Goal: Task Accomplishment & Management: Complete application form

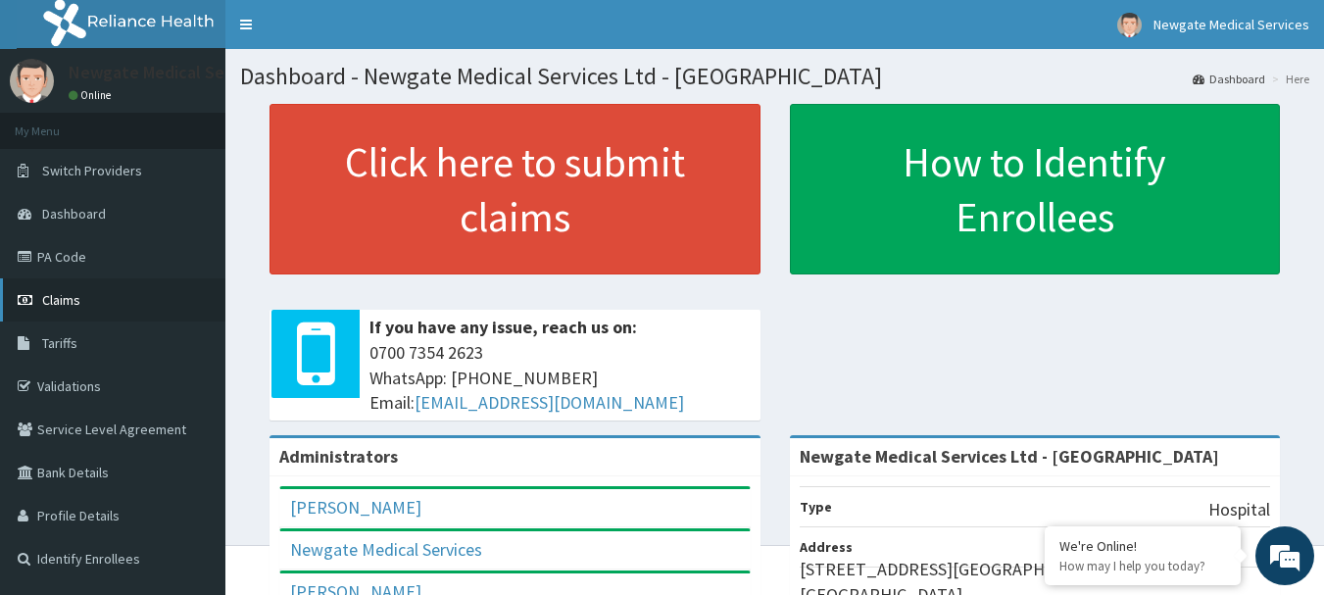
click at [56, 302] on span "Claims" at bounding box center [61, 300] width 38 height 18
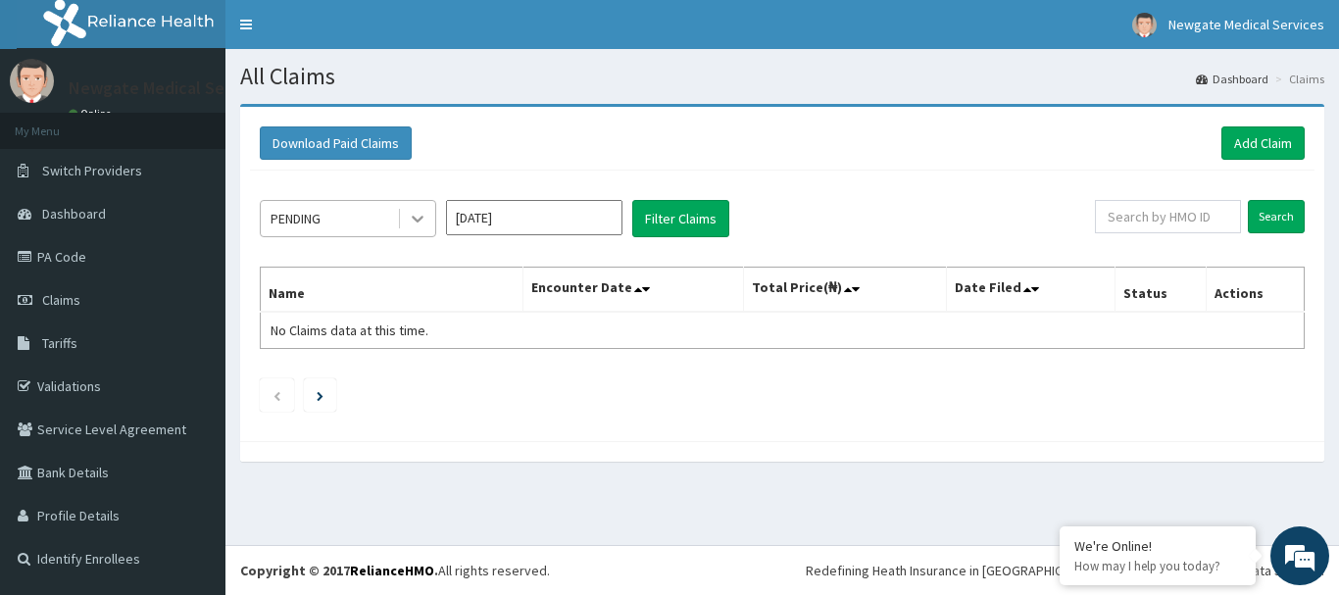
click at [420, 218] on icon at bounding box center [418, 220] width 12 height 7
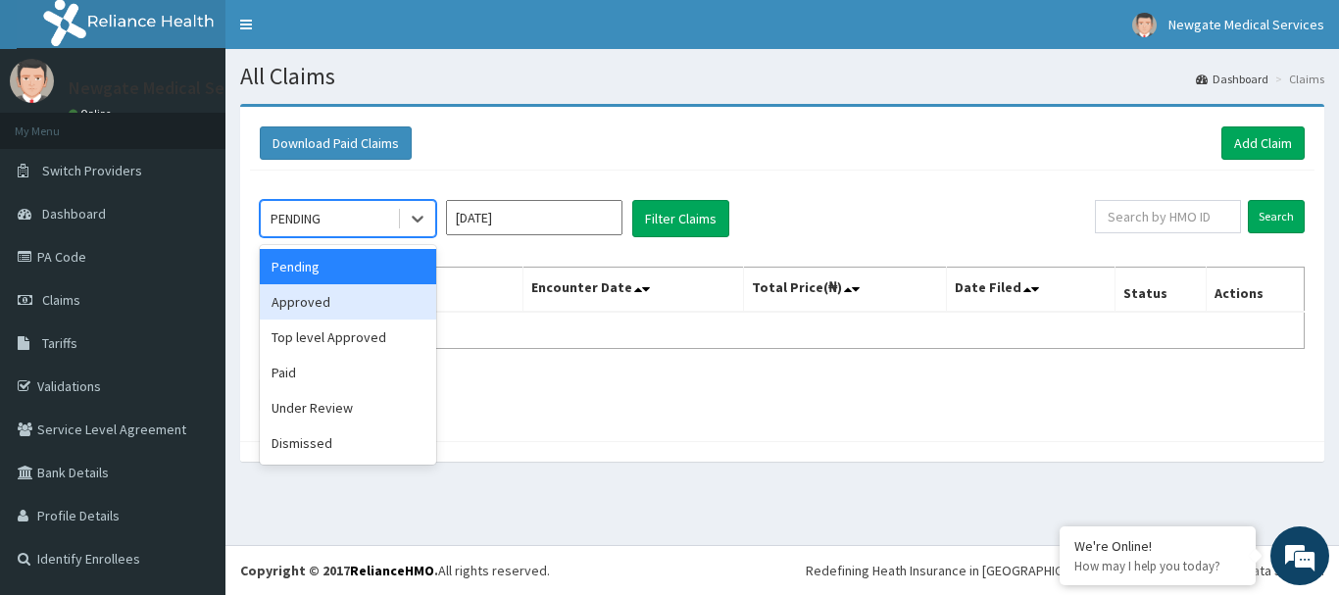
click at [301, 303] on div "Approved" at bounding box center [348, 301] width 176 height 35
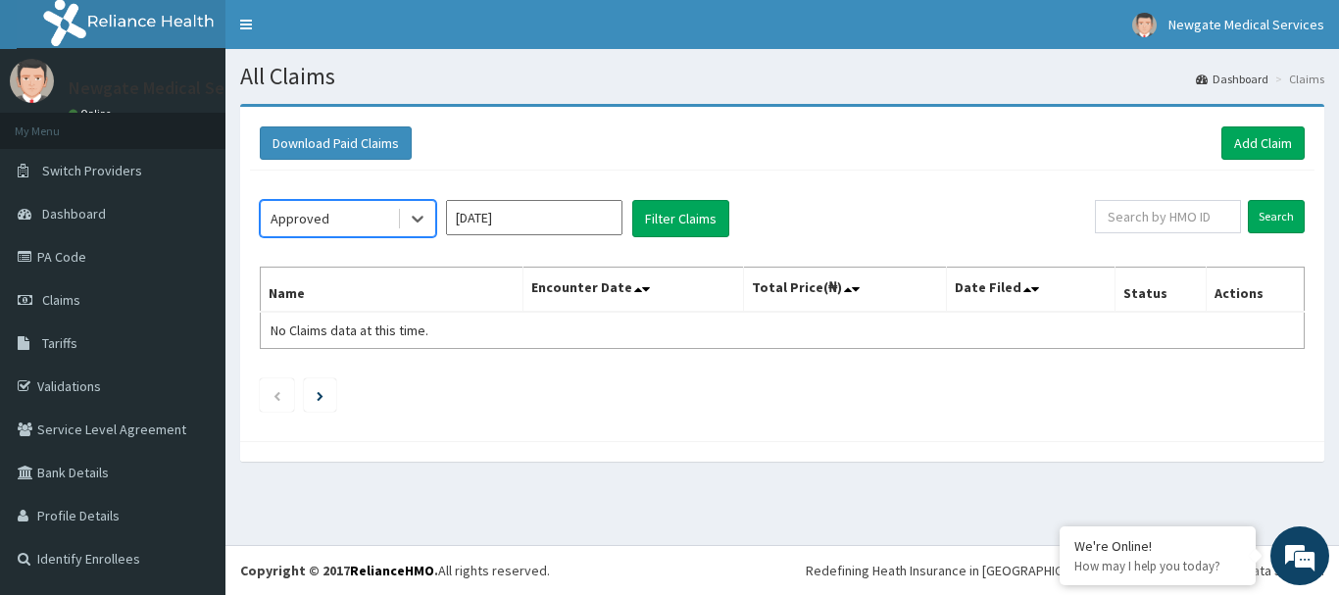
click at [535, 207] on input "Aug 2025" at bounding box center [534, 217] width 176 height 35
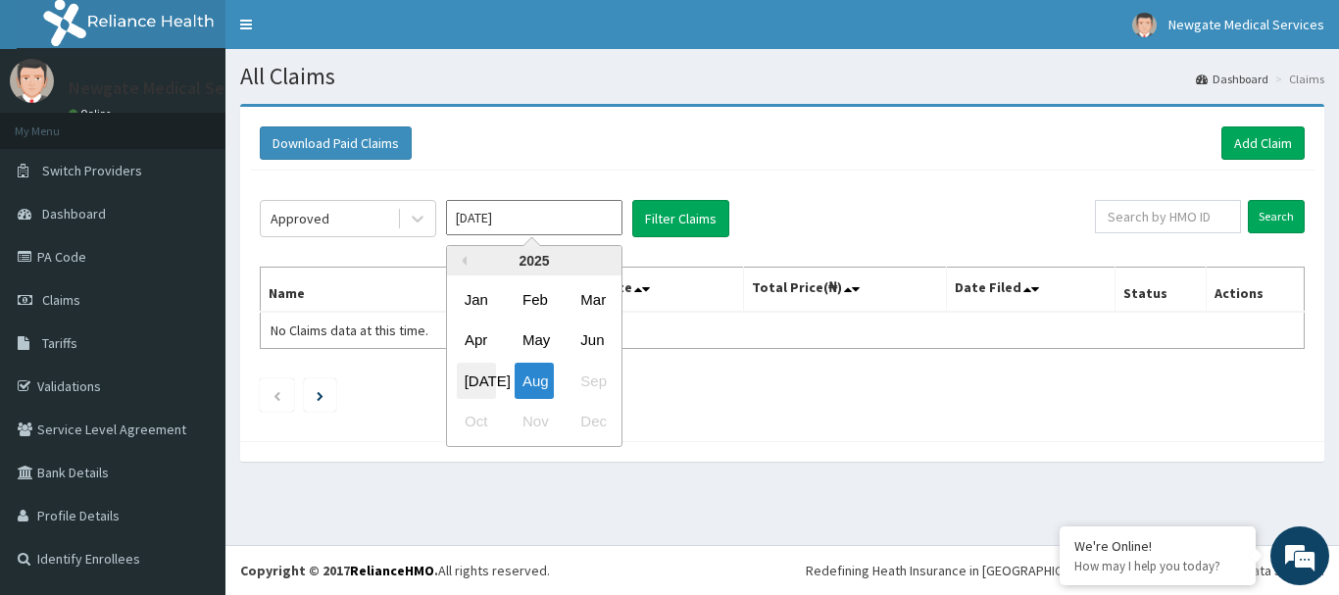
click at [475, 391] on div "Jul" at bounding box center [476, 381] width 39 height 36
type input "Jul 2025"
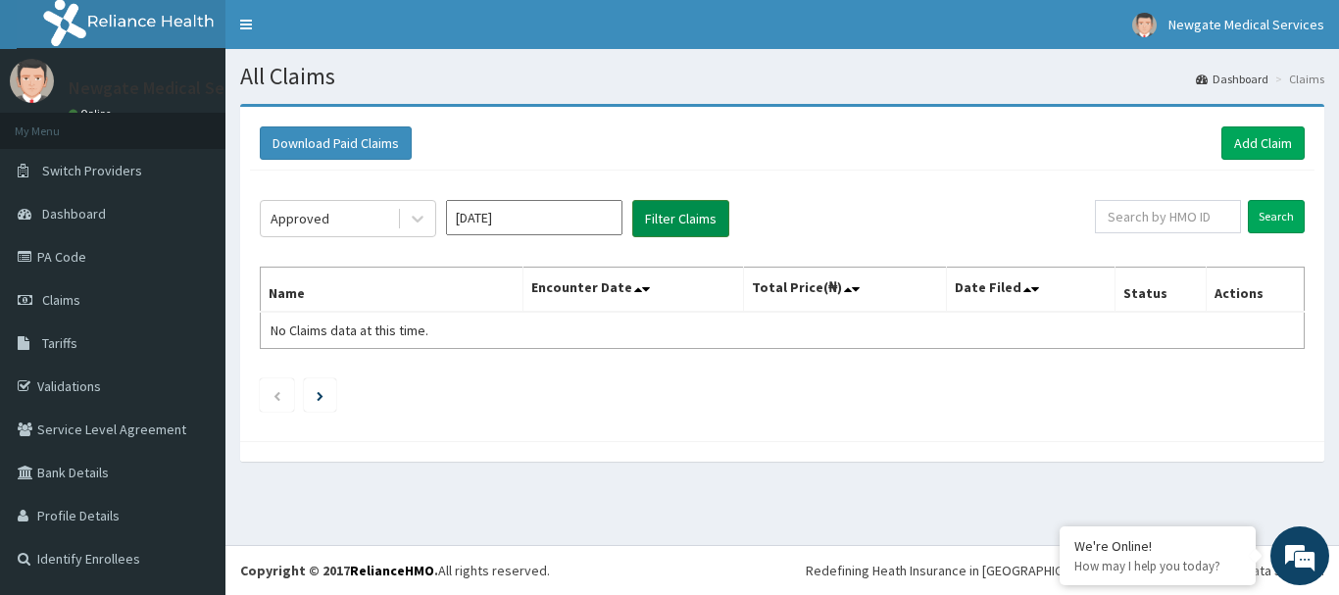
click at [686, 220] on button "Filter Claims" at bounding box center [680, 218] width 97 height 37
click at [1264, 140] on link "Add Claim" at bounding box center [1262, 142] width 83 height 33
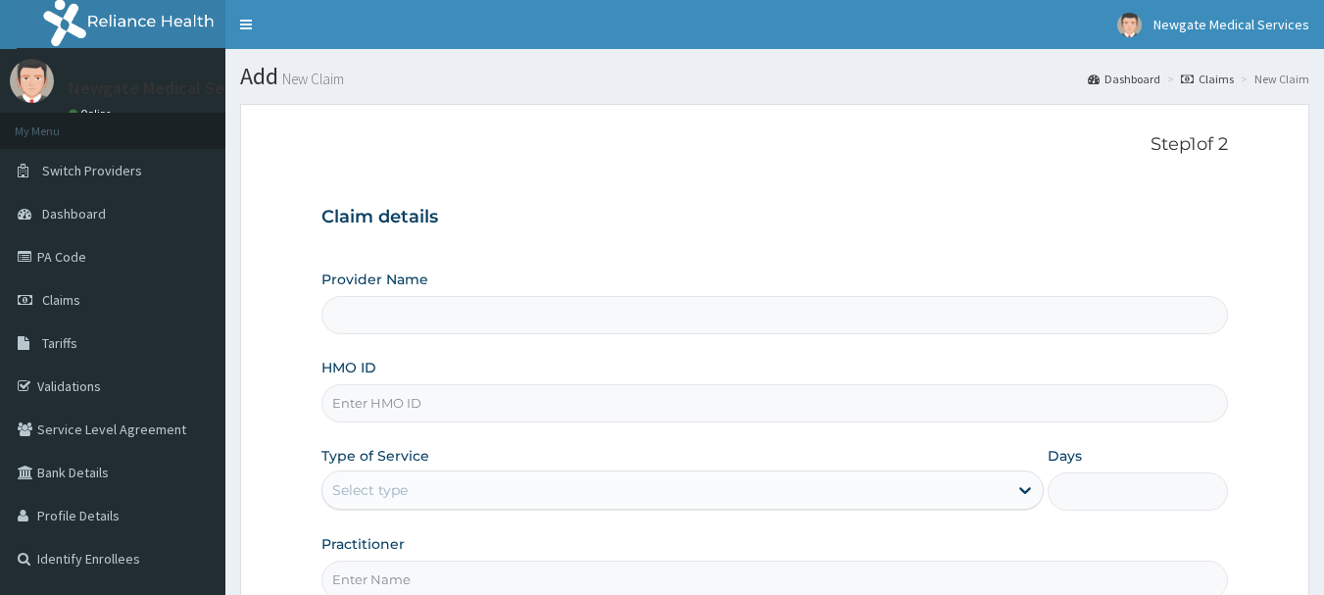
type input "Newgate Medical Services Ltd - [GEOGRAPHIC_DATA]"
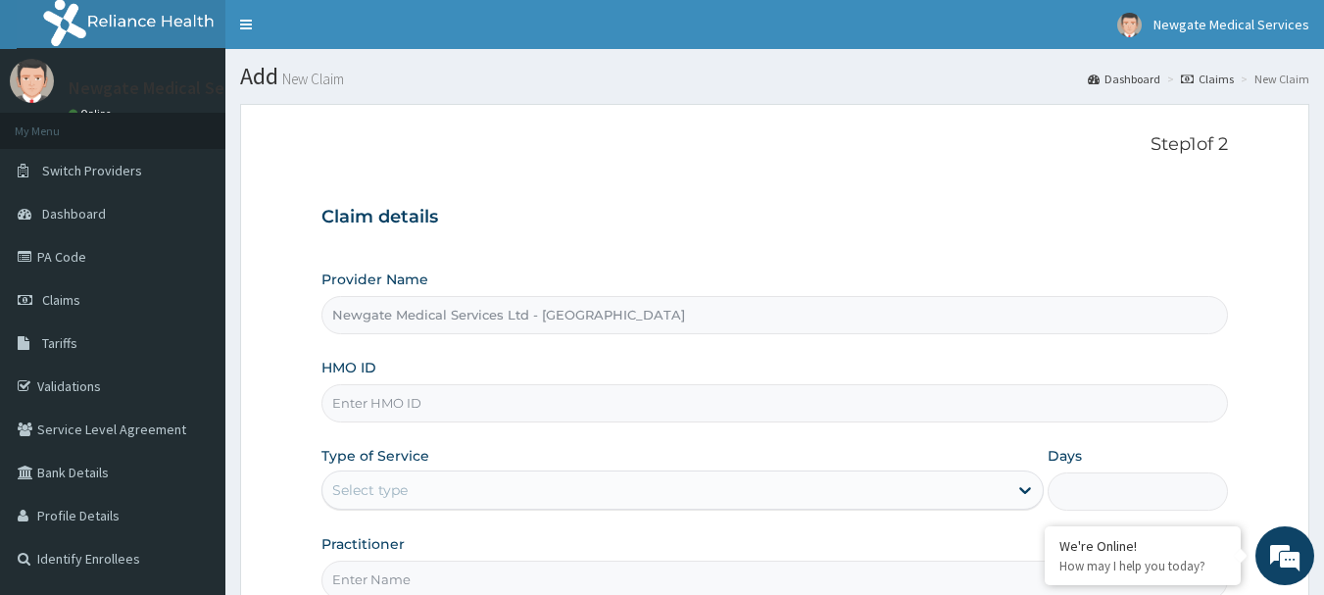
paste input "AVI/10007/A"
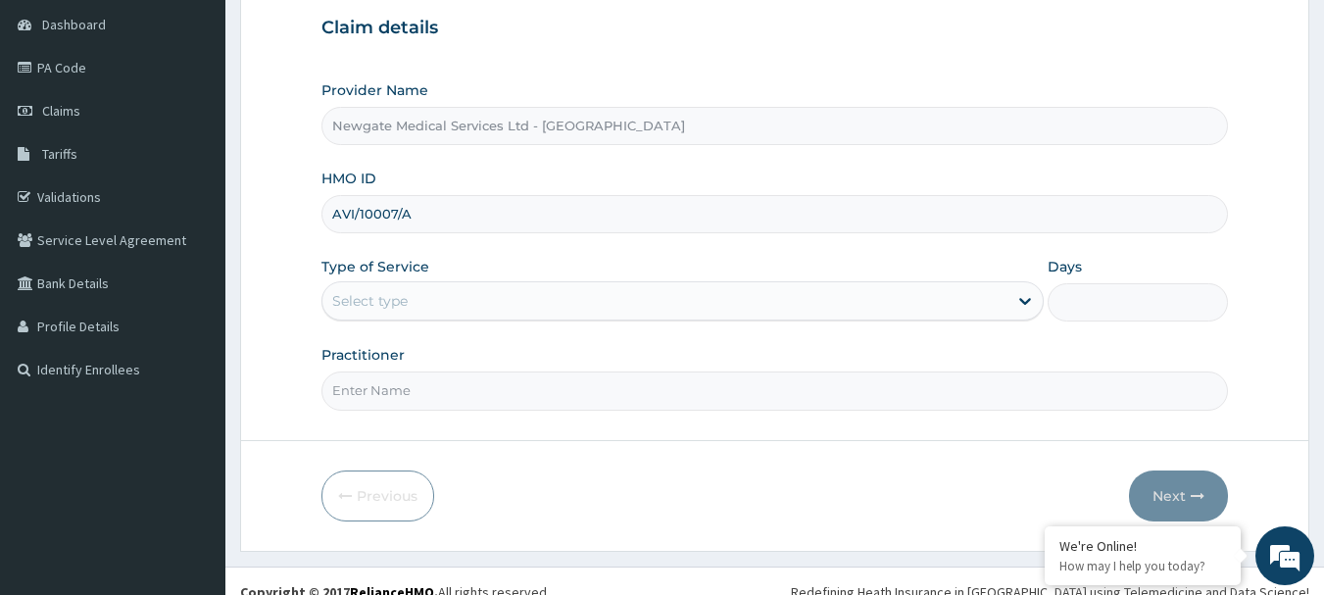
scroll to position [211, 0]
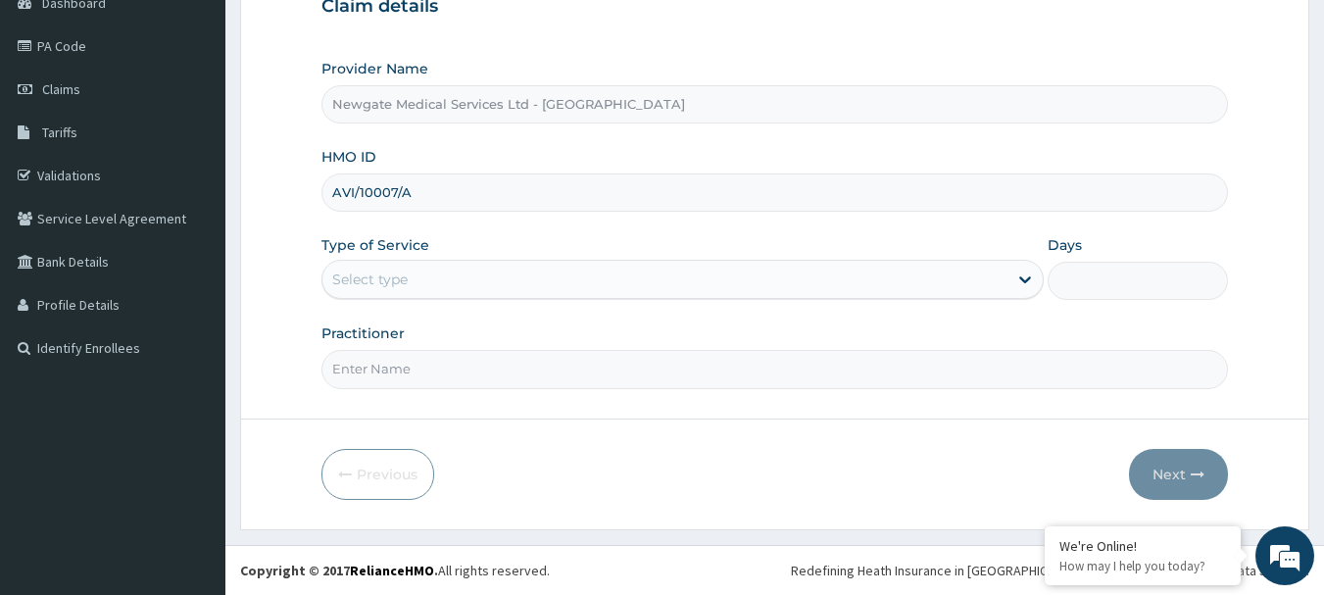
type input "AVI/10007/A"
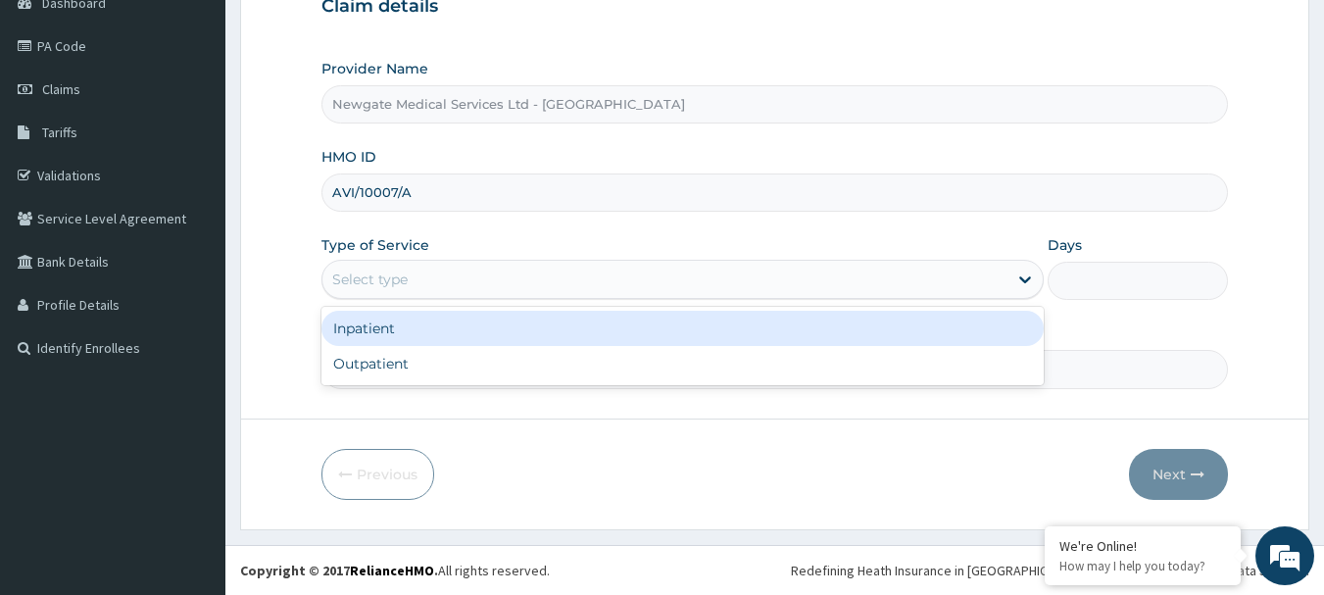
click at [467, 284] on div "Select type" at bounding box center [664, 279] width 685 height 31
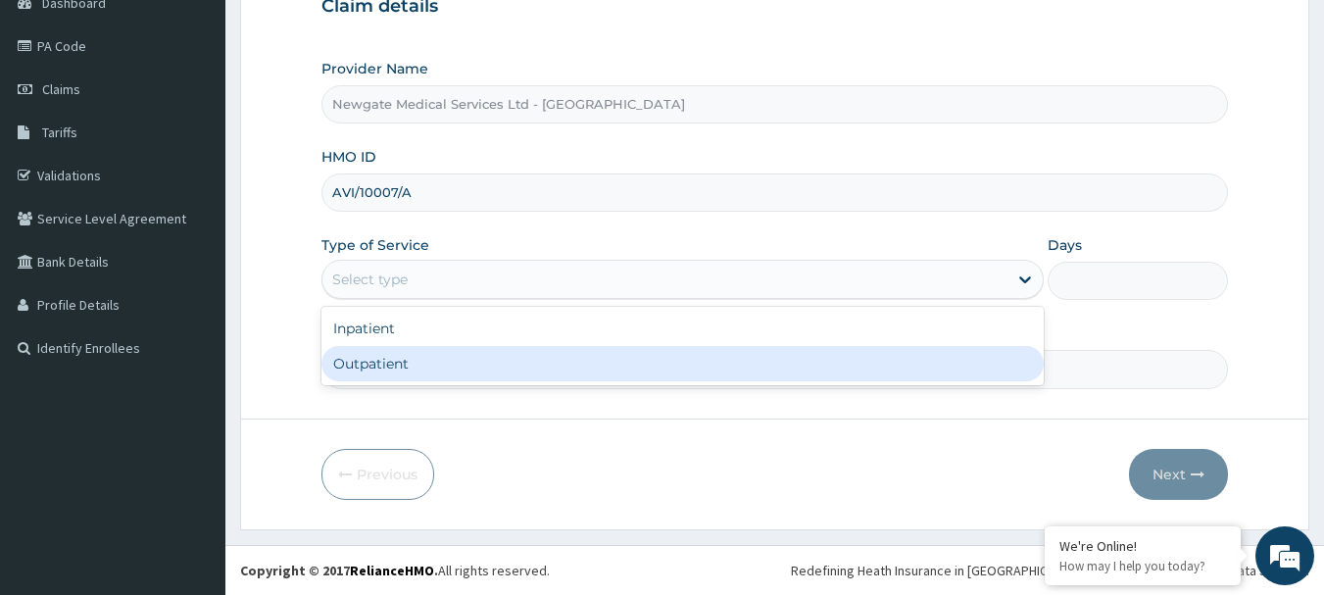
click at [417, 361] on div "Outpatient" at bounding box center [682, 363] width 722 height 35
type input "1"
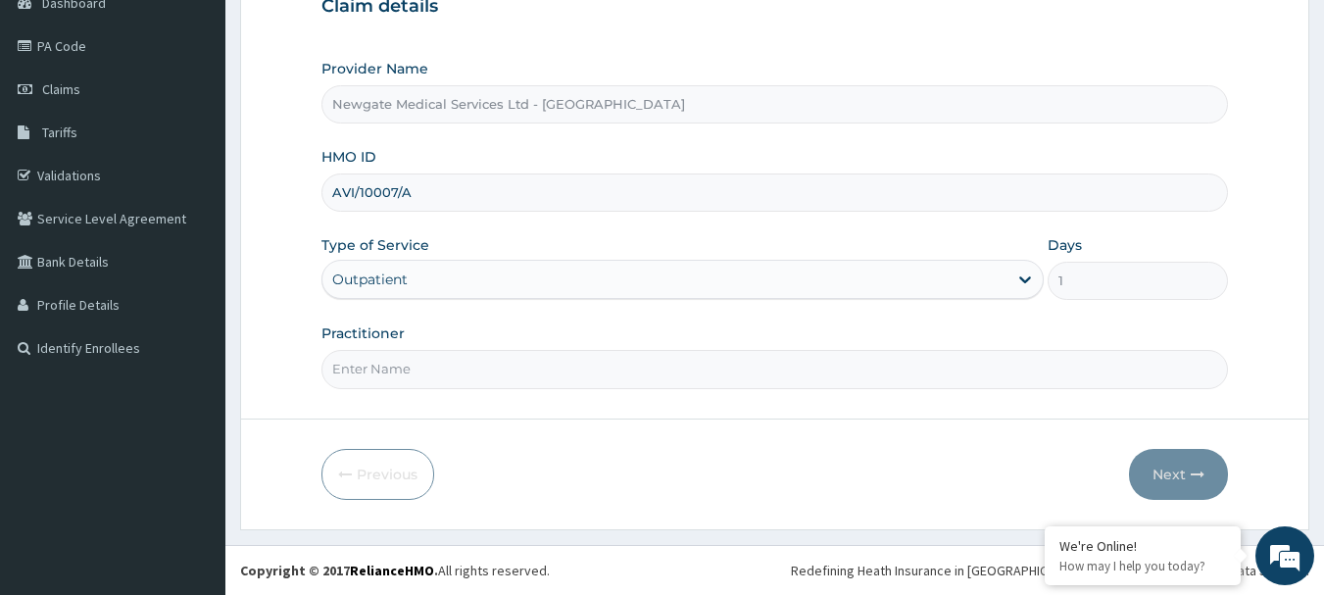
click at [451, 369] on input "Practitioner" at bounding box center [774, 369] width 907 height 38
type input "[PERSON_NAME]"
click at [1152, 479] on button "Next" at bounding box center [1178, 474] width 99 height 51
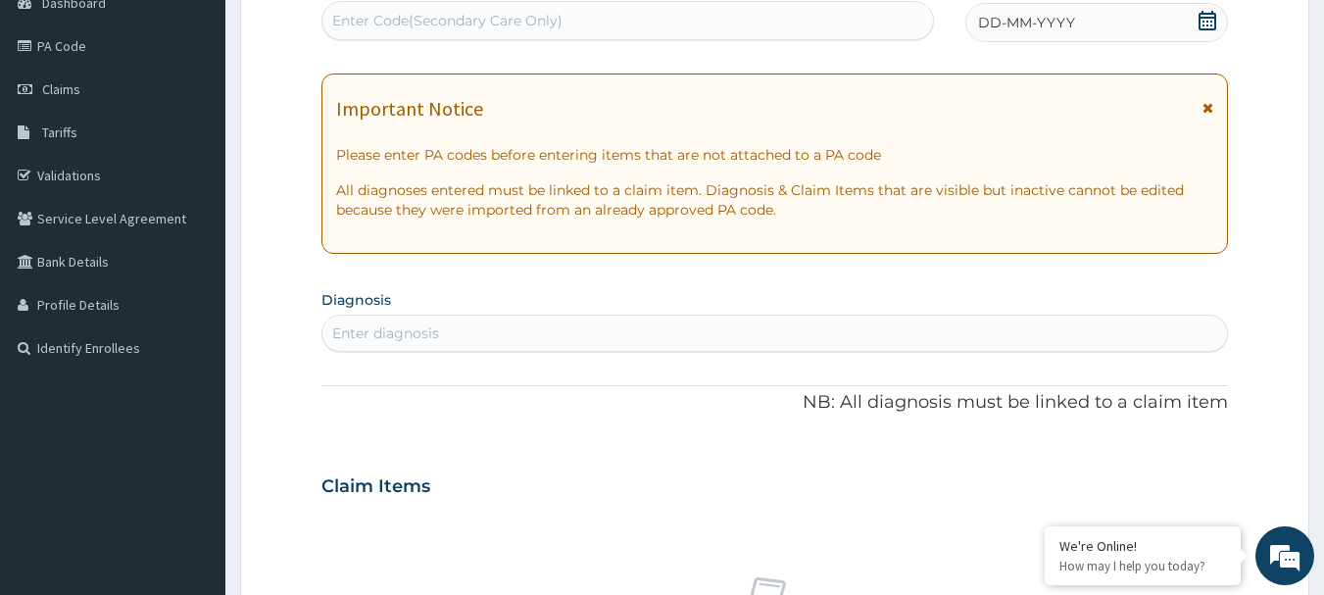
scroll to position [113, 0]
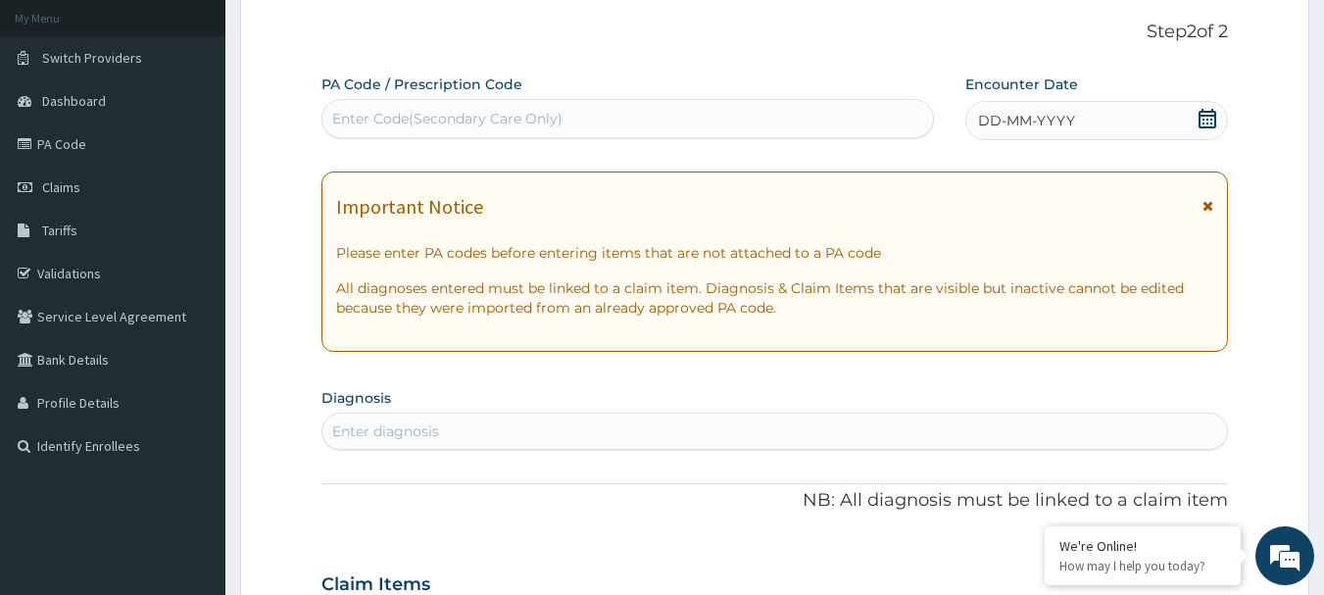
click at [1207, 114] on icon at bounding box center [1208, 119] width 20 height 20
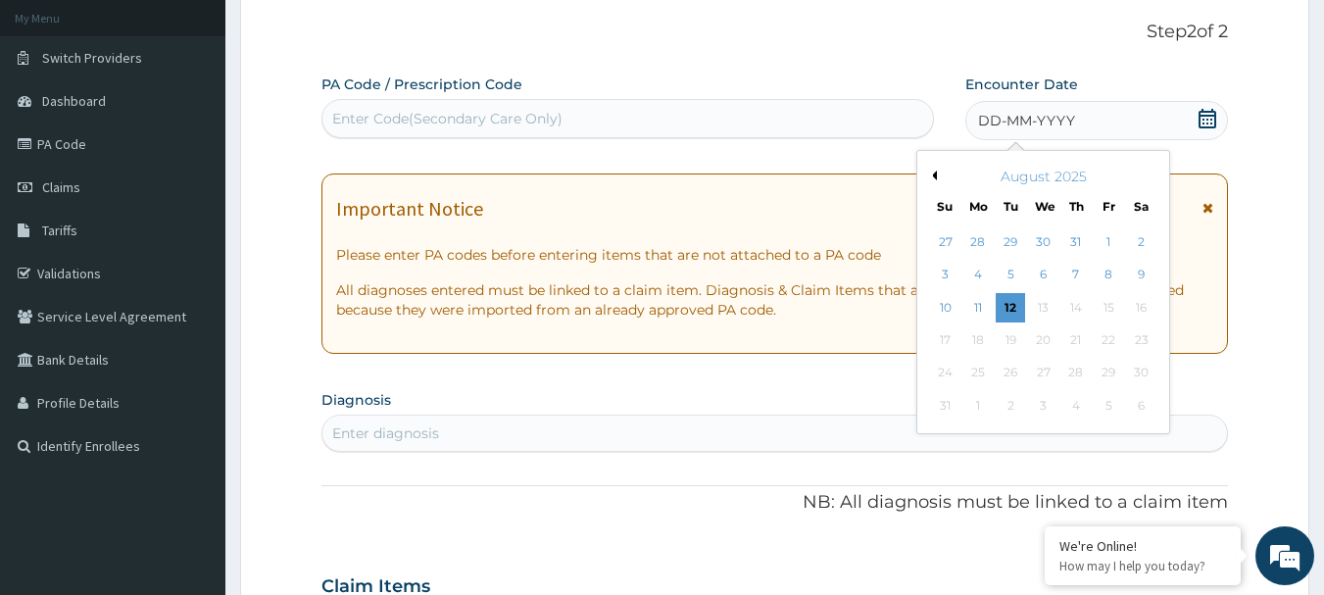
click at [933, 173] on button "Previous Month" at bounding box center [932, 176] width 10 height 10
click at [972, 307] on div "14" at bounding box center [977, 307] width 29 height 29
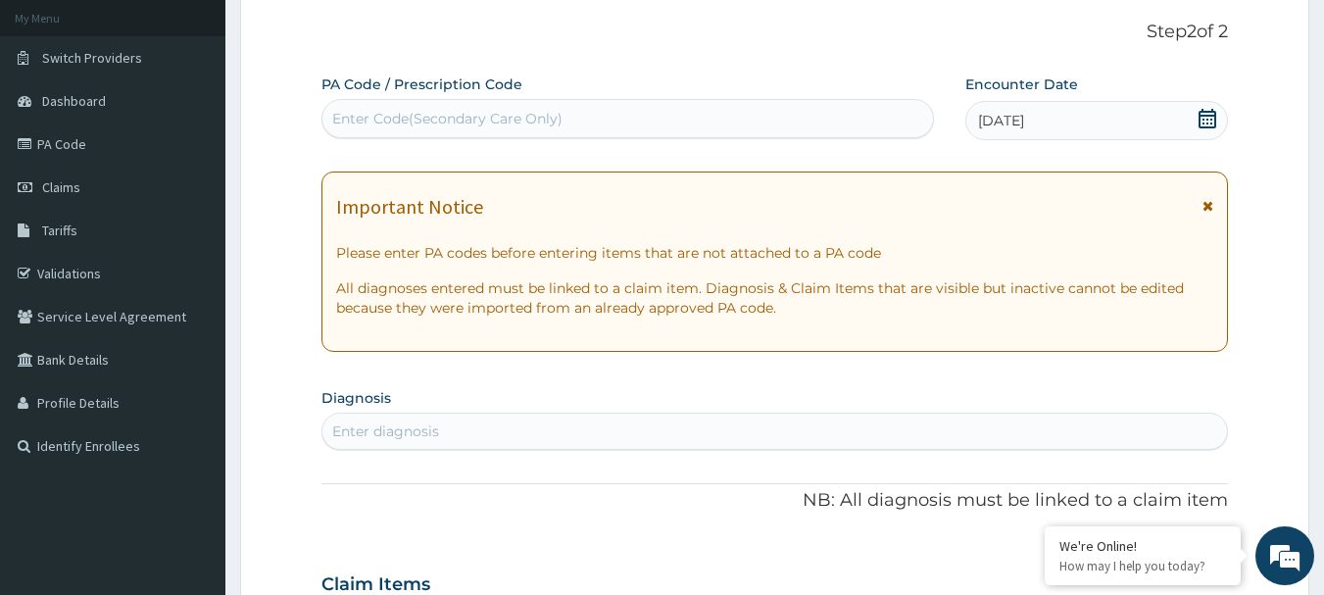
click at [452, 424] on div "Enter diagnosis" at bounding box center [775, 431] width 906 height 31
type input "PEPTIC"
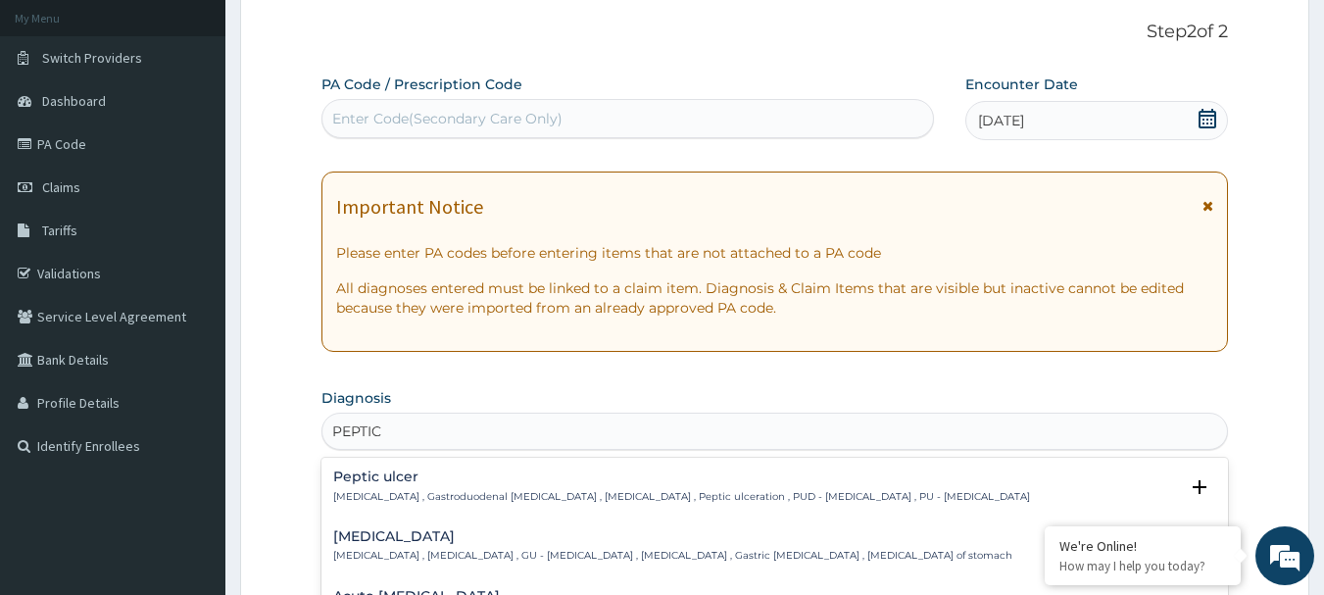
click at [365, 483] on h4 "Peptic ulcer" at bounding box center [681, 476] width 697 height 15
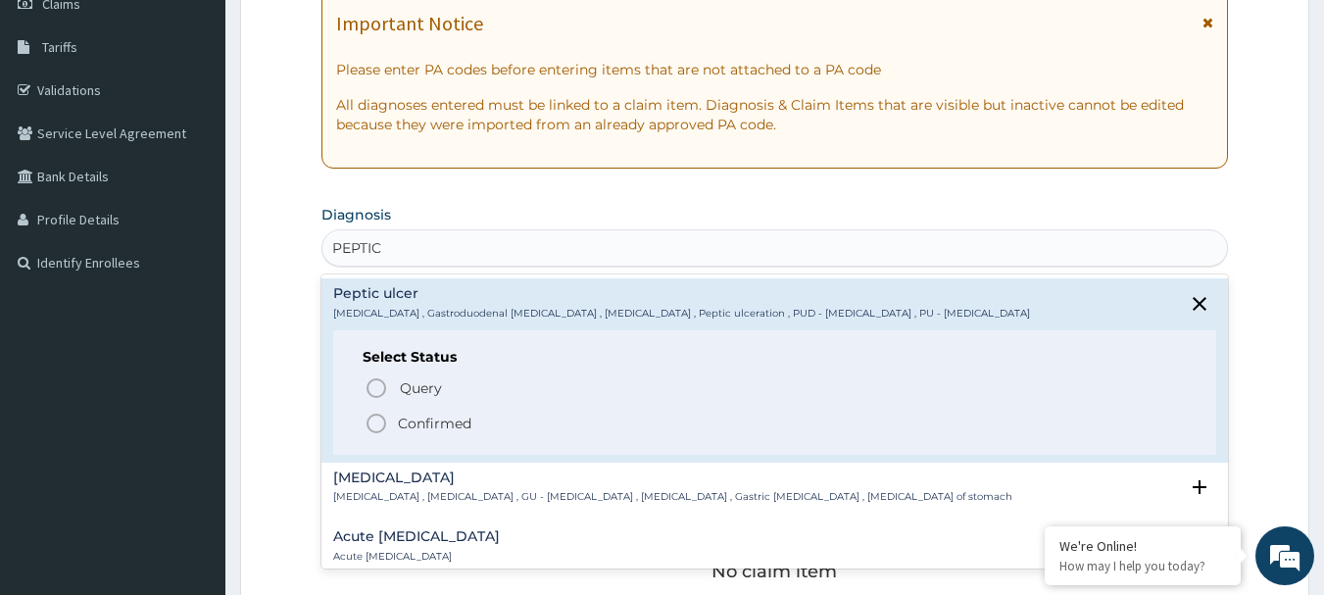
scroll to position [309, 0]
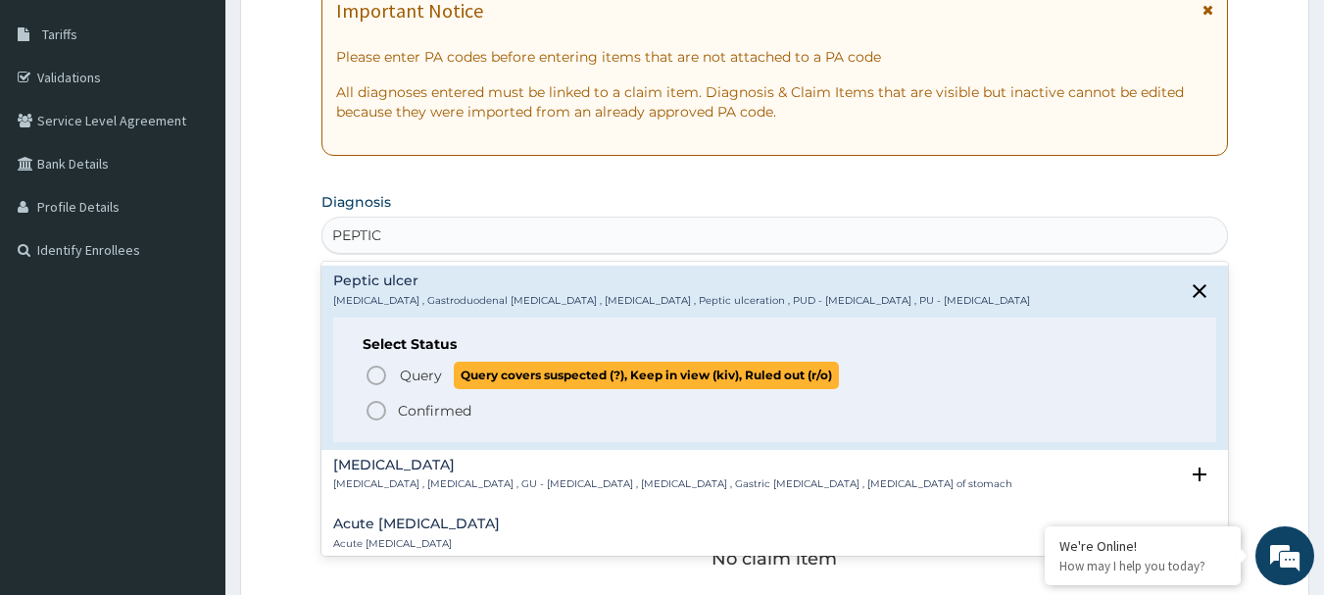
click at [370, 376] on icon "status option query" at bounding box center [377, 376] width 24 height 24
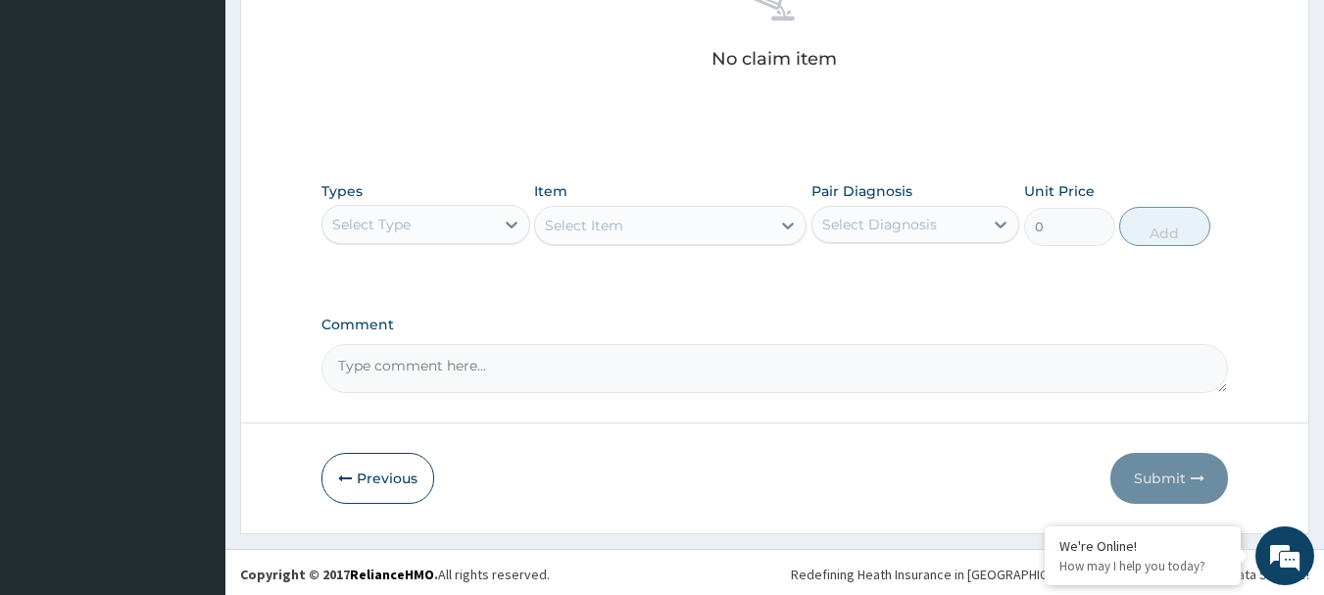
scroll to position [818, 0]
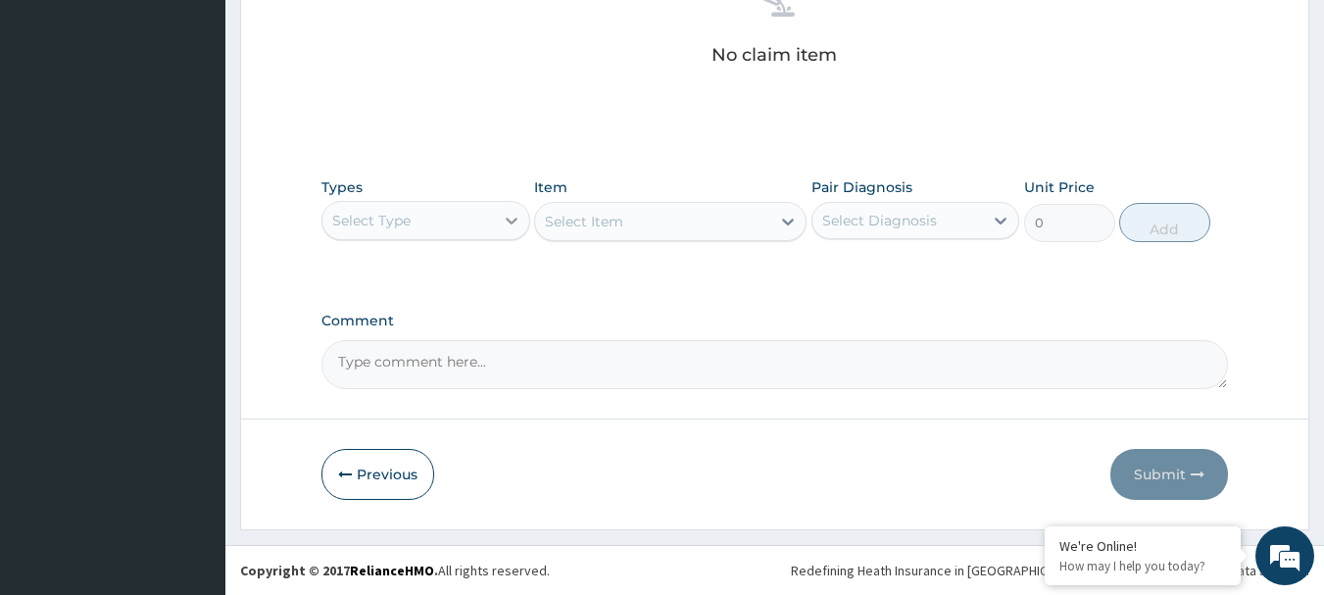
click at [512, 213] on icon at bounding box center [512, 221] width 20 height 20
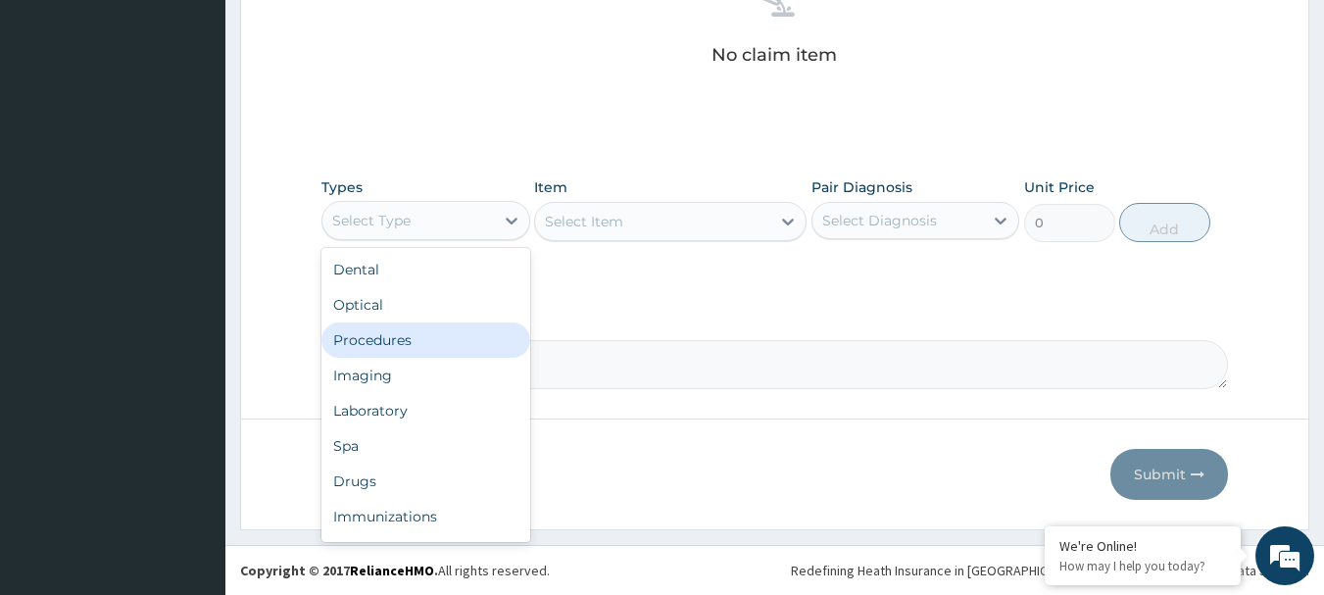
click at [390, 339] on div "Procedures" at bounding box center [425, 339] width 209 height 35
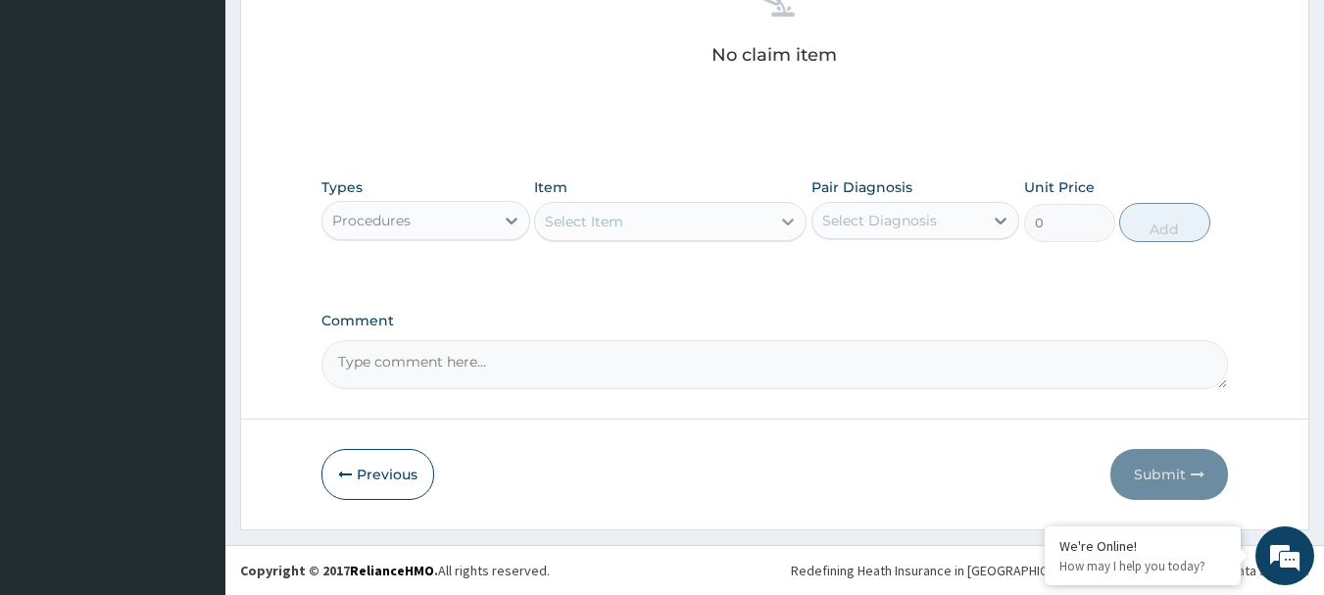
click at [793, 223] on icon at bounding box center [788, 222] width 20 height 20
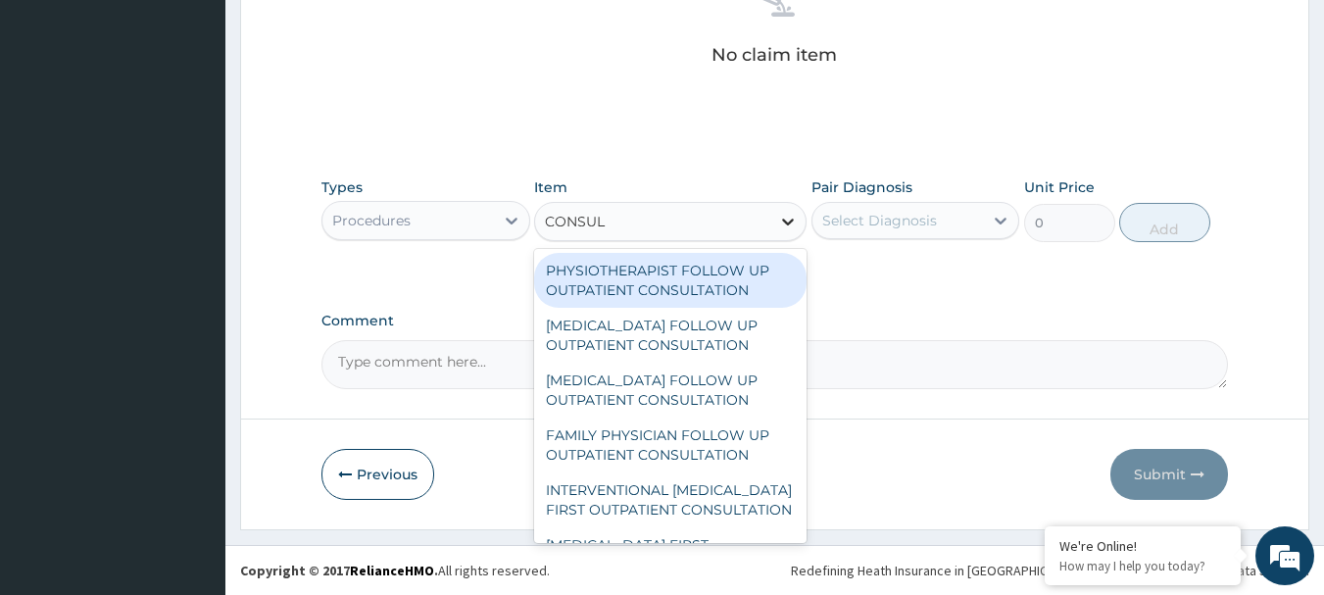
type input "CONSULT"
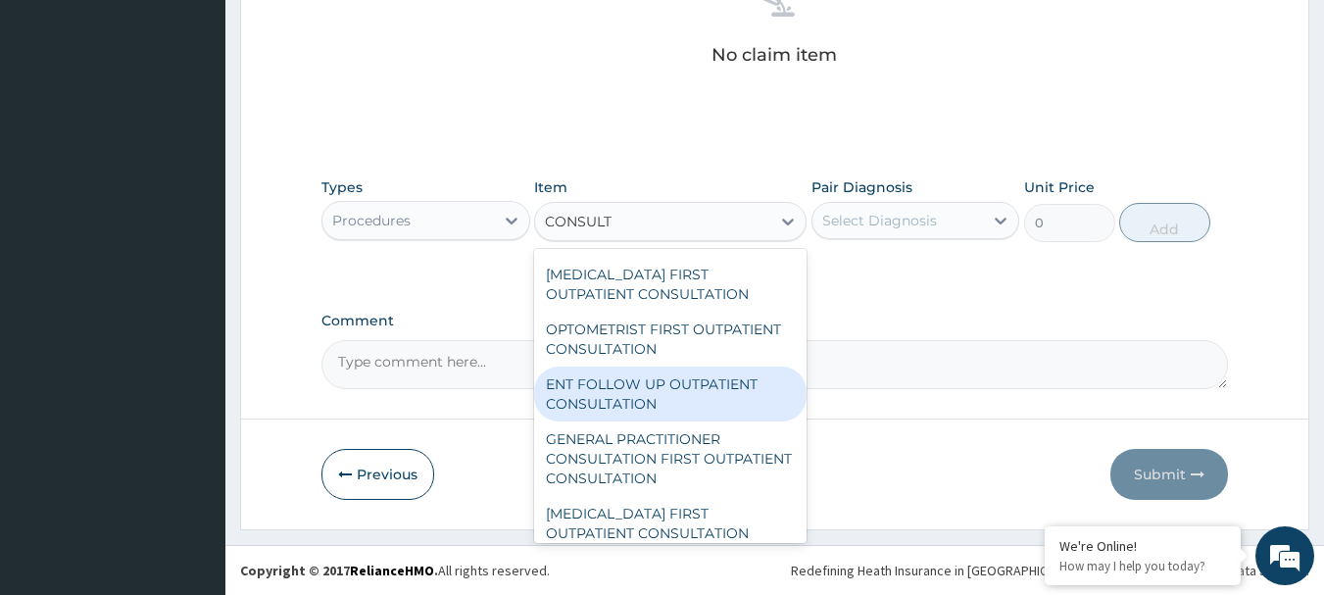
scroll to position [882, 0]
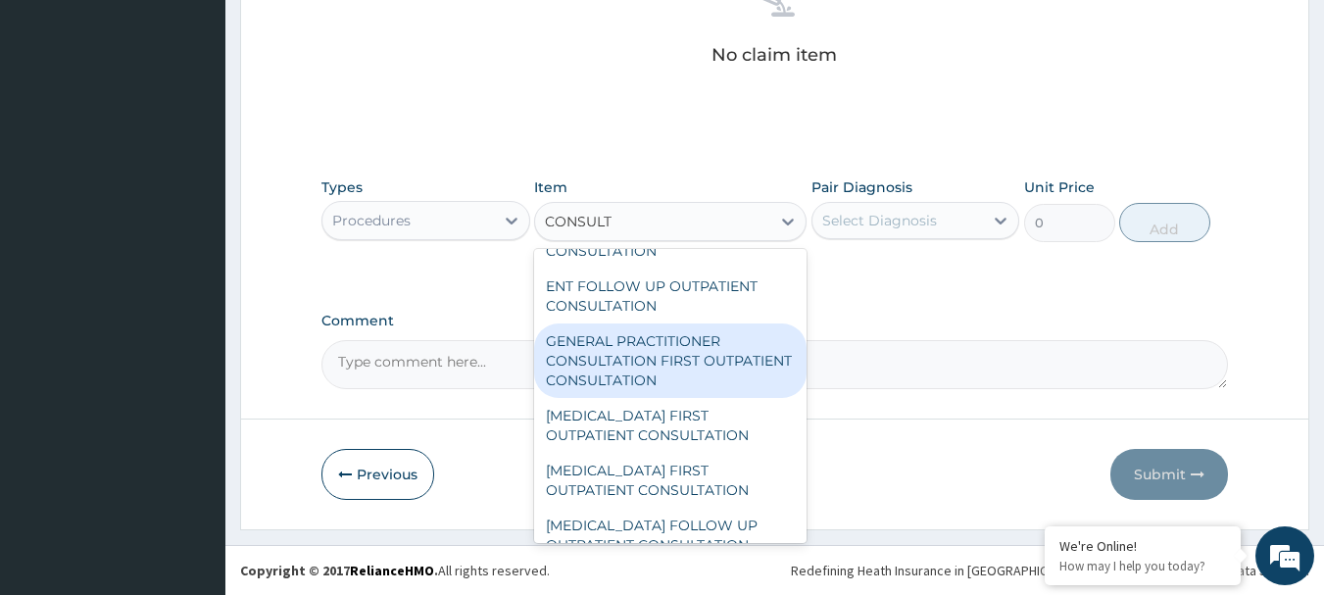
click at [698, 398] on div "GENERAL PRACTITIONER CONSULTATION FIRST OUTPATIENT CONSULTATION" at bounding box center [670, 360] width 272 height 74
type input "3000"
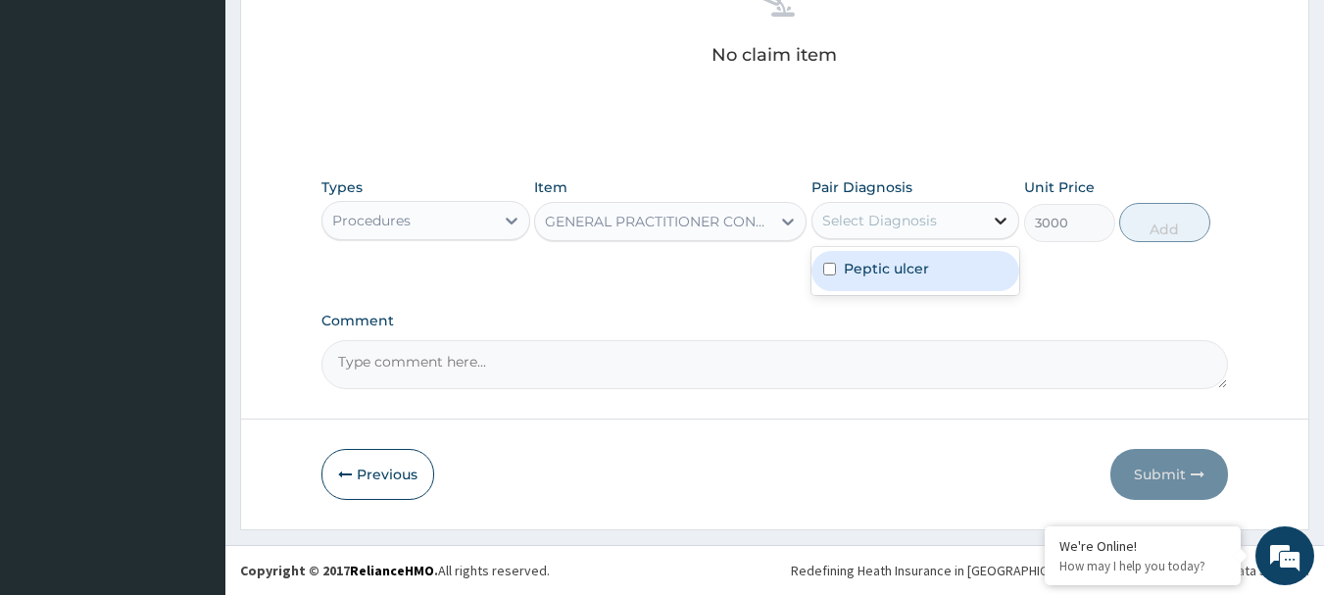
click at [1003, 216] on icon at bounding box center [1001, 221] width 20 height 20
click at [832, 267] on input "checkbox" at bounding box center [829, 269] width 13 height 13
checkbox input "true"
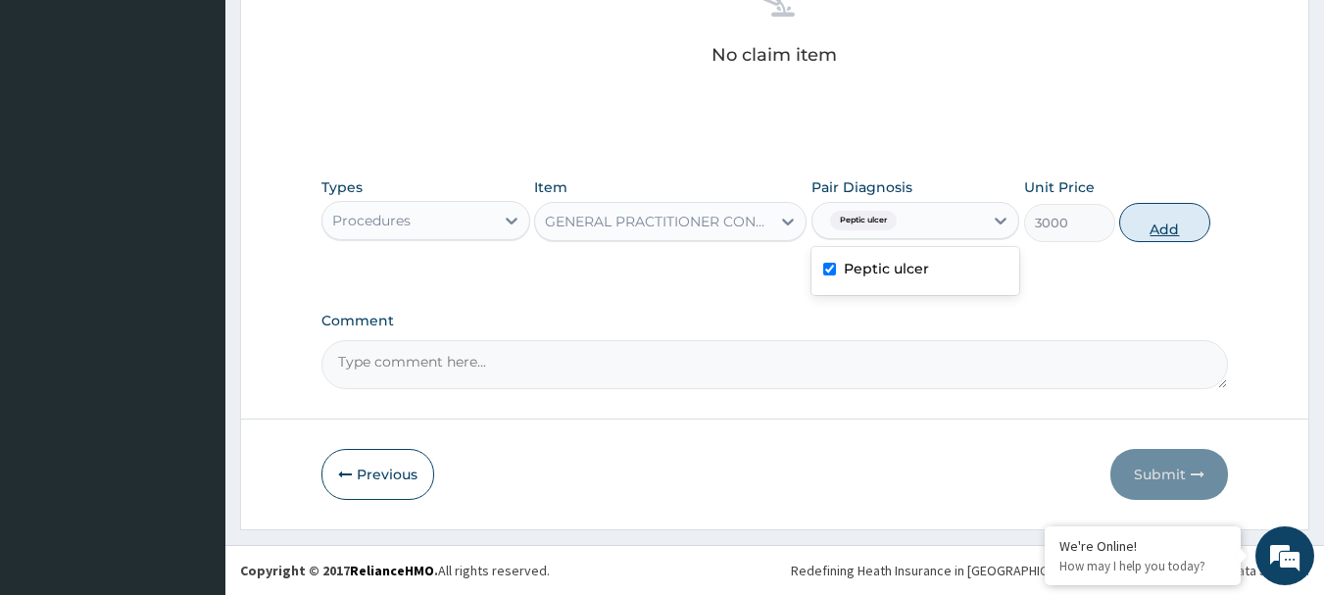
click at [1189, 227] on button "Add" at bounding box center [1164, 222] width 91 height 39
type input "0"
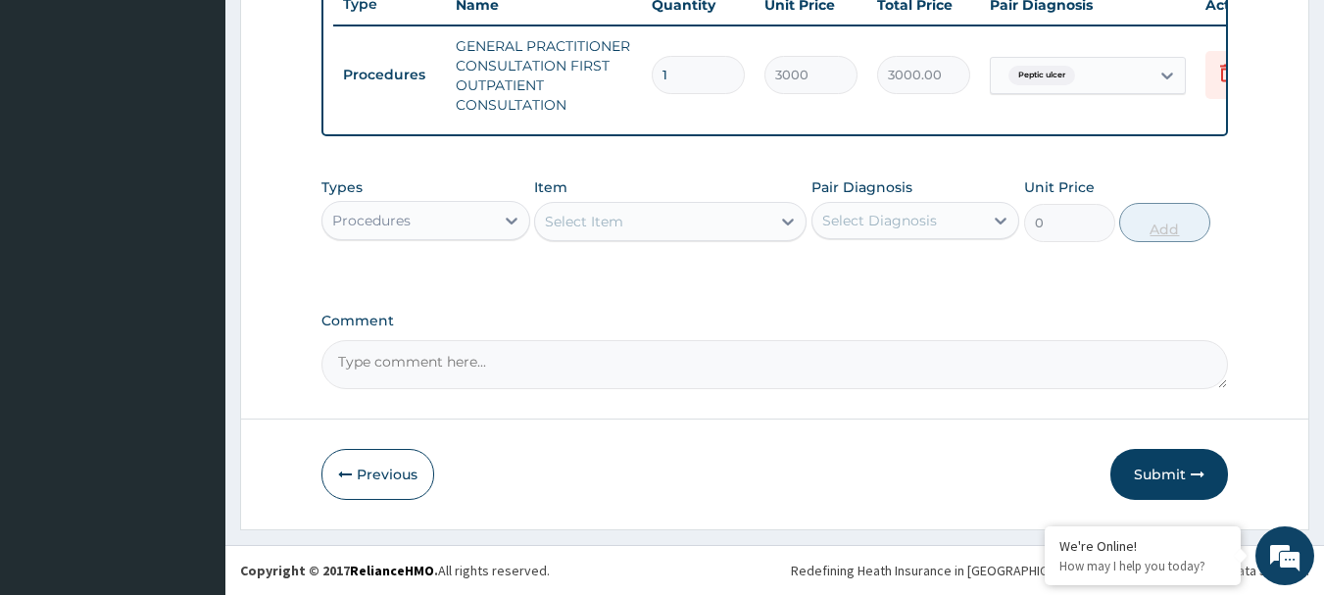
scroll to position [770, 0]
click at [513, 223] on icon at bounding box center [512, 221] width 20 height 20
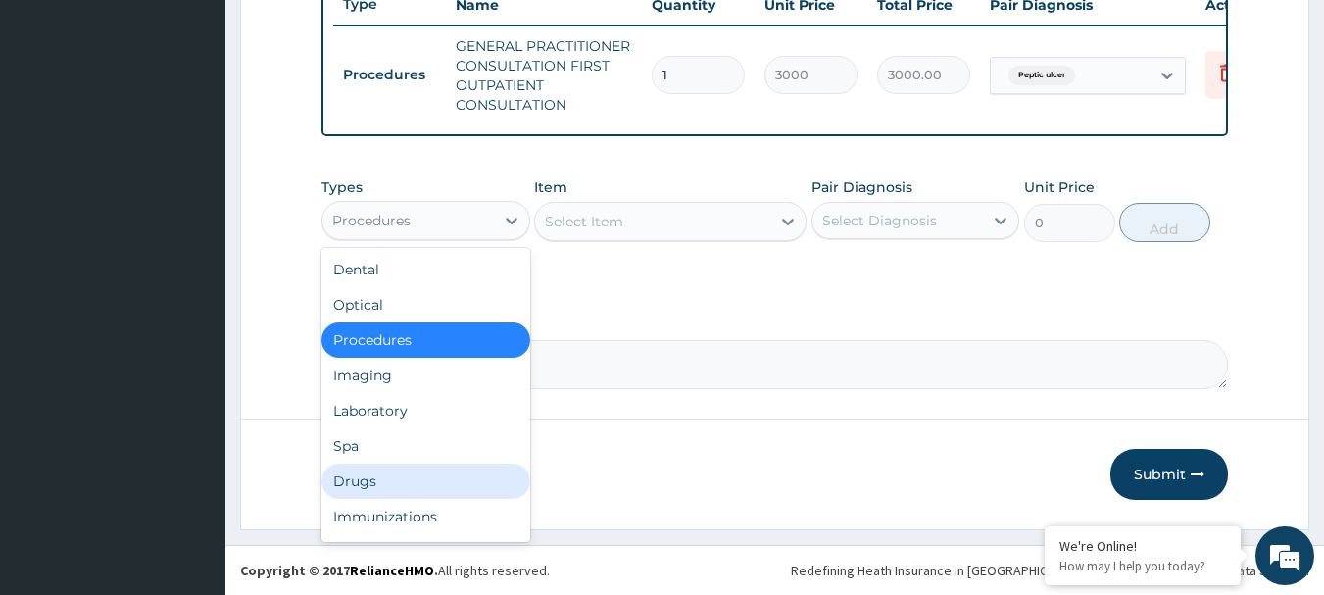
click at [372, 487] on div "Drugs" at bounding box center [425, 481] width 209 height 35
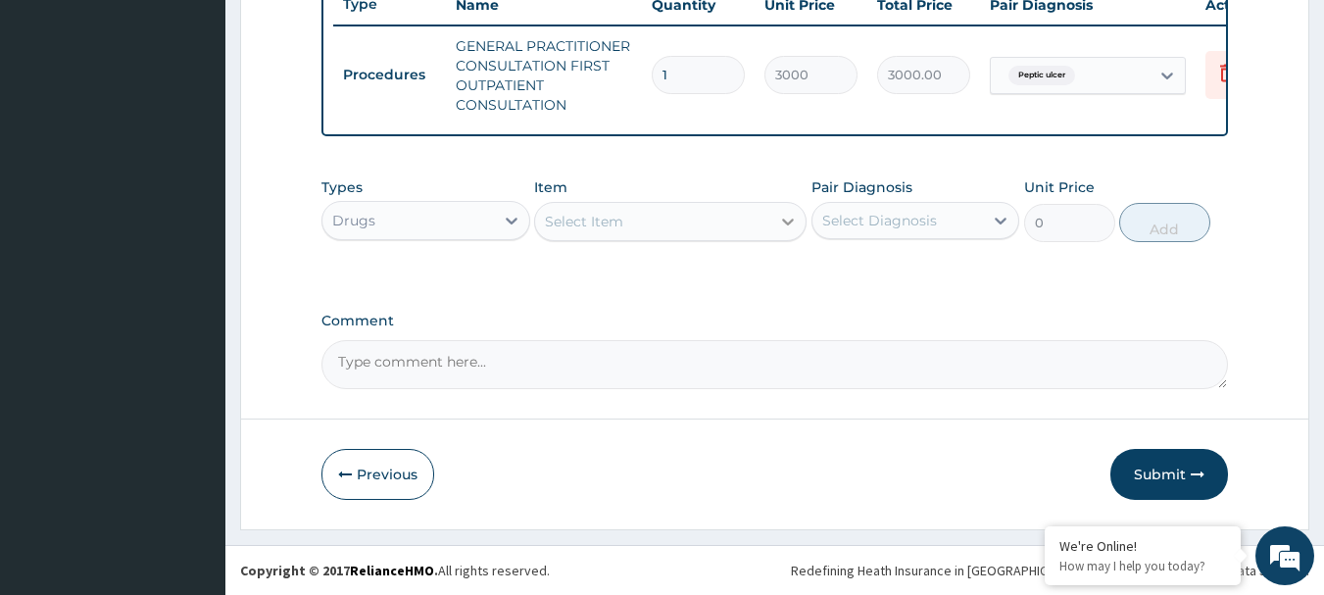
click at [784, 221] on icon at bounding box center [788, 222] width 12 height 7
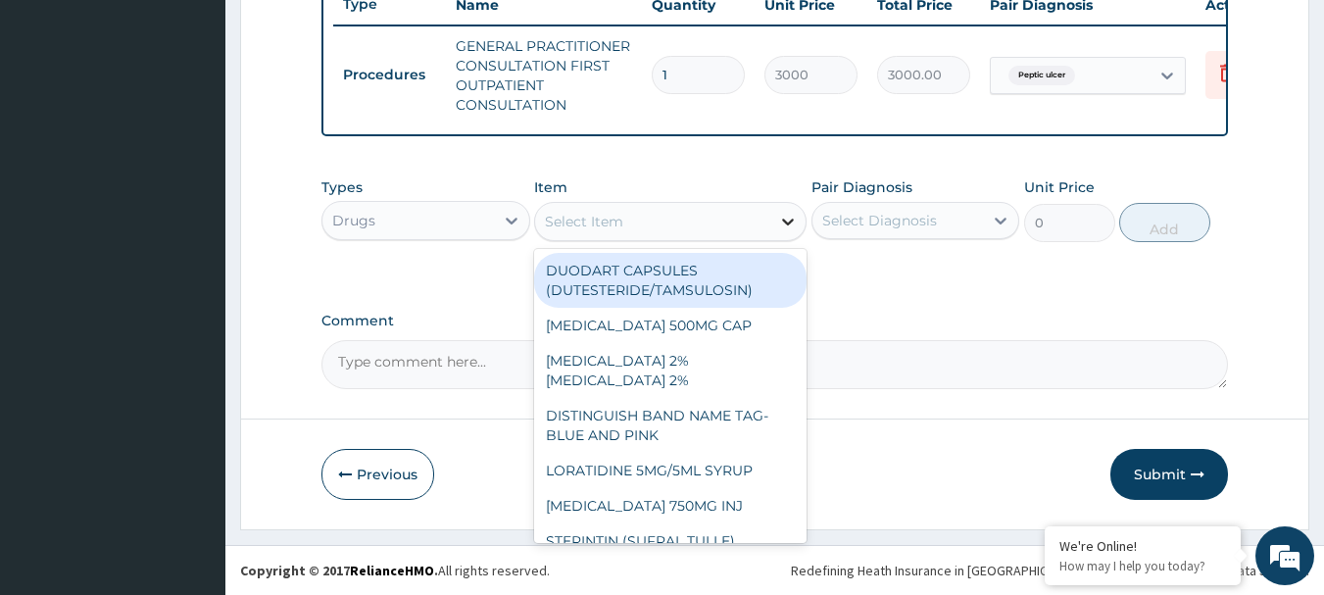
type input "C"
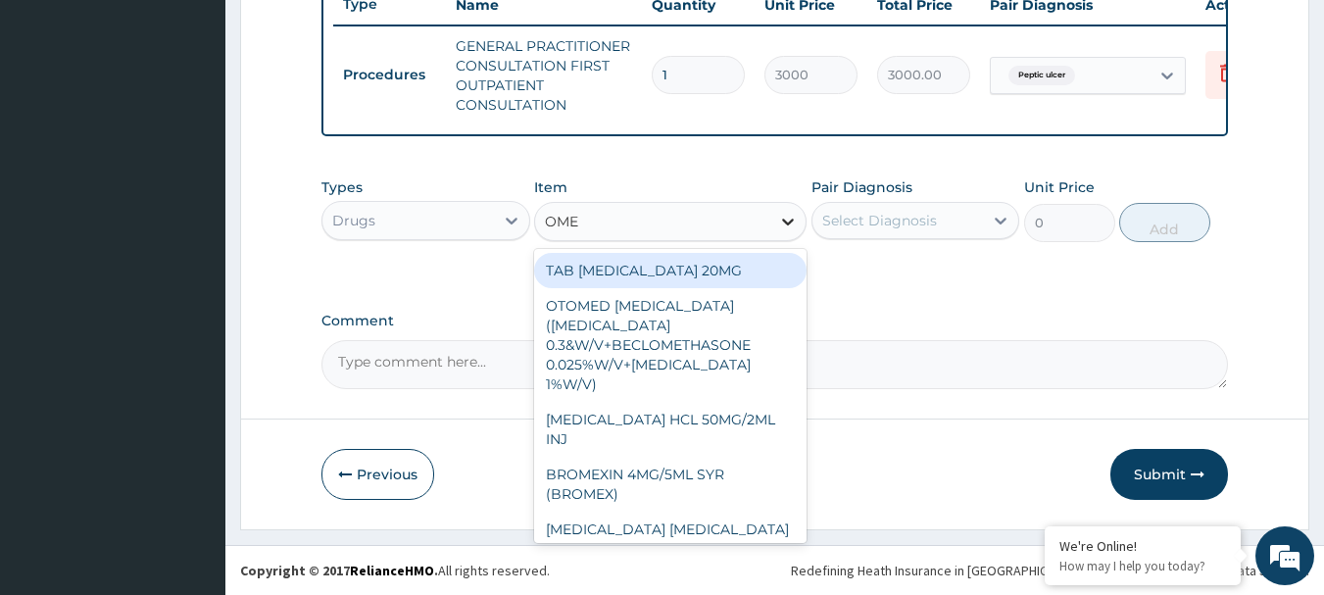
type input "OMEP"
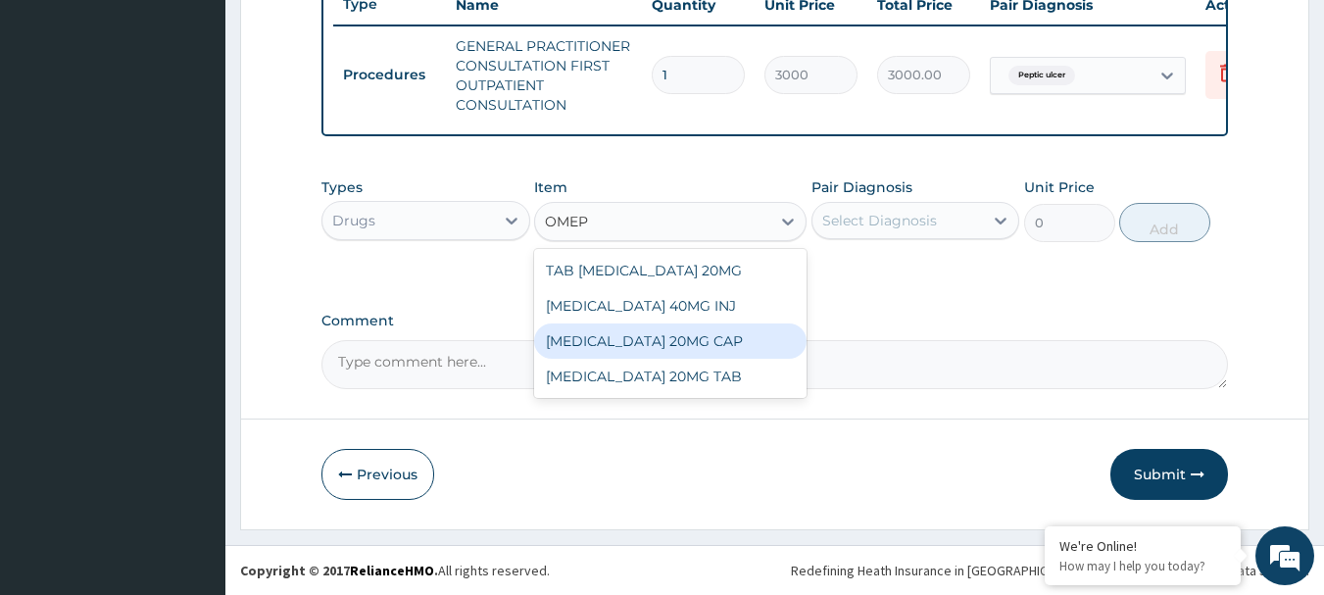
click at [677, 334] on div "[MEDICAL_DATA] 20MG CAP" at bounding box center [670, 340] width 272 height 35
type input "52.5"
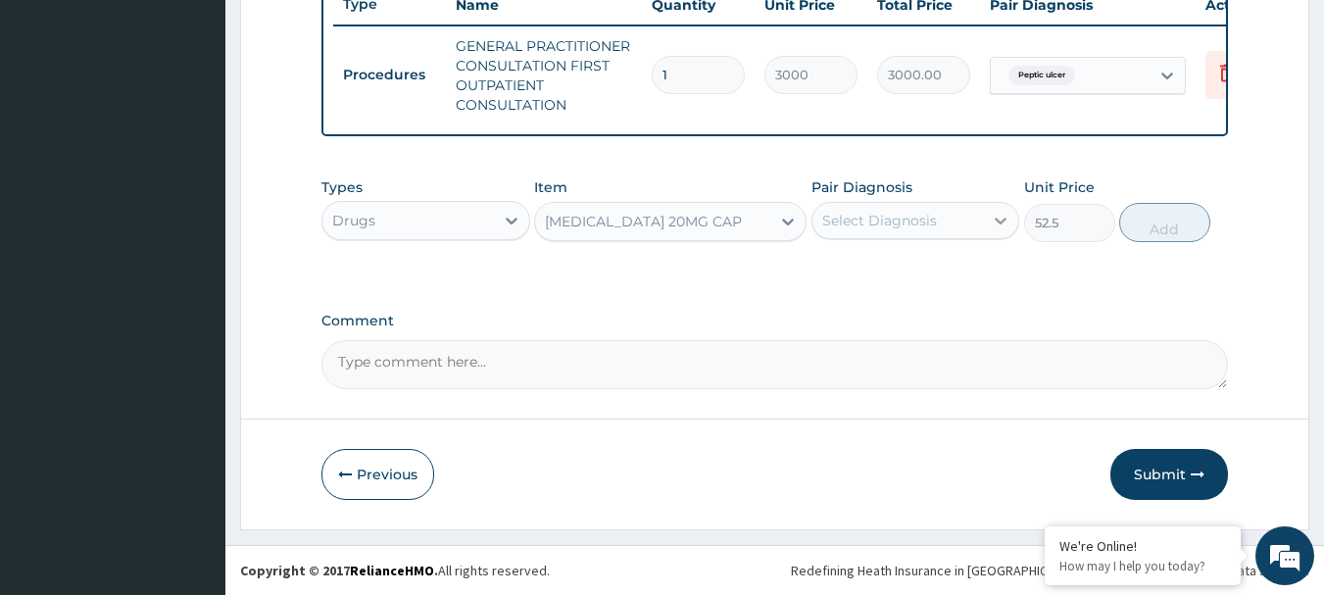
click at [993, 218] on icon at bounding box center [1001, 221] width 20 height 20
click at [821, 263] on div "Peptic ulcer" at bounding box center [915, 271] width 209 height 40
checkbox input "true"
click at [1161, 211] on button "Add" at bounding box center [1164, 222] width 91 height 39
type input "0"
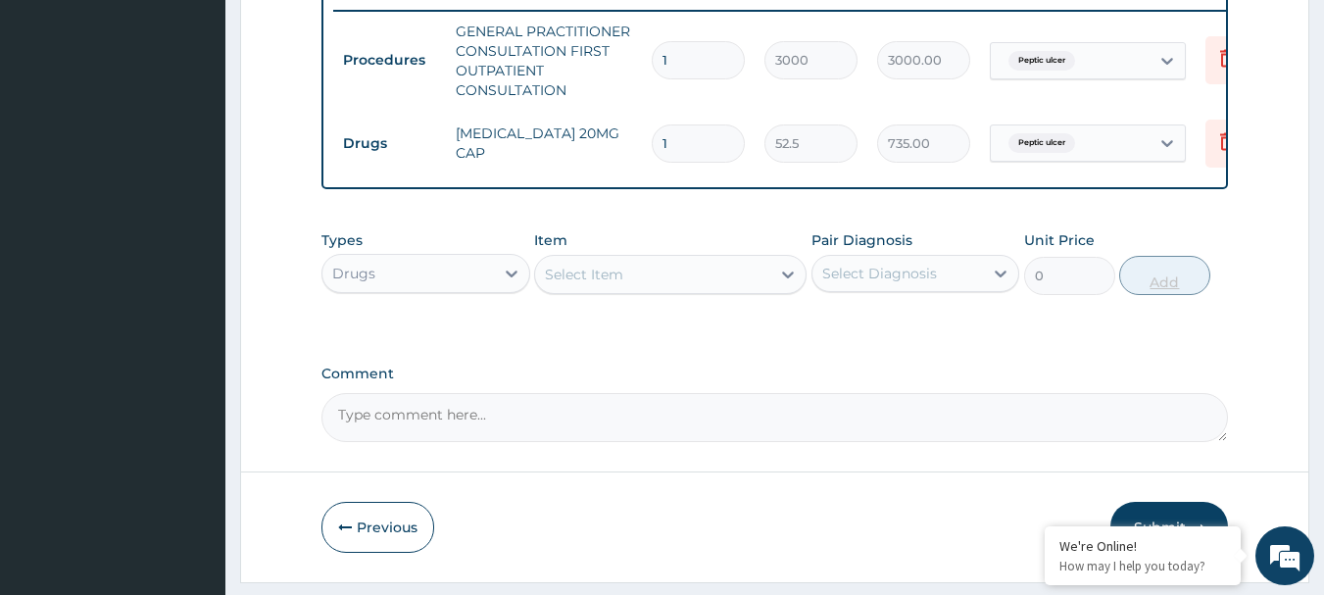
type input "14"
type input "735.00"
type input "14"
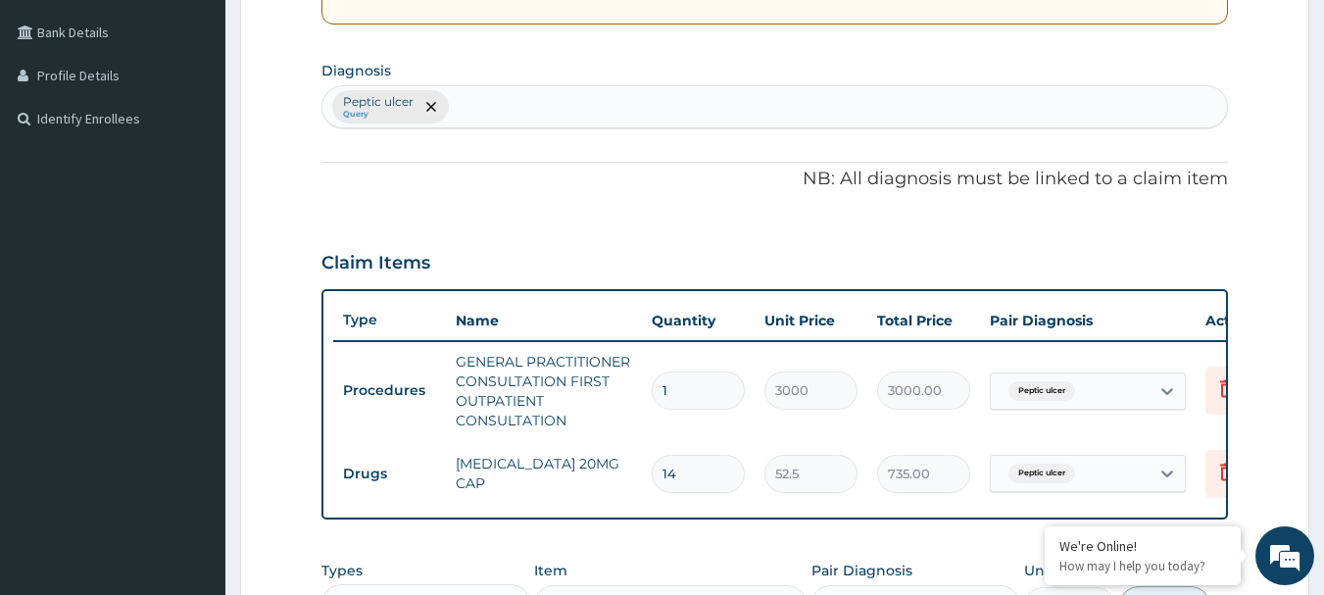
scroll to position [280, 0]
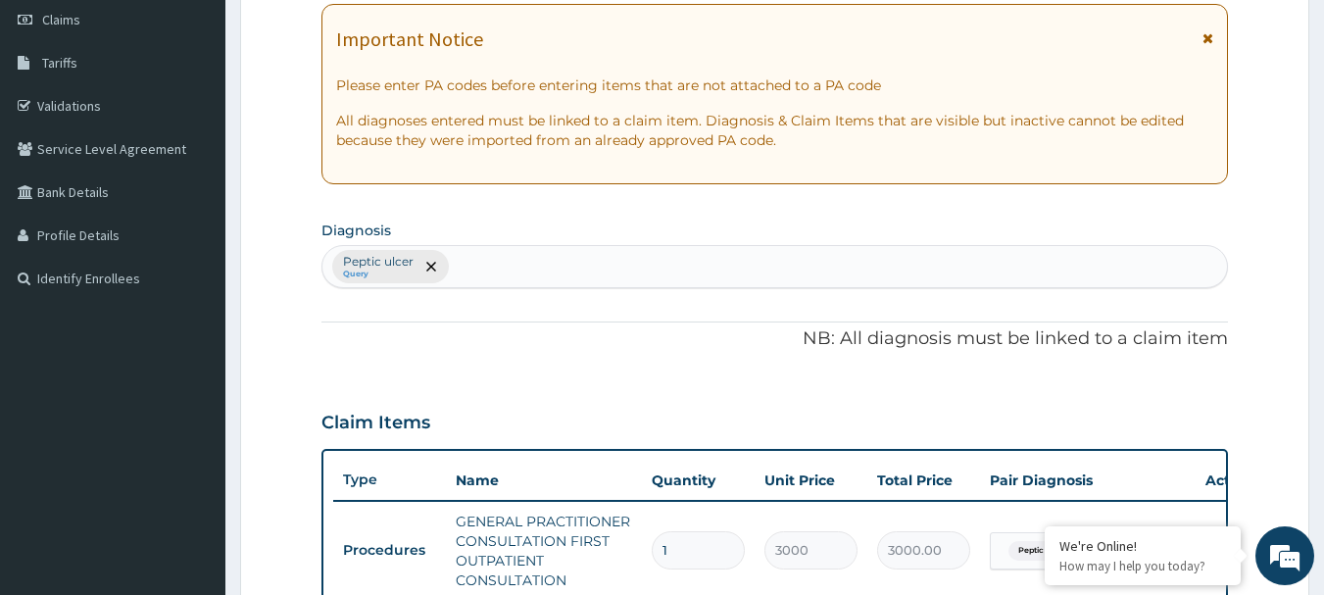
click at [547, 254] on div "Peptic ulcer Query" at bounding box center [775, 266] width 906 height 41
type input "SEPSIS"
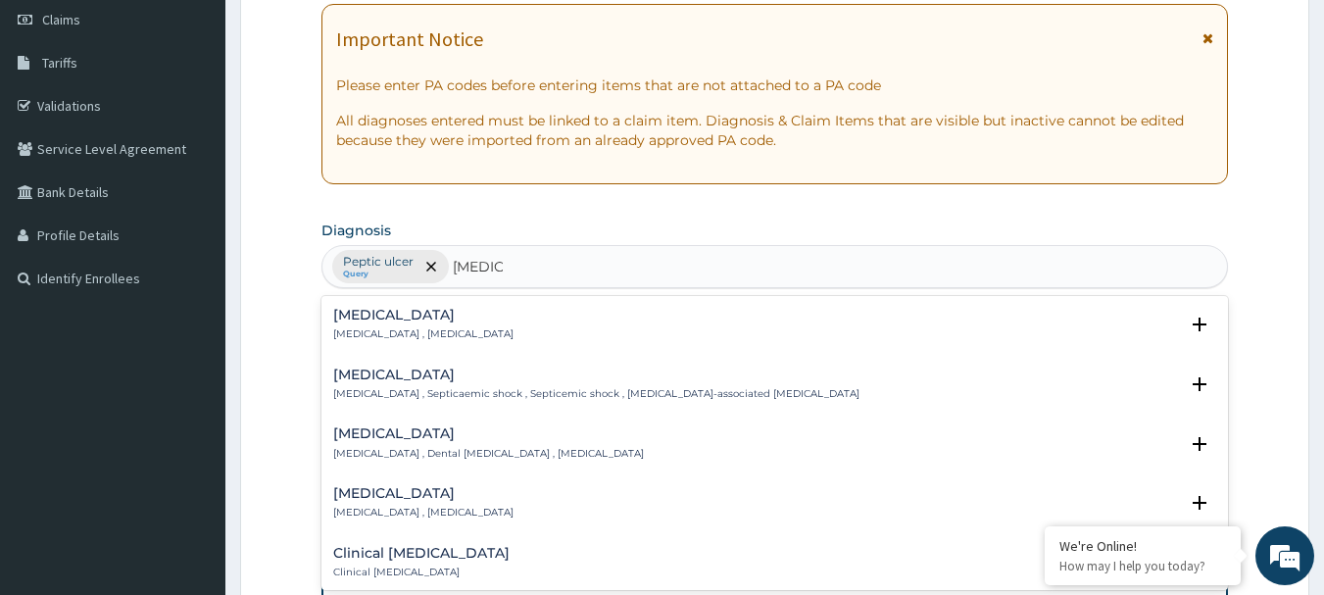
click at [359, 334] on p "Systemic infection , Sepsis" at bounding box center [423, 334] width 180 height 14
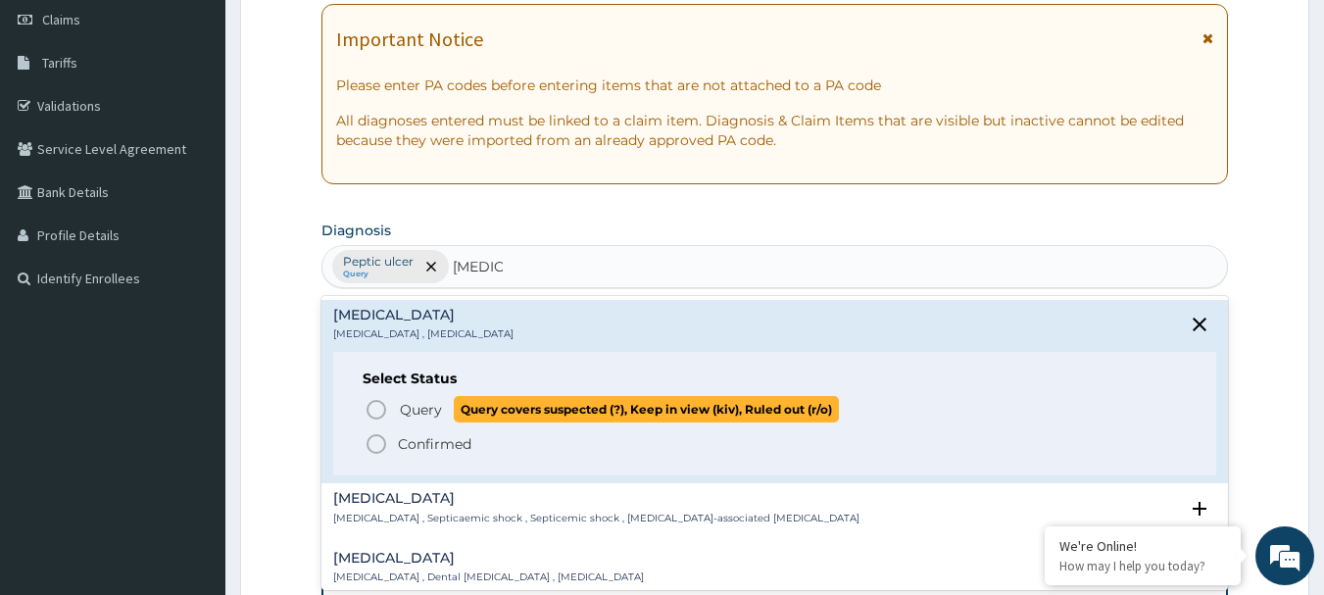
click at [375, 407] on icon "status option query" at bounding box center [377, 410] width 24 height 24
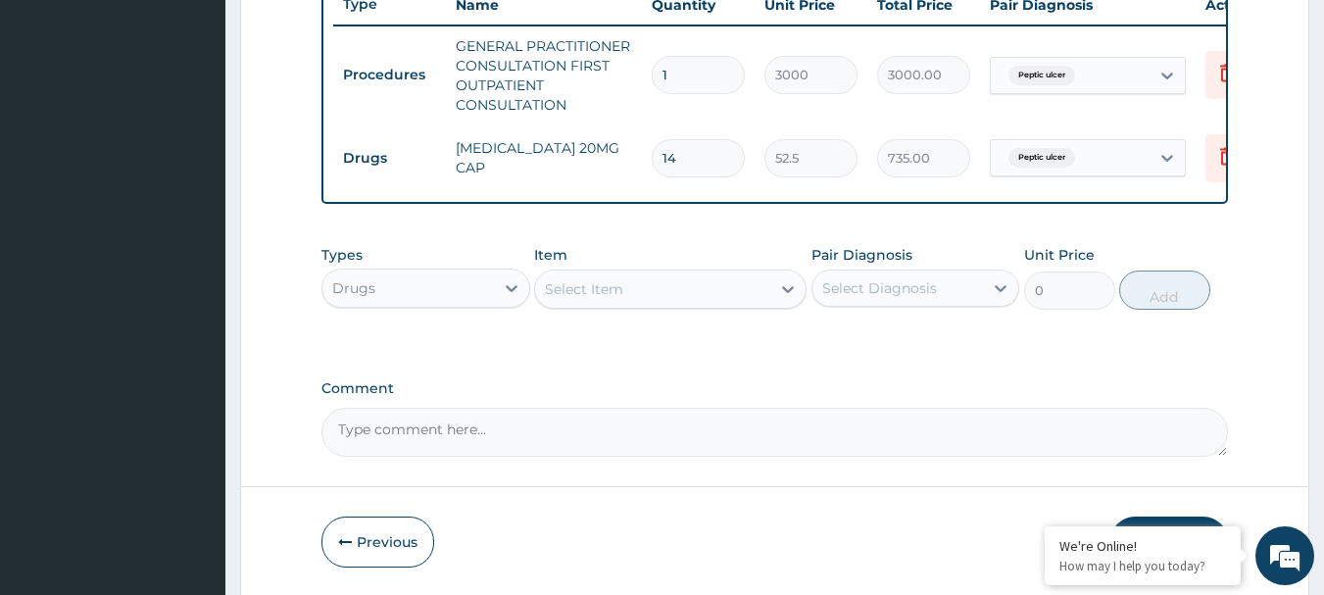
scroll to position [838, 0]
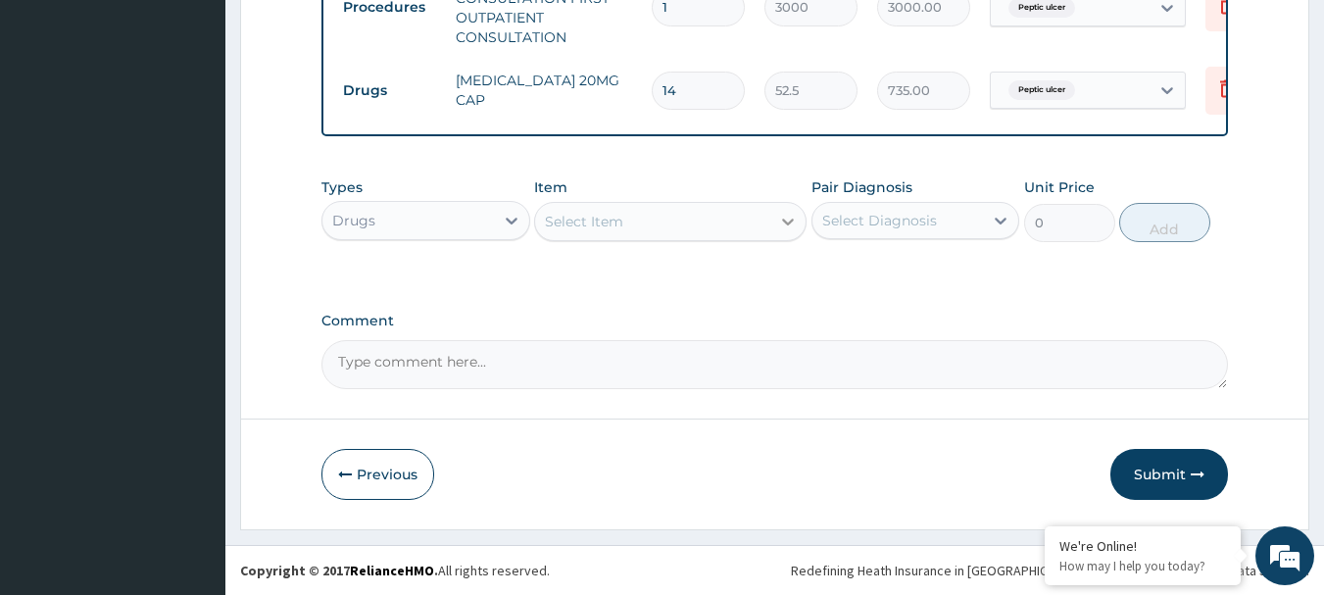
click at [786, 215] on icon at bounding box center [788, 222] width 20 height 20
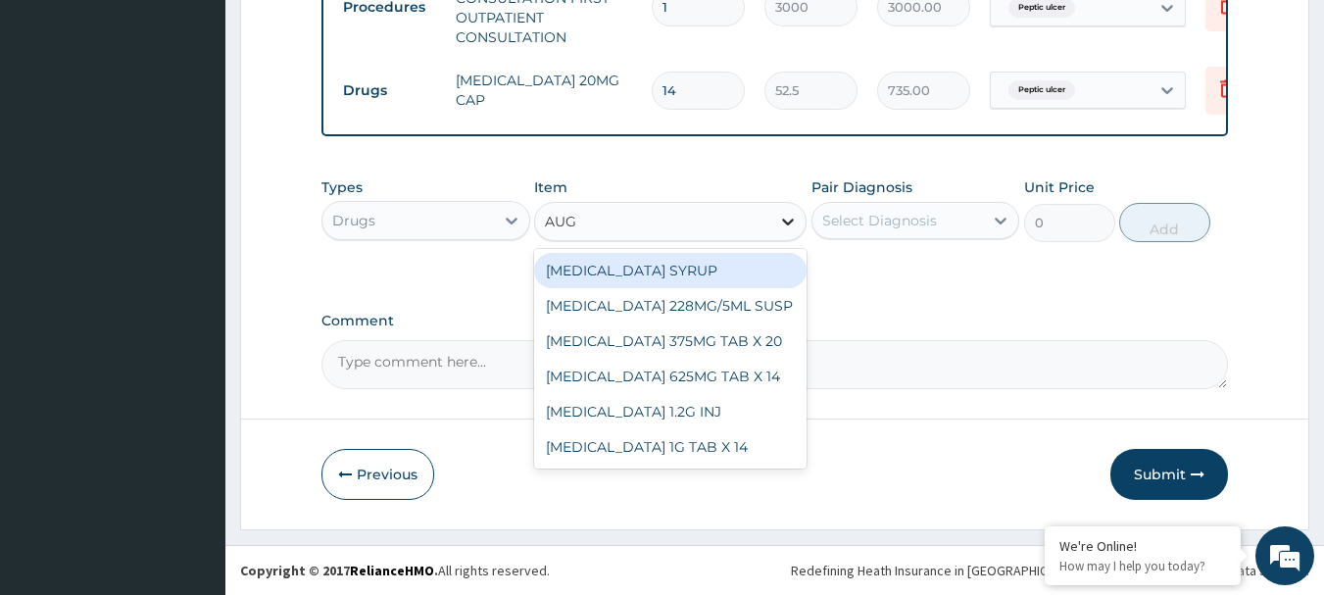
type input "AUGM"
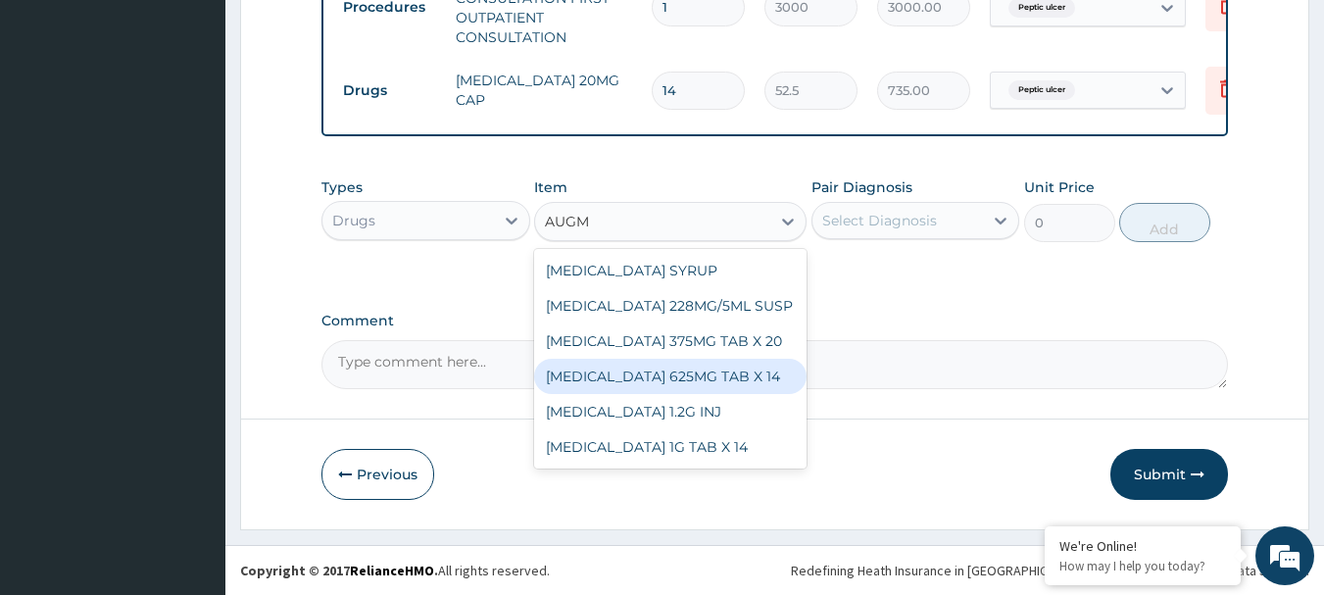
click at [649, 372] on div "[MEDICAL_DATA] 625MG TAB X 14" at bounding box center [670, 376] width 272 height 35
type input "1417.5"
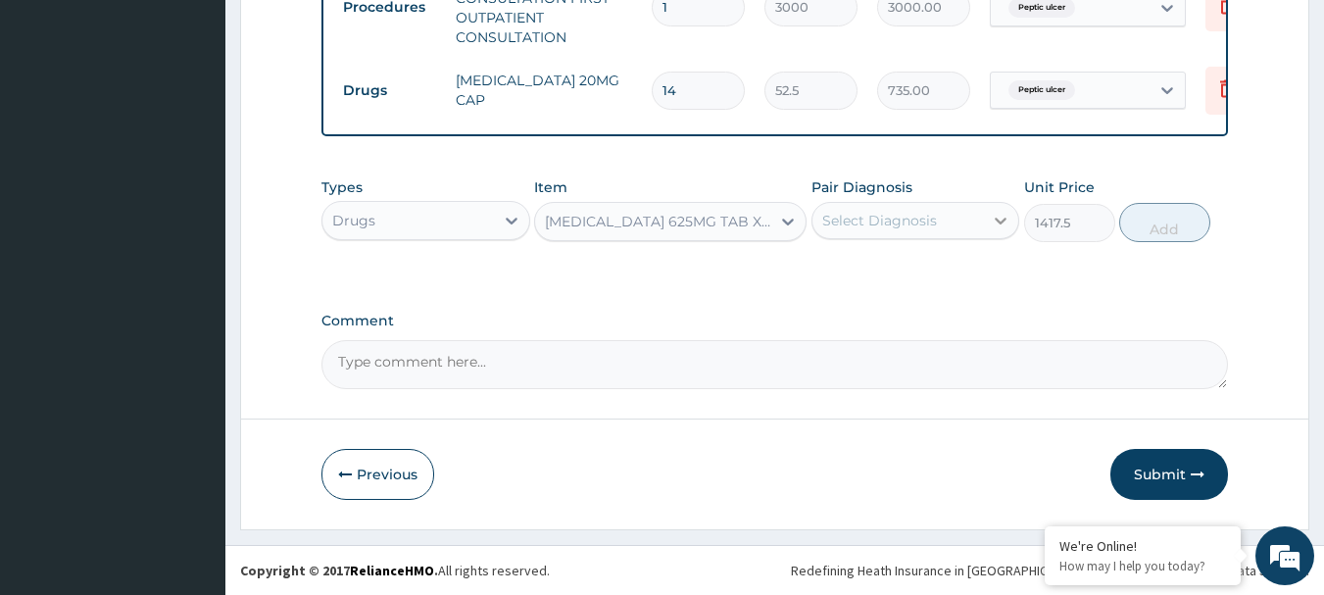
click at [1004, 217] on icon at bounding box center [1001, 221] width 20 height 20
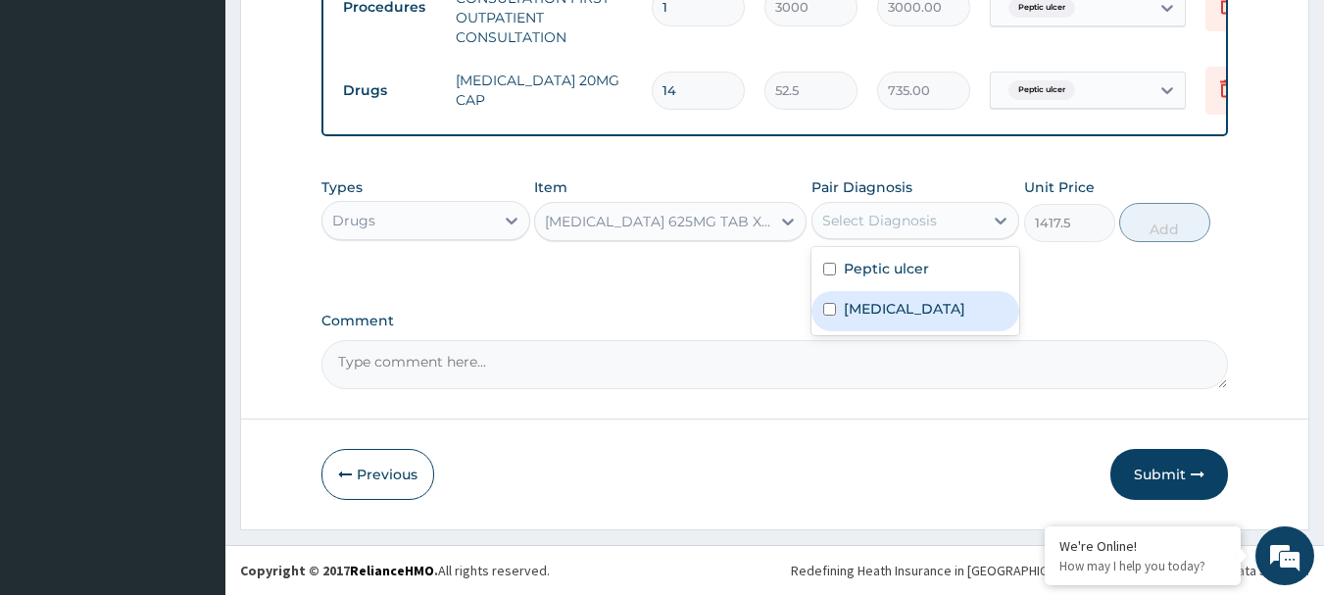
click at [825, 310] on input "checkbox" at bounding box center [829, 309] width 13 height 13
checkbox input "true"
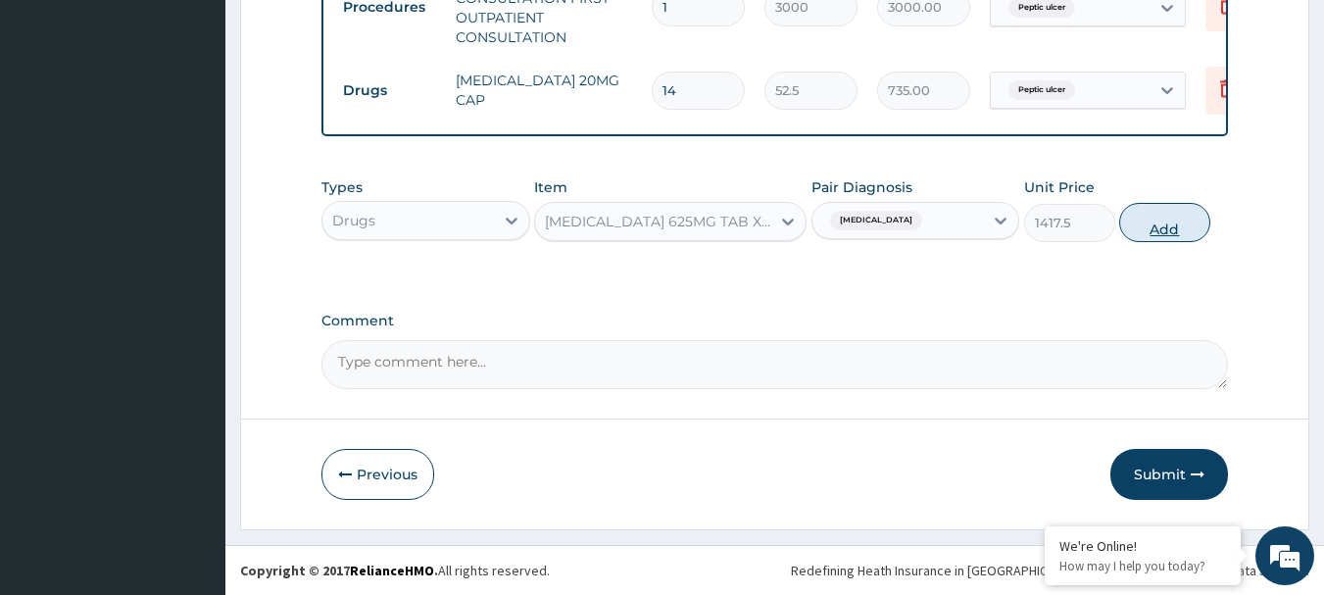
click at [1197, 232] on button "Add" at bounding box center [1164, 222] width 91 height 39
type input "0"
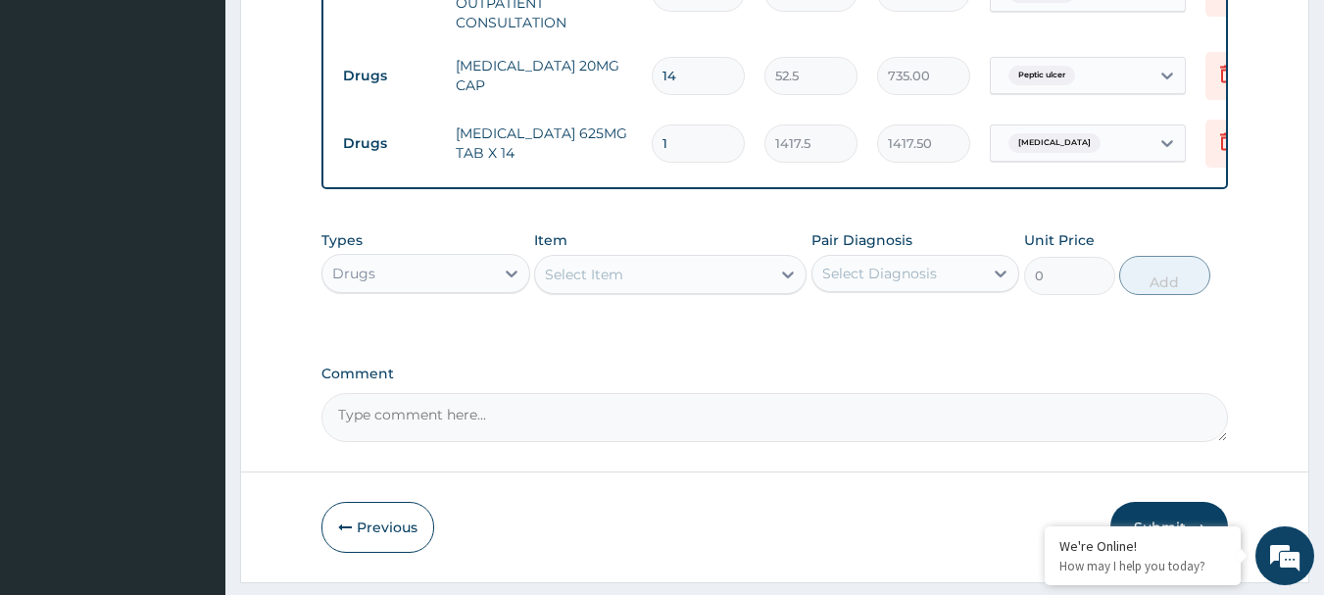
type input "0.00"
type input "5"
type input "7087.50"
type input "5"
click at [786, 284] on icon at bounding box center [788, 275] width 20 height 20
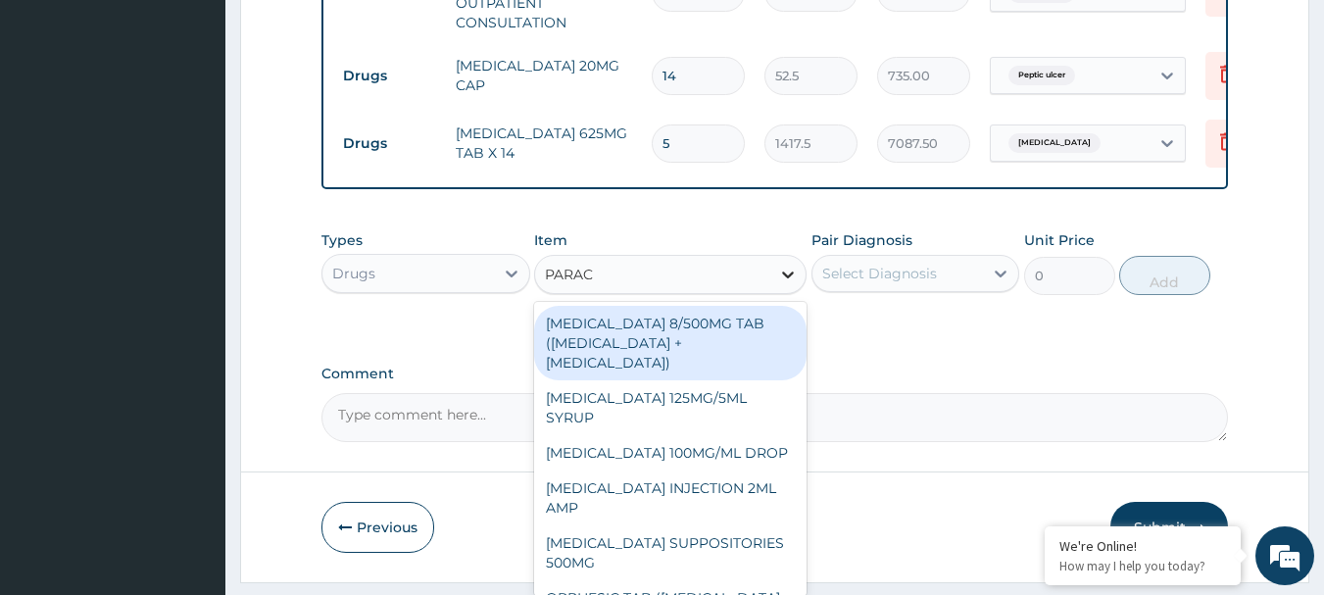
type input "PARACE"
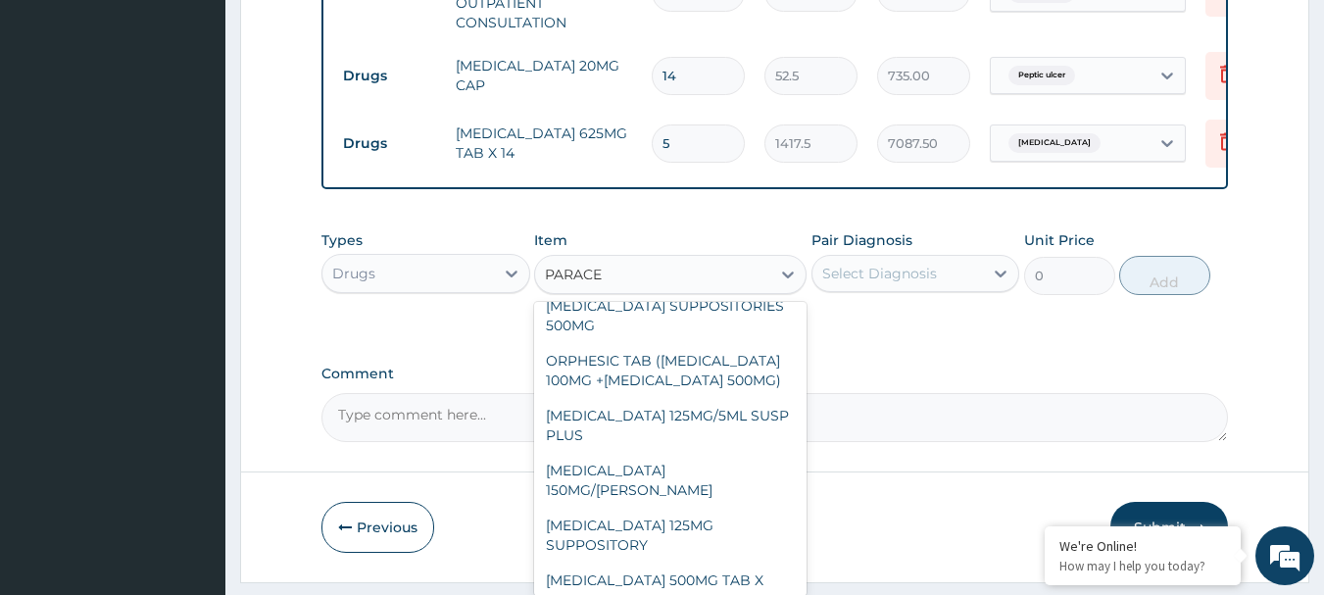
scroll to position [243, 0]
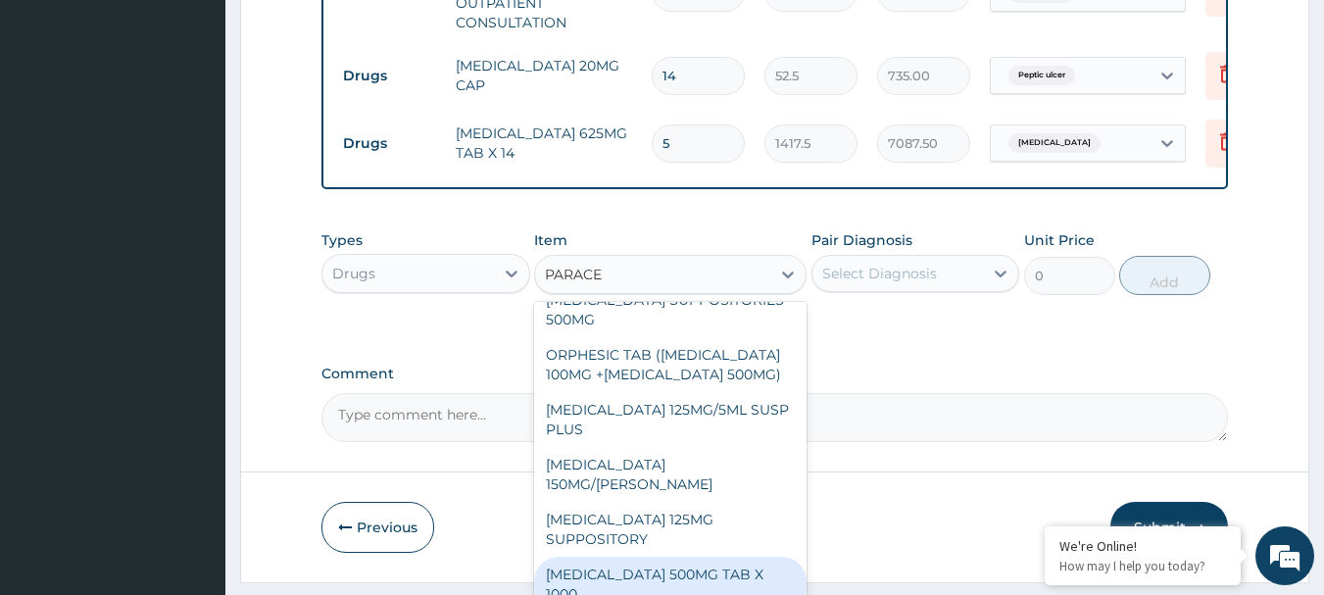
click at [682, 564] on div "[MEDICAL_DATA] 500MG TAB X 1000" at bounding box center [670, 584] width 272 height 55
type input "11.02499961853027"
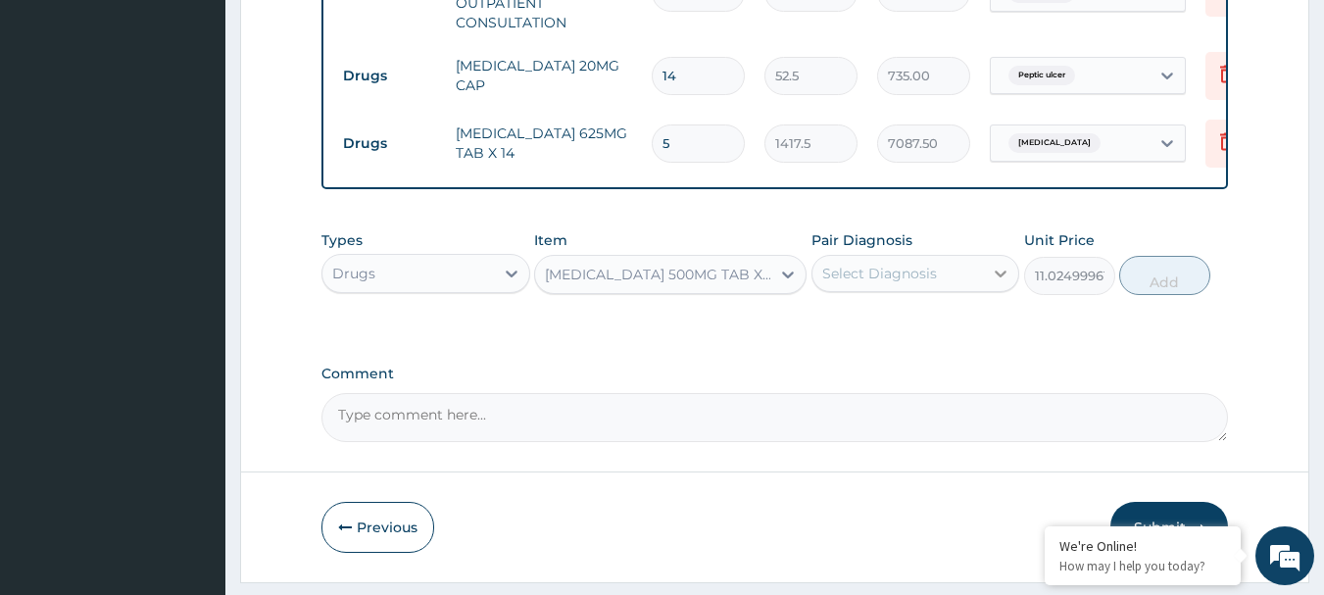
click at [1004, 277] on icon at bounding box center [1002, 273] width 12 height 7
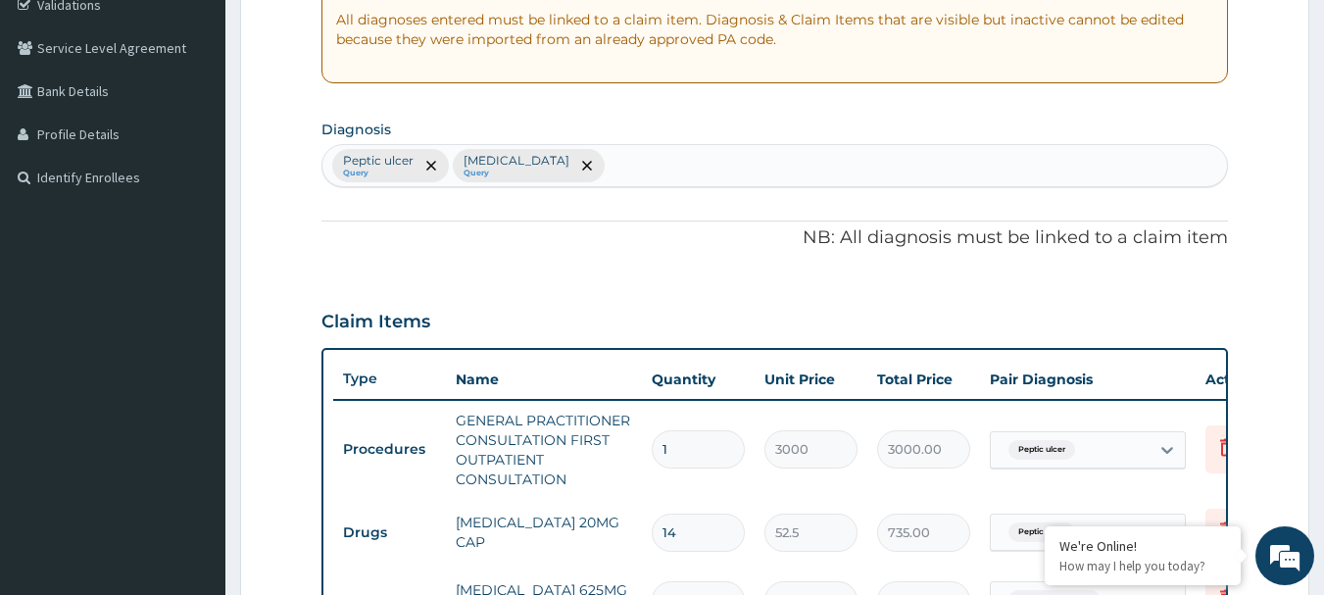
scroll to position [348, 0]
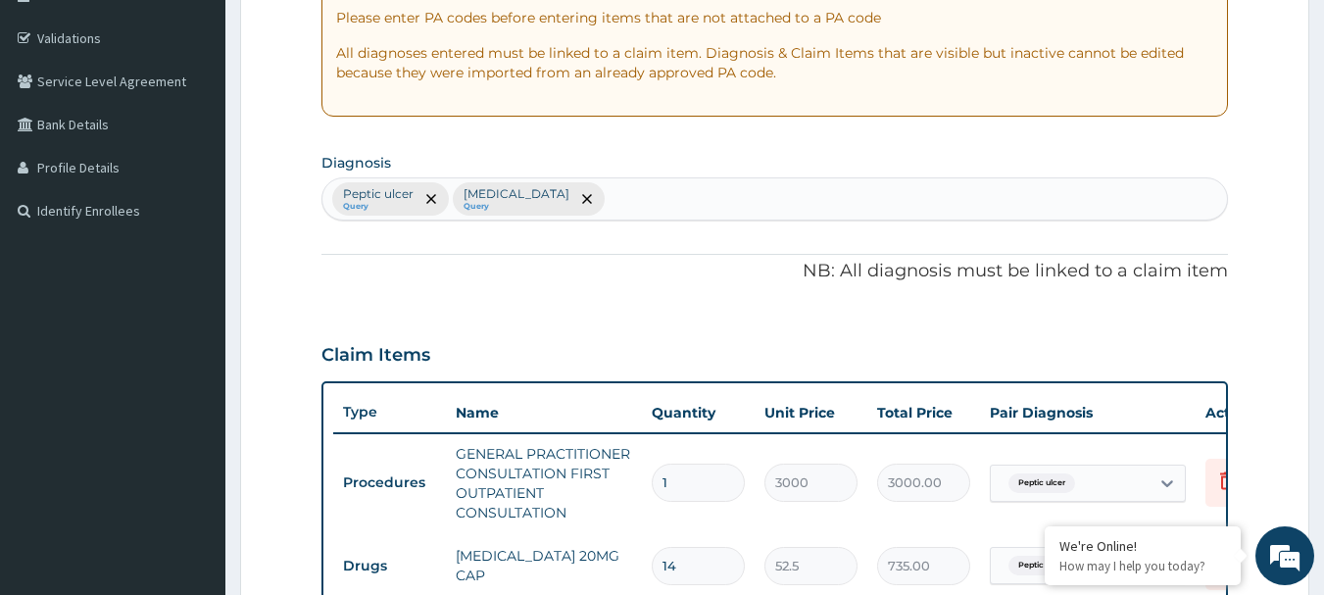
click at [615, 216] on div "Peptic ulcer Query Sepsis Query" at bounding box center [775, 198] width 906 height 41
type input "MALA"
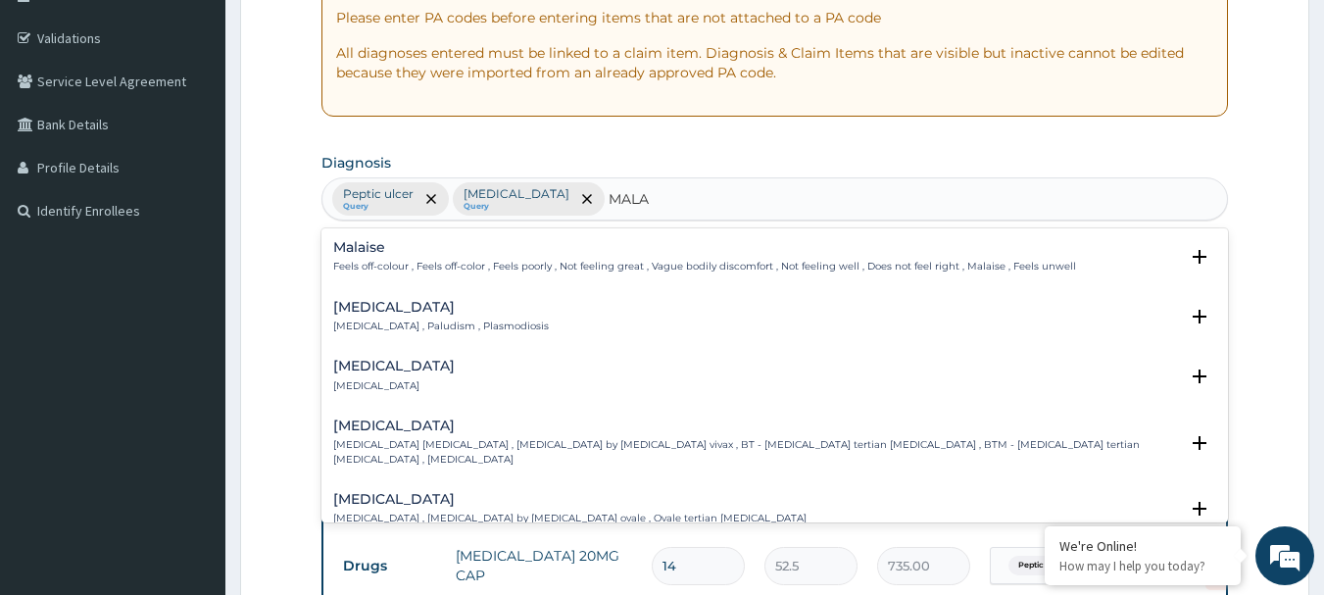
click at [340, 310] on h4 "[MEDICAL_DATA]" at bounding box center [441, 307] width 216 height 15
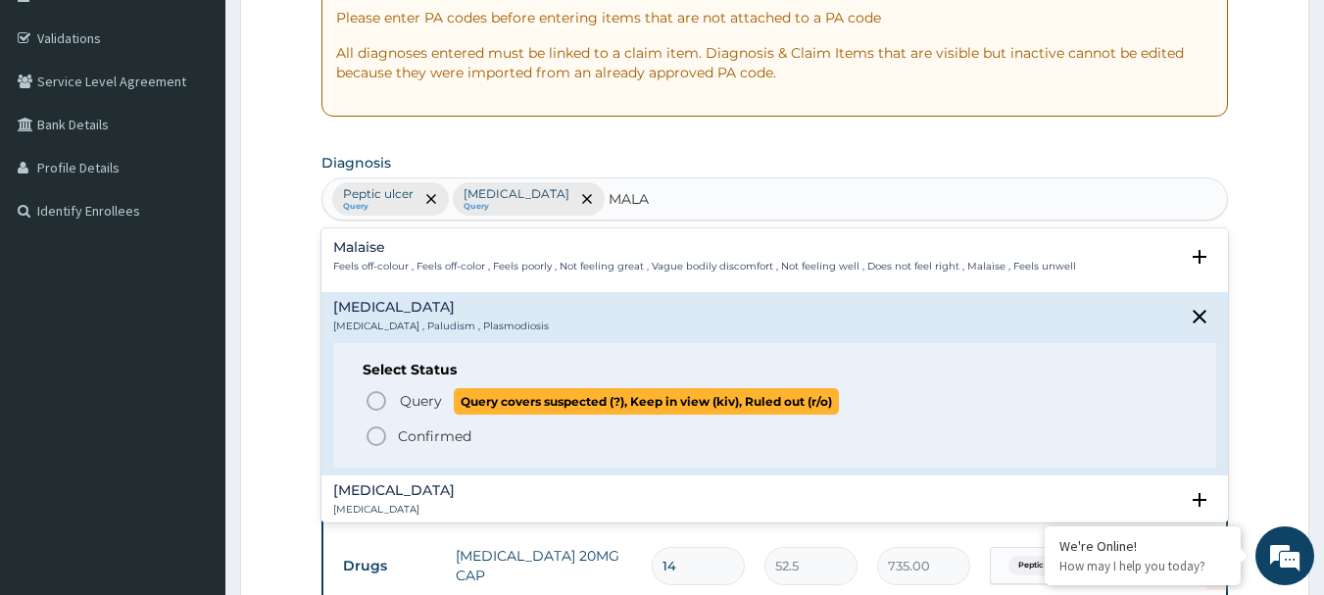
click at [373, 394] on icon "status option query" at bounding box center [377, 401] width 24 height 24
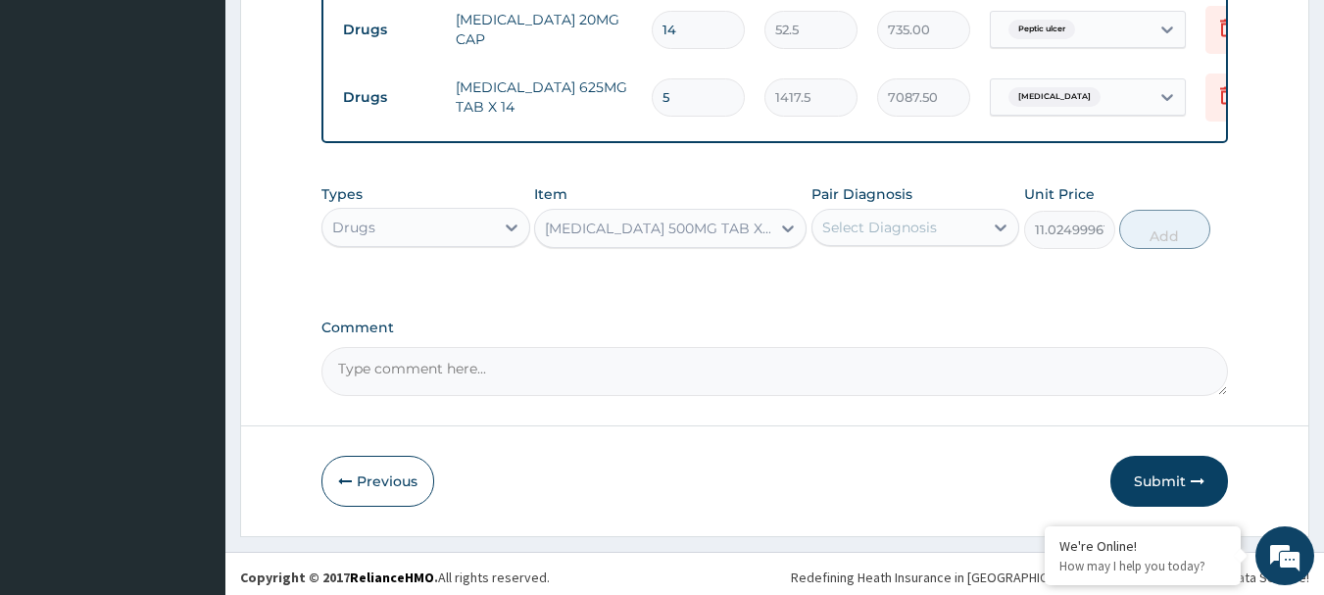
scroll to position [906, 0]
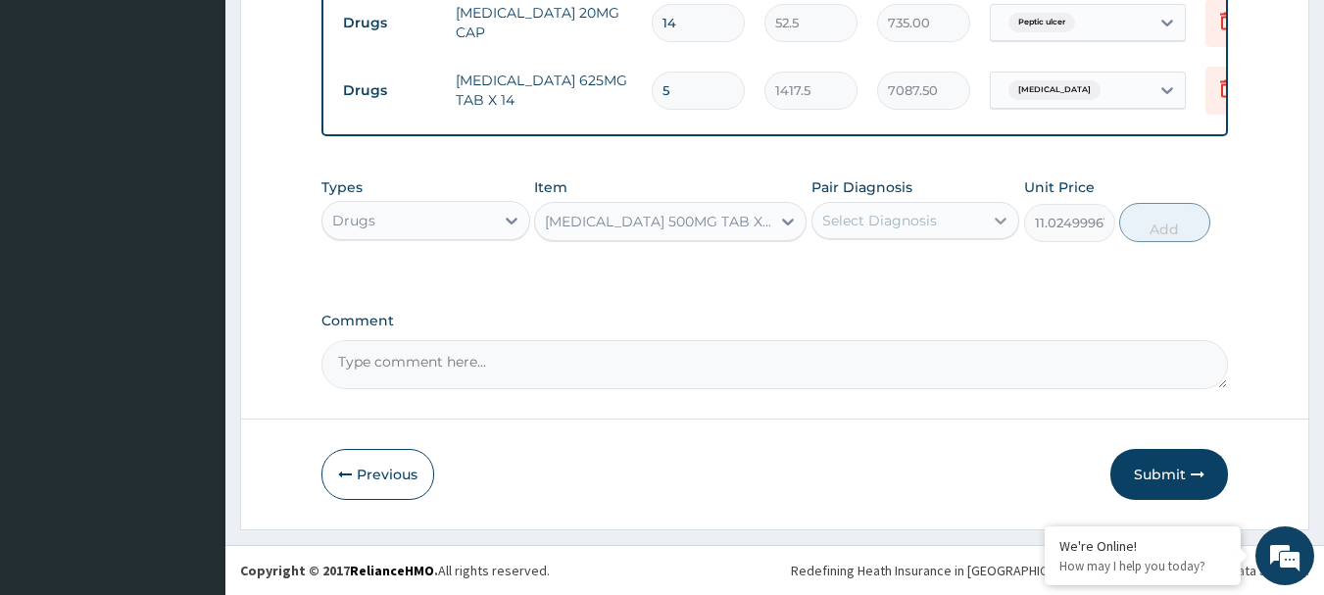
click at [997, 214] on icon at bounding box center [1001, 221] width 20 height 20
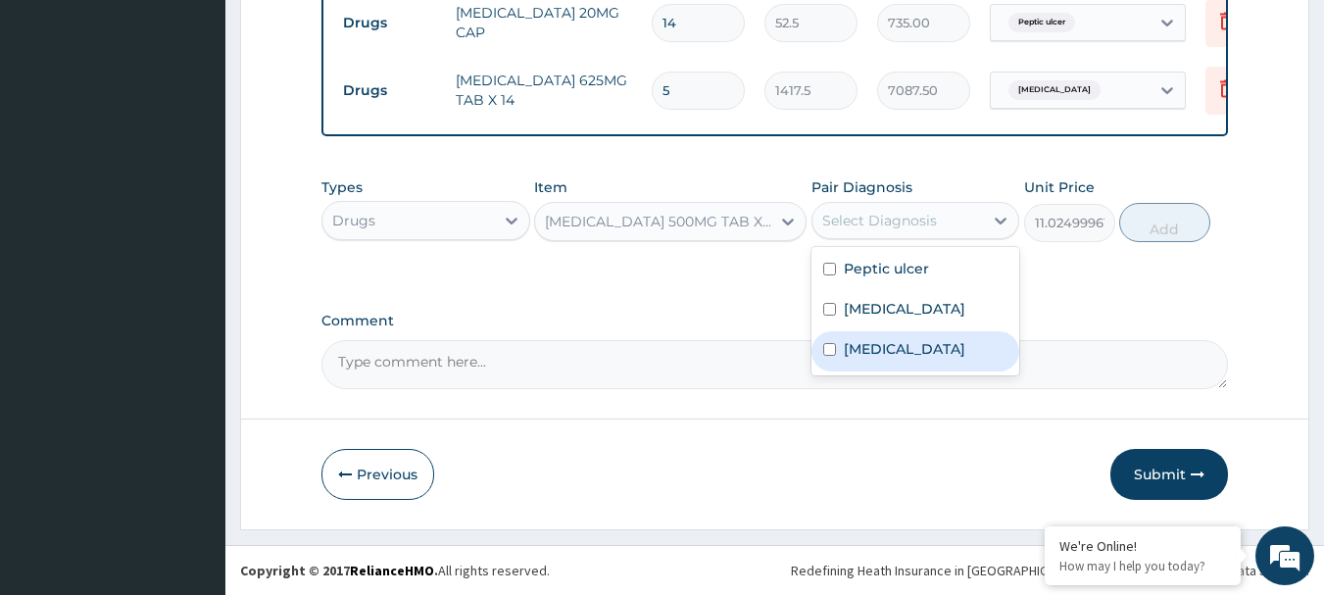
click at [835, 351] on input "checkbox" at bounding box center [829, 349] width 13 height 13
checkbox input "true"
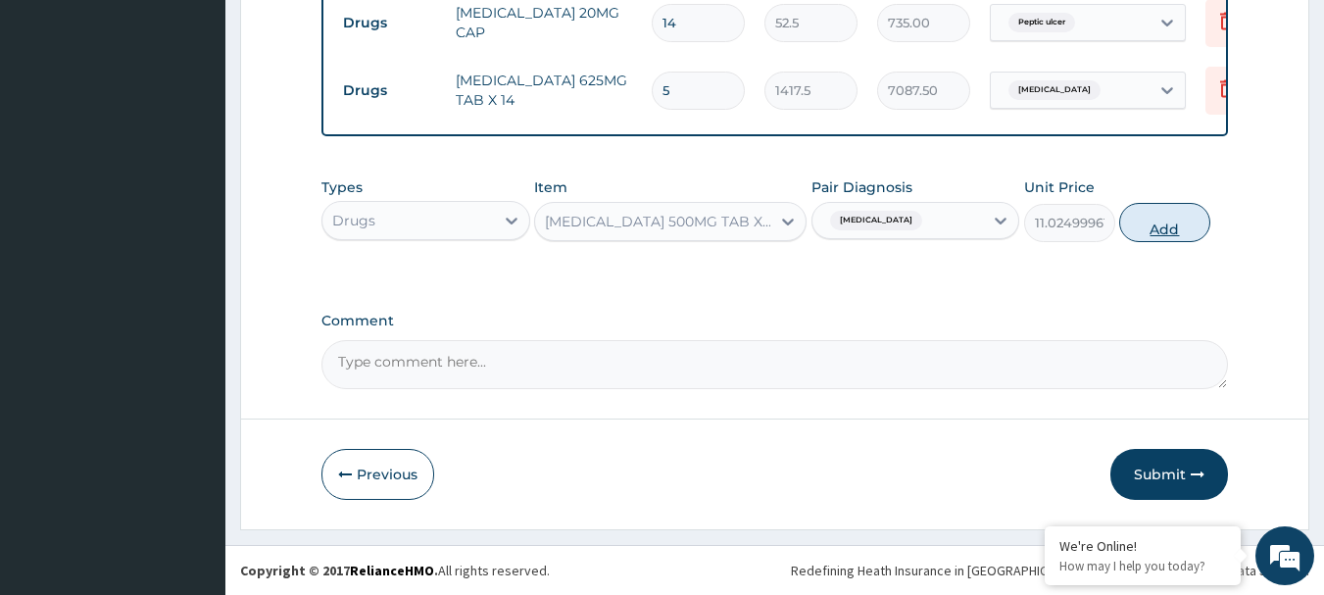
click at [1195, 218] on button "Add" at bounding box center [1164, 222] width 91 height 39
type input "0"
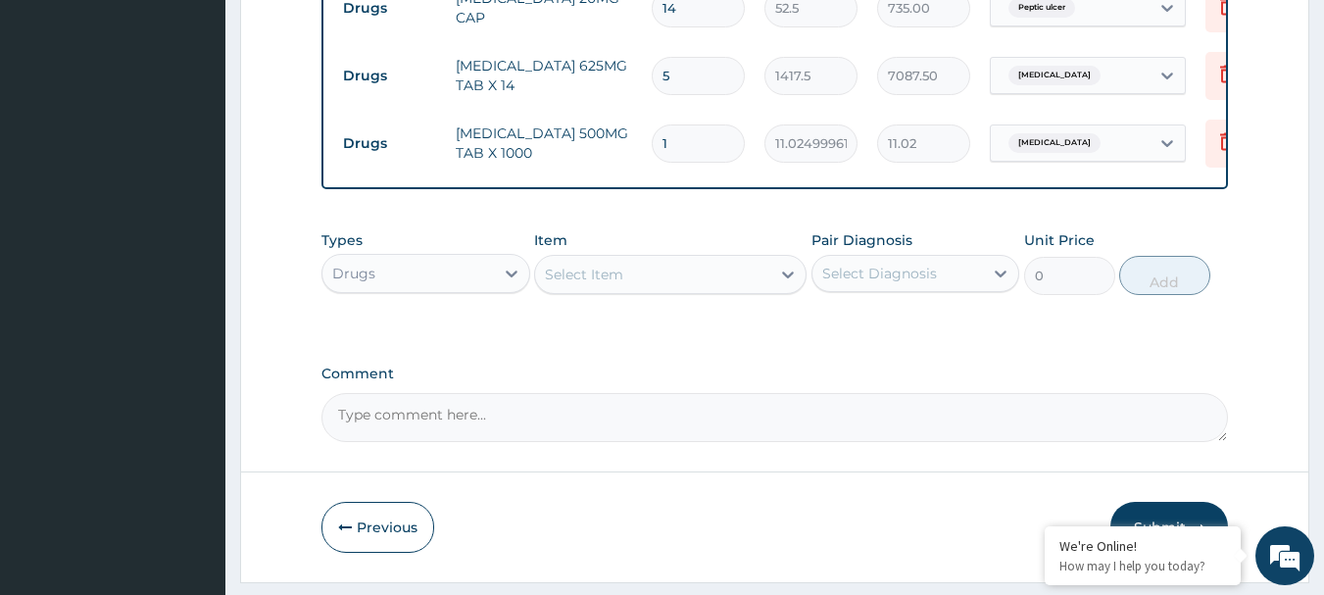
type input "18"
type input "198.45"
type input "18"
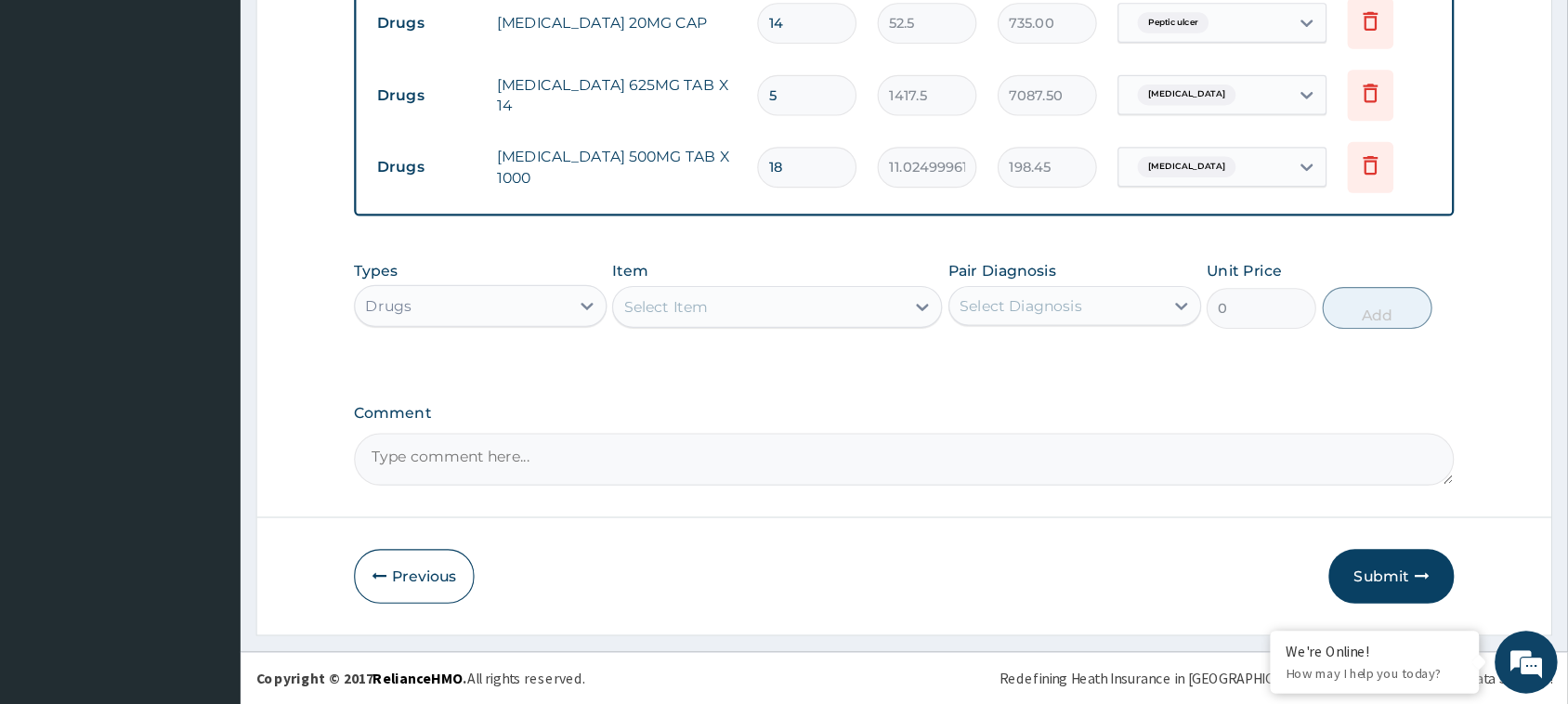
scroll to position [738, 0]
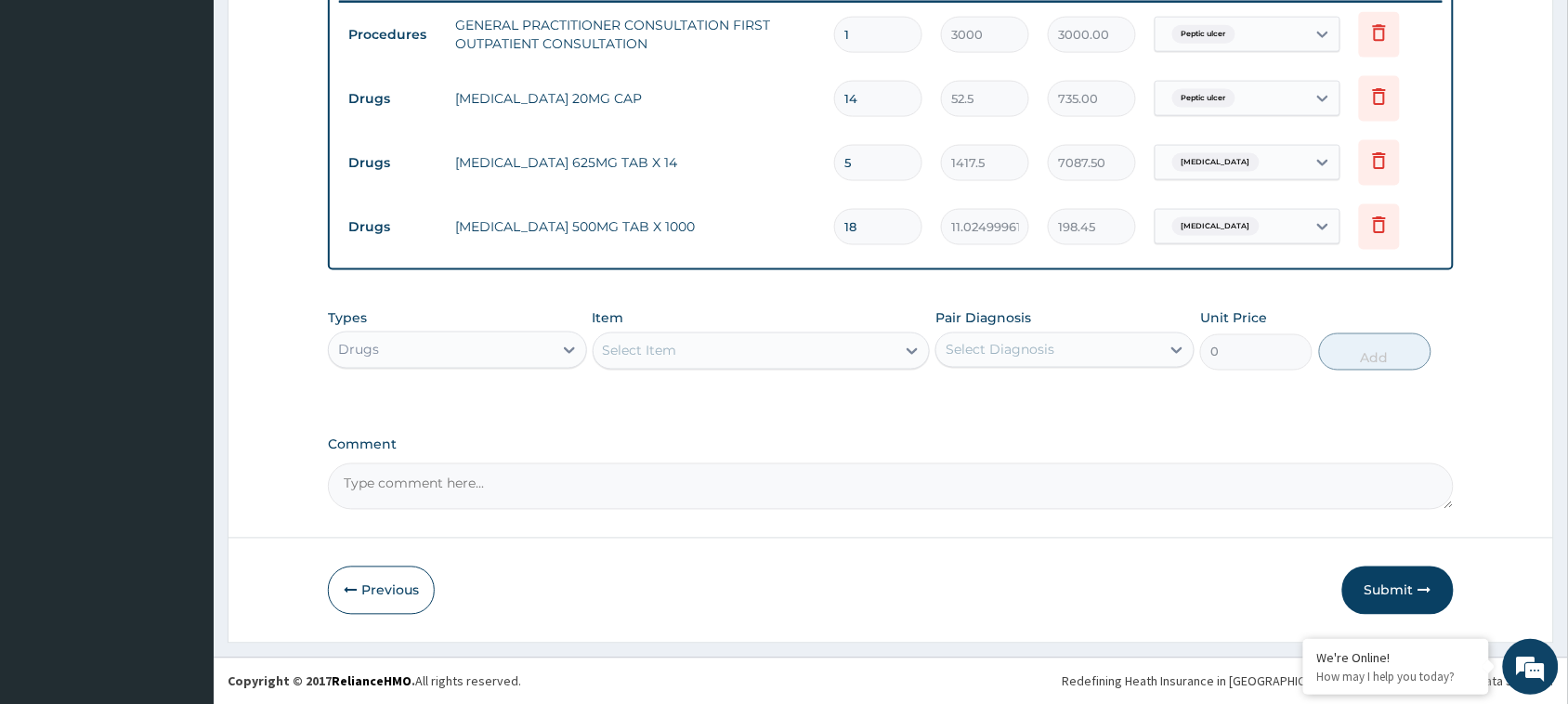
drag, startPoint x: 1249, startPoint y: 0, endPoint x: 975, endPoint y: 427, distance: 507.4
click at [1254, 563] on button "Submit" at bounding box center [1398, 590] width 112 height 48
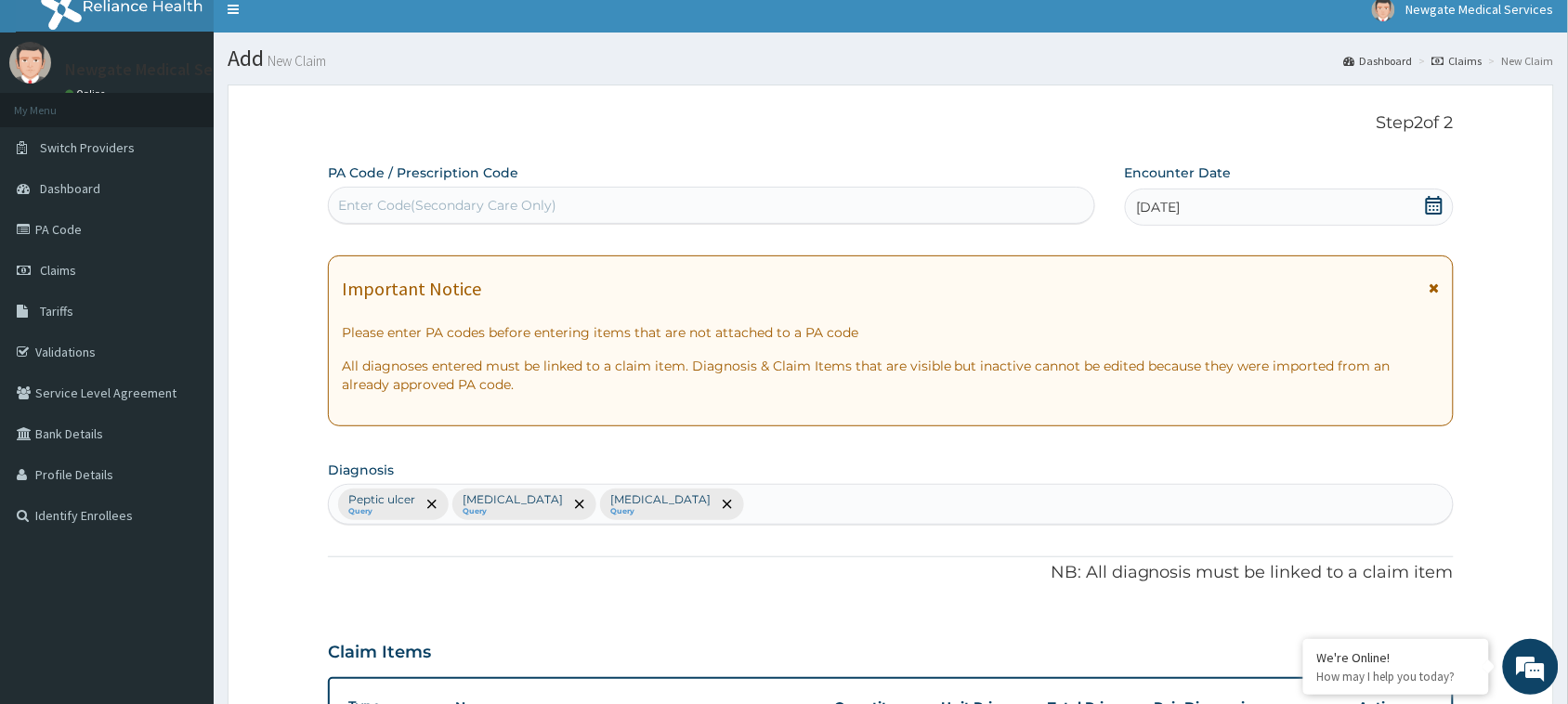
scroll to position [0, 0]
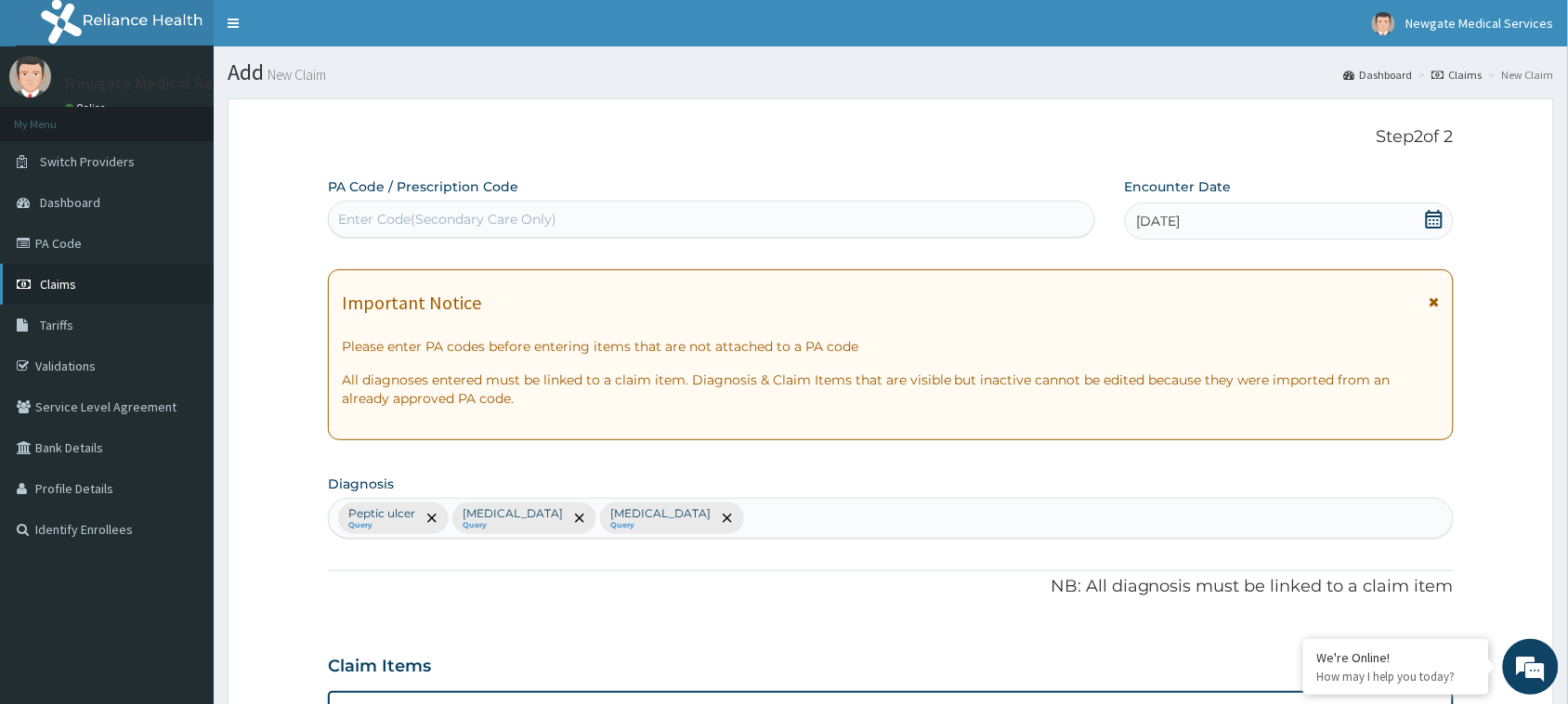
click at [62, 284] on span "Claims" at bounding box center [58, 284] width 36 height 17
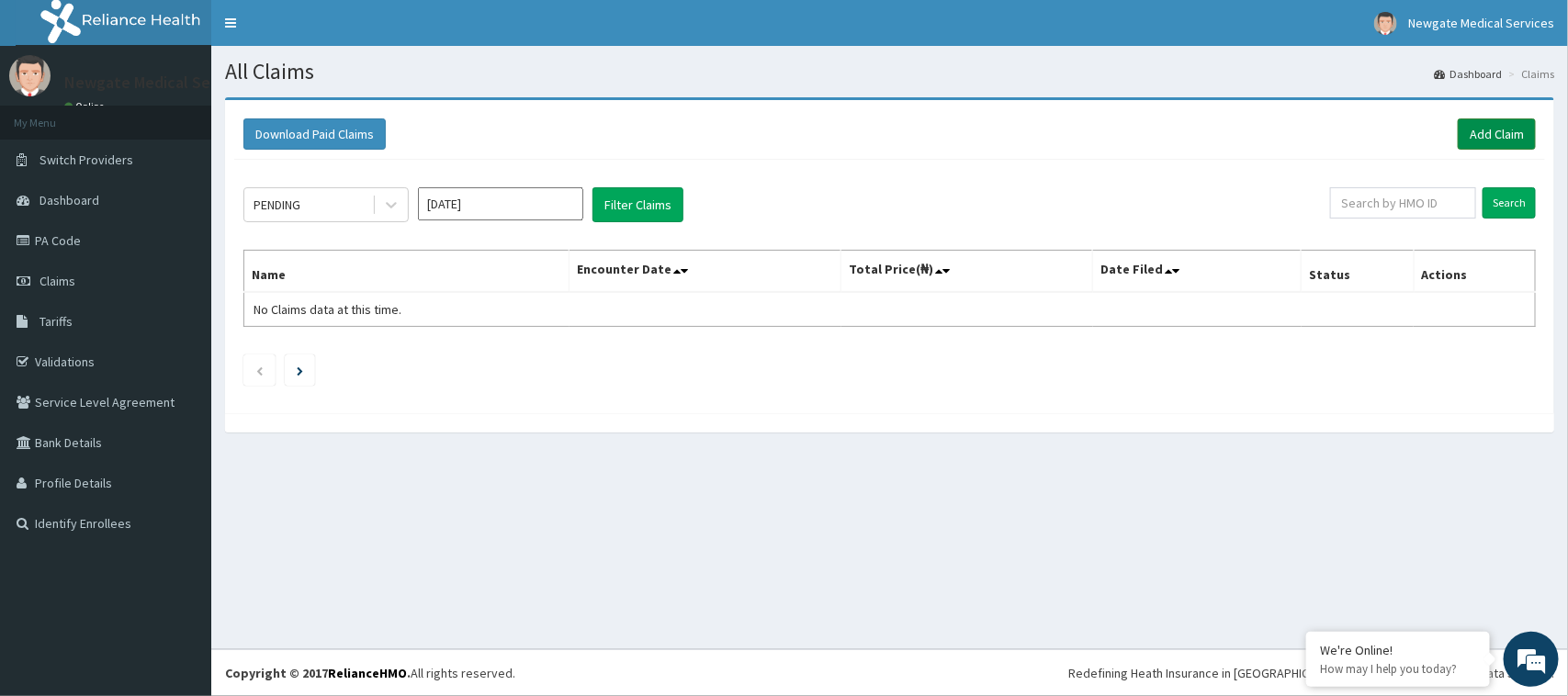
click at [1499, 129] on link "Add Claim" at bounding box center [1496, 133] width 78 height 31
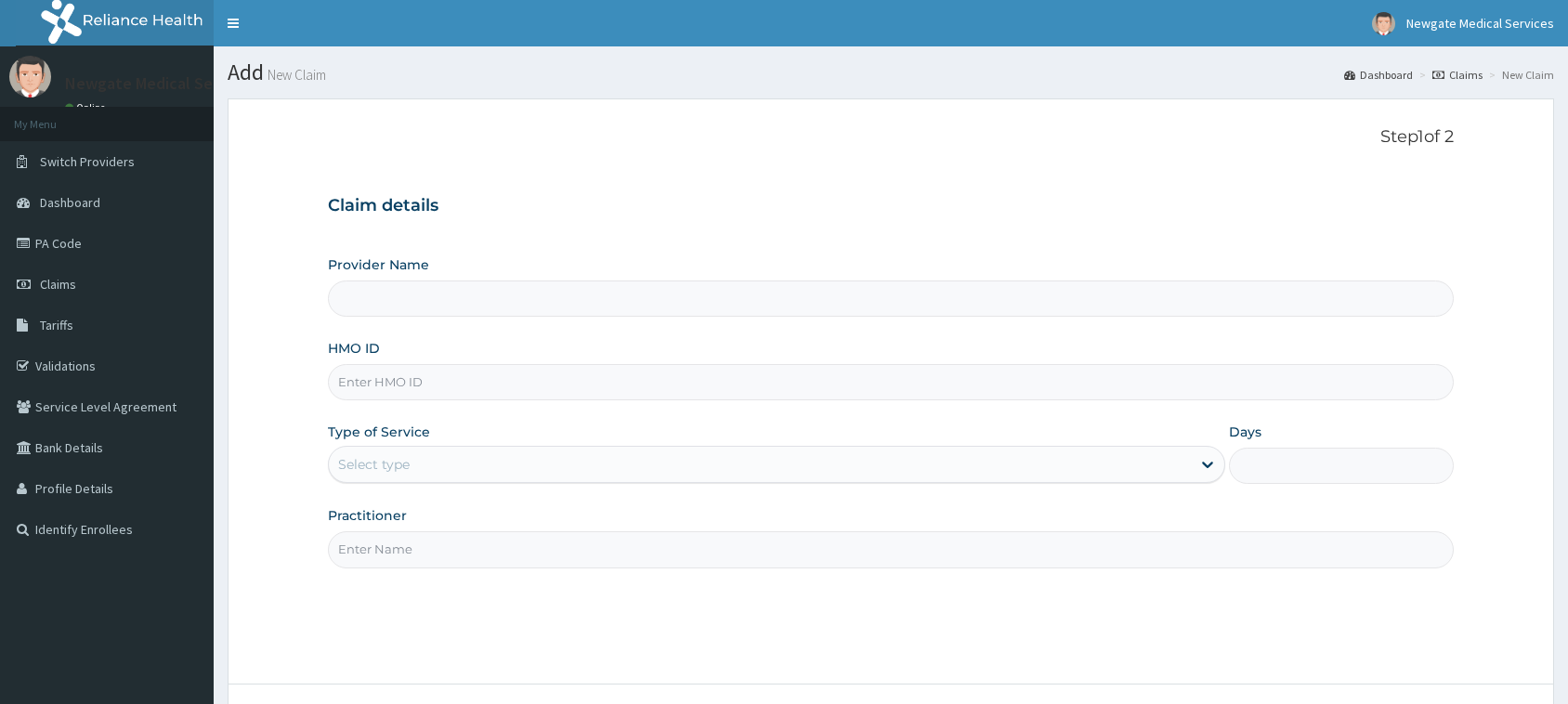
type input "Newgate Medical Services Ltd - [GEOGRAPHIC_DATA]"
paste input "OHT/12472/A"
type input "OHT/12472/A"
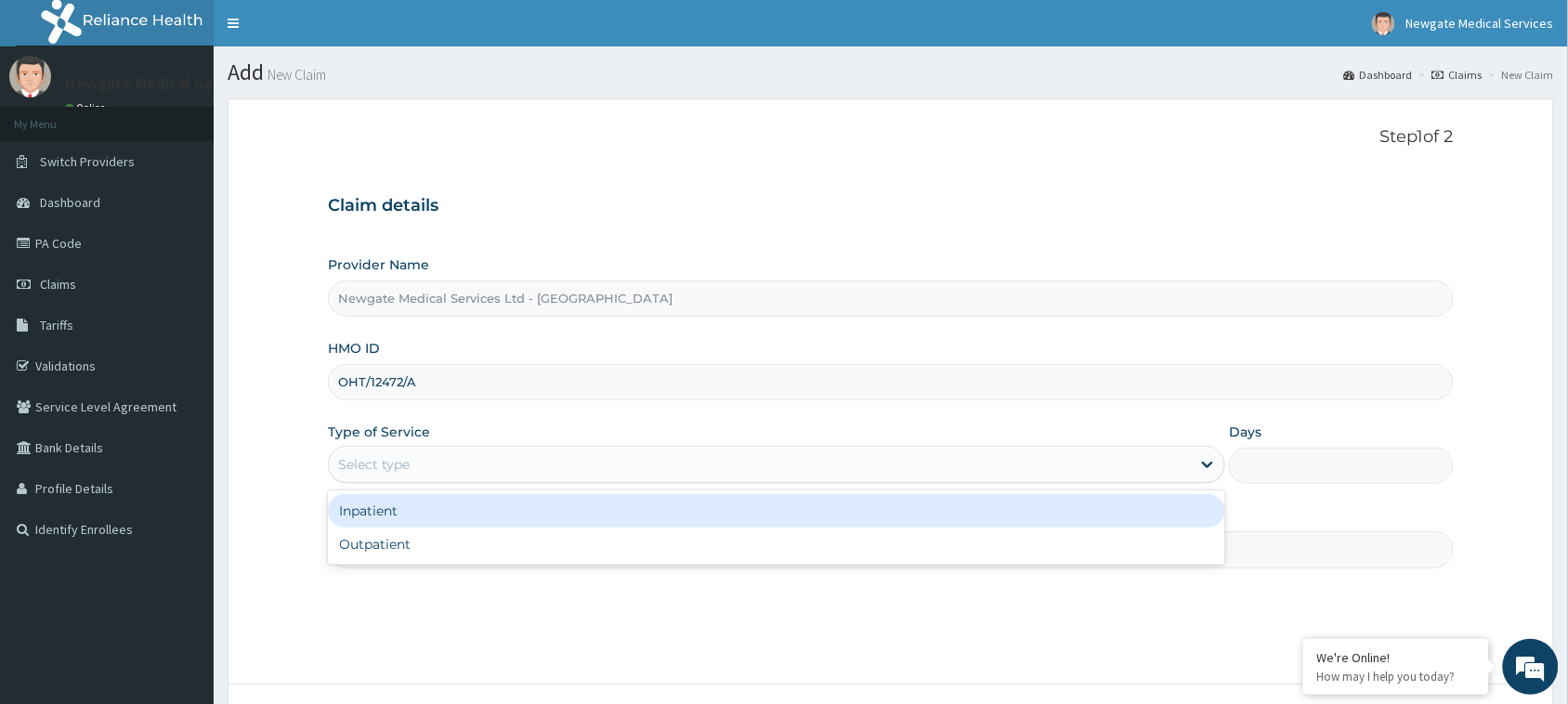
click at [509, 460] on div "Select type" at bounding box center [759, 463] width 862 height 29
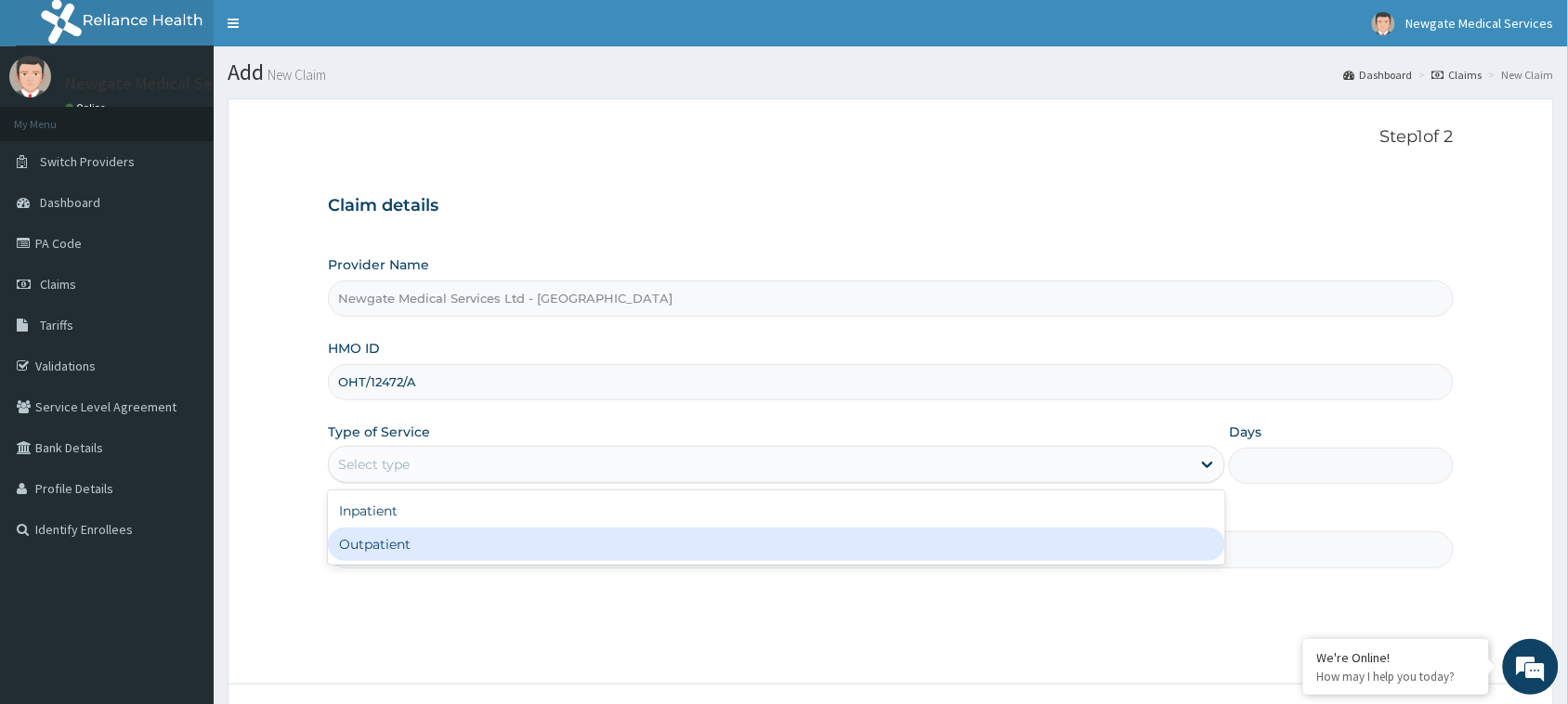
click at [419, 541] on div "Outpatient" at bounding box center [776, 544] width 898 height 33
type input "1"
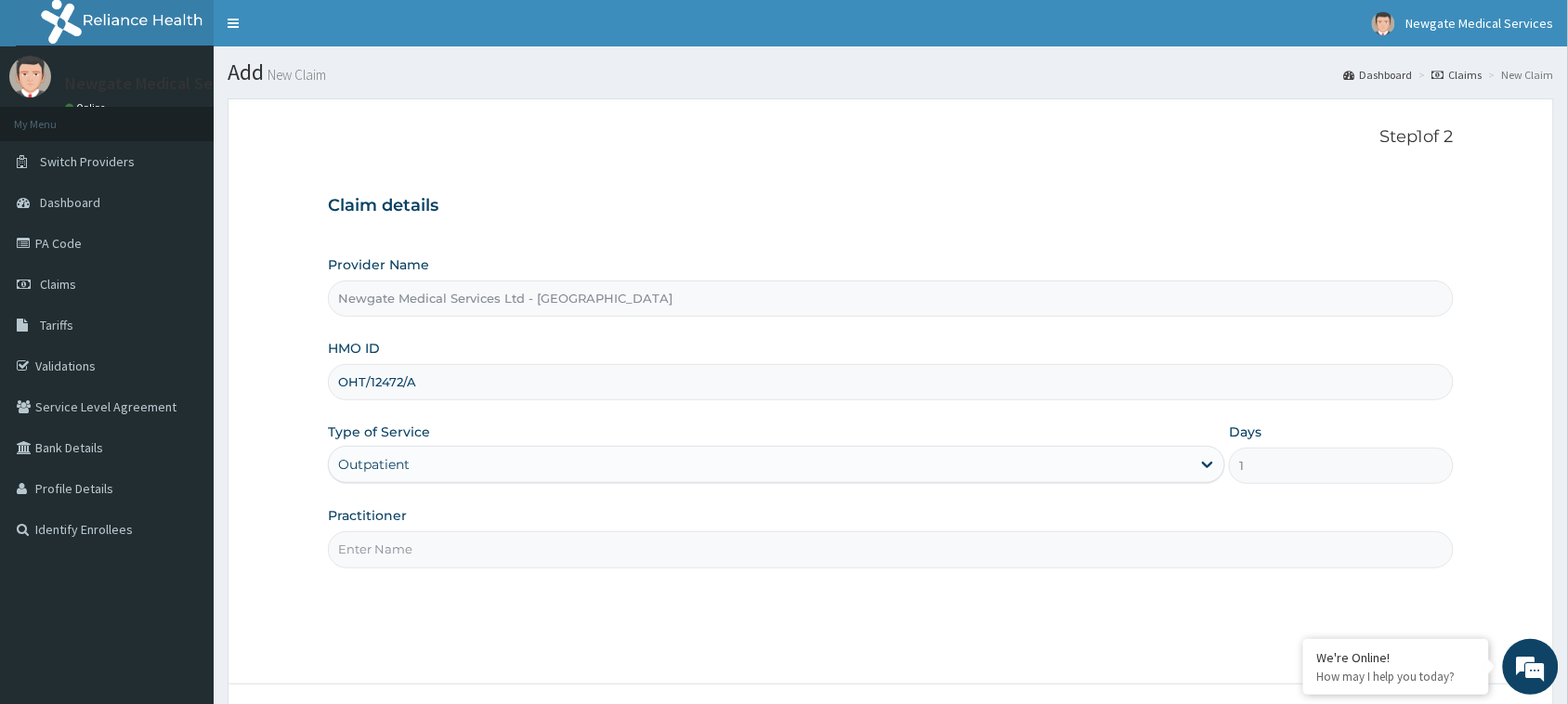
click at [495, 544] on input "Practitioner" at bounding box center [891, 550] width 1126 height 36
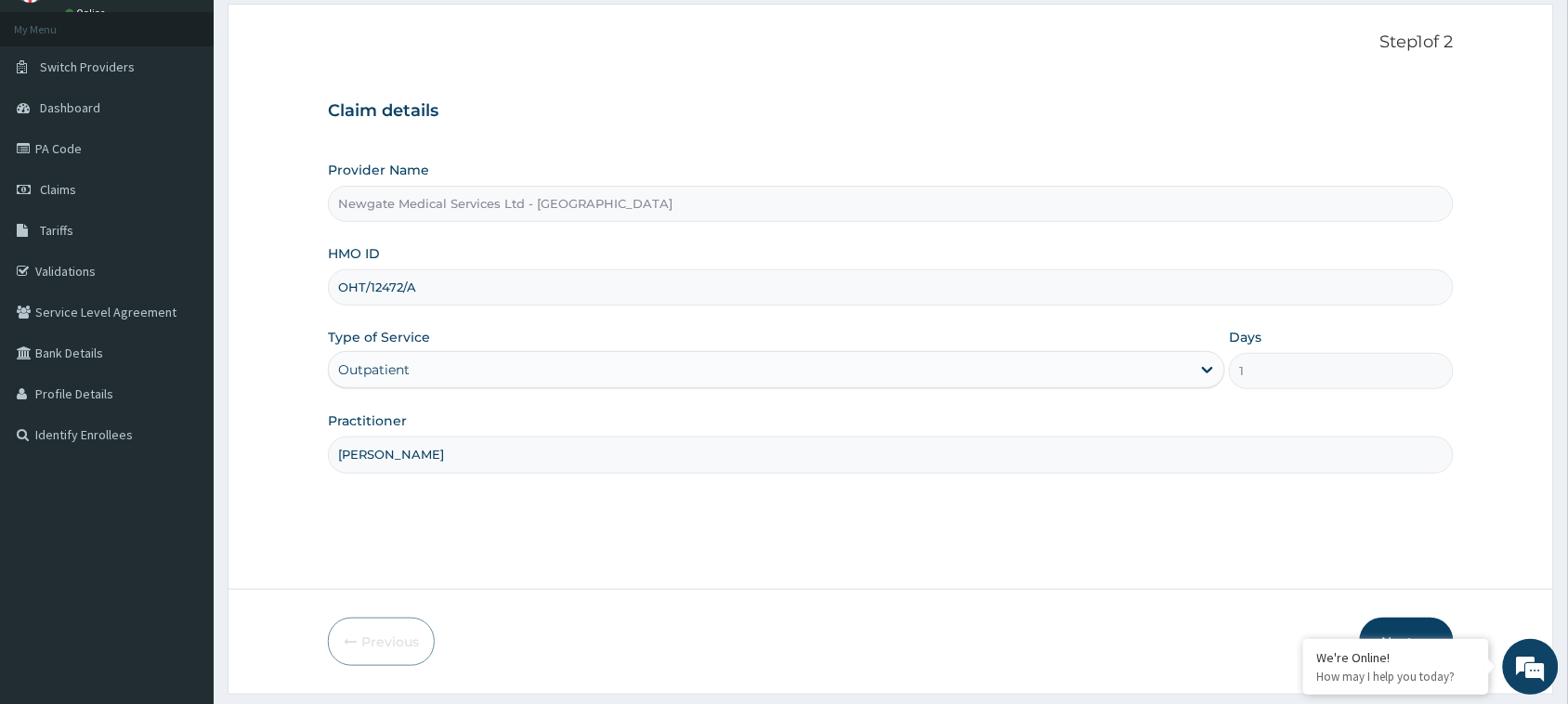
scroll to position [147, 0]
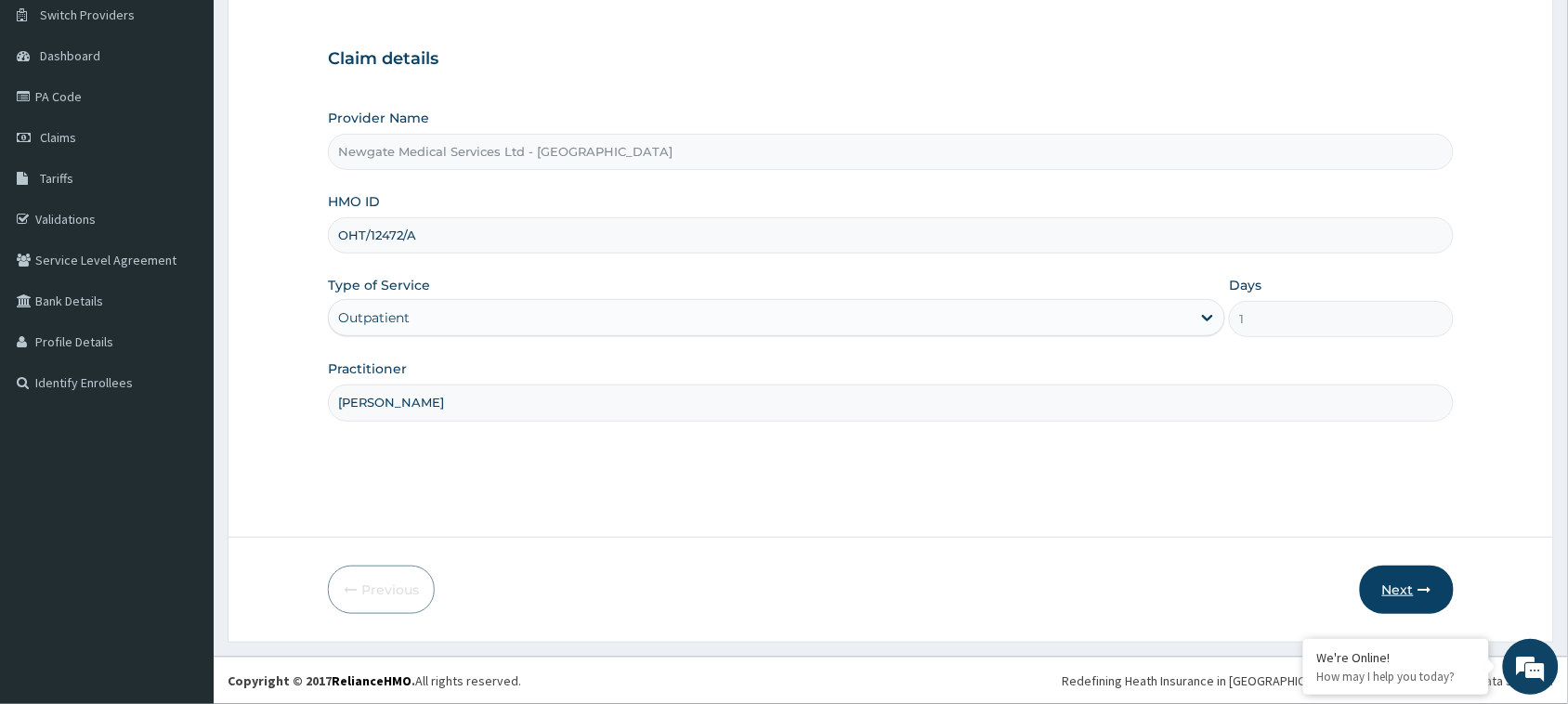
type input "[PERSON_NAME]"
click at [1392, 589] on button "Next" at bounding box center [1407, 589] width 94 height 48
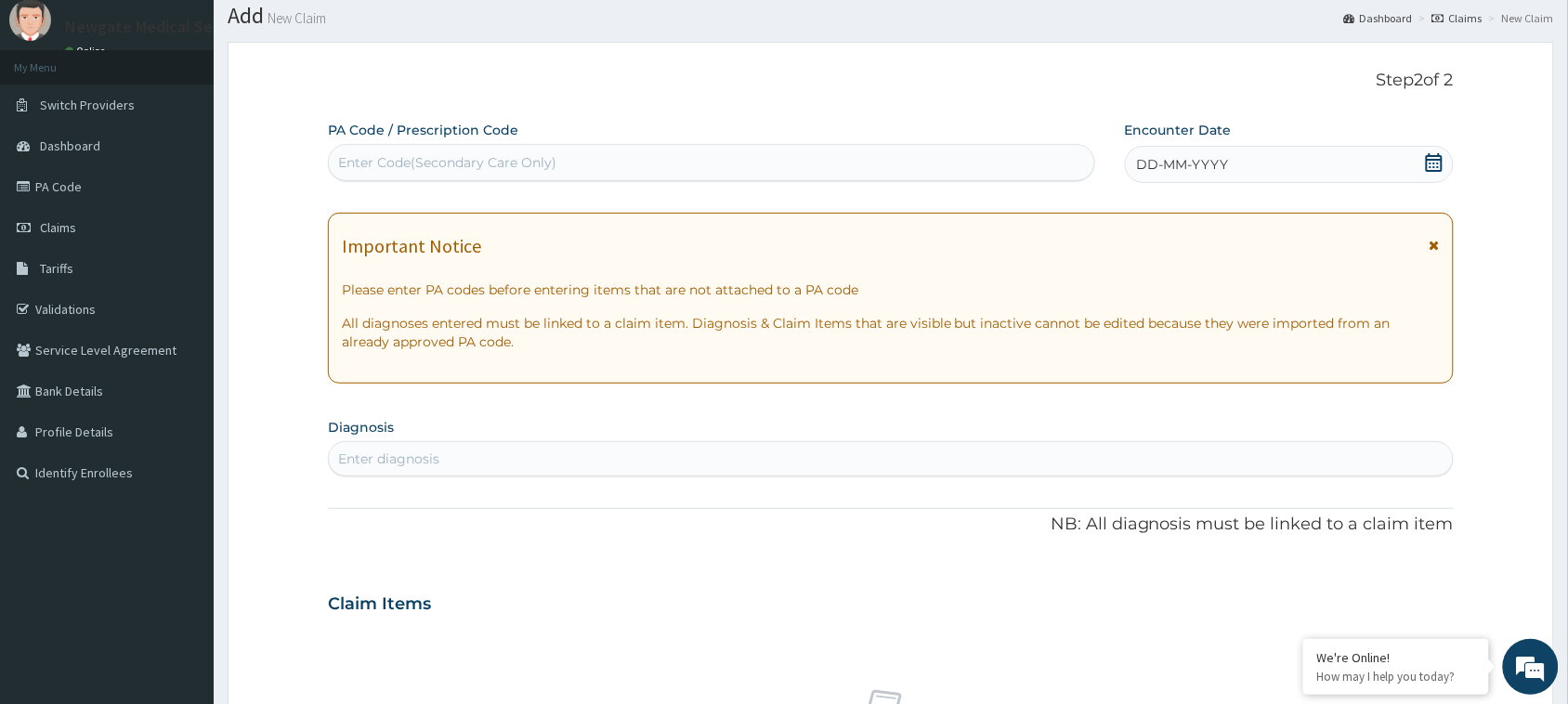
scroll to position [0, 0]
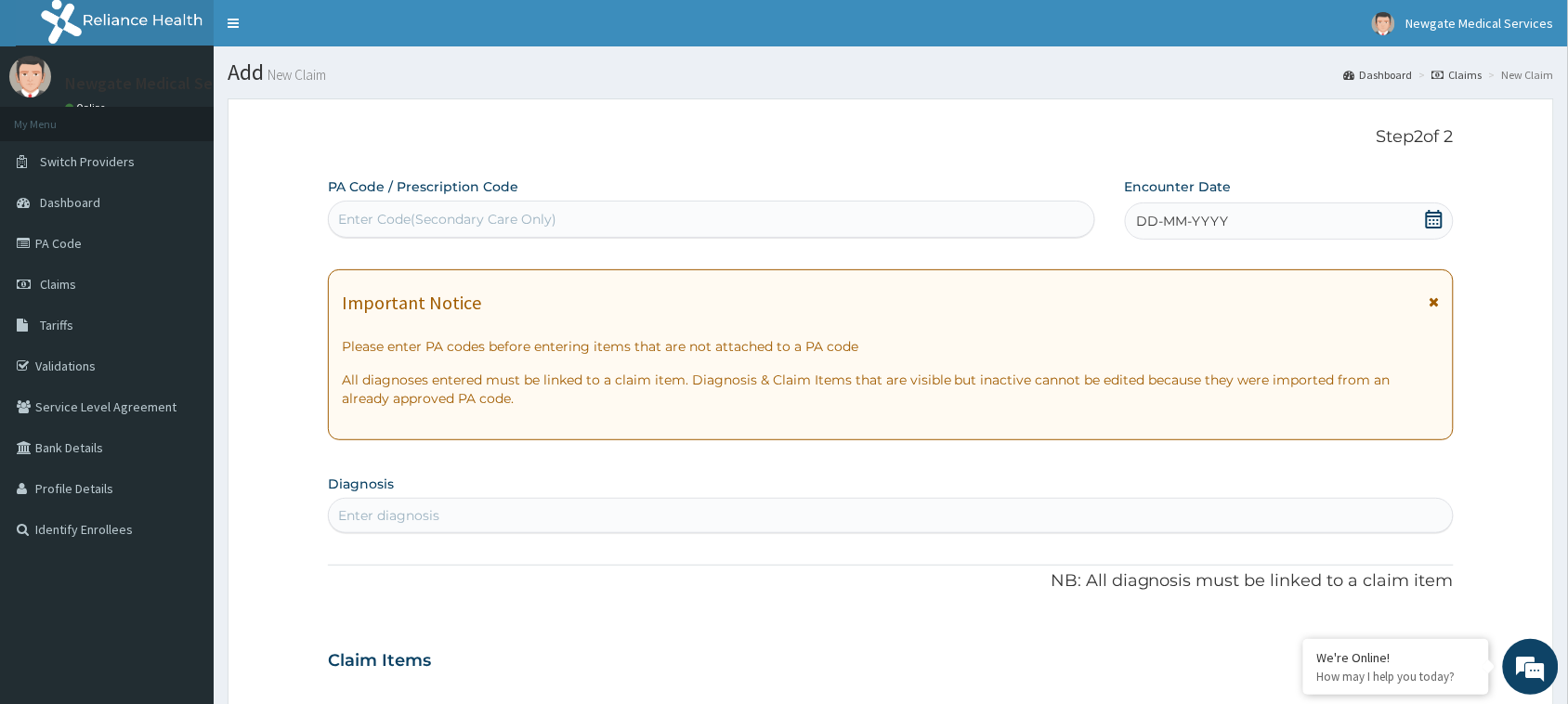
click at [1433, 215] on icon at bounding box center [1434, 219] width 17 height 19
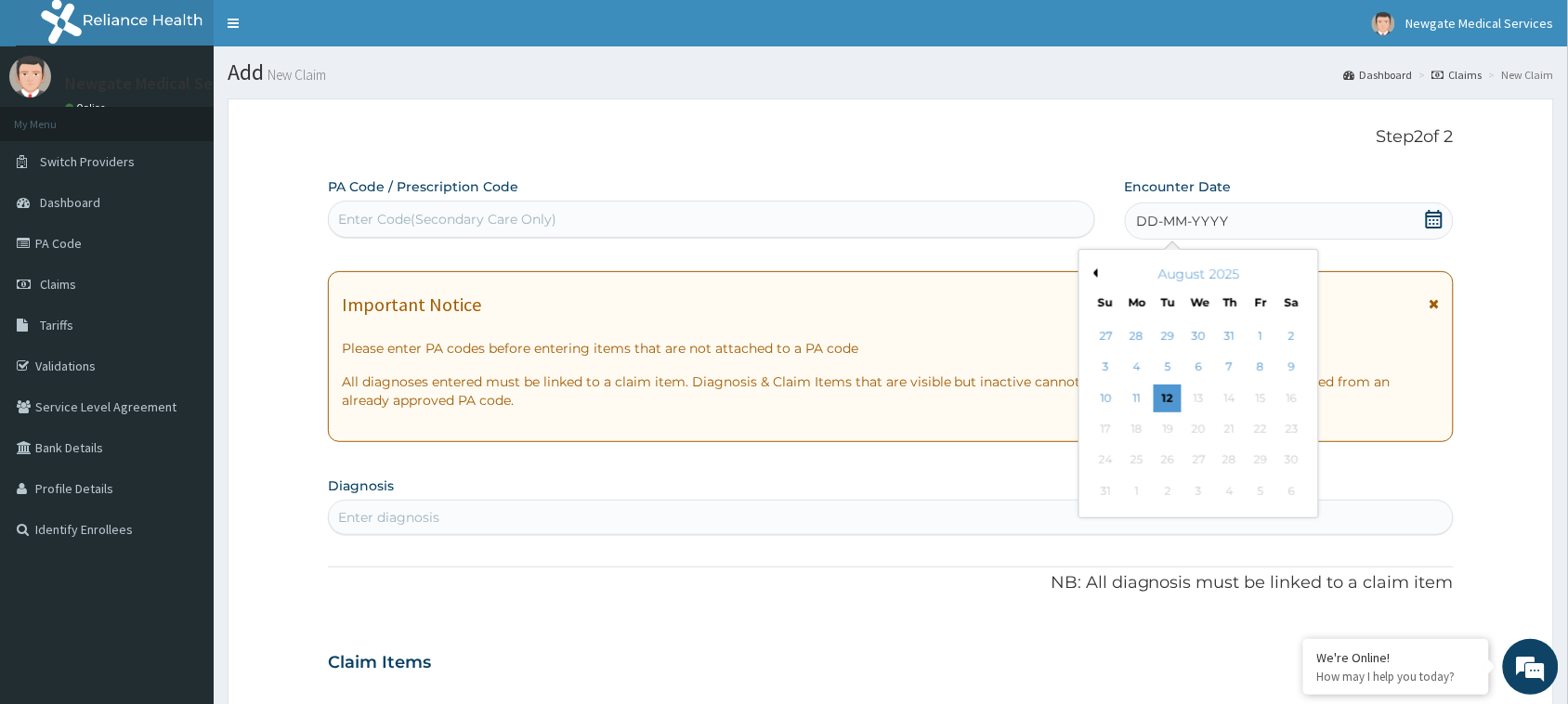
click at [1092, 274] on button "Previous Month" at bounding box center [1094, 273] width 9 height 9
click at [1135, 401] on div "14" at bounding box center [1137, 398] width 27 height 27
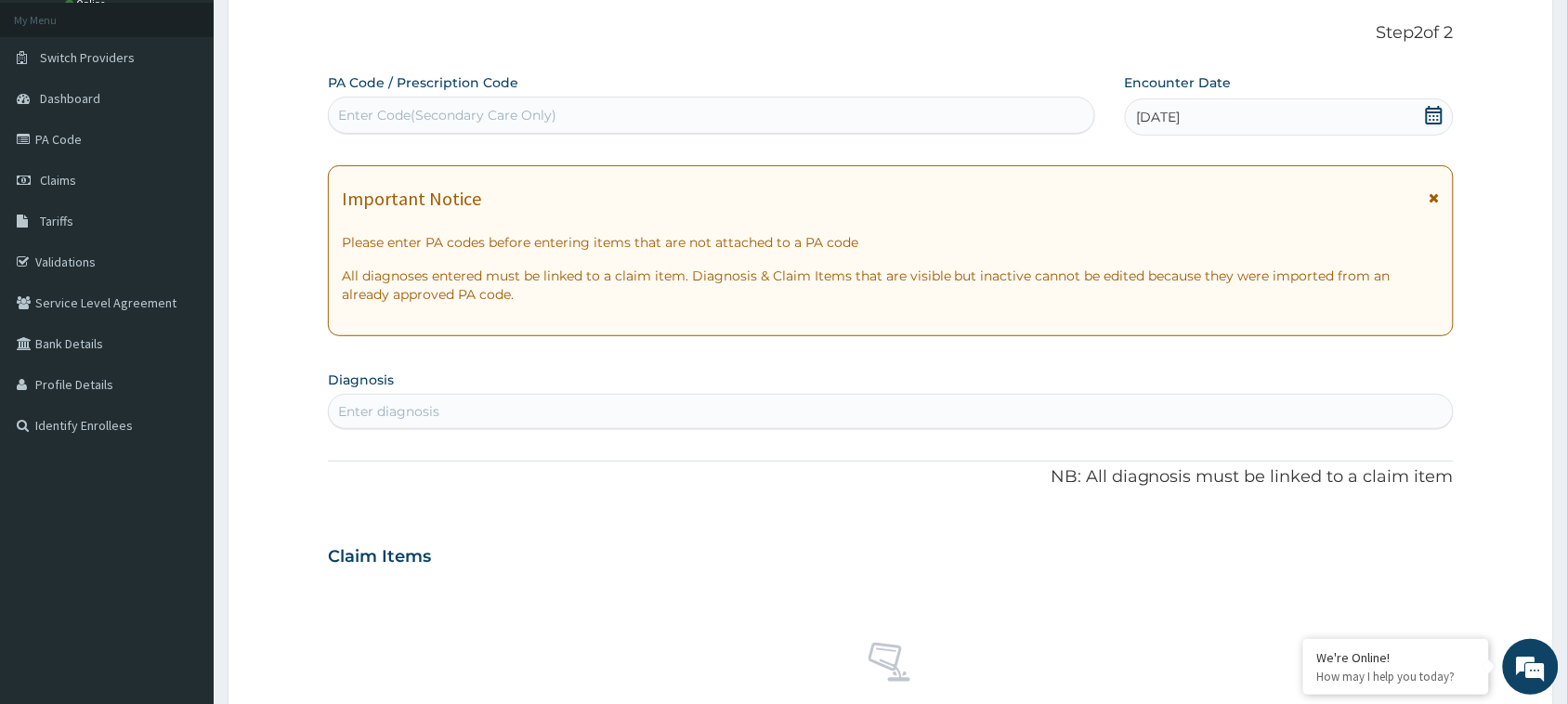
scroll to position [232, 0]
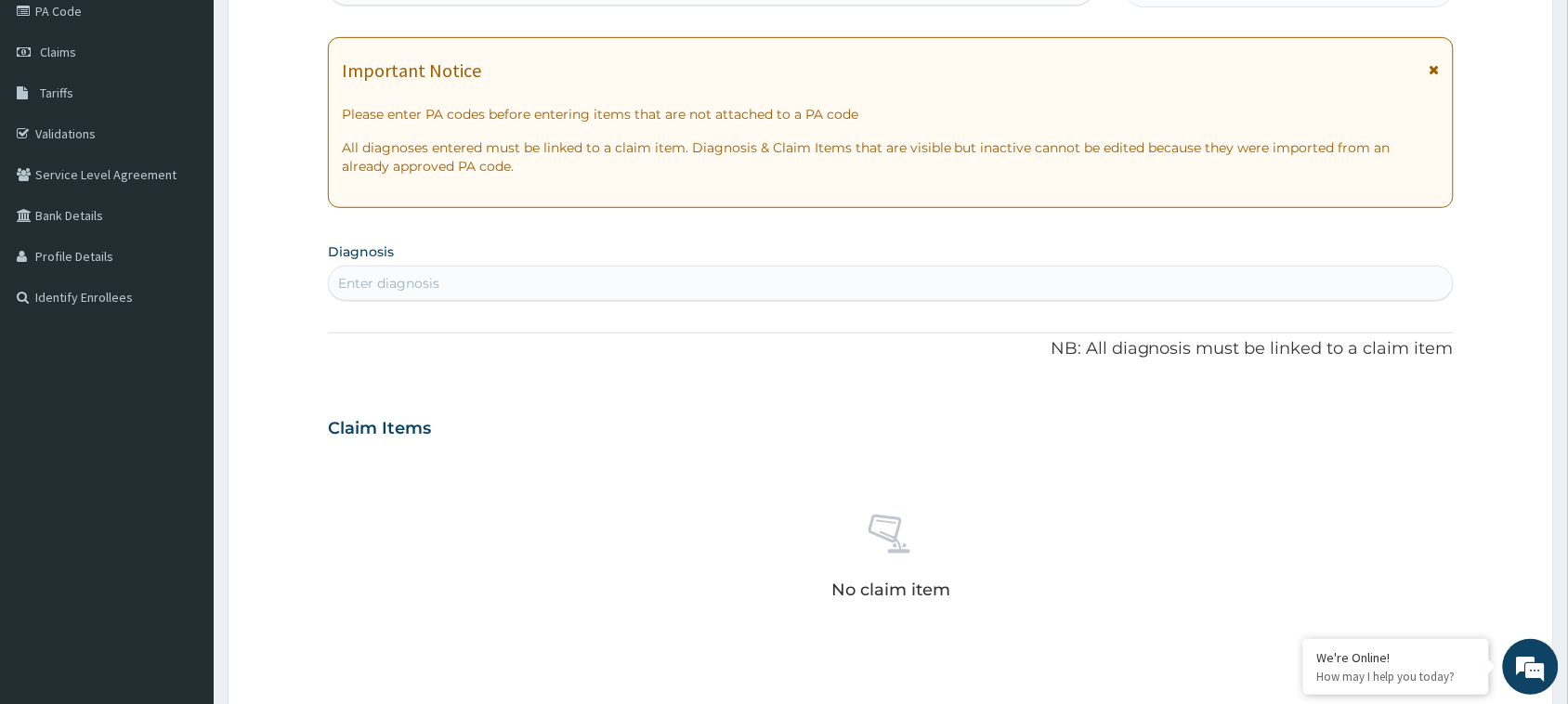
click at [485, 283] on div "Enter diagnosis" at bounding box center [891, 282] width 1124 height 29
type input "[MEDICAL_DATA]"
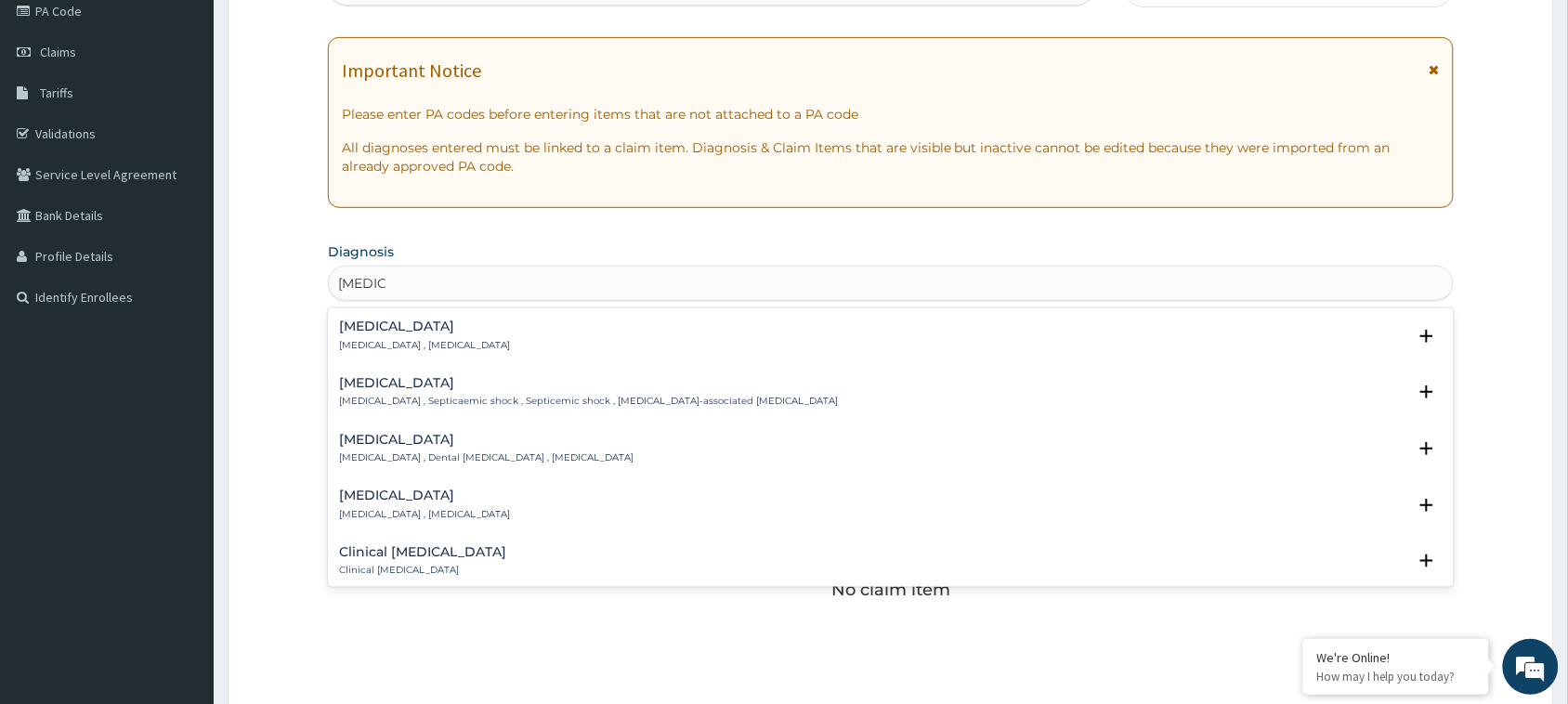
click at [353, 332] on h4 "[MEDICAL_DATA]" at bounding box center [425, 326] width 171 height 14
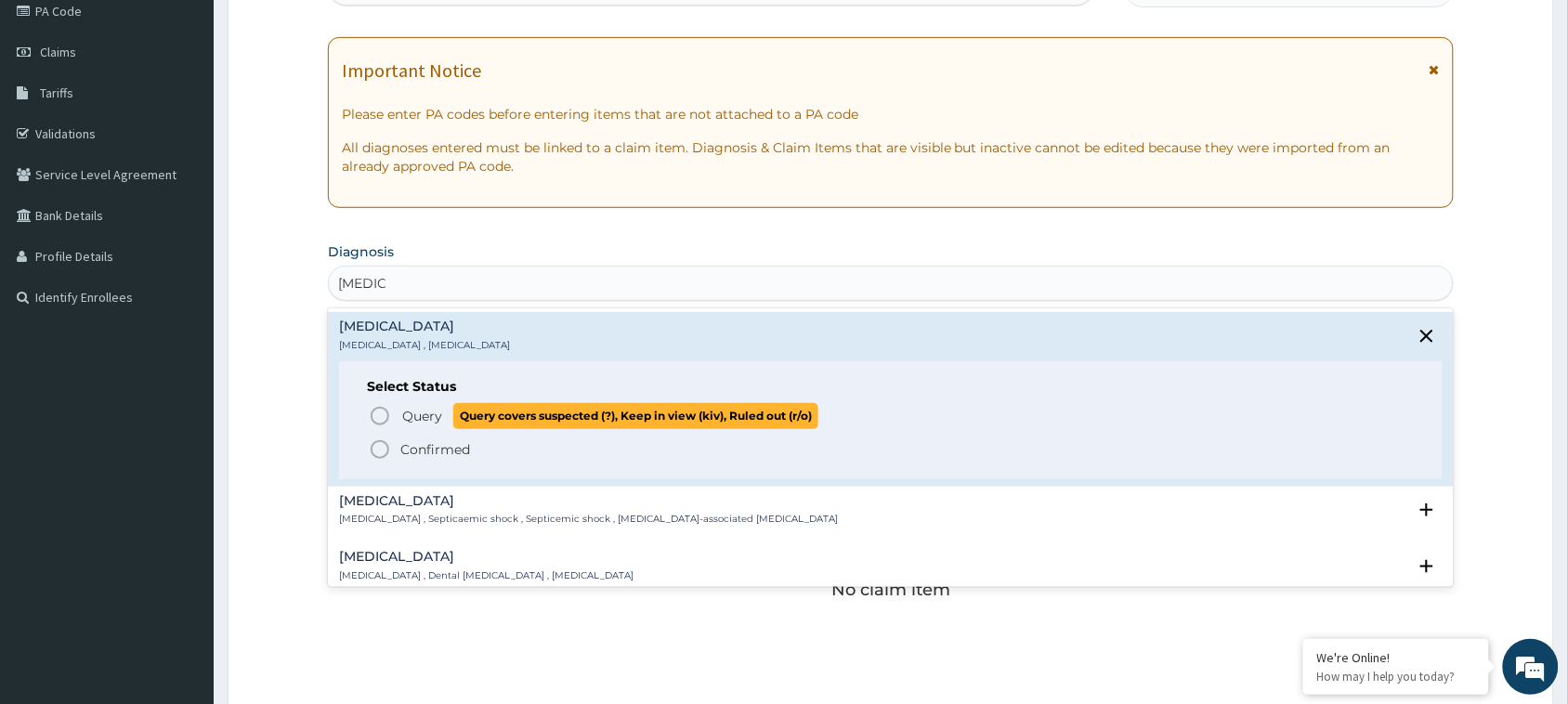
click at [378, 413] on icon "status option query" at bounding box center [380, 416] width 23 height 23
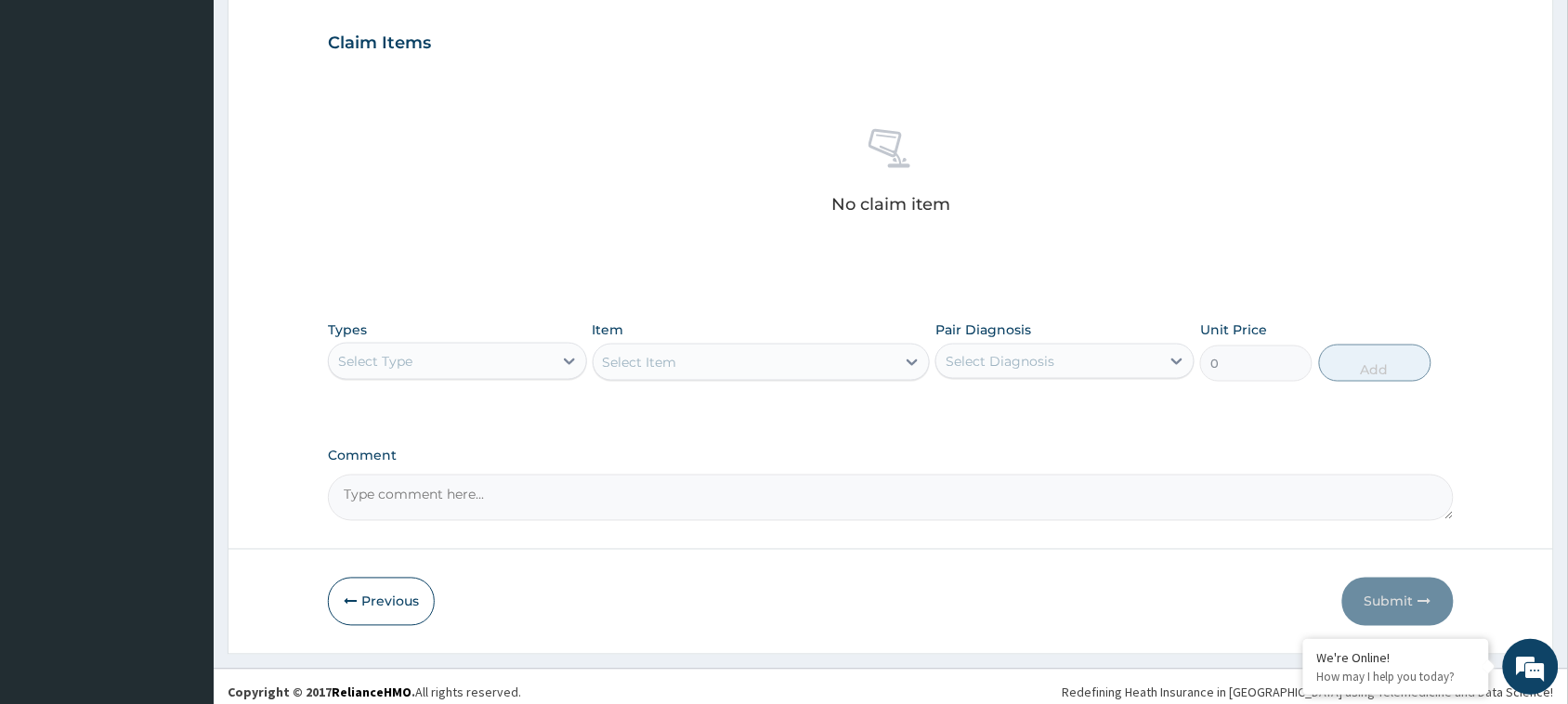
scroll to position [636, 0]
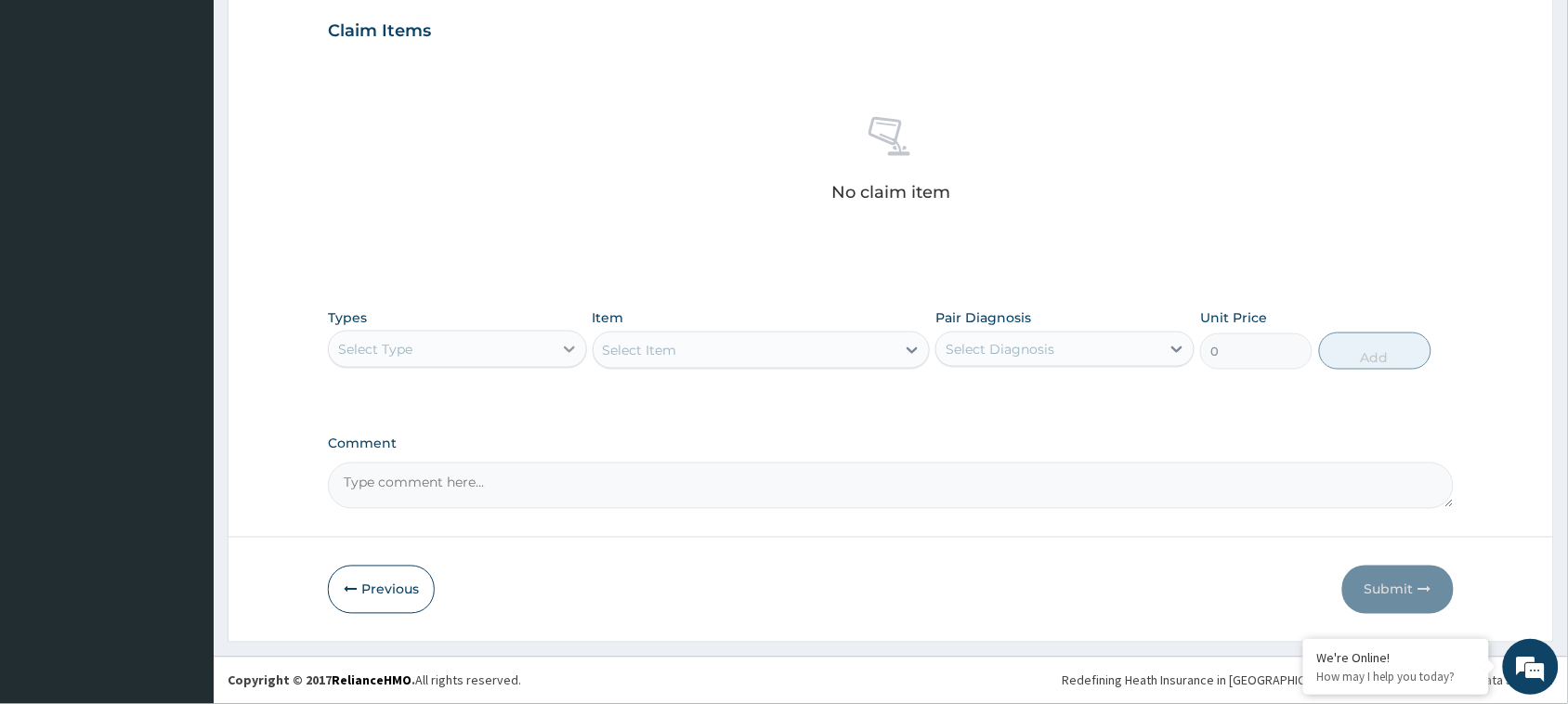
click at [573, 350] on icon at bounding box center [570, 350] width 19 height 19
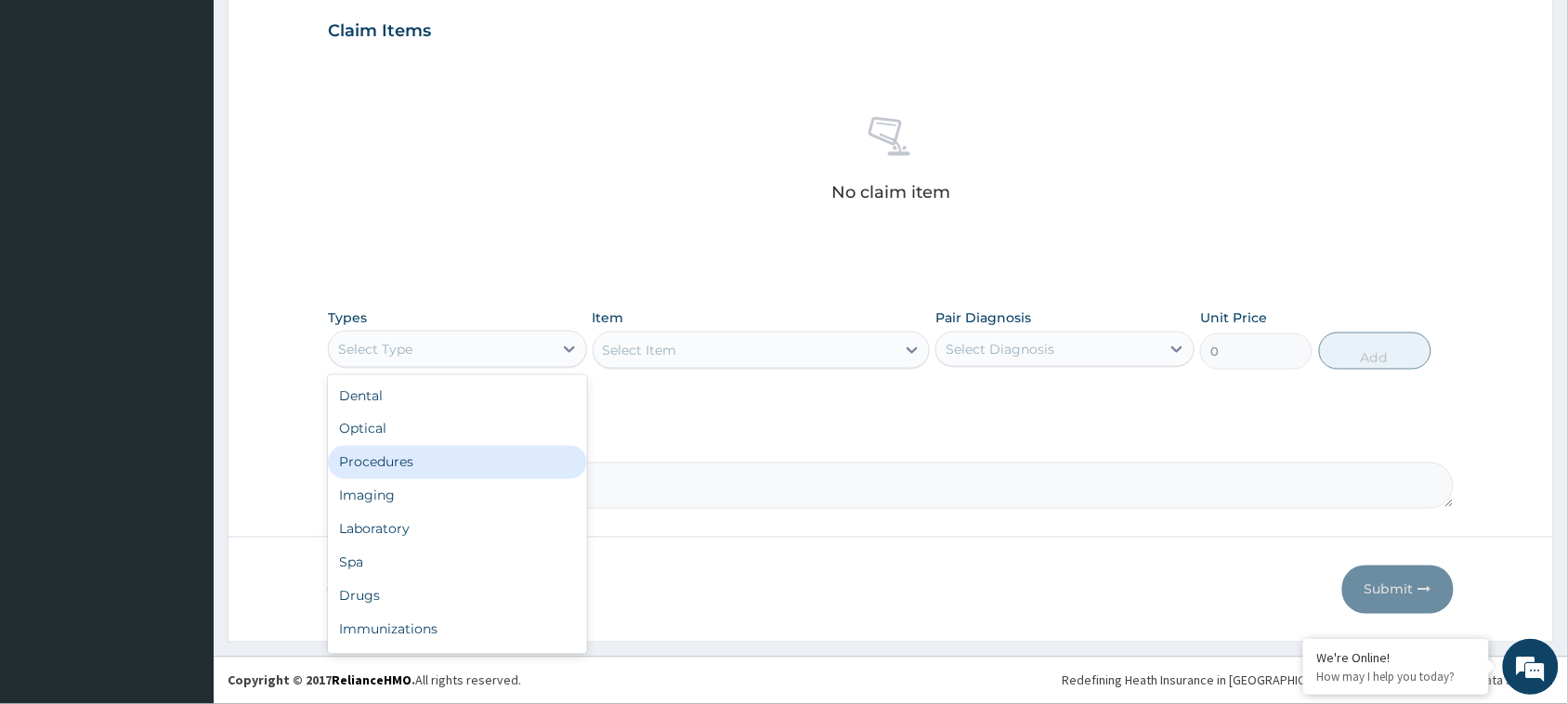
click at [435, 464] on div "Procedures" at bounding box center [457, 461] width 259 height 33
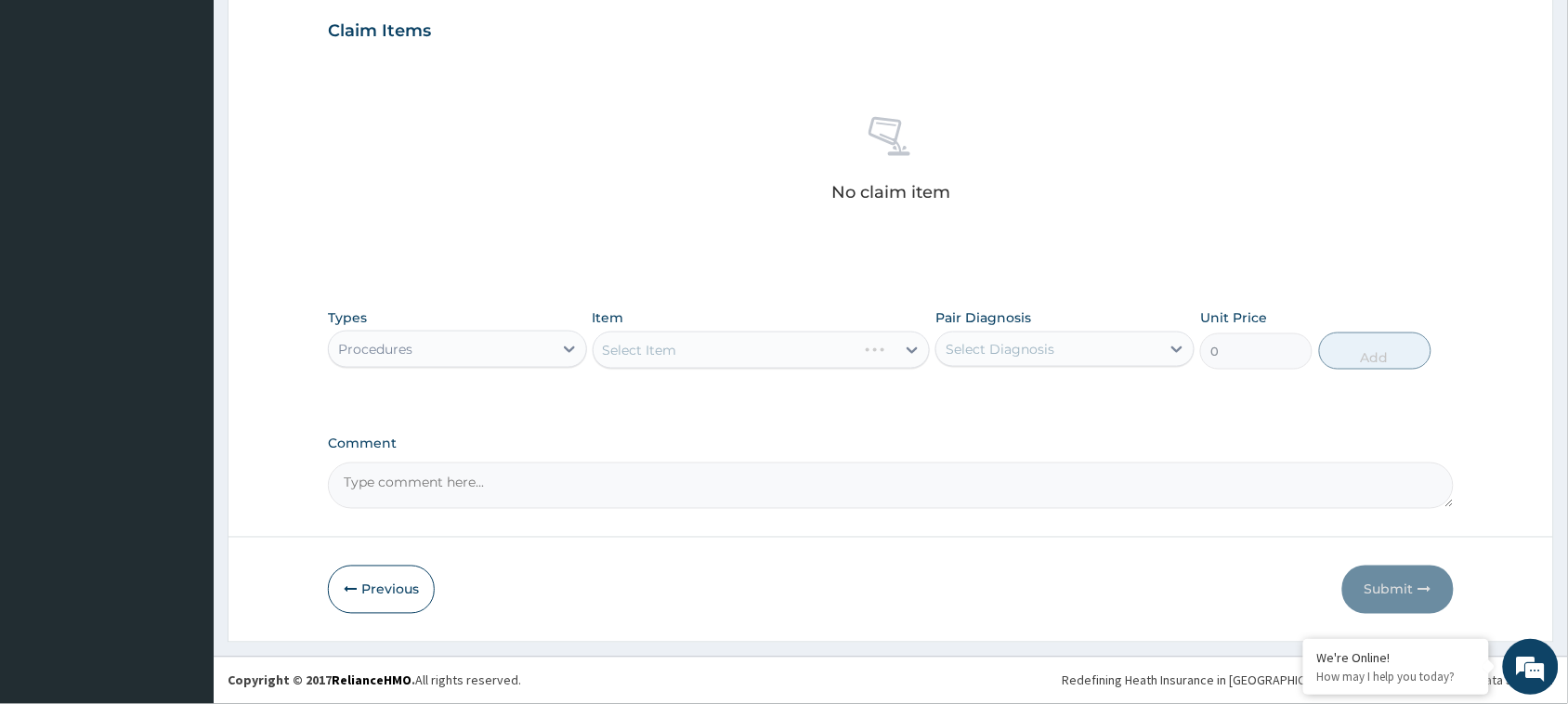
click at [911, 350] on div "Select Item" at bounding box center [761, 350] width 338 height 37
click at [911, 349] on icon at bounding box center [913, 351] width 19 height 19
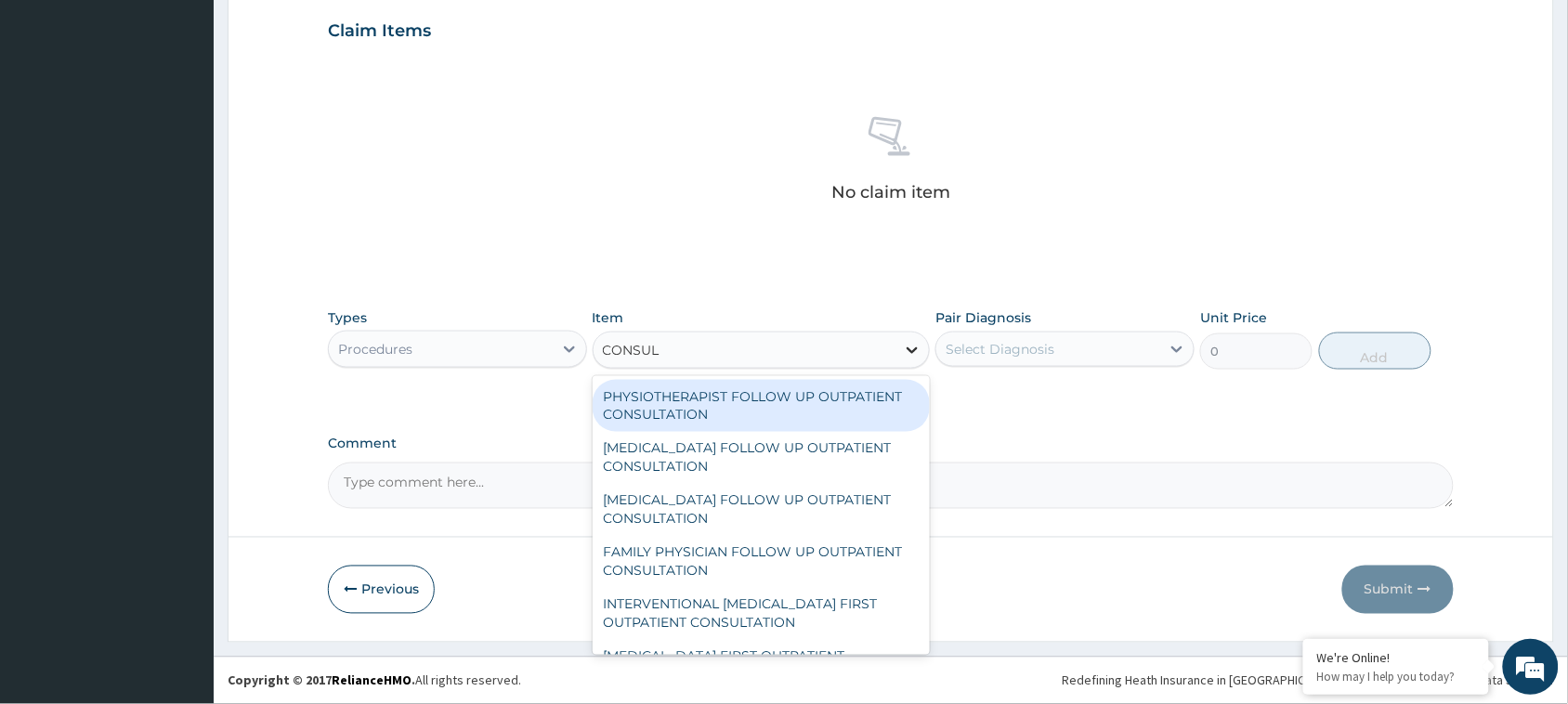
type input "CONSULT"
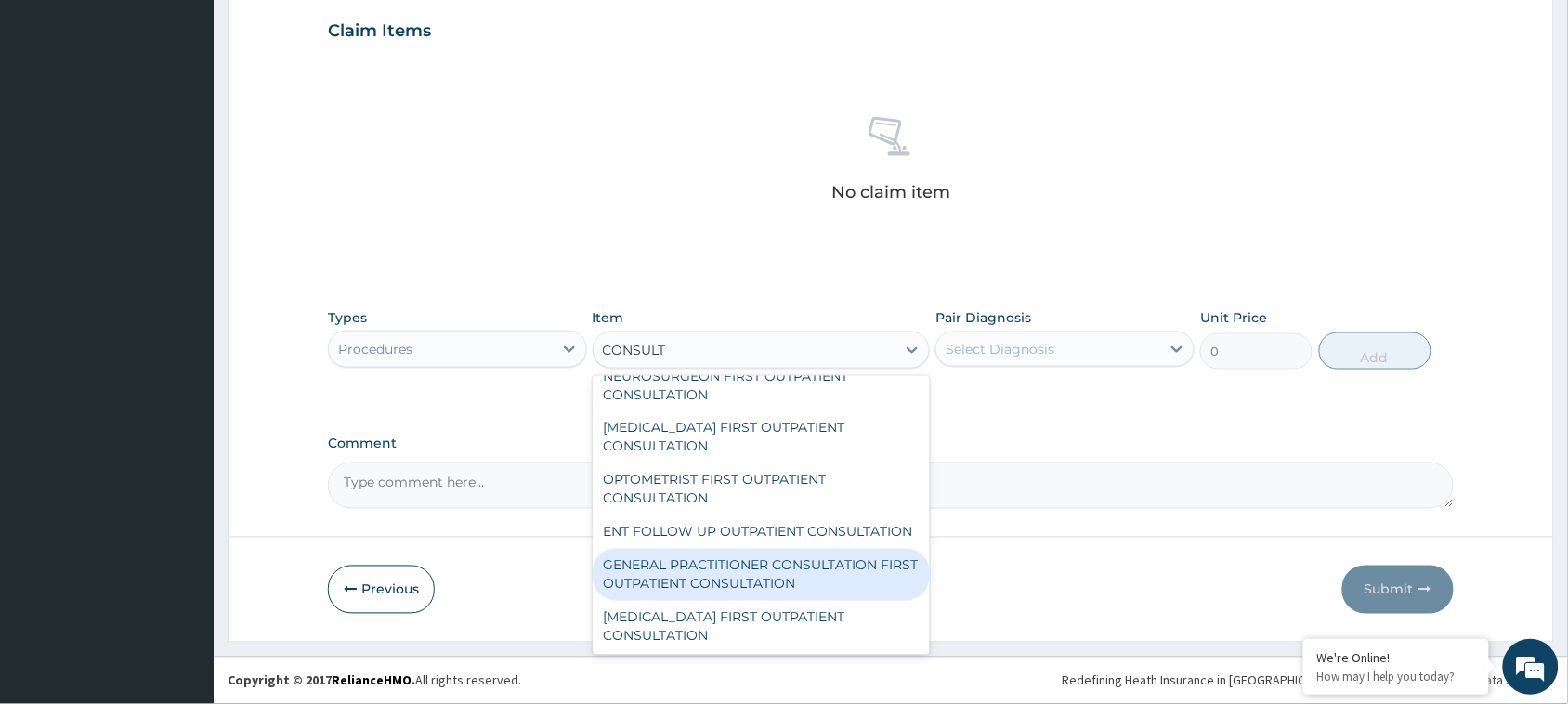
scroll to position [813, 0]
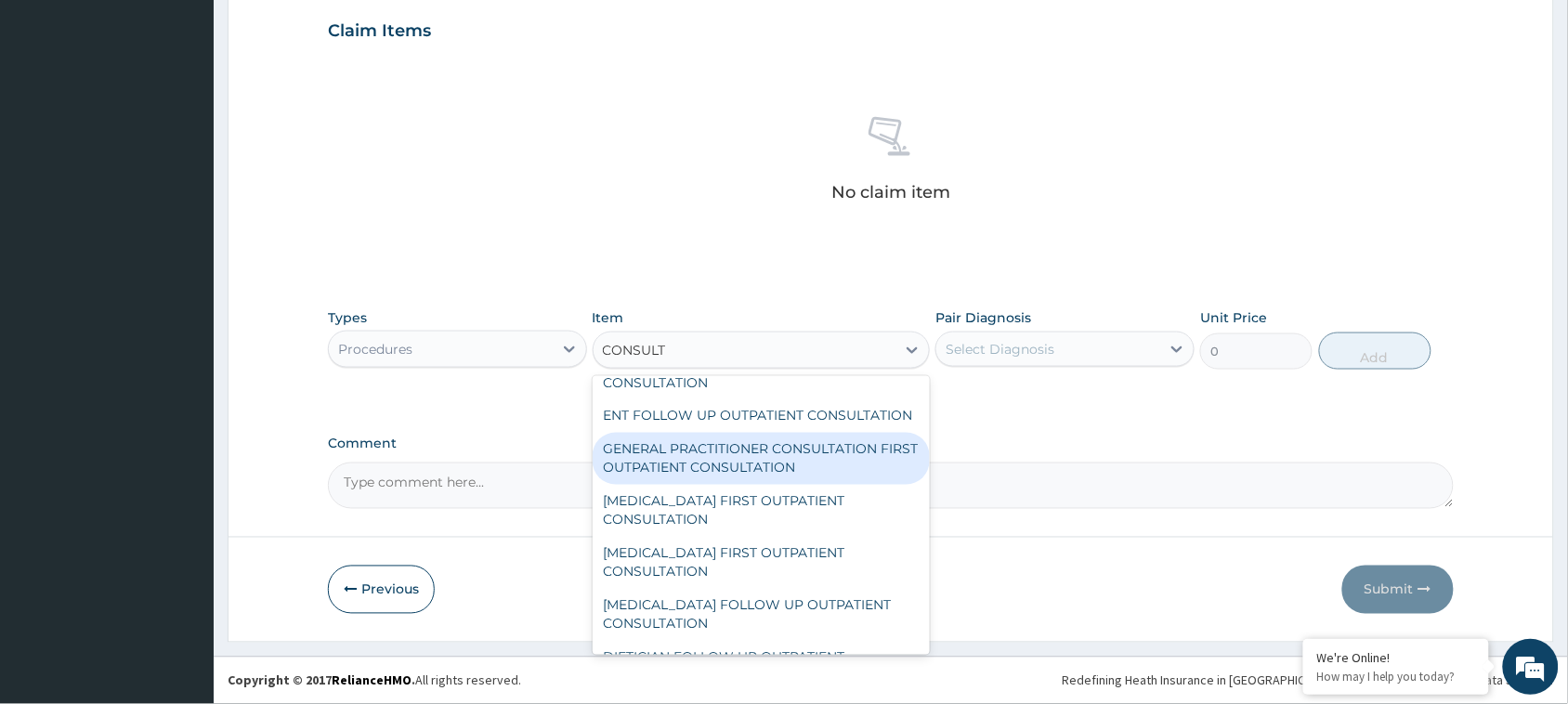
click at [690, 476] on div "GENERAL PRACTITIONER CONSULTATION FIRST OUTPATIENT CONSULTATION" at bounding box center [761, 459] width 338 height 52
type input "3000"
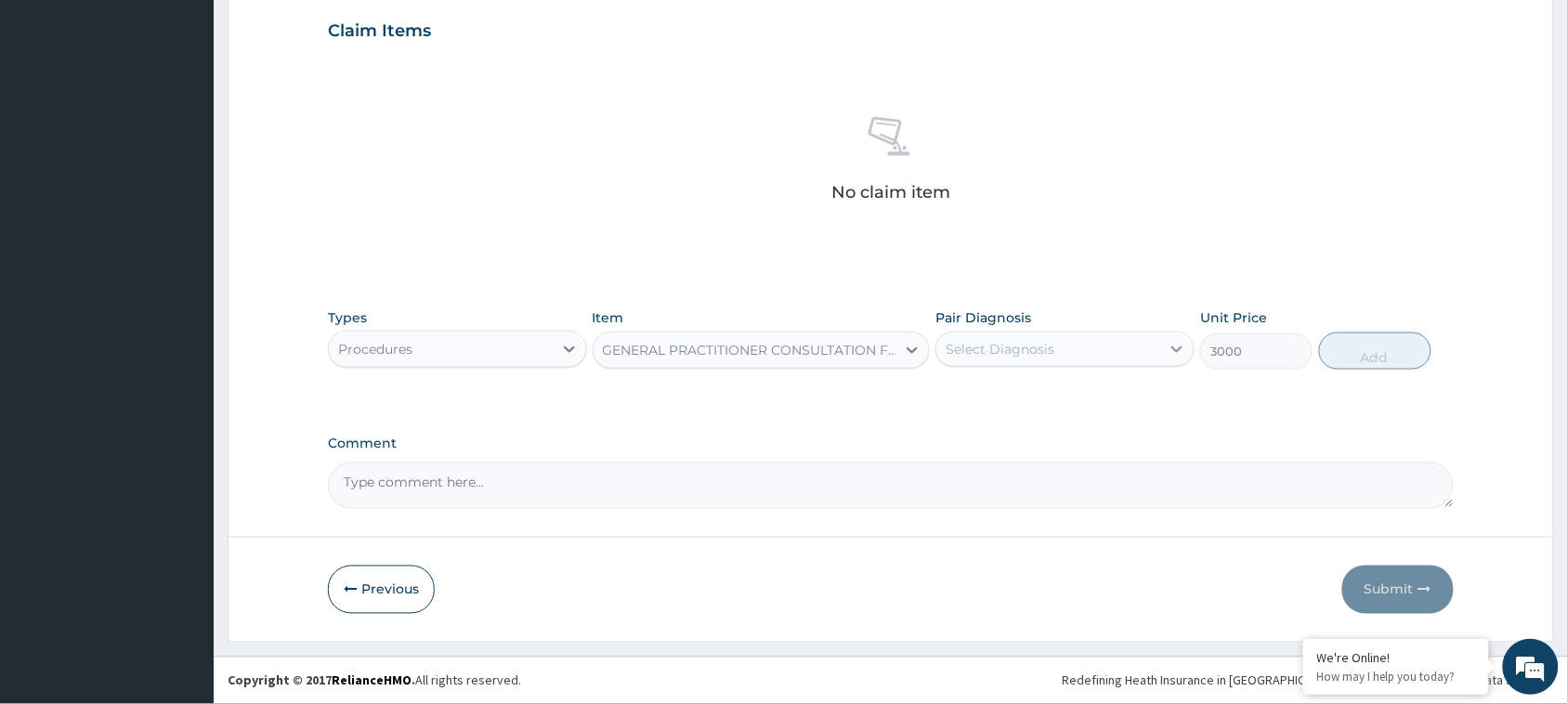
click at [1171, 347] on icon at bounding box center [1177, 350] width 19 height 19
click at [949, 393] on input "checkbox" at bounding box center [953, 395] width 12 height 12
checkbox input "true"
click at [1379, 351] on button "Add" at bounding box center [1376, 351] width 113 height 37
type input "0"
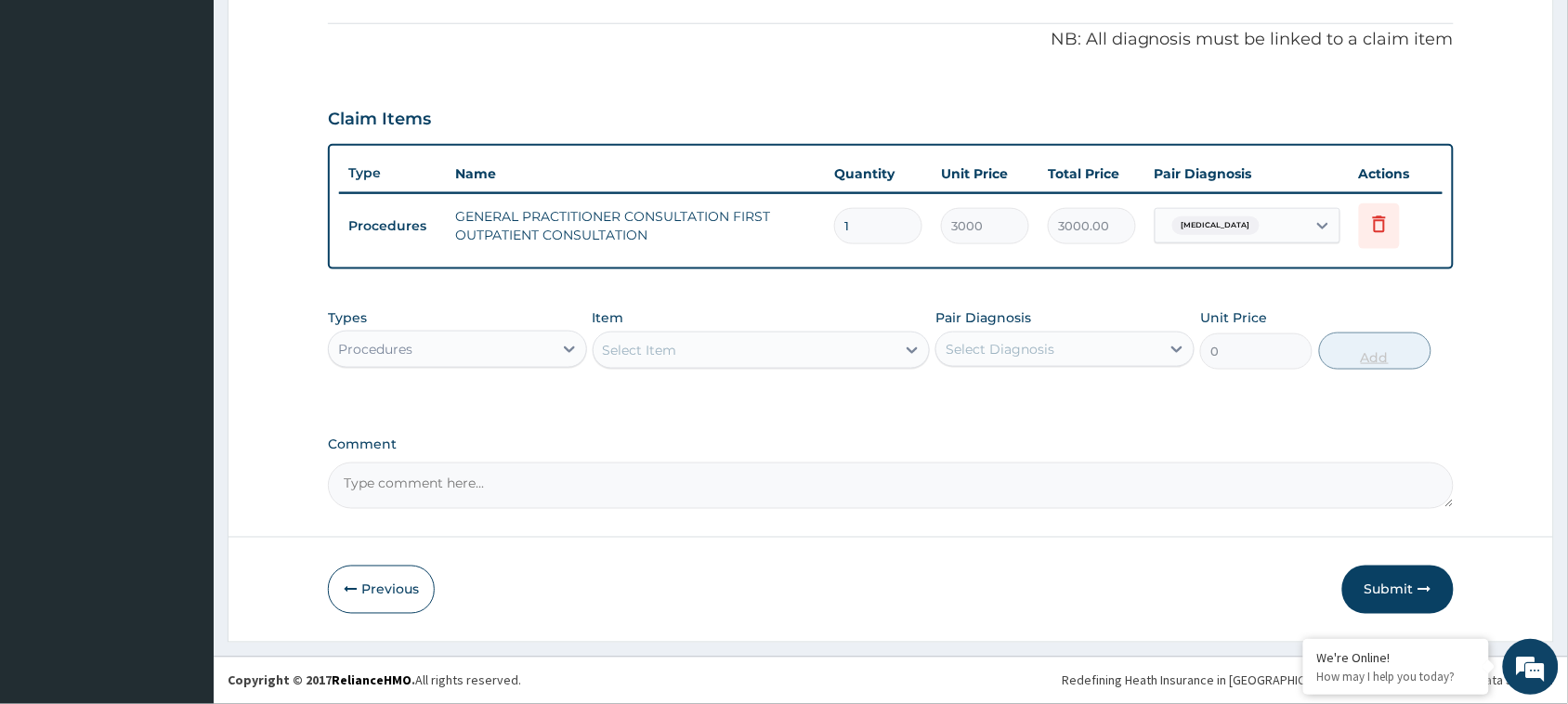
scroll to position [545, 0]
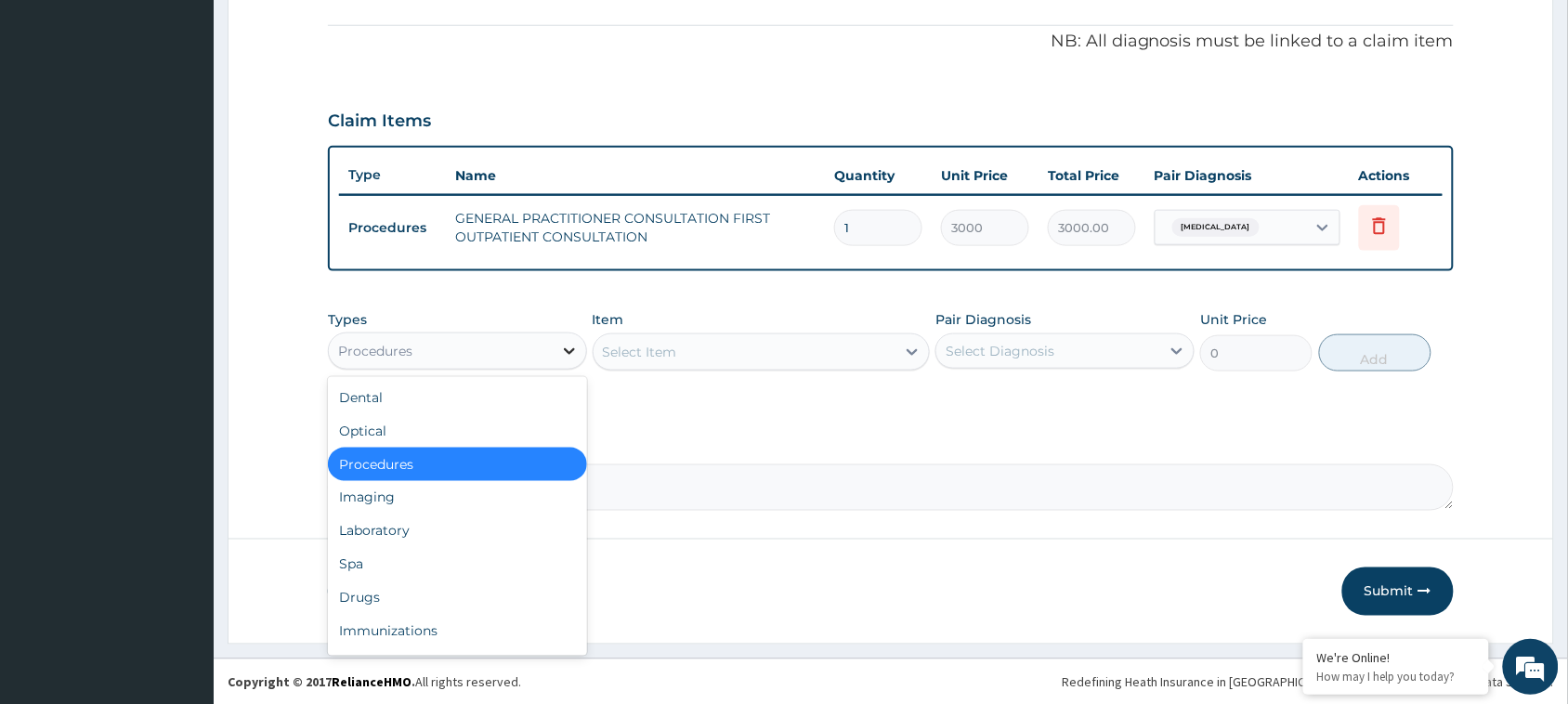
click at [563, 342] on icon at bounding box center [570, 352] width 19 height 19
click at [433, 605] on div "Drugs" at bounding box center [457, 597] width 259 height 33
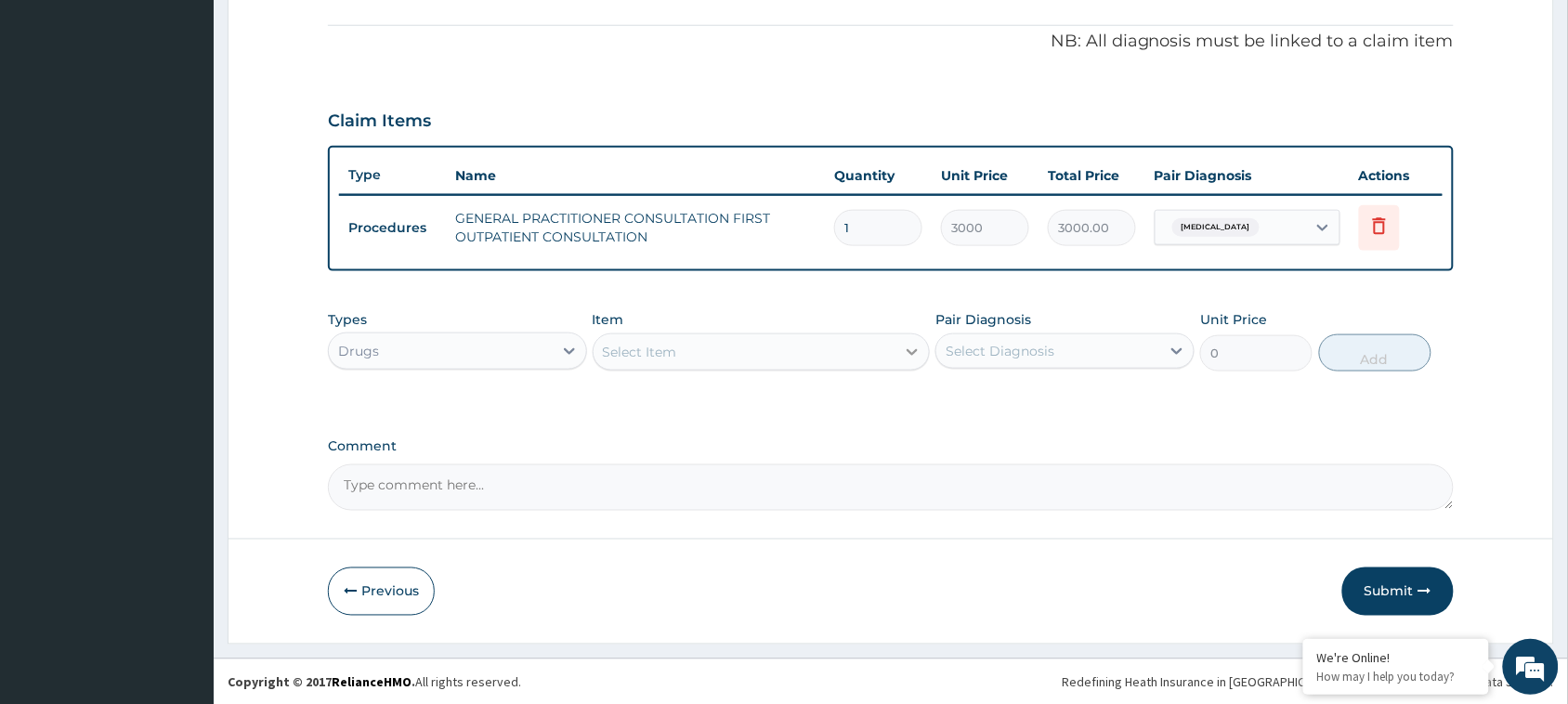
click at [910, 349] on icon at bounding box center [913, 352] width 11 height 7
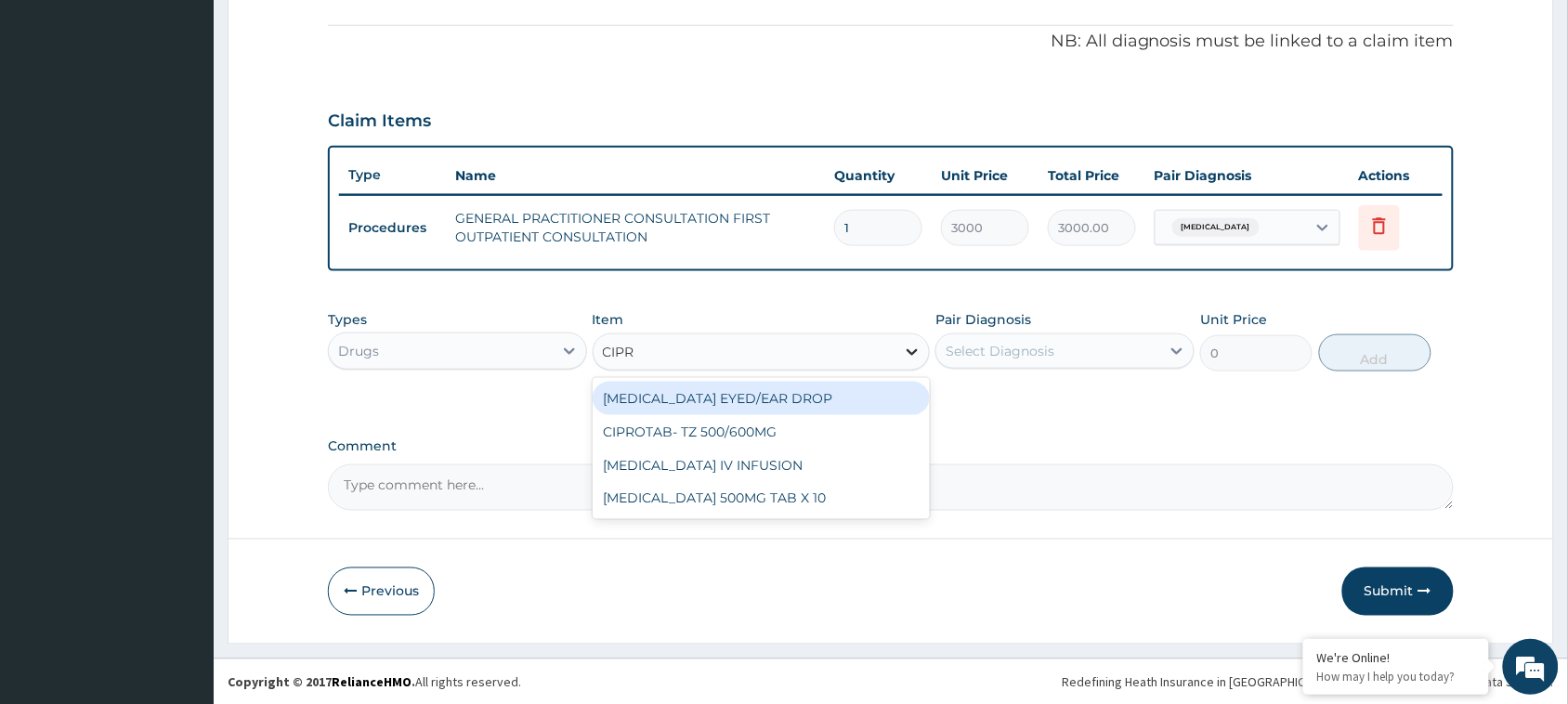
type input "CIPRO"
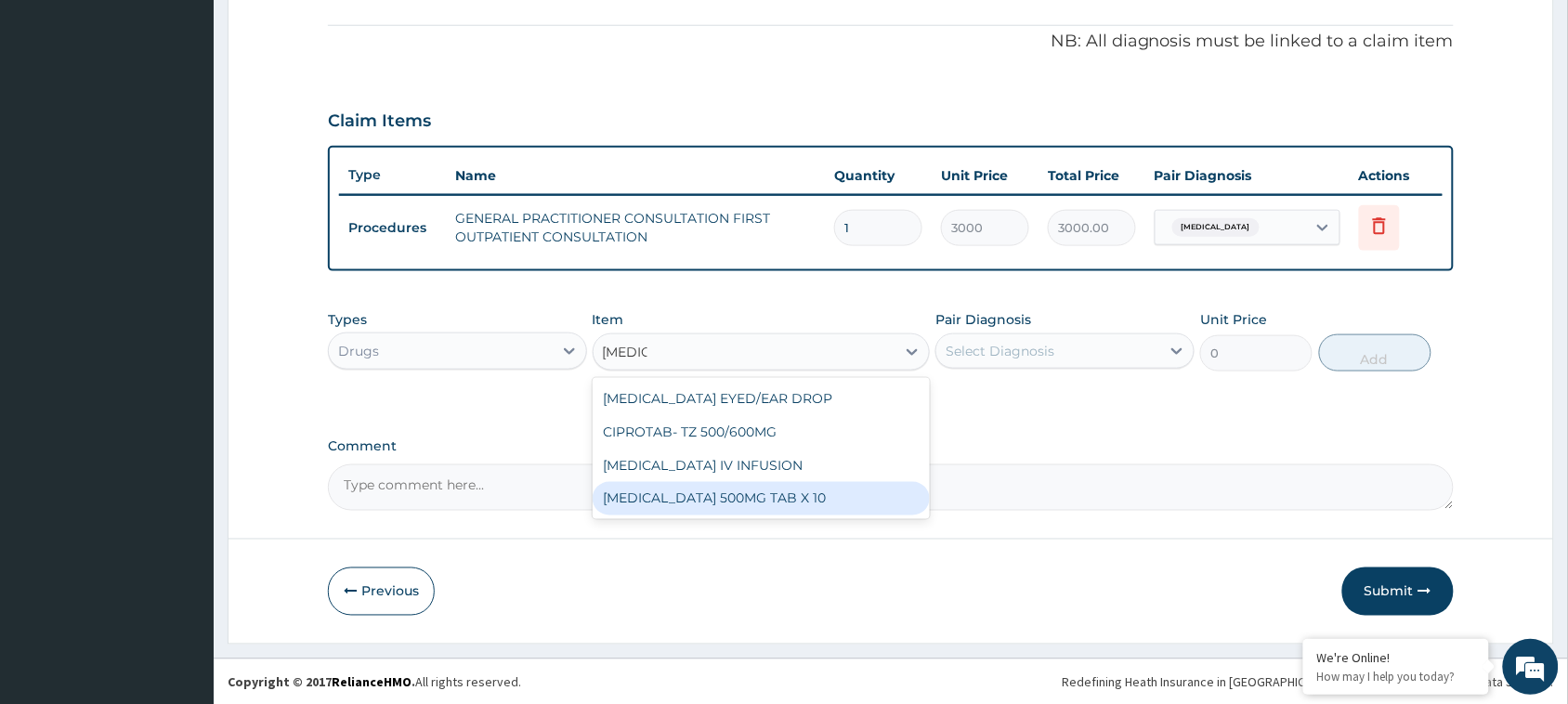
click at [791, 502] on div "[MEDICAL_DATA] 500MG TAB X 10" at bounding box center [761, 498] width 338 height 33
type input "63"
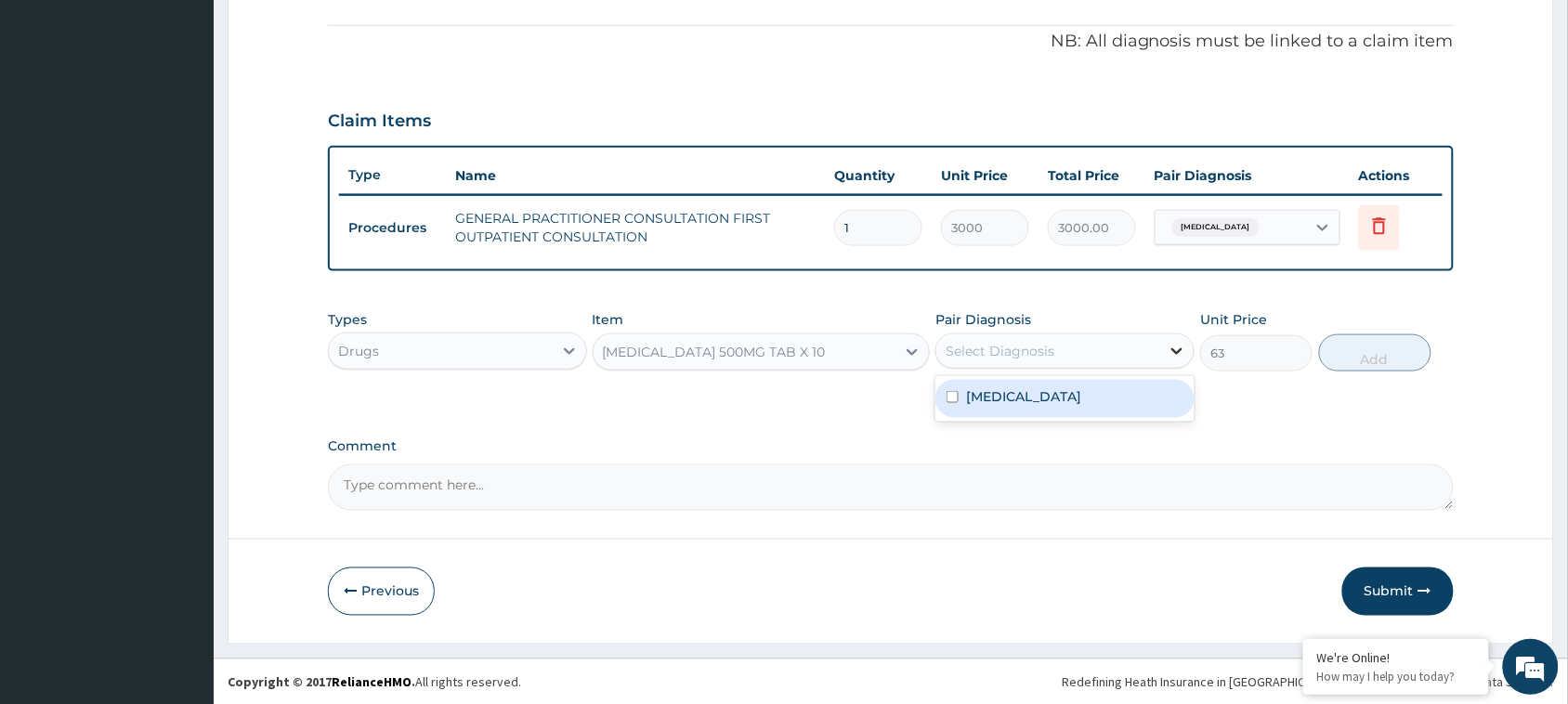
click at [1164, 349] on div at bounding box center [1176, 351] width 33 height 33
click at [953, 393] on input "checkbox" at bounding box center [953, 397] width 12 height 12
checkbox input "true"
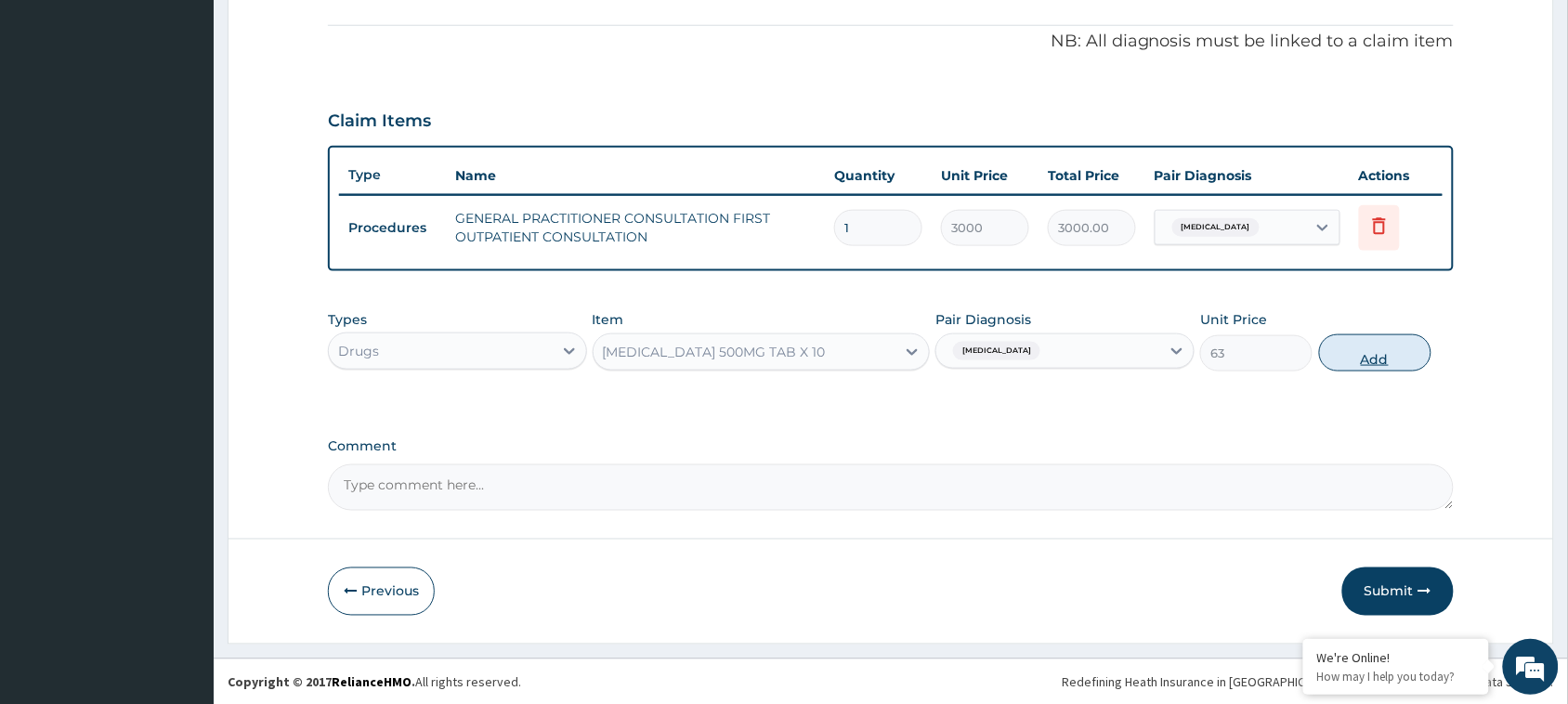
click at [1391, 349] on button "Add" at bounding box center [1376, 352] width 113 height 37
type input "0"
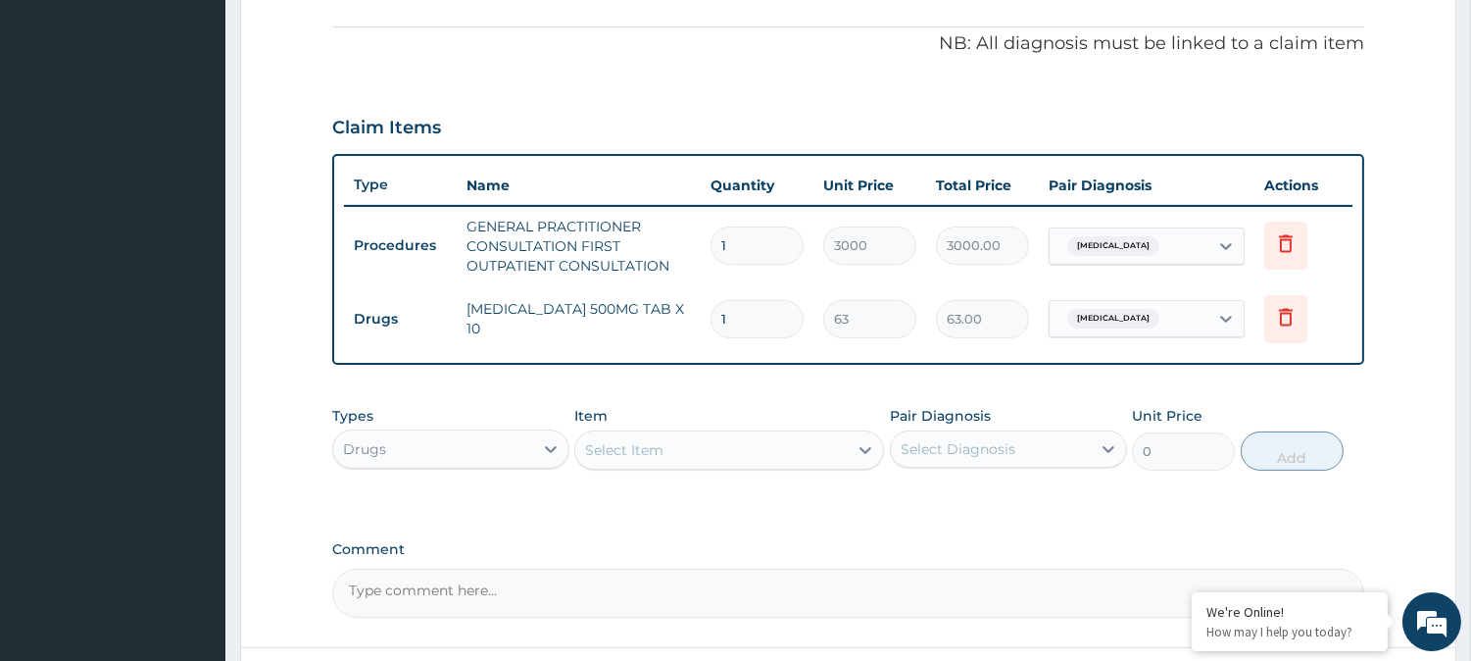
drag, startPoint x: 1581, startPoint y: 0, endPoint x: 868, endPoint y: 544, distance: 896.3
click at [868, 544] on label "Comment" at bounding box center [848, 549] width 1032 height 17
click at [868, 568] on textarea "Comment" at bounding box center [848, 592] width 1032 height 49
type textarea "4"
click at [757, 315] on input "1" at bounding box center [757, 319] width 93 height 38
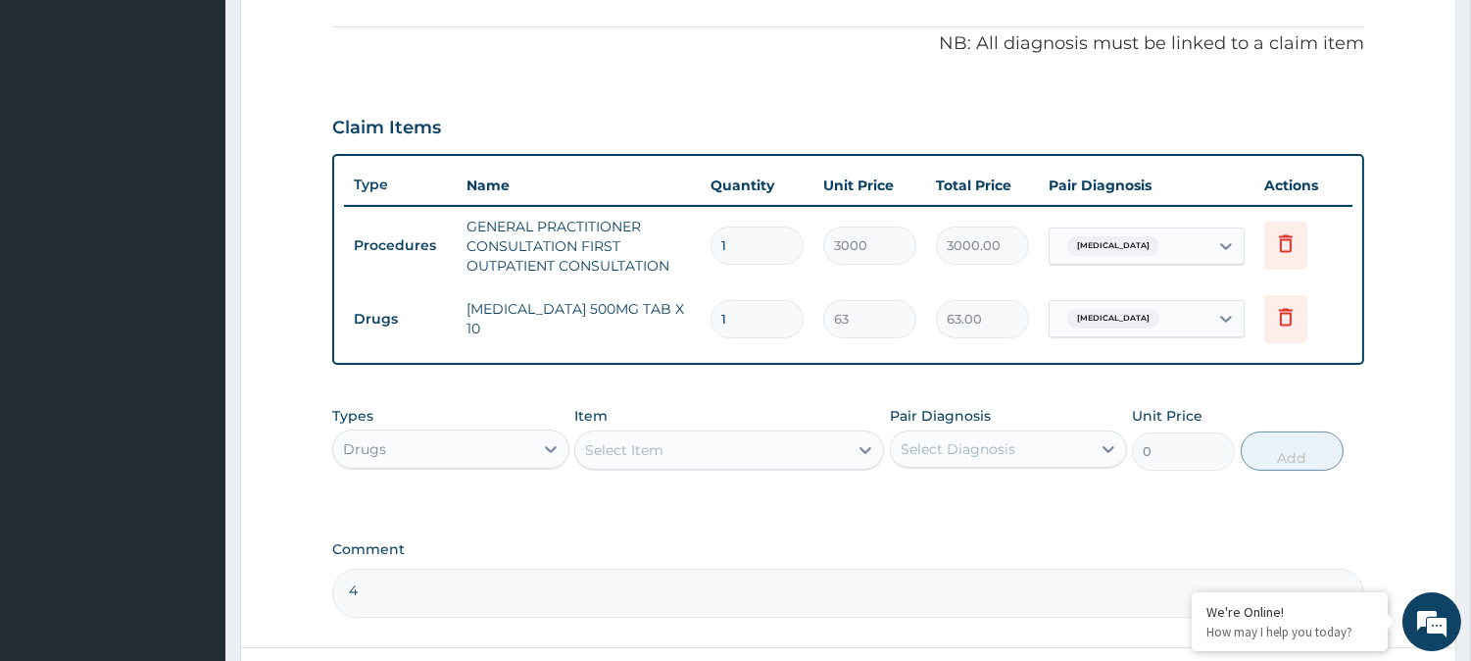
click at [757, 315] on input "1" at bounding box center [757, 319] width 93 height 38
type input "14"
type input "882.00"
type input "14"
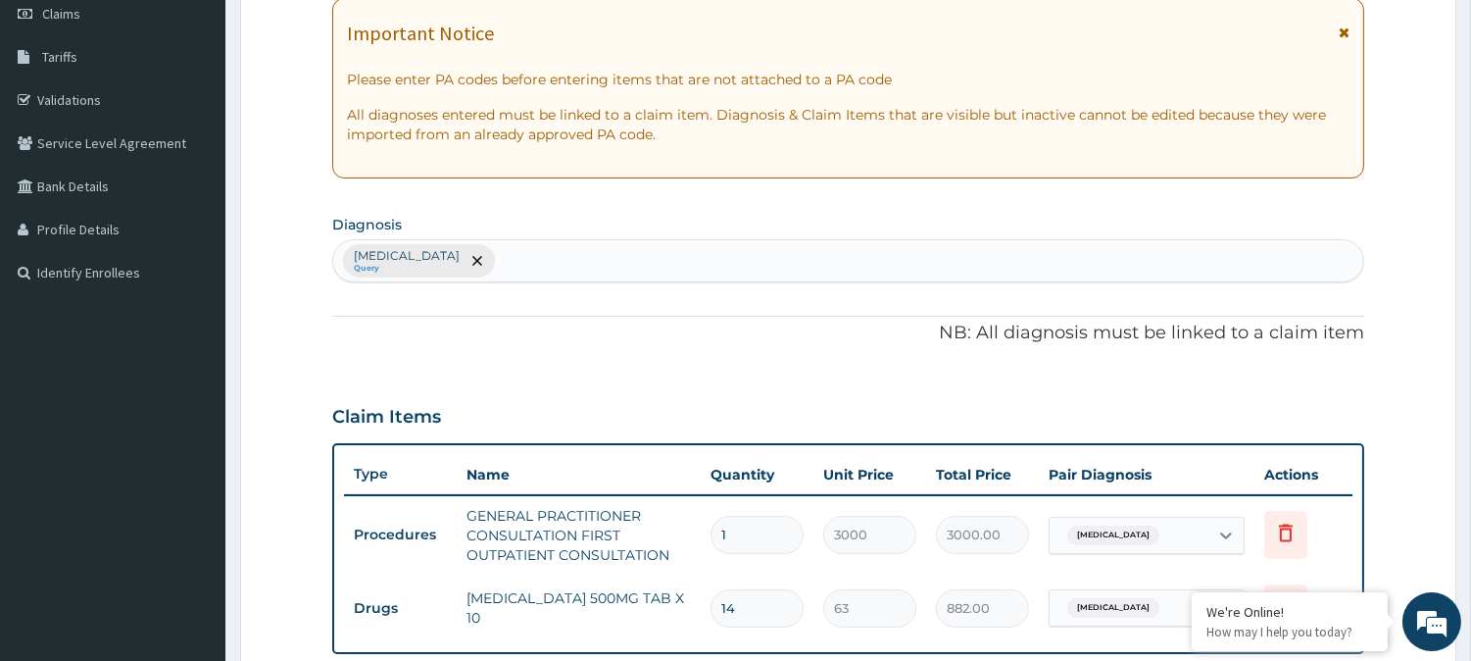
scroll to position [249, 0]
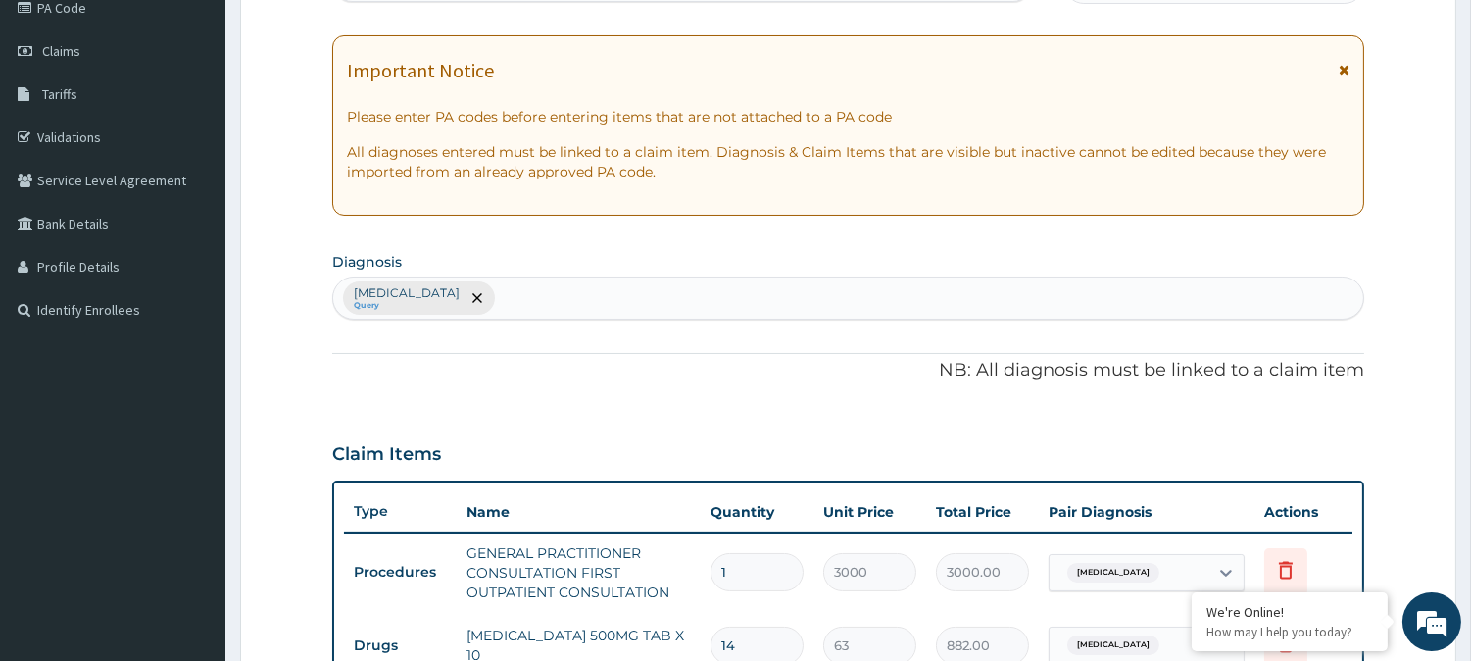
click at [498, 285] on div "Sepsis Query" at bounding box center [848, 297] width 1030 height 41
type input "MALA"
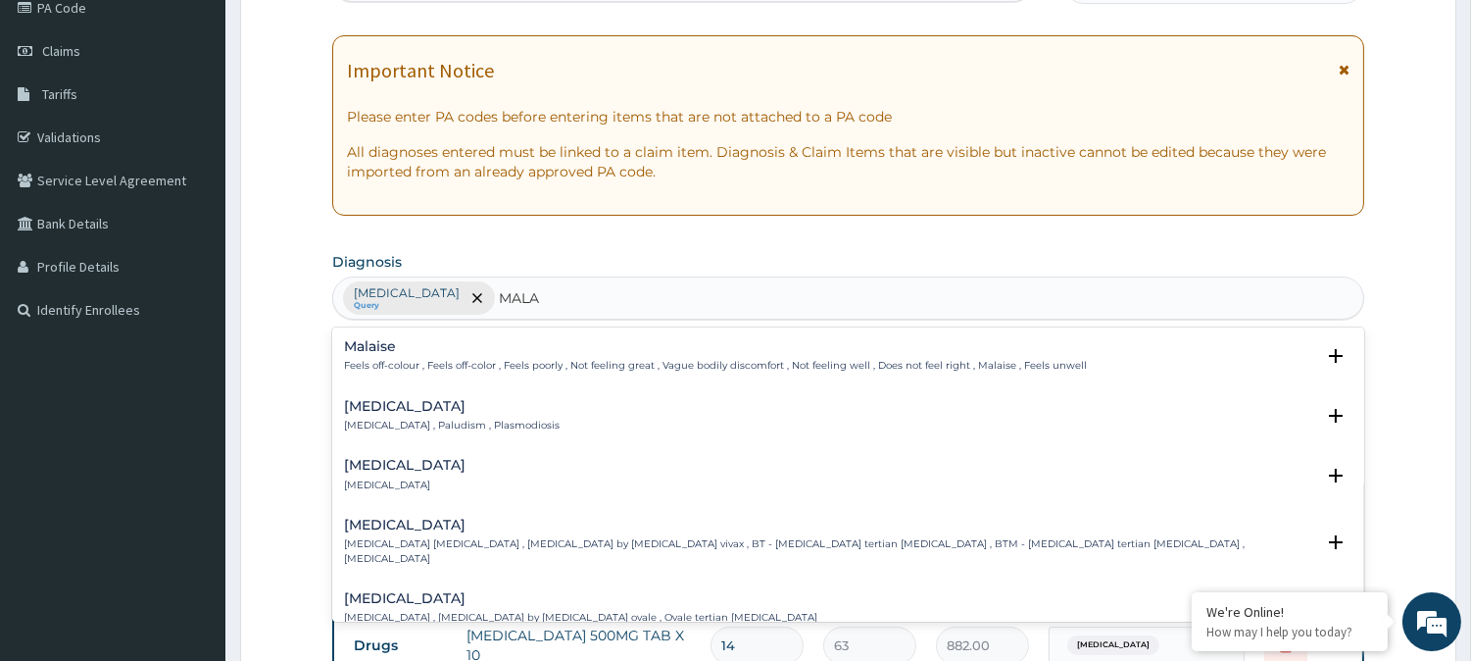
click at [367, 400] on h4 "Malaria" at bounding box center [452, 406] width 216 height 15
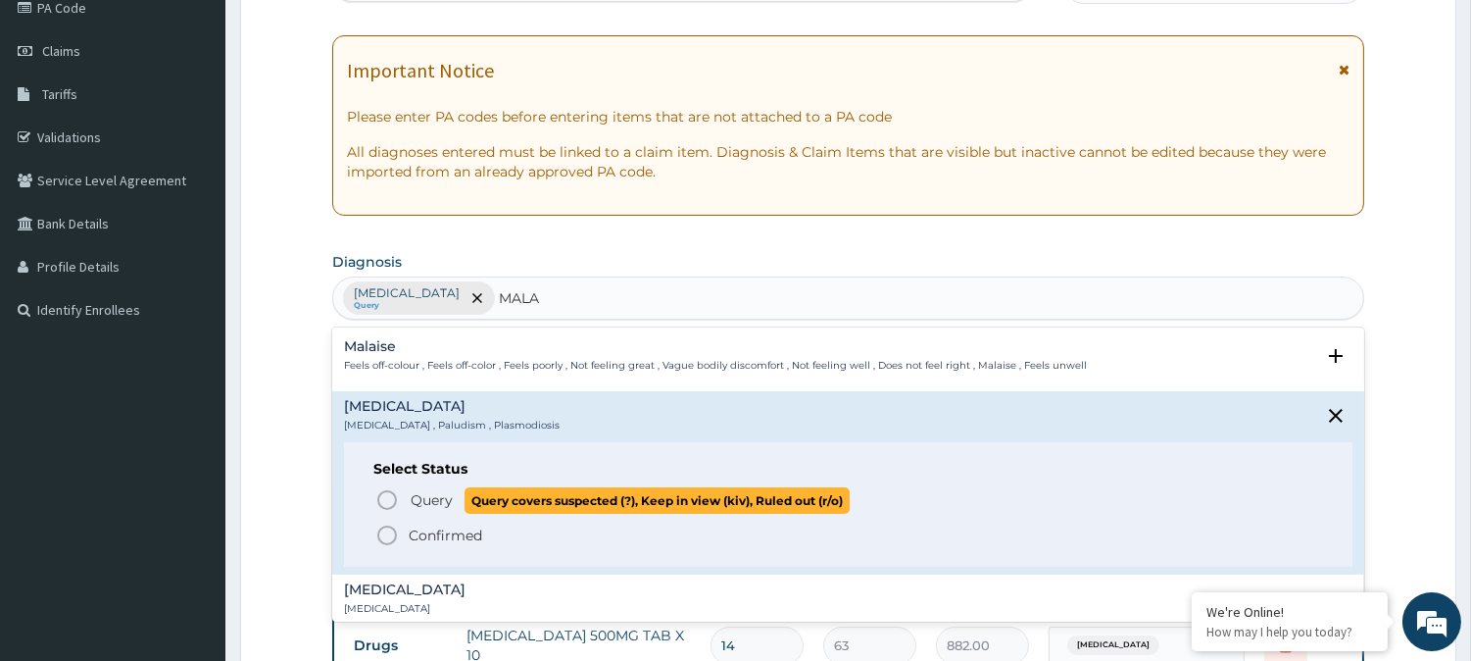
click at [395, 500] on circle "status option query" at bounding box center [387, 500] width 18 height 18
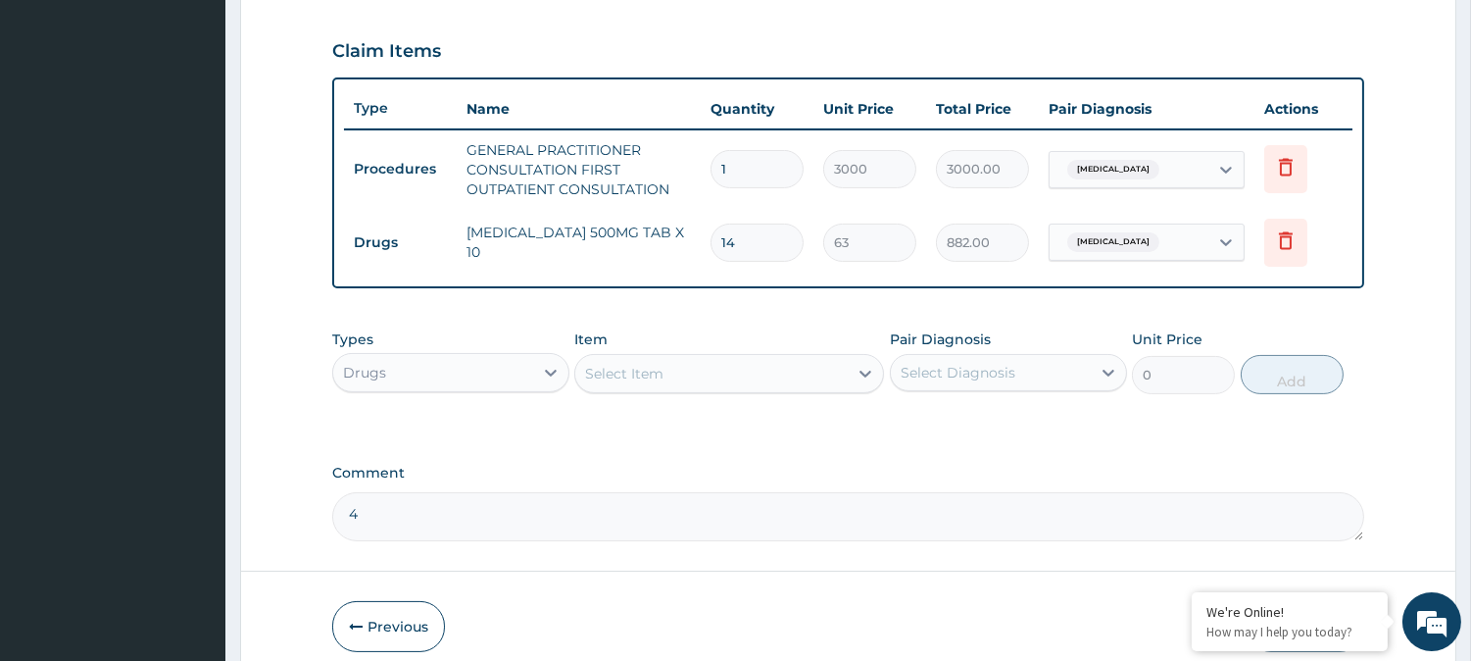
scroll to position [736, 0]
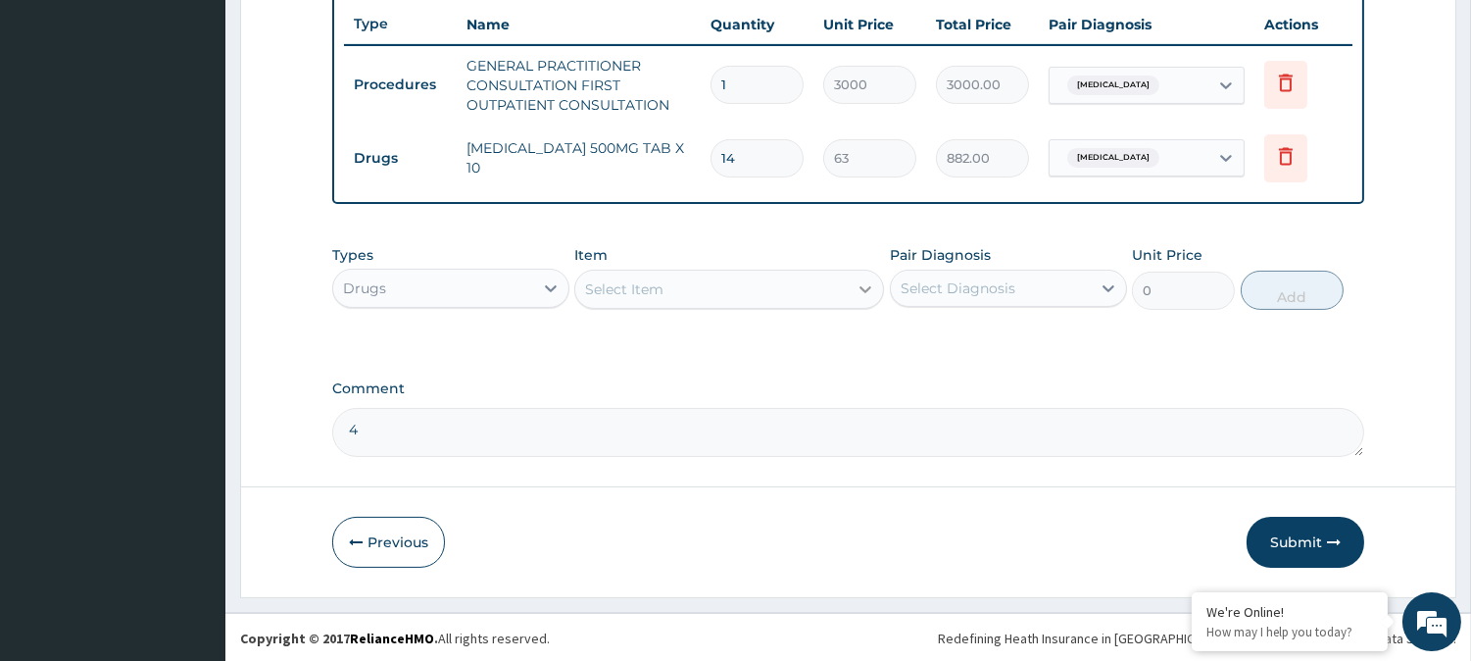
click at [866, 279] on icon at bounding box center [866, 289] width 20 height 20
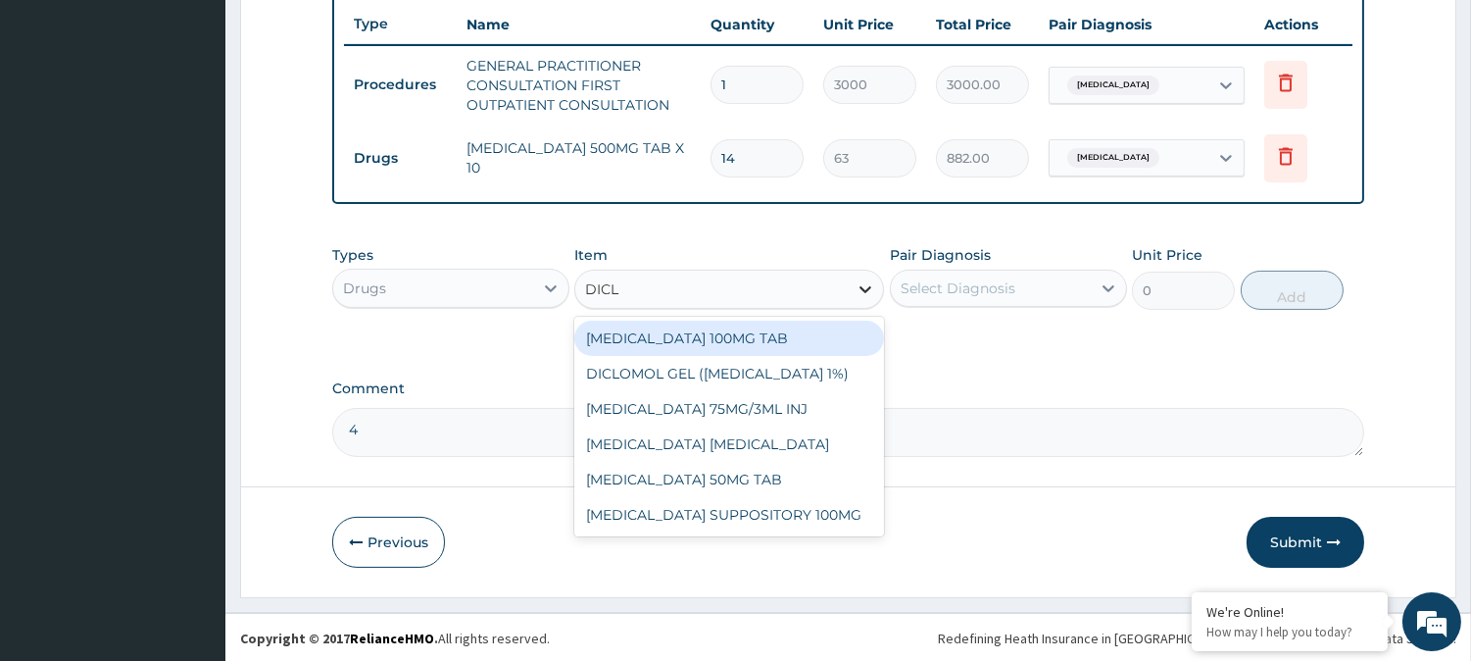
type input "DICLO"
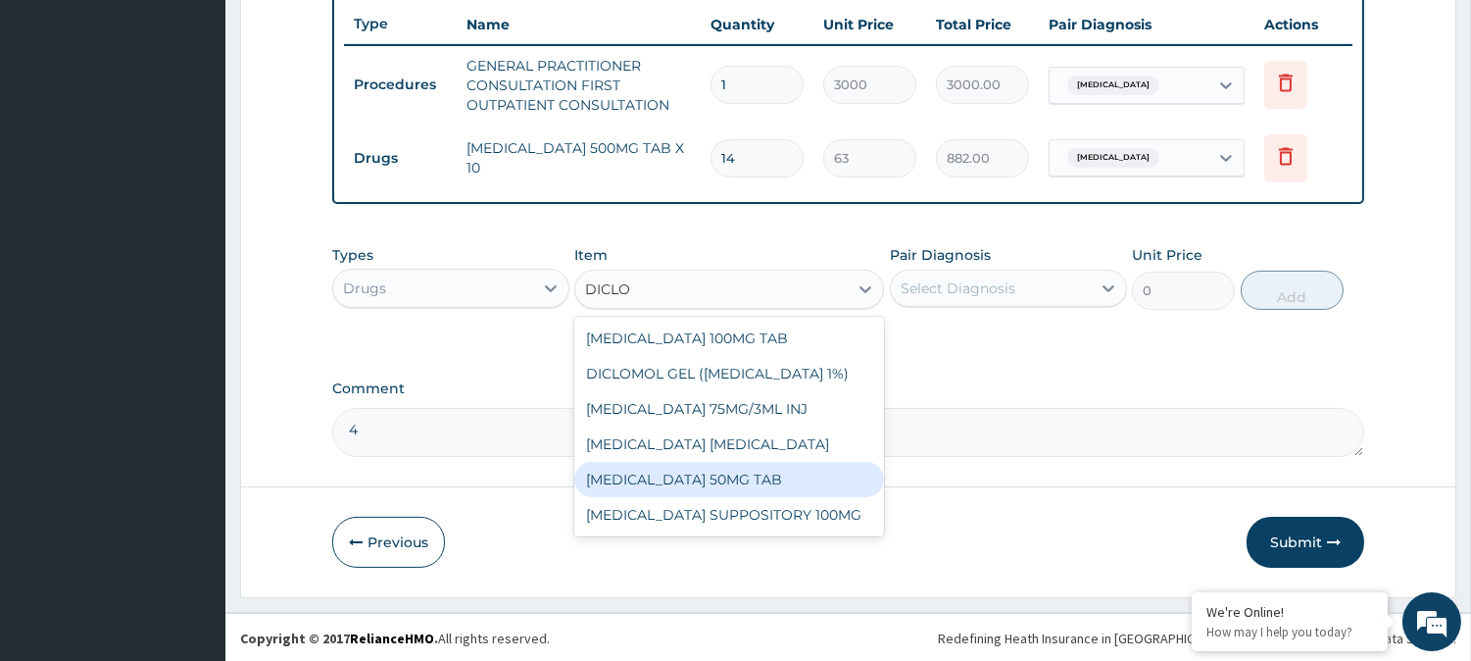
click at [726, 474] on div "DICLOFENAC 50MG TAB" at bounding box center [729, 479] width 310 height 35
type input "52.5"
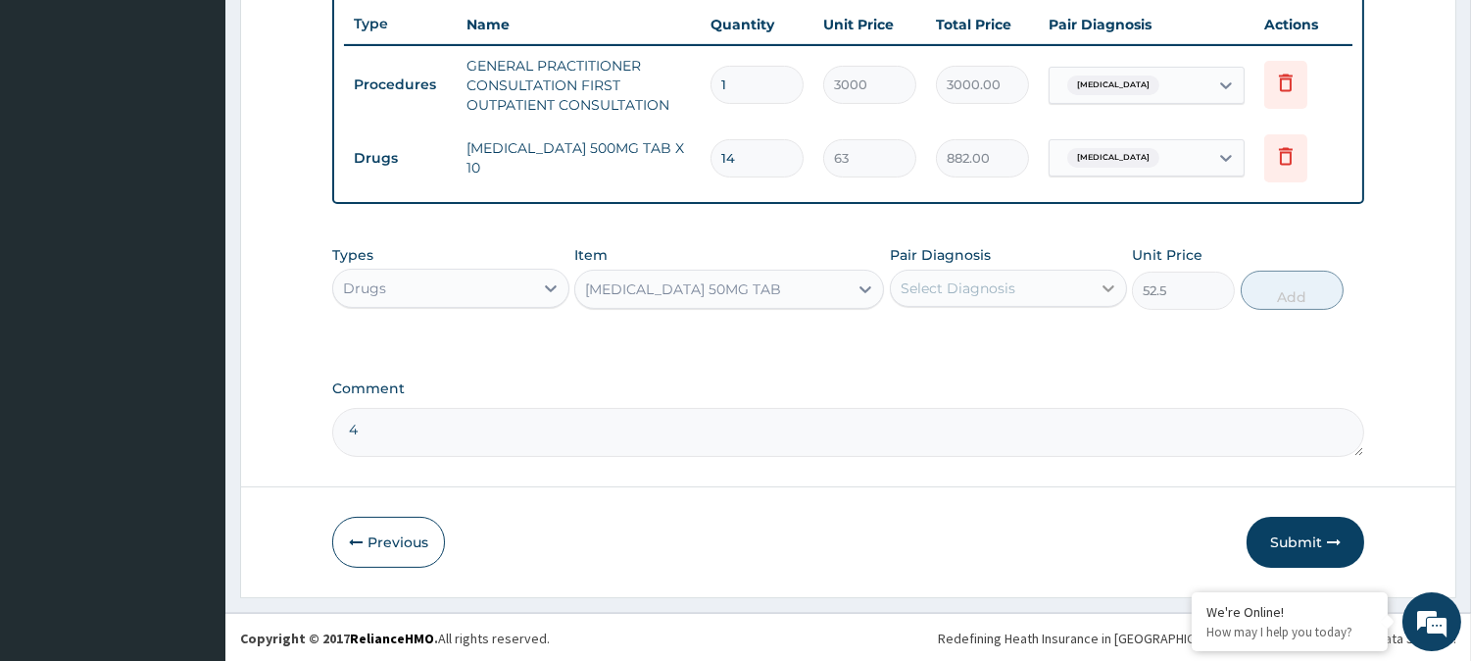
click at [1104, 286] on icon at bounding box center [1109, 288] width 12 height 7
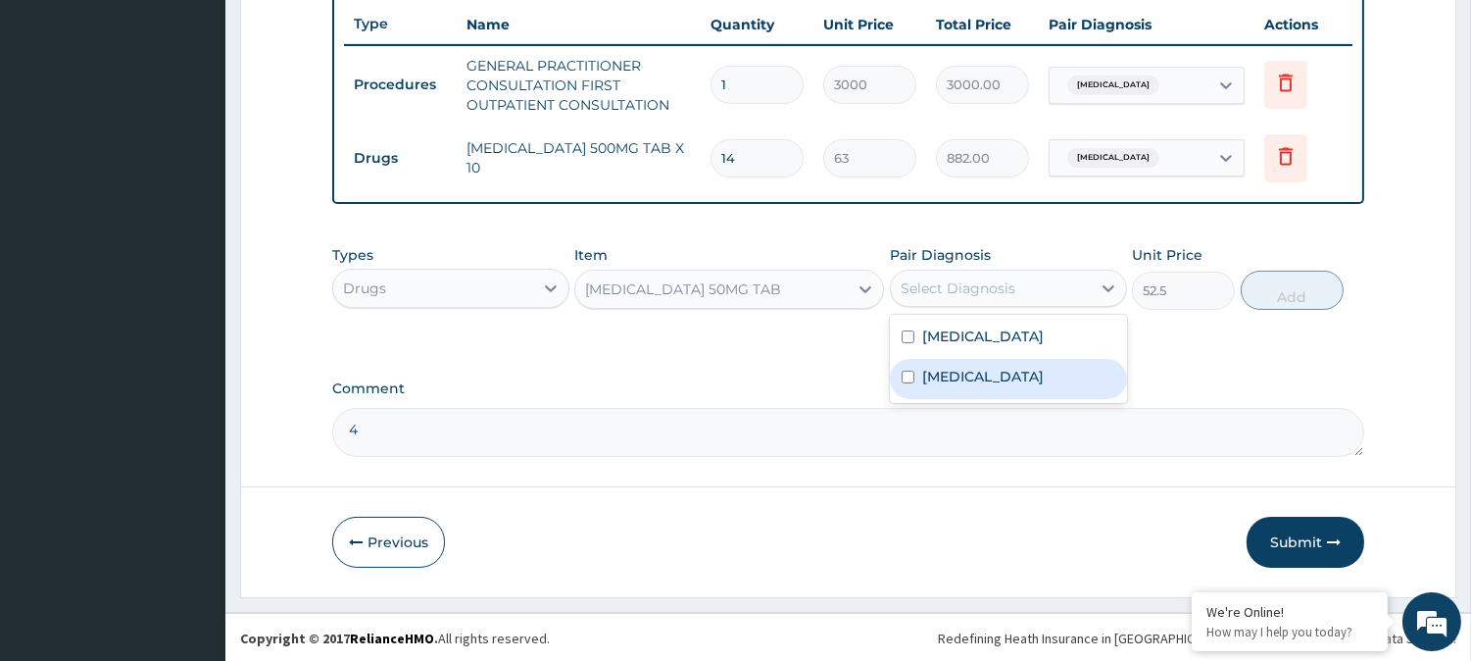
click at [908, 370] on input "checkbox" at bounding box center [908, 376] width 13 height 13
checkbox input "false"
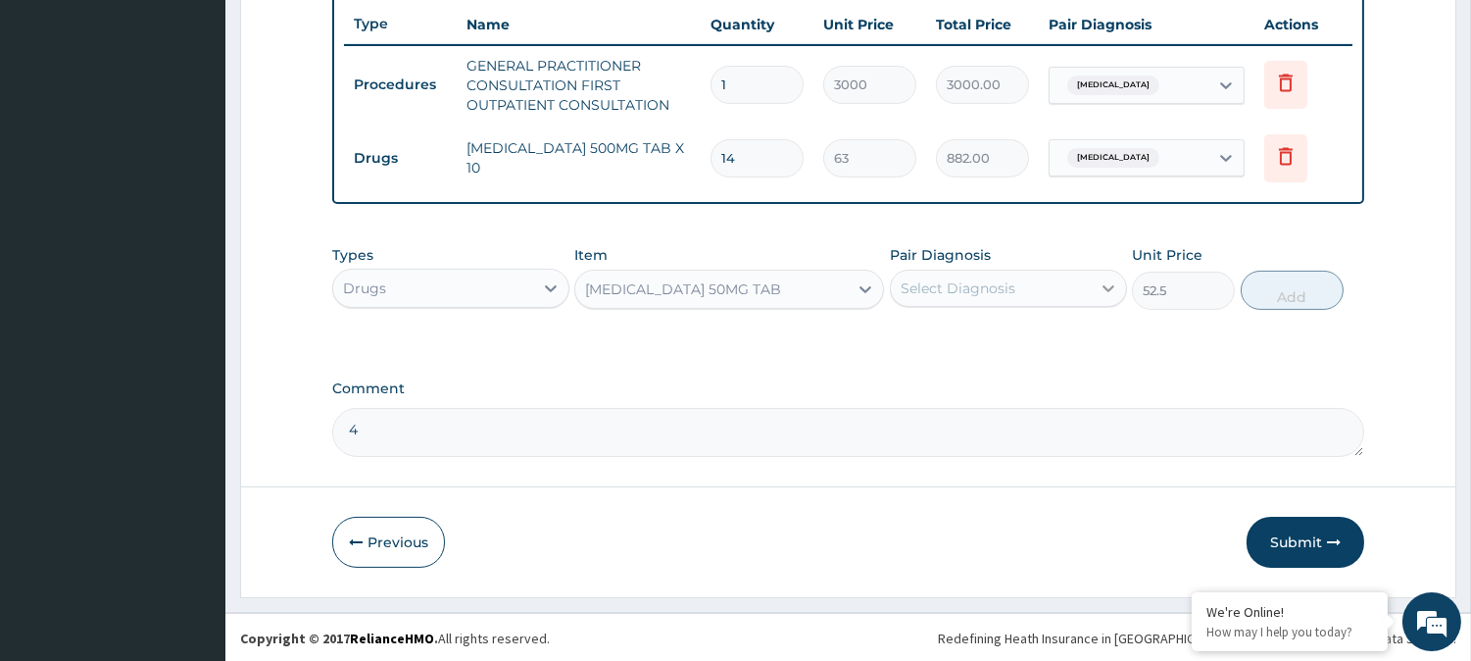
click at [1099, 278] on icon at bounding box center [1109, 288] width 20 height 20
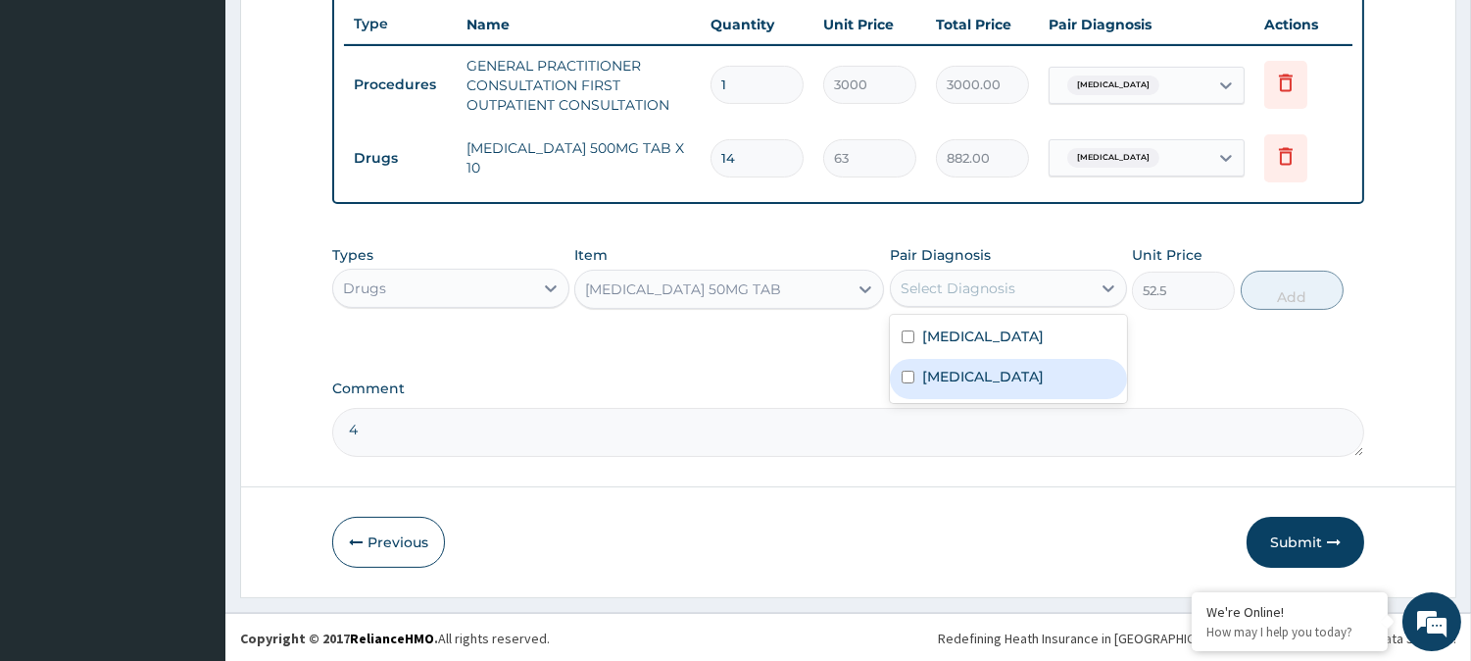
click at [907, 370] on input "checkbox" at bounding box center [908, 376] width 13 height 13
checkbox input "true"
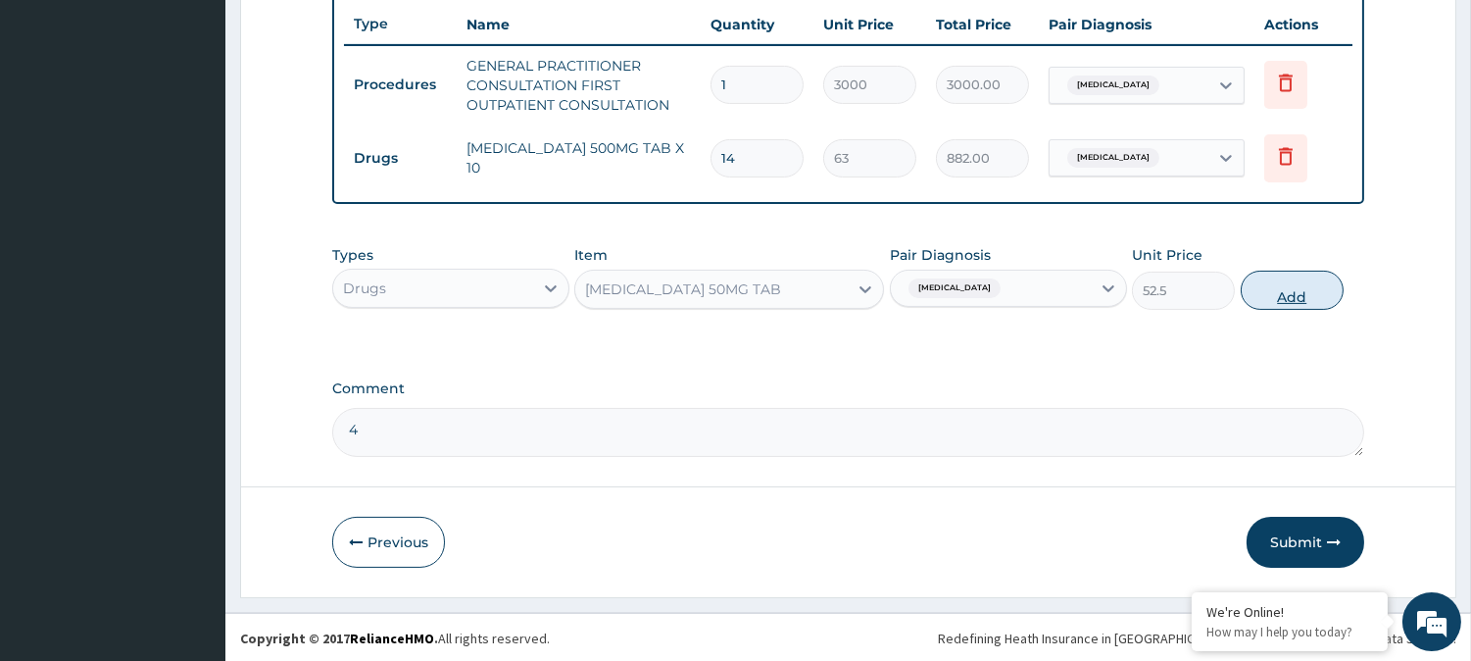
click at [1295, 296] on button "Add" at bounding box center [1292, 289] width 103 height 39
type input "0"
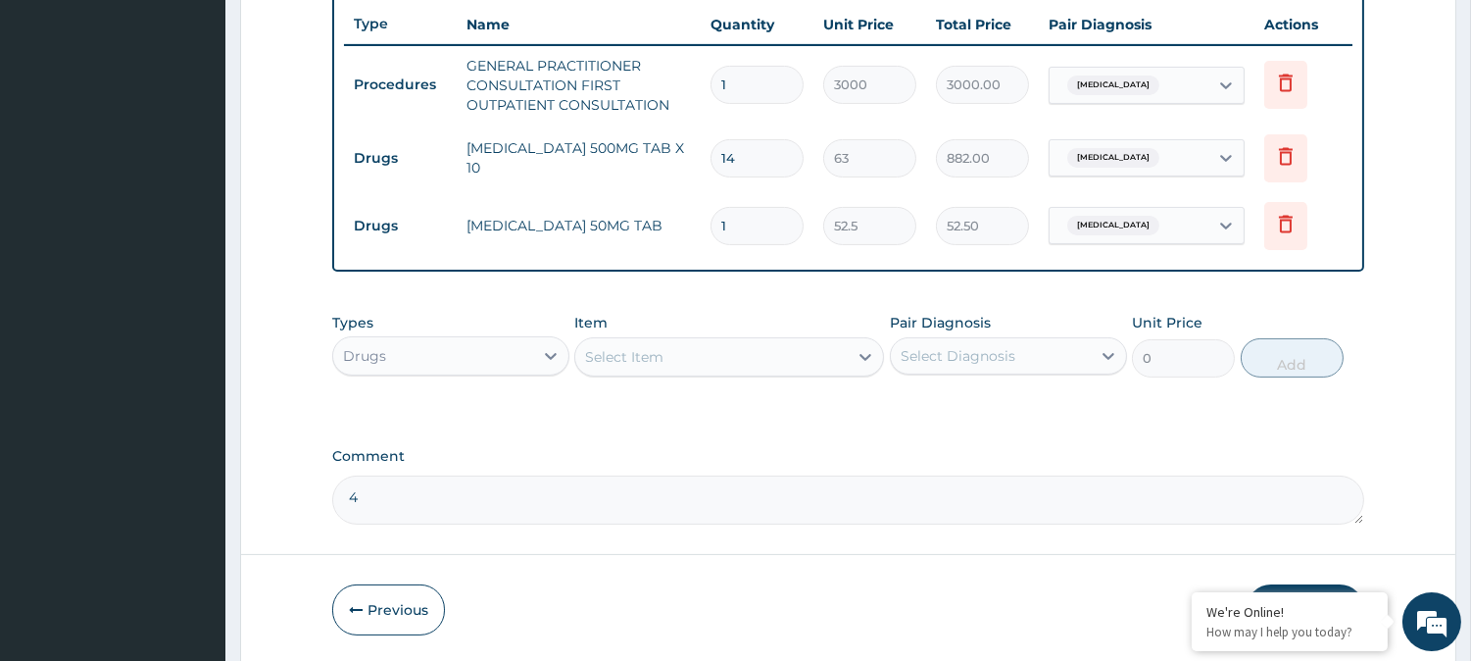
type input "10"
type input "525.00"
type input "10"
click at [860, 356] on icon at bounding box center [866, 357] width 20 height 20
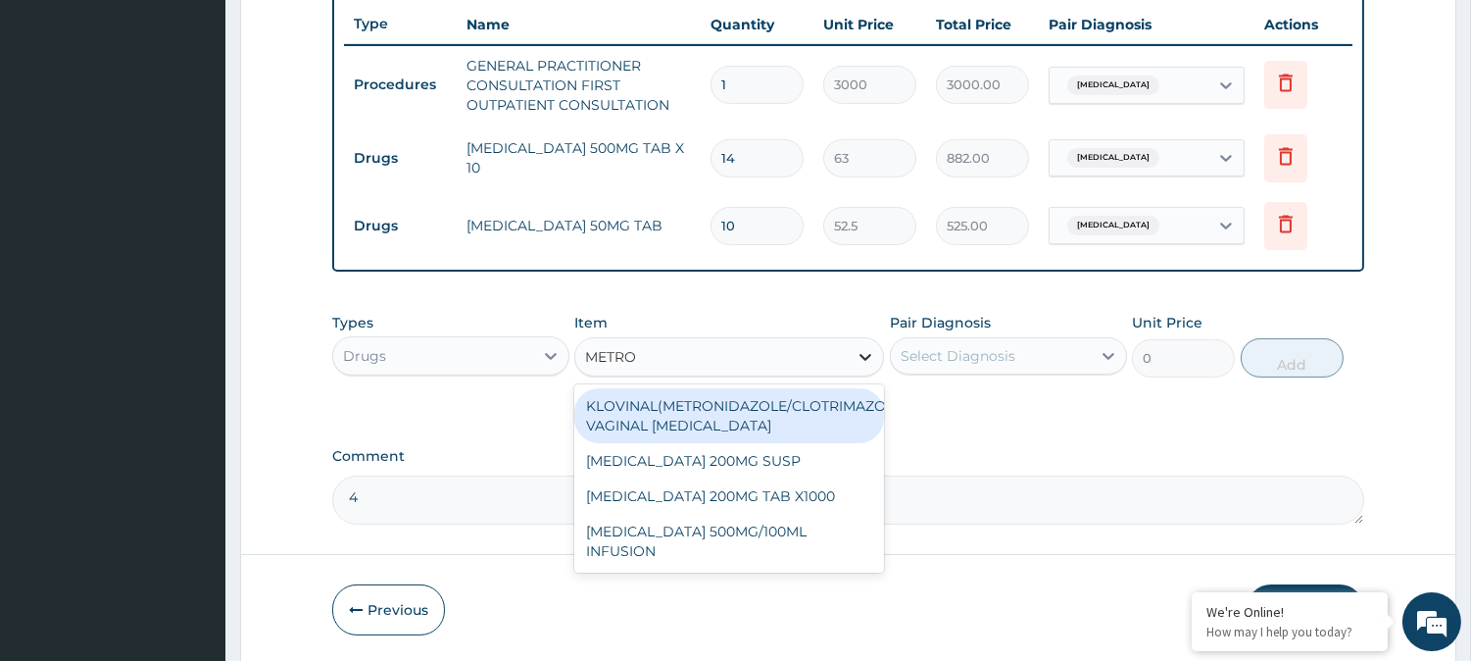
type input "METRON"
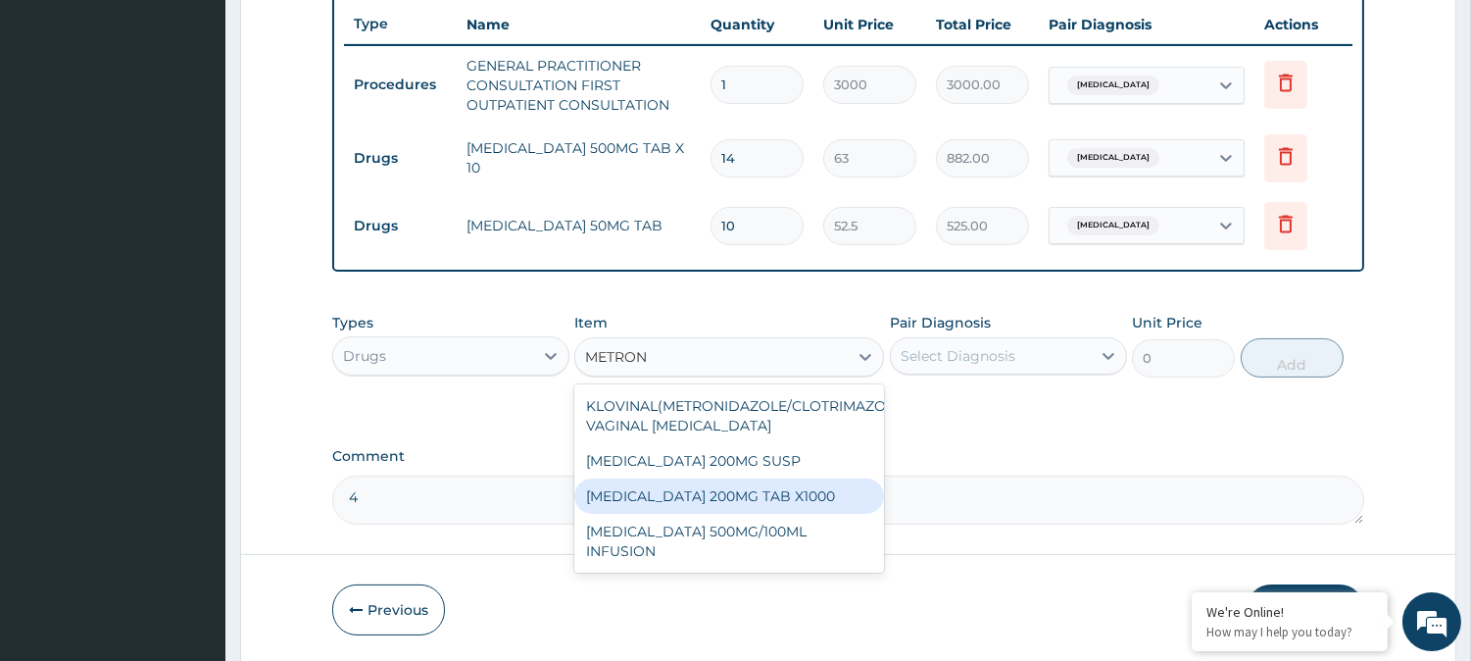
click at [753, 492] on div "[MEDICAL_DATA] 200MG TAB X1000" at bounding box center [729, 495] width 310 height 35
click at [753, 492] on textarea "4" at bounding box center [848, 499] width 1032 height 49
type input "52.5"
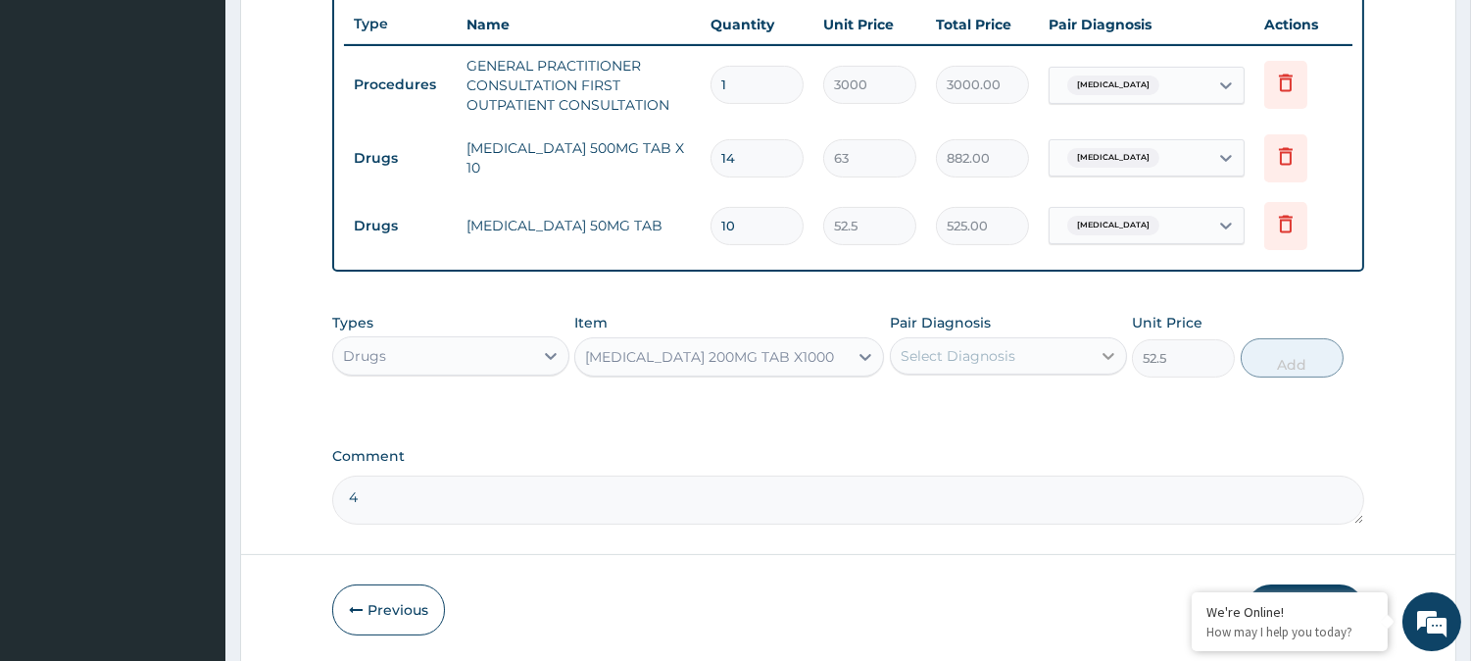
click at [1101, 353] on icon at bounding box center [1109, 356] width 20 height 20
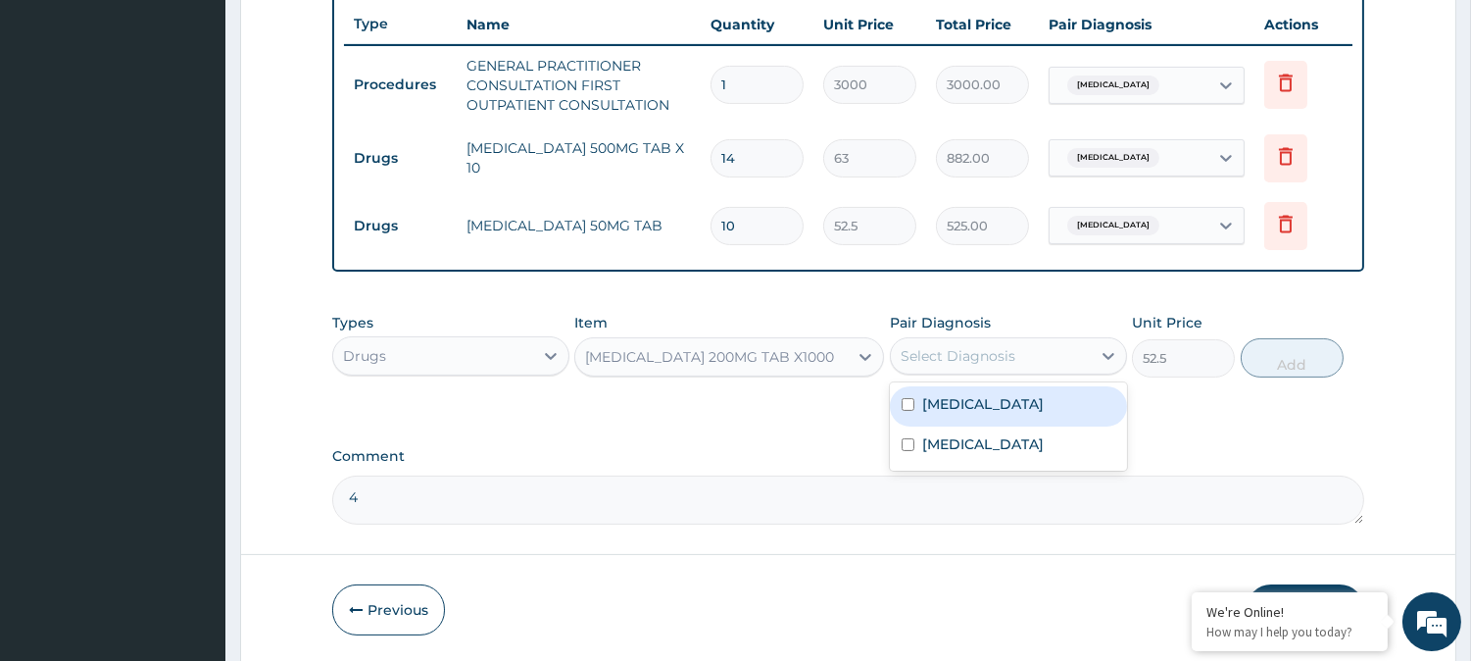
click at [902, 398] on input "checkbox" at bounding box center [908, 404] width 13 height 13
checkbox input "true"
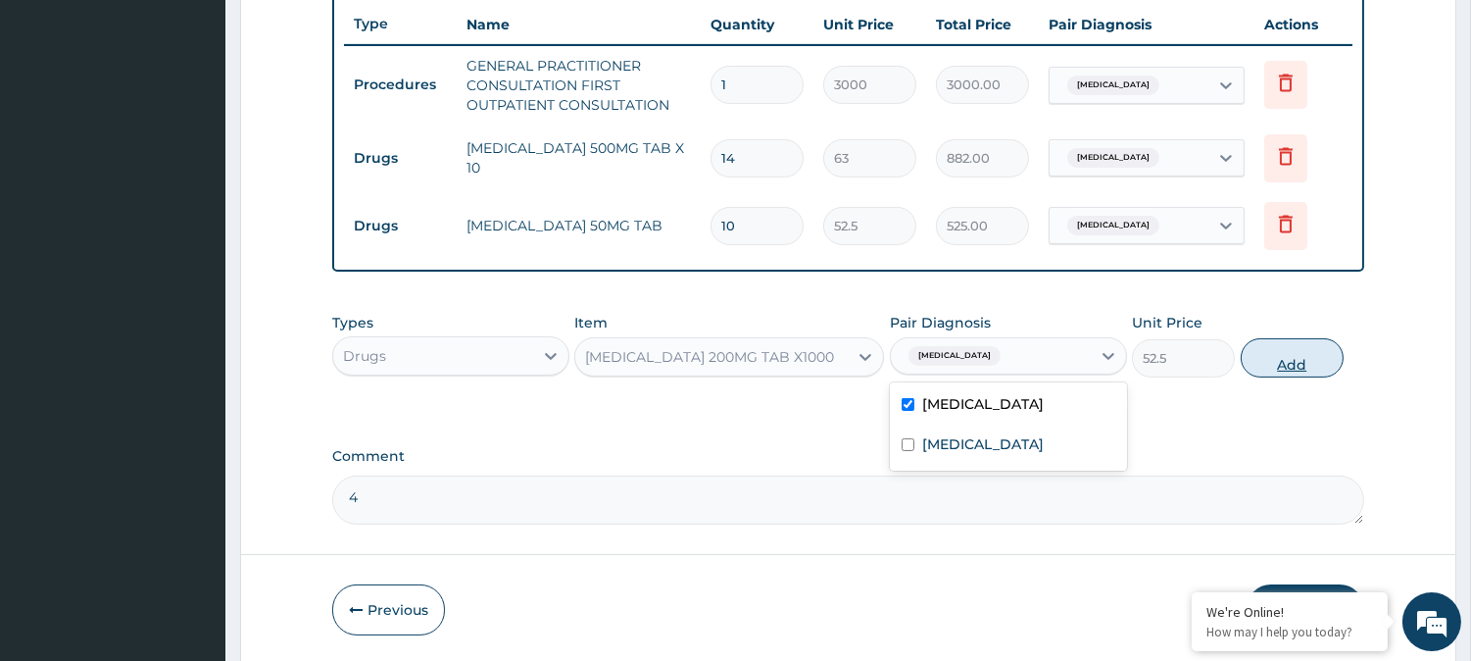
click at [1291, 363] on button "Add" at bounding box center [1292, 357] width 103 height 39
type input "0"
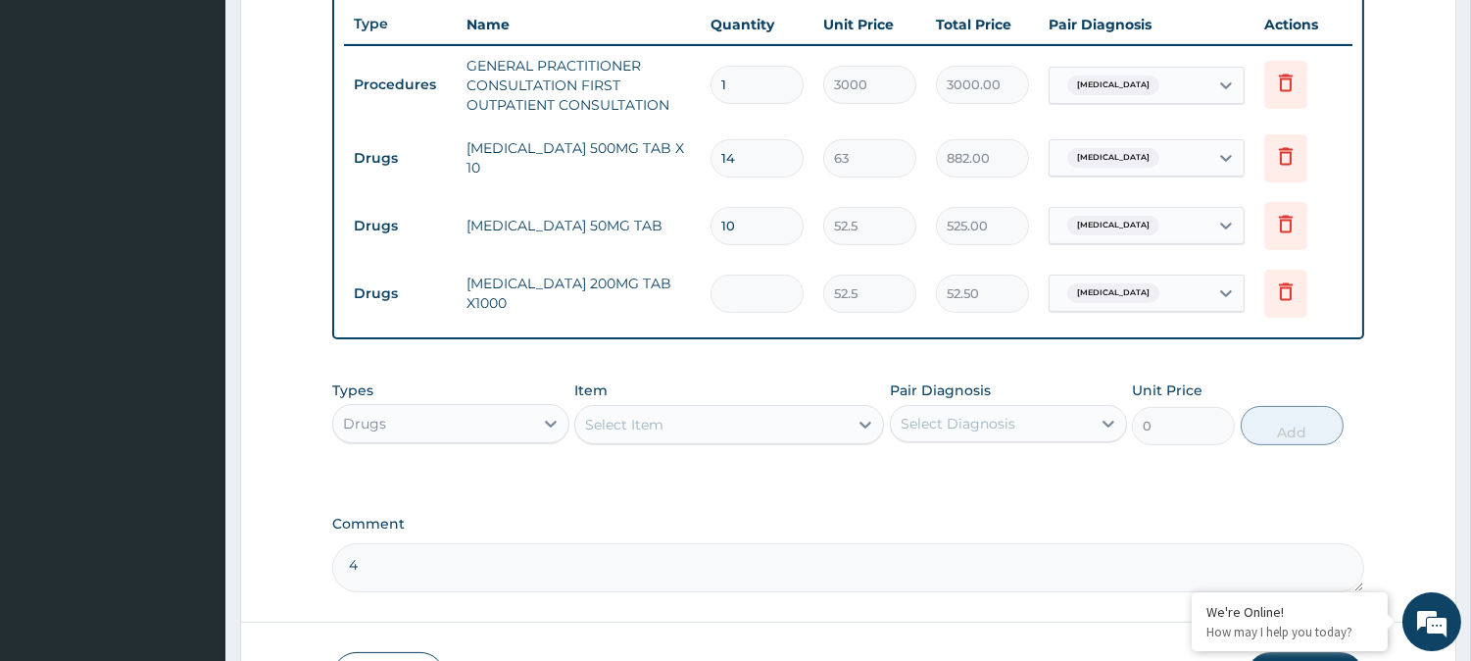
type input "0.00"
type input "2"
type input "105.00"
type input "20"
type input "1050.00"
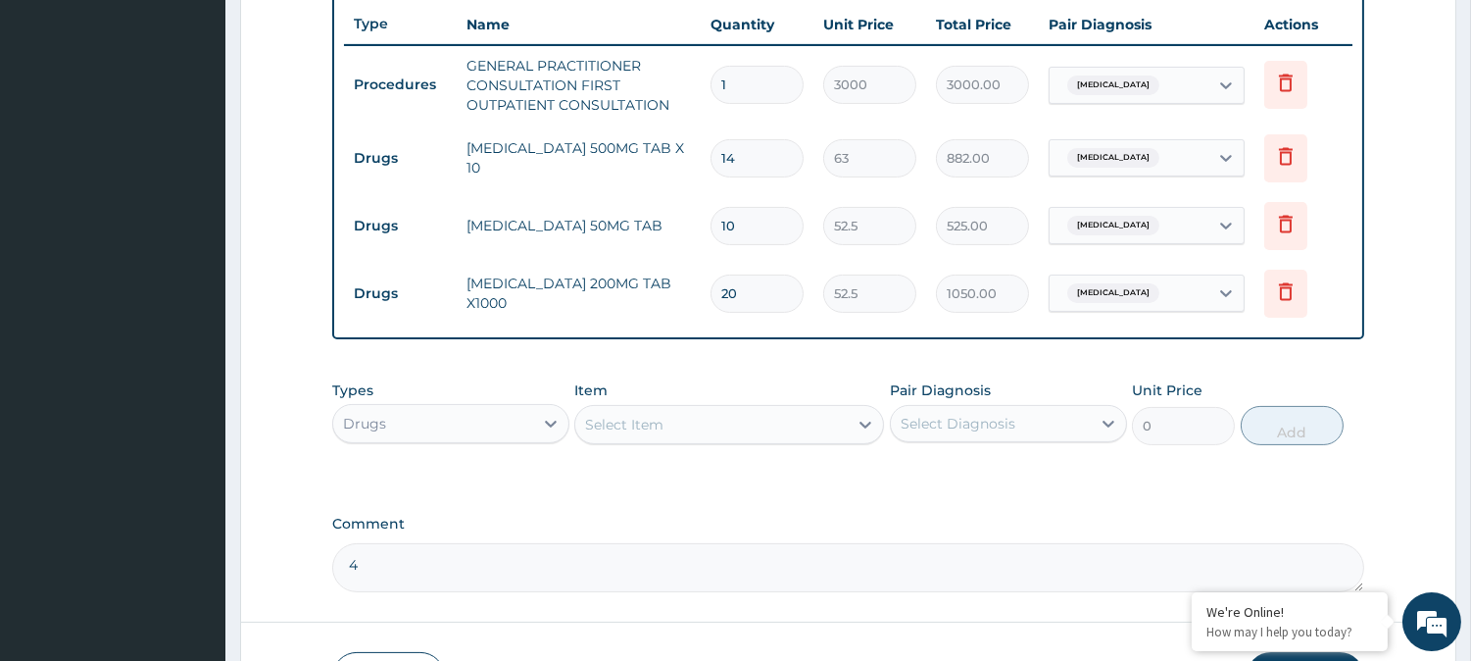
type input "20"
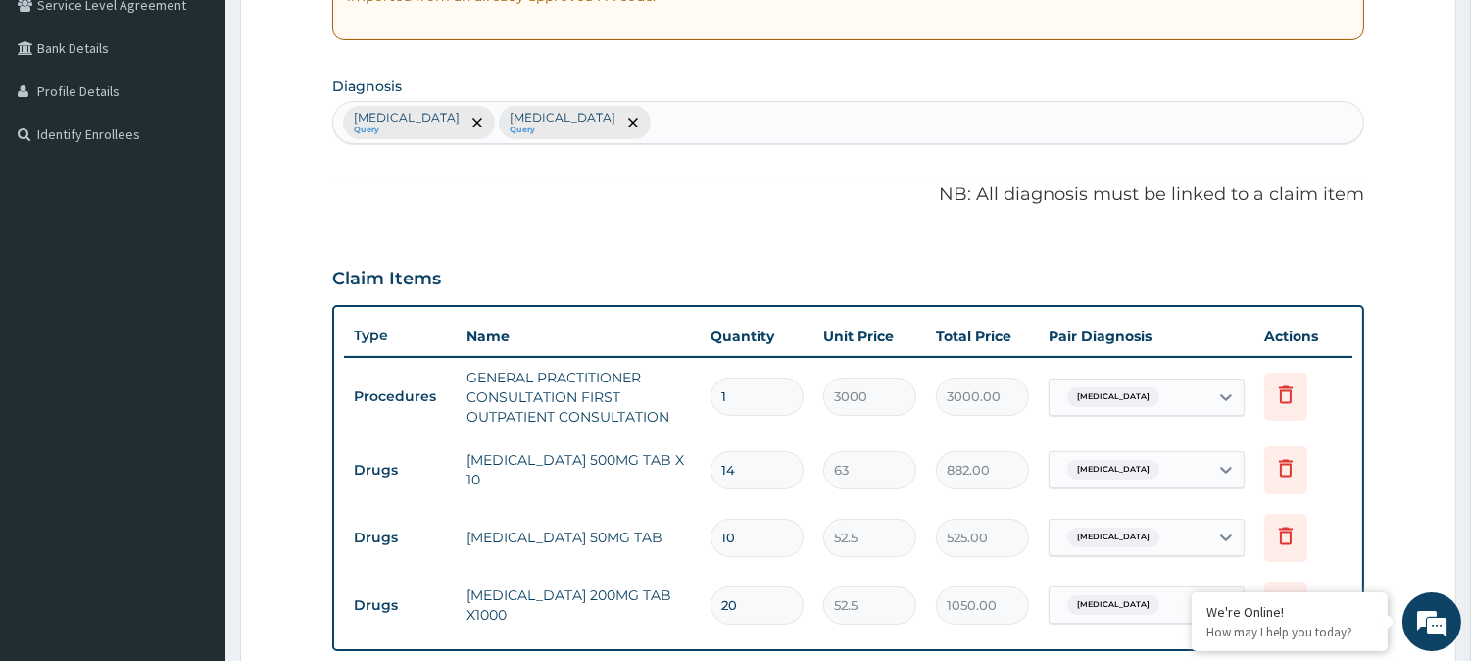
scroll to position [300, 0]
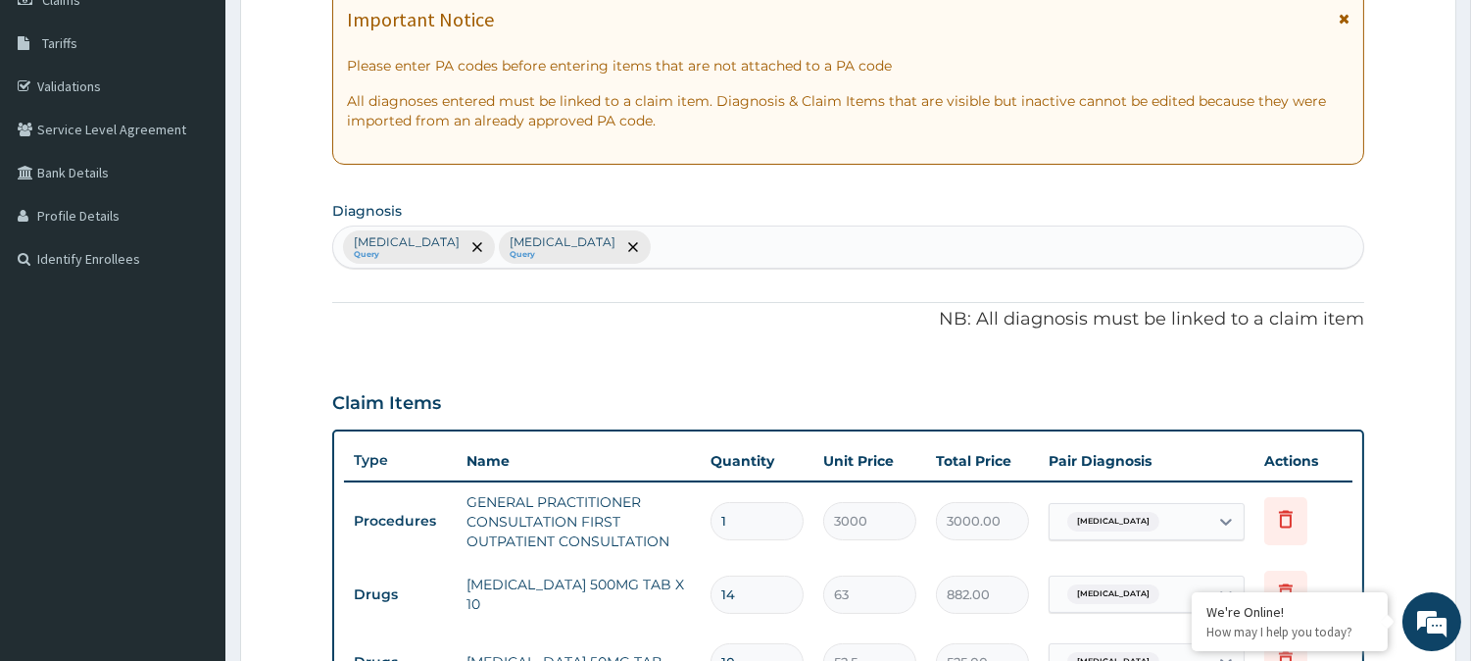
click at [579, 243] on div "Sepsis Query Malaria Query" at bounding box center [848, 246] width 1030 height 41
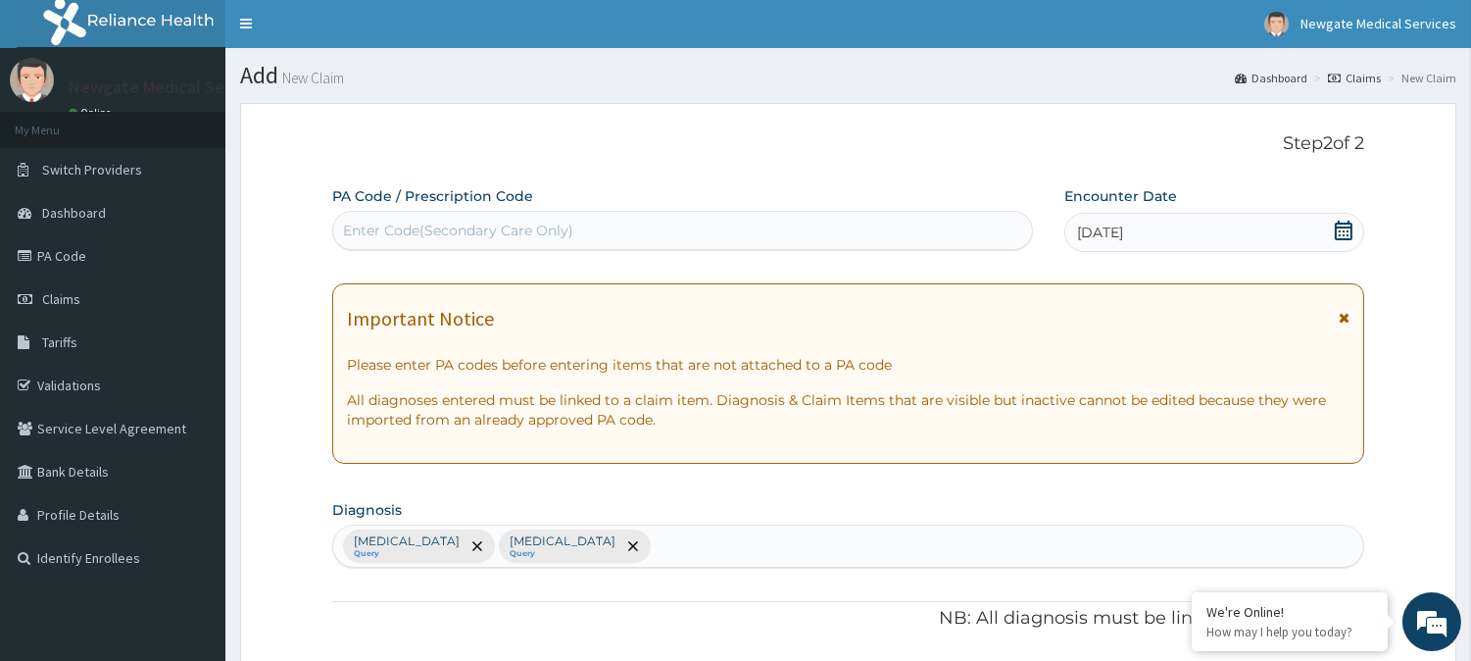
scroll to position [0, 0]
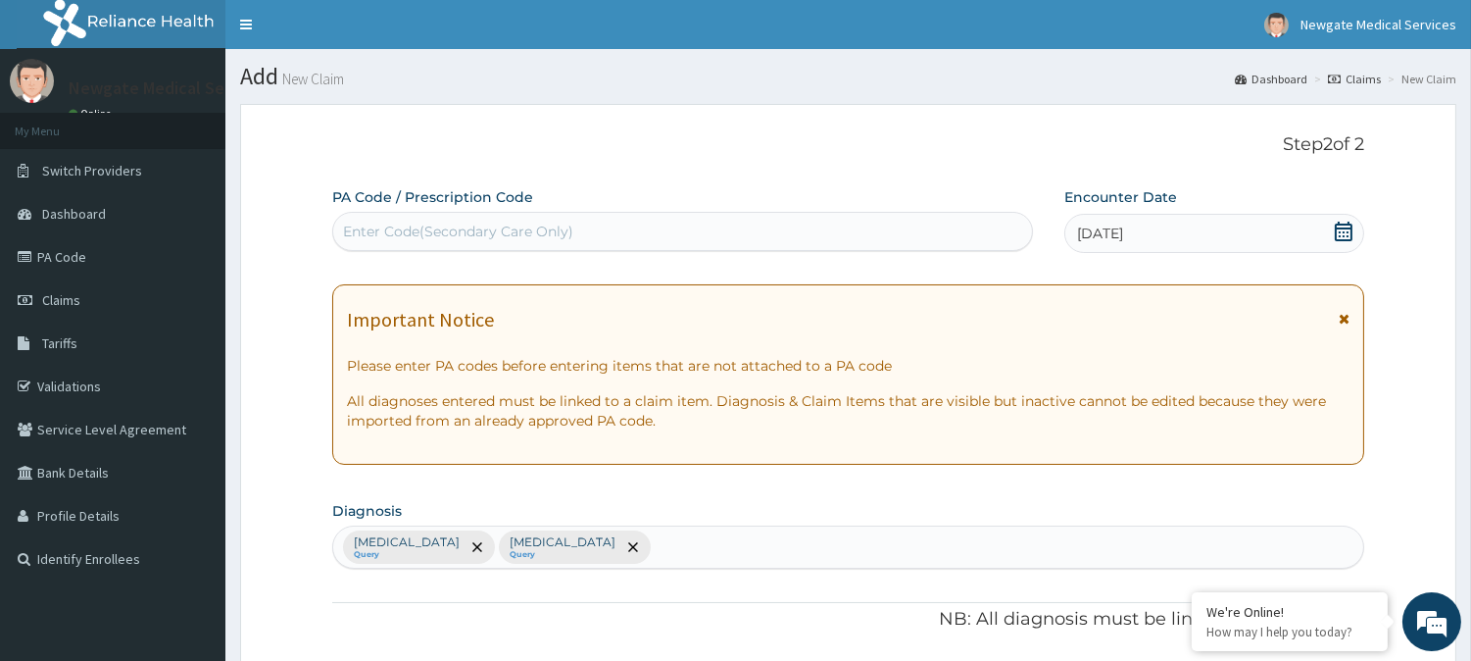
click at [556, 231] on div "Enter Code(Secondary Care Only)" at bounding box center [458, 231] width 230 height 20
type input "PA/631212"
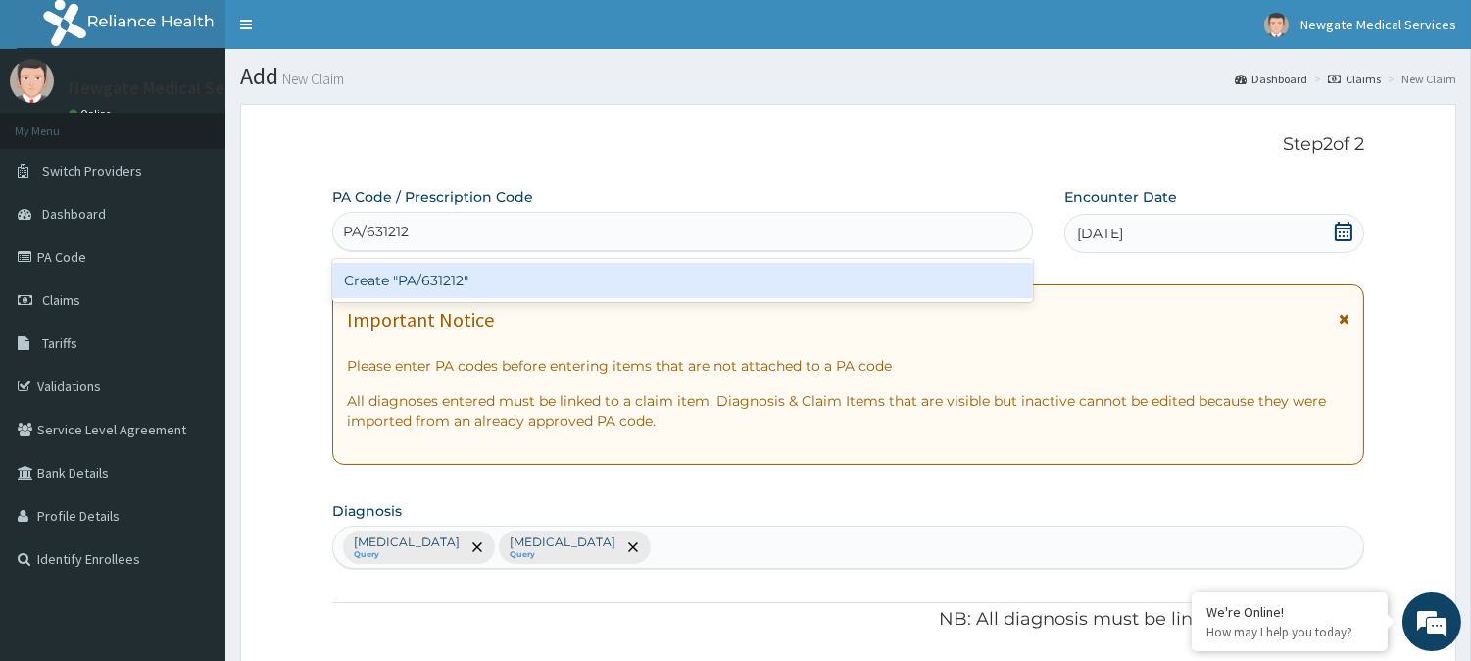
click at [425, 287] on div "Create "PA/631212"" at bounding box center [682, 280] width 701 height 35
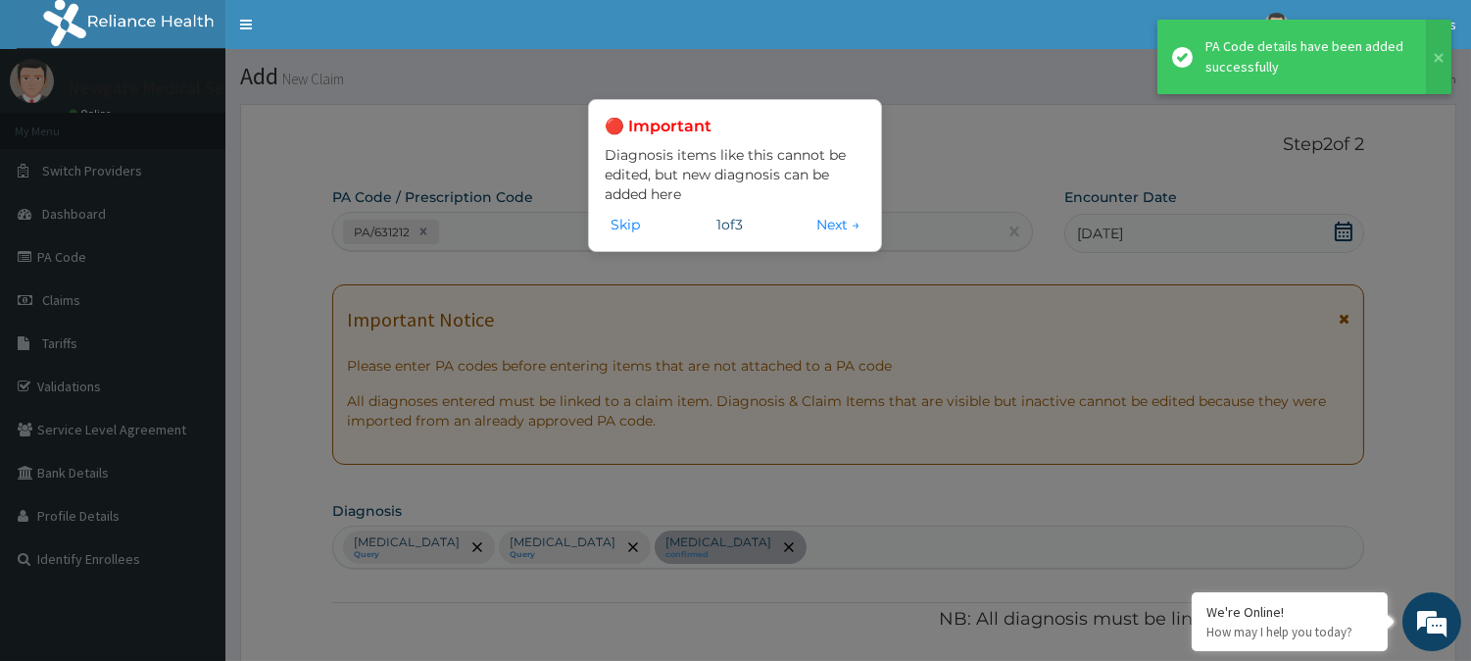
scroll to position [766, 0]
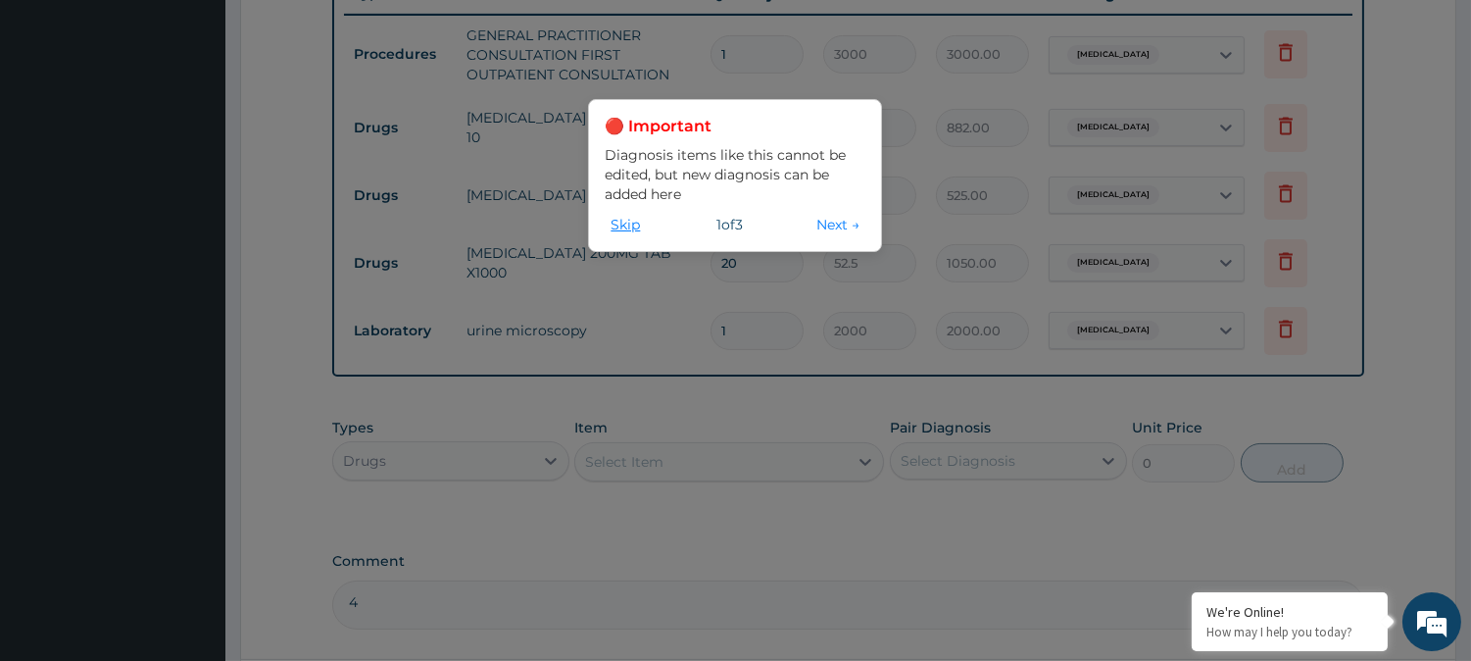
click at [632, 229] on button "Skip" at bounding box center [625, 225] width 41 height 22
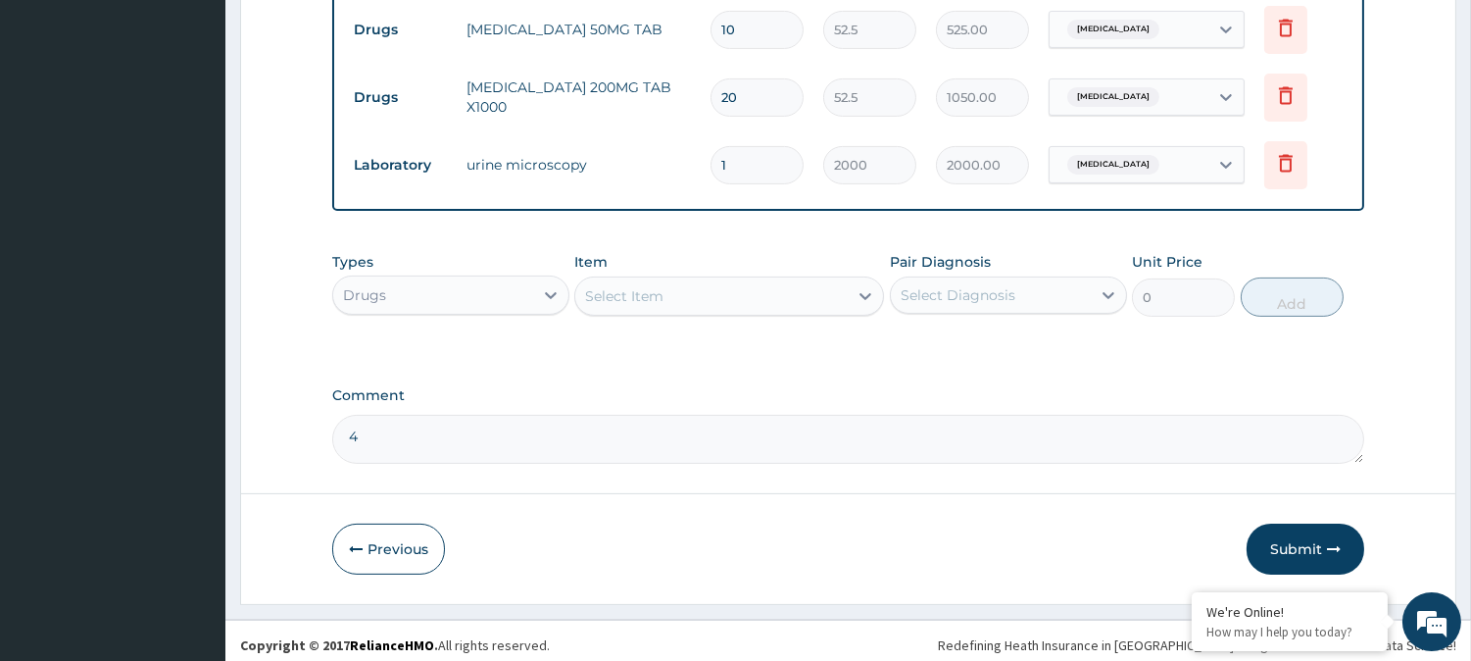
scroll to position [941, 0]
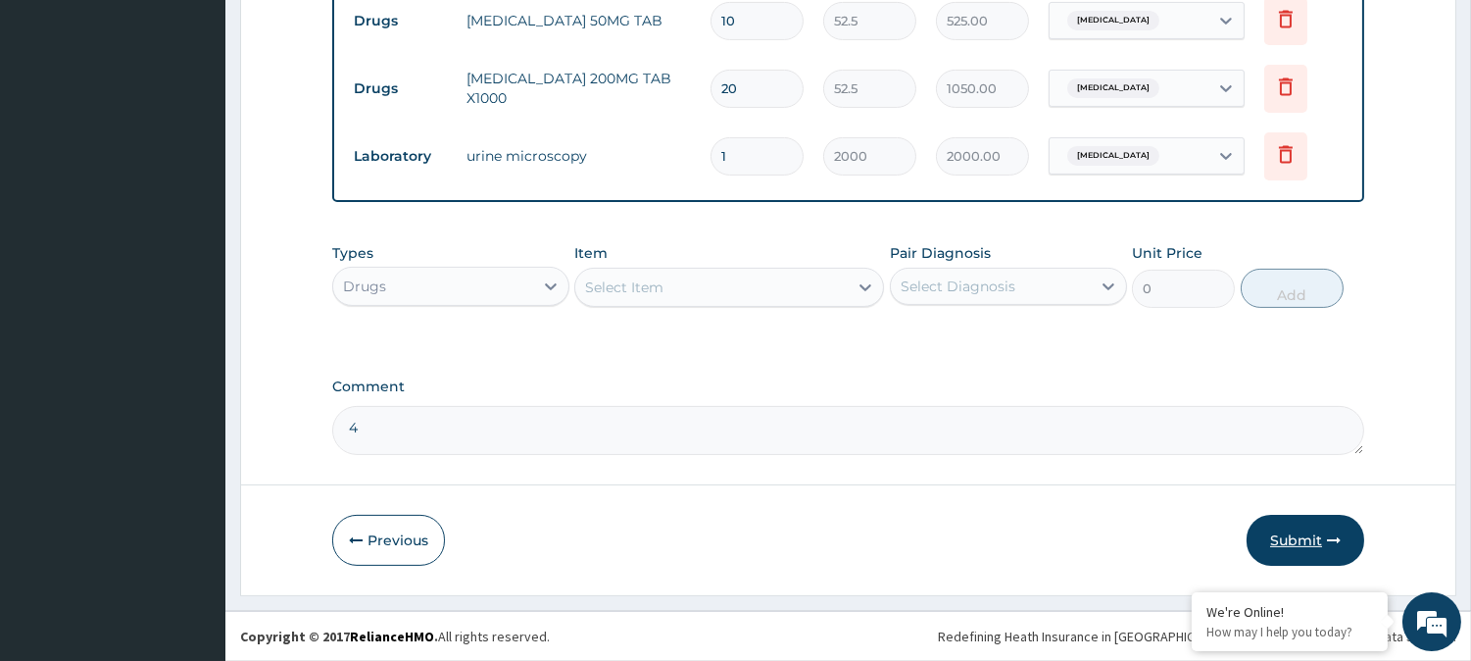
click at [1296, 544] on button "Submit" at bounding box center [1306, 540] width 118 height 51
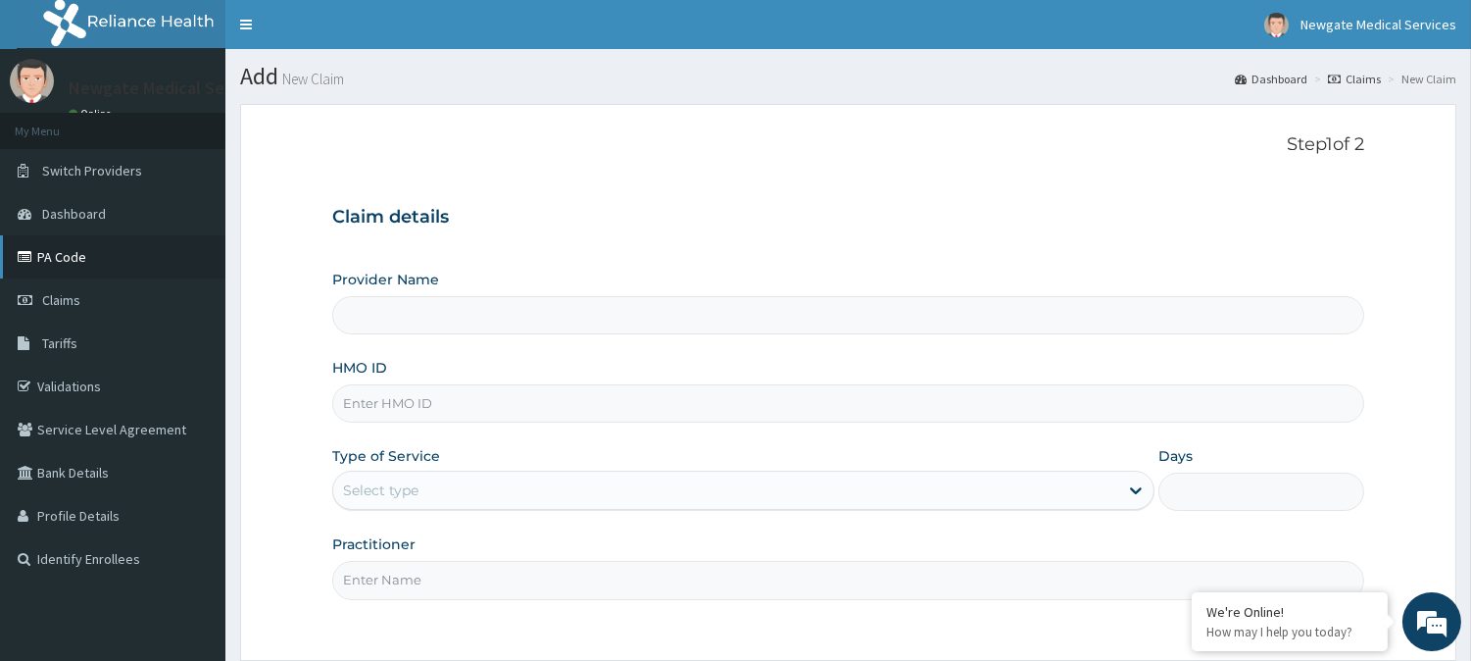
click at [60, 259] on link "PA Code" at bounding box center [112, 256] width 225 height 43
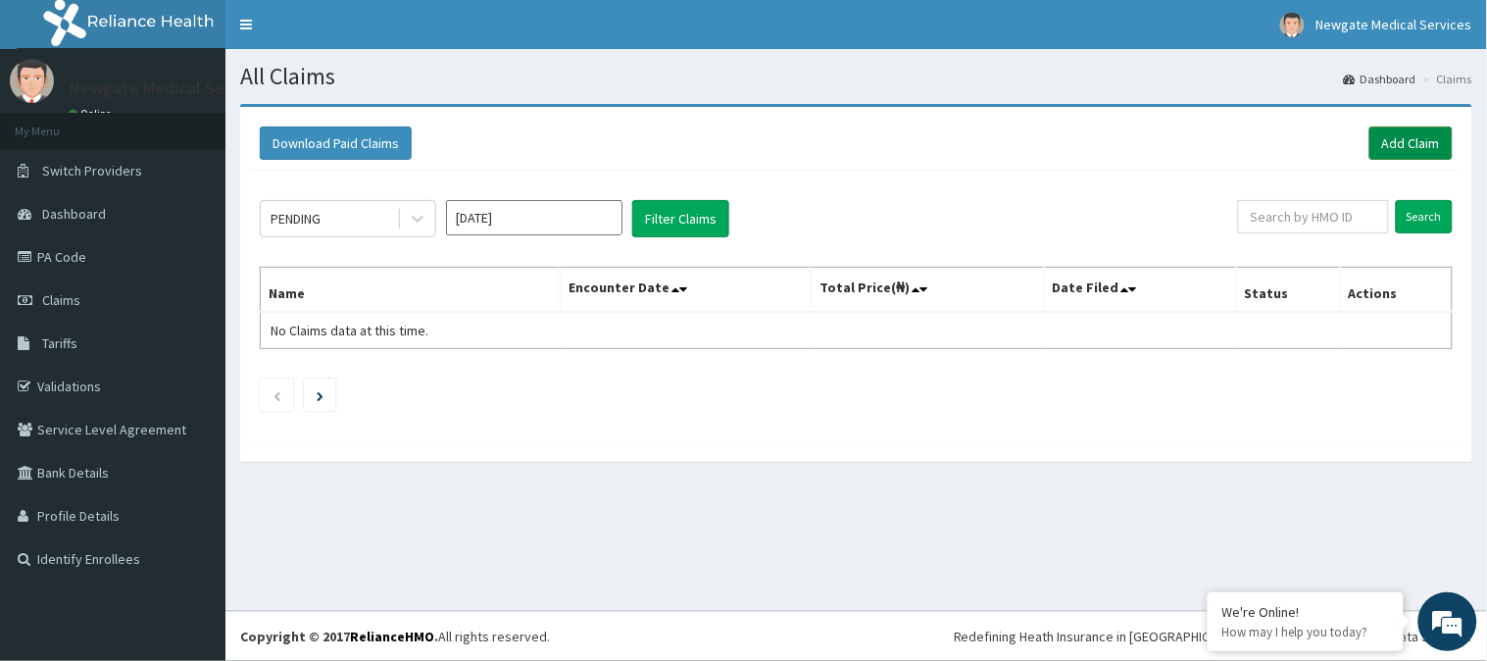
click at [1403, 143] on link "Add Claim" at bounding box center [1410, 142] width 83 height 33
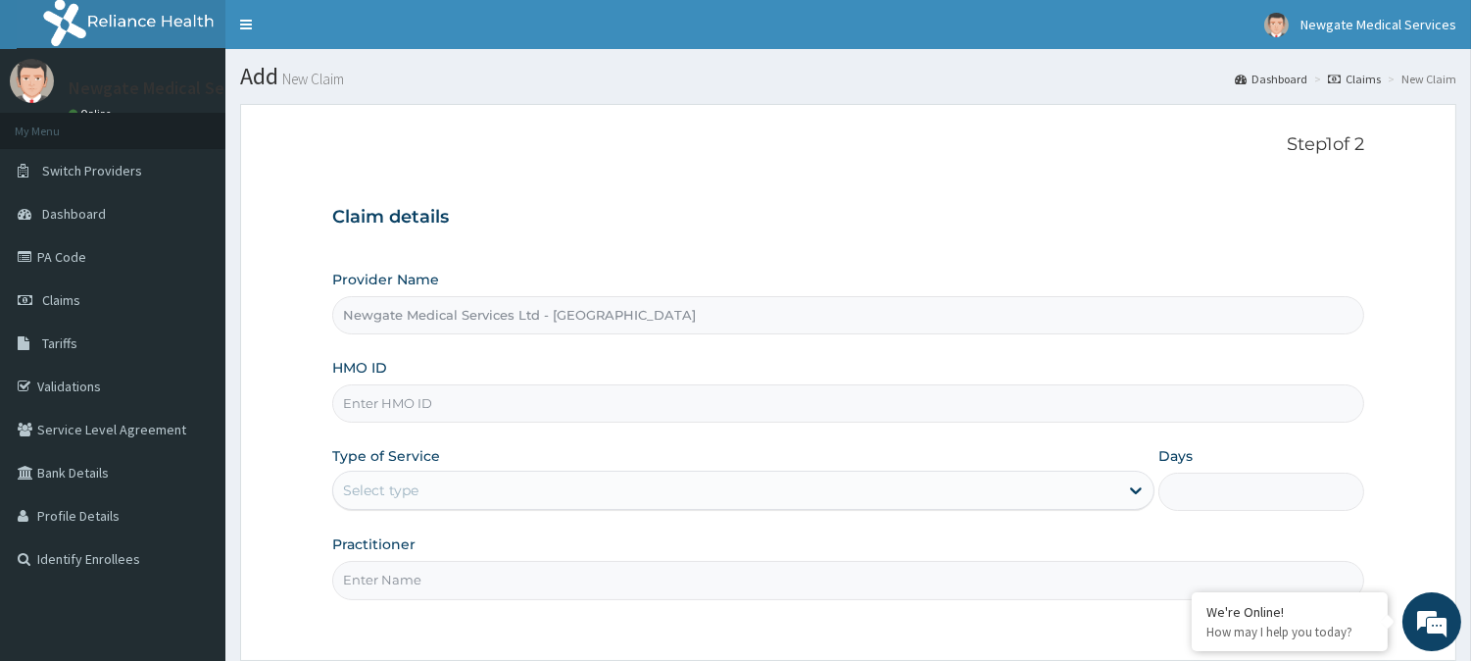
paste input "mbi/10293/c"
type input "MBI/10293/C"
click at [475, 493] on div "Select type" at bounding box center [725, 489] width 785 height 31
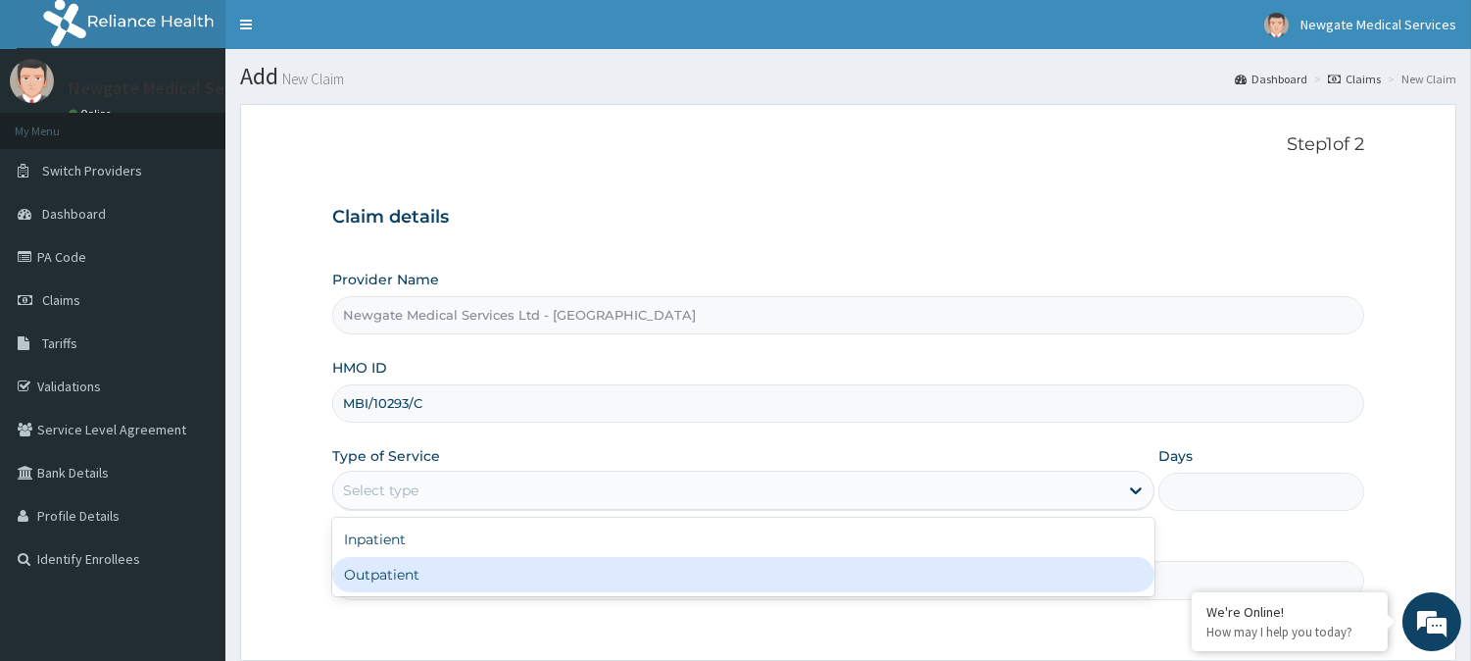
click at [421, 570] on div "Outpatient" at bounding box center [743, 574] width 822 height 35
type input "1"
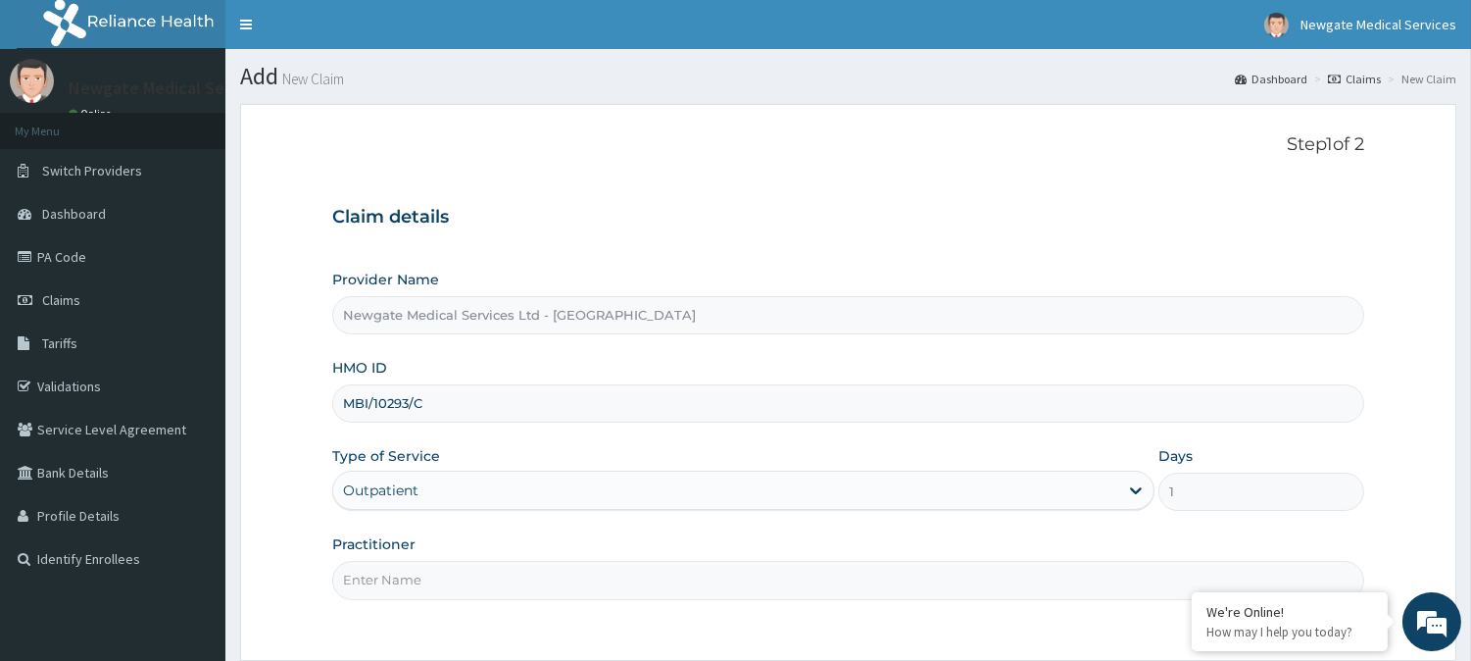
click at [471, 576] on input "Practitioner" at bounding box center [848, 580] width 1032 height 38
type input "A"
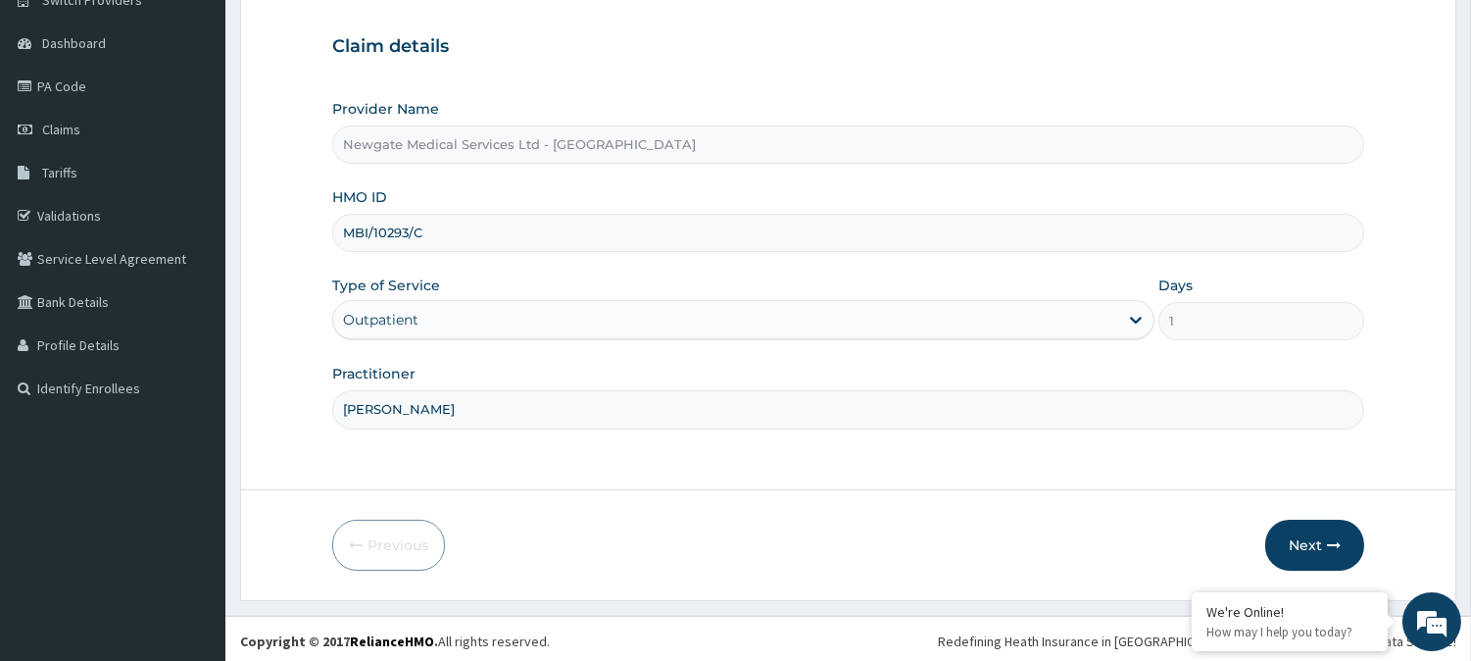
scroll to position [174, 0]
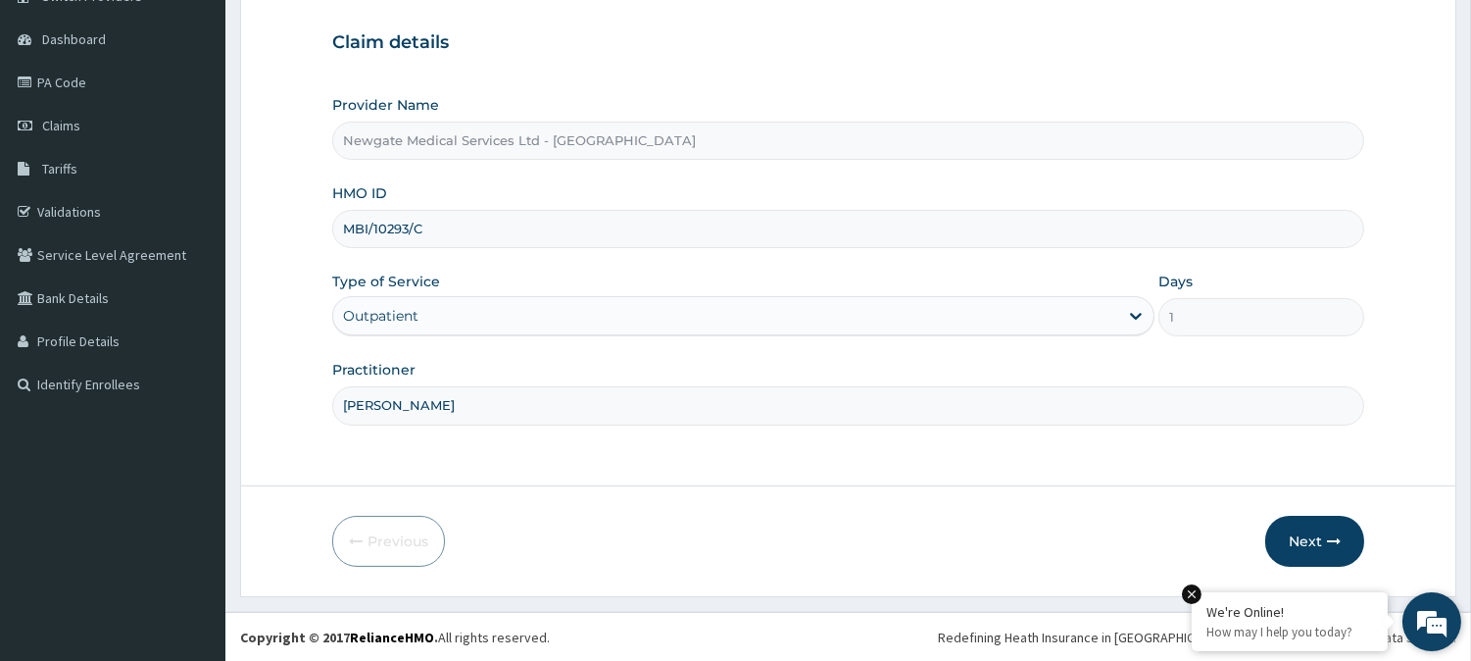
type input "[PERSON_NAME]"
click at [1186, 593] on em at bounding box center [1192, 594] width 20 height 20
click at [1325, 549] on button "Next" at bounding box center [1314, 540] width 99 height 51
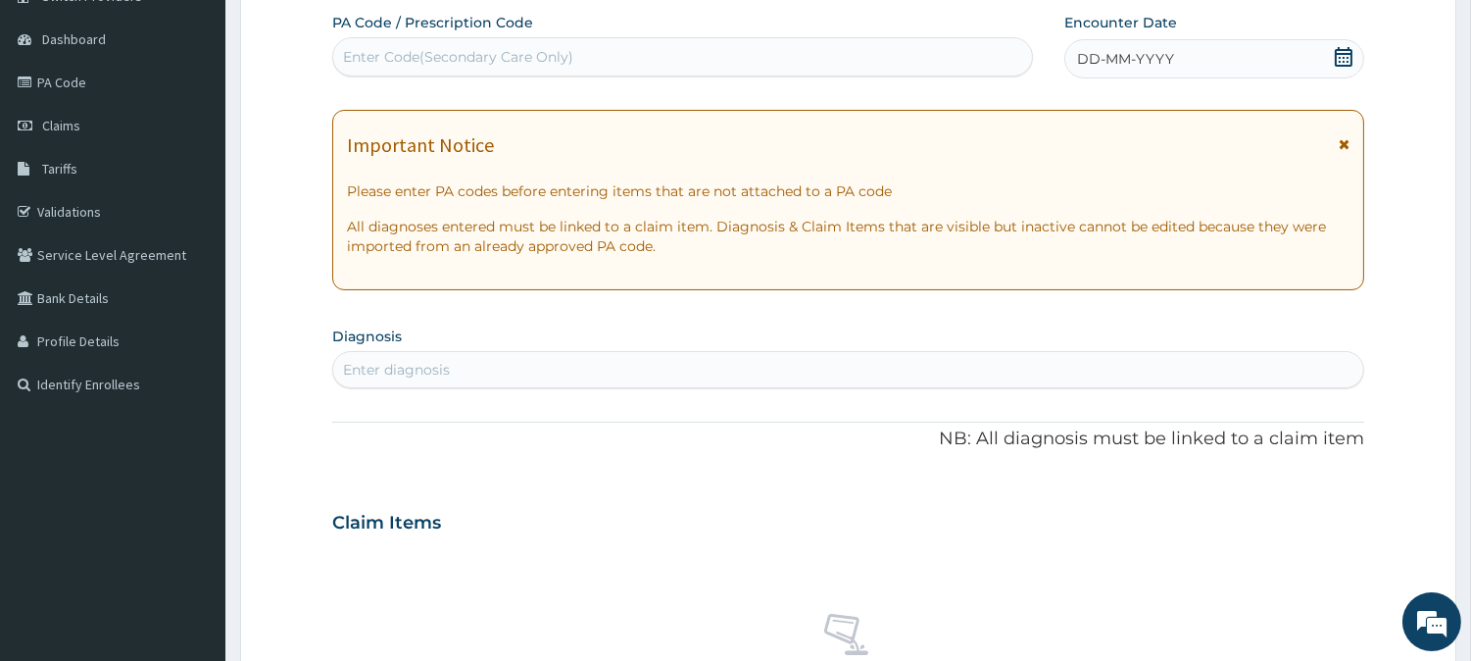
click at [1349, 59] on icon at bounding box center [1344, 57] width 20 height 20
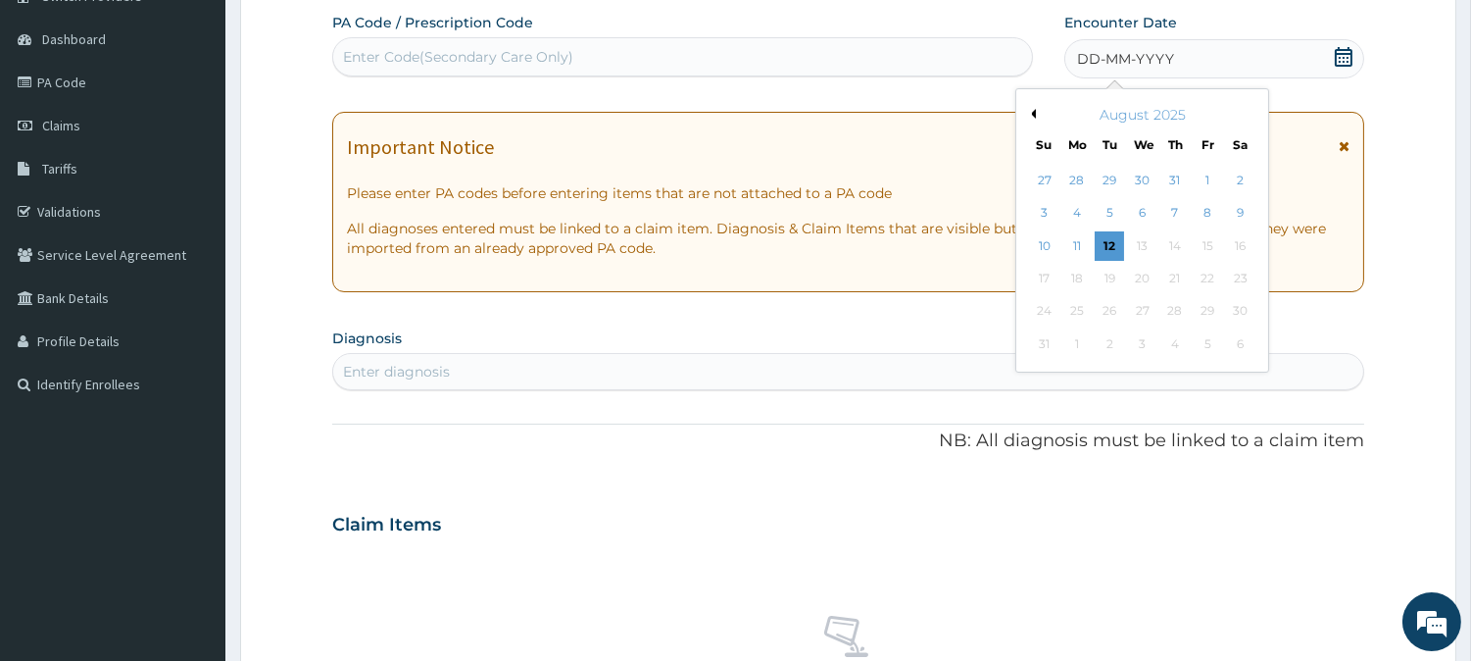
click at [1031, 115] on button "Previous Month" at bounding box center [1031, 114] width 10 height 10
click at [1073, 246] on div "14" at bounding box center [1076, 245] width 29 height 29
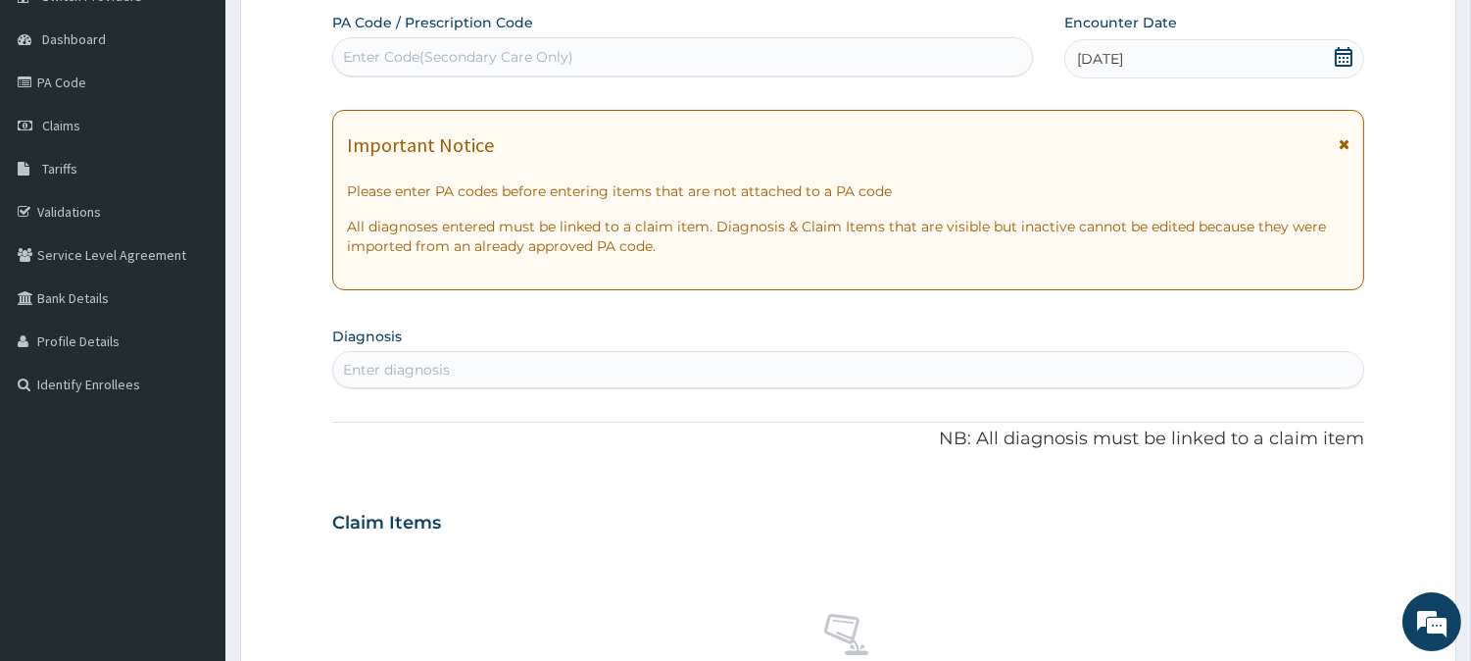
click at [473, 372] on div "Enter diagnosis" at bounding box center [848, 369] width 1030 height 31
type input "MALA"
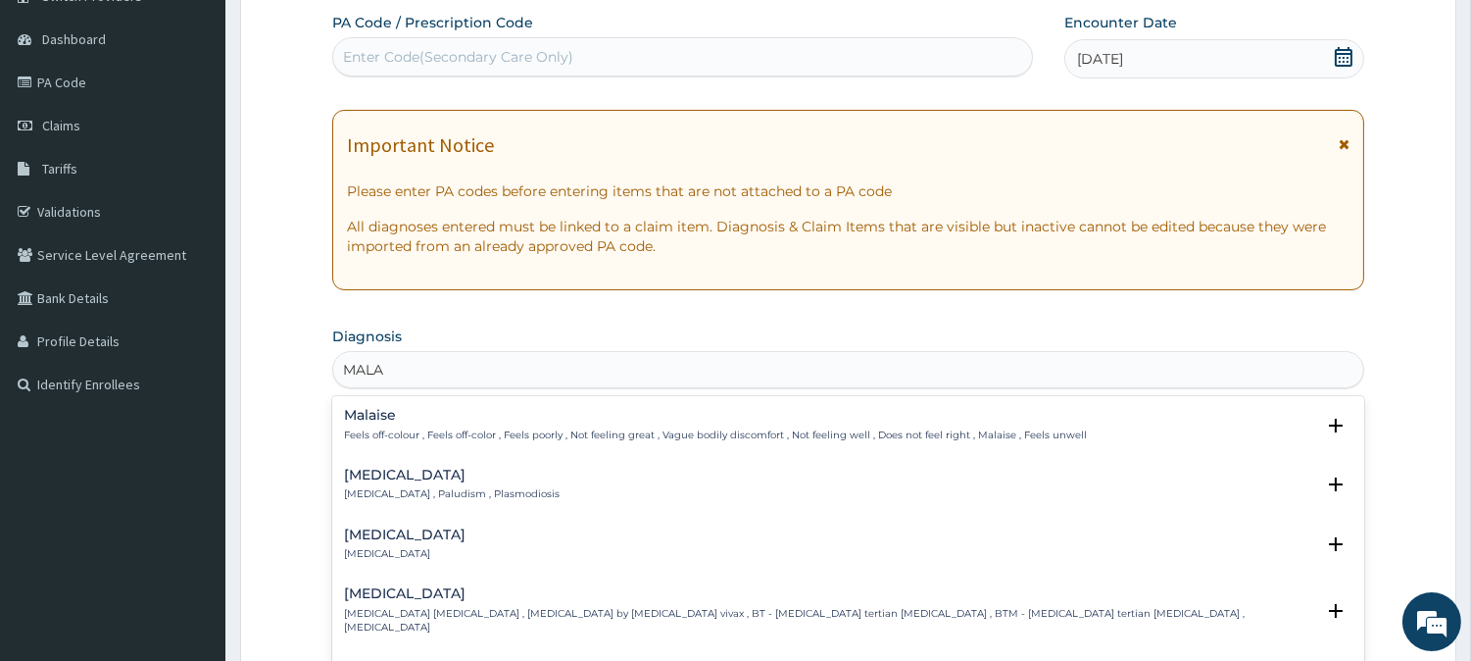
click at [388, 487] on p "Malaria , Paludism , Plasmodiosis" at bounding box center [452, 494] width 216 height 14
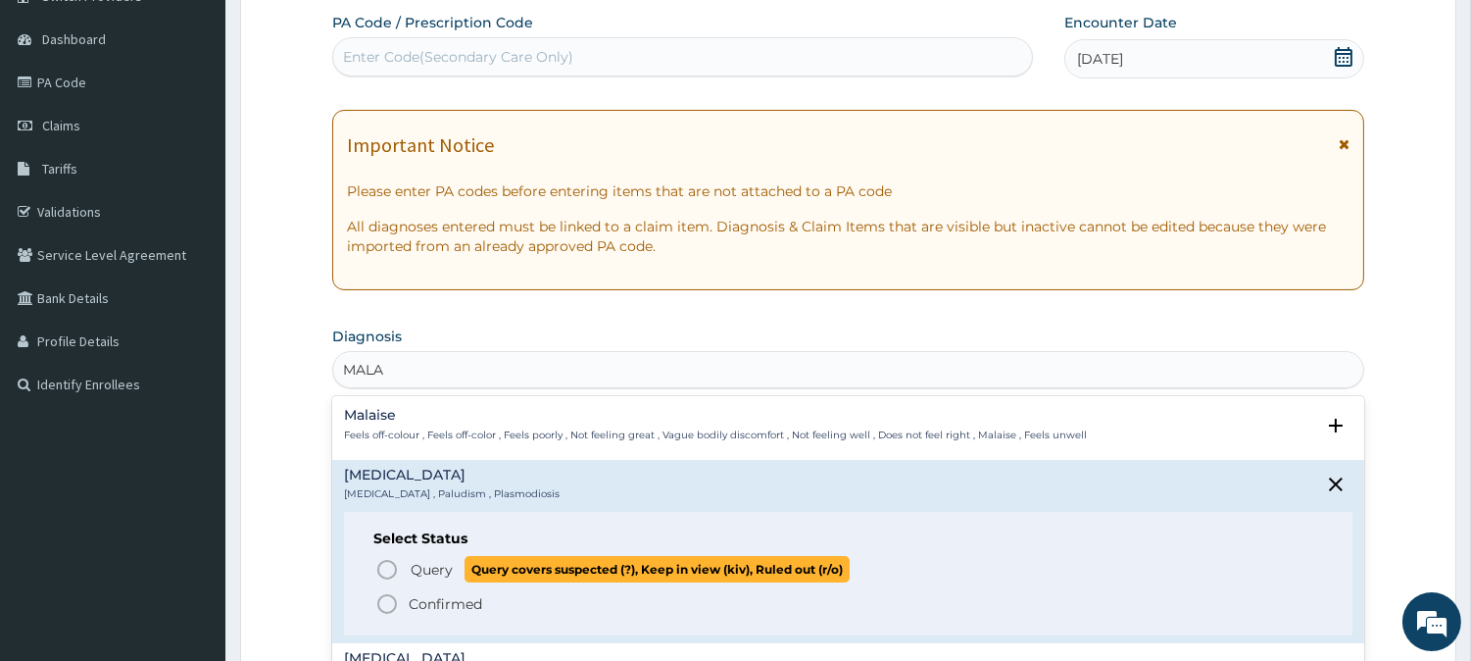
click at [382, 566] on icon "status option query" at bounding box center [387, 570] width 24 height 24
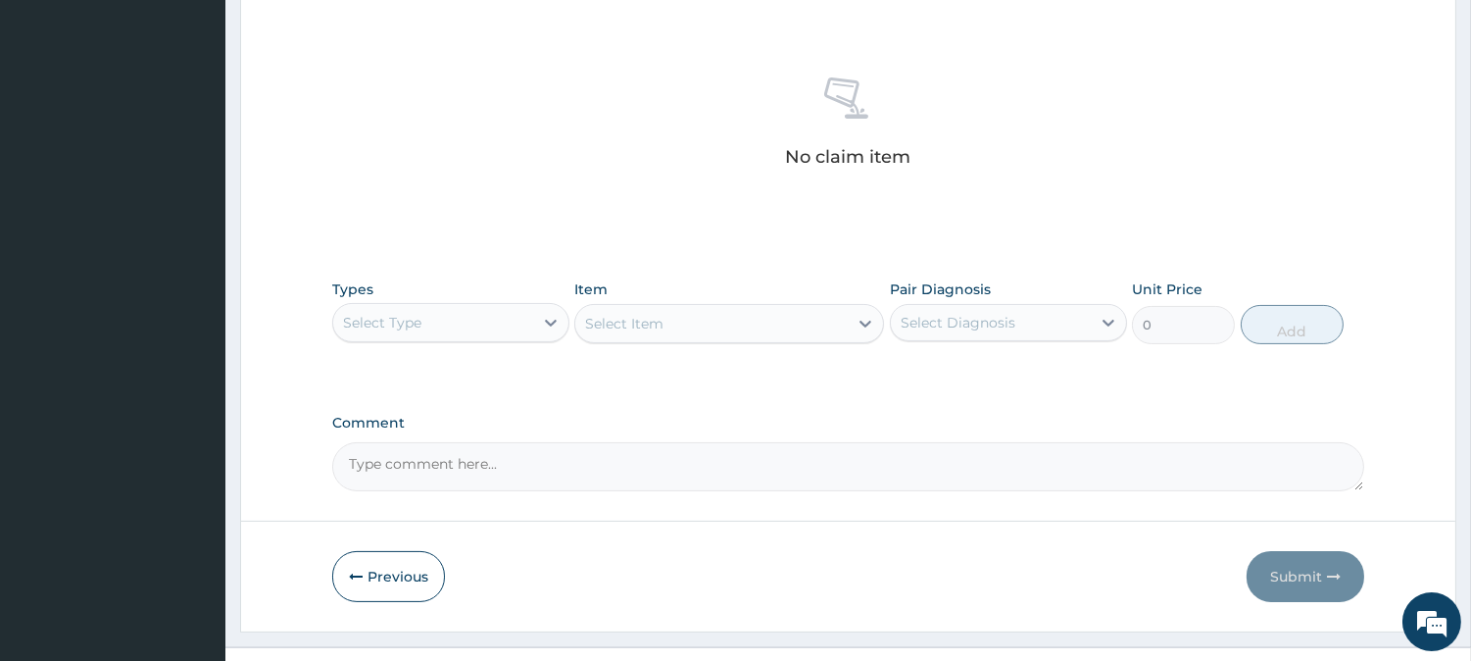
scroll to position [752, 0]
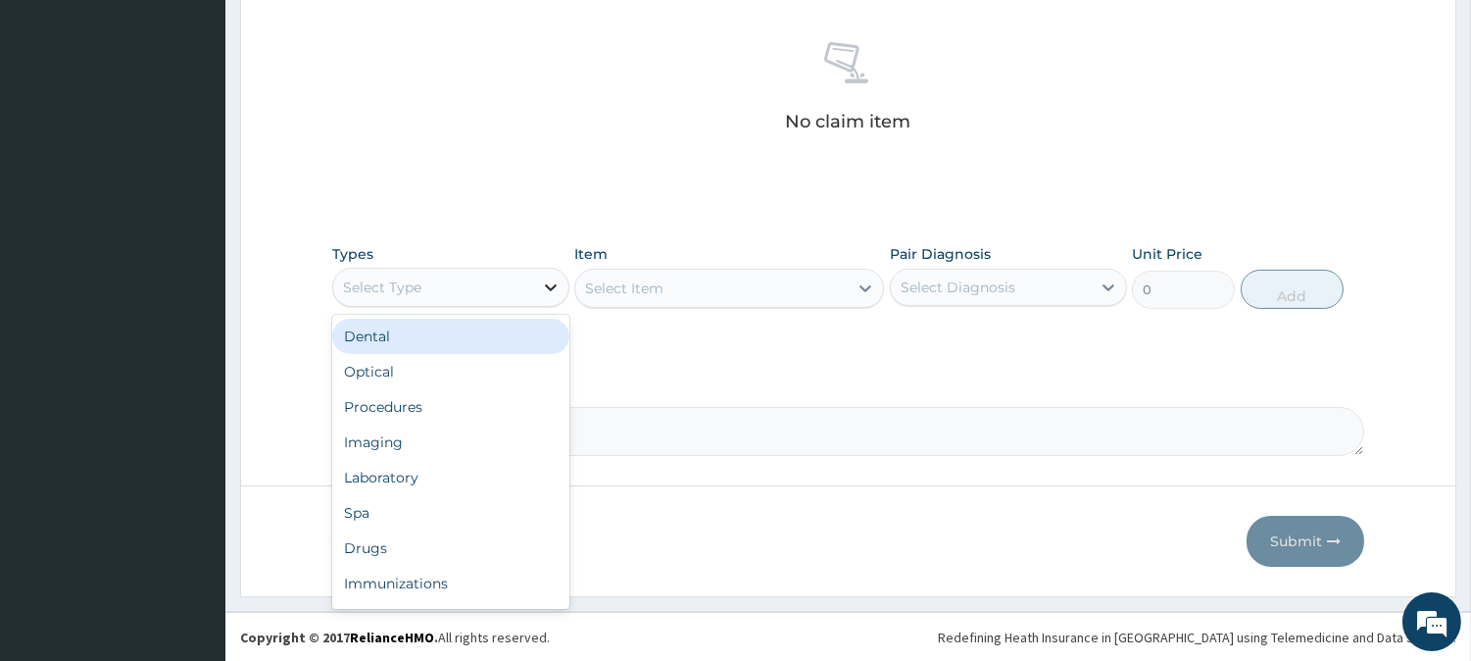
click at [546, 288] on icon at bounding box center [551, 287] width 20 height 20
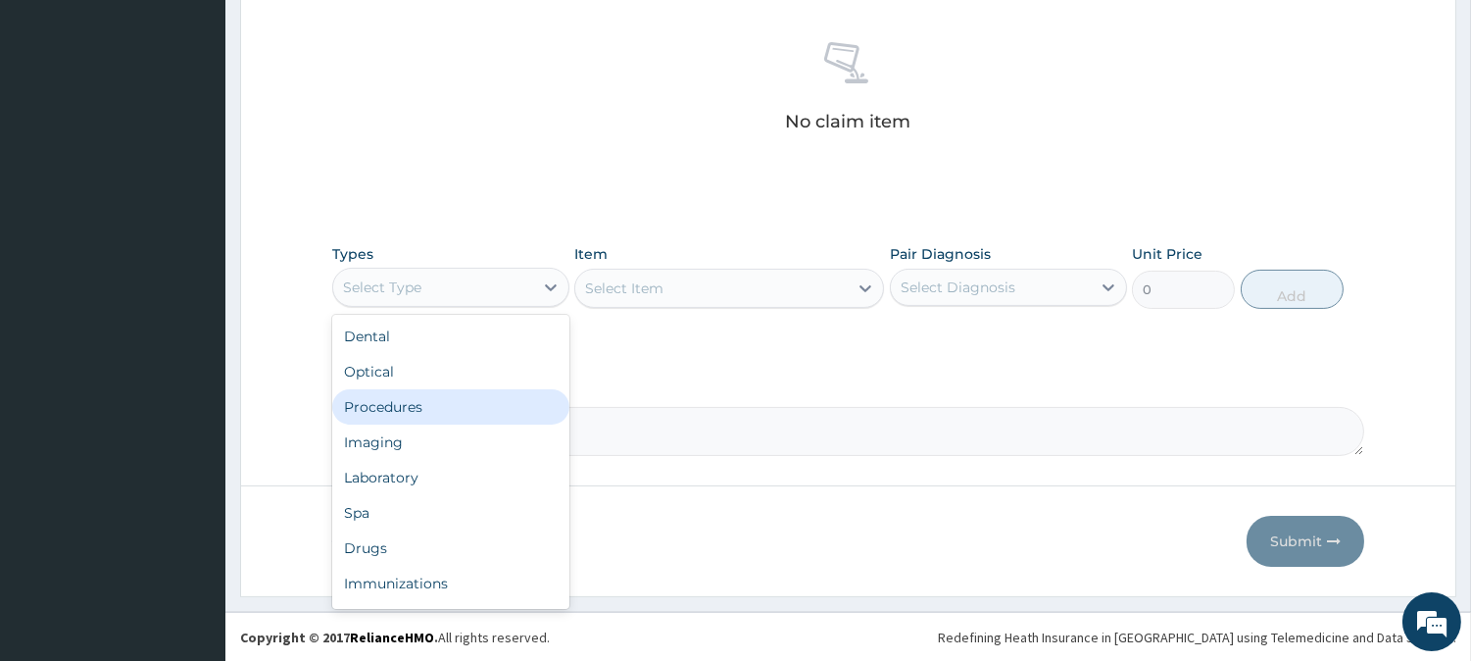
click at [418, 402] on div "Procedures" at bounding box center [450, 406] width 237 height 35
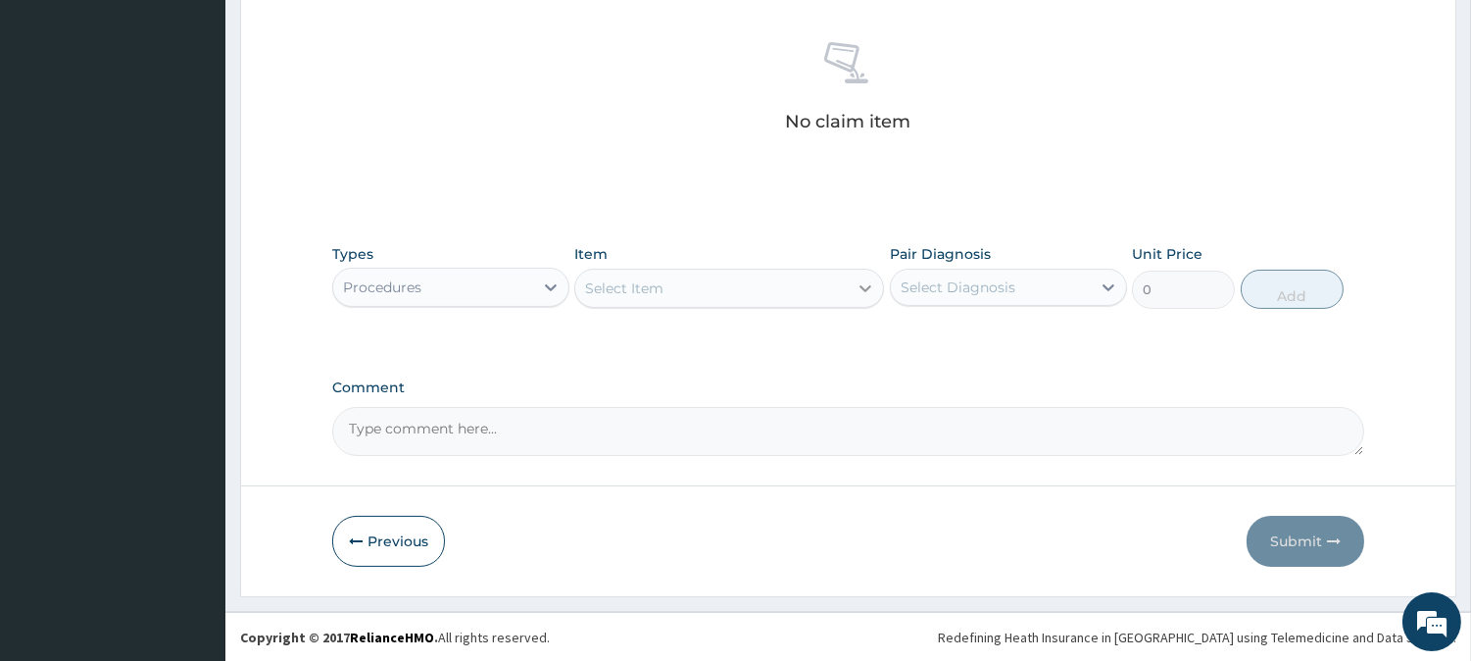
click at [856, 290] on icon at bounding box center [866, 288] width 20 height 20
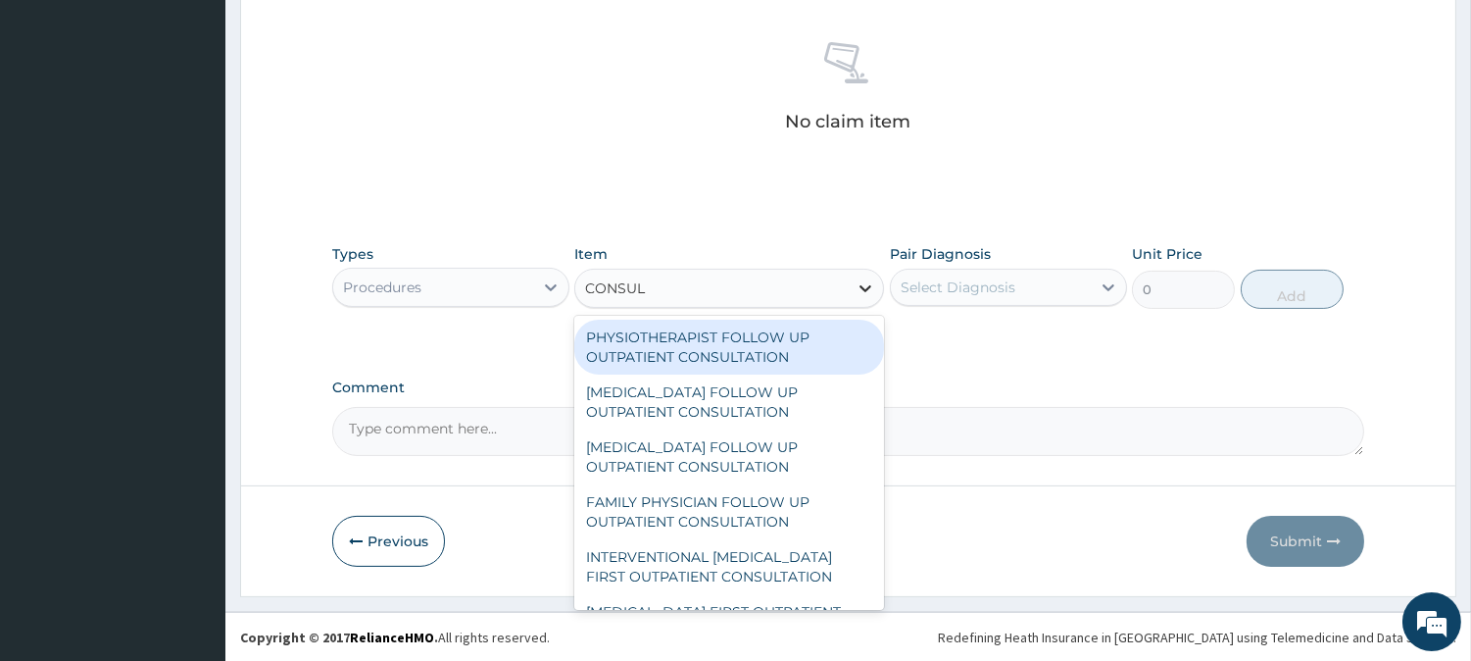
type input "CONSULT"
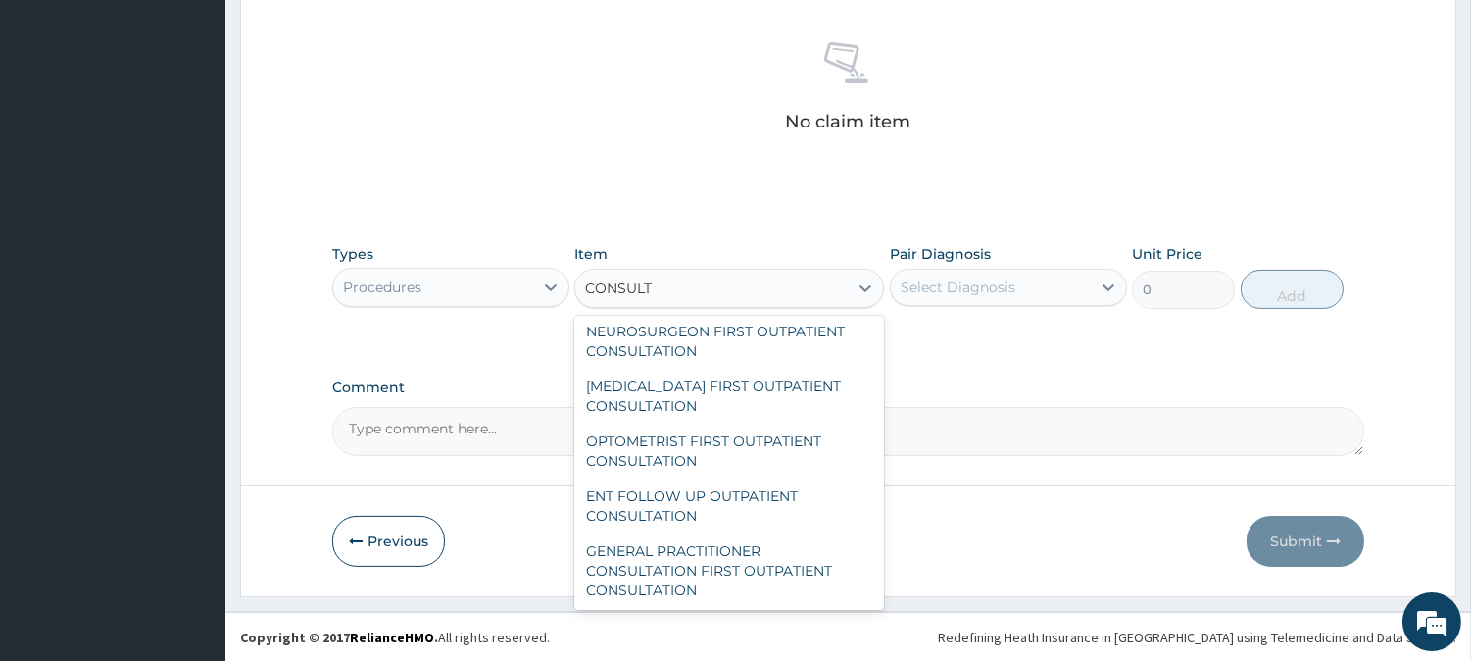
scroll to position [761, 0]
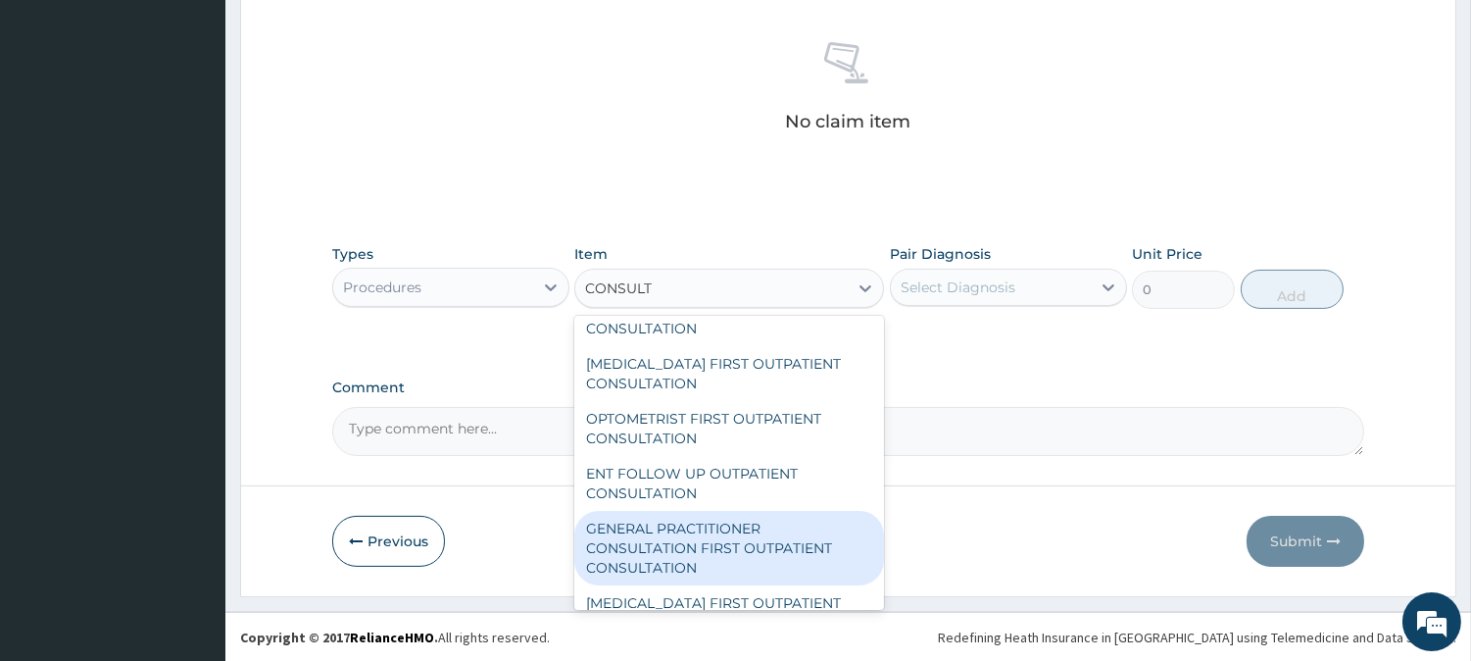
click at [698, 537] on div "GENERAL PRACTITIONER CONSULTATION FIRST OUTPATIENT CONSULTATION" at bounding box center [729, 548] width 310 height 74
type input "3000"
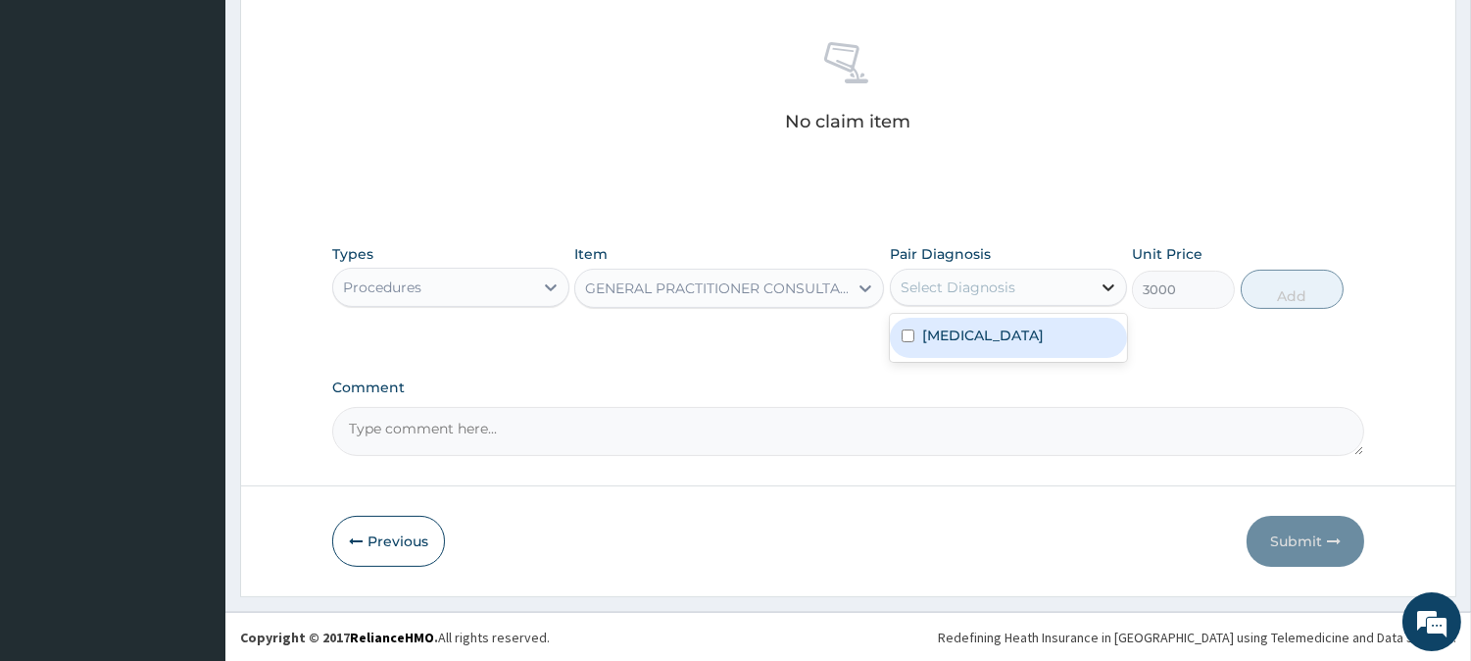
click at [1103, 282] on icon at bounding box center [1109, 287] width 20 height 20
click at [912, 333] on input "checkbox" at bounding box center [908, 335] width 13 height 13
checkbox input "true"
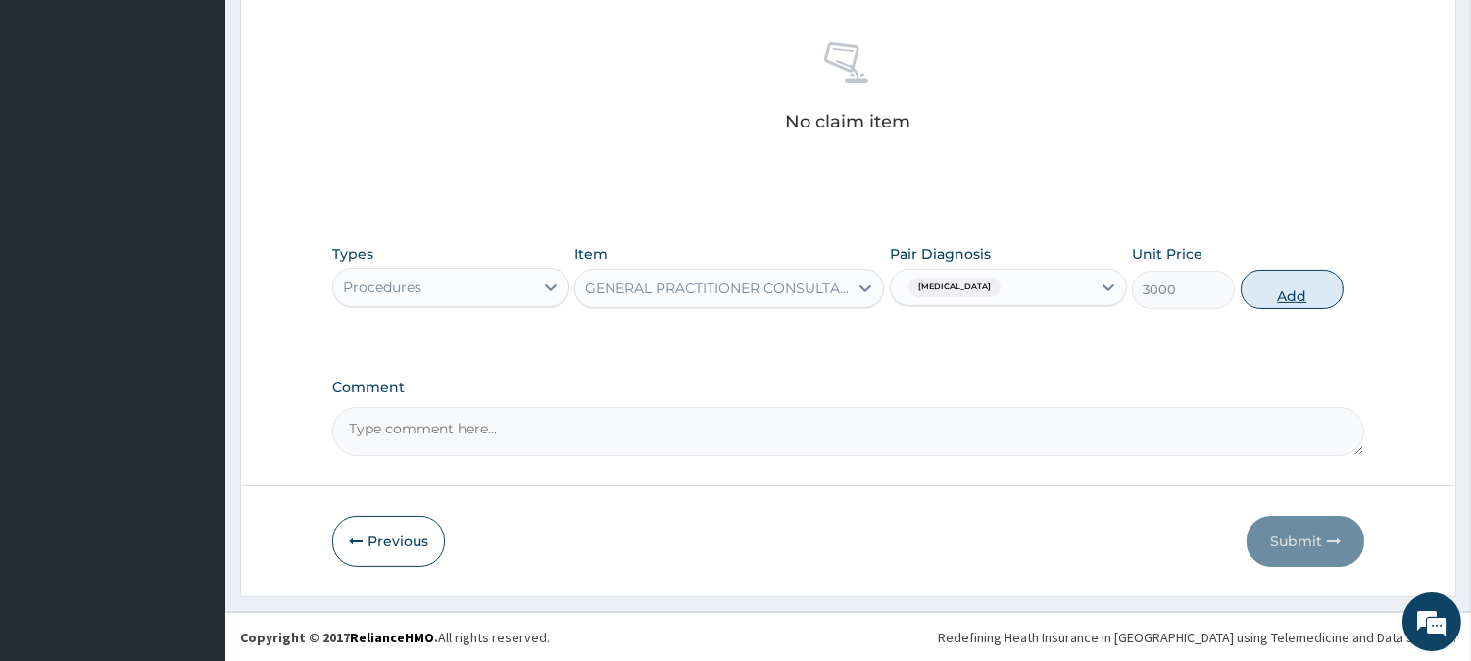
click at [1287, 279] on button "Add" at bounding box center [1292, 289] width 103 height 39
type input "0"
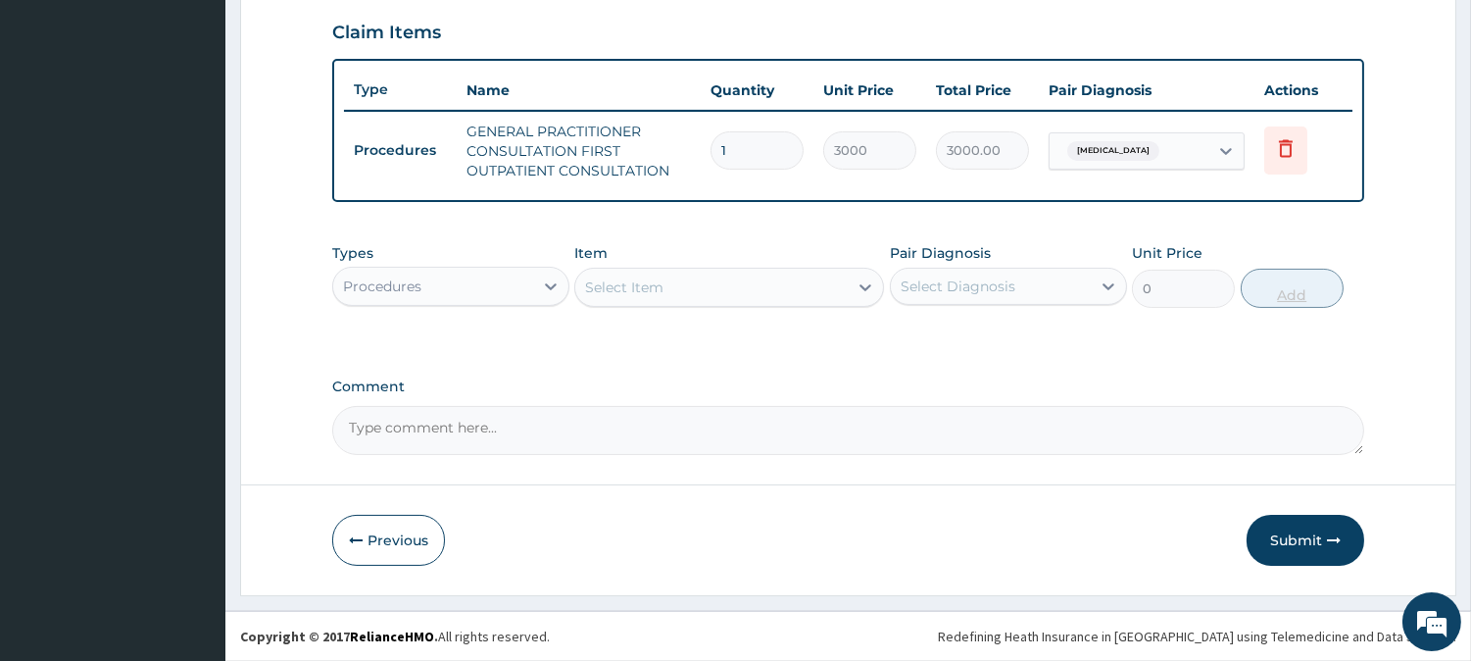
scroll to position [667, 0]
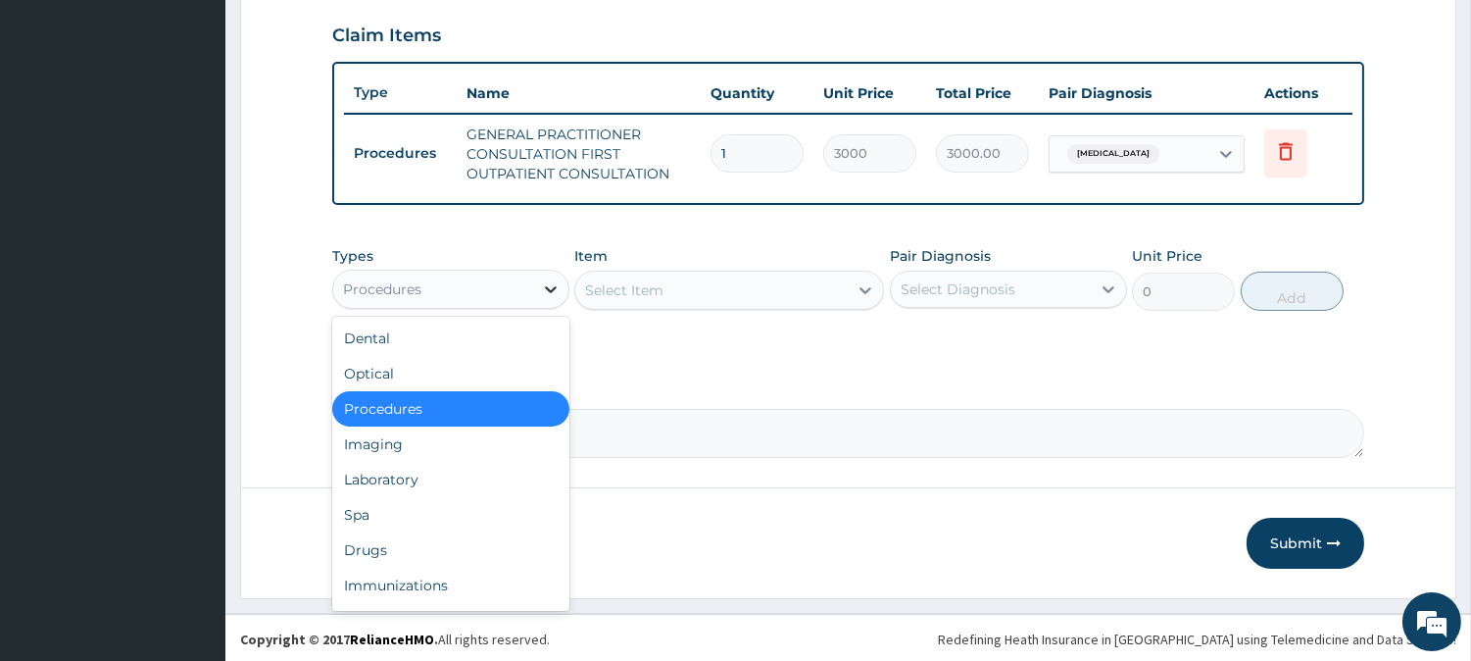
click at [551, 281] on icon at bounding box center [551, 289] width 20 height 20
click at [458, 547] on div "Drugs" at bounding box center [450, 549] width 237 height 35
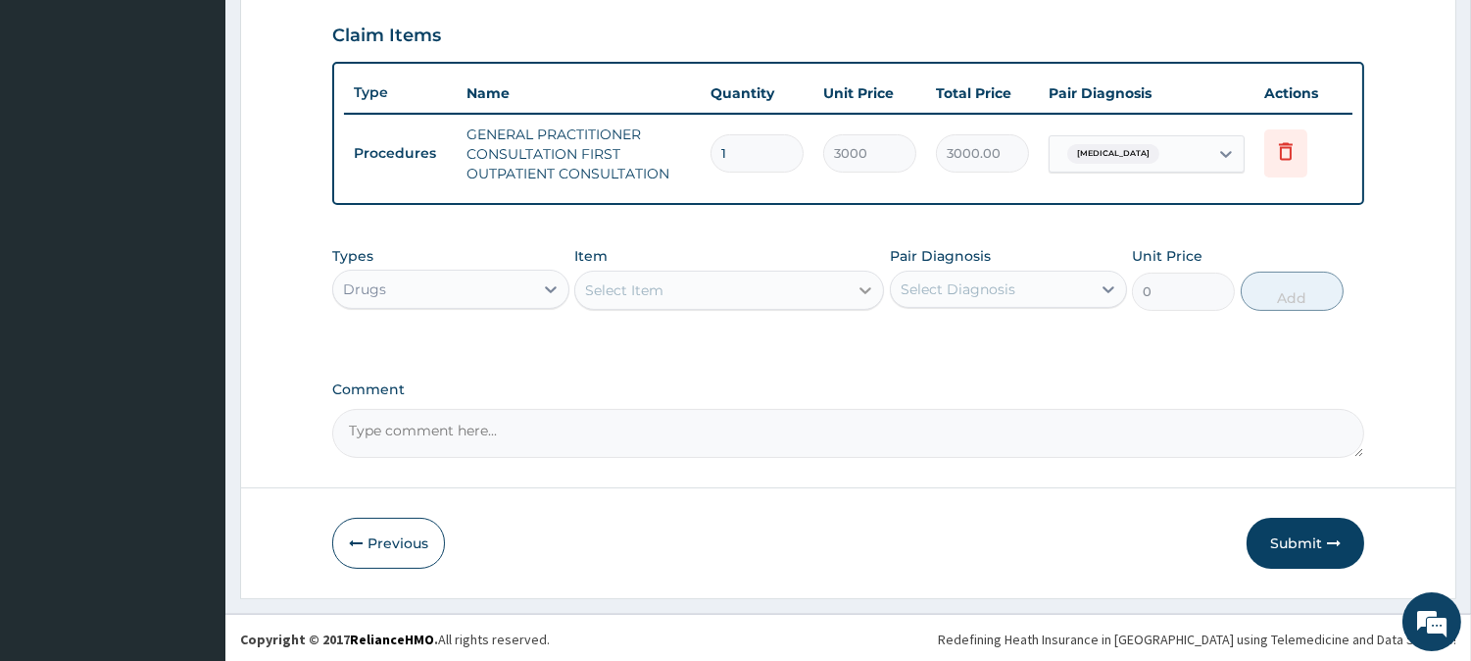
click at [863, 284] on icon at bounding box center [866, 290] width 20 height 20
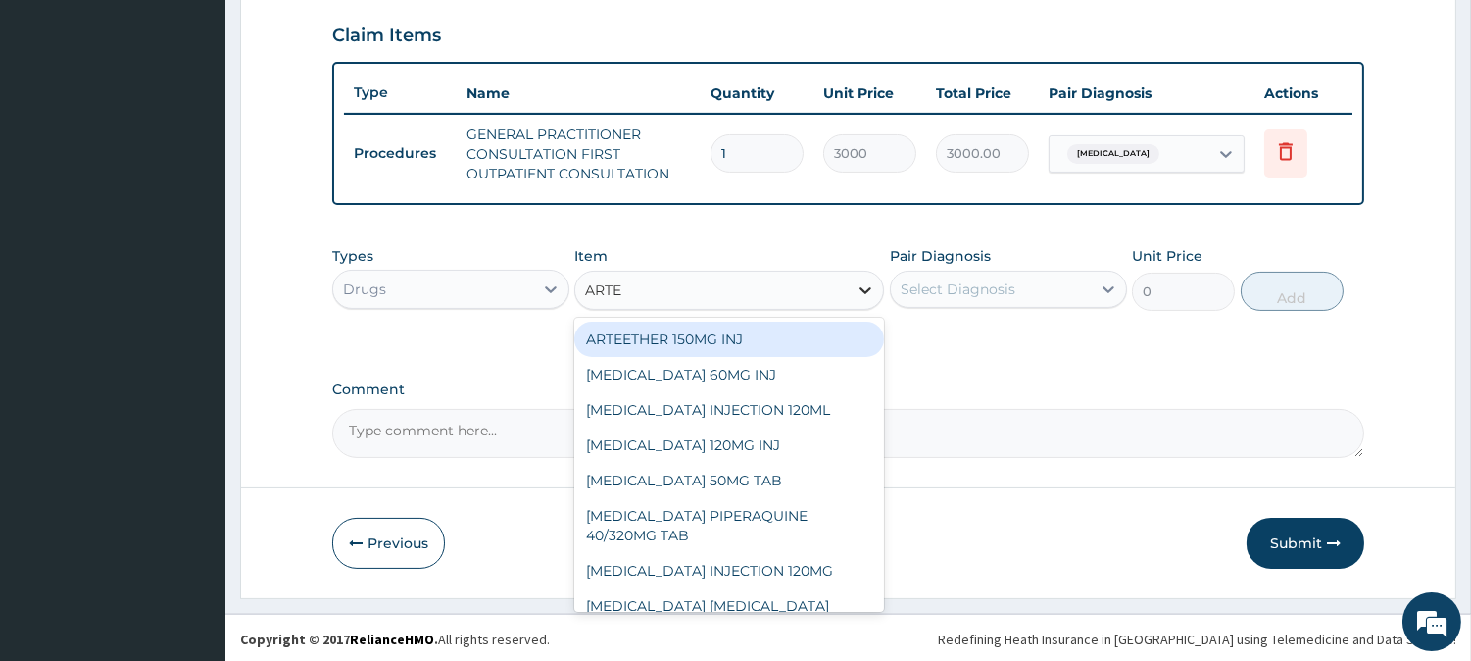
type input "ARTEM"
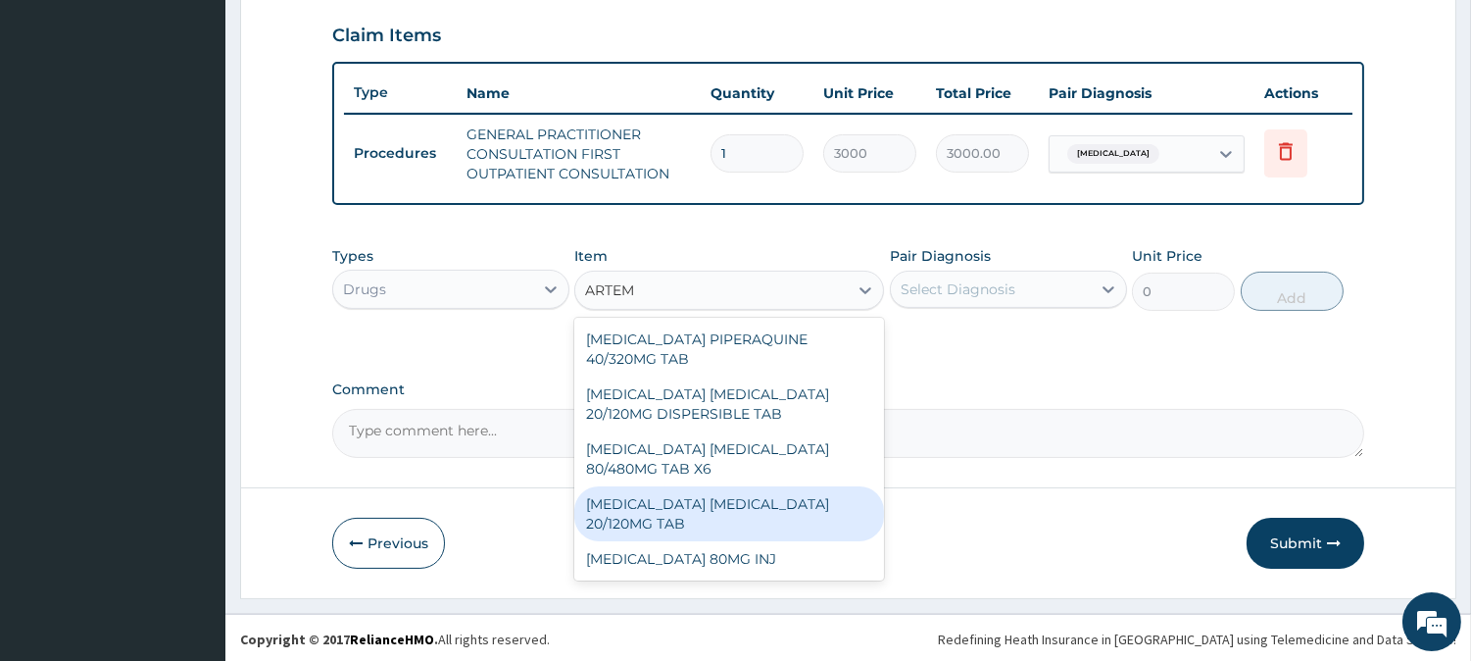
click at [775, 487] on div "[MEDICAL_DATA] [MEDICAL_DATA] 20/120MG TAB" at bounding box center [729, 513] width 310 height 55
type input "84"
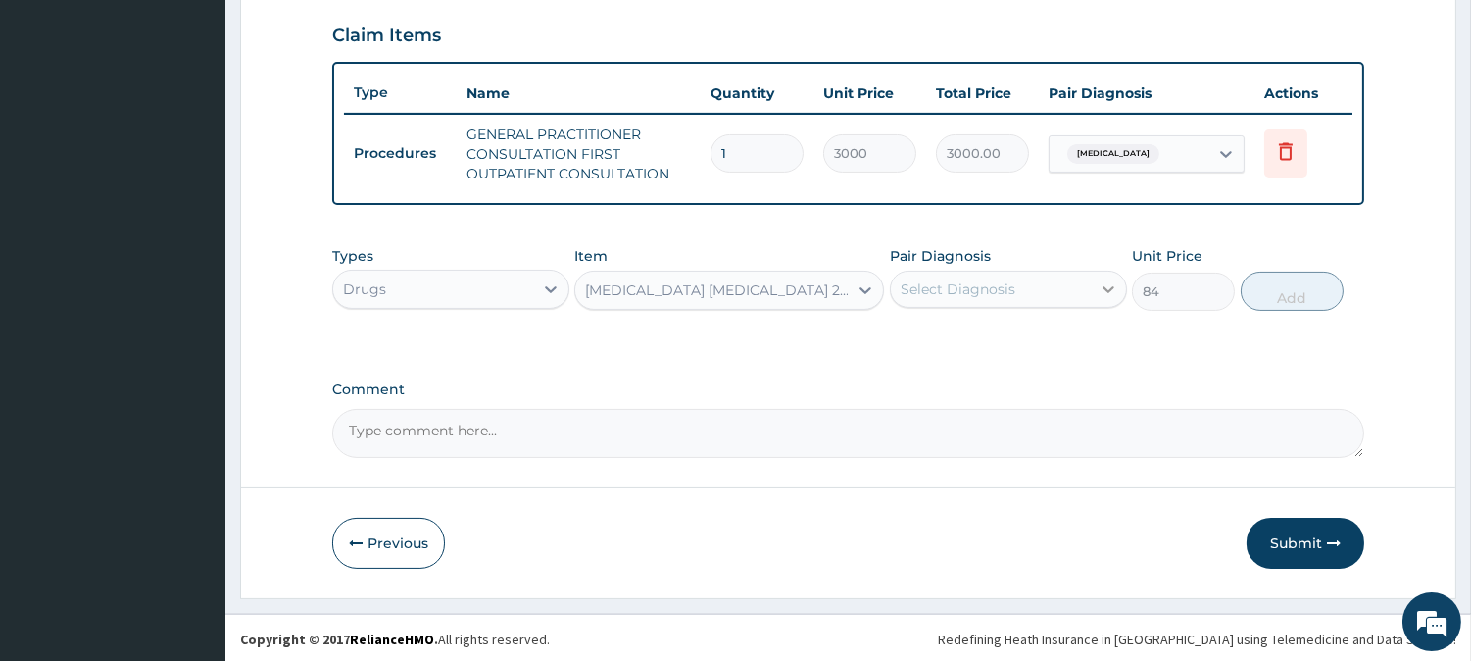
click at [1103, 286] on icon at bounding box center [1109, 289] width 12 height 7
click at [907, 334] on input "checkbox" at bounding box center [908, 337] width 13 height 13
checkbox input "true"
click at [1295, 280] on button "Add" at bounding box center [1292, 290] width 103 height 39
type input "0"
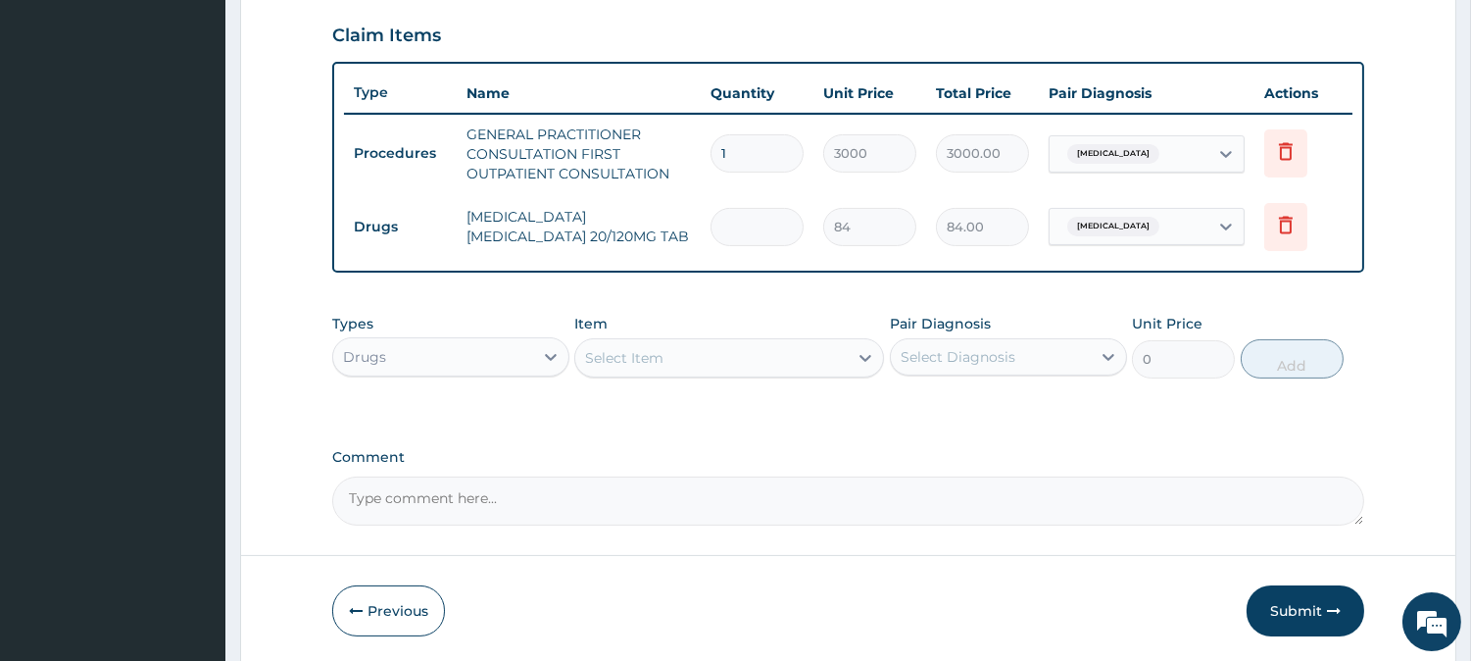
type input "0.00"
type input "2"
type input "168.00"
type input "24"
type input "2016.00"
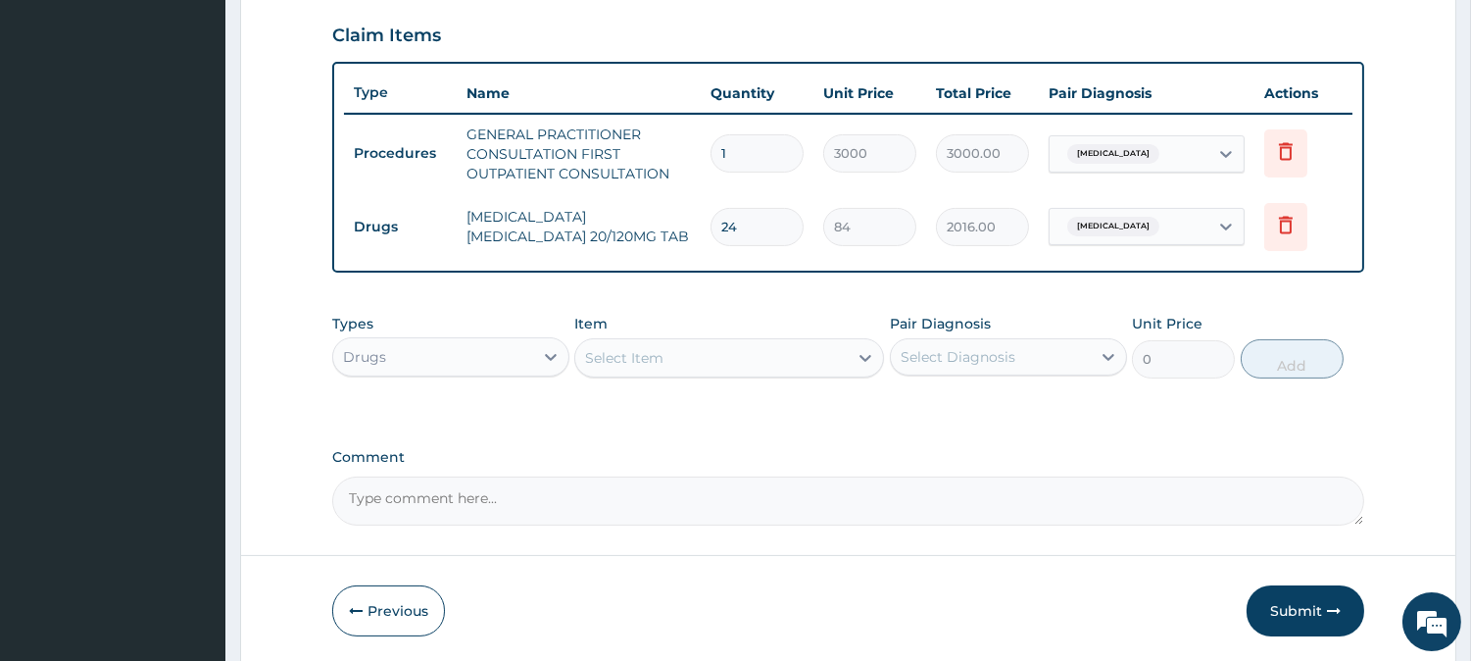
type input "24"
click at [868, 350] on icon at bounding box center [866, 358] width 20 height 20
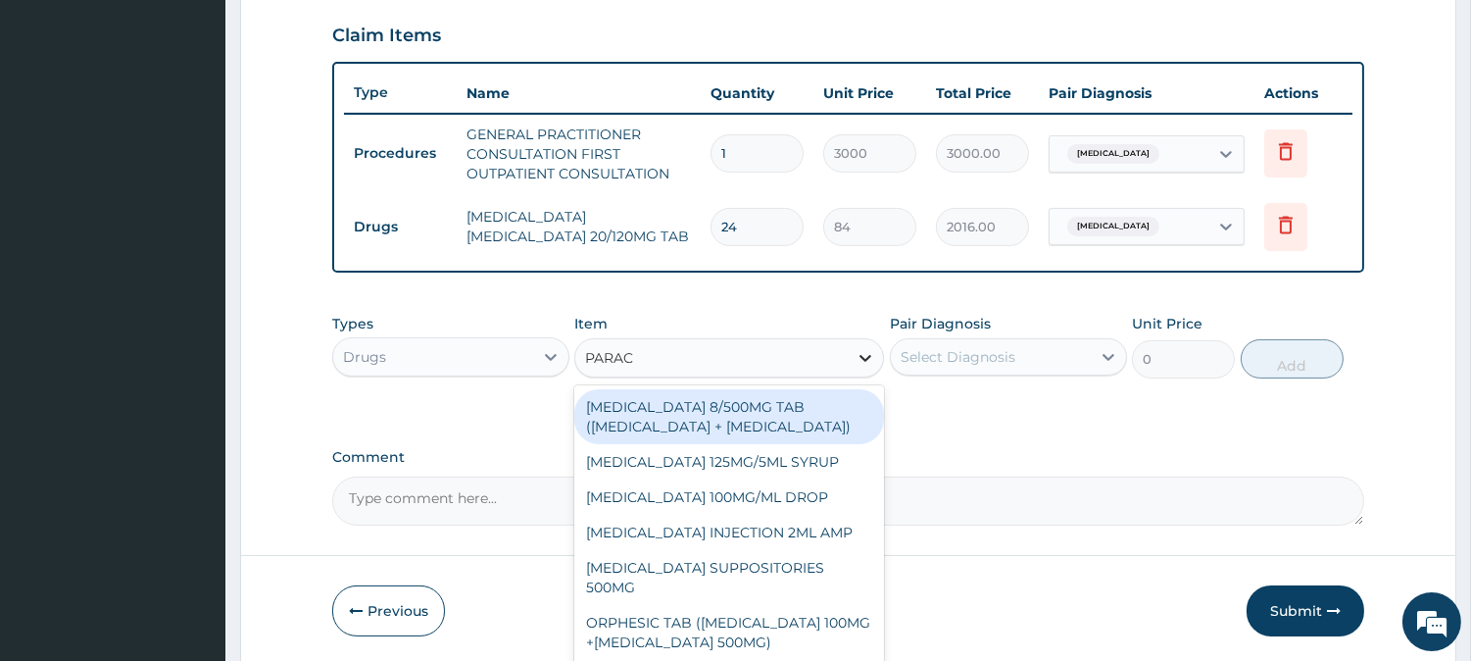
type input "PARACE"
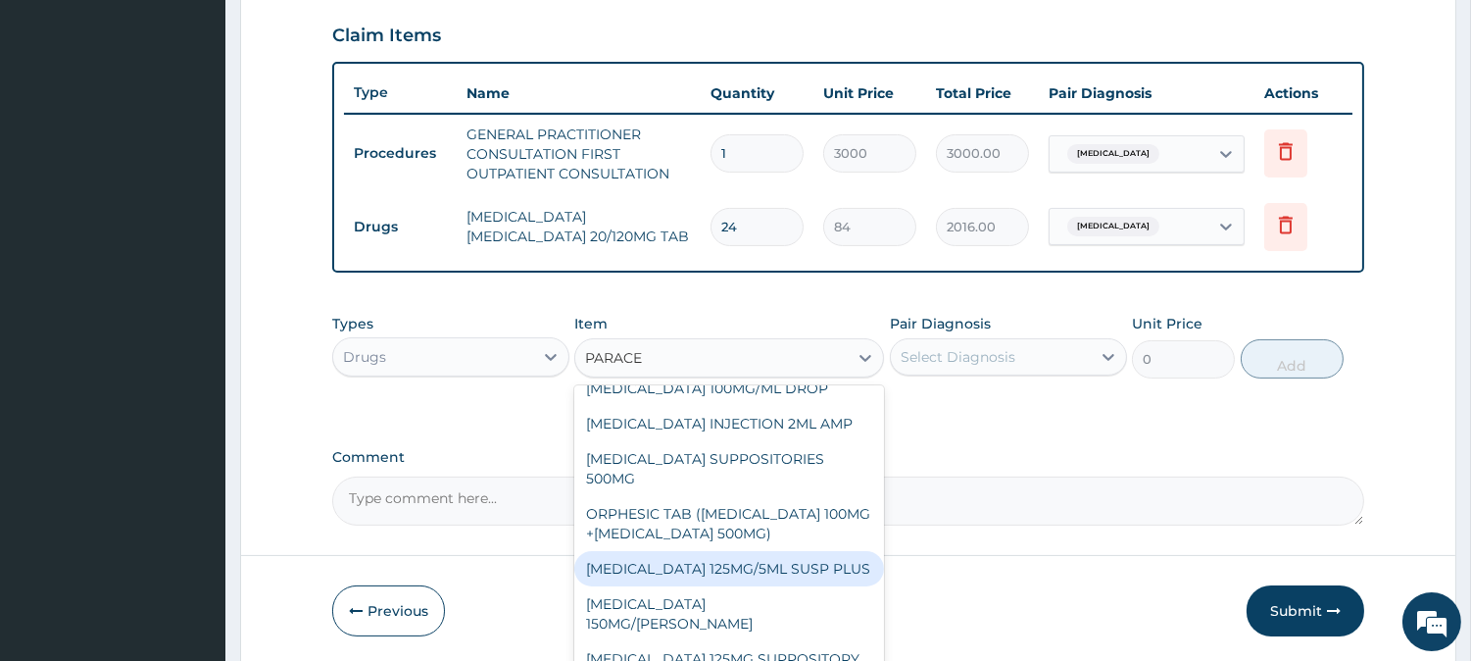
scroll to position [164, 0]
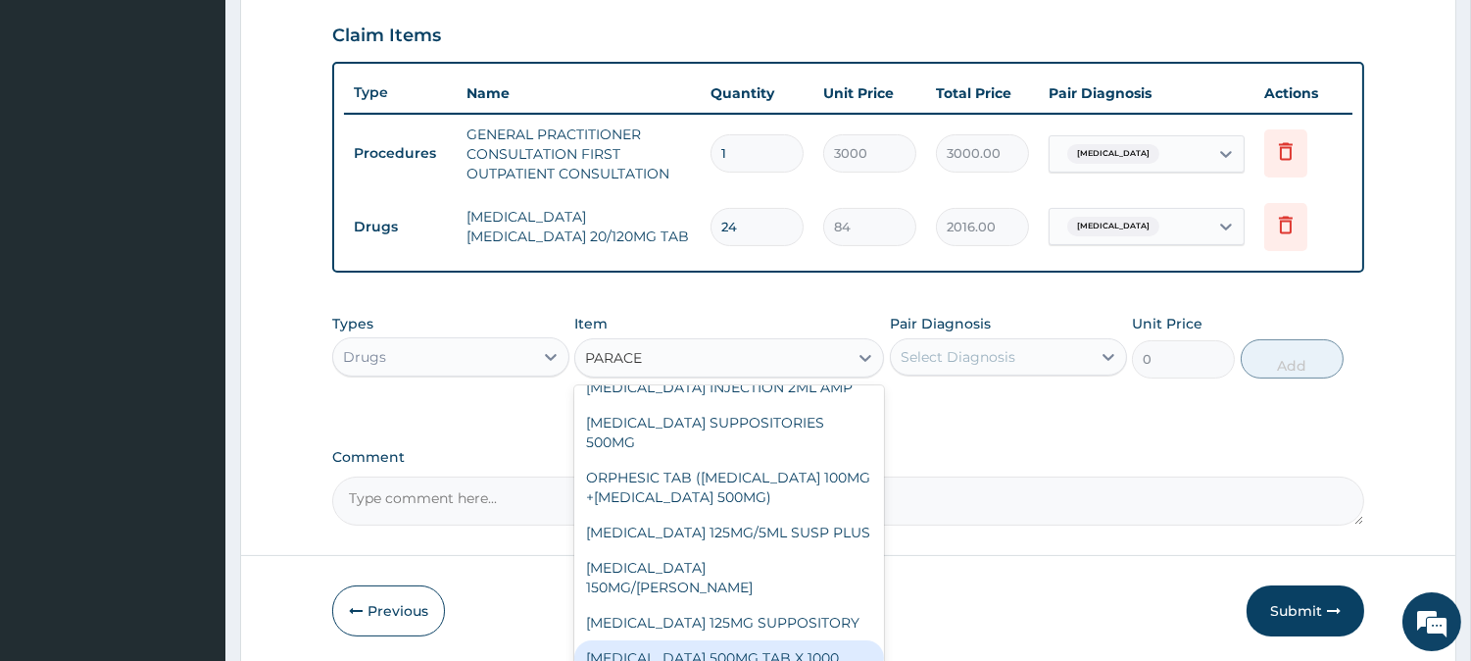
click at [690, 652] on div "PARACETAMOL 500MG TAB X 1000" at bounding box center [729, 657] width 310 height 35
type input "11.02499961853027"
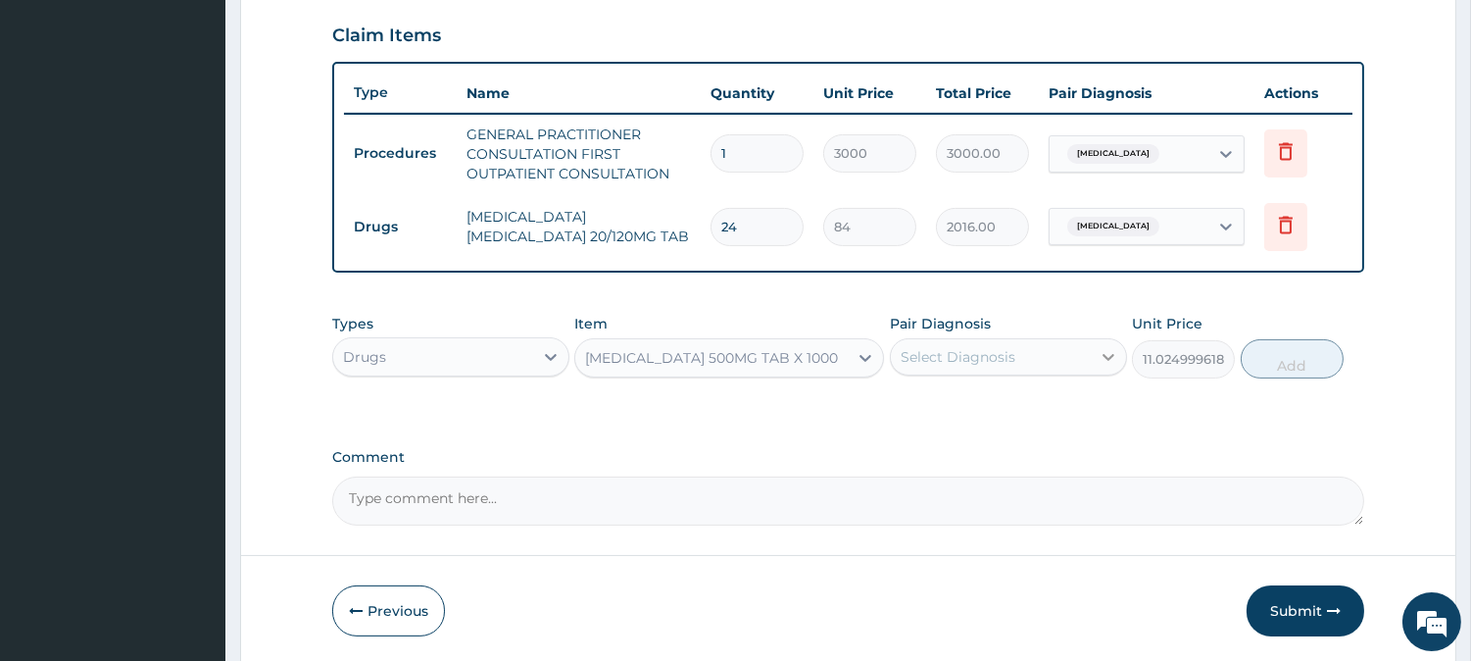
click at [1100, 351] on icon at bounding box center [1109, 357] width 20 height 20
click at [902, 399] on input "checkbox" at bounding box center [908, 405] width 13 height 13
checkbox input "true"
click at [1286, 363] on button "Add" at bounding box center [1292, 358] width 103 height 39
type input "0"
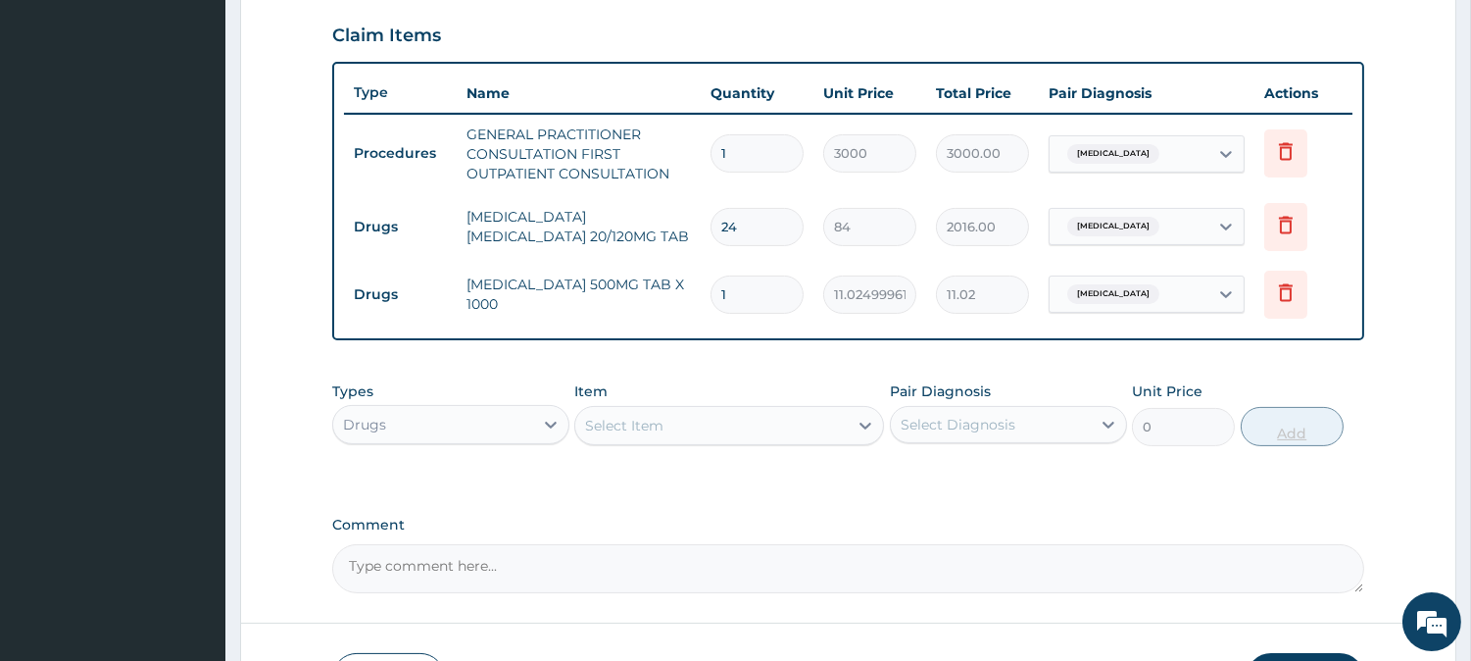
type input "18"
type input "198.45"
type input "18"
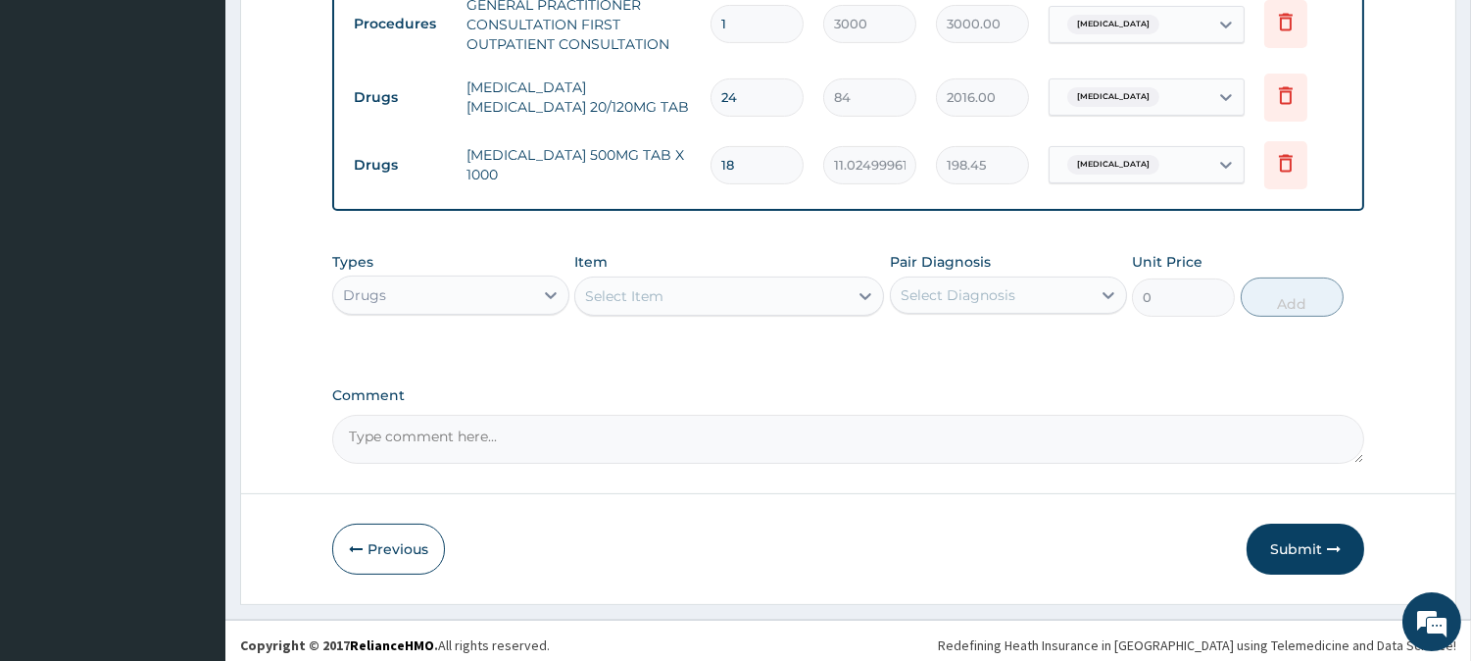
scroll to position [804, 0]
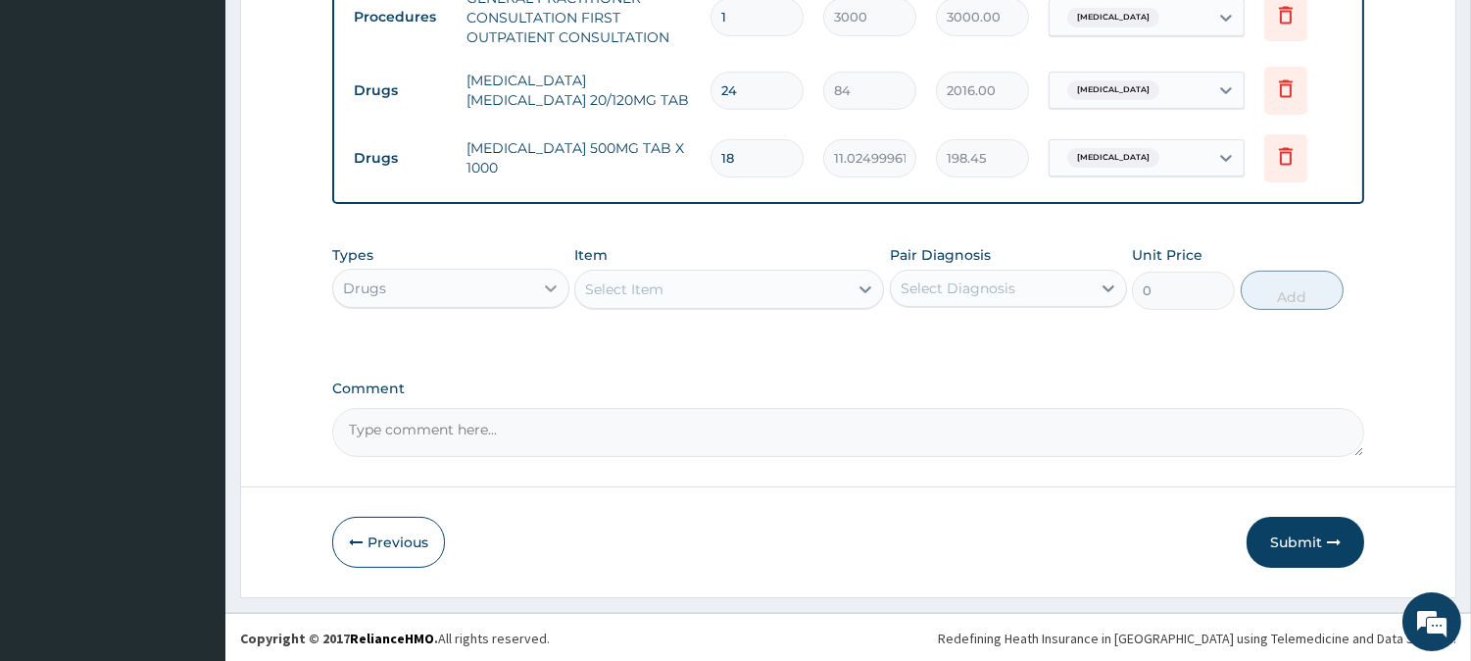
click at [546, 280] on icon at bounding box center [551, 288] width 20 height 20
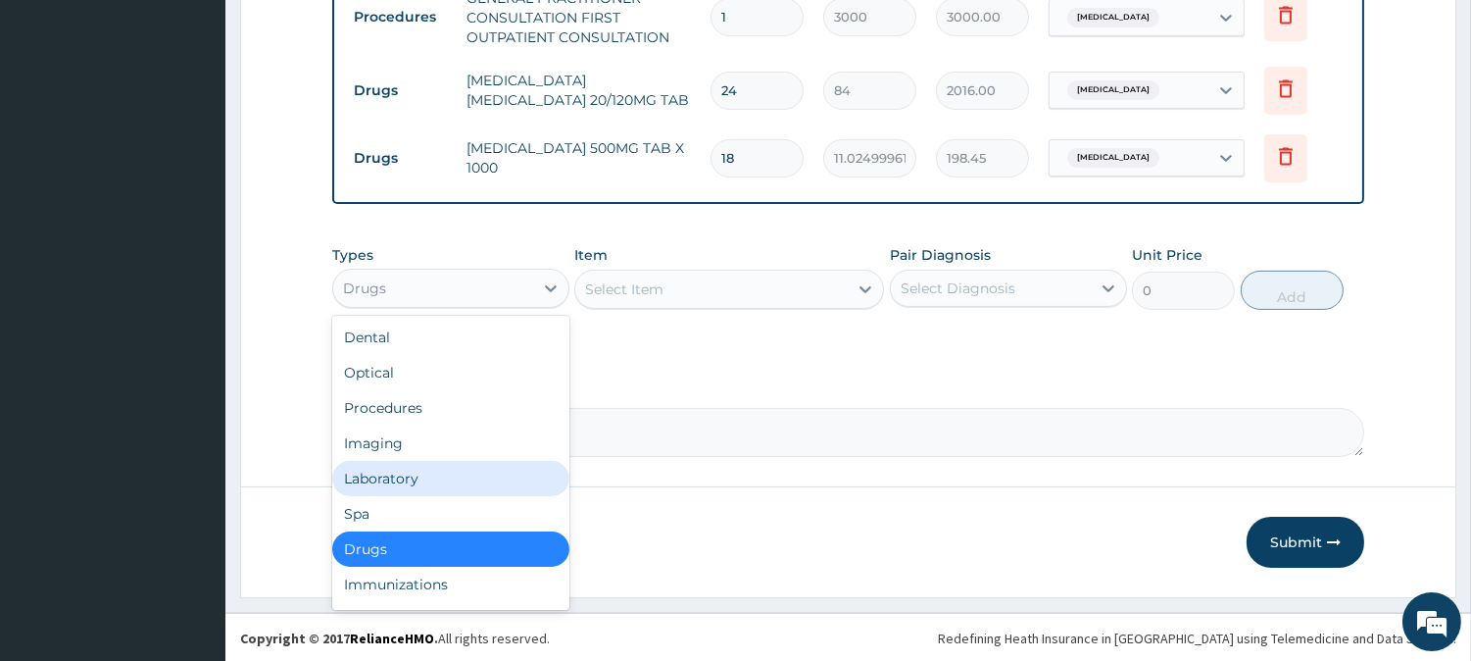
click at [456, 480] on div "Laboratory" at bounding box center [450, 478] width 237 height 35
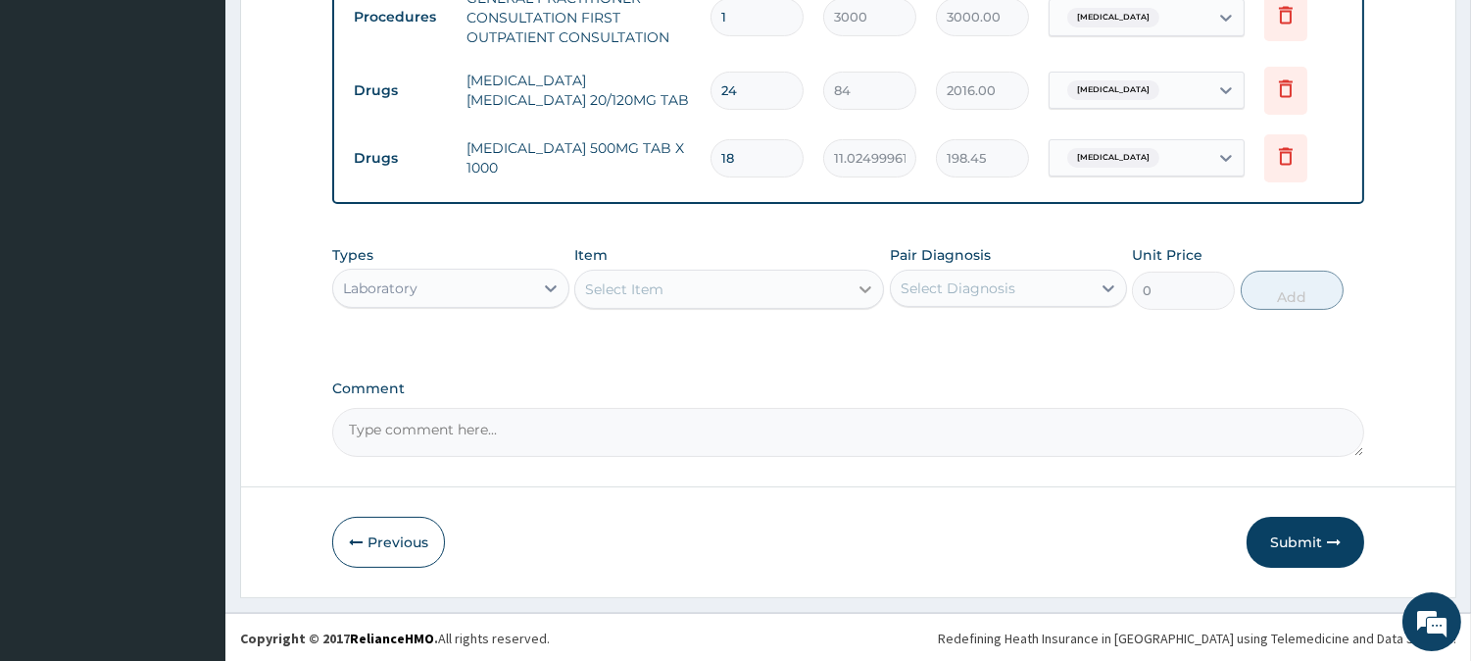
click at [857, 279] on icon at bounding box center [866, 289] width 20 height 20
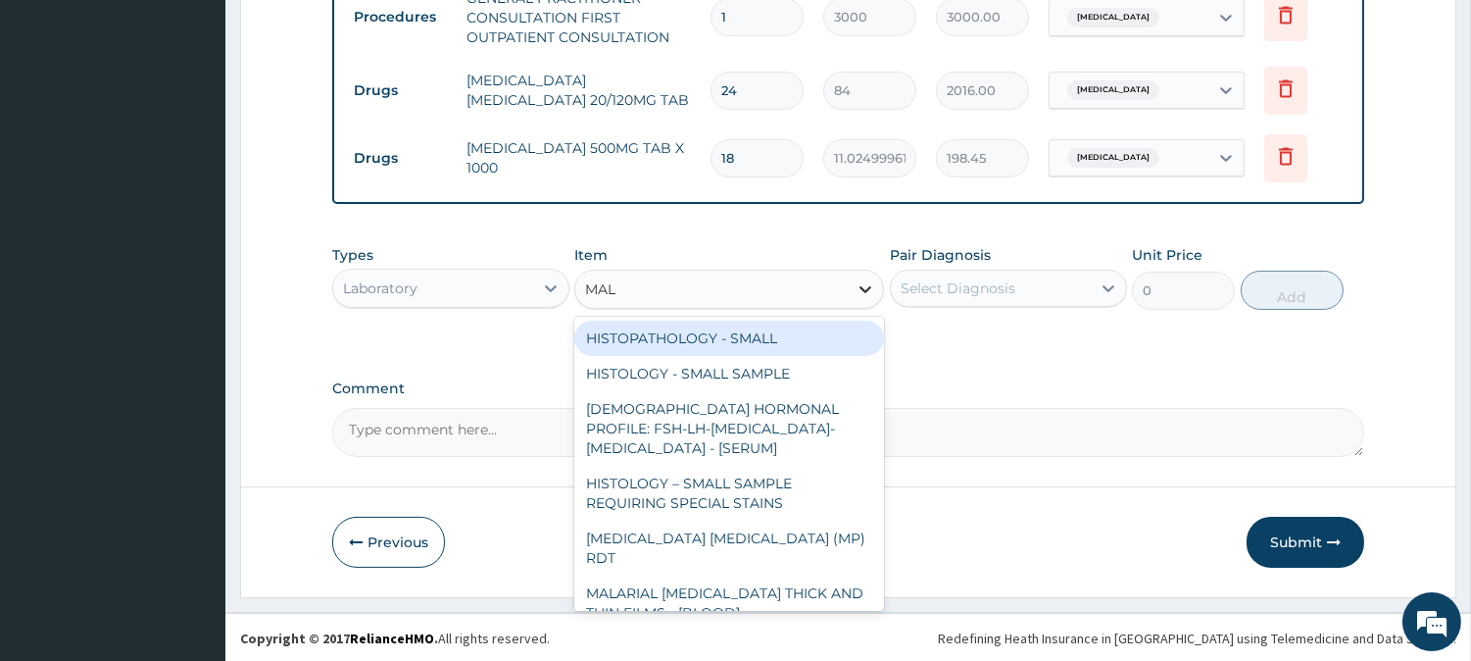
type input "MALA"
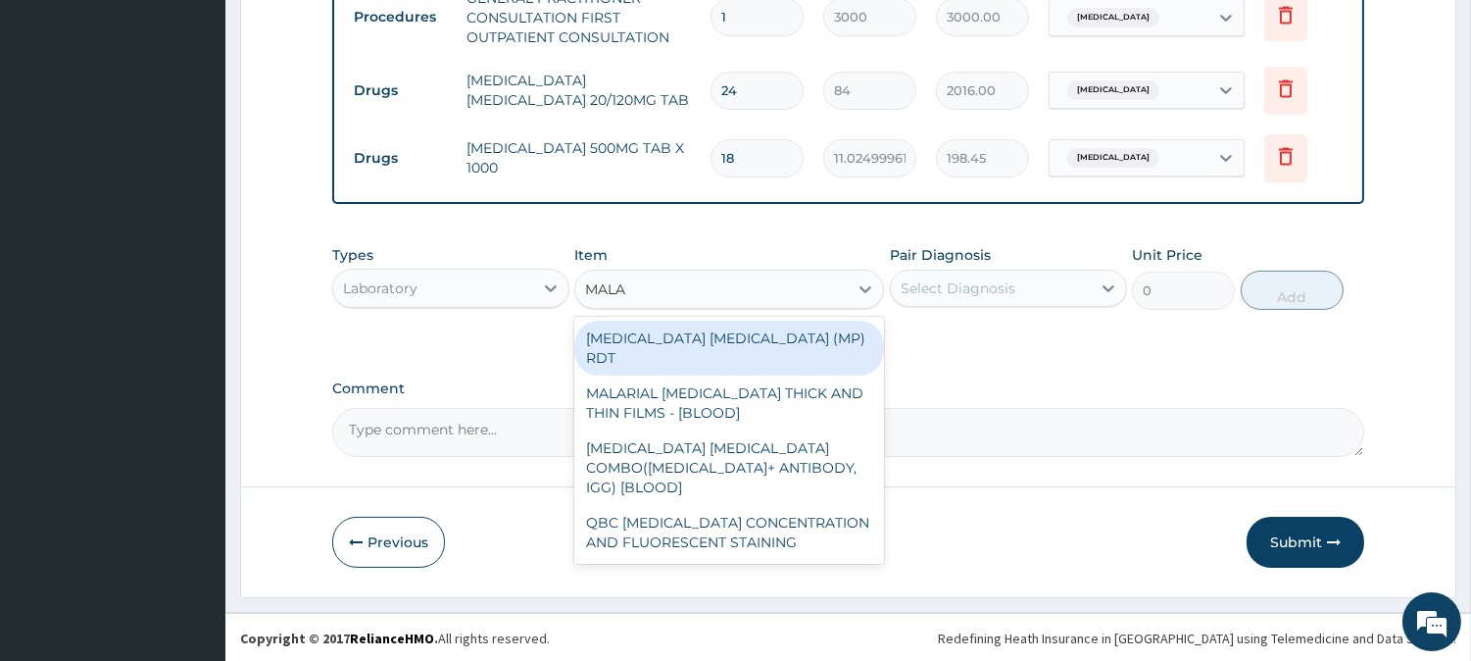
click at [760, 329] on div "MALARIA PARASITE (MP) RDT" at bounding box center [729, 347] width 310 height 55
type input "1500"
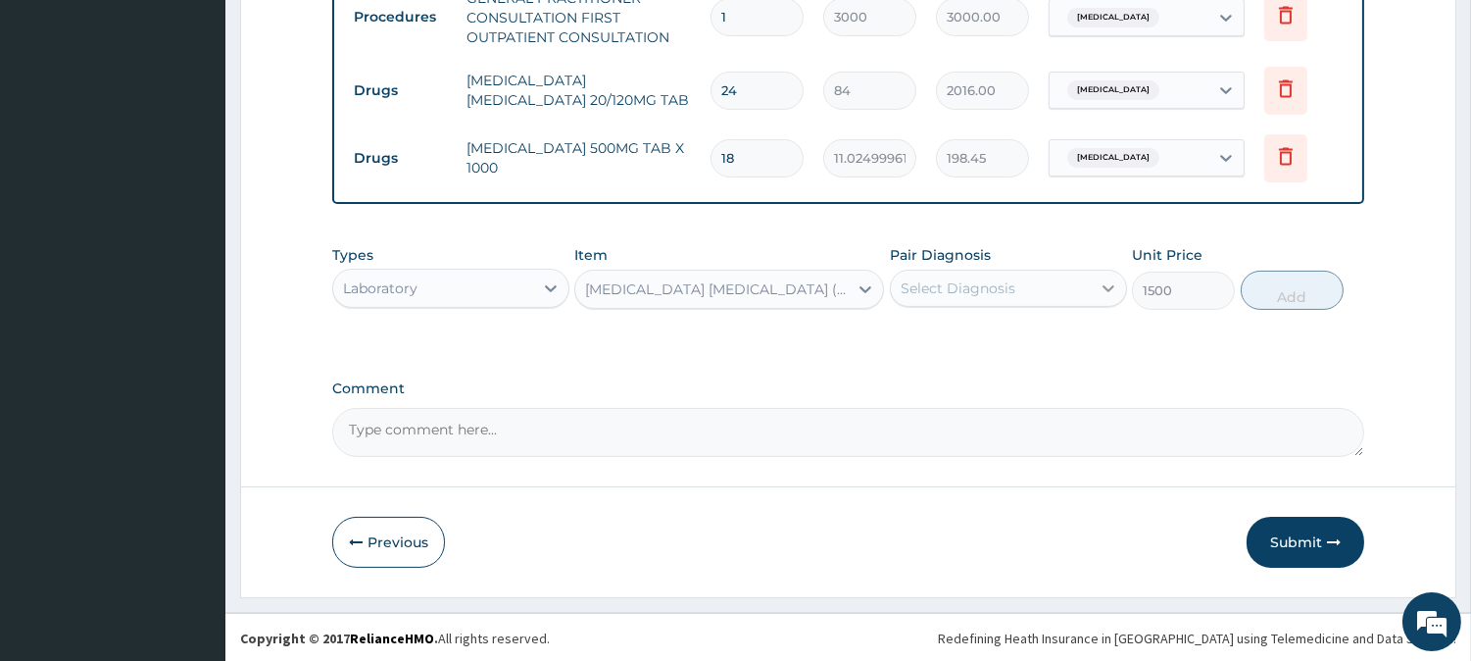
click at [1107, 289] on icon at bounding box center [1109, 288] width 12 height 7
click at [905, 335] on input "checkbox" at bounding box center [908, 336] width 13 height 13
checkbox input "true"
click at [1300, 294] on button "Add" at bounding box center [1292, 289] width 103 height 39
type input "0"
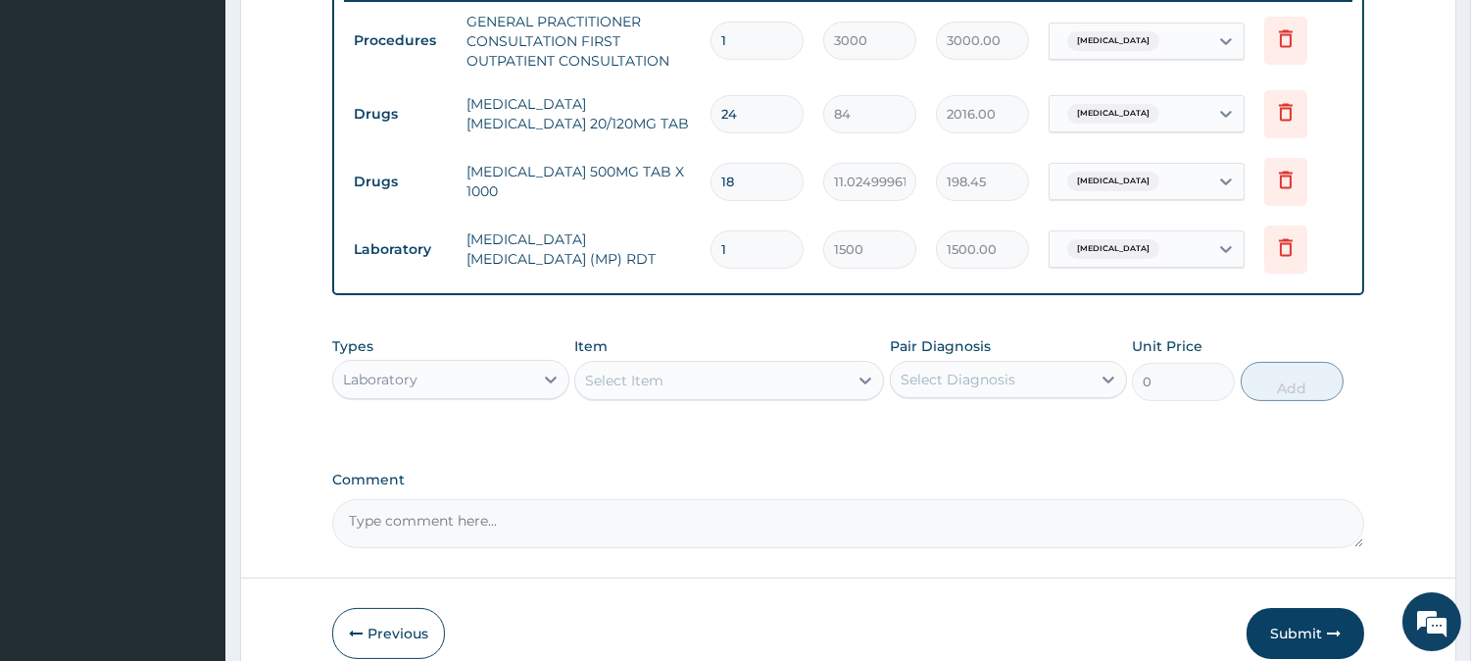
scroll to position [872, 0]
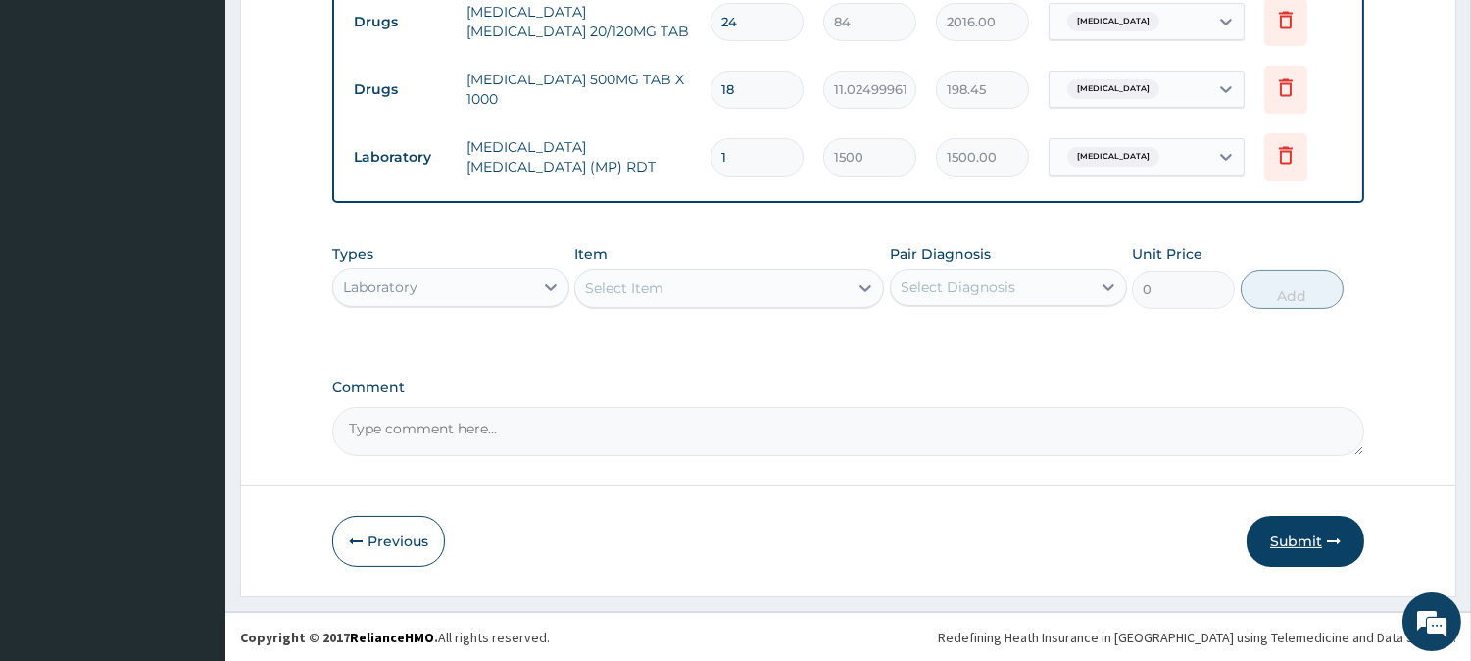
click at [1299, 534] on button "Submit" at bounding box center [1306, 540] width 118 height 51
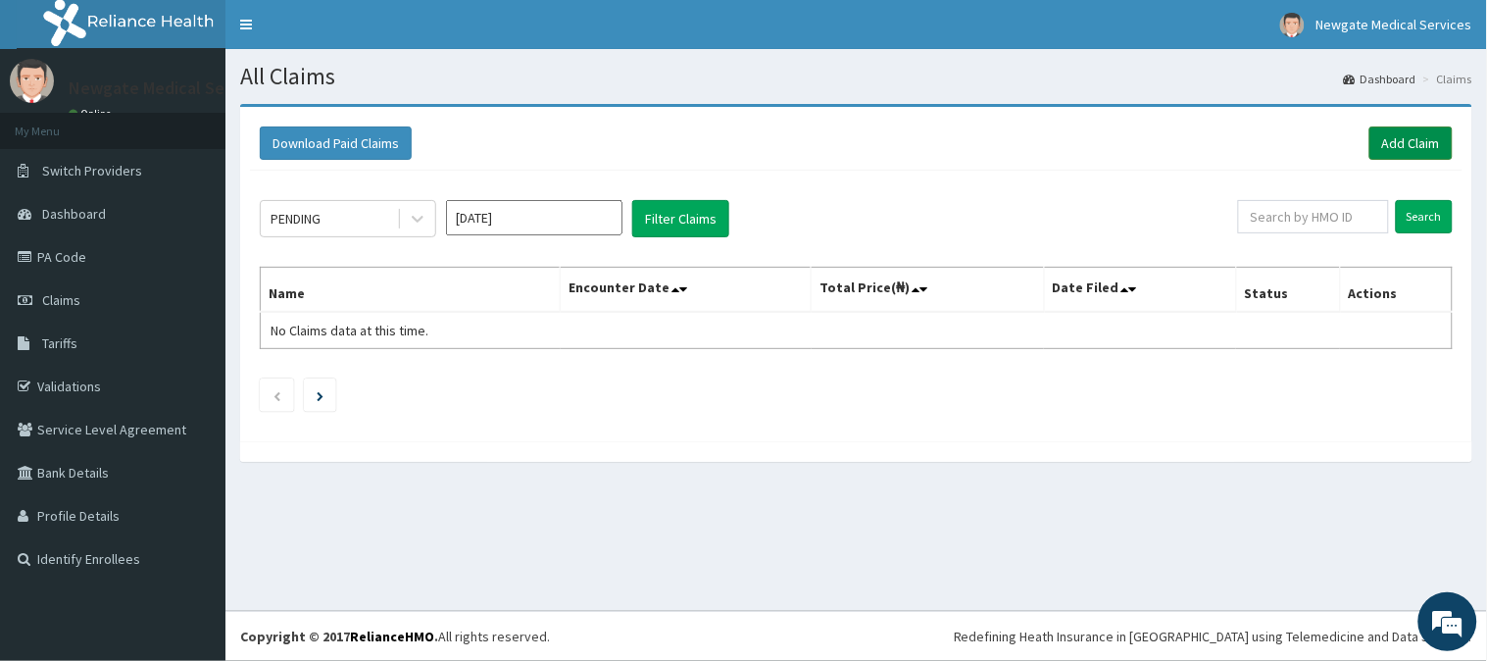
click at [1408, 144] on link "Add Claim" at bounding box center [1410, 142] width 83 height 33
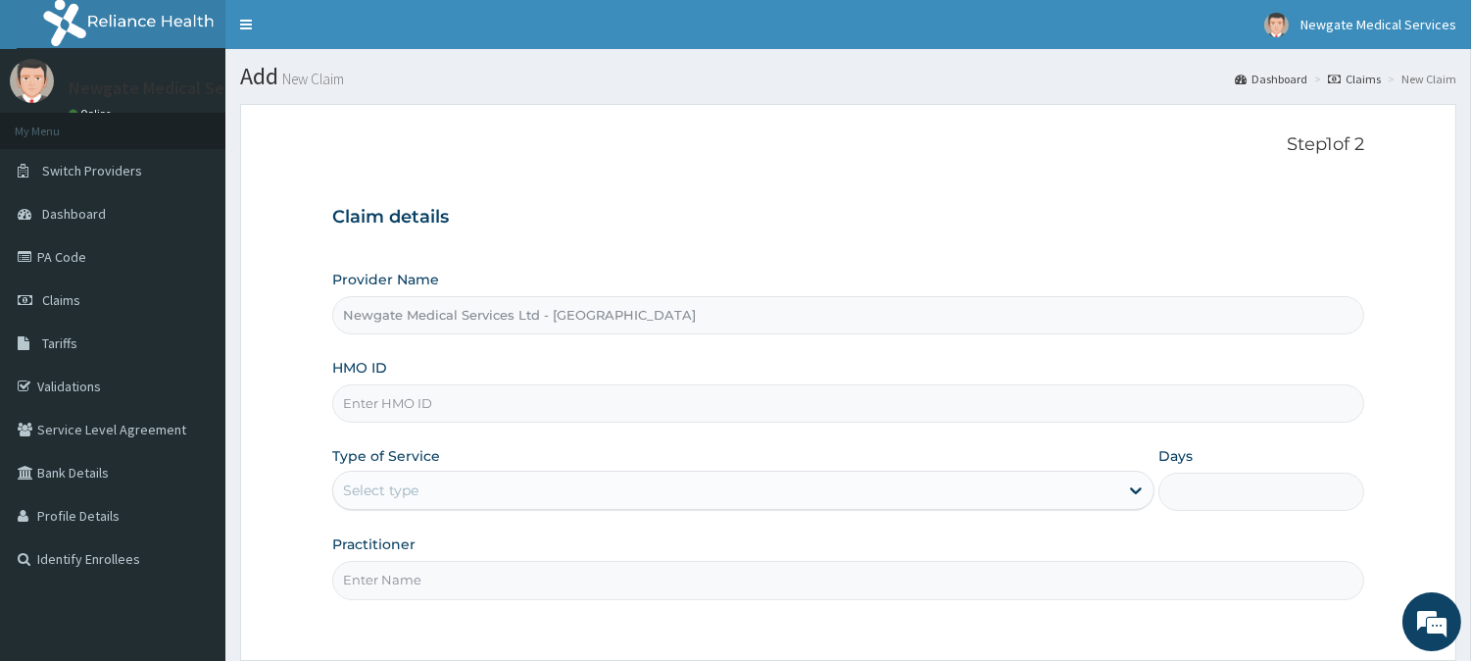
paste input "mbi/10293/d"
type input "mbi/10293/d"
click at [471, 492] on div "Select type" at bounding box center [725, 489] width 785 height 31
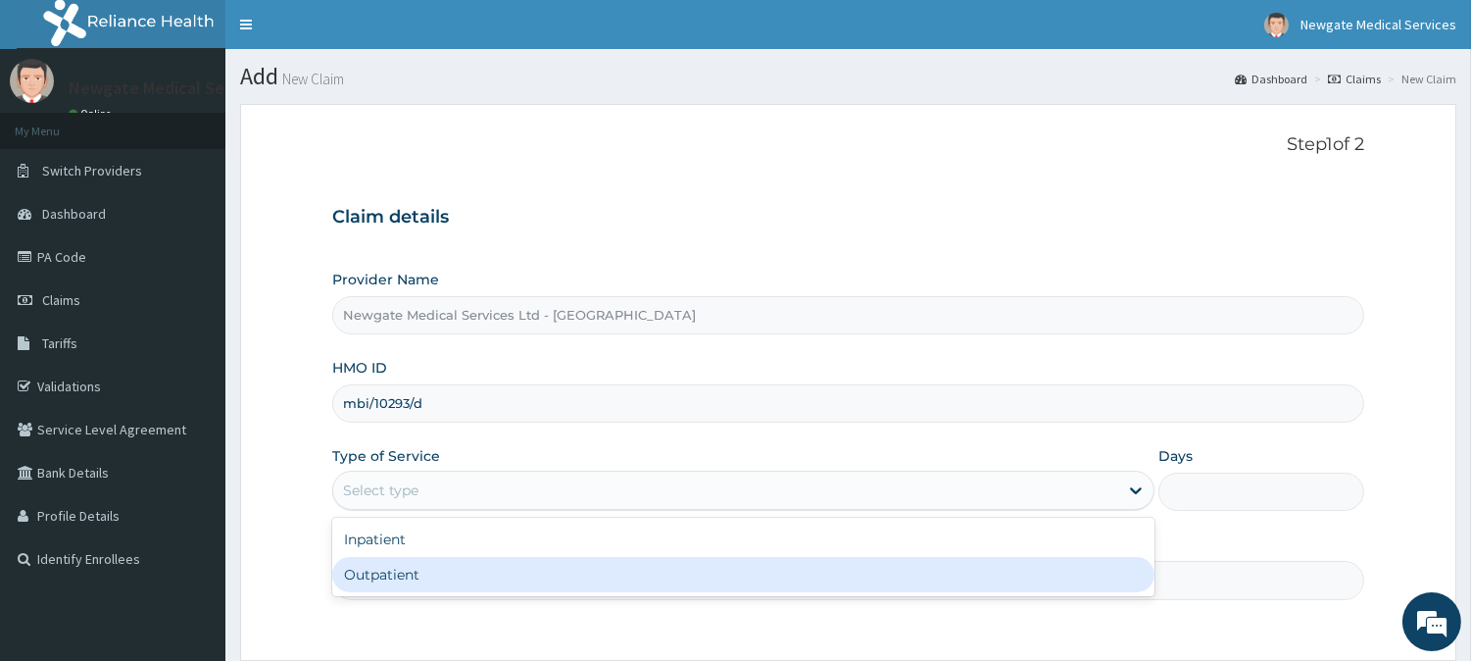
click at [396, 576] on div "Outpatient" at bounding box center [743, 574] width 822 height 35
click at [396, 576] on input "Practitioner" at bounding box center [848, 580] width 1032 height 38
type input "1"
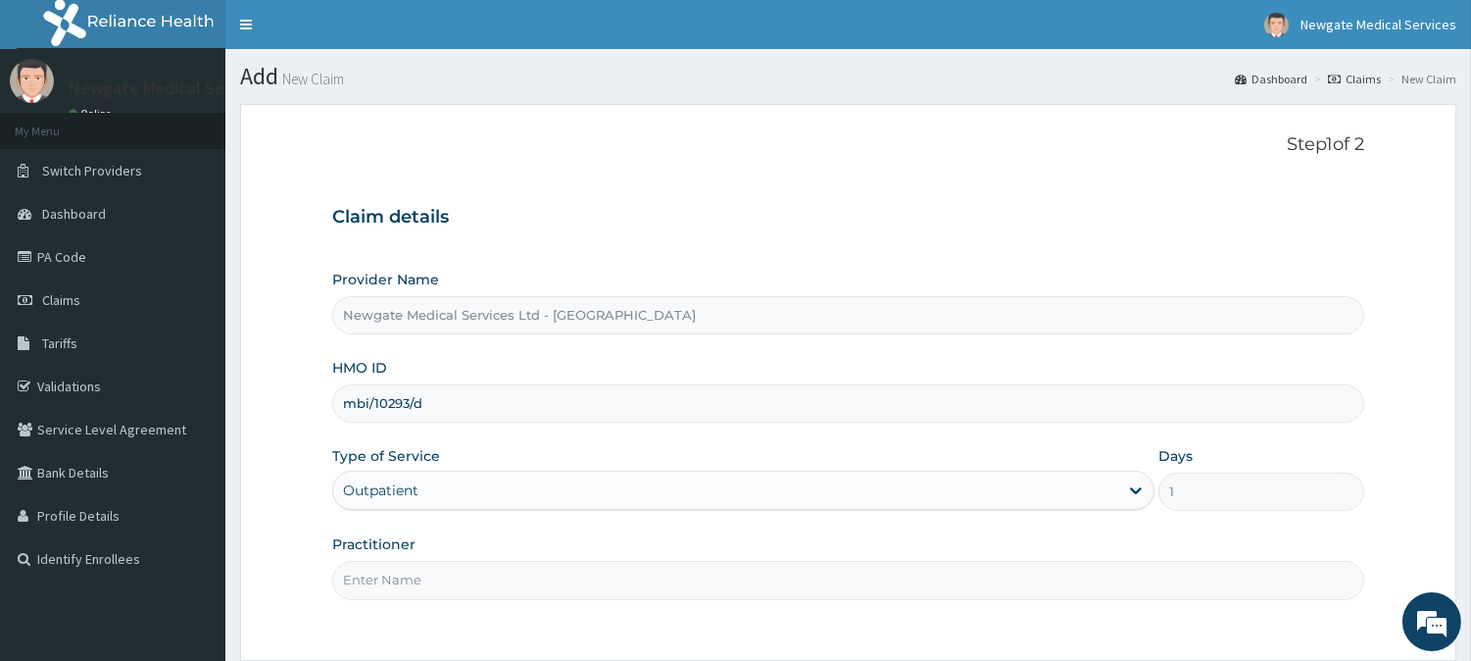
click at [449, 576] on input "Practitioner" at bounding box center [848, 580] width 1032 height 38
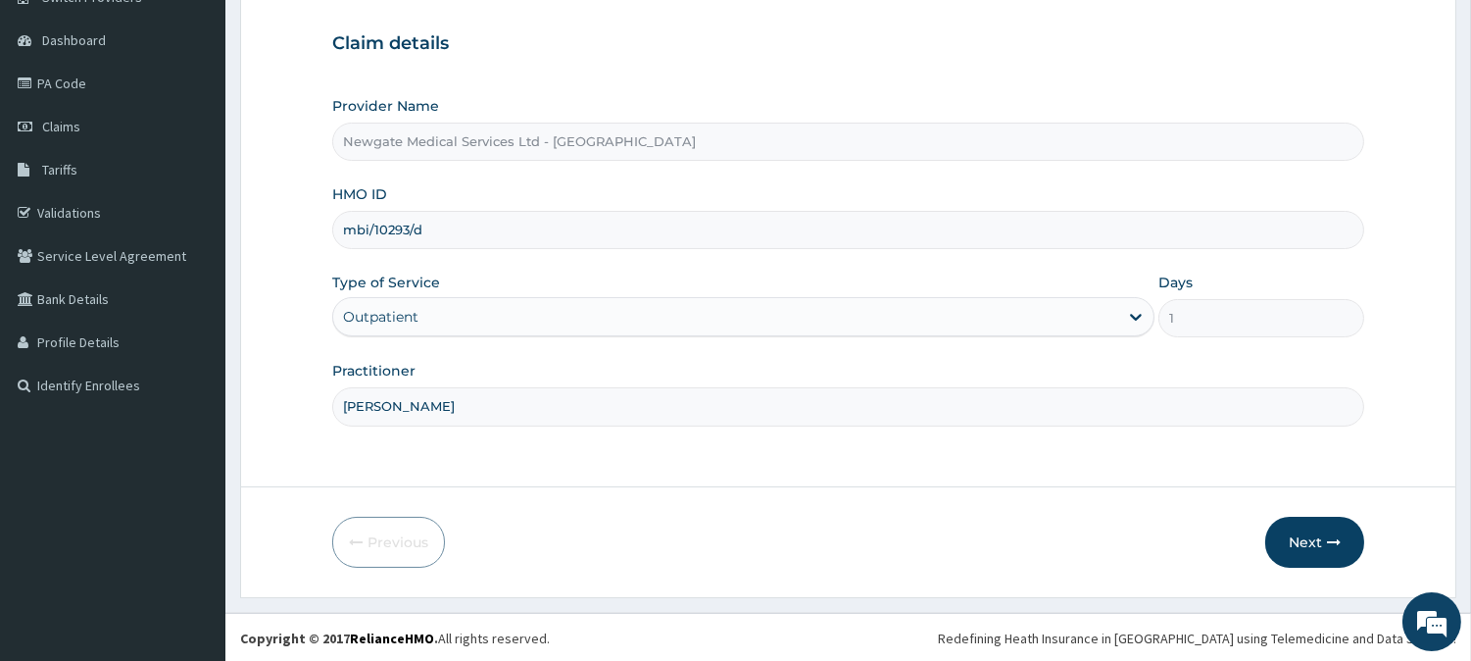
scroll to position [174, 0]
type input "[PERSON_NAME]"
click at [1303, 536] on button "Next" at bounding box center [1314, 540] width 99 height 51
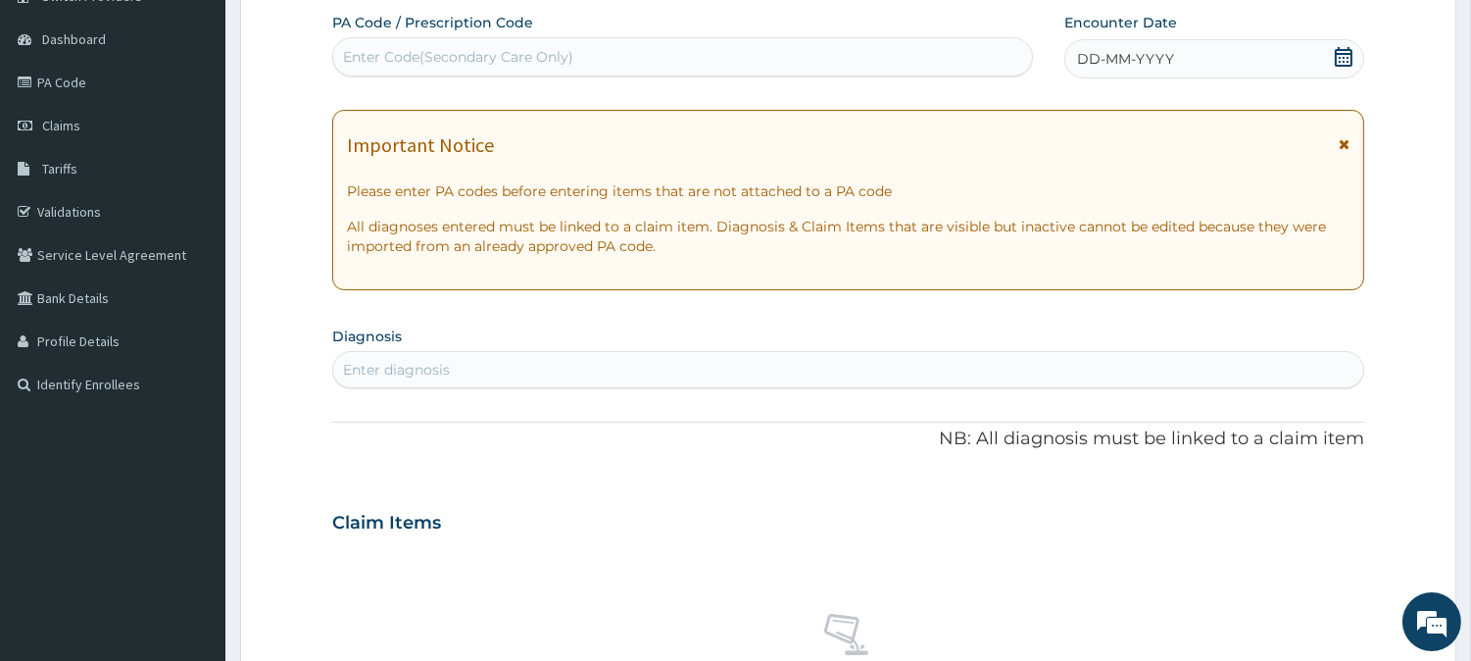
click at [1345, 59] on icon at bounding box center [1344, 57] width 20 height 20
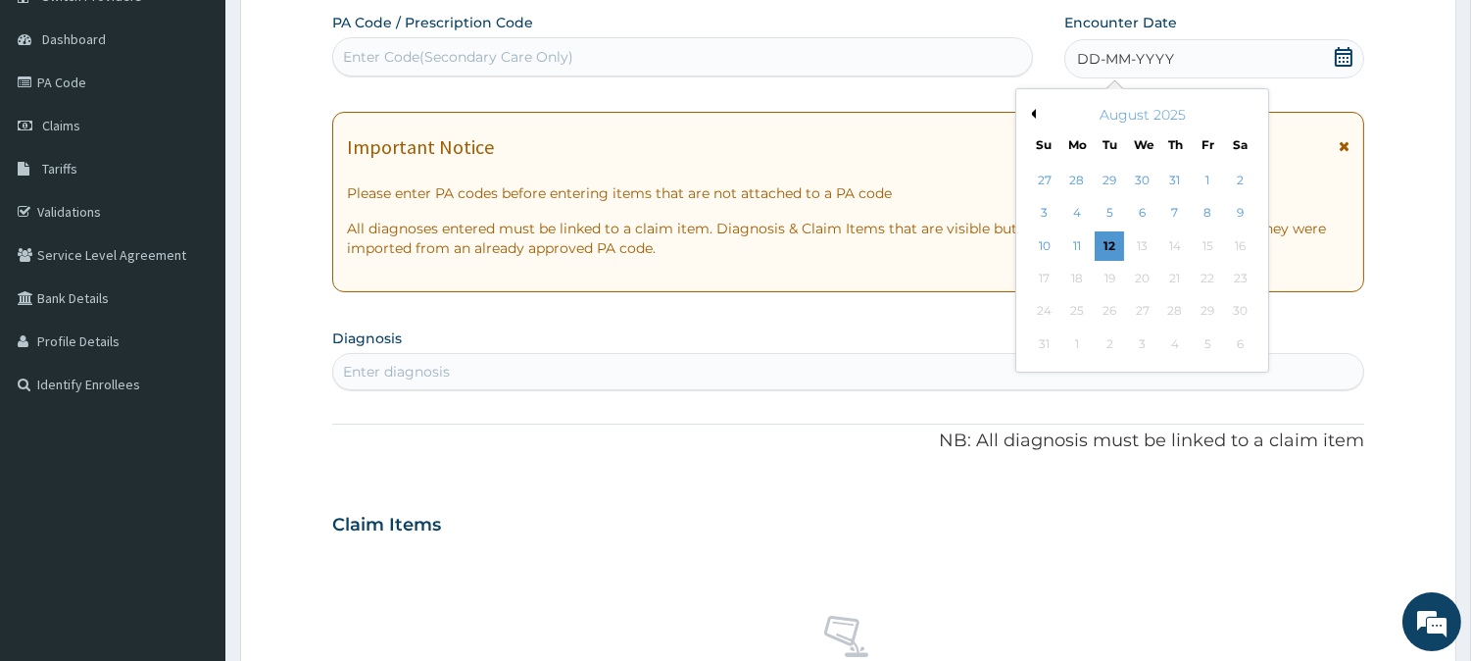
click at [1031, 112] on button "Previous Month" at bounding box center [1031, 114] width 10 height 10
click at [1074, 245] on div "14" at bounding box center [1076, 245] width 29 height 29
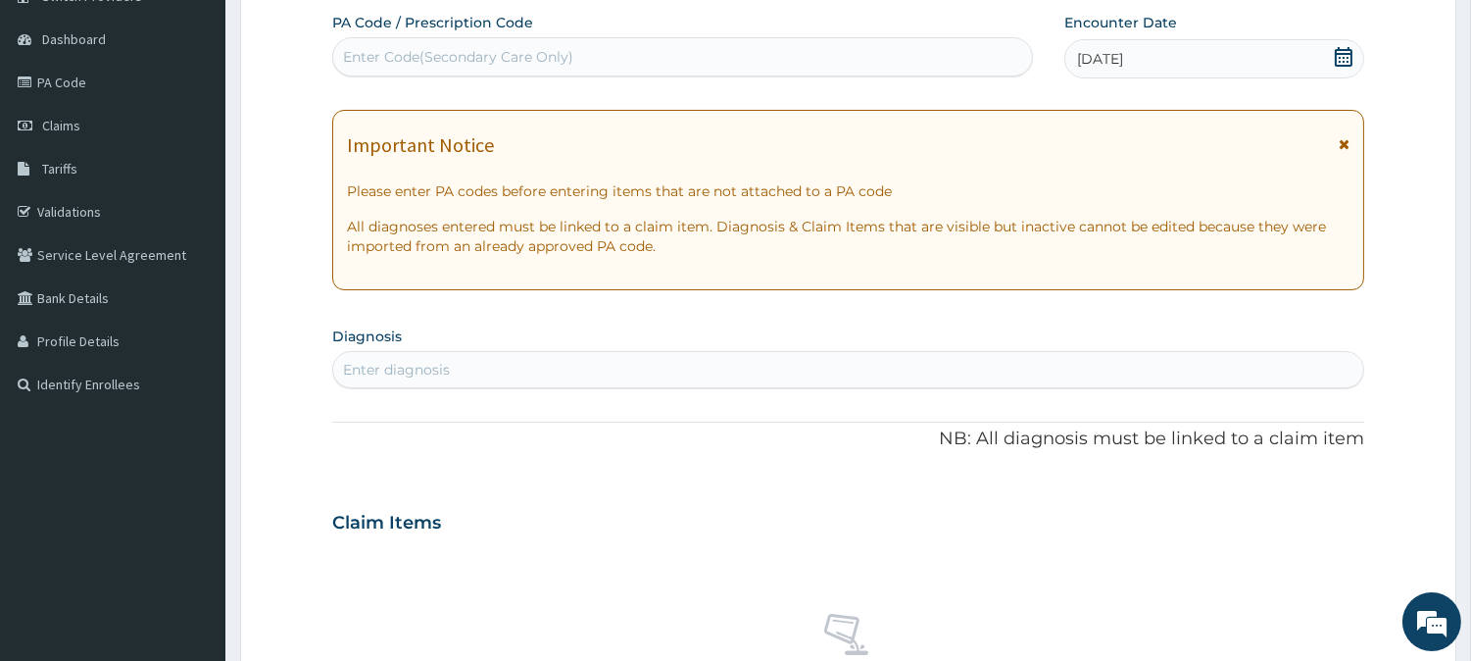
click at [463, 369] on div "Enter diagnosis" at bounding box center [848, 369] width 1030 height 31
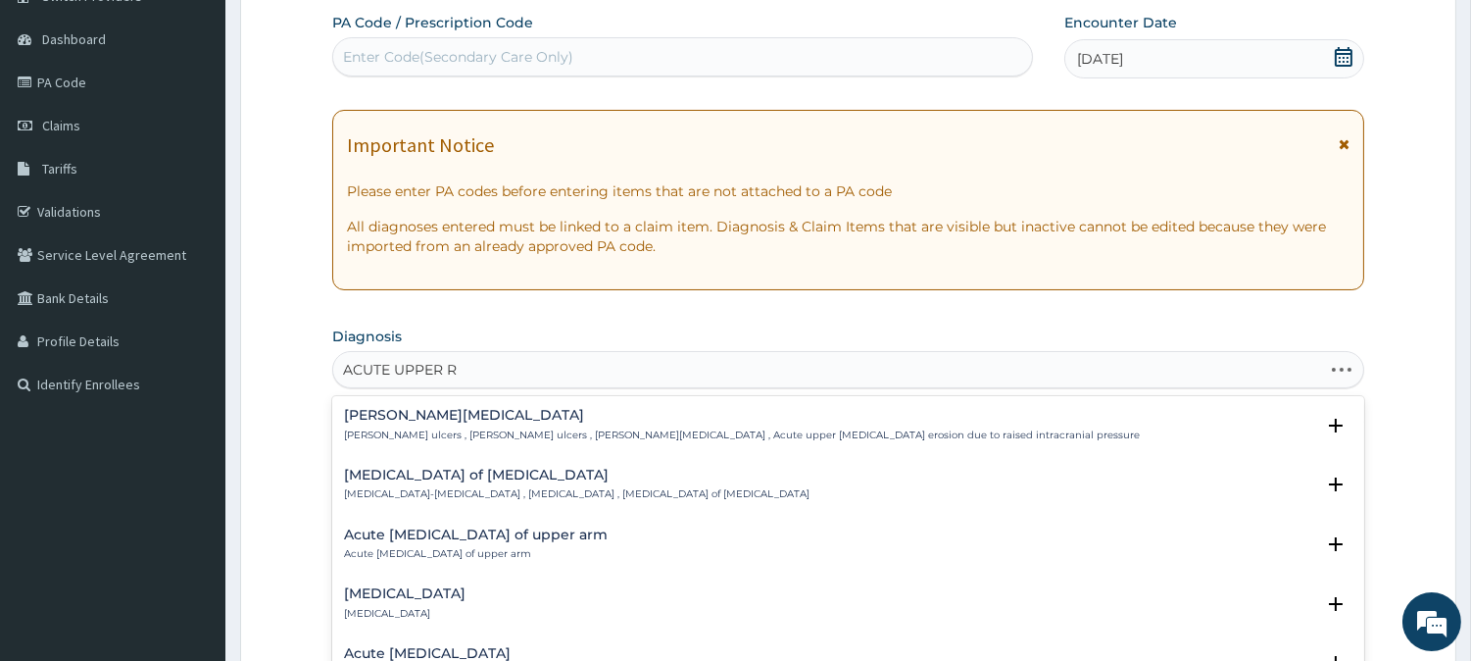
type input "ACUTE UPPER RE"
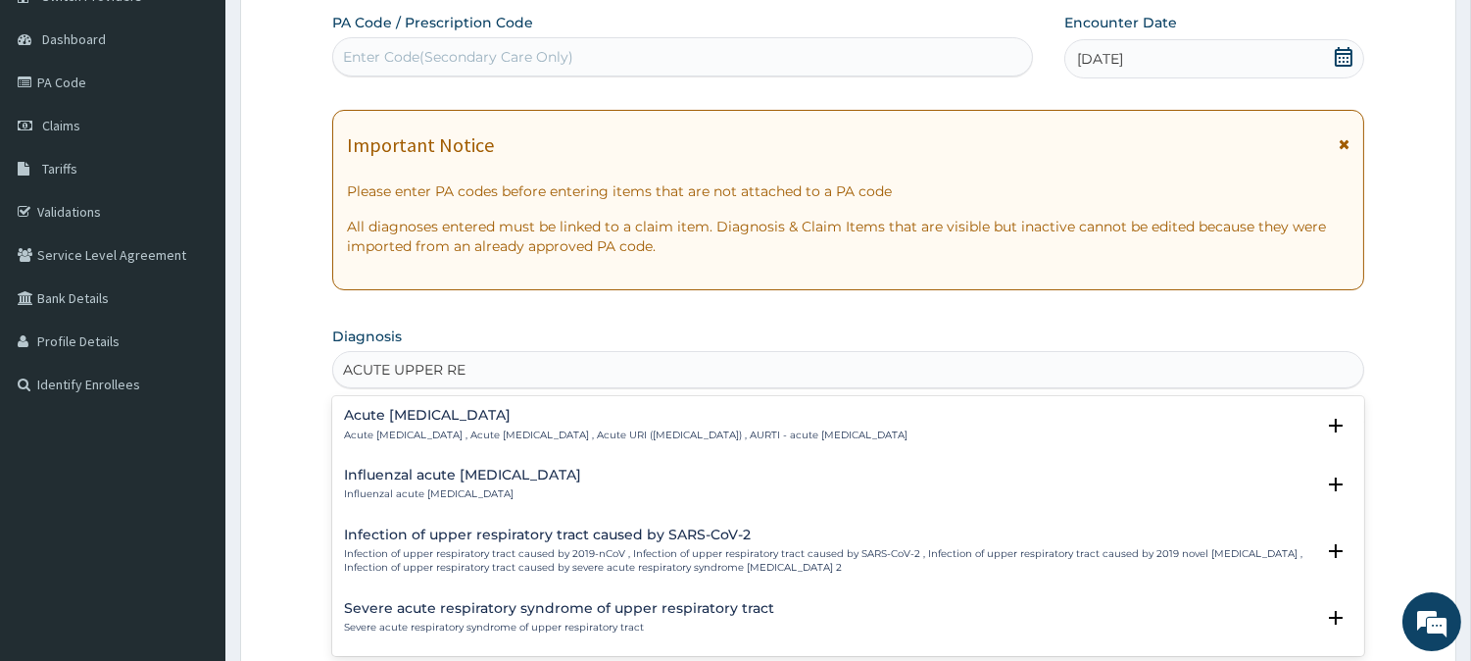
click at [454, 428] on p "Acute [MEDICAL_DATA] , Acute [MEDICAL_DATA] , Acute URI ([MEDICAL_DATA]) , AURT…" at bounding box center [626, 435] width 564 height 14
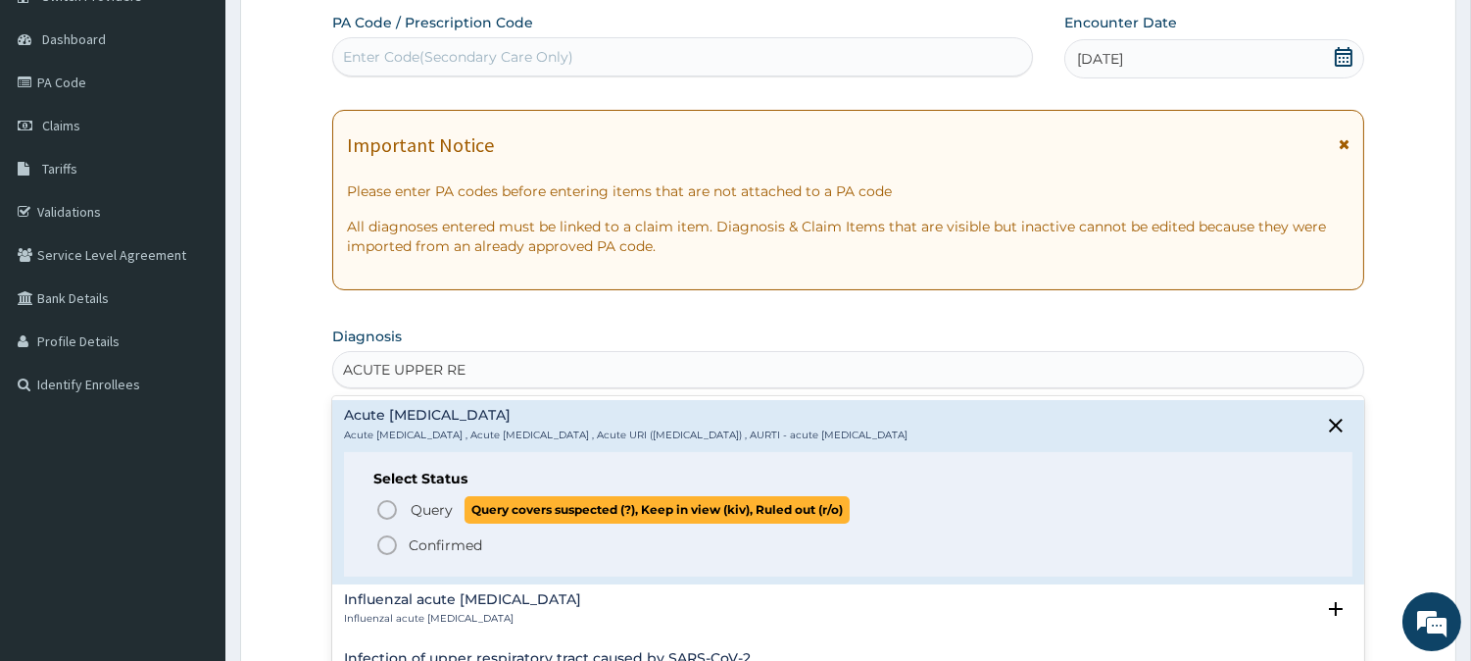
click at [392, 506] on icon "status option query" at bounding box center [387, 510] width 24 height 24
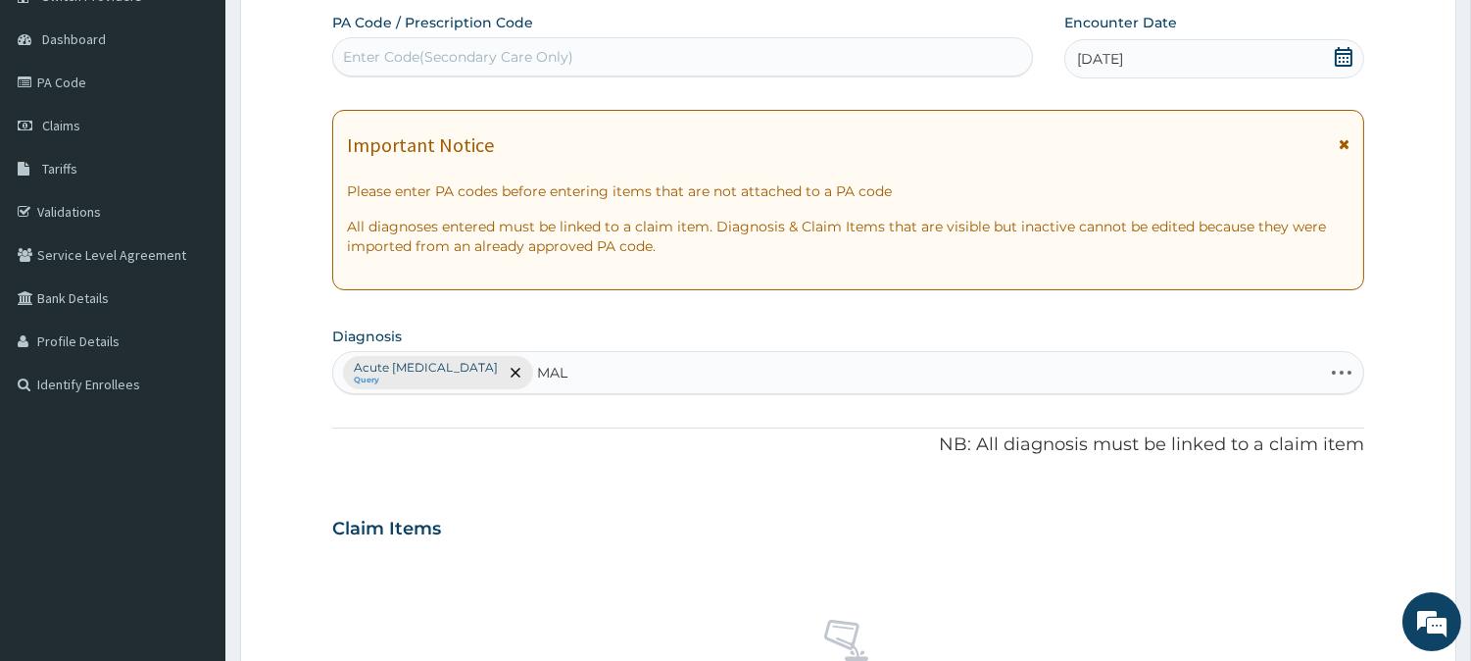
type input "MALA"
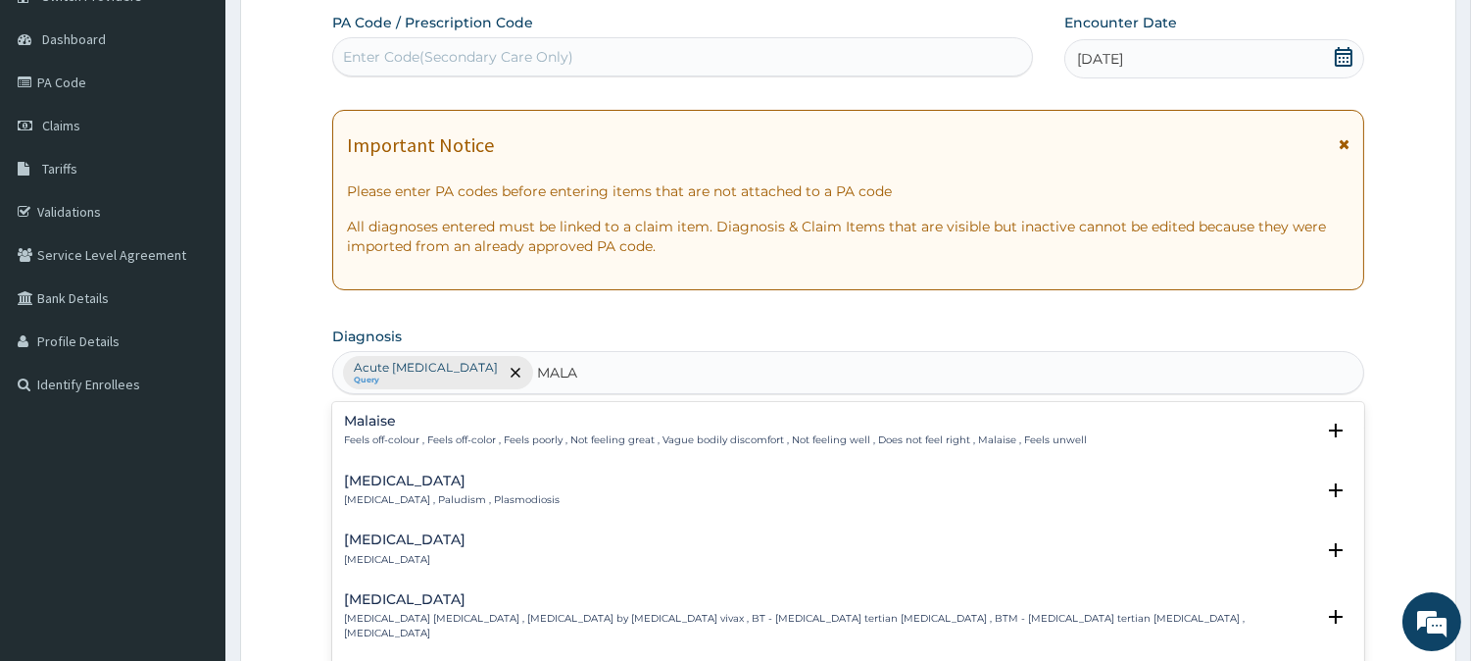
click at [377, 486] on h4 "[MEDICAL_DATA]" at bounding box center [452, 480] width 216 height 15
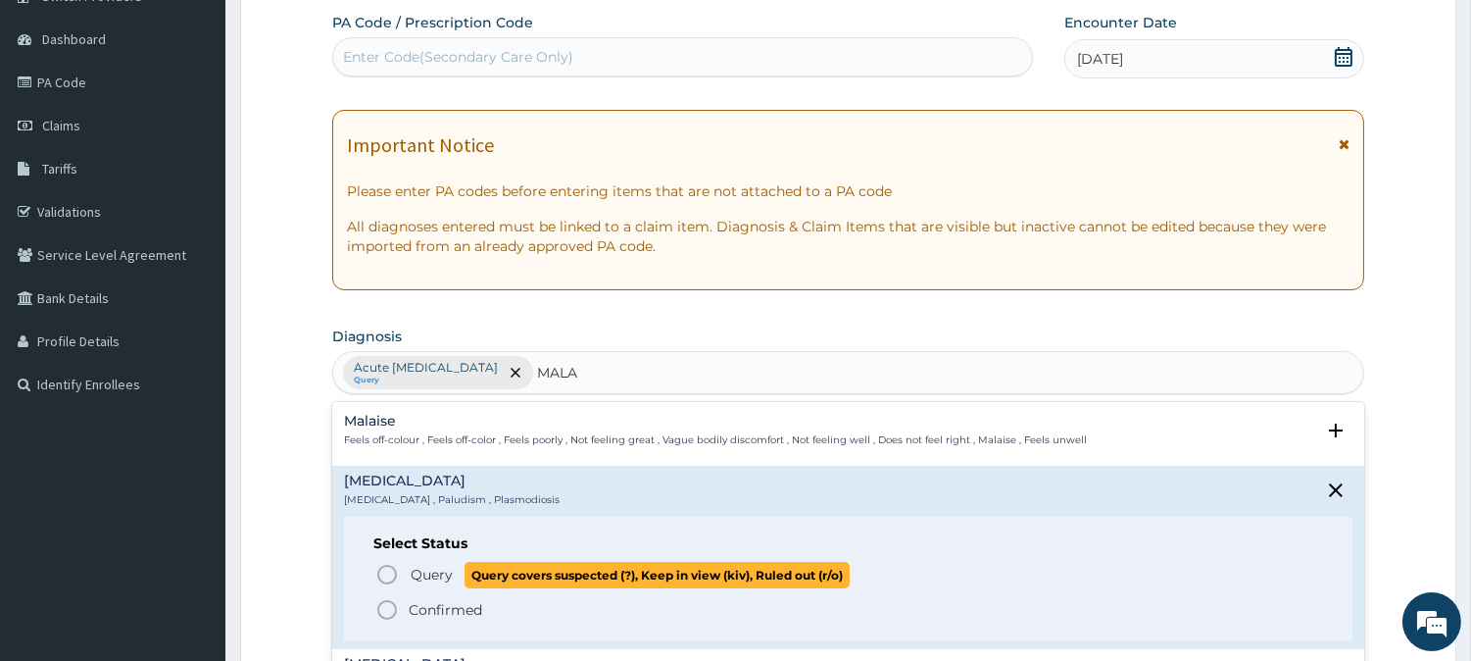
click at [387, 570] on icon "status option query" at bounding box center [387, 575] width 24 height 24
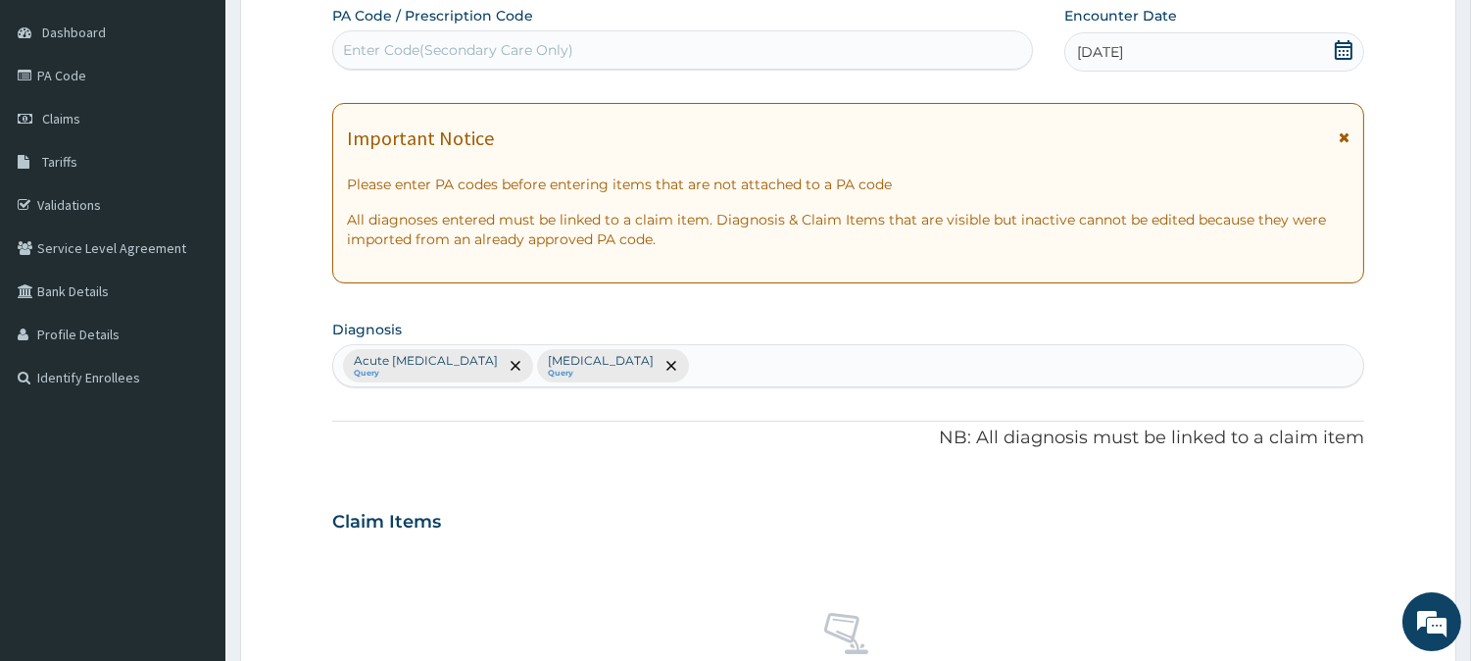
scroll to position [218, 0]
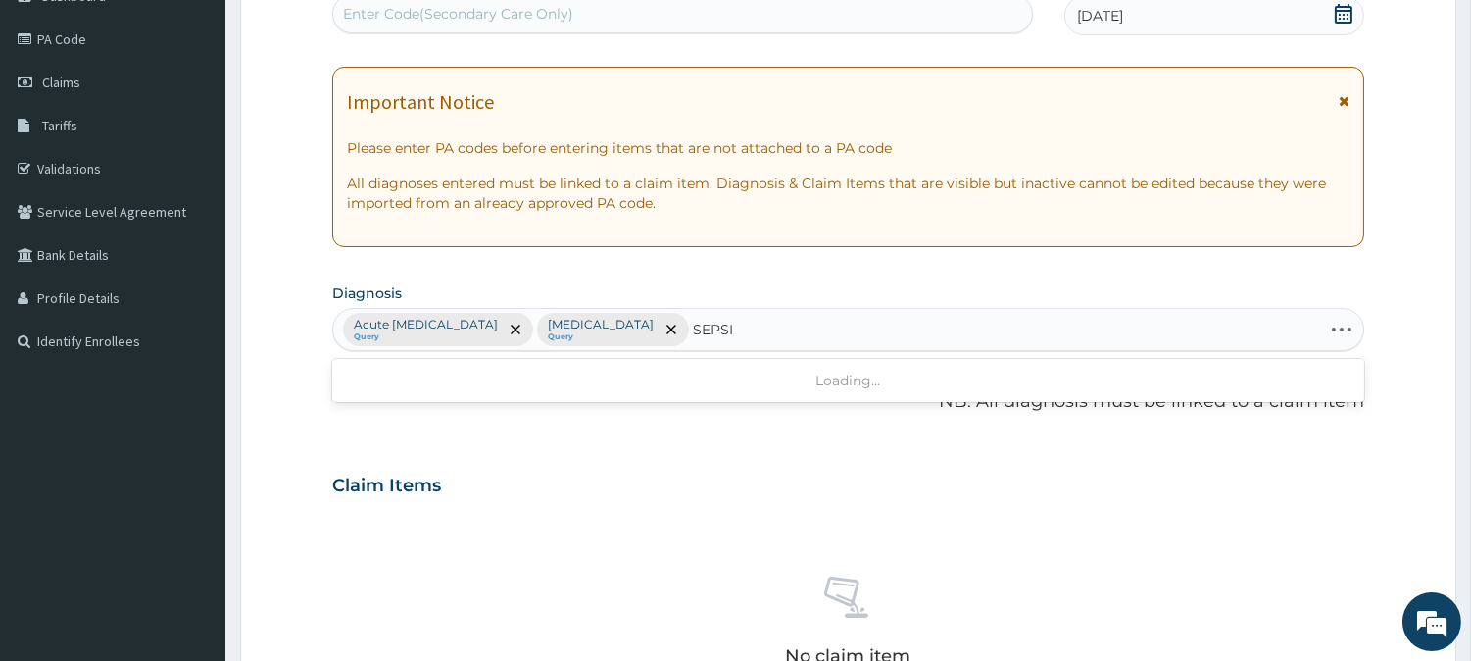
type input "SEPSIS"
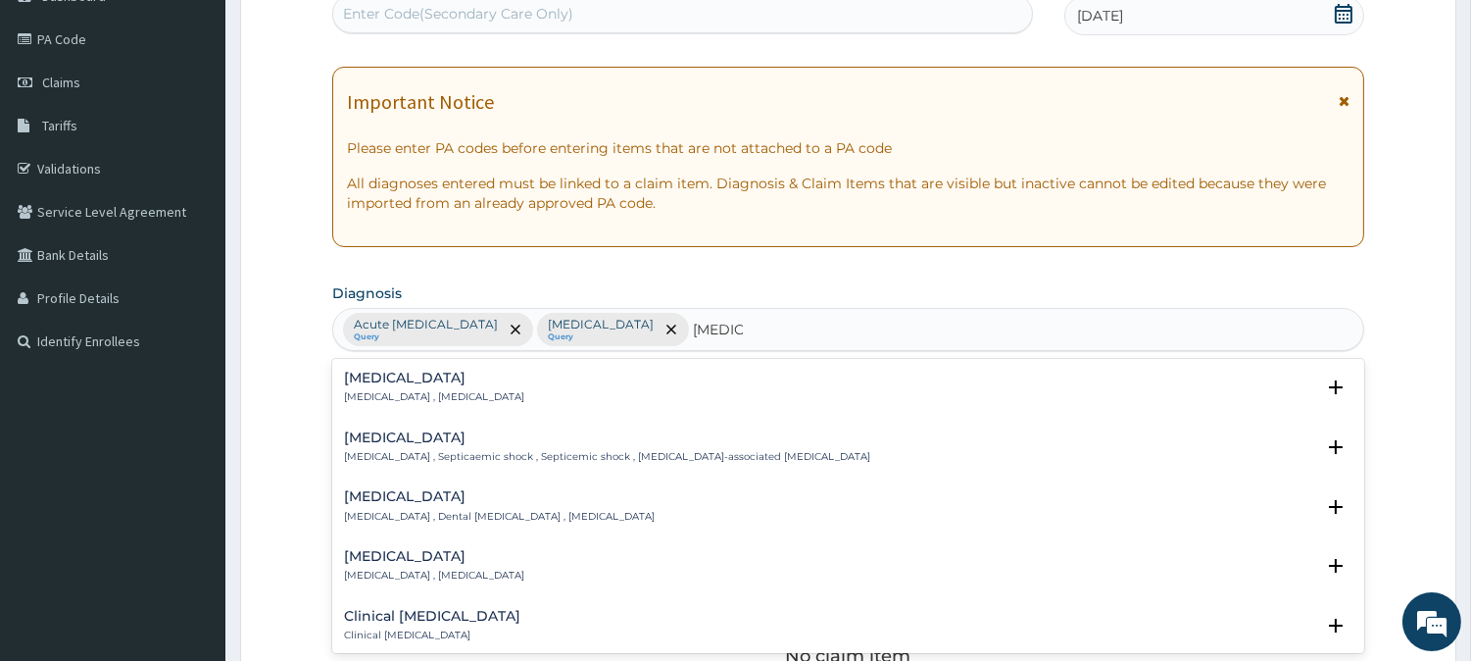
click at [382, 386] on div "Sepsis Systemic infection , Sepsis" at bounding box center [434, 387] width 180 height 34
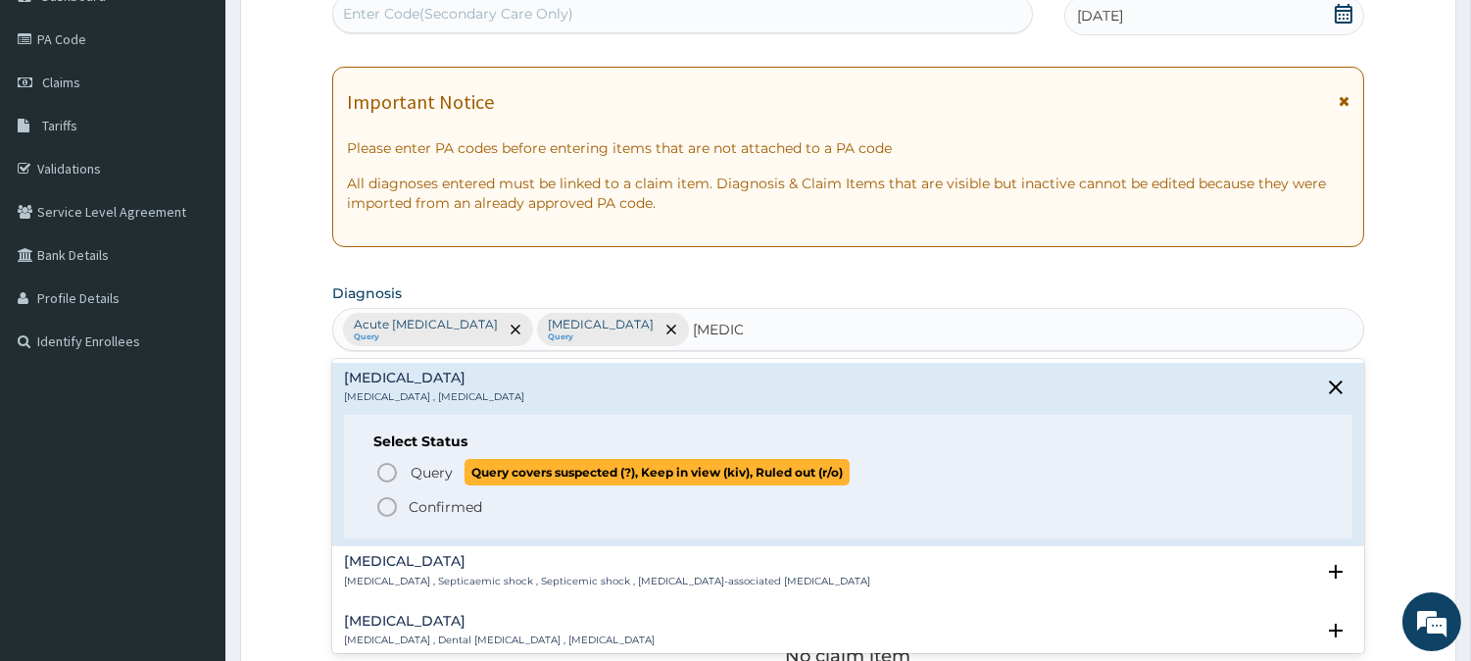
click at [385, 466] on icon "status option query" at bounding box center [387, 473] width 24 height 24
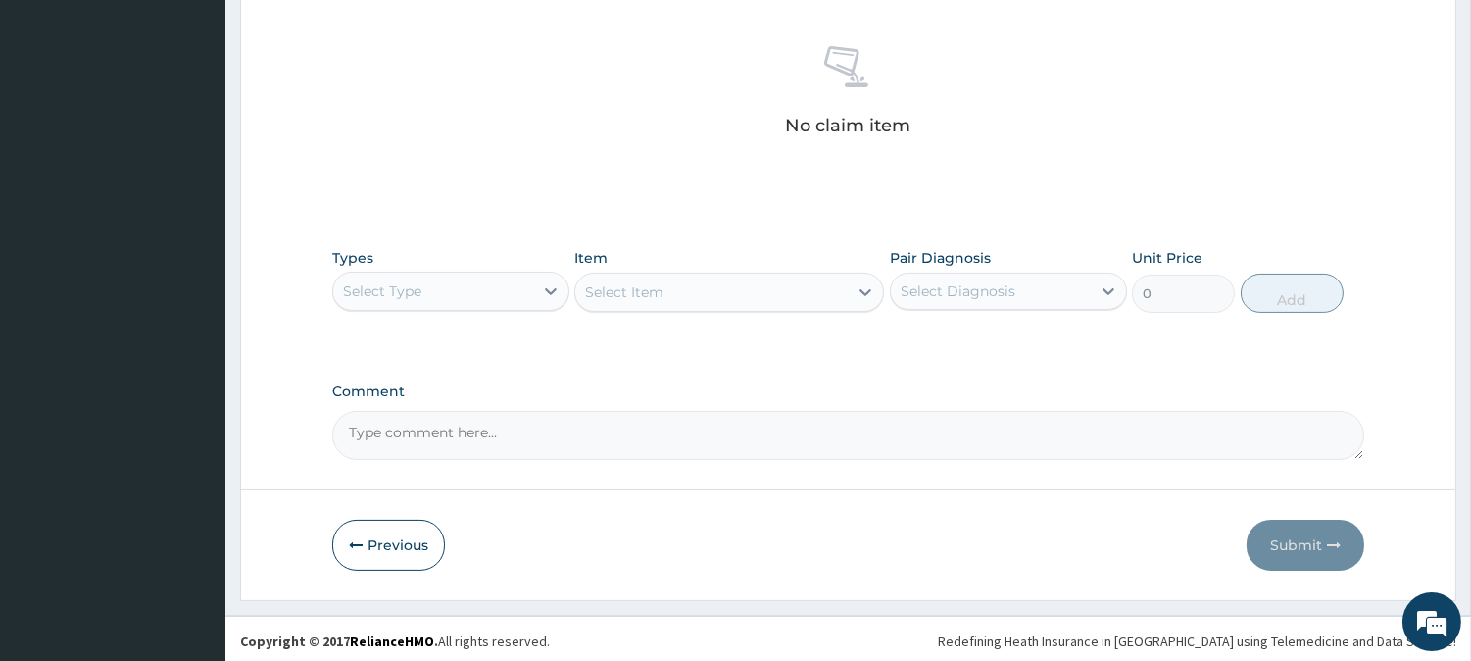
scroll to position [752, 0]
click at [547, 279] on icon at bounding box center [551, 287] width 20 height 20
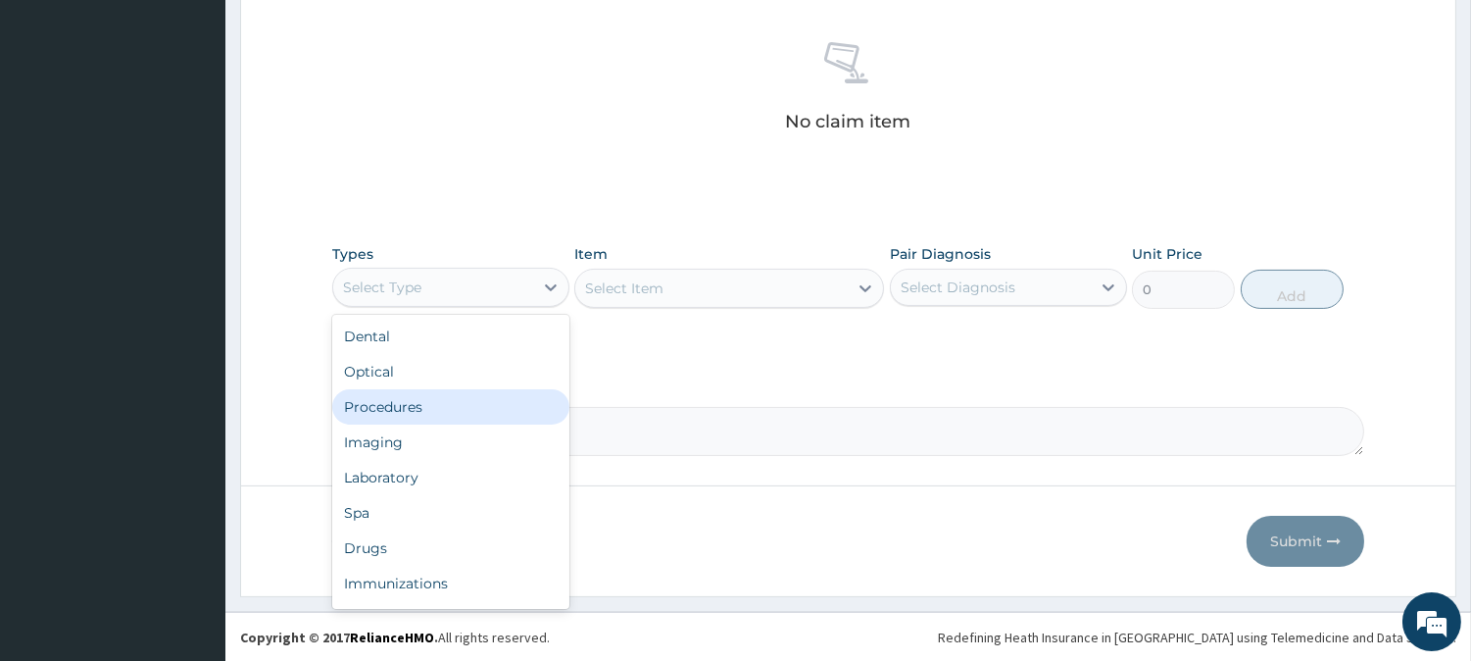
click at [414, 399] on div "Procedures" at bounding box center [450, 406] width 237 height 35
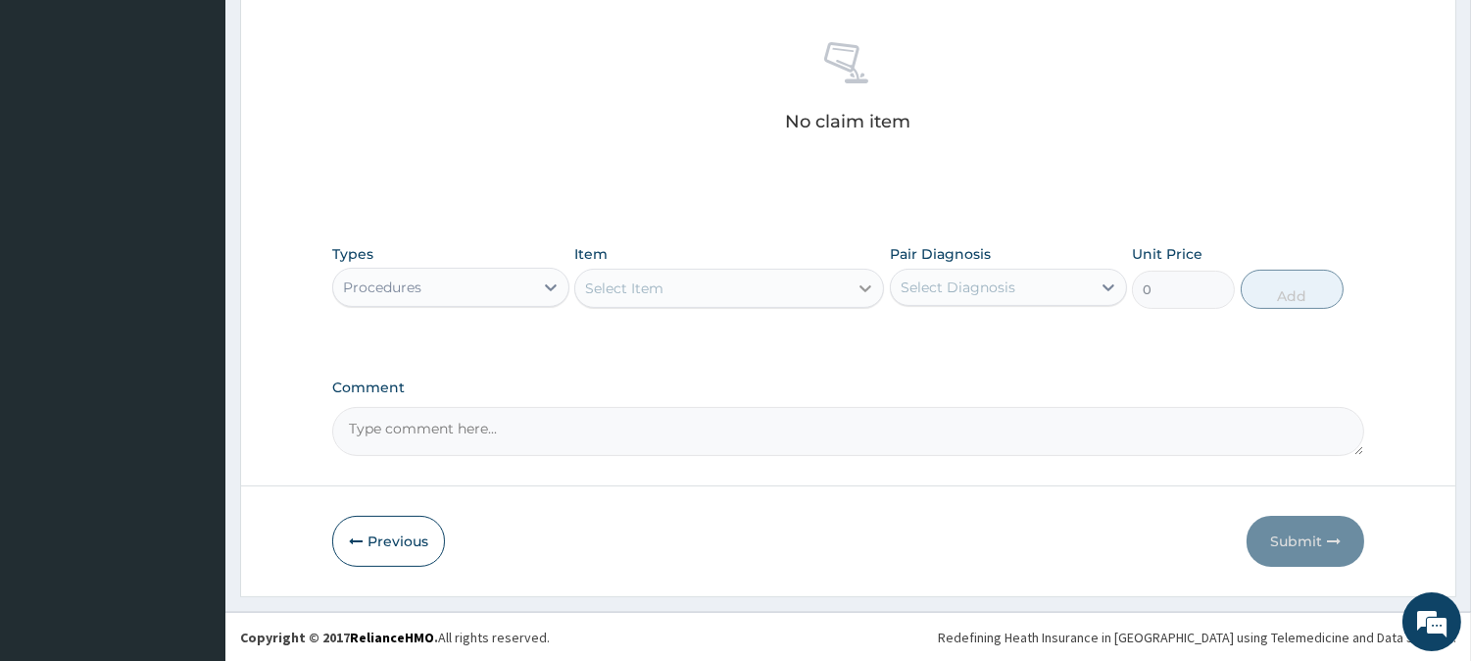
click at [864, 291] on icon at bounding box center [866, 288] width 20 height 20
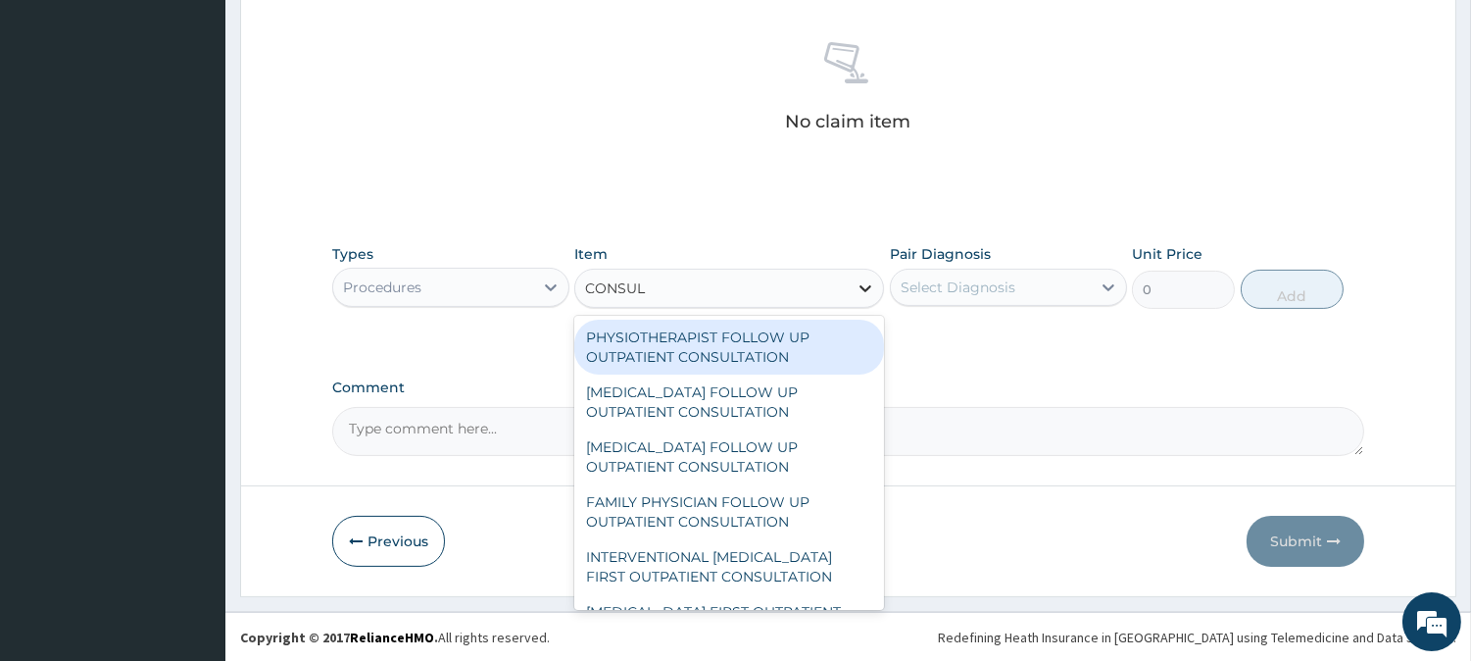
type input "CONSULT"
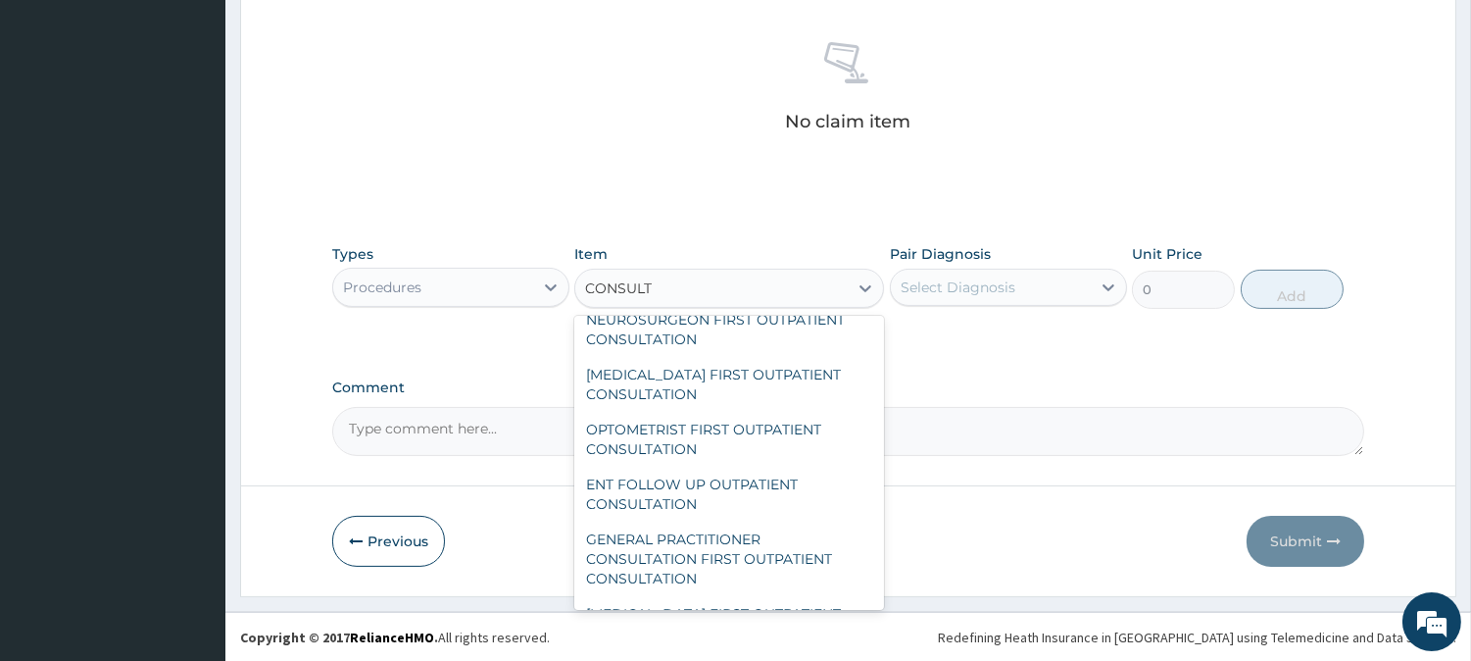
scroll to position [761, 0]
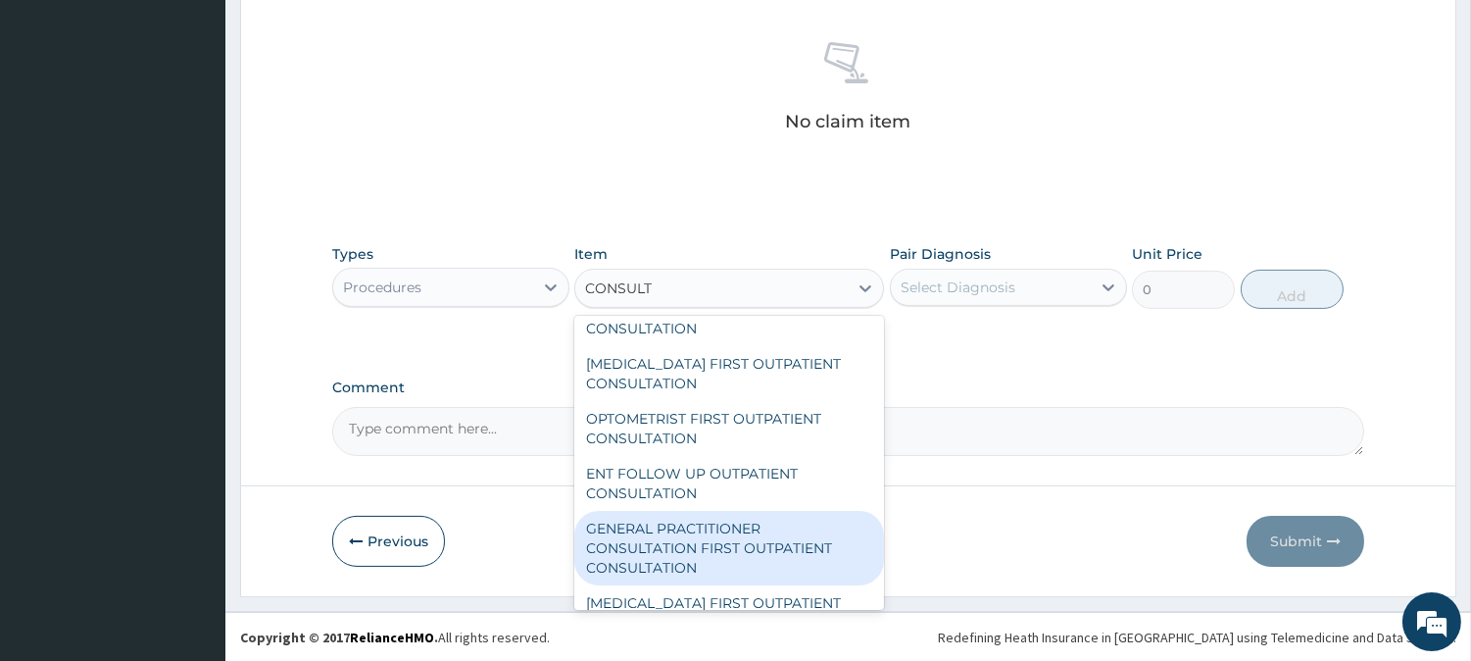
click at [703, 536] on div "GENERAL PRACTITIONER CONSULTATION FIRST OUTPATIENT CONSULTATION" at bounding box center [729, 548] width 310 height 74
type input "3000"
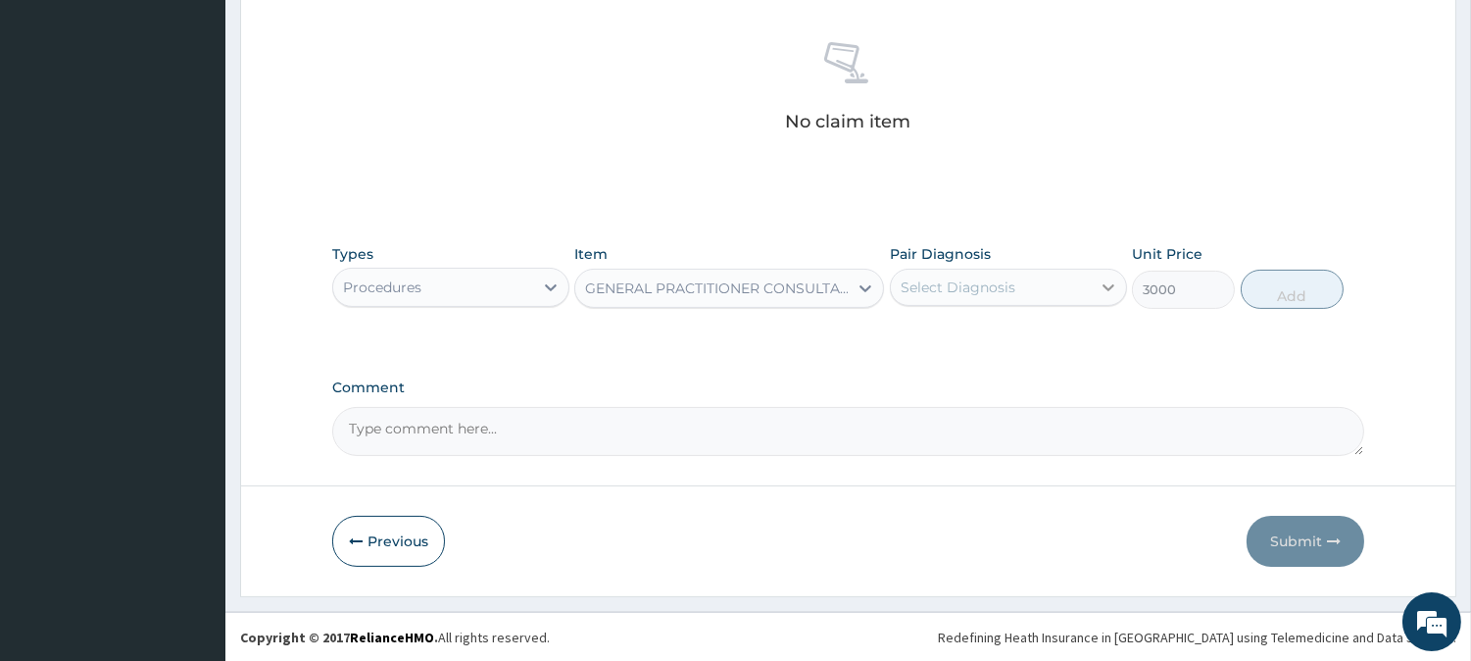
click at [1105, 288] on icon at bounding box center [1109, 287] width 12 height 7
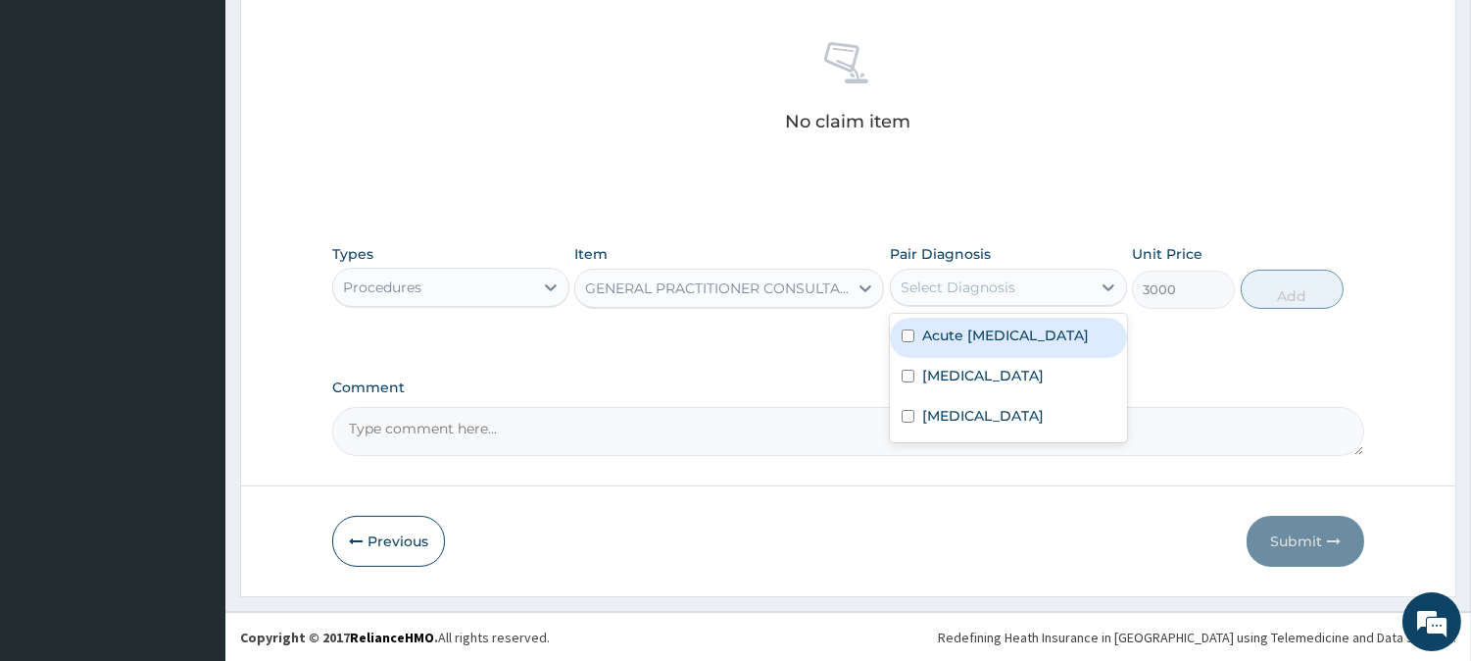
click at [907, 342] on input "checkbox" at bounding box center [908, 335] width 13 height 13
checkbox input "true"
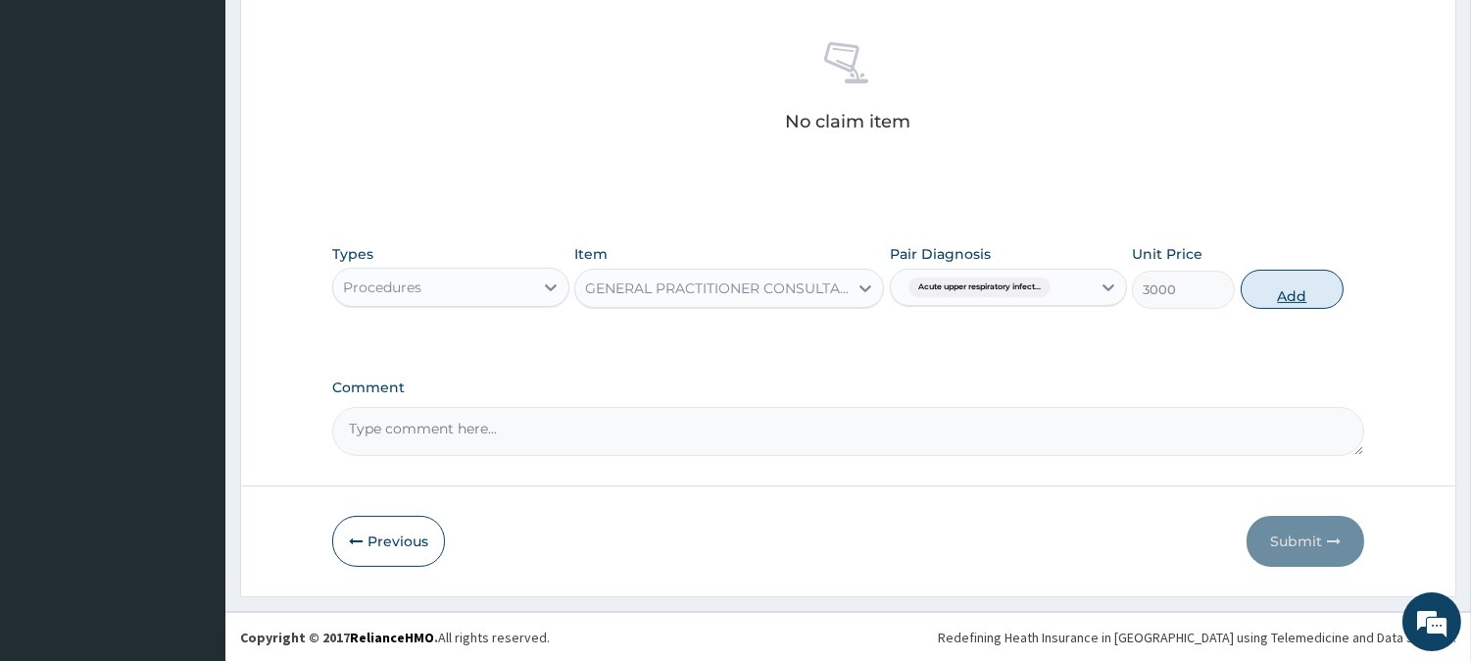
click at [1276, 290] on button "Add" at bounding box center [1292, 289] width 103 height 39
type input "0"
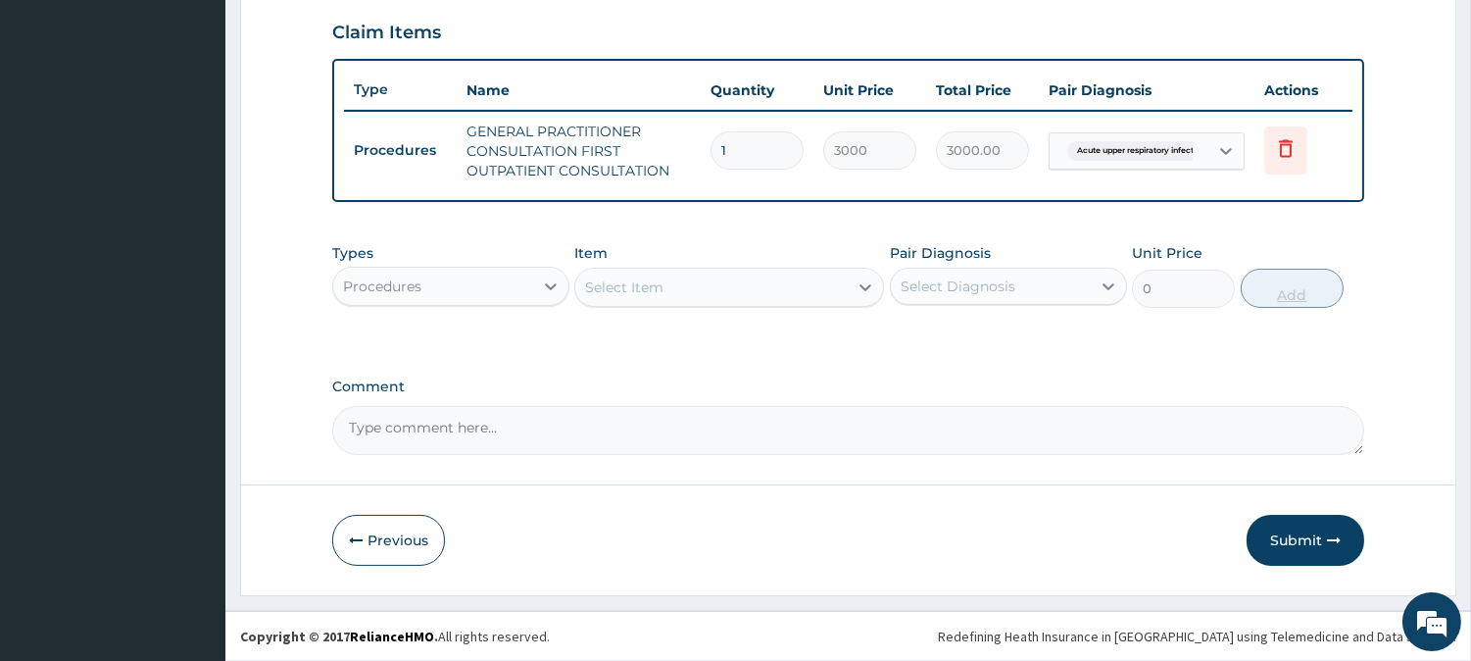
scroll to position [667, 0]
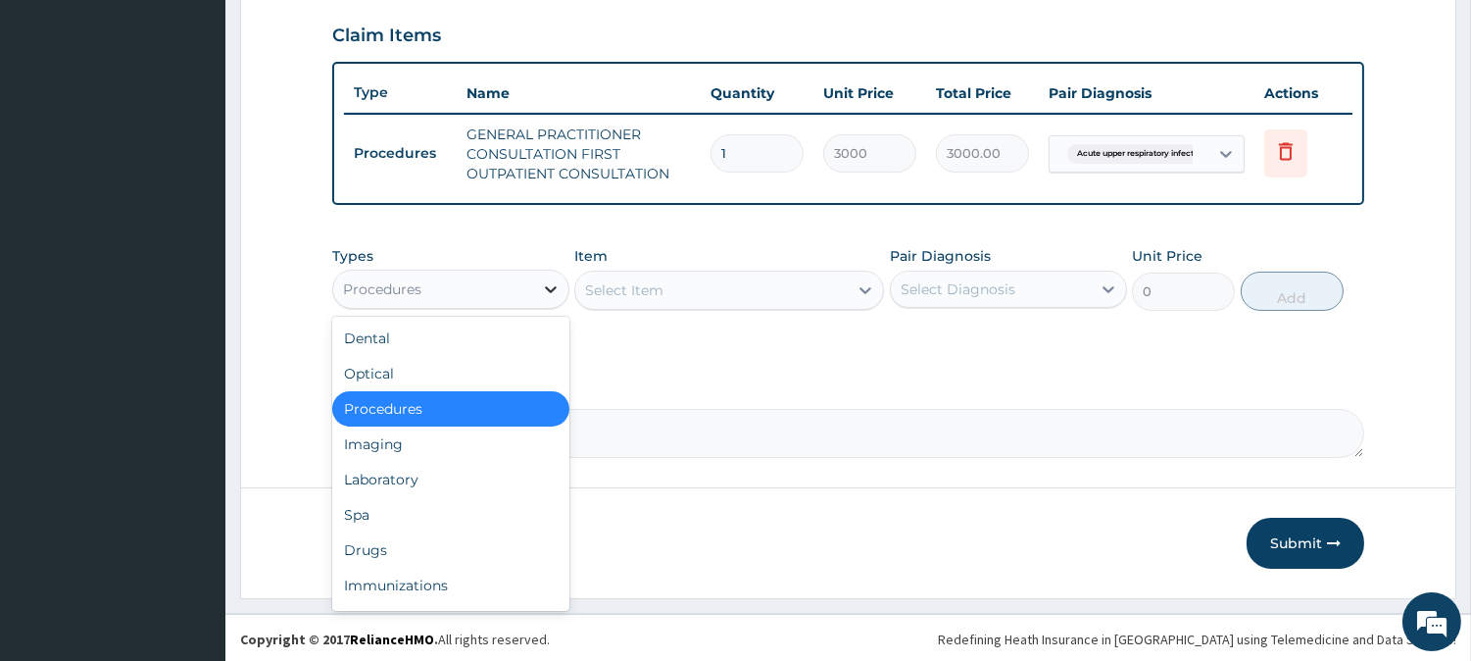
click at [543, 286] on icon at bounding box center [551, 289] width 20 height 20
click at [394, 546] on div "Drugs" at bounding box center [450, 549] width 237 height 35
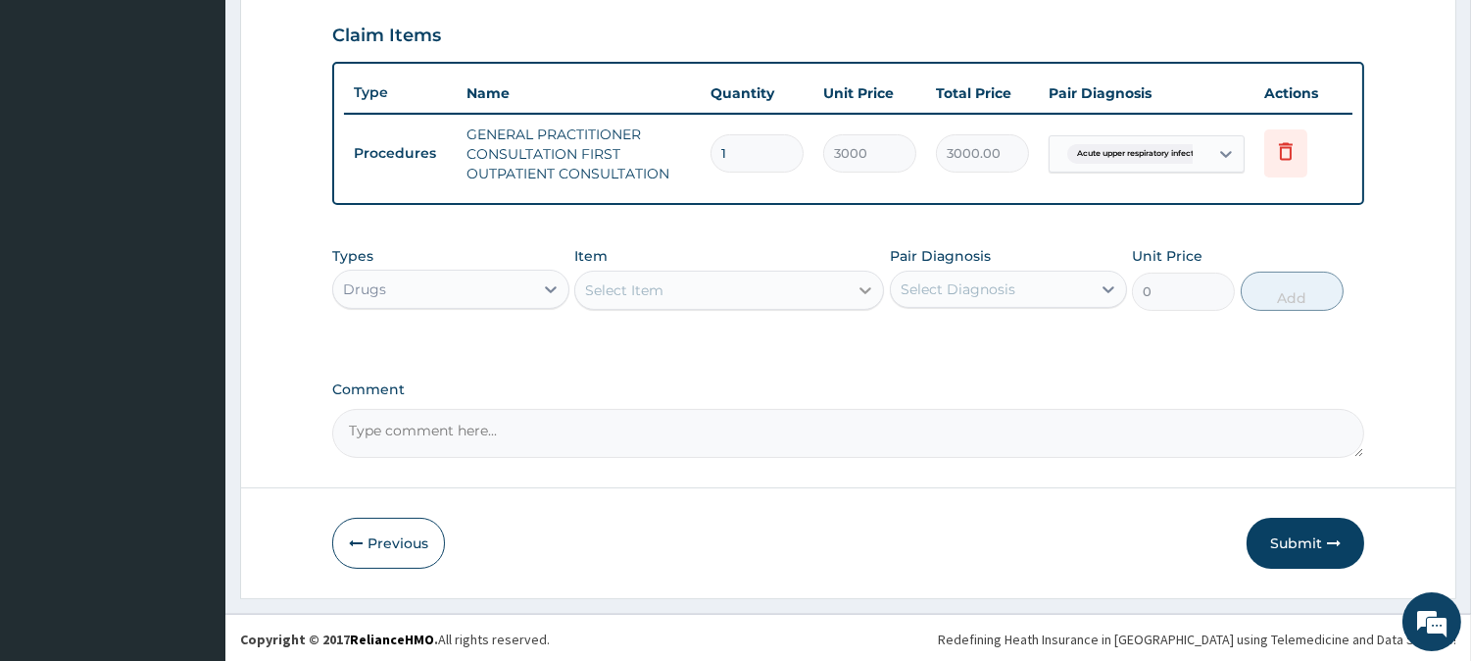
click at [865, 285] on icon at bounding box center [866, 290] width 20 height 20
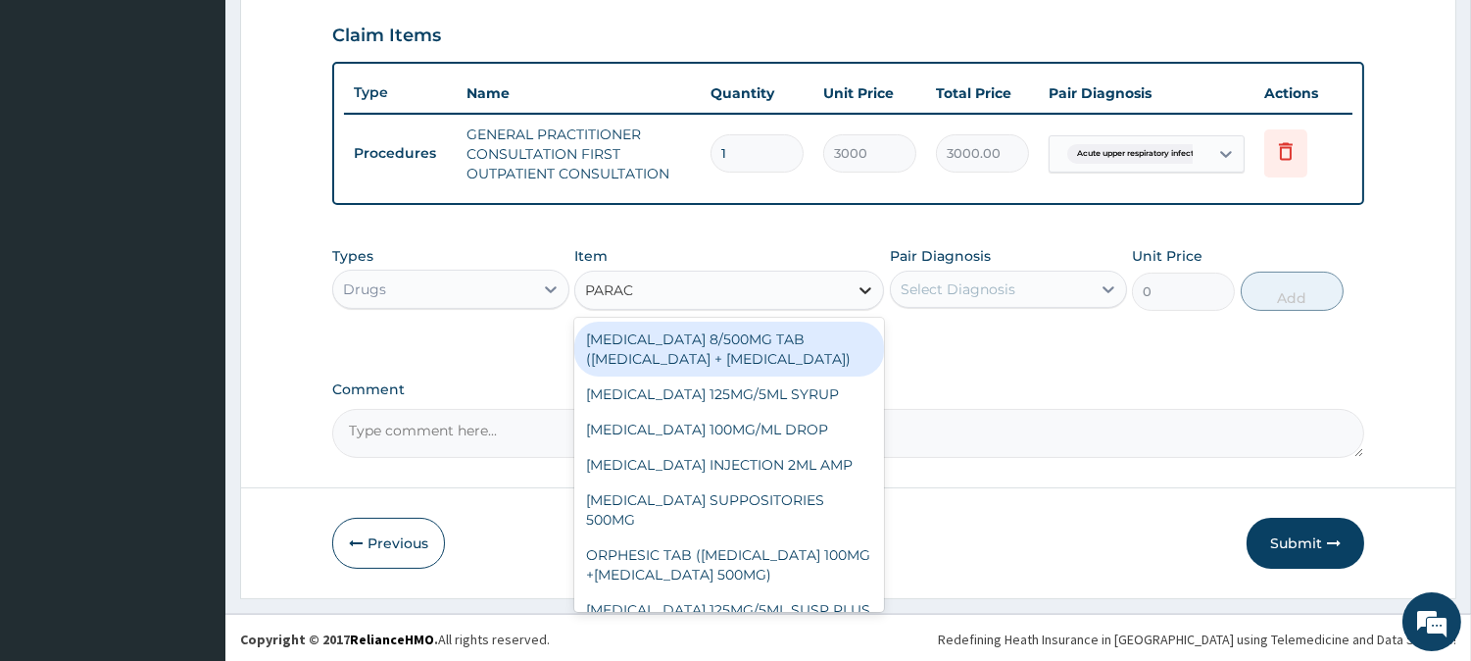
type input "PARACE"
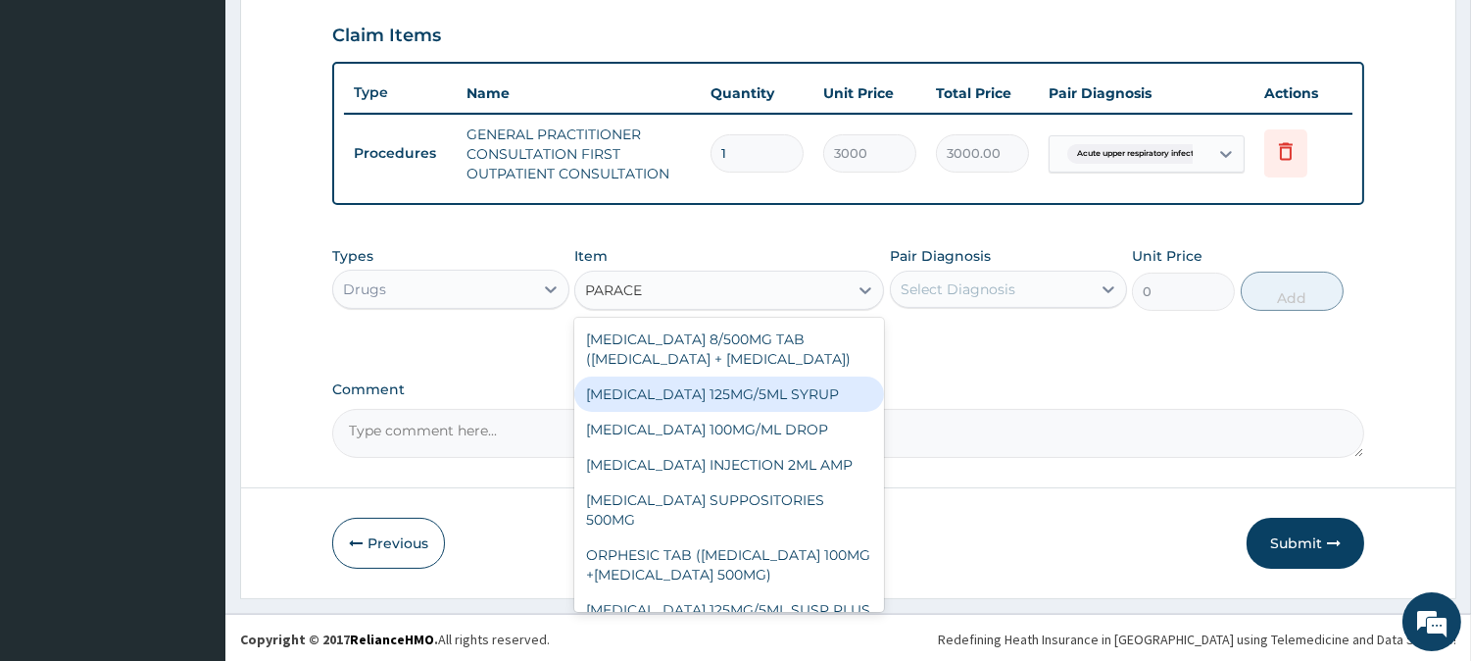
click at [736, 399] on div "[MEDICAL_DATA] 125MG/5ML SYRUP" at bounding box center [729, 393] width 310 height 35
type input "525"
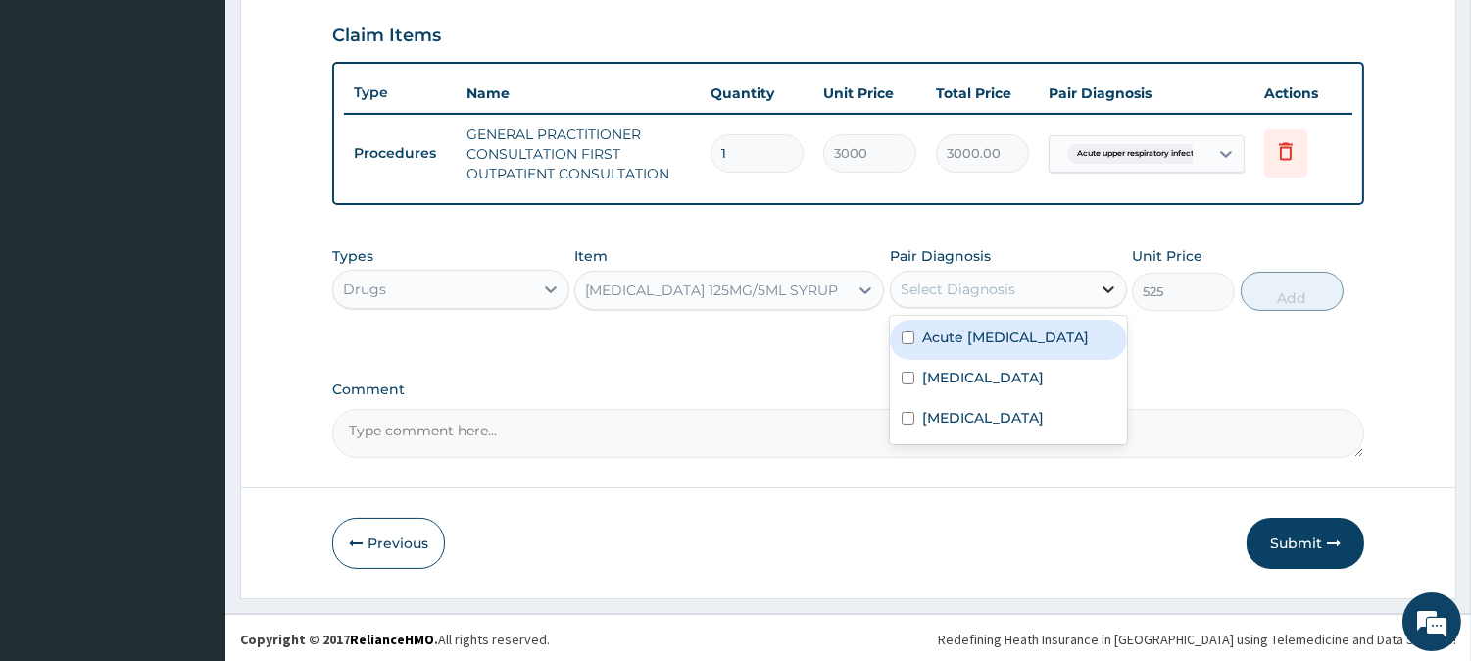
click at [1103, 282] on icon at bounding box center [1109, 289] width 20 height 20
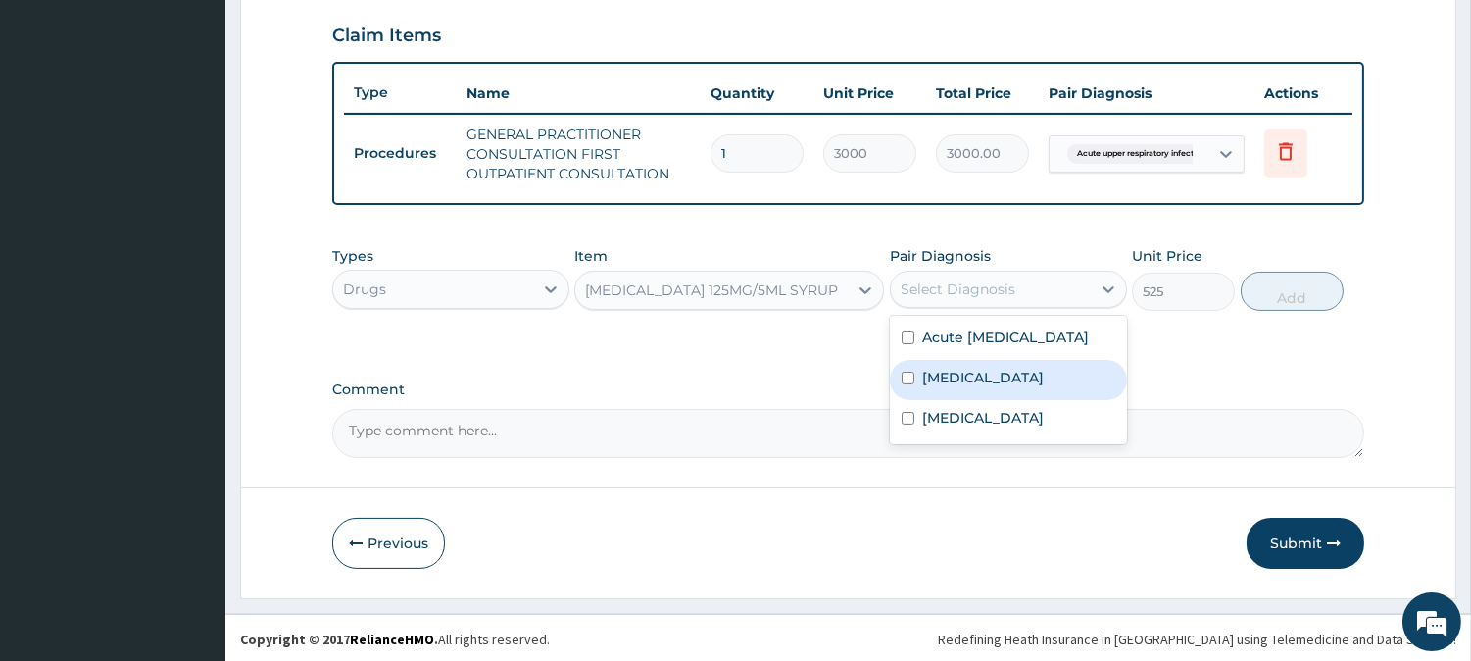
click at [903, 384] on input "checkbox" at bounding box center [908, 377] width 13 height 13
checkbox input "true"
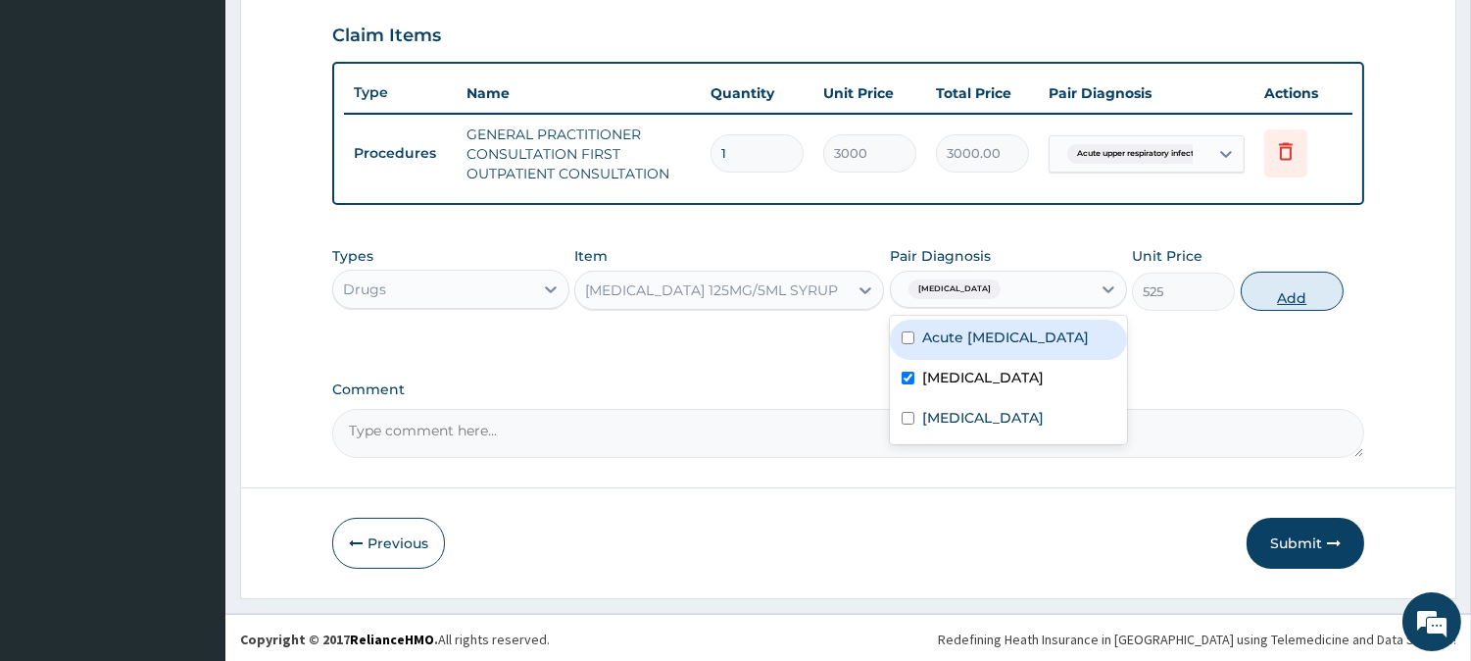
click at [1292, 289] on button "Add" at bounding box center [1292, 290] width 103 height 39
type input "0"
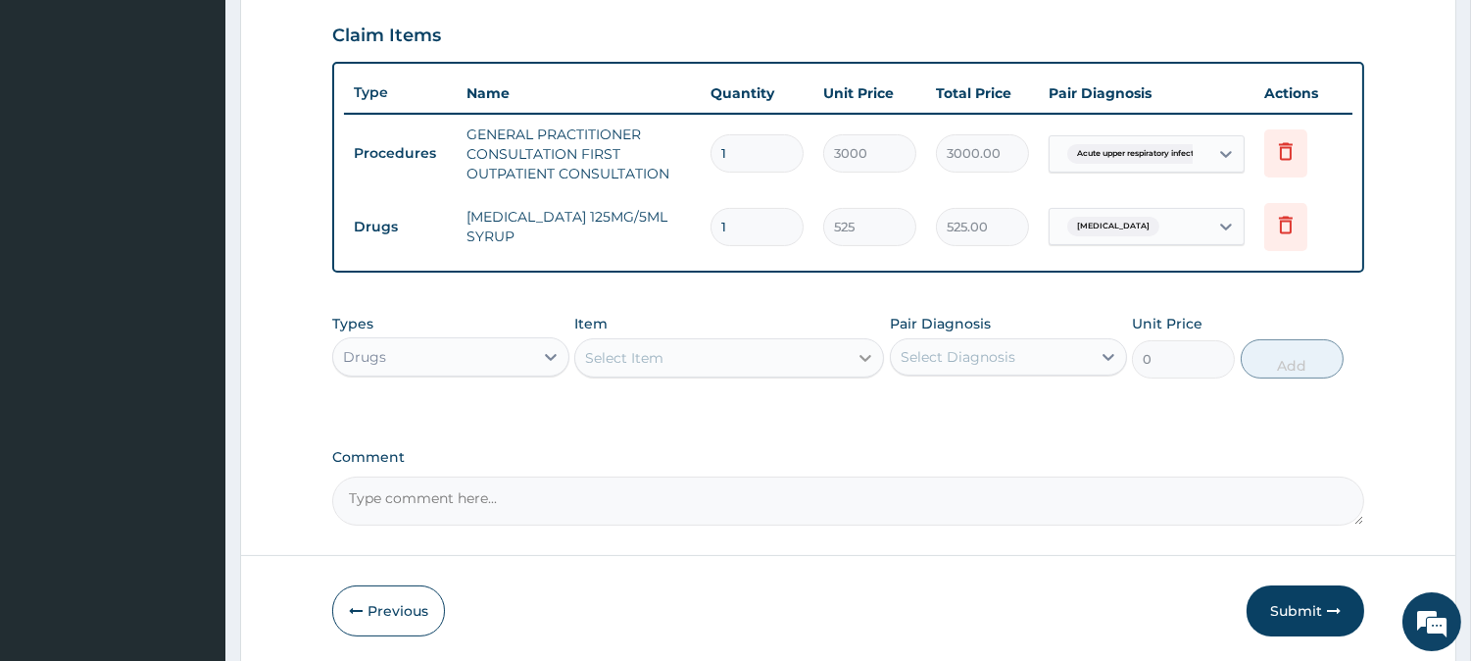
click at [857, 356] on icon at bounding box center [866, 358] width 20 height 20
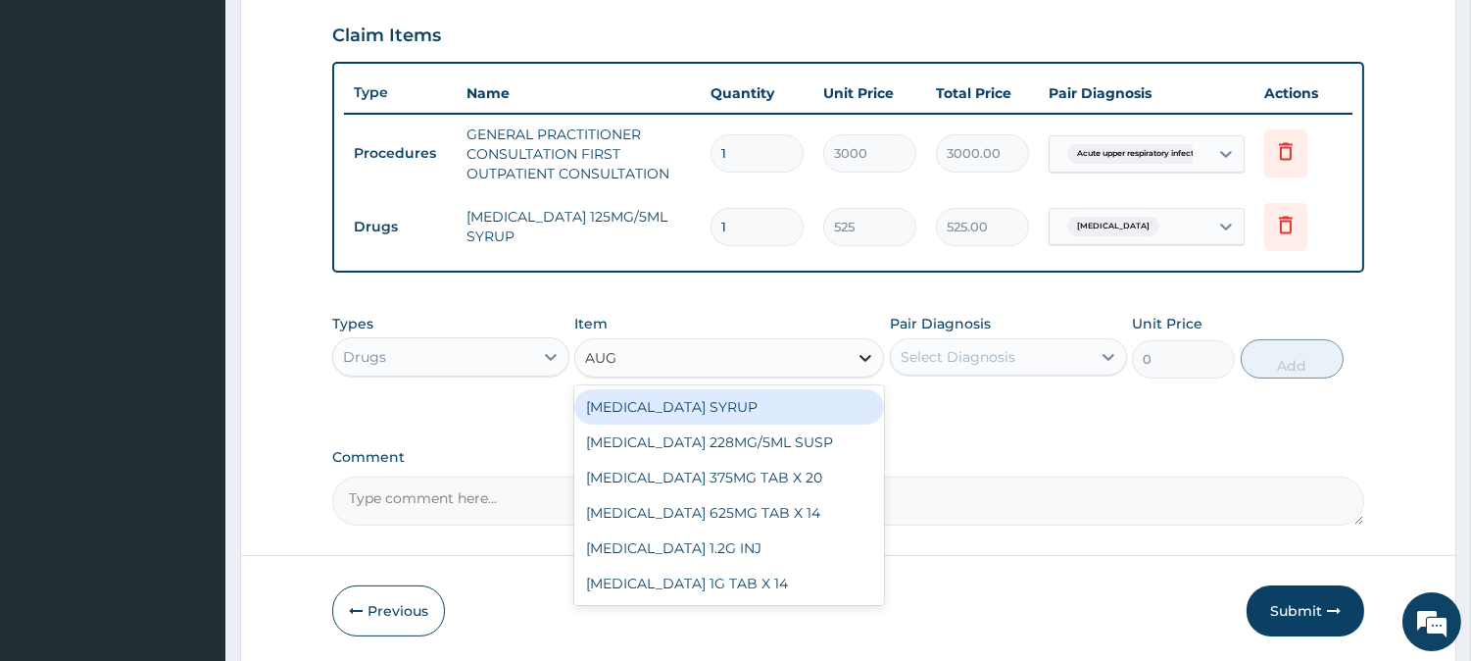
type input "AUGM"
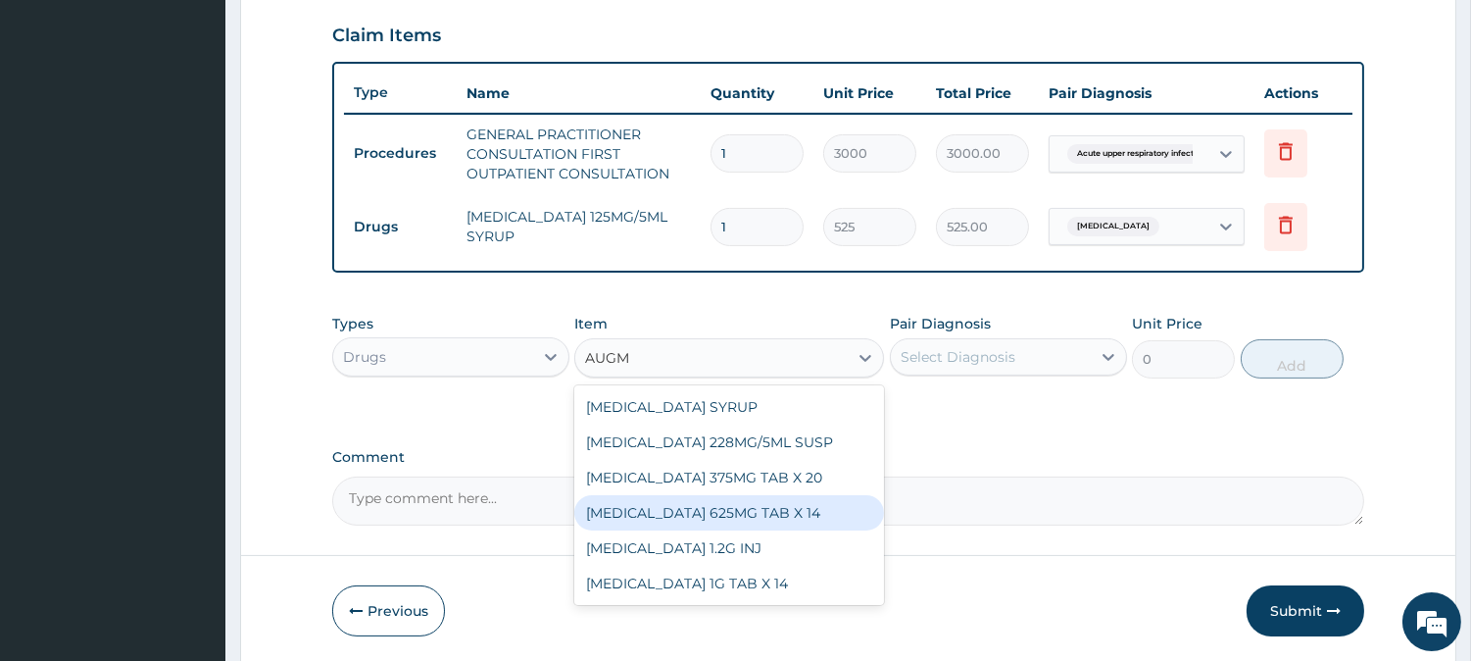
click at [703, 504] on div "[MEDICAL_DATA] 625MG TAB X 14" at bounding box center [729, 512] width 310 height 35
type input "1417.5"
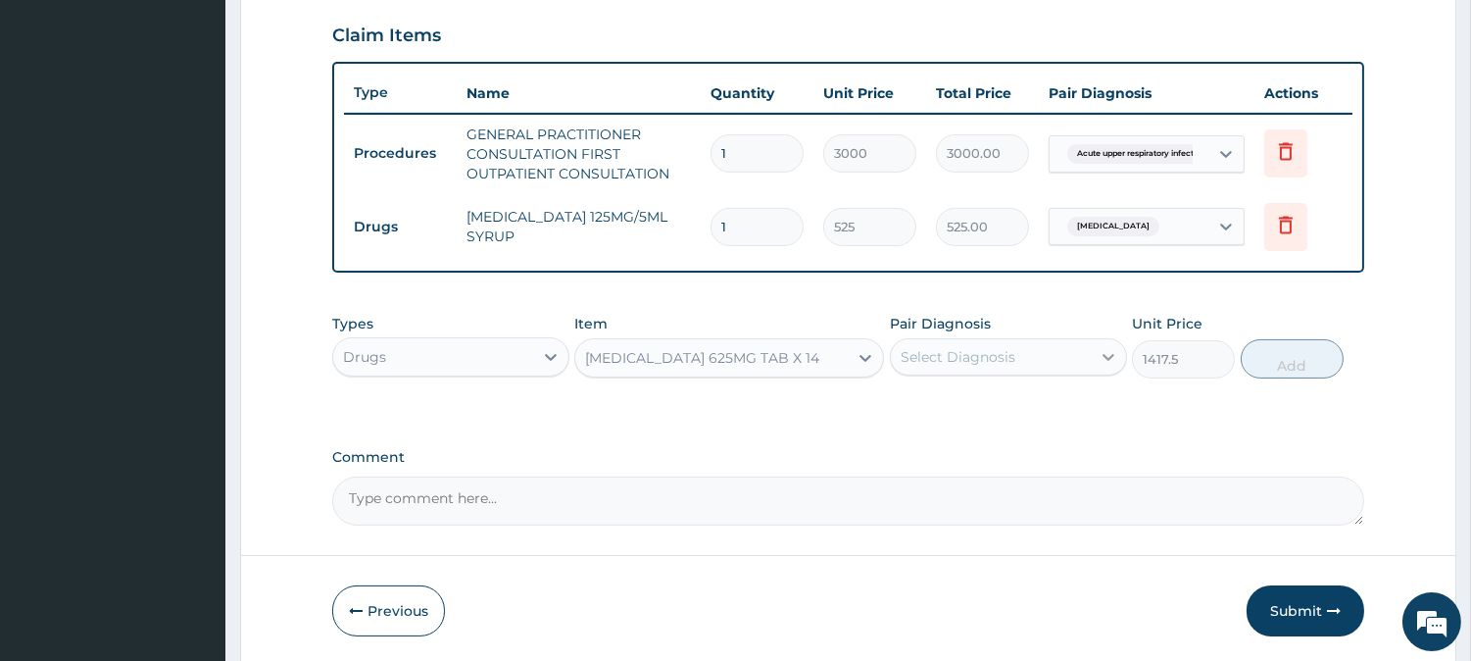
click at [1113, 353] on icon at bounding box center [1109, 357] width 20 height 20
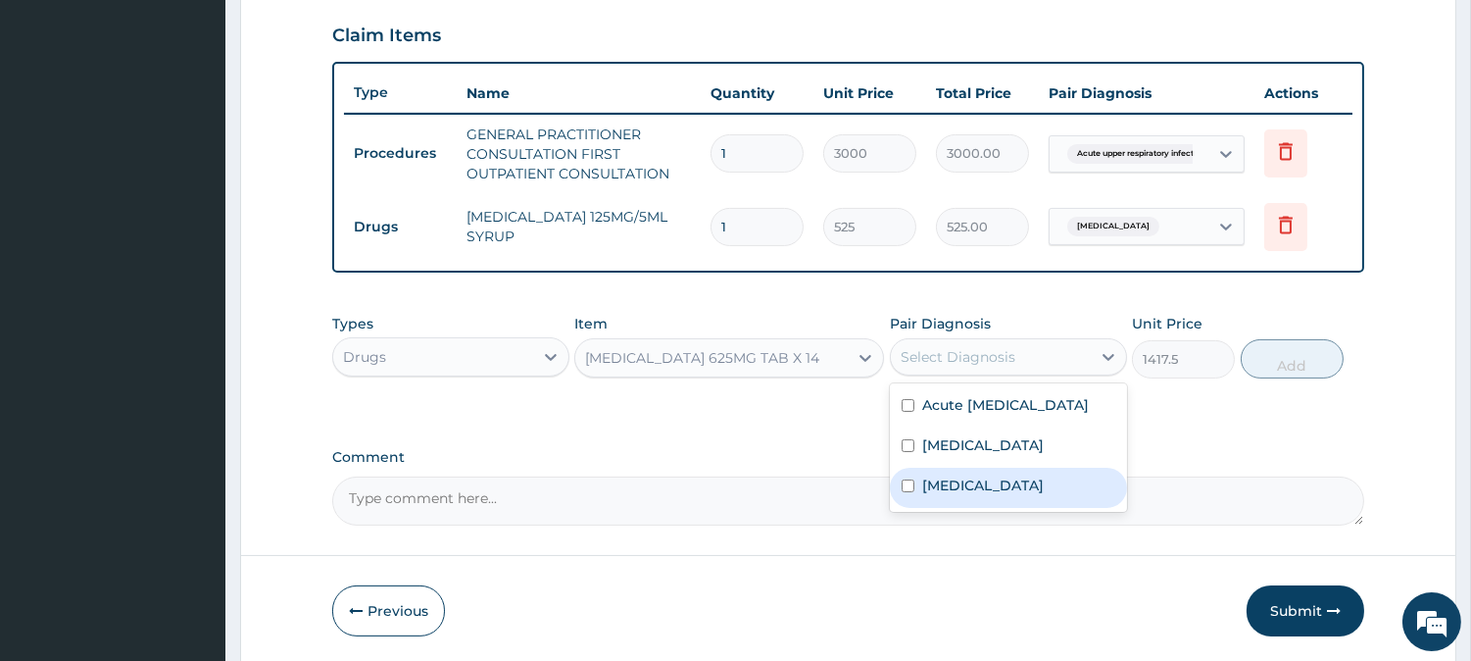
click at [903, 492] on input "checkbox" at bounding box center [908, 485] width 13 height 13
checkbox input "true"
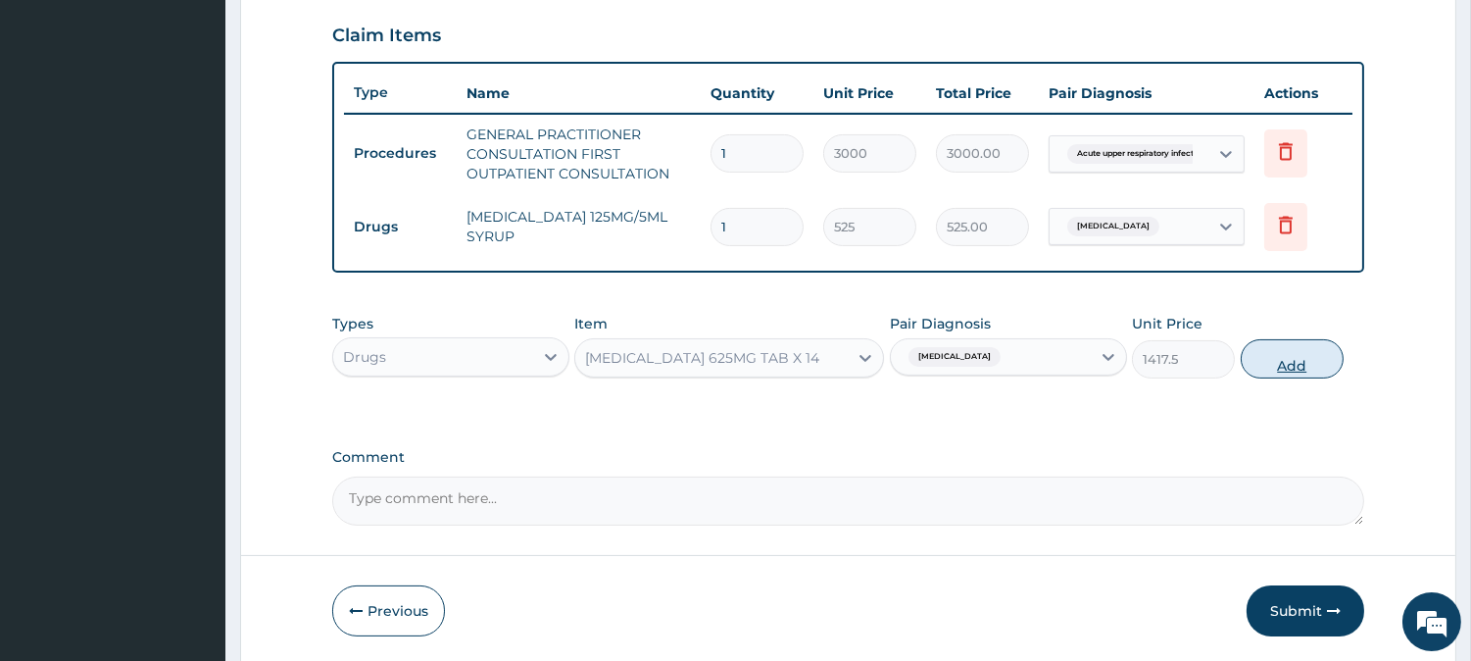
click at [1289, 356] on button "Add" at bounding box center [1292, 358] width 103 height 39
type input "0"
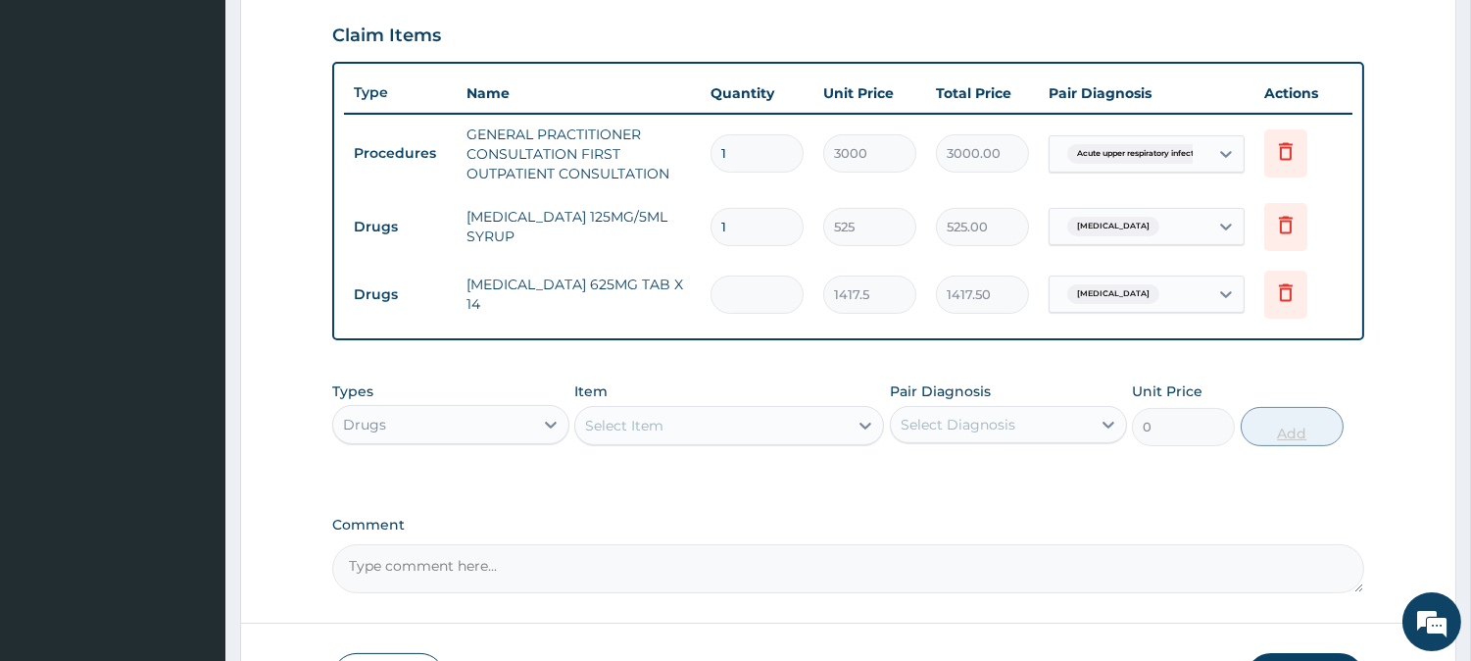
type input "0.00"
type input "5"
type input "7087.50"
type input "5"
click at [867, 429] on icon at bounding box center [866, 426] width 20 height 20
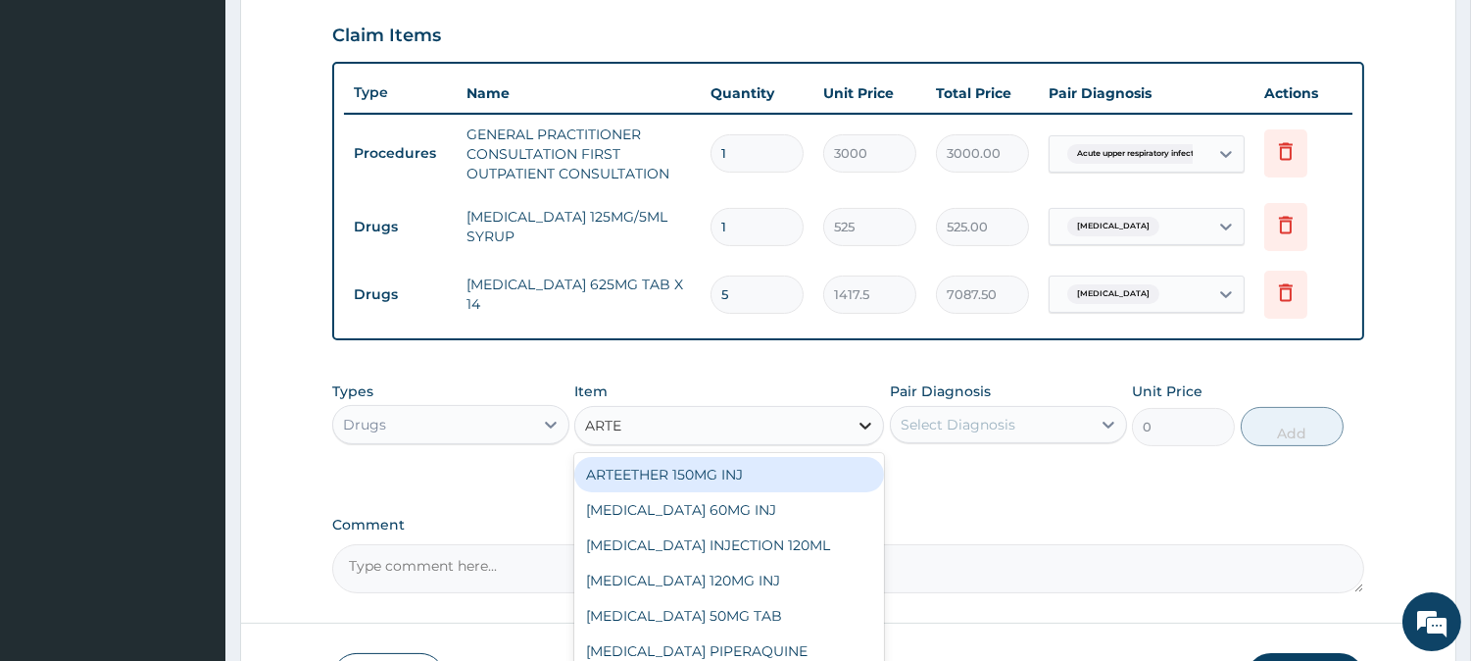
type input "ARTEM"
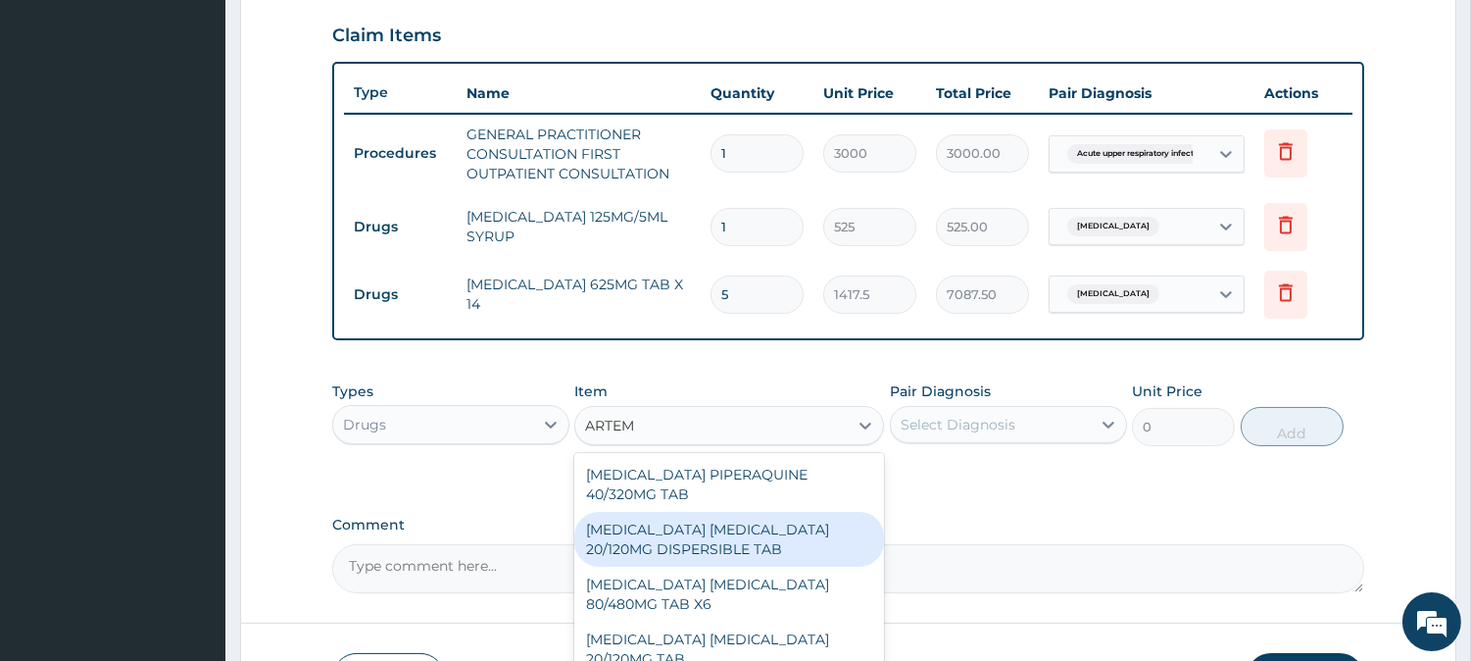
scroll to position [711, 0]
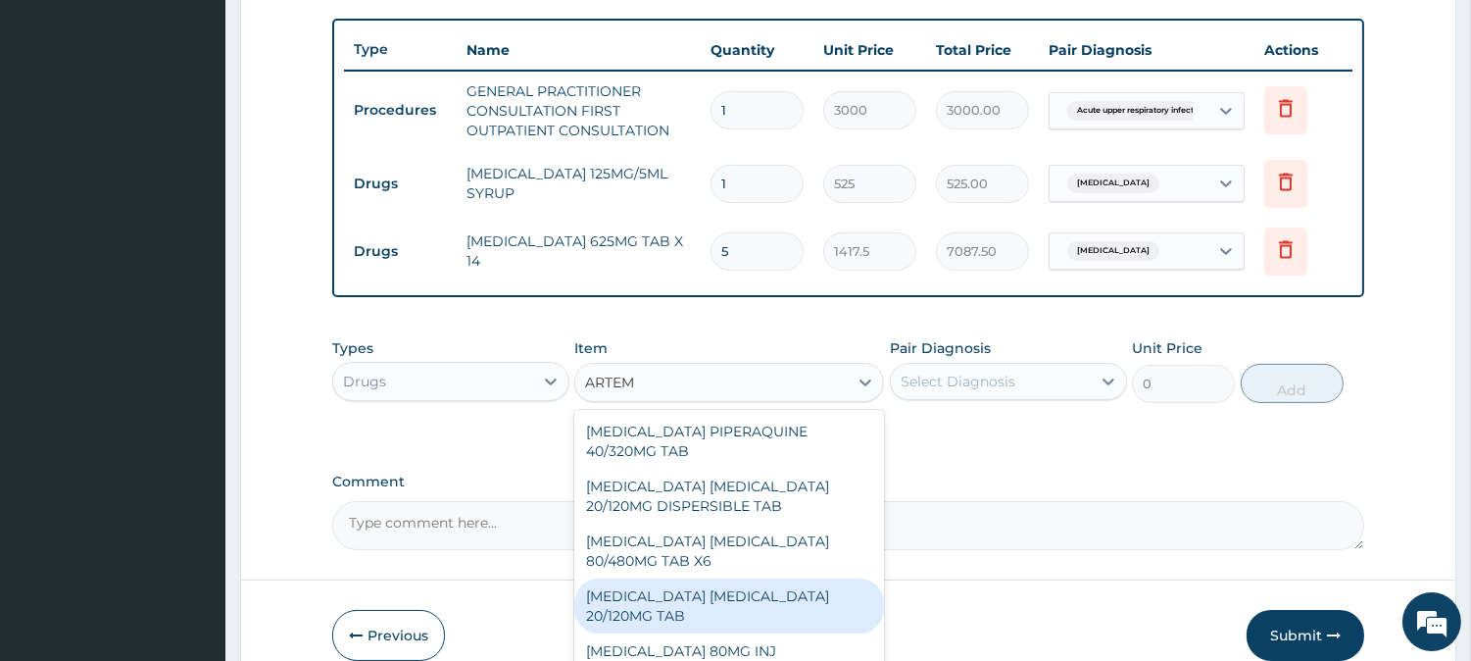
click at [681, 586] on div "ARTEMETHER LUMEFANTRINE 20/120MG TAB" at bounding box center [729, 605] width 310 height 55
type input "84"
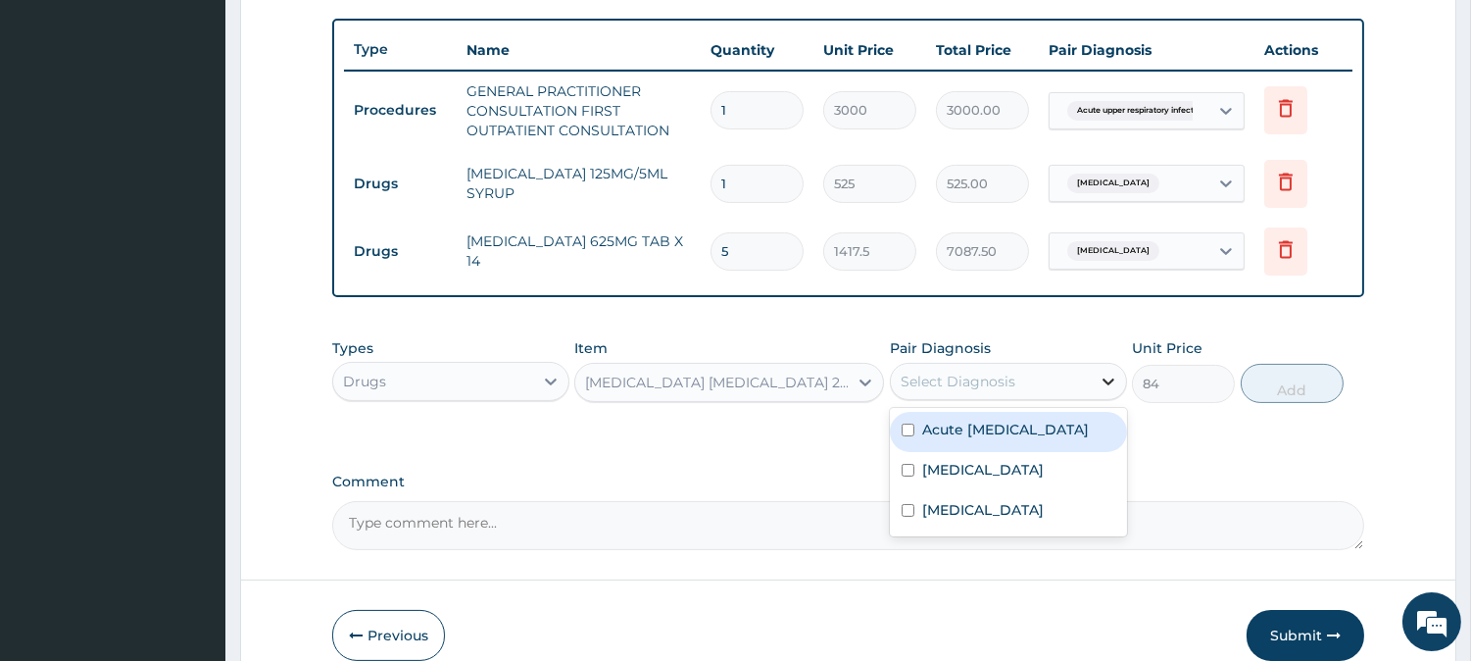
click at [1112, 379] on icon at bounding box center [1109, 381] width 20 height 20
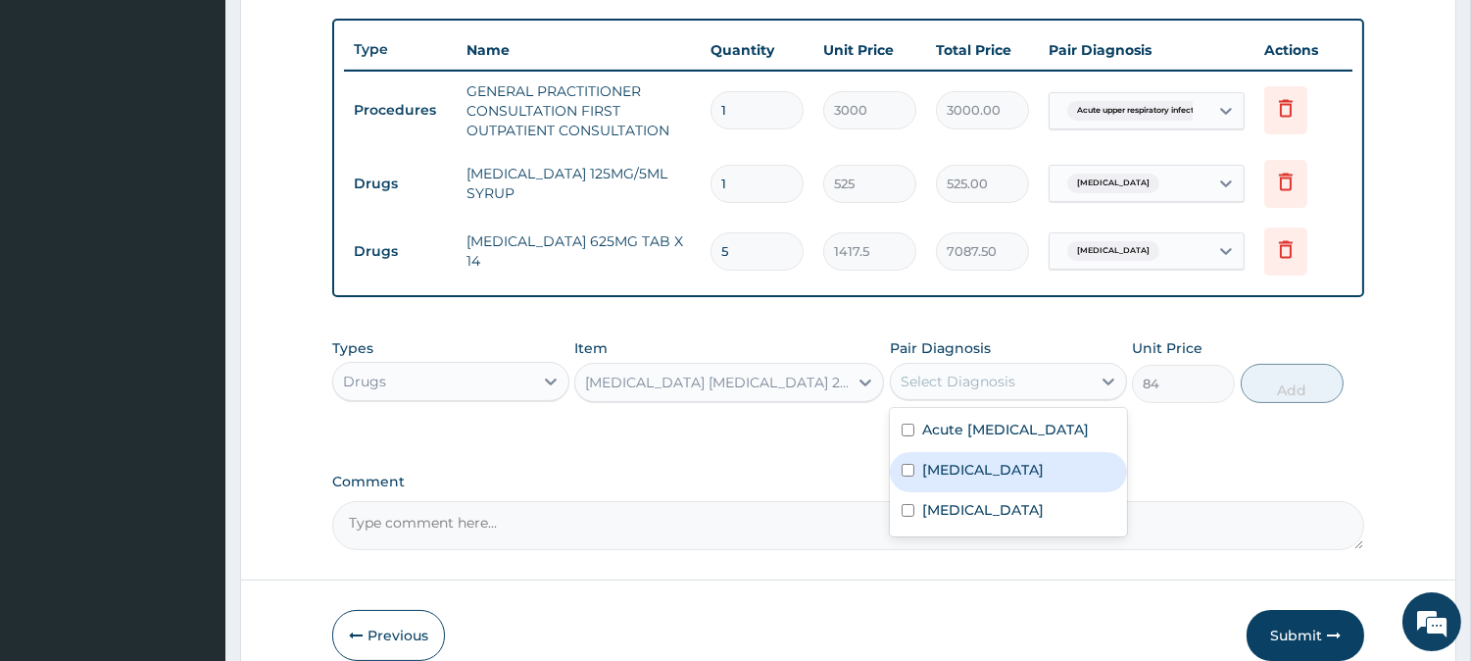
click at [906, 476] on input "checkbox" at bounding box center [908, 470] width 13 height 13
checkbox input "true"
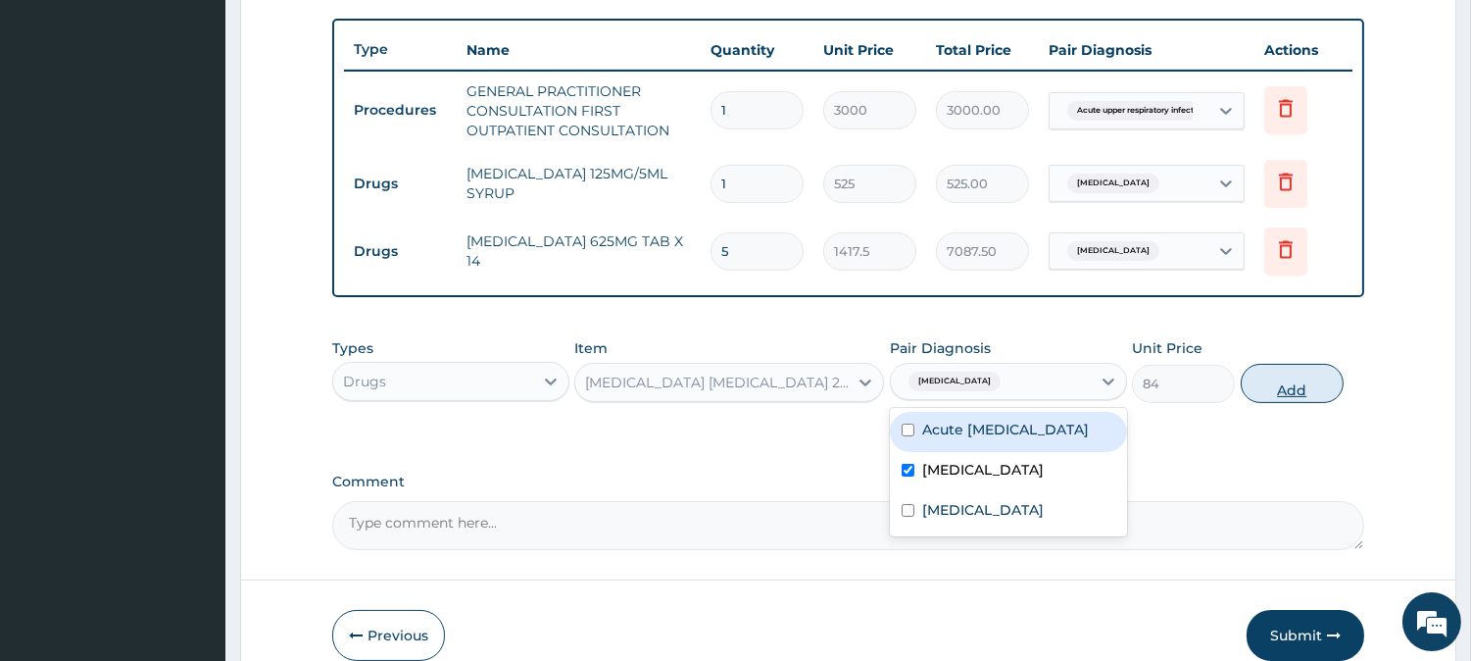
click at [1288, 375] on button "Add" at bounding box center [1292, 383] width 103 height 39
type input "0"
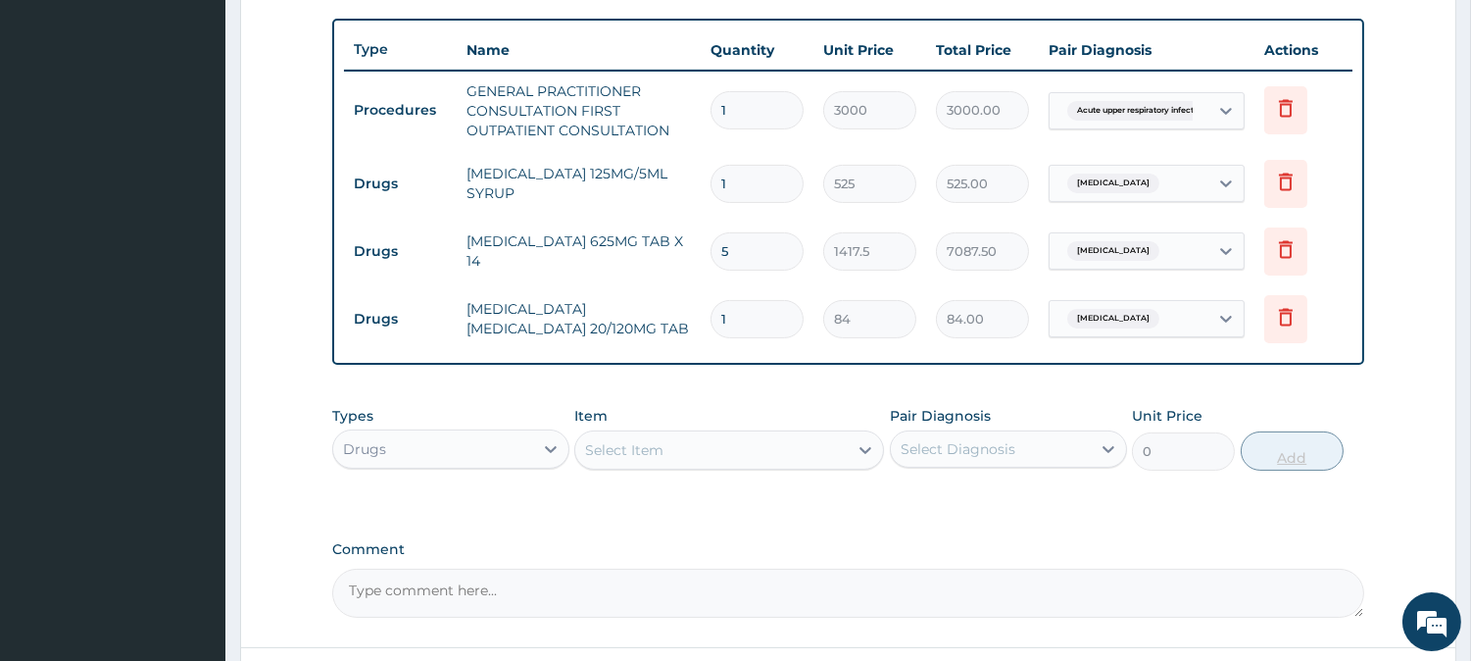
type input "12"
type input "1008.00"
type input "12"
click at [859, 444] on icon at bounding box center [866, 450] width 20 height 20
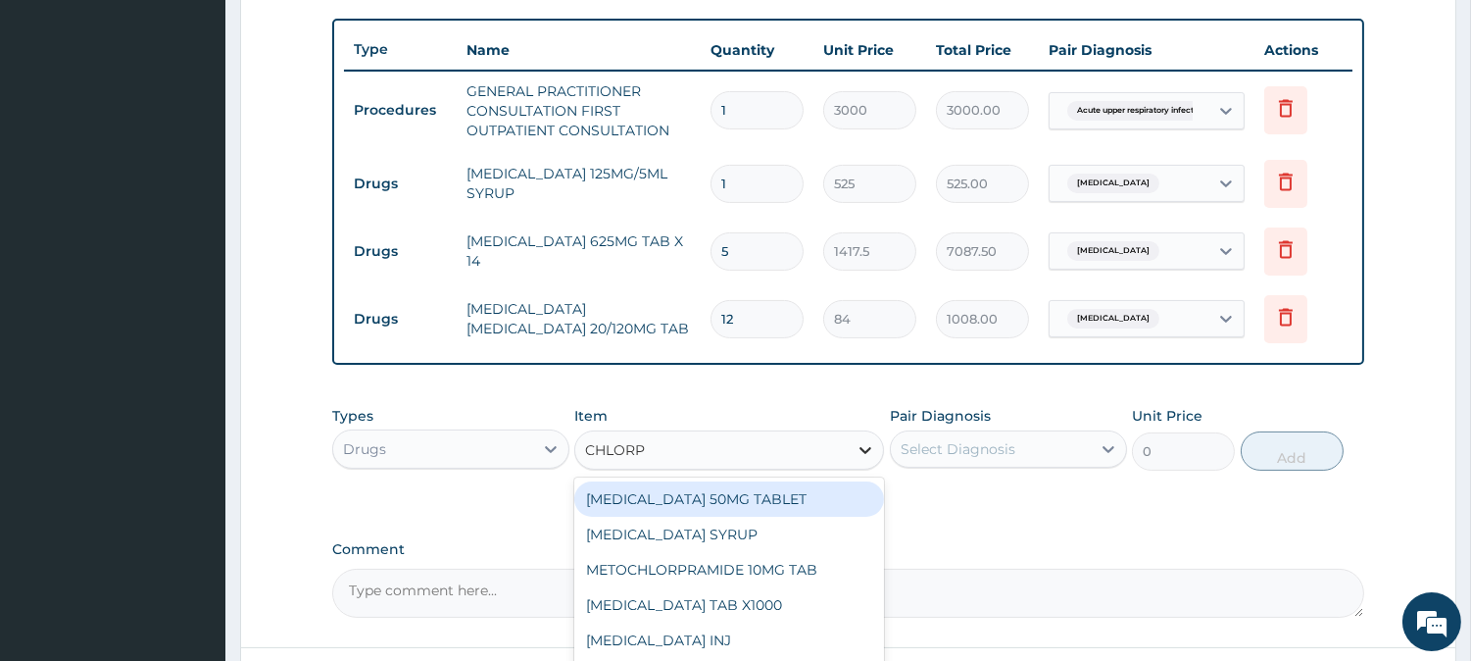
type input "CHLORPH"
click at [702, 494] on div "CHLORPHENIRAMINE SYRUP" at bounding box center [729, 498] width 310 height 35
type input "350"
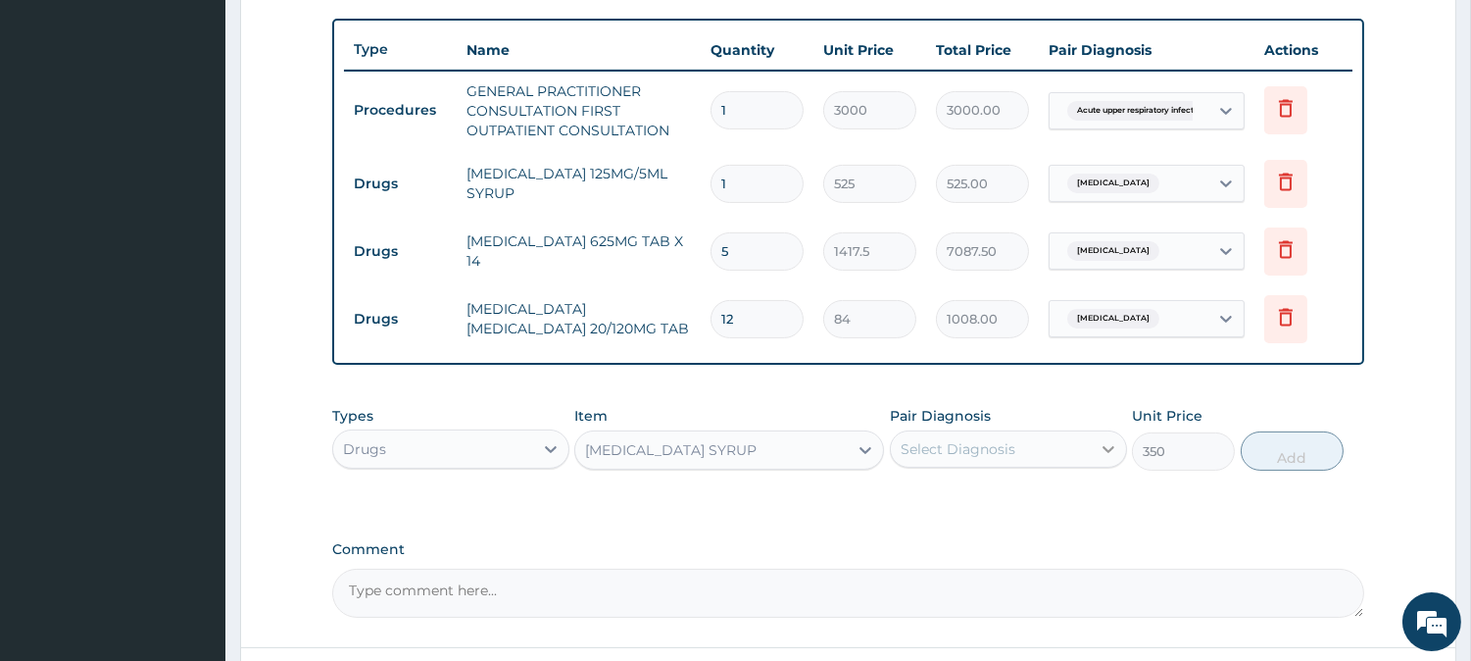
click at [1108, 448] on icon at bounding box center [1109, 449] width 12 height 7
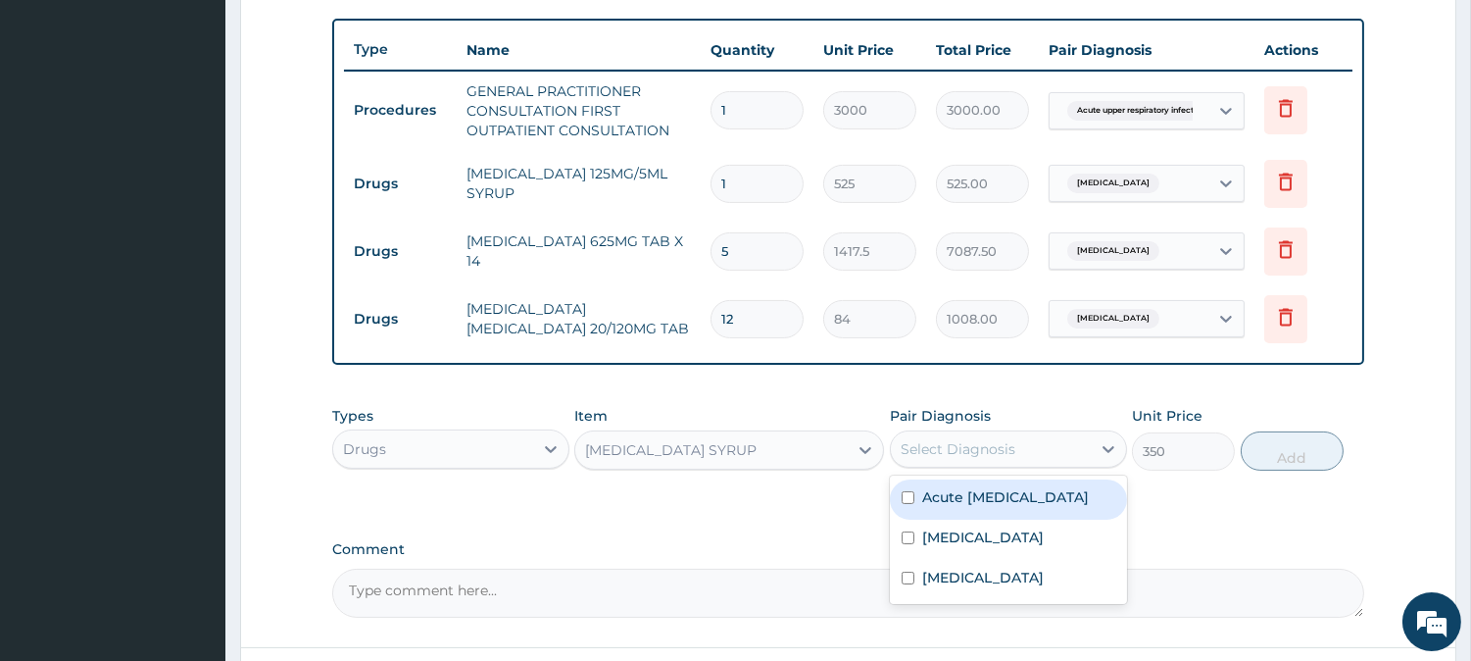
click at [907, 503] on input "checkbox" at bounding box center [908, 497] width 13 height 13
checkbox input "true"
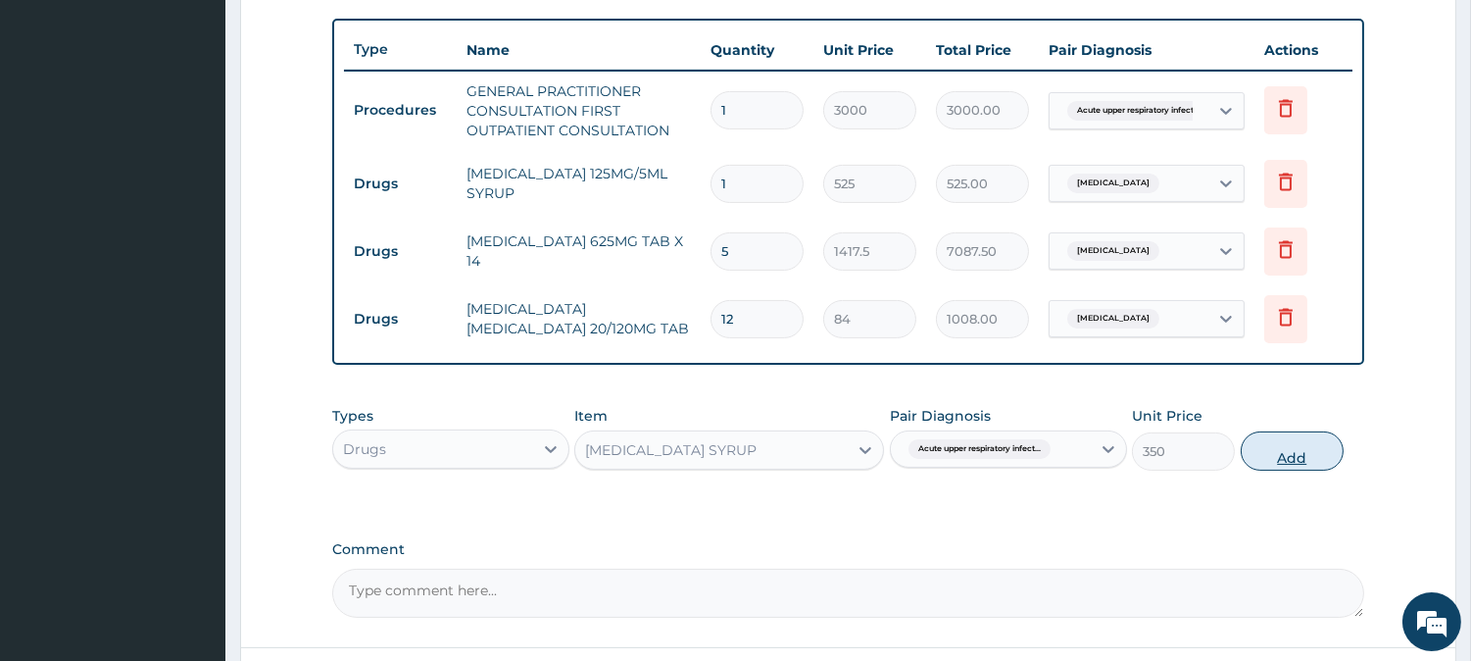
click at [1298, 439] on button "Add" at bounding box center [1292, 450] width 103 height 39
type input "0"
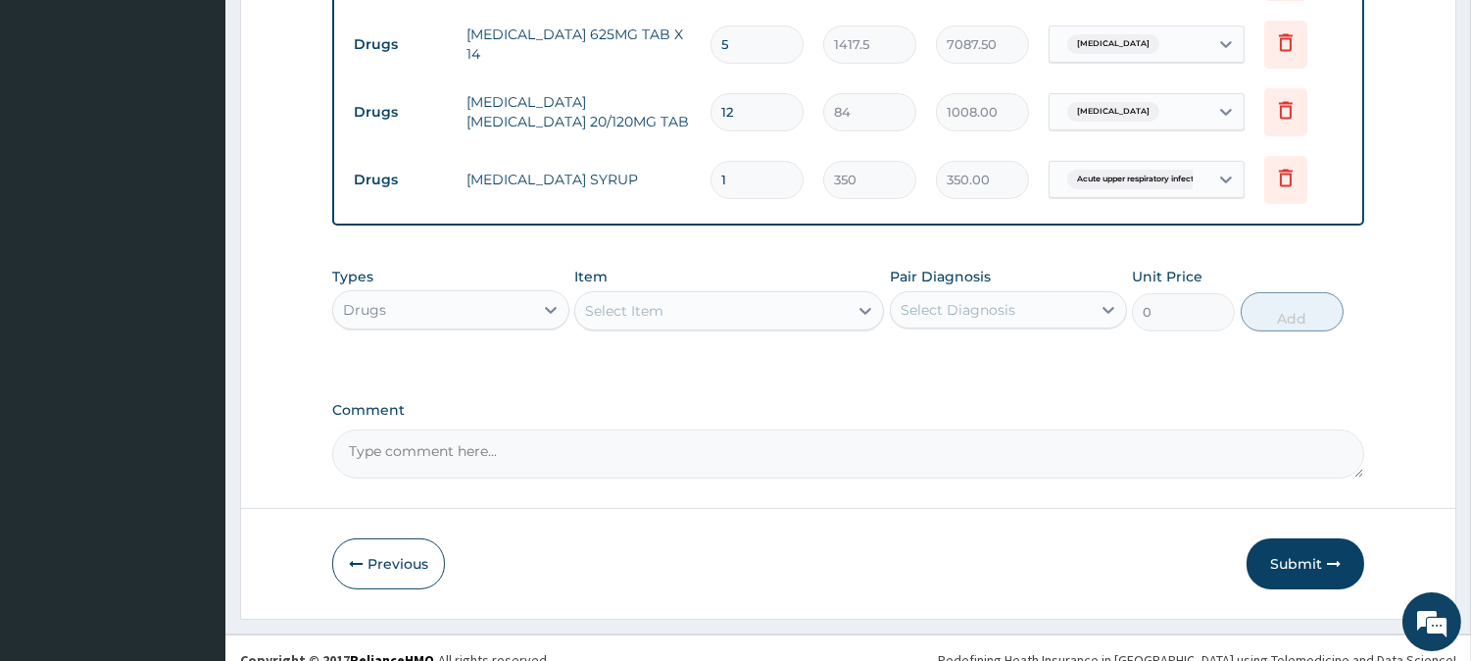
scroll to position [928, 0]
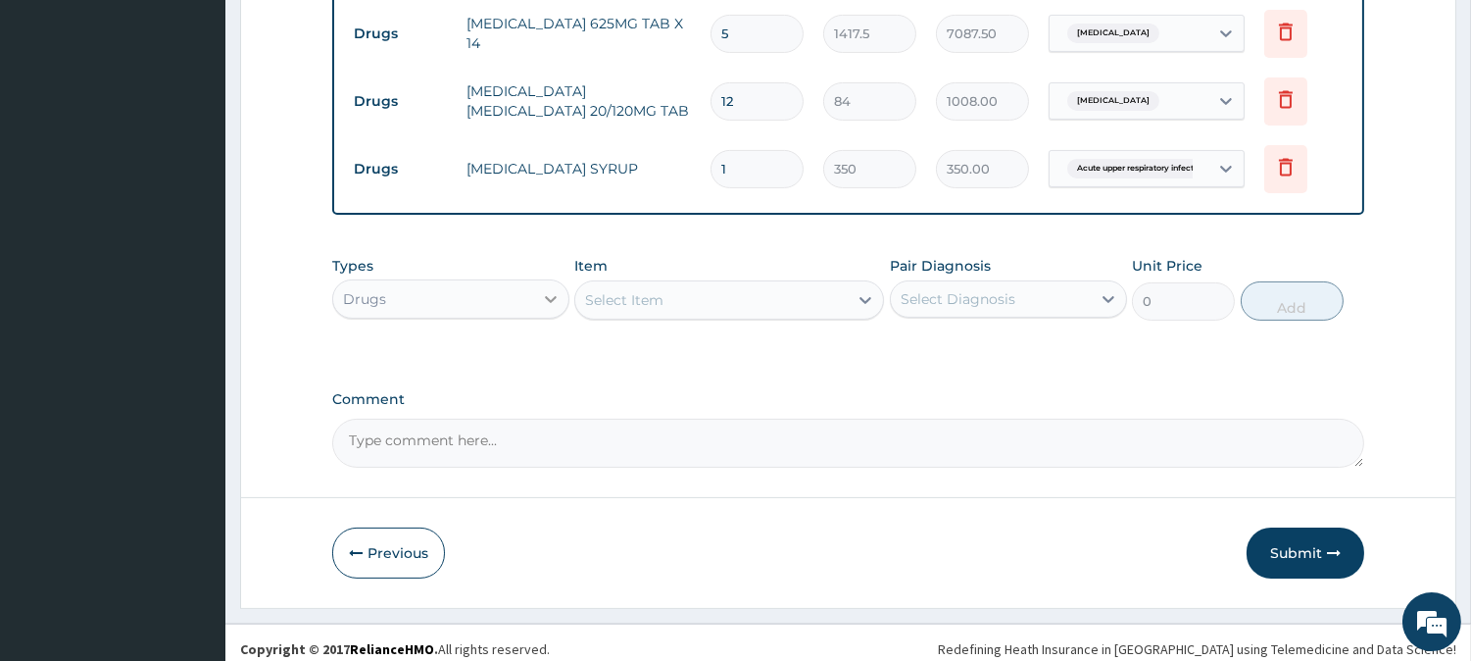
click at [549, 296] on icon at bounding box center [551, 299] width 20 height 20
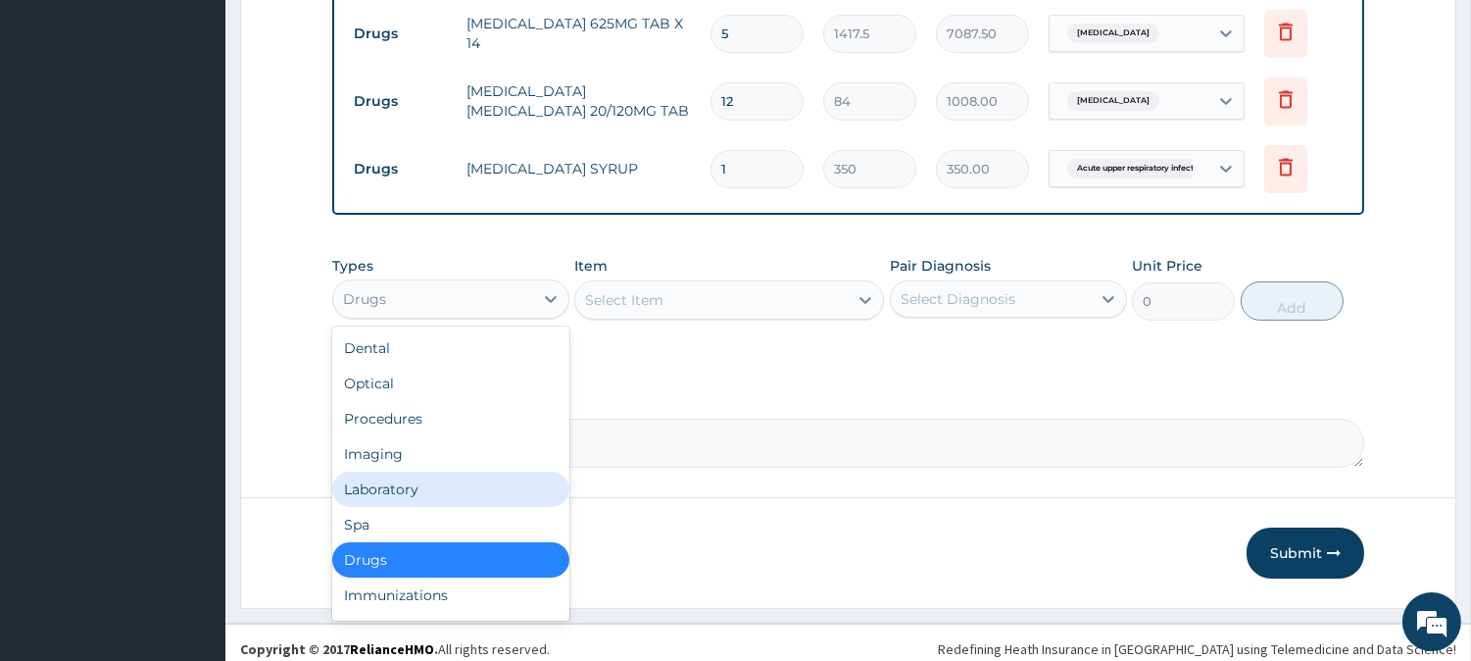
click at [461, 474] on div "Laboratory" at bounding box center [450, 488] width 237 height 35
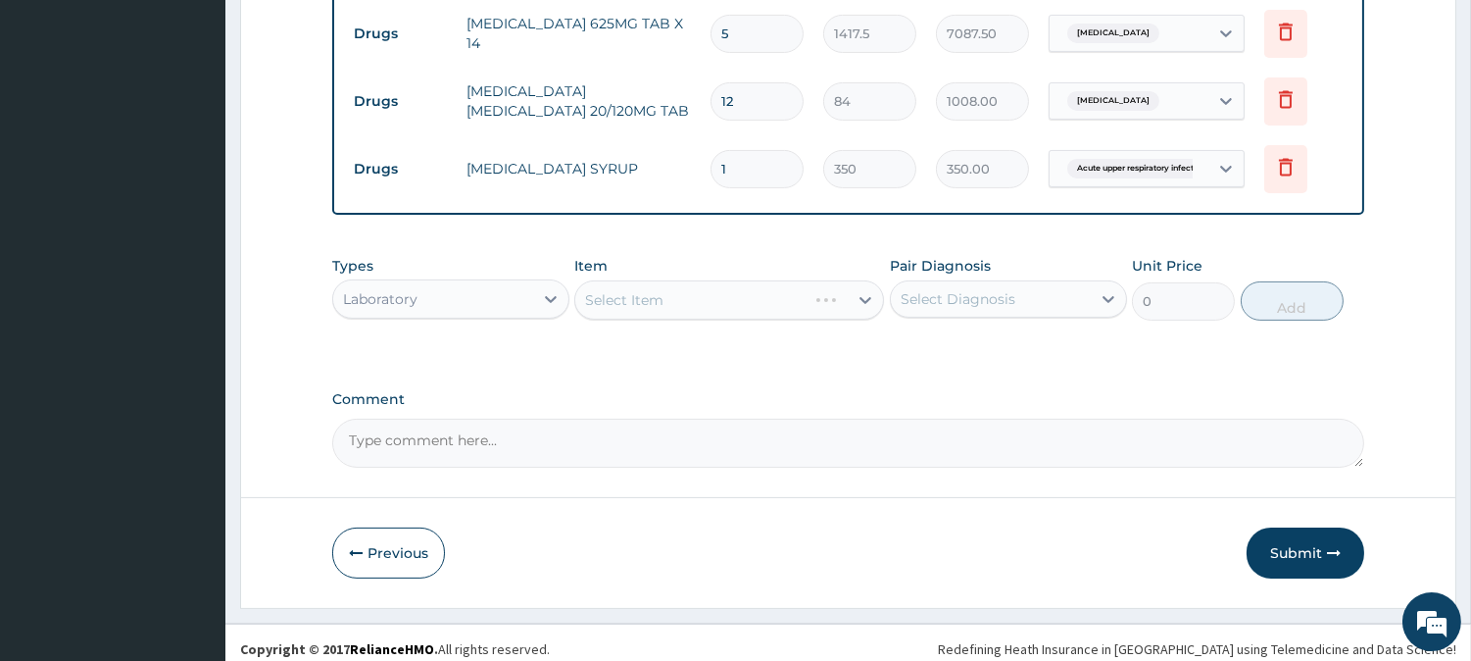
click at [864, 298] on div "Select Item" at bounding box center [729, 299] width 310 height 39
click at [864, 297] on icon at bounding box center [866, 300] width 20 height 20
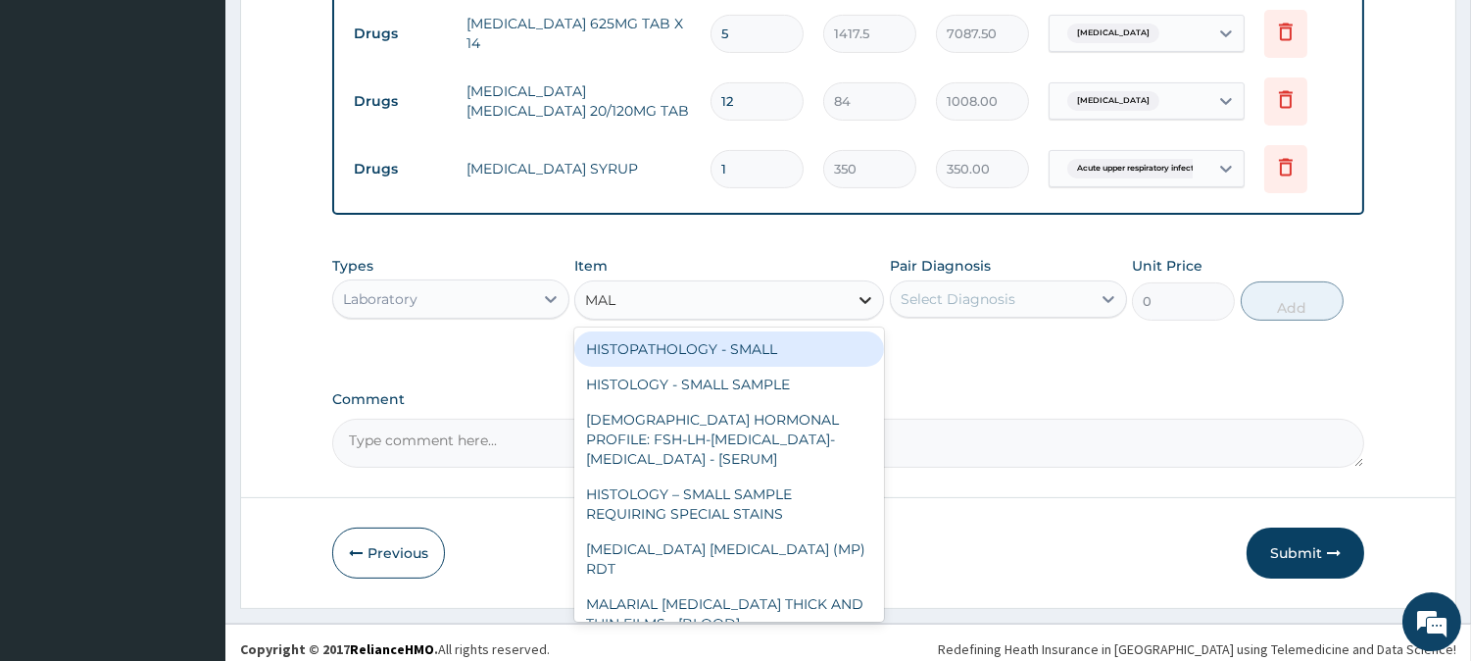
type input "MALA"
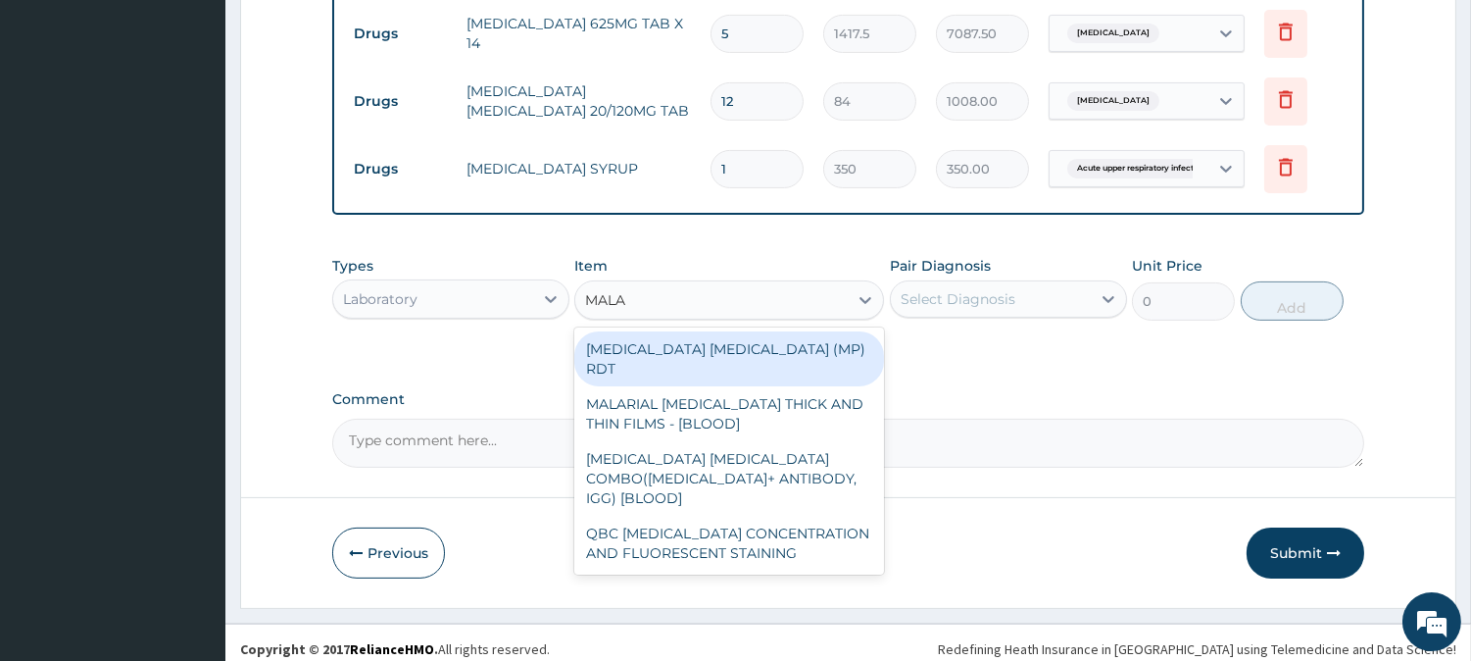
click at [748, 335] on div "MALARIA PARASITE (MP) RDT" at bounding box center [729, 358] width 310 height 55
type input "1500"
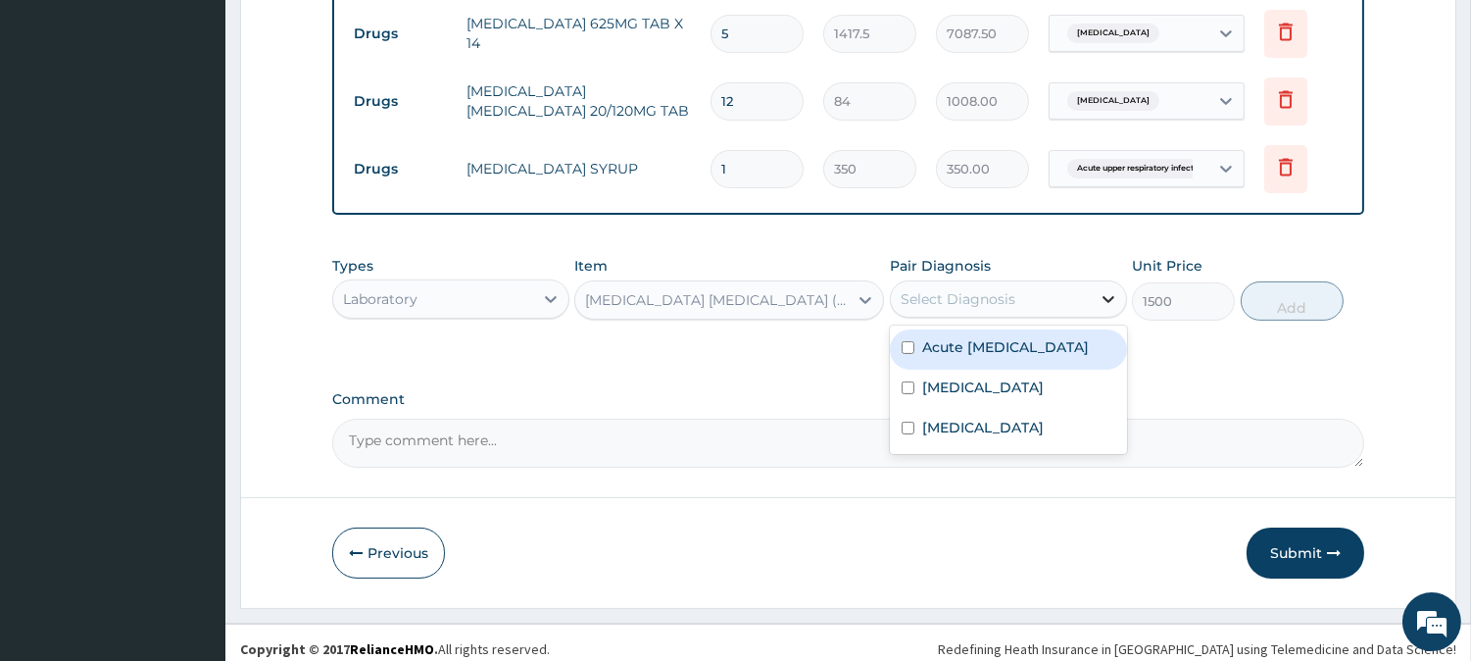
click at [1108, 294] on icon at bounding box center [1109, 299] width 20 height 20
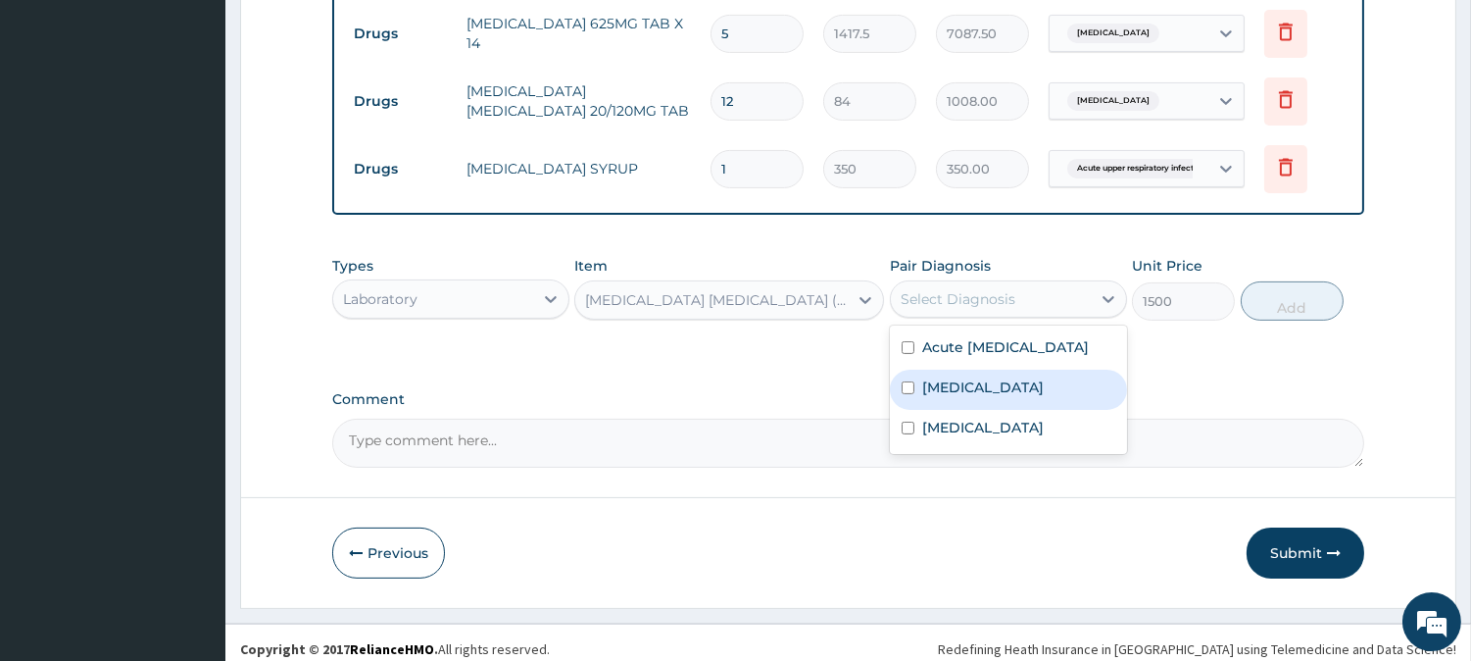
click at [905, 394] on input "checkbox" at bounding box center [908, 387] width 13 height 13
checkbox input "true"
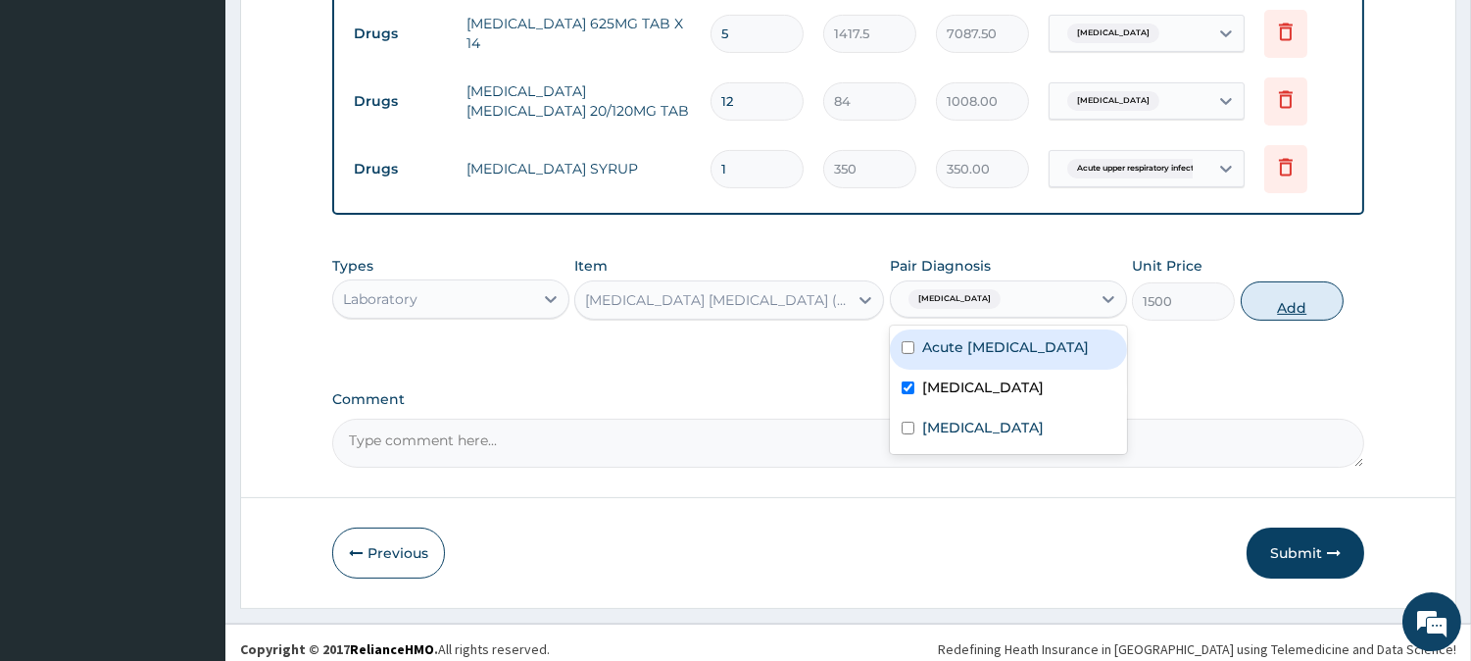
click at [1281, 292] on button "Add" at bounding box center [1292, 300] width 103 height 39
type input "0"
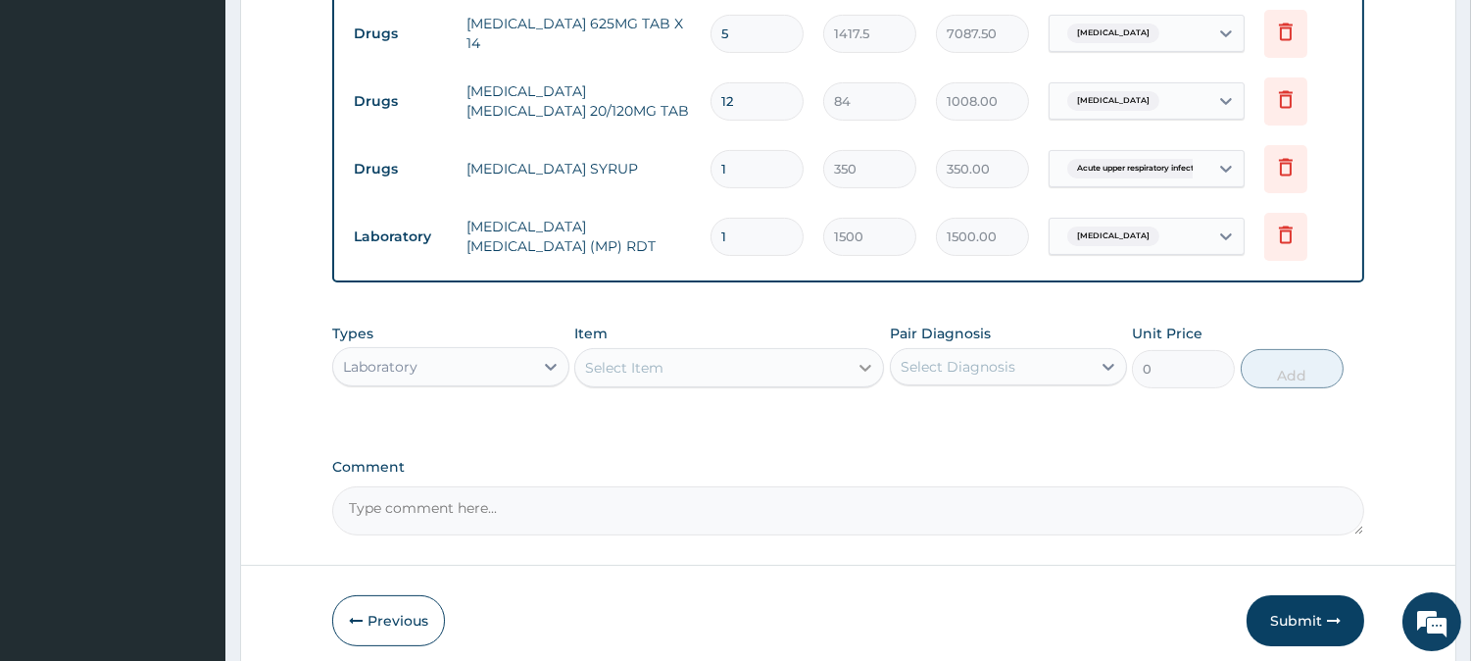
click at [865, 369] on icon at bounding box center [866, 368] width 12 height 7
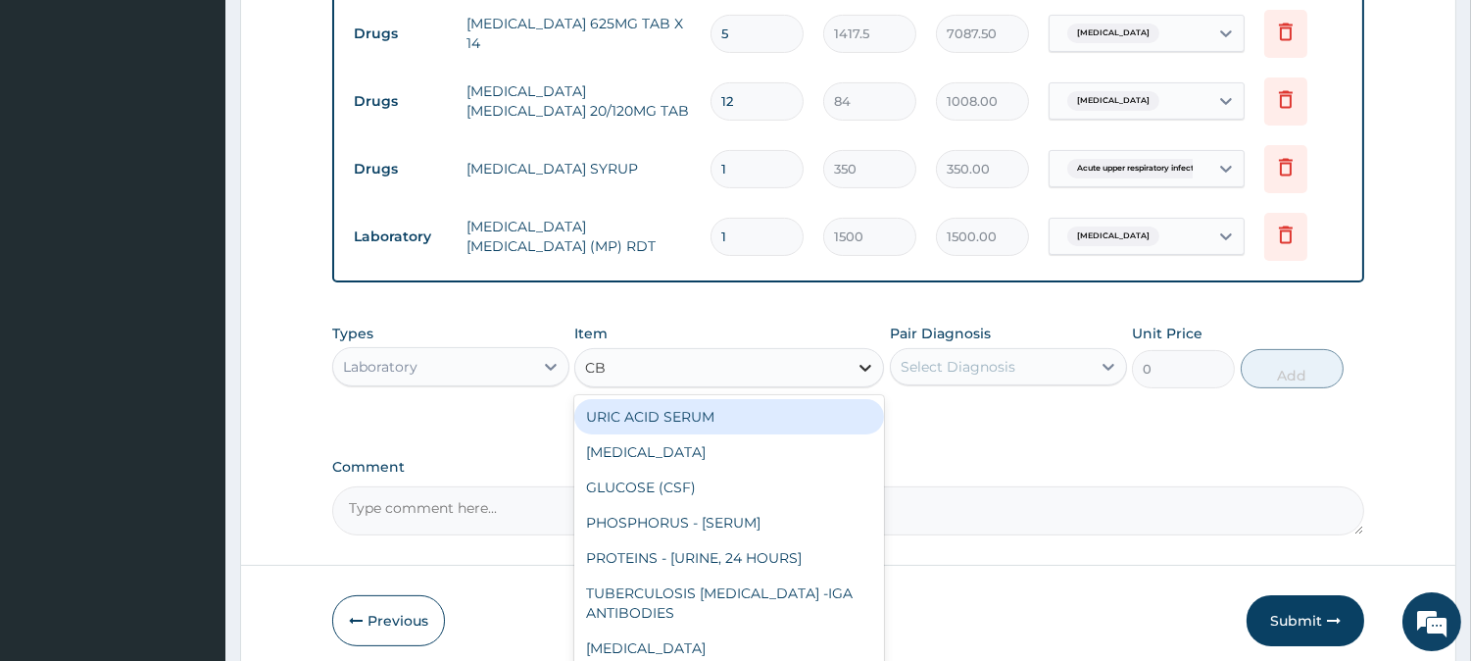
type input "CBC"
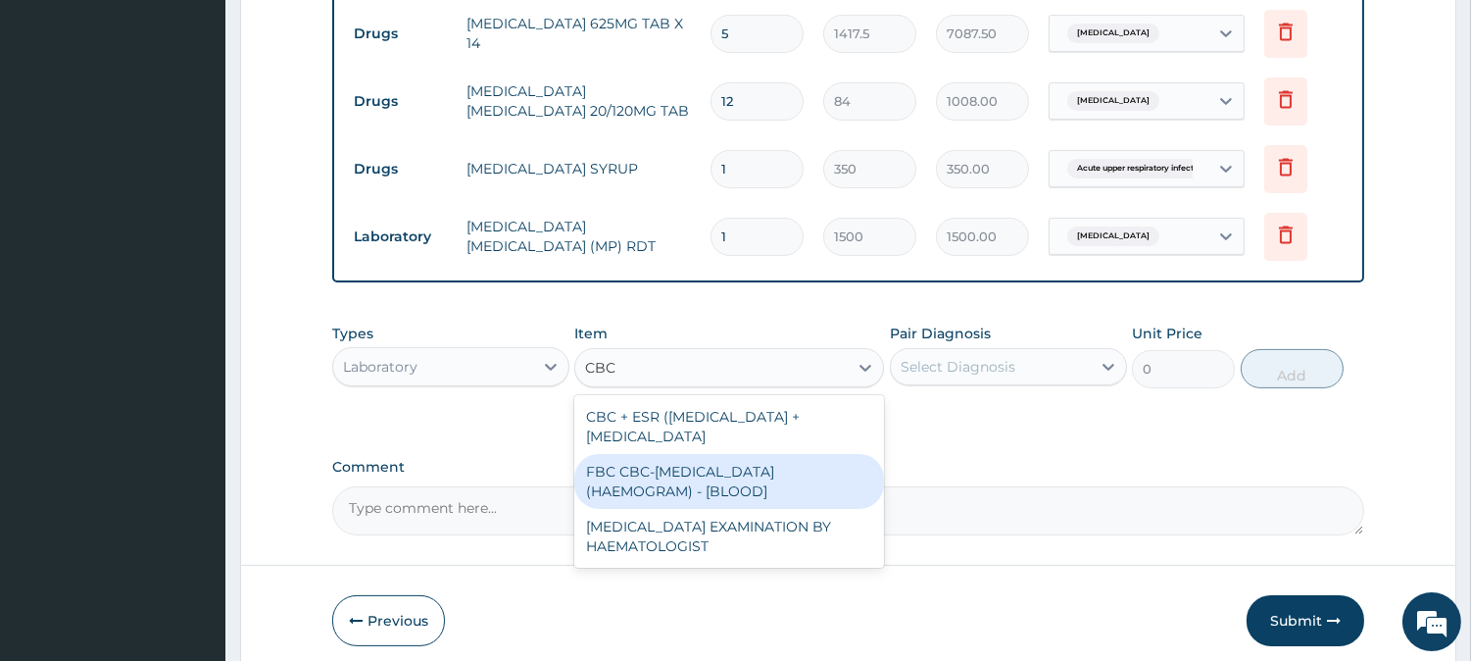
click at [749, 472] on div "FBC CBC-[MEDICAL_DATA] (HAEMOGRAM) - [BLOOD]" at bounding box center [729, 481] width 310 height 55
type input "3000"
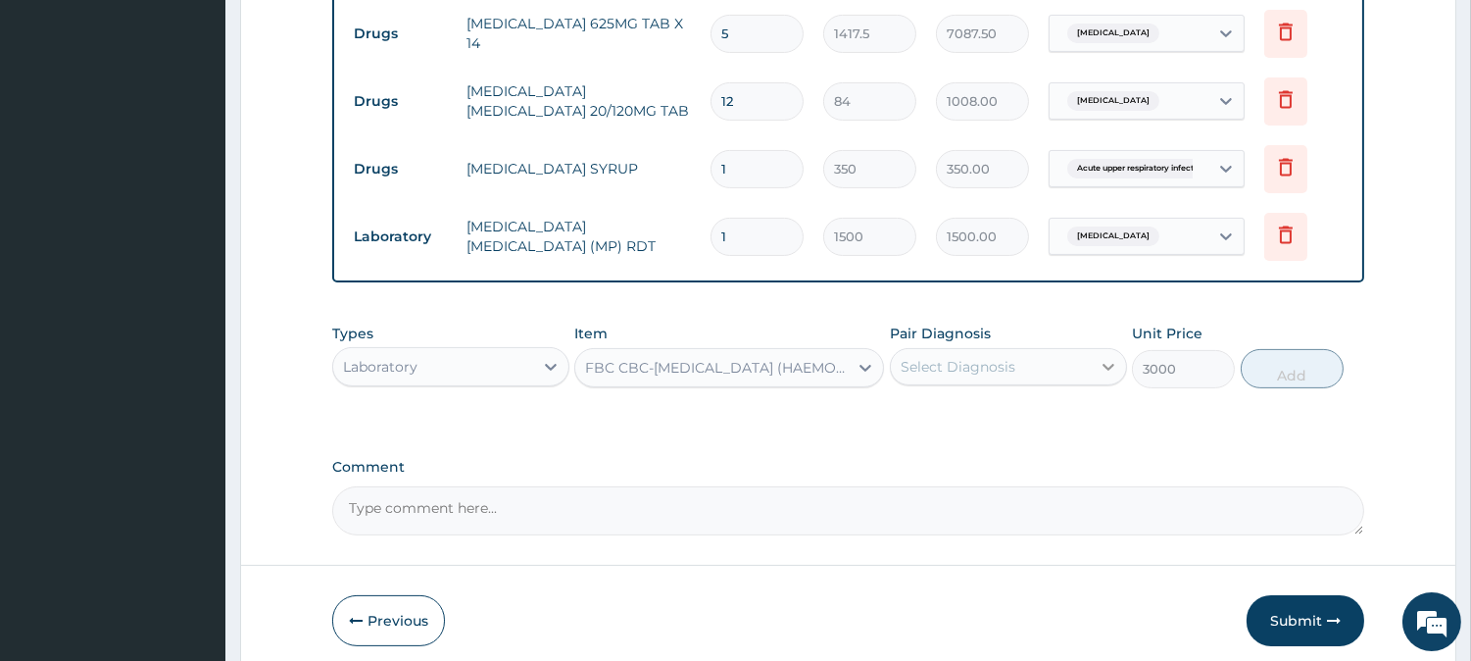
click at [1104, 365] on icon at bounding box center [1109, 367] width 12 height 7
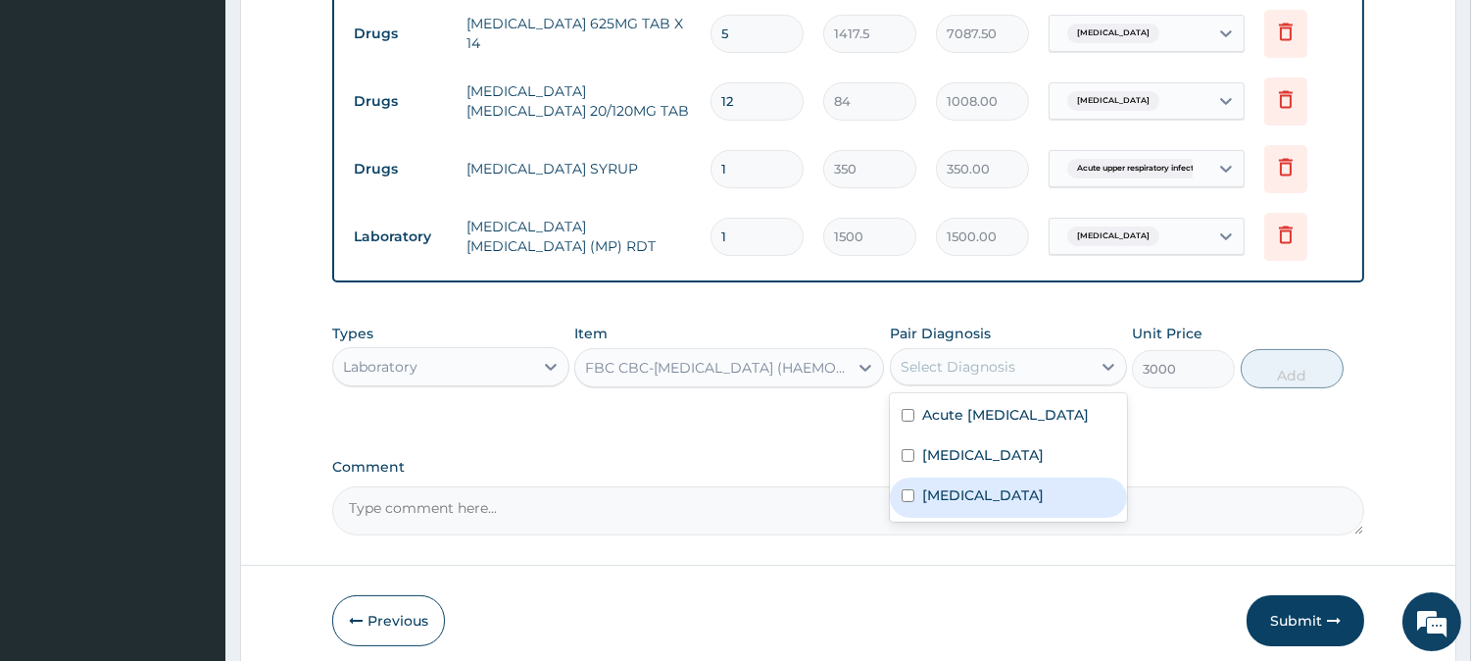
click at [906, 502] on input "checkbox" at bounding box center [908, 495] width 13 height 13
checkbox input "true"
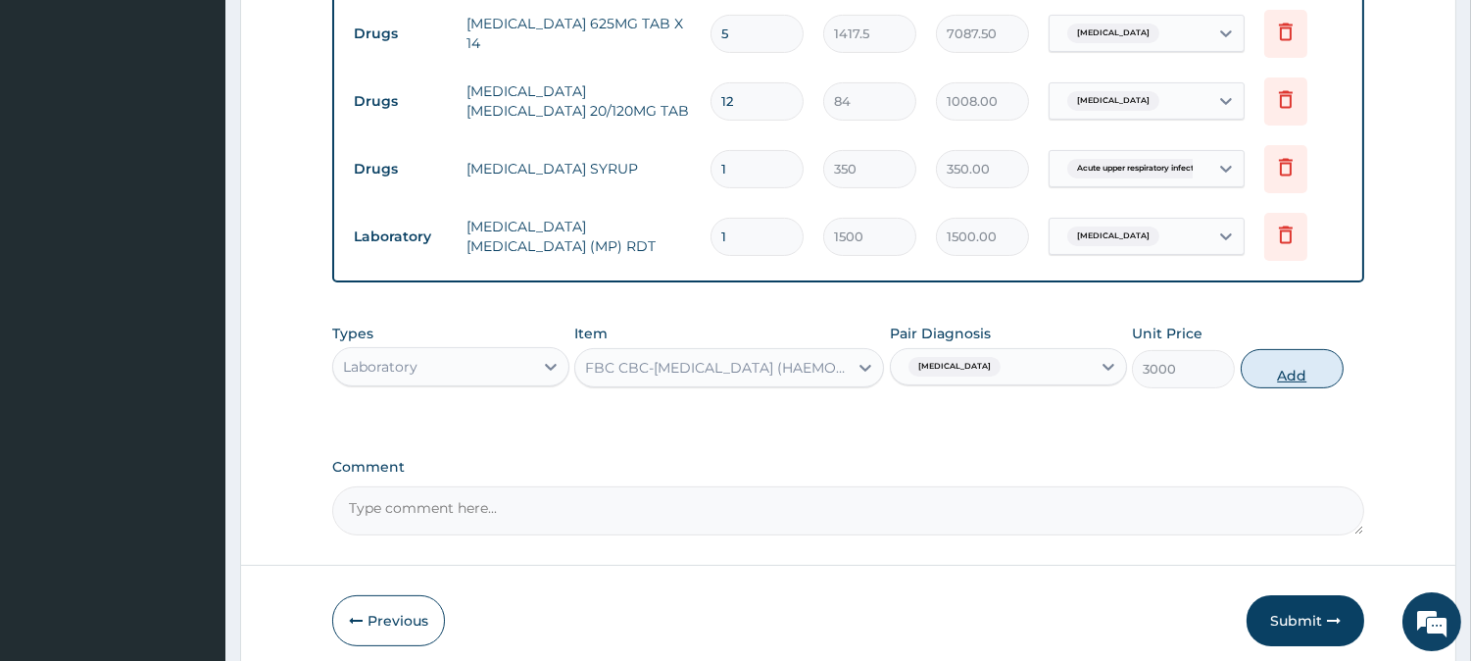
click at [1301, 368] on button "Add" at bounding box center [1292, 368] width 103 height 39
type input "0"
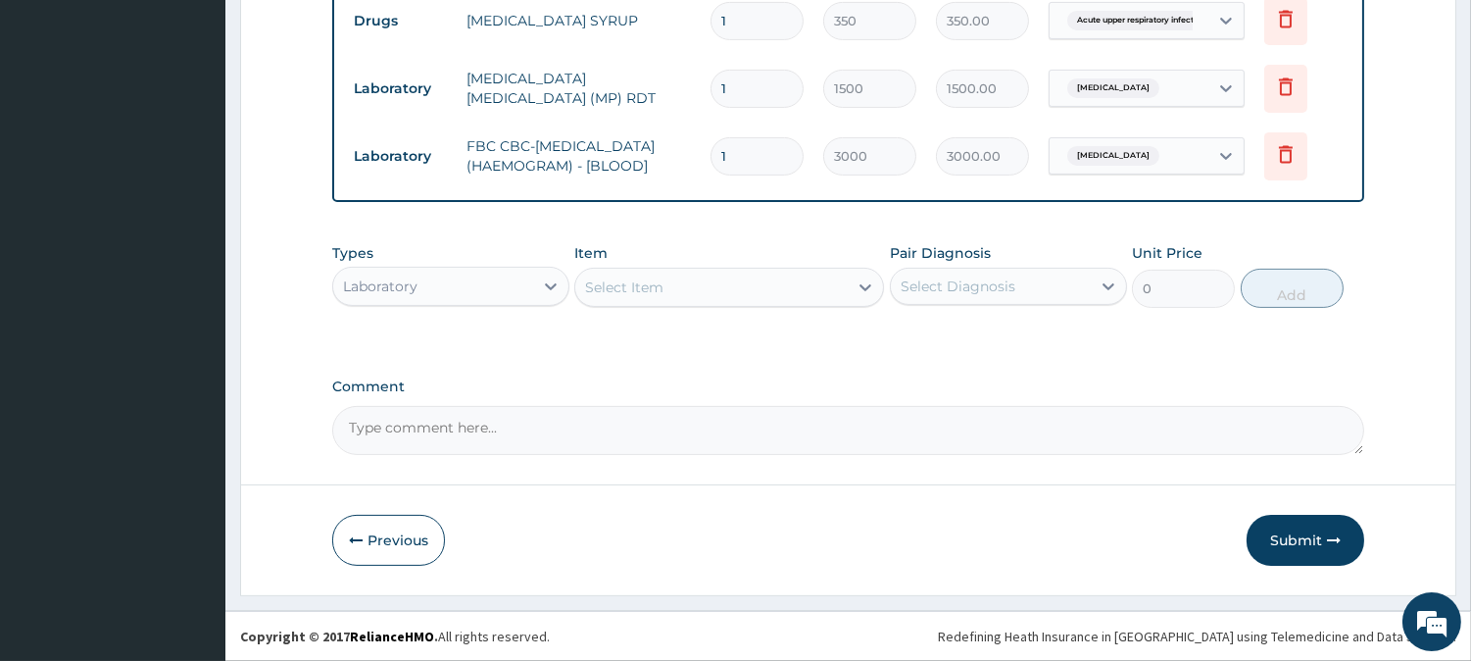
scroll to position [1086, 0]
click at [1286, 532] on button "Submit" at bounding box center [1306, 540] width 118 height 51
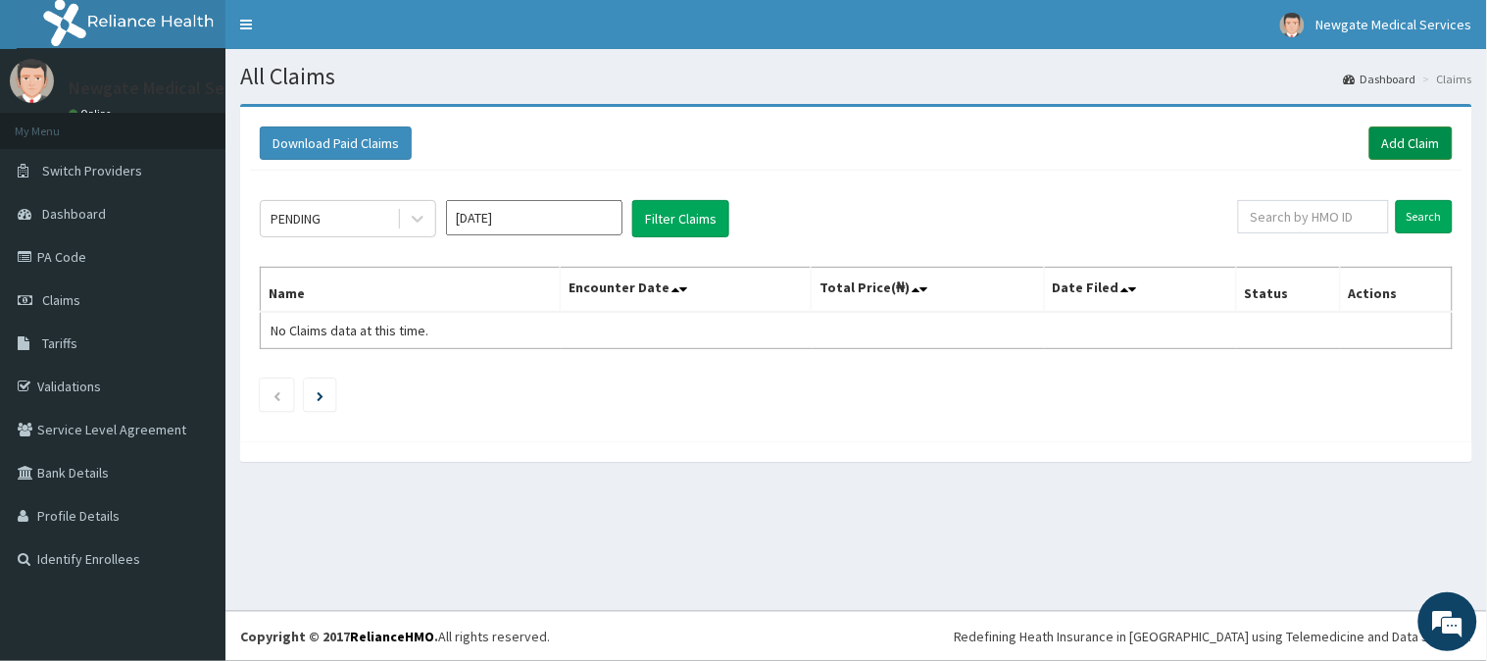
click at [1397, 138] on link "Add Claim" at bounding box center [1410, 142] width 83 height 33
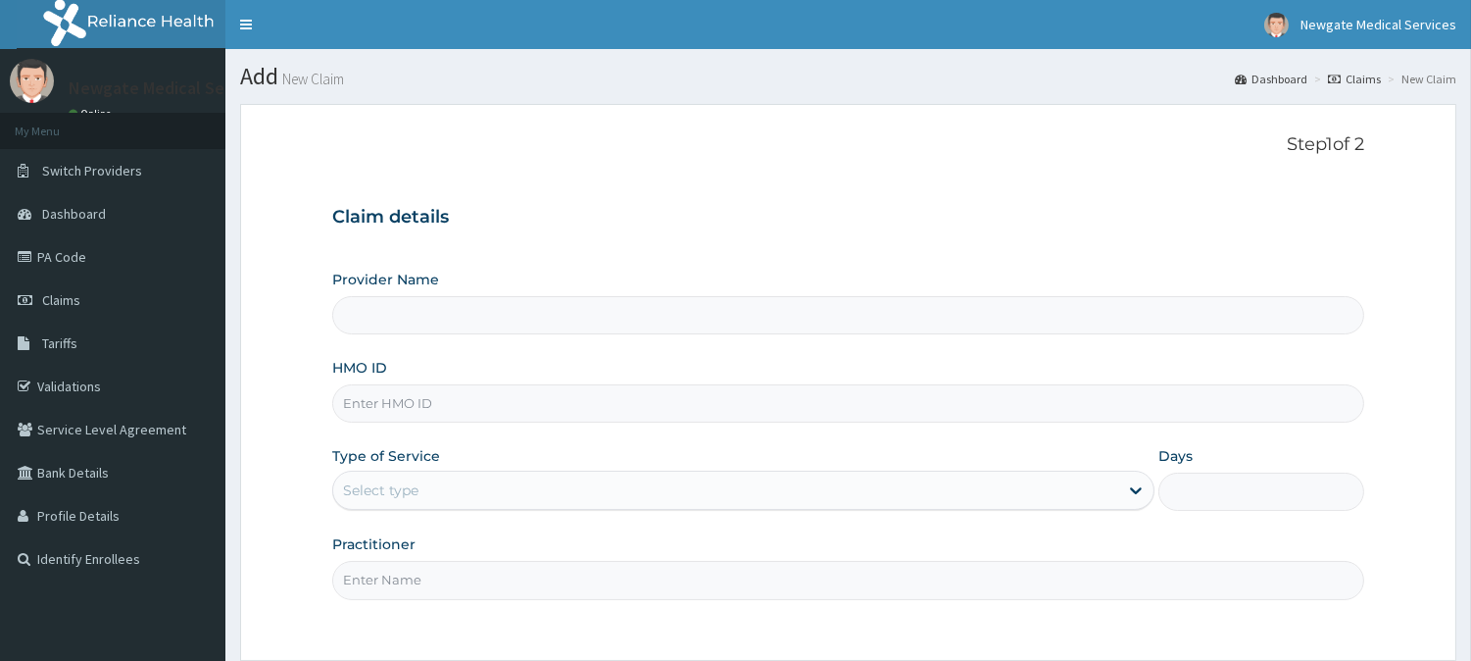
paste input "WML/10067/B"
type input "WML/10067/B"
click at [466, 492] on div "Select type" at bounding box center [725, 489] width 785 height 31
click at [462, 317] on input "Provider Name" at bounding box center [848, 315] width 1032 height 38
click at [488, 583] on input "Practitioner" at bounding box center [848, 580] width 1032 height 38
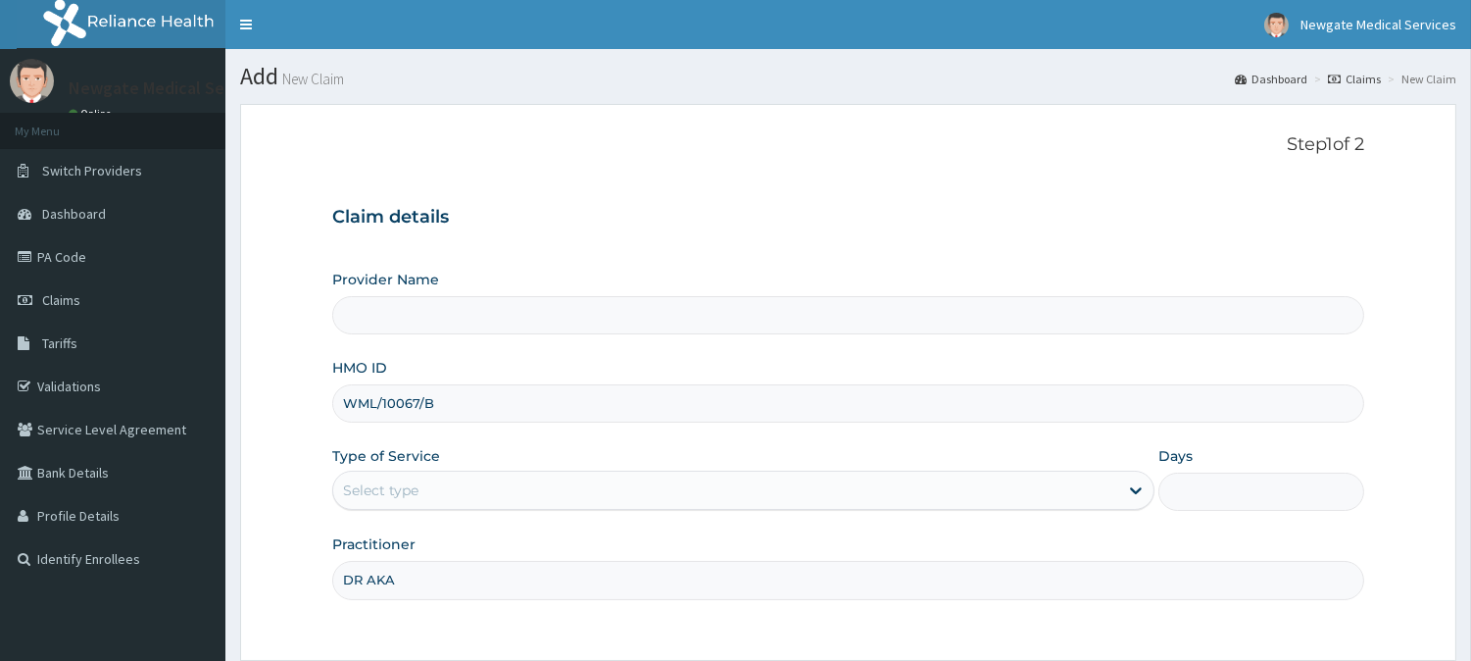
type input "DR [PERSON_NAME]"
type input "Newgate Medical Services Ltd - [GEOGRAPHIC_DATA]"
type input "[PERSON_NAME]"
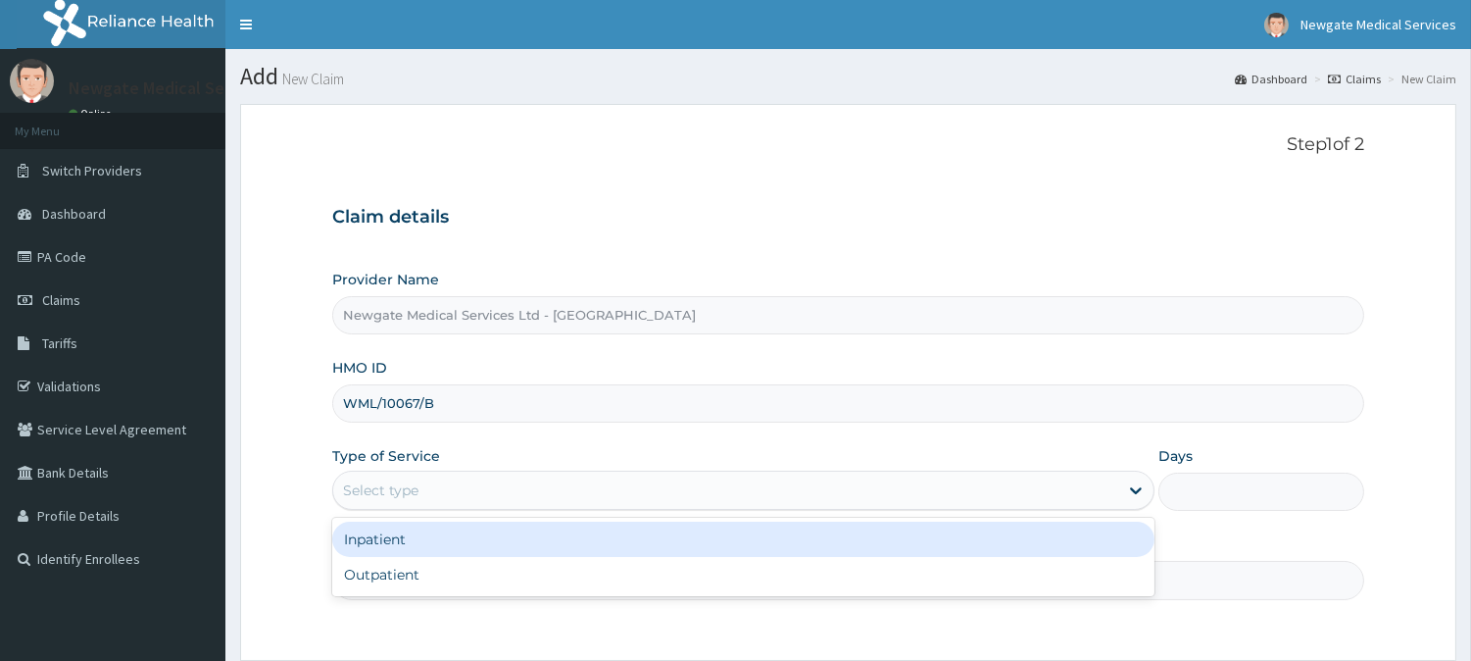
click at [500, 481] on div "Select type" at bounding box center [725, 489] width 785 height 31
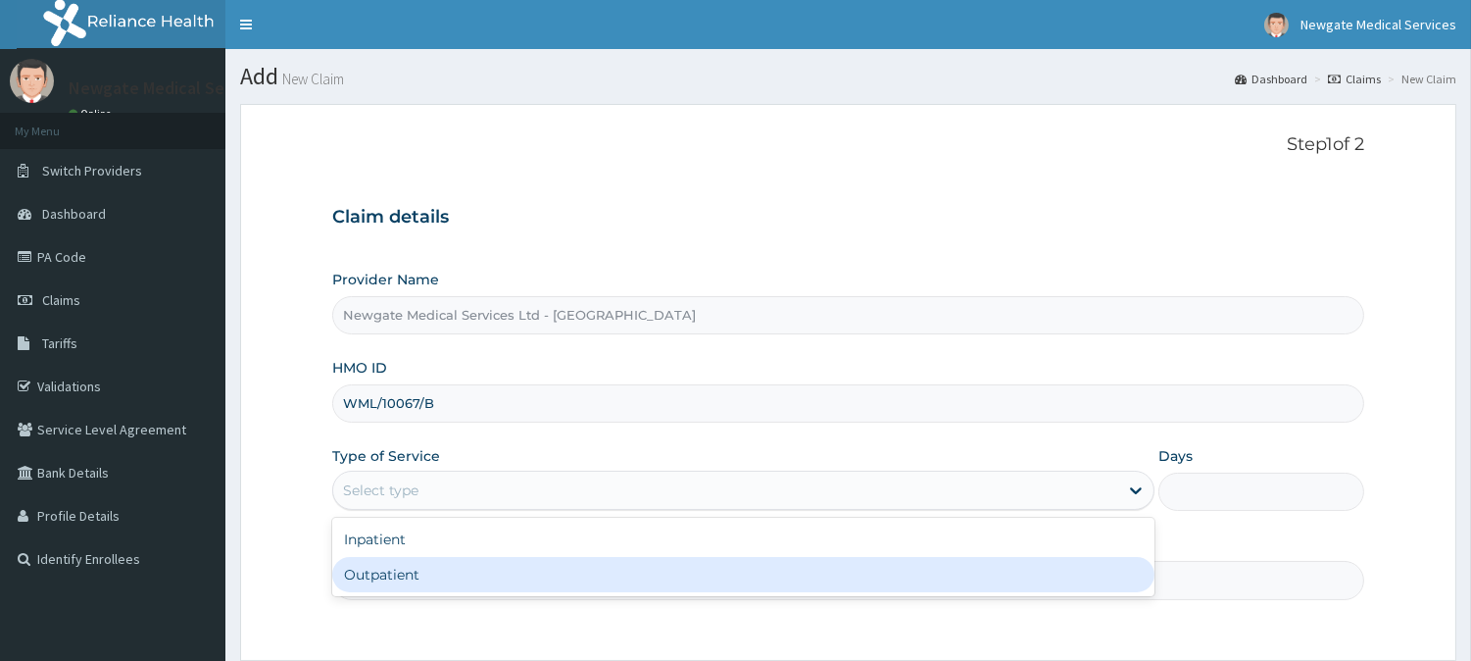
click at [368, 579] on div "Outpatient" at bounding box center [743, 574] width 822 height 35
type input "1"
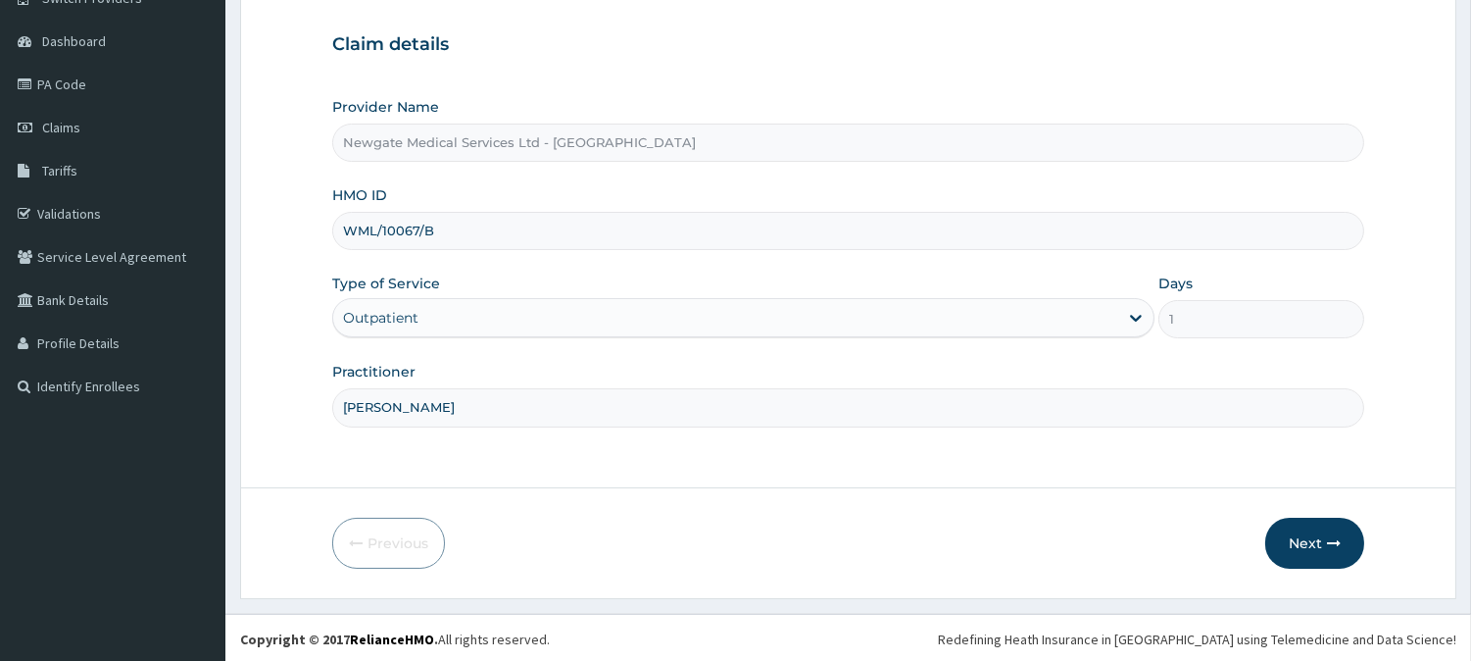
scroll to position [174, 0]
click at [1301, 541] on button "Next" at bounding box center [1314, 540] width 99 height 51
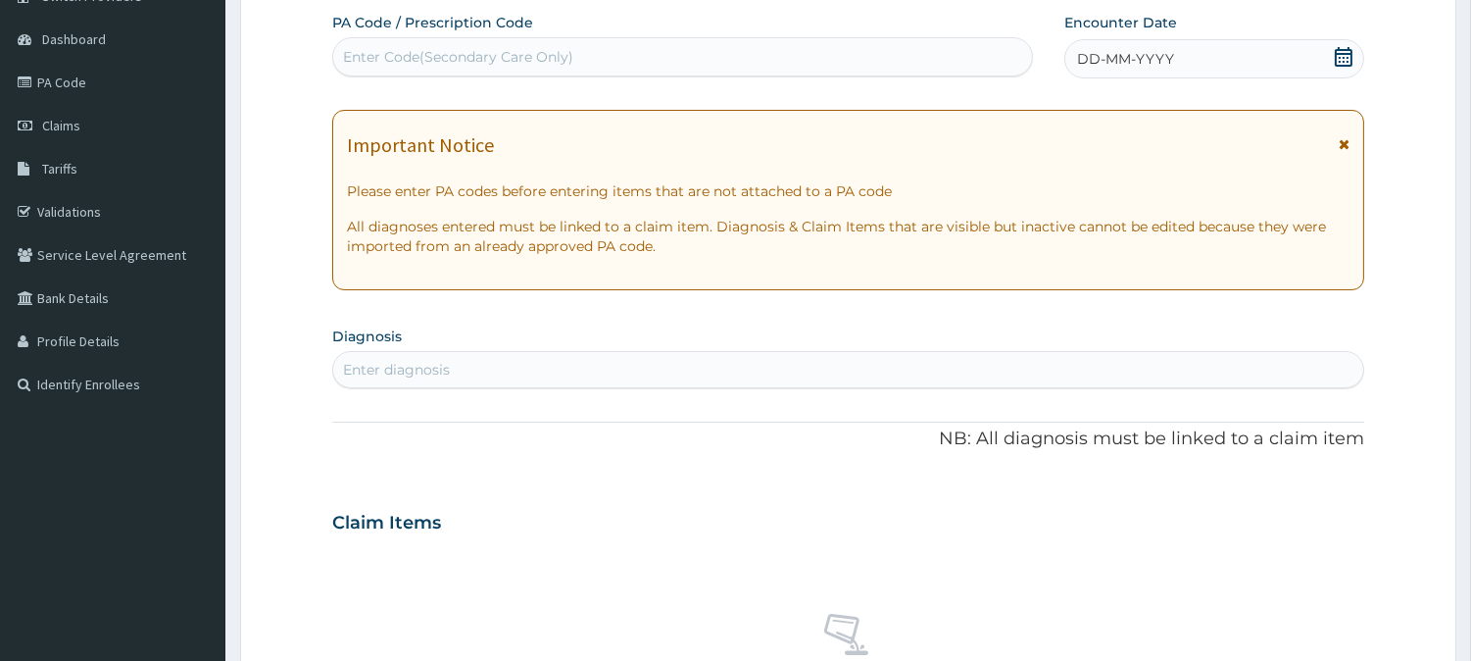
click at [1345, 59] on icon at bounding box center [1344, 57] width 20 height 20
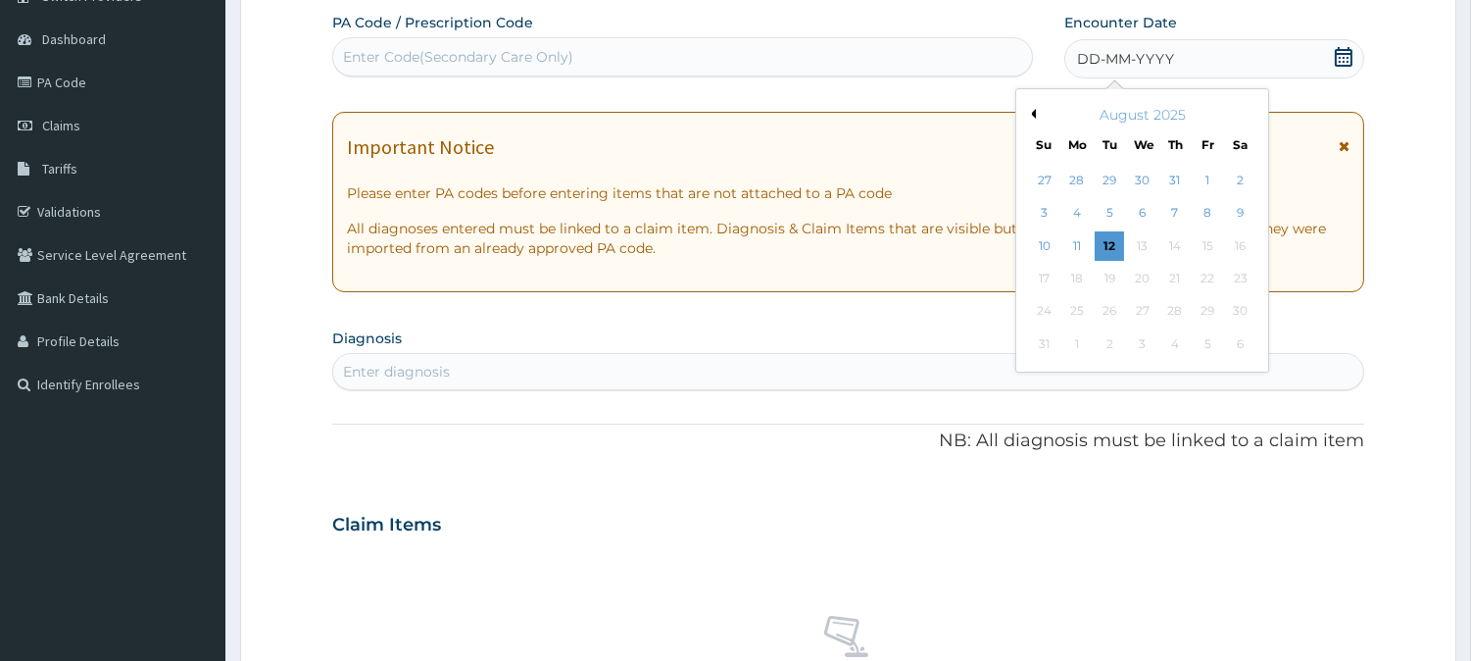
click at [1029, 113] on button "Previous Month" at bounding box center [1031, 114] width 10 height 10
click at [1071, 243] on div "14" at bounding box center [1076, 245] width 29 height 29
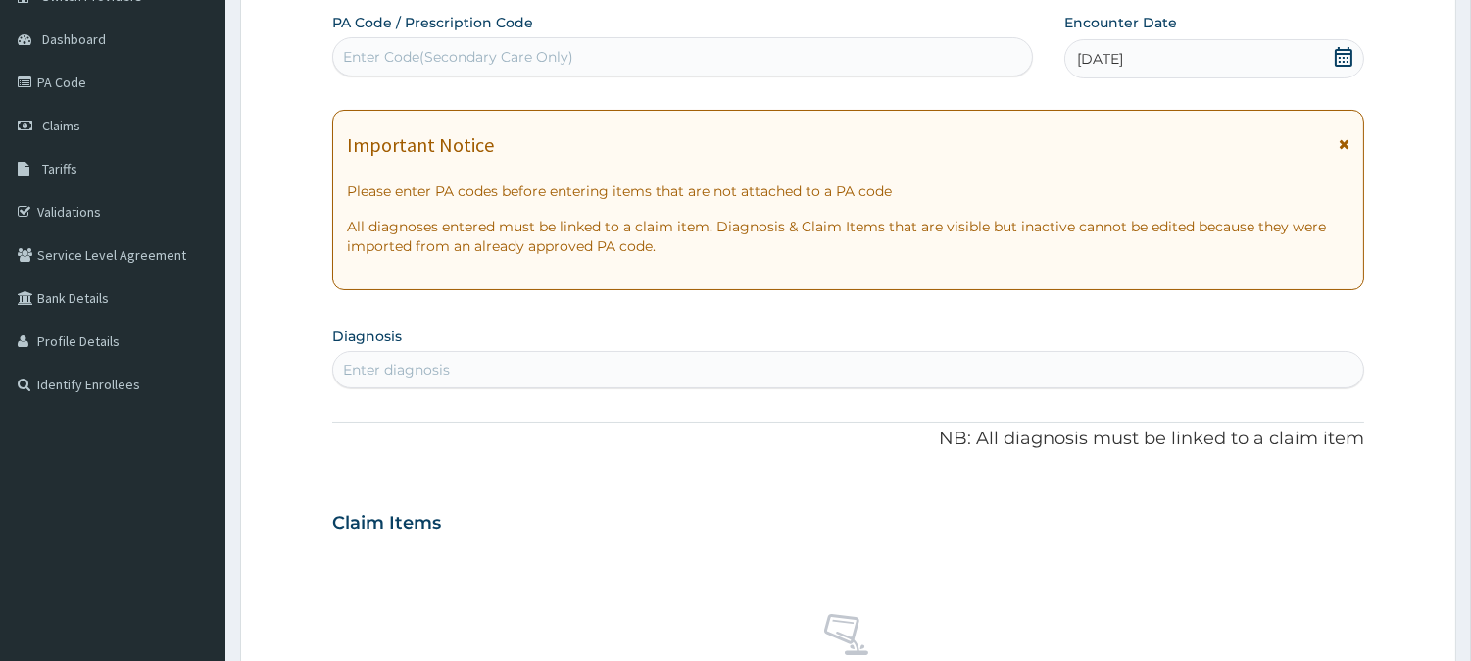
click at [554, 374] on div "Enter diagnosis" at bounding box center [848, 369] width 1030 height 31
type input "[MEDICAL_DATA]"
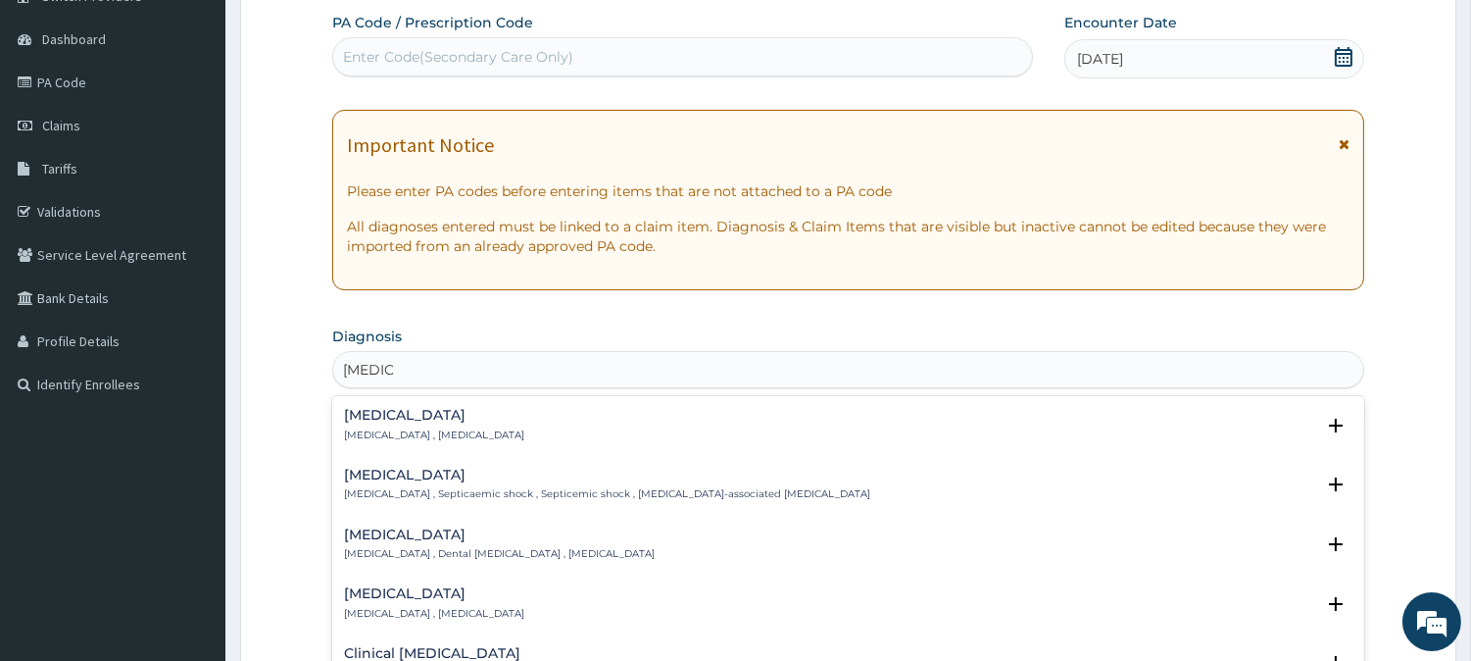
click at [360, 424] on div "Sepsis Systemic infection , Sepsis" at bounding box center [434, 425] width 180 height 34
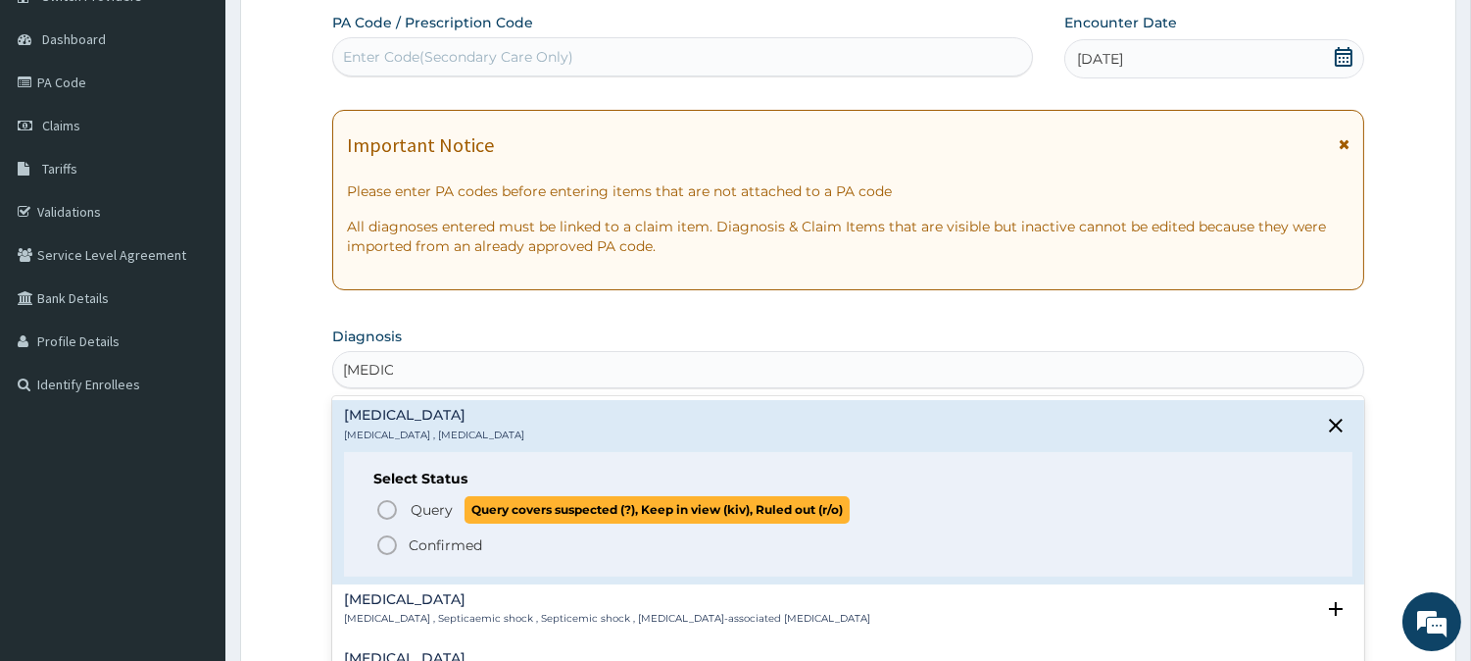
click at [389, 506] on icon "status option query" at bounding box center [387, 510] width 24 height 24
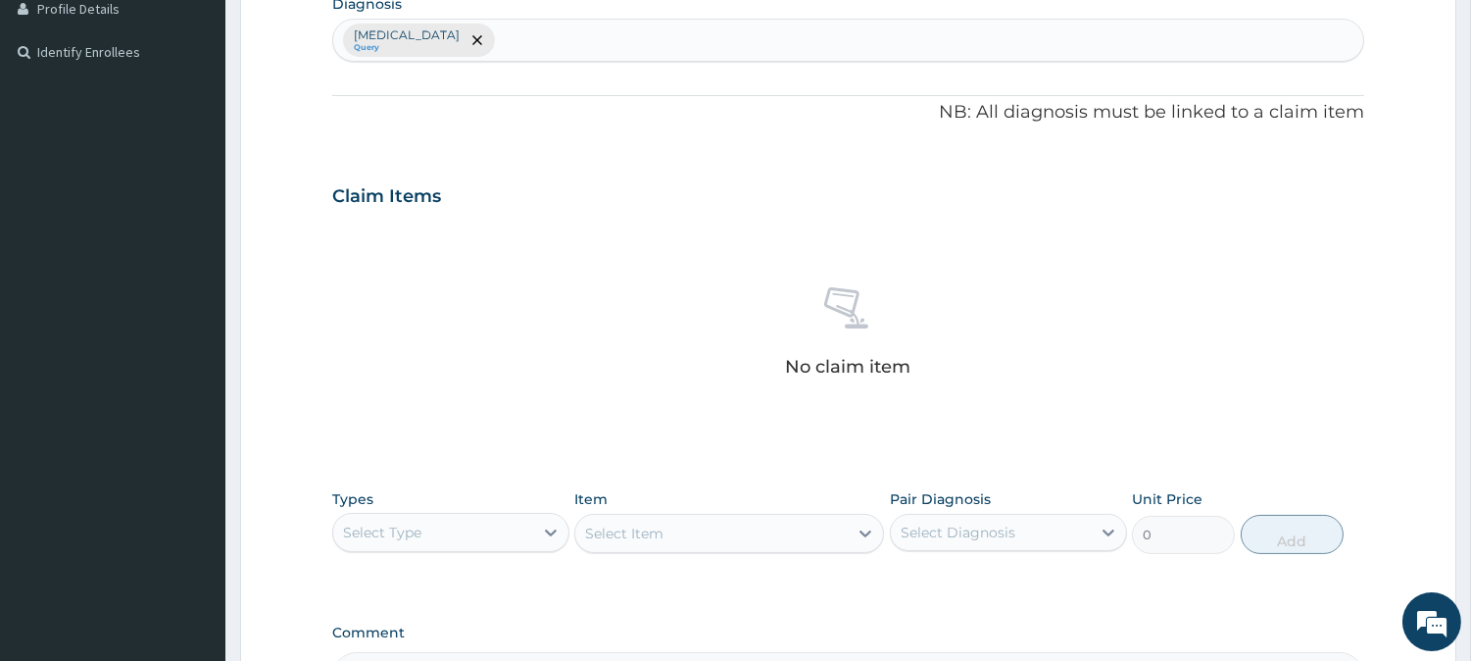
scroll to position [611, 0]
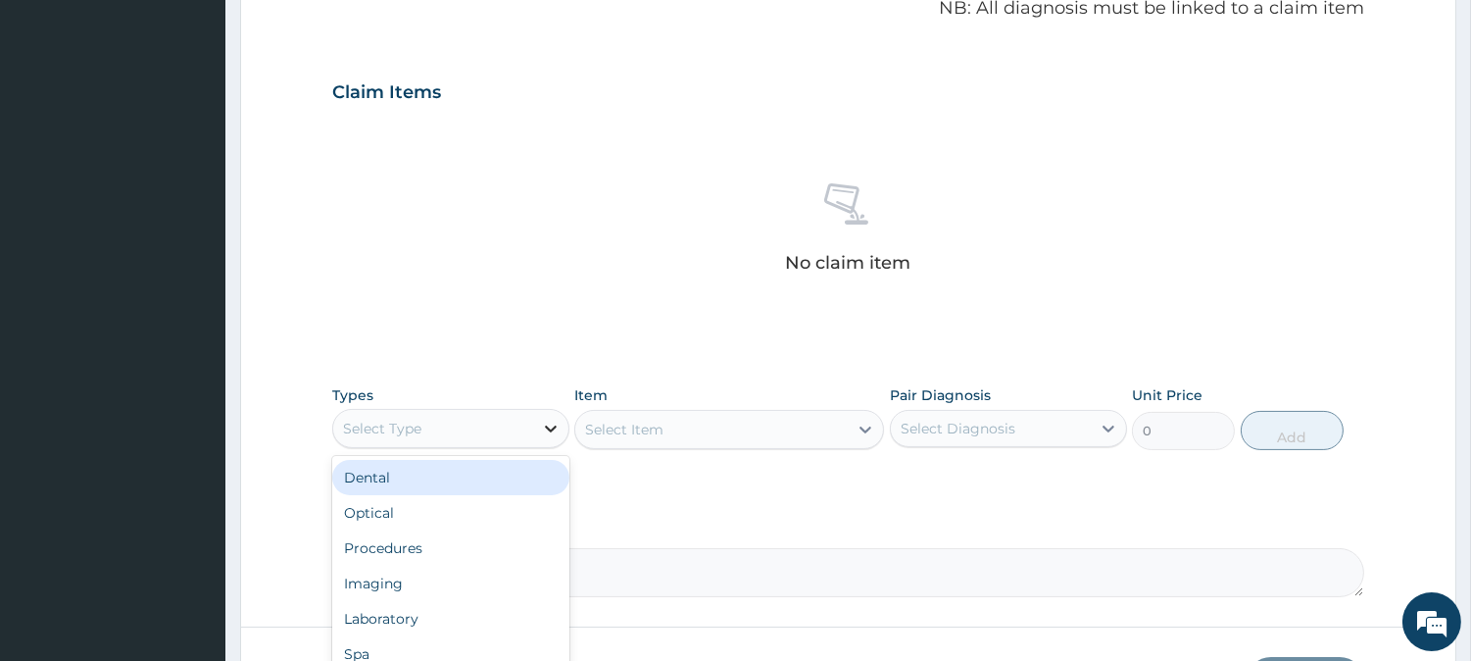
click at [546, 427] on icon at bounding box center [551, 428] width 20 height 20
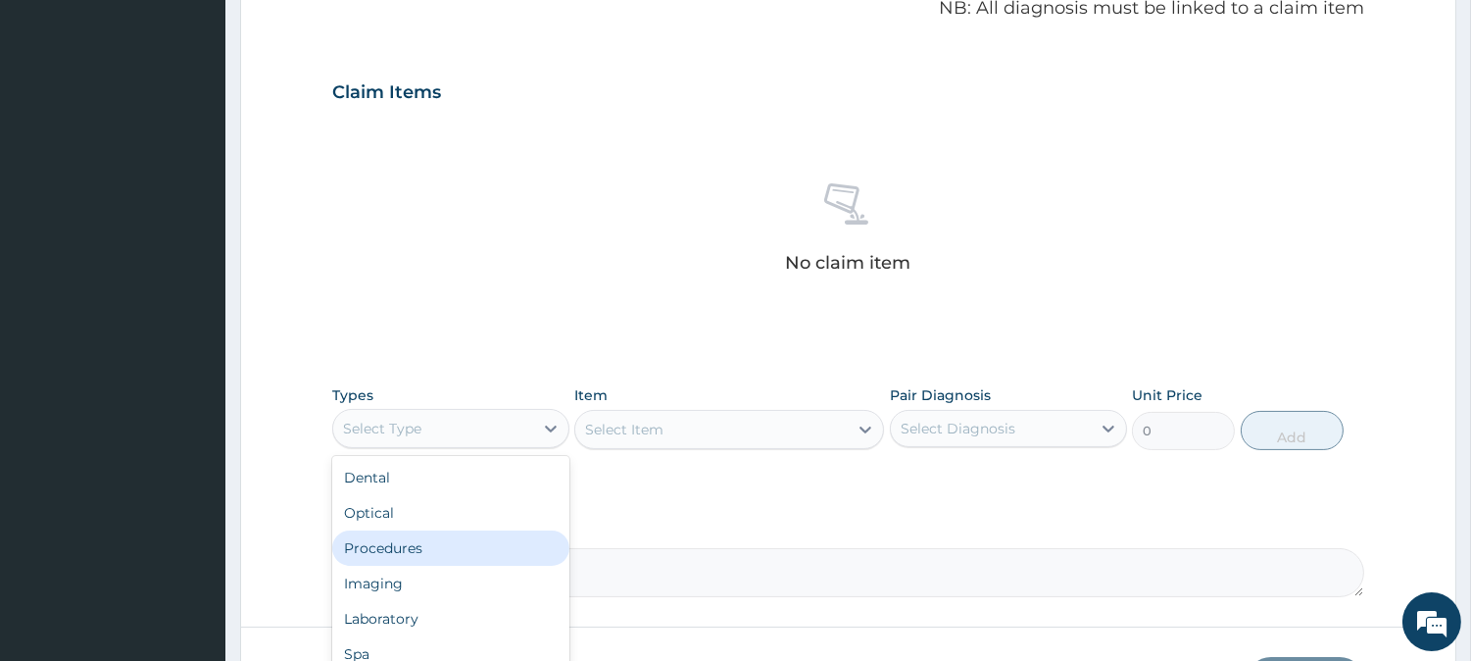
click at [406, 542] on div "Procedures" at bounding box center [450, 547] width 237 height 35
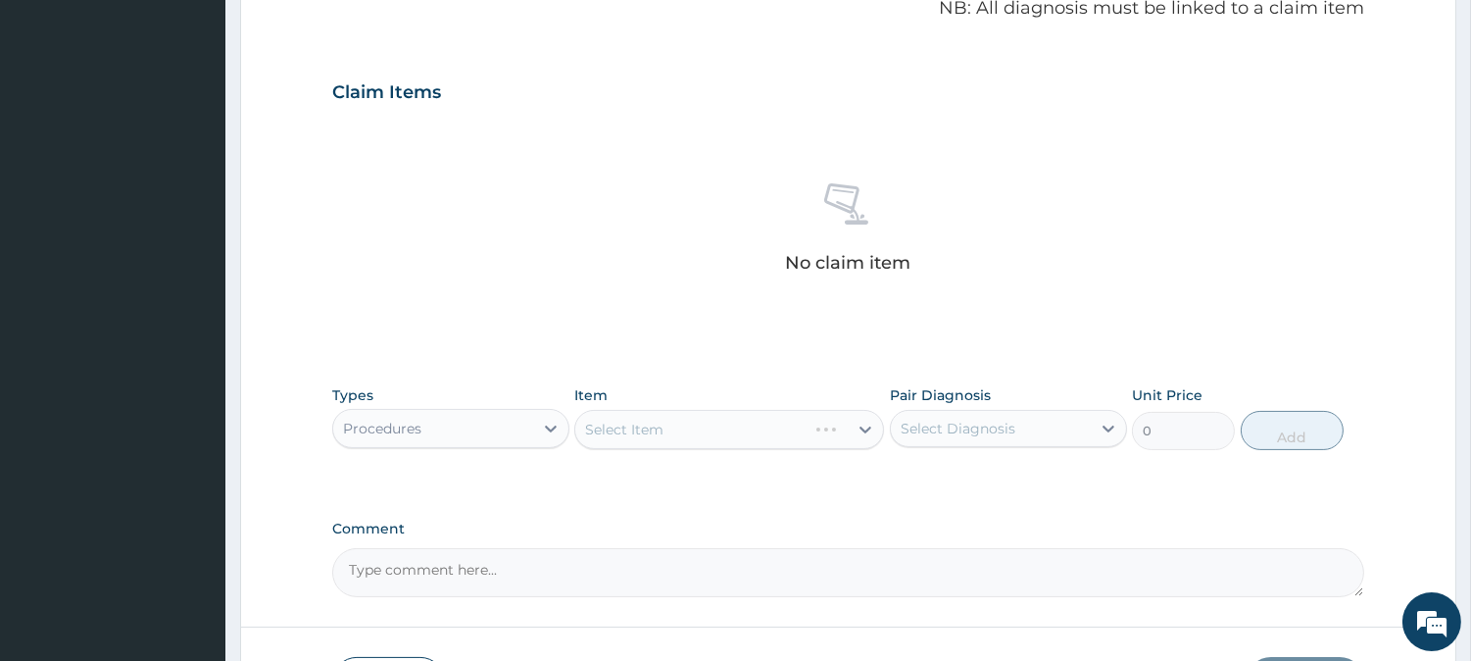
scroll to position [0, 0]
click at [863, 425] on icon at bounding box center [866, 429] width 20 height 20
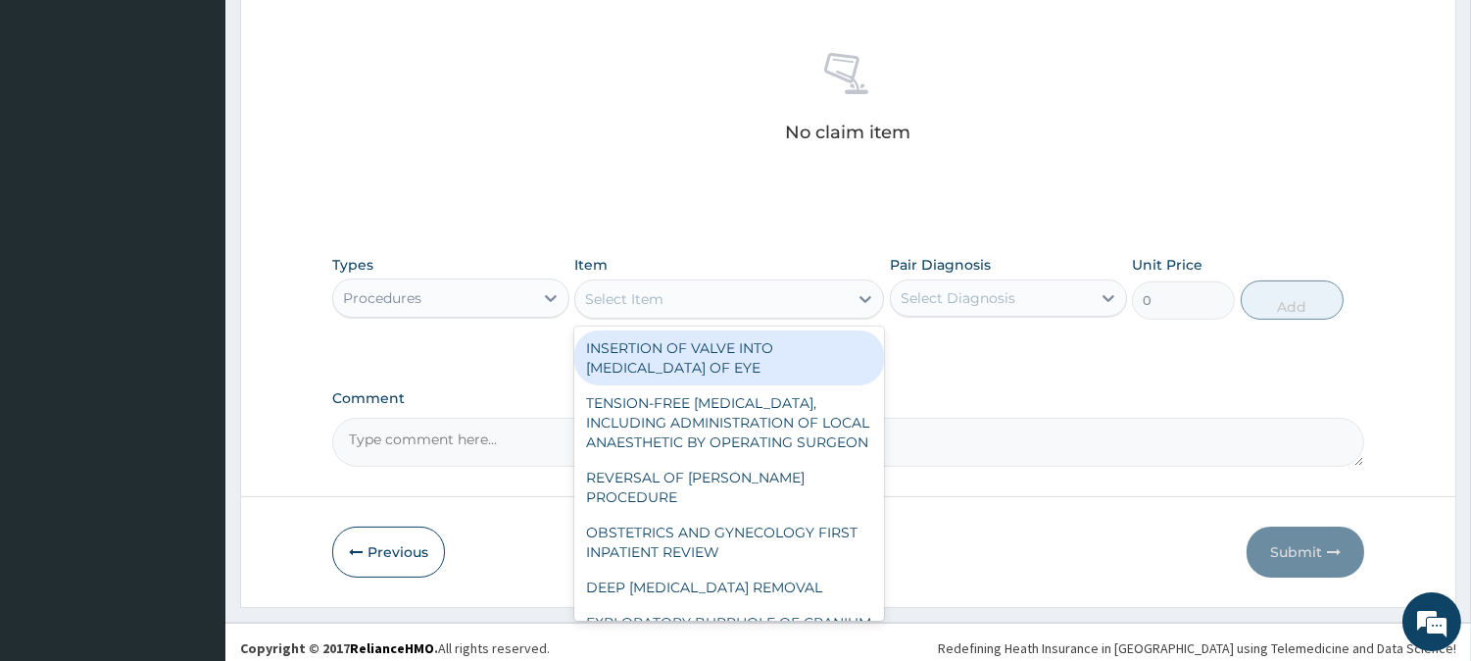
scroll to position [752, 0]
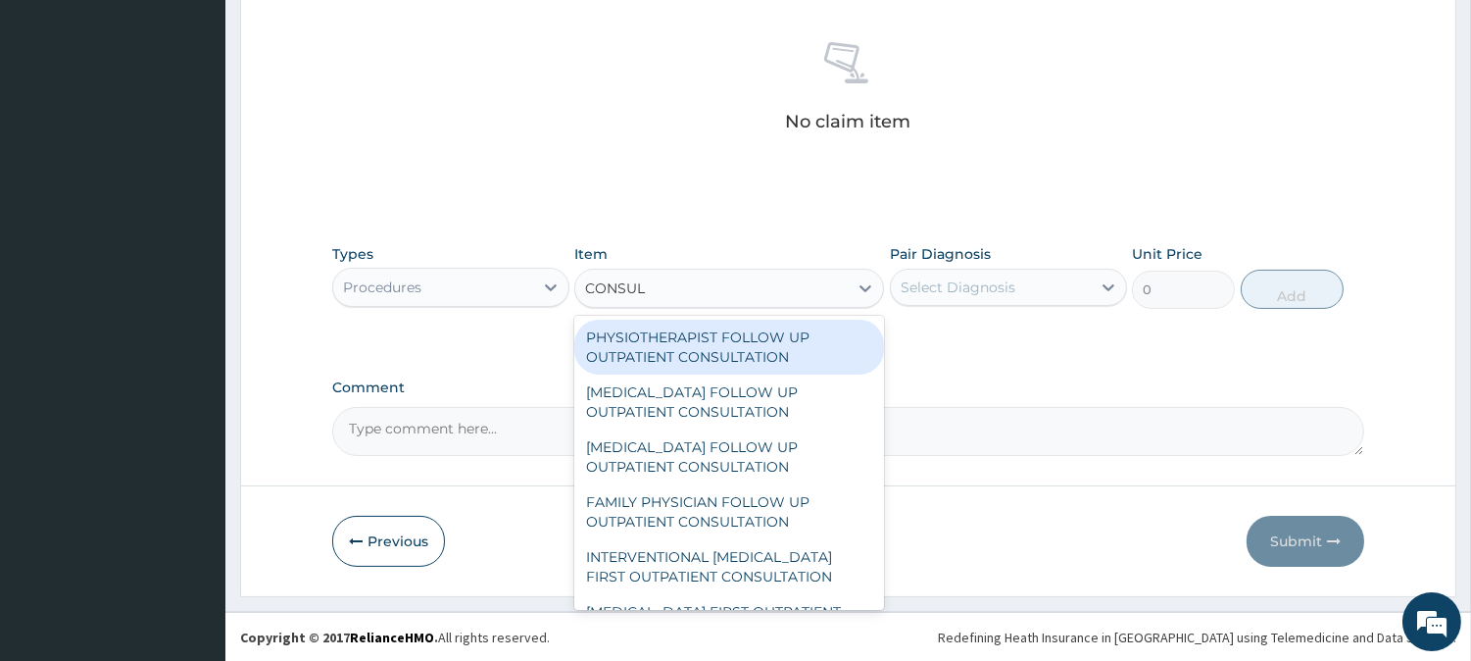
type input "CONSULT"
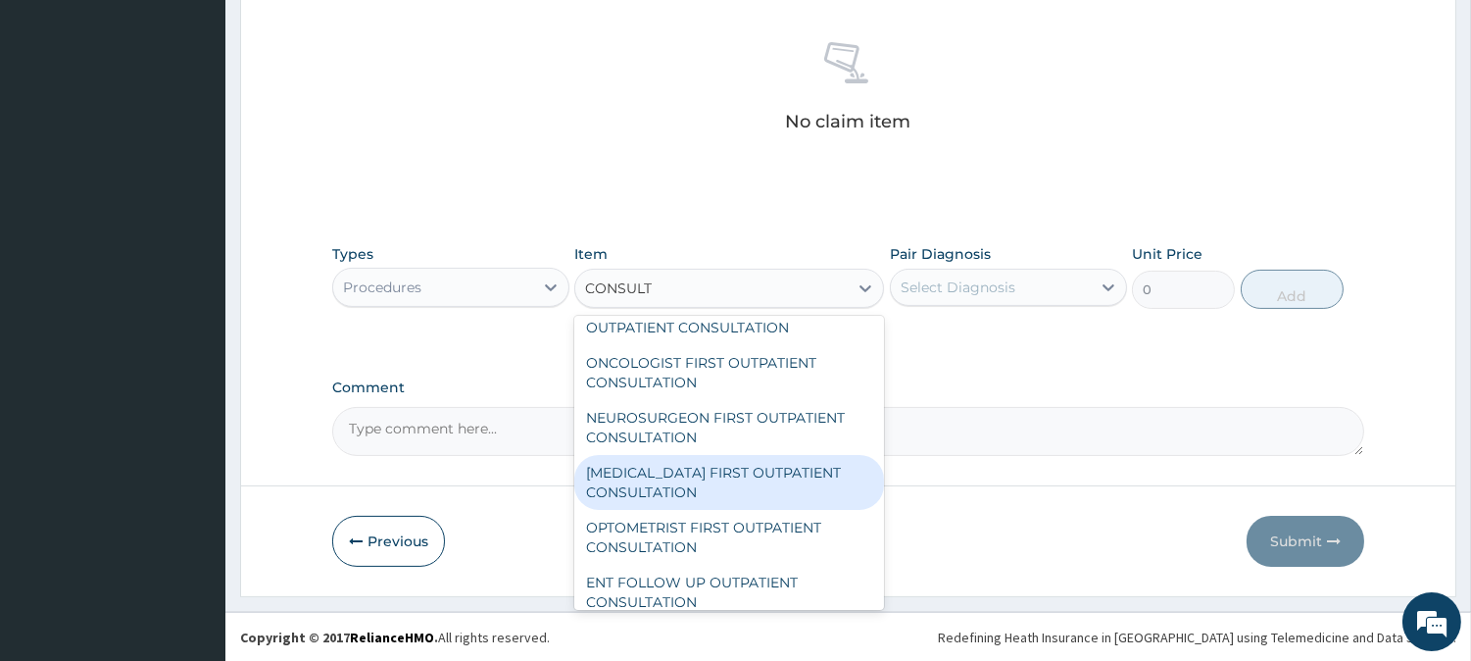
scroll to position [761, 0]
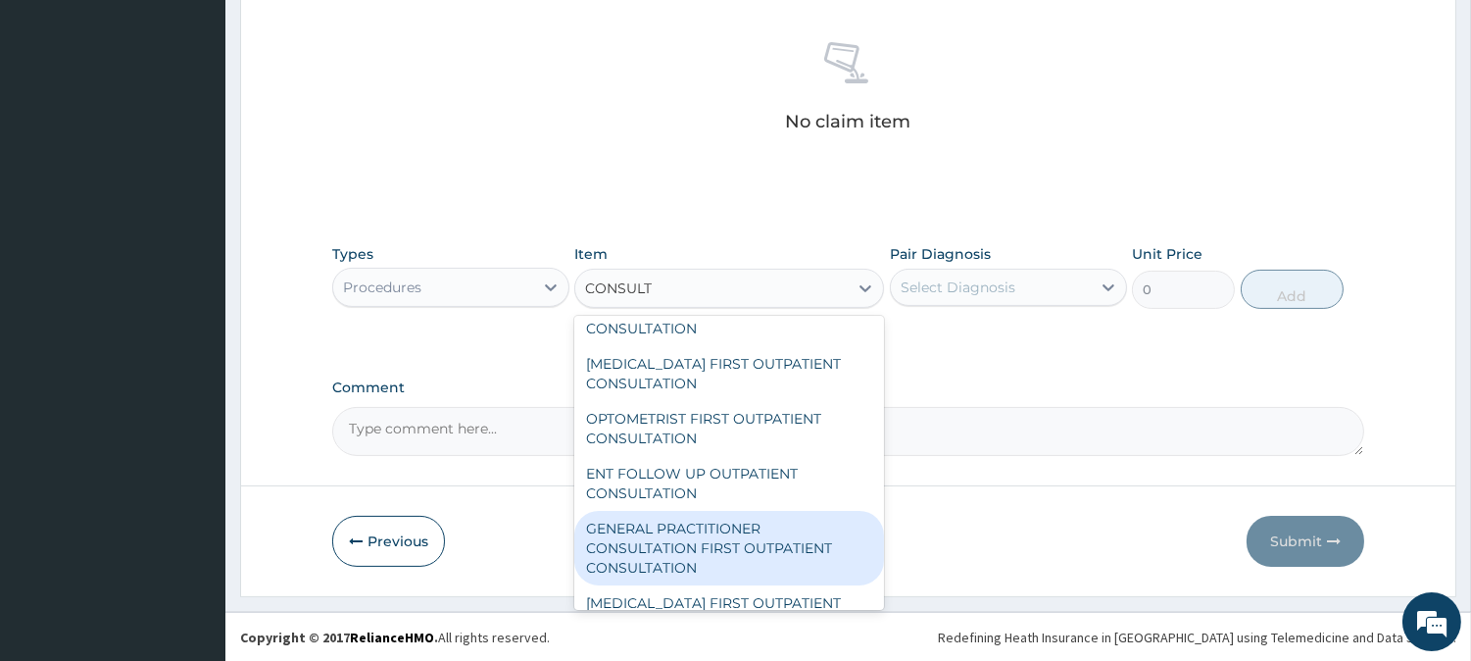
click at [682, 535] on div "GENERAL PRACTITIONER CONSULTATION FIRST OUTPATIENT CONSULTATION" at bounding box center [729, 548] width 310 height 74
type input "3000"
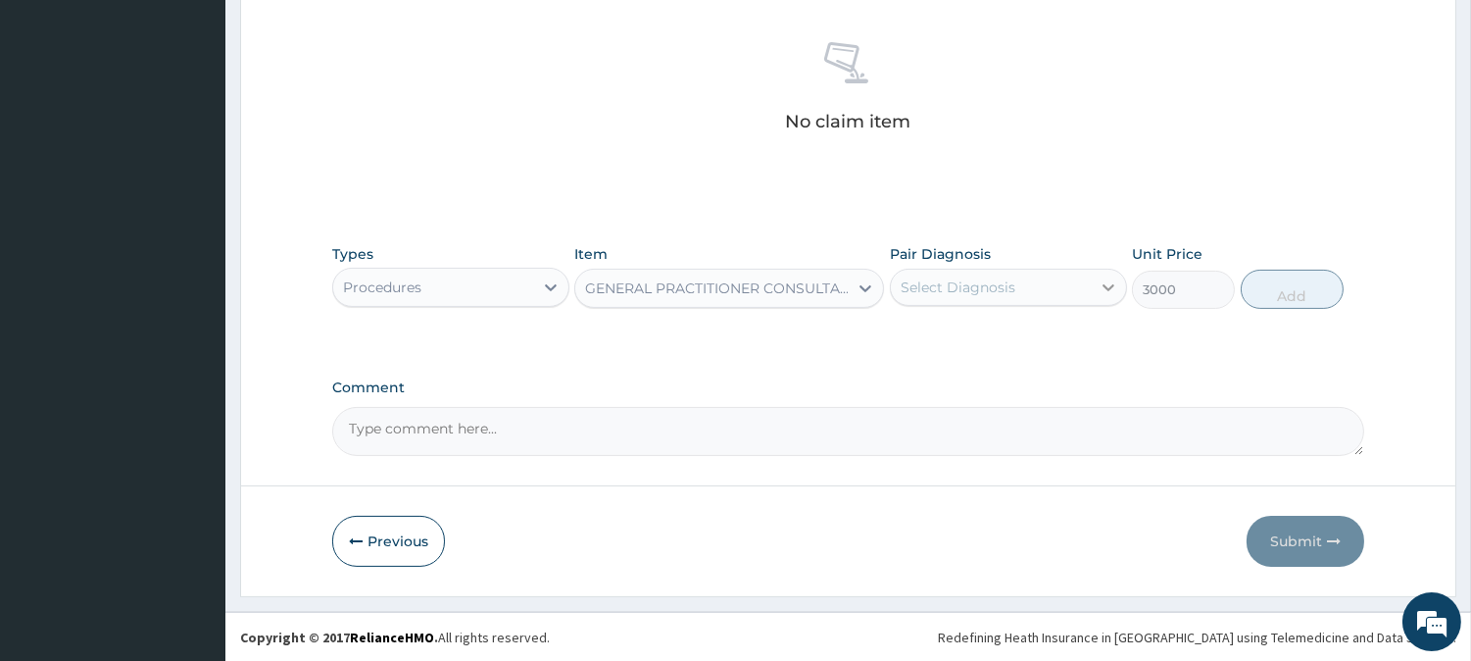
click at [1109, 280] on icon at bounding box center [1109, 287] width 20 height 20
click at [907, 333] on input "checkbox" at bounding box center [908, 335] width 13 height 13
checkbox input "true"
click at [1285, 287] on button "Add" at bounding box center [1292, 289] width 103 height 39
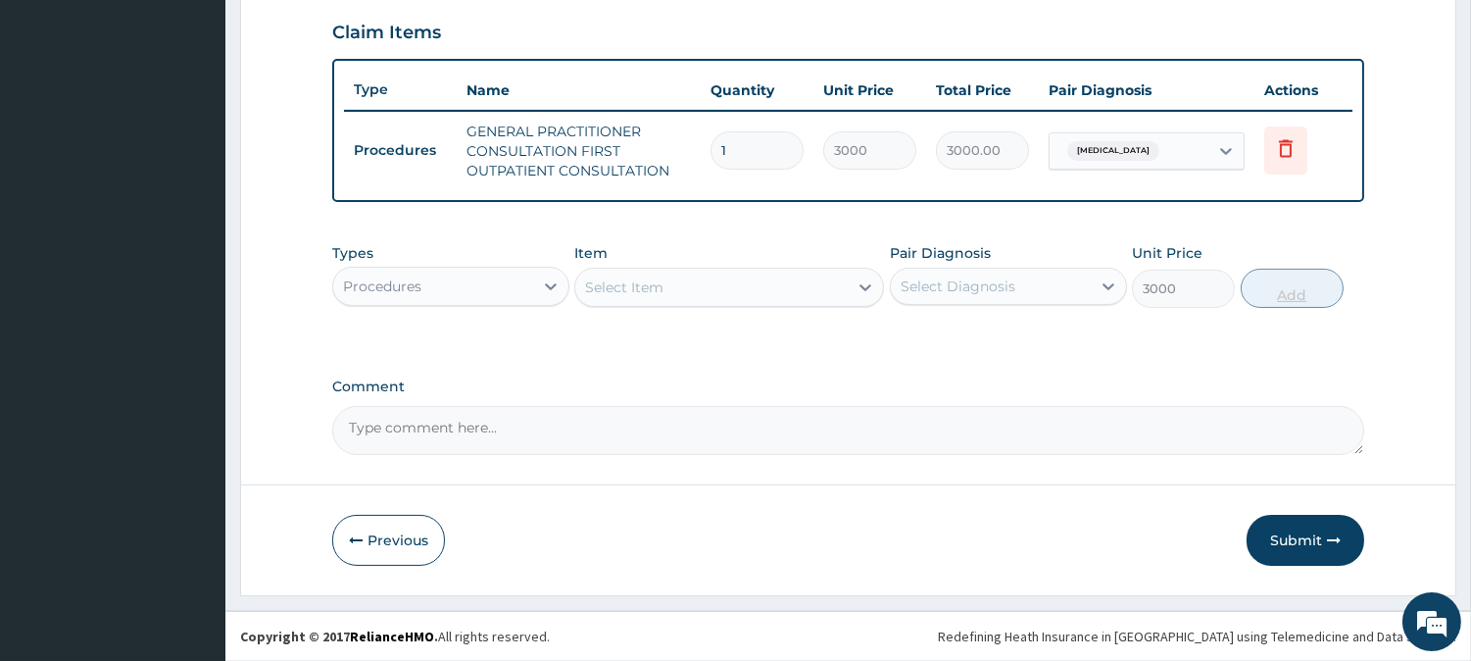
type input "0"
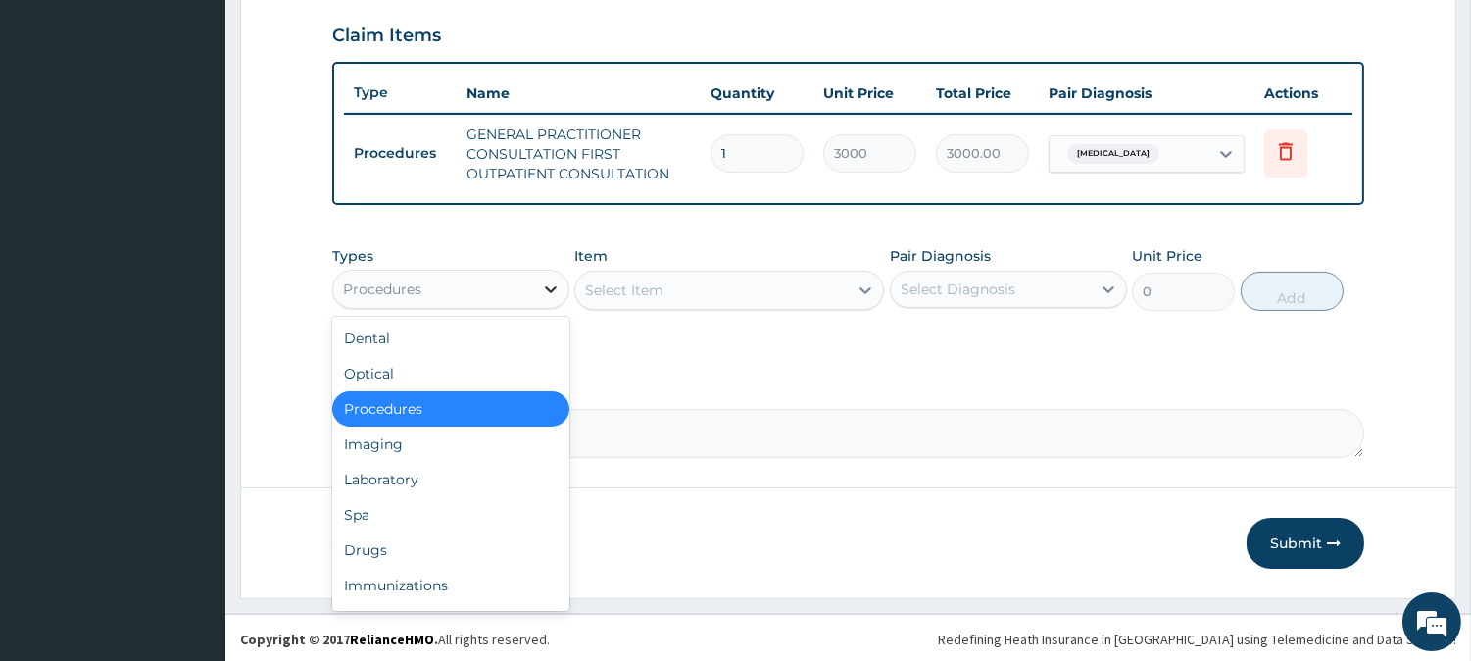
click at [554, 281] on icon at bounding box center [551, 289] width 20 height 20
click at [398, 543] on div "Drugs" at bounding box center [450, 549] width 237 height 35
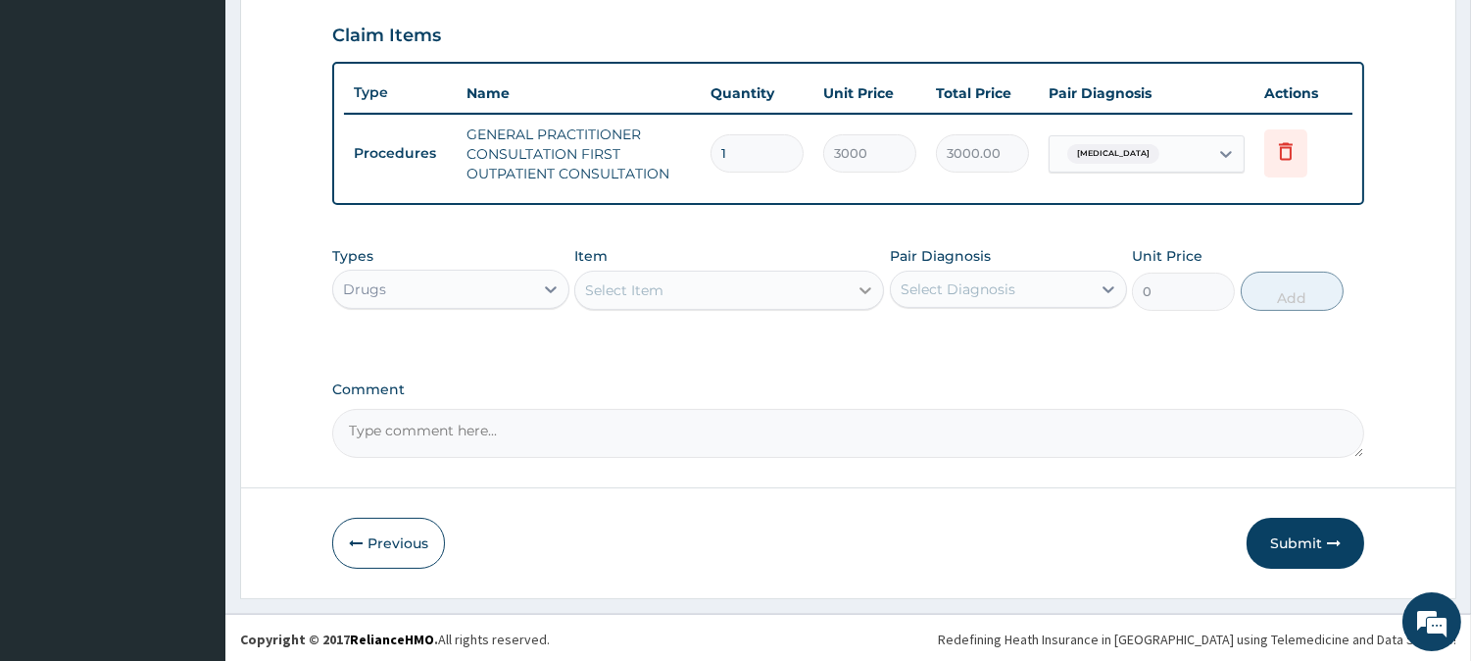
click at [860, 282] on icon at bounding box center [866, 290] width 20 height 20
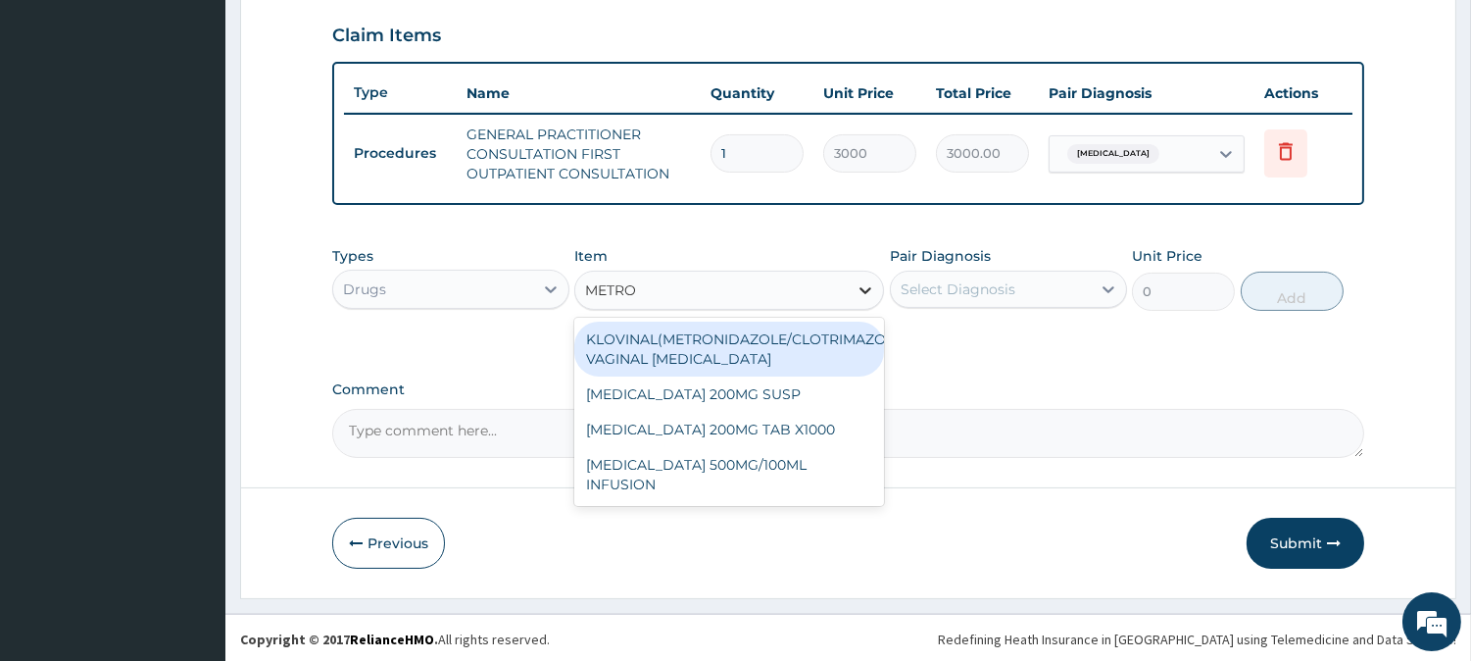
type input "METRON"
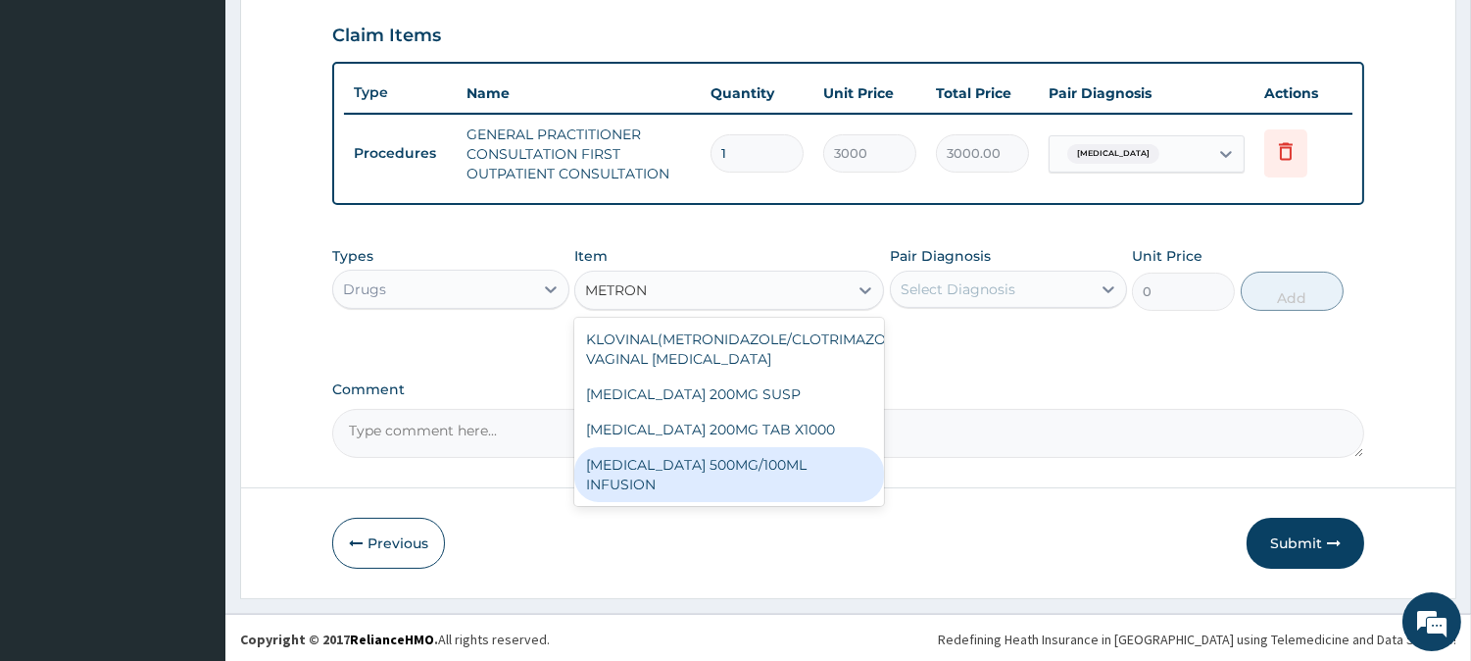
click at [733, 476] on div "METRONIDAZOLE 500MG/100ML INFUSION" at bounding box center [729, 474] width 310 height 55
type input "1050"
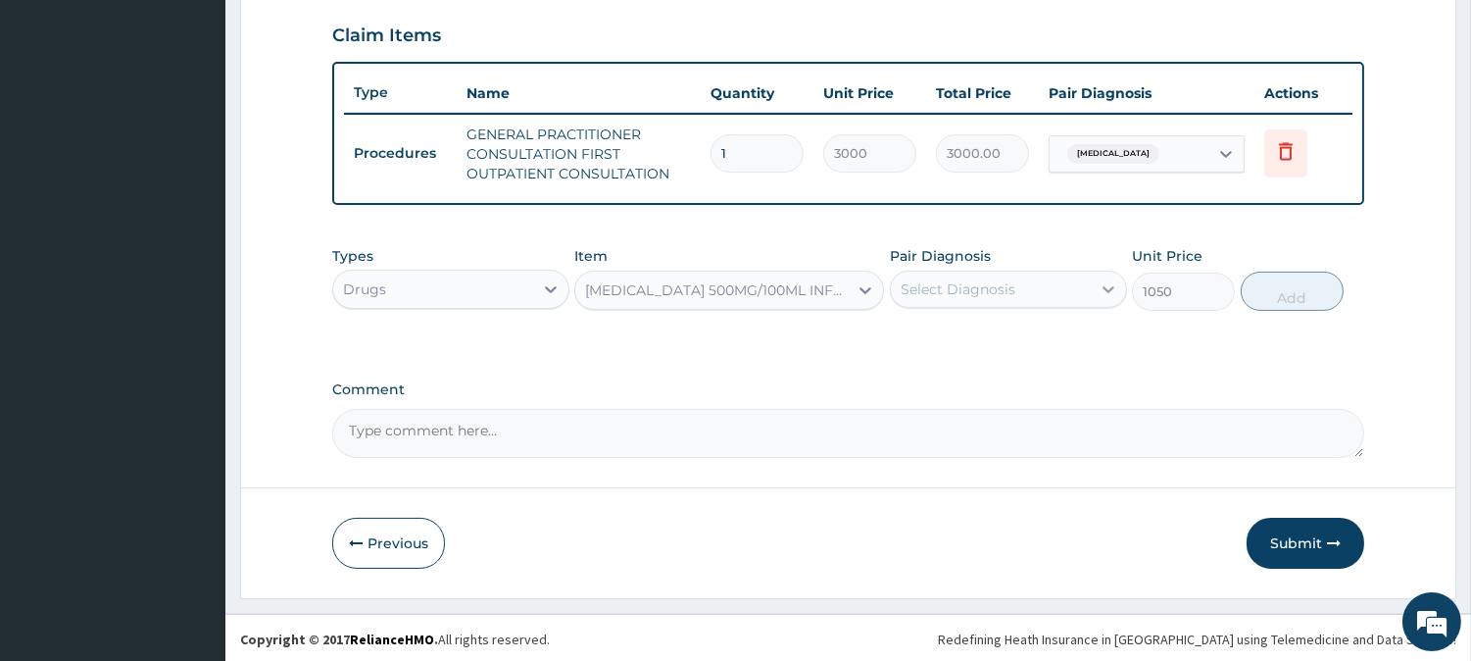
click at [1113, 287] on icon at bounding box center [1109, 289] width 20 height 20
click at [914, 335] on div "[MEDICAL_DATA]" at bounding box center [1008, 339] width 237 height 40
checkbox input "true"
click at [1313, 292] on button "Add" at bounding box center [1292, 290] width 103 height 39
type input "0"
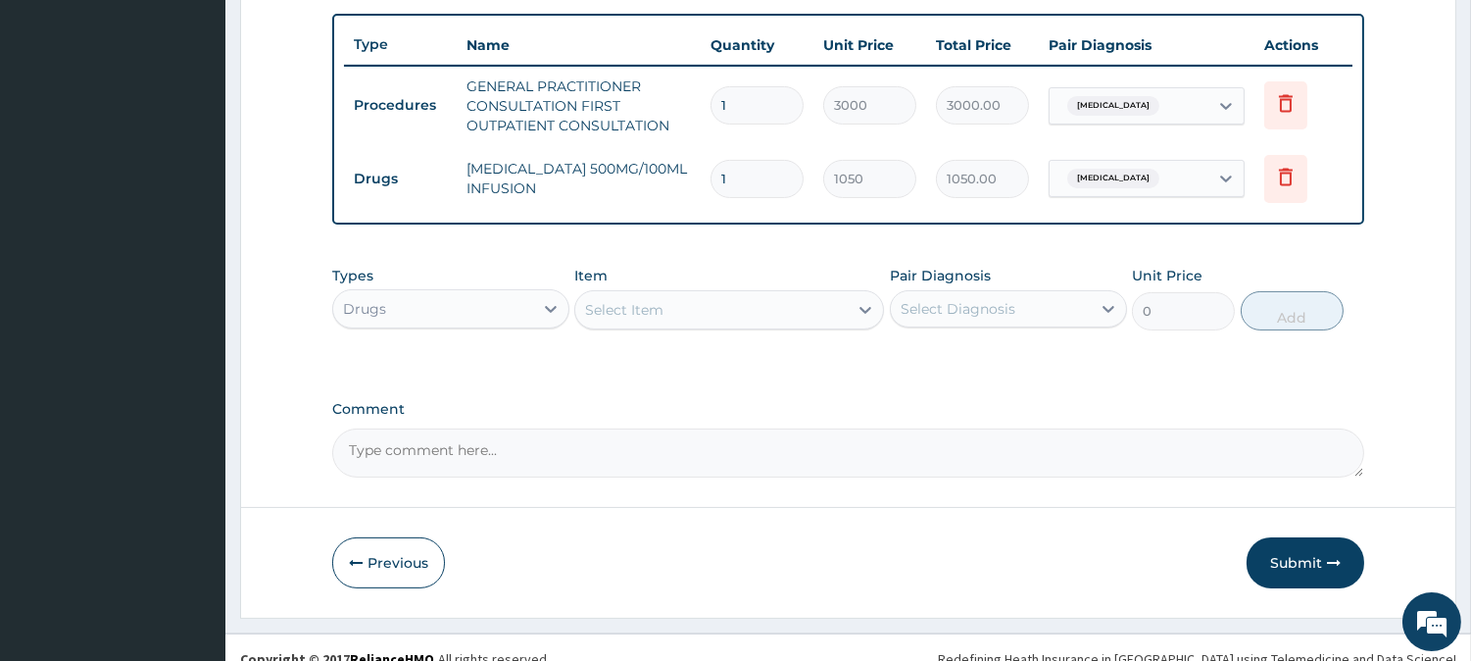
scroll to position [736, 0]
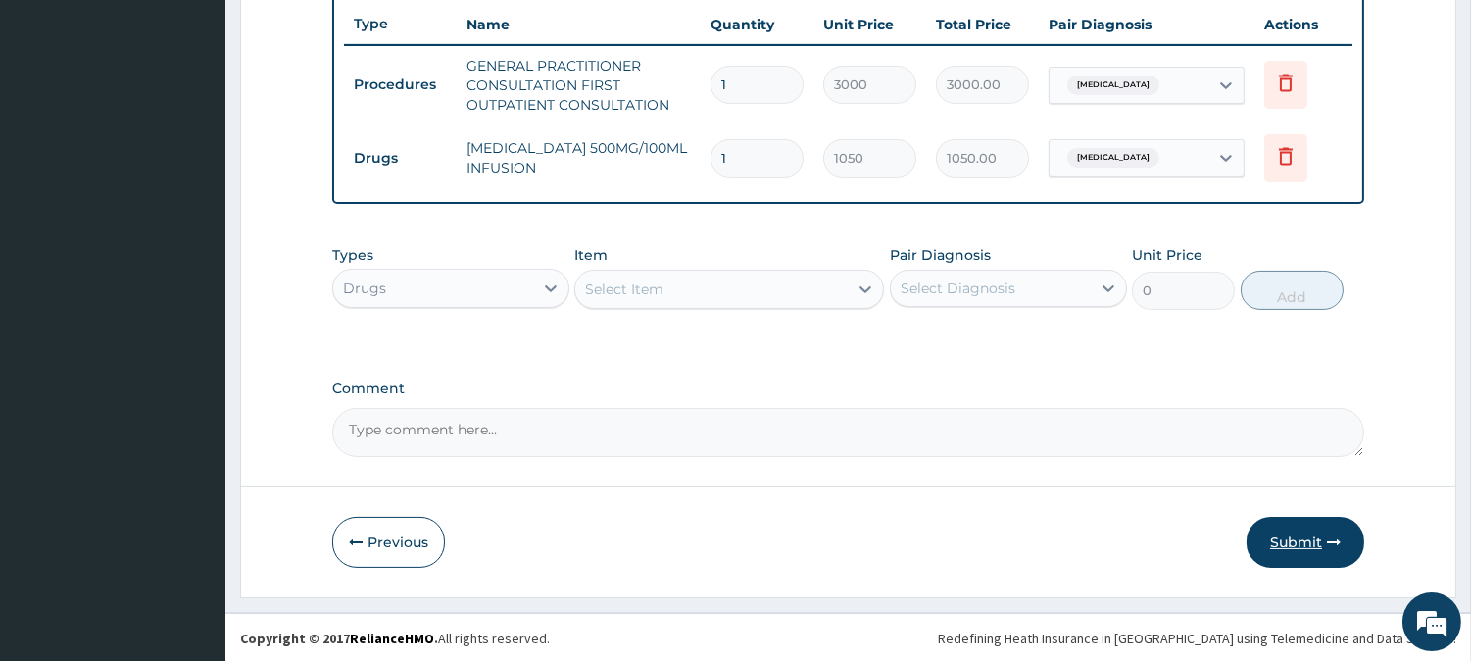
click at [1282, 525] on button "Submit" at bounding box center [1306, 541] width 118 height 51
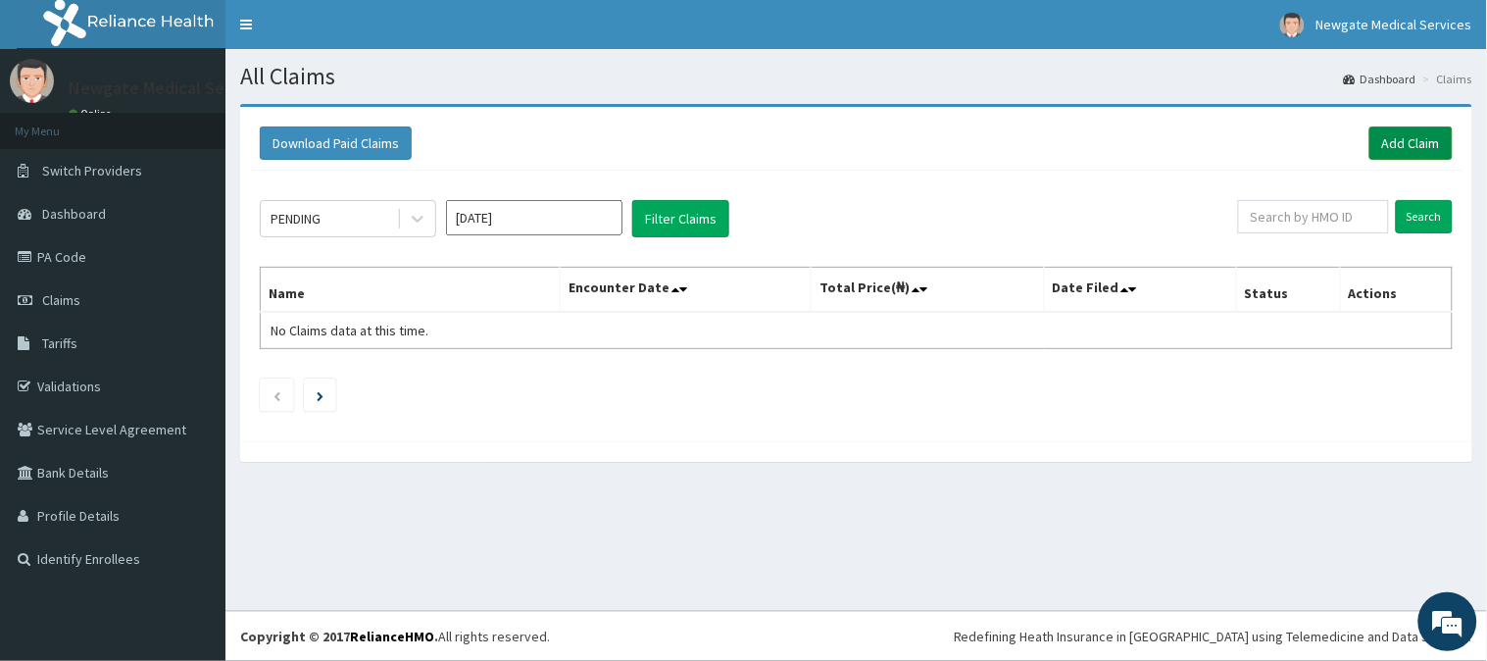
click at [1409, 144] on link "Add Claim" at bounding box center [1410, 142] width 83 height 33
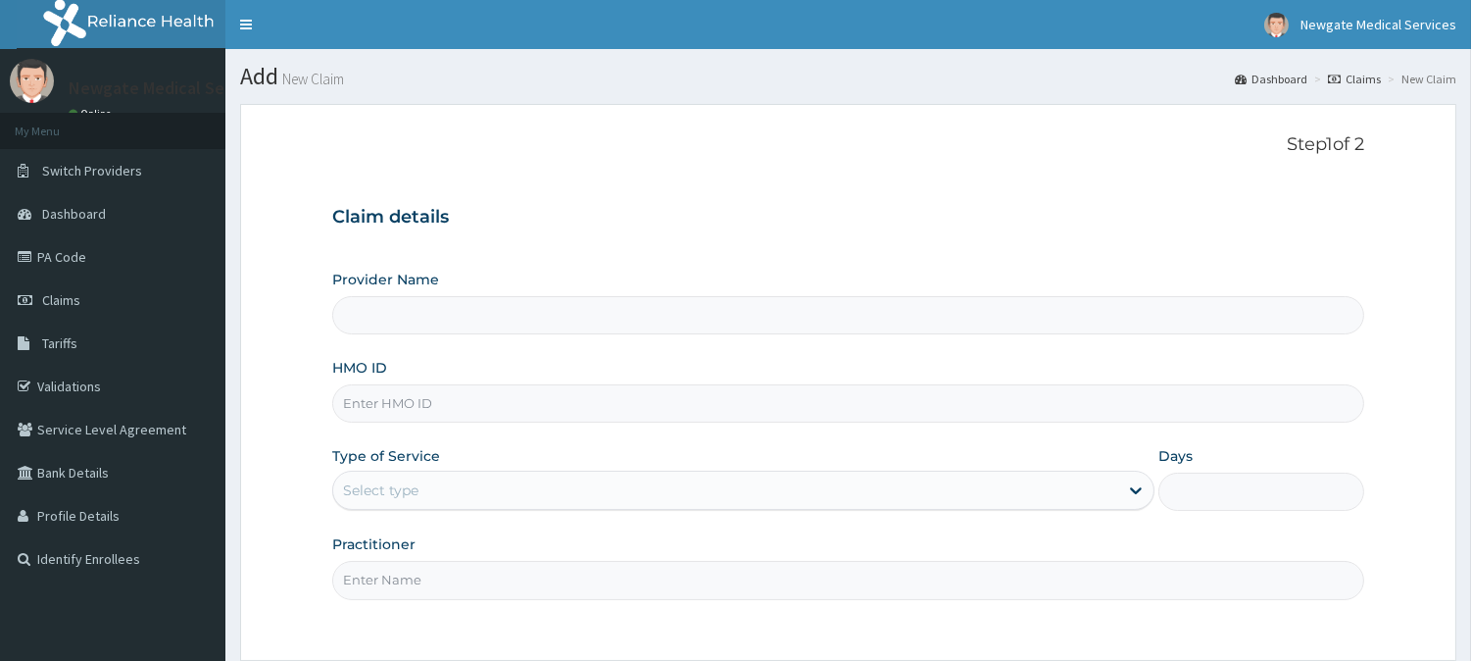
type input "Newgate Medical Services Ltd - [GEOGRAPHIC_DATA]"
paste input "BSE/10005/B"
type input "BSE/10005/B"
click at [478, 485] on div "Select type" at bounding box center [725, 489] width 785 height 31
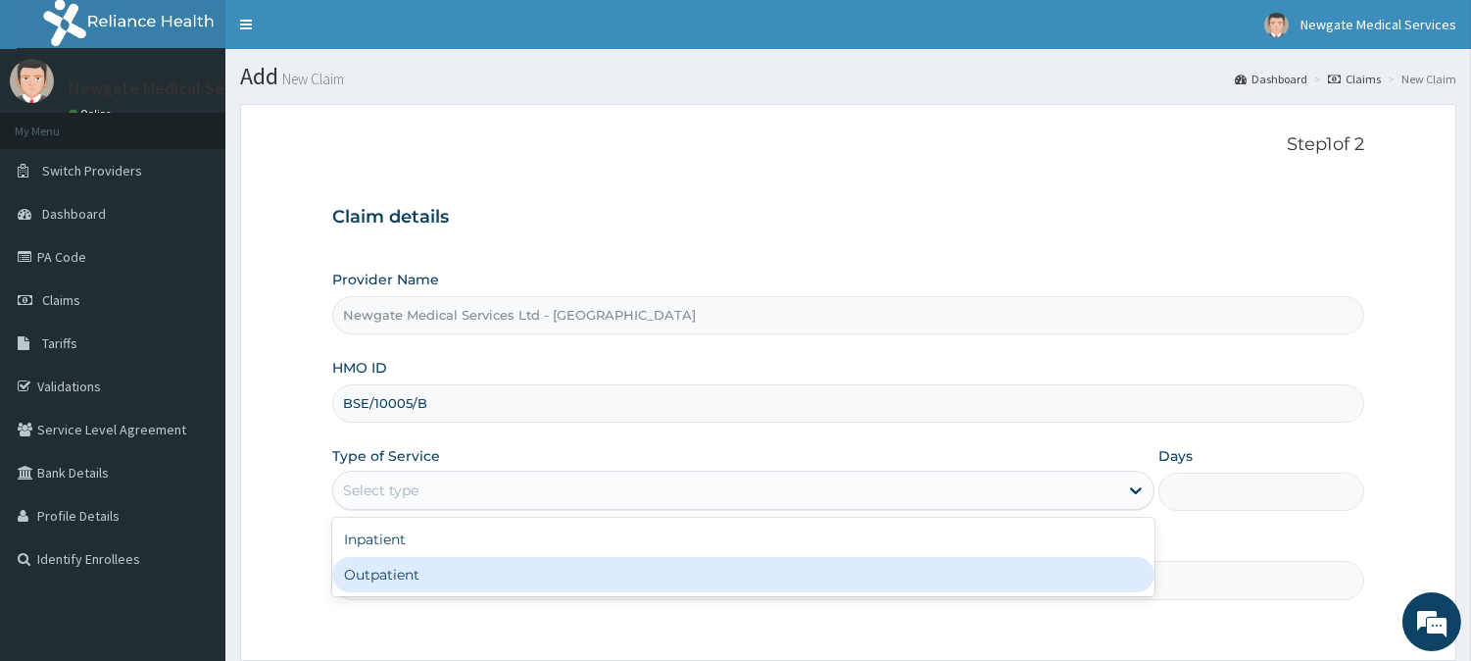
click at [374, 582] on div "Outpatient" at bounding box center [743, 574] width 822 height 35
type input "1"
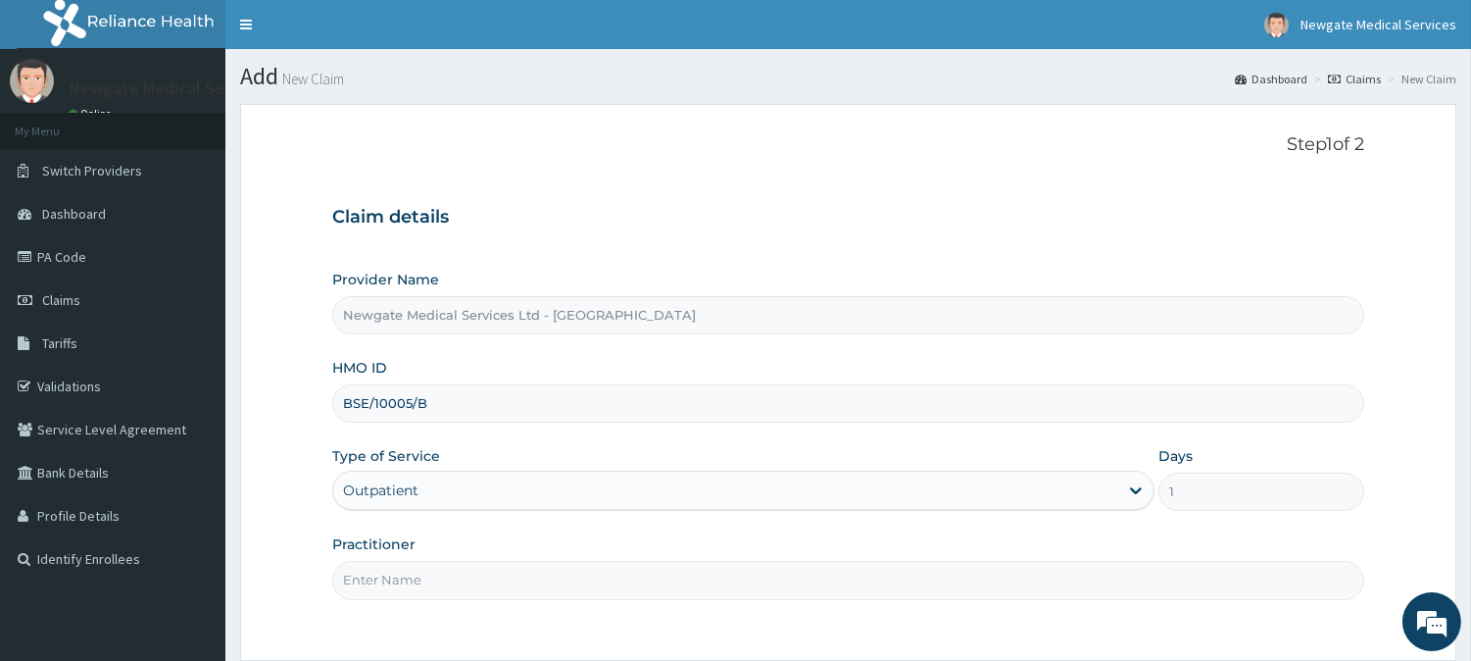
click at [446, 578] on input "Practitioner" at bounding box center [848, 580] width 1032 height 38
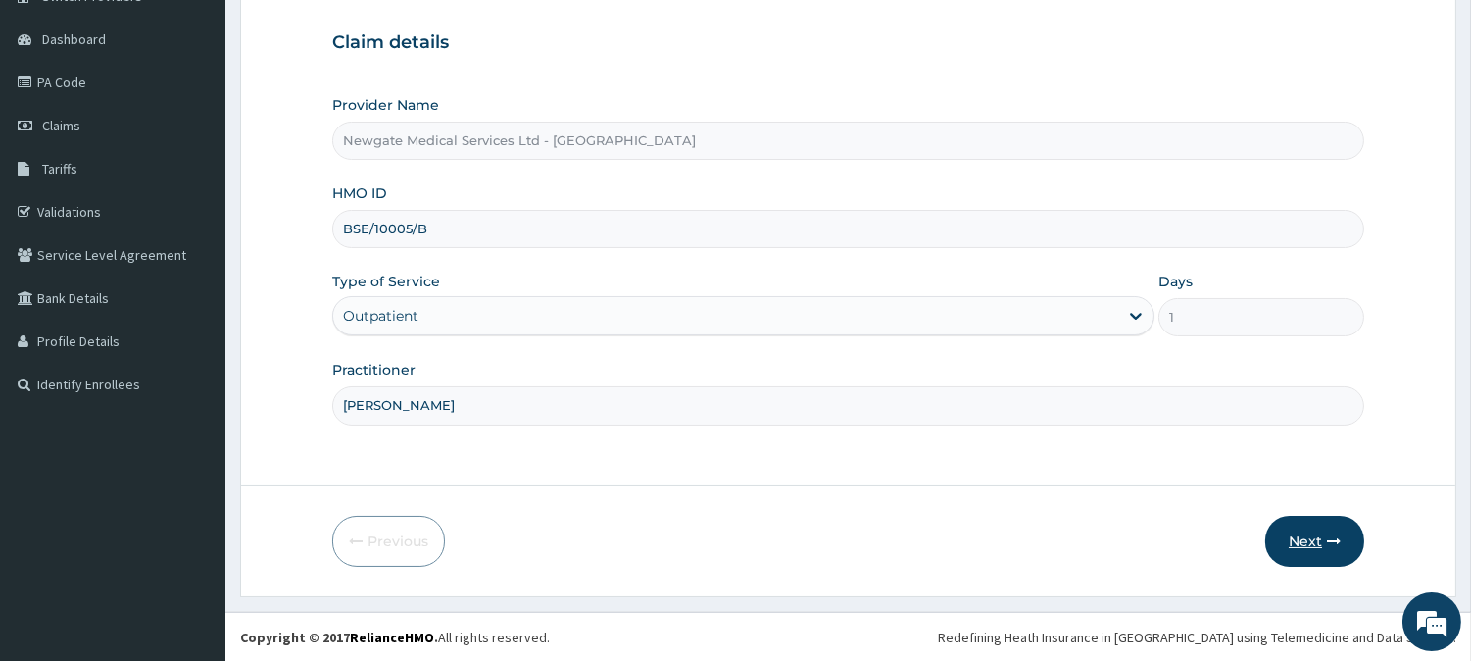
type input "DR AKANBI"
click at [1291, 539] on button "Next" at bounding box center [1314, 540] width 99 height 51
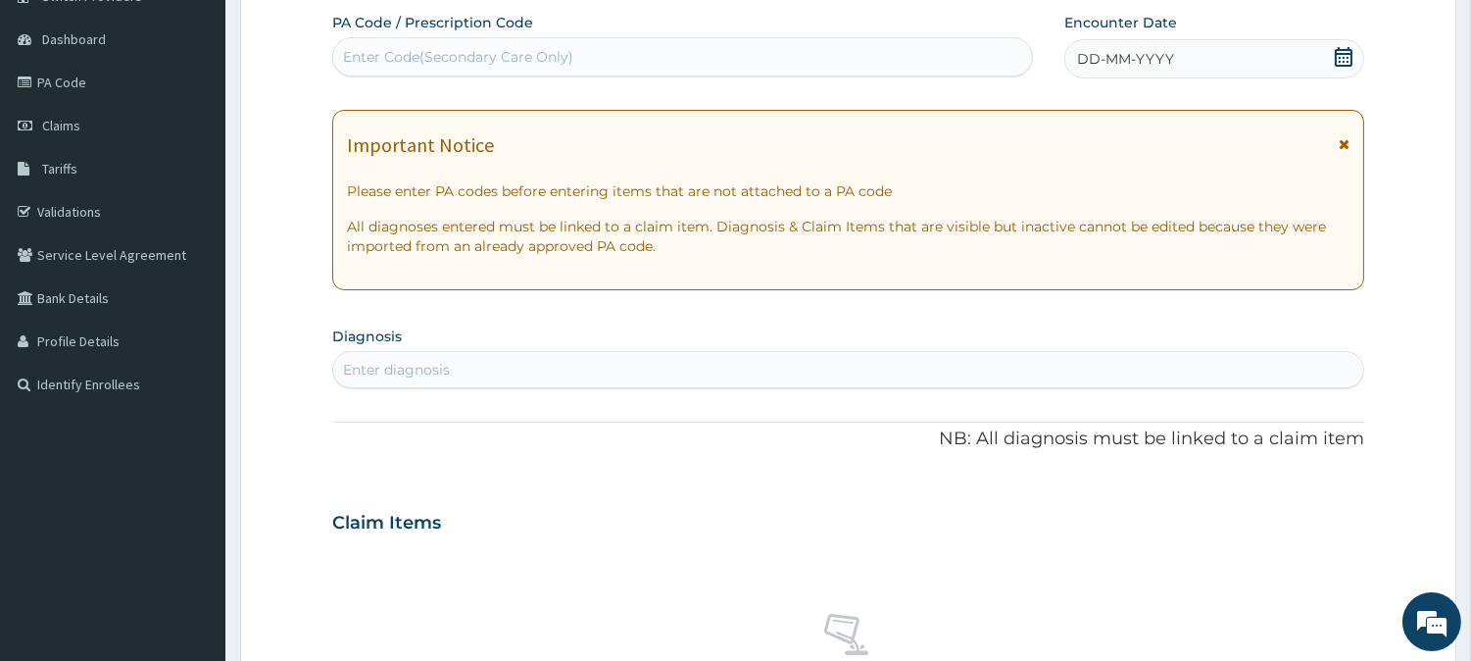
click at [1343, 51] on icon at bounding box center [1344, 57] width 20 height 20
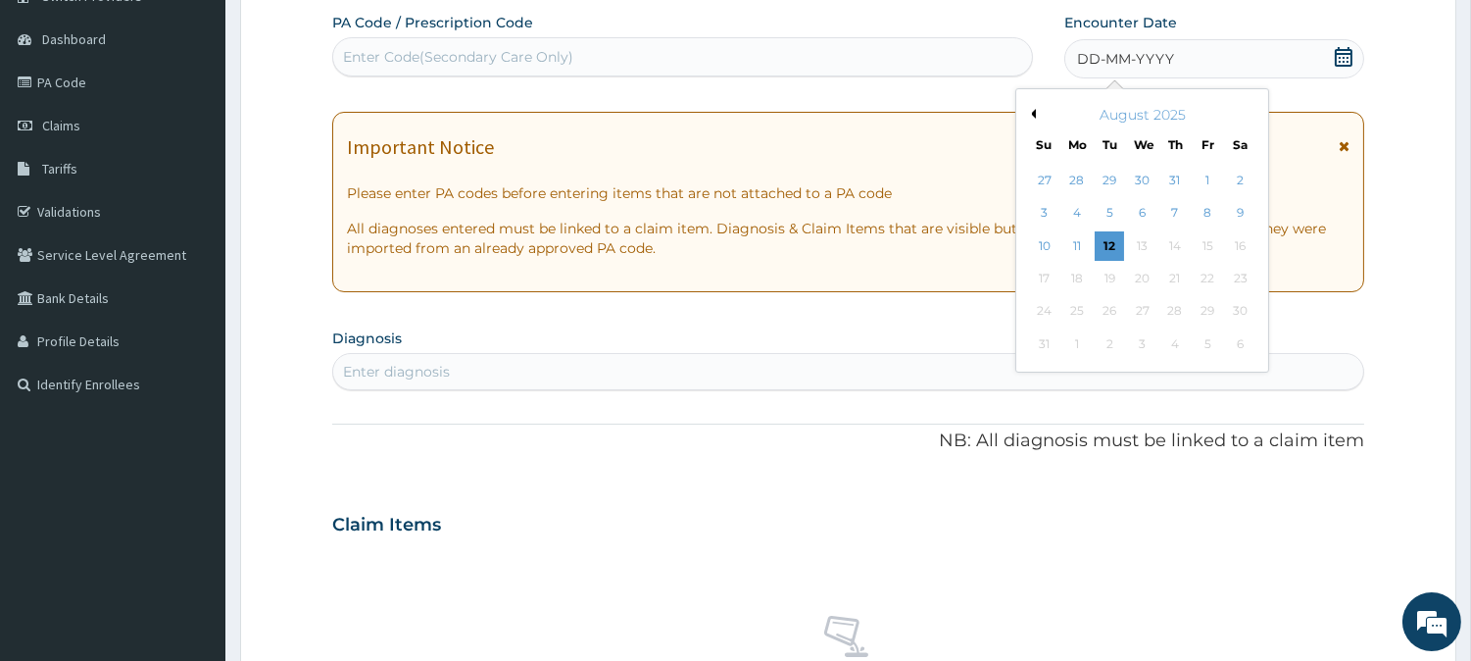
click at [1029, 111] on button "Previous Month" at bounding box center [1031, 114] width 10 height 10
click at [1074, 247] on div "14" at bounding box center [1076, 245] width 29 height 29
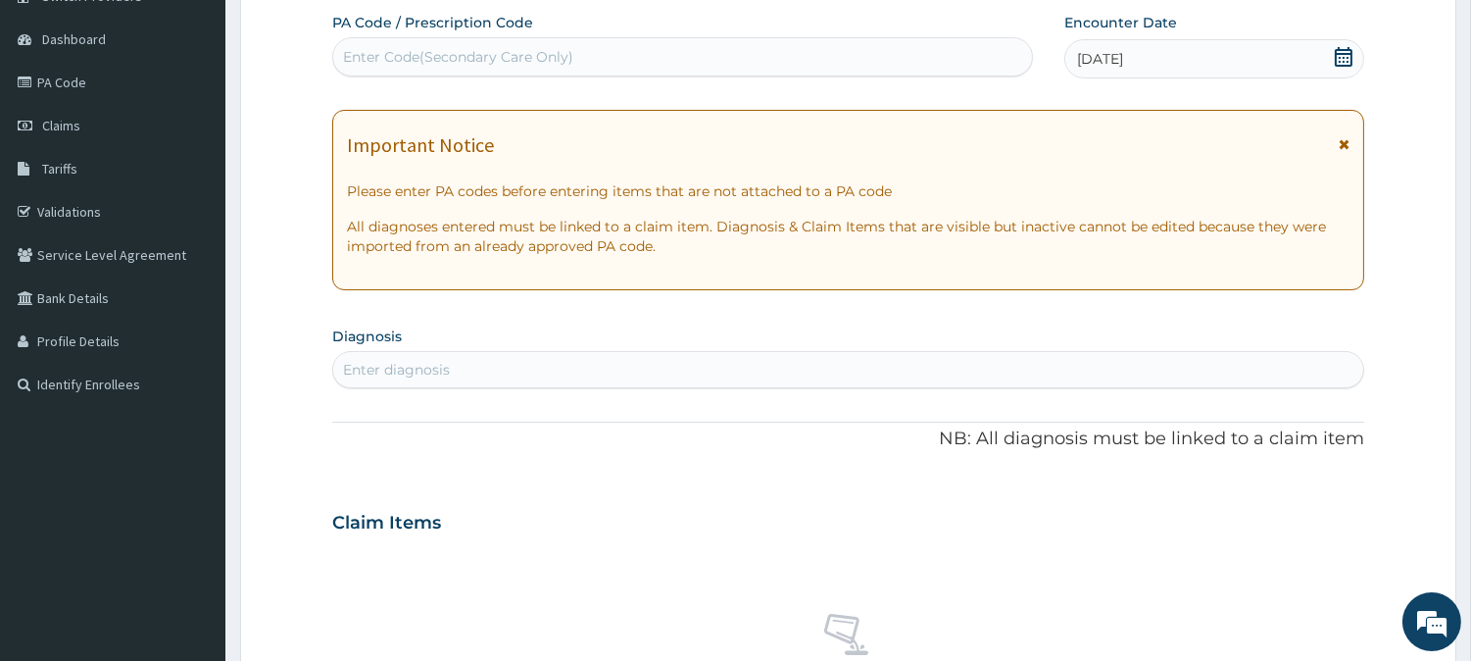
click at [524, 373] on div "Enter diagnosis" at bounding box center [848, 369] width 1030 height 31
type input "MALA"
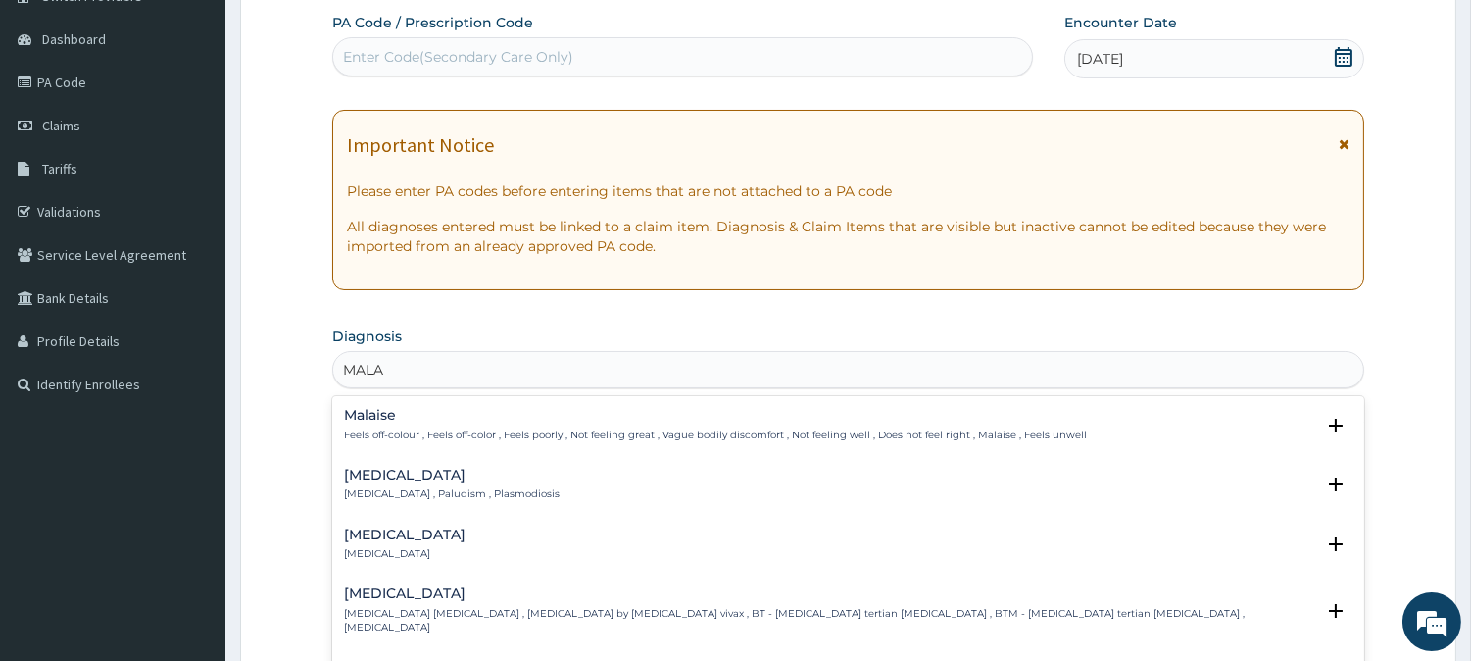
click at [388, 484] on div "Malaria Malaria , Paludism , Plasmodiosis" at bounding box center [452, 484] width 216 height 34
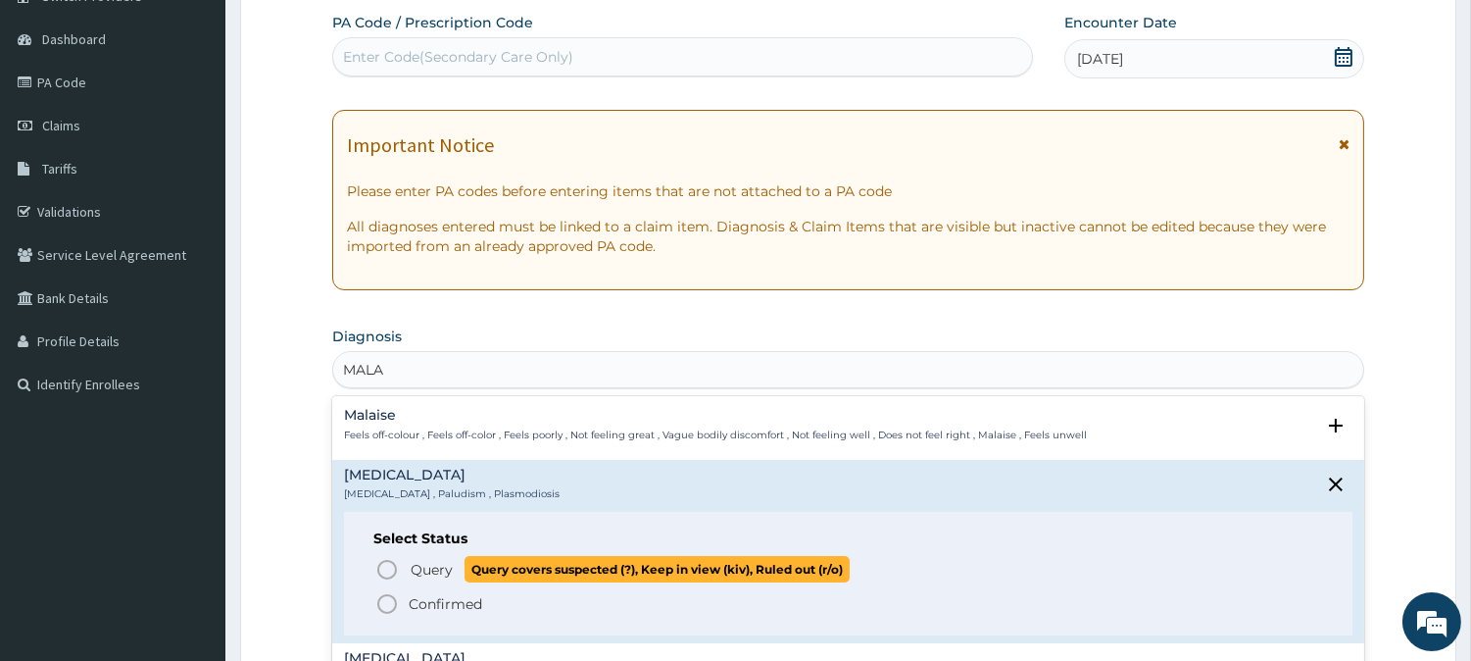
click at [386, 564] on icon "status option query" at bounding box center [387, 570] width 24 height 24
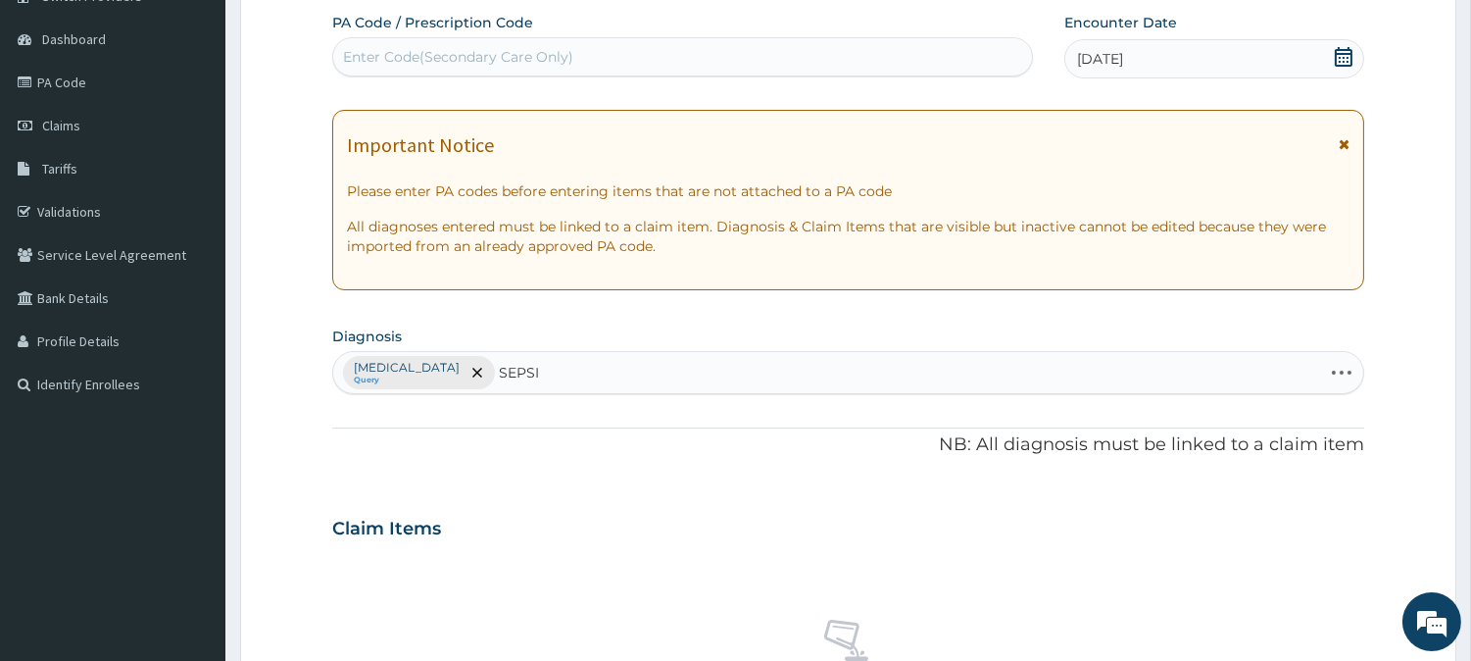
type input "SEPSIS"
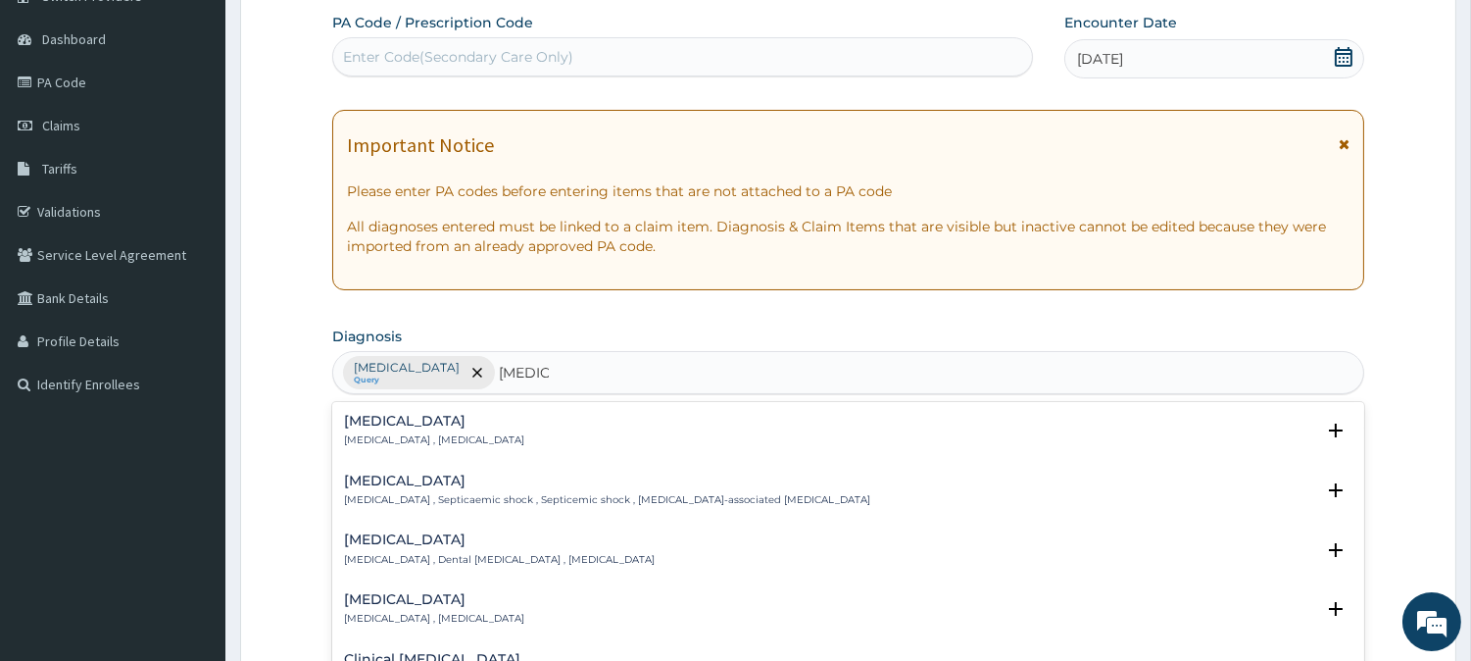
click at [389, 435] on p "[MEDICAL_DATA] , [MEDICAL_DATA]" at bounding box center [434, 440] width 180 height 14
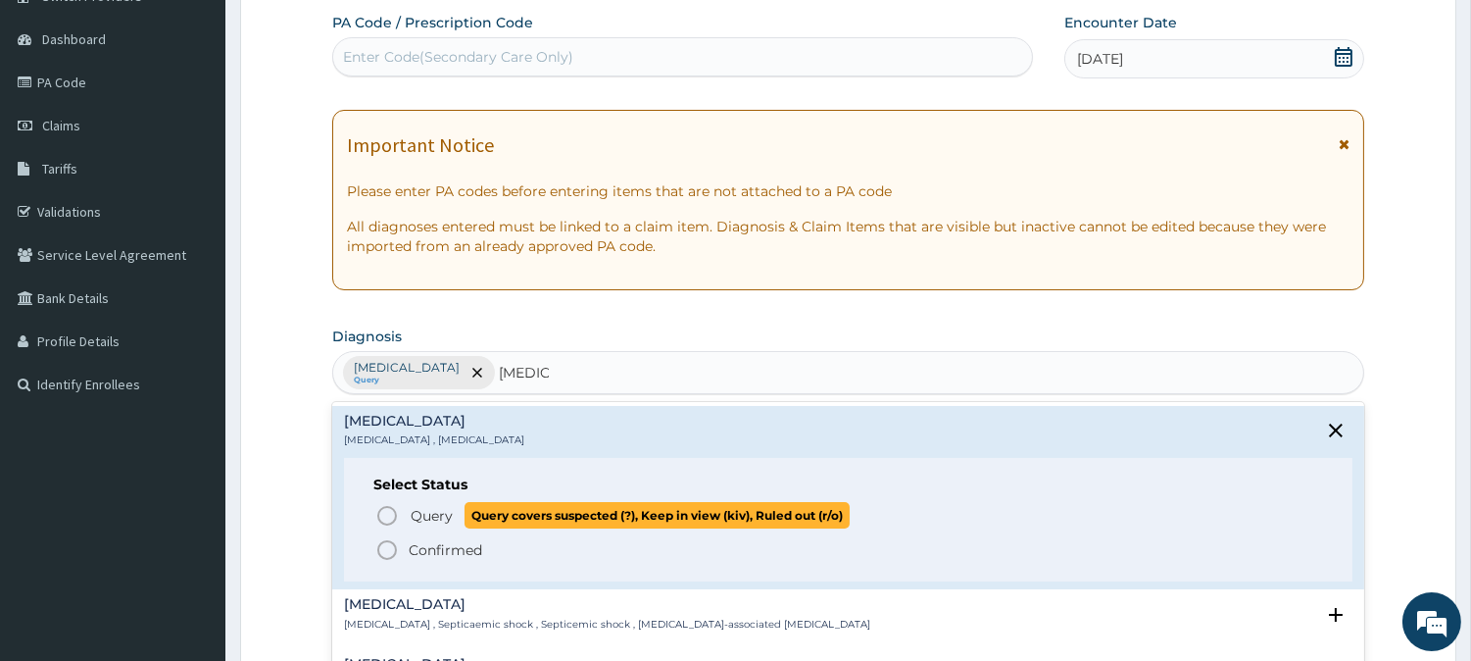
click at [383, 520] on icon "status option query" at bounding box center [387, 516] width 24 height 24
click at [383, 520] on h3 "Claim Items" at bounding box center [386, 529] width 109 height 22
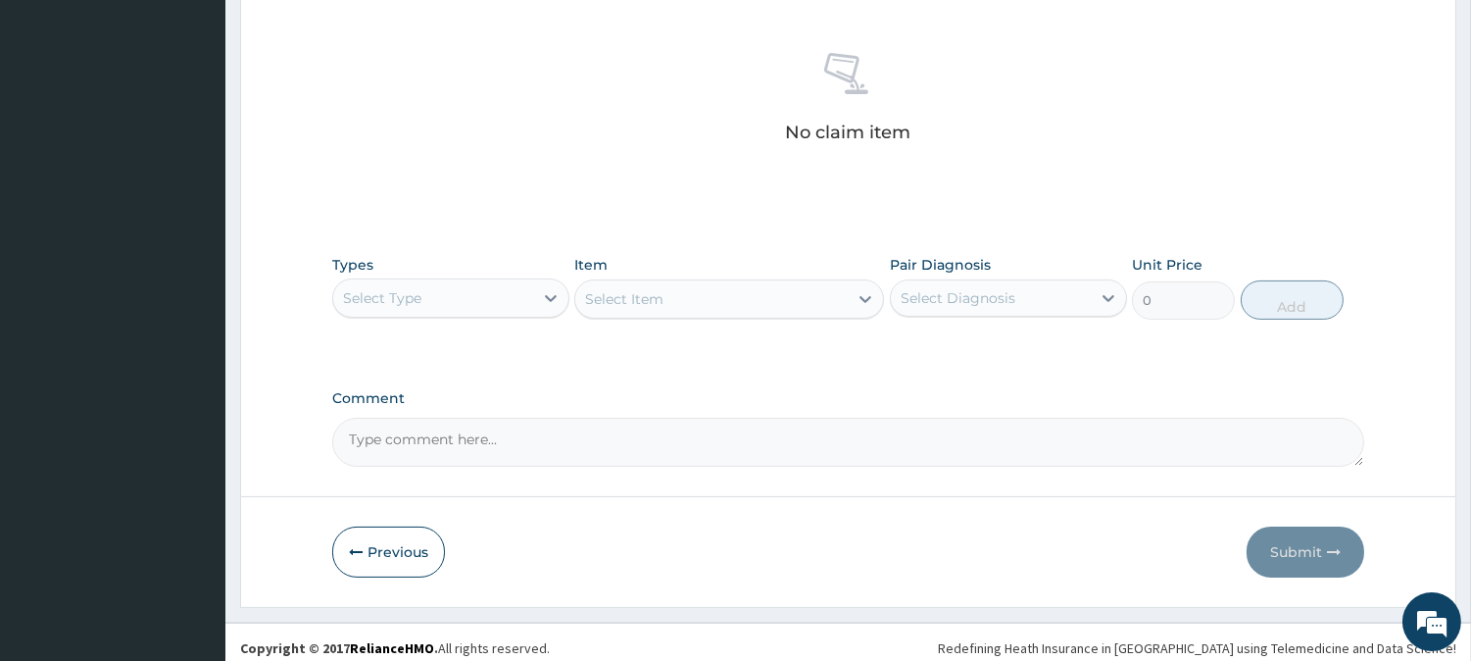
scroll to position [752, 0]
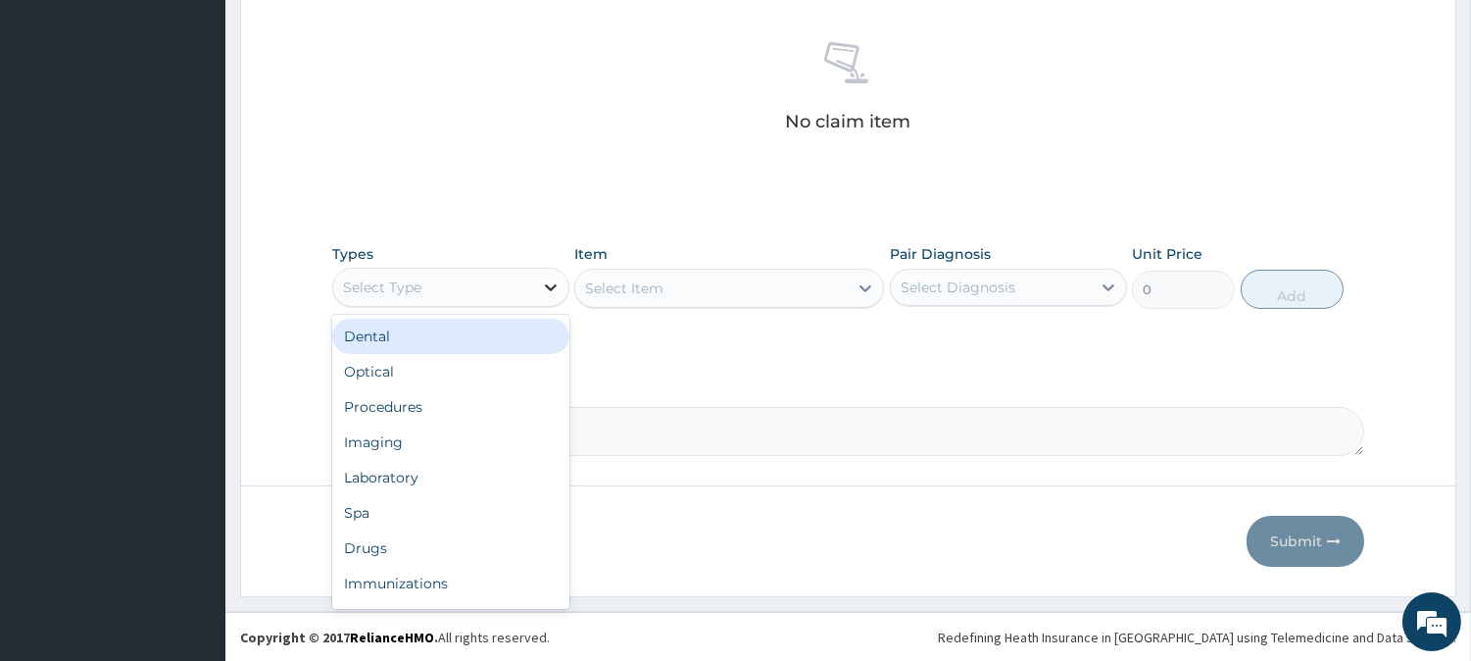
click at [555, 289] on icon at bounding box center [551, 287] width 20 height 20
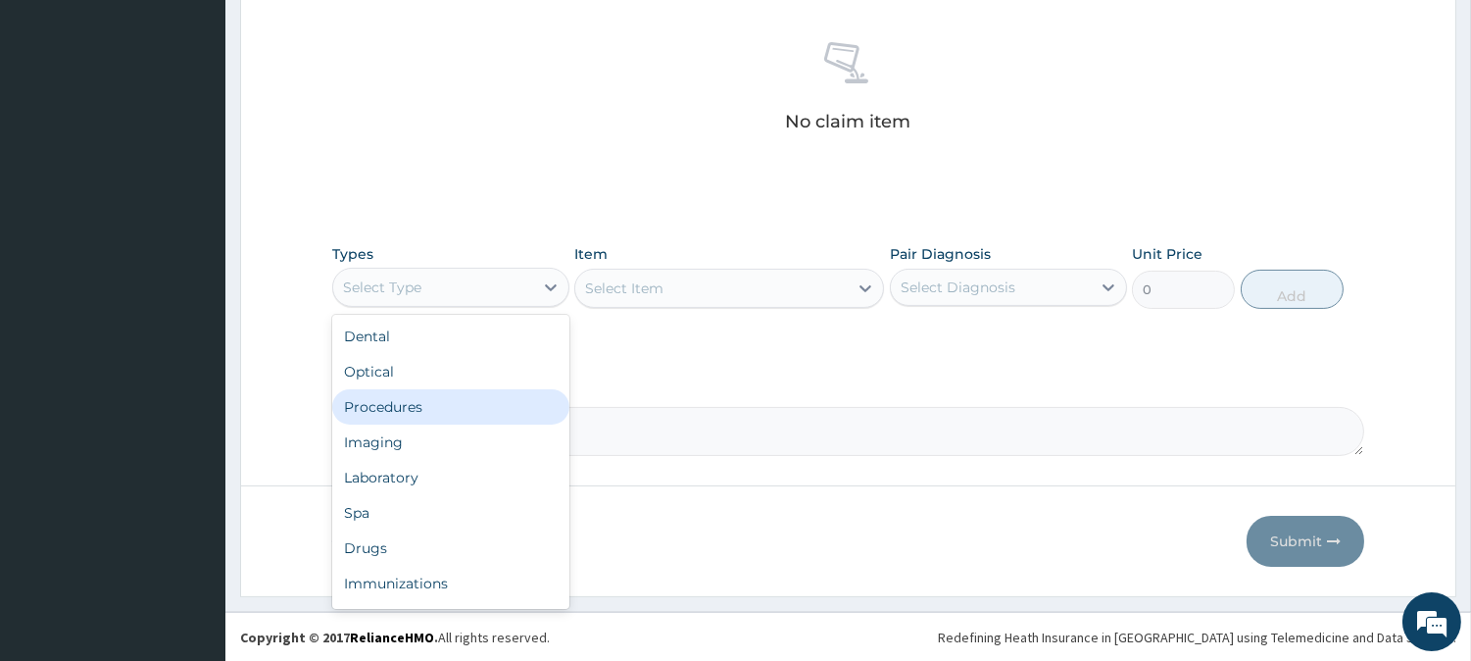
click at [426, 399] on div "Procedures" at bounding box center [450, 406] width 237 height 35
click at [426, 399] on div "Comment" at bounding box center [848, 417] width 1032 height 76
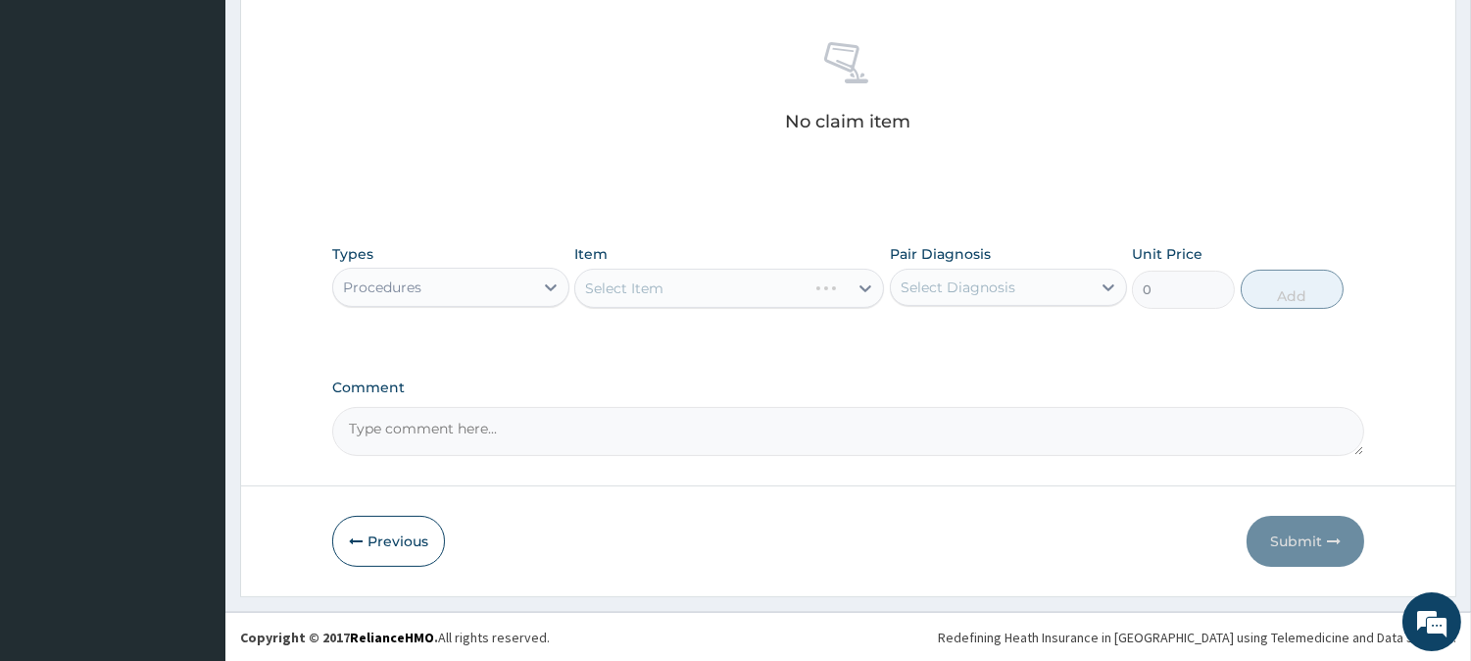
click at [854, 286] on div at bounding box center [865, 287] width 35 height 35
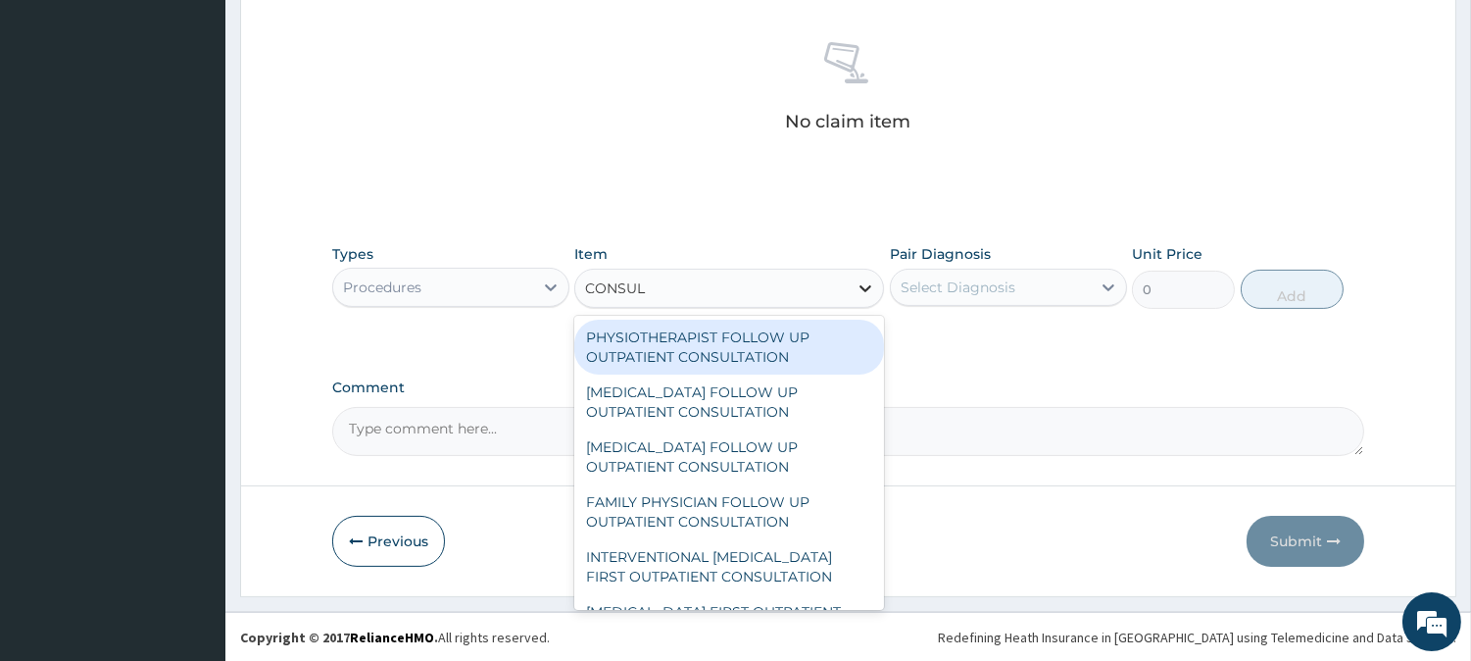
type input "CONSULT"
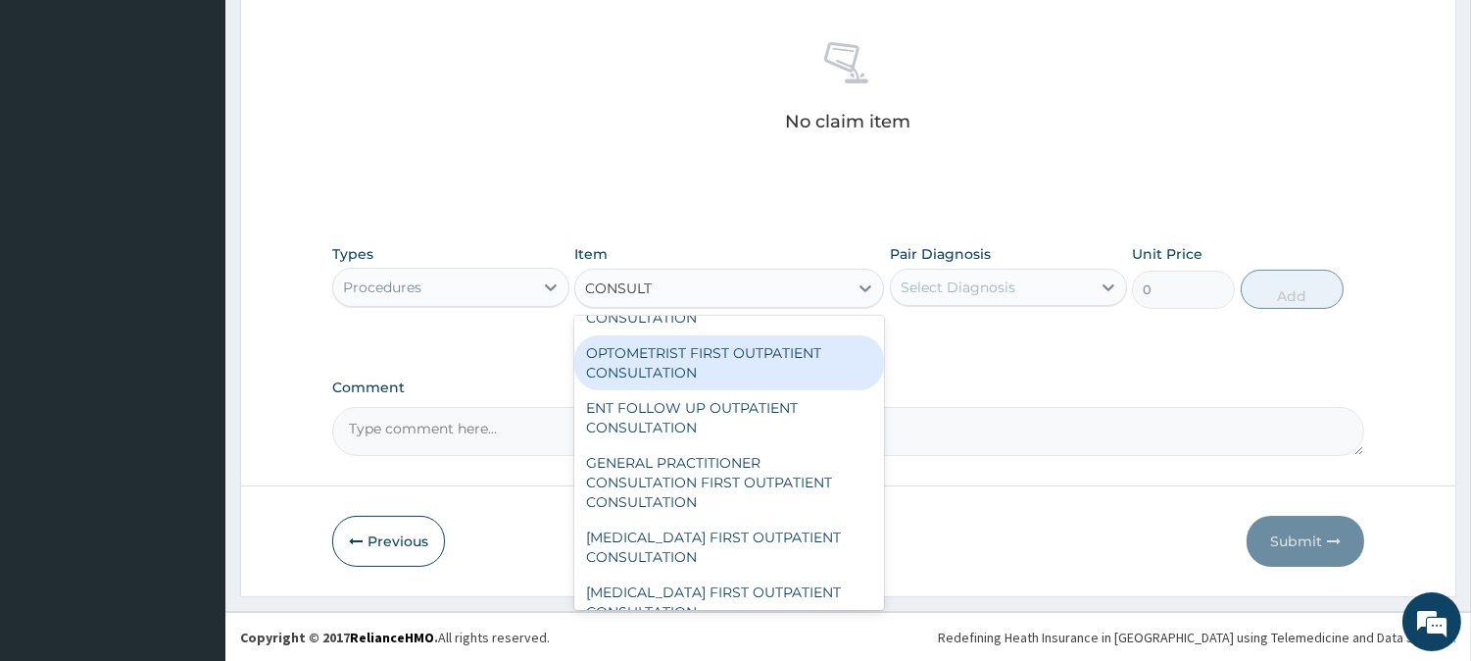
scroll to position [870, 0]
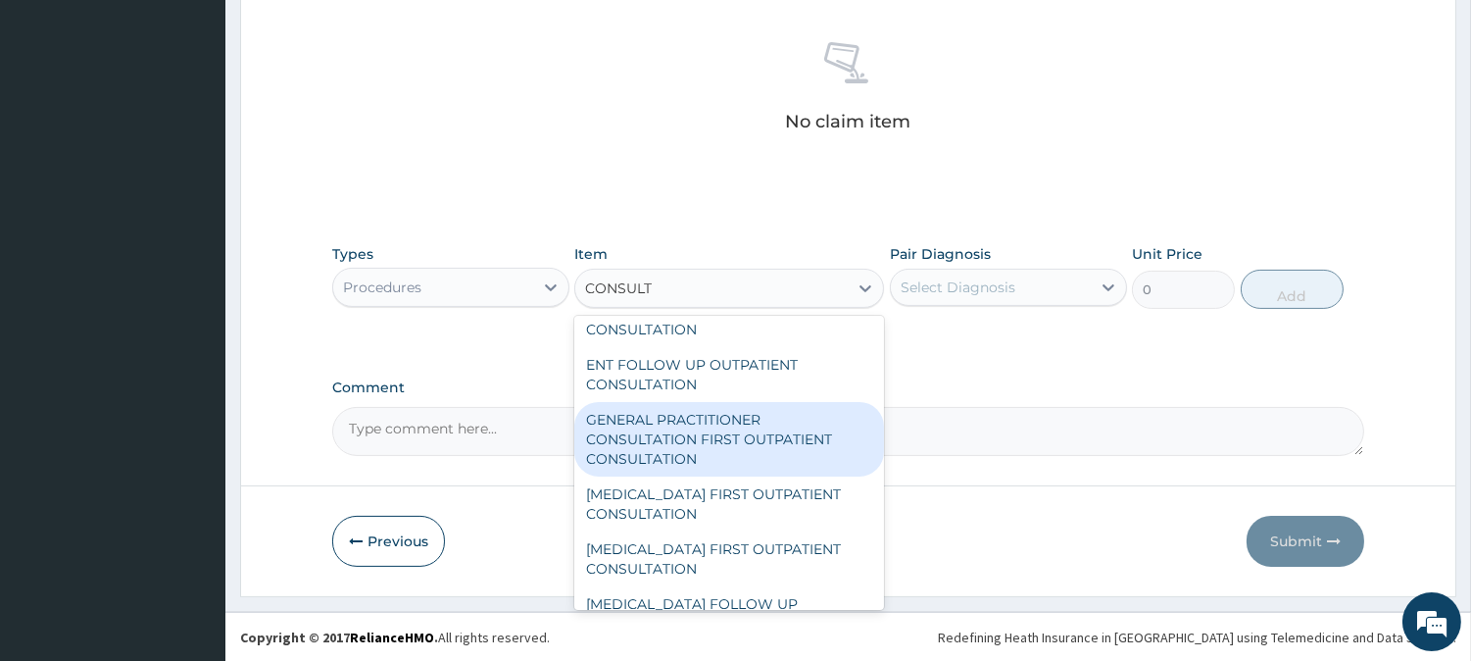
click at [721, 429] on div "GENERAL PRACTITIONER CONSULTATION FIRST OUTPATIENT CONSULTATION" at bounding box center [729, 439] width 310 height 74
type input "3000"
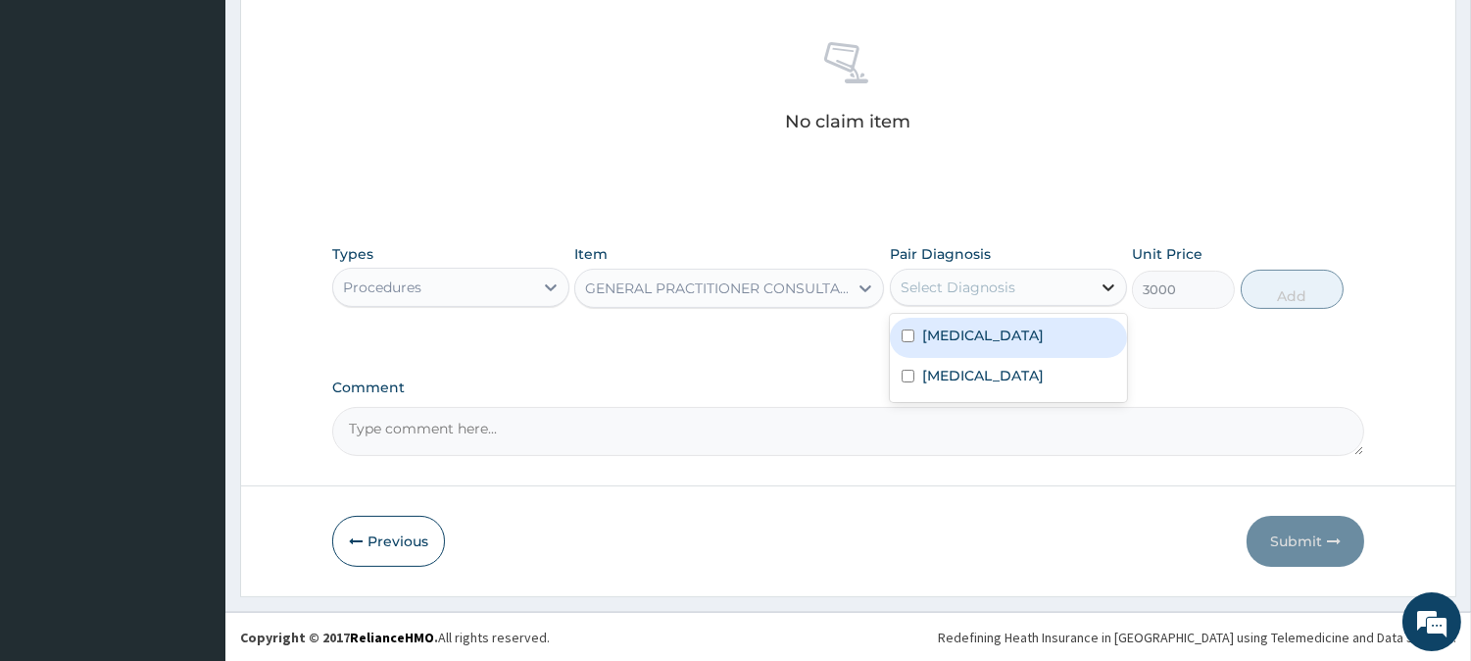
click at [1103, 282] on icon at bounding box center [1109, 287] width 20 height 20
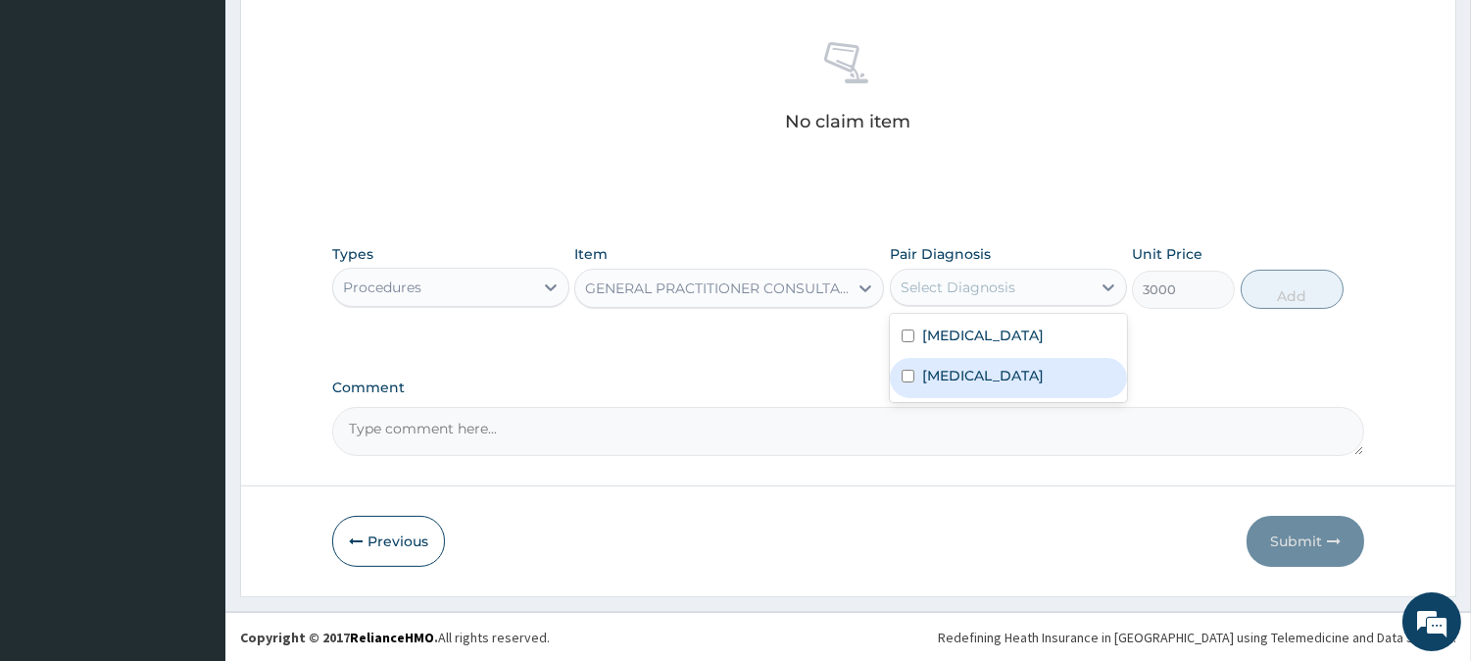
click at [908, 374] on input "checkbox" at bounding box center [908, 375] width 13 height 13
checkbox input "true"
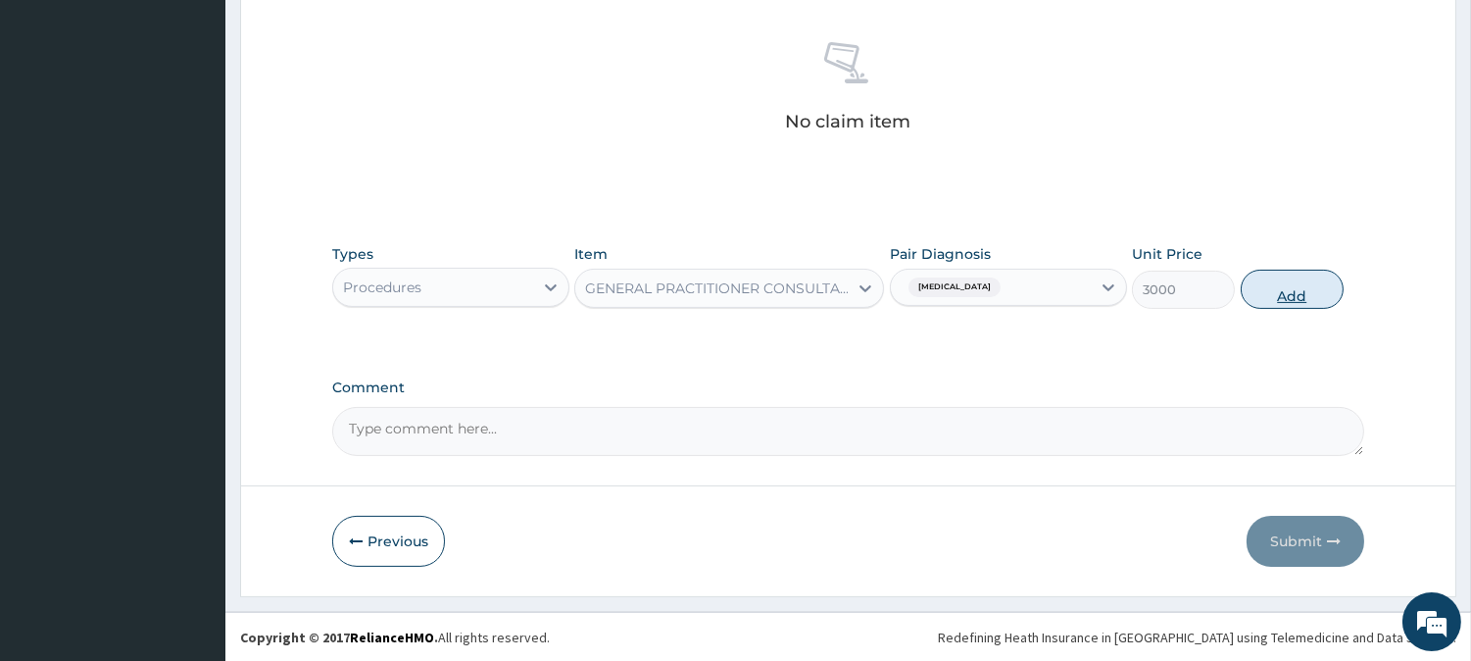
click at [1303, 277] on button "Add" at bounding box center [1292, 289] width 103 height 39
type input "0"
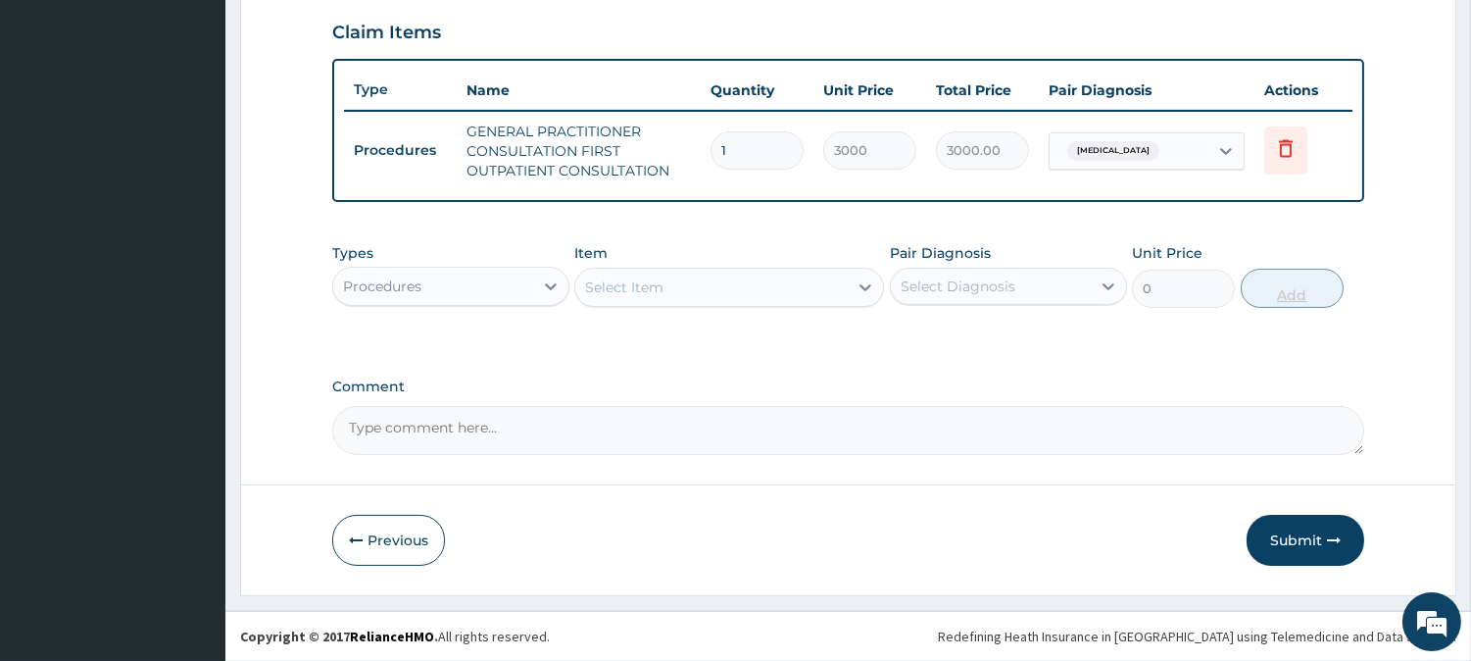
scroll to position [667, 0]
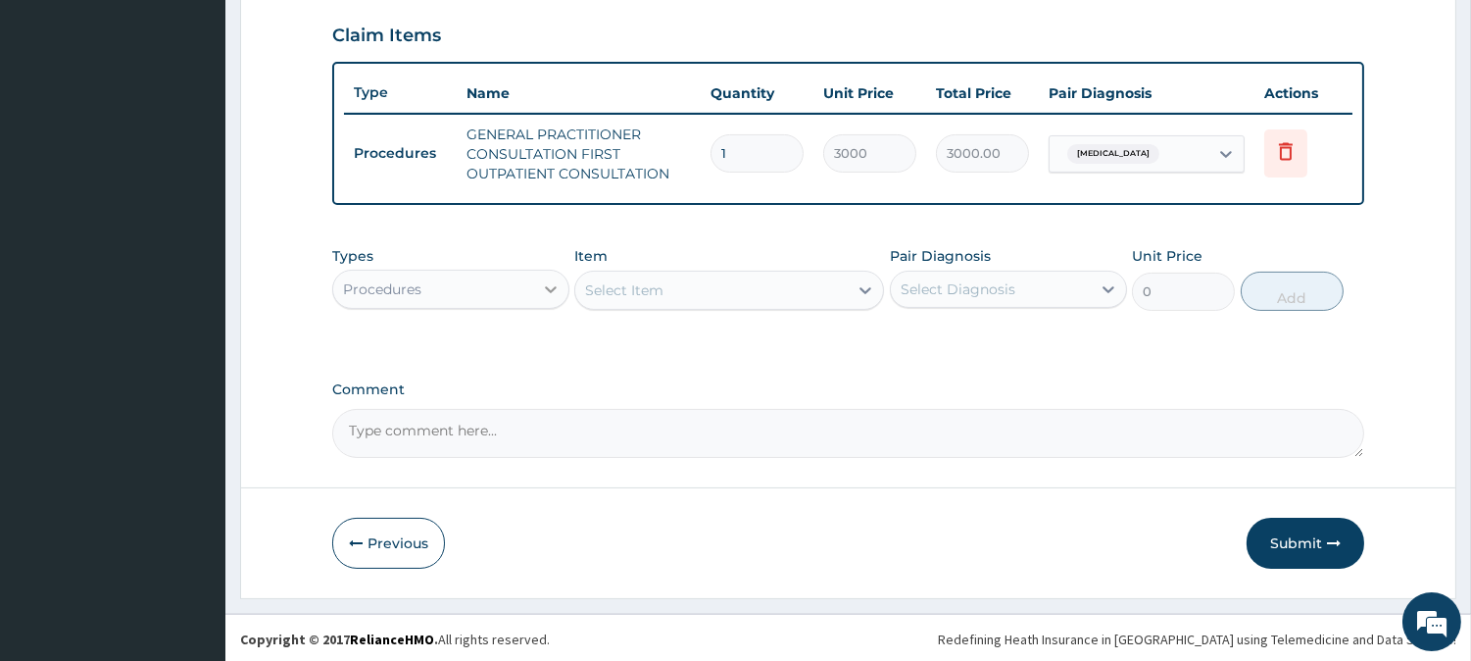
click at [553, 287] on icon at bounding box center [551, 289] width 12 height 7
click at [552, 287] on icon at bounding box center [551, 289] width 12 height 7
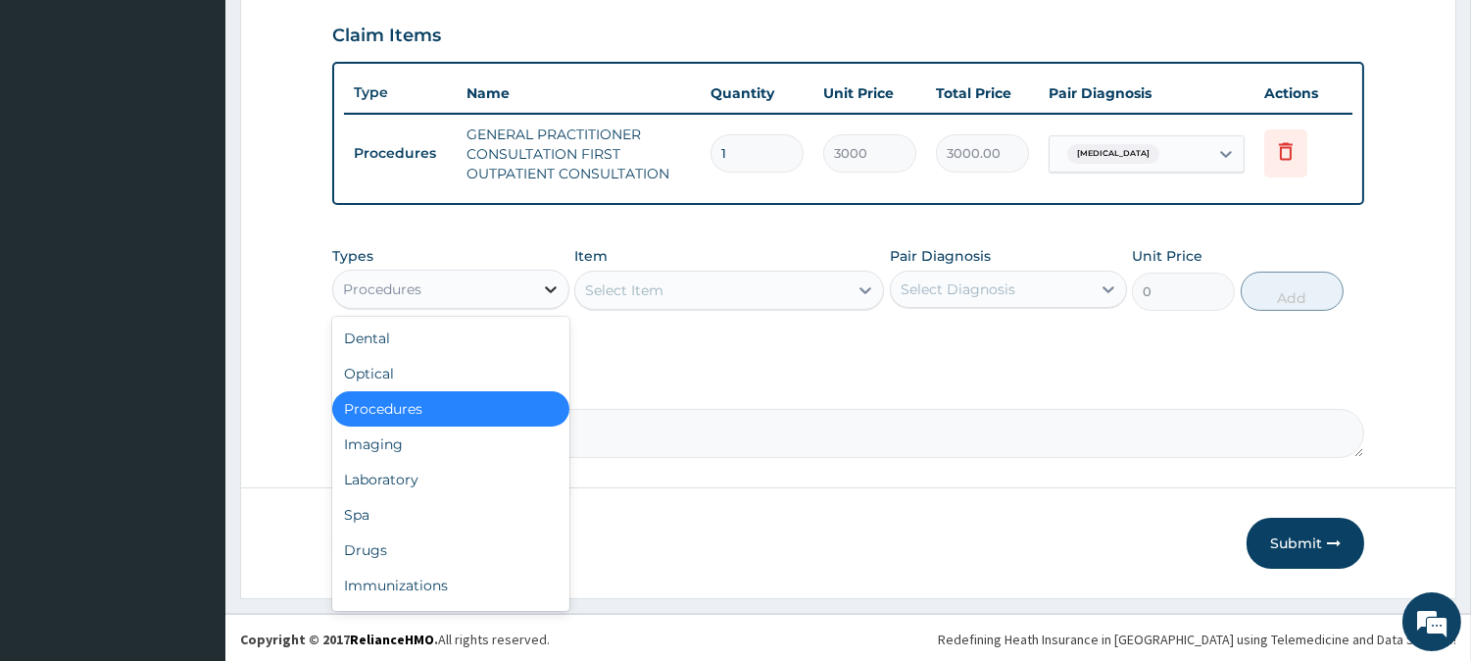
click at [552, 287] on icon at bounding box center [551, 289] width 12 height 7
click at [428, 550] on div "Drugs" at bounding box center [450, 549] width 237 height 35
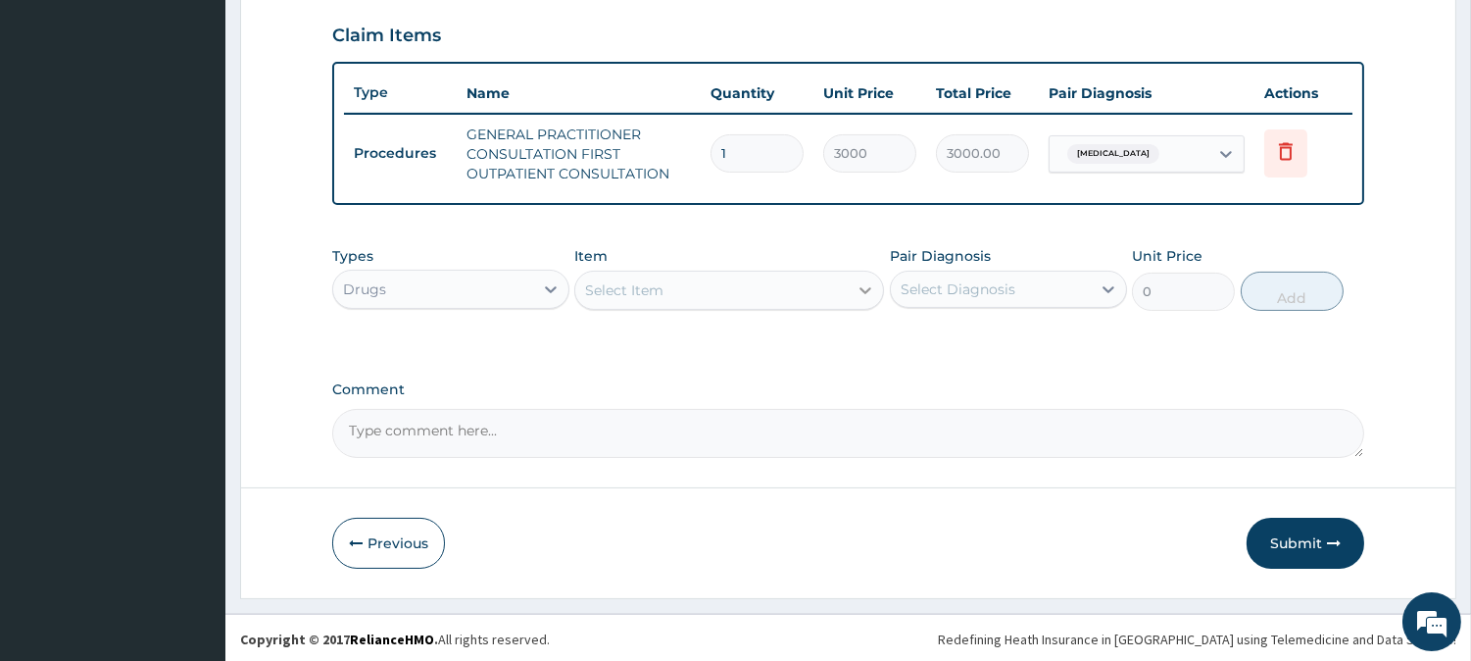
click at [862, 290] on icon at bounding box center [866, 290] width 20 height 20
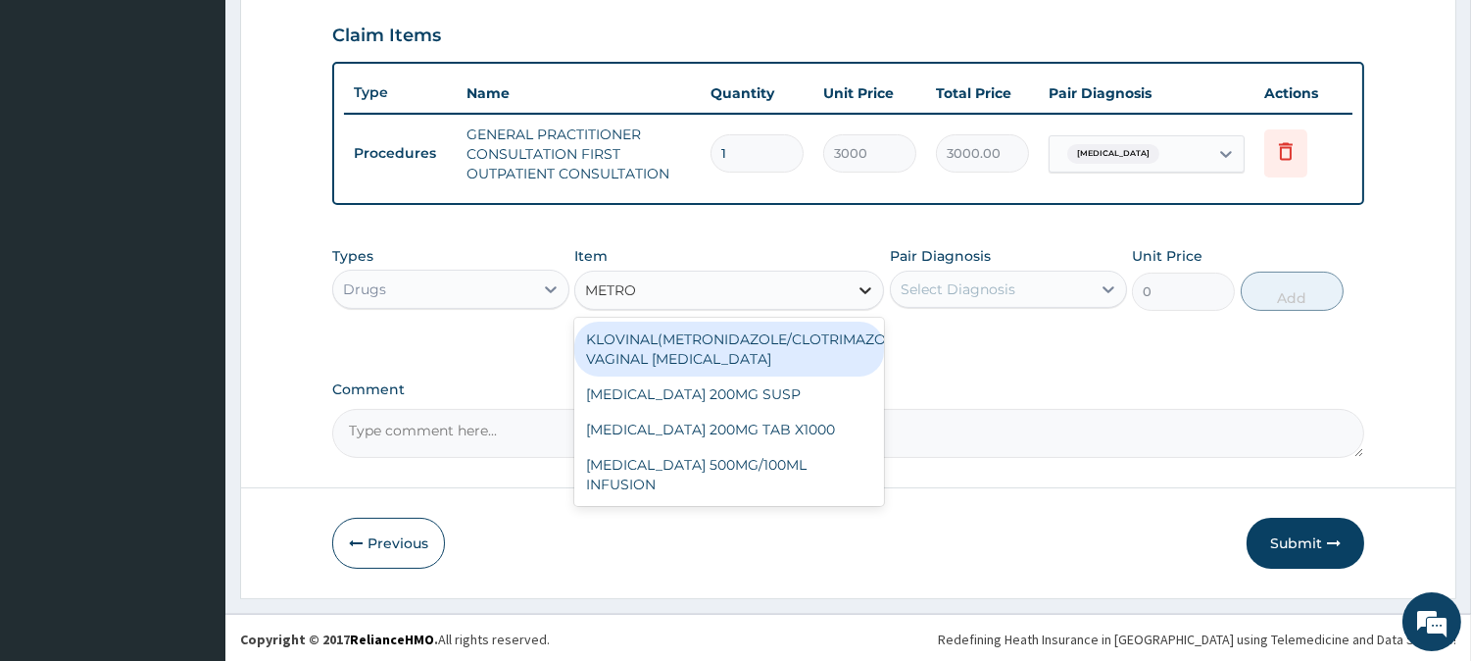
type input "METRON"
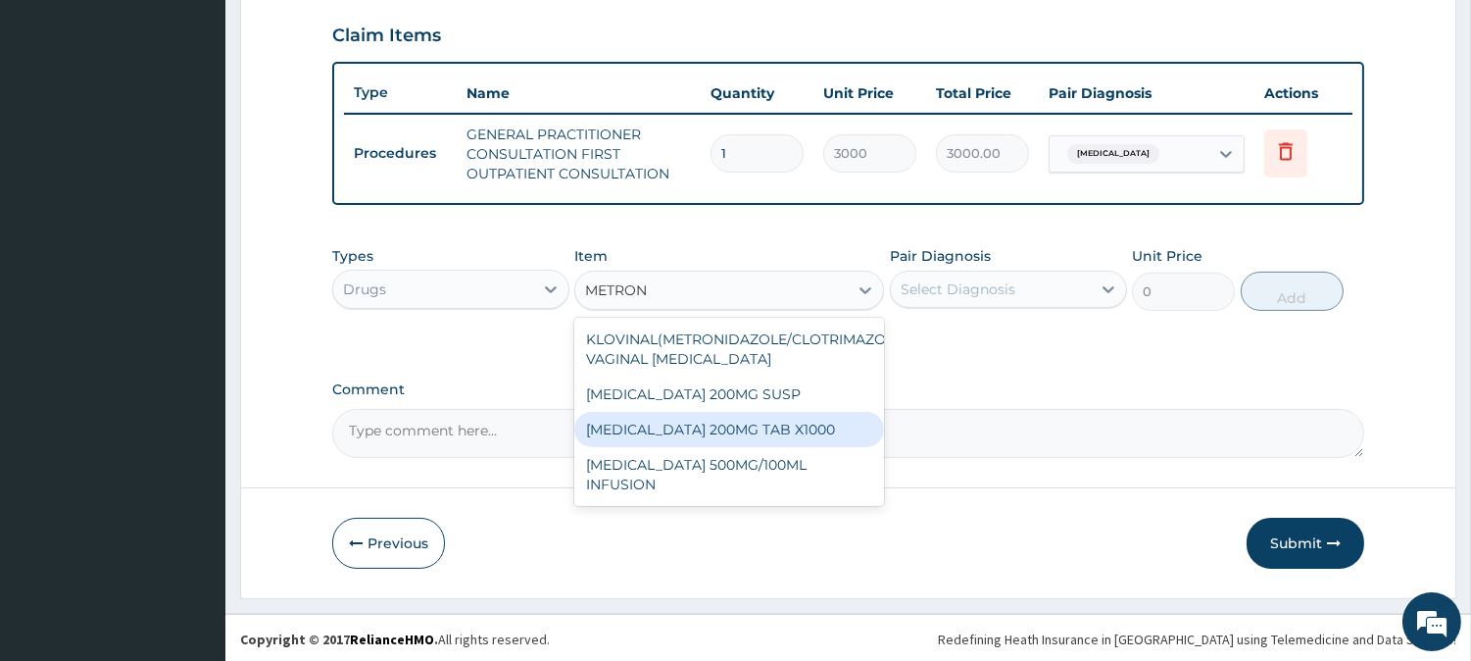
click at [743, 428] on div "METRONIDAZOLE 200MG TAB X1000" at bounding box center [729, 429] width 310 height 35
type input "52.5"
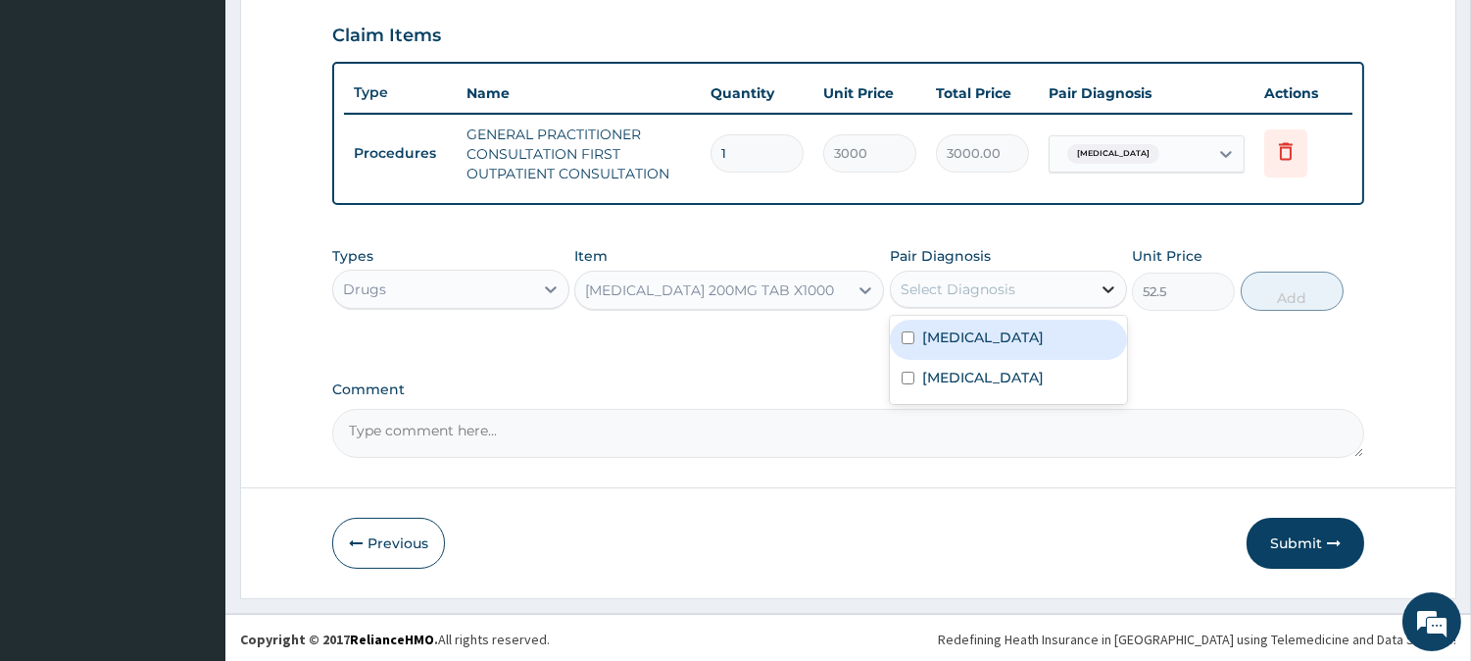
click at [1109, 289] on icon at bounding box center [1109, 289] width 20 height 20
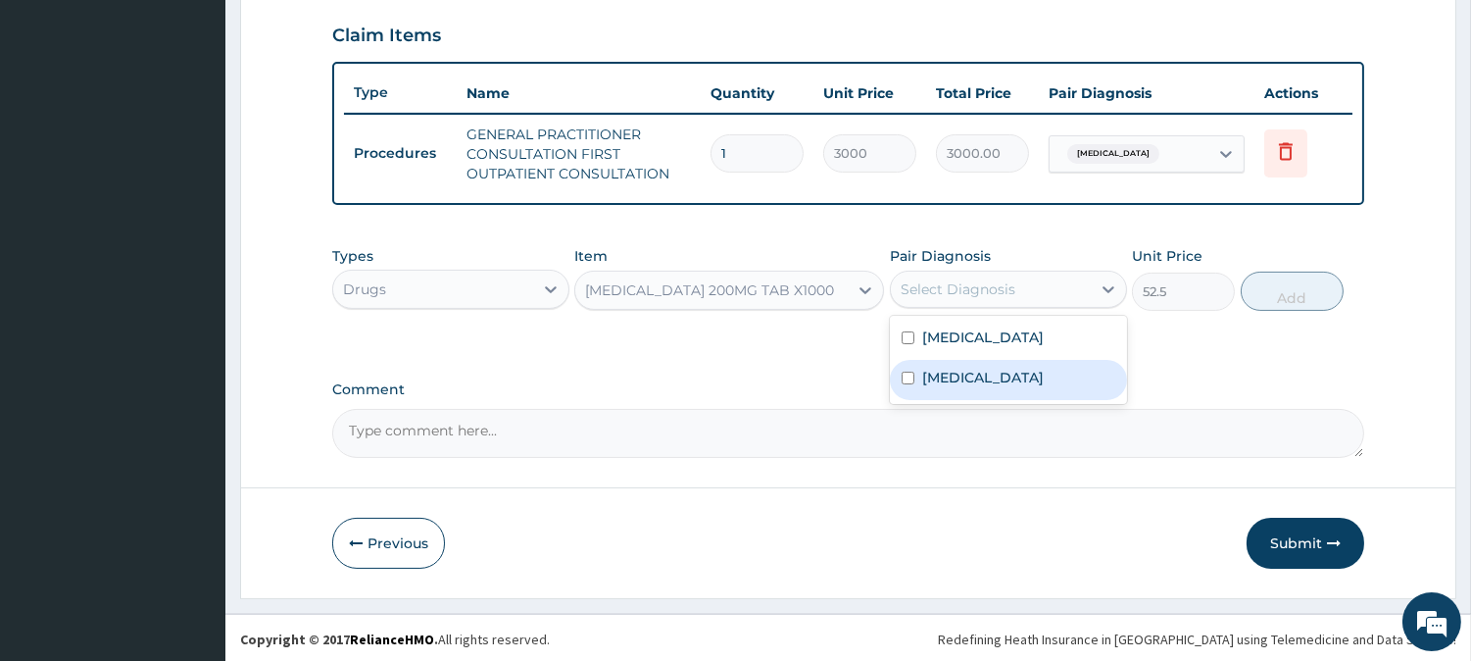
click at [911, 375] on input "checkbox" at bounding box center [908, 377] width 13 height 13
checkbox input "true"
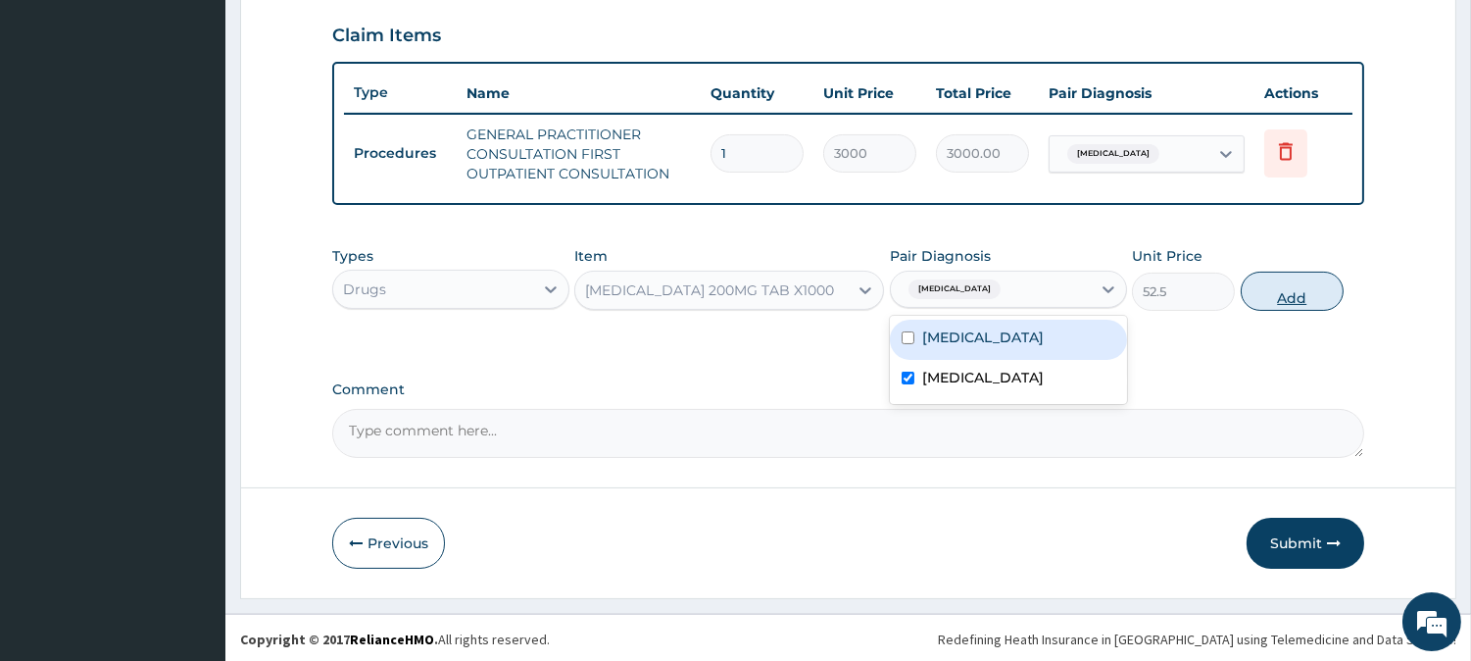
click at [1294, 284] on button "Add" at bounding box center [1292, 290] width 103 height 39
type input "0"
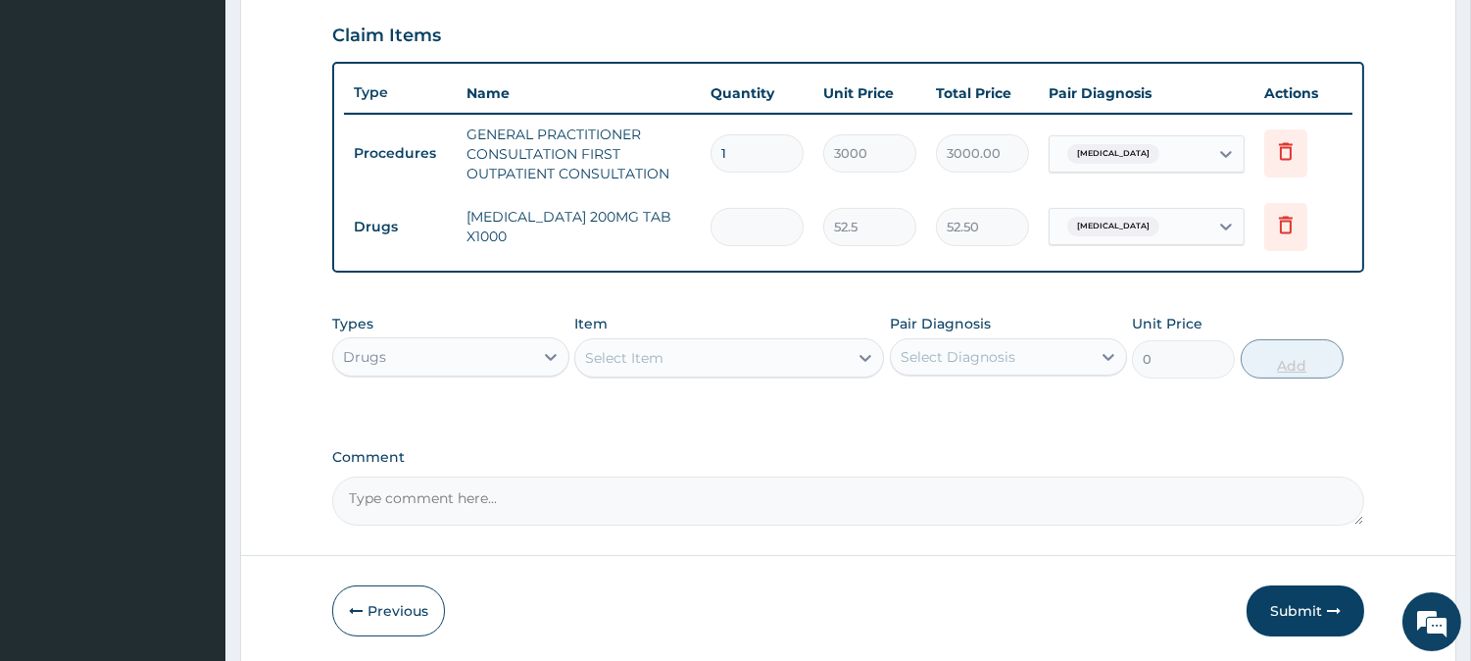
type input "0.00"
type input "2"
type input "105.00"
type input "20"
type input "1050.00"
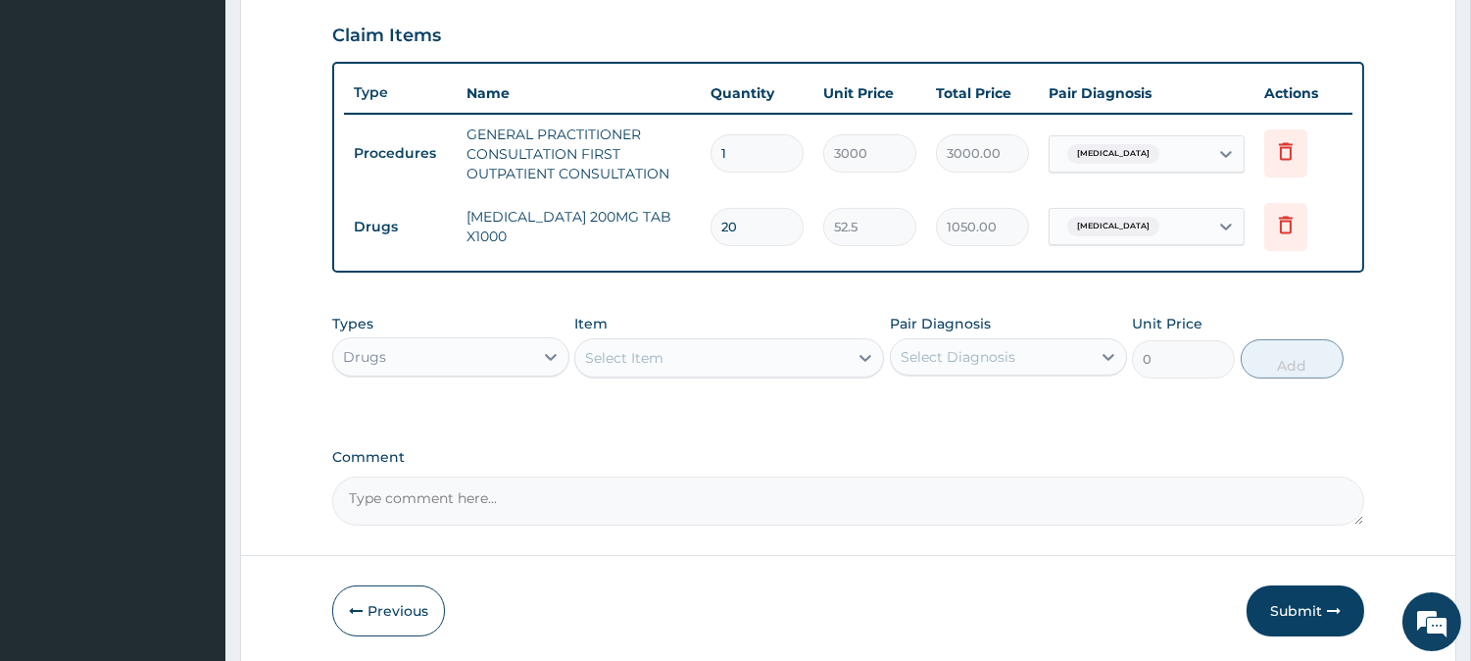
type input "20"
click at [864, 359] on icon at bounding box center [866, 358] width 20 height 20
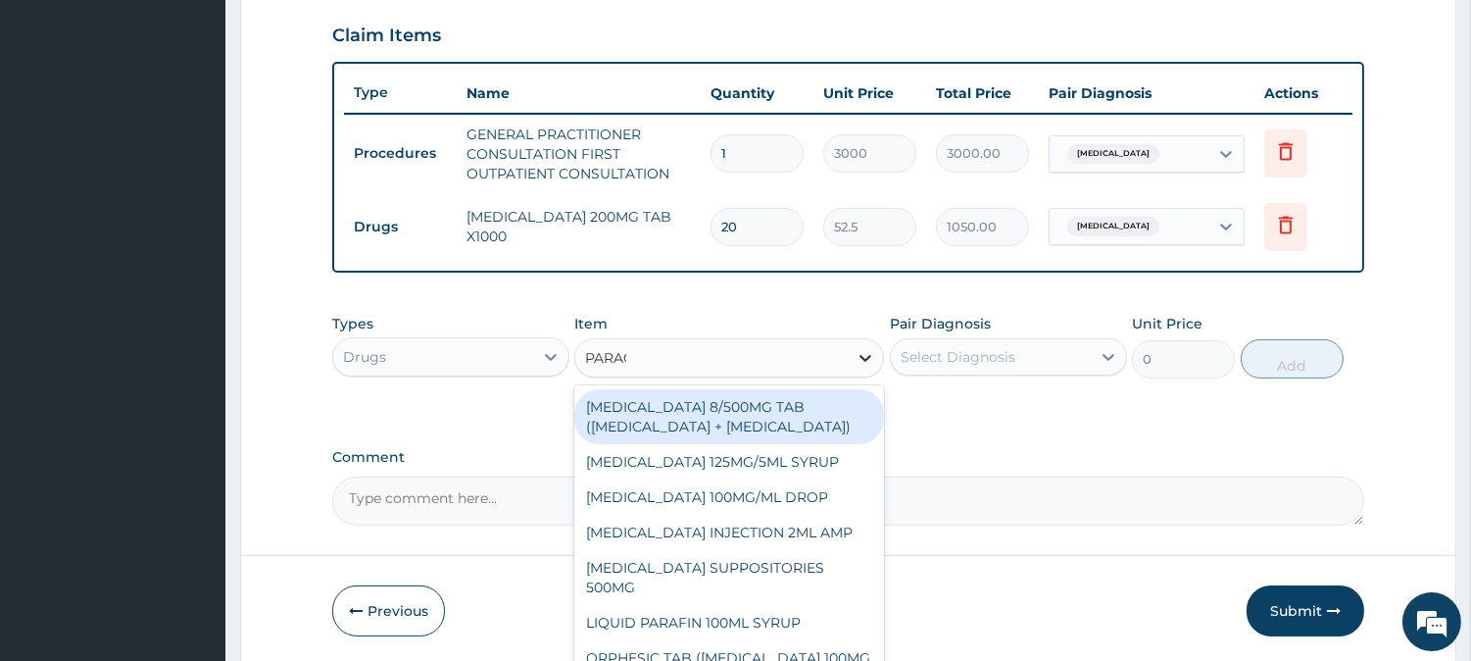
type input "PARACE"
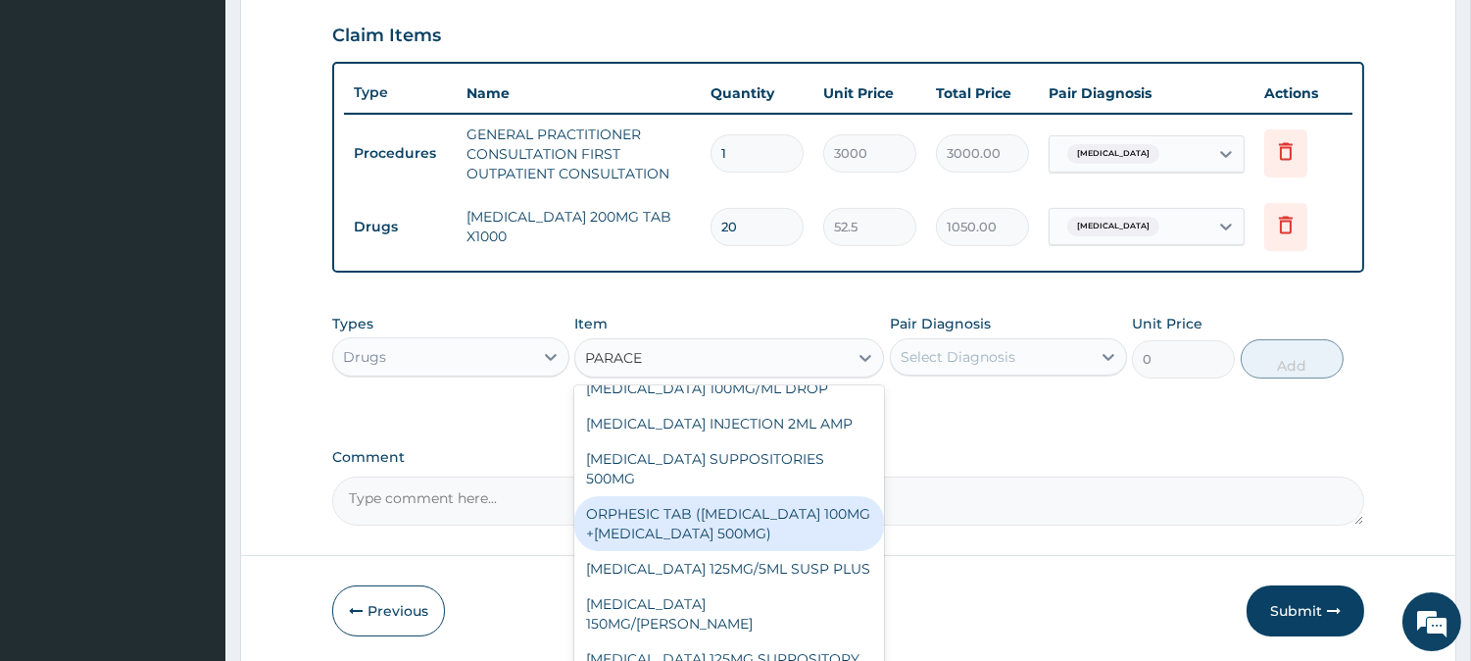
scroll to position [164, 0]
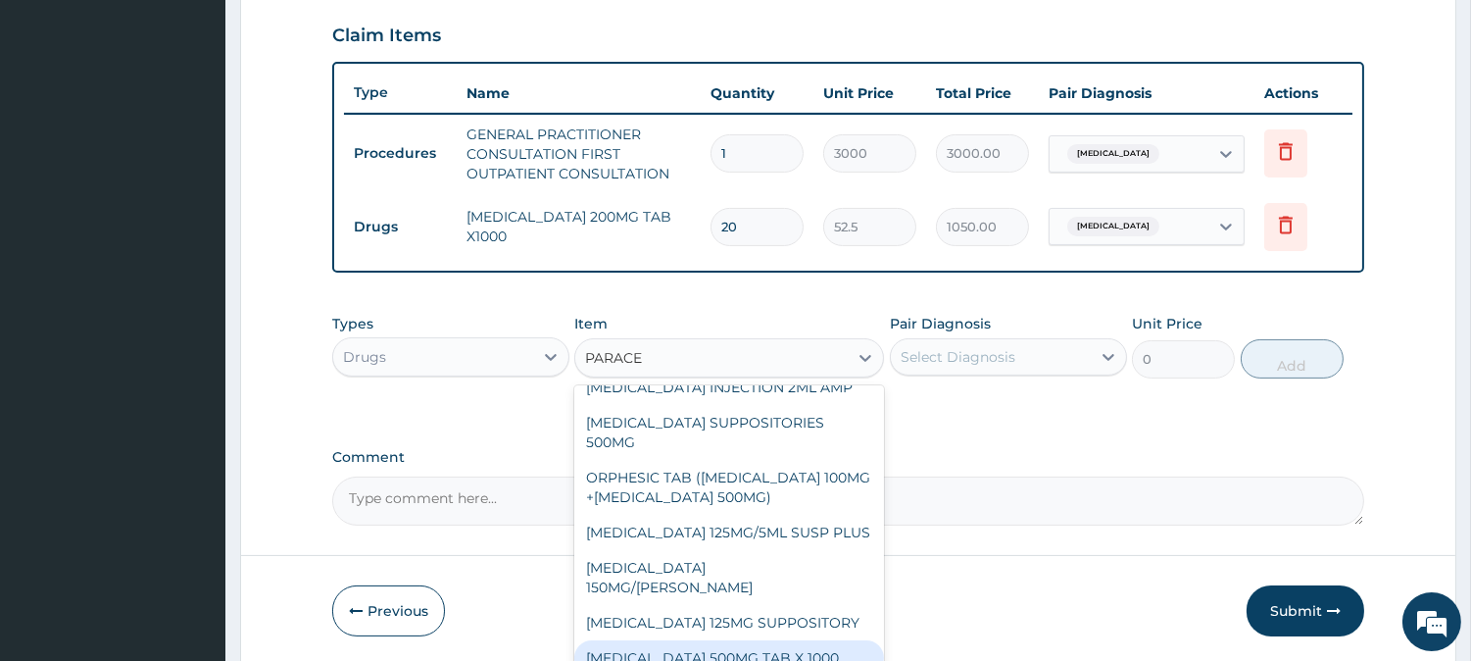
click at [703, 652] on div "PARACETAMOL 500MG TAB X 1000" at bounding box center [729, 657] width 310 height 35
type input "11.02499961853027"
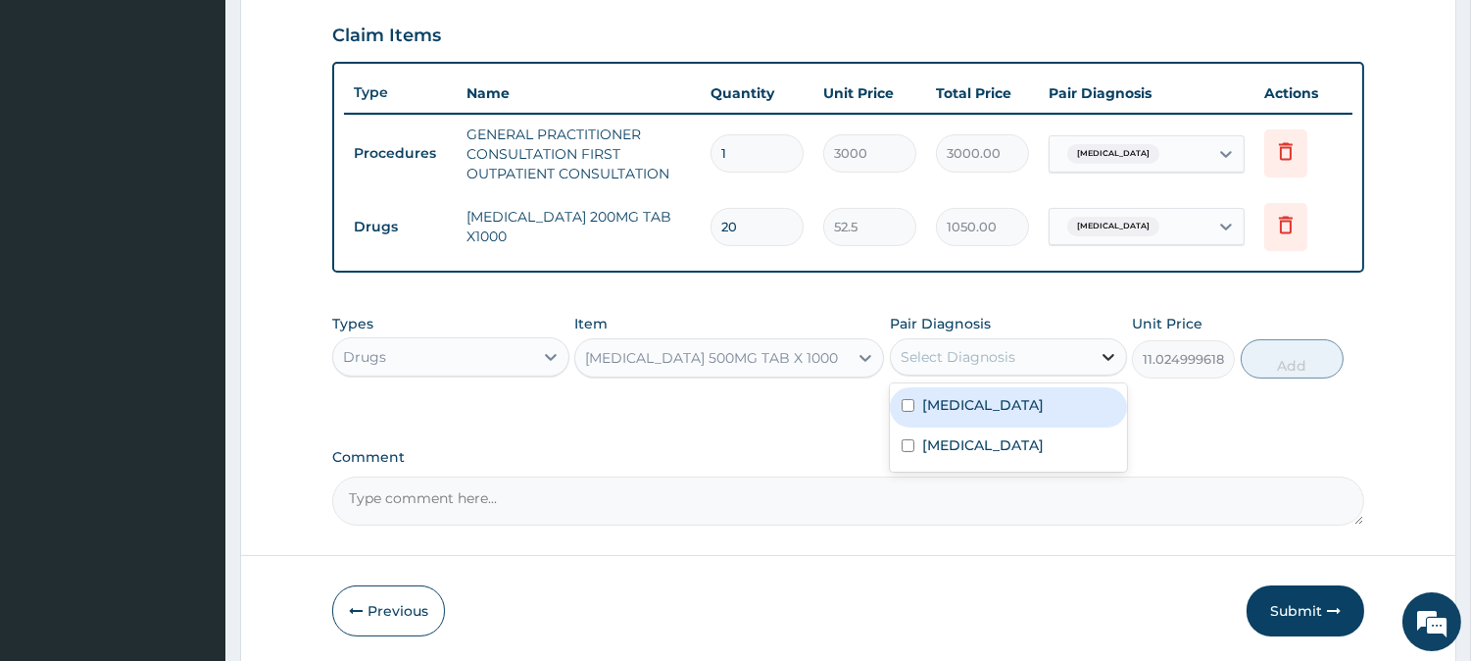
click at [1103, 349] on icon at bounding box center [1109, 357] width 20 height 20
click at [907, 407] on input "checkbox" at bounding box center [908, 405] width 13 height 13
checkbox input "true"
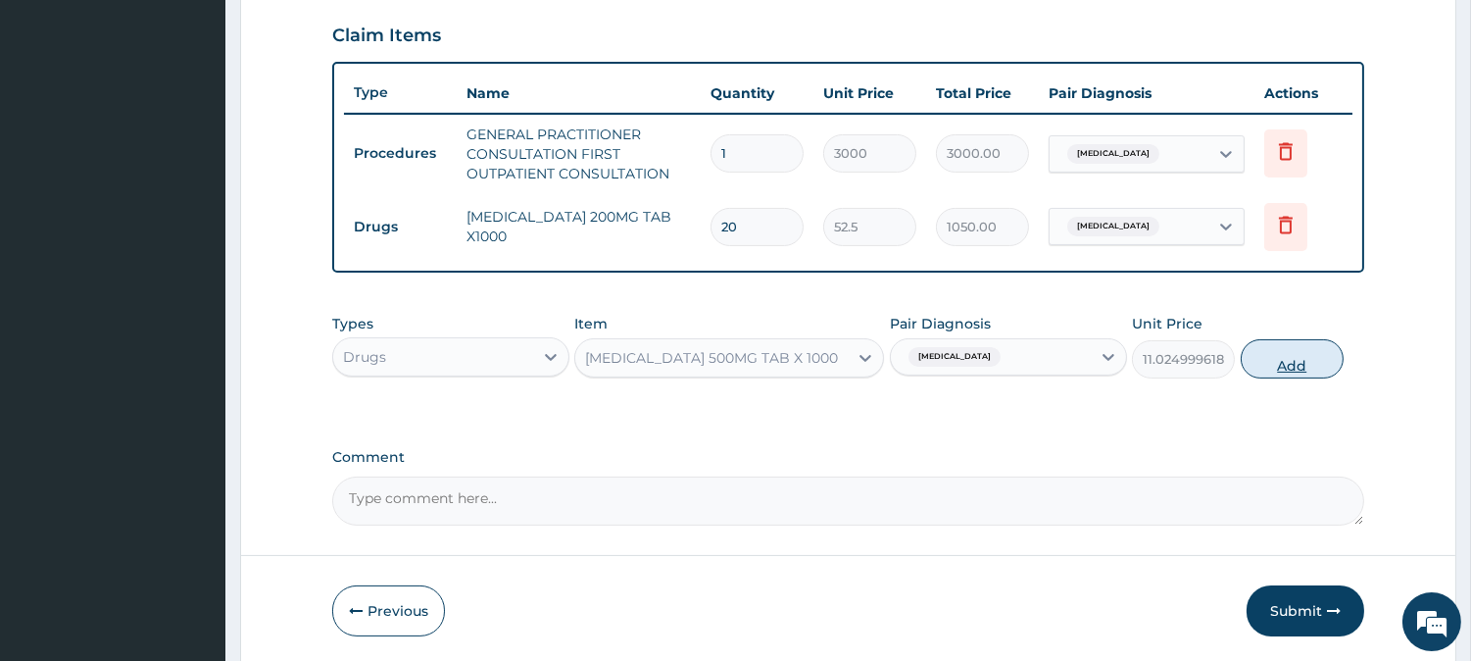
click at [1295, 363] on button "Add" at bounding box center [1292, 358] width 103 height 39
type input "0"
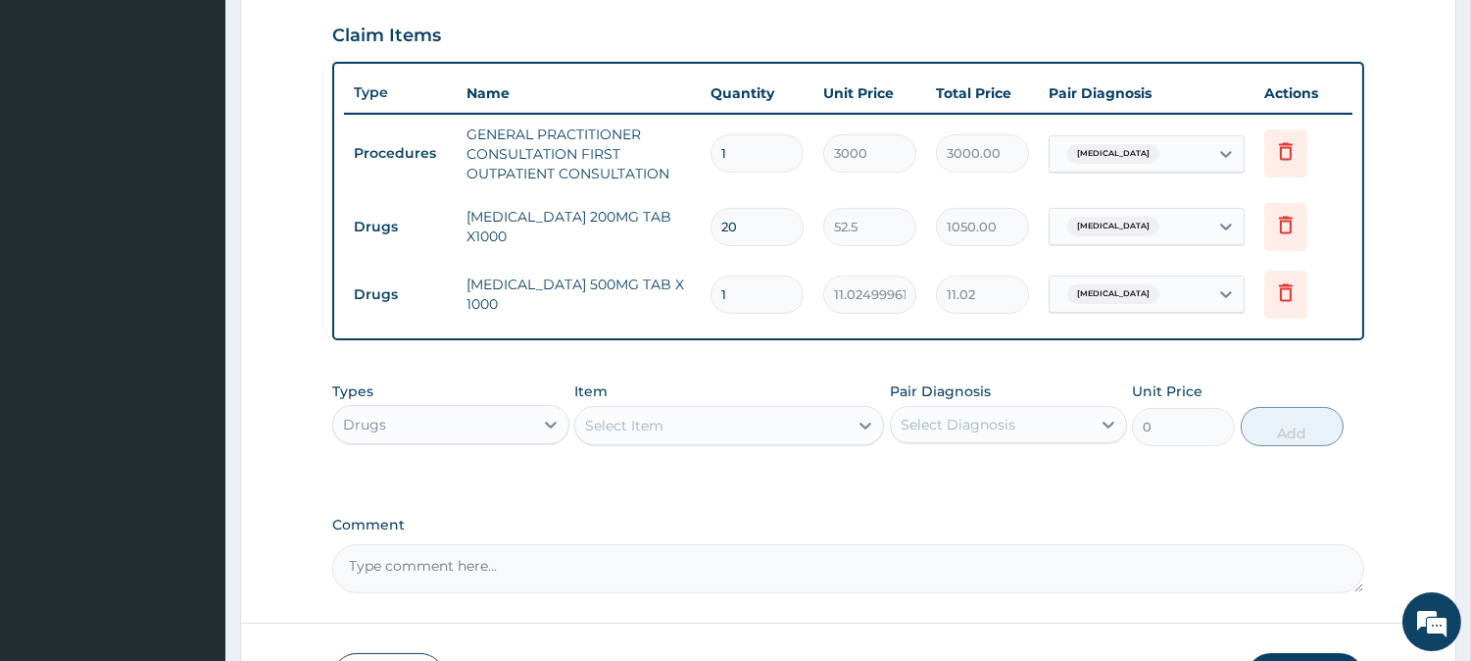
type input "18"
type input "198.45"
type input "18"
click at [863, 424] on icon at bounding box center [866, 425] width 12 height 7
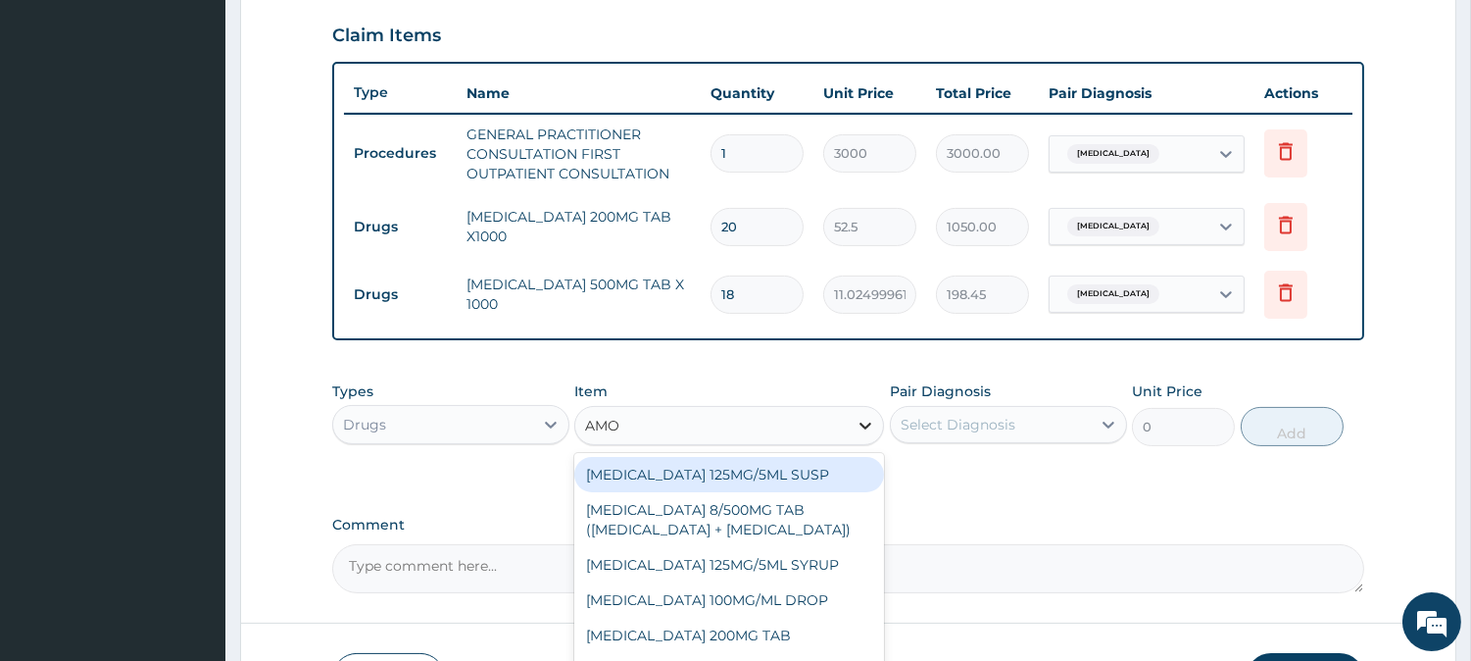
type input "AMOX"
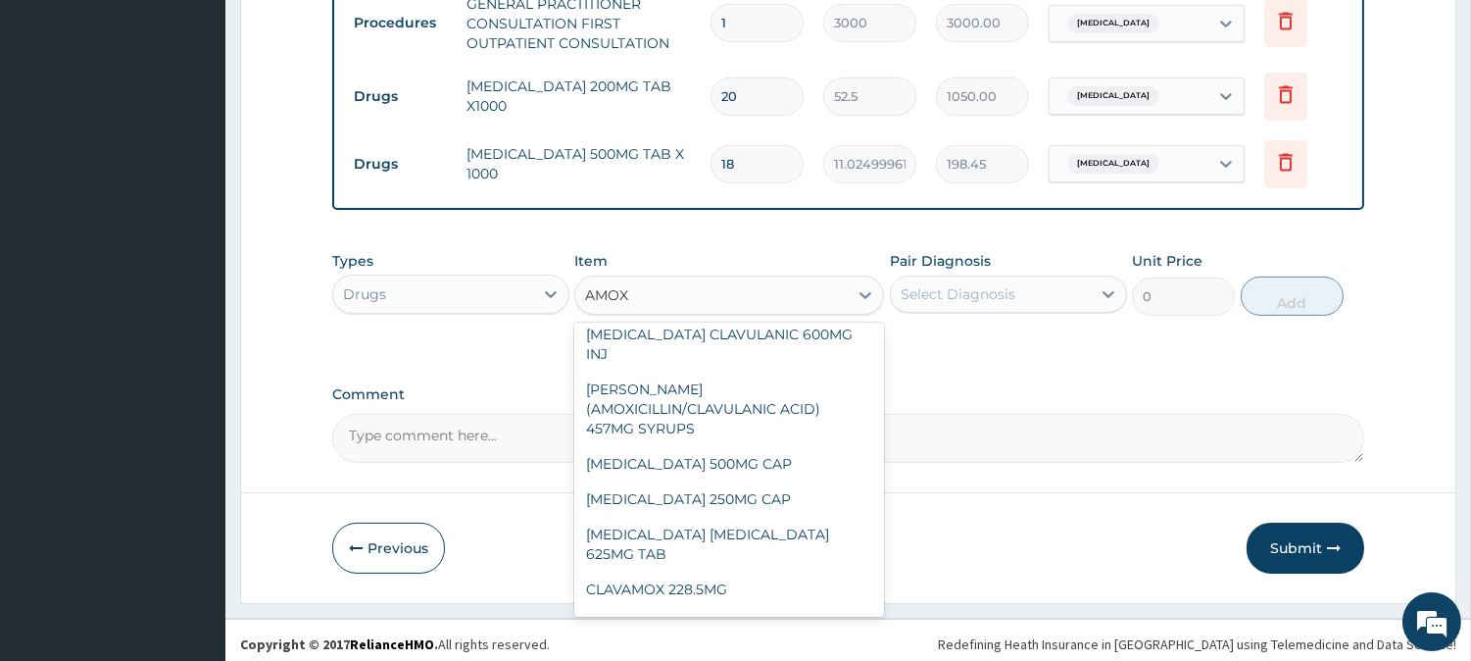
scroll to position [305, 0]
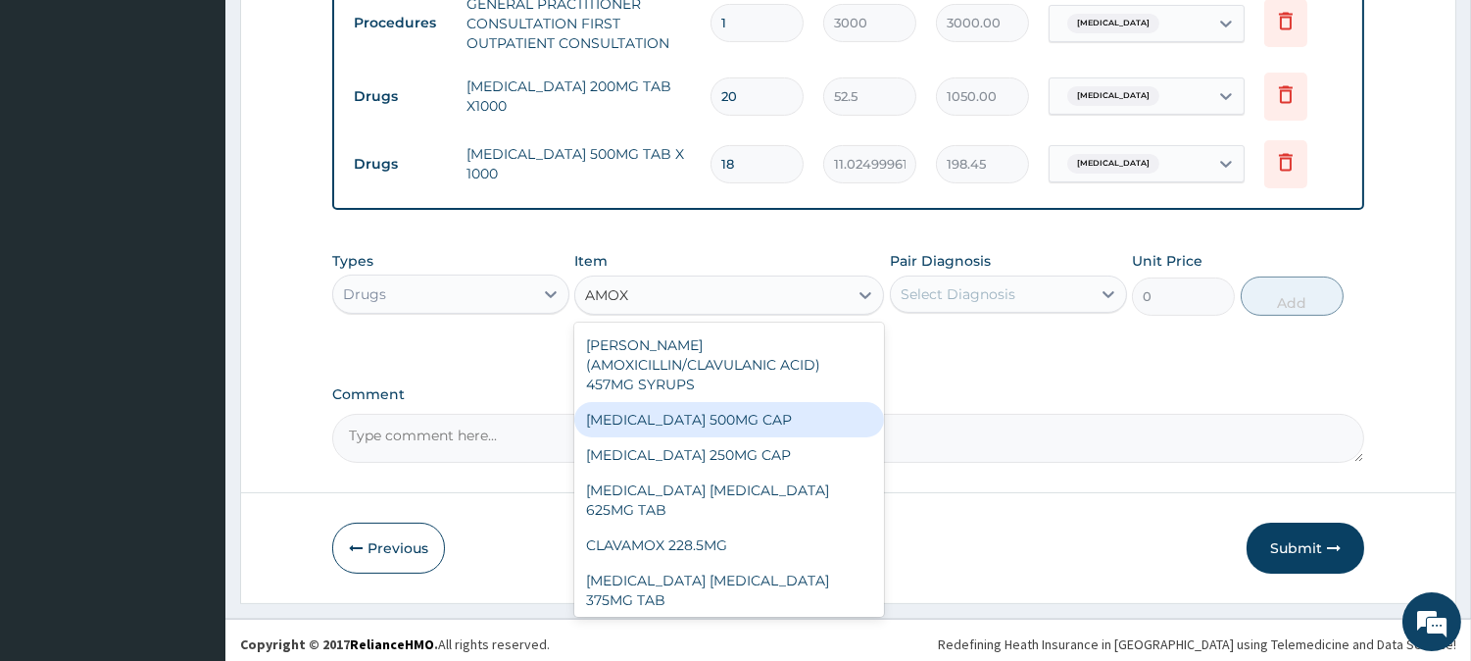
click at [645, 402] on div "AMOXICILLIN 500MG CAP" at bounding box center [729, 419] width 310 height 35
type input "35"
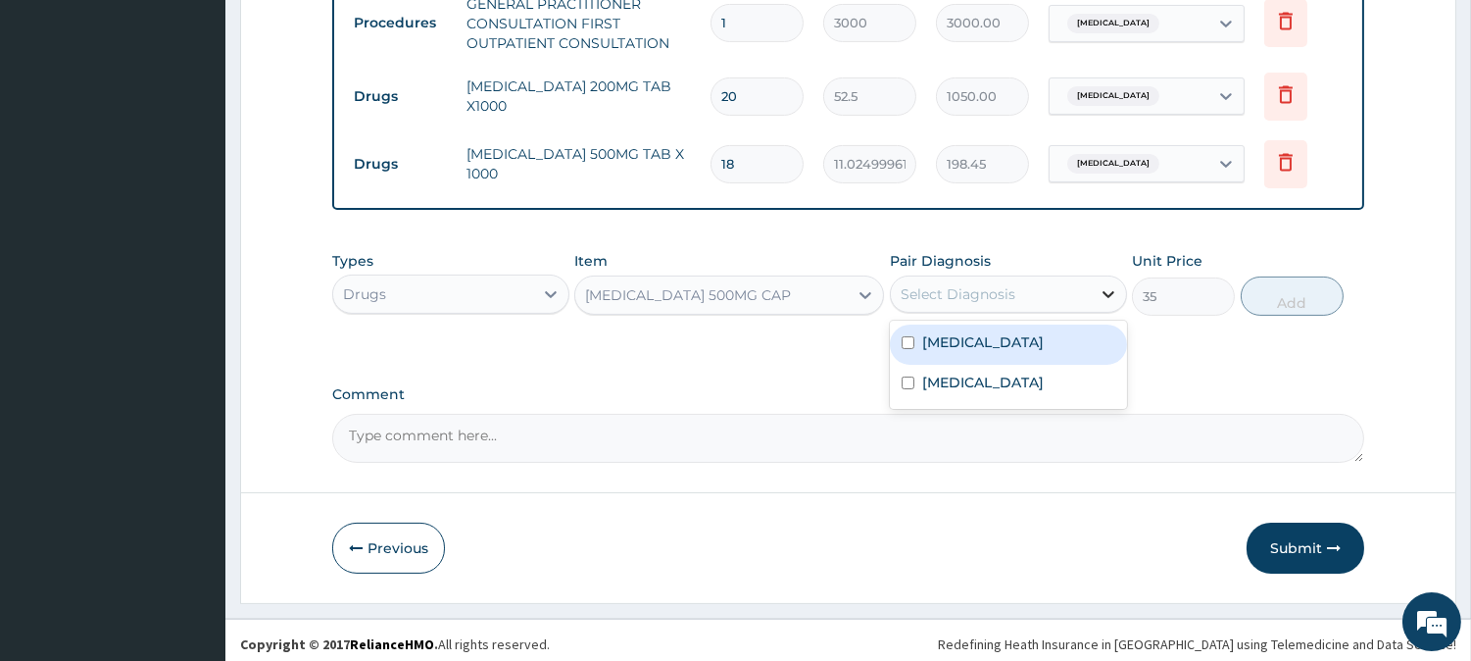
click at [1104, 288] on icon at bounding box center [1109, 294] width 20 height 20
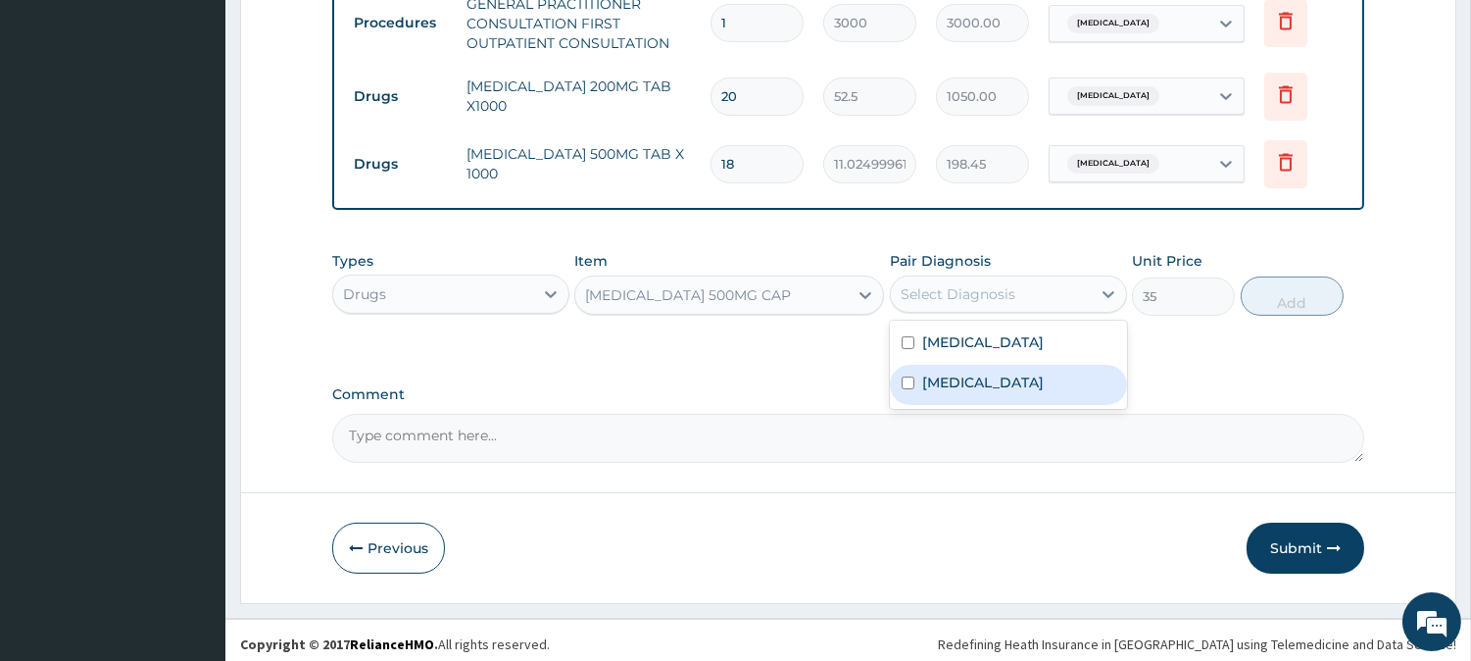
click at [903, 376] on input "checkbox" at bounding box center [908, 382] width 13 height 13
checkbox input "true"
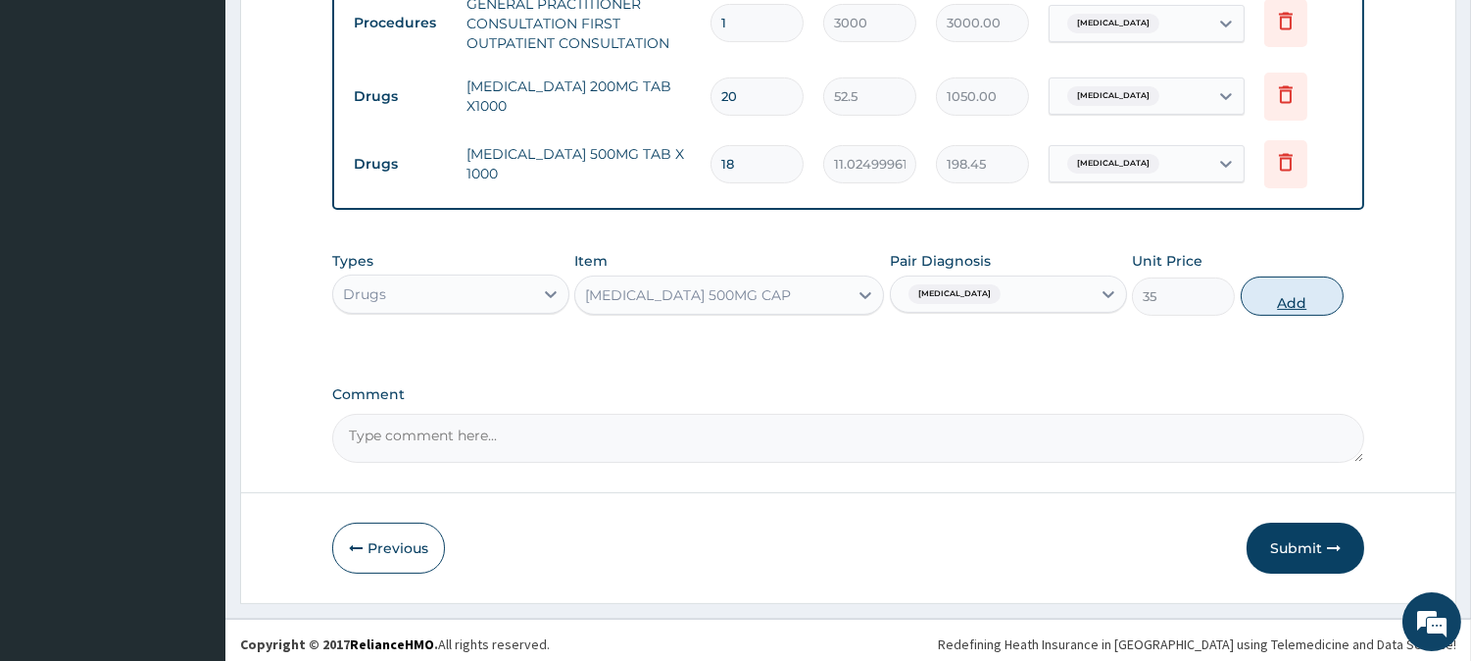
click at [1274, 294] on button "Add" at bounding box center [1292, 295] width 103 height 39
type input "0"
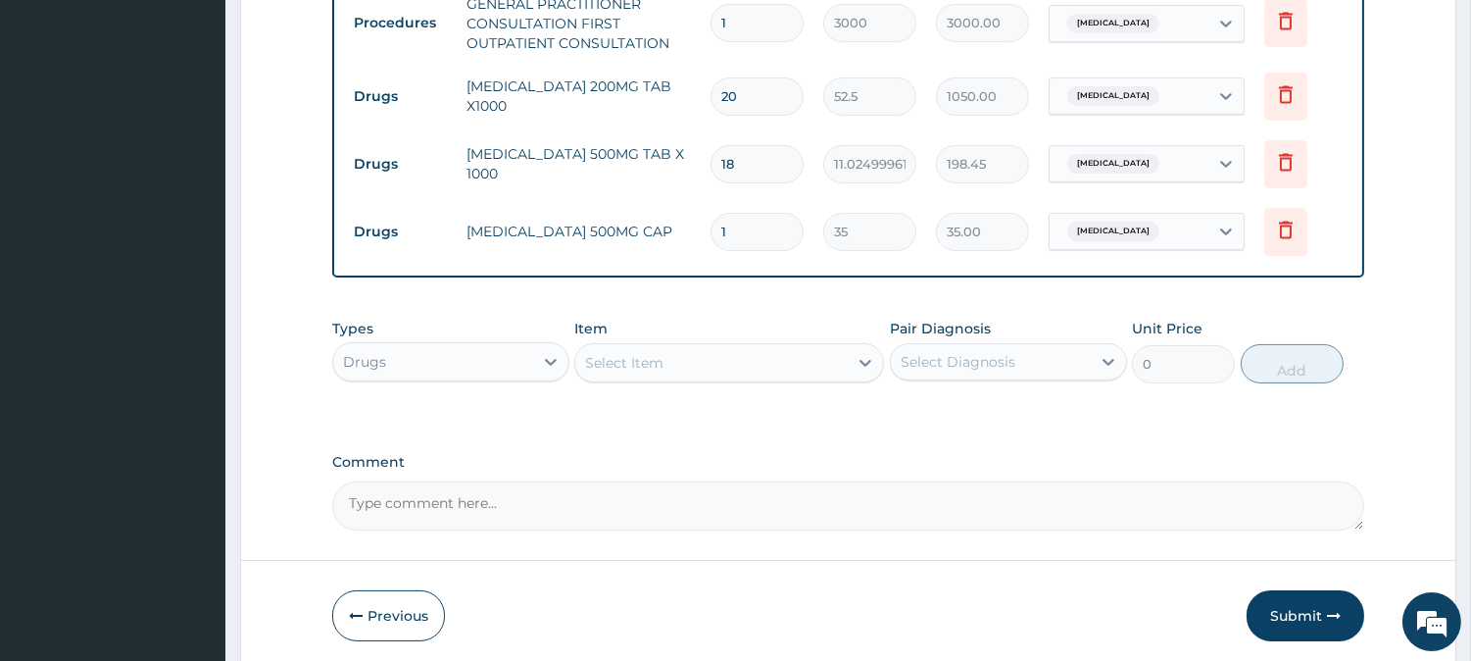
type input "15"
type input "525.00"
type input "15"
click at [864, 359] on icon at bounding box center [866, 363] width 20 height 20
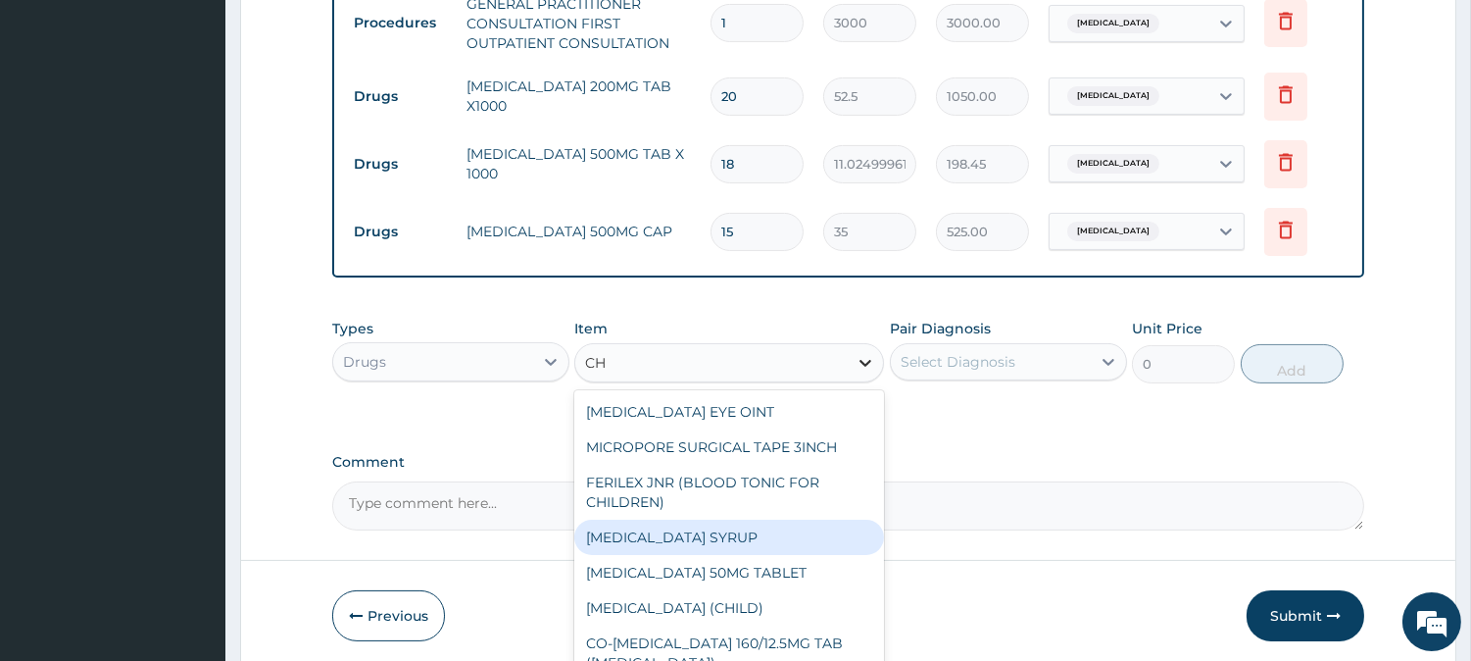
type input "C"
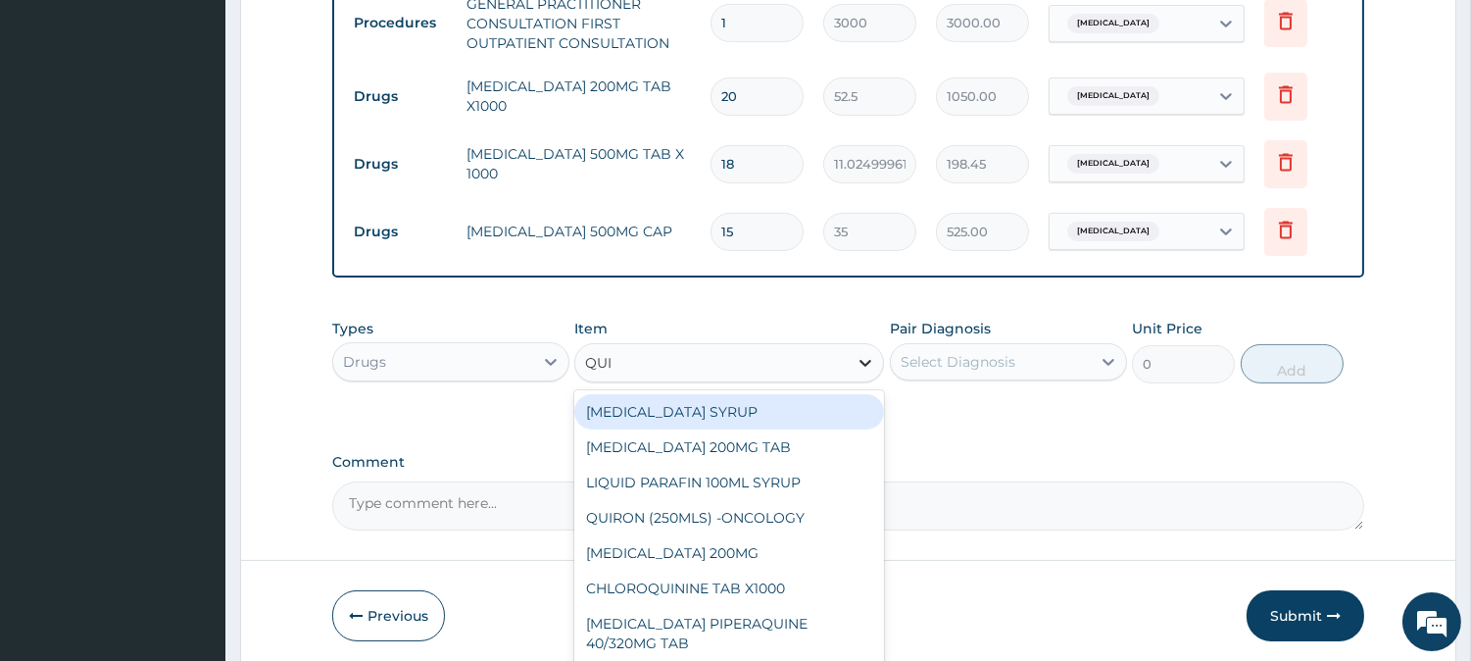
type input "QUIN"
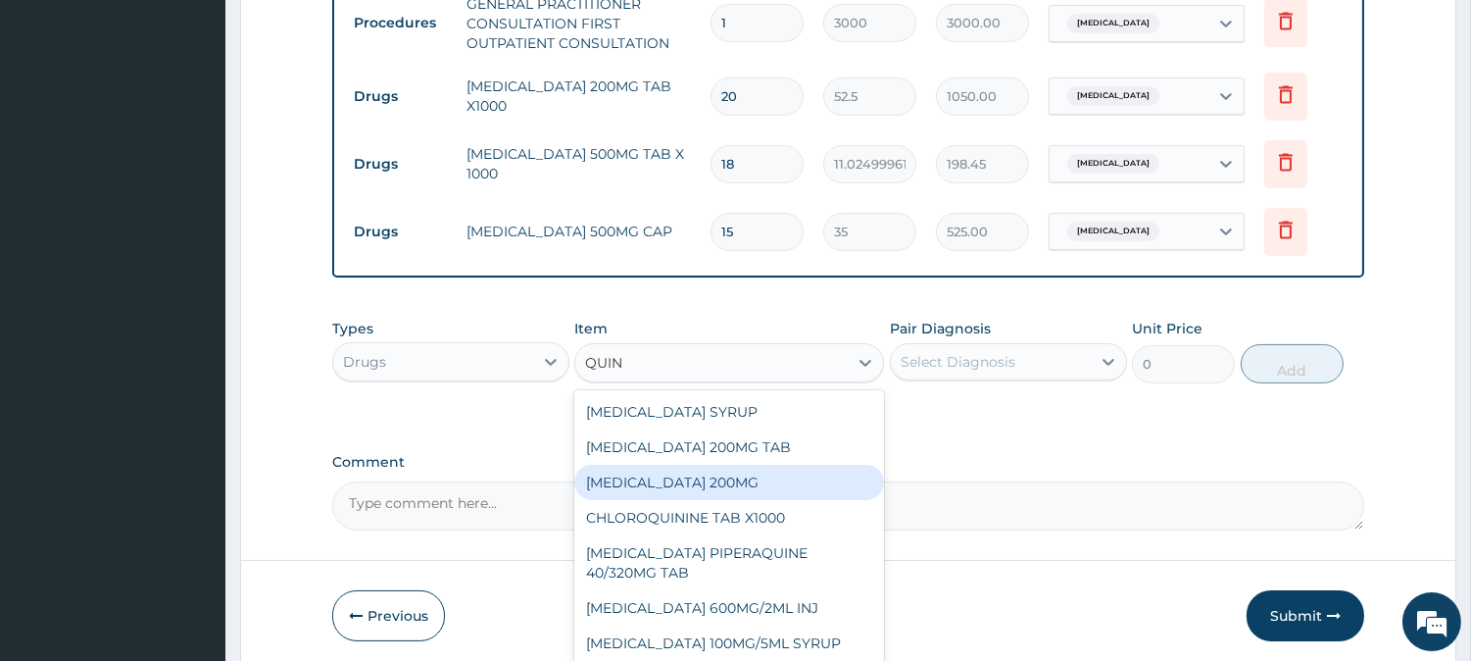
scroll to position [50, 0]
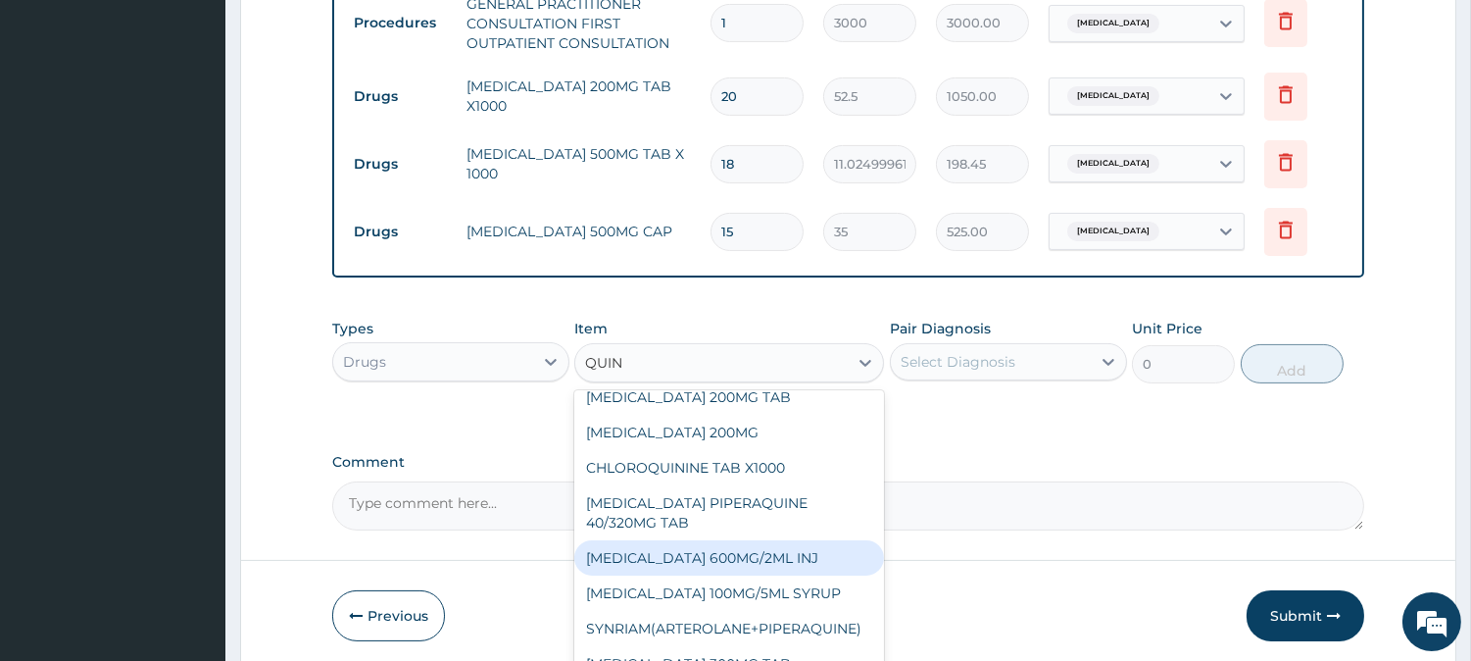
click at [715, 555] on div "QUININE 600MG/2ML INJ" at bounding box center [729, 557] width 310 height 35
type input "2100"
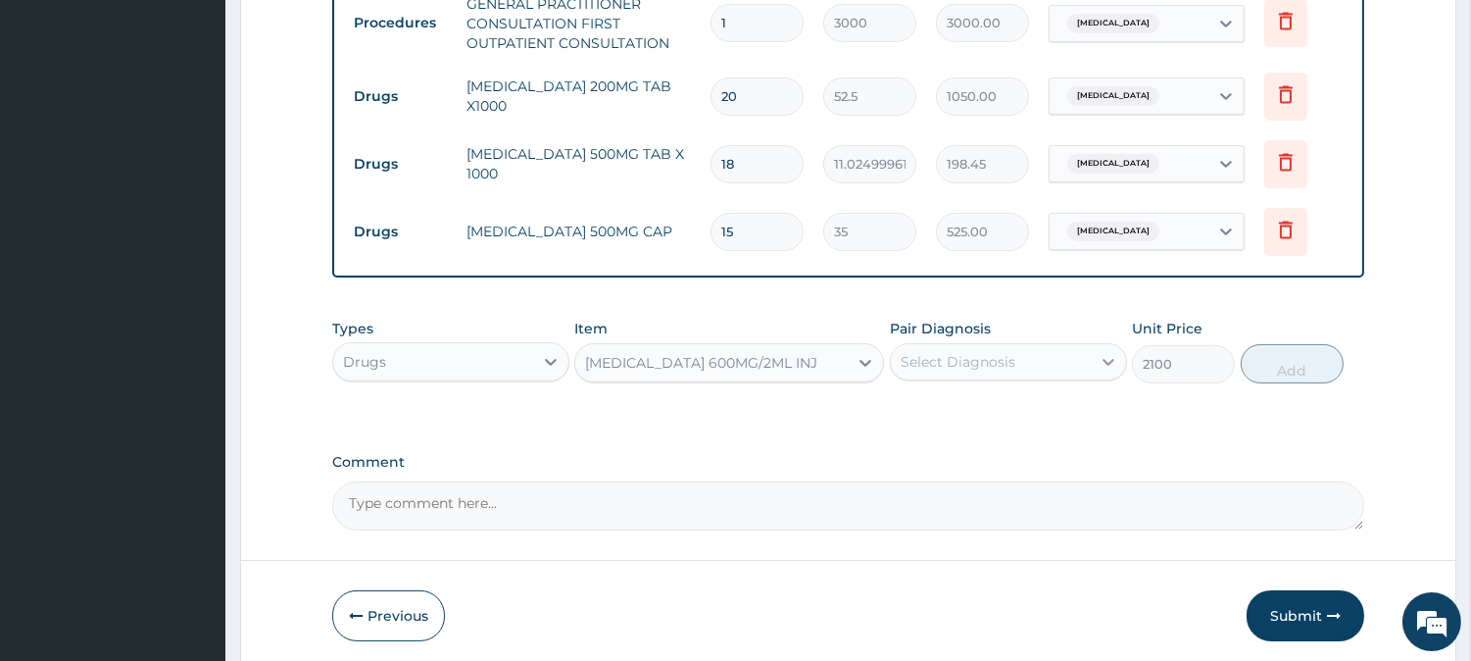
click at [1101, 353] on icon at bounding box center [1109, 362] width 20 height 20
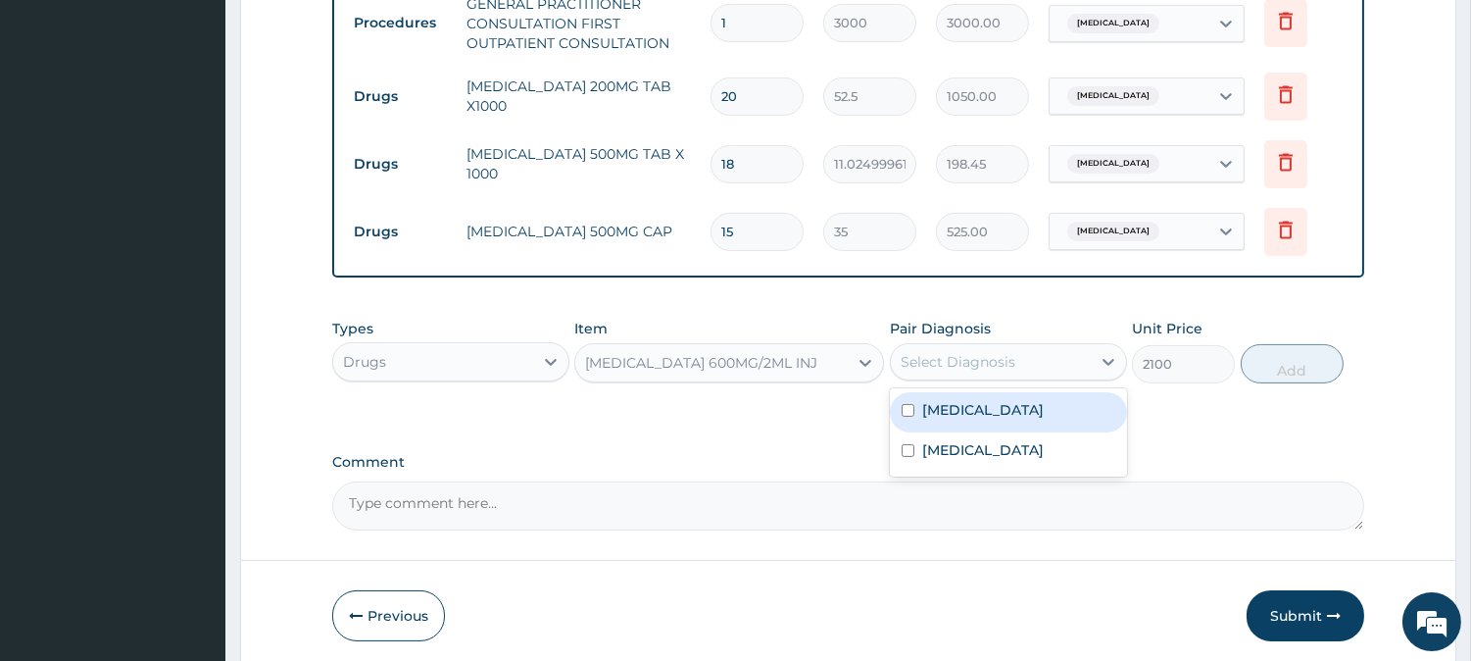
click at [909, 408] on input "checkbox" at bounding box center [908, 410] width 13 height 13
checkbox input "true"
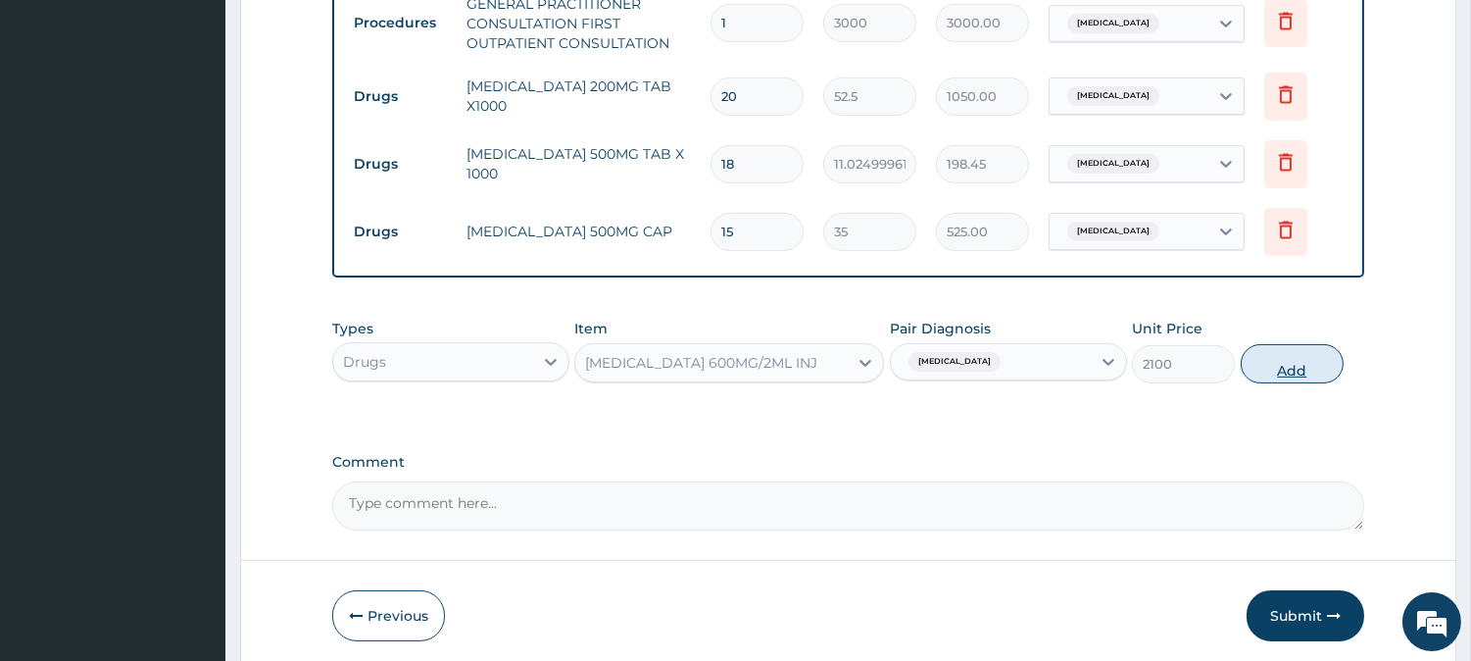
click at [1290, 357] on button "Add" at bounding box center [1292, 363] width 103 height 39
type input "0"
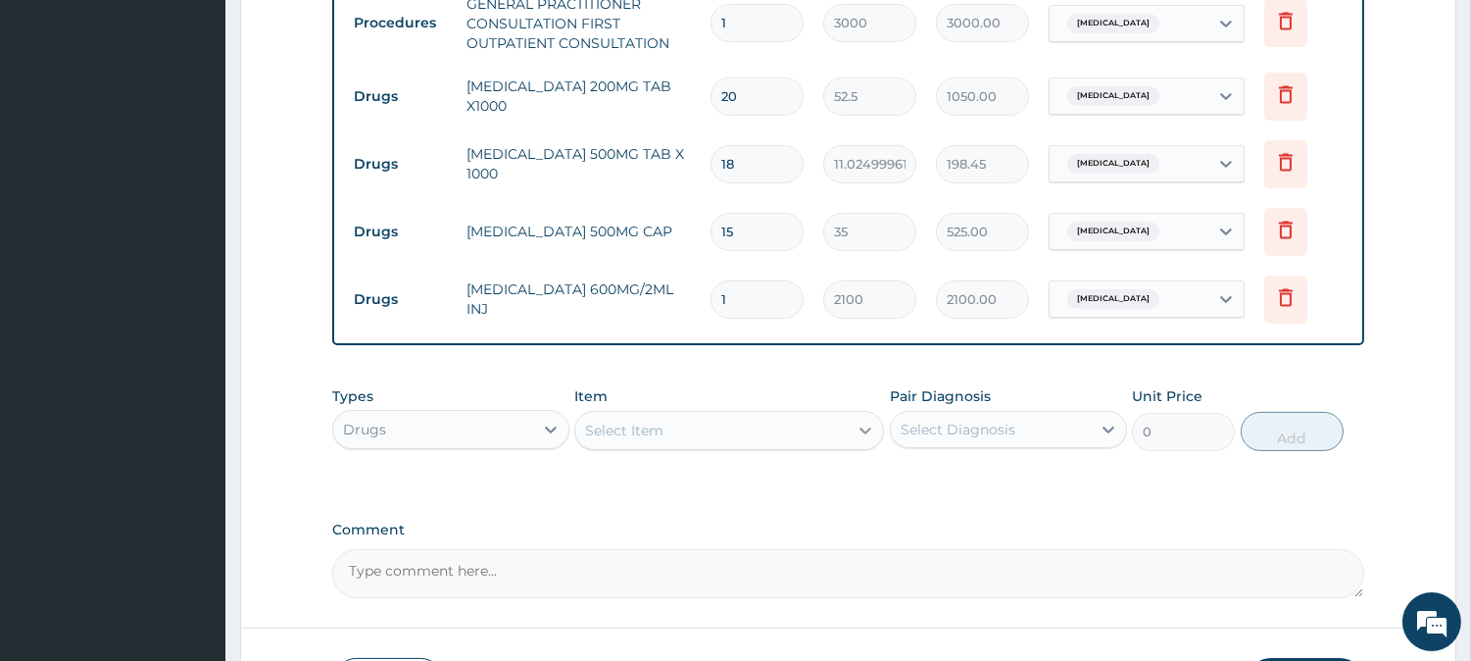
click at [868, 426] on icon at bounding box center [866, 430] width 20 height 20
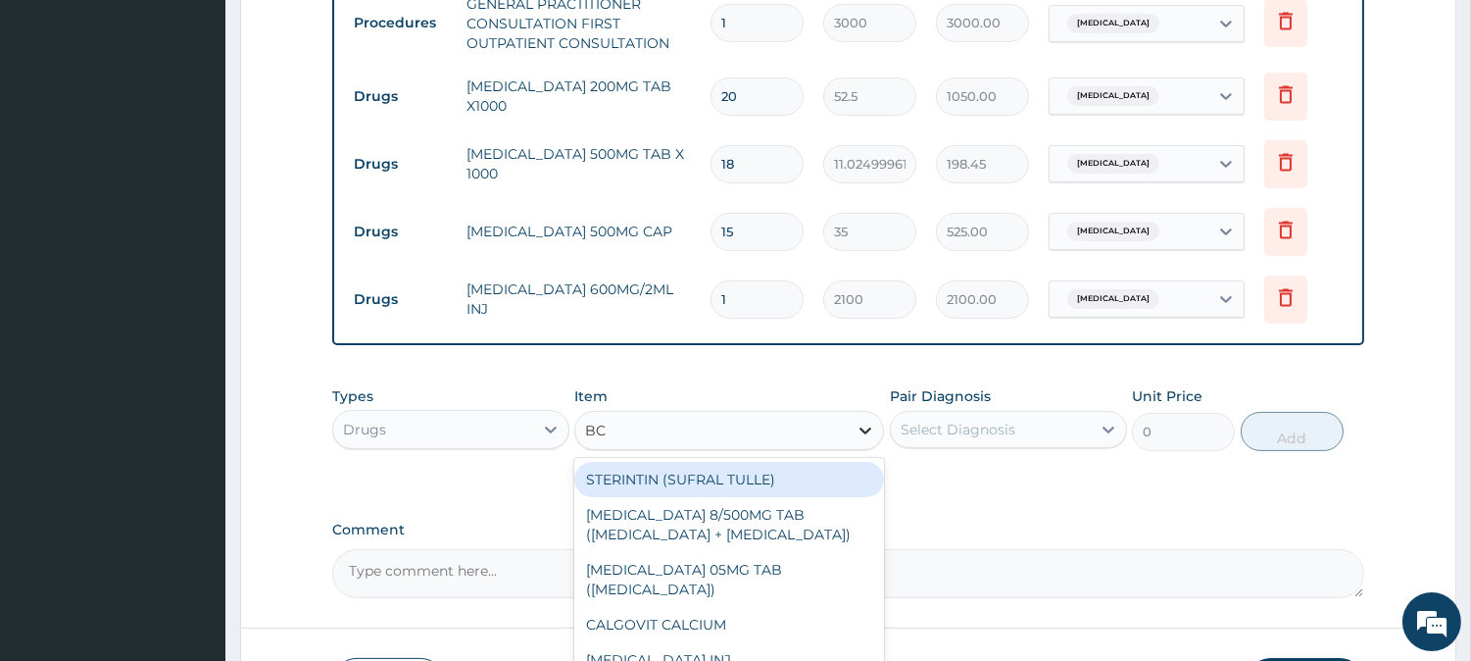
type input "B"
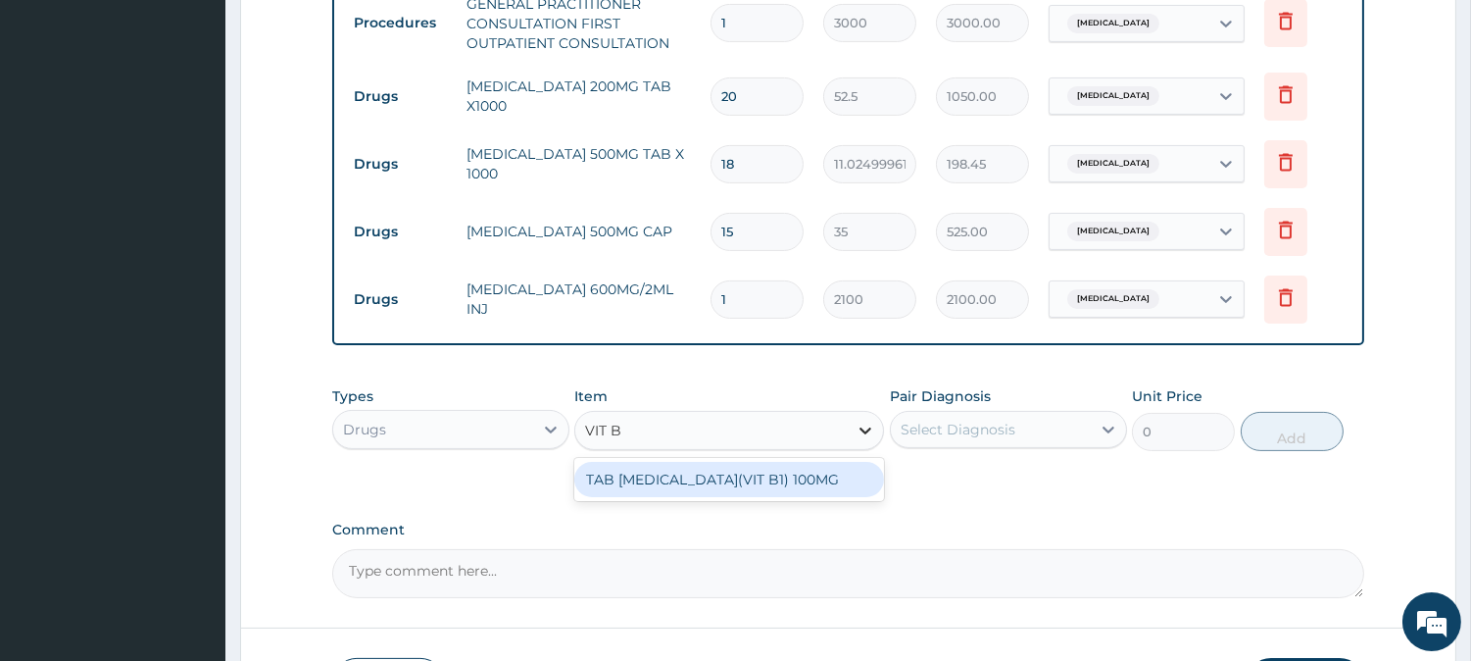
type input "VIT"
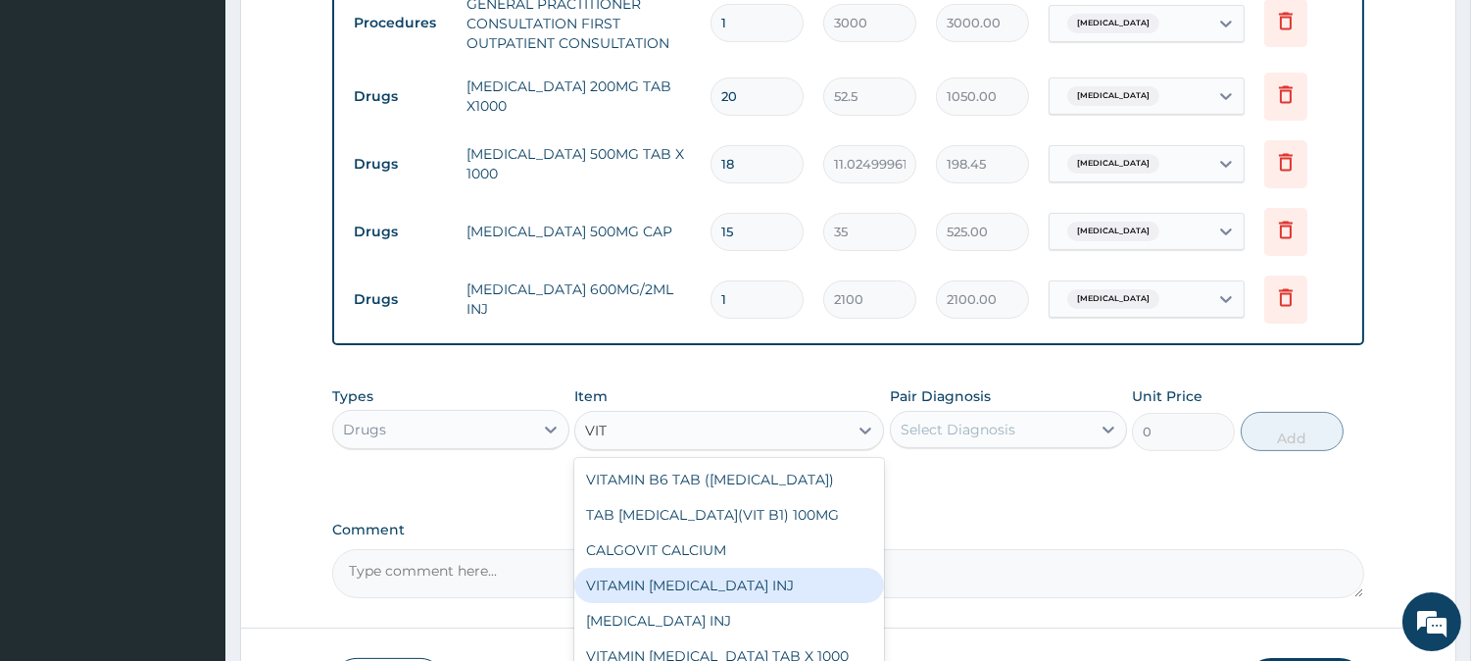
click at [698, 573] on div "VITAMIN B COMPLEX INJ" at bounding box center [729, 584] width 310 height 35
type input "700"
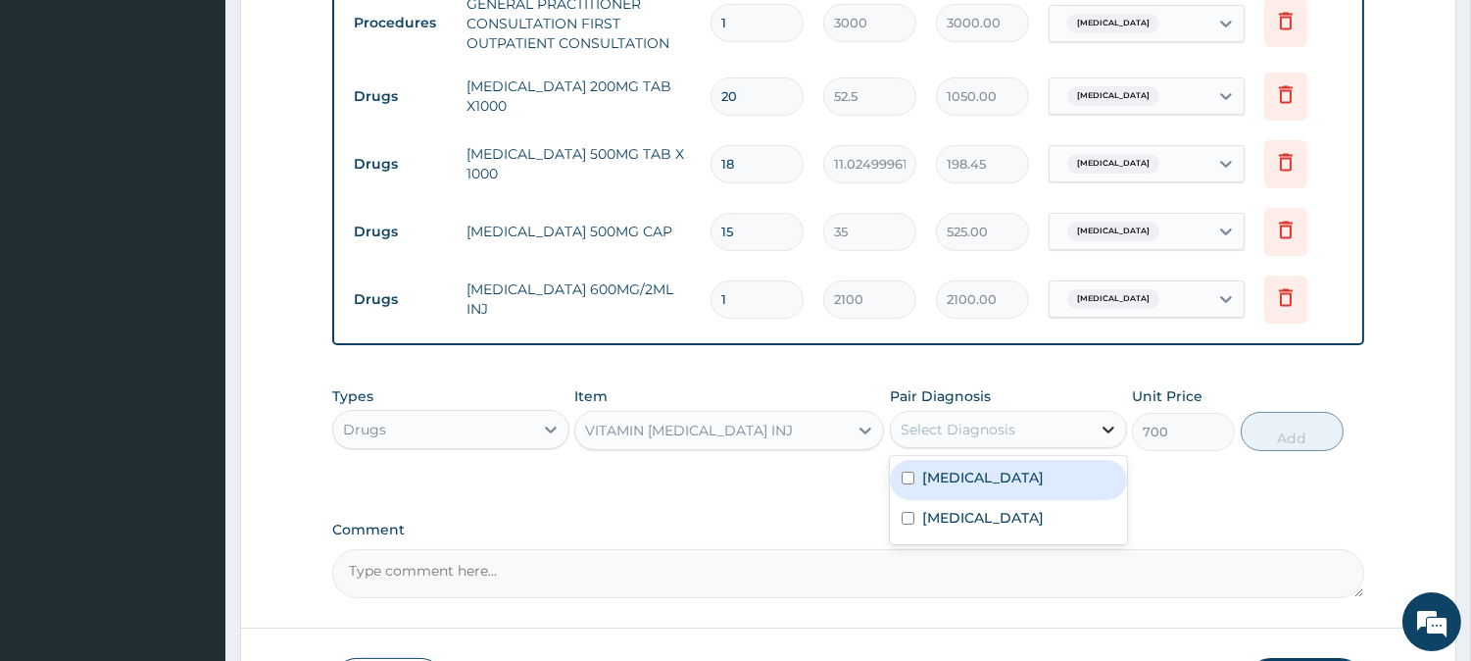
click at [1103, 427] on icon at bounding box center [1109, 429] width 12 height 7
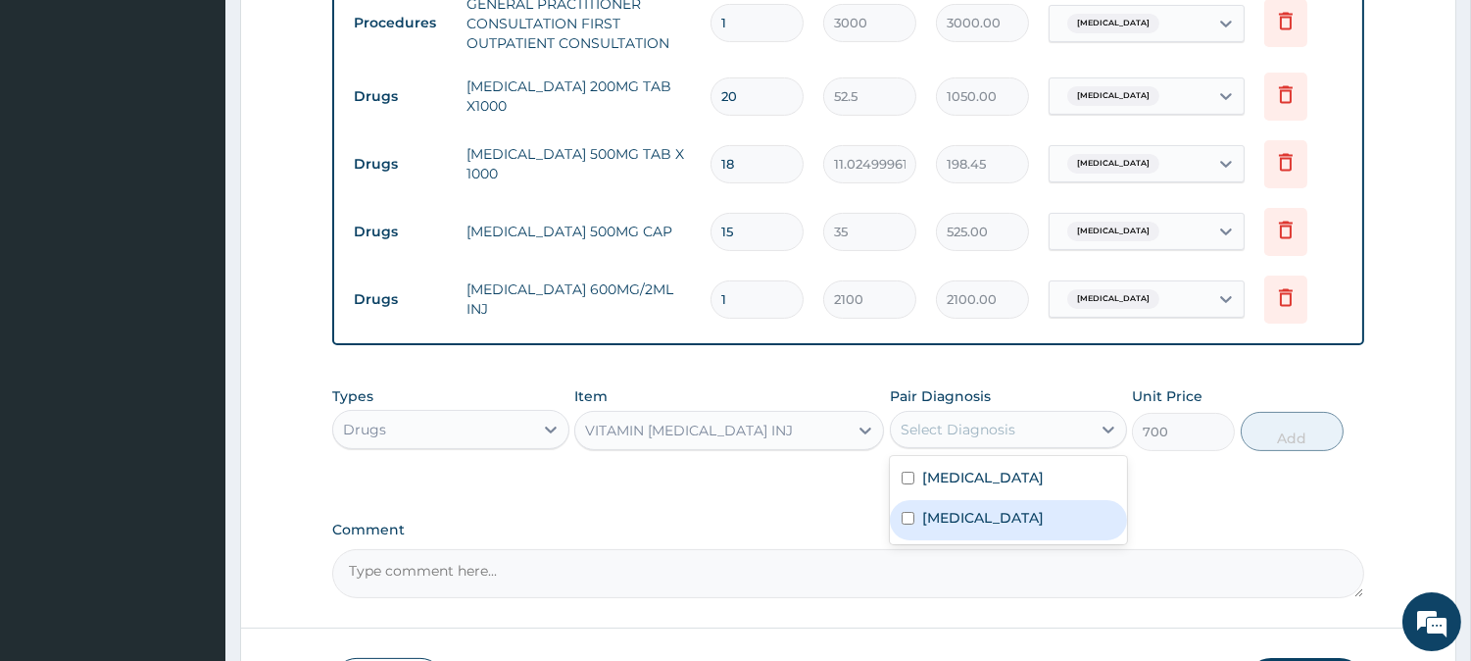
click at [905, 514] on input "checkbox" at bounding box center [908, 518] width 13 height 13
checkbox input "true"
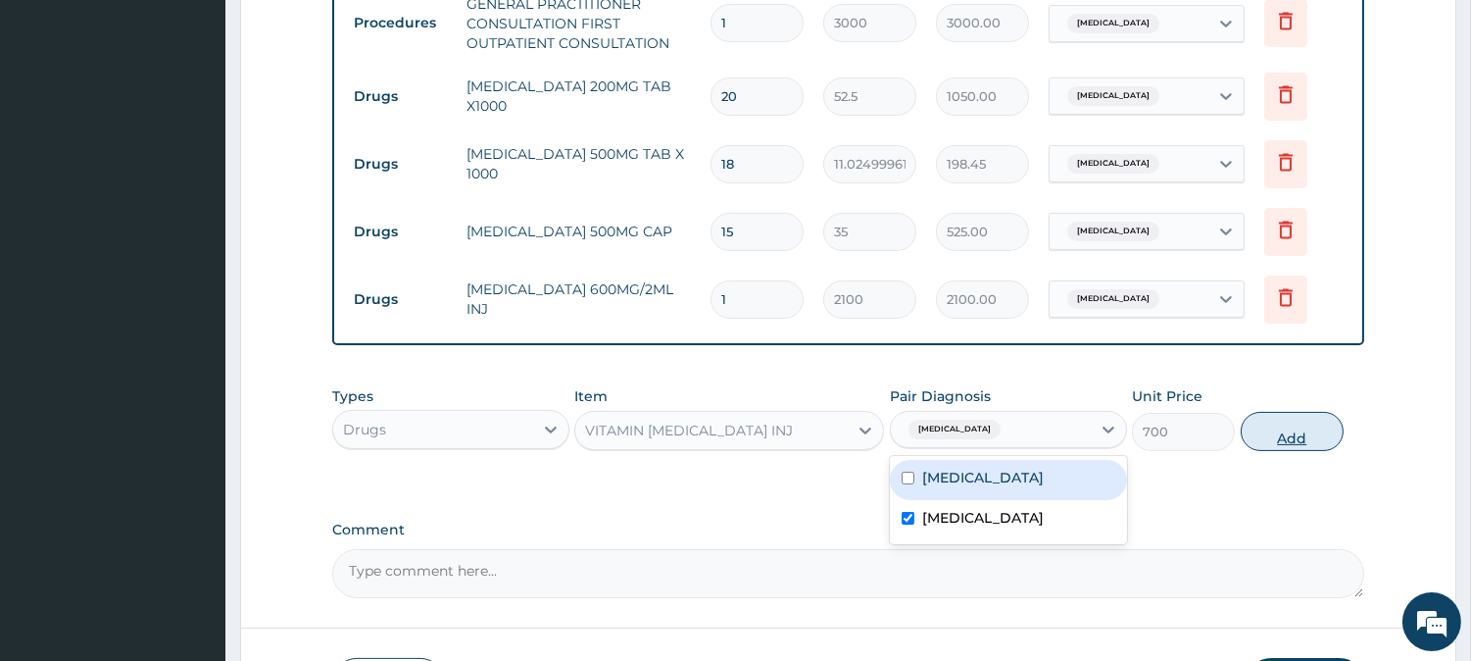
click at [1300, 434] on button "Add" at bounding box center [1292, 431] width 103 height 39
type input "0"
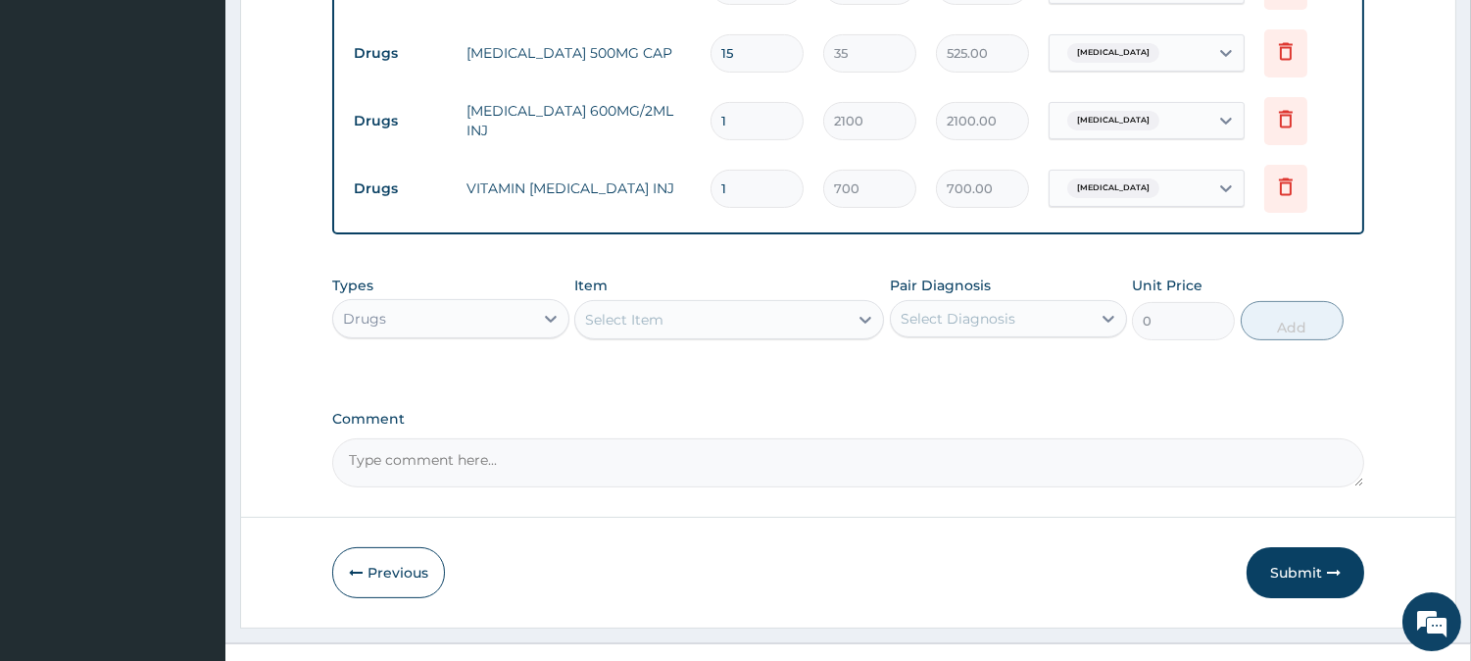
scroll to position [1007, 0]
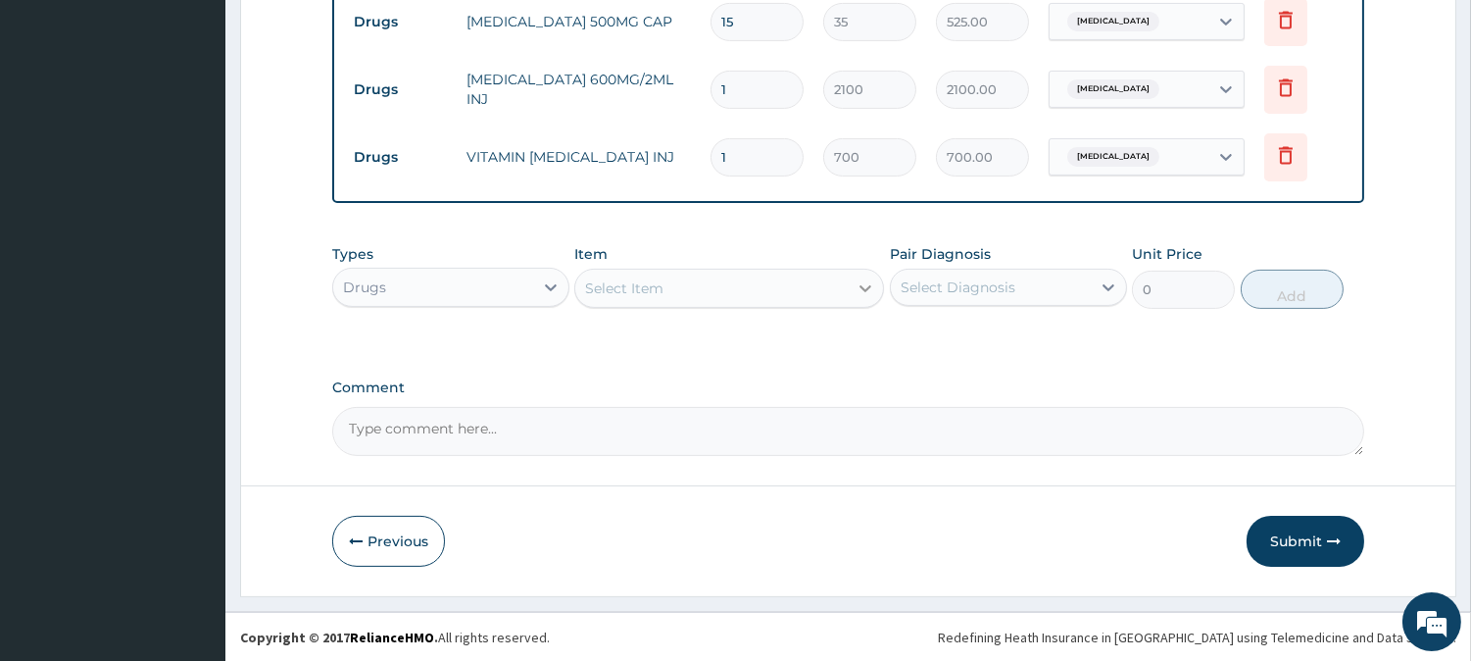
click at [867, 292] on icon at bounding box center [866, 288] width 20 height 20
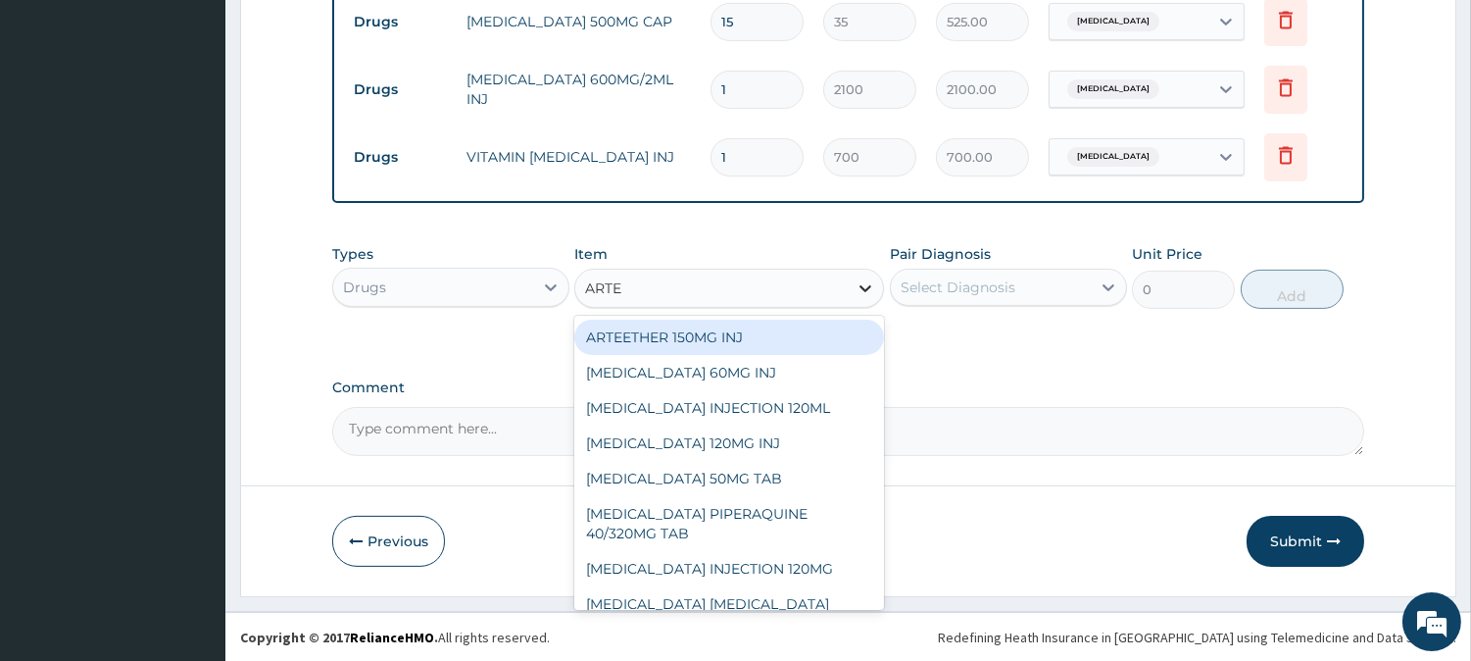
type input "ARTEM"
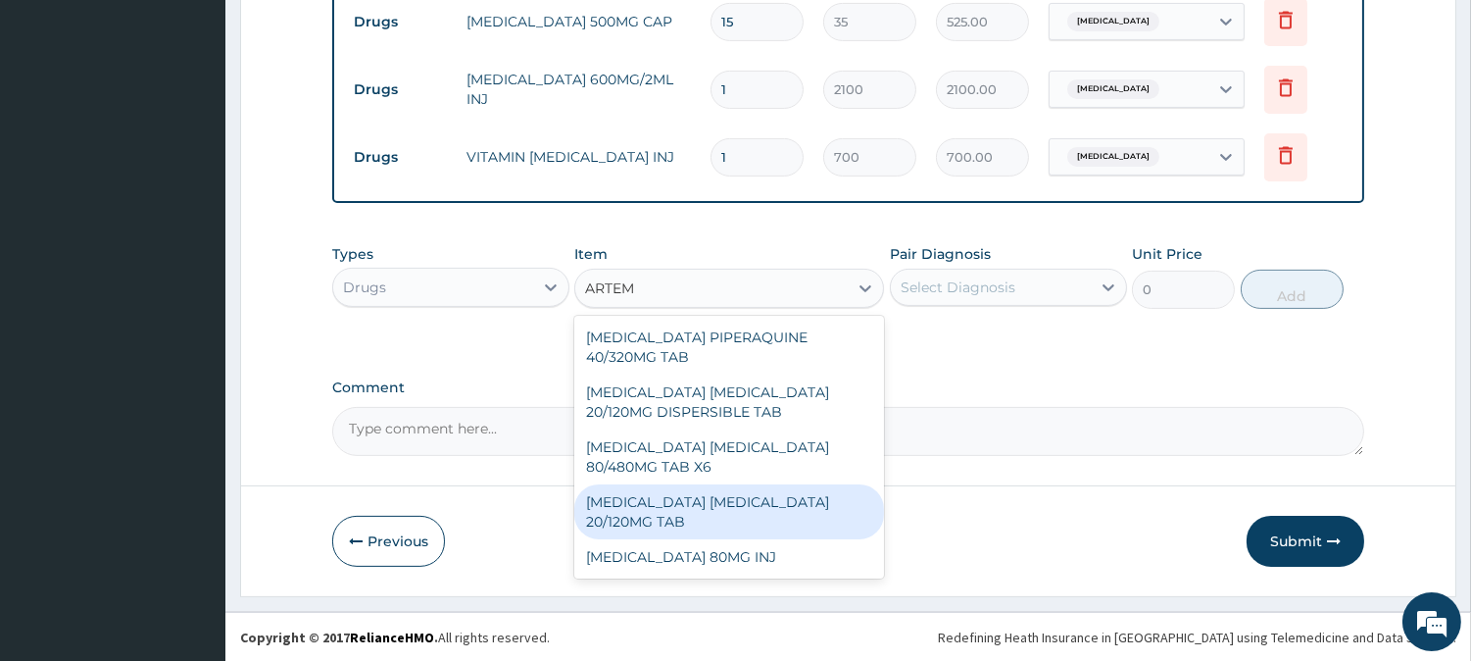
click at [761, 495] on div "ARTEMETHER LUMEFANTRINE 20/120MG TAB" at bounding box center [729, 511] width 310 height 55
type input "84"
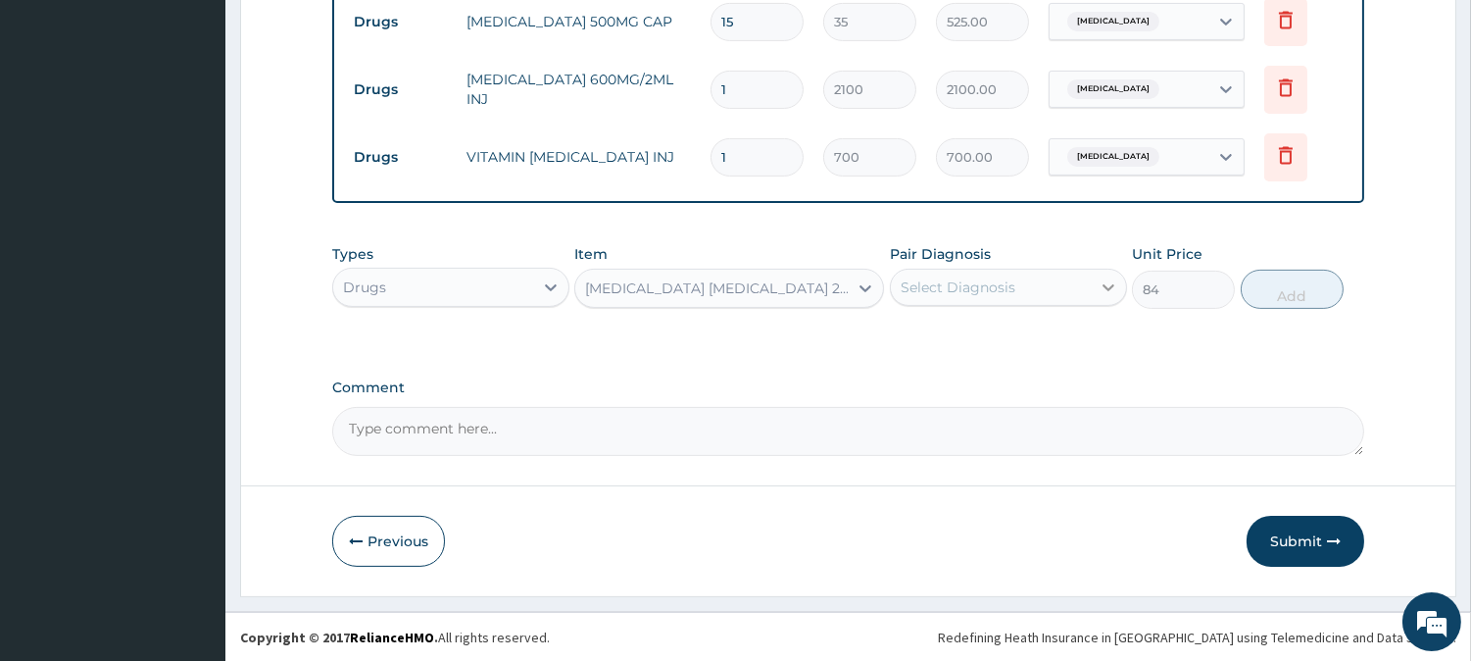
click at [1099, 280] on icon at bounding box center [1109, 287] width 20 height 20
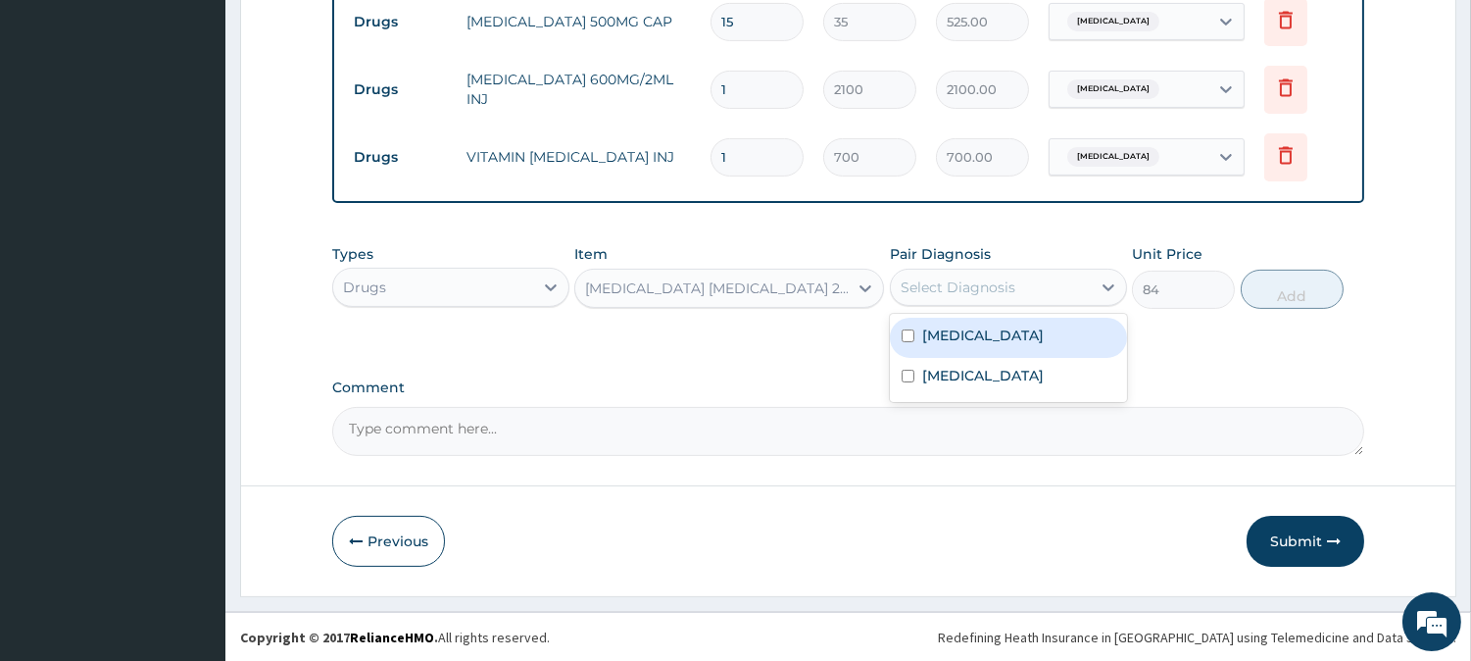
click at [904, 329] on input "checkbox" at bounding box center [908, 335] width 13 height 13
checkbox input "true"
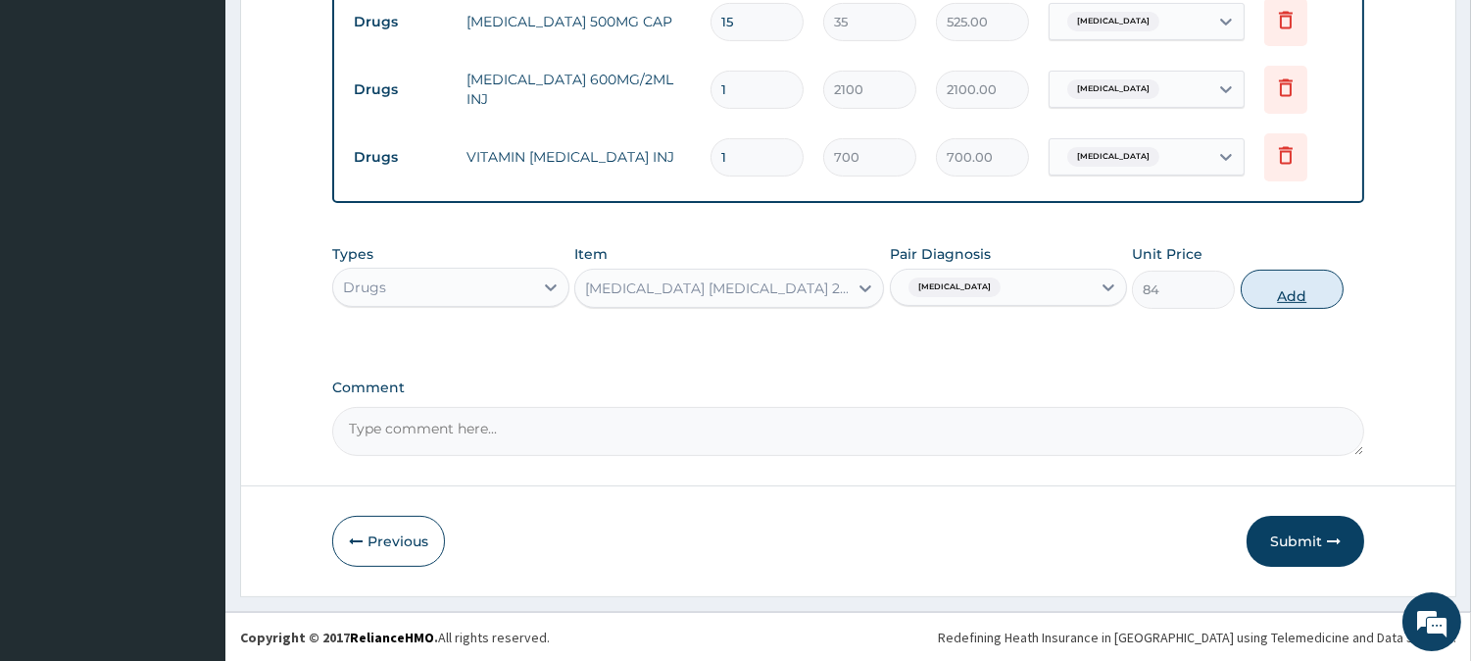
click at [1305, 296] on button "Add" at bounding box center [1292, 289] width 103 height 39
type input "0"
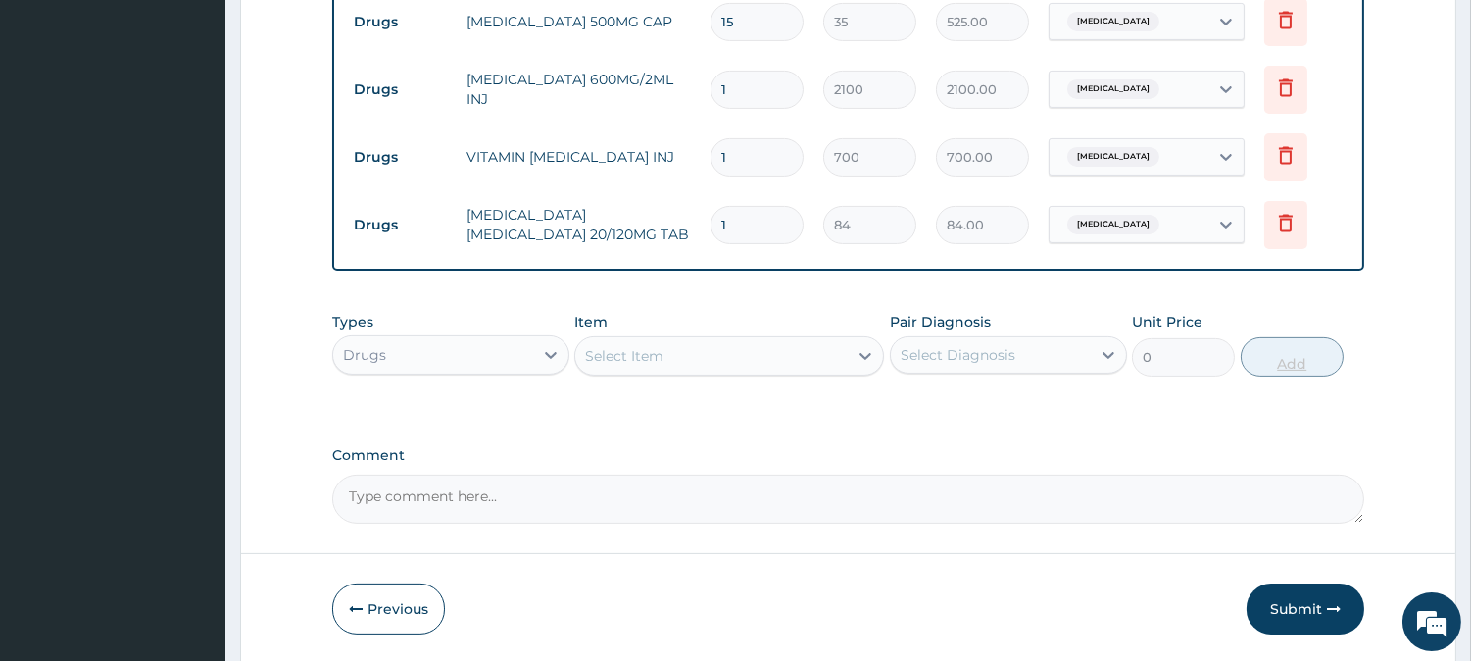
type input "0.00"
type input "2"
type input "168.00"
type input "24"
type input "2016.00"
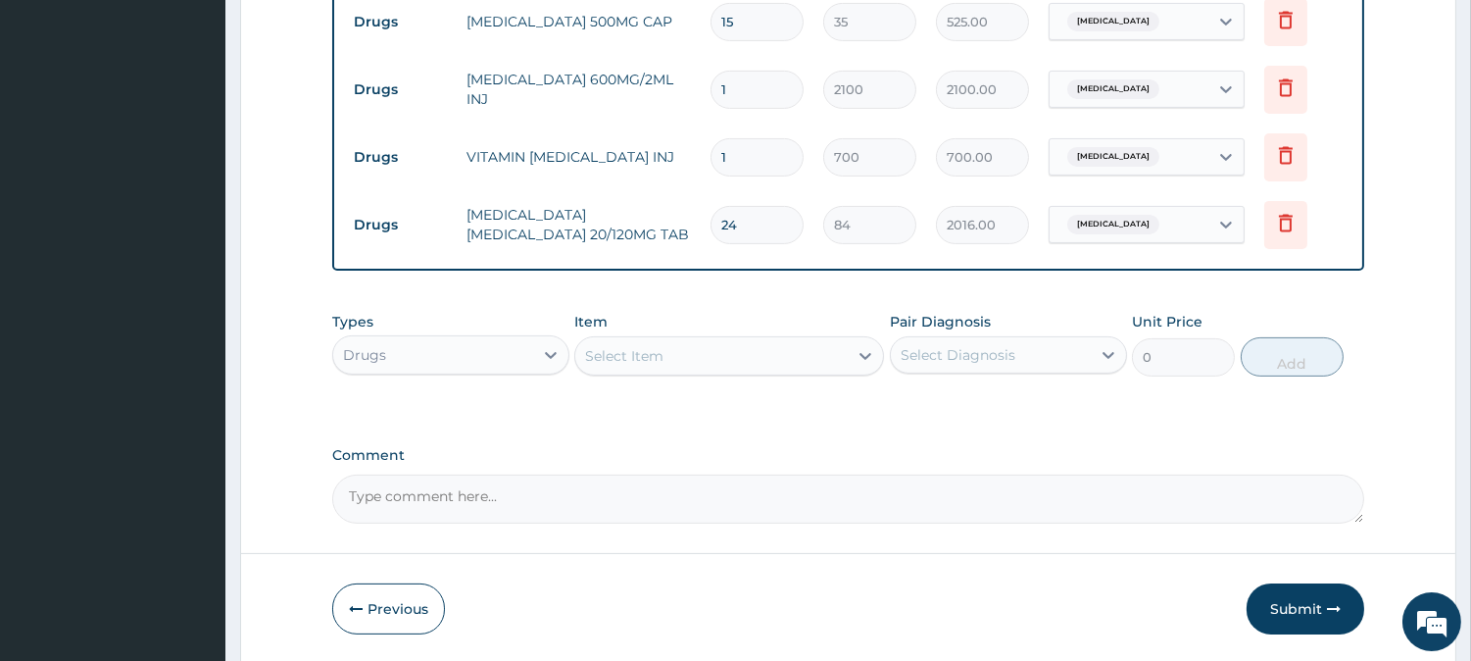
type input "24"
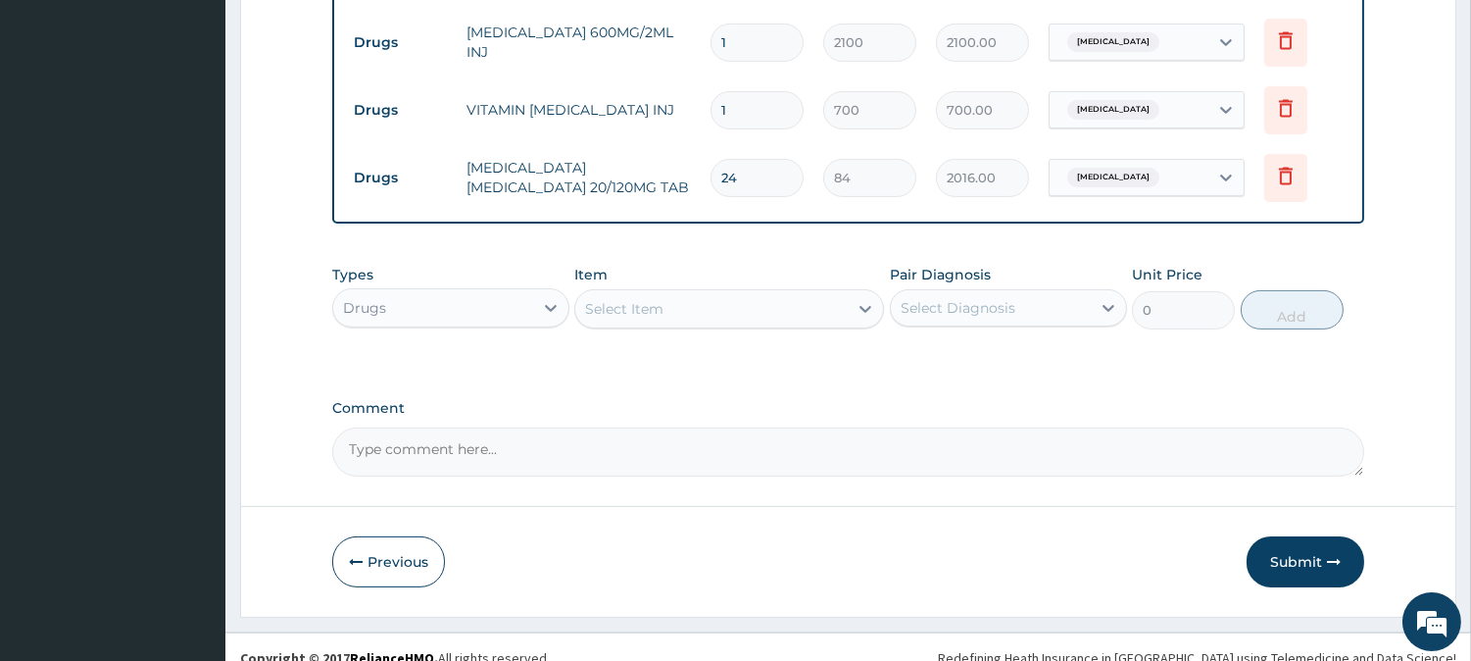
scroll to position [1076, 0]
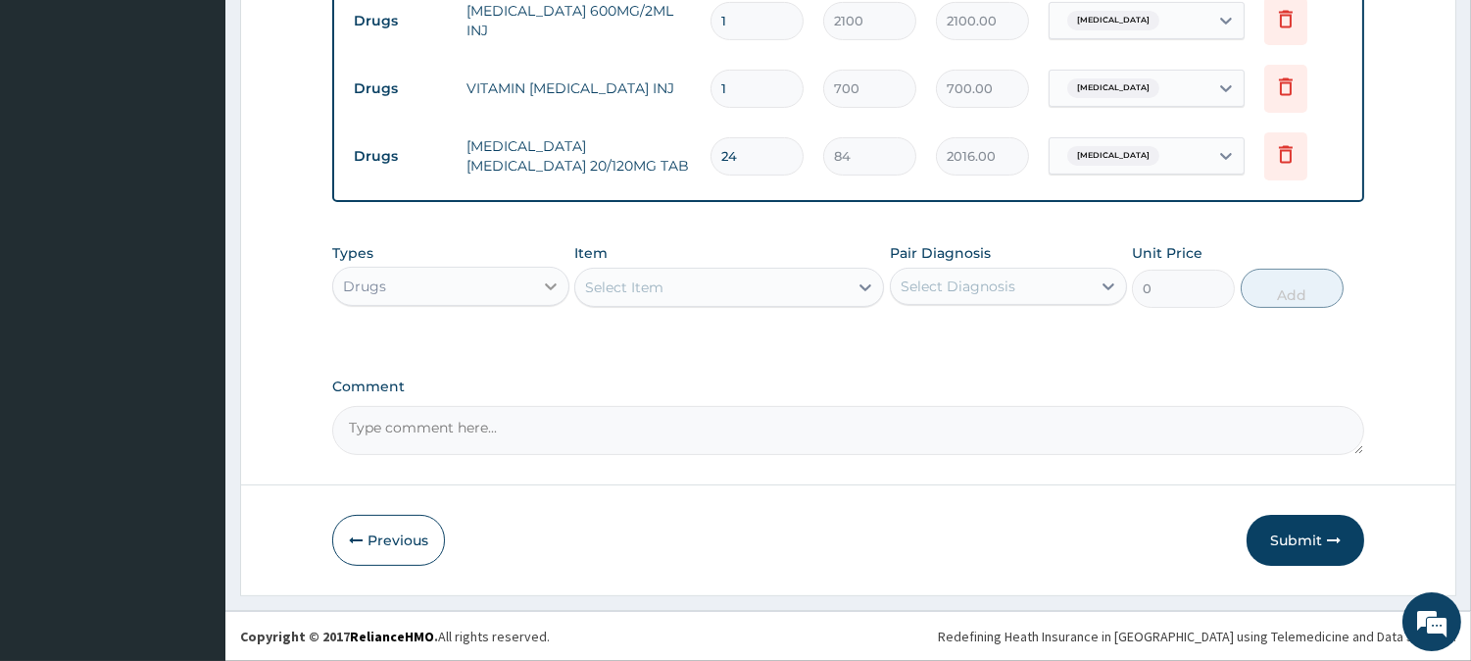
click at [552, 282] on icon at bounding box center [551, 286] width 20 height 20
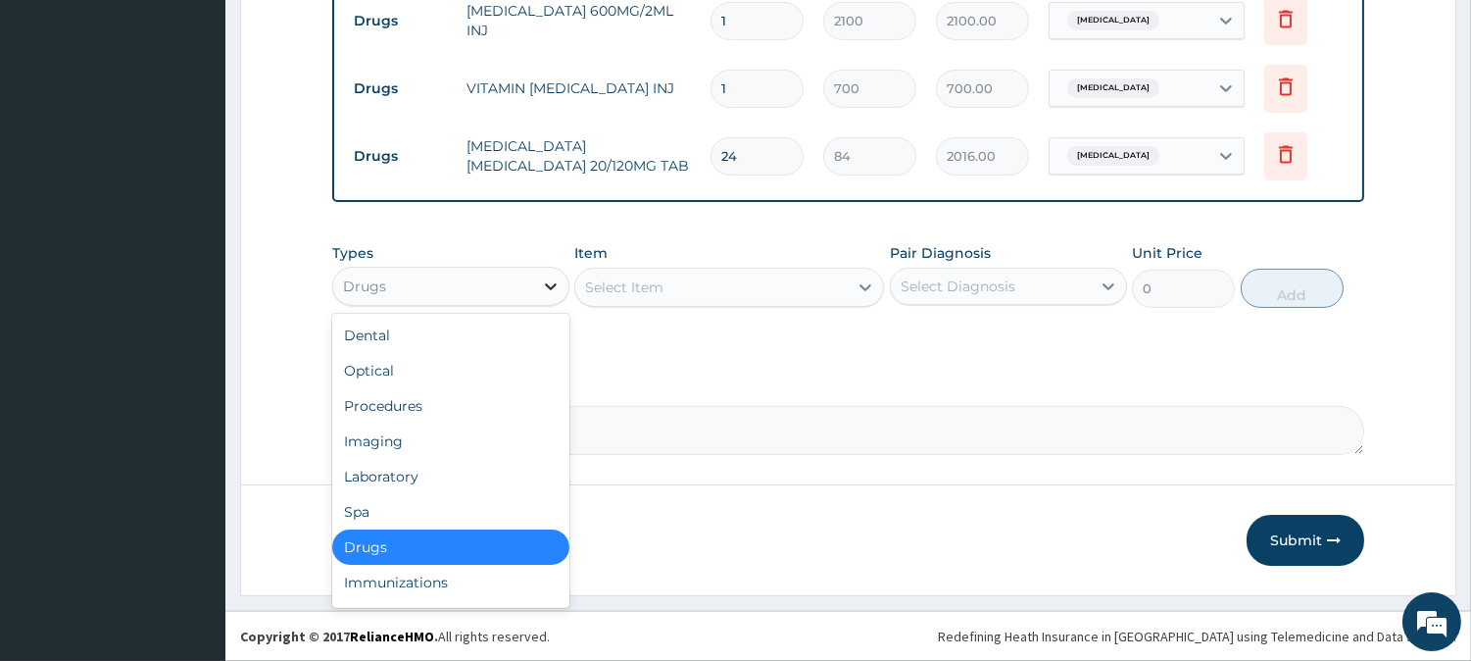
click at [546, 283] on icon at bounding box center [551, 286] width 12 height 7
click at [405, 478] on div "Laboratory" at bounding box center [450, 476] width 237 height 35
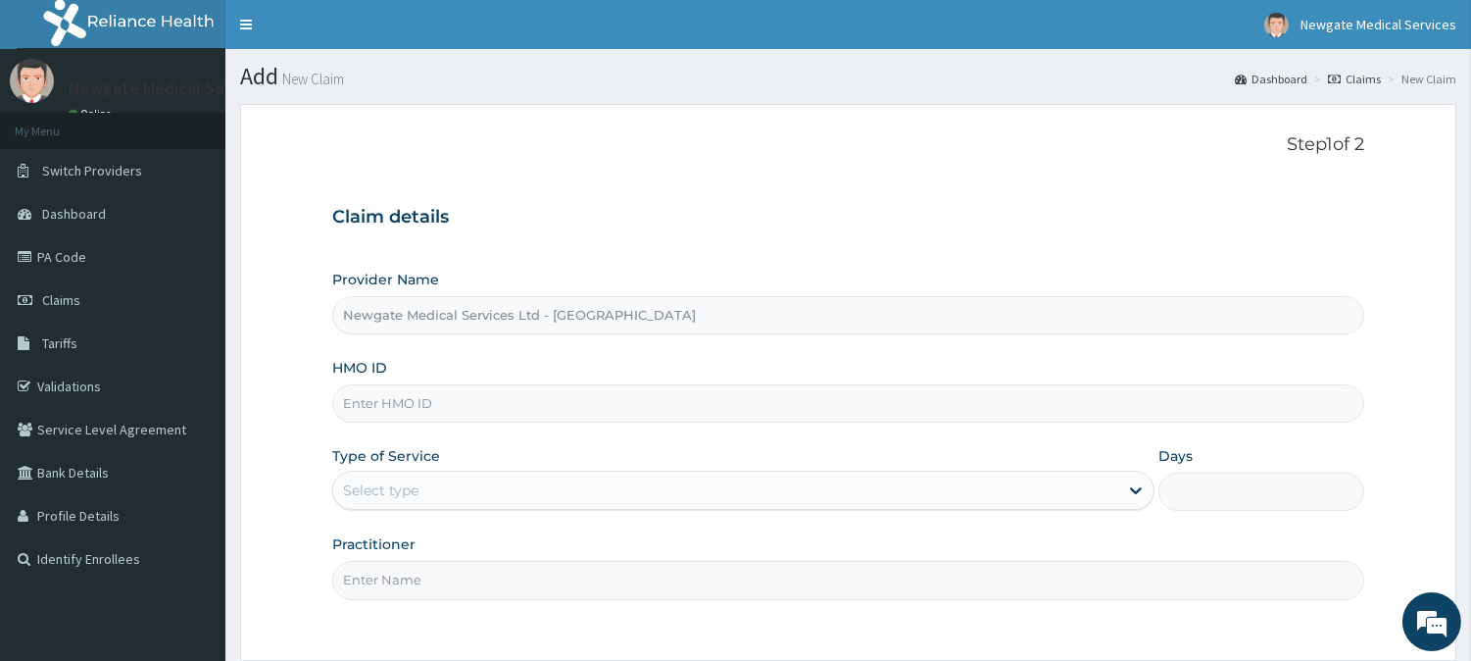
paste input "BSE/10005/B"
type input "BSE/10005/B"
click at [495, 153] on p "Step 1 of 2" at bounding box center [848, 145] width 1032 height 22
click at [473, 497] on div "Select type" at bounding box center [725, 489] width 785 height 31
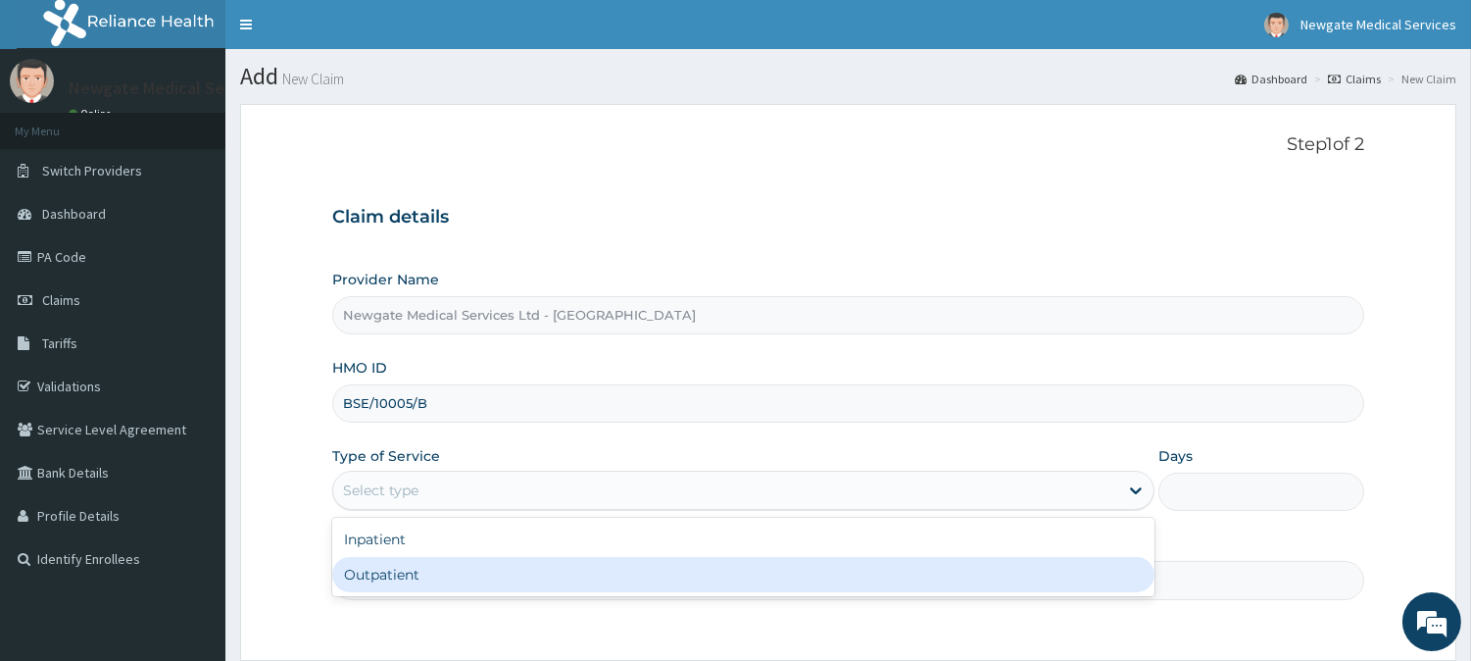
click at [399, 571] on div "Outpatient" at bounding box center [743, 574] width 822 height 35
type input "1"
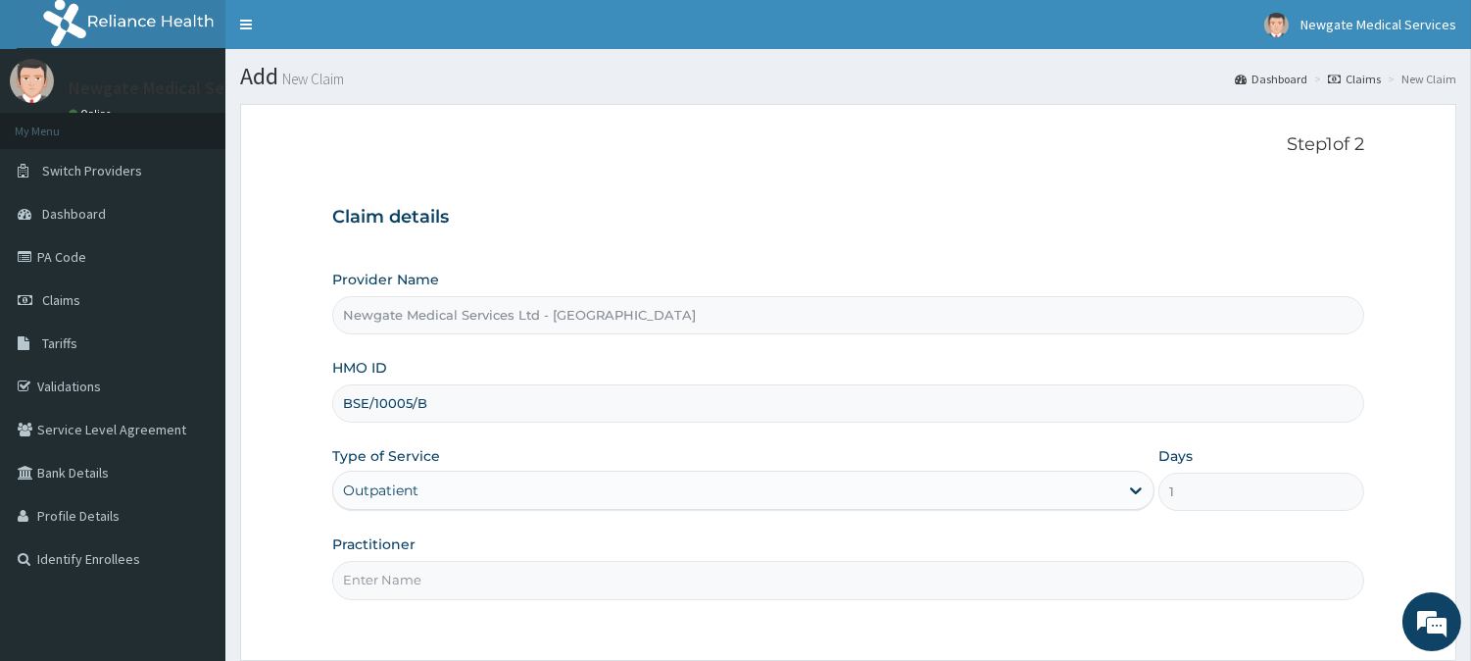
click at [439, 580] on input "Practitioner" at bounding box center [848, 580] width 1032 height 38
type input "[PERSON_NAME]"
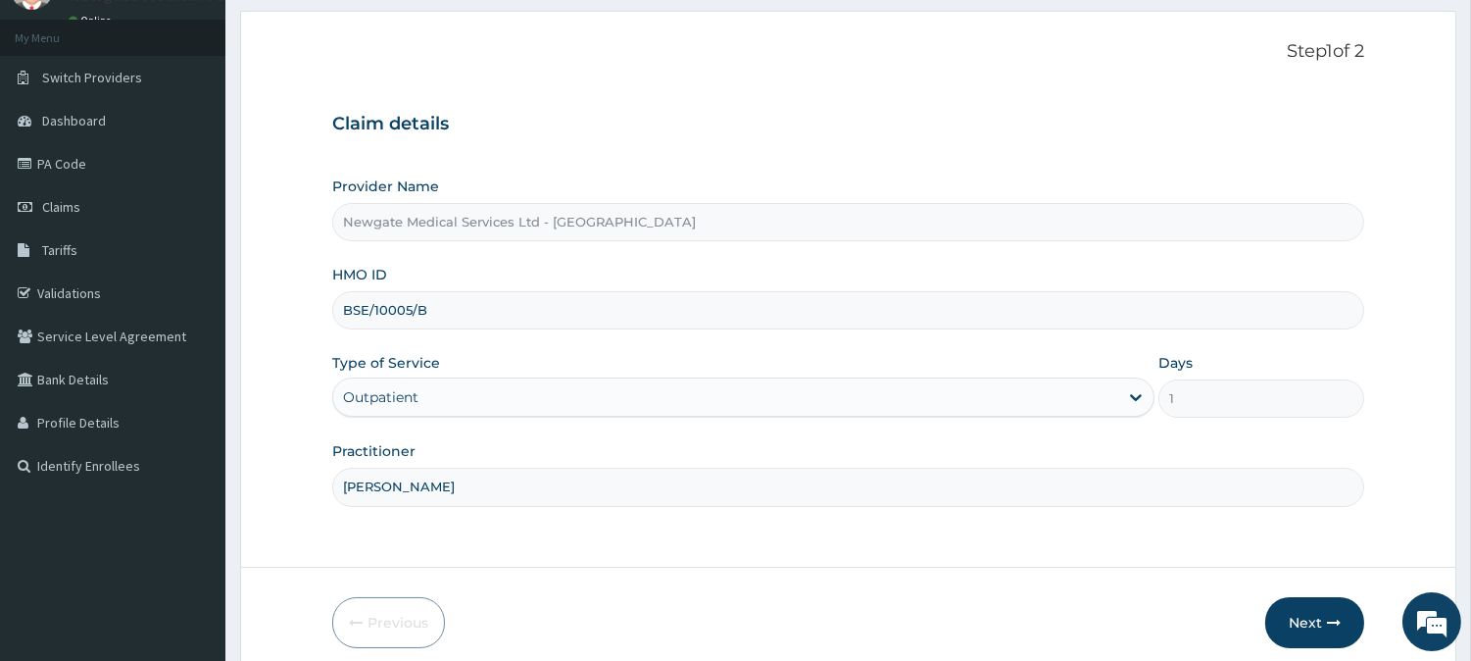
scroll to position [174, 0]
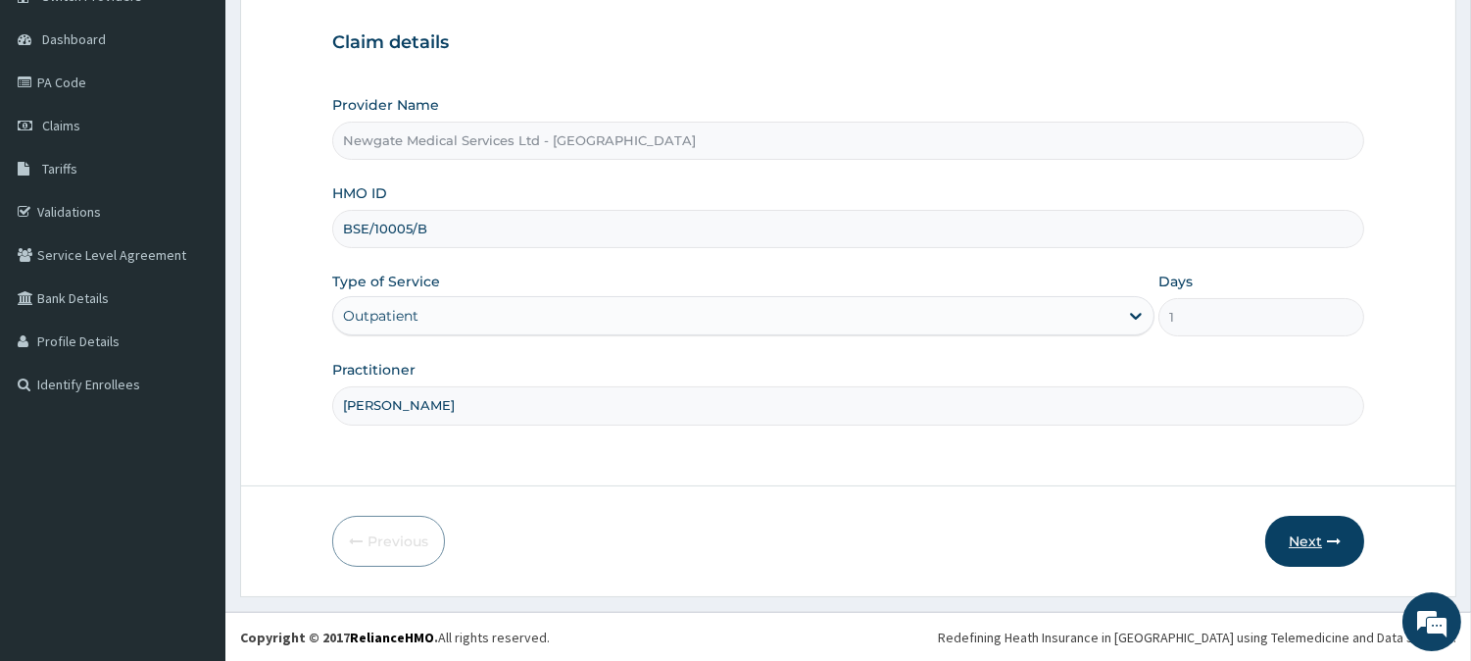
click at [1299, 535] on button "Next" at bounding box center [1314, 540] width 99 height 51
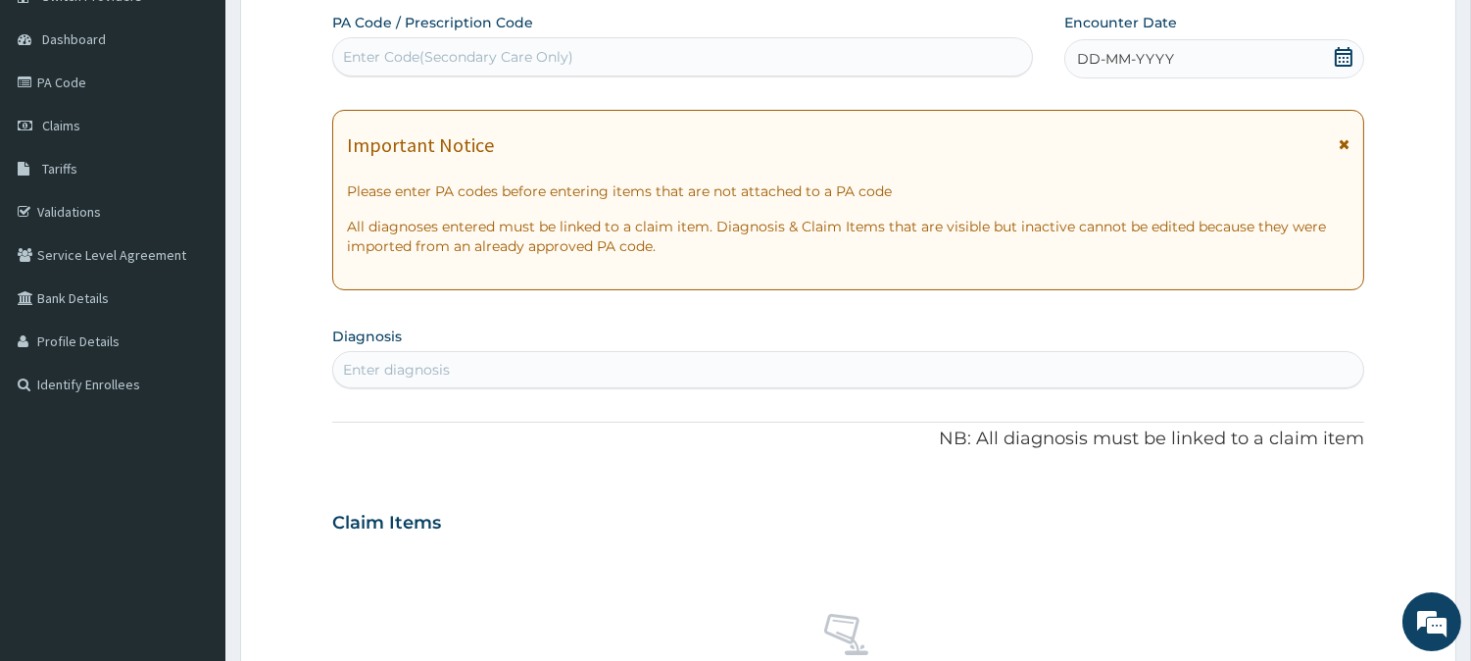
click at [1338, 50] on icon at bounding box center [1344, 57] width 20 height 20
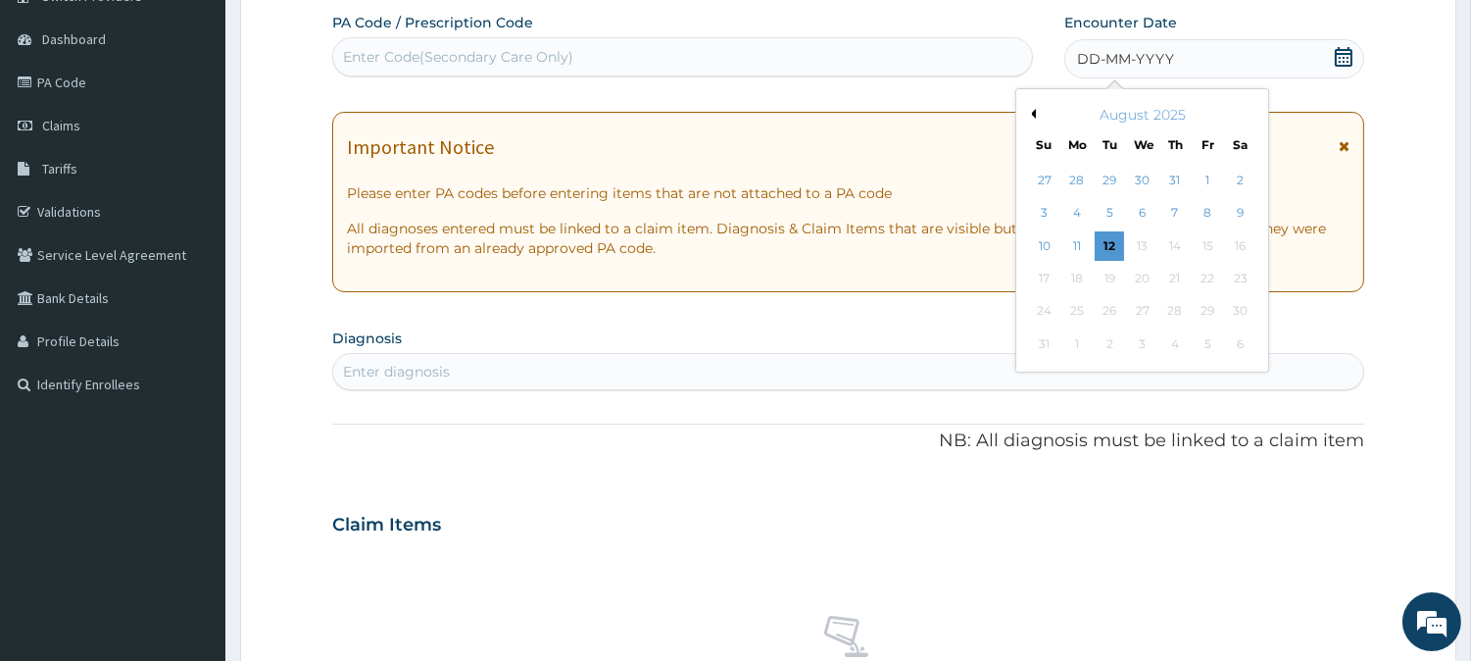
click at [1032, 111] on button "Previous Month" at bounding box center [1031, 114] width 10 height 10
click at [1068, 237] on div "14" at bounding box center [1076, 245] width 29 height 29
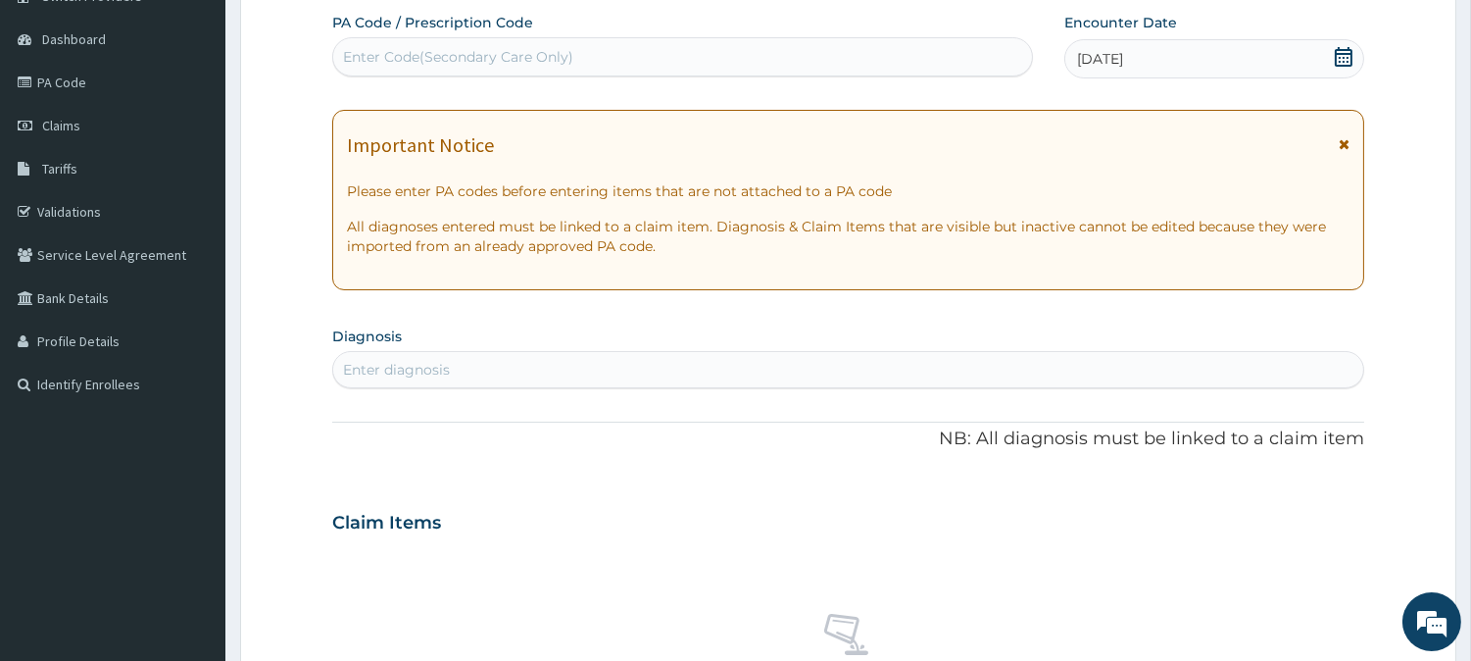
click at [514, 368] on div "Enter diagnosis" at bounding box center [848, 369] width 1030 height 31
type input "MALA"
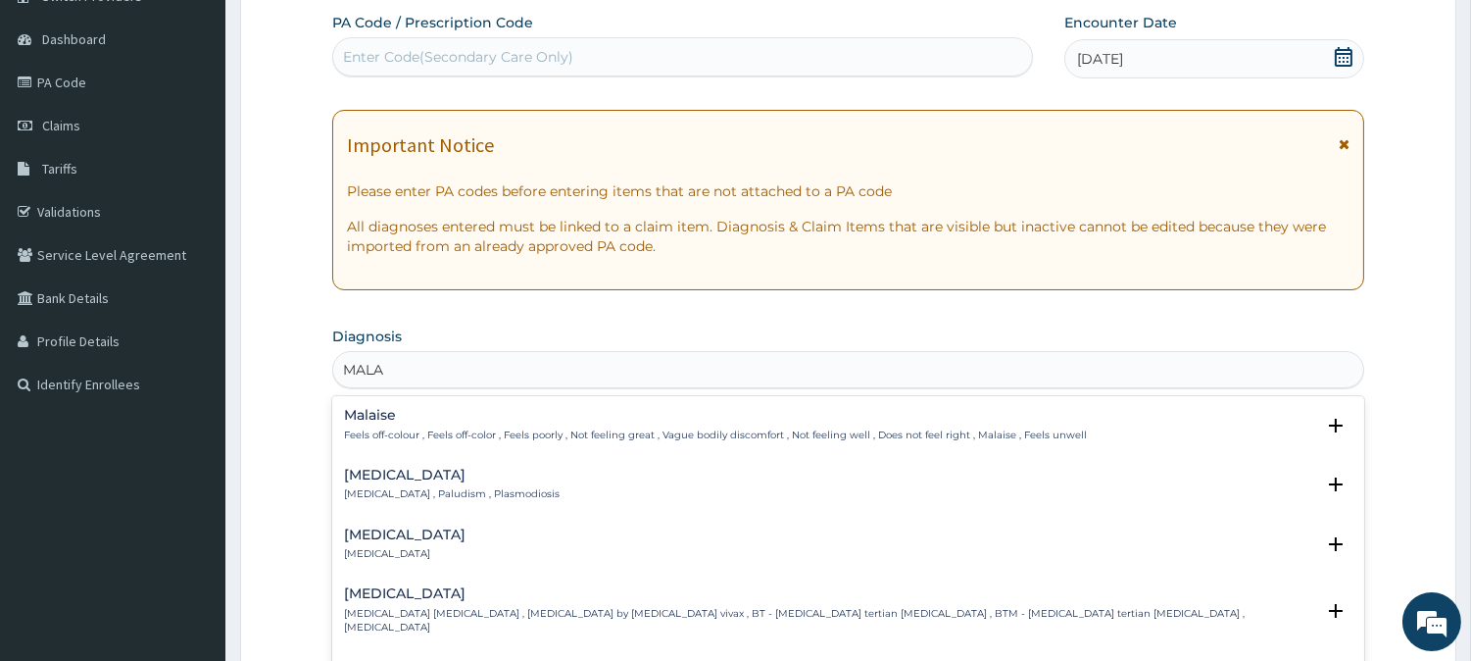
click at [369, 480] on h4 "[MEDICAL_DATA]" at bounding box center [452, 474] width 216 height 15
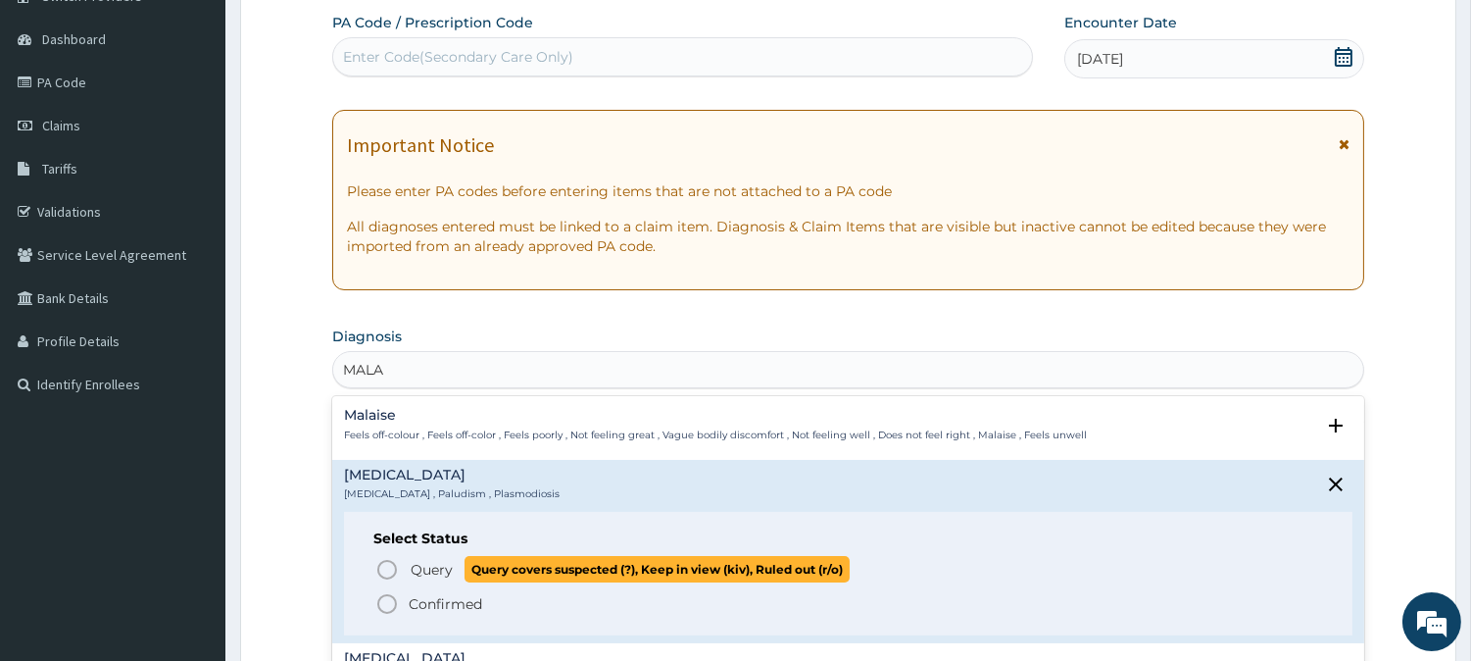
click at [384, 564] on icon "status option query" at bounding box center [387, 570] width 24 height 24
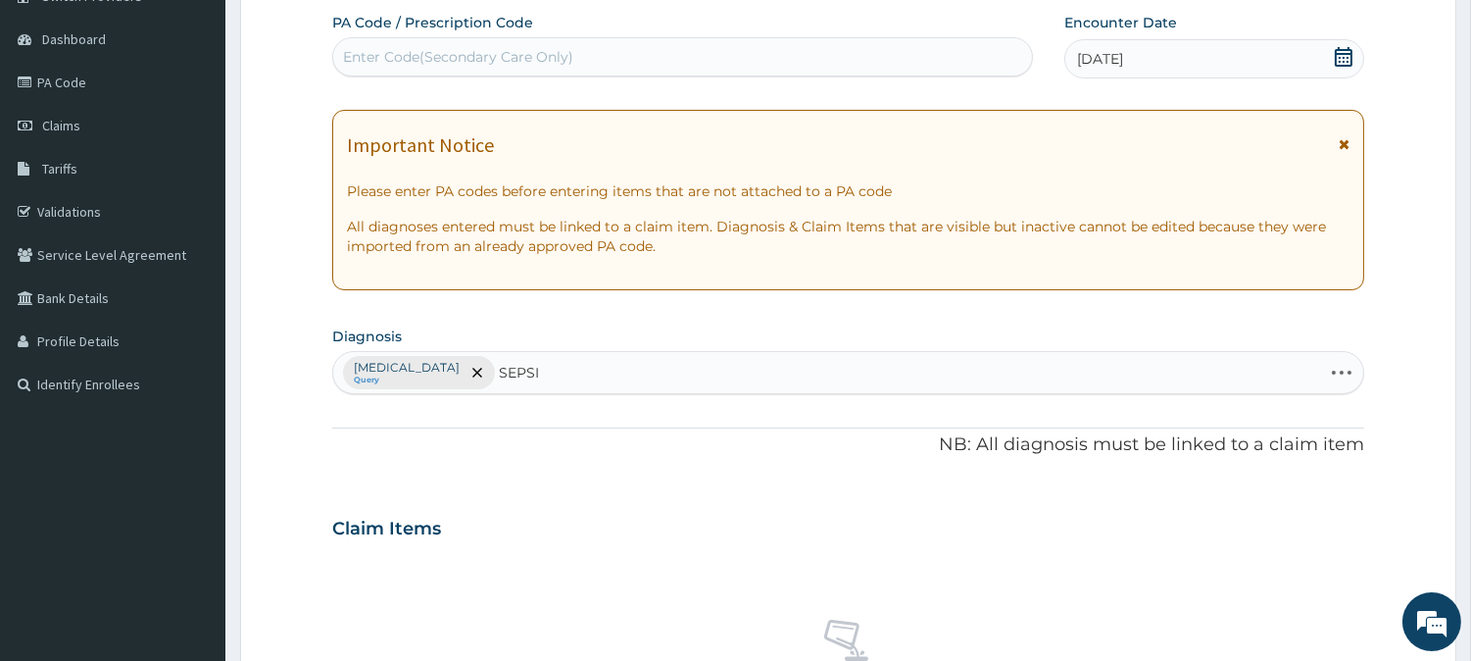
type input "[MEDICAL_DATA]"
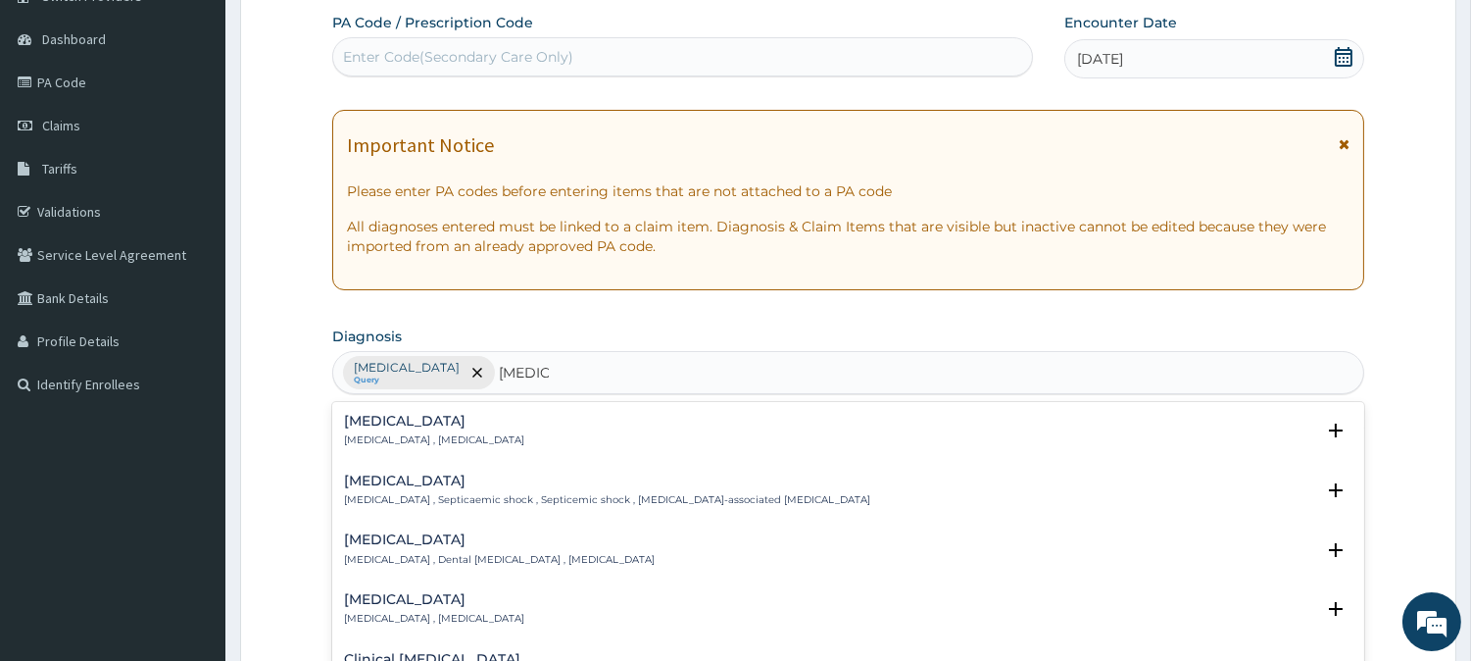
click at [377, 438] on p "[MEDICAL_DATA] , [MEDICAL_DATA]" at bounding box center [434, 440] width 180 height 14
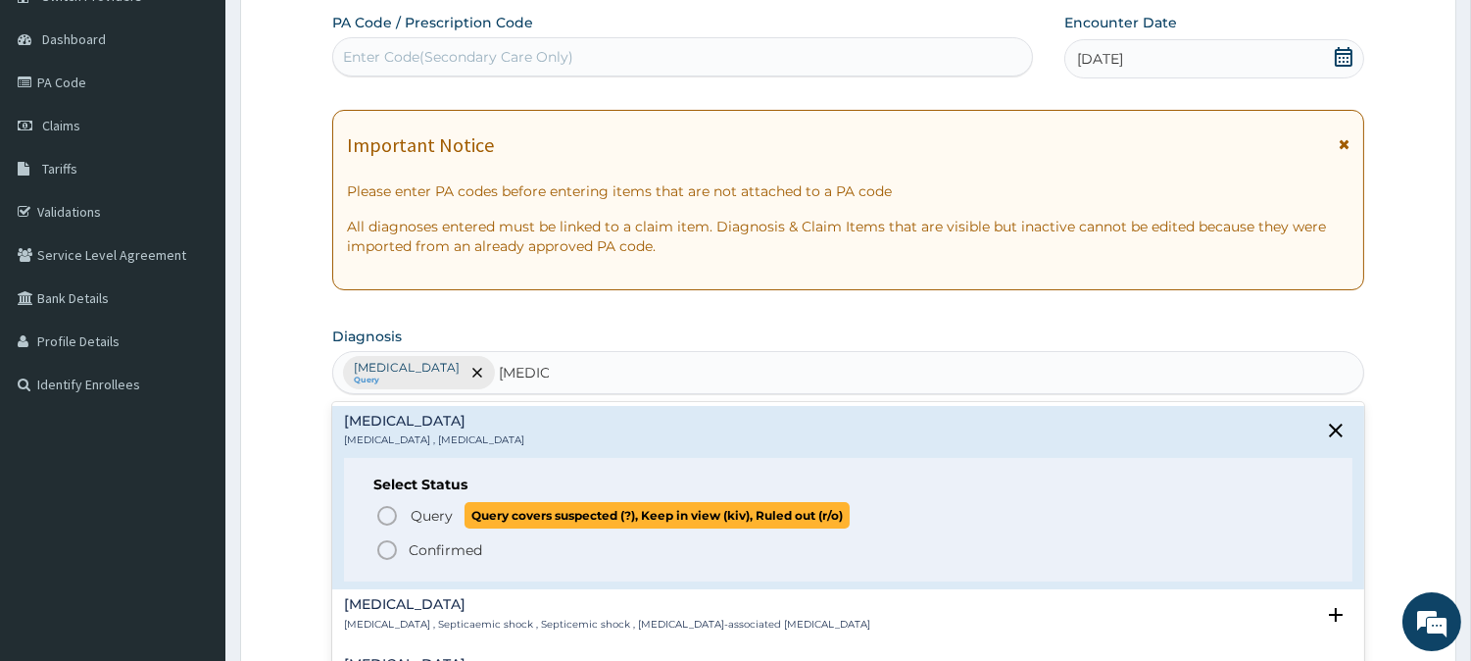
click at [390, 519] on icon "status option query" at bounding box center [387, 516] width 24 height 24
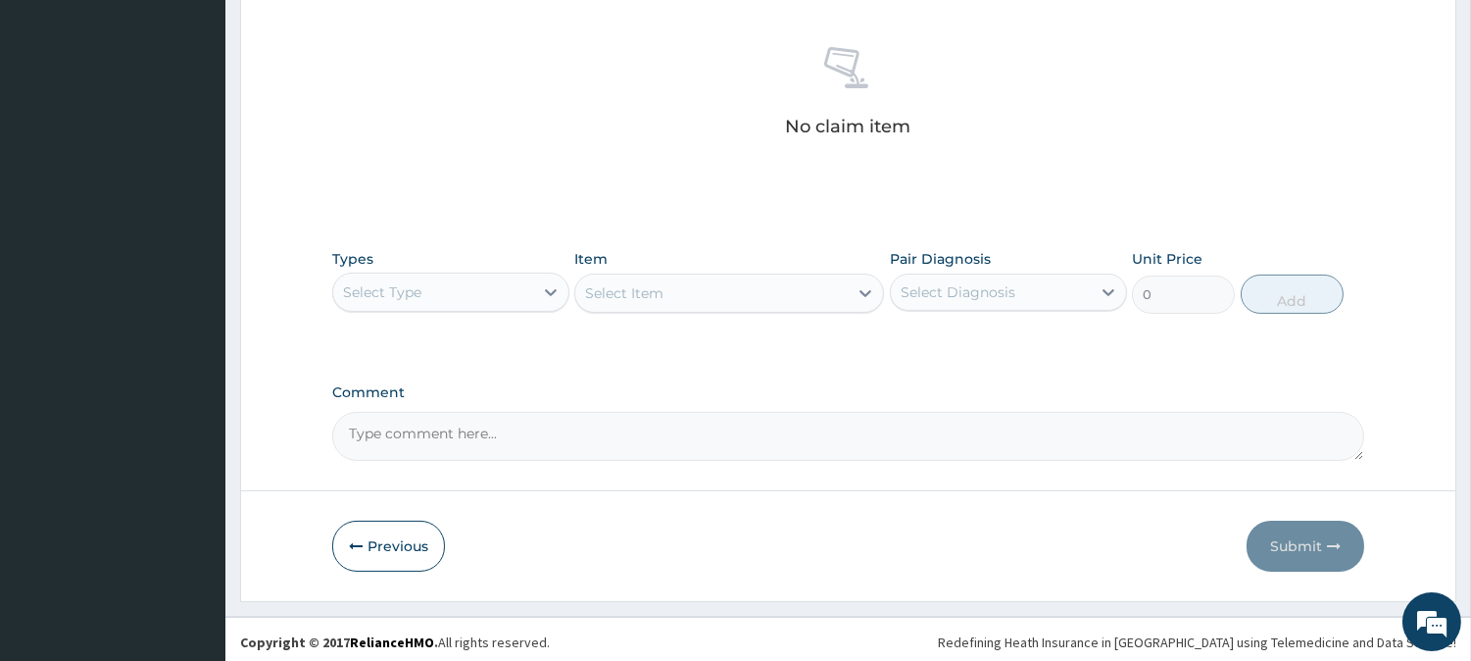
scroll to position [752, 0]
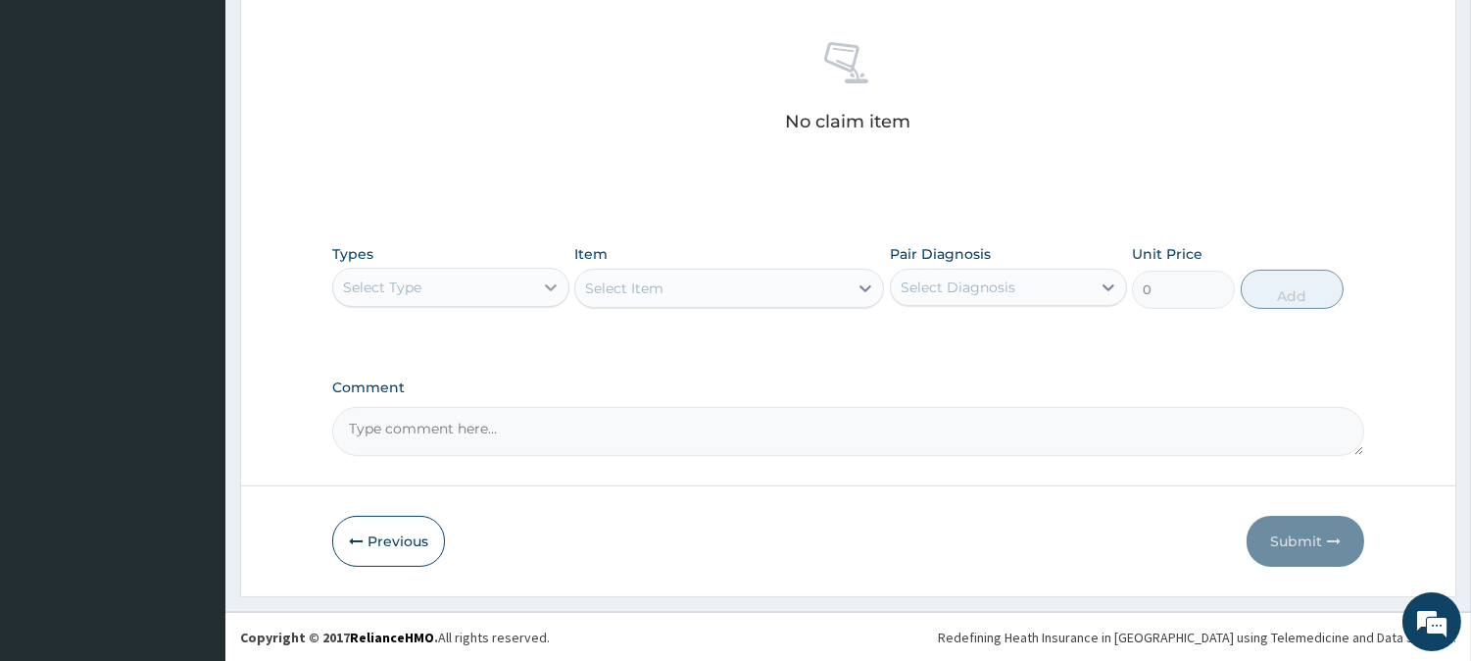
click at [555, 288] on icon at bounding box center [551, 287] width 20 height 20
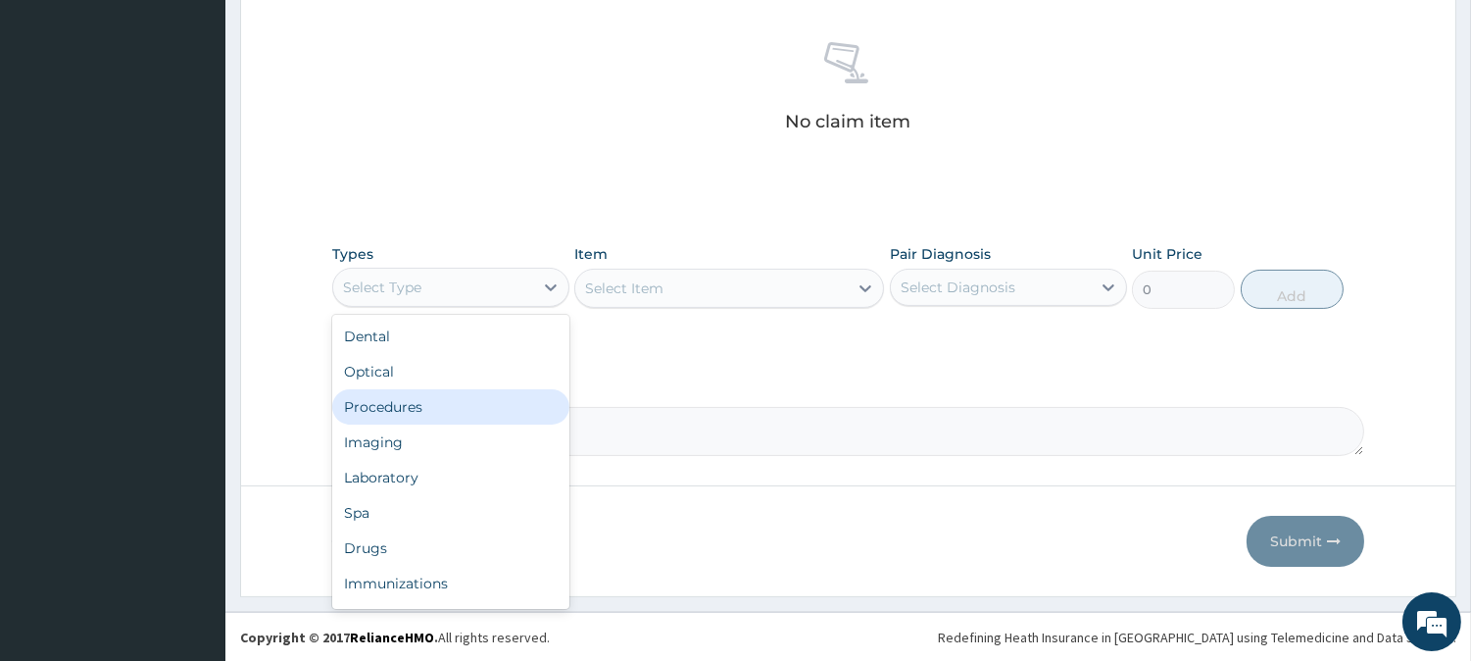
click at [441, 405] on div "Procedures" at bounding box center [450, 406] width 237 height 35
click at [441, 405] on div "Comment" at bounding box center [848, 417] width 1032 height 76
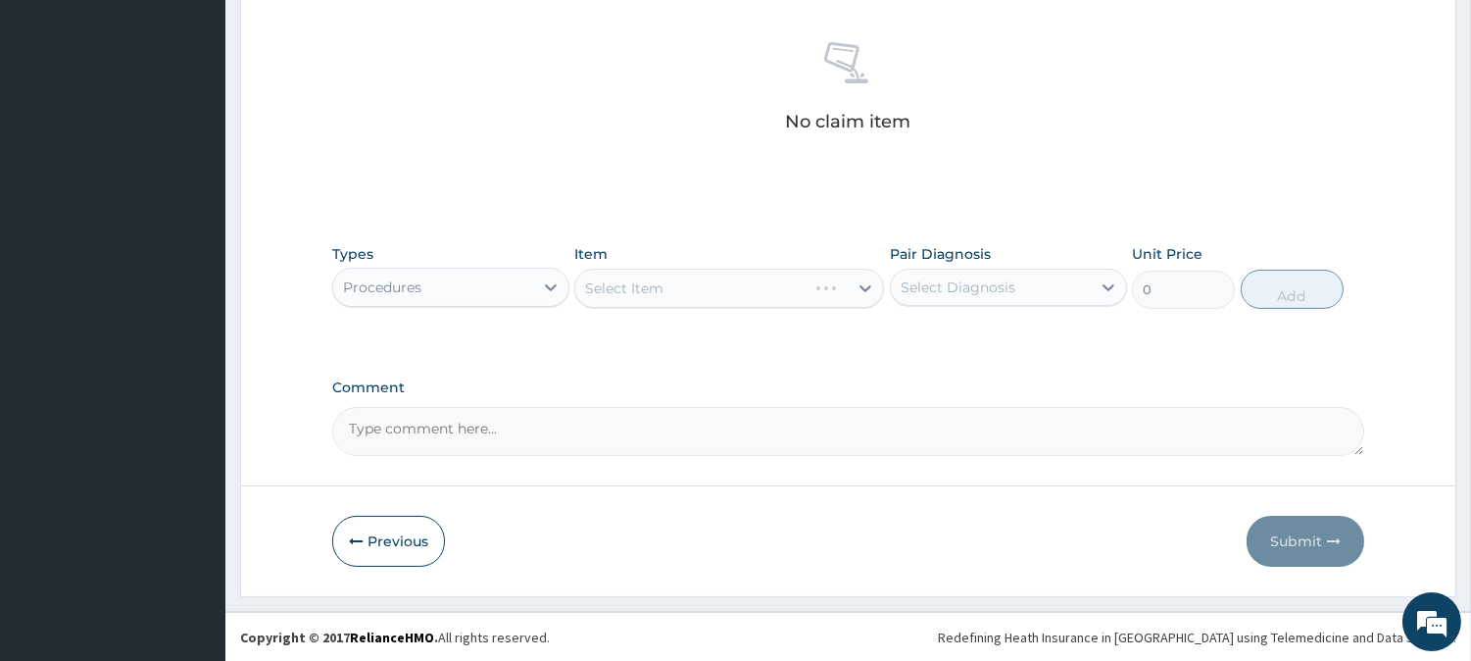
click at [738, 415] on textarea "Comment" at bounding box center [848, 431] width 1032 height 49
click at [860, 290] on icon at bounding box center [866, 288] width 20 height 20
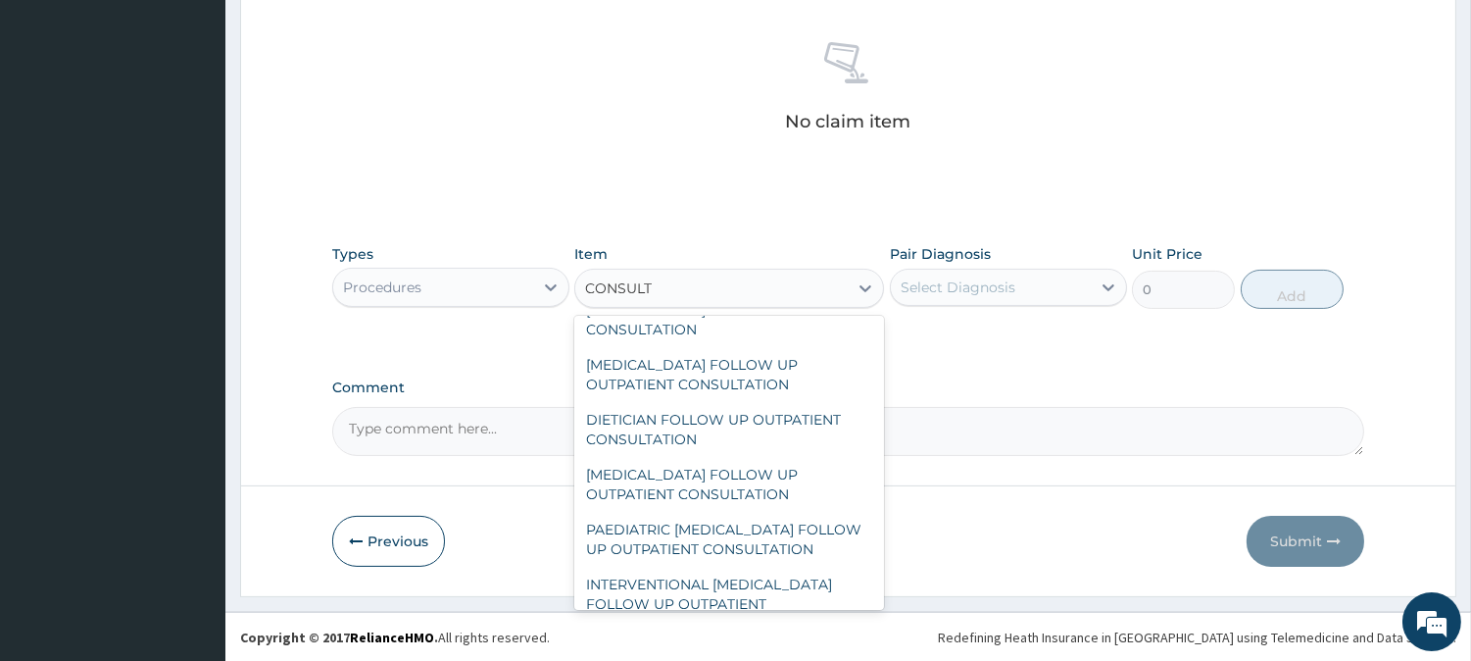
scroll to position [1089, 0]
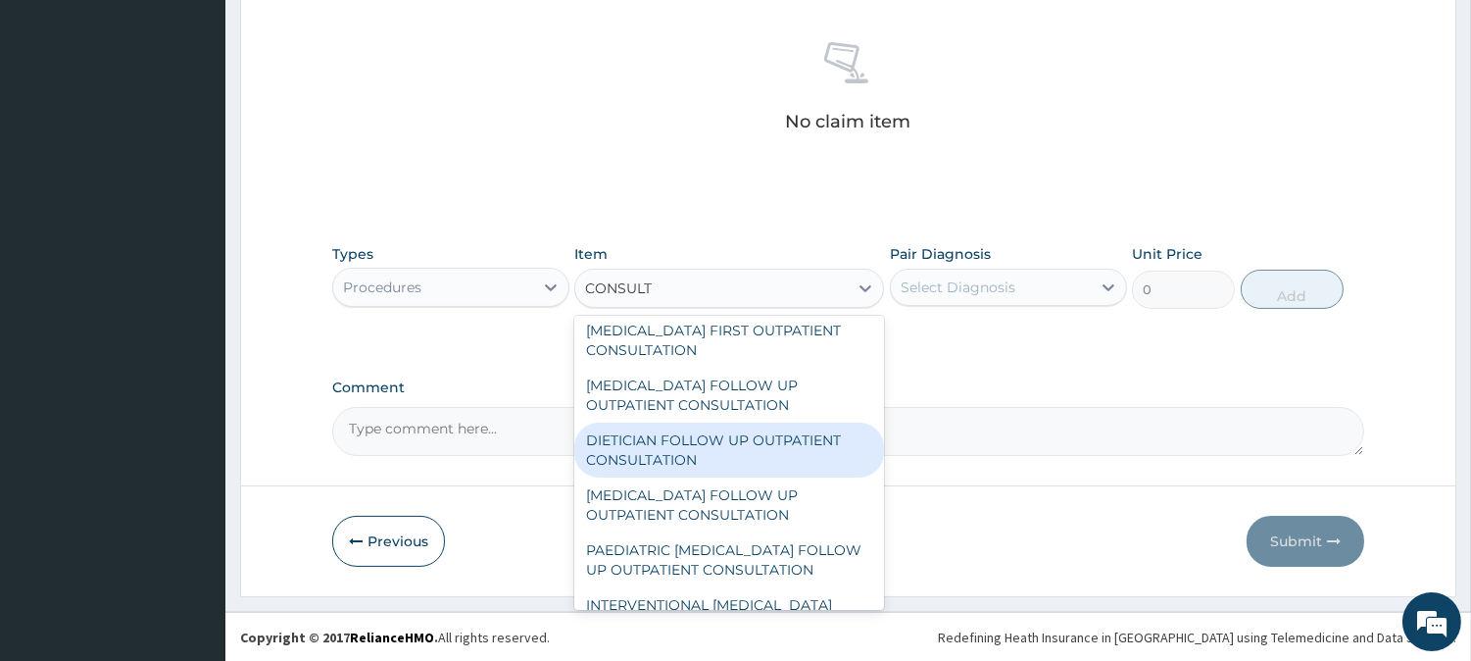
type input "CONSULT"
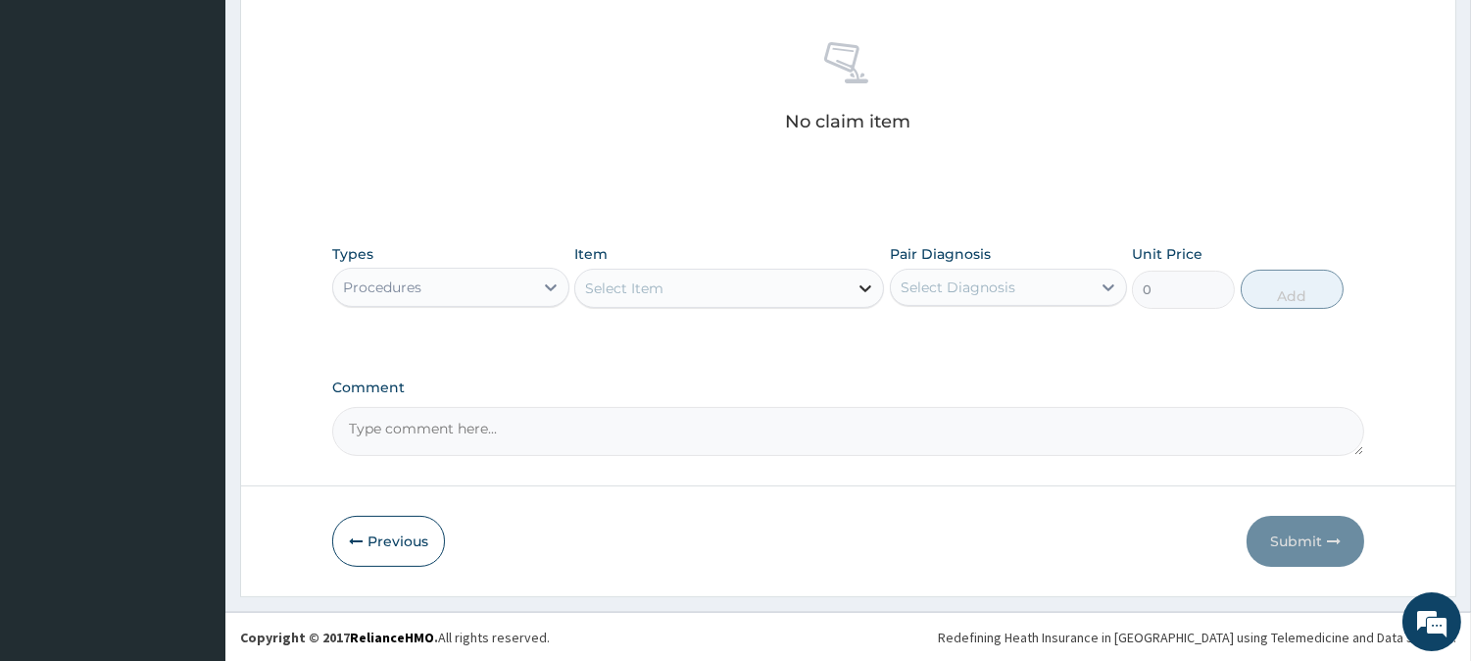
click at [863, 286] on icon at bounding box center [866, 288] width 20 height 20
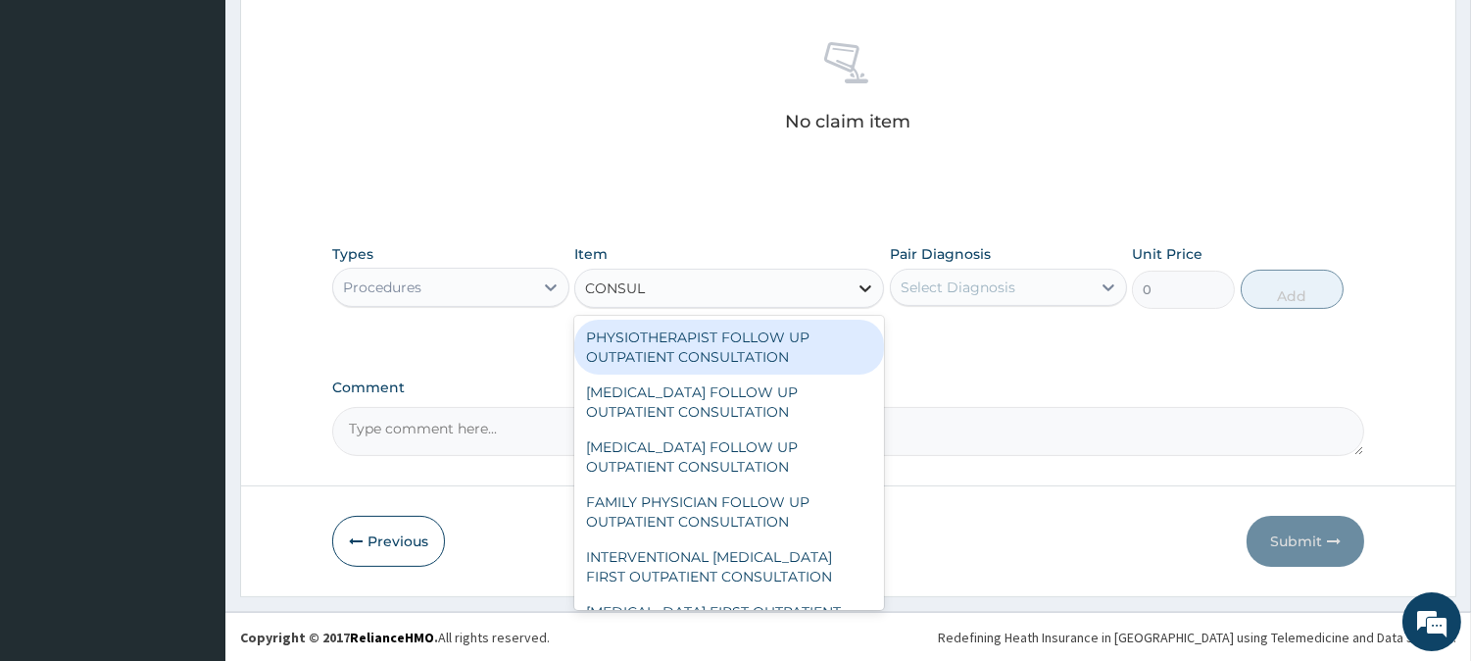
type input "CONSULT"
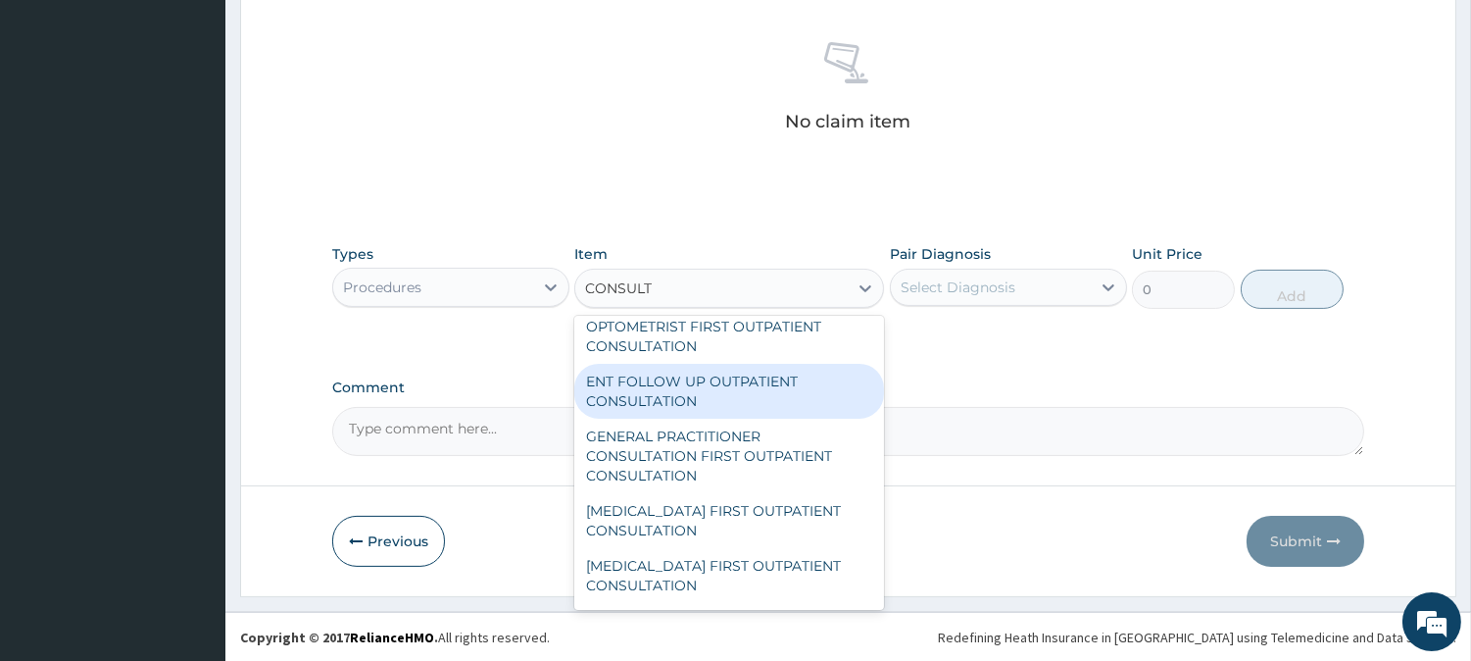
scroll to position [870, 0]
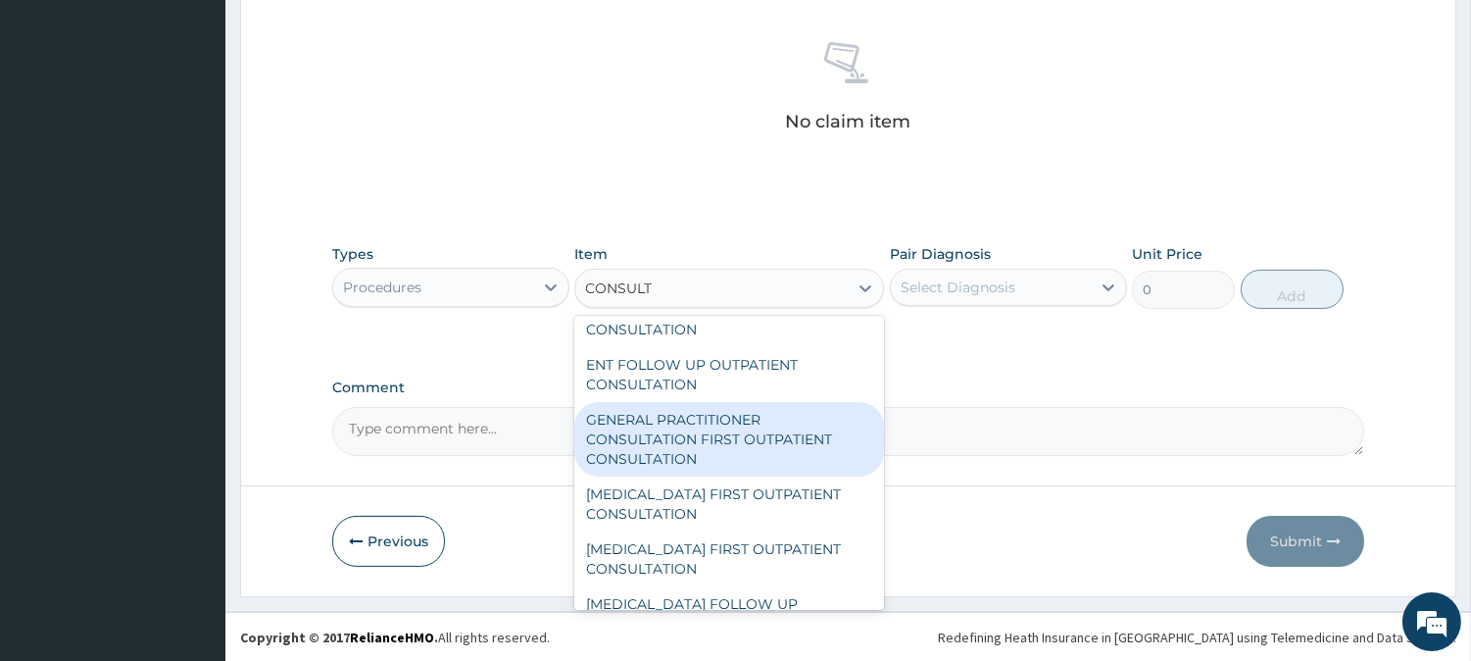
click at [662, 433] on div "GENERAL PRACTITIONER CONSULTATION FIRST OUTPATIENT CONSULTATION" at bounding box center [729, 439] width 310 height 74
type input "3000"
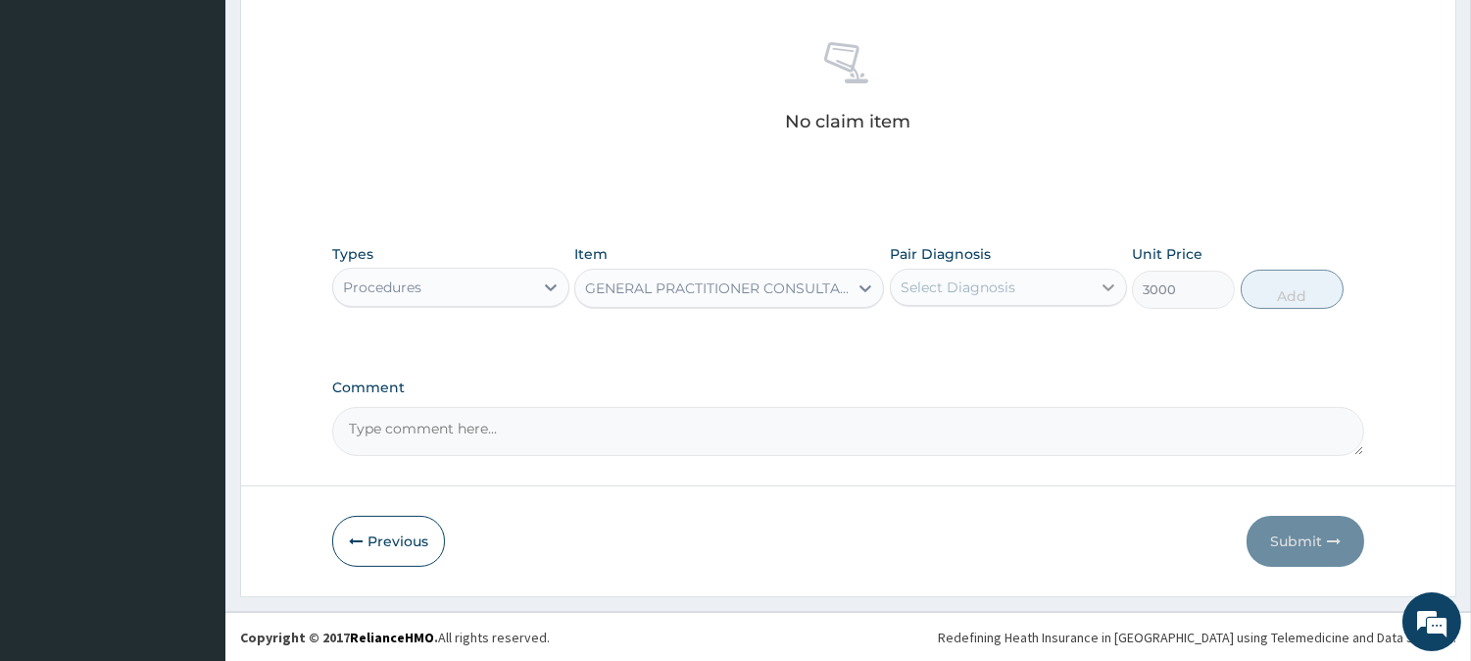
click at [1103, 284] on icon at bounding box center [1109, 287] width 12 height 7
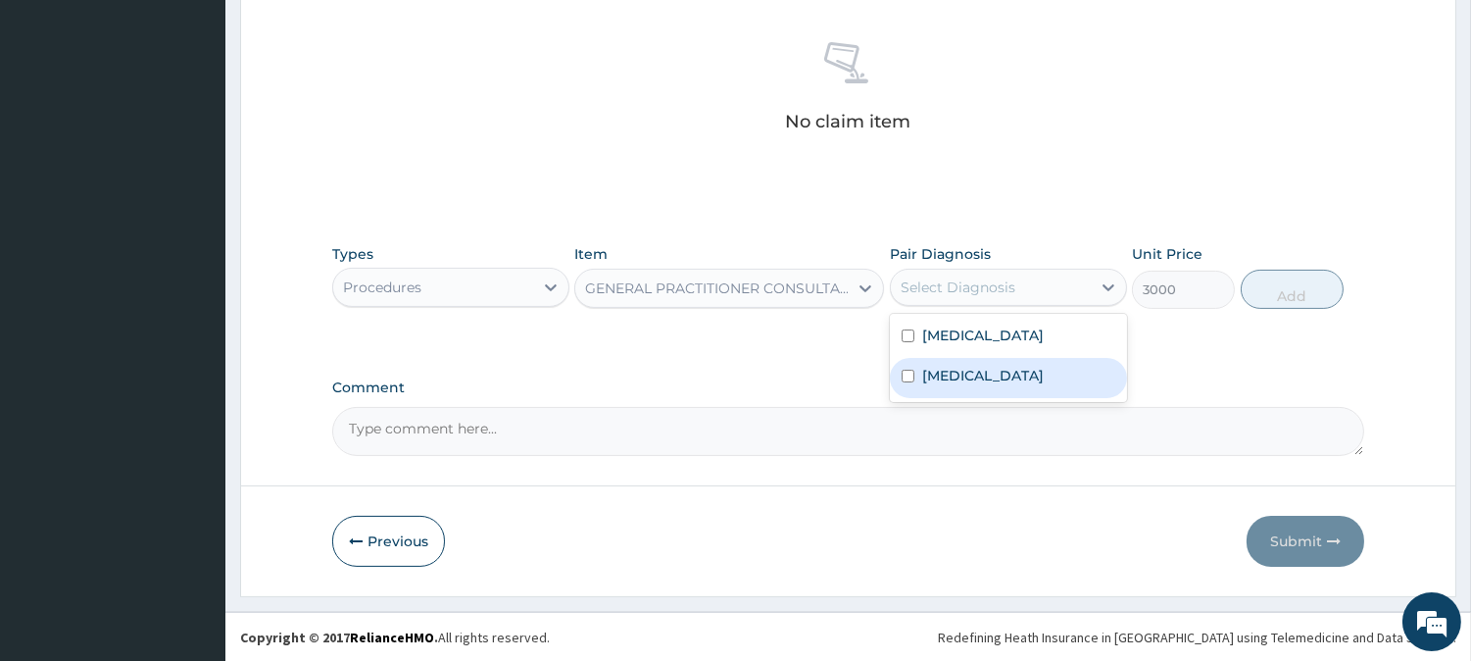
click at [897, 374] on div "Sepsis" at bounding box center [1008, 378] width 237 height 40
checkbox input "true"
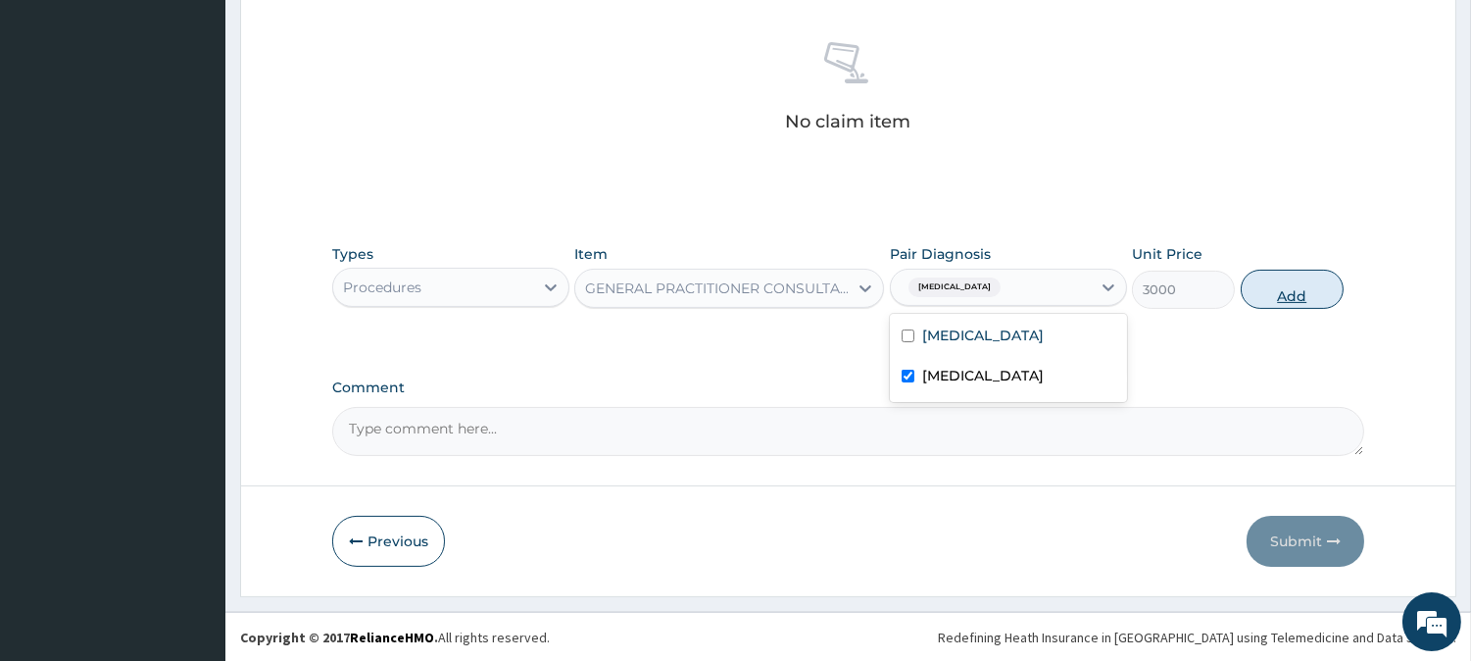
click at [1295, 284] on button "Add" at bounding box center [1292, 289] width 103 height 39
type input "0"
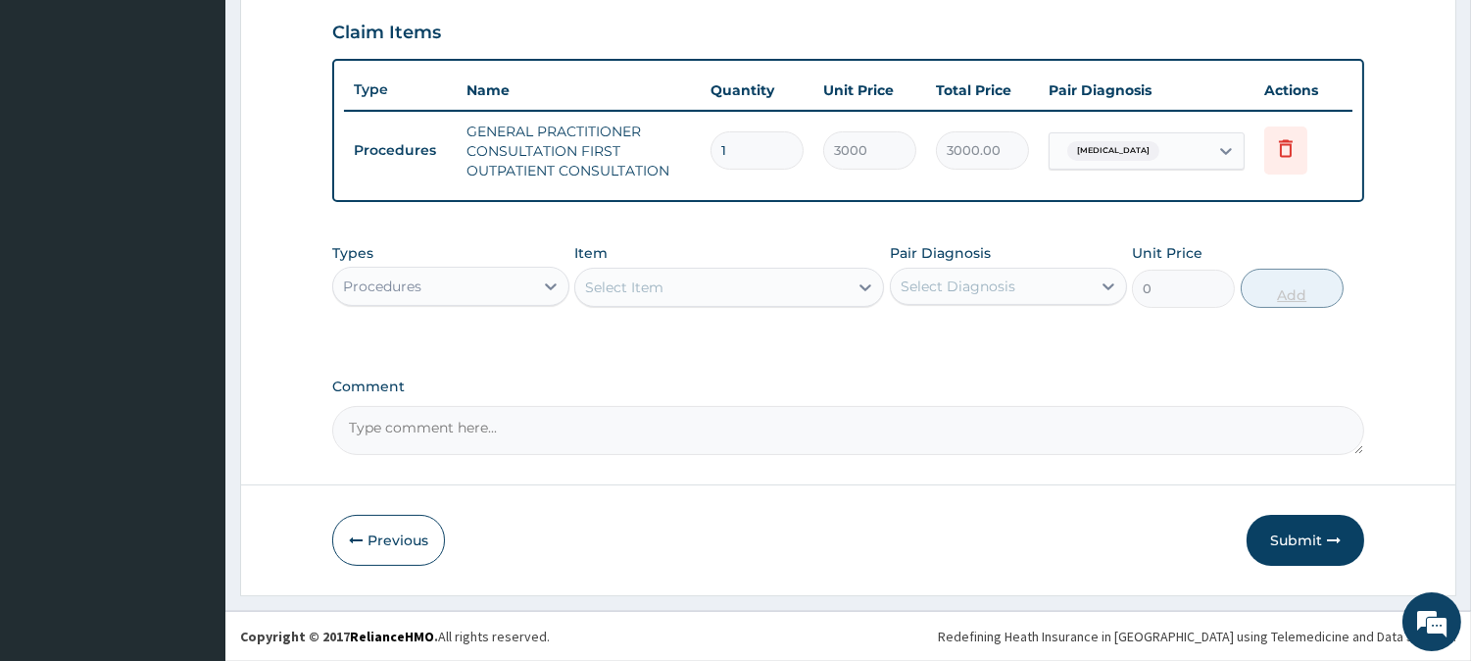
scroll to position [667, 0]
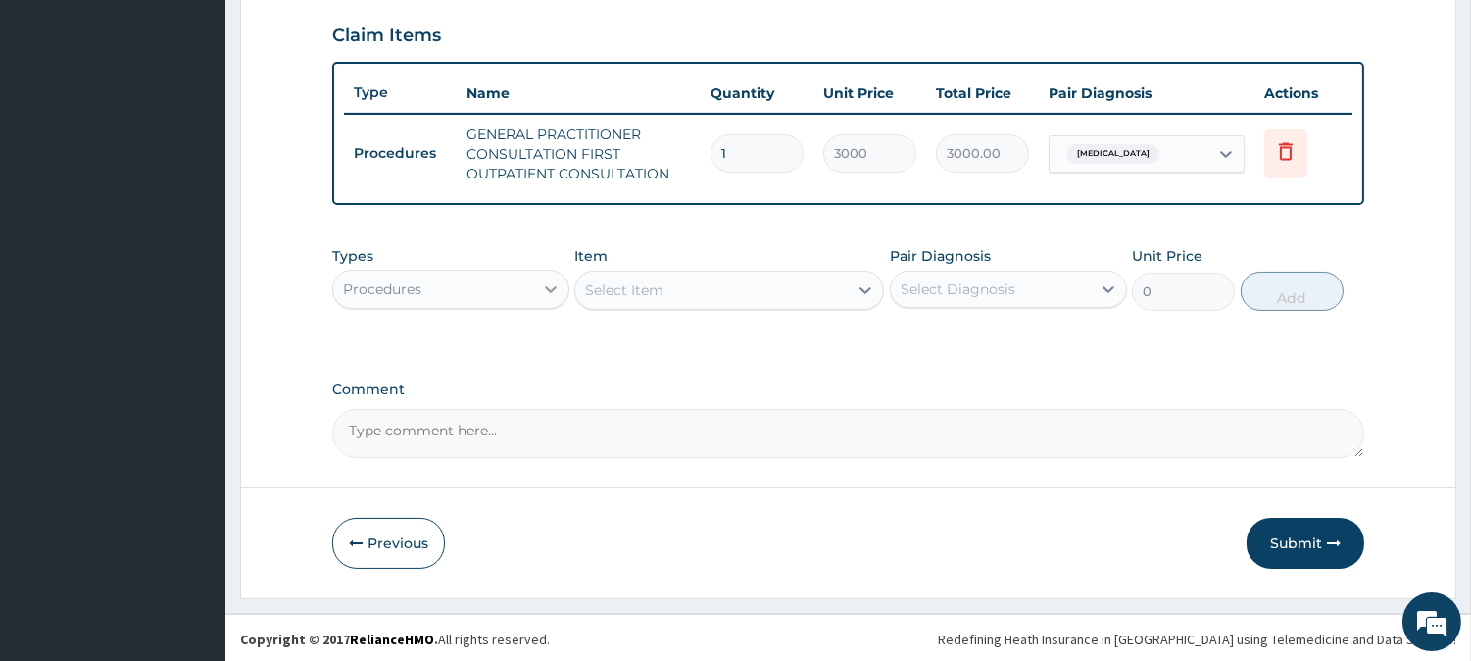
click at [542, 282] on icon at bounding box center [551, 289] width 20 height 20
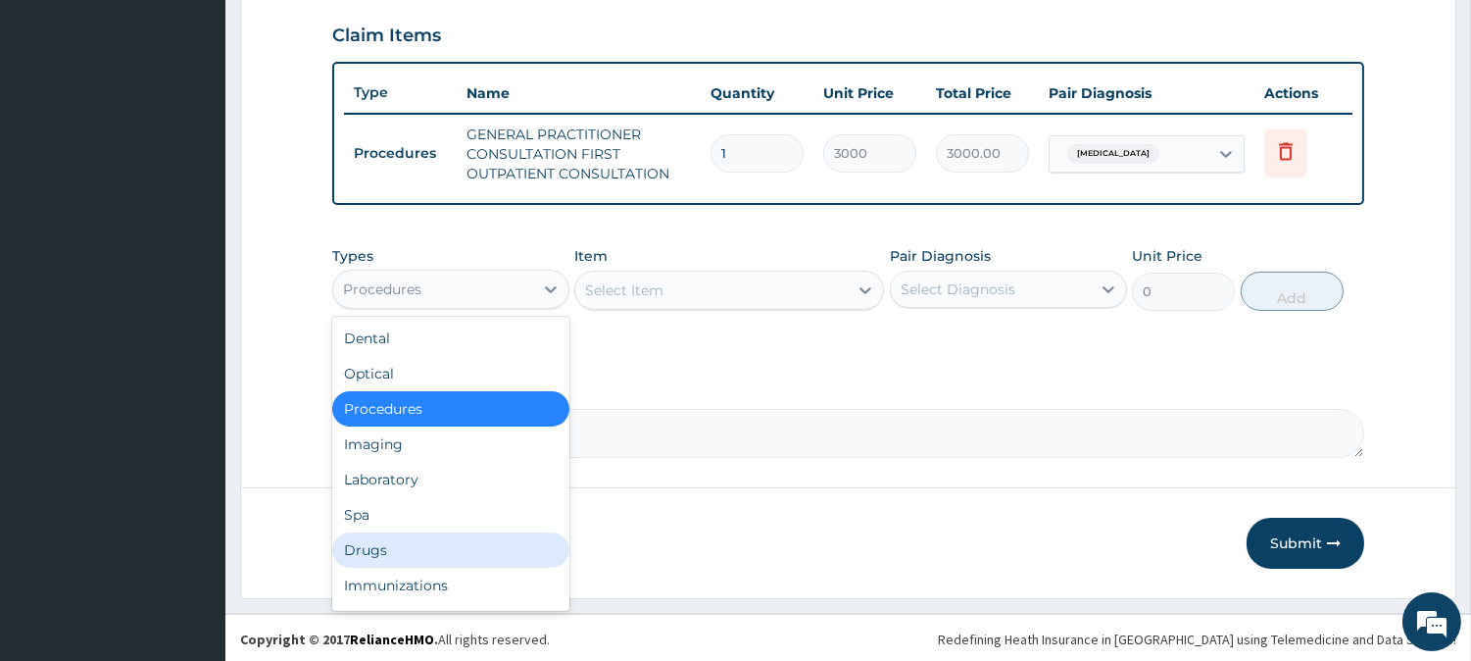
click at [403, 537] on div "Drugs" at bounding box center [450, 549] width 237 height 35
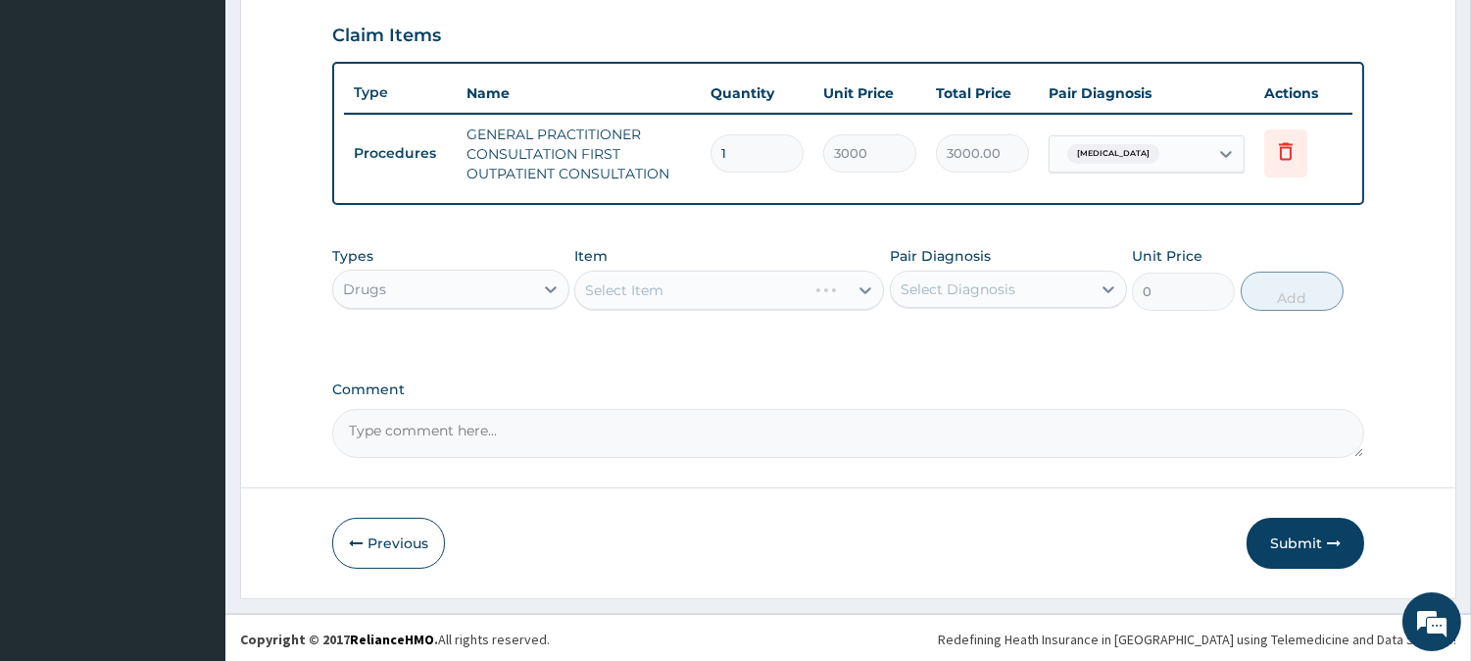
click at [862, 288] on div "Select Item" at bounding box center [729, 289] width 310 height 39
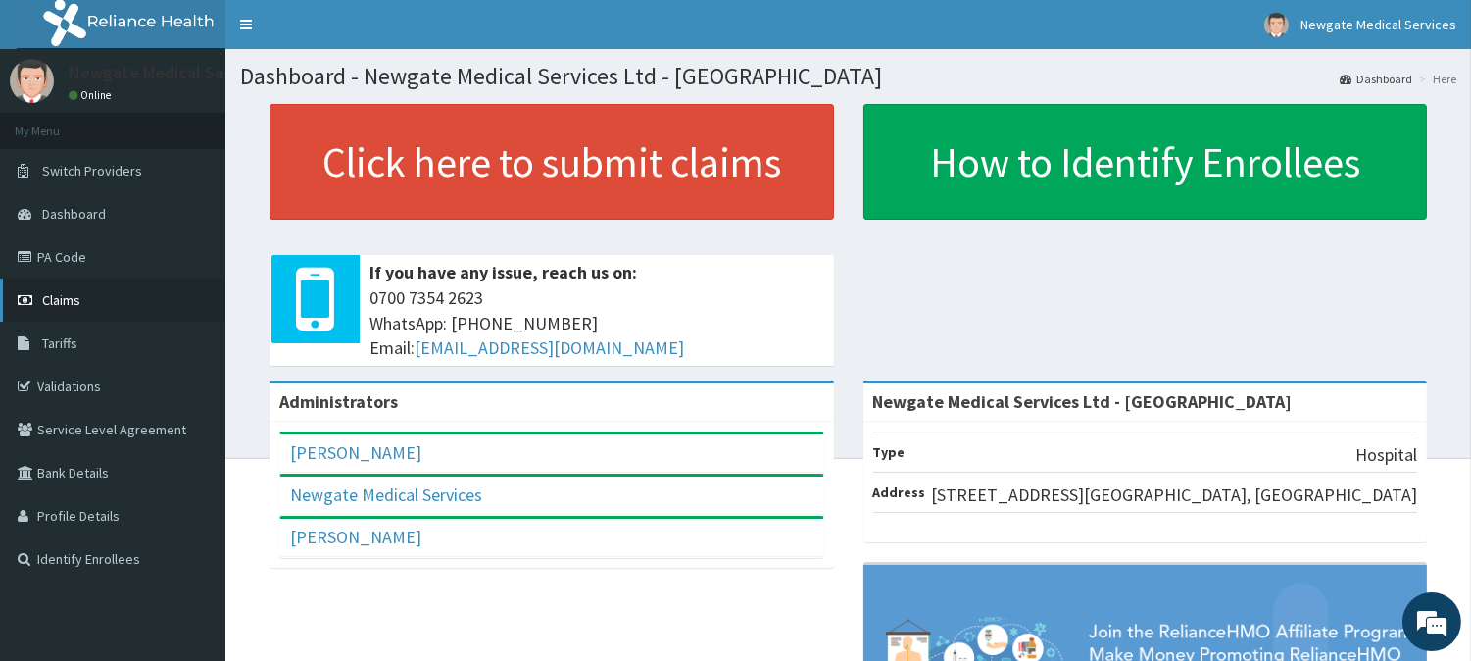
click at [54, 301] on span "Claims" at bounding box center [61, 300] width 38 height 18
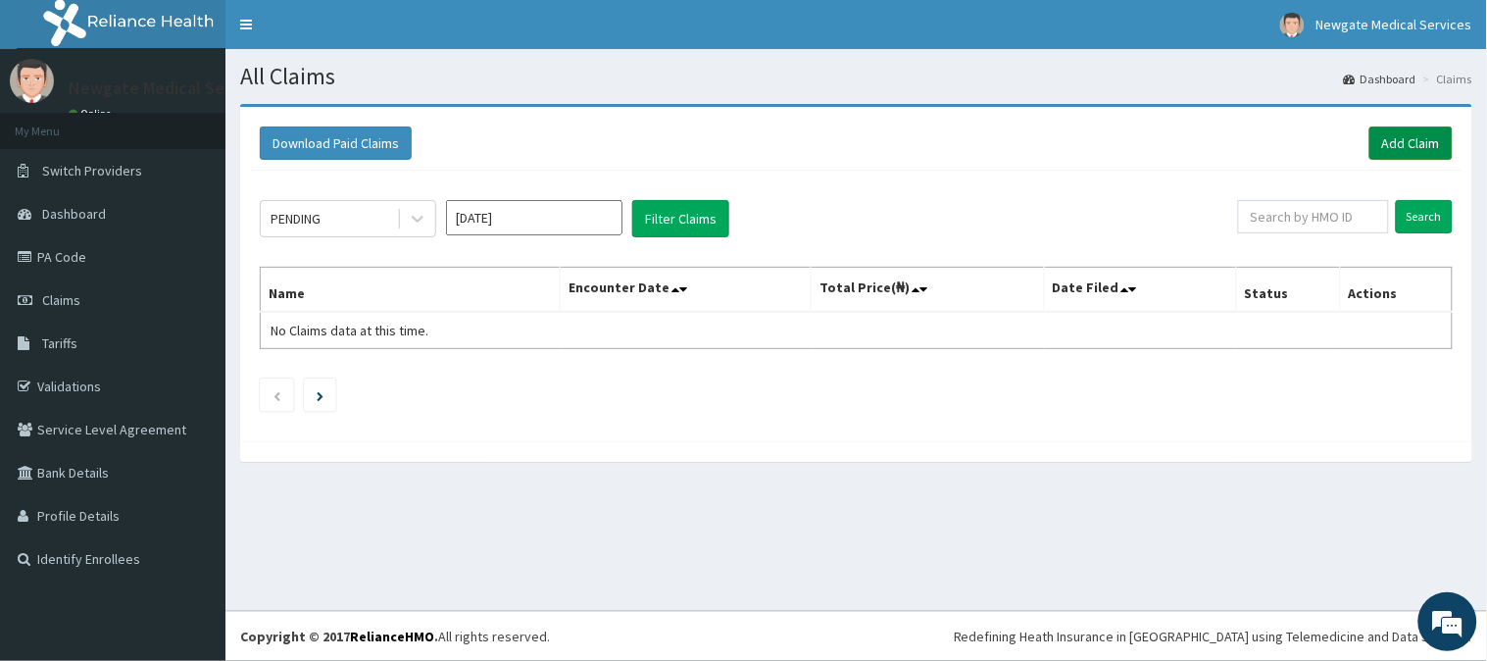
click at [1428, 149] on link "Add Claim" at bounding box center [1410, 142] width 83 height 33
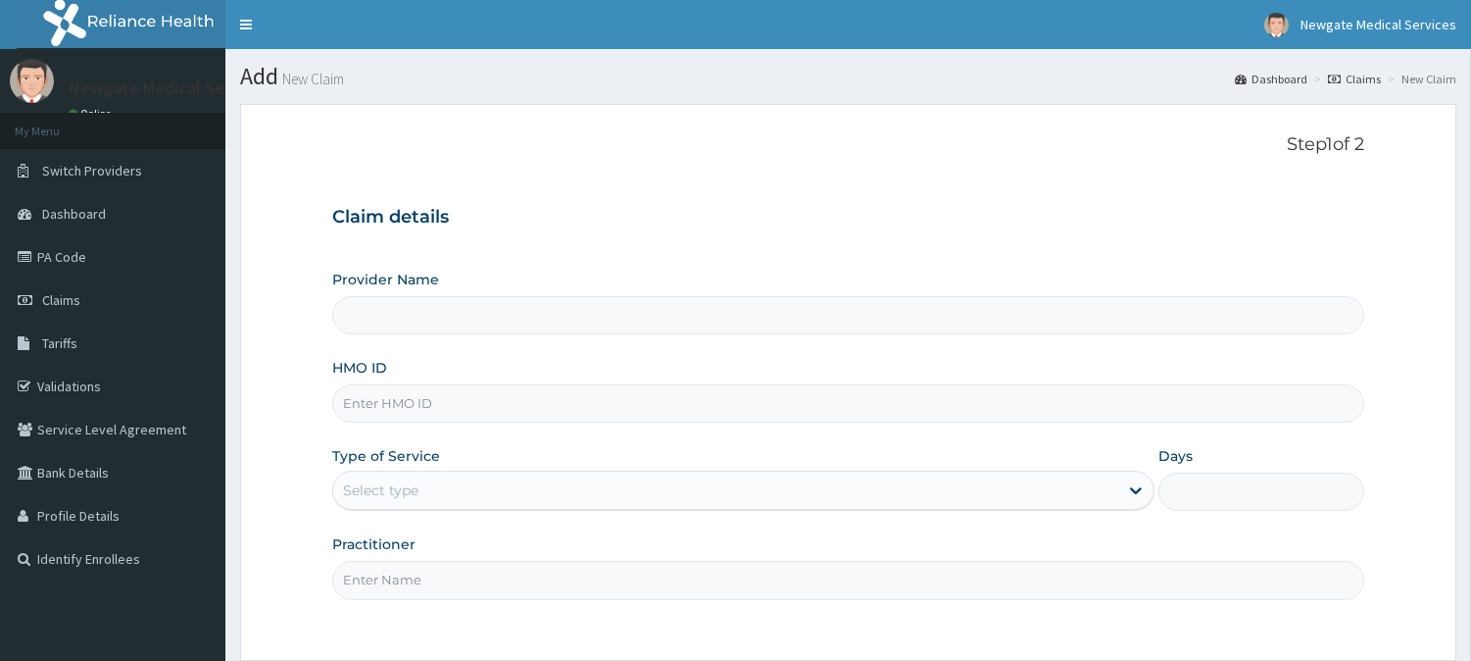
type input "Newgate Medical Services Ltd - [GEOGRAPHIC_DATA]"
paste input "BSE/10005/B"
type input "BSE/10005/B"
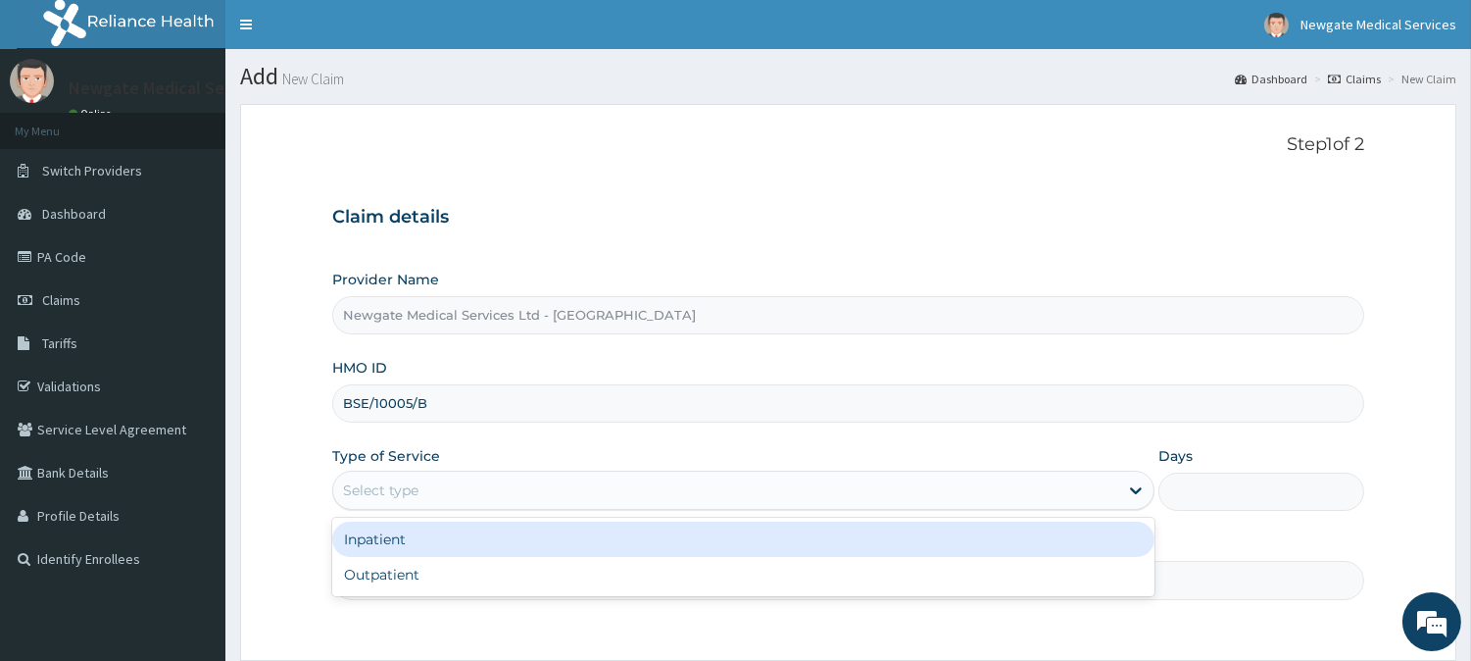
click at [468, 484] on div "Select type" at bounding box center [725, 489] width 785 height 31
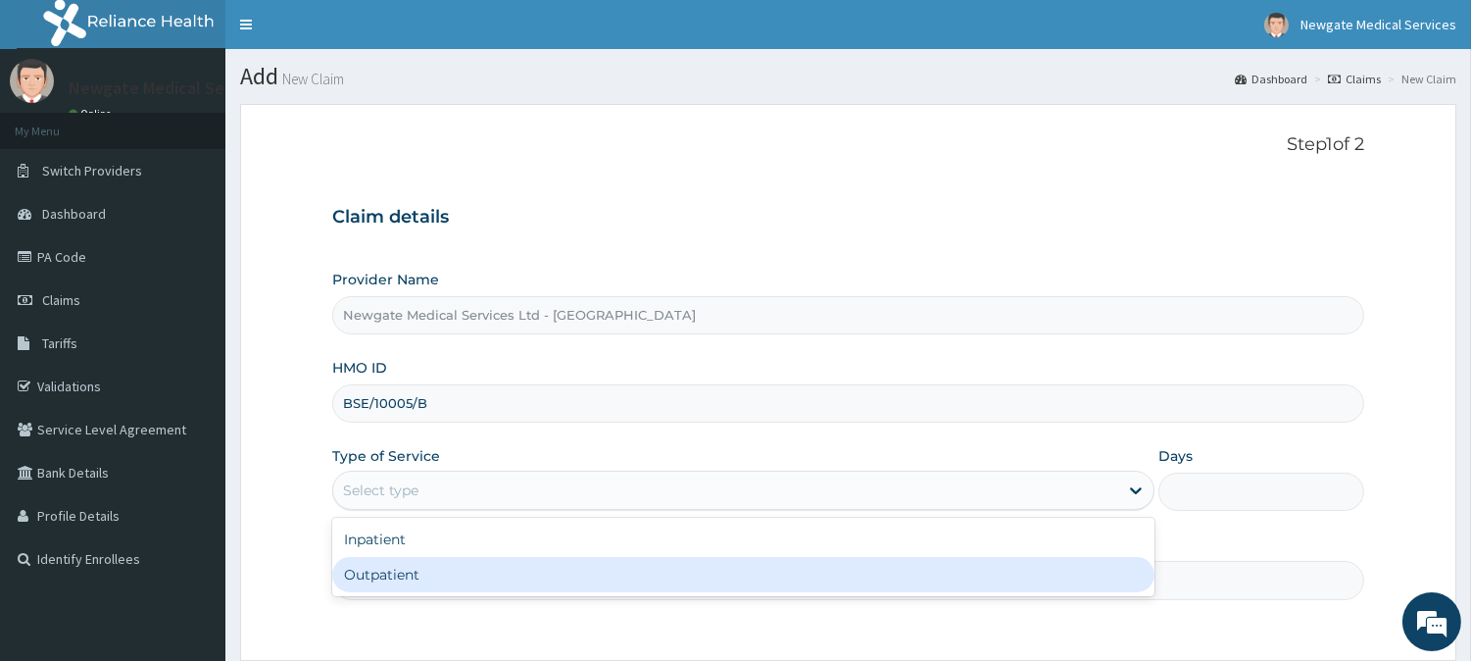
click at [377, 575] on div "Outpatient" at bounding box center [743, 574] width 822 height 35
type input "1"
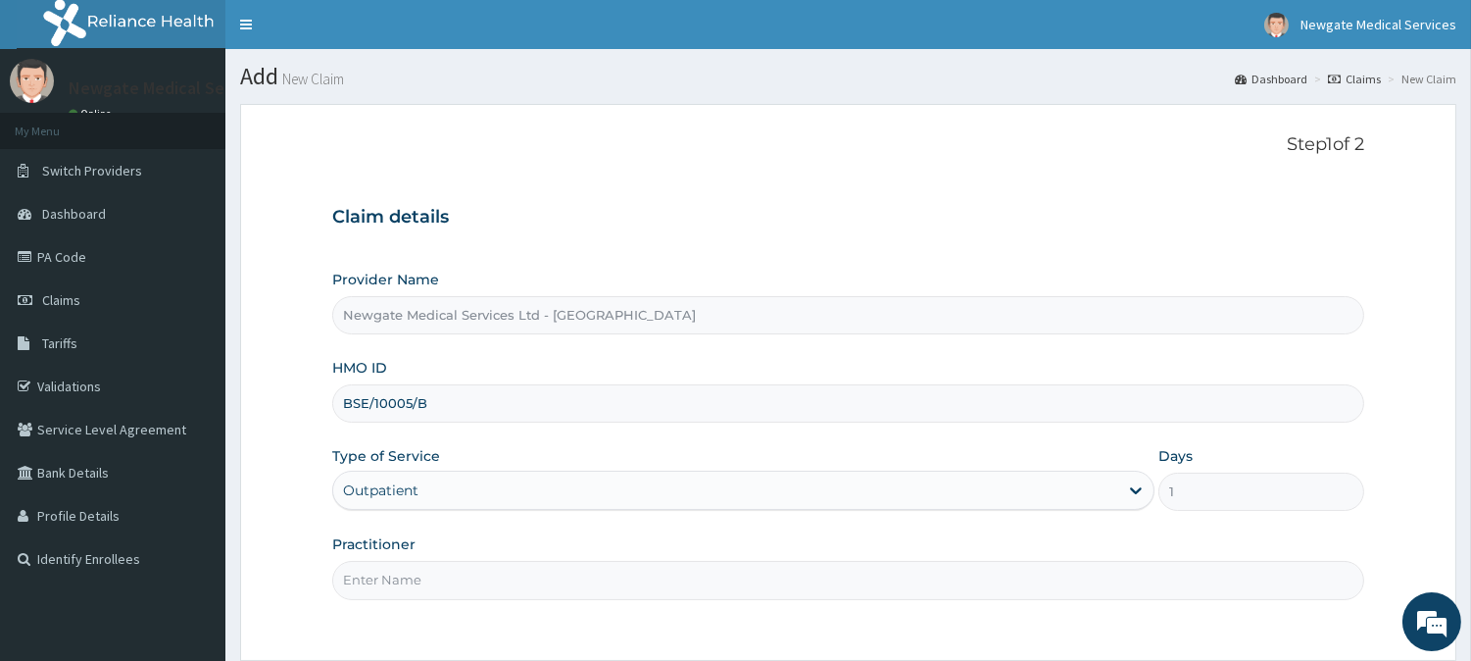
click at [435, 566] on input "Practitioner" at bounding box center [848, 580] width 1032 height 38
type input "[PERSON_NAME]"
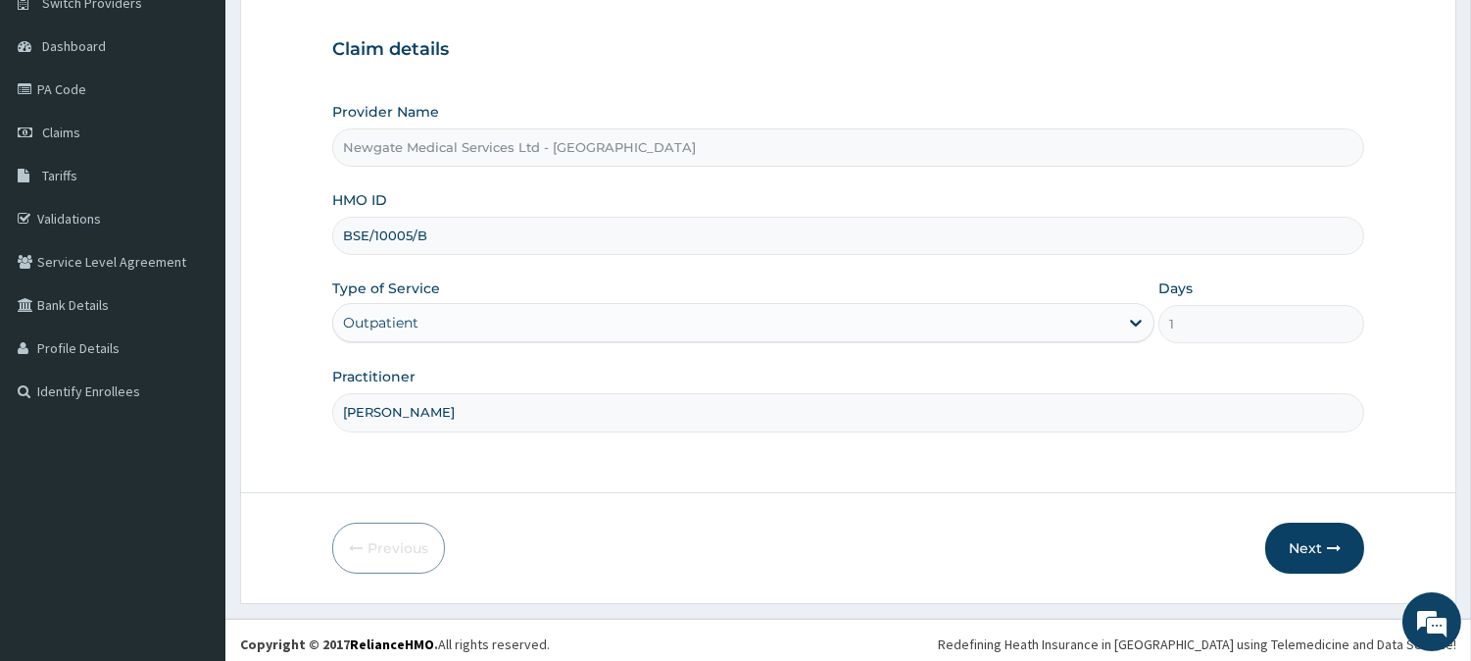
scroll to position [174, 0]
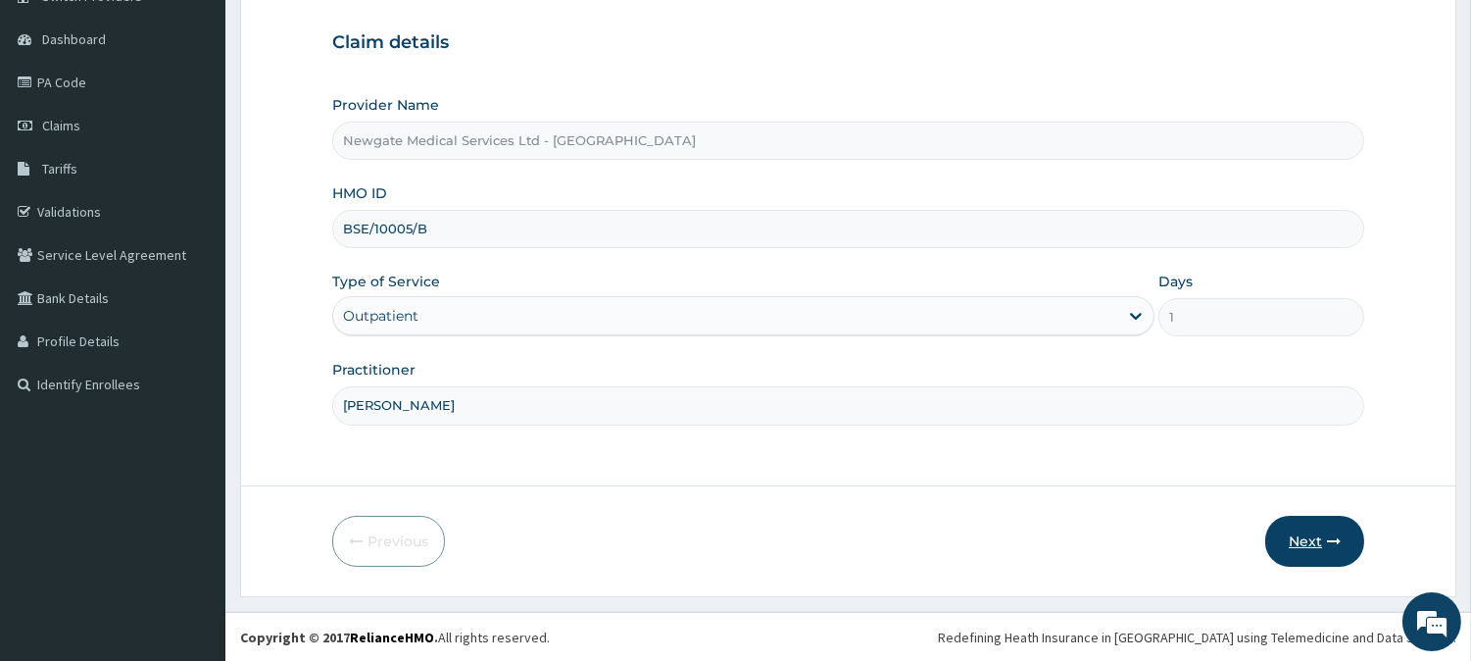
click at [1303, 531] on button "Next" at bounding box center [1314, 540] width 99 height 51
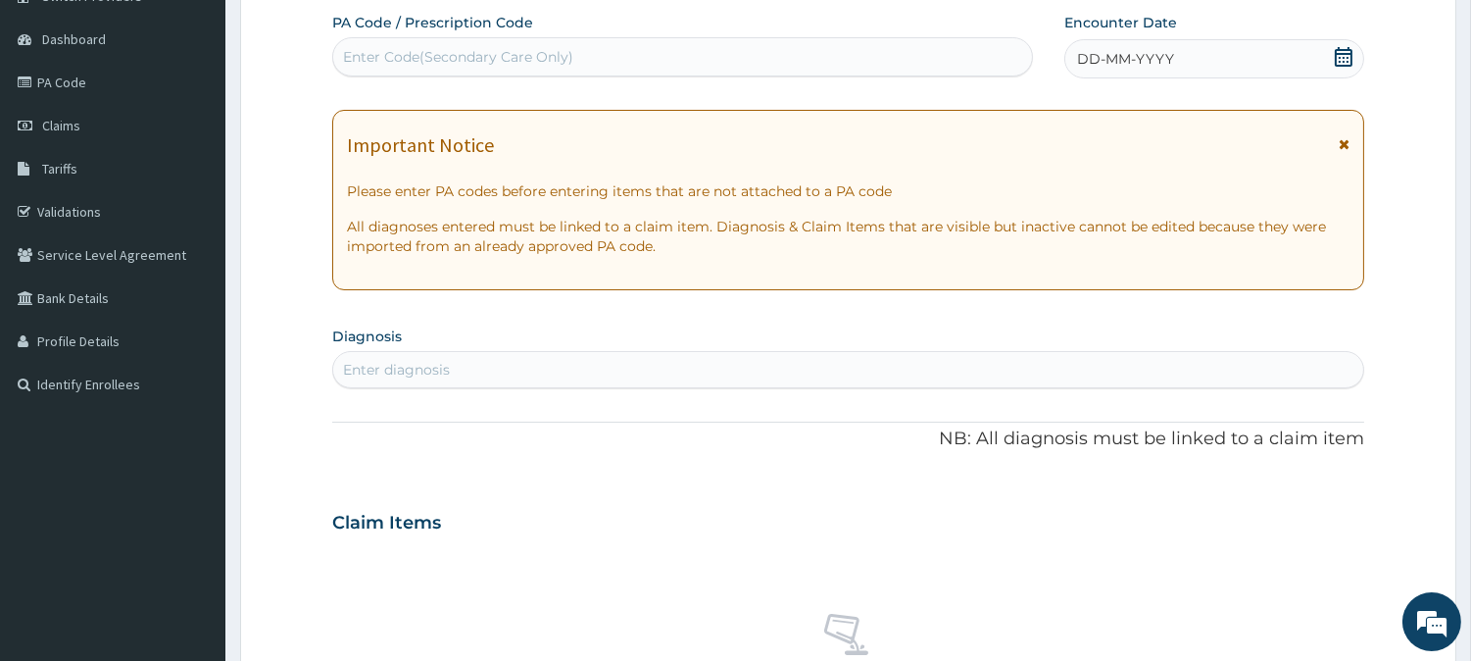
click at [1340, 55] on icon at bounding box center [1344, 57] width 20 height 20
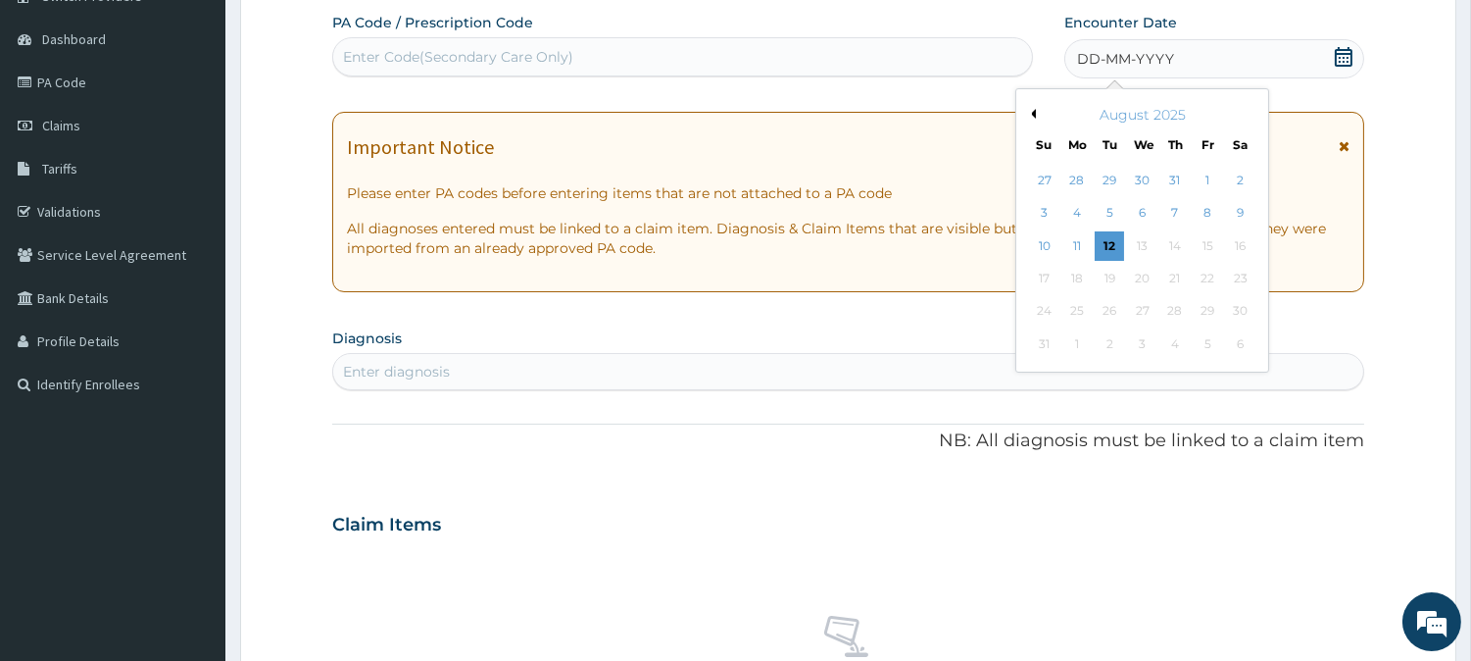
click at [1029, 114] on button "Previous Month" at bounding box center [1031, 114] width 10 height 10
click at [1078, 247] on div "14" at bounding box center [1076, 245] width 29 height 29
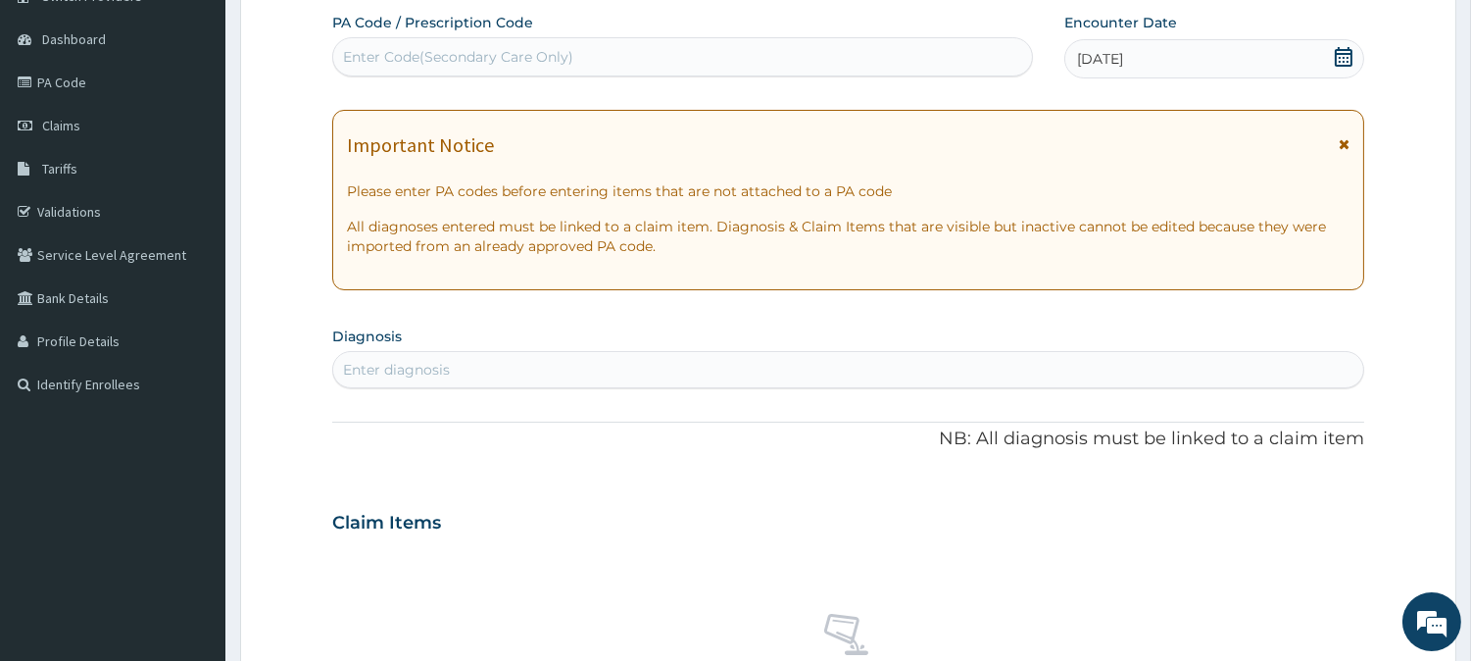
click at [457, 379] on div "Enter diagnosis" at bounding box center [848, 369] width 1030 height 31
type input "MALA"
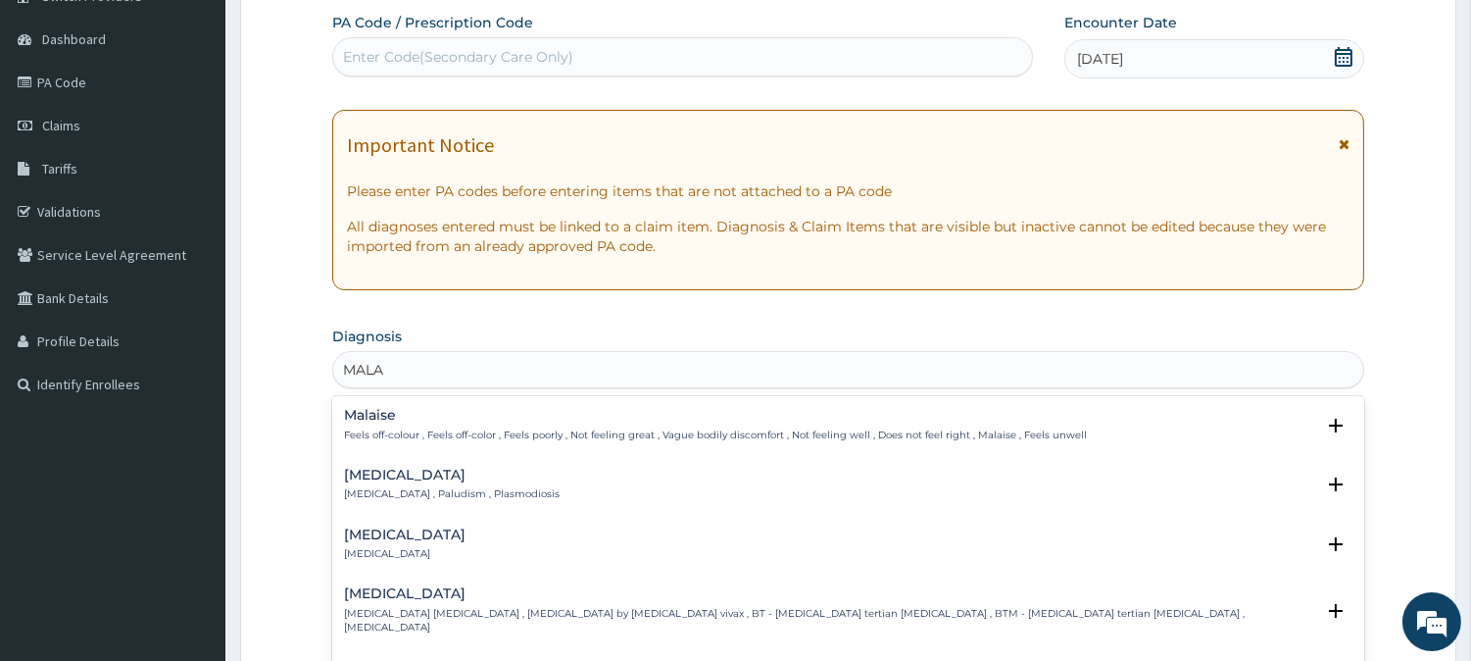
click at [388, 496] on p "Malaria , Paludism , Plasmodiosis" at bounding box center [452, 494] width 216 height 14
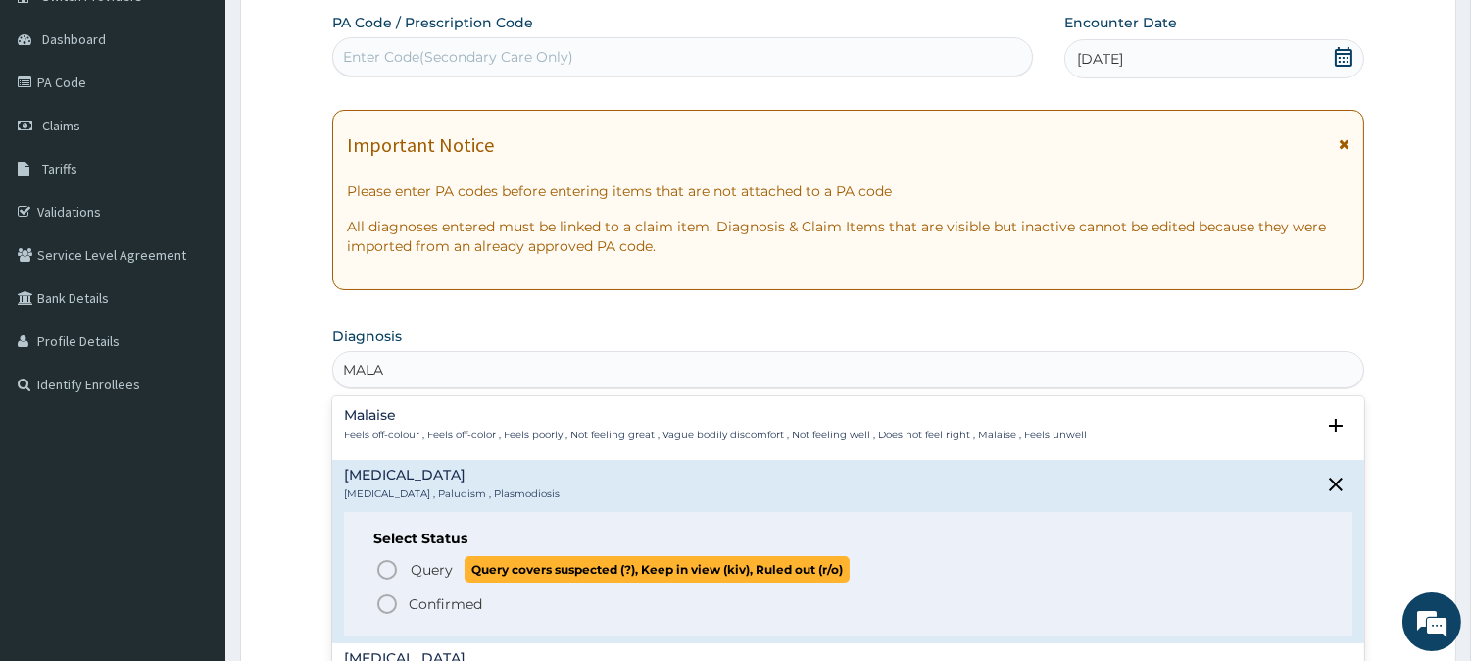
click at [390, 565] on icon "status option query" at bounding box center [387, 570] width 24 height 24
click at [390, 565] on div "No claim item" at bounding box center [848, 661] width 1032 height 225
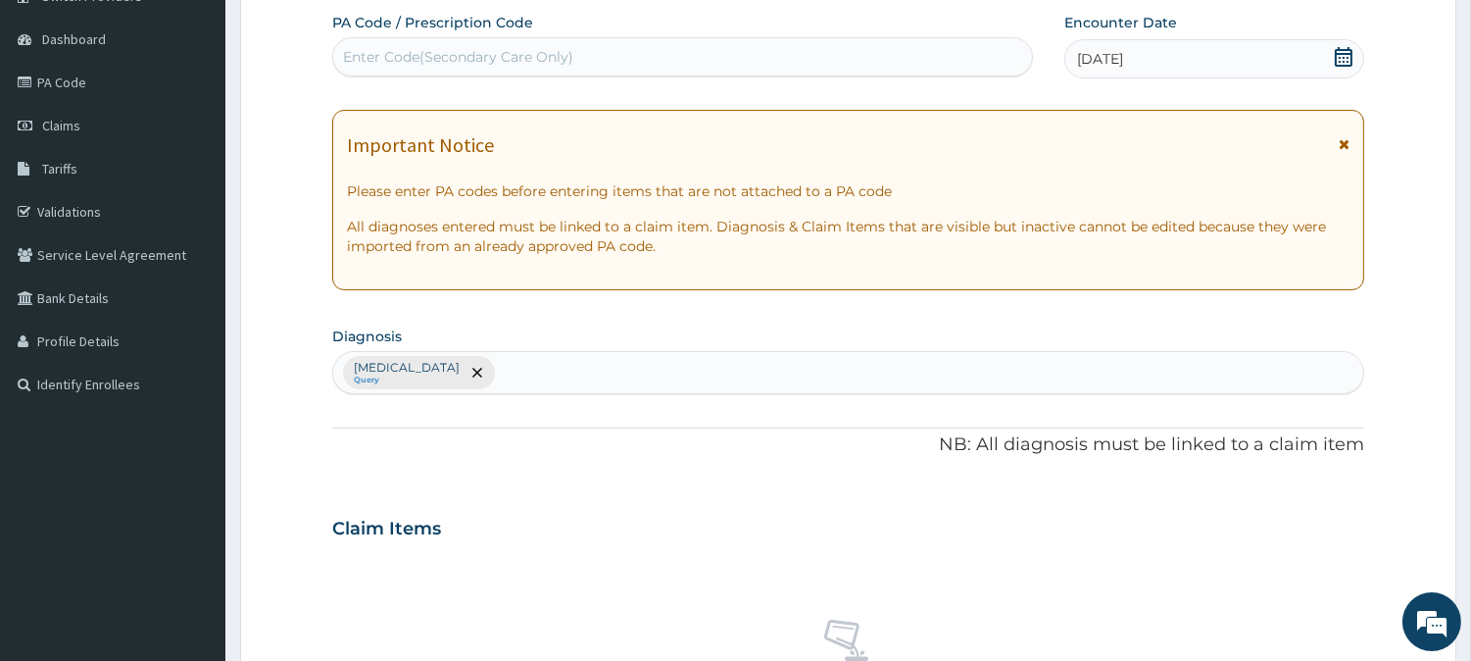
click at [522, 378] on div "Malaria Query" at bounding box center [848, 372] width 1030 height 41
type input "SEPSIS"
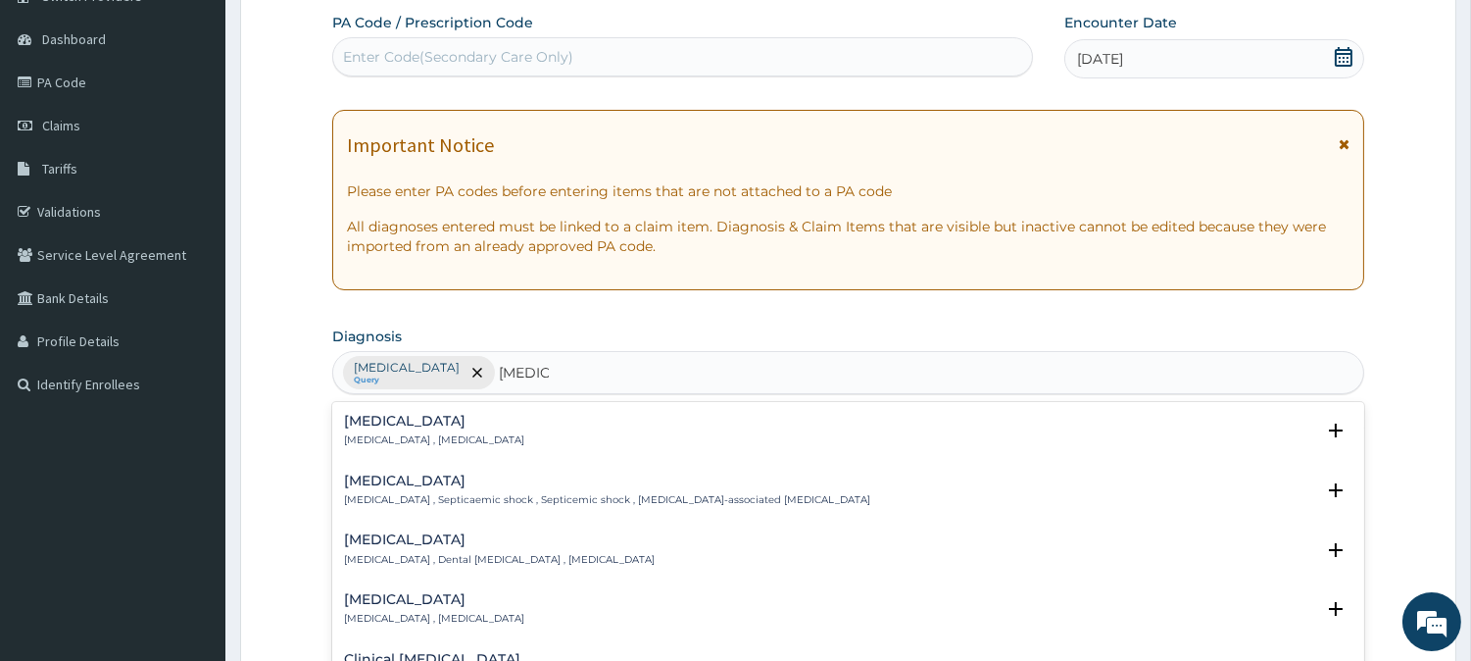
click at [379, 424] on h4 "[MEDICAL_DATA]" at bounding box center [434, 421] width 180 height 15
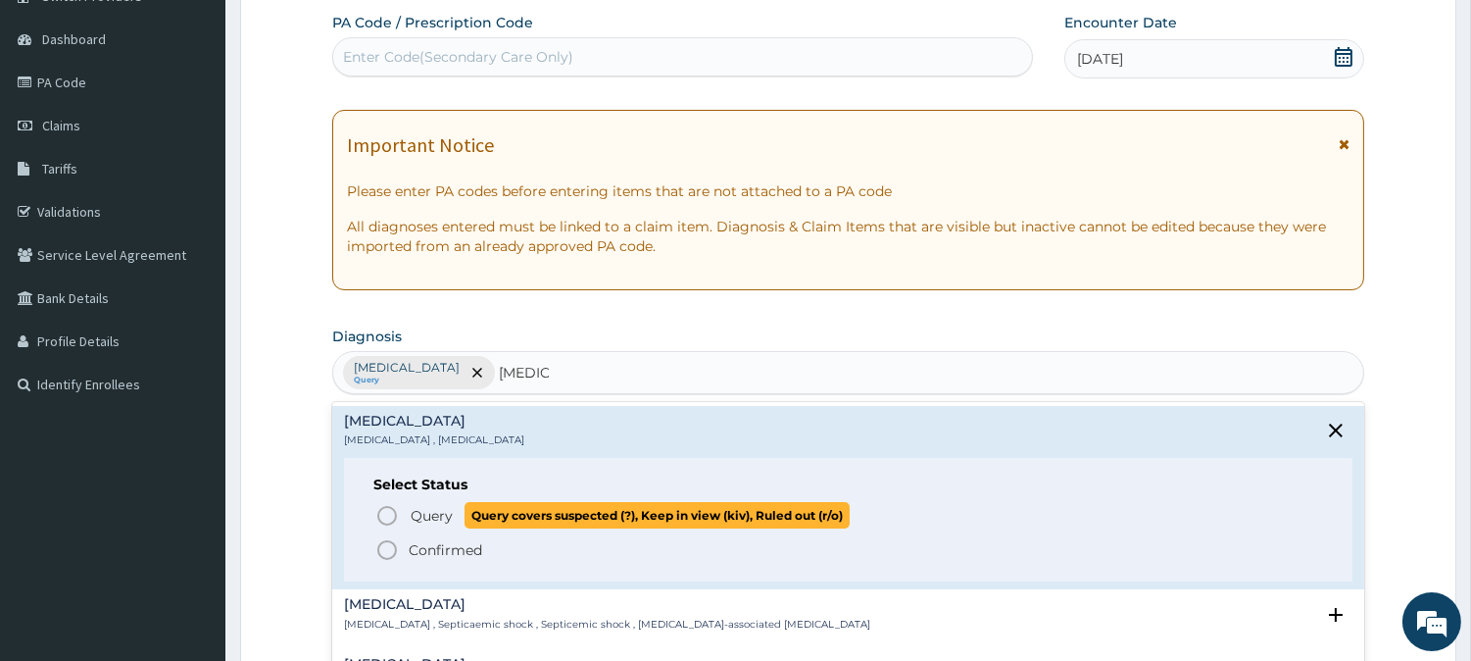
click at [388, 514] on icon "status option query" at bounding box center [387, 516] width 24 height 24
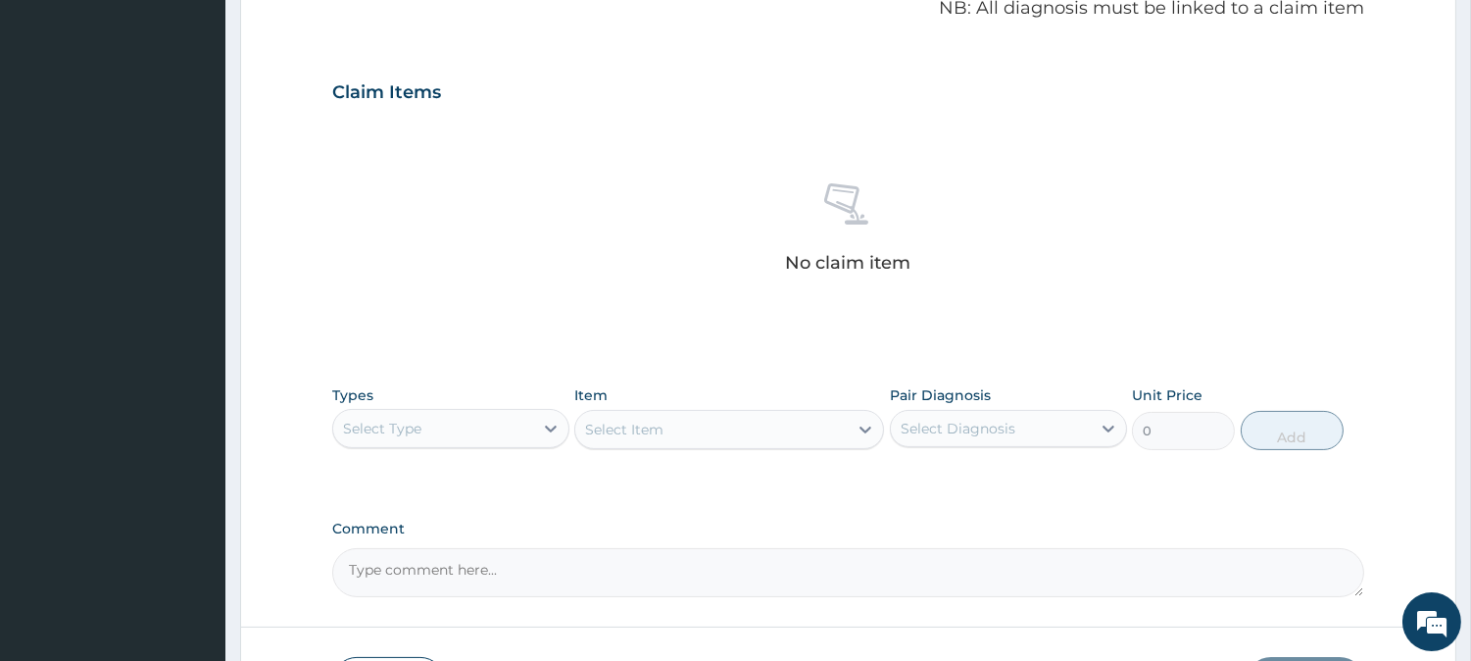
scroll to position [752, 0]
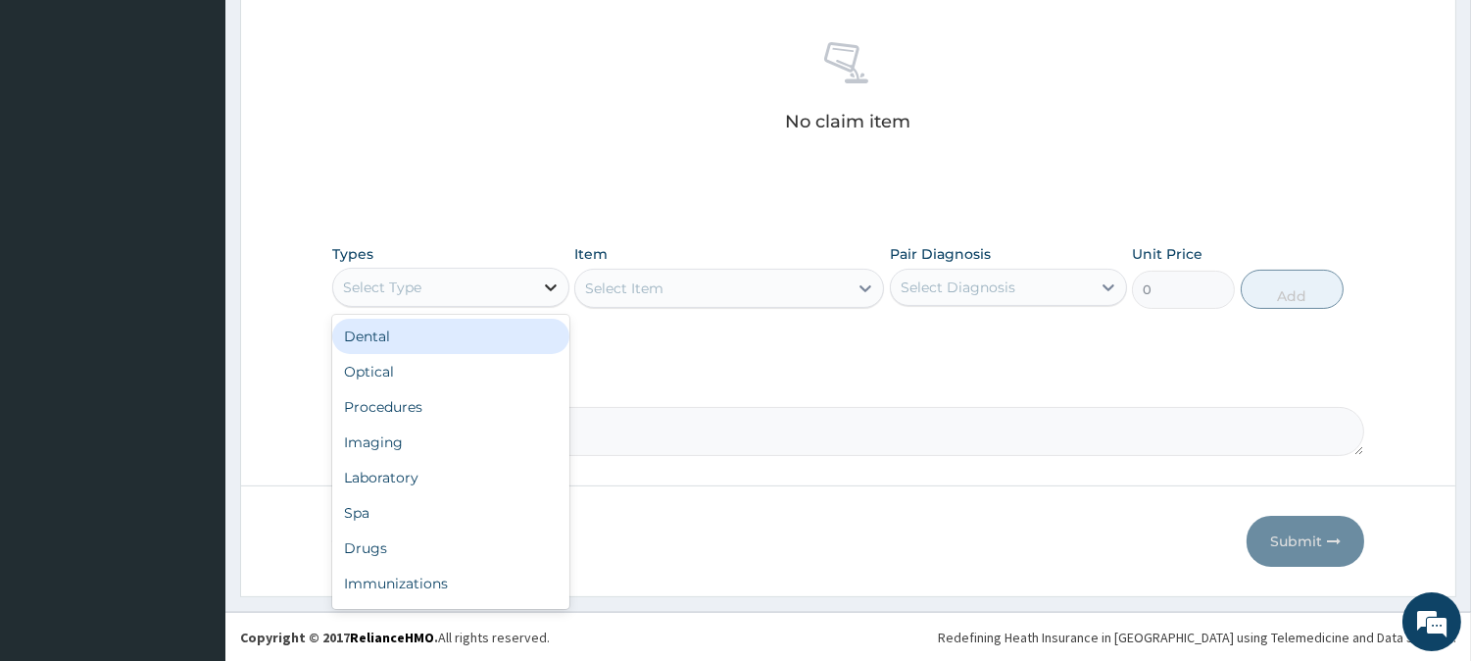
click at [537, 278] on div at bounding box center [550, 287] width 35 height 35
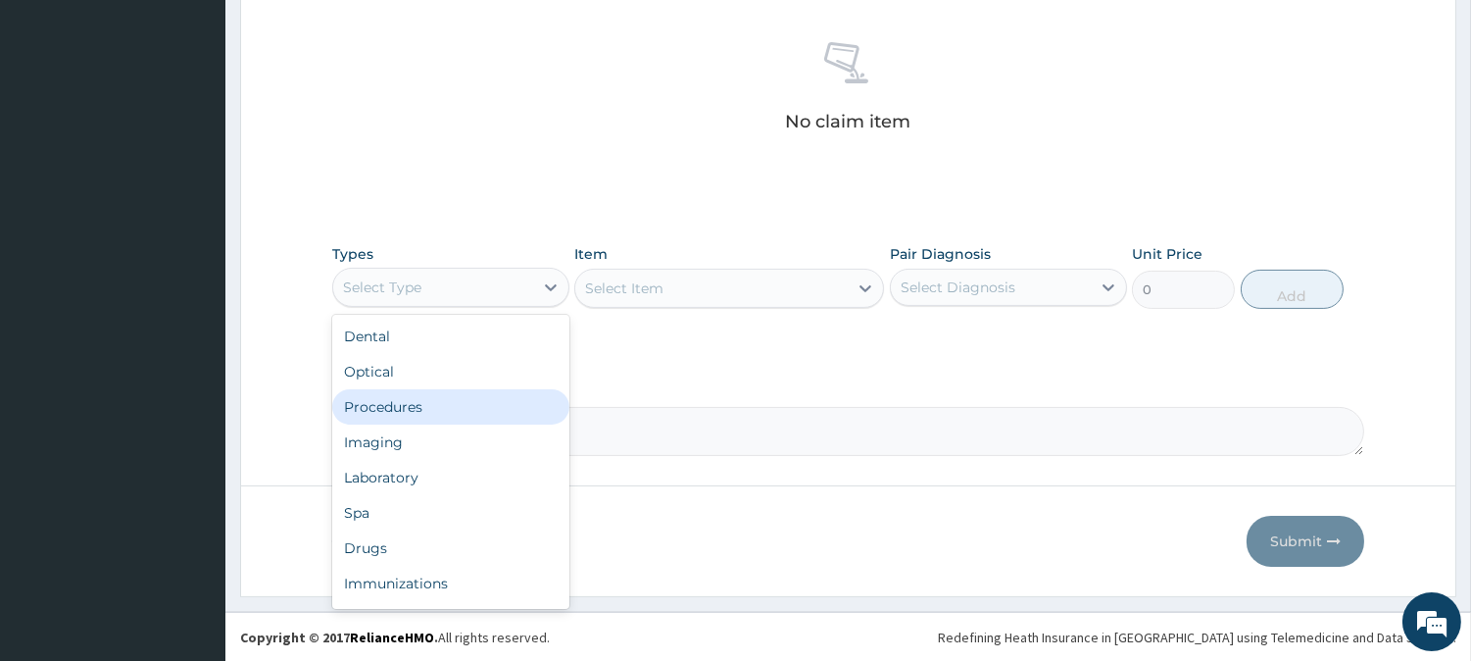
click at [415, 399] on div "Procedures" at bounding box center [450, 406] width 237 height 35
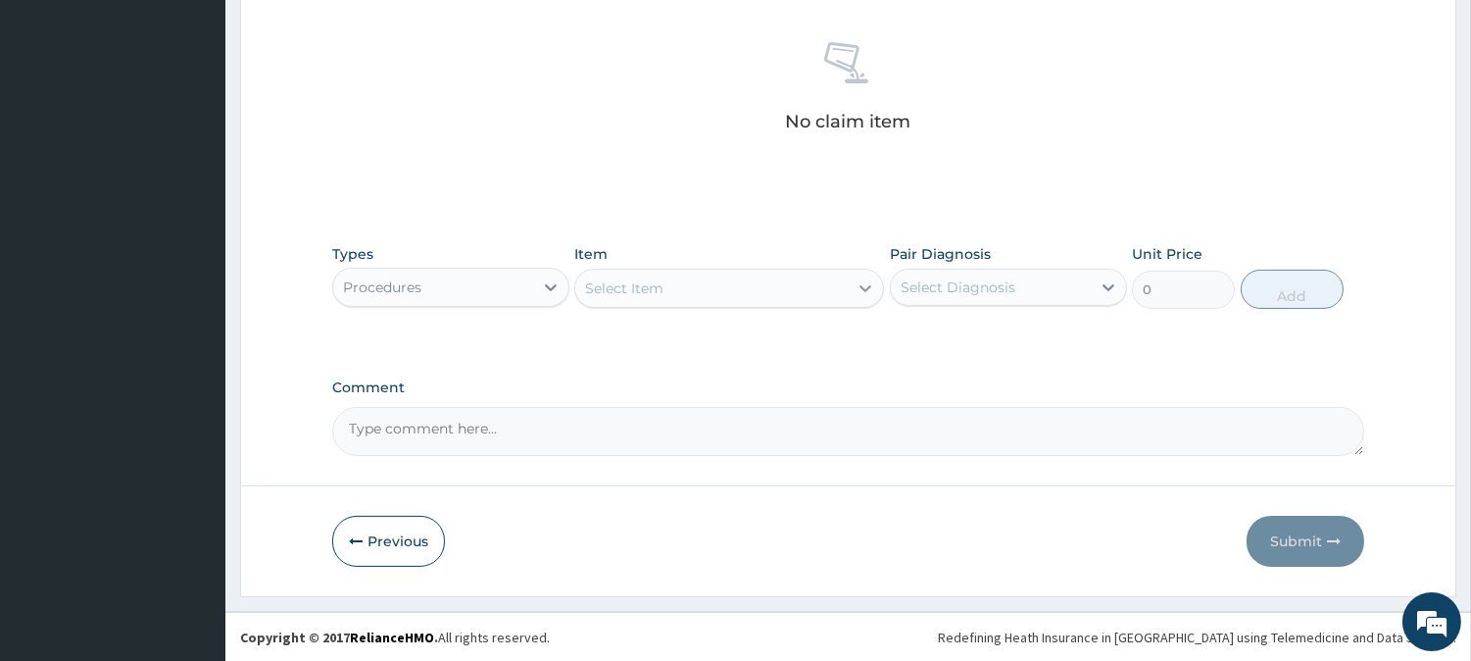
click at [862, 285] on icon at bounding box center [866, 288] width 20 height 20
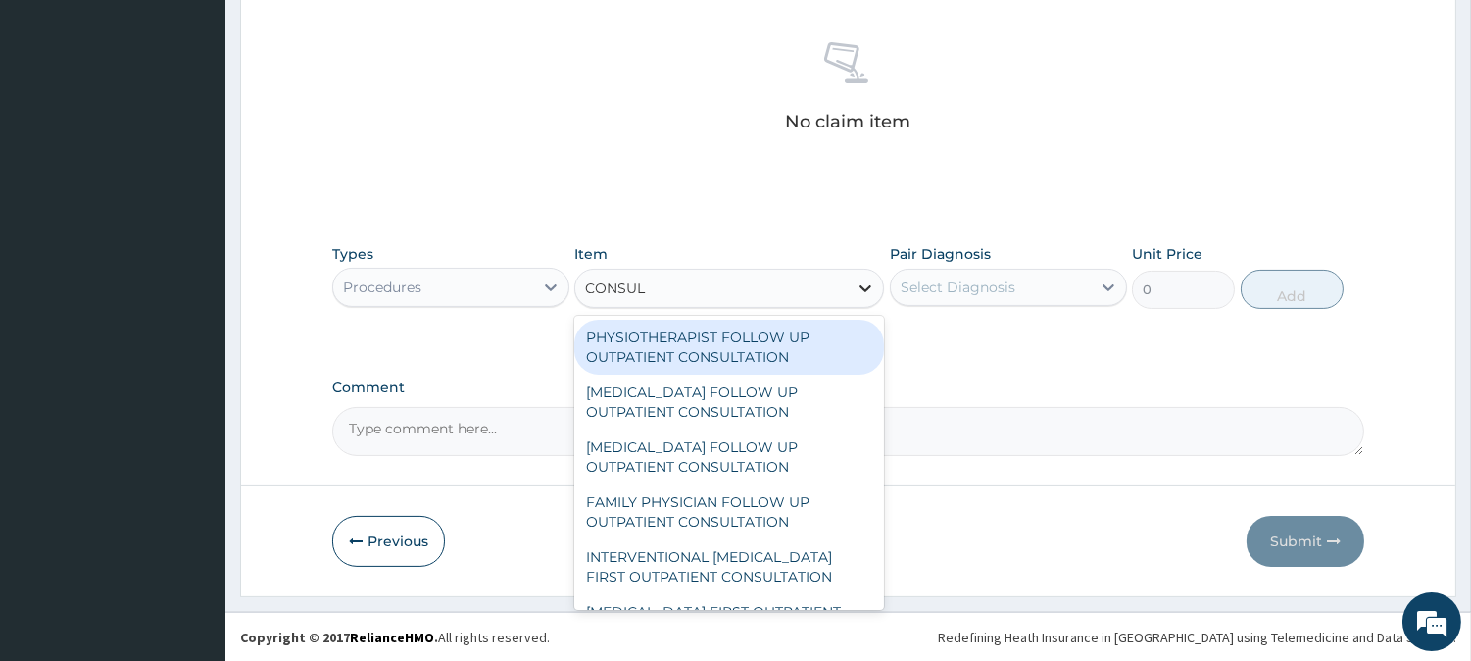
type input "CONSULT"
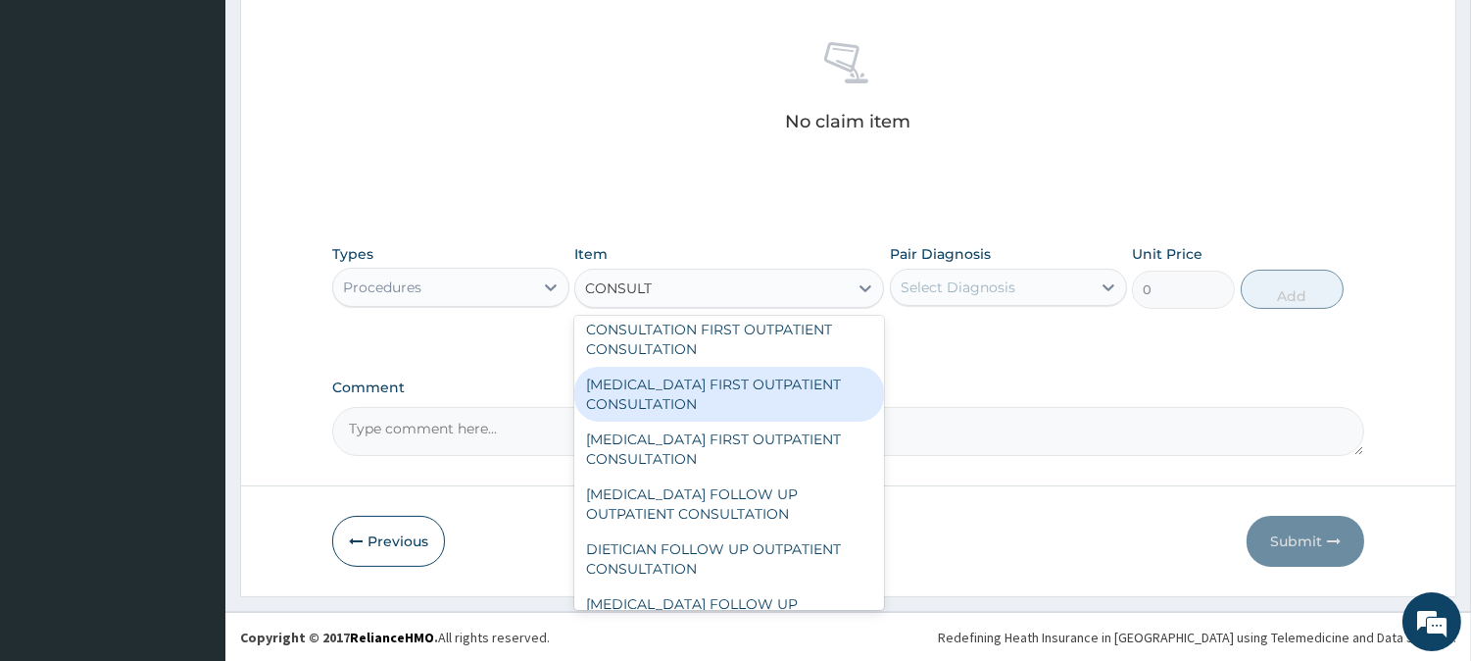
scroll to position [870, 0]
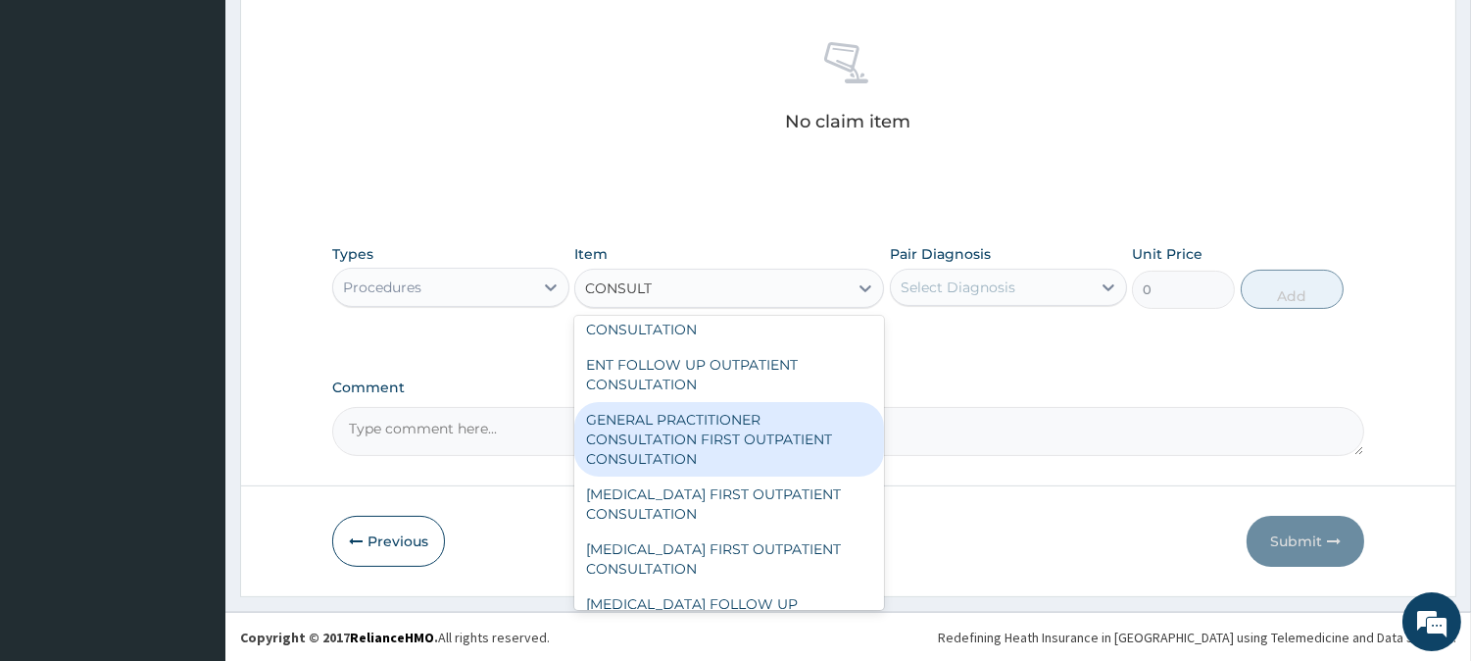
click at [625, 422] on div "GENERAL PRACTITIONER CONSULTATION FIRST OUTPATIENT CONSULTATION" at bounding box center [729, 439] width 310 height 74
type input "3000"
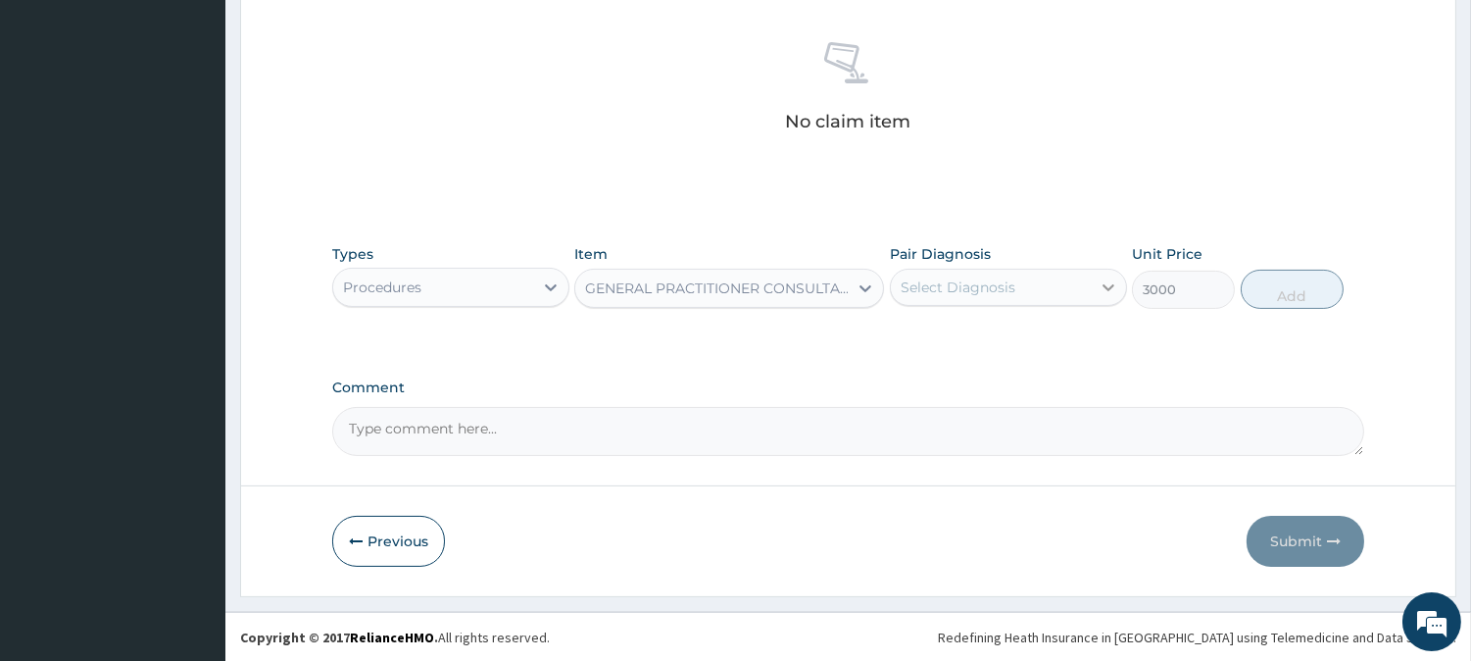
click at [1103, 285] on icon at bounding box center [1109, 287] width 12 height 7
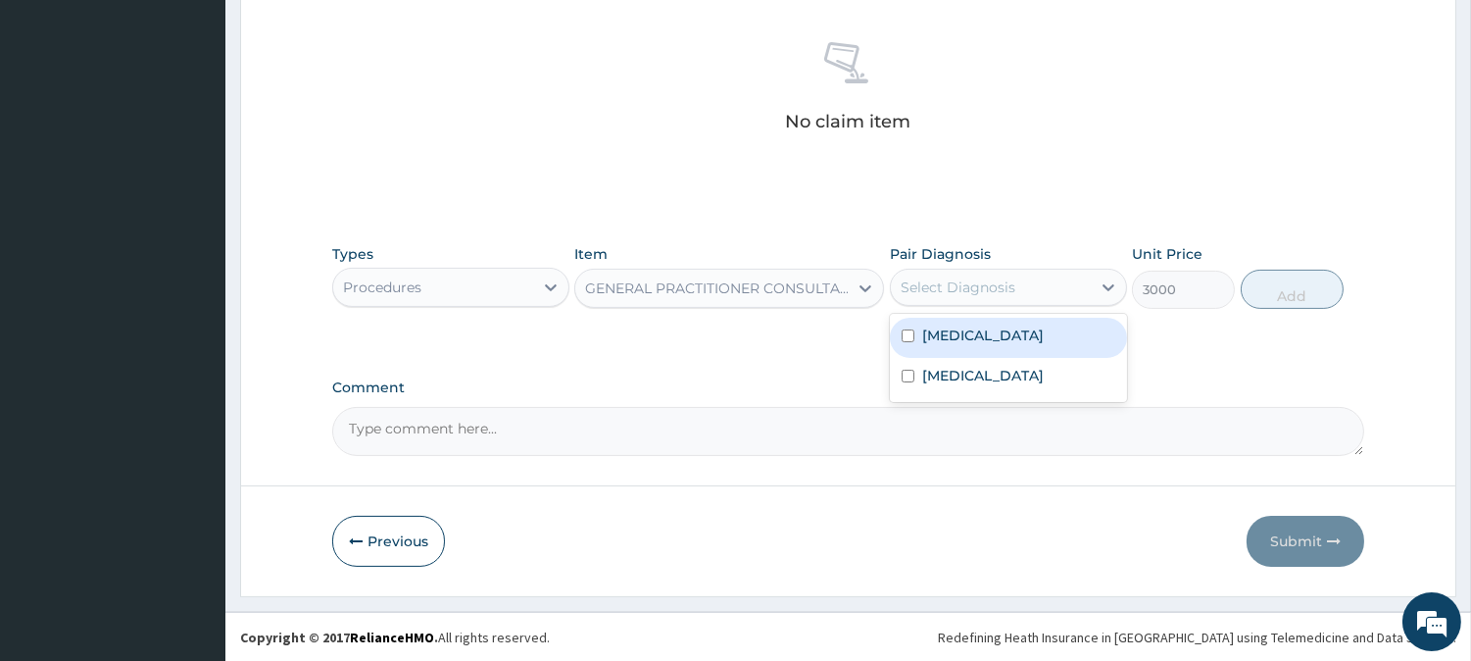
click at [897, 331] on div "Malaria" at bounding box center [1008, 338] width 237 height 40
checkbox input "true"
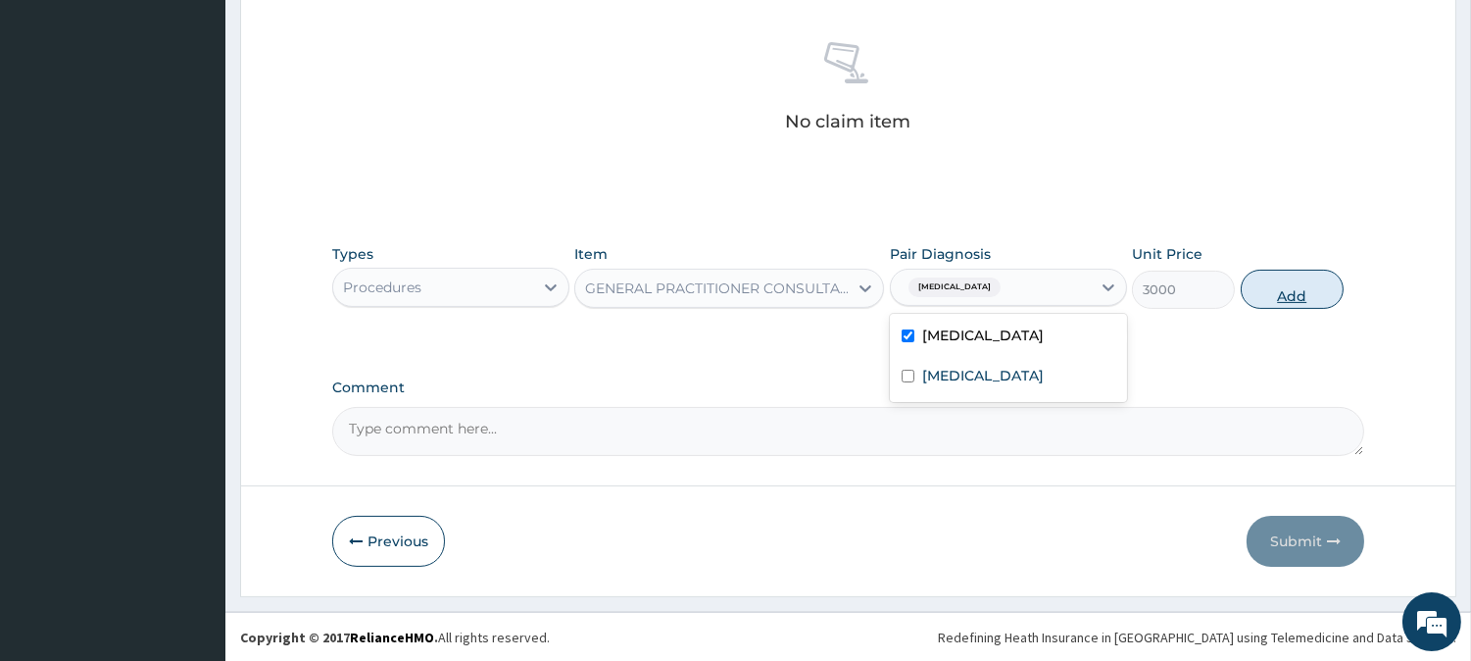
click at [1297, 289] on button "Add" at bounding box center [1292, 289] width 103 height 39
type input "0"
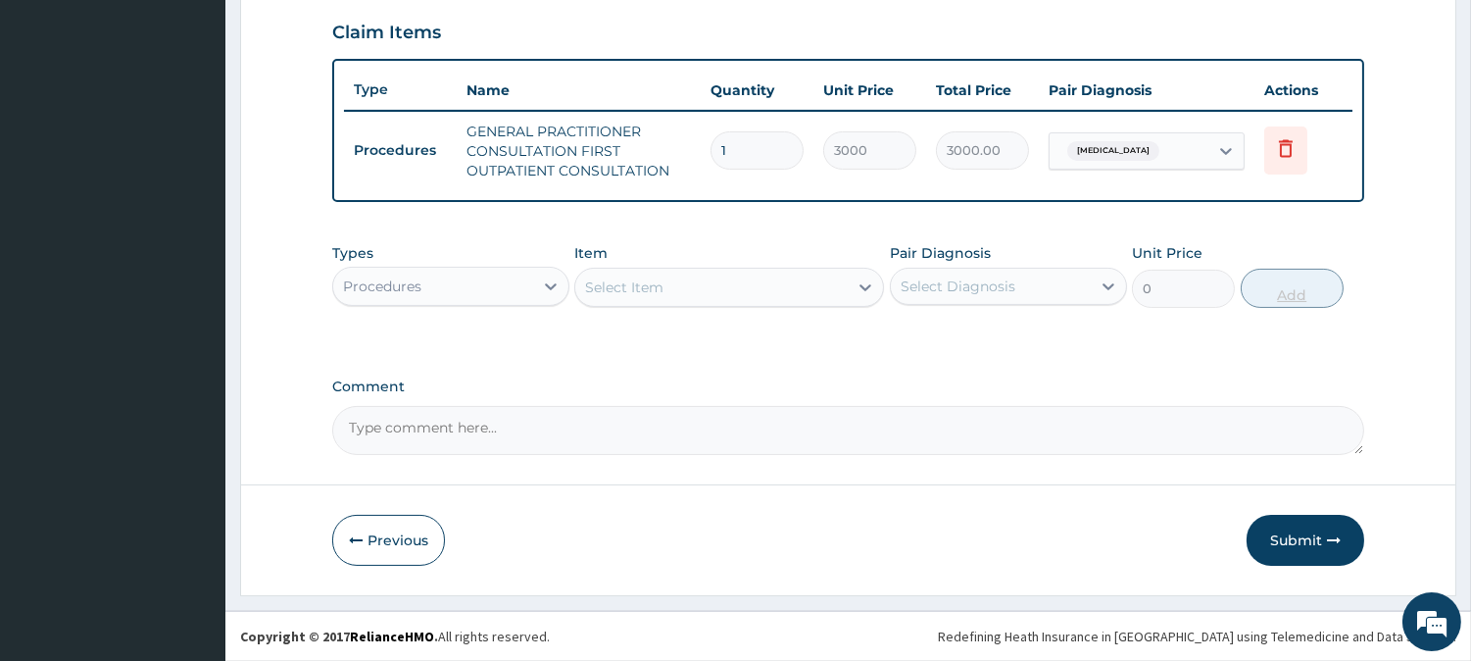
scroll to position [667, 0]
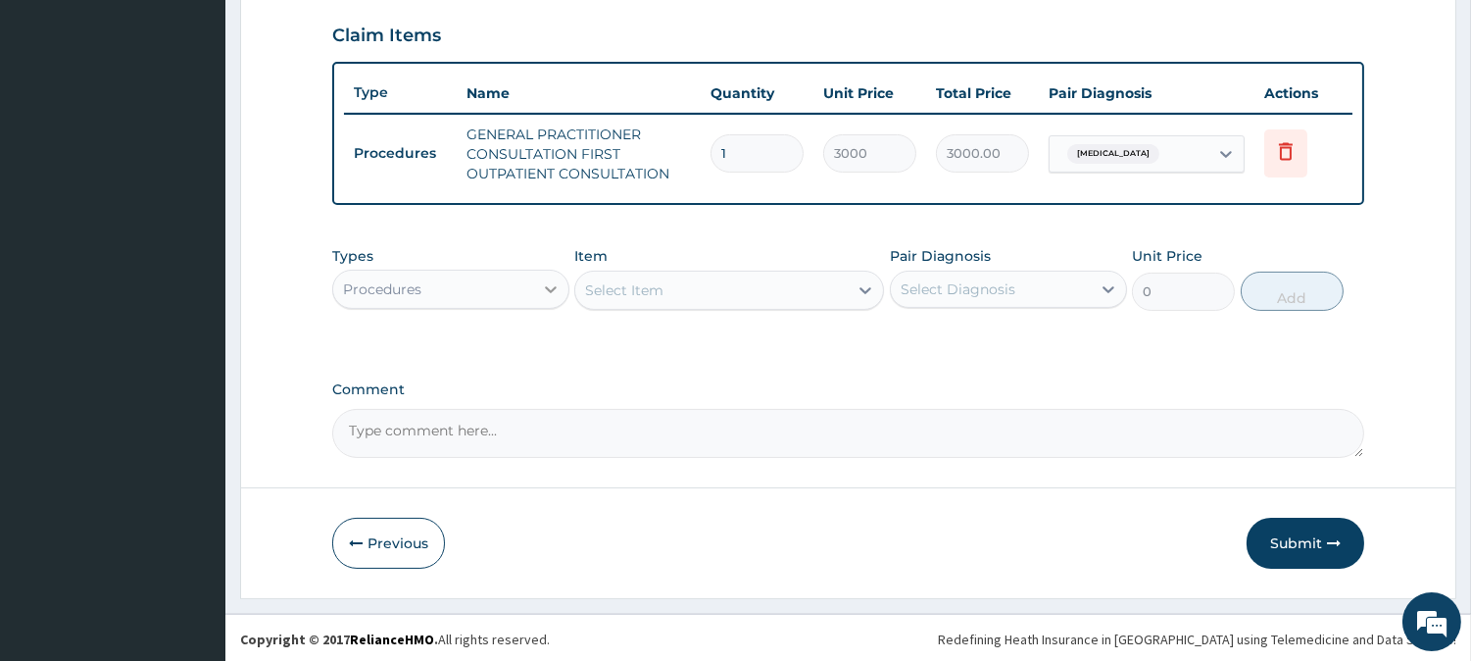
click at [551, 287] on icon at bounding box center [551, 289] width 12 height 7
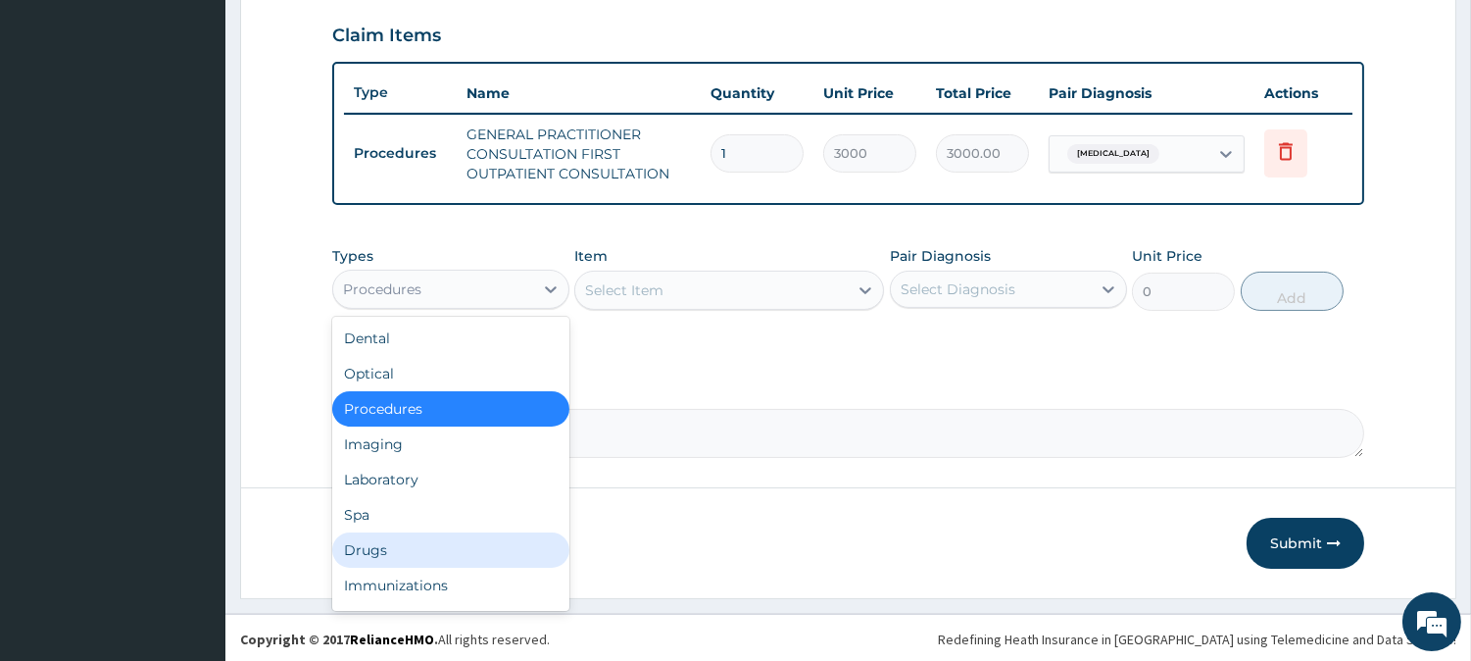
click at [415, 547] on div "Drugs" at bounding box center [450, 549] width 237 height 35
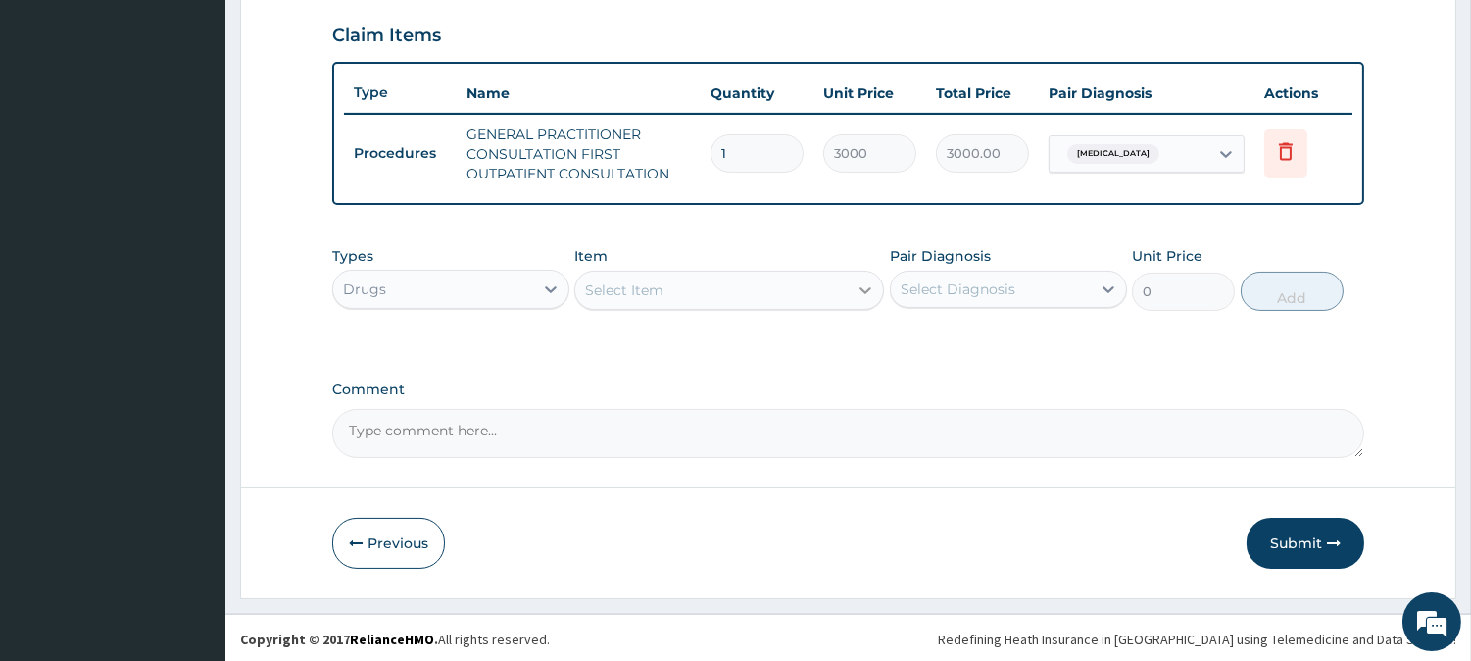
click at [865, 287] on icon at bounding box center [866, 290] width 20 height 20
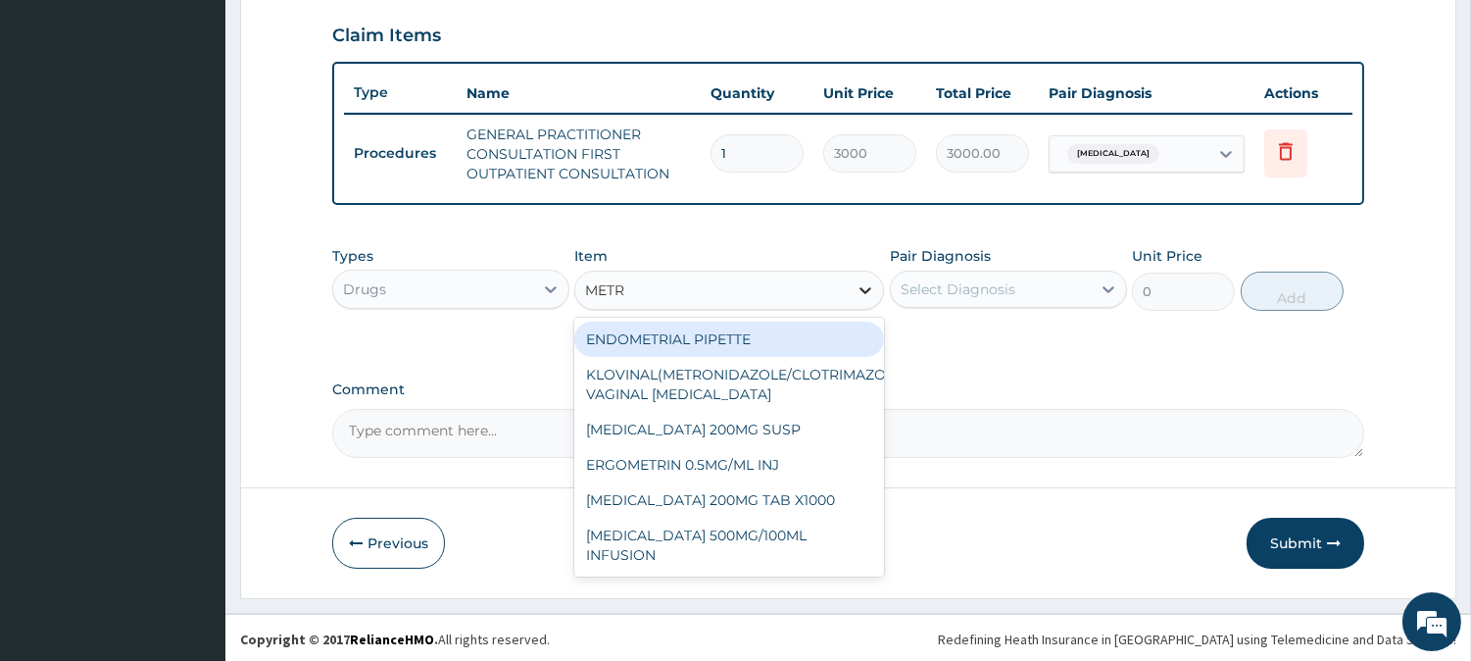
type input "METRO"
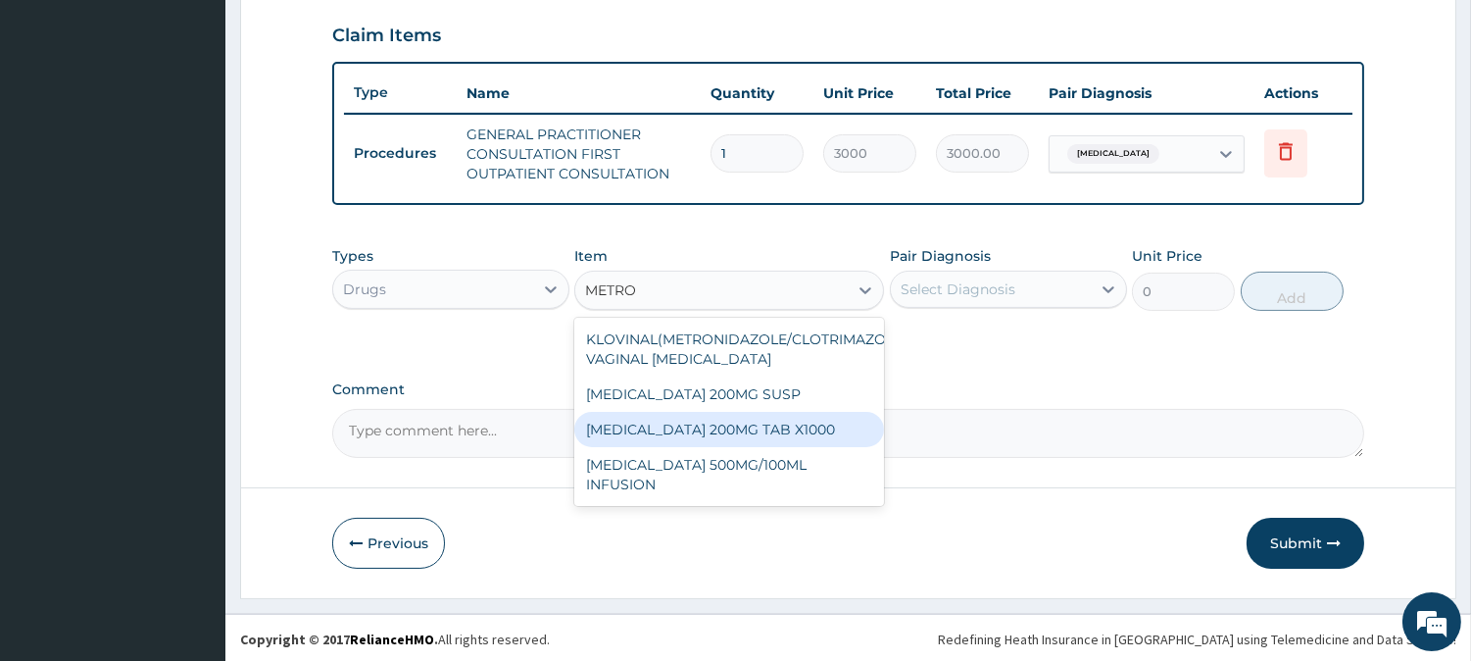
click at [765, 423] on div "METRONIDAZOLE 200MG TAB X1000" at bounding box center [729, 429] width 310 height 35
type input "52.5"
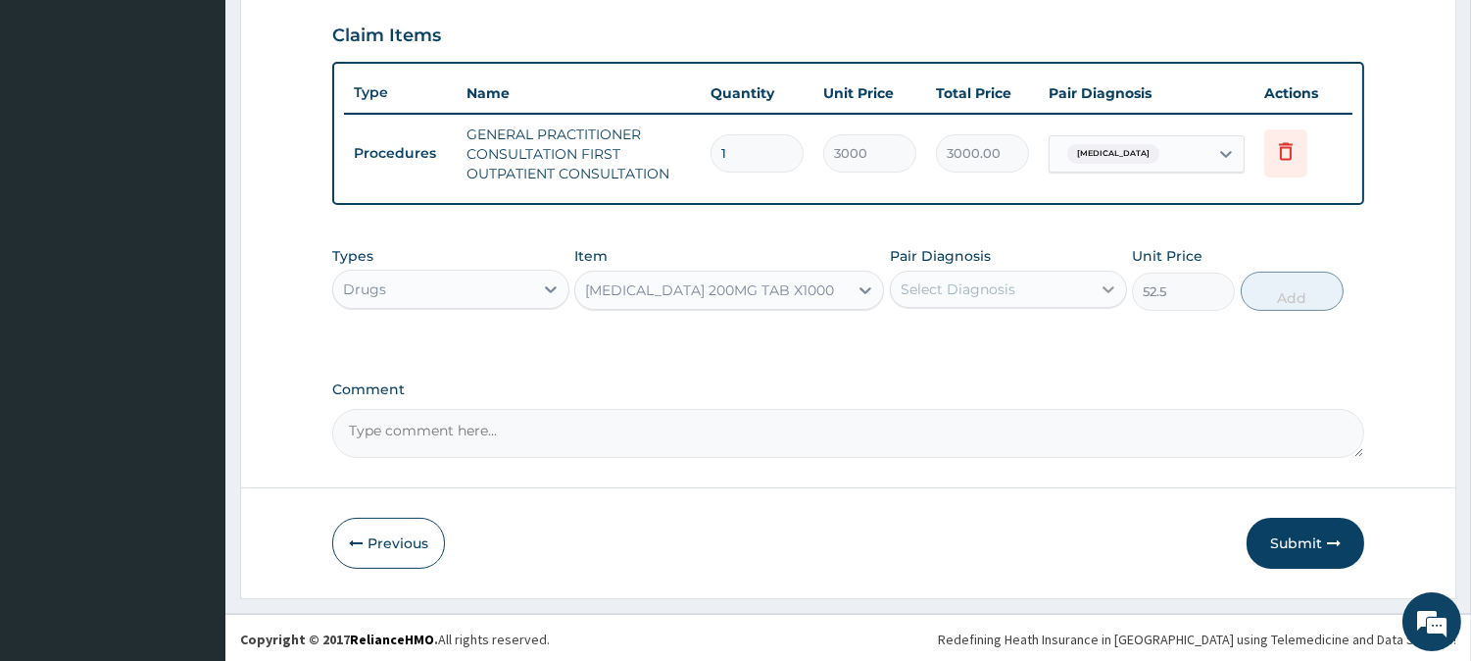
click at [1103, 286] on icon at bounding box center [1109, 289] width 12 height 7
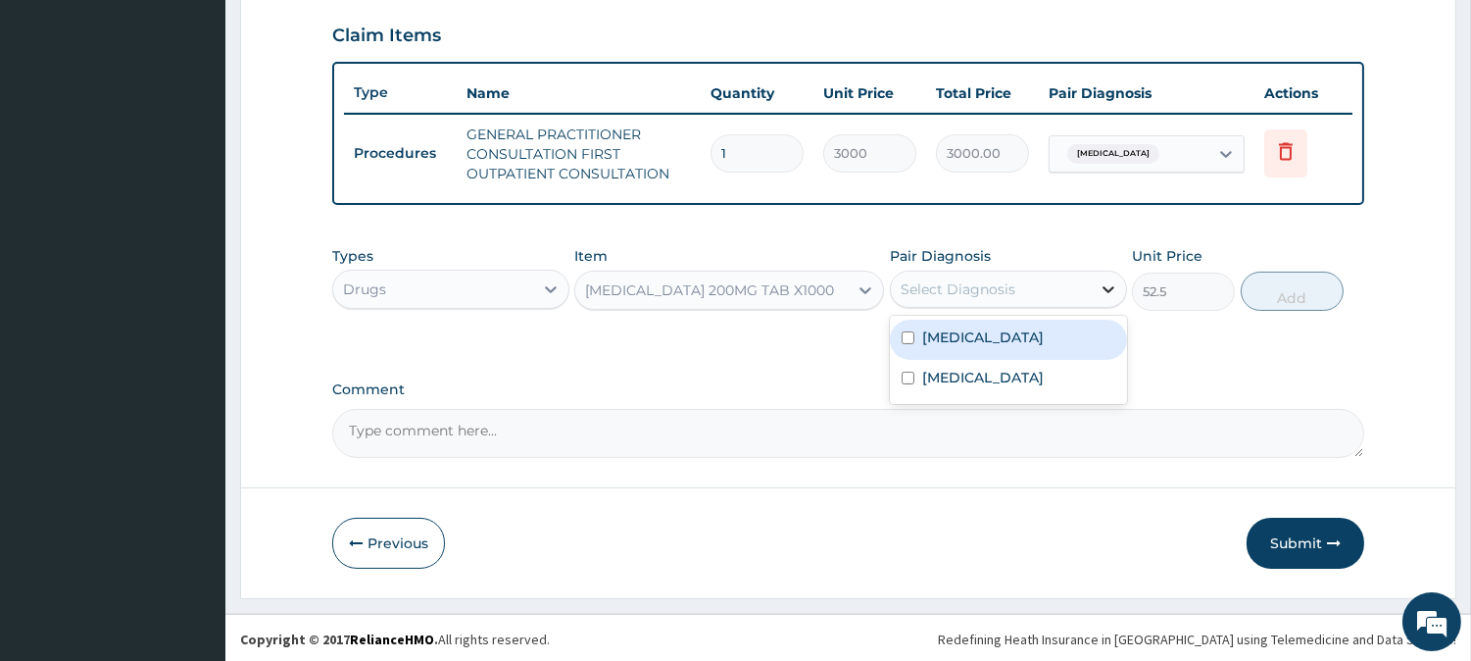
click at [1108, 280] on icon at bounding box center [1109, 289] width 20 height 20
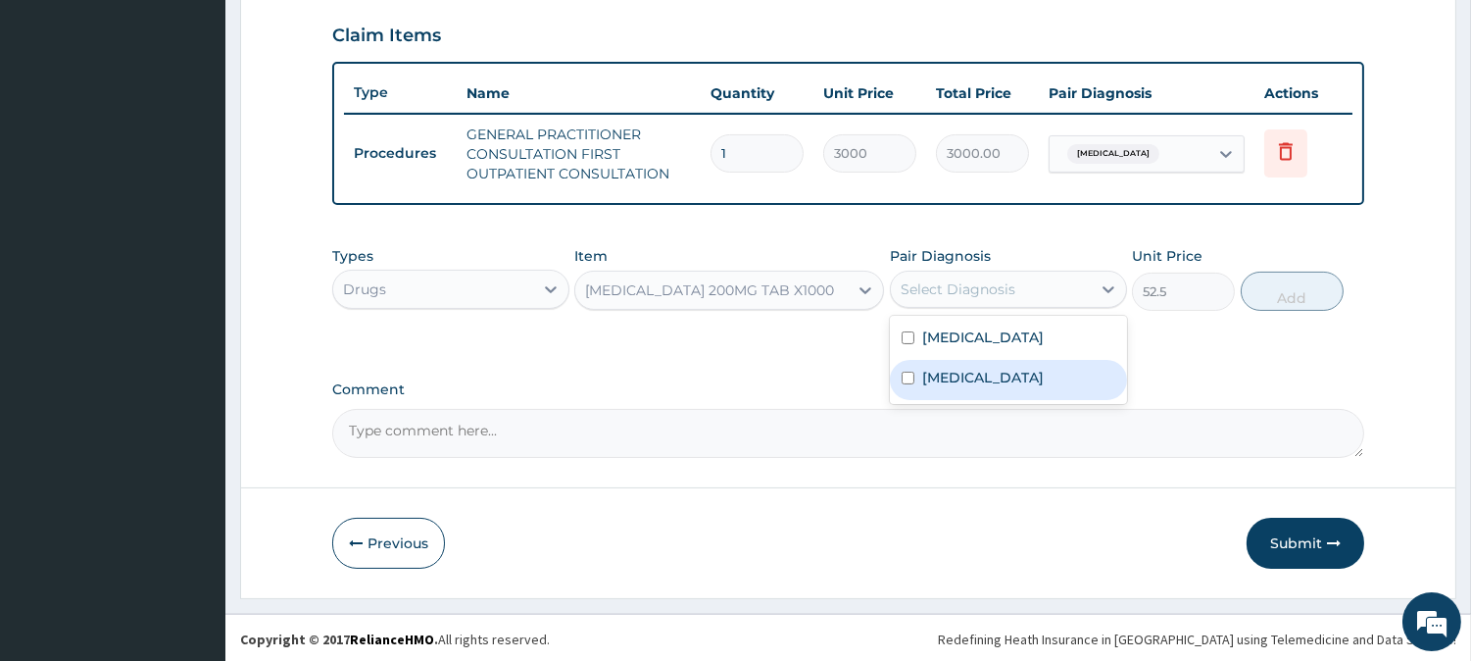
click at [907, 377] on input "checkbox" at bounding box center [908, 377] width 13 height 13
checkbox input "true"
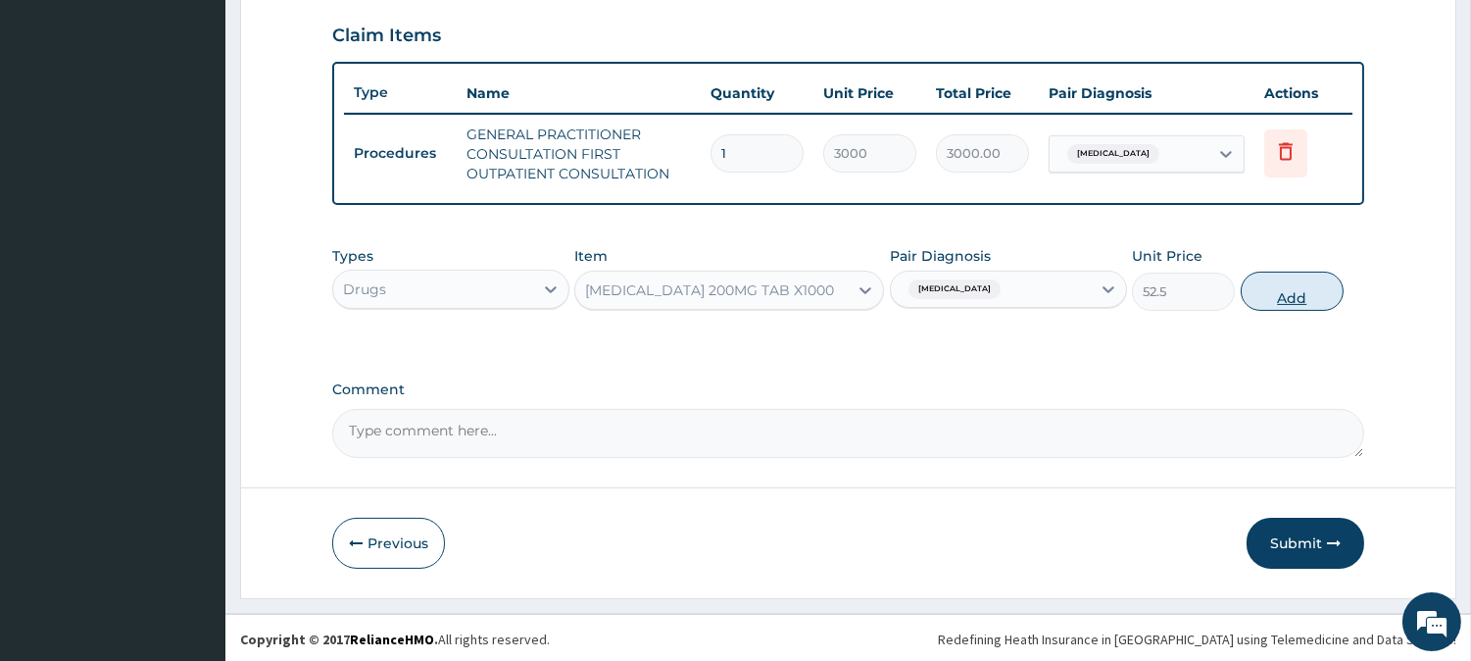
click at [1297, 280] on button "Add" at bounding box center [1292, 290] width 103 height 39
type input "0"
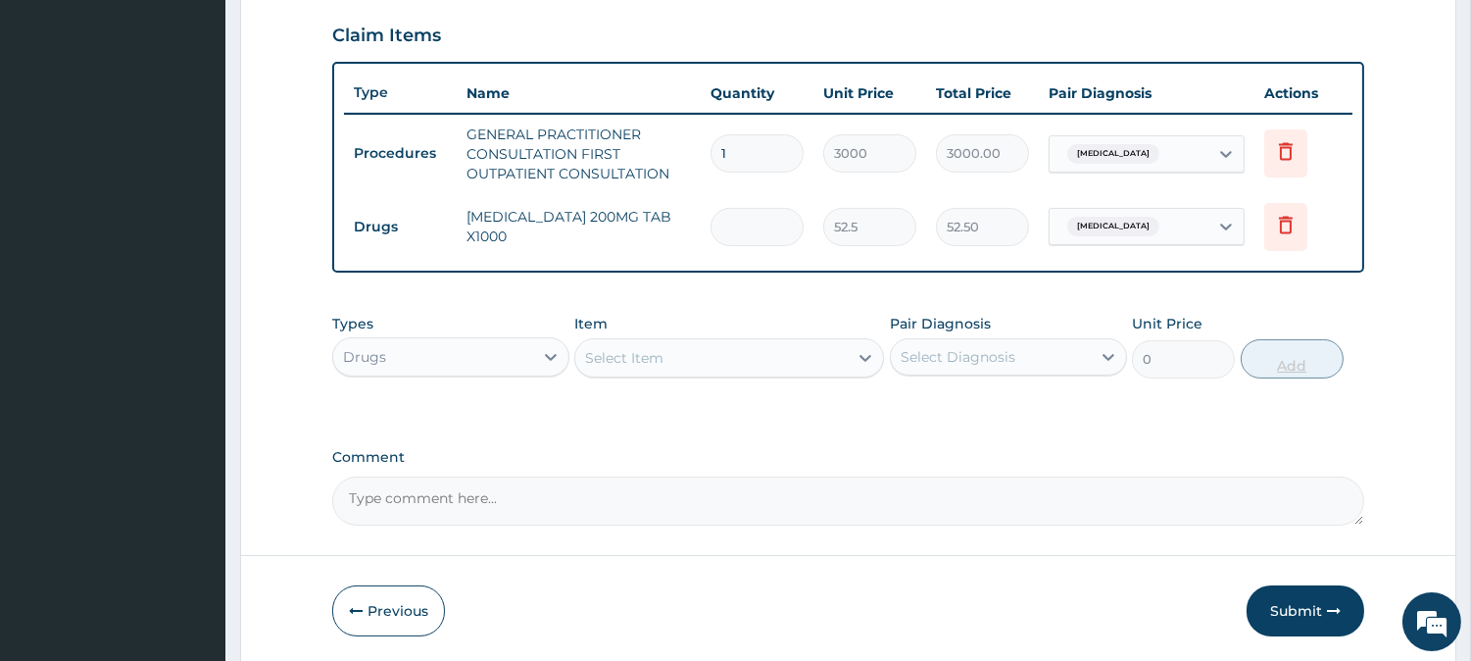
type input "0.00"
type input "2"
type input "105.00"
type input "20"
type input "1050.00"
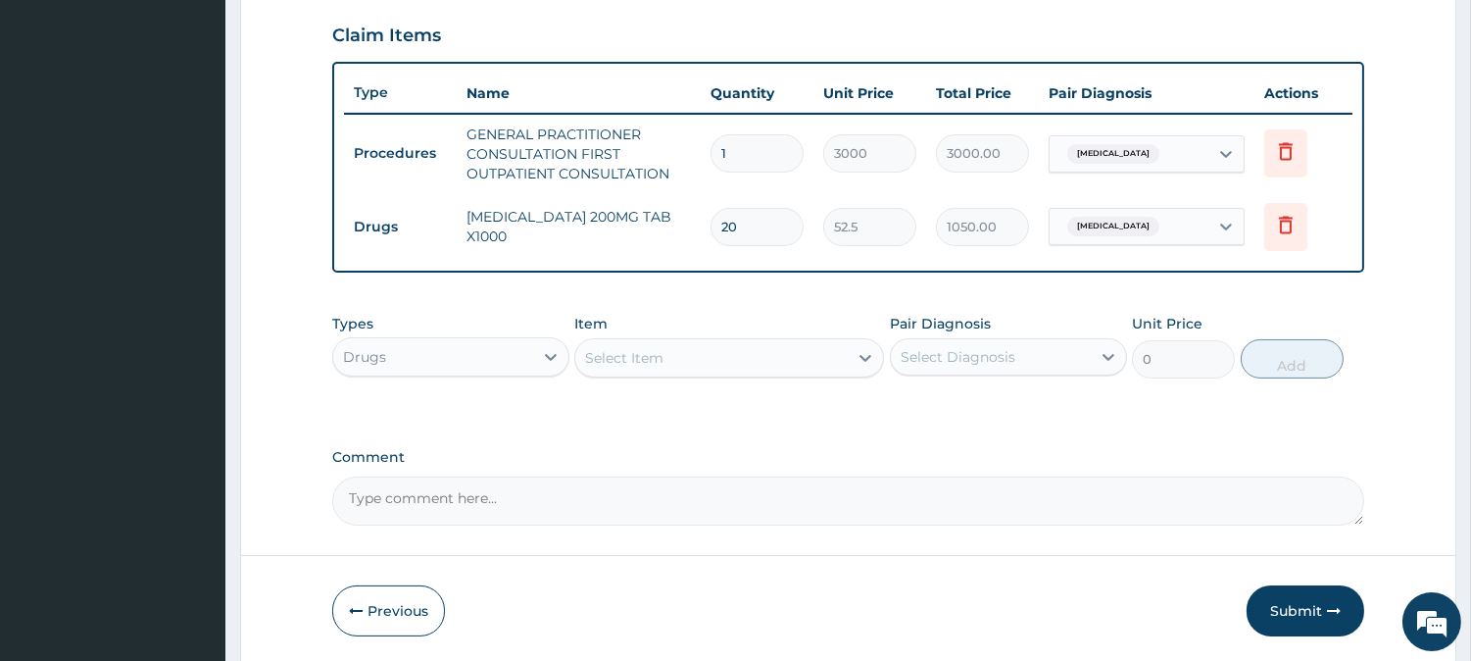
type input "20"
click at [862, 355] on icon at bounding box center [866, 358] width 12 height 7
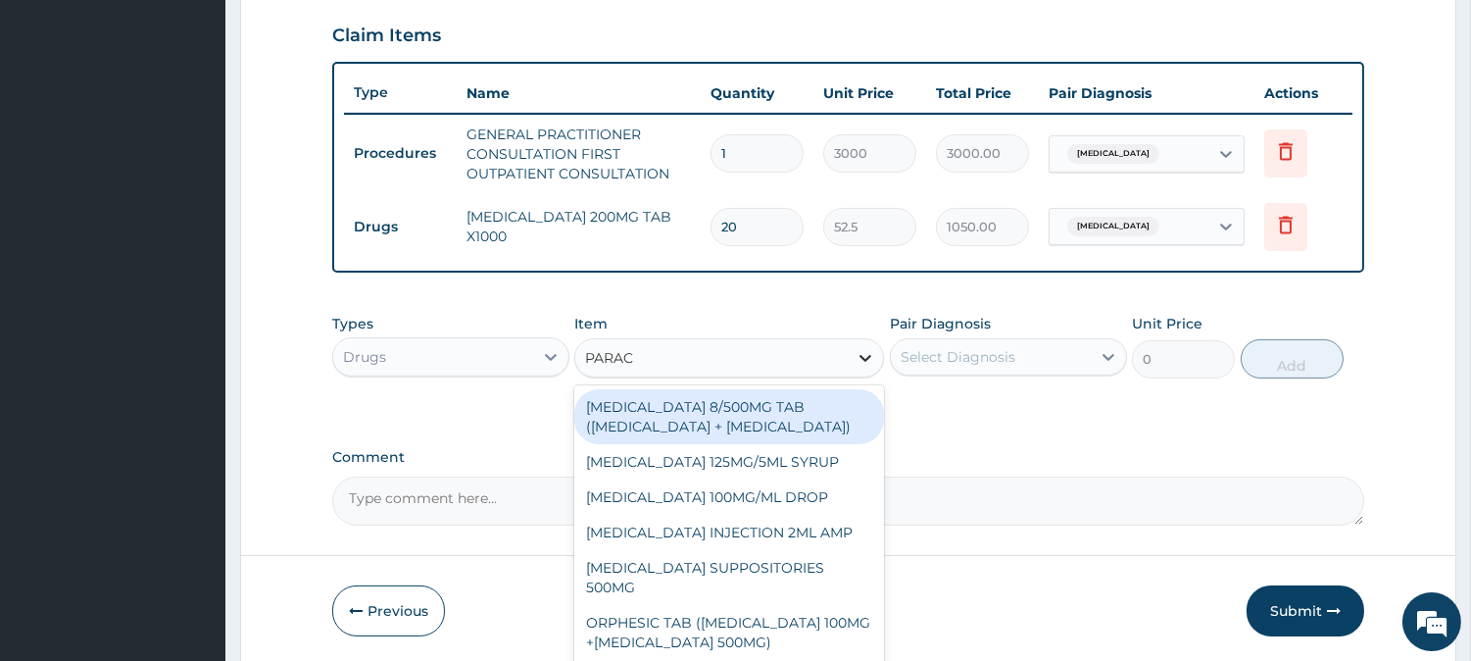
type input "PARACE"
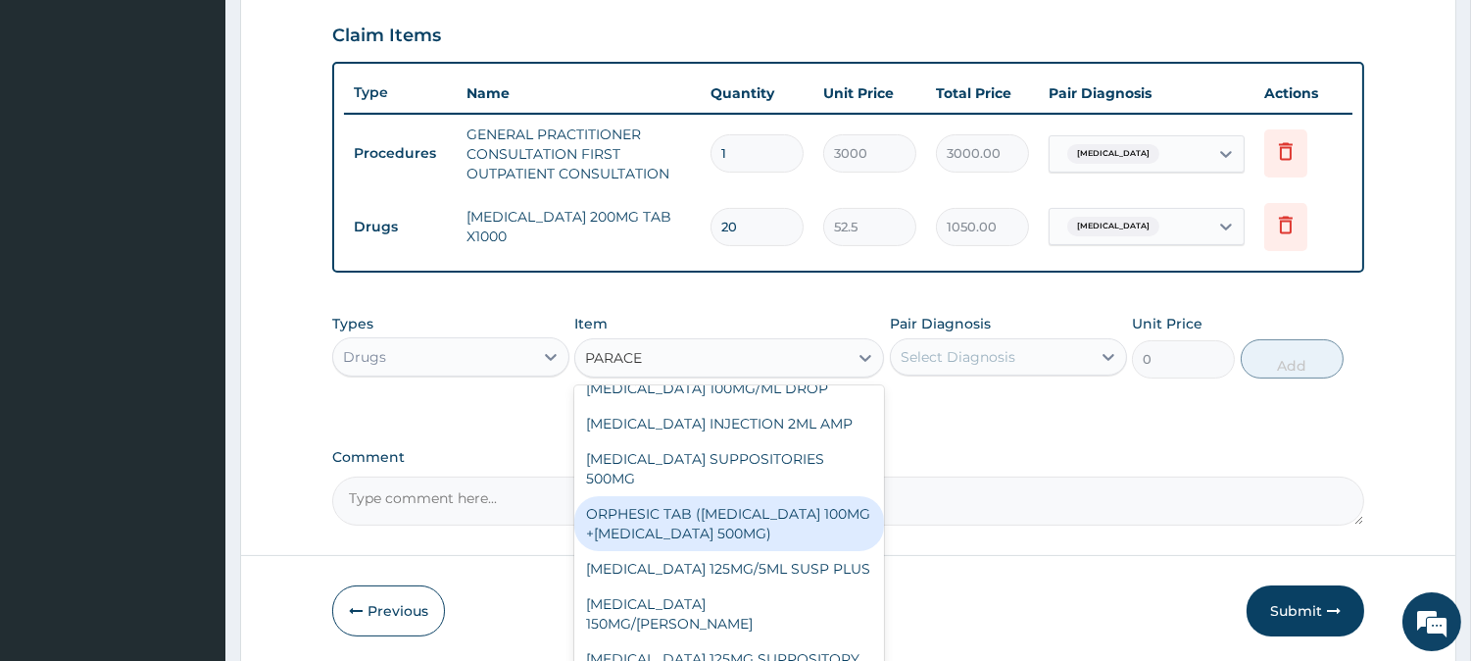
scroll to position [164, 0]
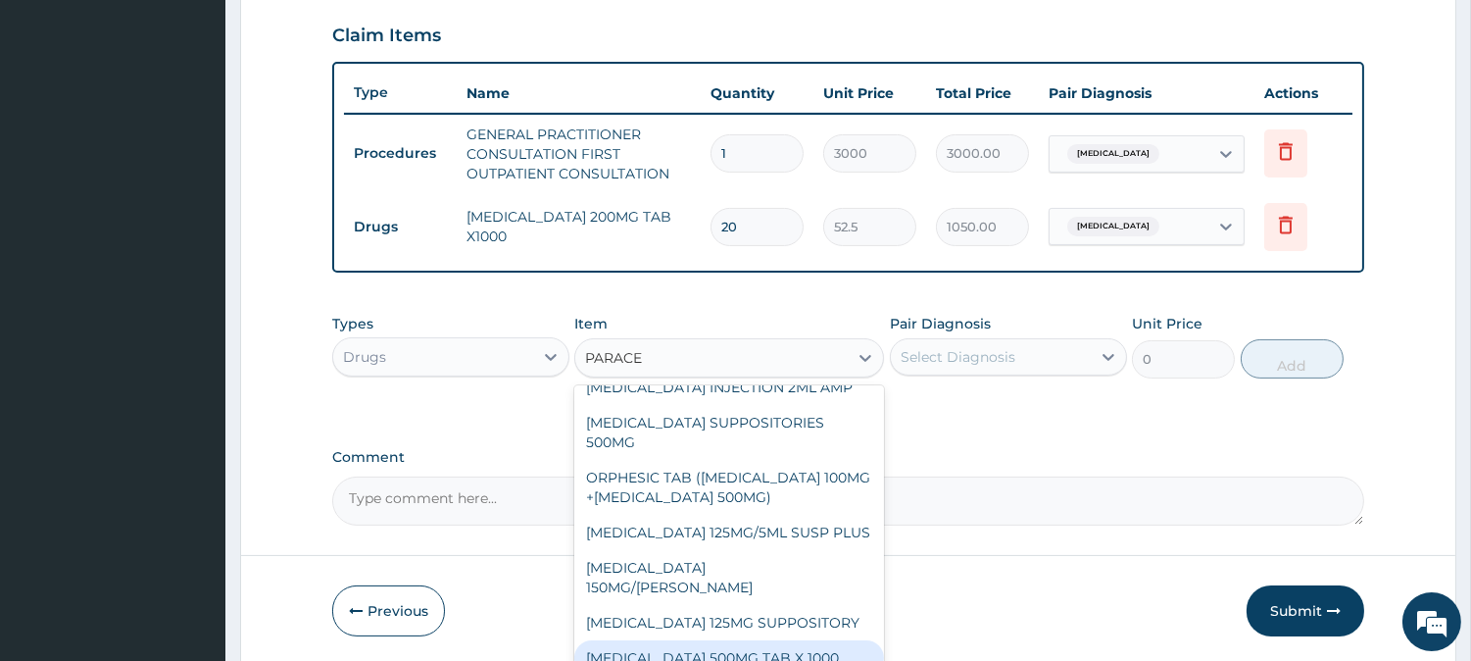
click at [701, 650] on div "[MEDICAL_DATA] 500MG TAB X 1000" at bounding box center [729, 657] width 310 height 35
type input "11.02499961853027"
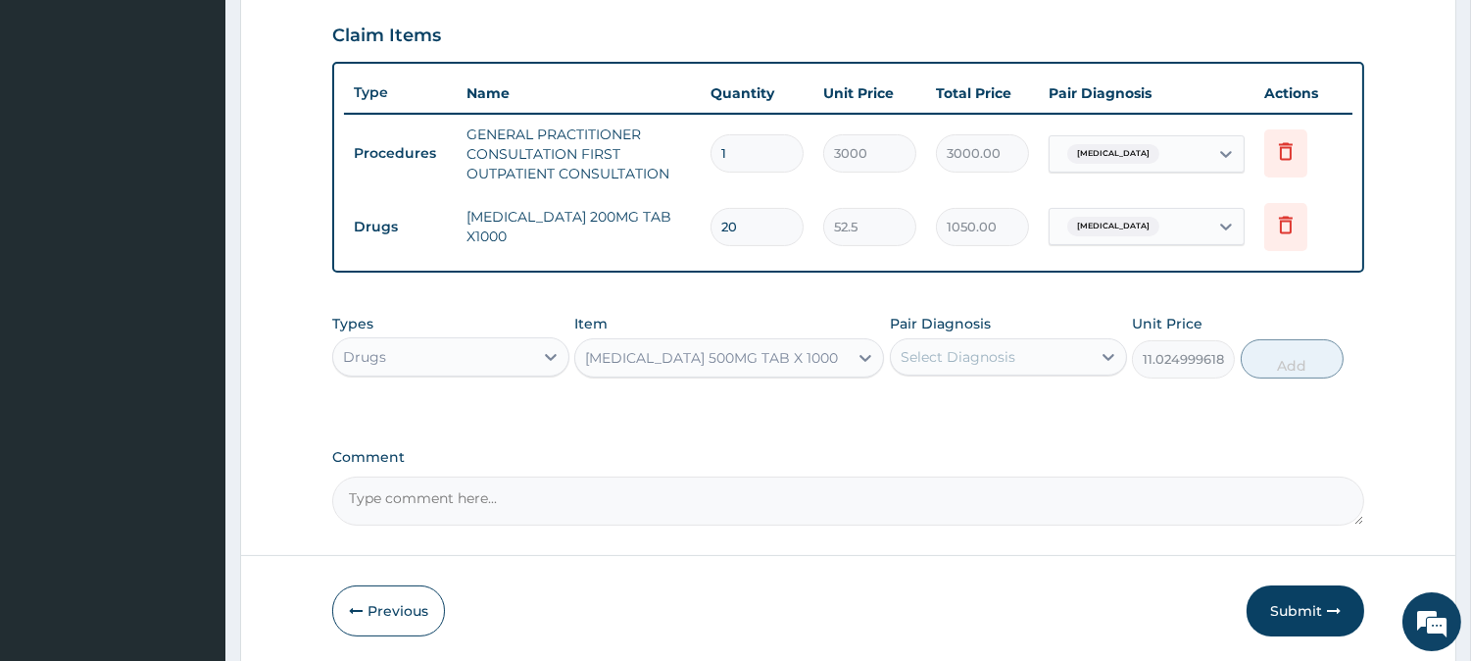
click at [701, 650] on form "Step 2 of 2 PA Code / Prescription Code Enter Code(Secondary Care Only) Encount…" at bounding box center [848, 50] width 1216 height 1229
click at [1104, 355] on icon at bounding box center [1109, 357] width 12 height 7
click at [1103, 355] on icon at bounding box center [1109, 357] width 12 height 7
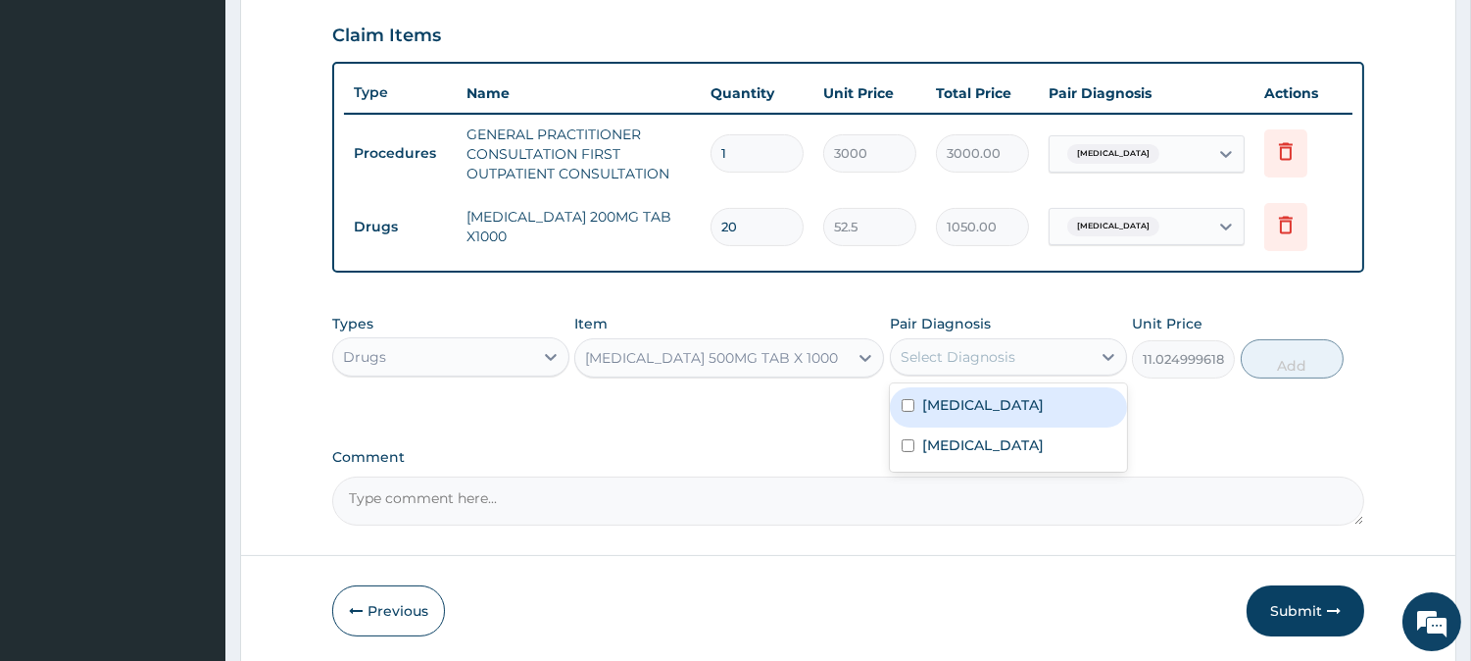
click at [904, 399] on input "checkbox" at bounding box center [908, 405] width 13 height 13
checkbox input "true"
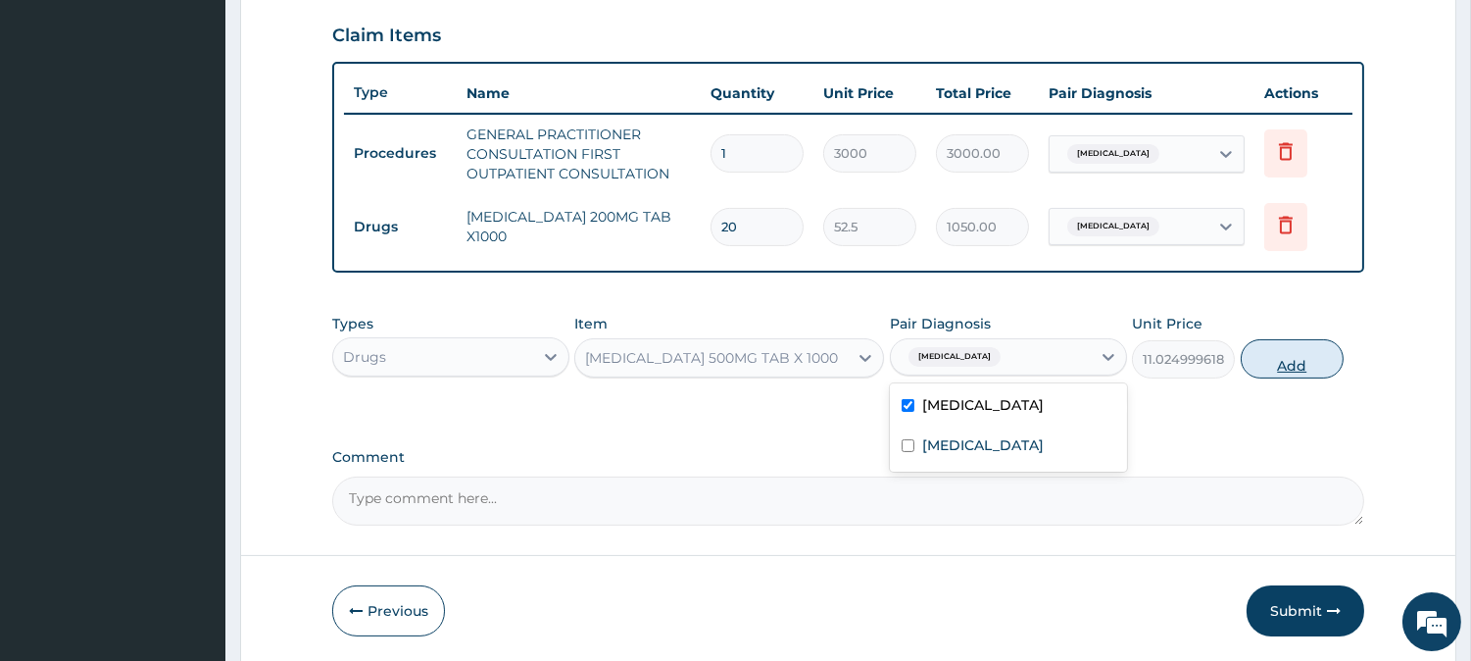
click at [1288, 374] on button "Add" at bounding box center [1292, 358] width 103 height 39
type input "0"
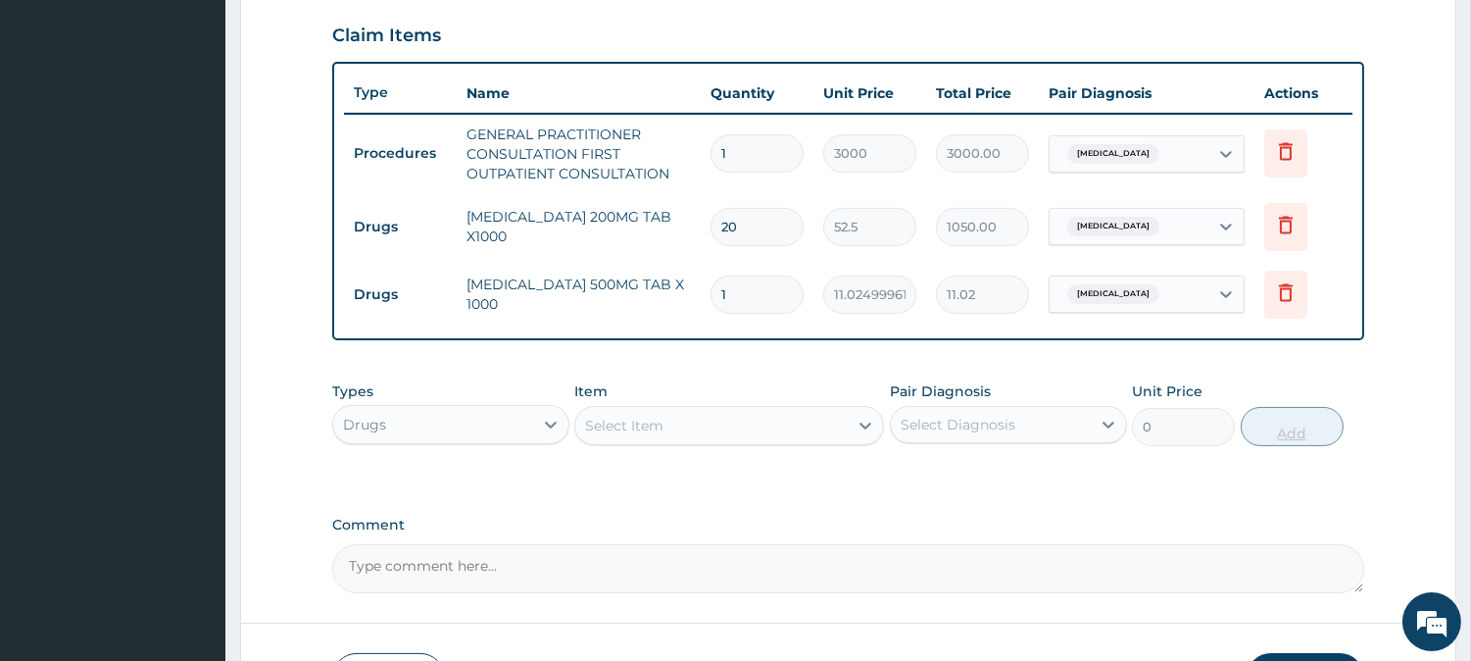
type input "18"
type input "198.45"
type input "18"
click at [864, 416] on icon at bounding box center [866, 426] width 20 height 20
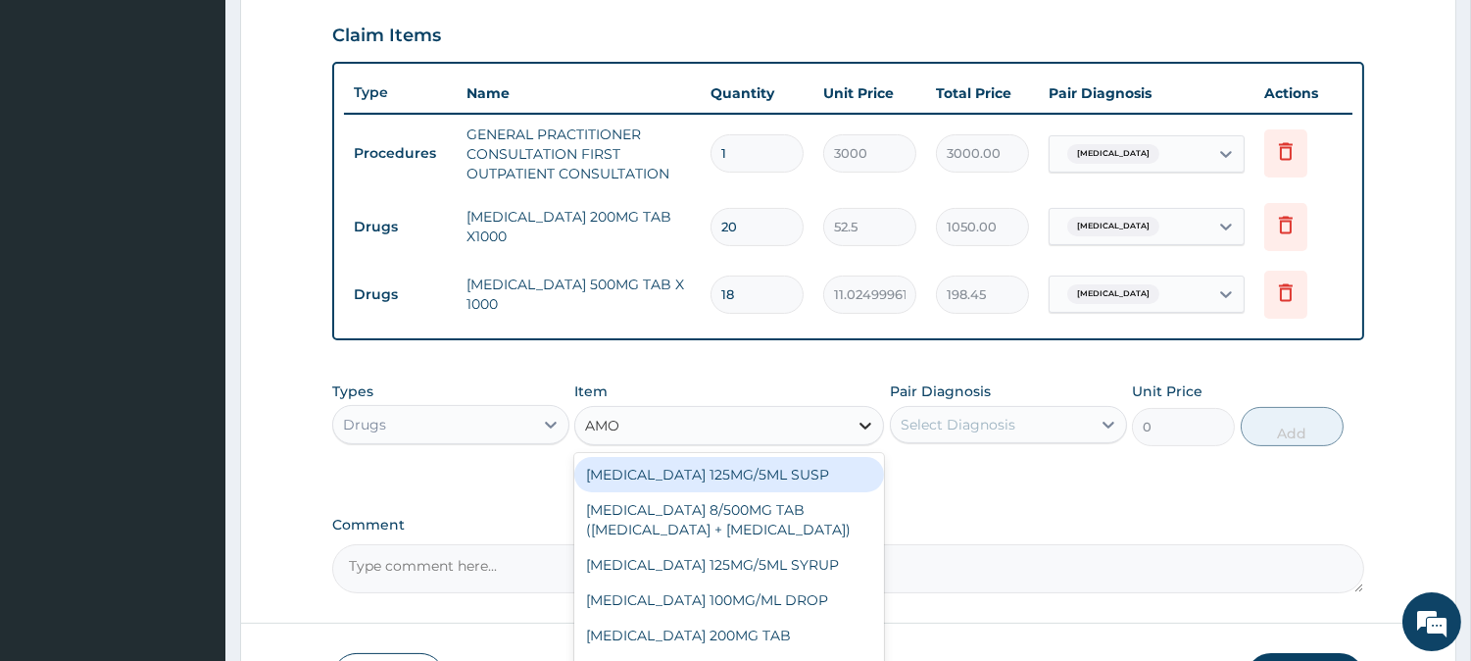
type input "AMOX"
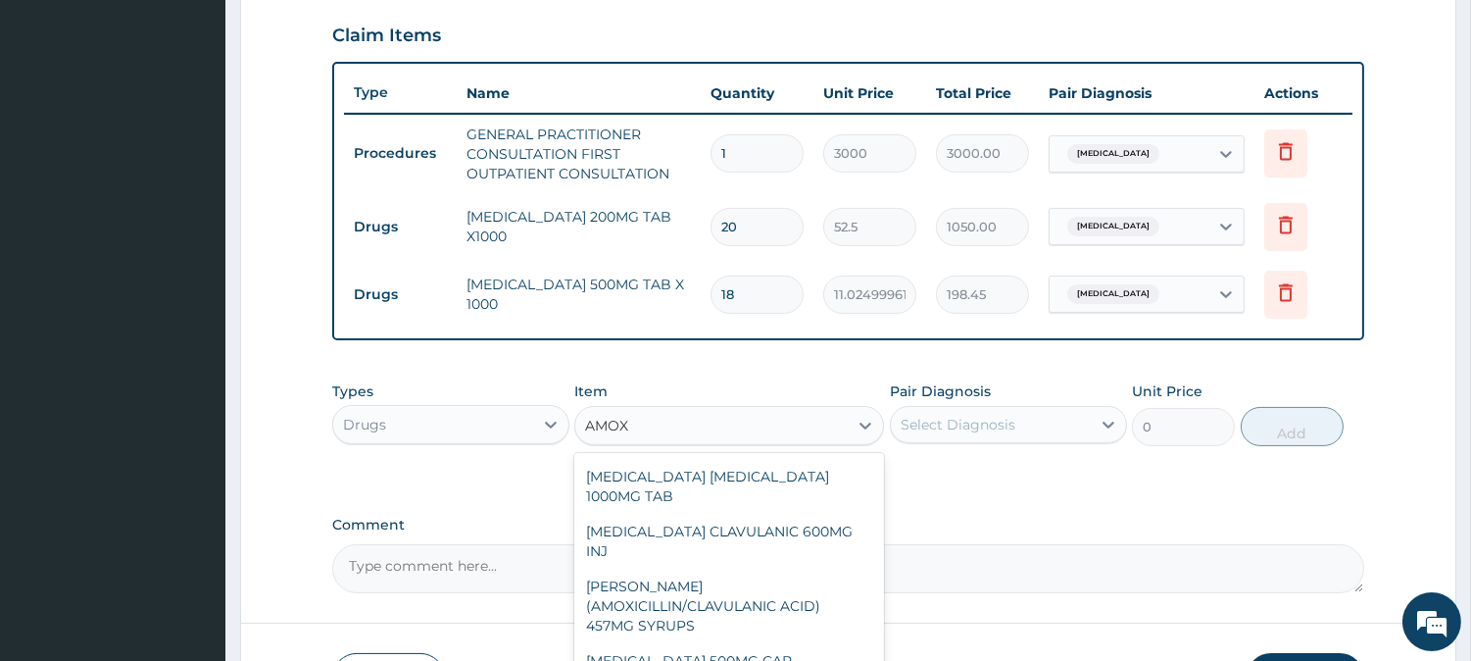
scroll to position [218, 0]
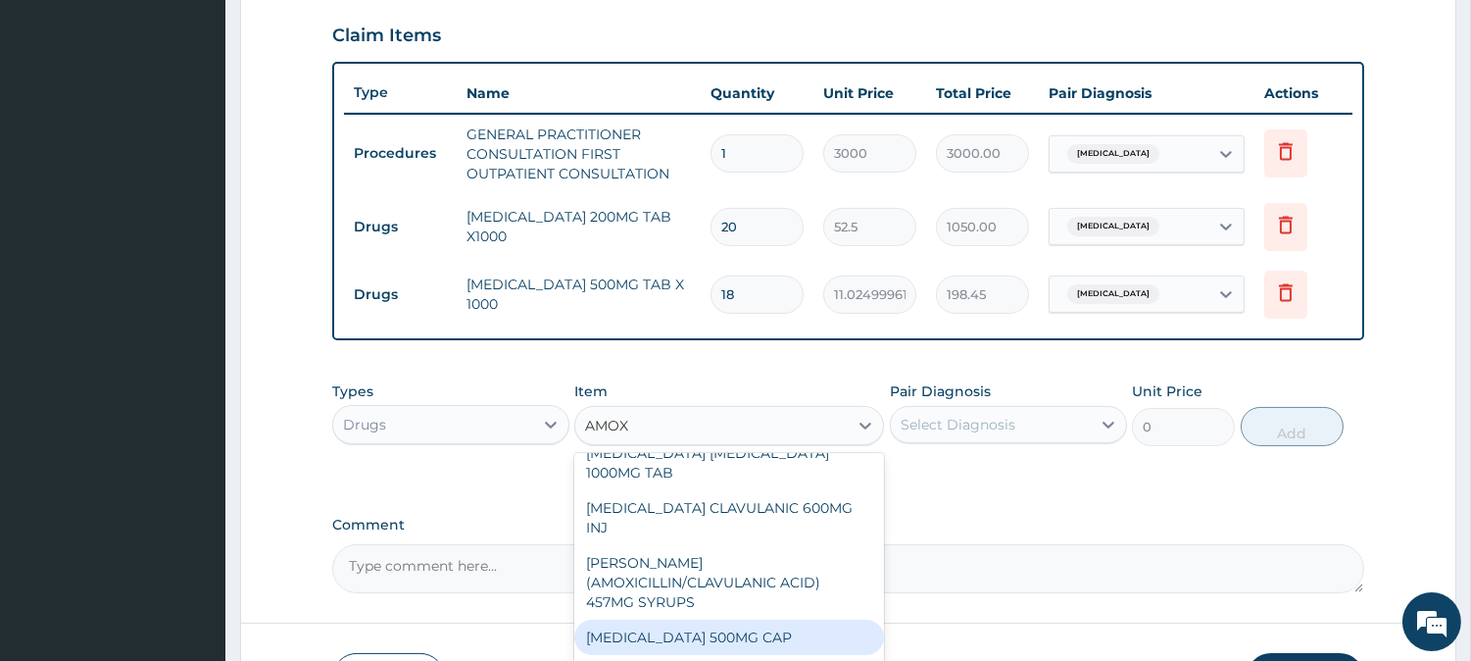
click at [702, 619] on div "[MEDICAL_DATA] 500MG CAP" at bounding box center [729, 636] width 310 height 35
type input "35"
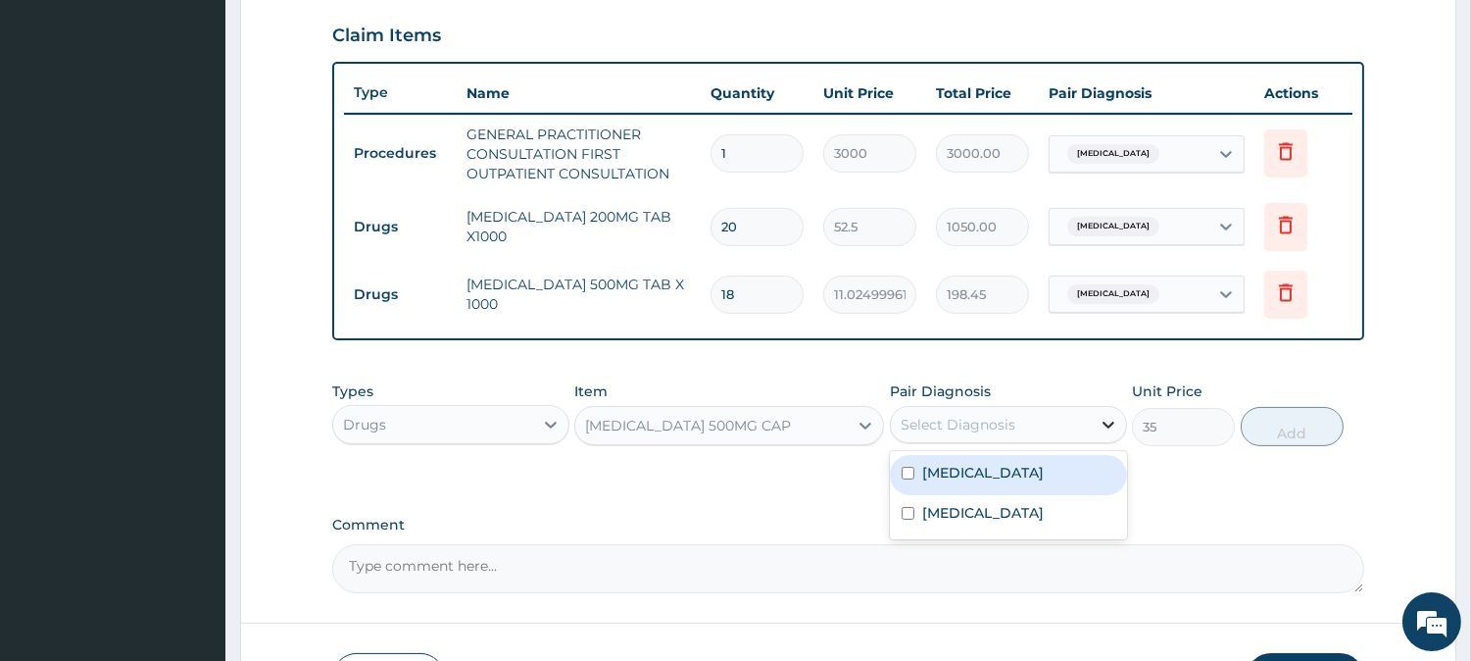
click at [1102, 418] on icon at bounding box center [1109, 425] width 20 height 20
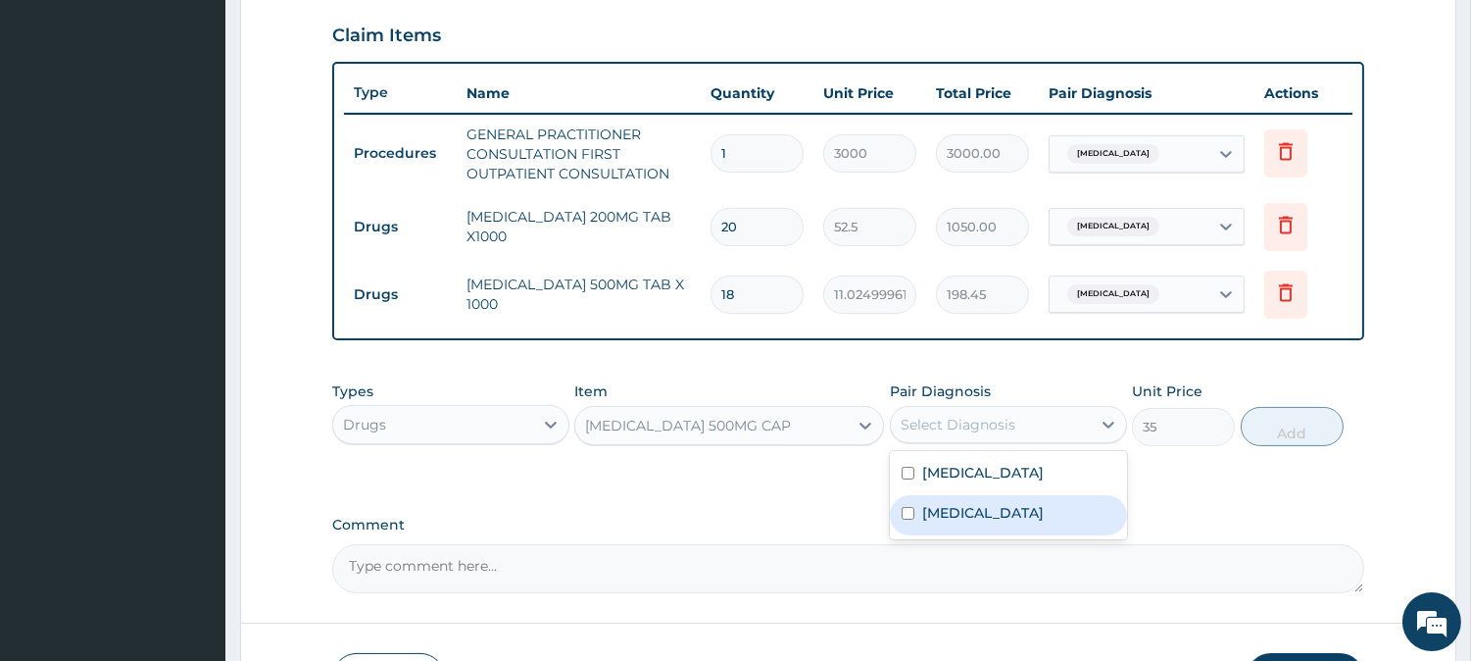
click at [907, 508] on input "checkbox" at bounding box center [908, 513] width 13 height 13
checkbox input "true"
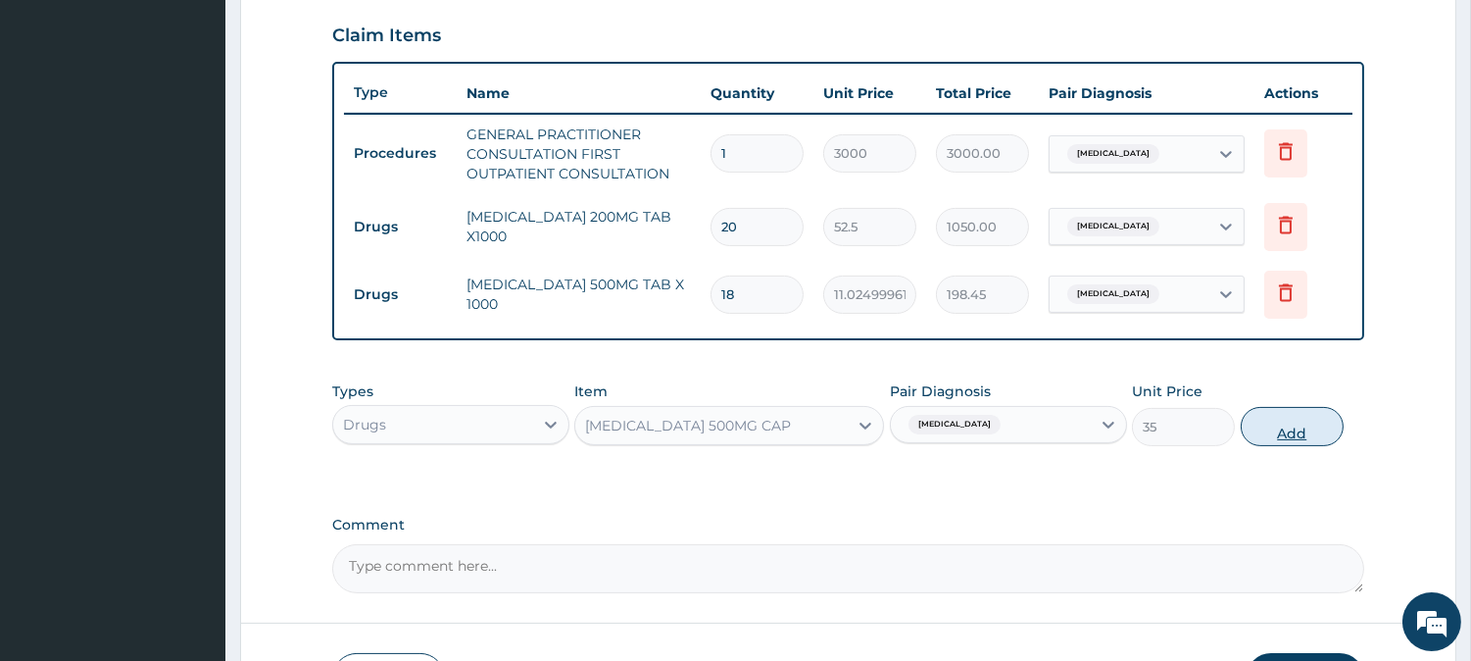
click at [1313, 431] on button "Add" at bounding box center [1292, 426] width 103 height 39
type input "0"
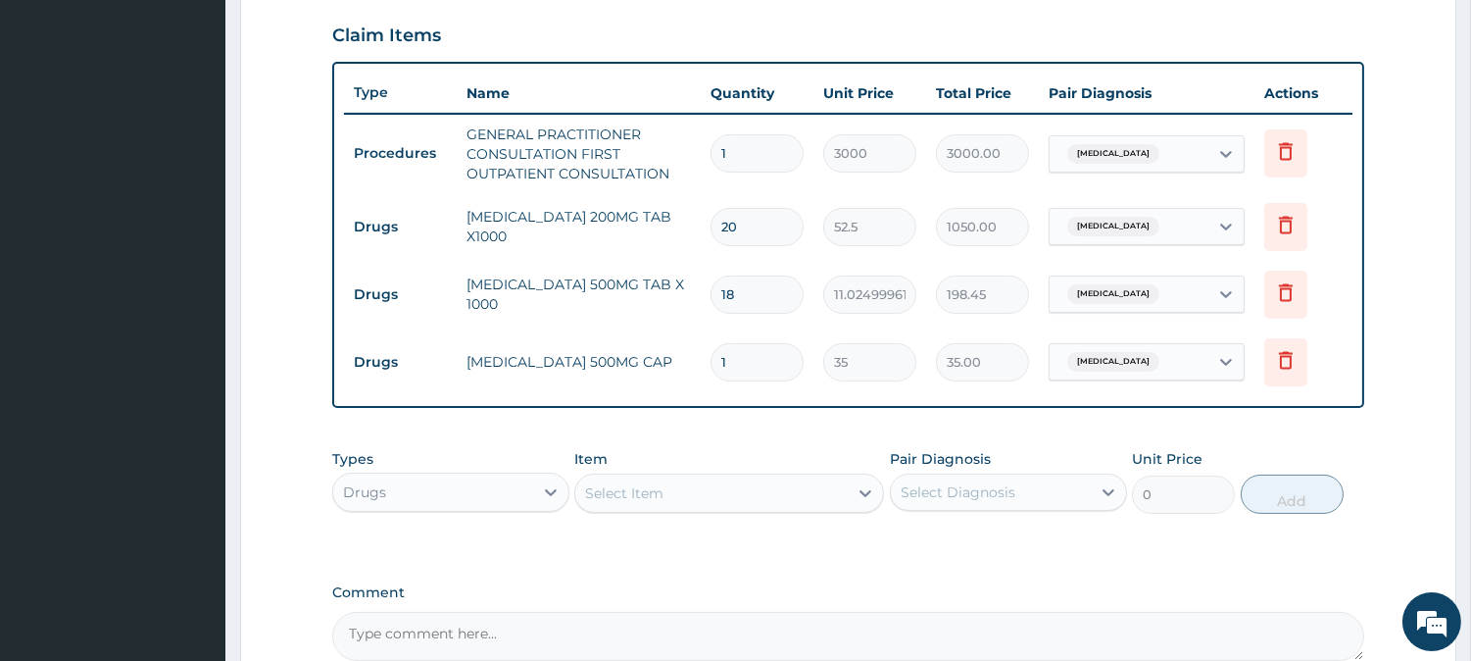
type input "15"
type input "525.00"
type input "15"
click at [859, 494] on icon at bounding box center [866, 493] width 20 height 20
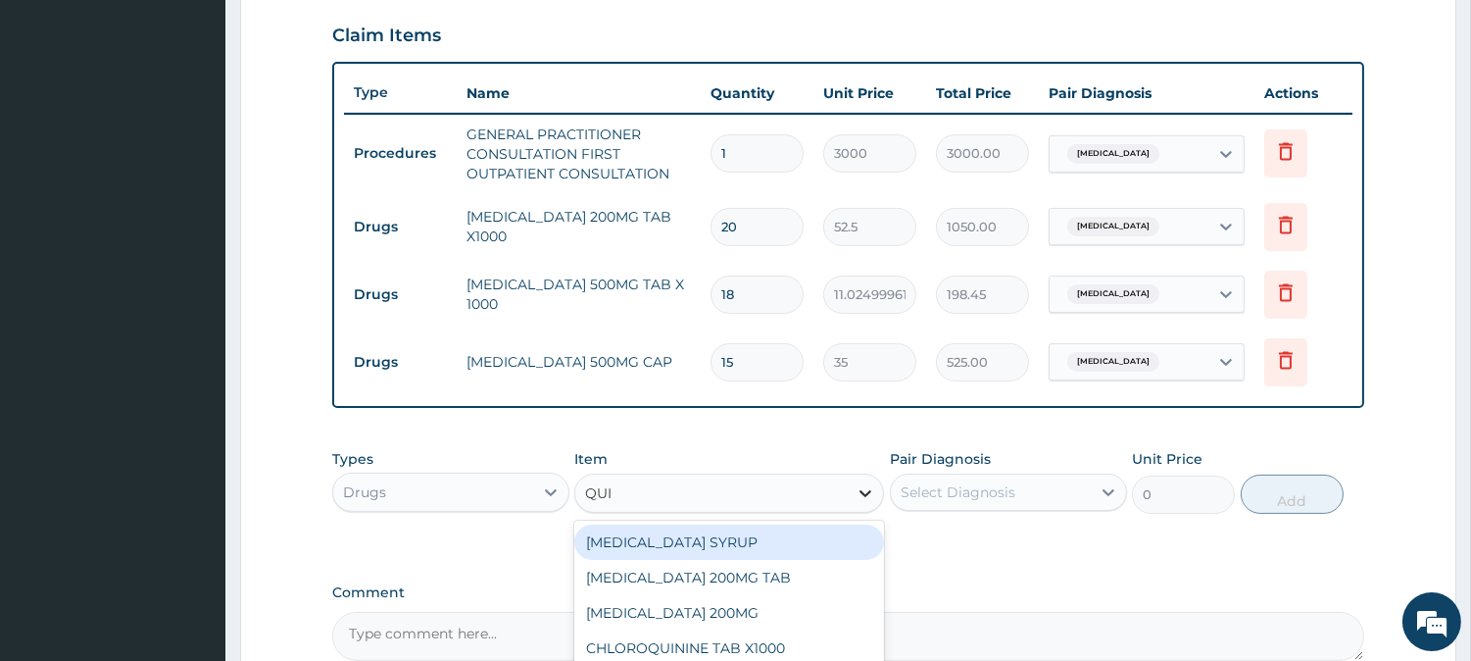
type input "QUIN"
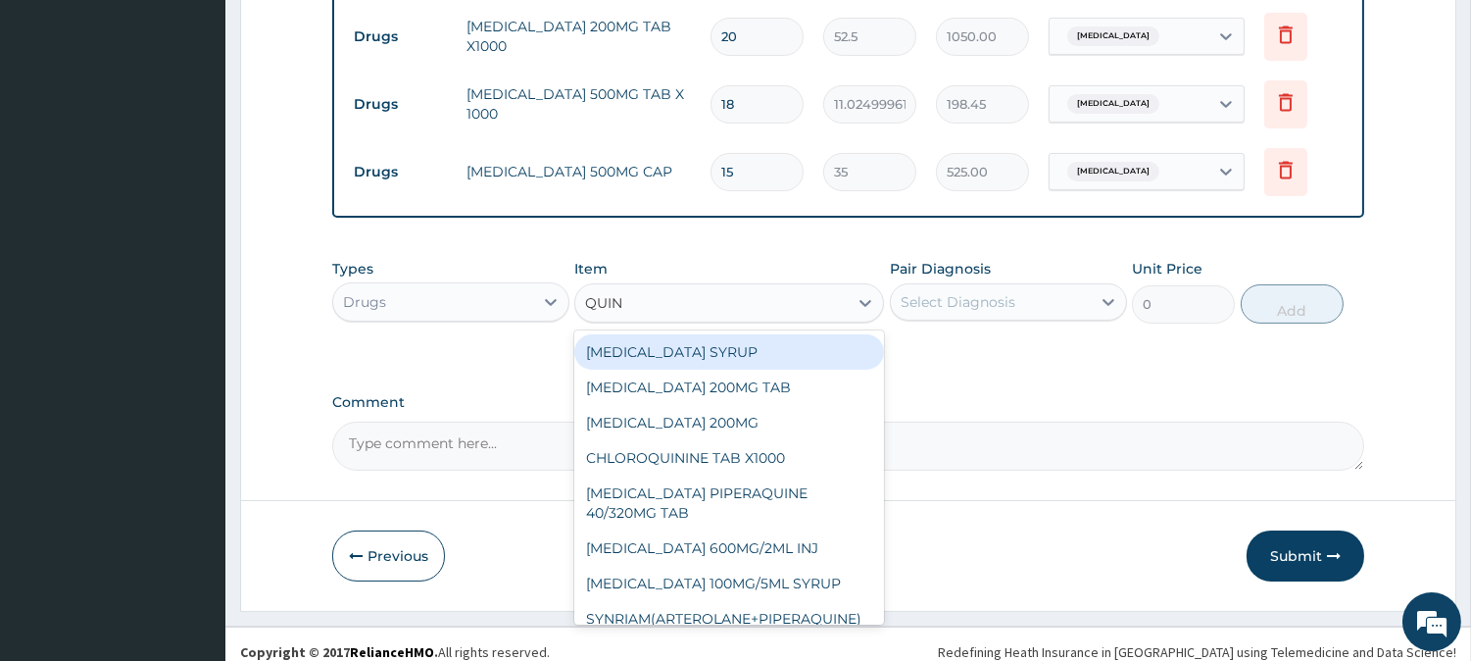
scroll to position [872, 0]
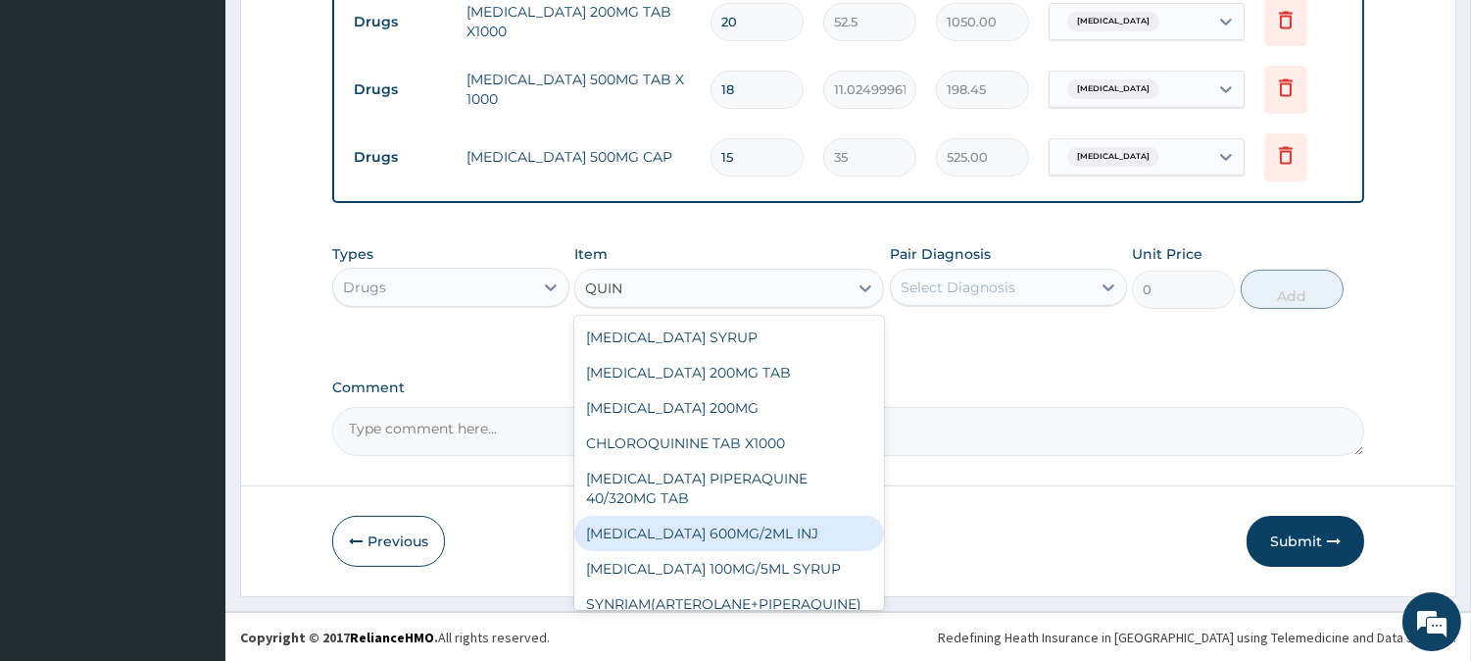
click at [729, 521] on div "[MEDICAL_DATA] 600MG/2ML INJ" at bounding box center [729, 532] width 310 height 35
type input "2100"
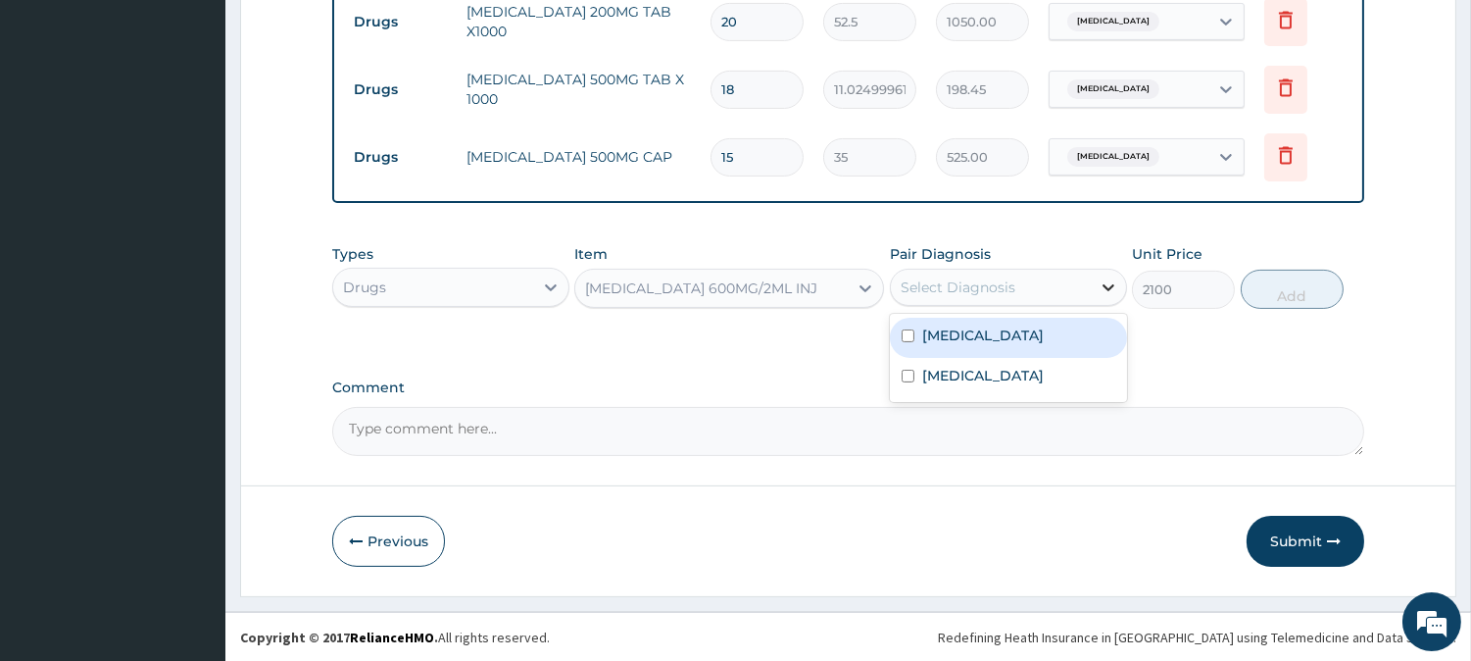
click at [1103, 274] on div at bounding box center [1108, 287] width 35 height 35
click at [911, 331] on input "checkbox" at bounding box center [908, 335] width 13 height 13
checkbox input "true"
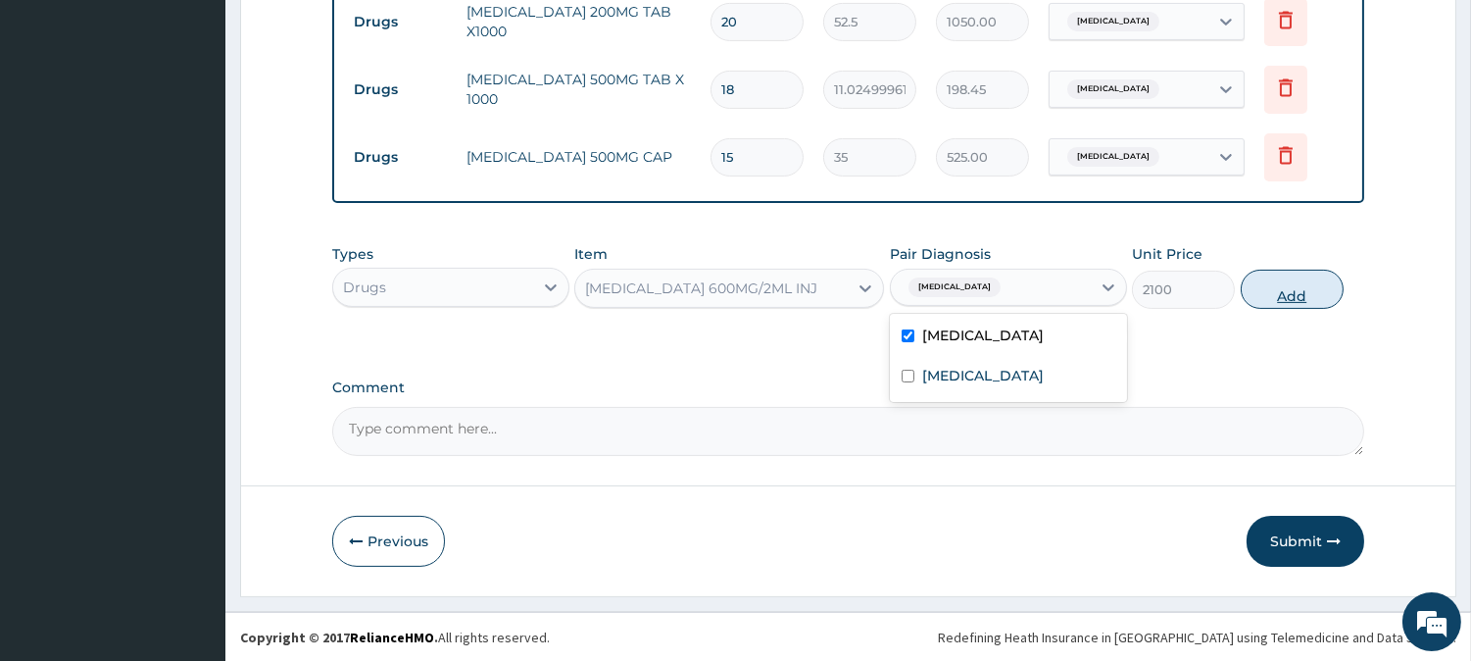
click at [1279, 292] on button "Add" at bounding box center [1292, 289] width 103 height 39
type input "0"
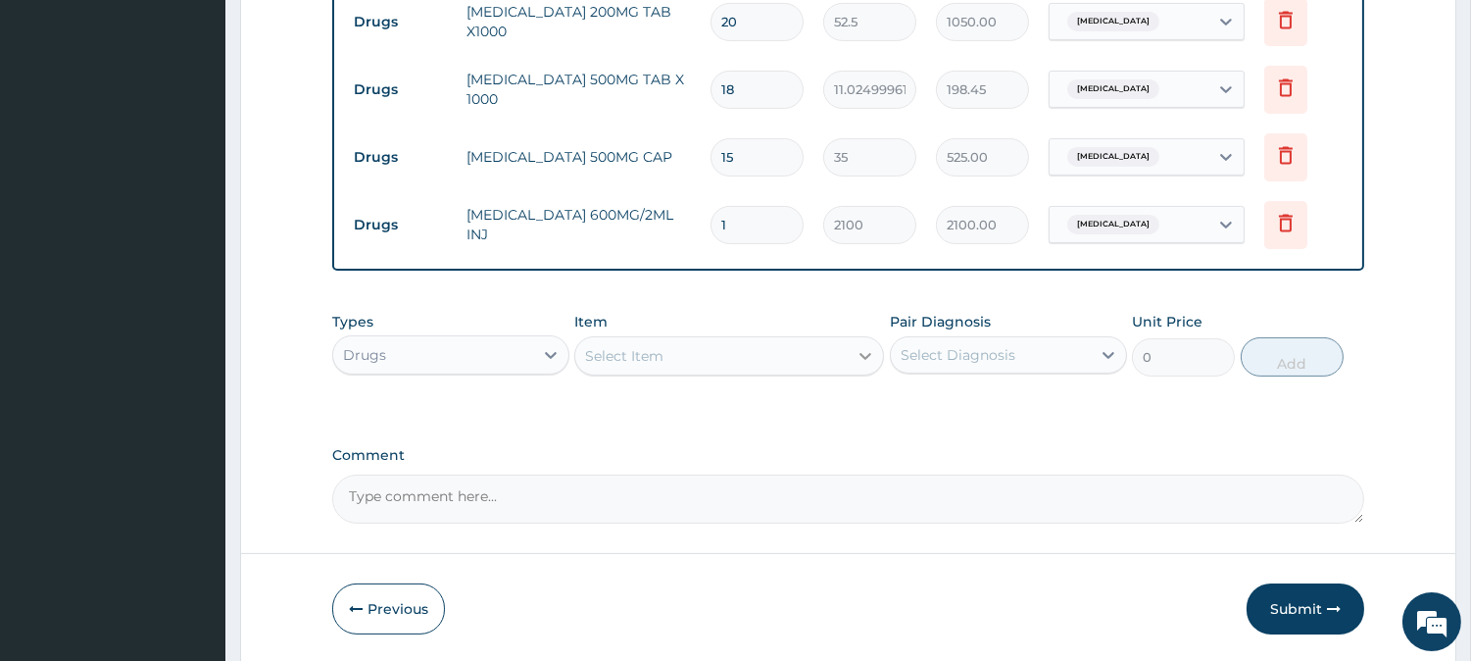
click at [860, 346] on icon at bounding box center [866, 356] width 20 height 20
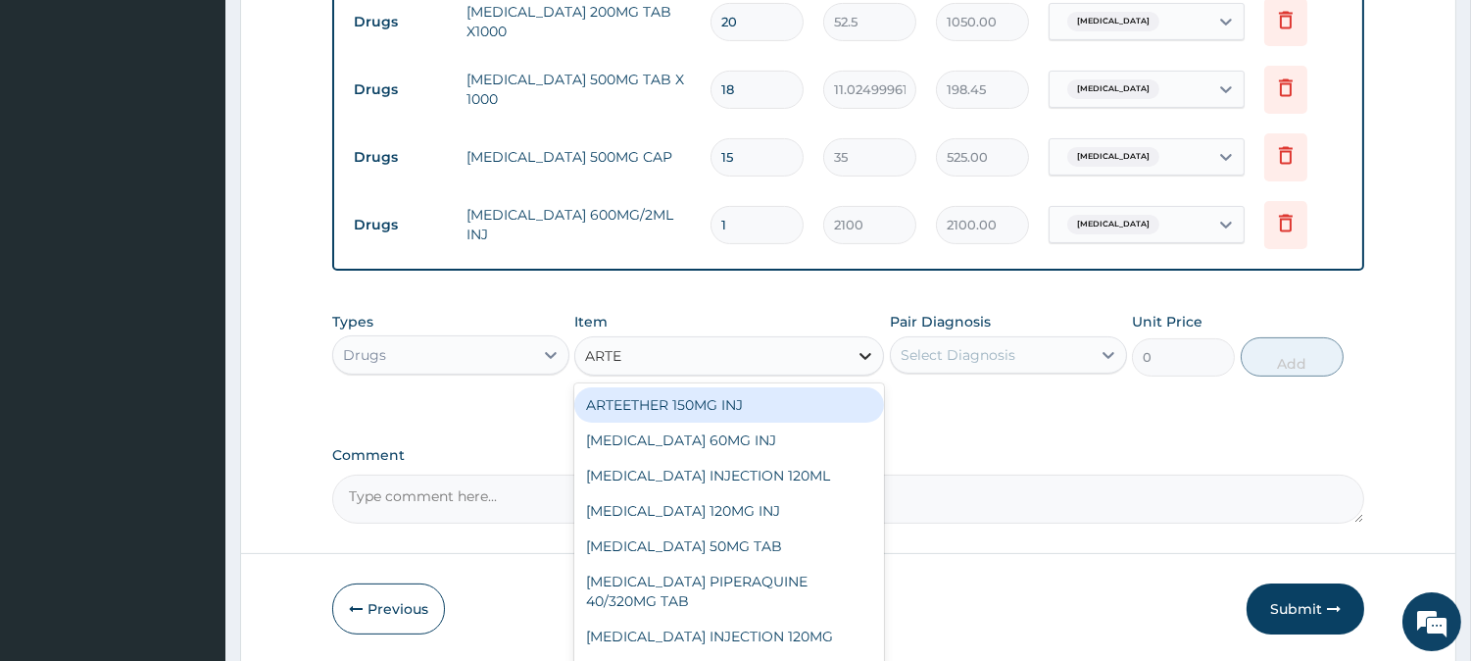
type input "ARTEM"
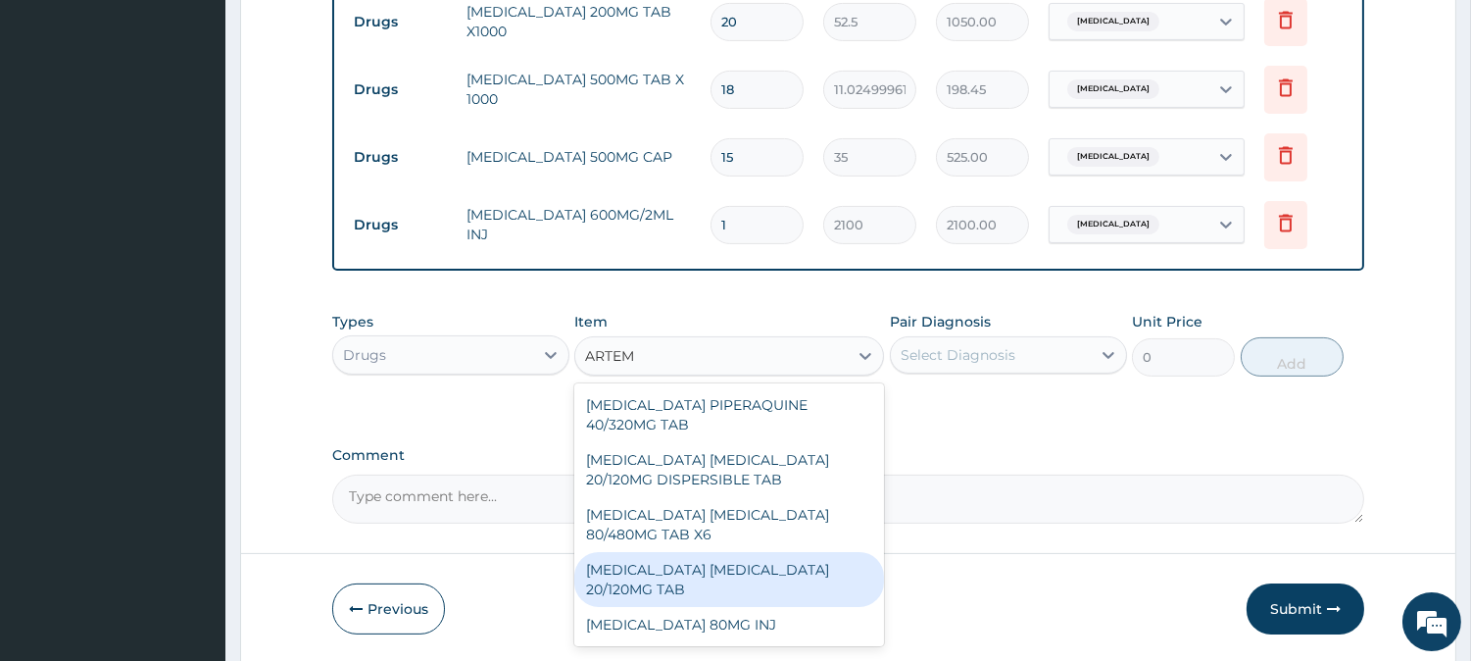
click at [717, 556] on div "[MEDICAL_DATA] [MEDICAL_DATA] 20/120MG TAB" at bounding box center [729, 579] width 310 height 55
type input "84"
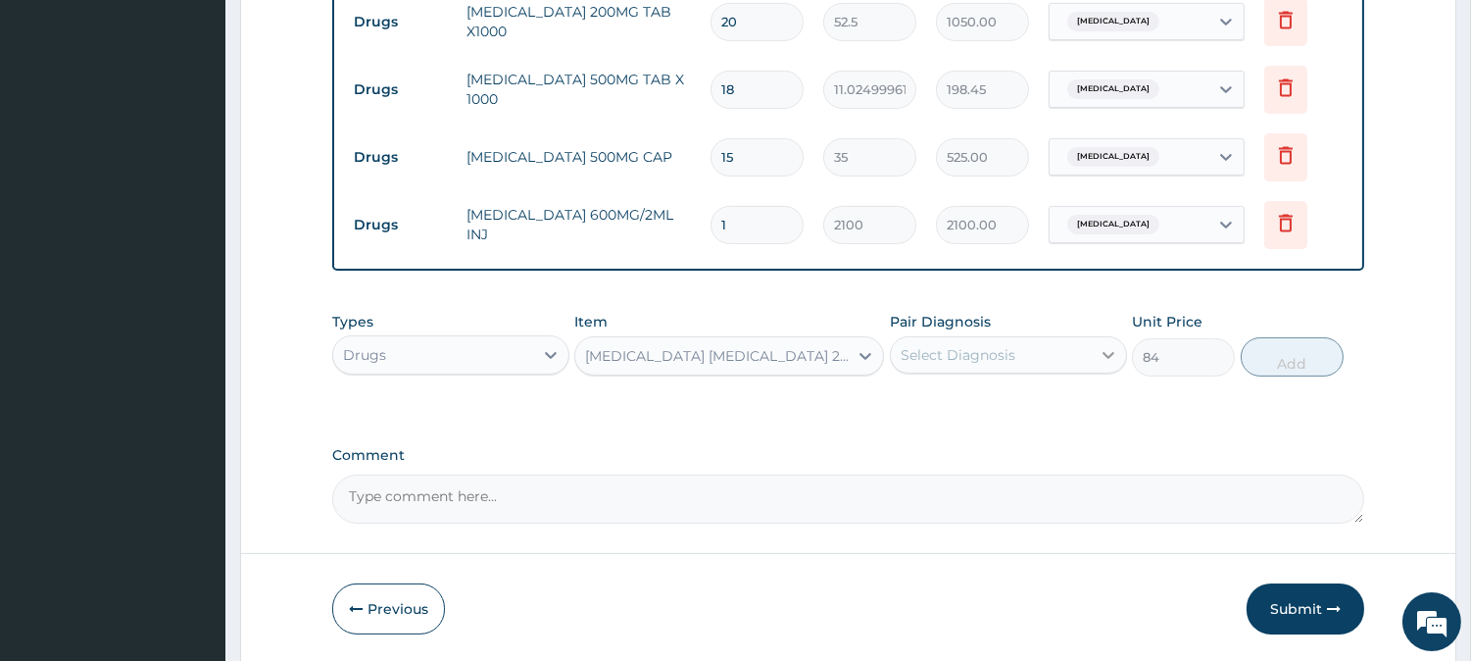
click at [1095, 353] on div at bounding box center [1108, 354] width 35 height 35
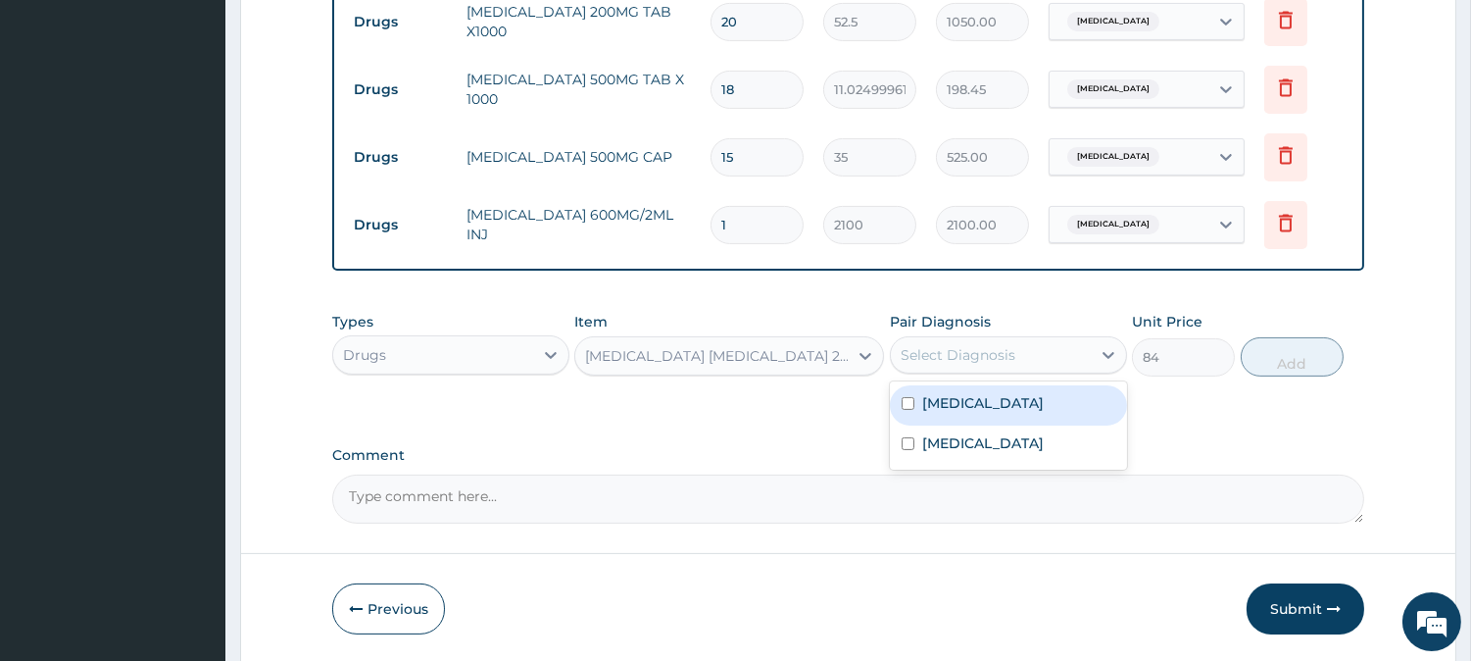
click at [905, 407] on input "checkbox" at bounding box center [908, 403] width 13 height 13
checkbox input "true"
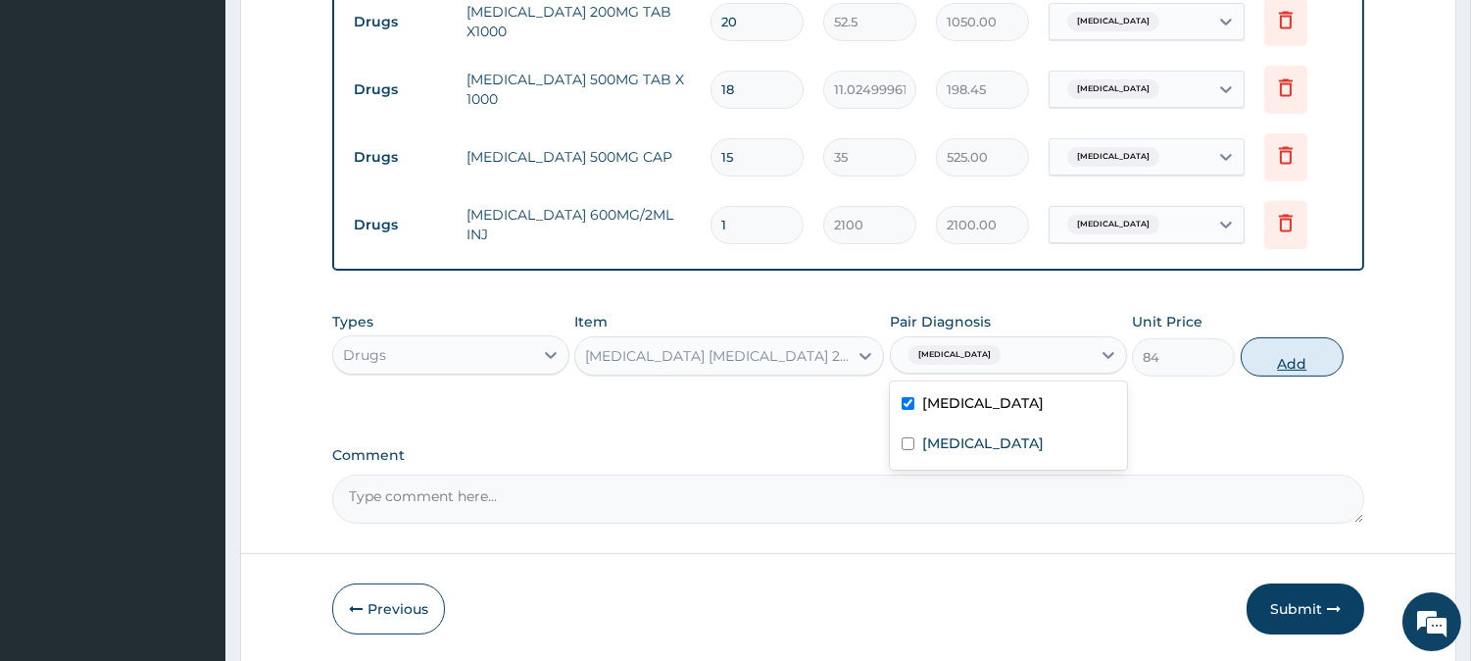
click at [1311, 365] on button "Add" at bounding box center [1292, 356] width 103 height 39
type input "0"
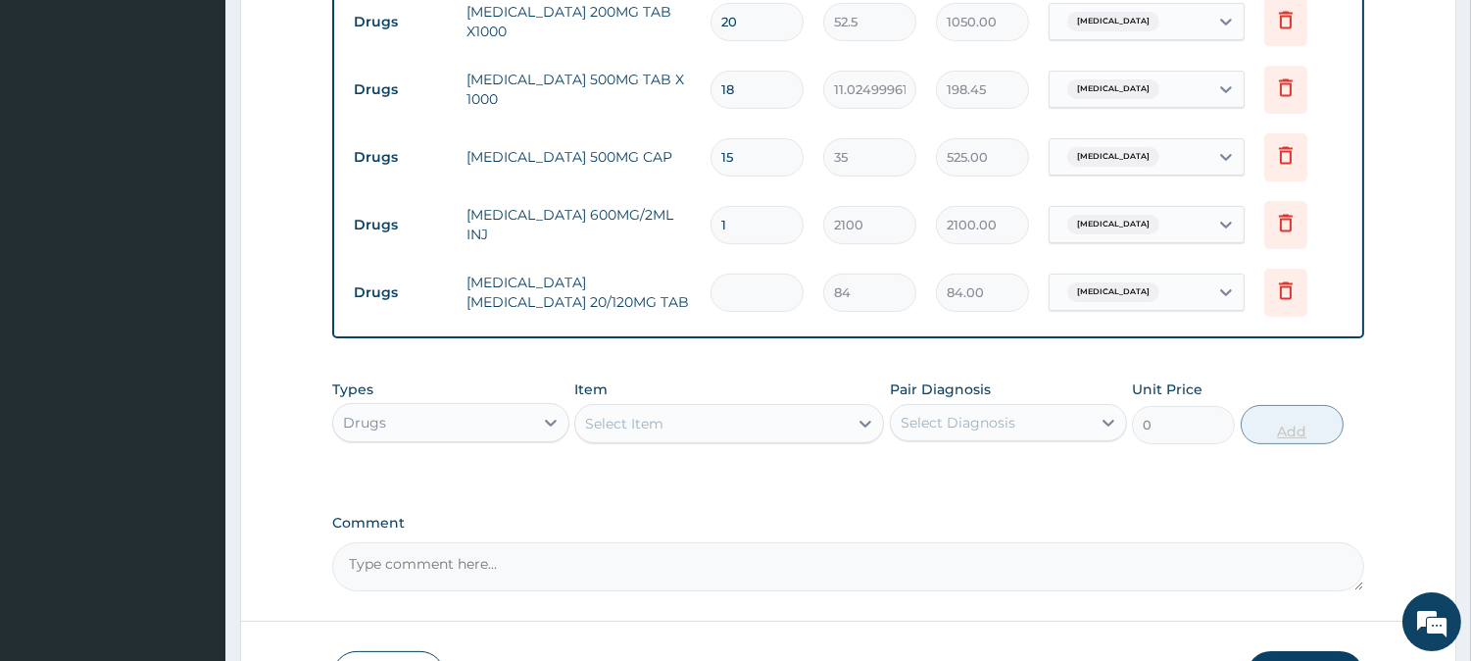
type input "0.00"
type input "2"
type input "168.00"
type input "24"
type input "2016.00"
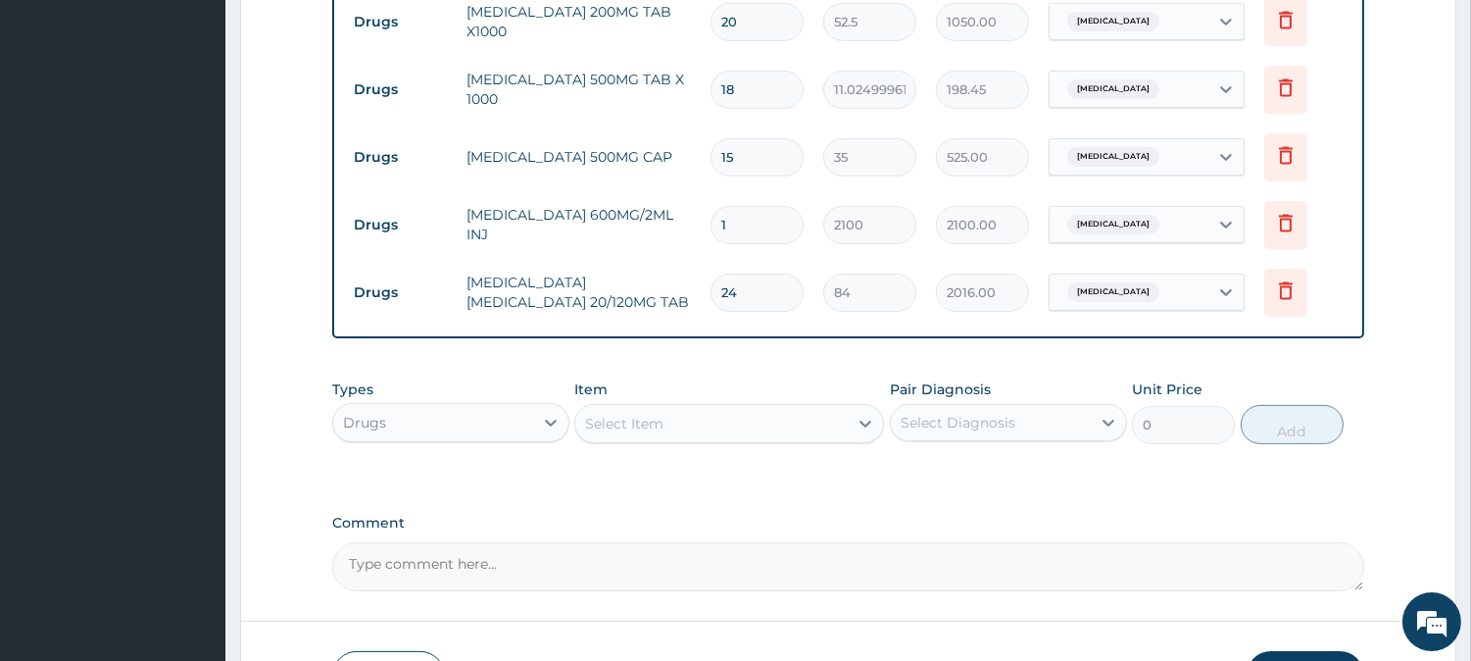
type input "23"
type input "1932.00"
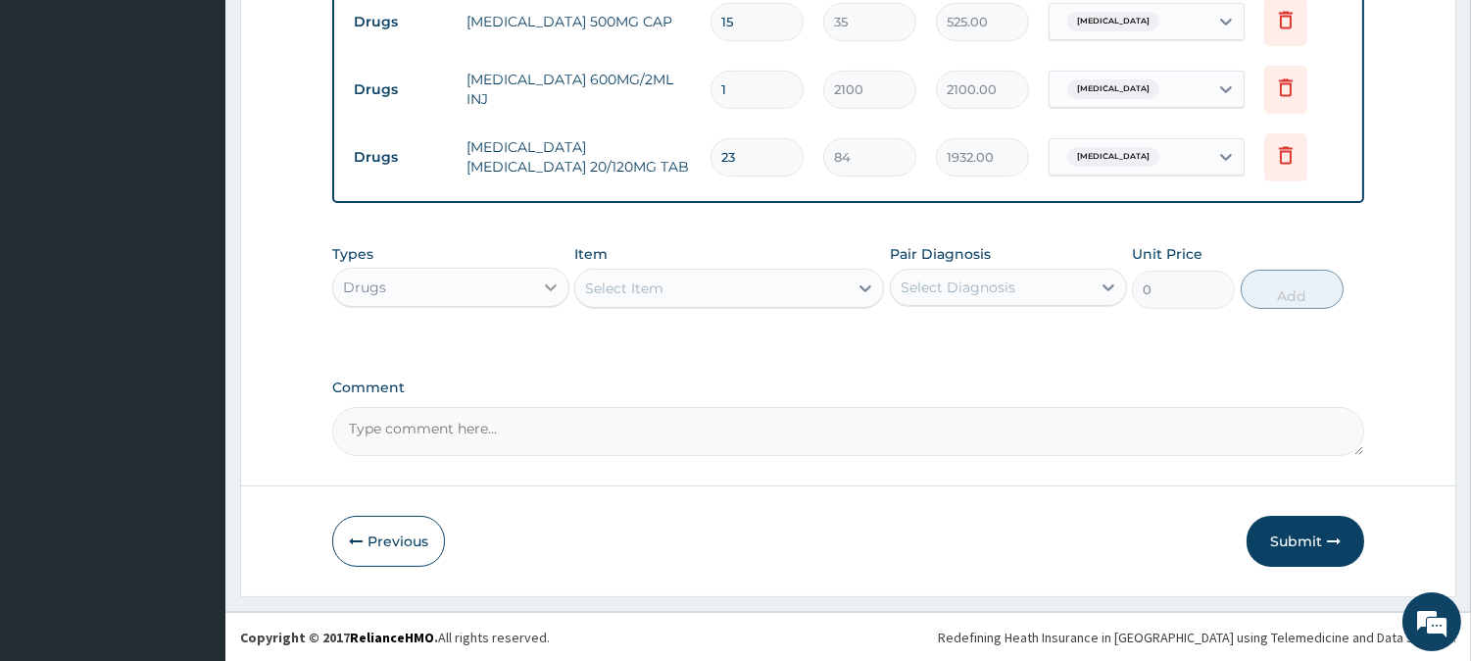
type input "23"
click at [543, 280] on icon at bounding box center [551, 287] width 20 height 20
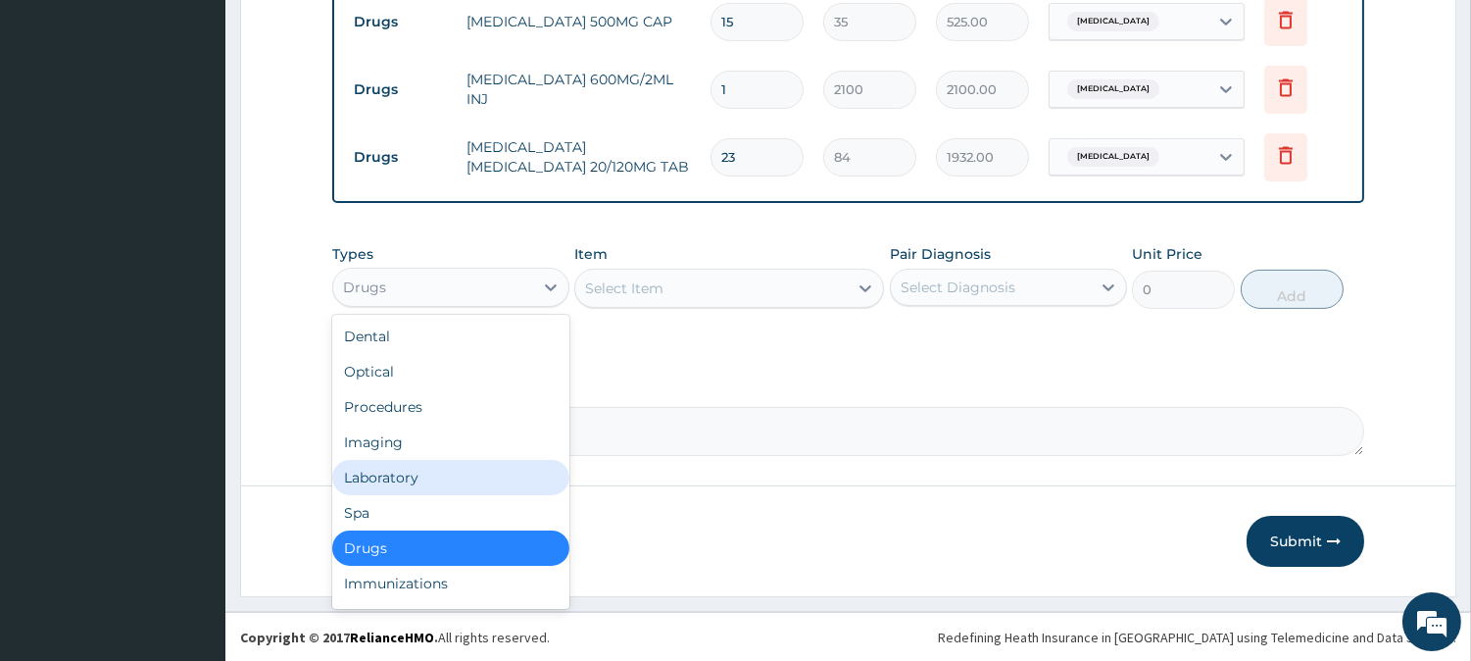
click at [451, 470] on div "Laboratory" at bounding box center [450, 477] width 237 height 35
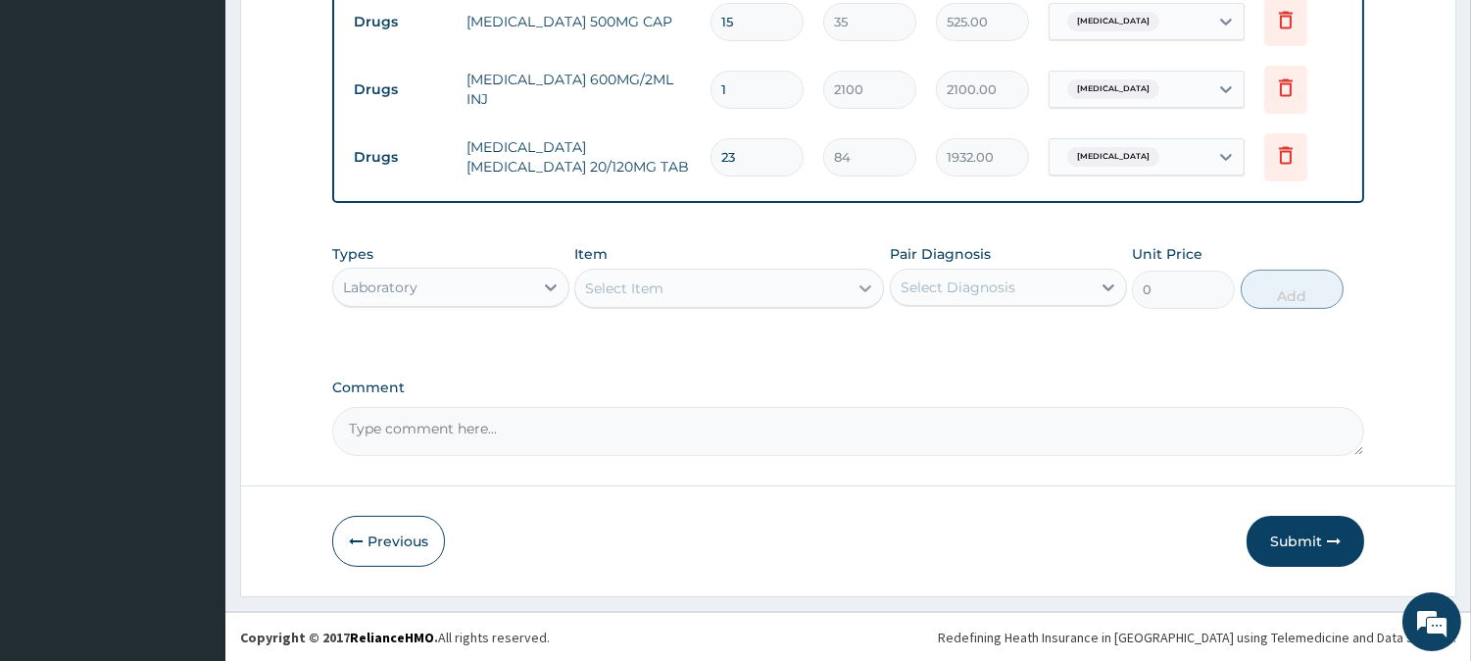
click at [864, 282] on icon at bounding box center [866, 288] width 20 height 20
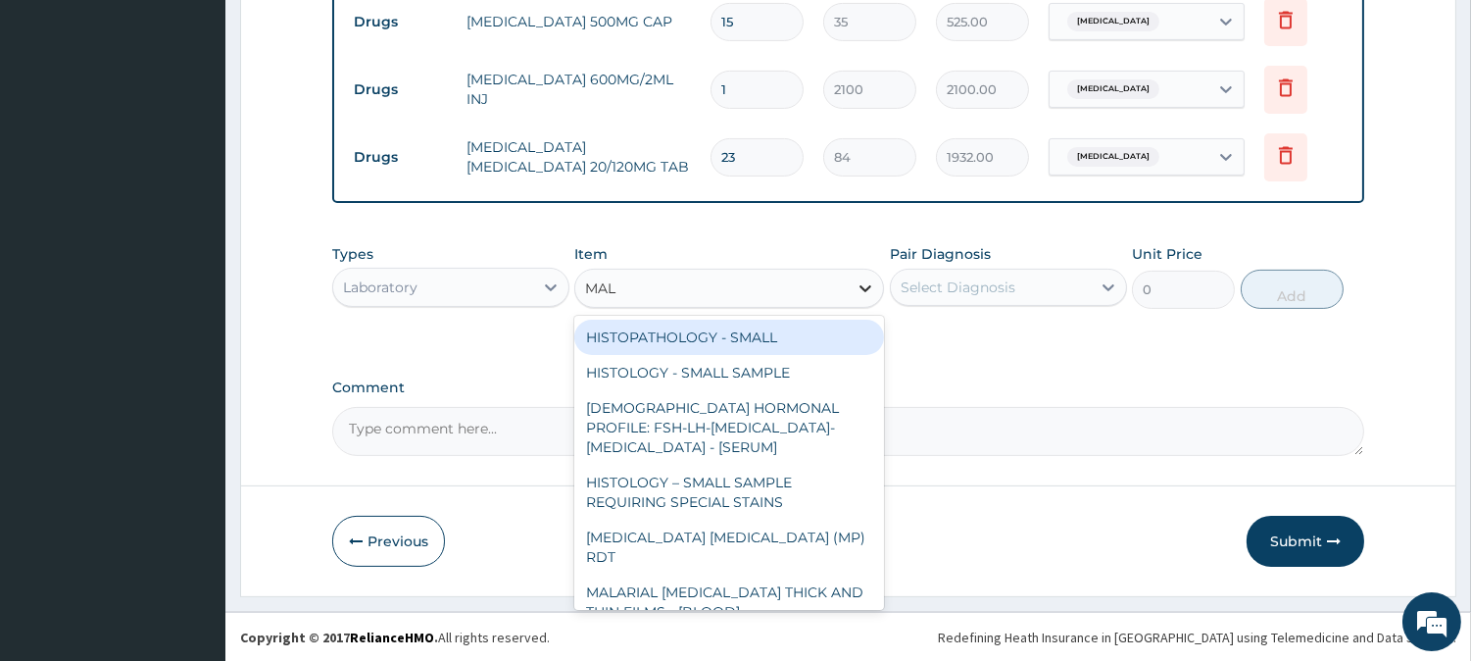
type input "MALA"
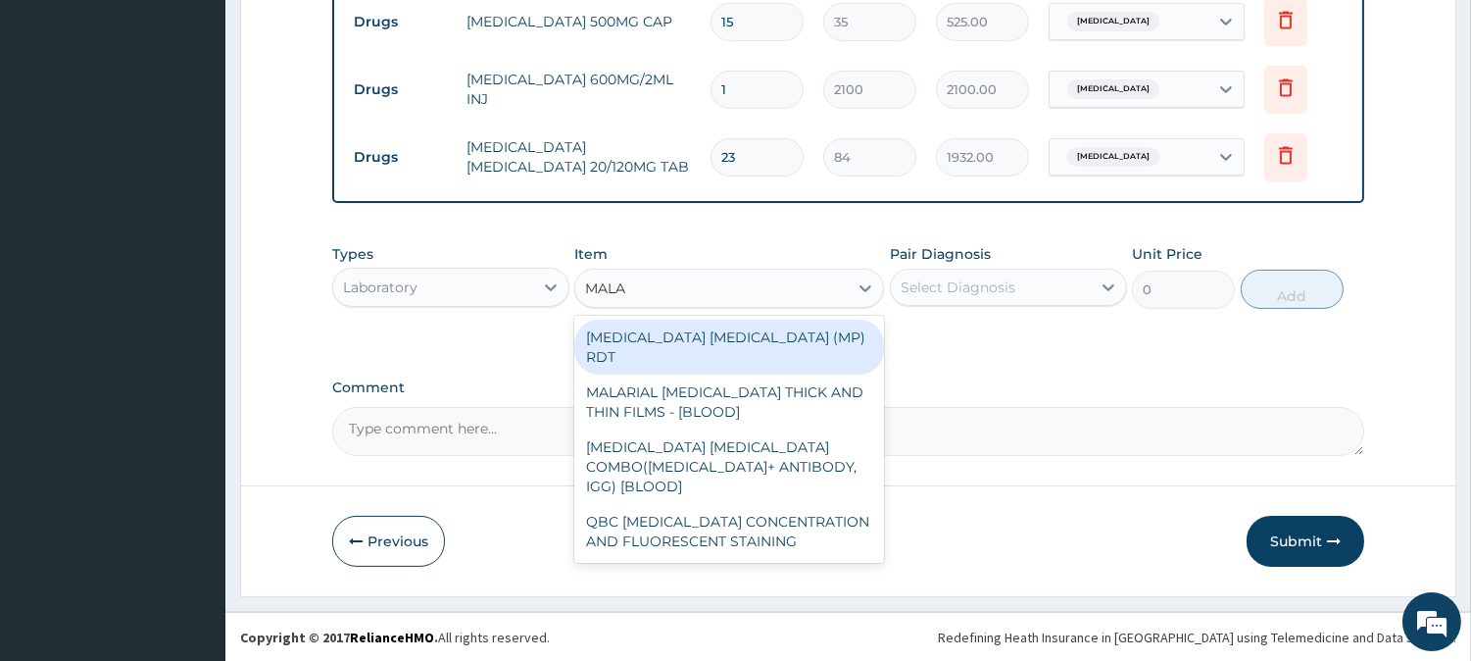
click at [776, 337] on div "[MEDICAL_DATA] [MEDICAL_DATA] (MP) RDT" at bounding box center [729, 346] width 310 height 55
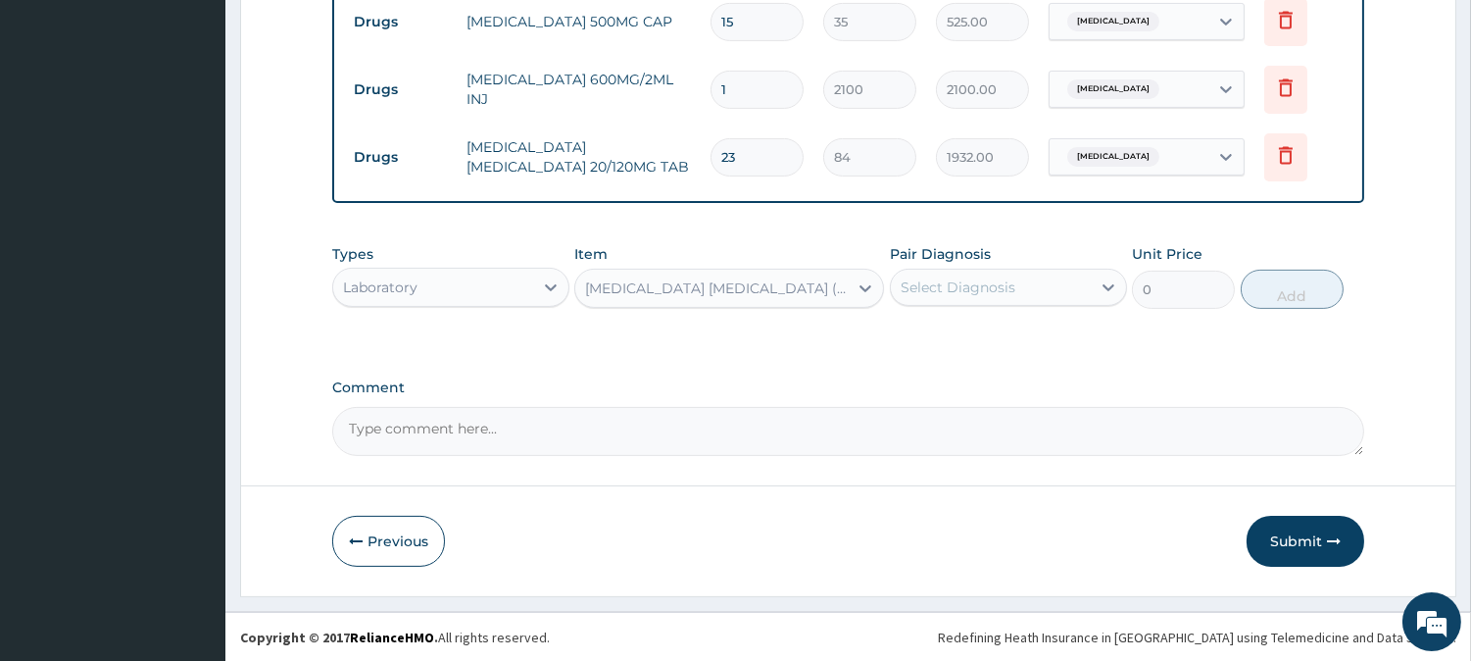
type input "1500"
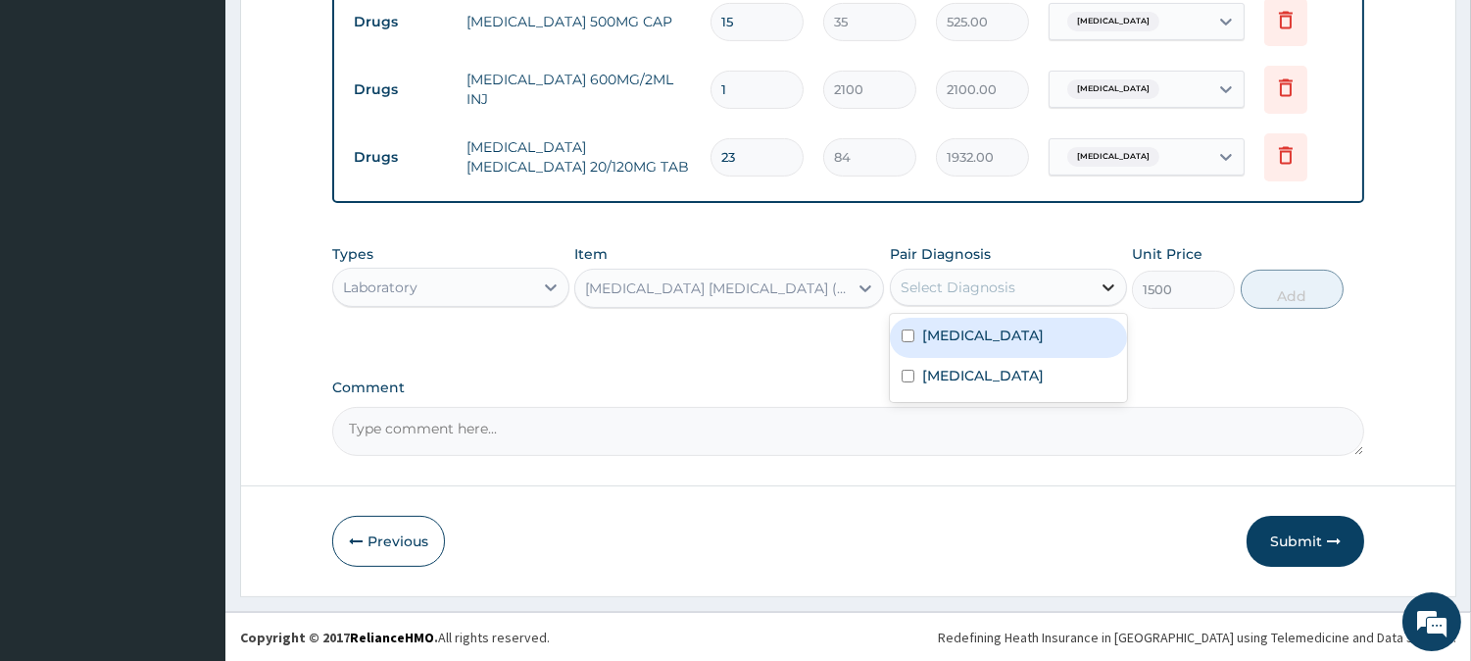
click at [1103, 287] on icon at bounding box center [1109, 287] width 20 height 20
click at [908, 337] on input "checkbox" at bounding box center [908, 335] width 13 height 13
checkbox input "true"
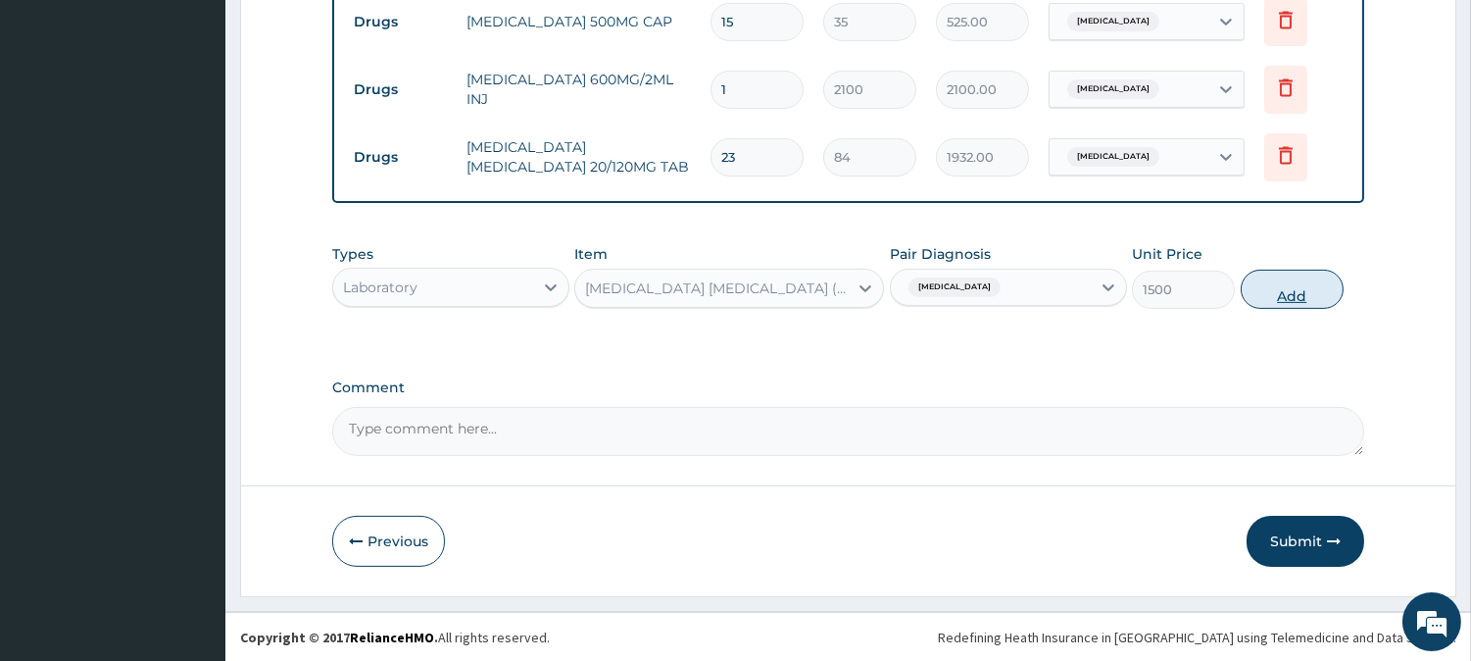
click at [1294, 292] on button "Add" at bounding box center [1292, 289] width 103 height 39
type input "0"
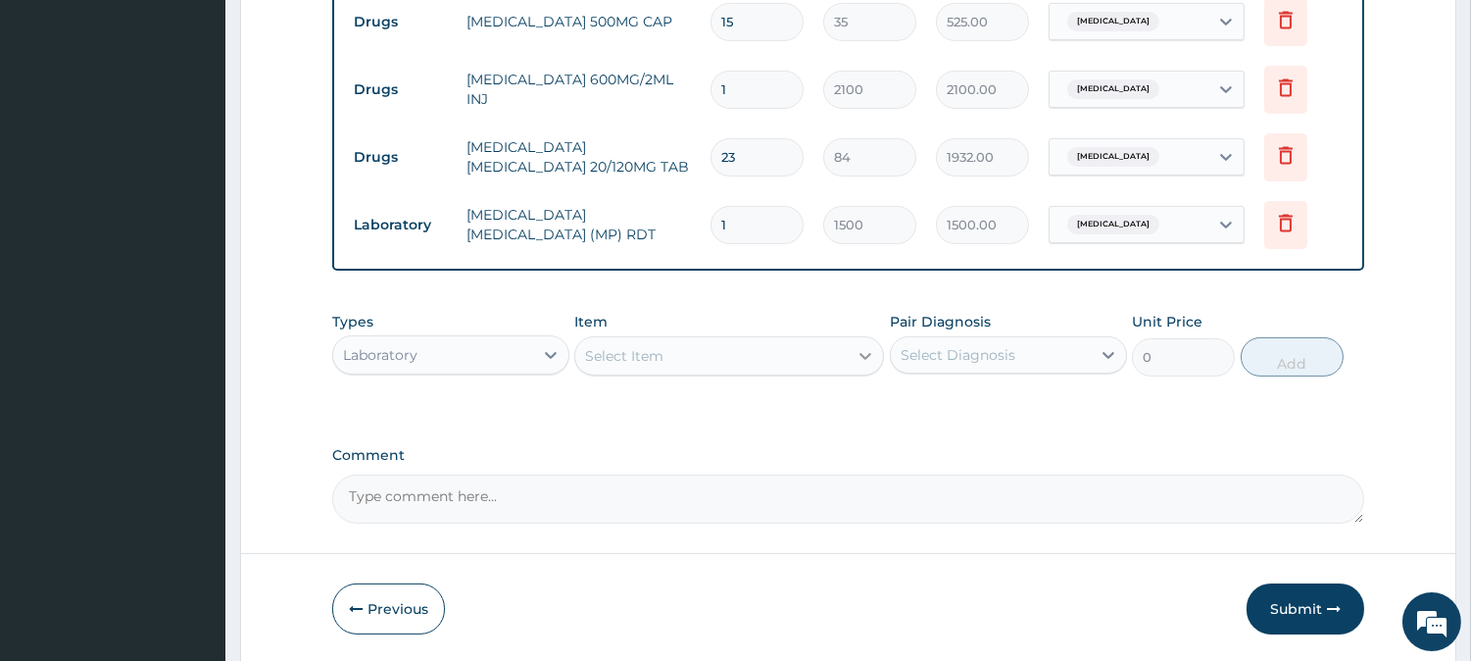
click at [853, 353] on div at bounding box center [865, 355] width 35 height 35
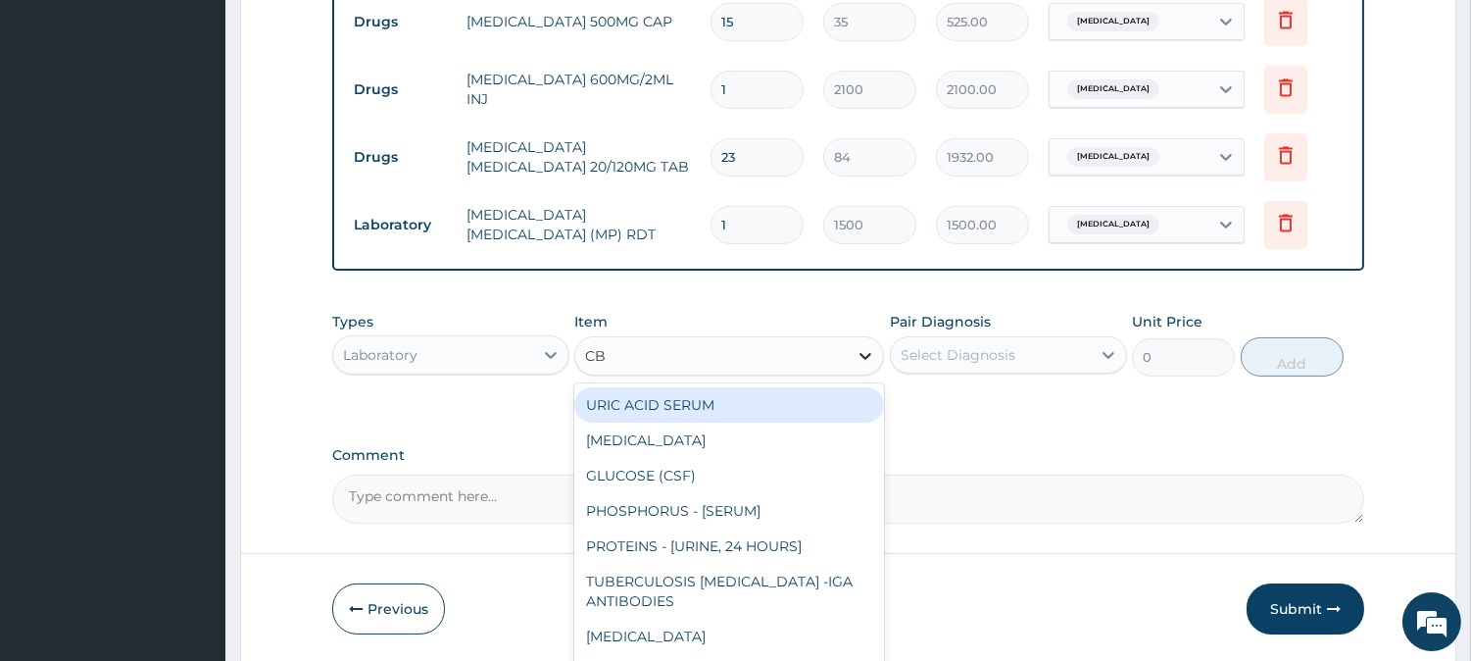
type input "CBC"
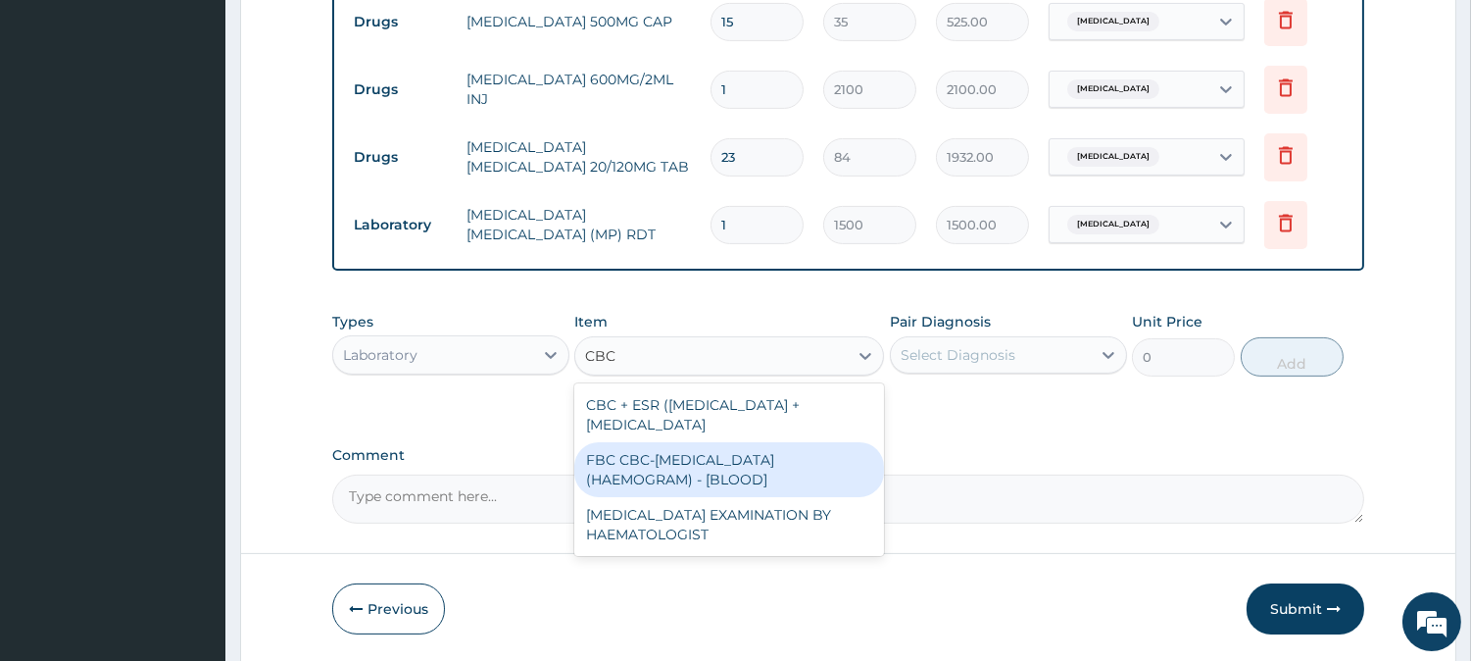
click at [799, 461] on div "FBC CBC-COMPLETE BLOOD COUNT (HAEMOGRAM) - [BLOOD]" at bounding box center [729, 469] width 310 height 55
type input "3000"
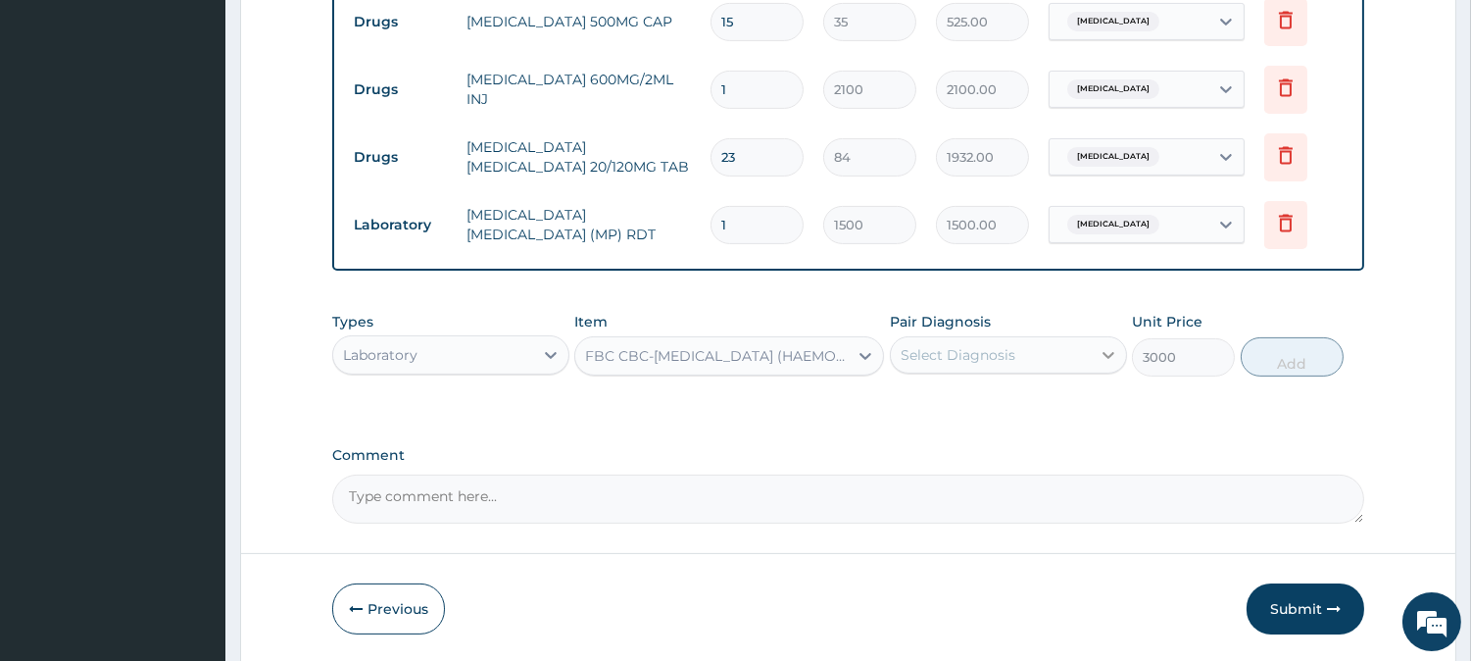
click at [1102, 348] on icon at bounding box center [1109, 355] width 20 height 20
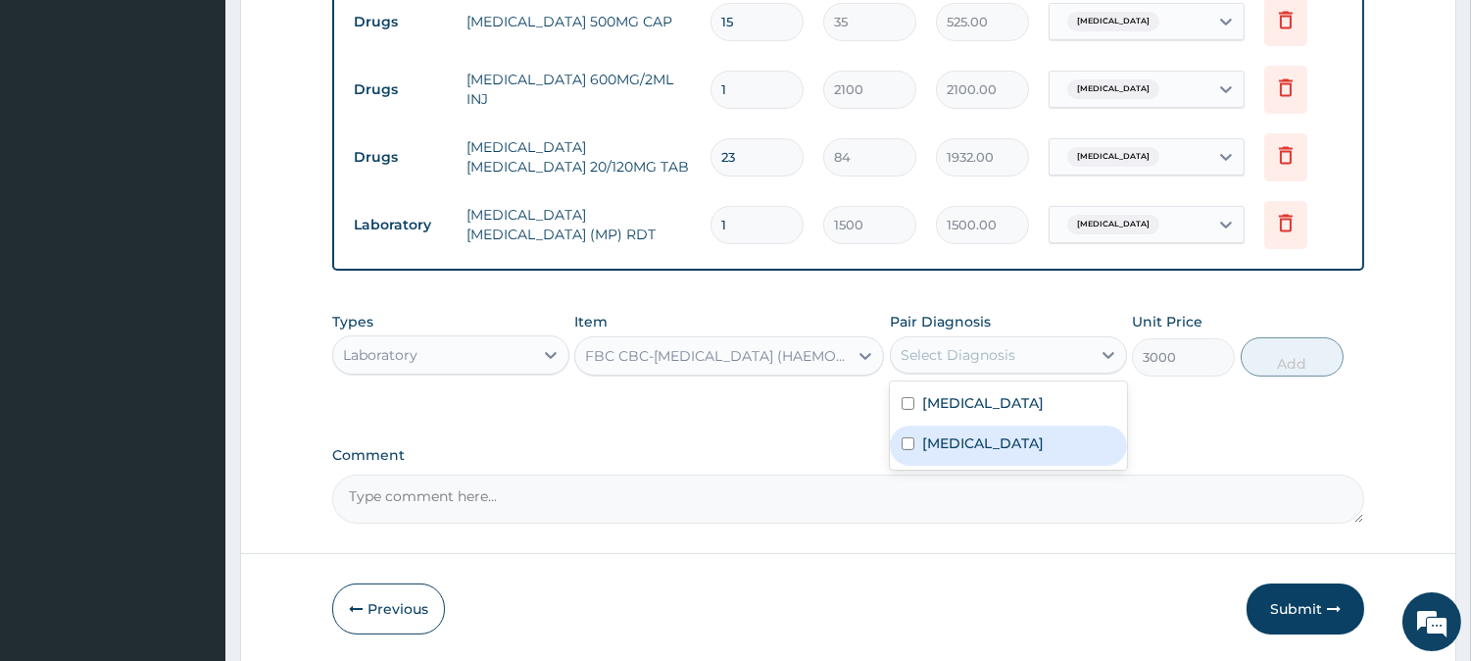
click at [907, 445] on input "checkbox" at bounding box center [908, 443] width 13 height 13
checkbox input "true"
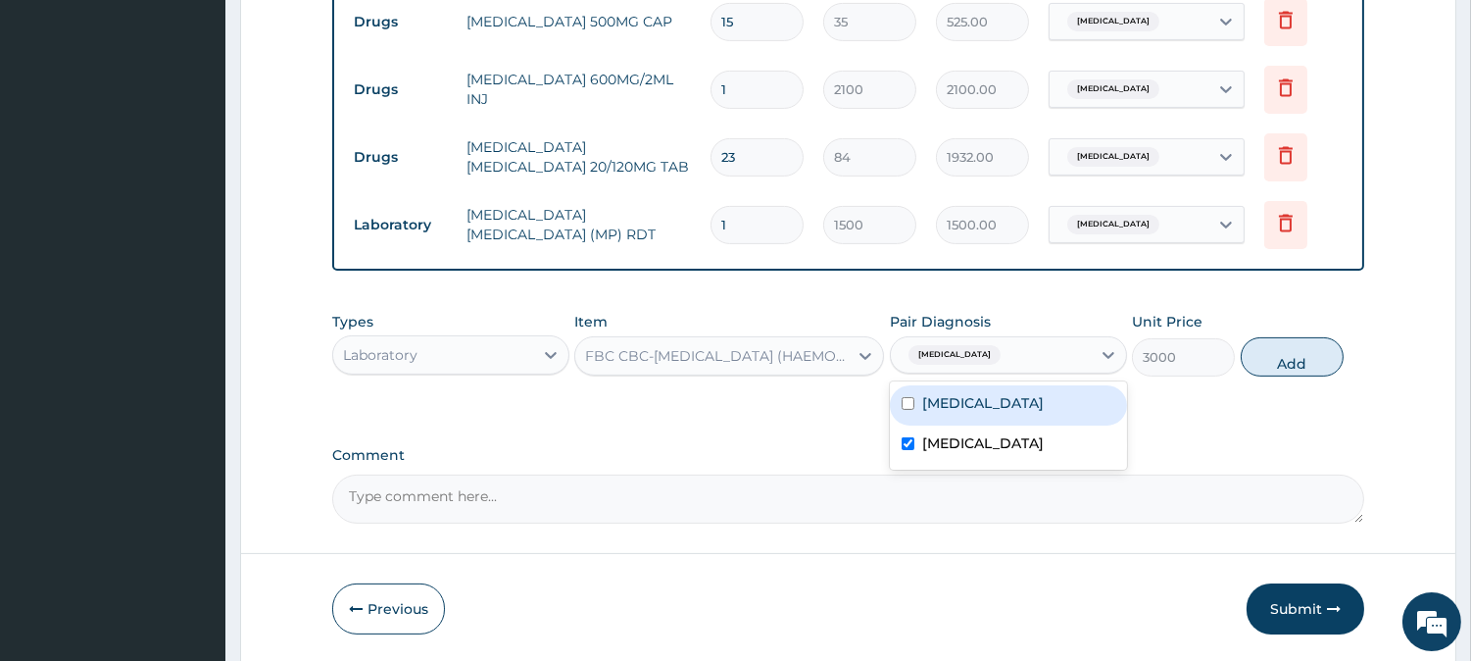
click at [1304, 357] on button "Add" at bounding box center [1292, 356] width 103 height 39
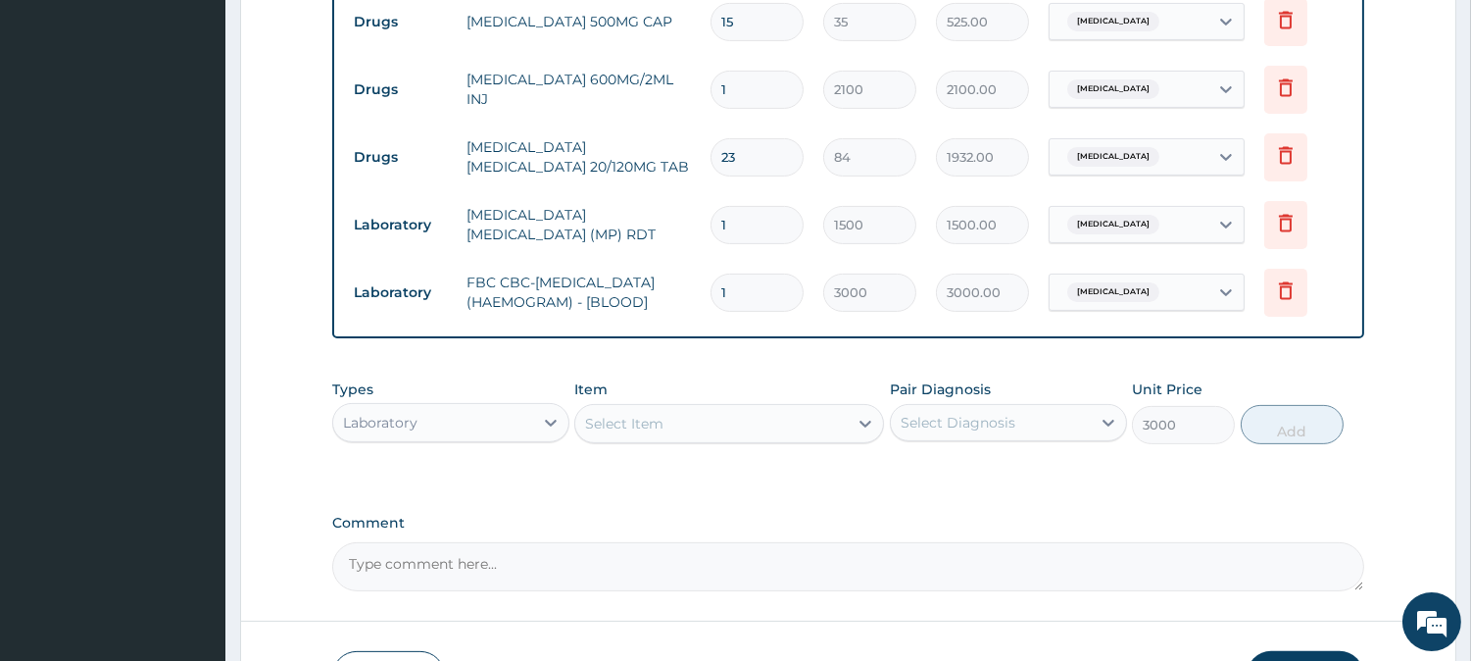
type input "0"
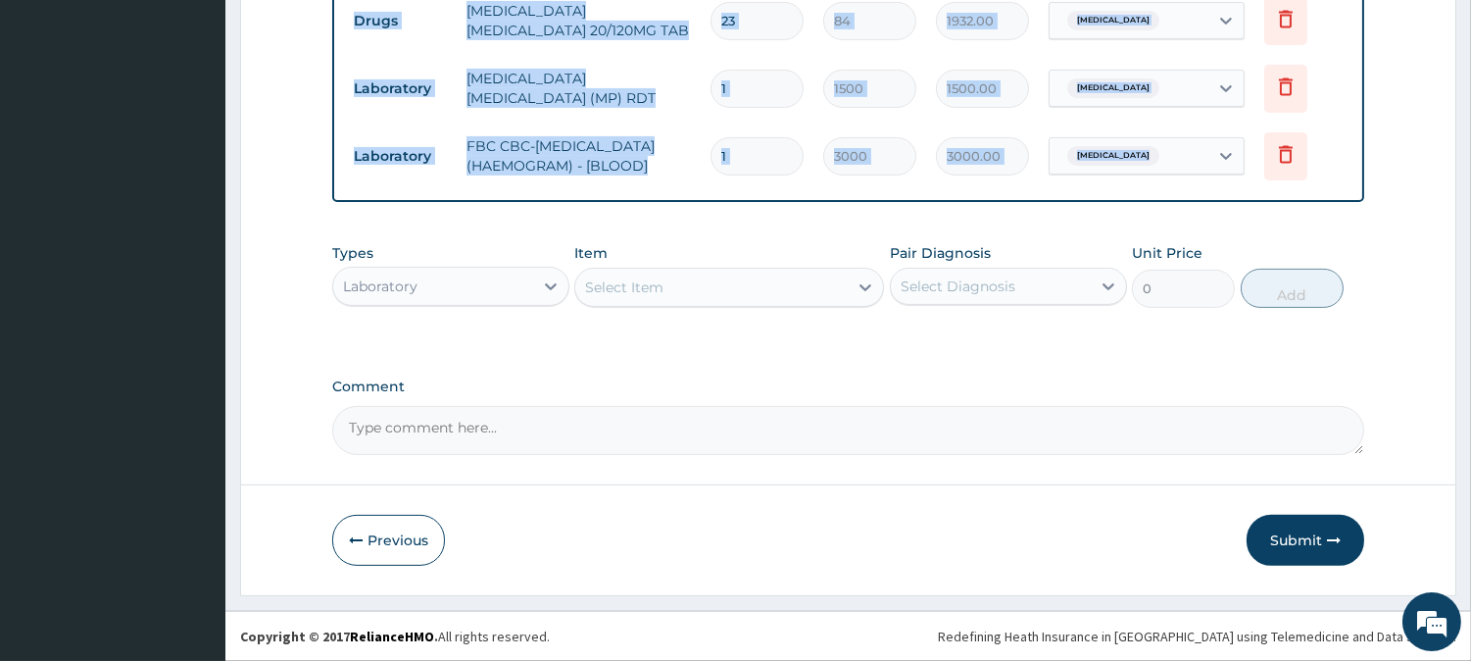
scroll to position [1154, 0]
click at [1271, 537] on button "Submit" at bounding box center [1306, 540] width 118 height 51
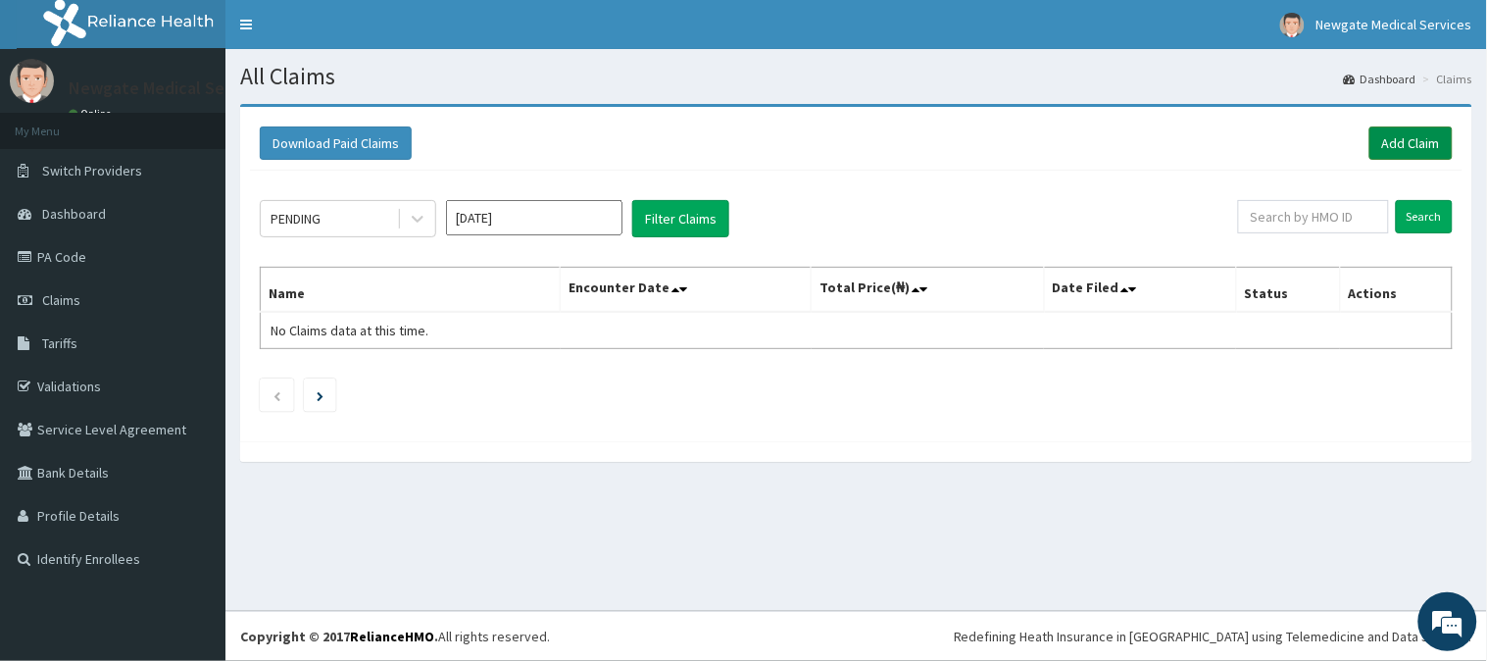
click at [1401, 143] on link "Add Claim" at bounding box center [1410, 142] width 83 height 33
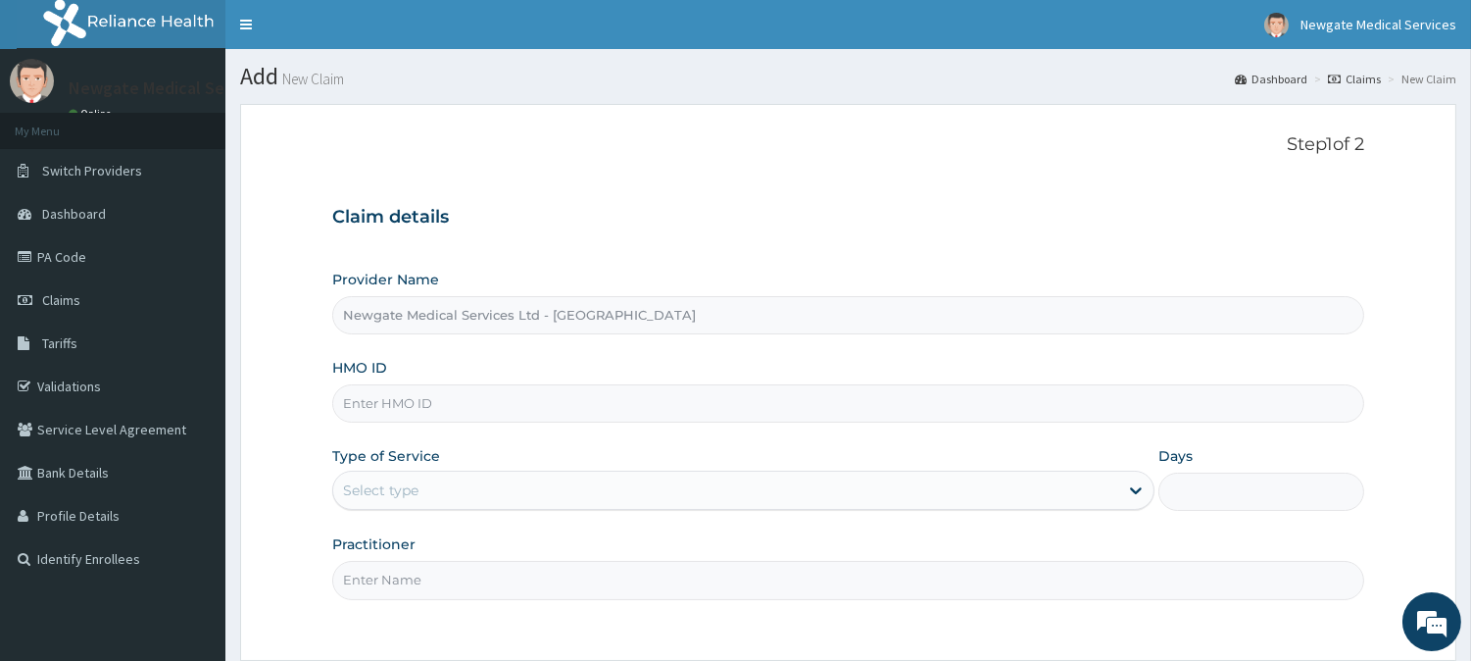
paste input "PLE/10013/C"
type input "PLE/10013/C"
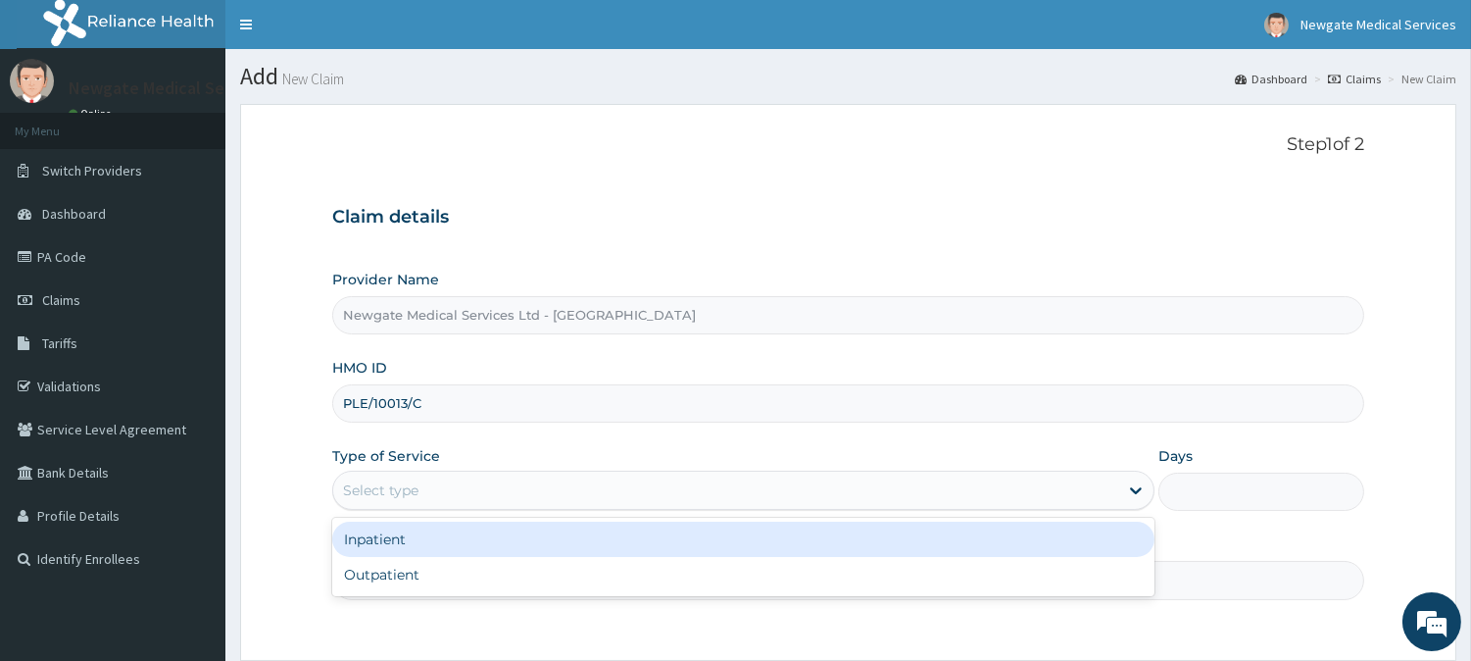
click at [466, 490] on div "Select type" at bounding box center [725, 489] width 785 height 31
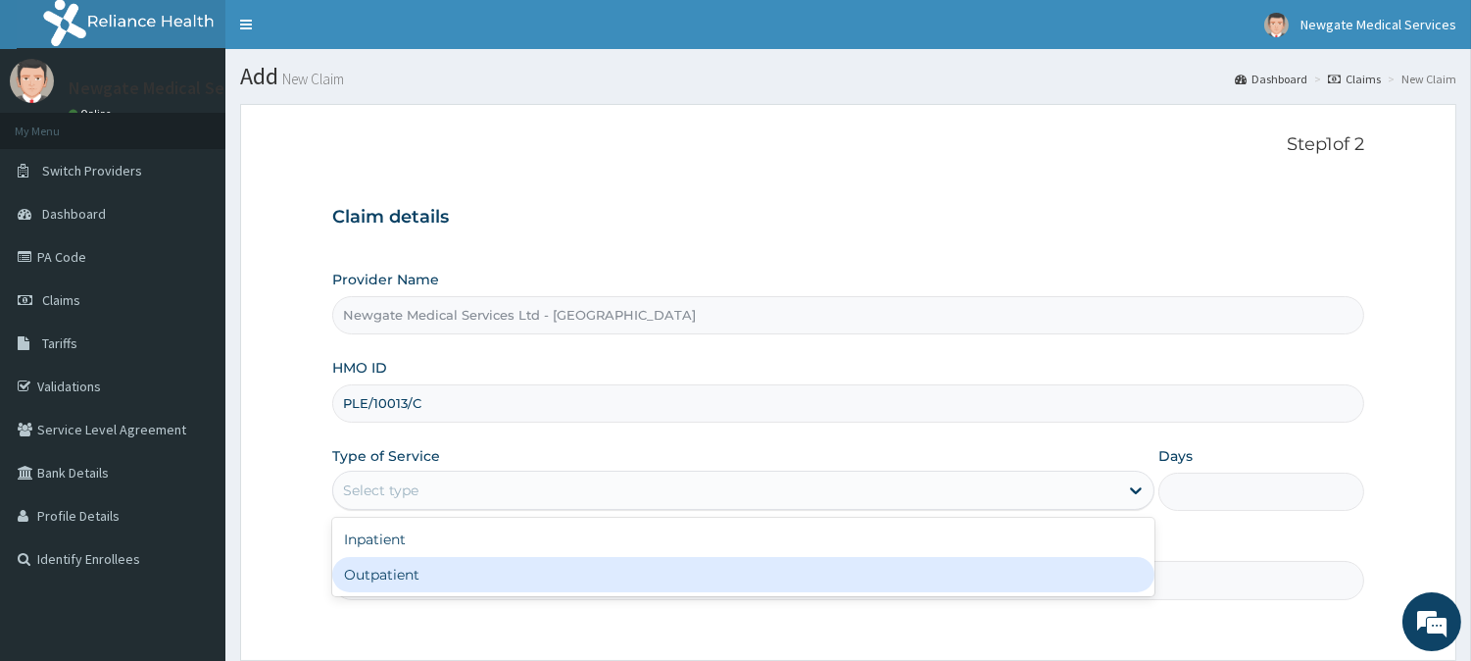
click at [373, 576] on div "Outpatient" at bounding box center [743, 574] width 822 height 35
type input "1"
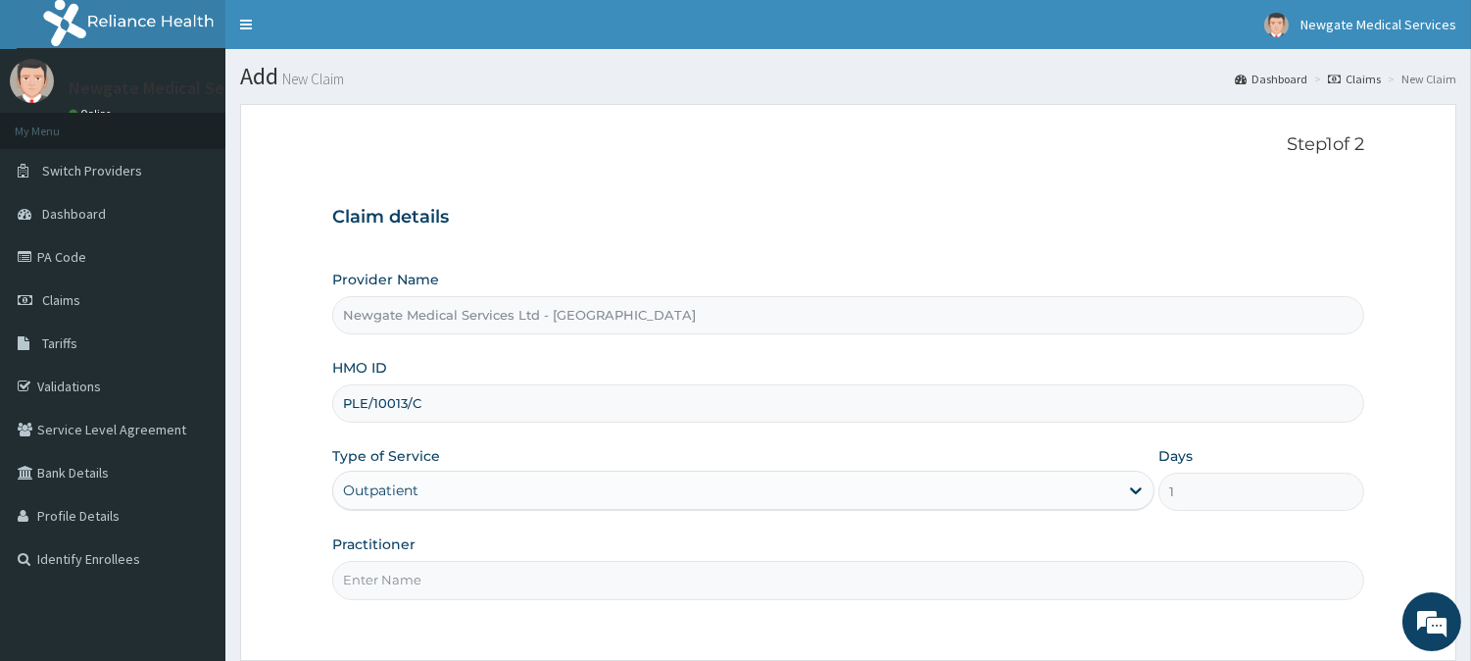
click at [478, 571] on input "Practitioner" at bounding box center [848, 580] width 1032 height 38
type input "[PERSON_NAME]"
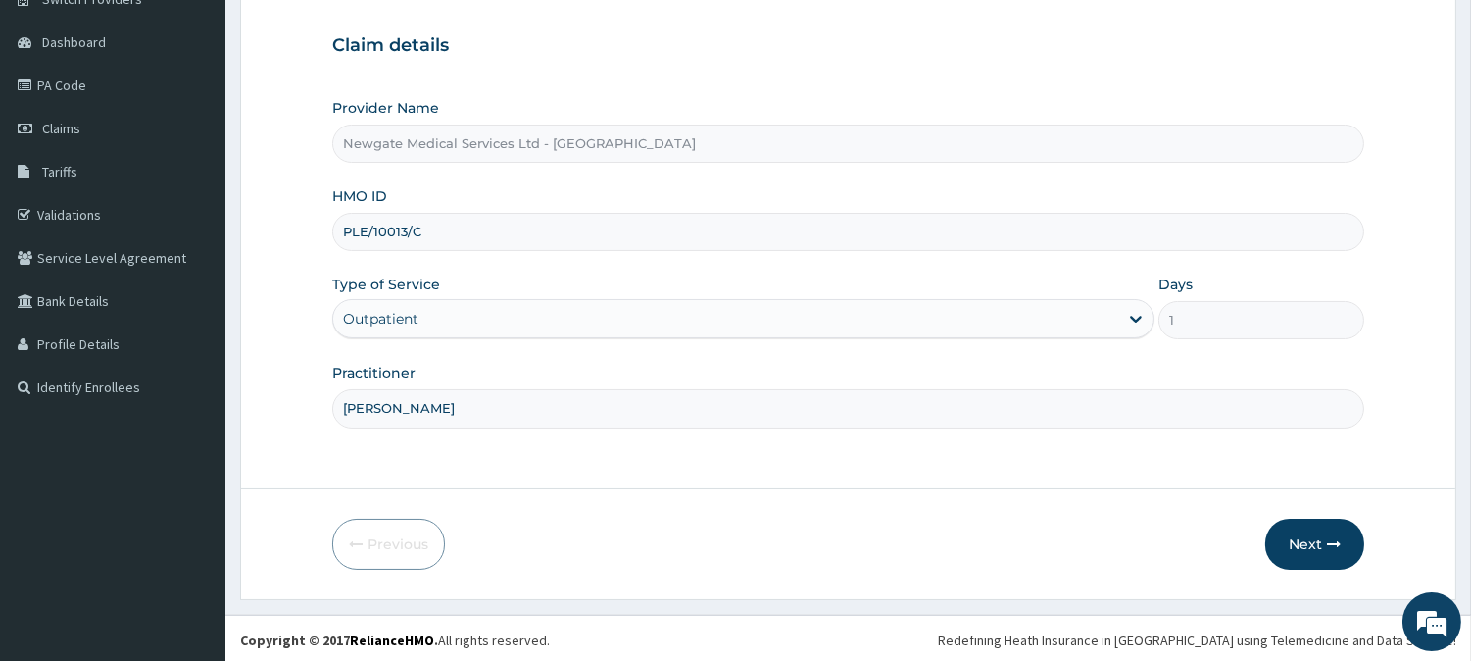
scroll to position [174, 0]
click at [1298, 542] on button "Next" at bounding box center [1314, 540] width 99 height 51
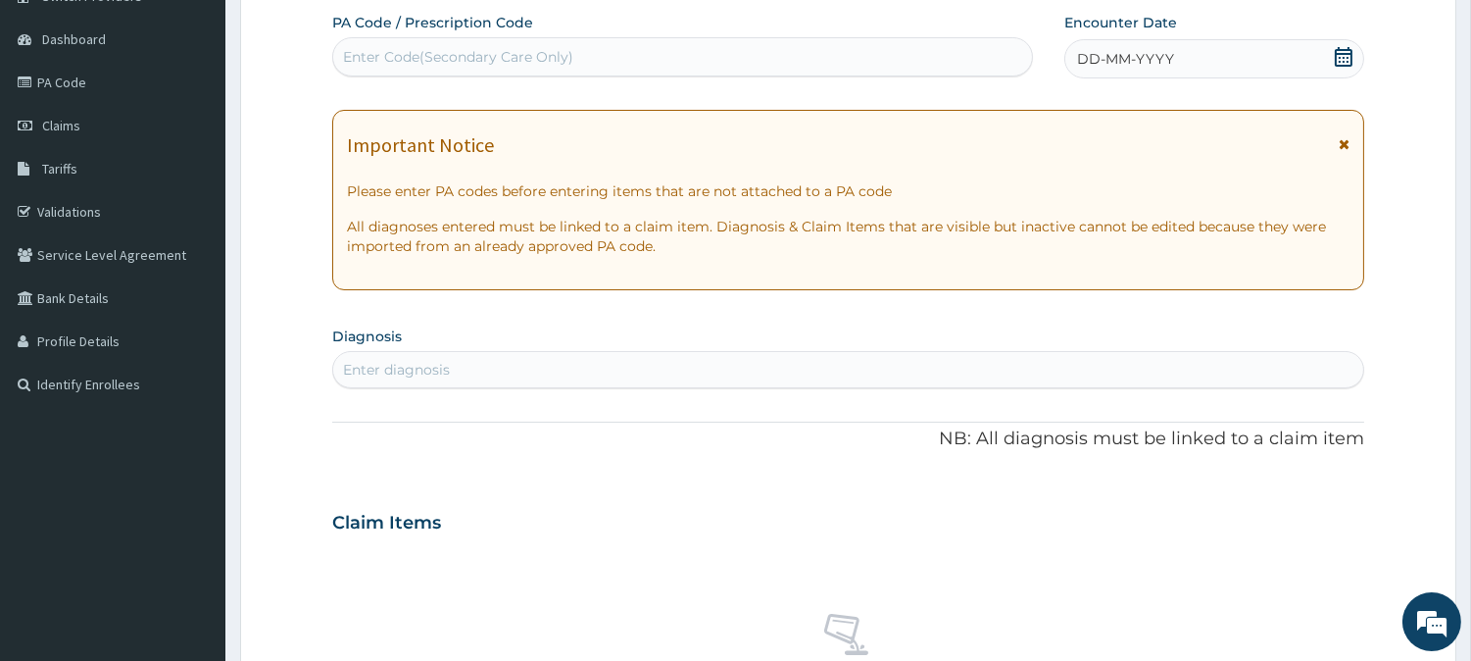
click at [1338, 55] on icon at bounding box center [1344, 57] width 20 height 20
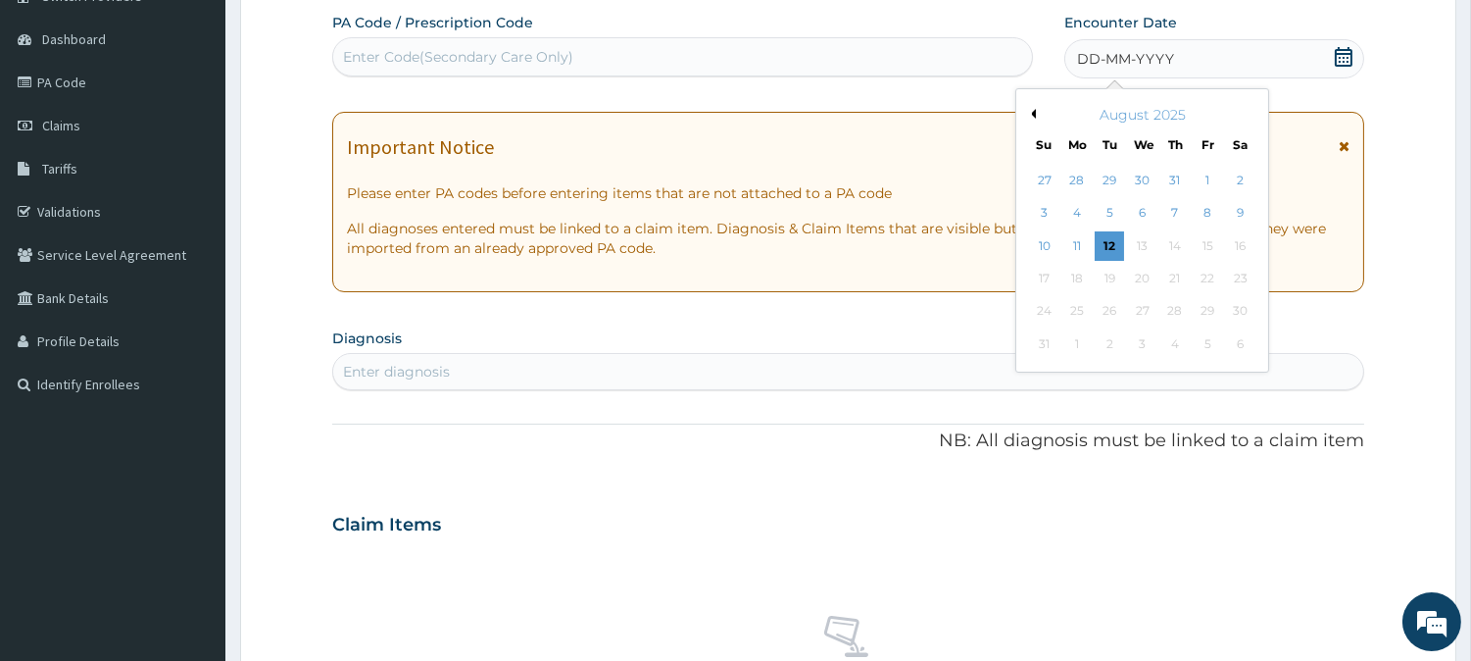
click at [1034, 113] on button "Previous Month" at bounding box center [1031, 114] width 10 height 10
click at [1072, 242] on div "14" at bounding box center [1076, 245] width 29 height 29
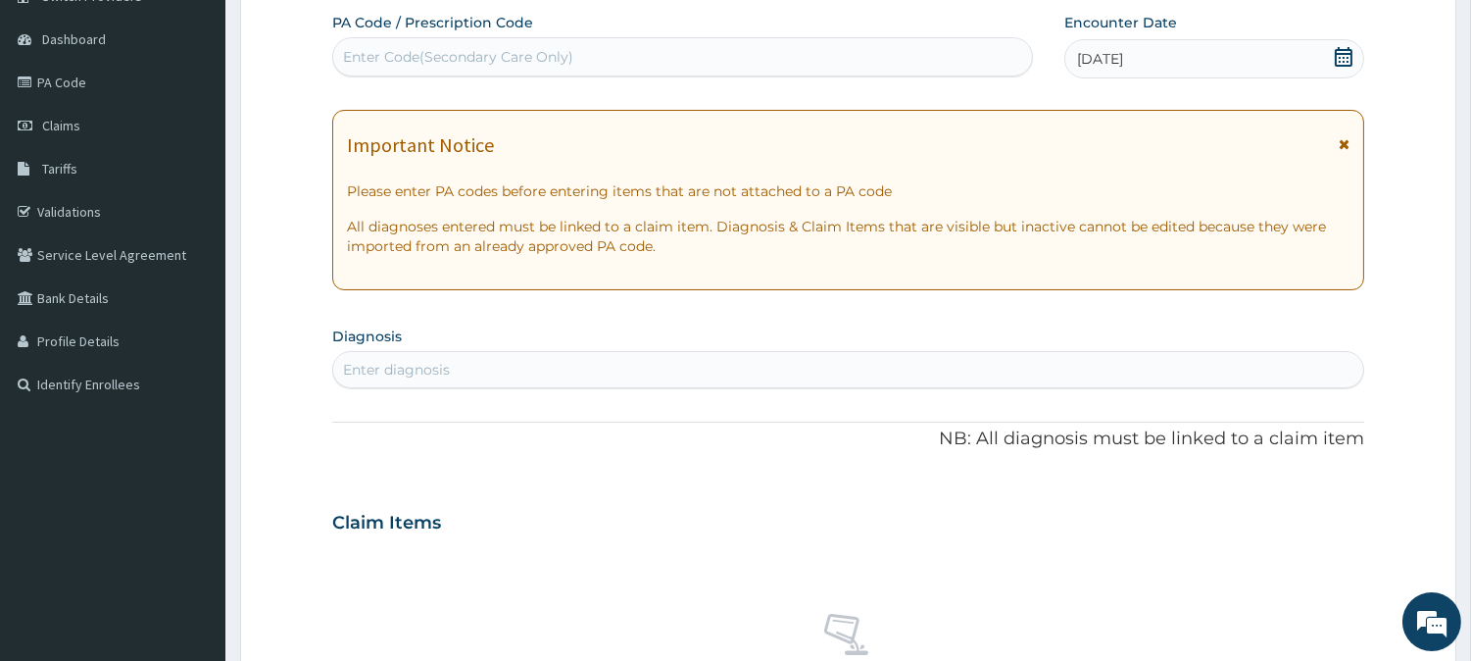
click at [510, 368] on div "Enter diagnosis" at bounding box center [848, 369] width 1030 height 31
type input "MALA"
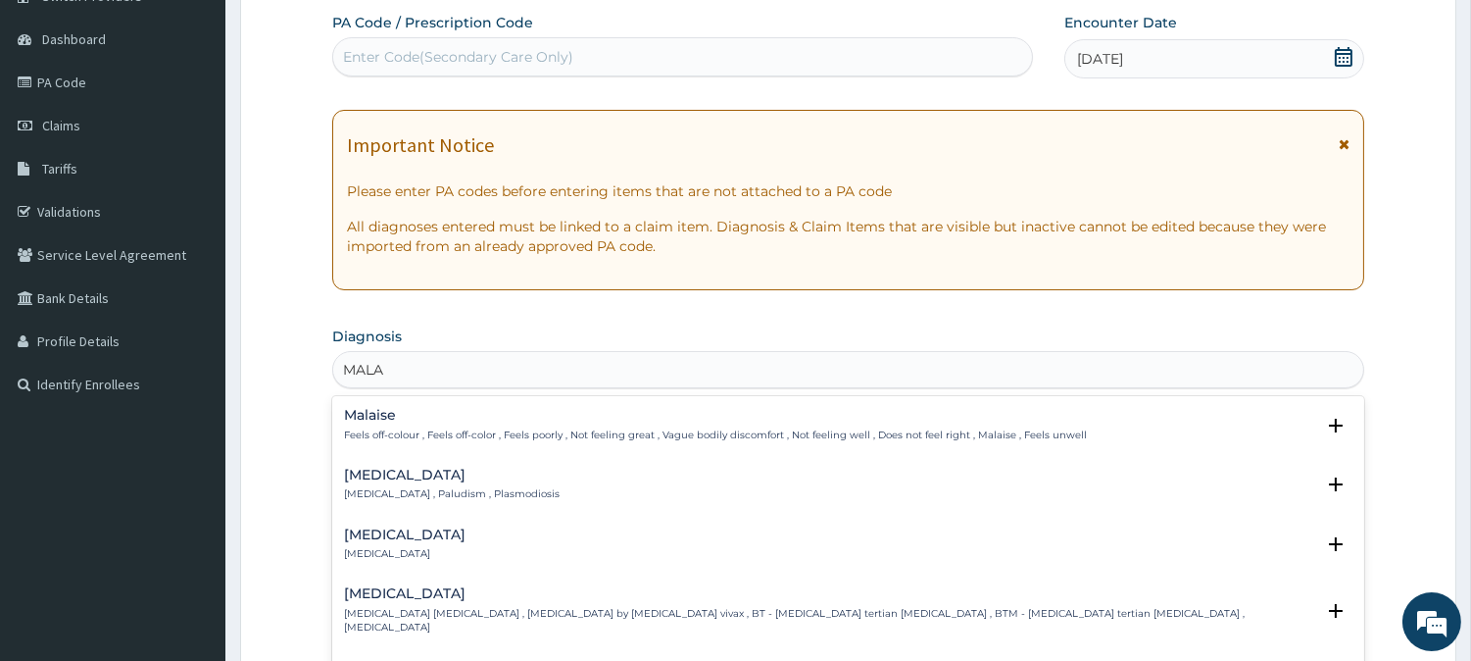
click at [367, 484] on div "Malaria Malaria , Paludism , Plasmodiosis" at bounding box center [452, 484] width 216 height 34
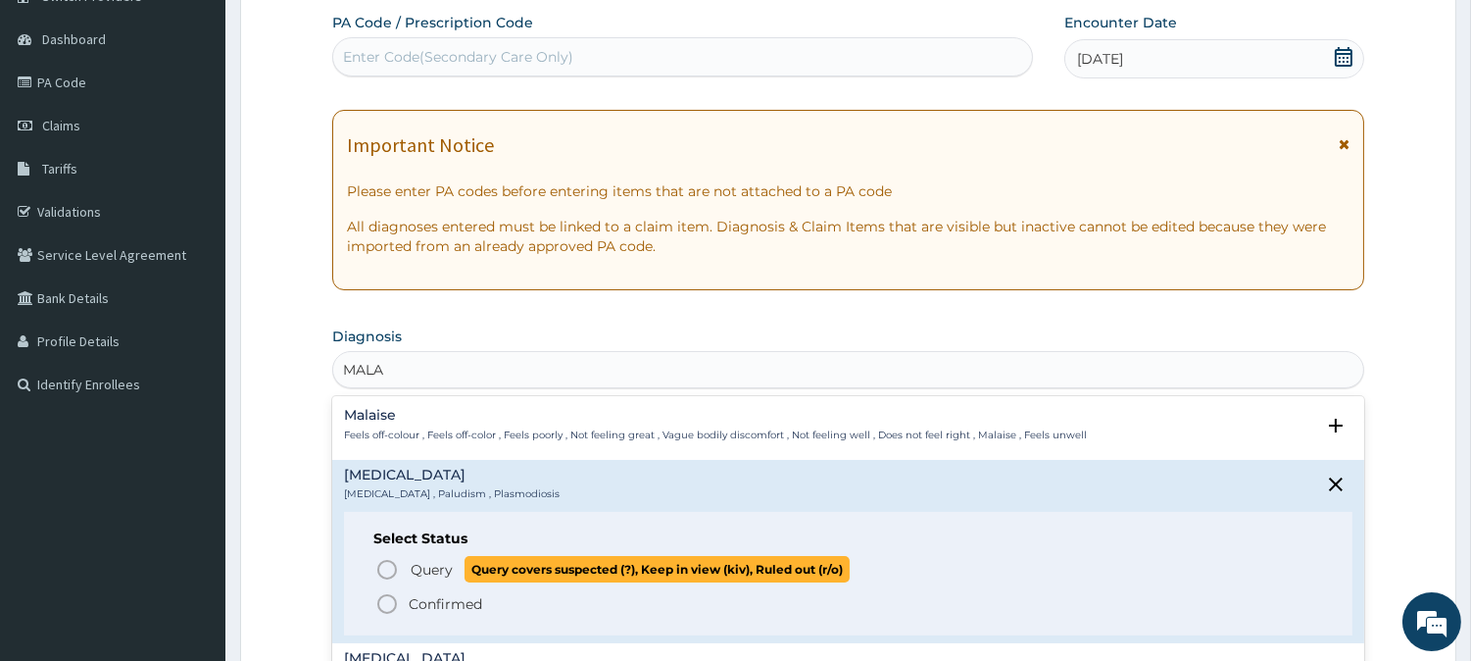
click at [387, 564] on icon "status option query" at bounding box center [387, 570] width 24 height 24
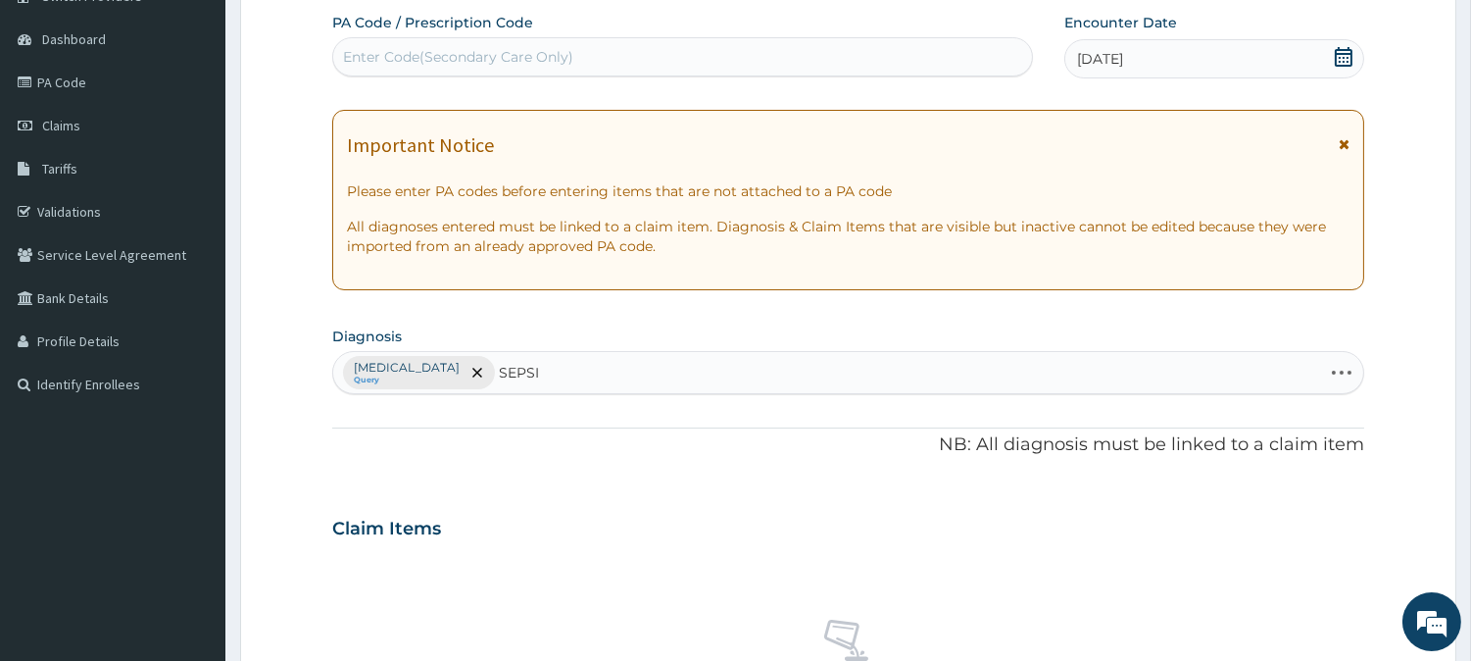
type input "SEPSIS"
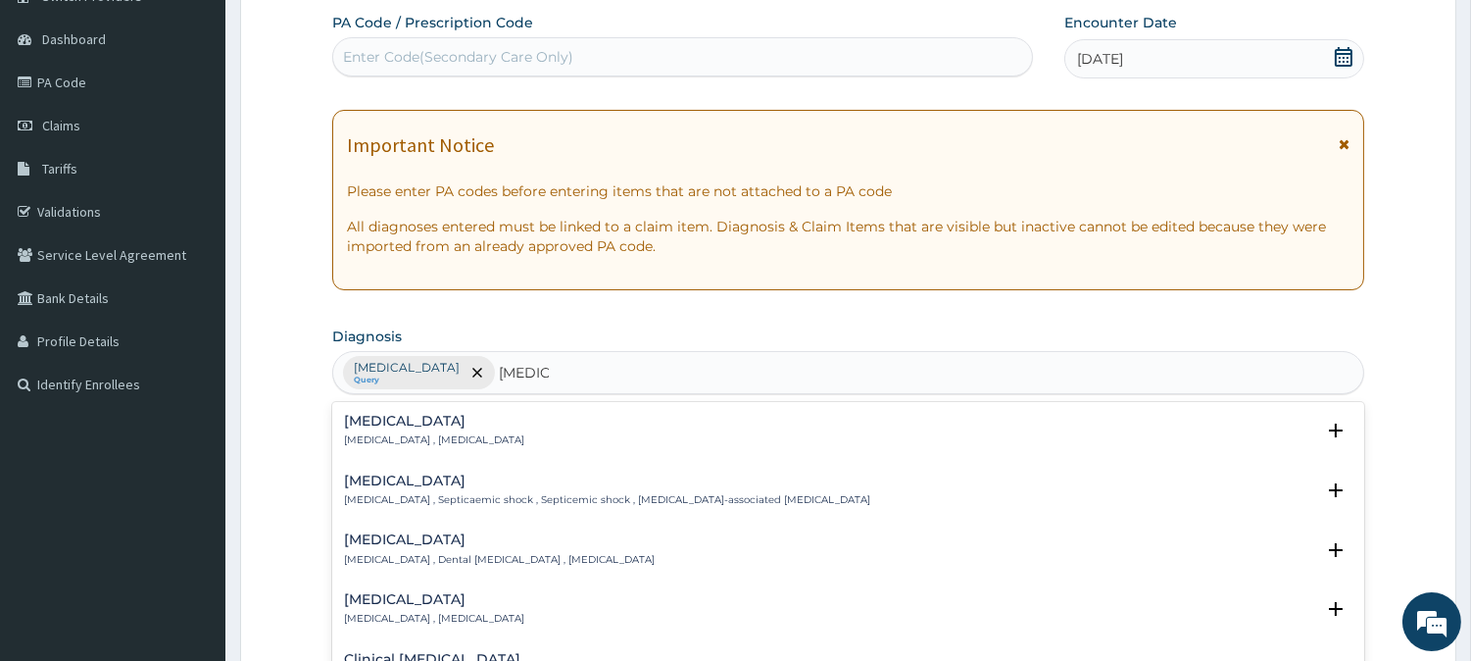
click at [368, 417] on h4 "Sepsis" at bounding box center [434, 421] width 180 height 15
click at [367, 425] on h4 "Sepsis" at bounding box center [434, 421] width 180 height 15
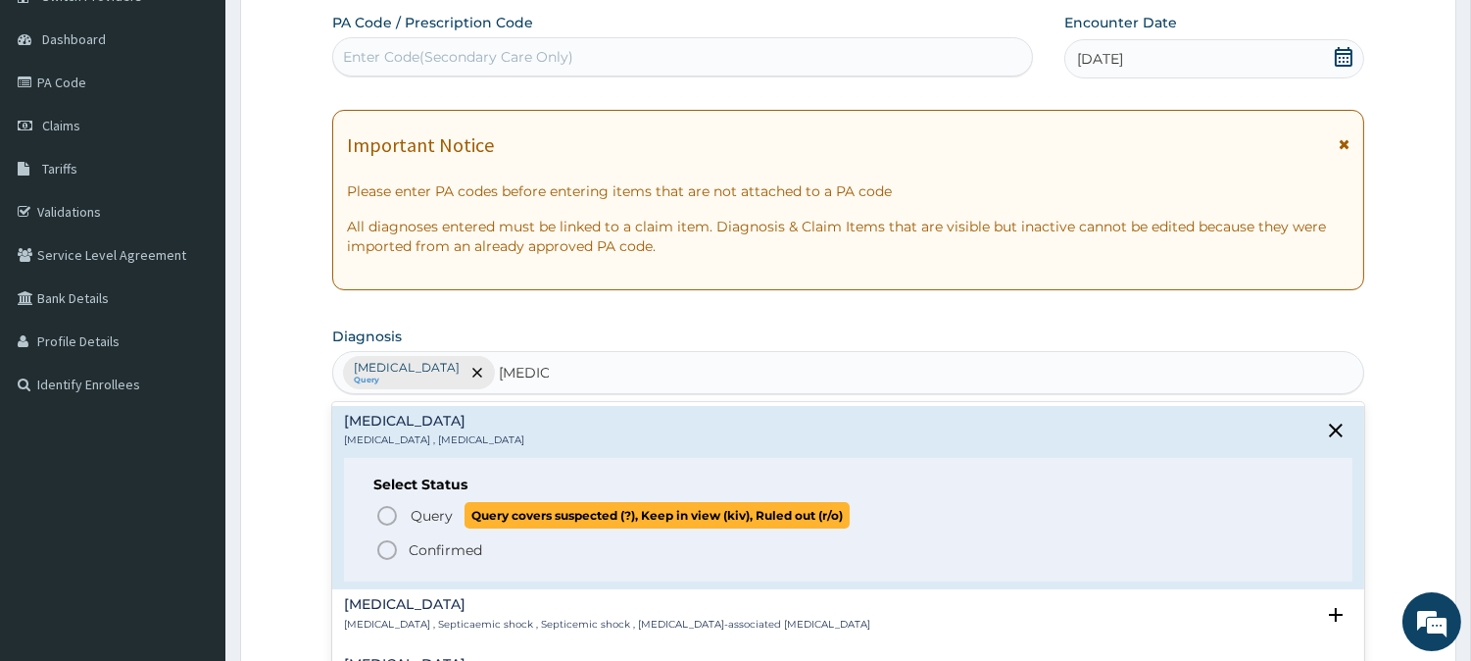
click at [390, 515] on icon "status option query" at bounding box center [387, 516] width 24 height 24
click at [390, 518] on h3 "Claim Items" at bounding box center [386, 529] width 109 height 22
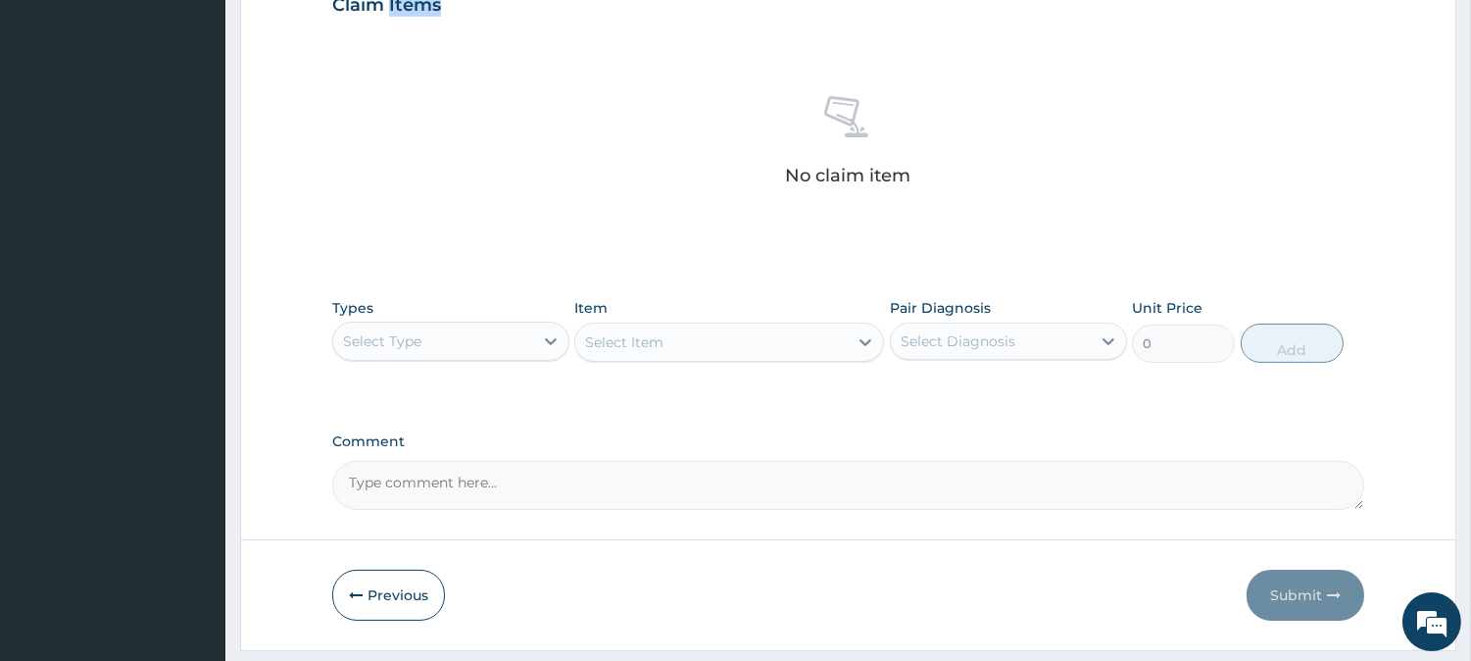
scroll to position [719, 0]
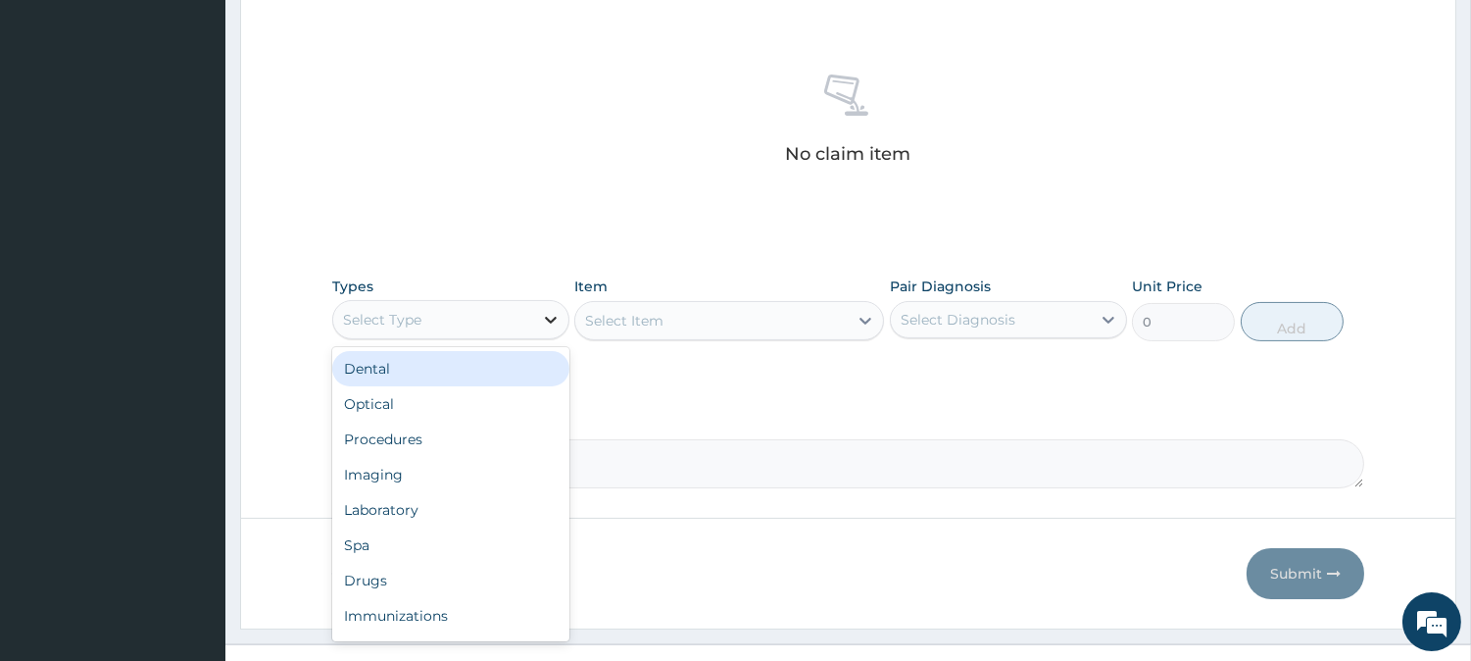
click at [554, 323] on icon at bounding box center [551, 320] width 20 height 20
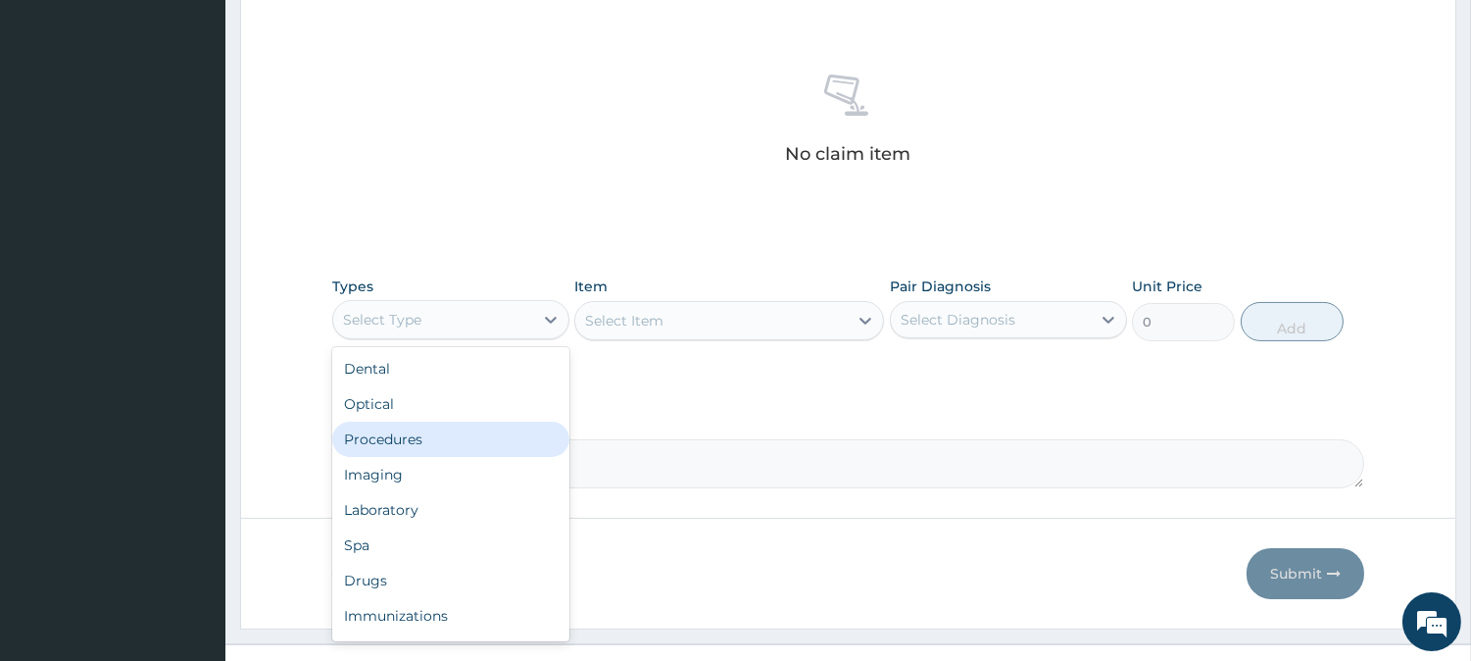
click at [451, 438] on div "Procedures" at bounding box center [450, 438] width 237 height 35
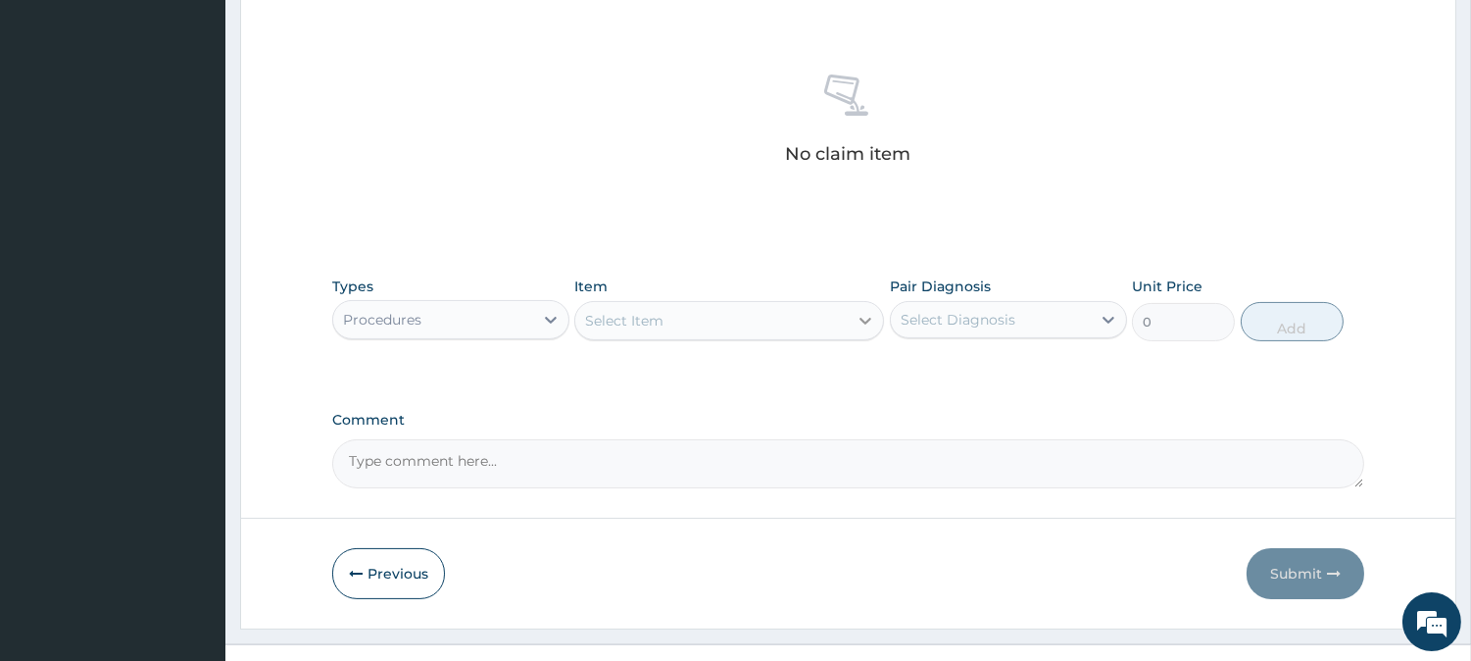
click at [863, 311] on icon at bounding box center [866, 321] width 20 height 20
click at [865, 318] on icon at bounding box center [866, 321] width 20 height 20
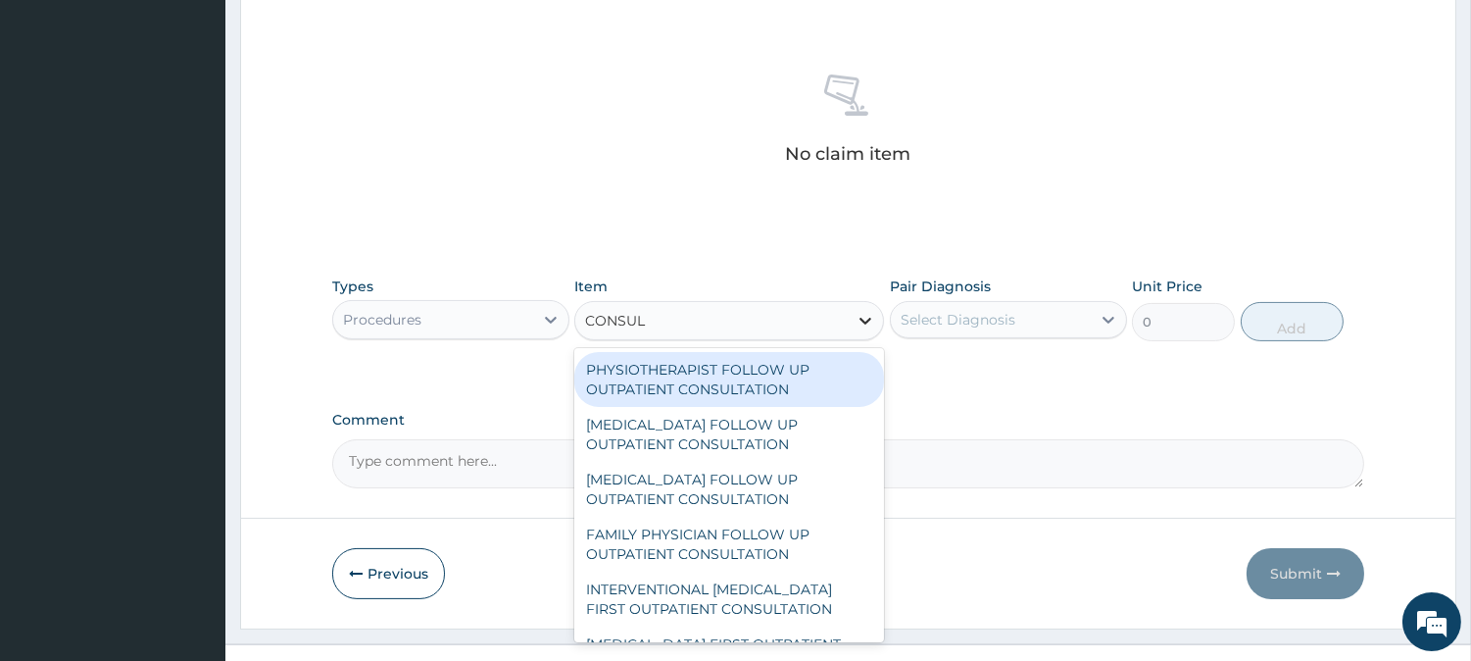
type input "CONSULT"
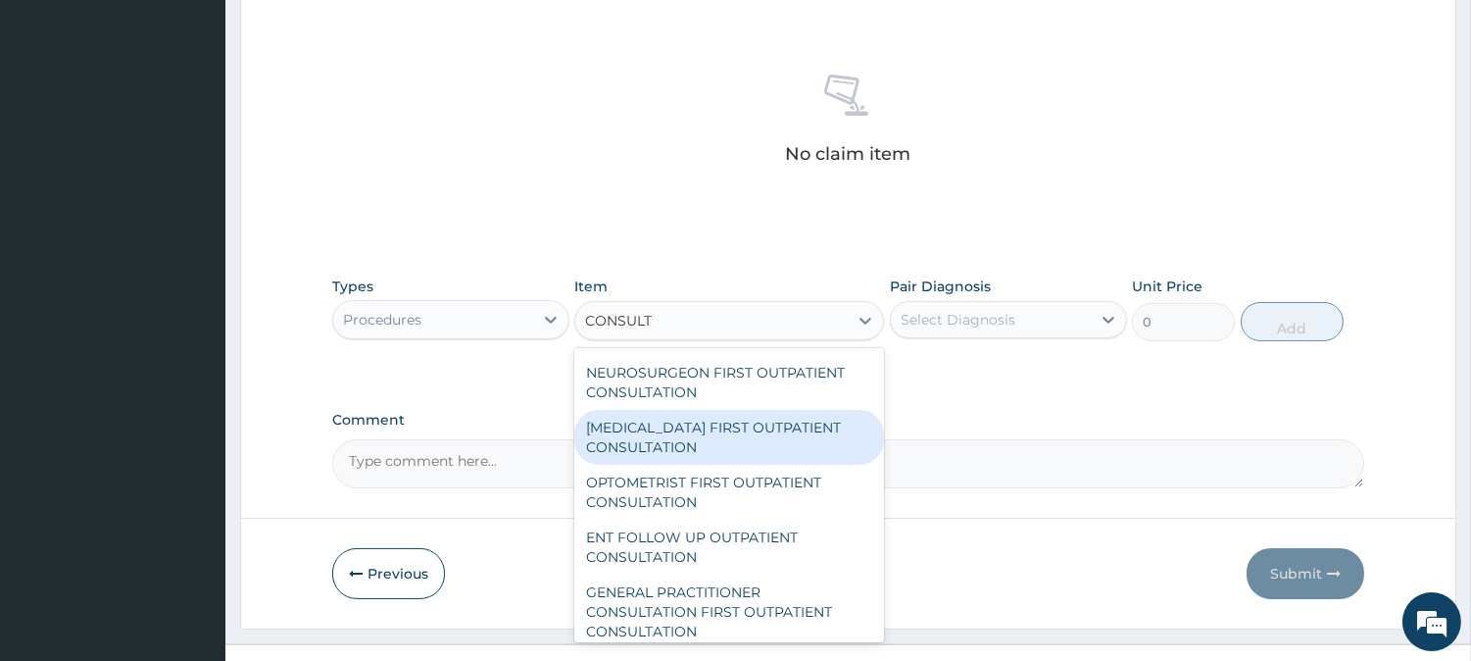
scroll to position [761, 0]
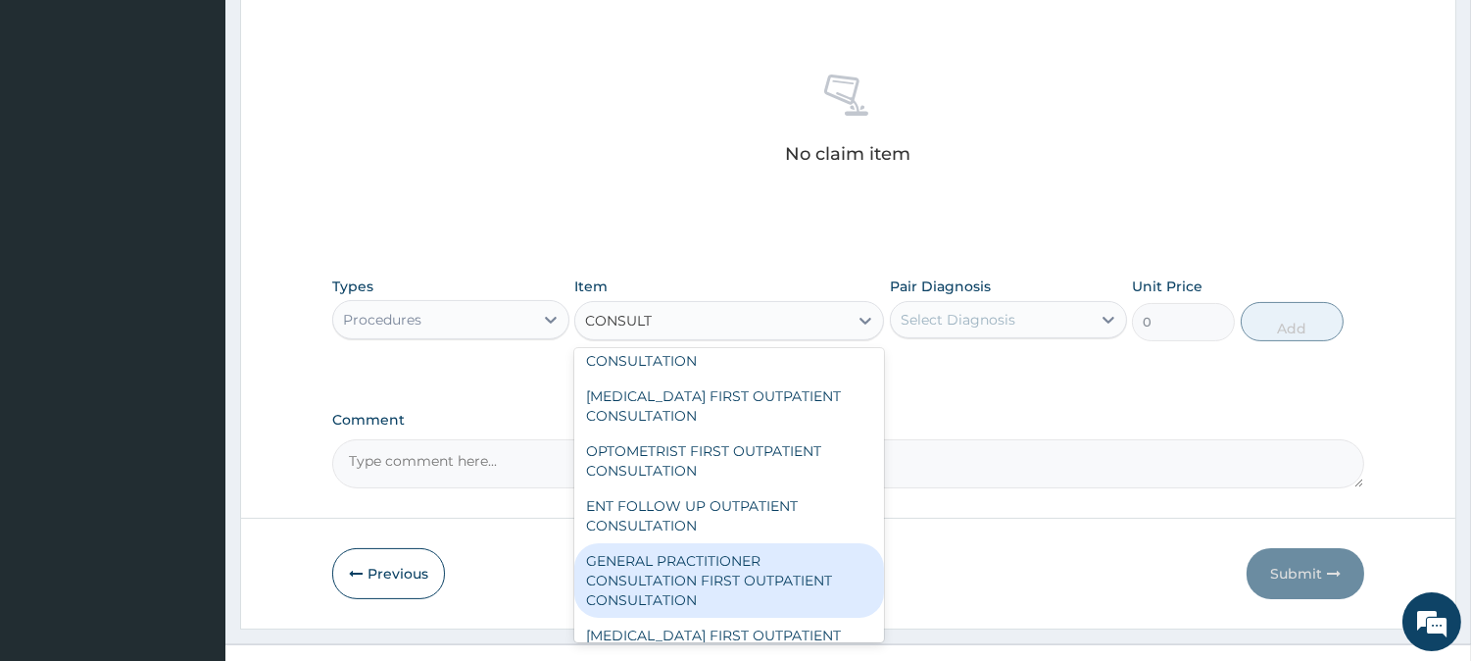
click at [708, 564] on div "GENERAL PRACTITIONER CONSULTATION FIRST OUTPATIENT CONSULTATION" at bounding box center [729, 580] width 310 height 74
type input "3000"
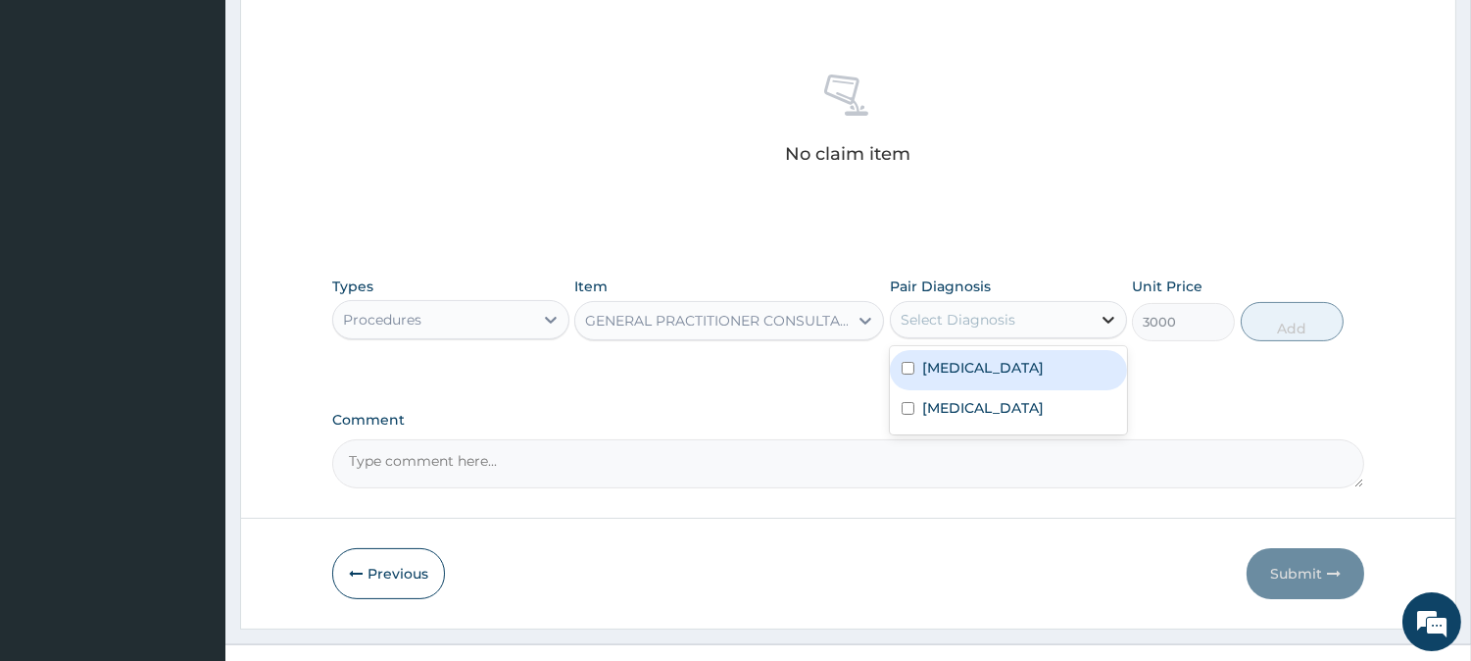
click at [1104, 311] on icon at bounding box center [1109, 320] width 20 height 20
click at [907, 367] on input "checkbox" at bounding box center [908, 368] width 13 height 13
checkbox input "true"
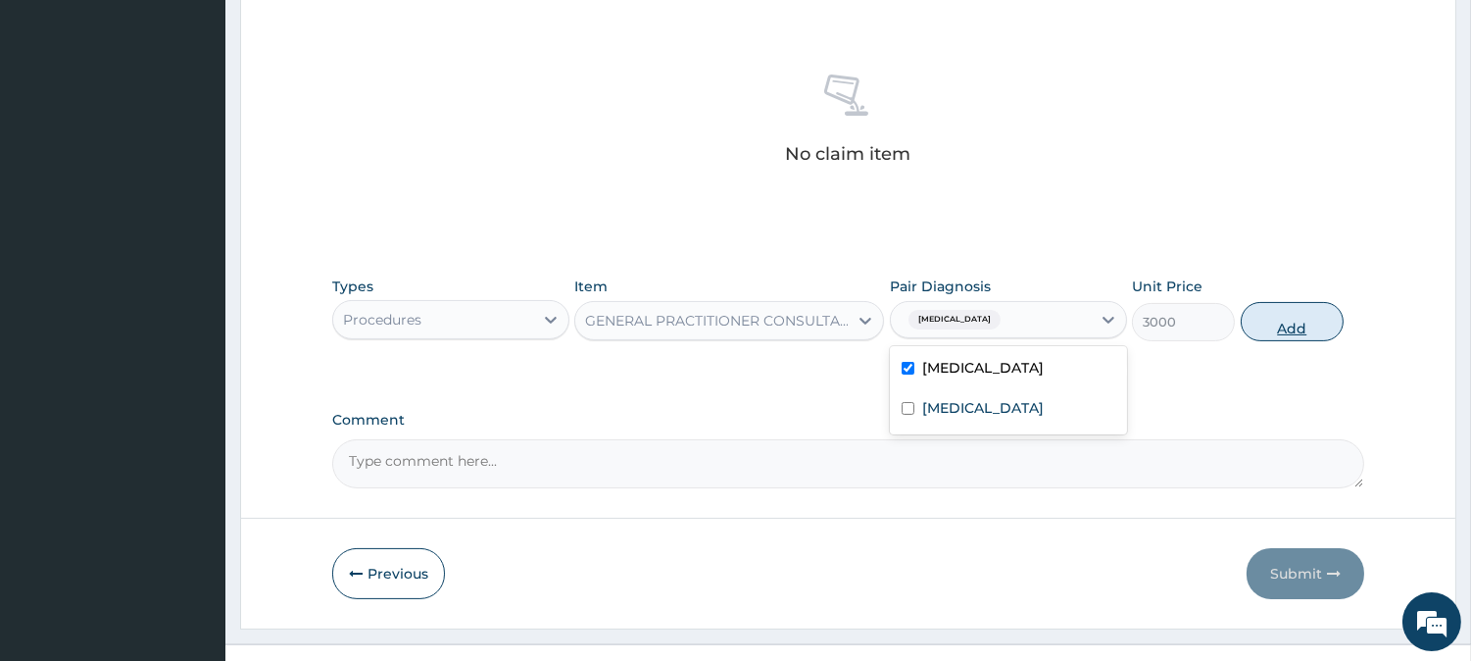
click at [1306, 325] on button "Add" at bounding box center [1292, 321] width 103 height 39
type input "0"
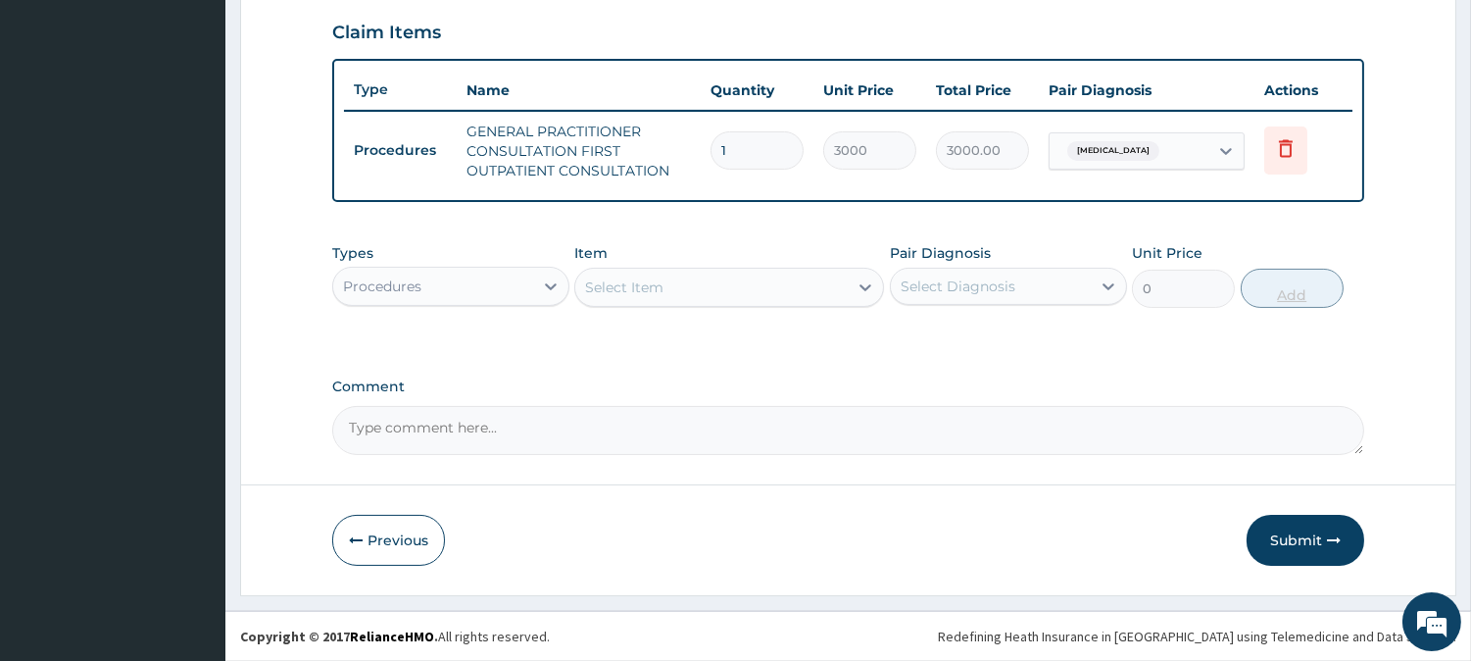
scroll to position [667, 0]
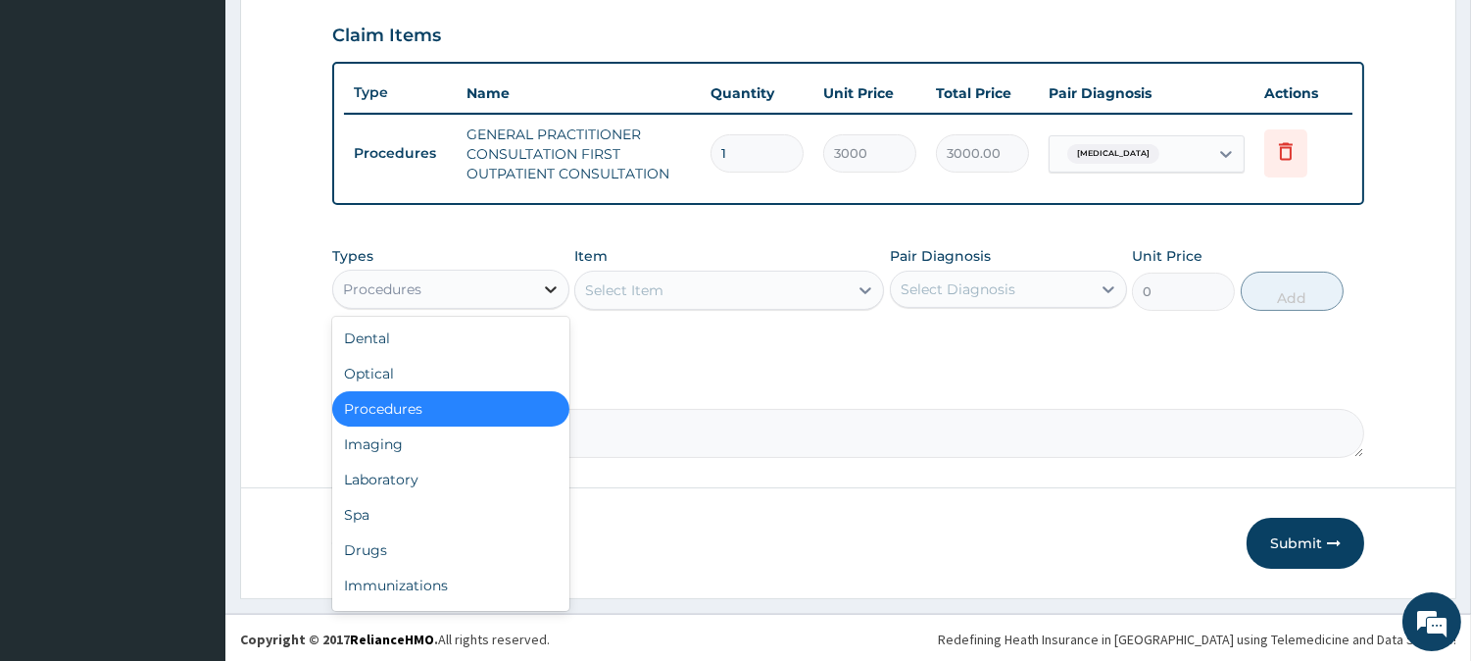
click at [549, 282] on icon at bounding box center [551, 289] width 20 height 20
click at [398, 534] on div "Drugs" at bounding box center [450, 549] width 237 height 35
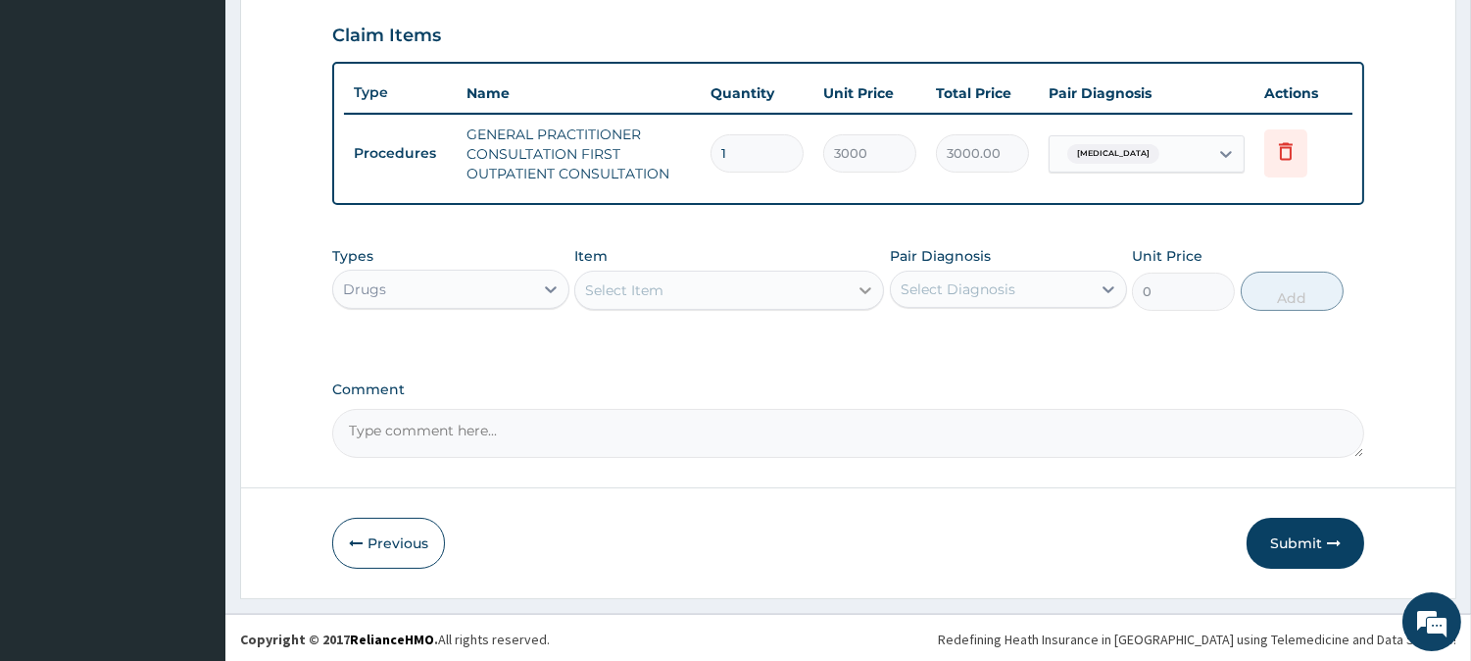
click at [863, 281] on icon at bounding box center [866, 290] width 20 height 20
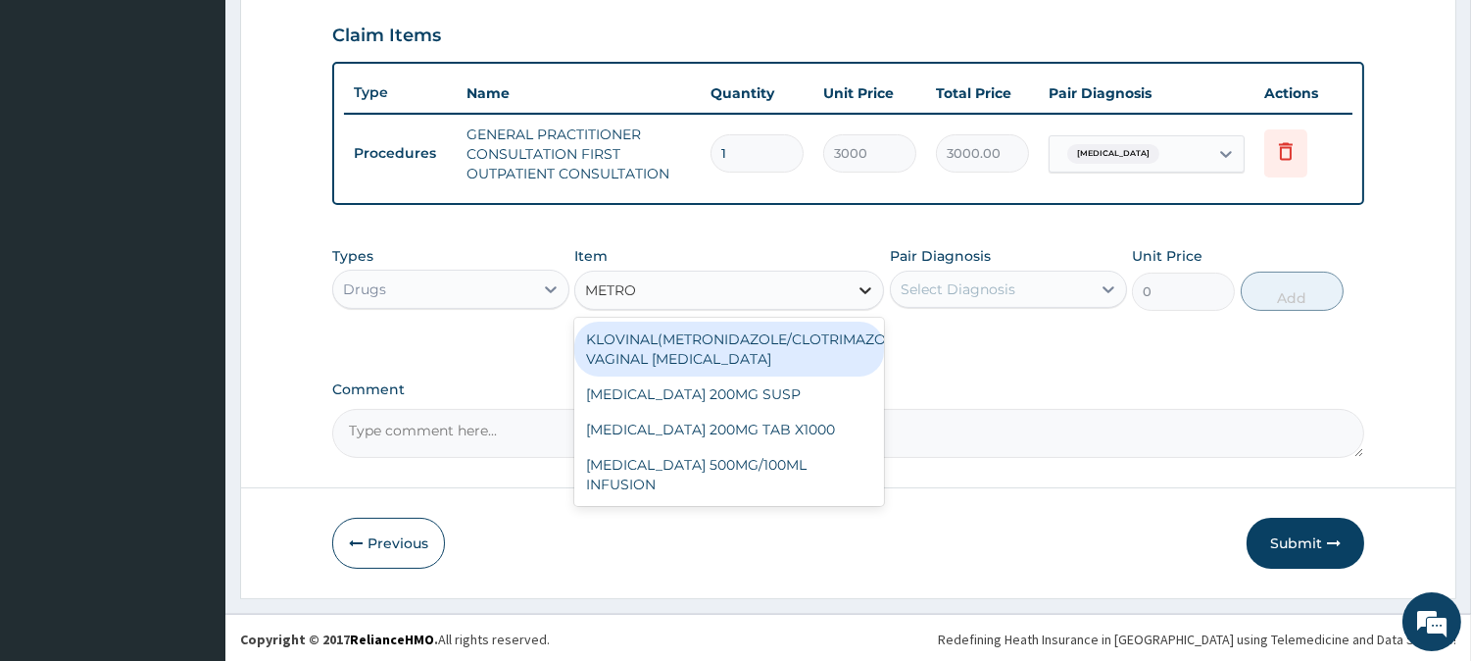
type input "METRON"
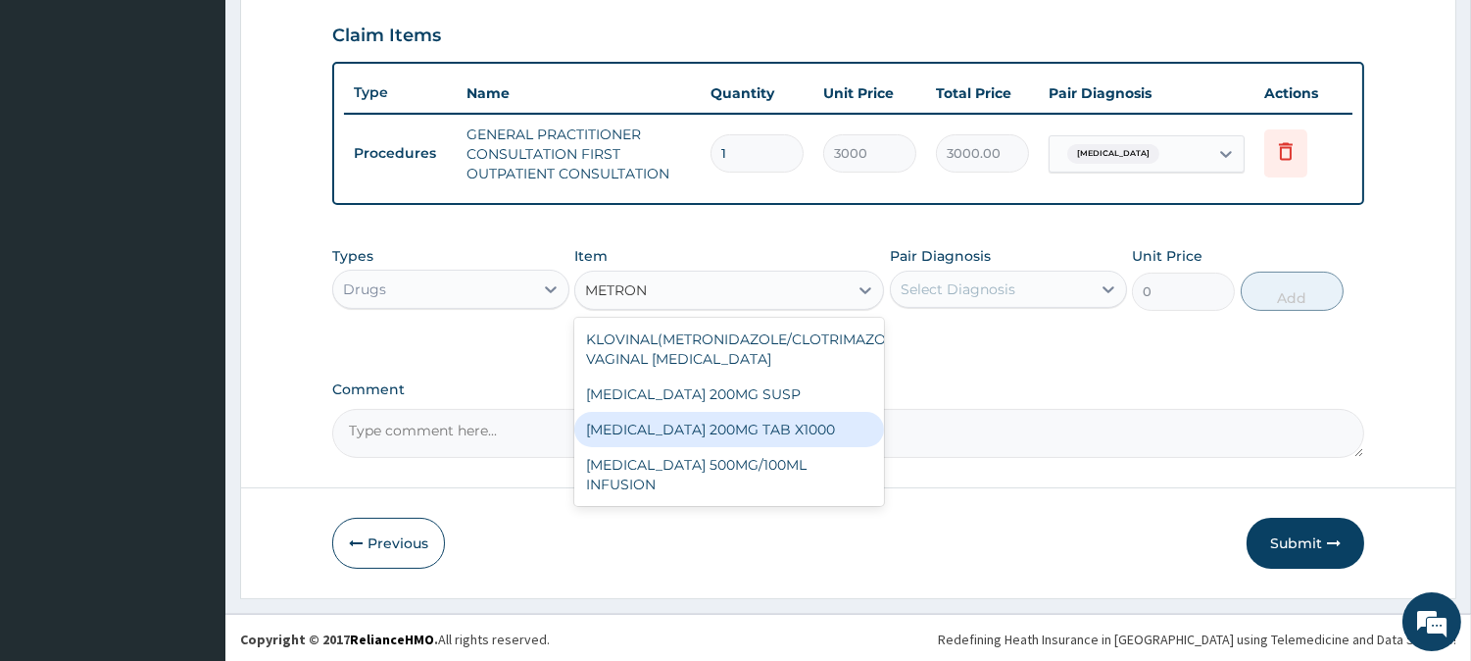
click at [815, 425] on div "METRONIDAZOLE 200MG TAB X1000" at bounding box center [729, 429] width 310 height 35
type input "52.5"
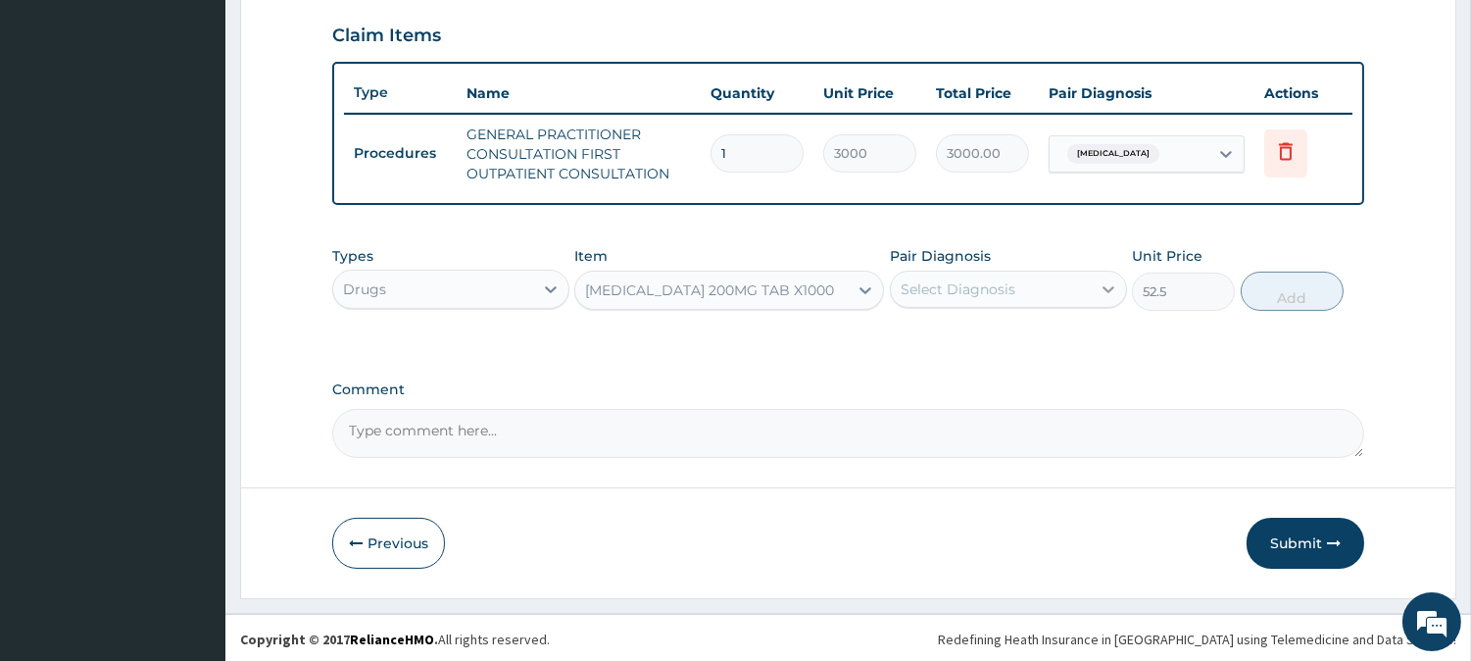
click at [1101, 285] on icon at bounding box center [1109, 289] width 20 height 20
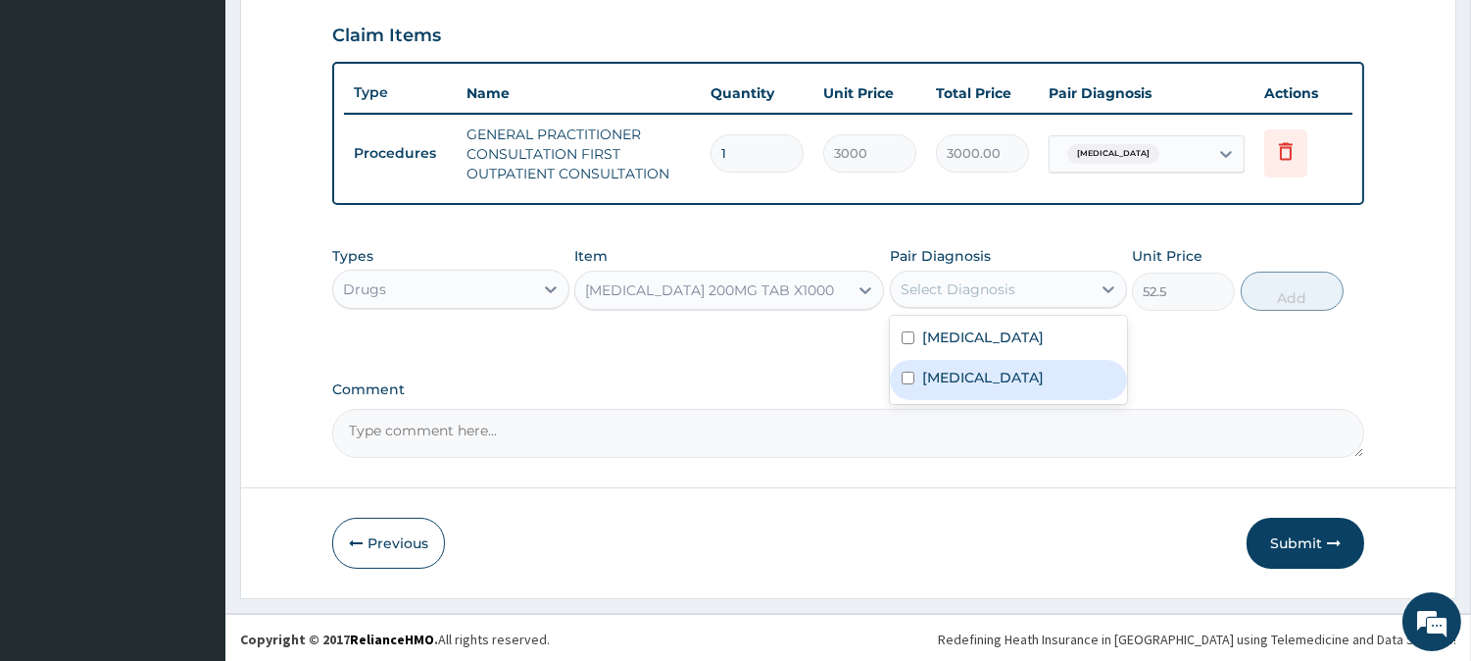
click at [907, 374] on input "checkbox" at bounding box center [908, 377] width 13 height 13
checkbox input "true"
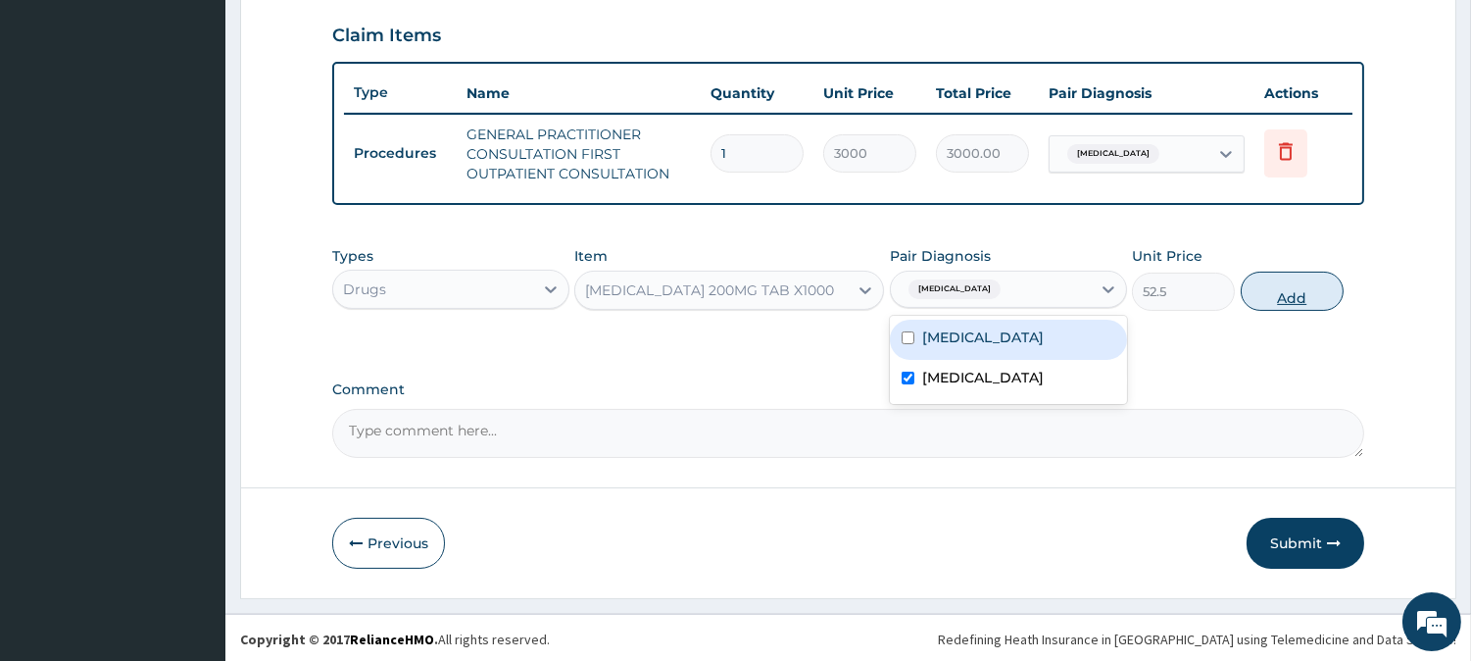
click at [1280, 288] on button "Add" at bounding box center [1292, 290] width 103 height 39
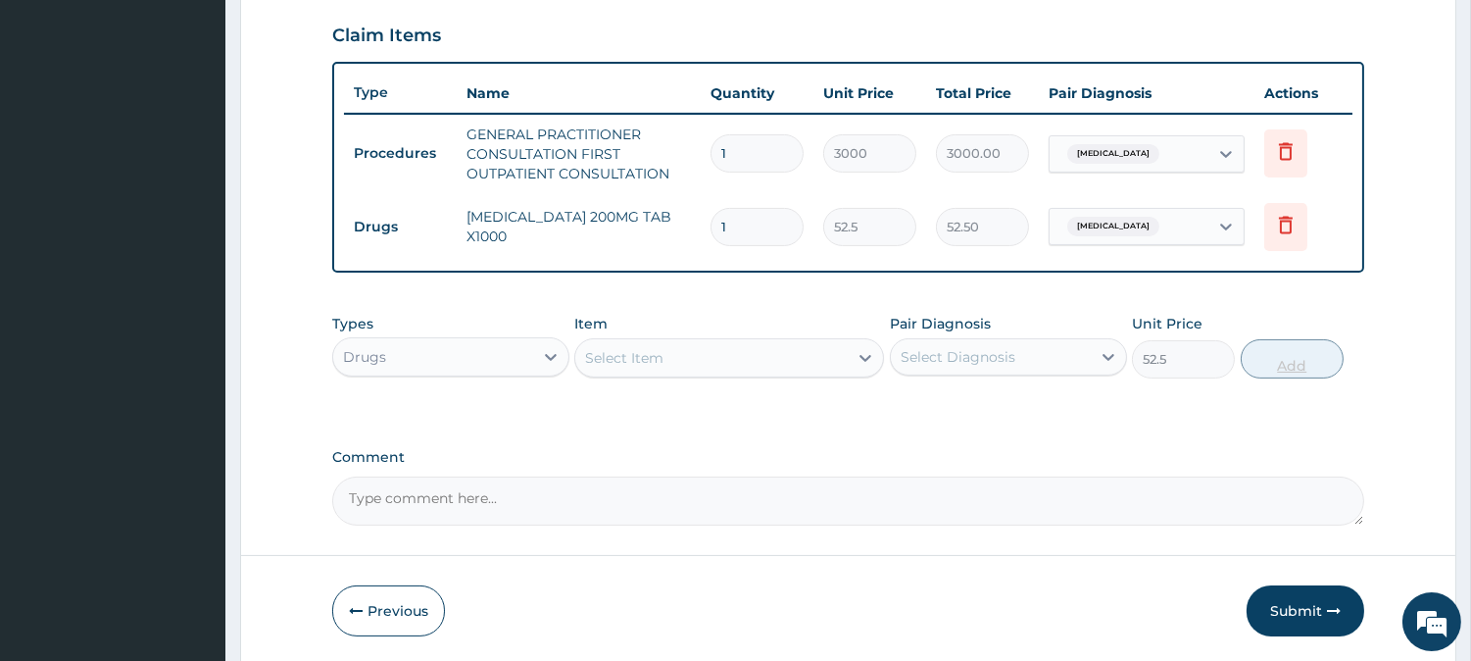
type input "0"
type input "0.00"
type input "2"
type input "105.00"
type input "20"
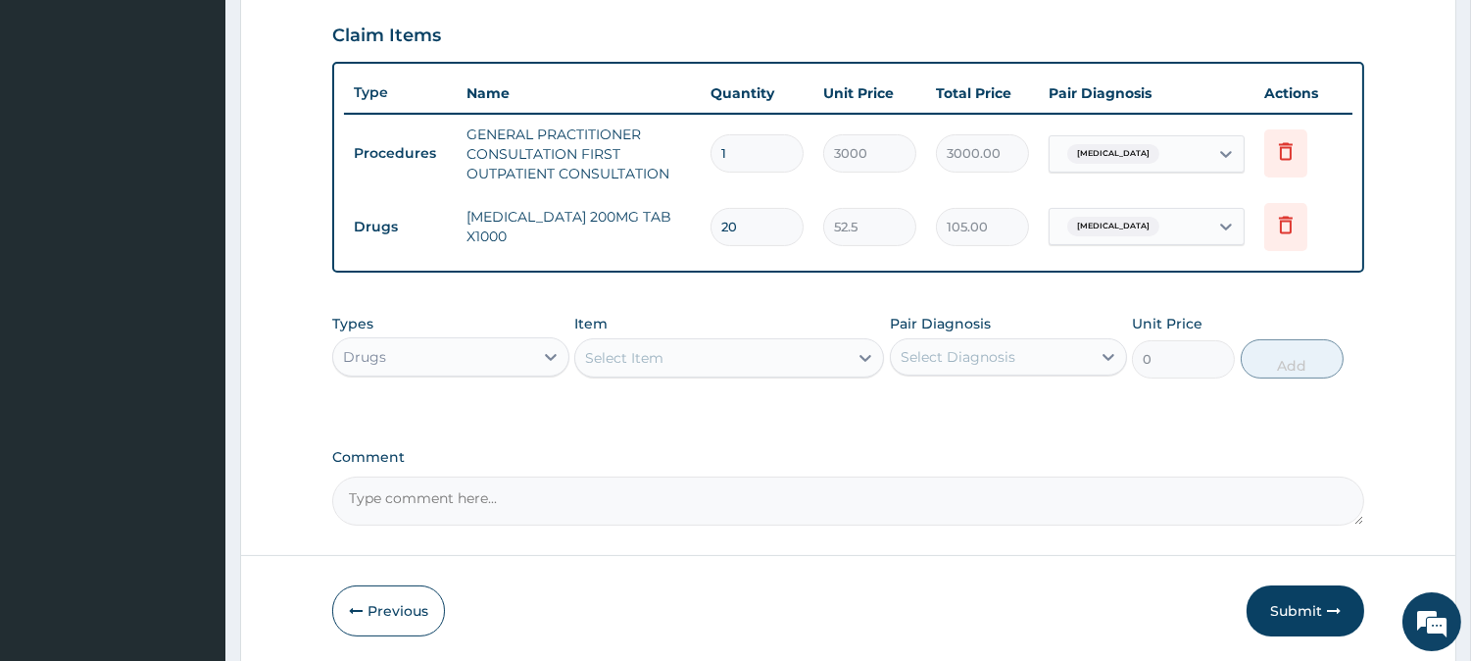
type input "1050.00"
type input "20"
click at [866, 365] on icon at bounding box center [866, 358] width 20 height 20
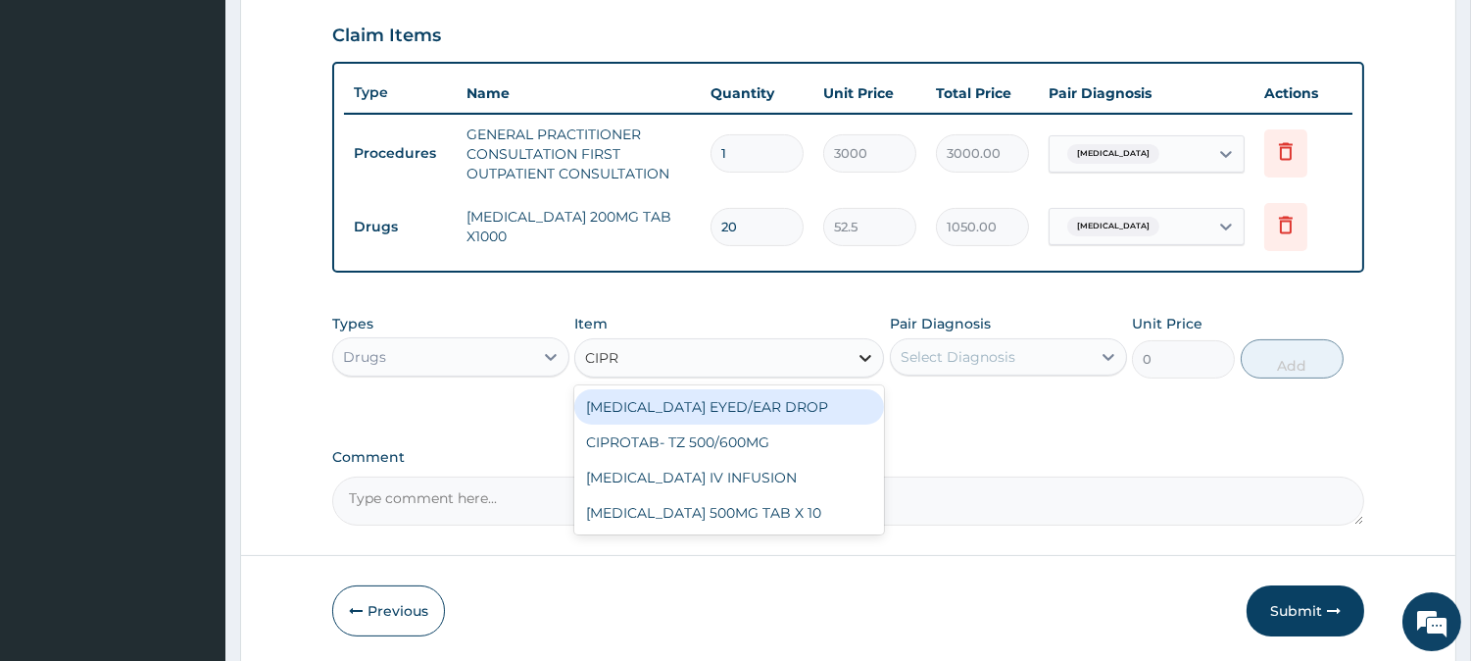
type input "CIPRO"
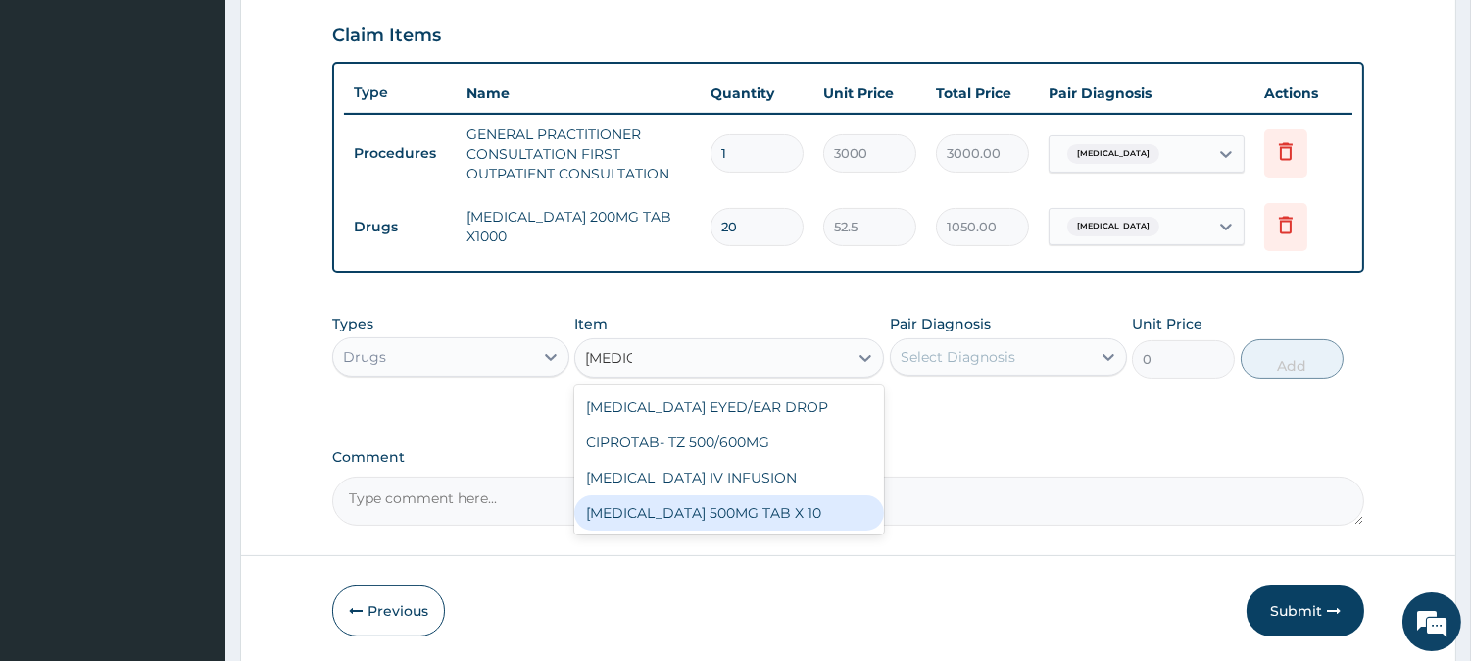
click at [746, 519] on div "[MEDICAL_DATA] 500MG TAB X 10" at bounding box center [729, 512] width 310 height 35
type input "63"
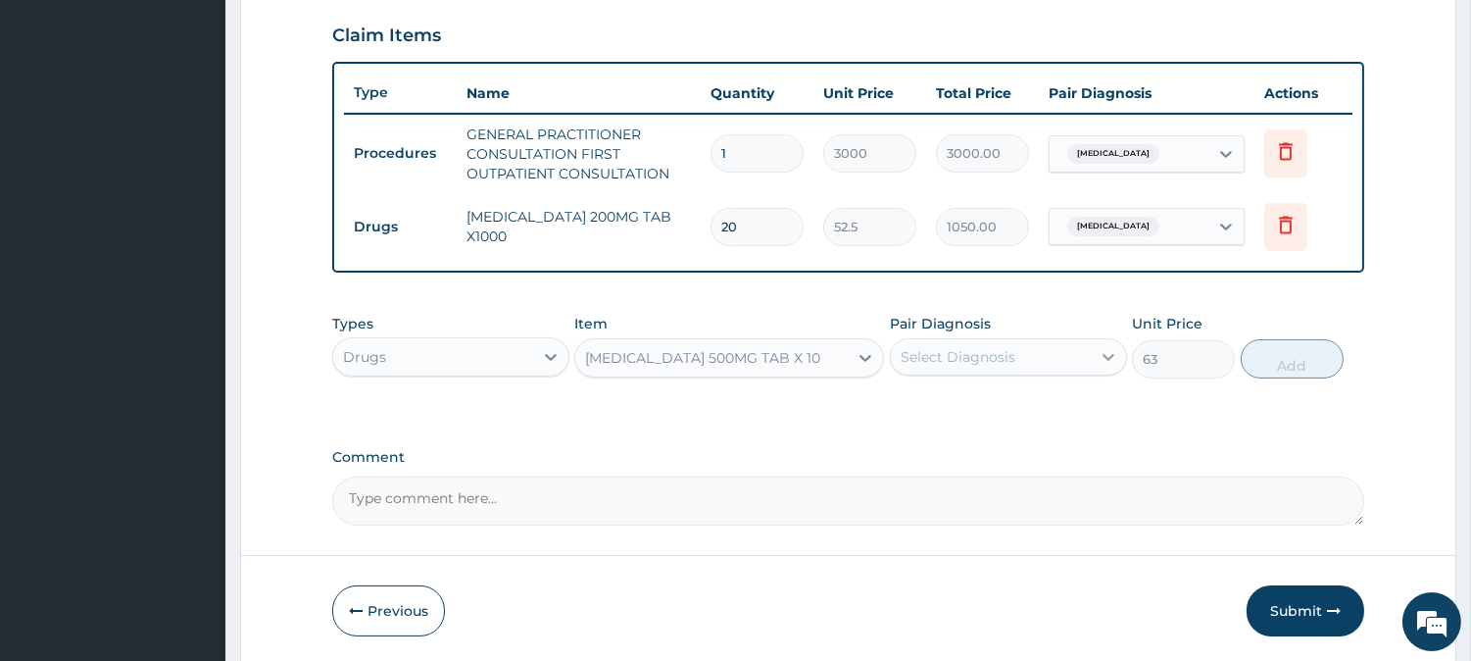
click at [1104, 357] on icon at bounding box center [1109, 357] width 20 height 20
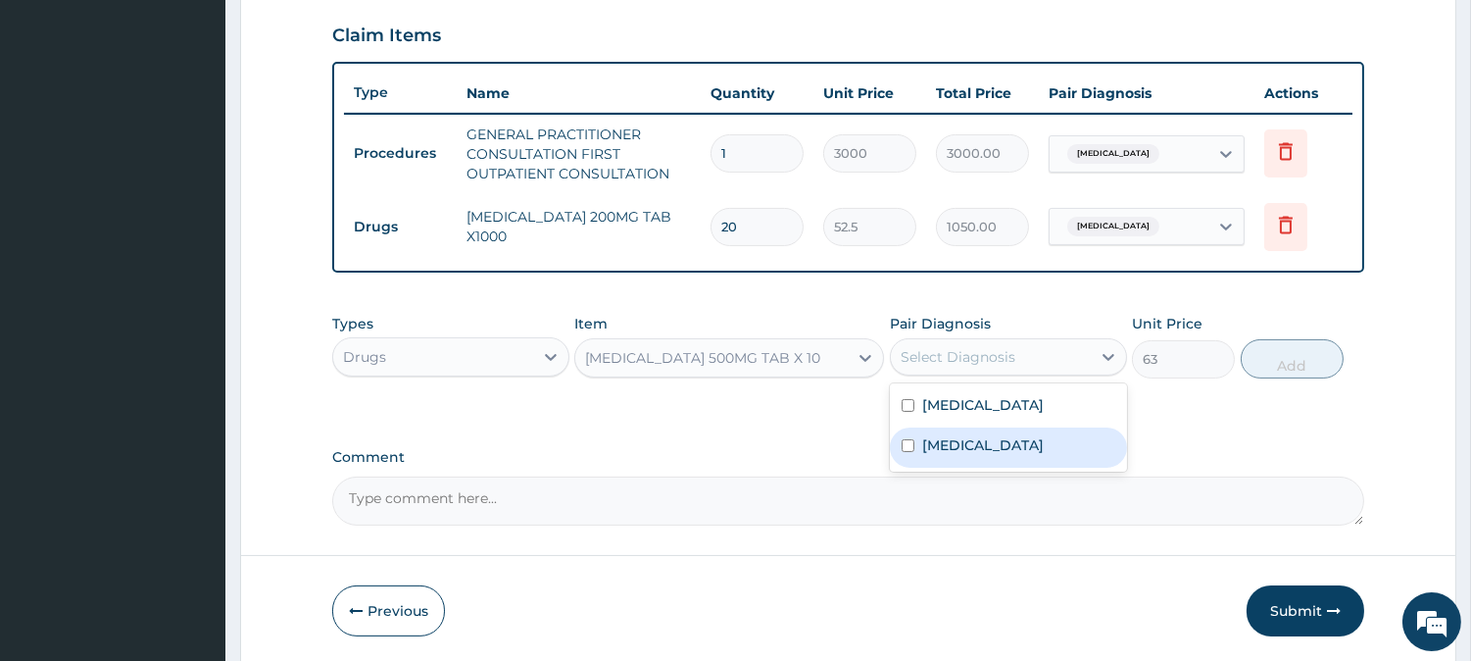
click at [902, 445] on input "checkbox" at bounding box center [908, 445] width 13 height 13
checkbox input "true"
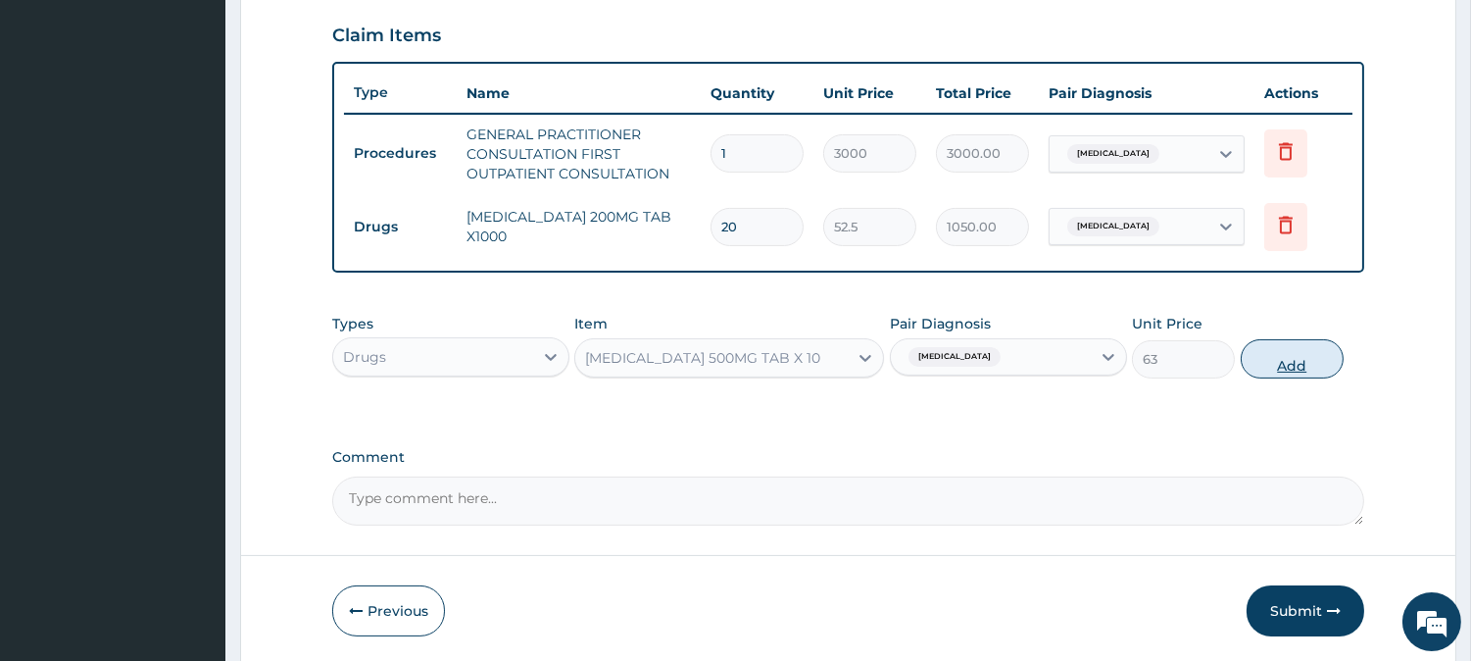
click at [1280, 357] on button "Add" at bounding box center [1292, 358] width 103 height 39
type input "0"
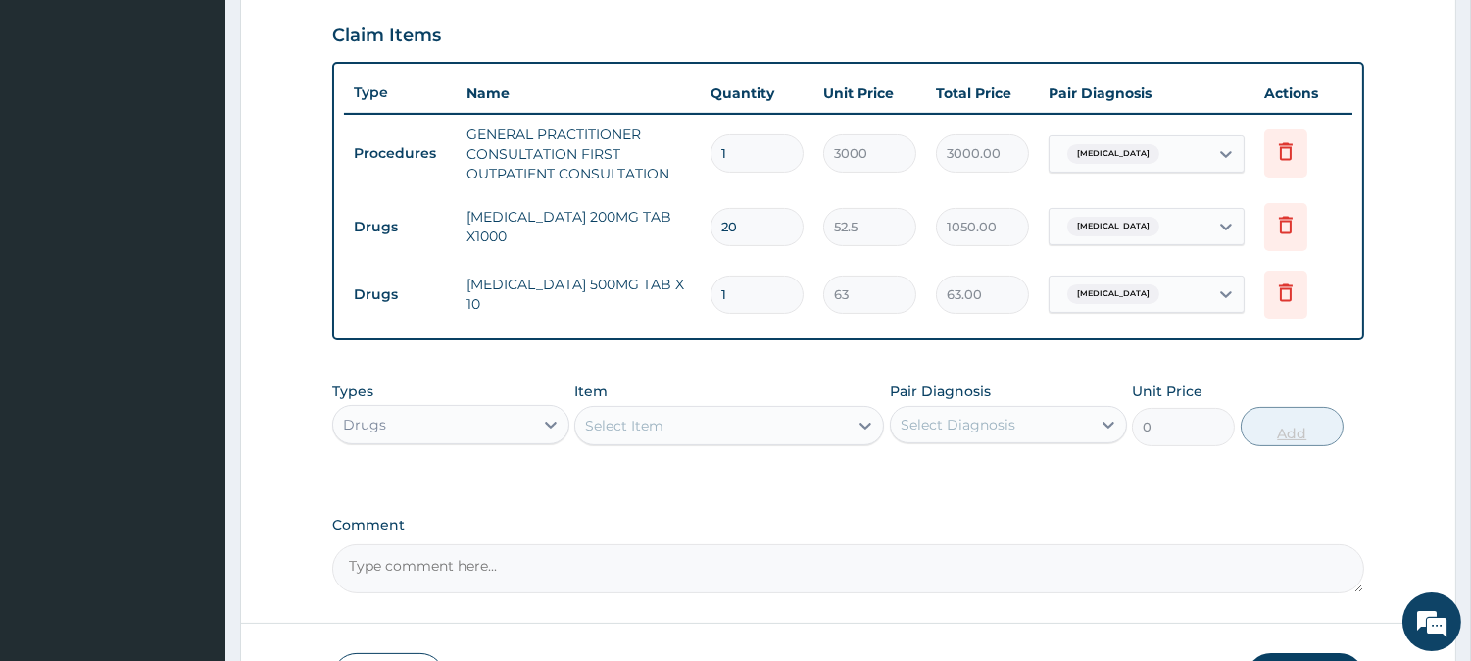
type input "10"
type input "630.00"
type input "10"
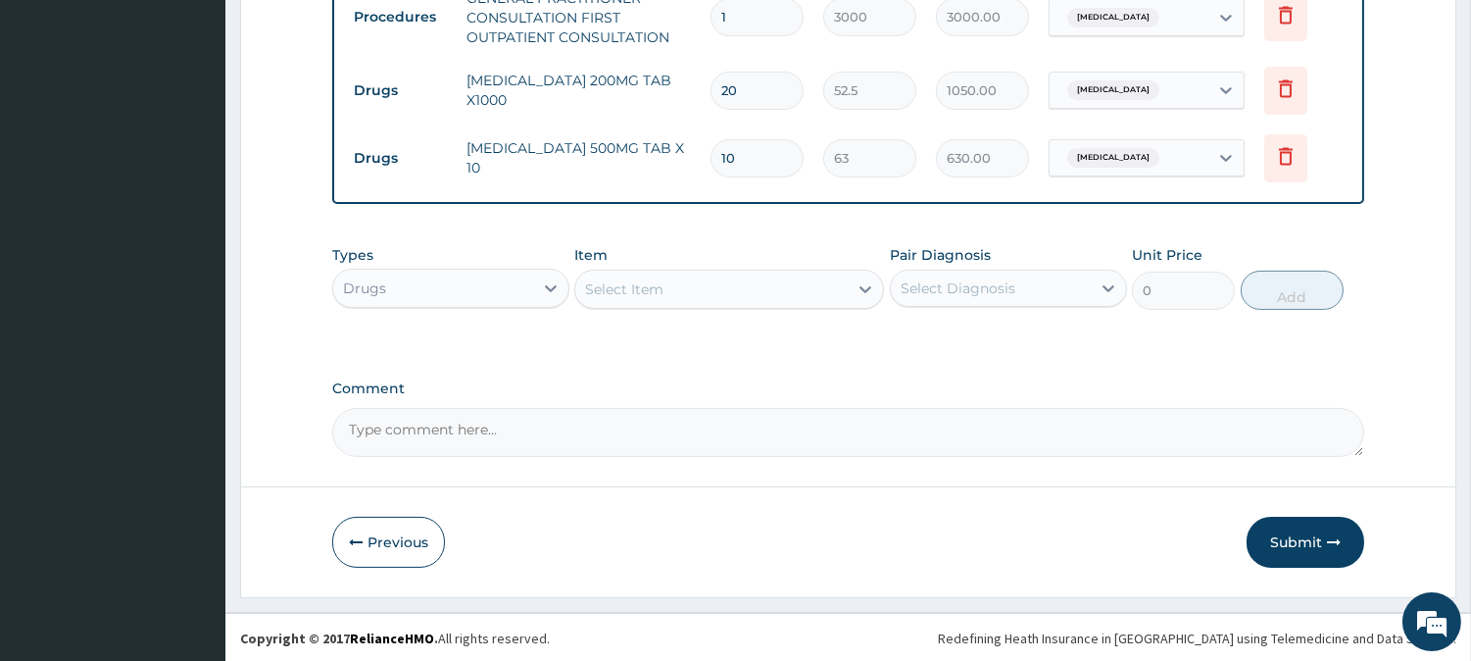
click at [1304, 553] on button "Submit" at bounding box center [1306, 541] width 118 height 51
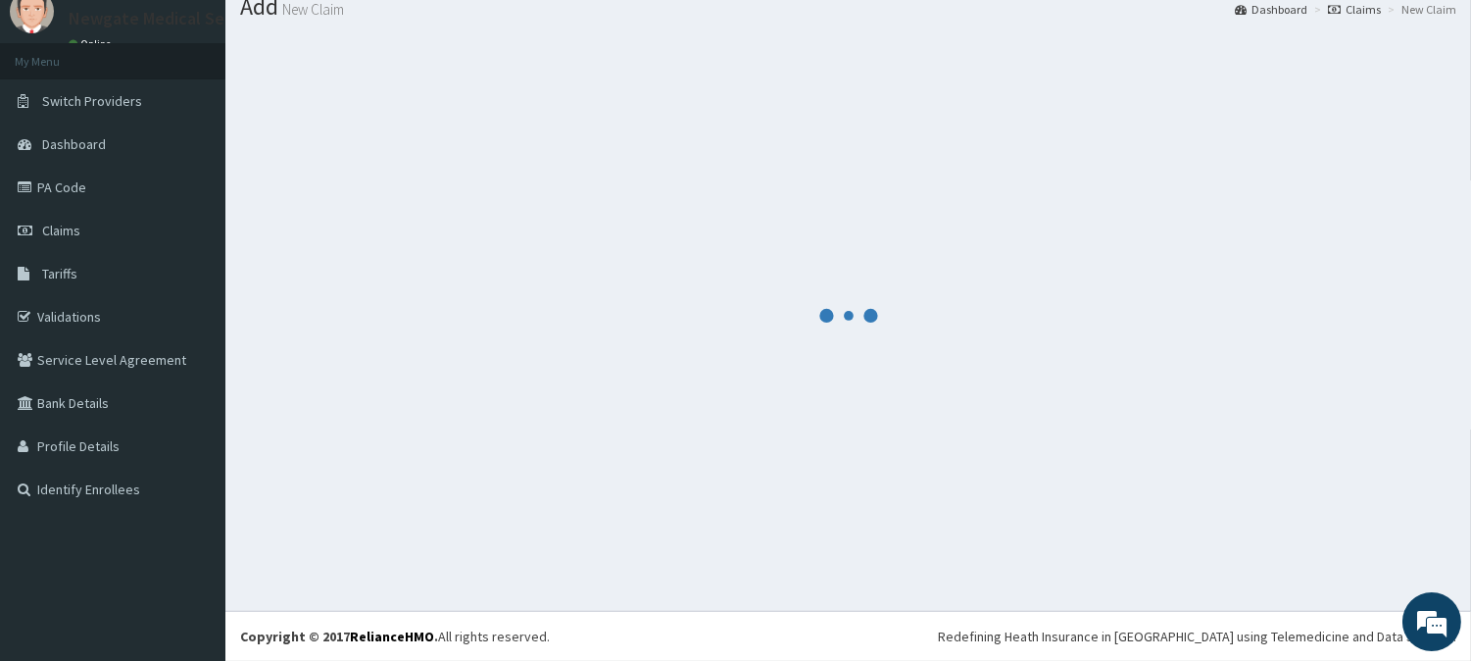
scroll to position [70, 0]
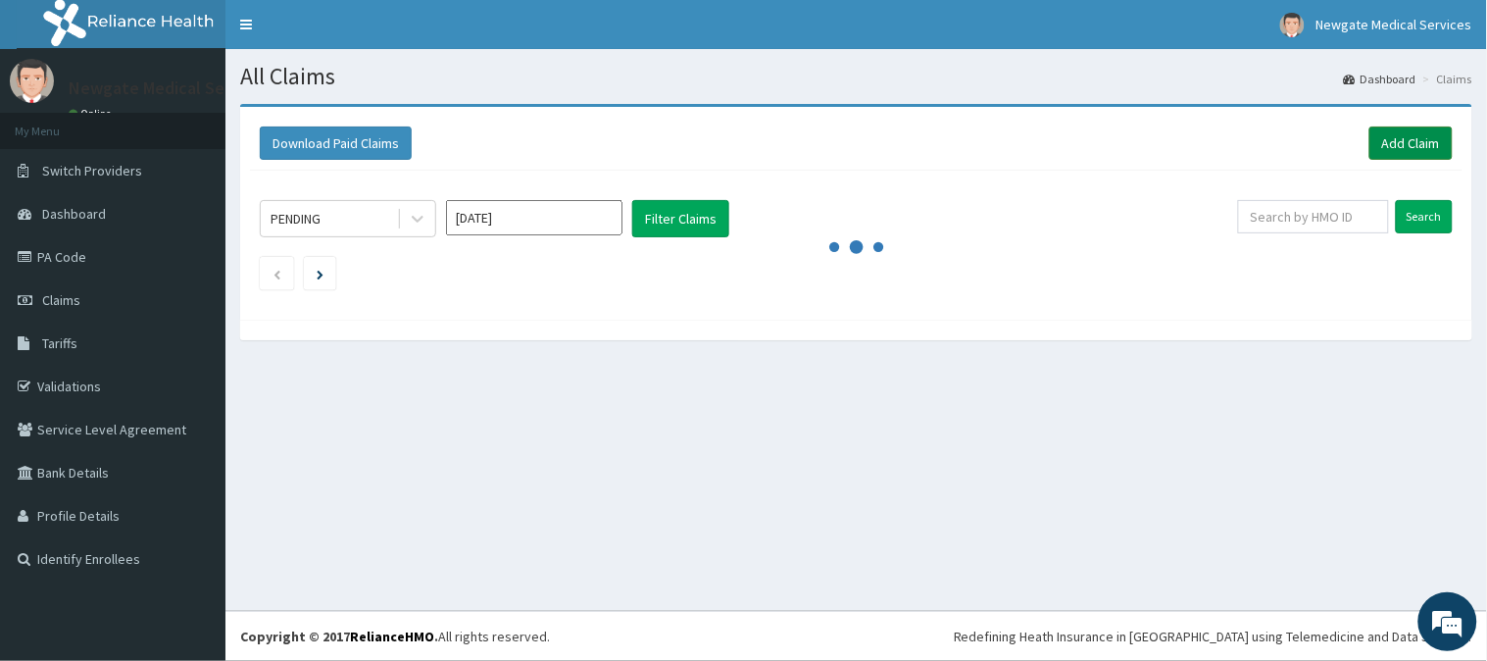
click at [1427, 148] on link "Add Claim" at bounding box center [1410, 142] width 83 height 33
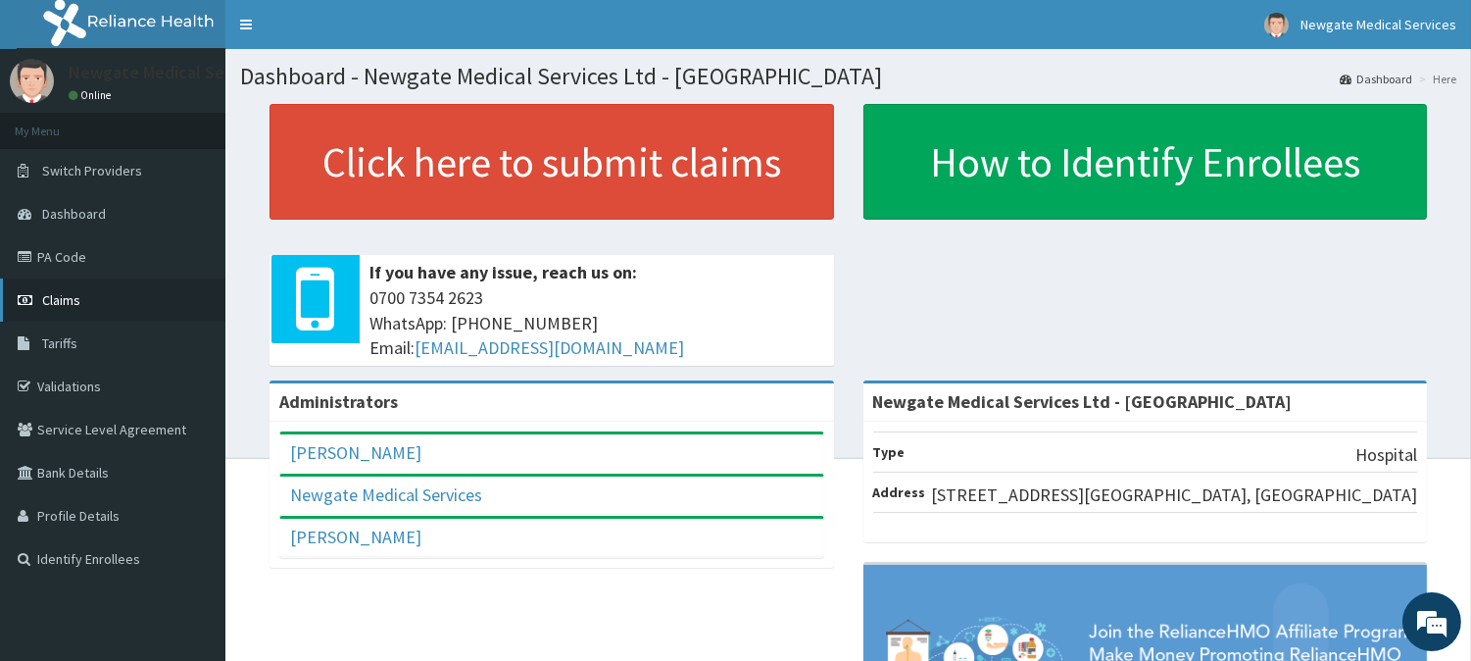
click at [74, 298] on span "Claims" at bounding box center [61, 300] width 38 height 18
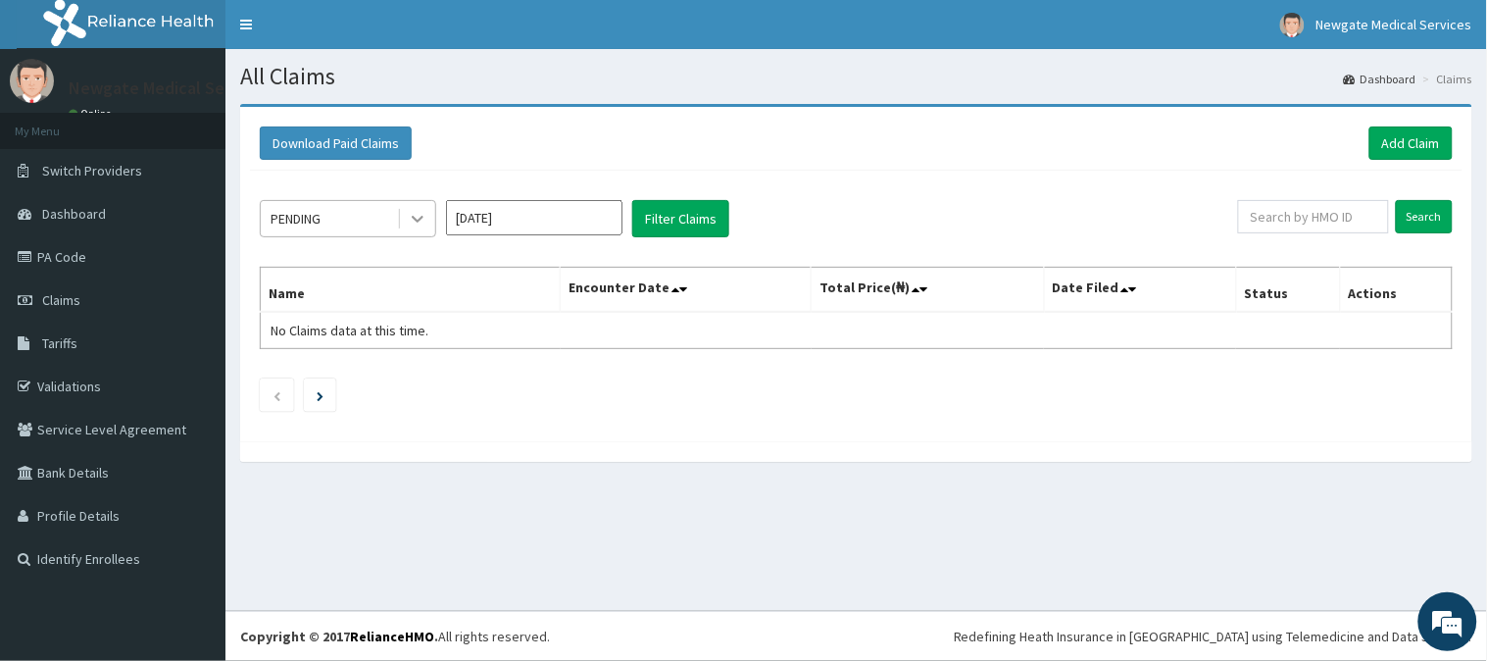
click at [417, 220] on icon at bounding box center [418, 220] width 12 height 7
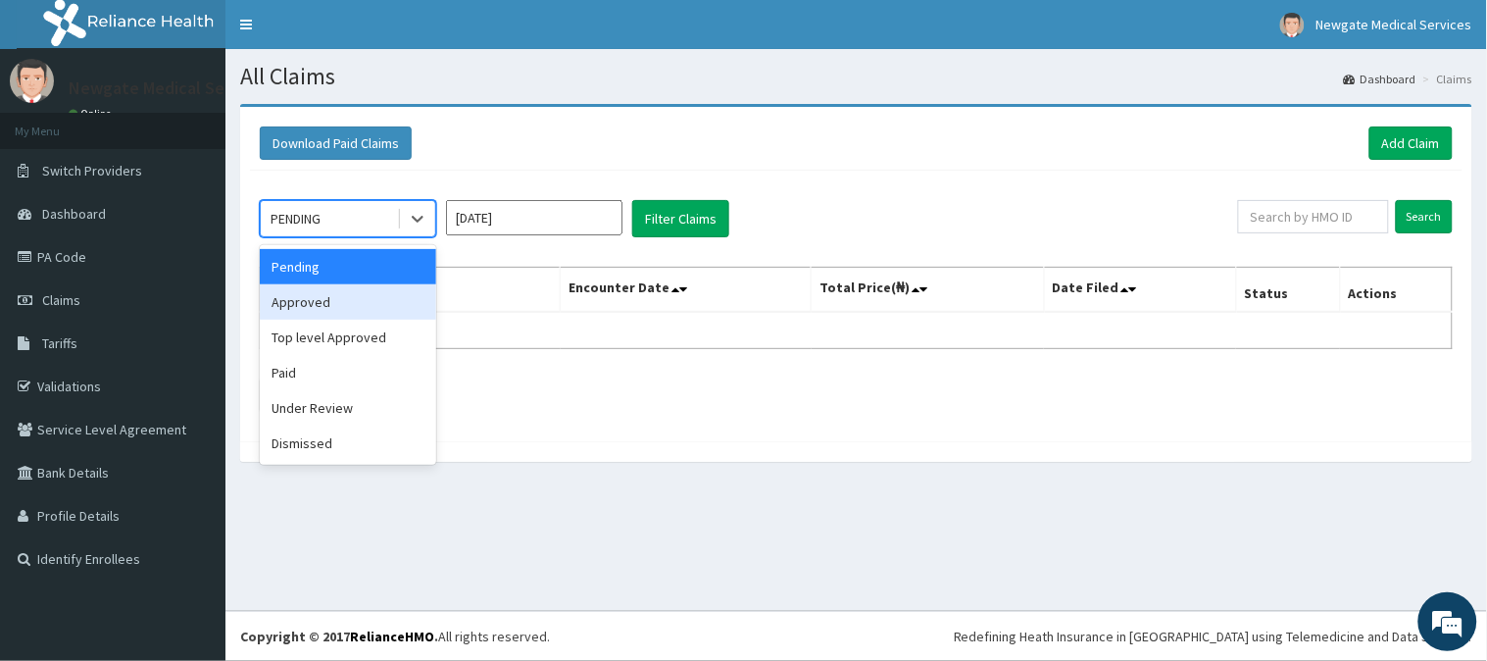
click at [370, 302] on div "Approved" at bounding box center [348, 301] width 176 height 35
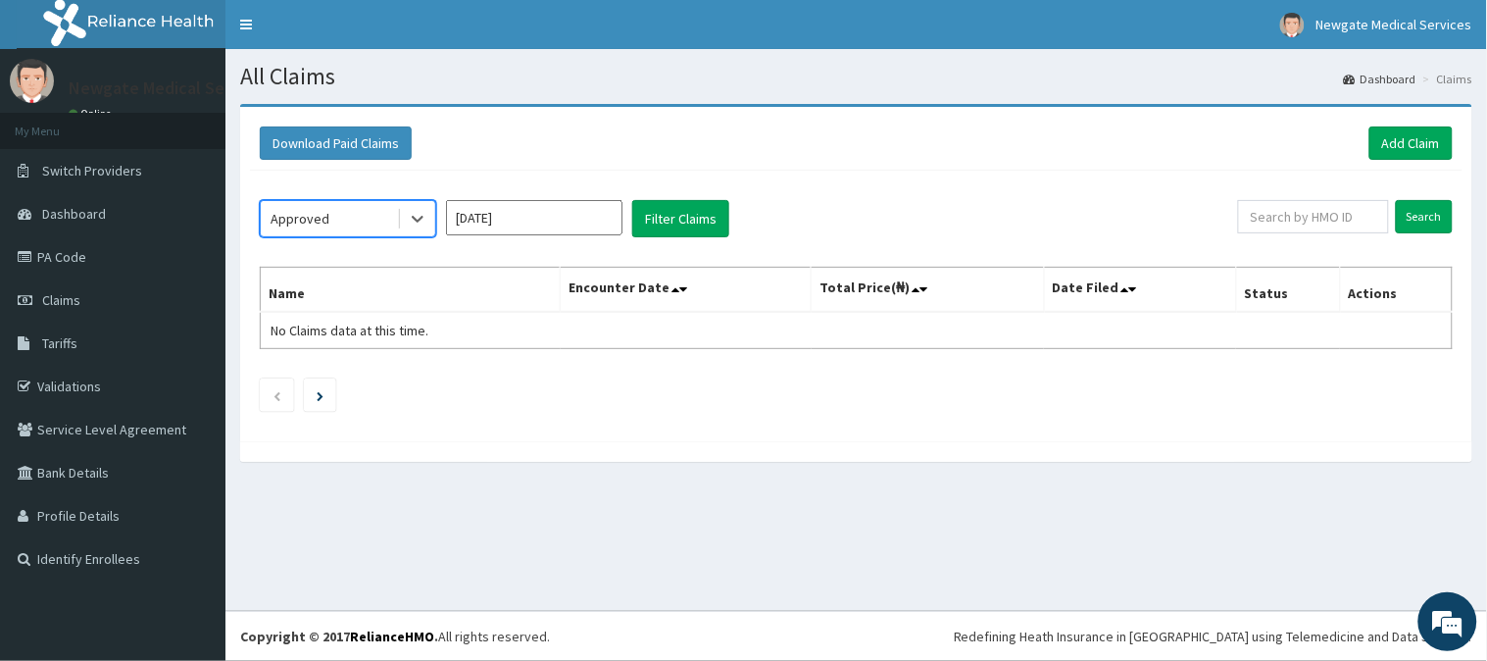
click at [544, 221] on input "[DATE]" at bounding box center [534, 217] width 176 height 35
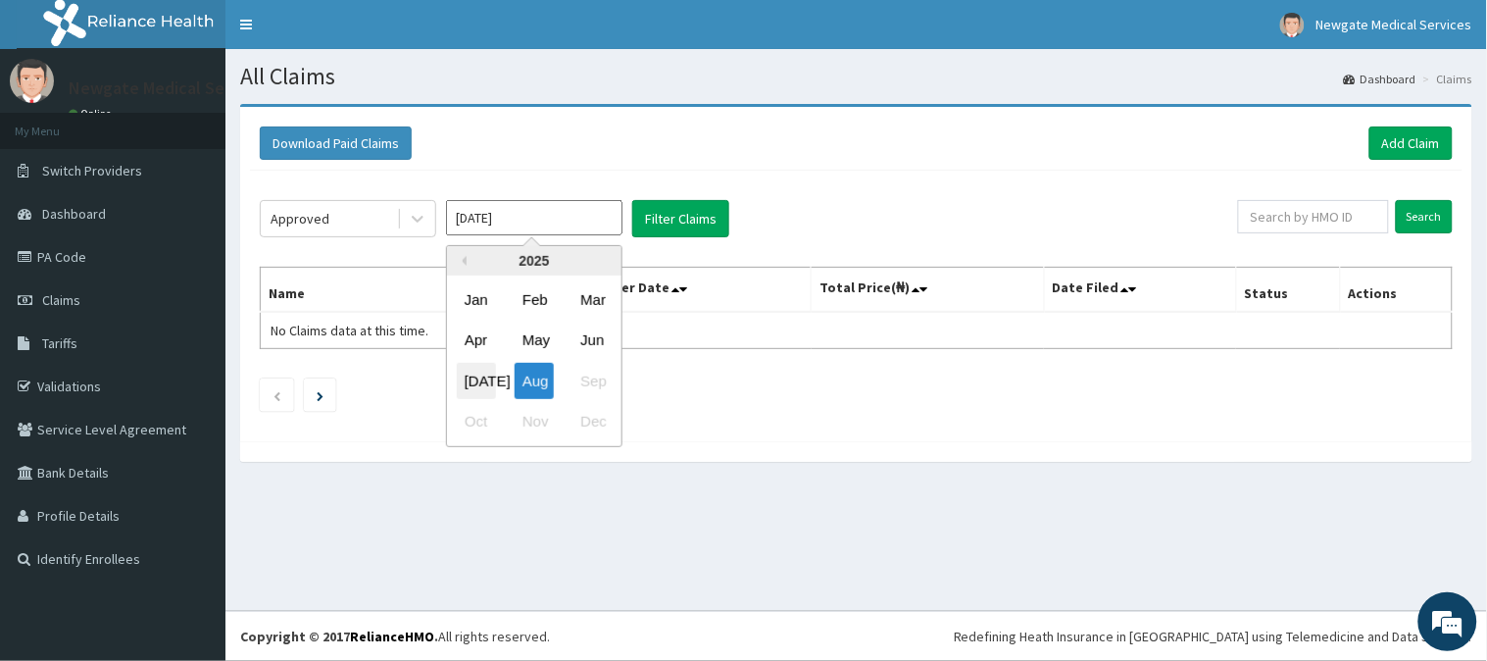
click at [472, 375] on div "[DATE]" at bounding box center [476, 381] width 39 height 36
type input "[DATE]"
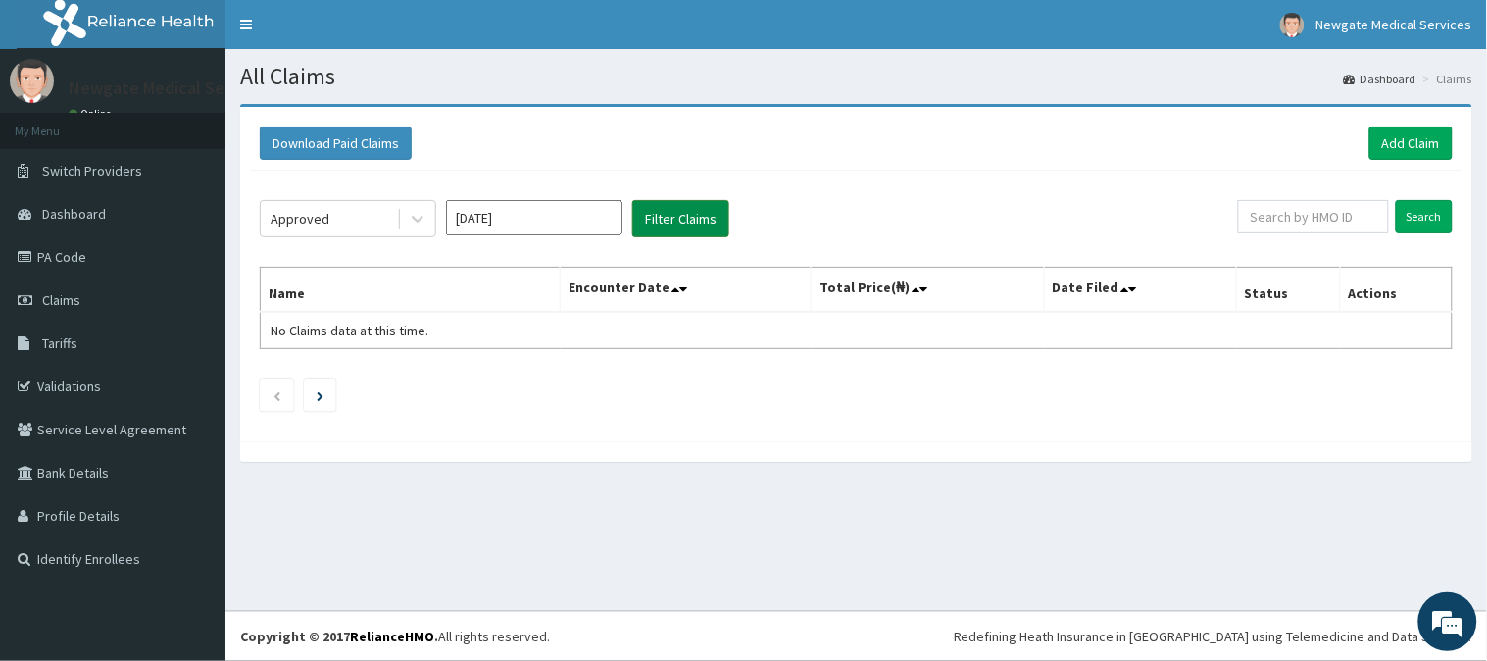
click at [682, 223] on button "Filter Claims" at bounding box center [680, 218] width 97 height 37
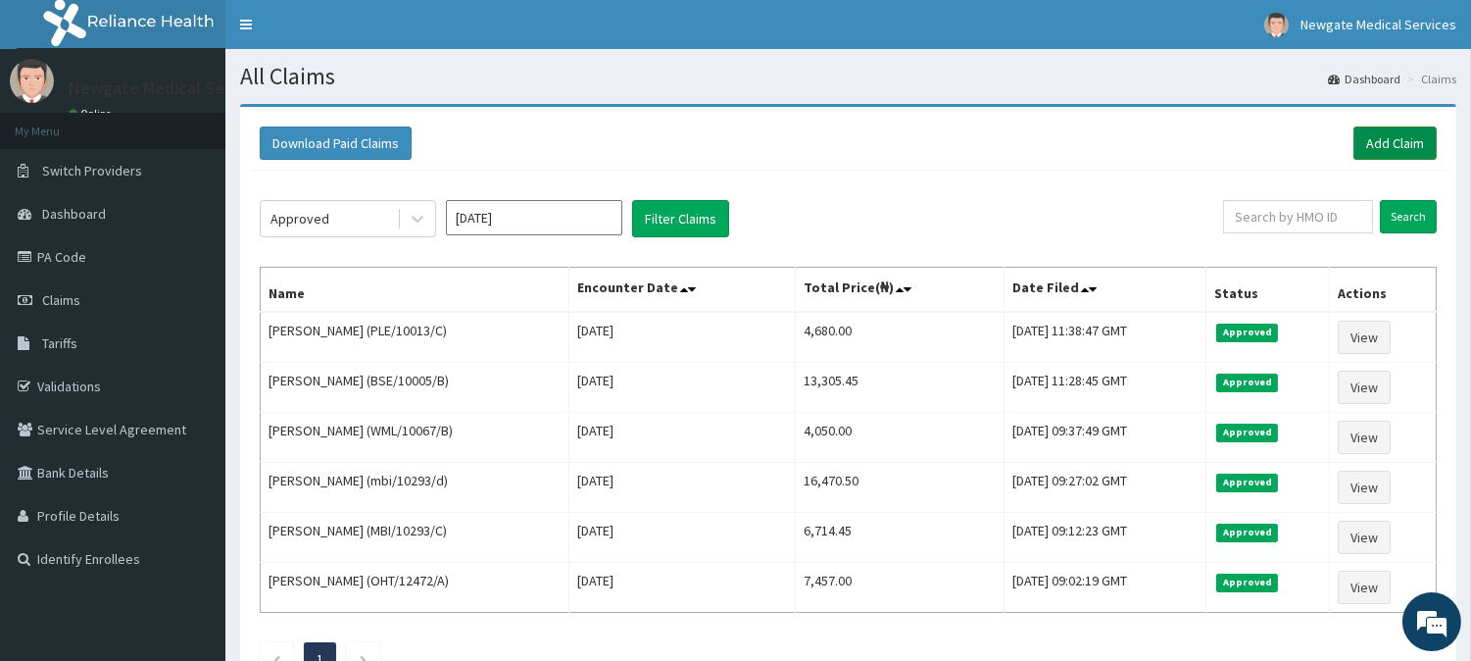
click at [1397, 147] on link "Add Claim" at bounding box center [1394, 142] width 83 height 33
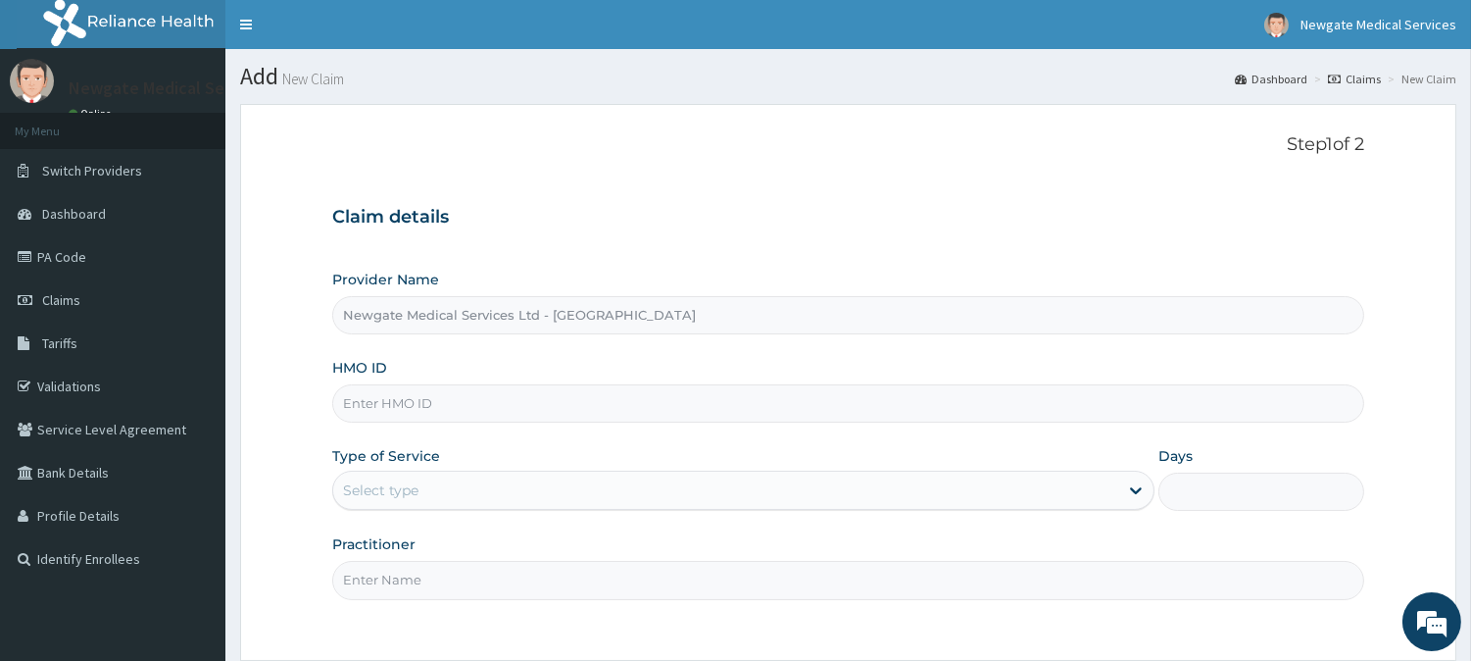
paste input "ALS/10033/C"
type input "ALS/10033/C"
click at [495, 495] on div "Select type" at bounding box center [725, 489] width 785 height 31
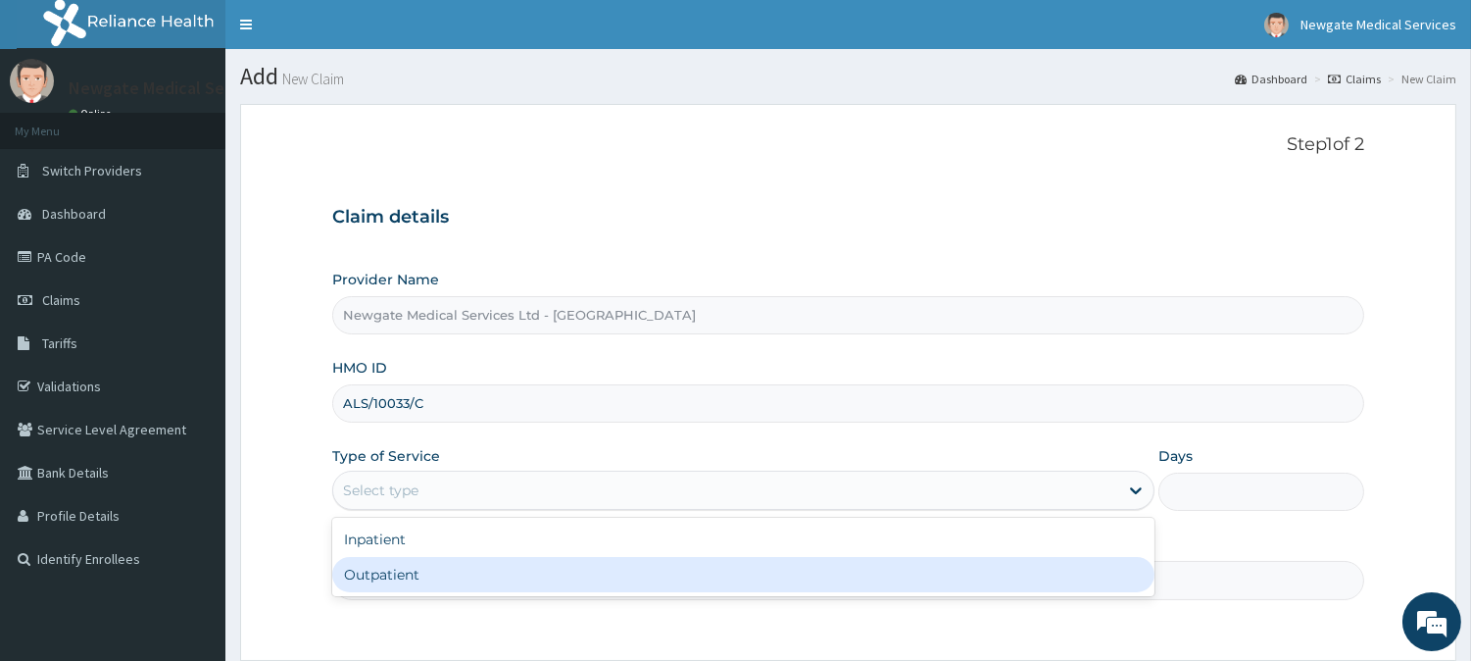
click at [385, 563] on div "Outpatient" at bounding box center [743, 574] width 822 height 35
type input "1"
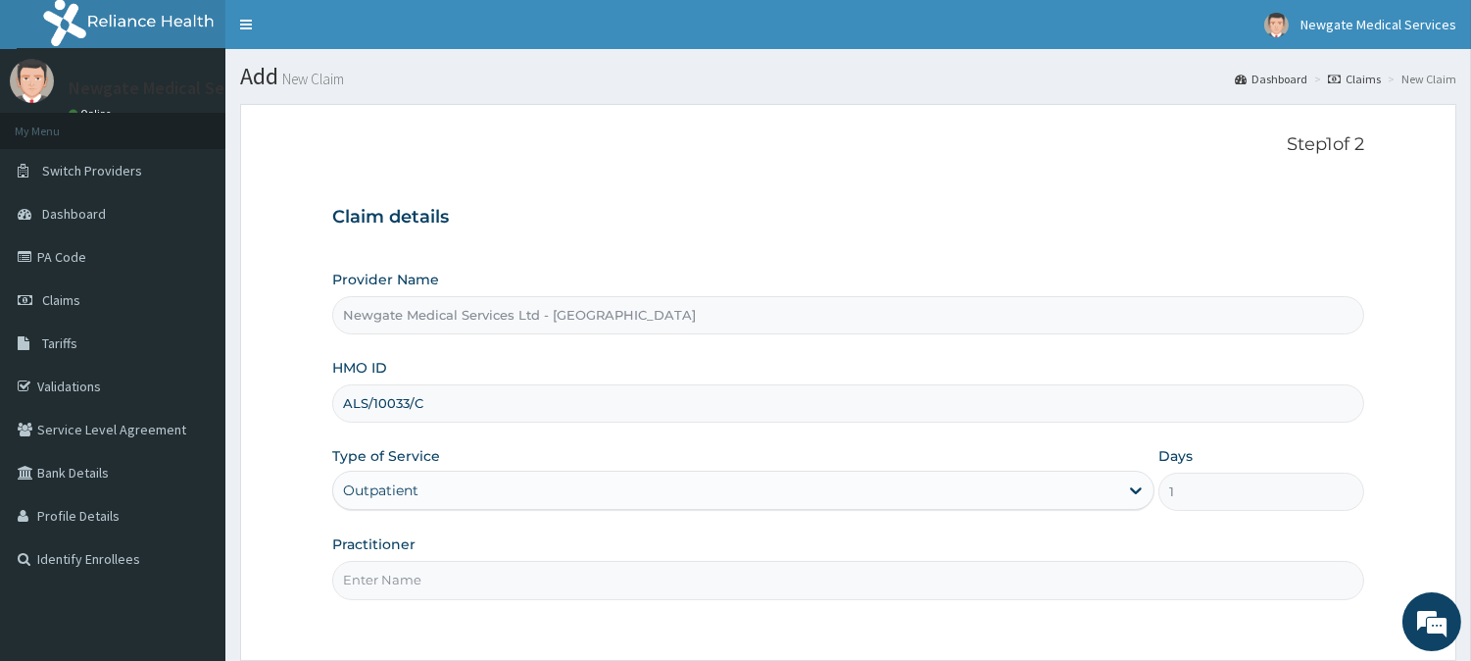
click at [445, 574] on input "Practitioner" at bounding box center [848, 580] width 1032 height 38
type input "[PERSON_NAME]"
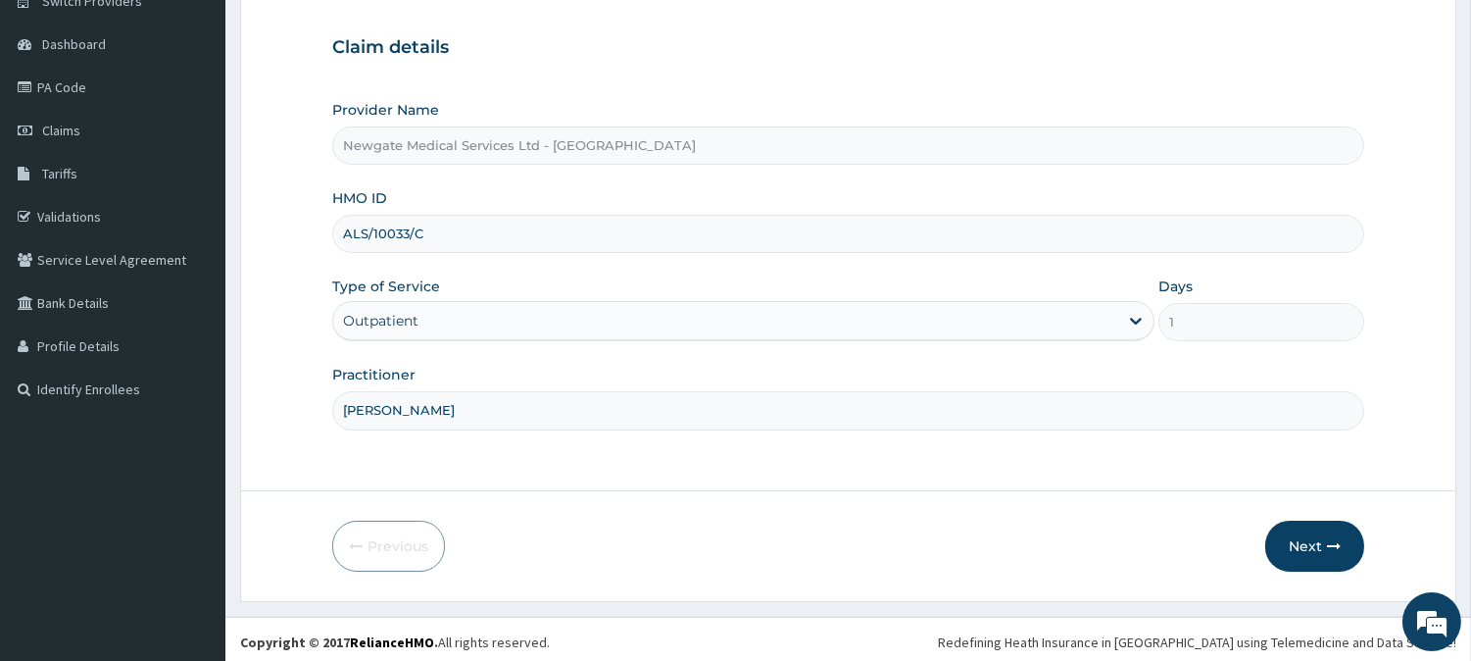
scroll to position [174, 0]
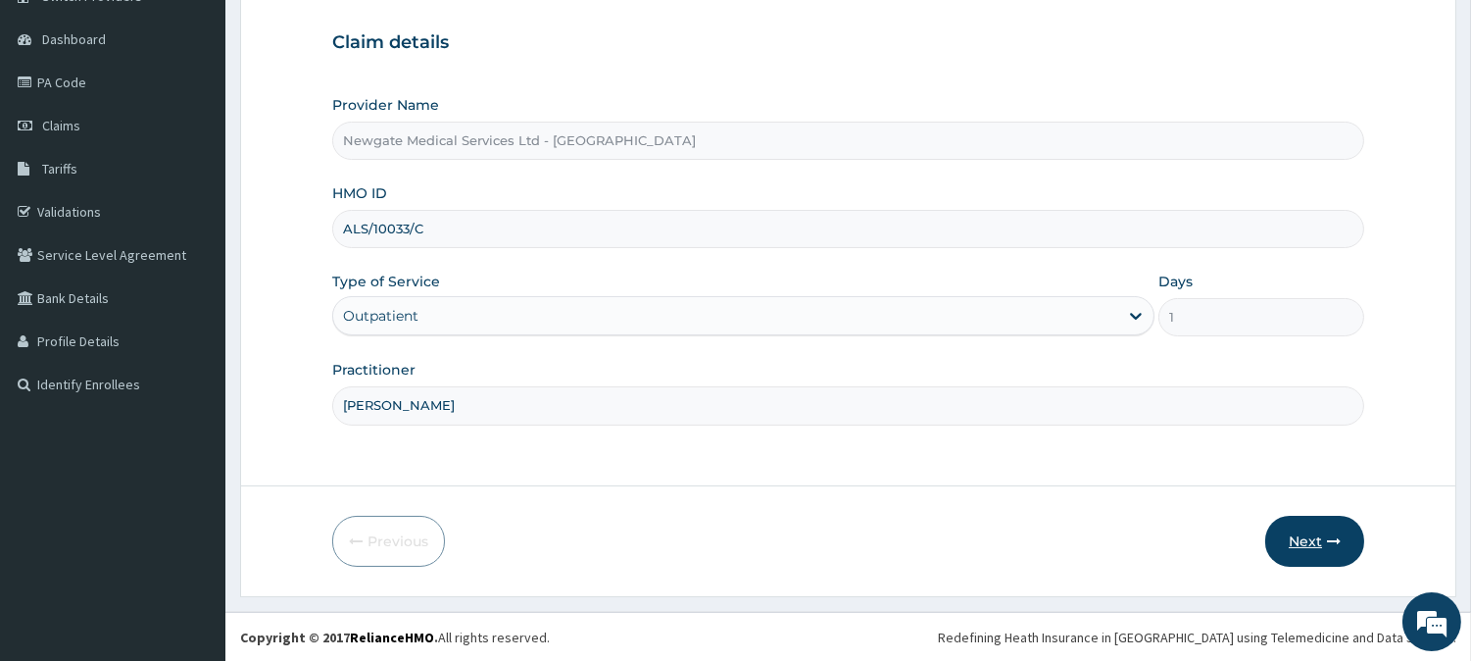
click at [1309, 543] on button "Next" at bounding box center [1314, 540] width 99 height 51
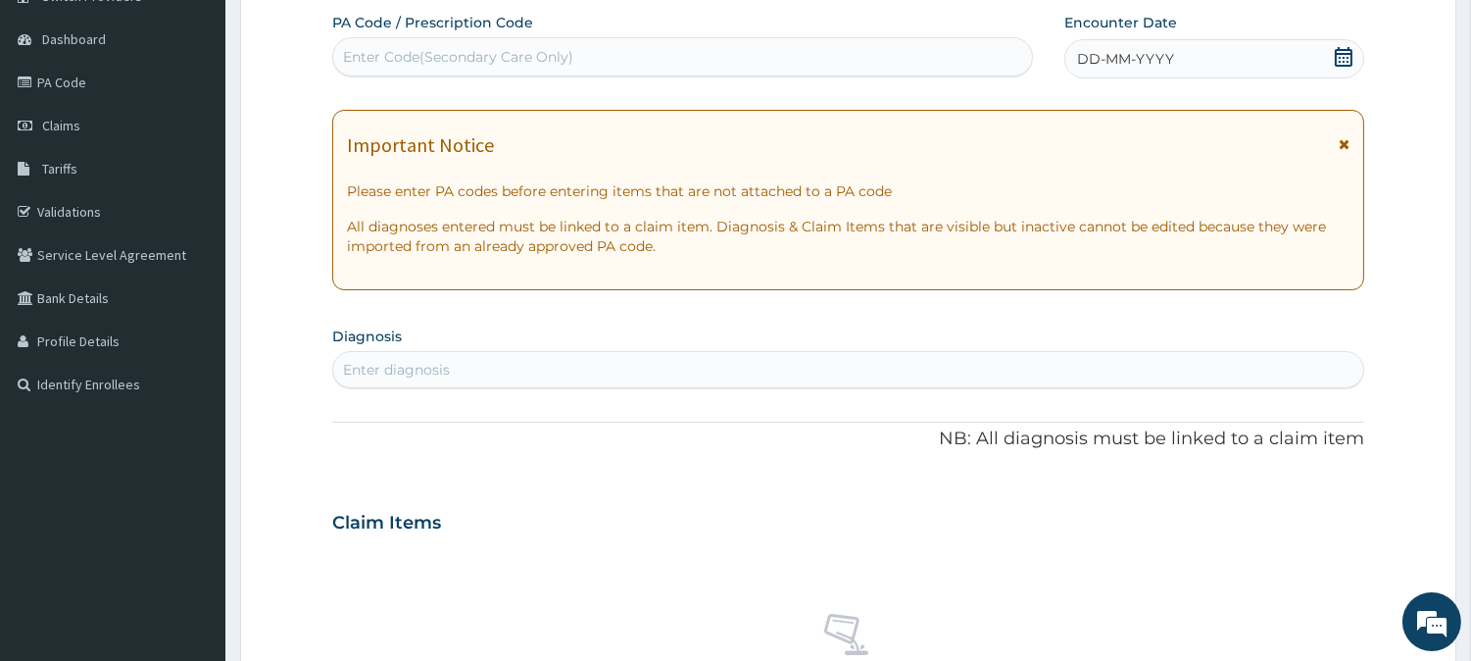
click at [1334, 52] on icon at bounding box center [1344, 57] width 20 height 20
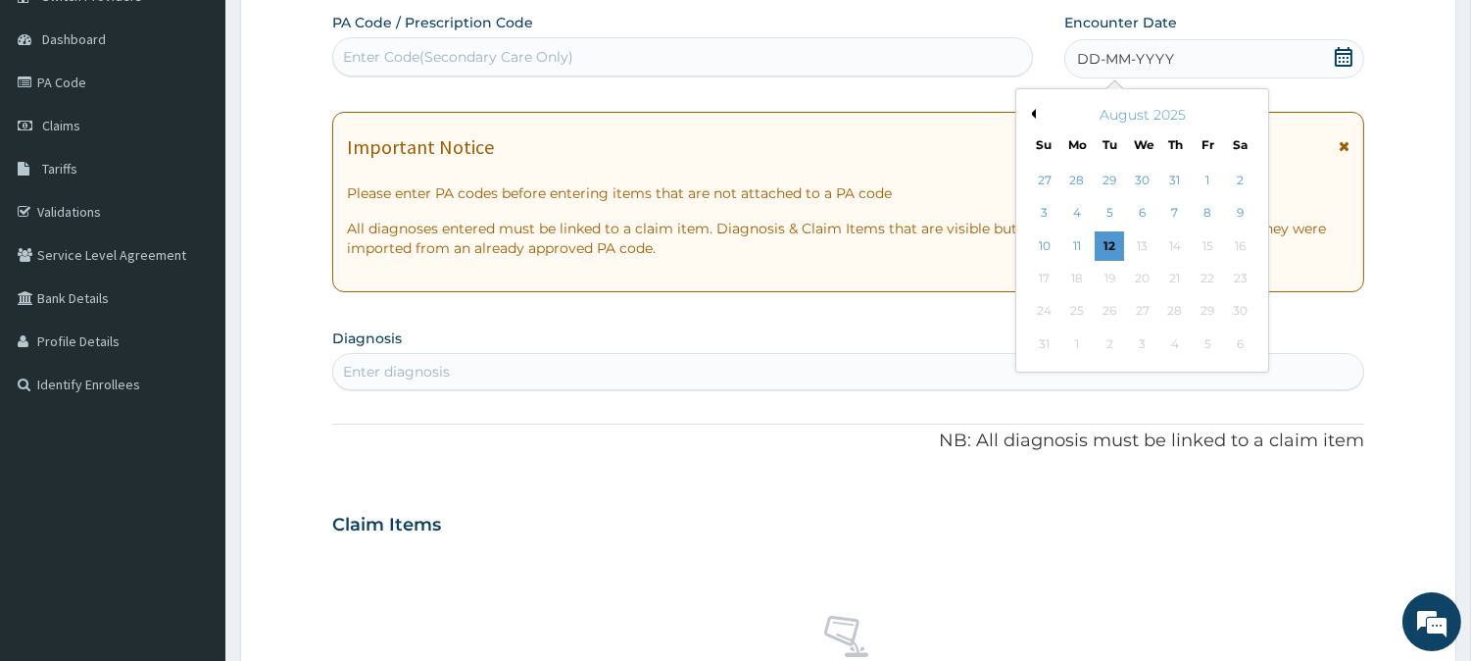
click at [1027, 110] on button "Previous Month" at bounding box center [1031, 114] width 10 height 10
click at [1078, 242] on div "14" at bounding box center [1076, 245] width 29 height 29
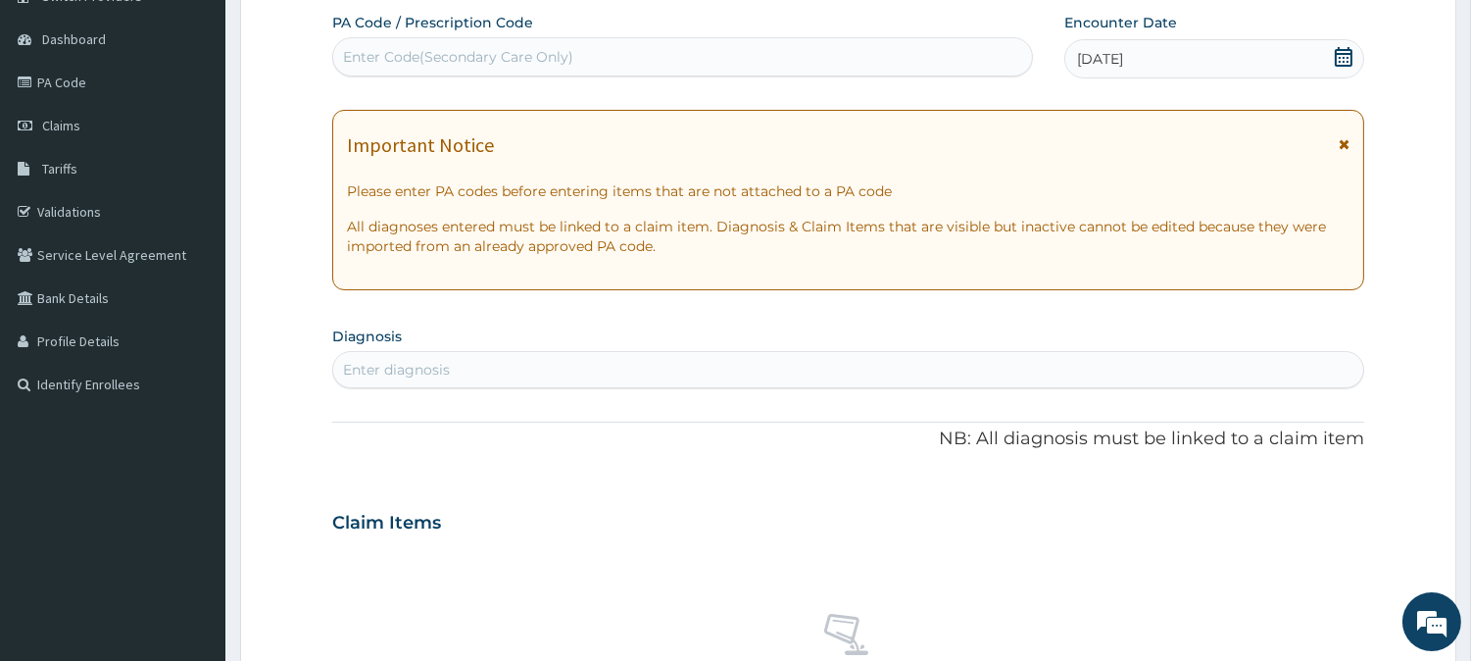
click at [473, 359] on div "Enter diagnosis" at bounding box center [848, 369] width 1030 height 31
type input "[MEDICAL_DATA]"
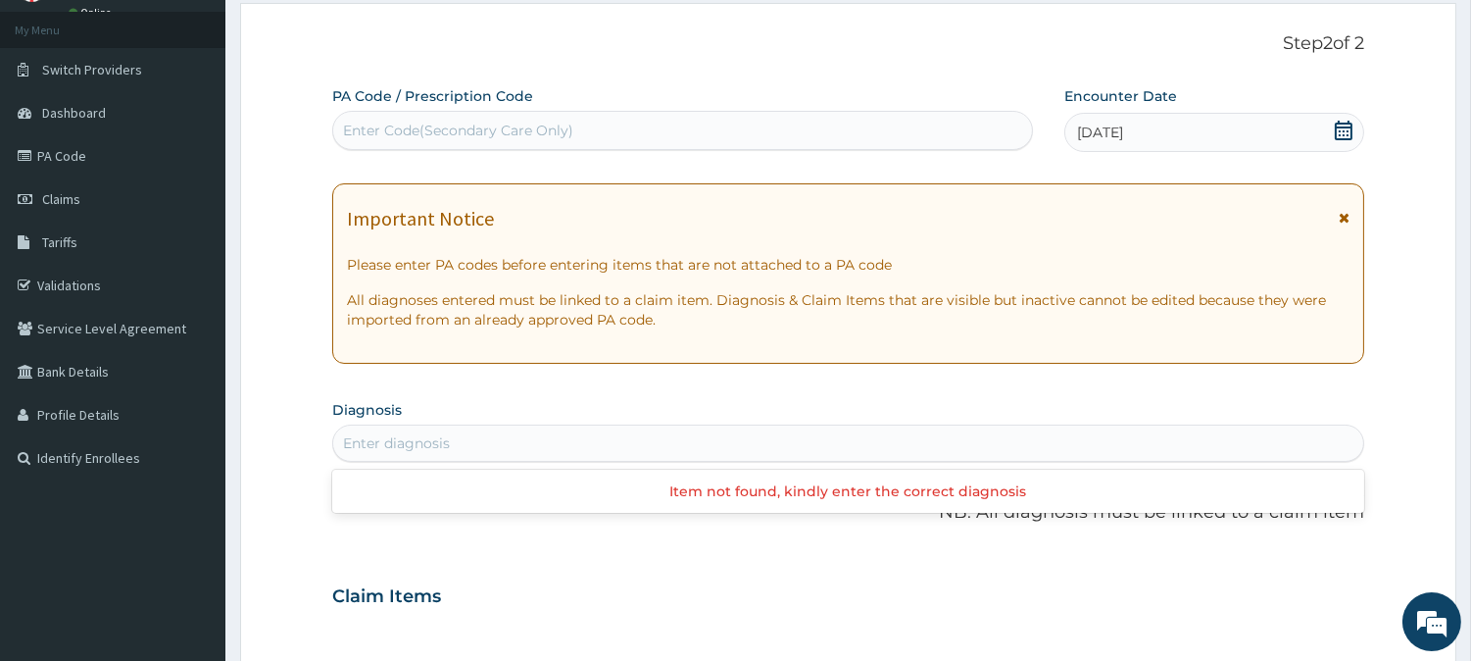
scroll to position [66, 0]
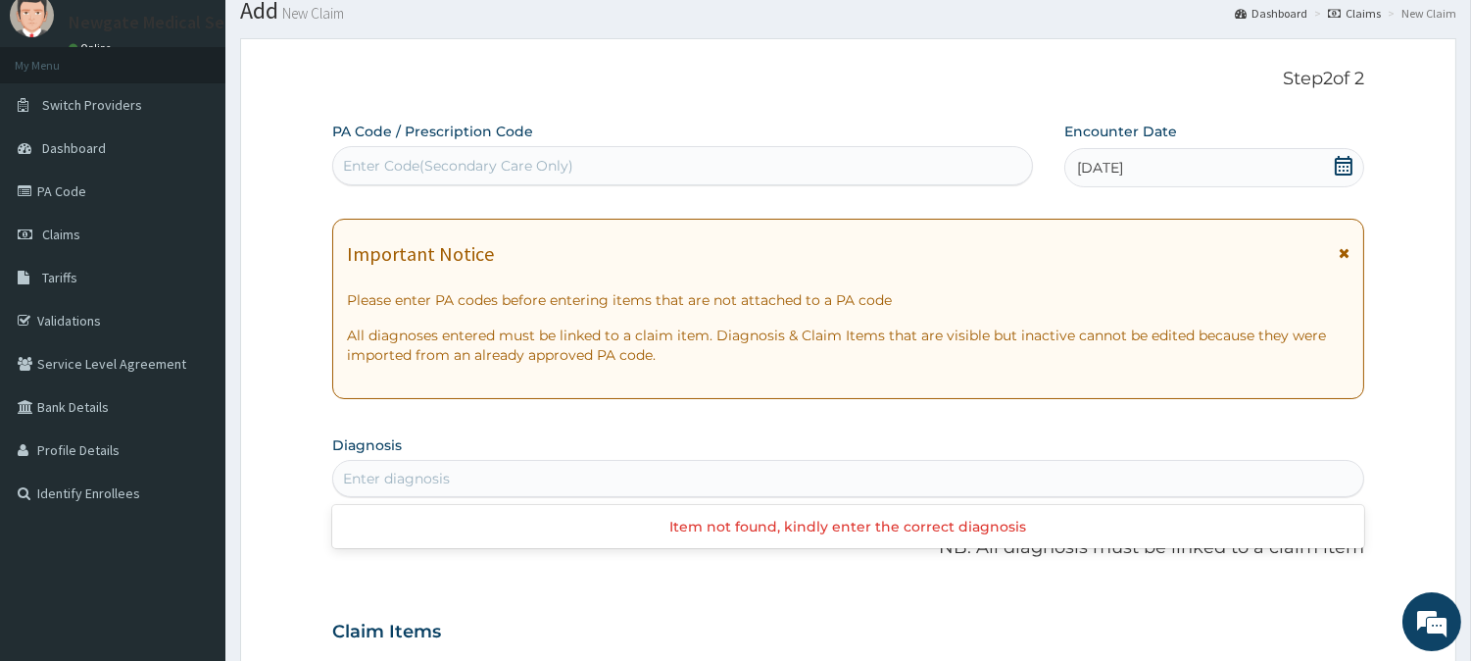
click at [466, 467] on div "Enter diagnosis" at bounding box center [848, 478] width 1030 height 31
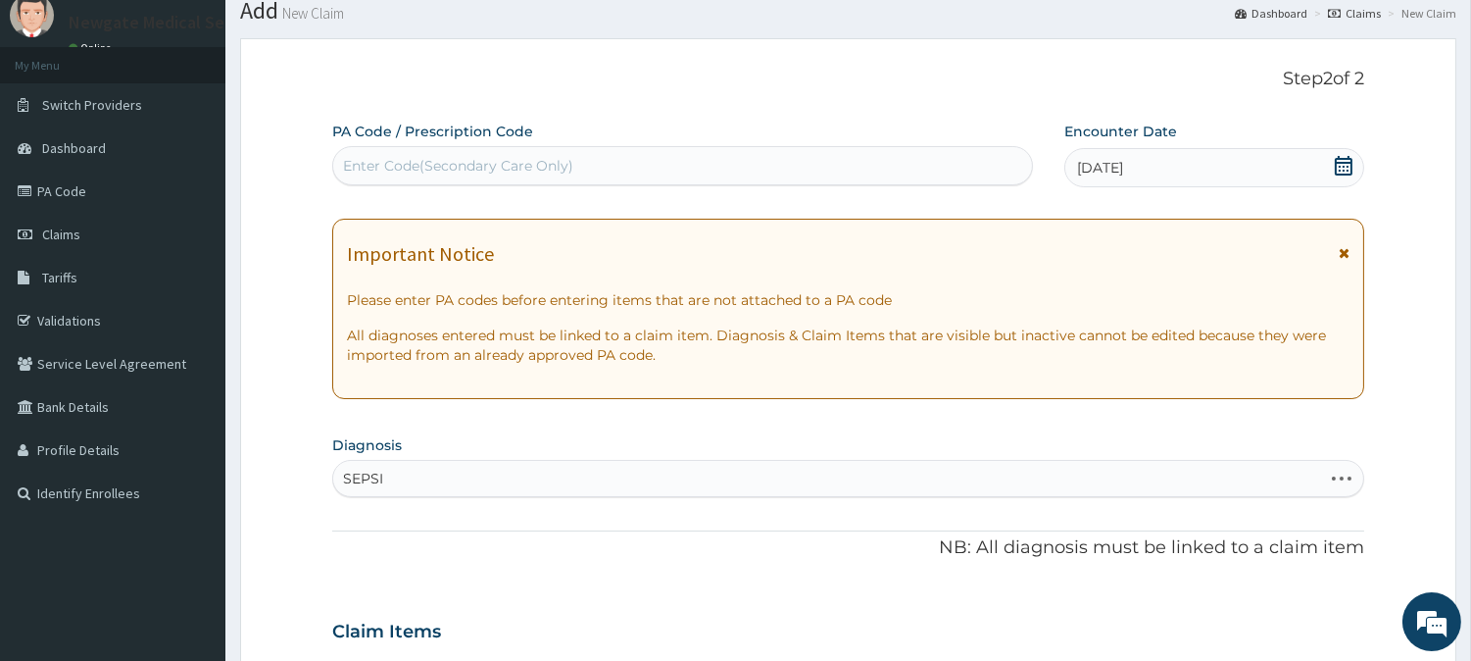
type input "[MEDICAL_DATA]"
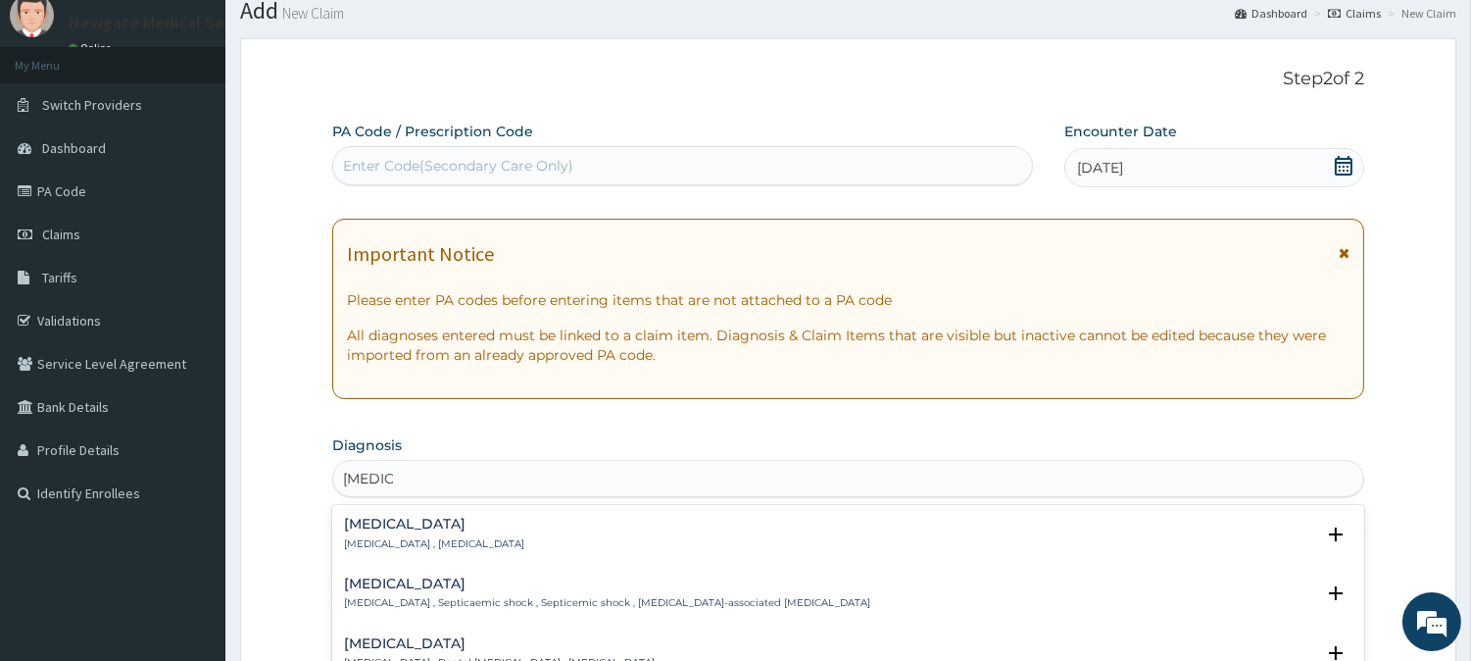
click at [369, 521] on h4 "[MEDICAL_DATA]" at bounding box center [434, 523] width 180 height 15
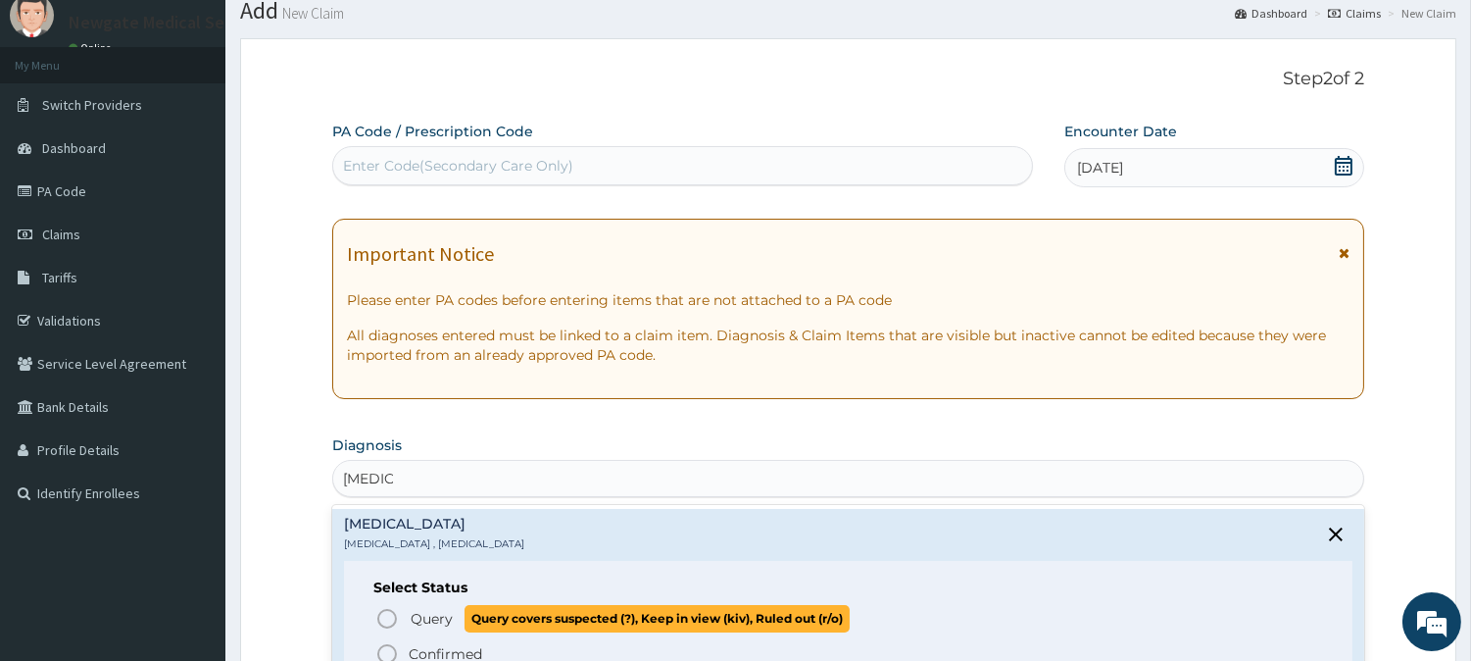
click at [385, 617] on icon "status option query" at bounding box center [387, 619] width 24 height 24
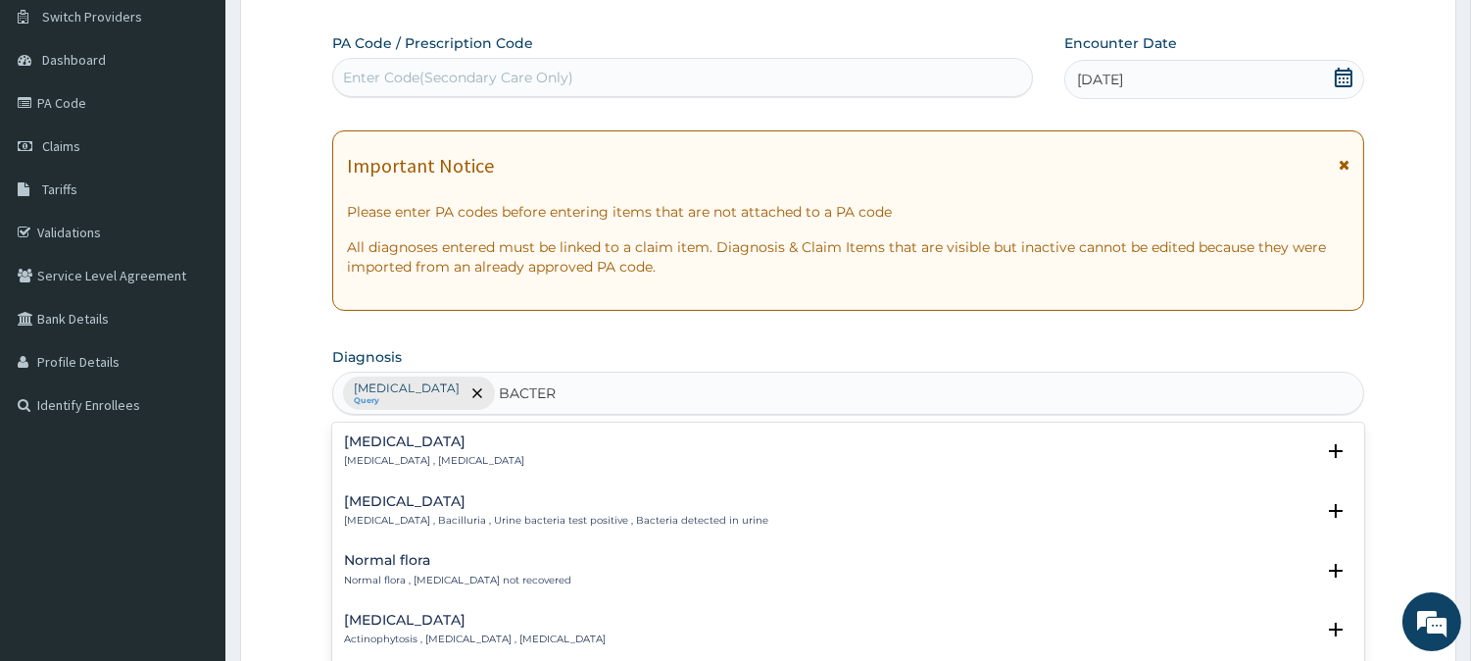
scroll to position [284, 0]
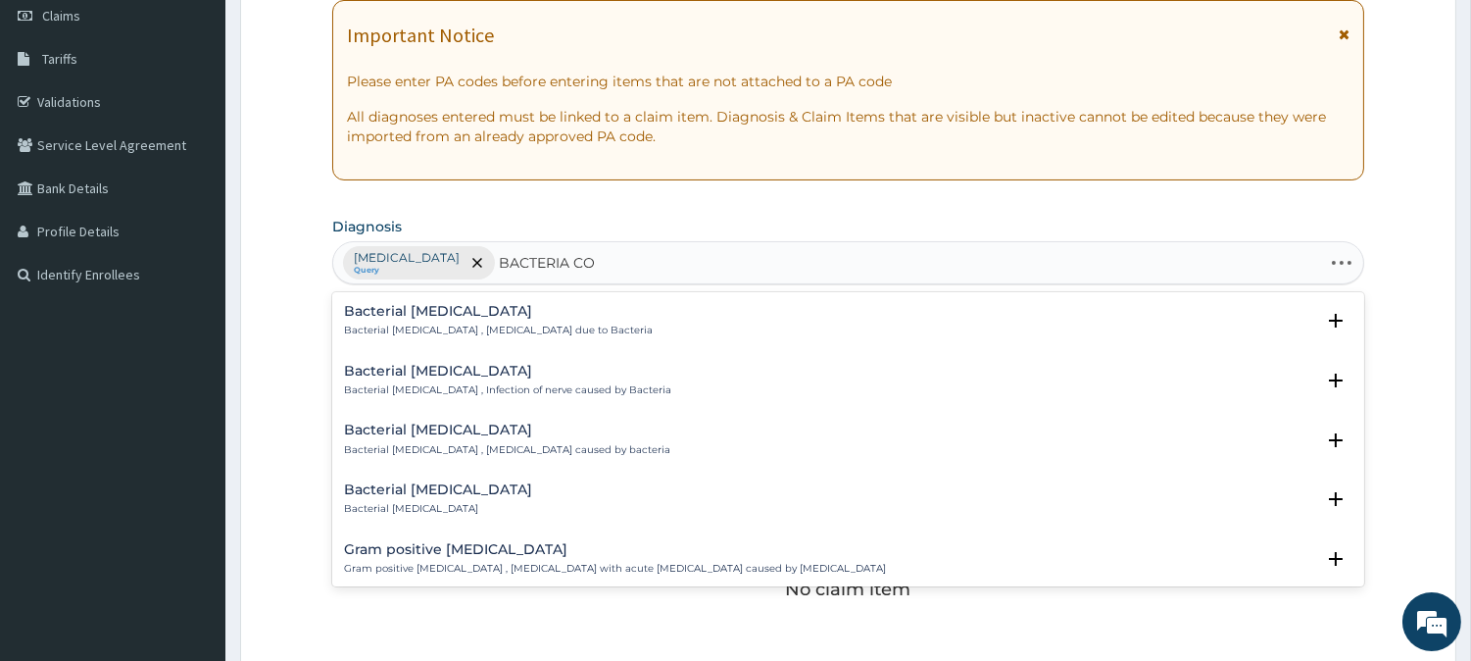
type input "BACTERIA CON"
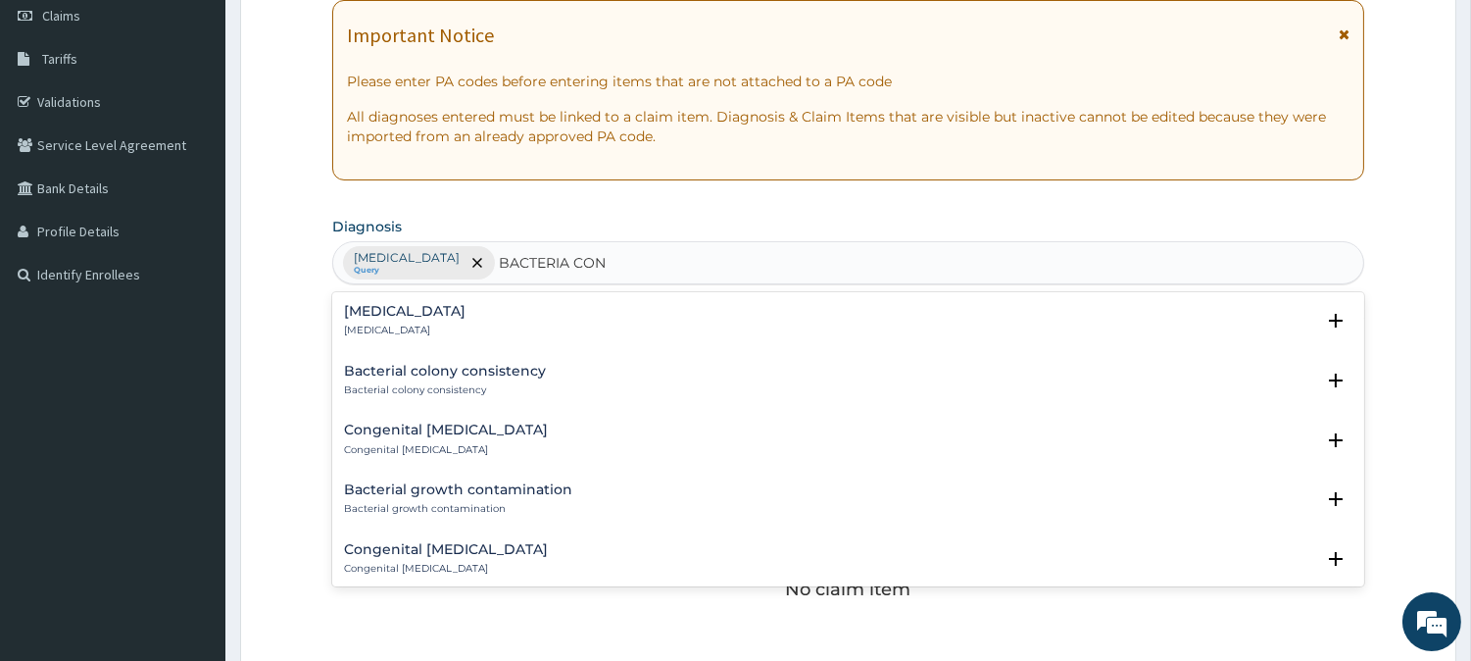
click at [395, 309] on h4 "Bacterial conjunctivitis" at bounding box center [405, 311] width 122 height 15
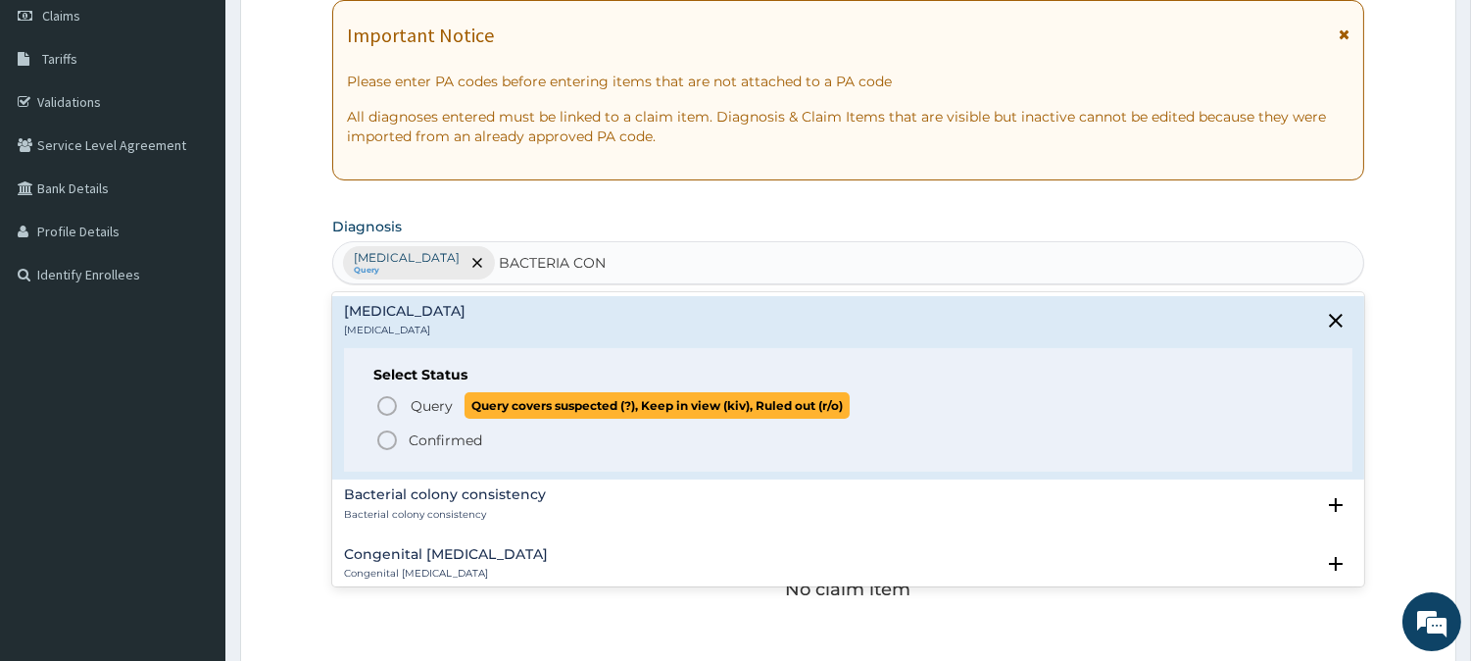
click at [387, 407] on icon "status option query" at bounding box center [387, 406] width 24 height 24
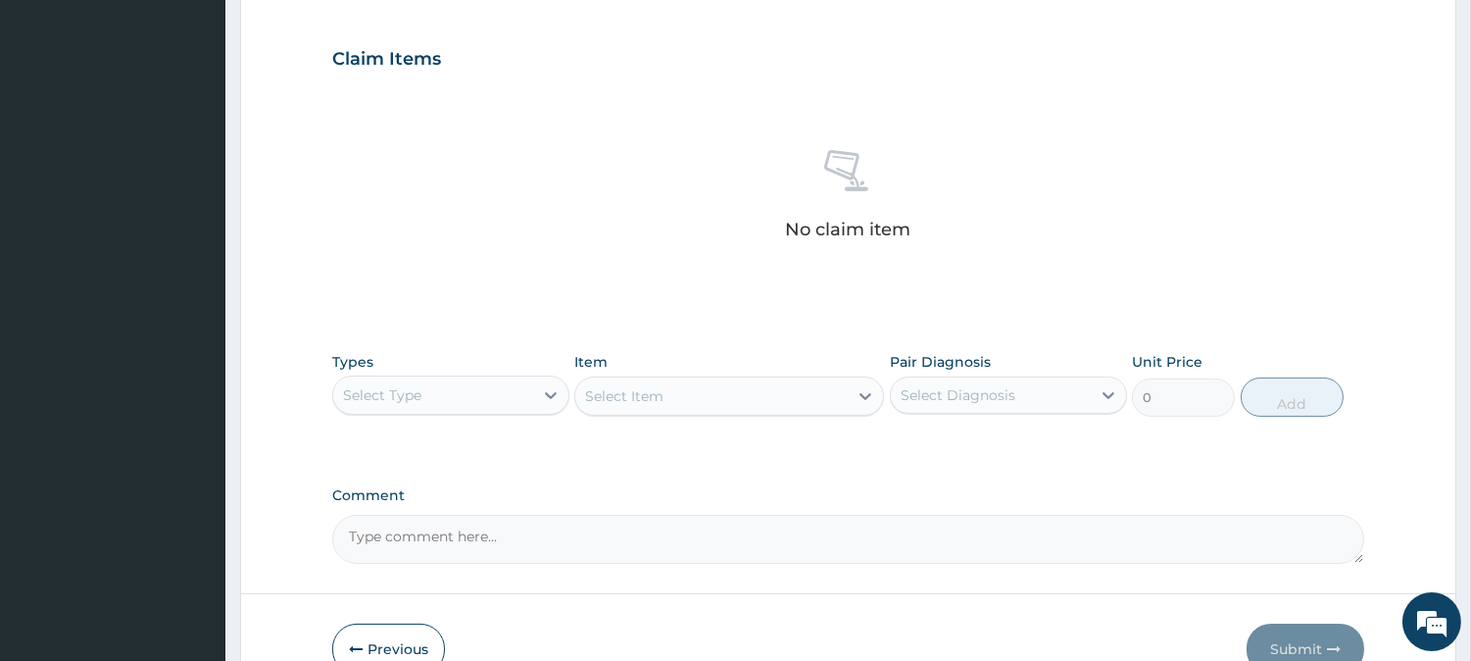
scroll to position [719, 0]
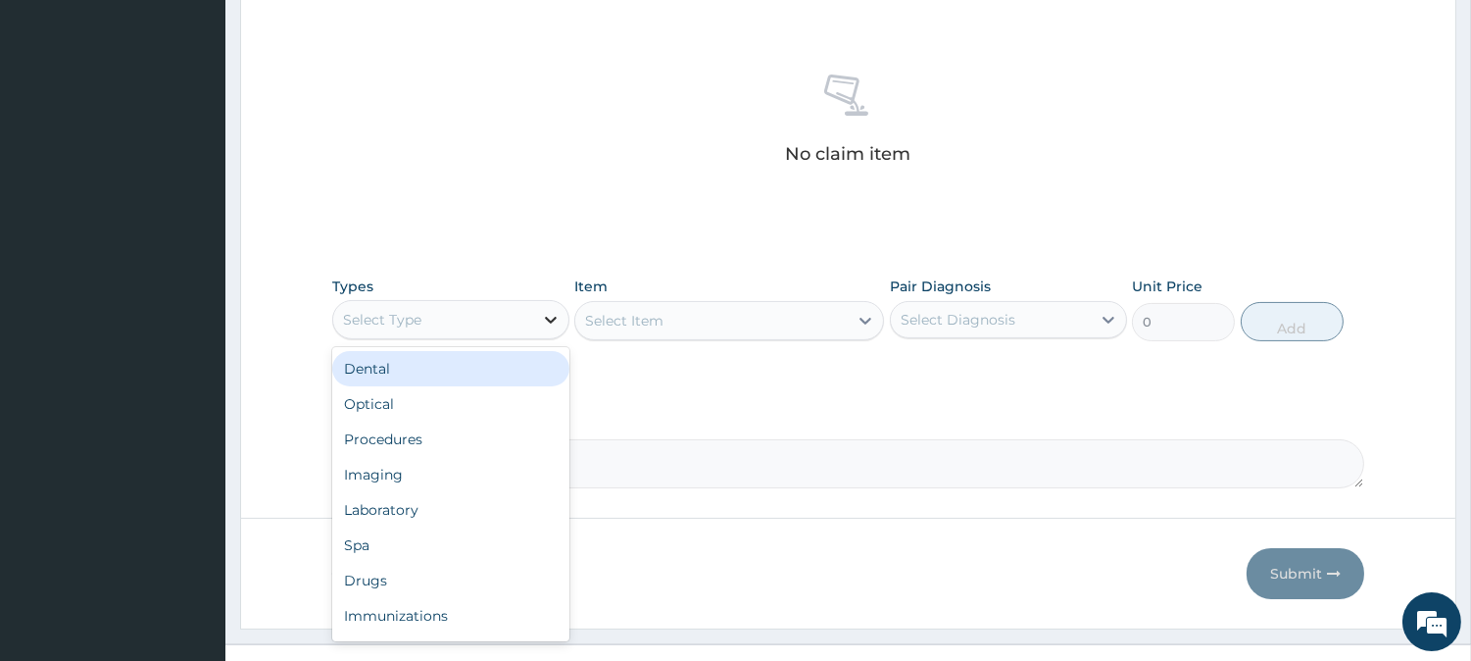
click at [550, 318] on icon at bounding box center [551, 320] width 20 height 20
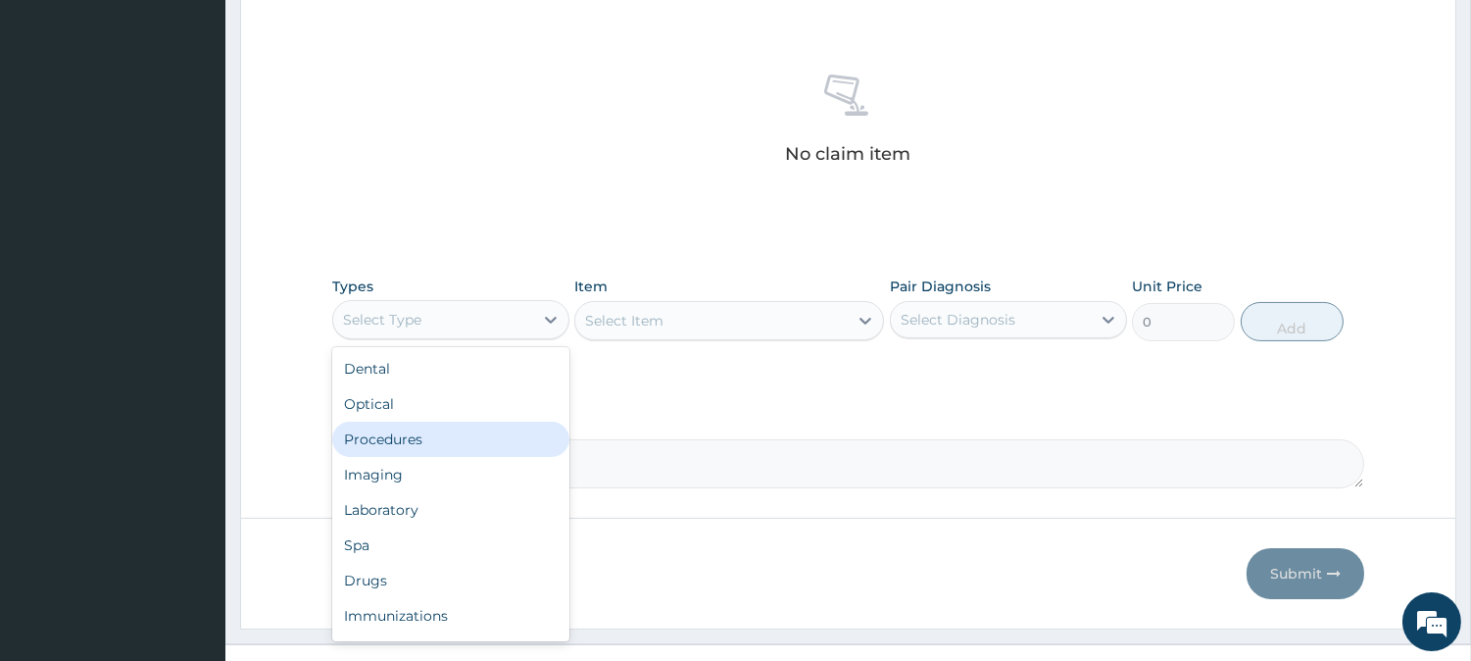
click at [410, 428] on div "Procedures" at bounding box center [450, 438] width 237 height 35
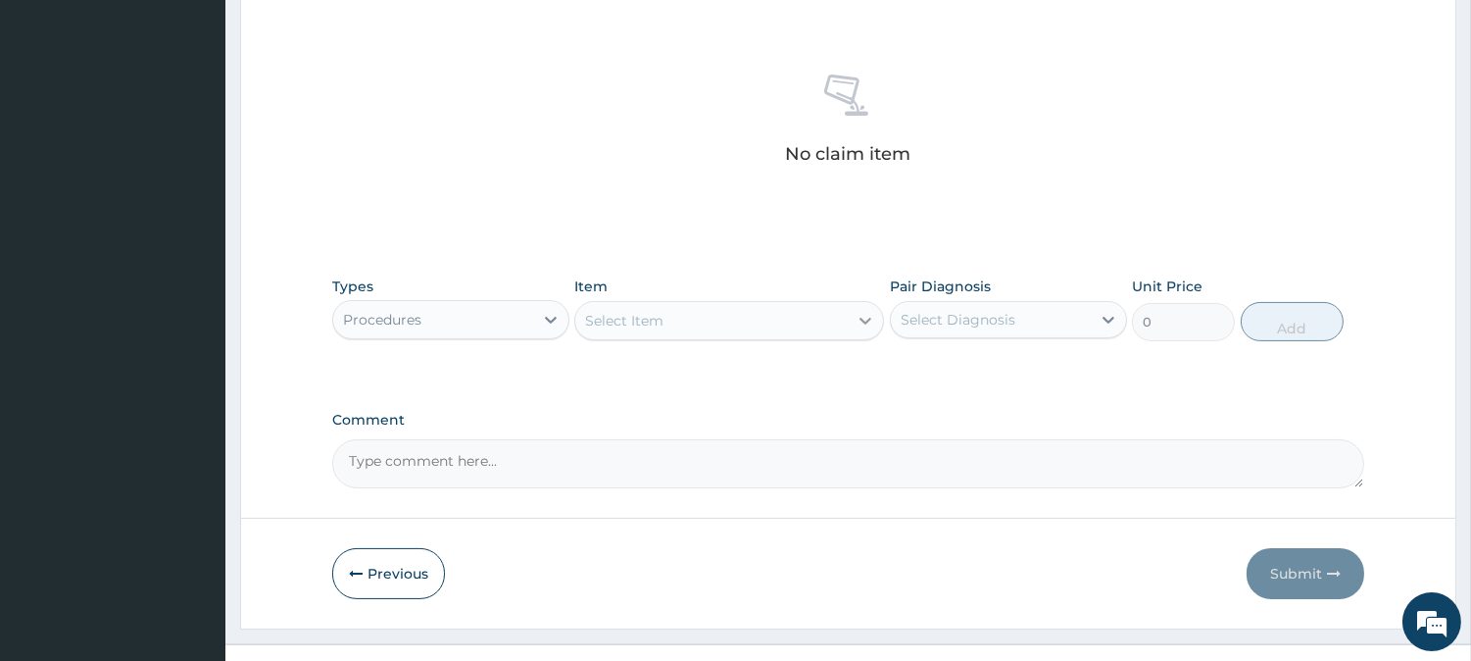
click at [858, 326] on icon at bounding box center [866, 321] width 20 height 20
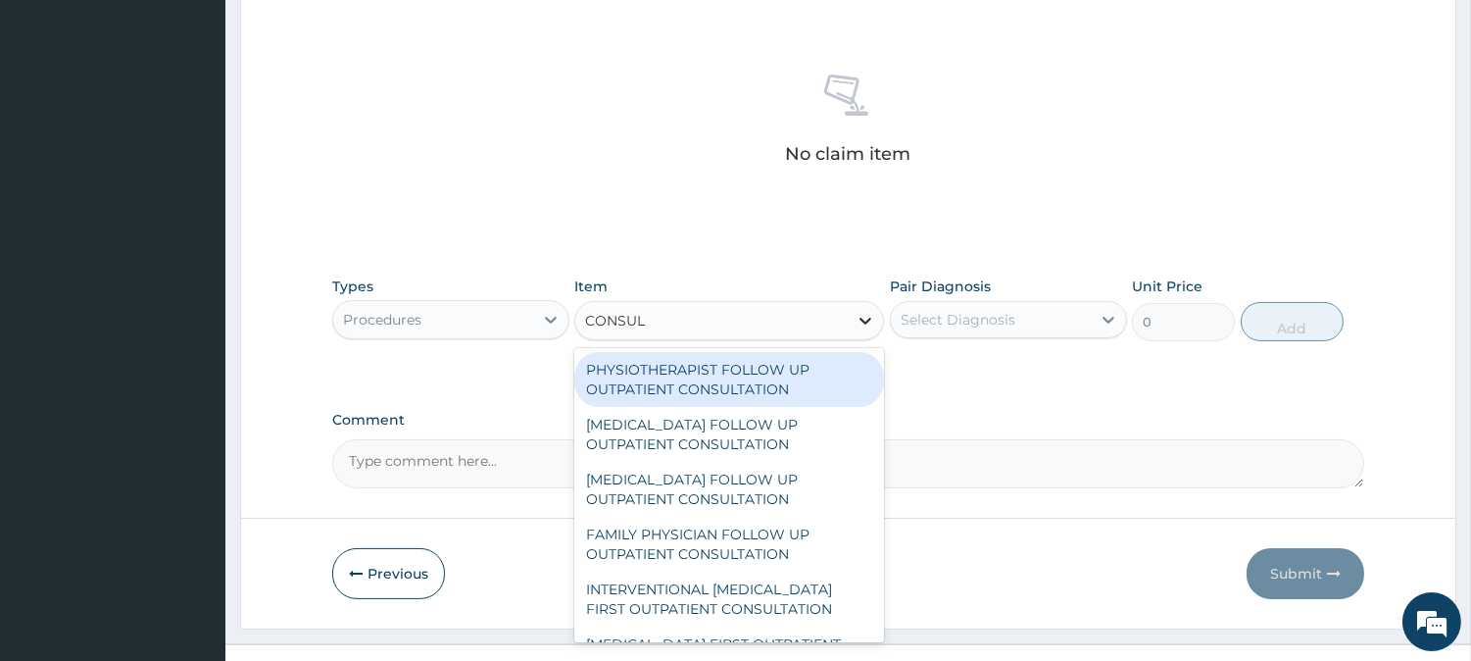
type input "CONSULT"
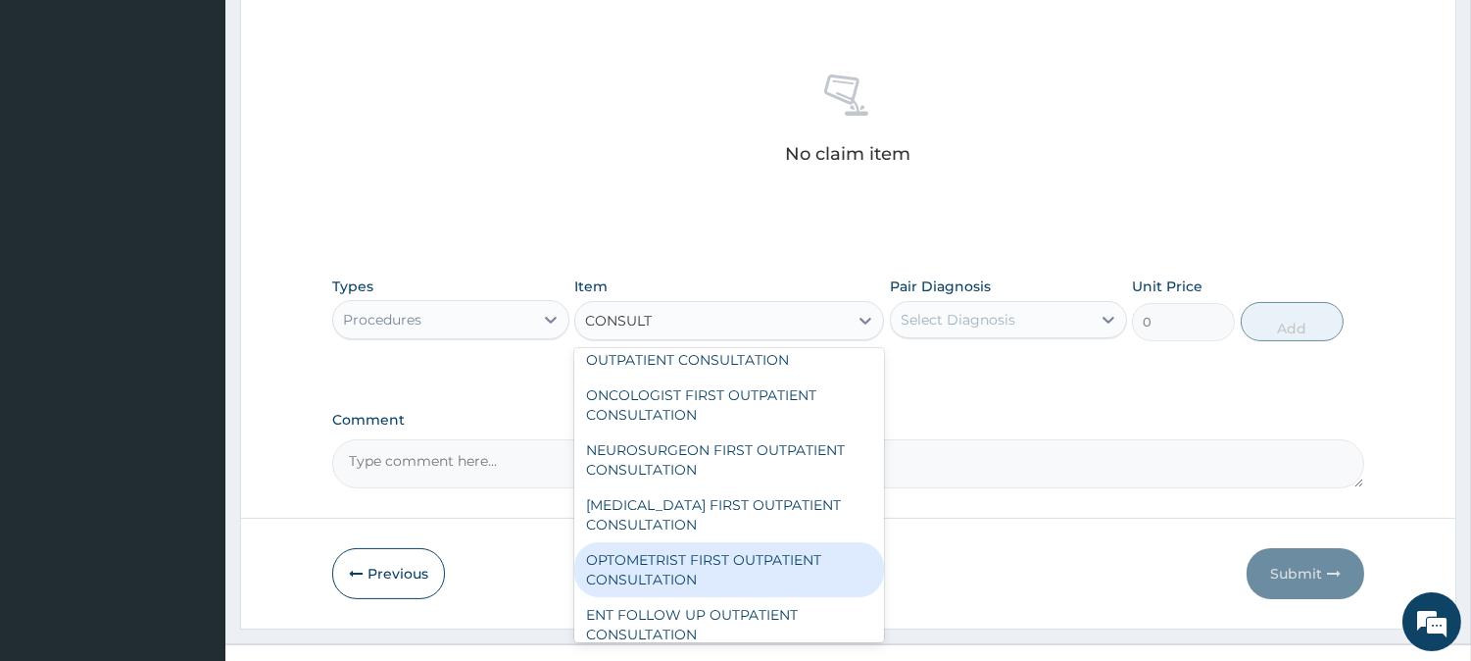
scroll to position [761, 0]
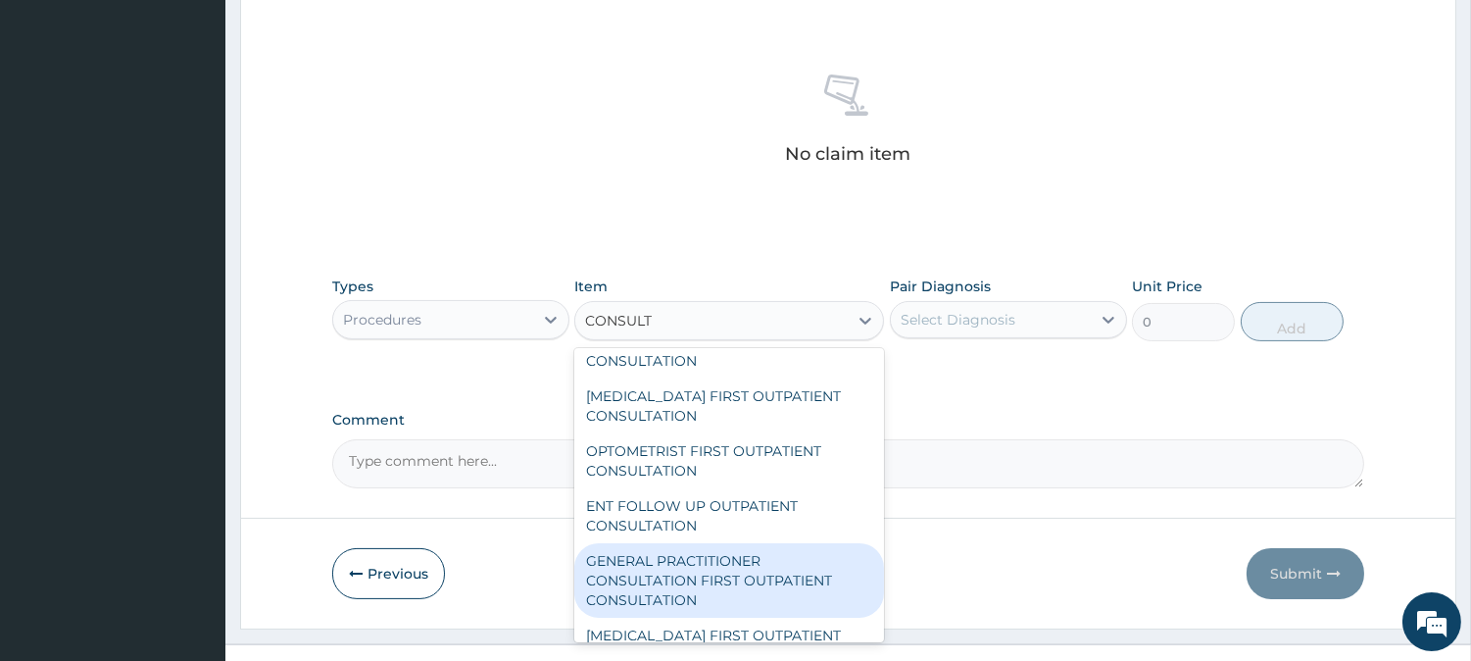
click at [680, 573] on div "GENERAL PRACTITIONER CONSULTATION FIRST OUTPATIENT CONSULTATION" at bounding box center [729, 580] width 310 height 74
type input "3000"
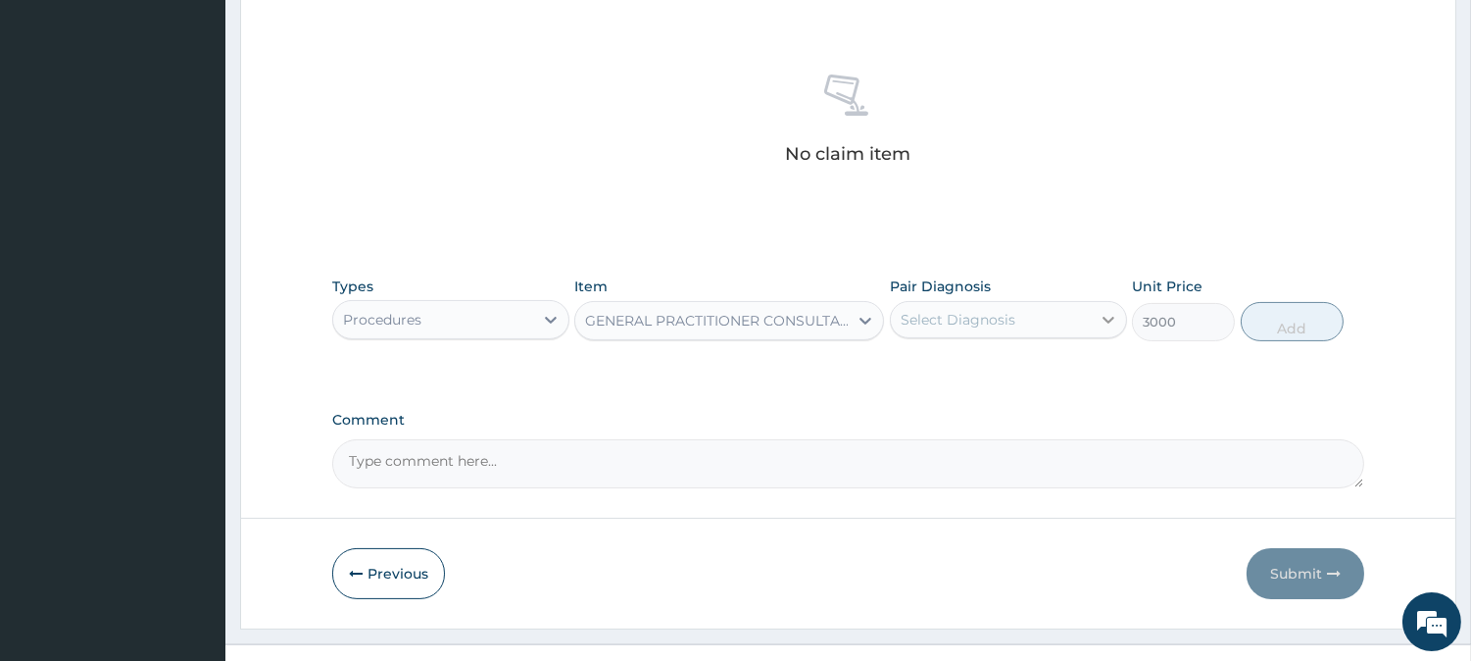
click at [1102, 314] on icon at bounding box center [1109, 320] width 20 height 20
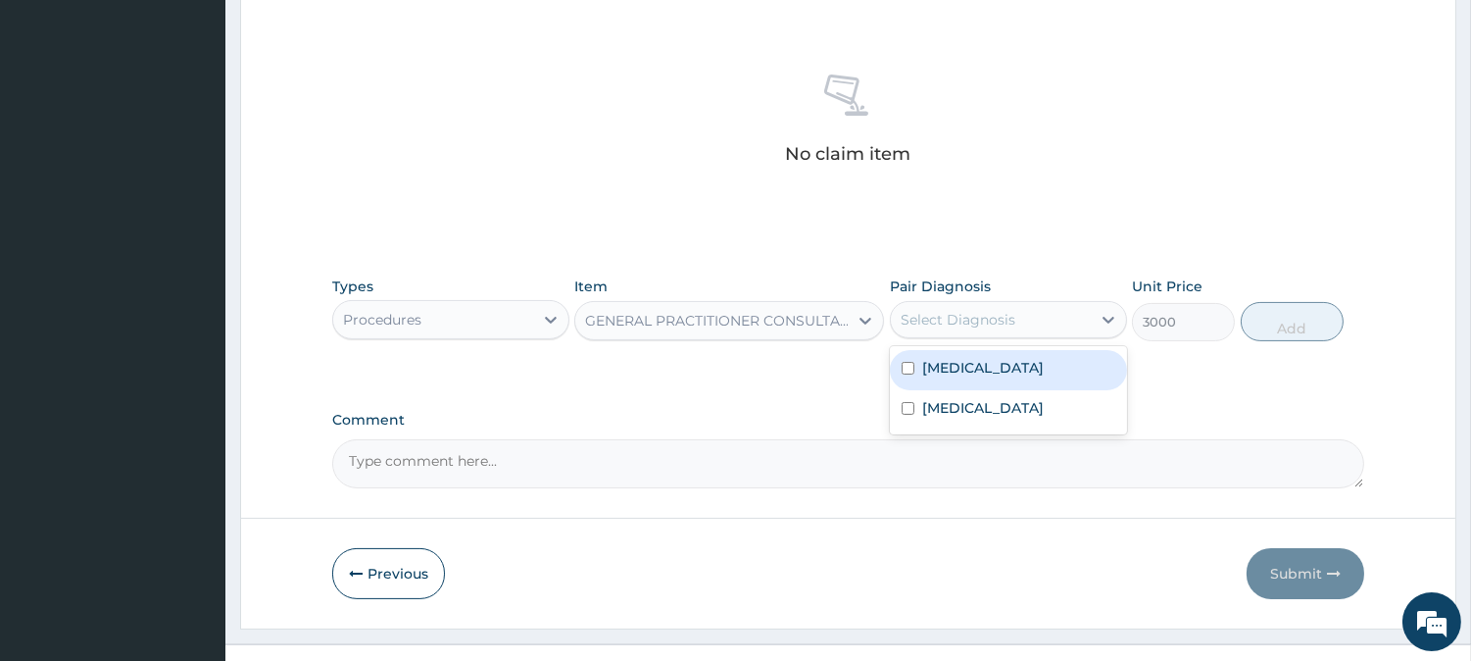
click at [903, 368] on input "checkbox" at bounding box center [908, 368] width 13 height 13
checkbox input "true"
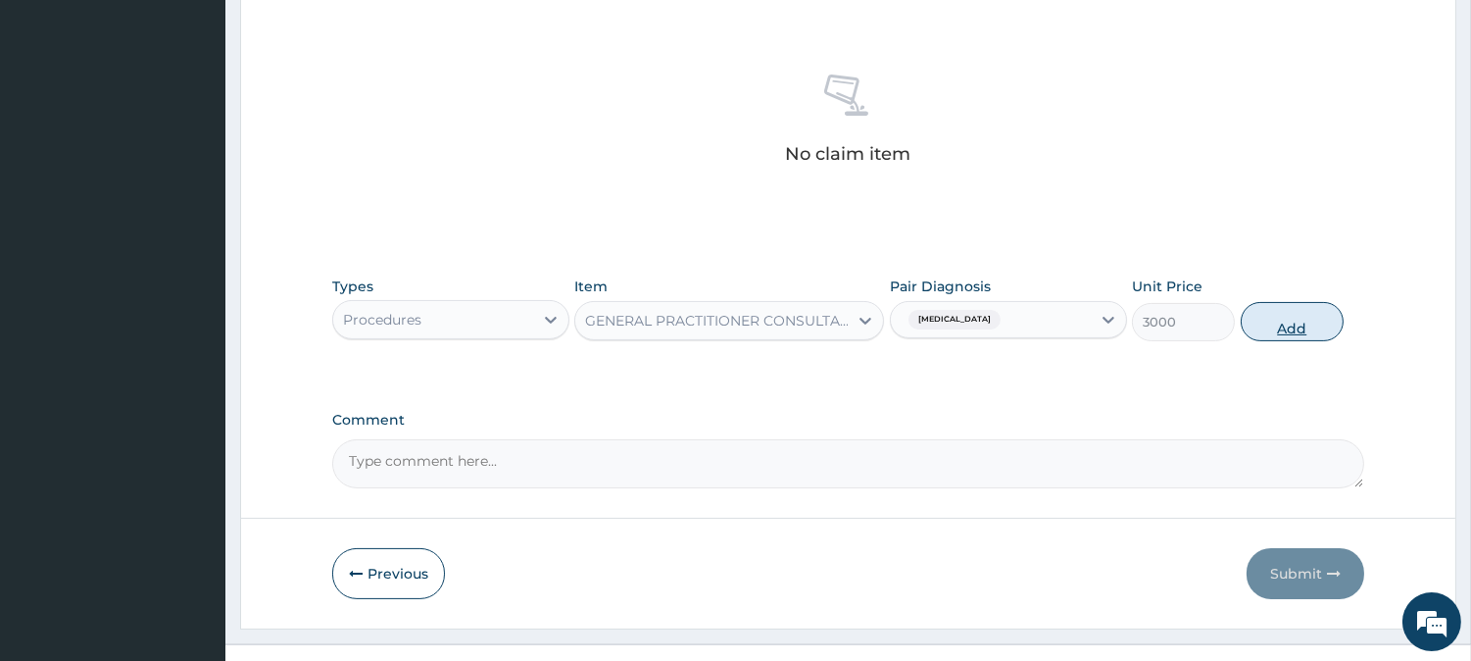
click at [1287, 319] on button "Add" at bounding box center [1292, 321] width 103 height 39
type input "0"
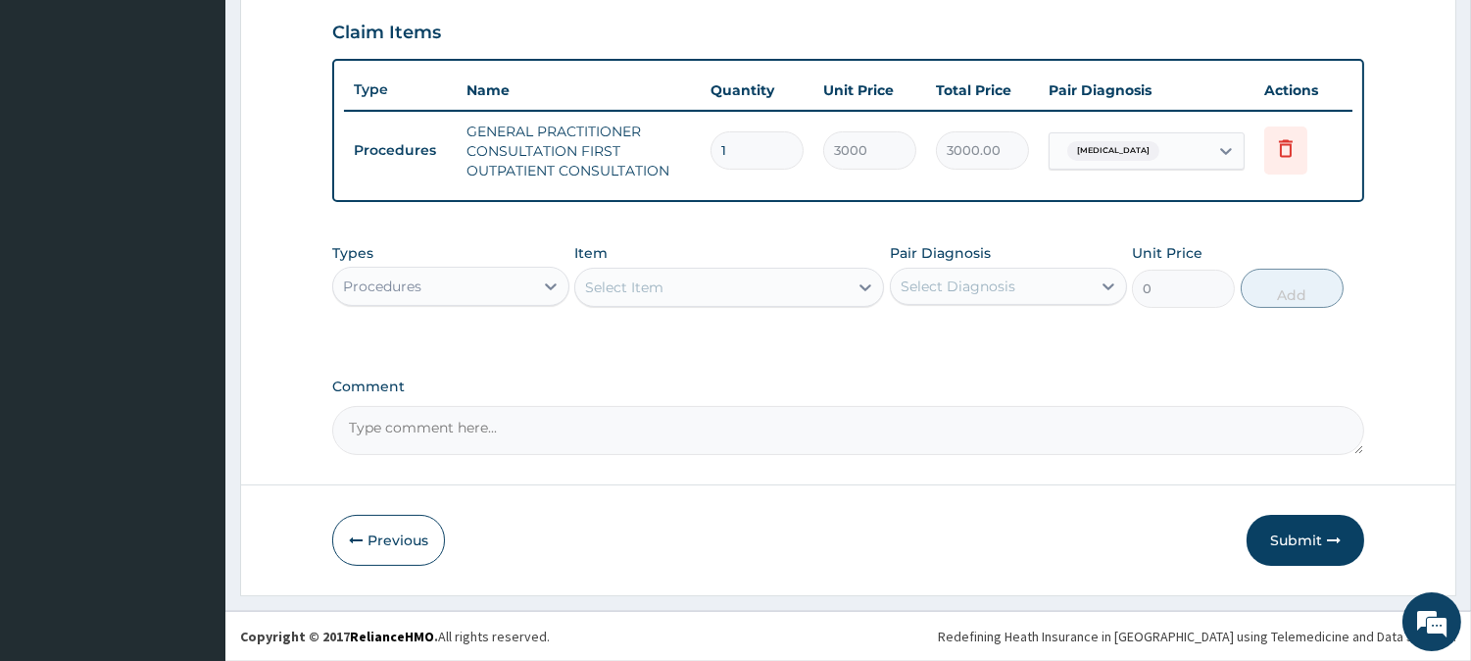
scroll to position [667, 0]
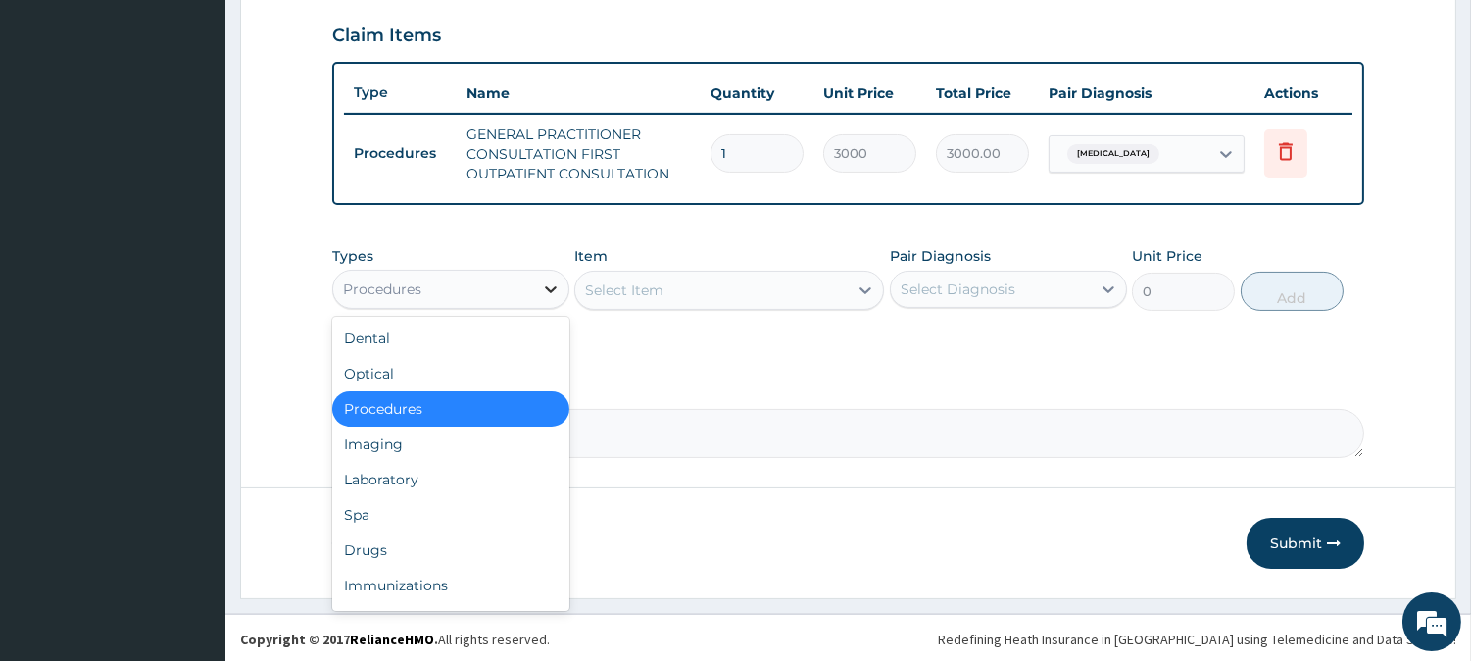
click at [547, 291] on icon at bounding box center [551, 289] width 20 height 20
click at [397, 547] on div "Drugs" at bounding box center [450, 549] width 237 height 35
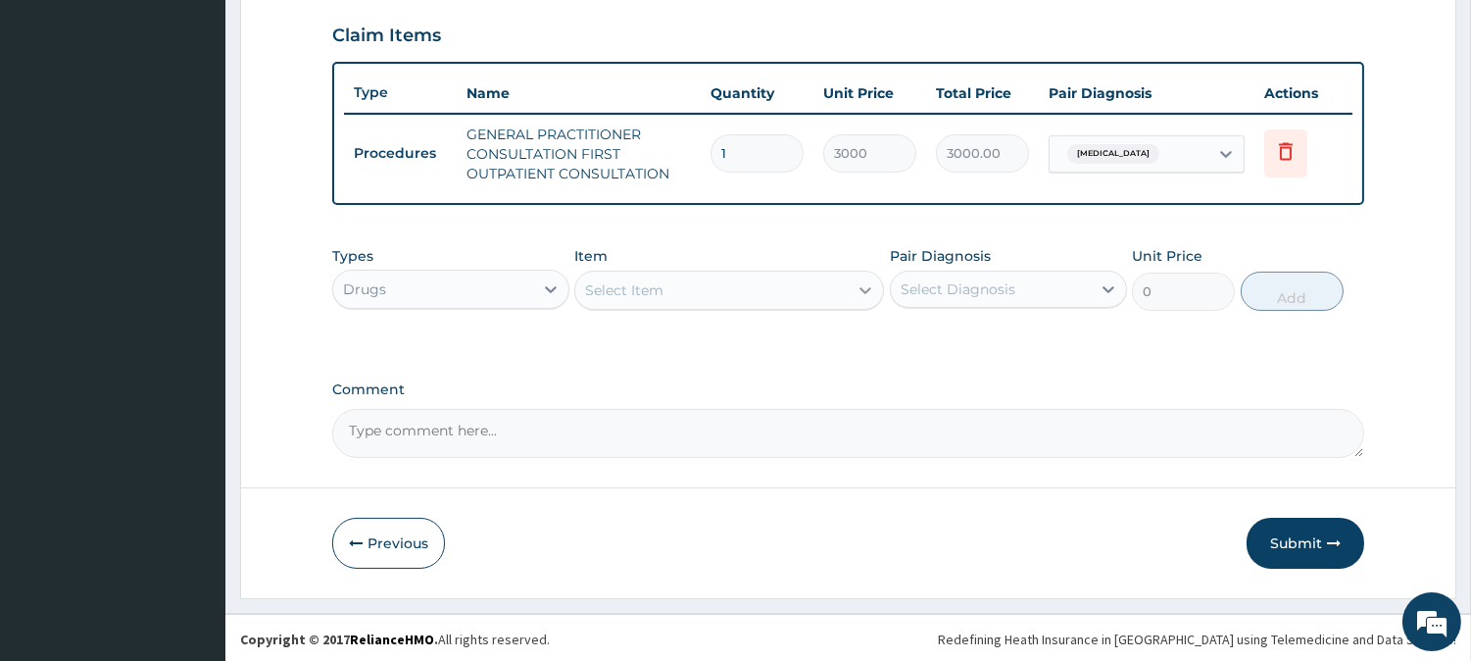
click at [866, 289] on icon at bounding box center [866, 290] width 12 height 7
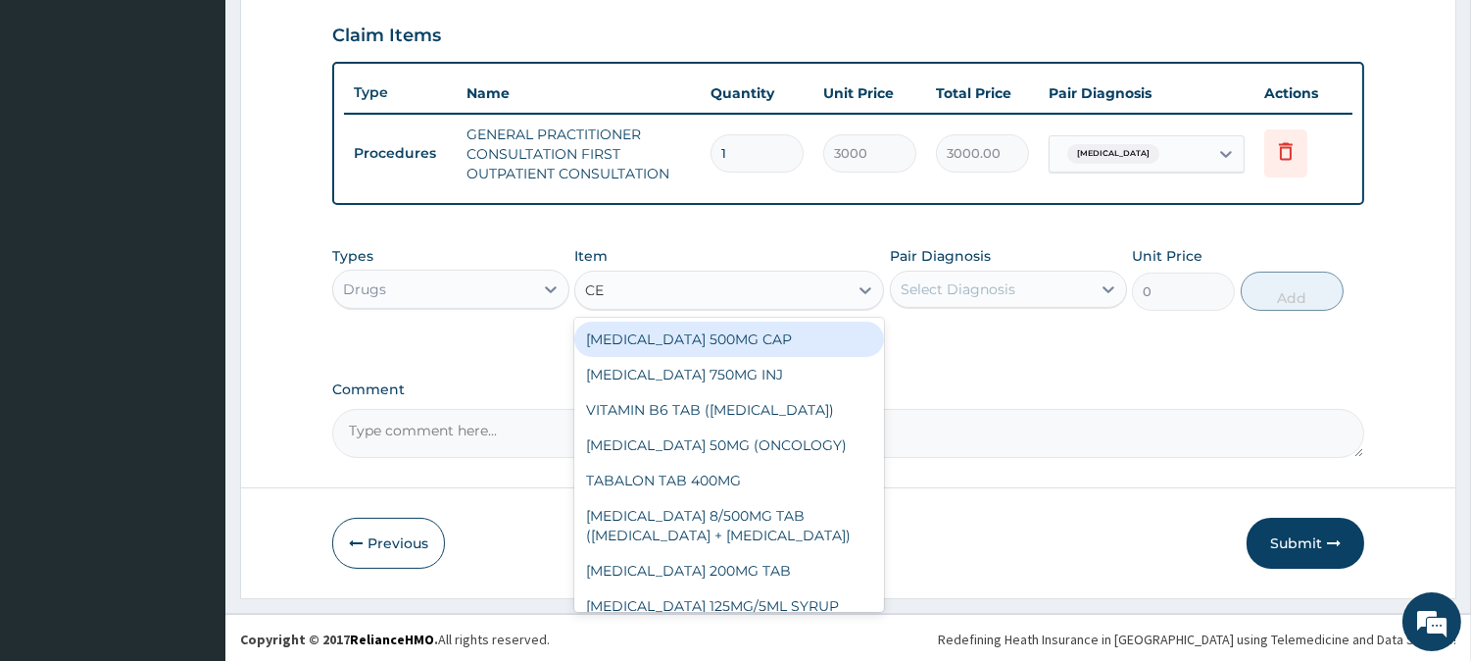
type input "C"
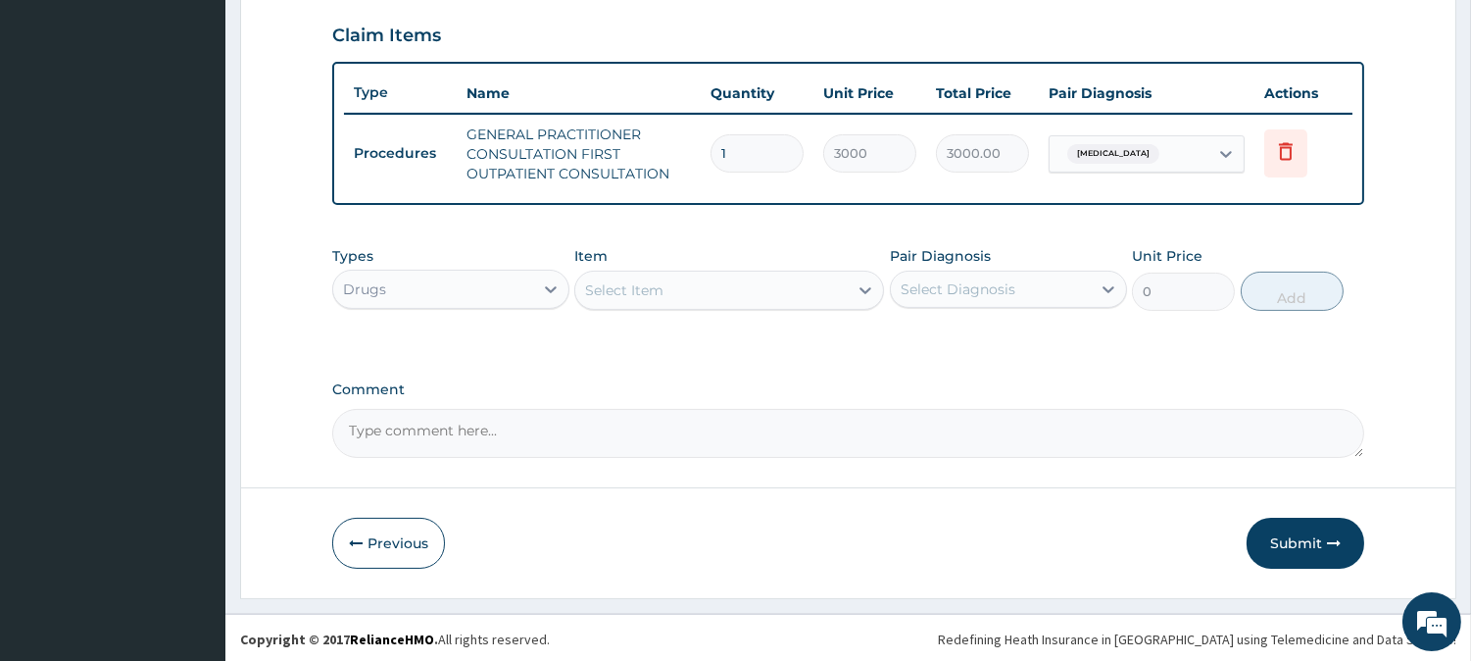
click at [635, 280] on div "Select Item" at bounding box center [624, 290] width 78 height 20
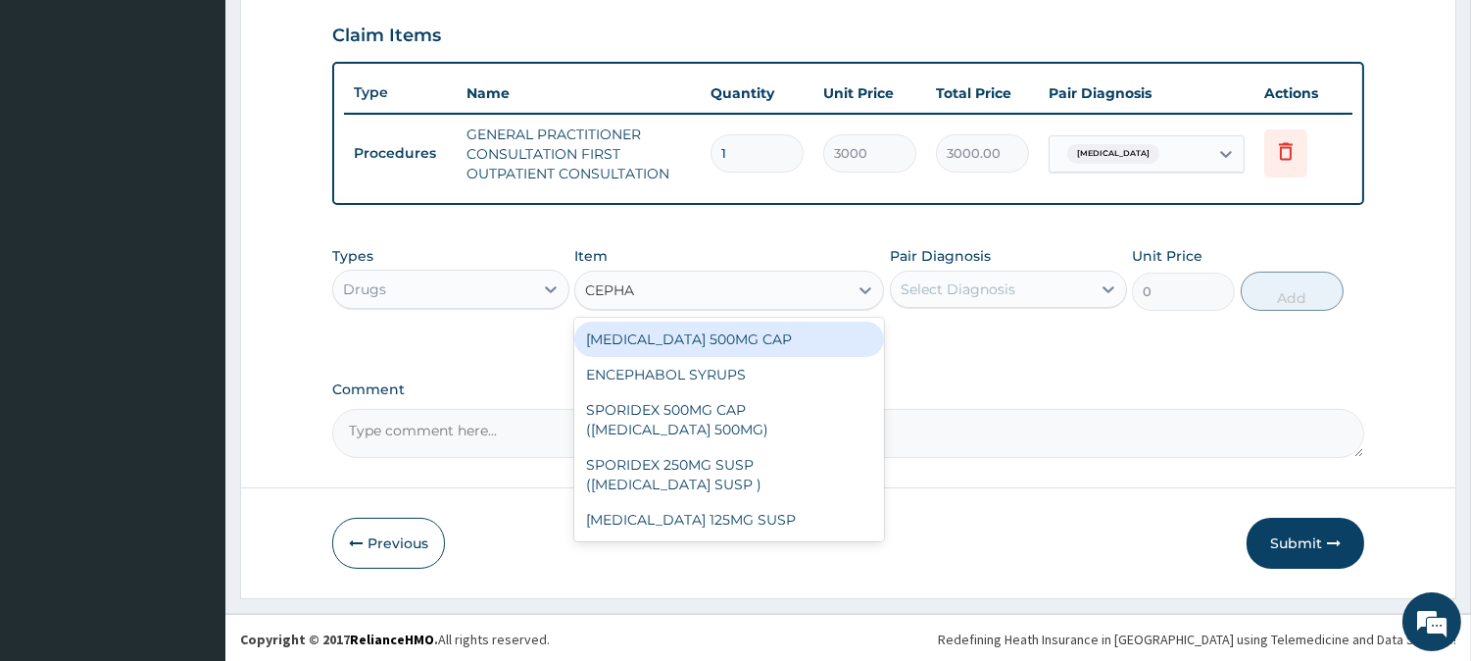
type input "CEPHAL"
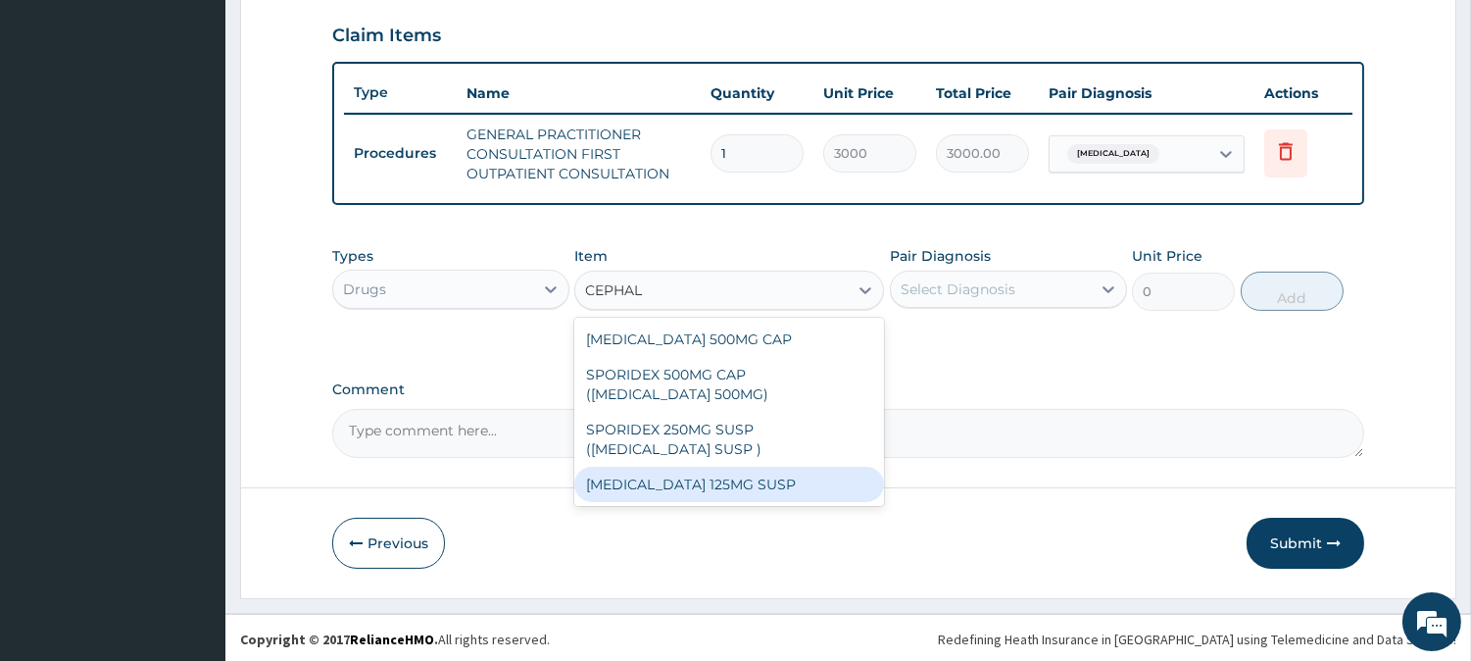
click at [670, 476] on div "CEPHALEXIN 125MG SUSP" at bounding box center [729, 483] width 310 height 35
type input "1023.75"
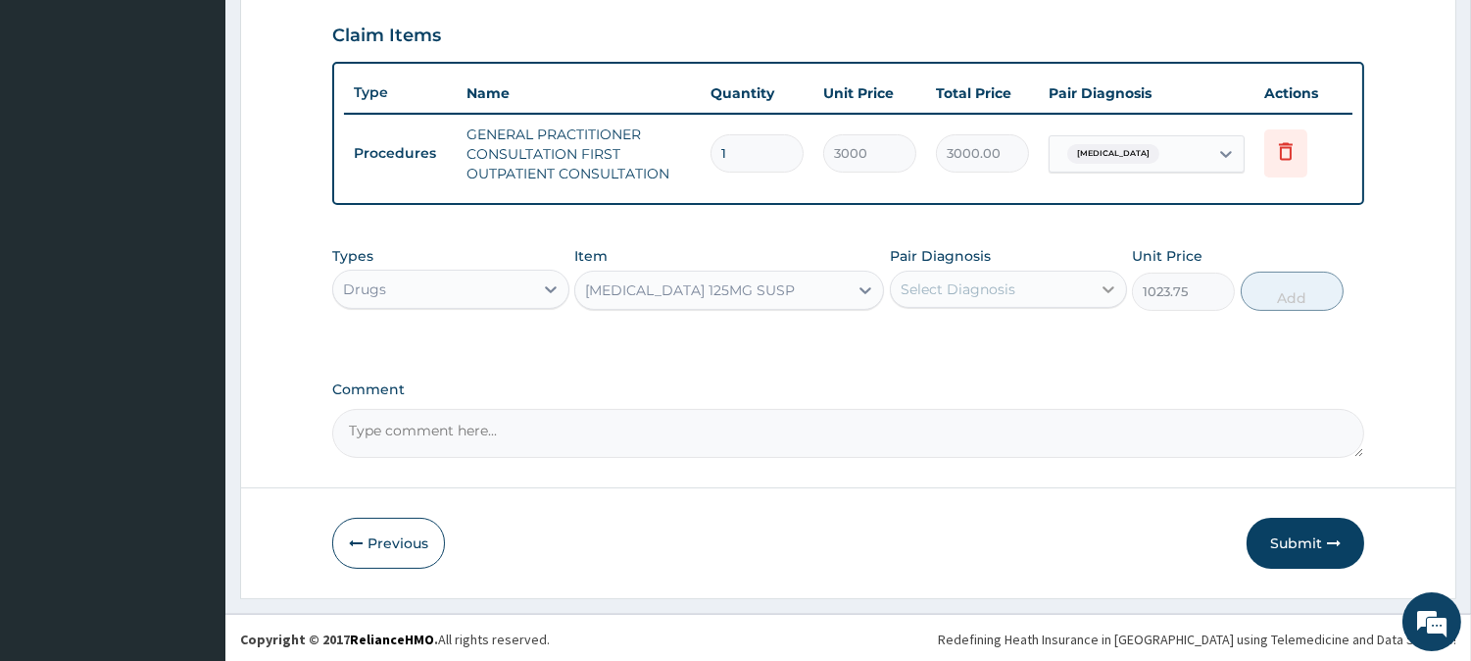
click at [1111, 290] on icon at bounding box center [1109, 289] width 20 height 20
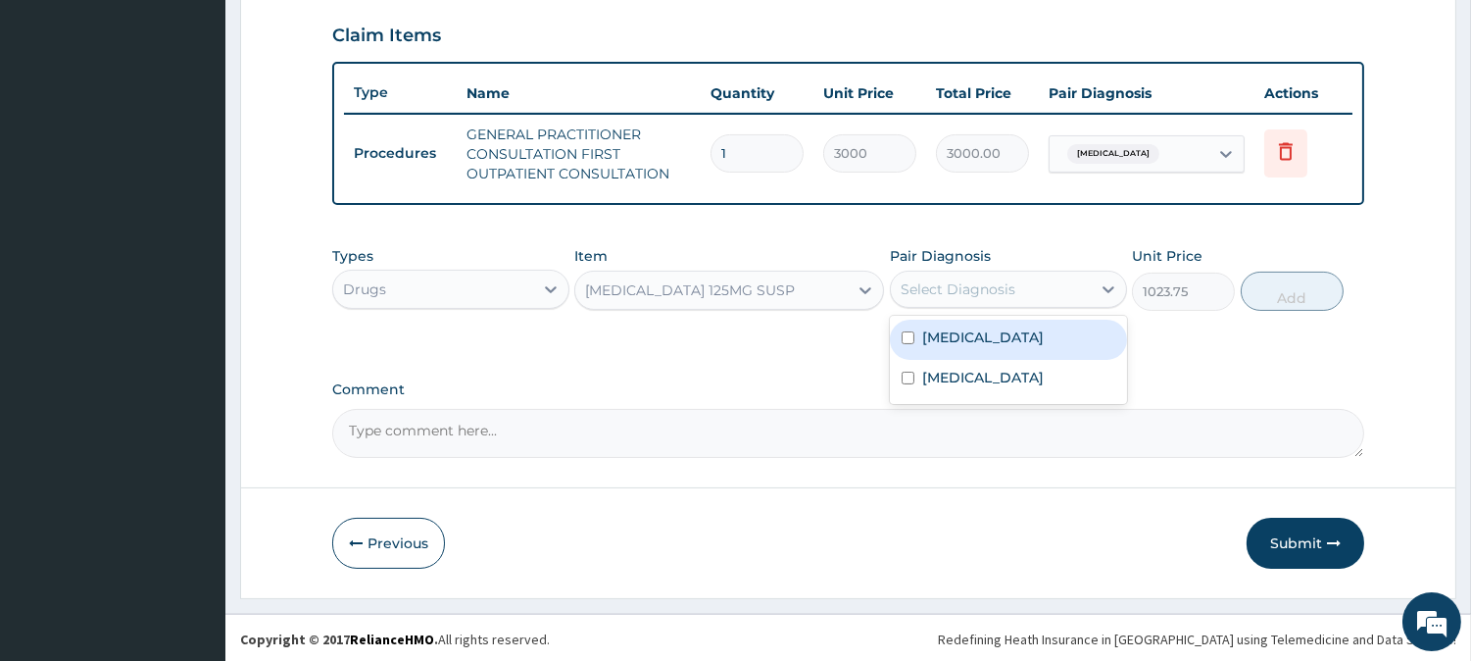
click at [907, 335] on input "checkbox" at bounding box center [908, 337] width 13 height 13
checkbox input "true"
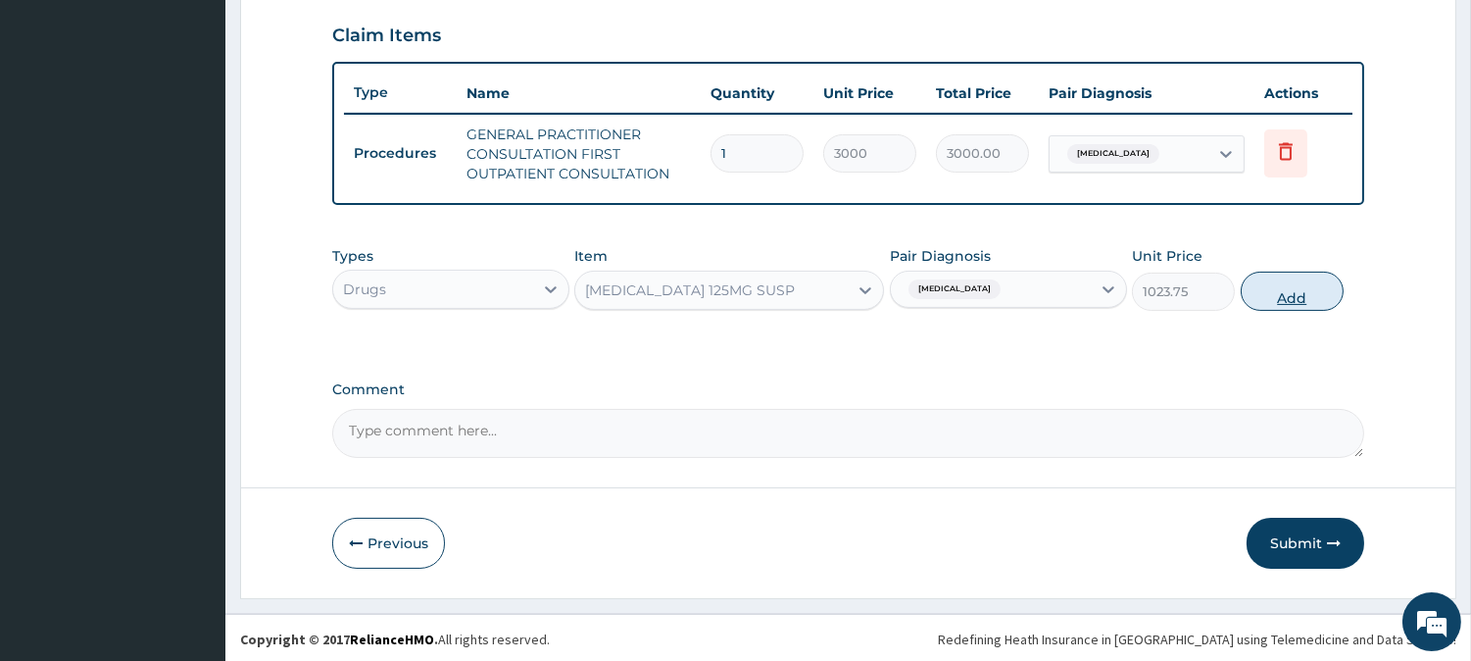
click at [1307, 297] on button "Add" at bounding box center [1292, 290] width 103 height 39
type input "0"
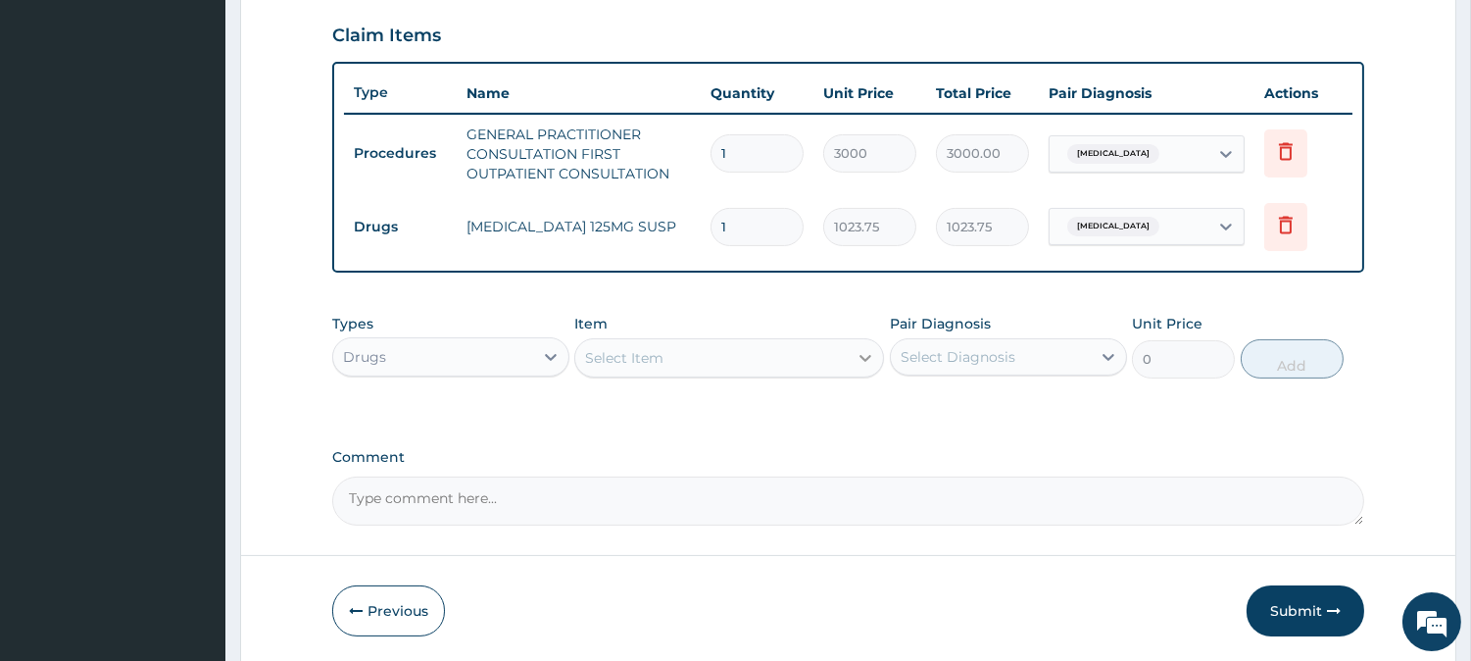
click at [862, 355] on icon at bounding box center [866, 358] width 12 height 7
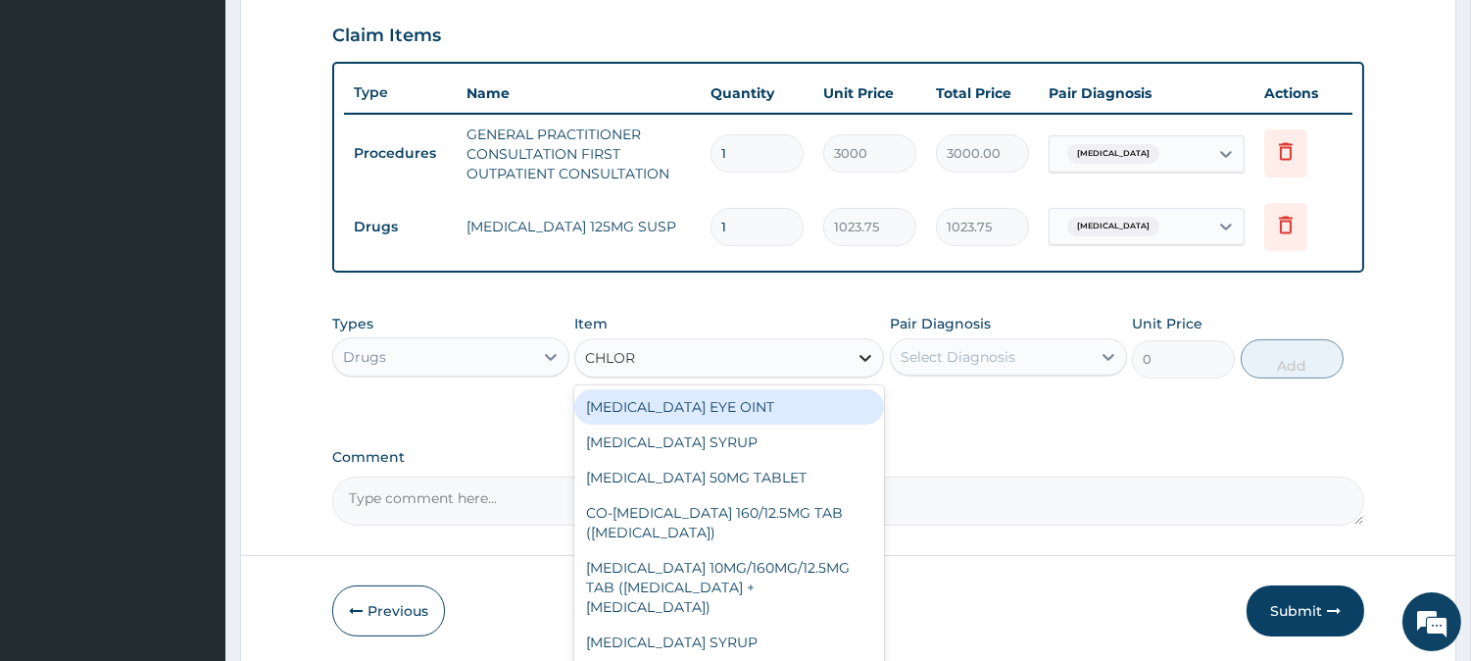
type input "CHLORA"
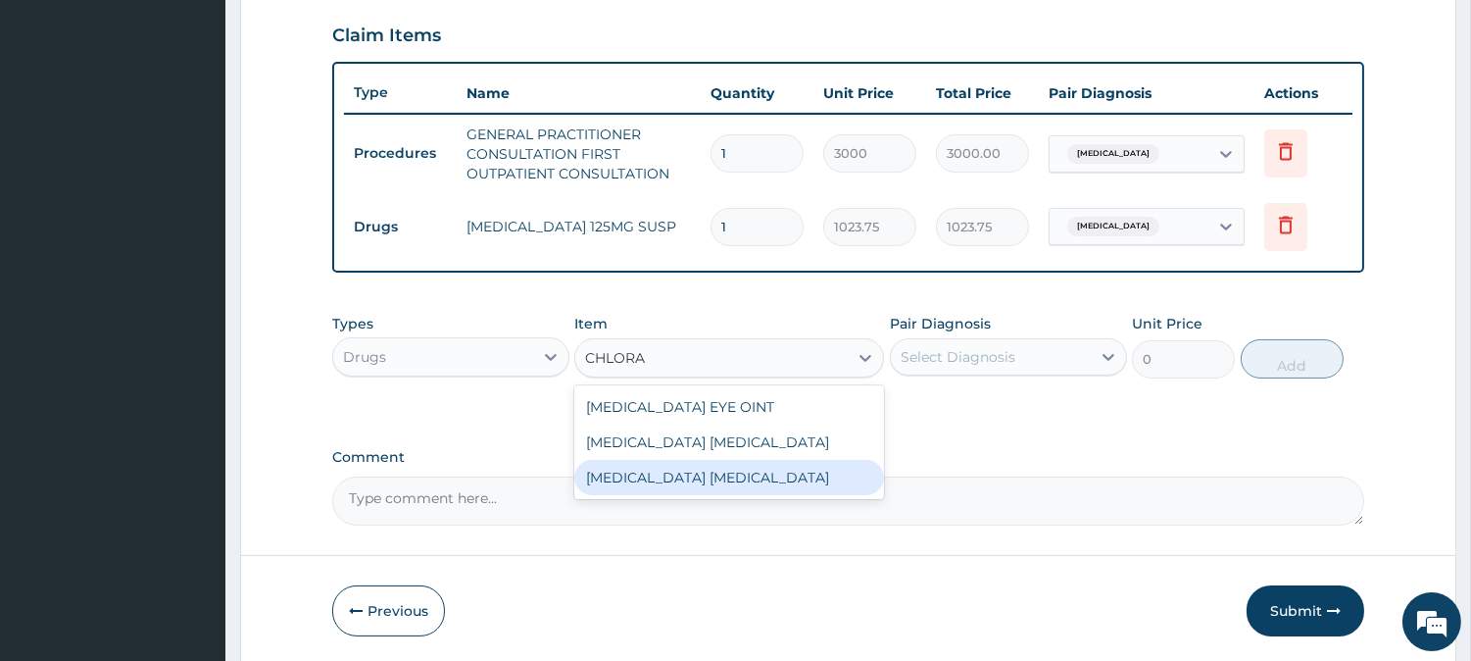
click at [717, 474] on div "CHLORAMPHENICOL EYE DROP" at bounding box center [729, 477] width 310 height 35
type input "525"
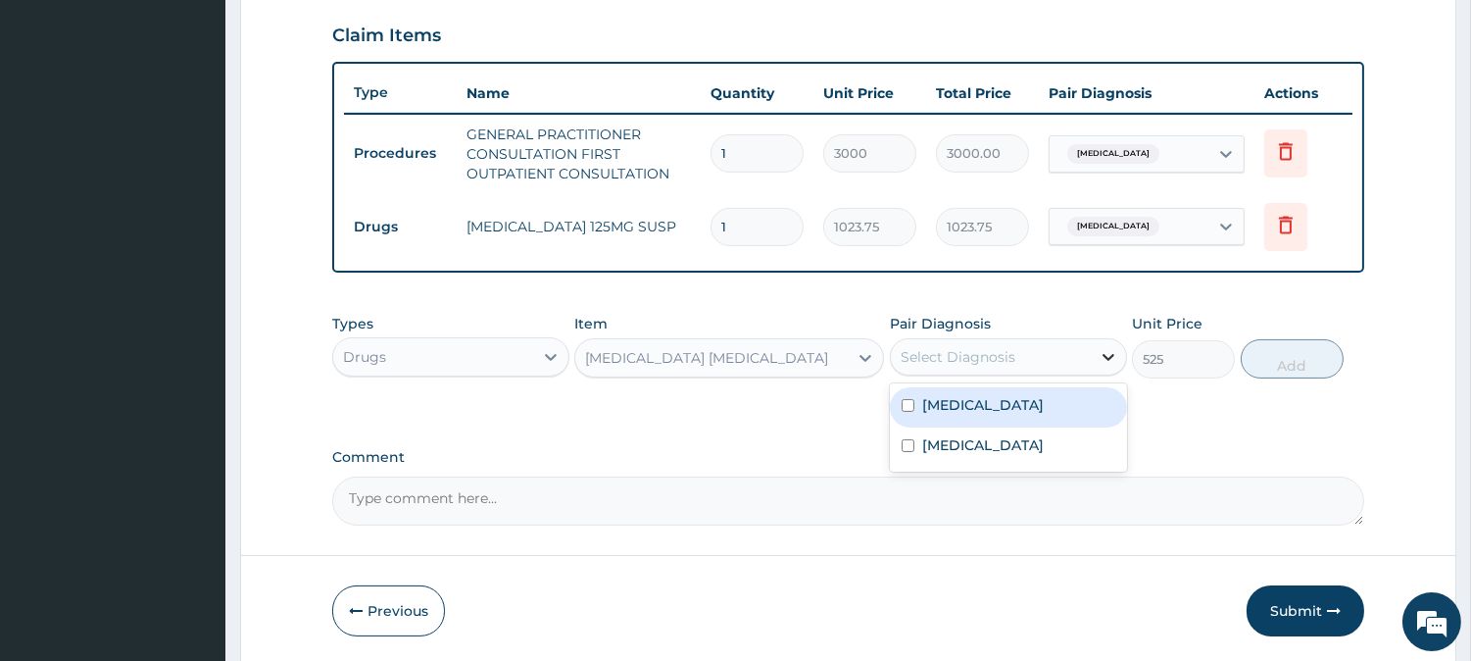
click at [1093, 348] on div at bounding box center [1108, 356] width 35 height 35
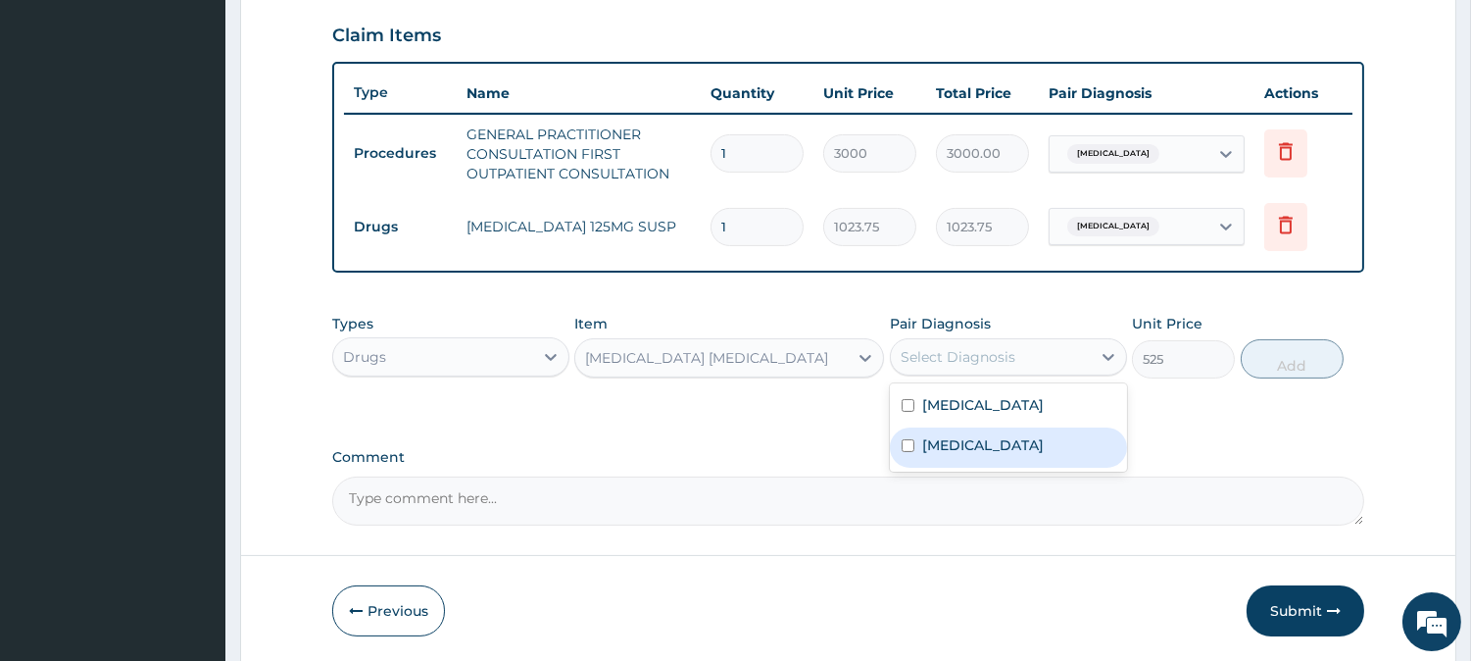
click at [903, 443] on input "checkbox" at bounding box center [908, 445] width 13 height 13
checkbox input "true"
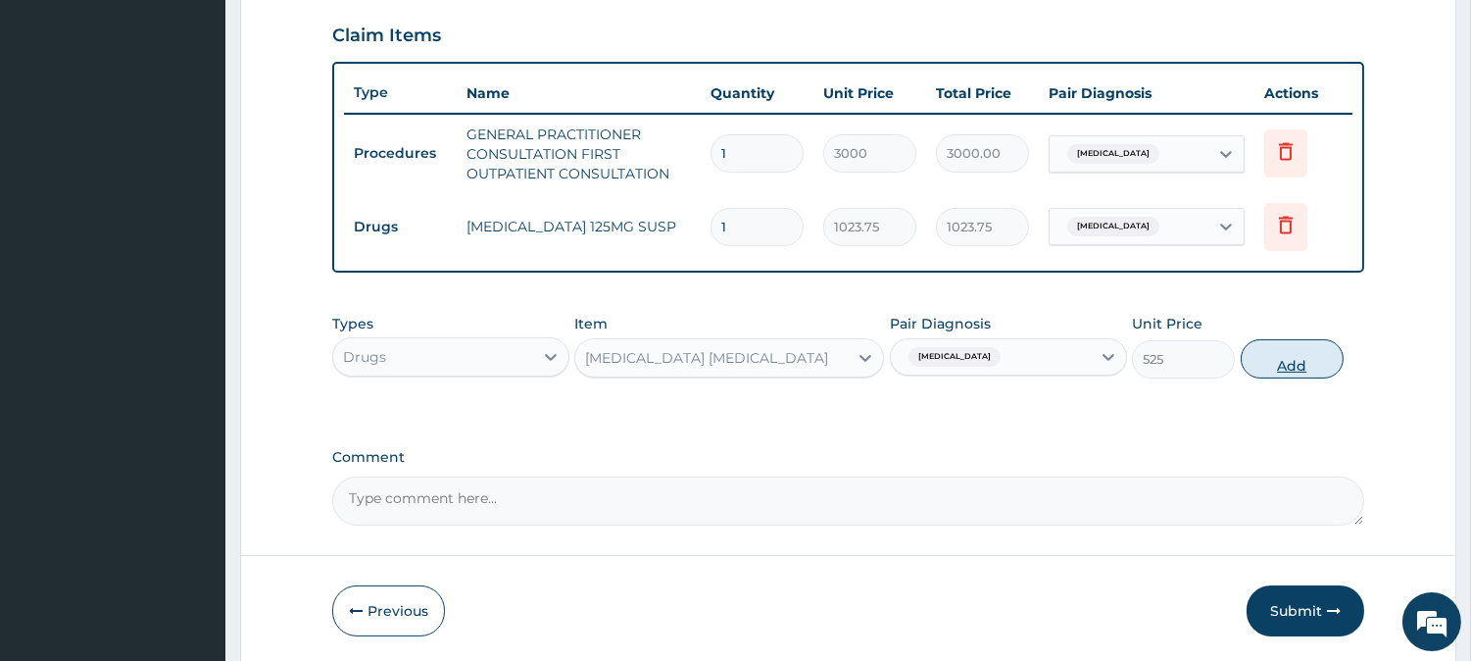
click at [1280, 355] on button "Add" at bounding box center [1292, 358] width 103 height 39
type input "0"
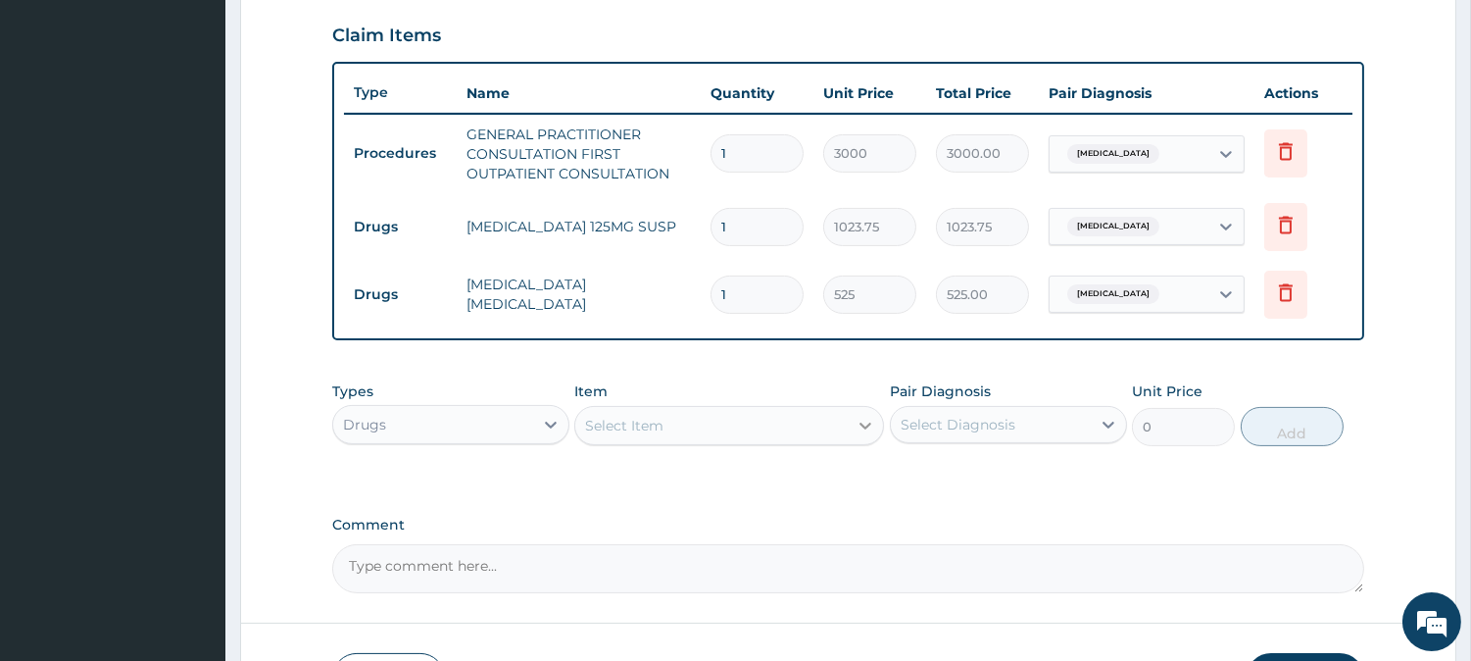
click at [856, 417] on icon at bounding box center [866, 426] width 20 height 20
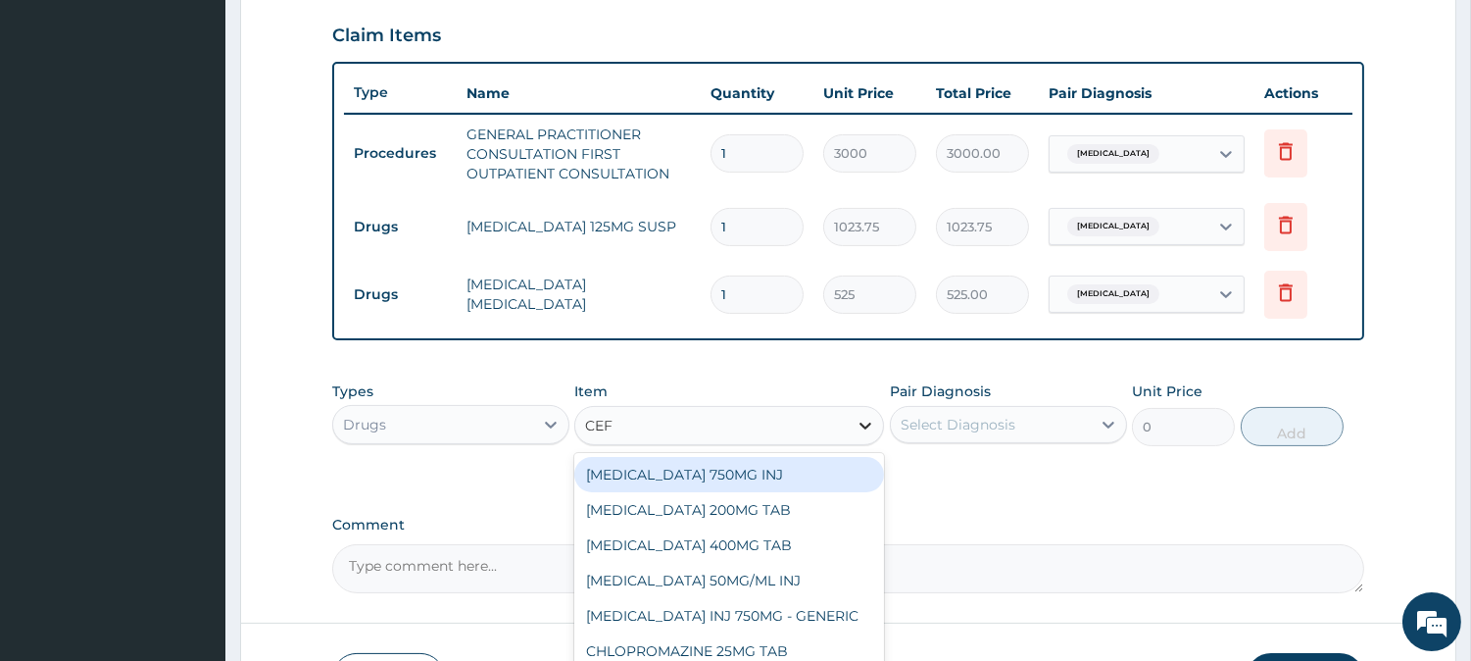
type input "CEFT"
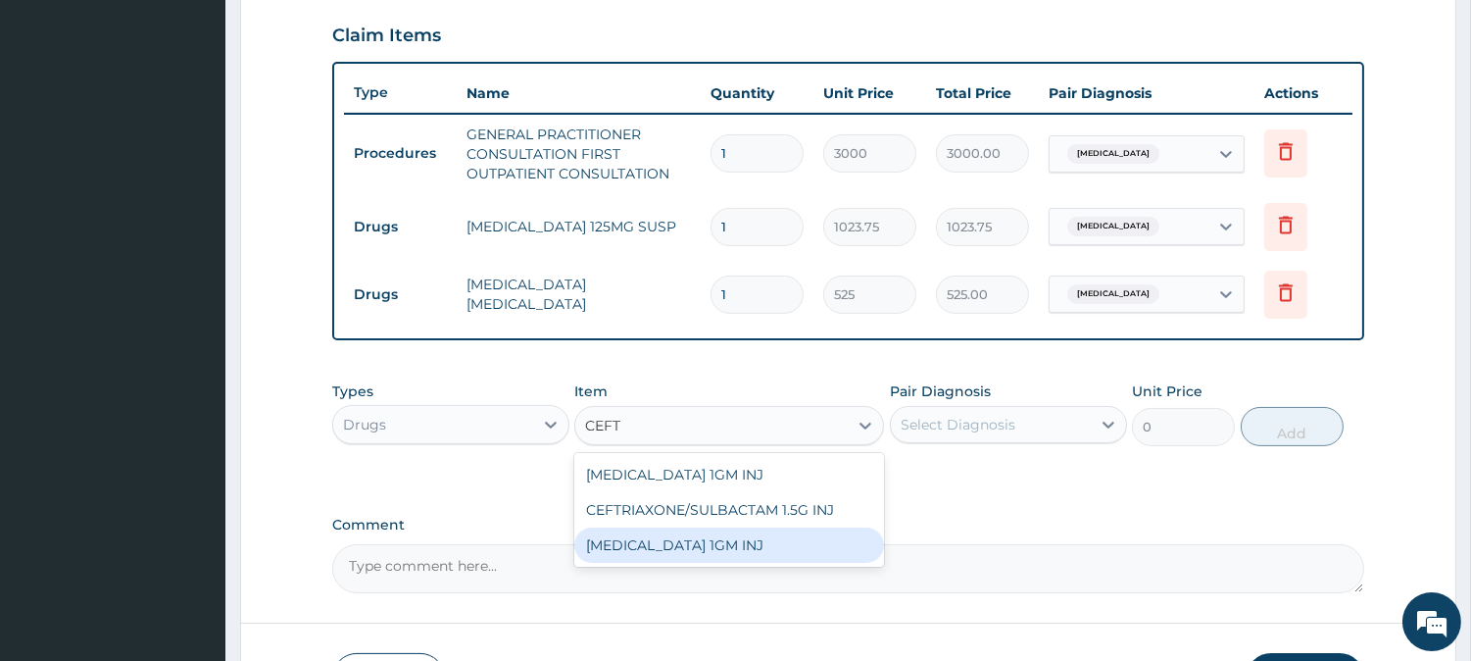
click at [729, 547] on div "CEFTRIAXONE 1GM INJ" at bounding box center [729, 544] width 310 height 35
type input "1400"
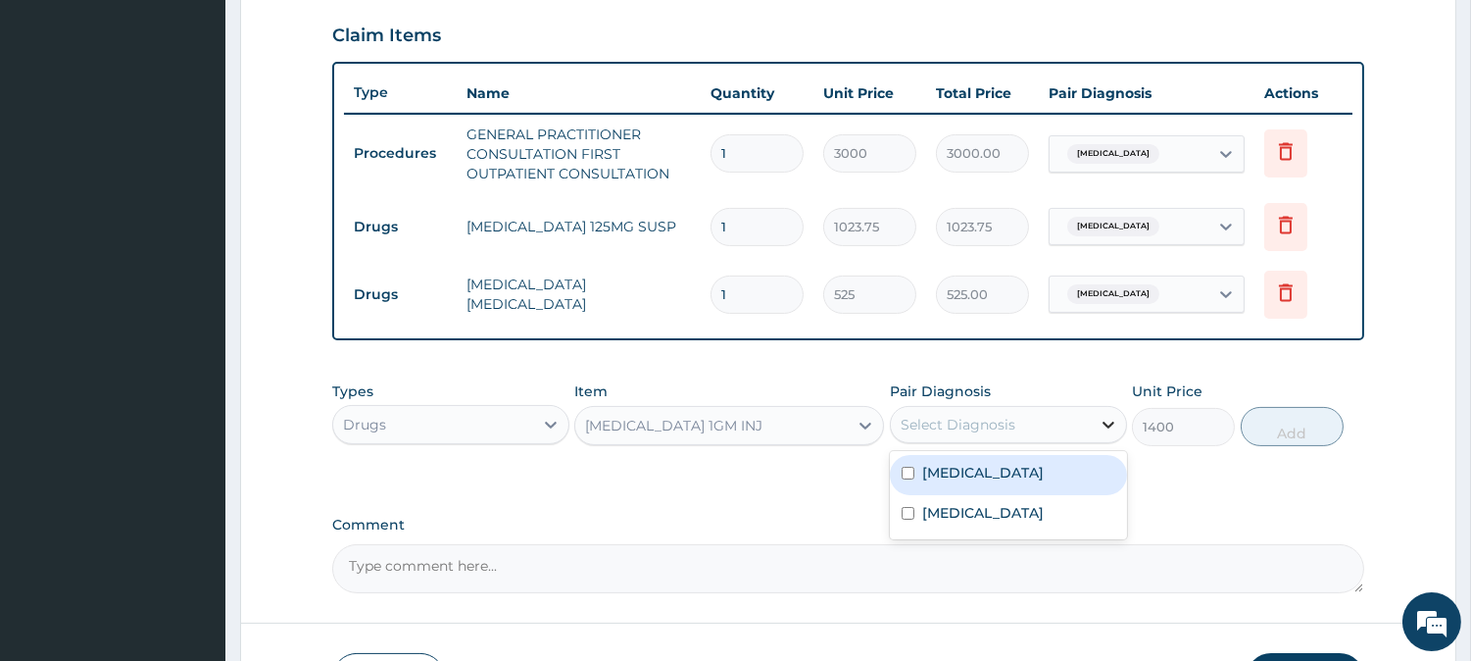
click at [1099, 421] on icon at bounding box center [1109, 425] width 20 height 20
click at [903, 466] on input "checkbox" at bounding box center [908, 472] width 13 height 13
checkbox input "true"
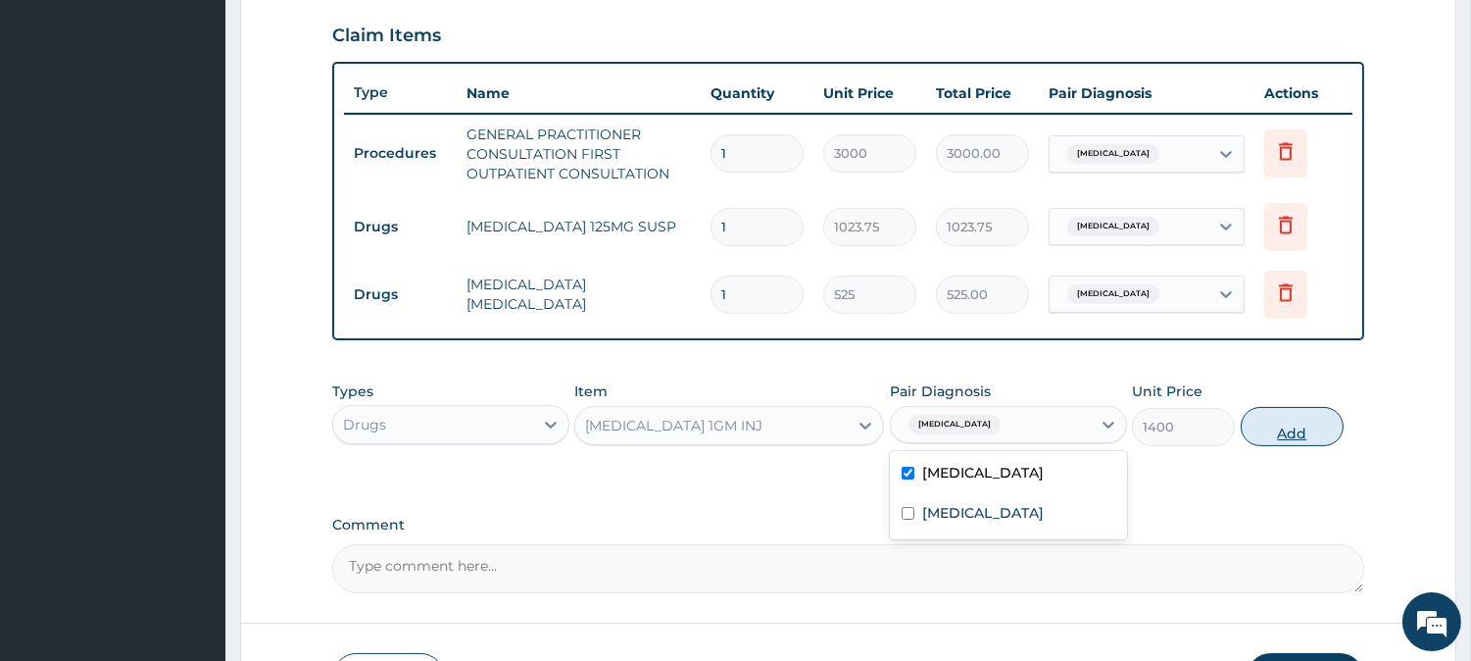
click at [1289, 433] on button "Add" at bounding box center [1292, 426] width 103 height 39
type input "0"
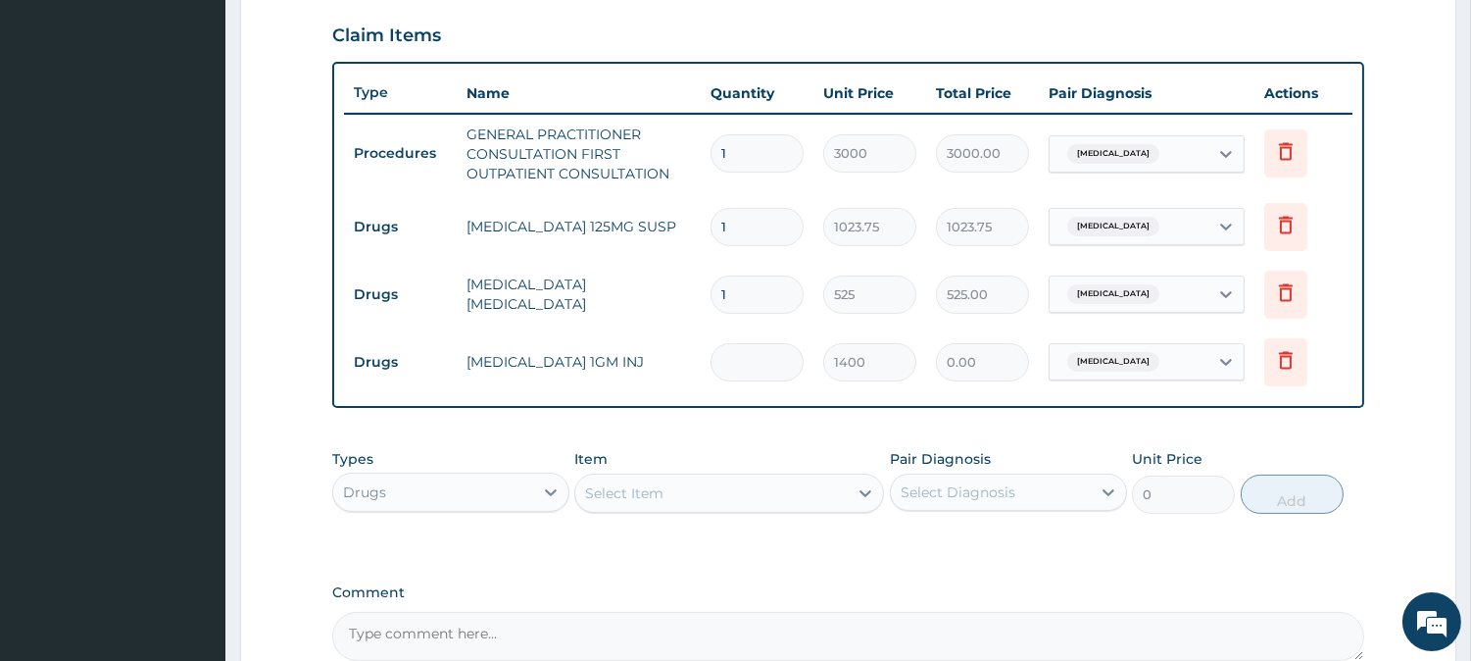
type input "0.00"
type input "2"
type input "2800.00"
type input "2"
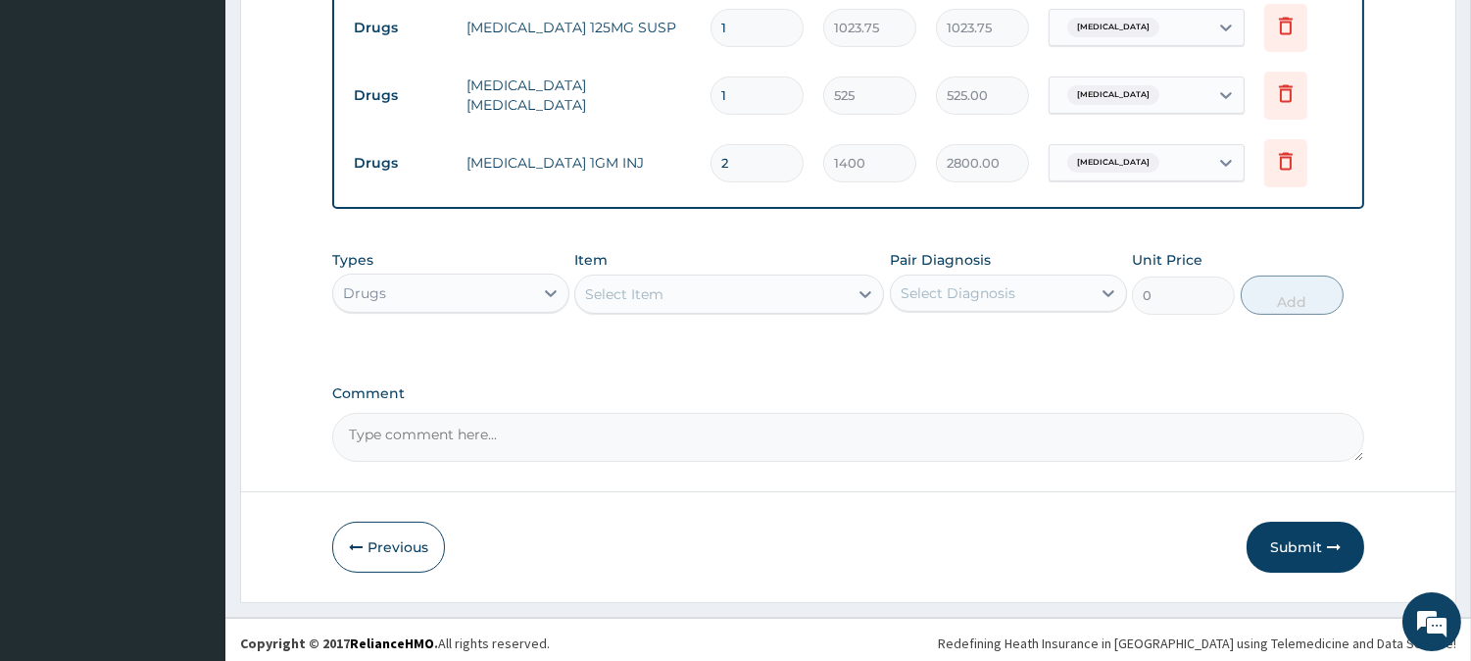
scroll to position [872, 0]
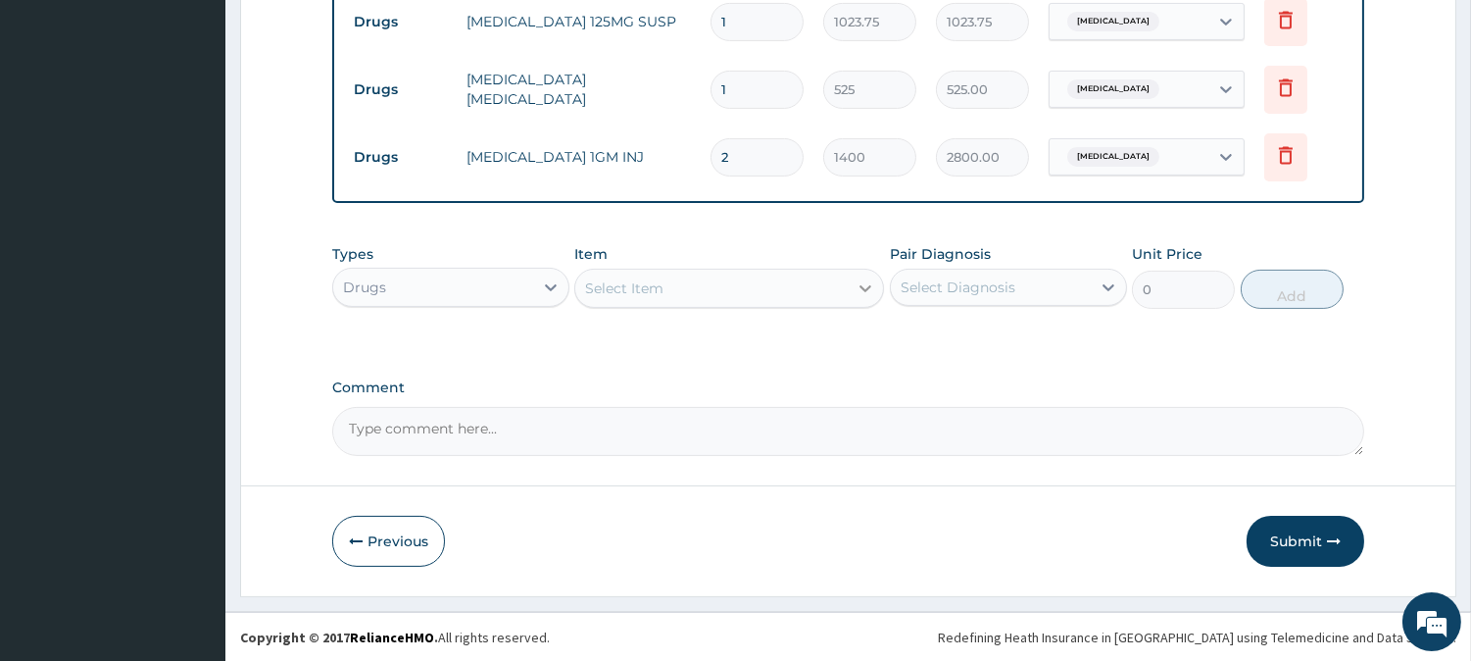
click at [865, 292] on icon at bounding box center [866, 288] width 20 height 20
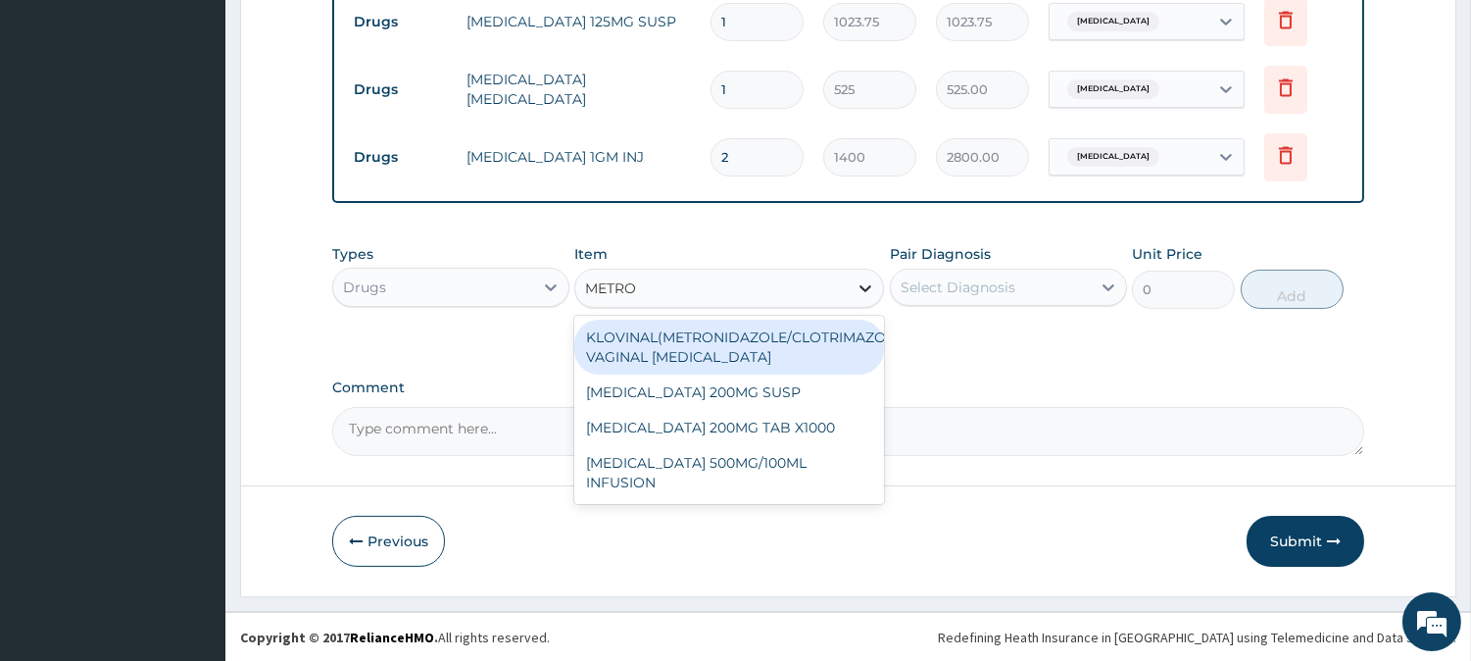
type input "METRON"
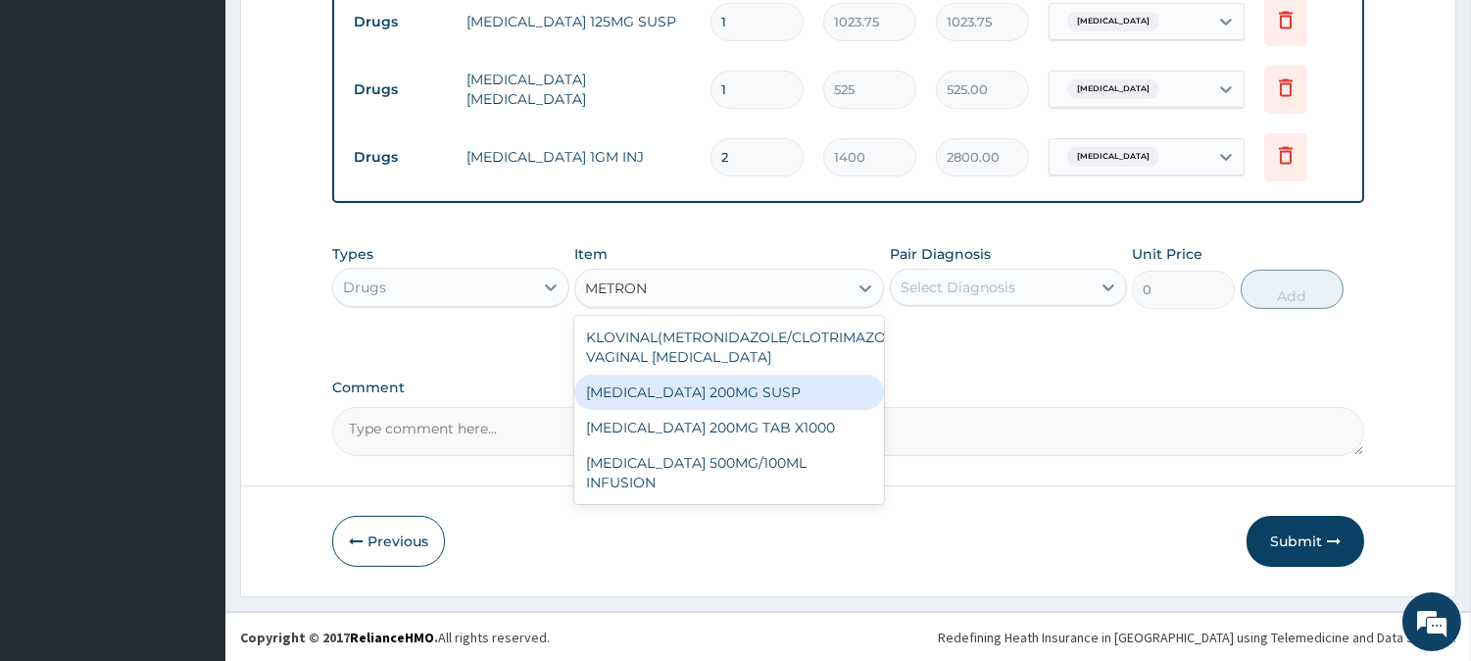
click at [761, 387] on div "[MEDICAL_DATA] 200MG SUSP" at bounding box center [729, 391] width 310 height 35
type input "525"
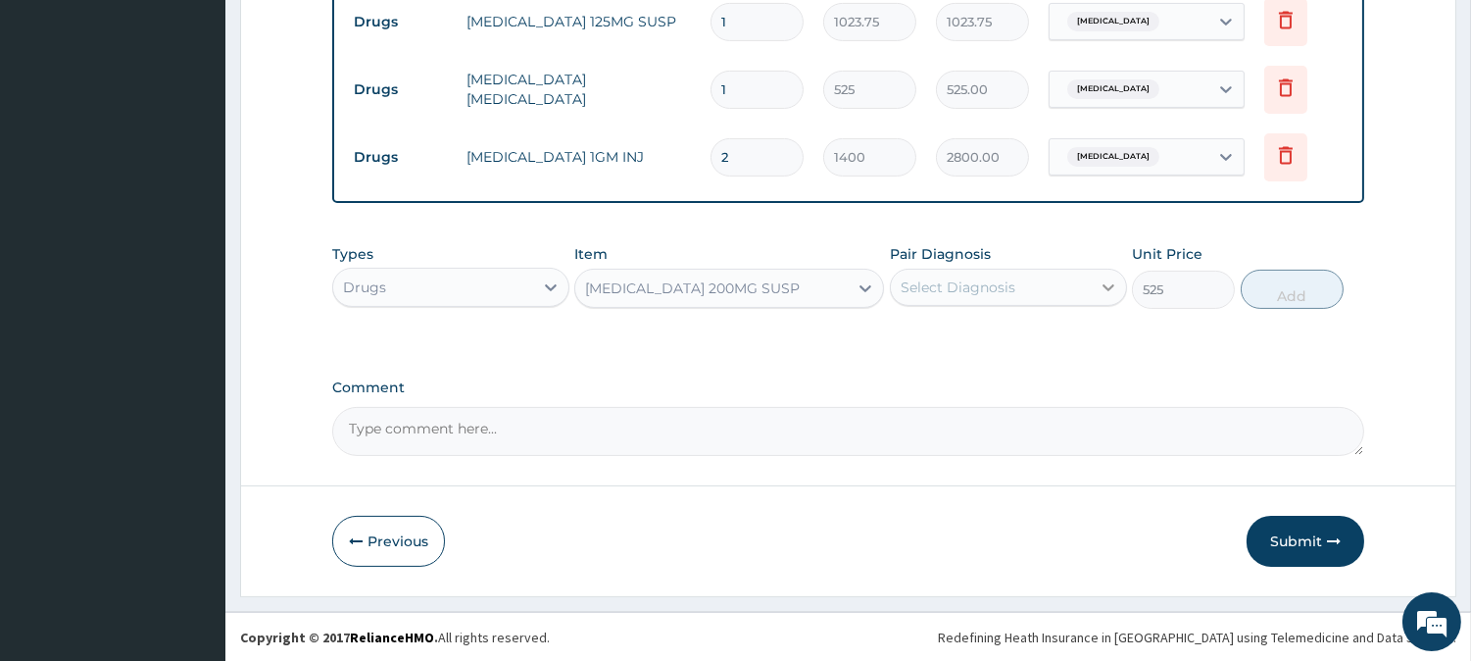
click at [1107, 279] on icon at bounding box center [1109, 287] width 20 height 20
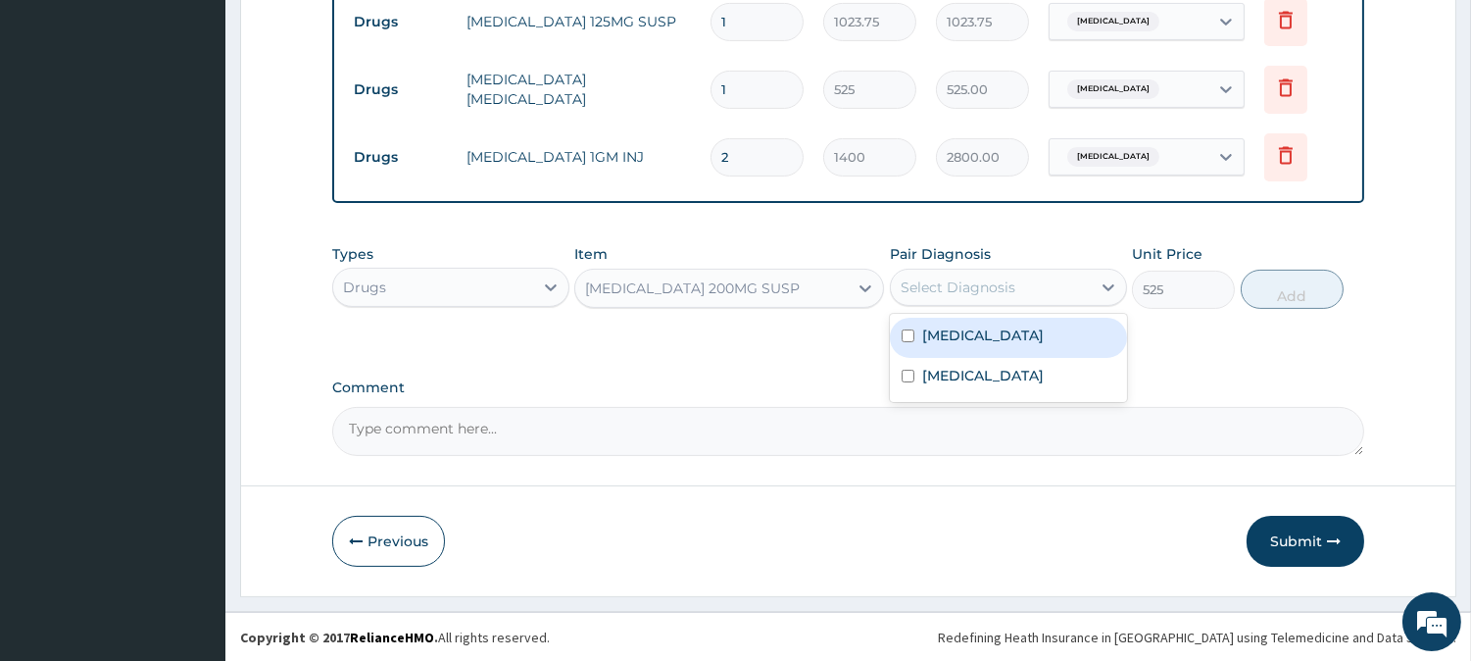
click at [907, 335] on input "checkbox" at bounding box center [908, 335] width 13 height 13
checkbox input "true"
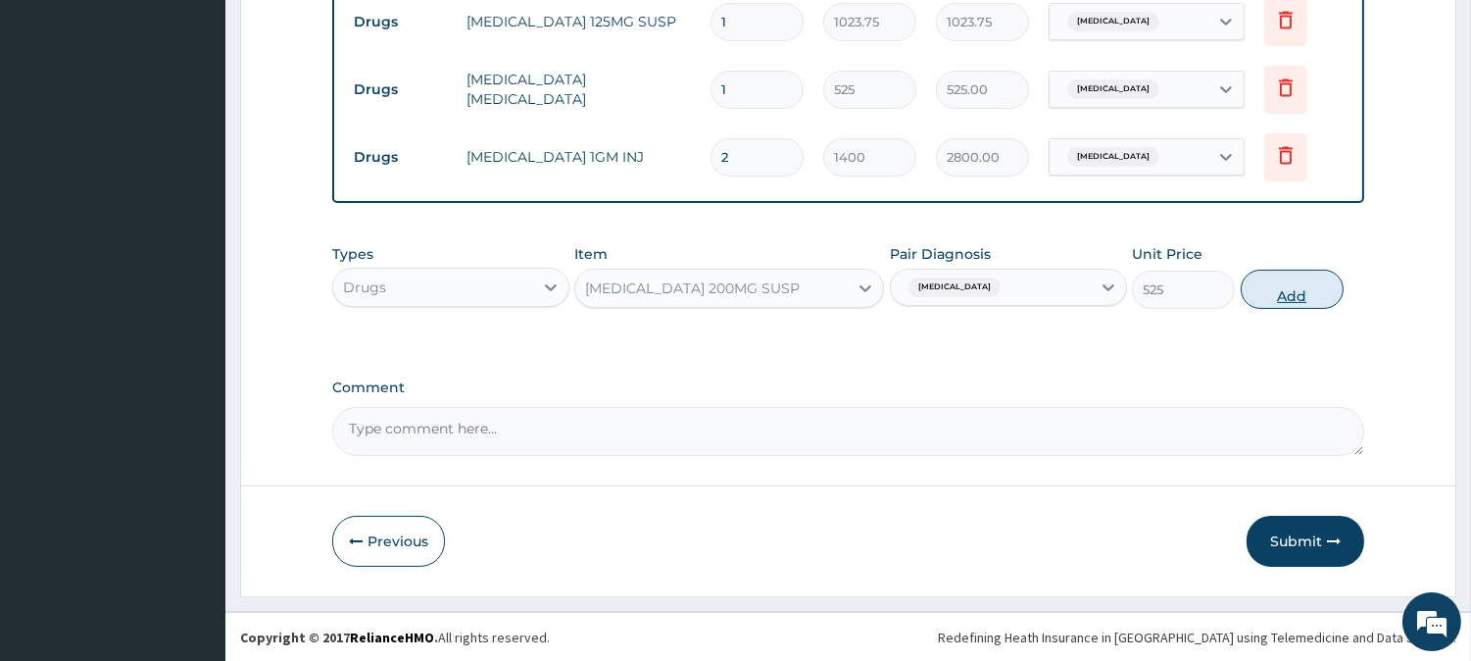
click at [1295, 286] on button "Add" at bounding box center [1292, 289] width 103 height 39
type input "0"
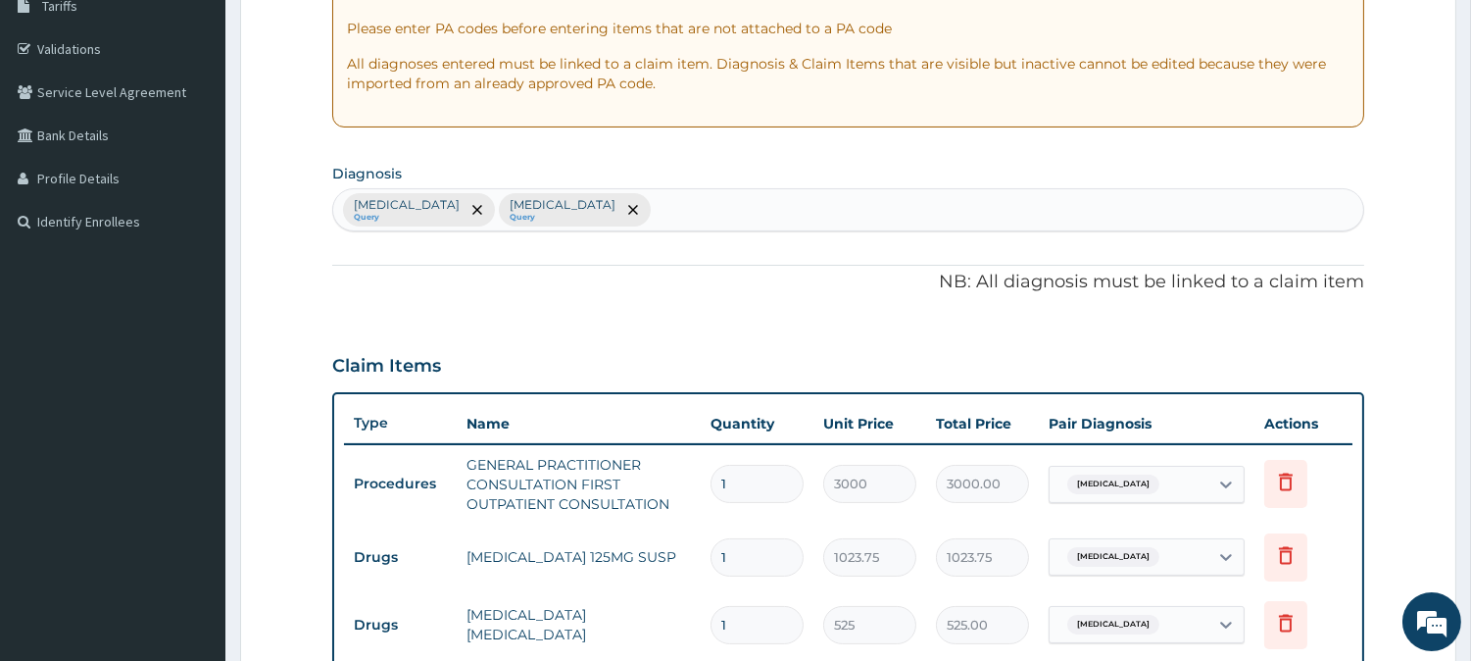
scroll to position [327, 0]
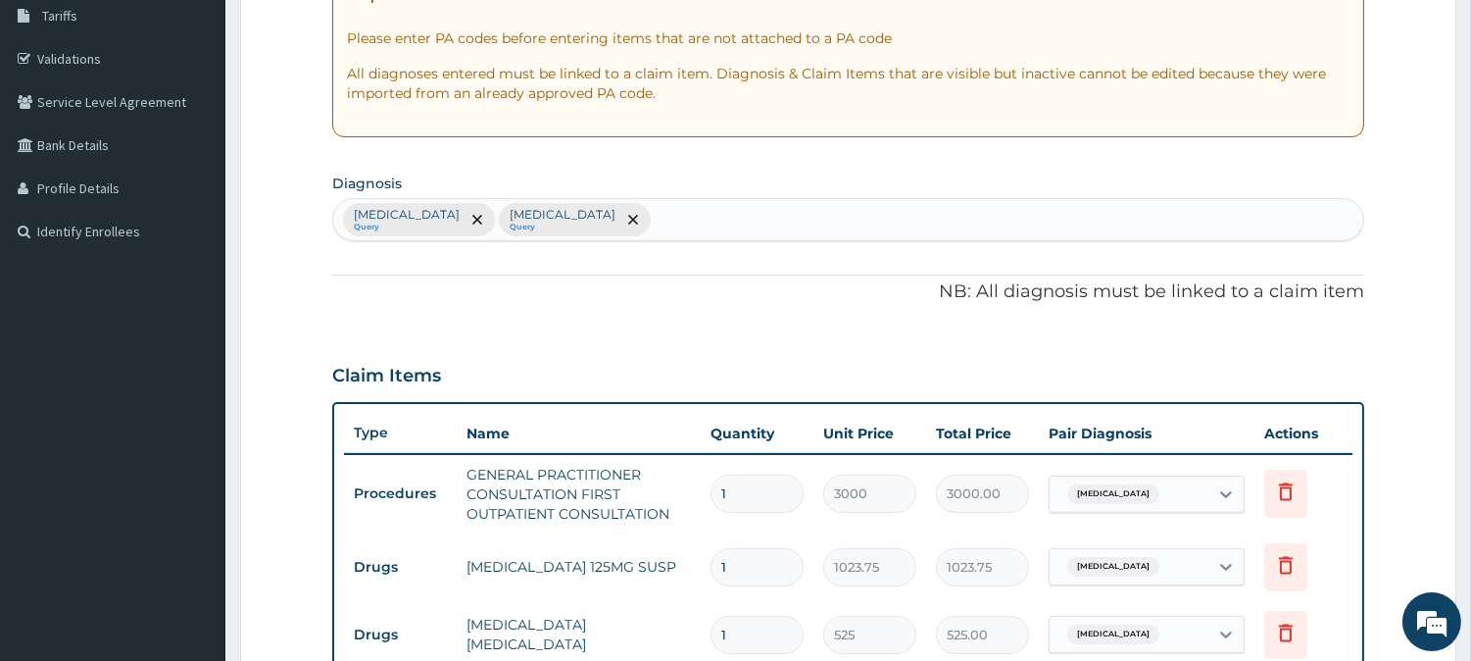
click at [664, 217] on div "Sepsis Query Bacterial conjunctivitis Query" at bounding box center [848, 219] width 1030 height 41
type input "MALA"
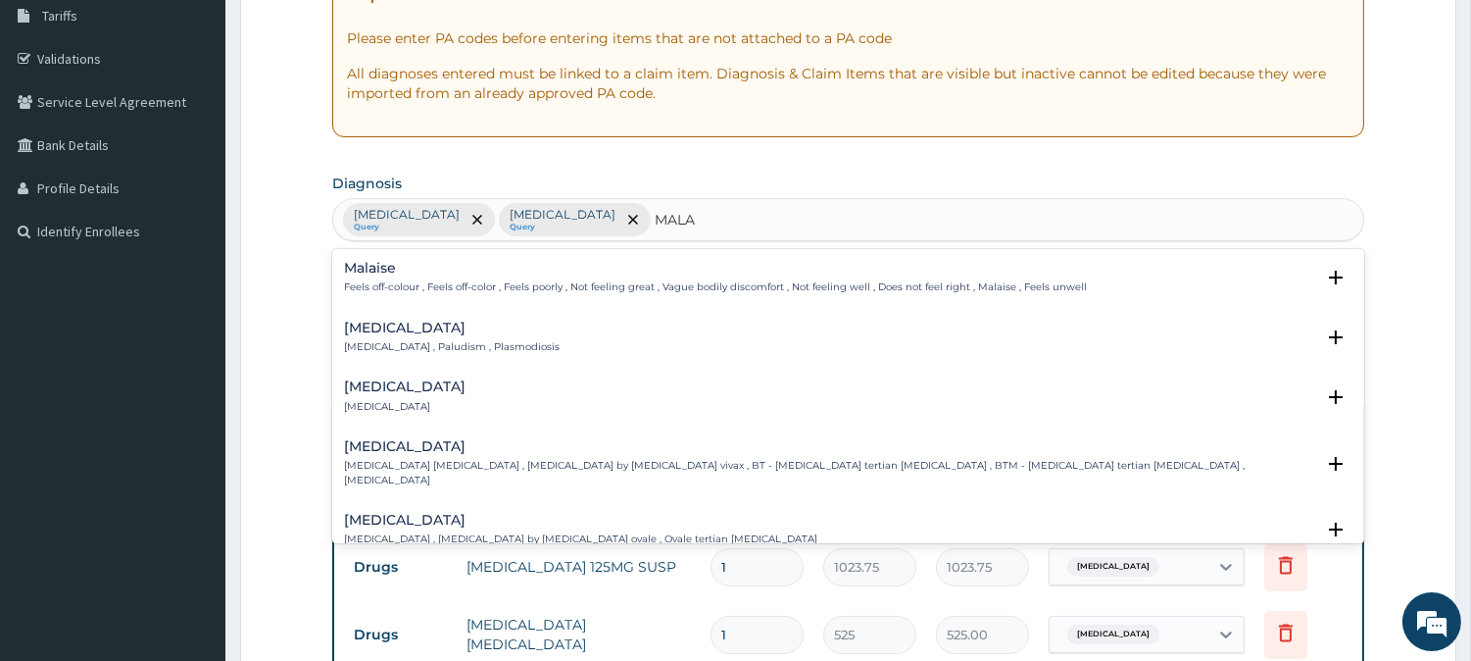
click at [396, 344] on p "[MEDICAL_DATA] , Paludism , Plasmodiosis" at bounding box center [452, 347] width 216 height 14
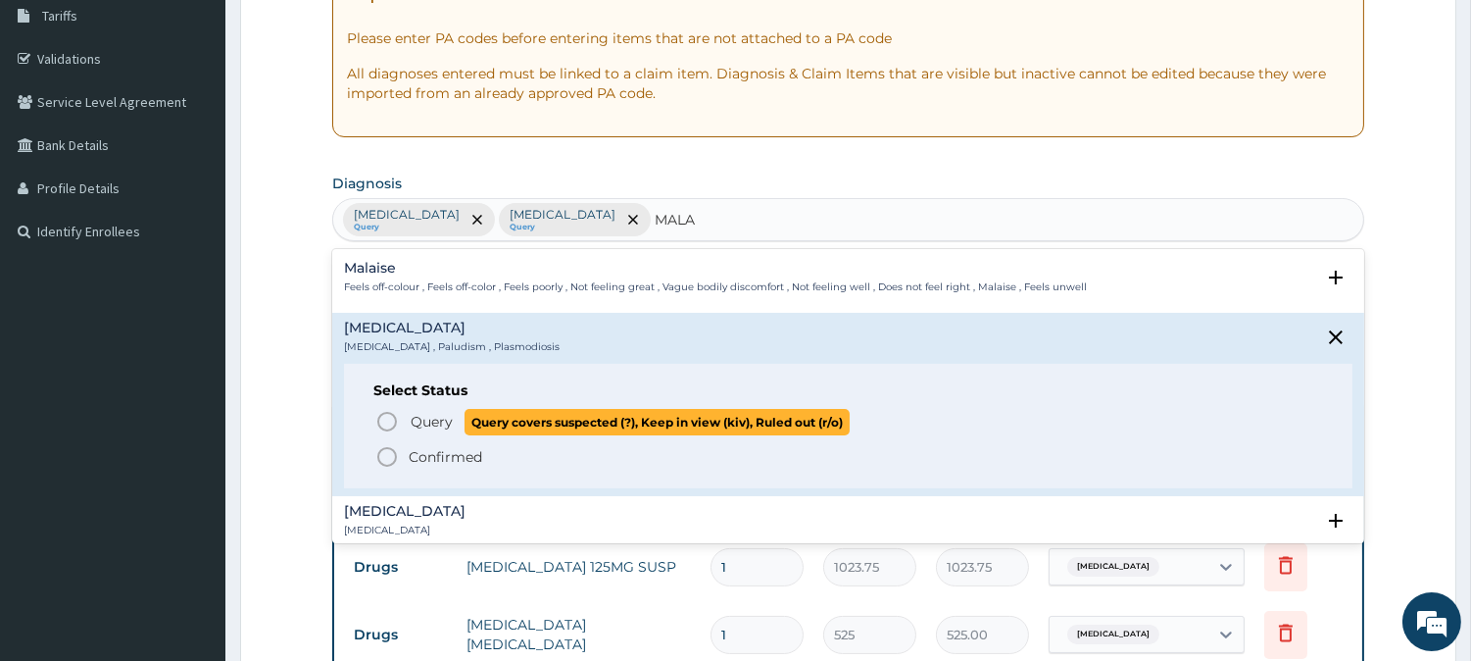
click at [382, 418] on icon "status option query" at bounding box center [387, 422] width 24 height 24
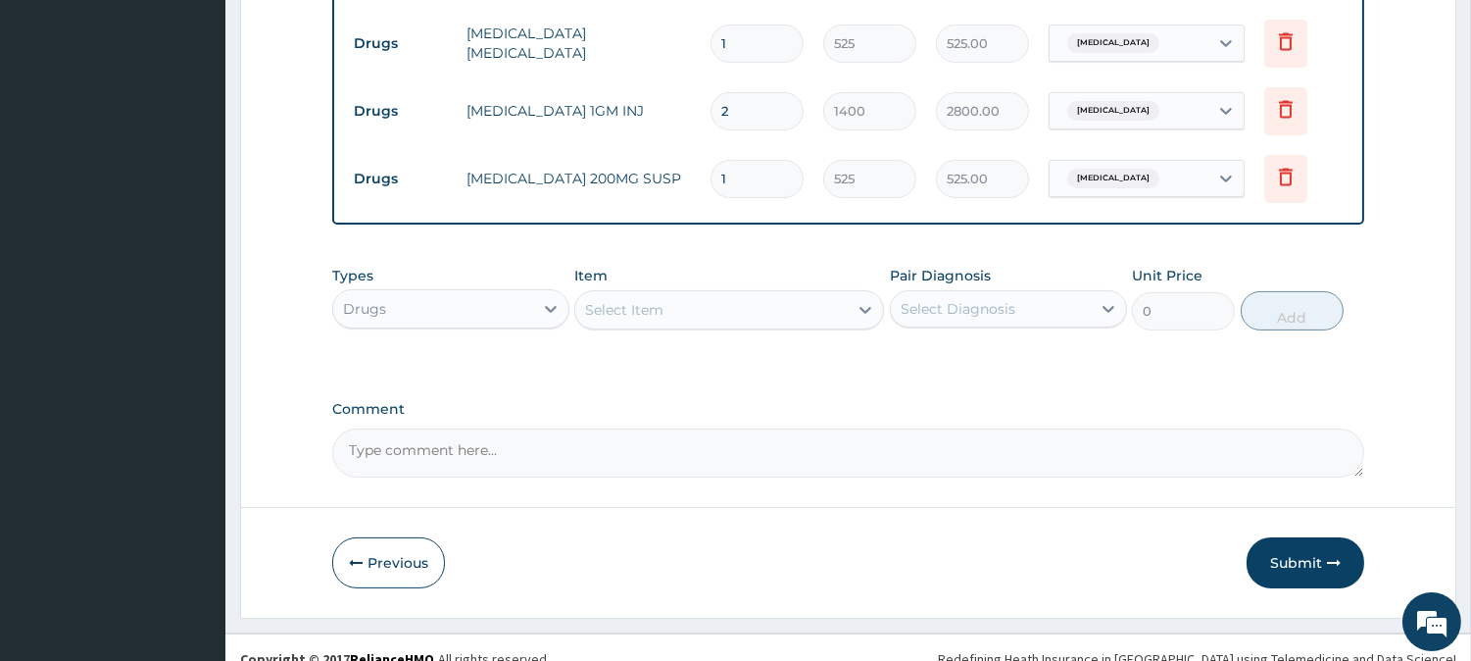
scroll to position [941, 0]
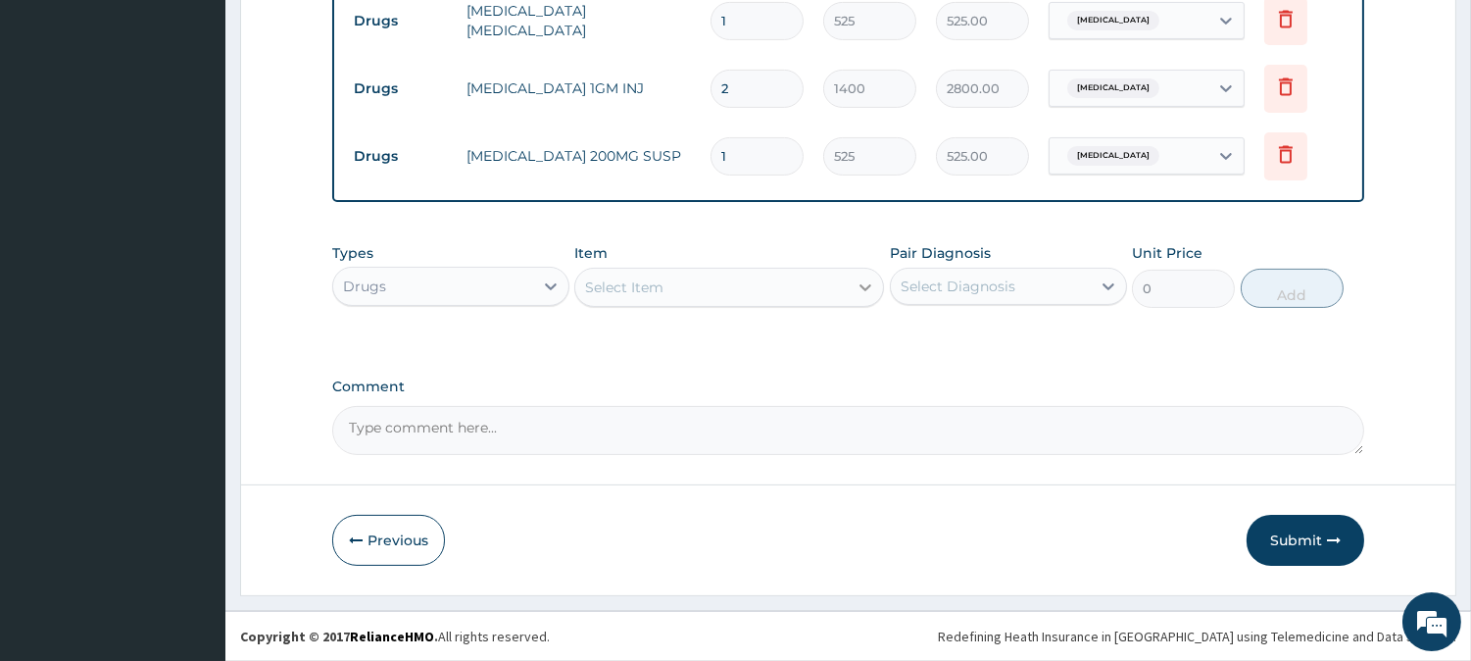
click at [860, 288] on icon at bounding box center [866, 287] width 20 height 20
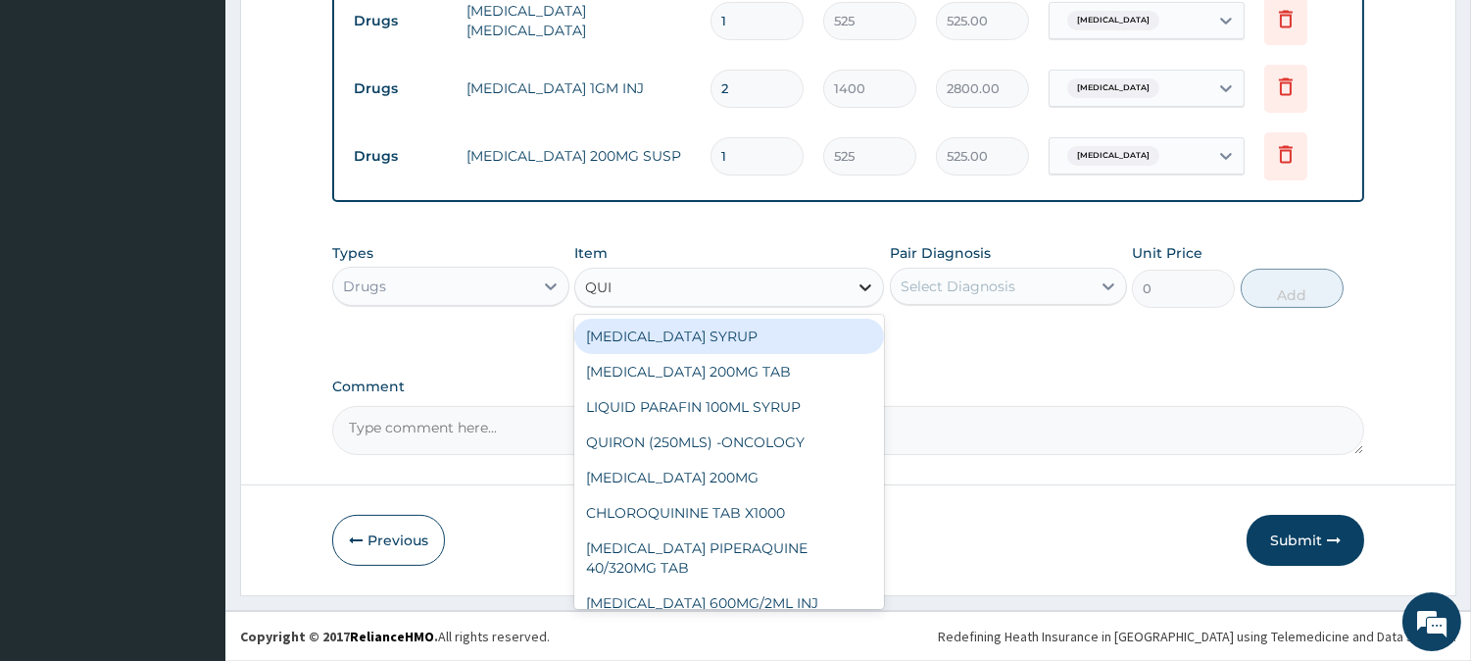
type input "QUIN"
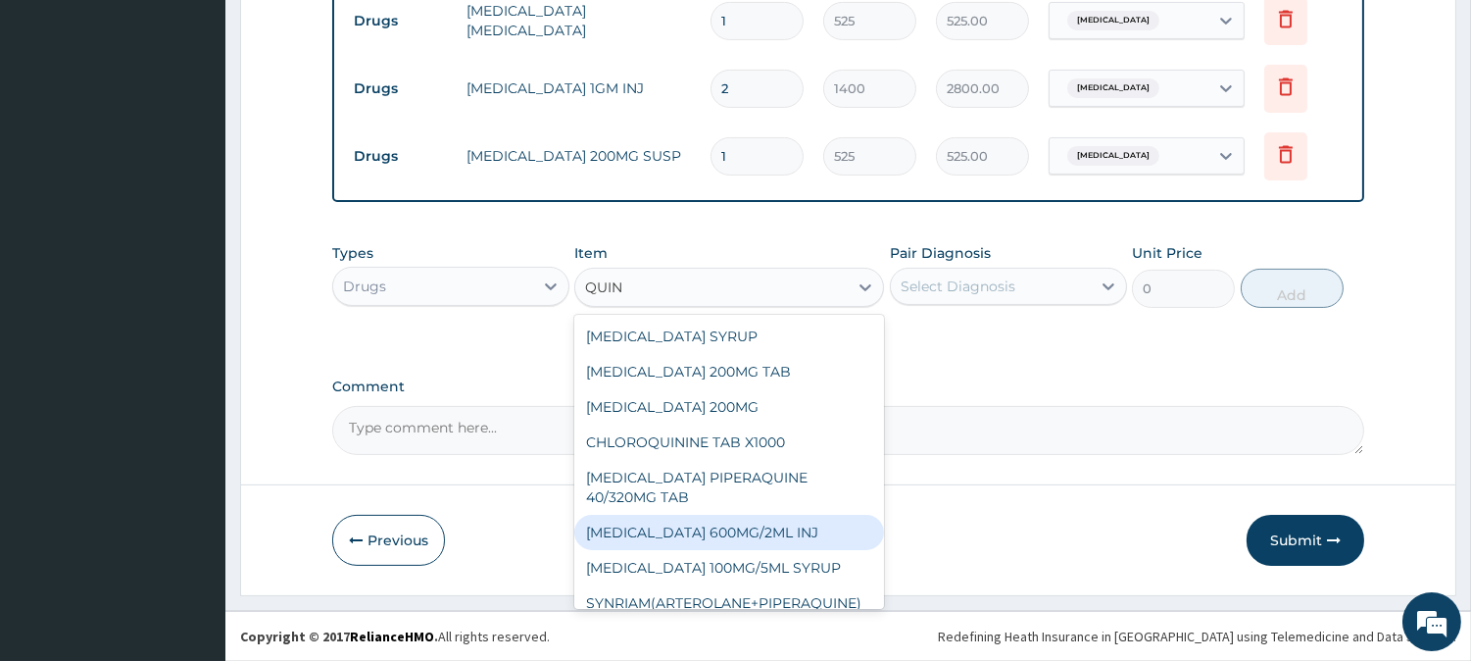
click at [693, 540] on div "[MEDICAL_DATA] 600MG/2ML INJ" at bounding box center [729, 532] width 310 height 35
type input "2100"
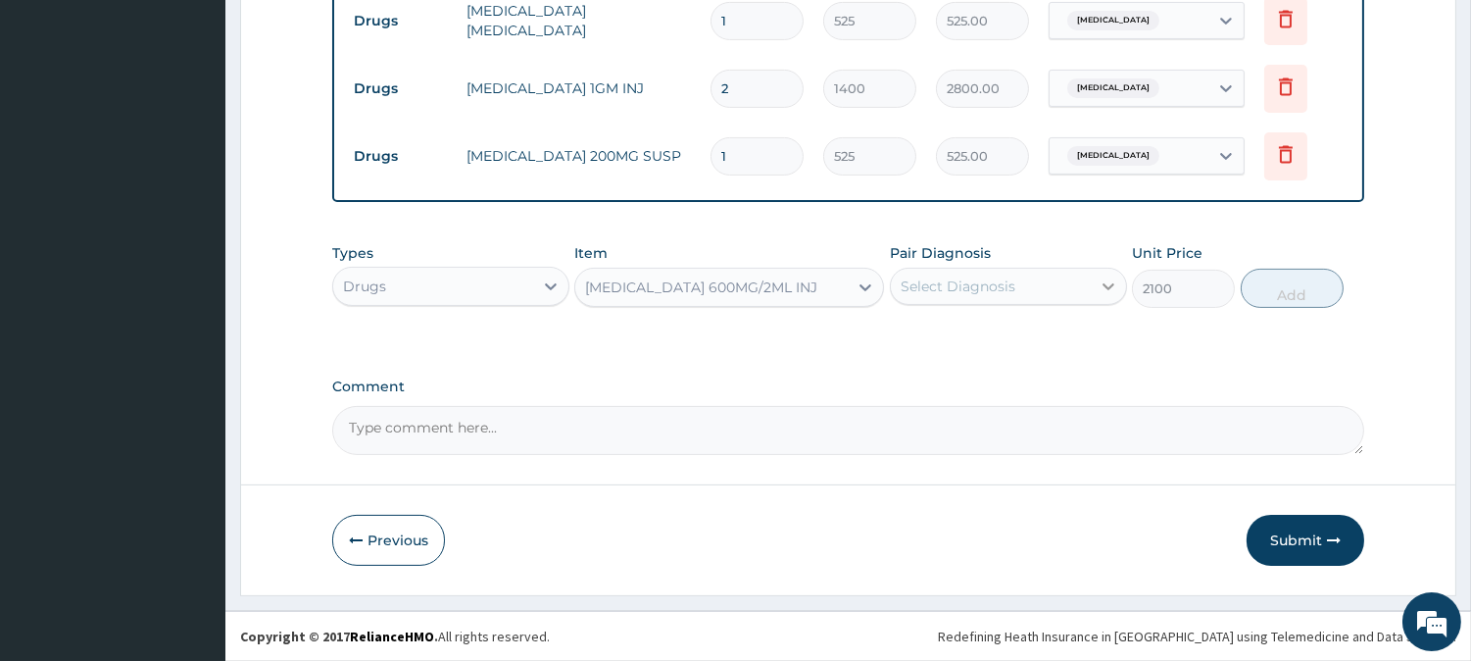
click at [1114, 288] on icon at bounding box center [1109, 286] width 20 height 20
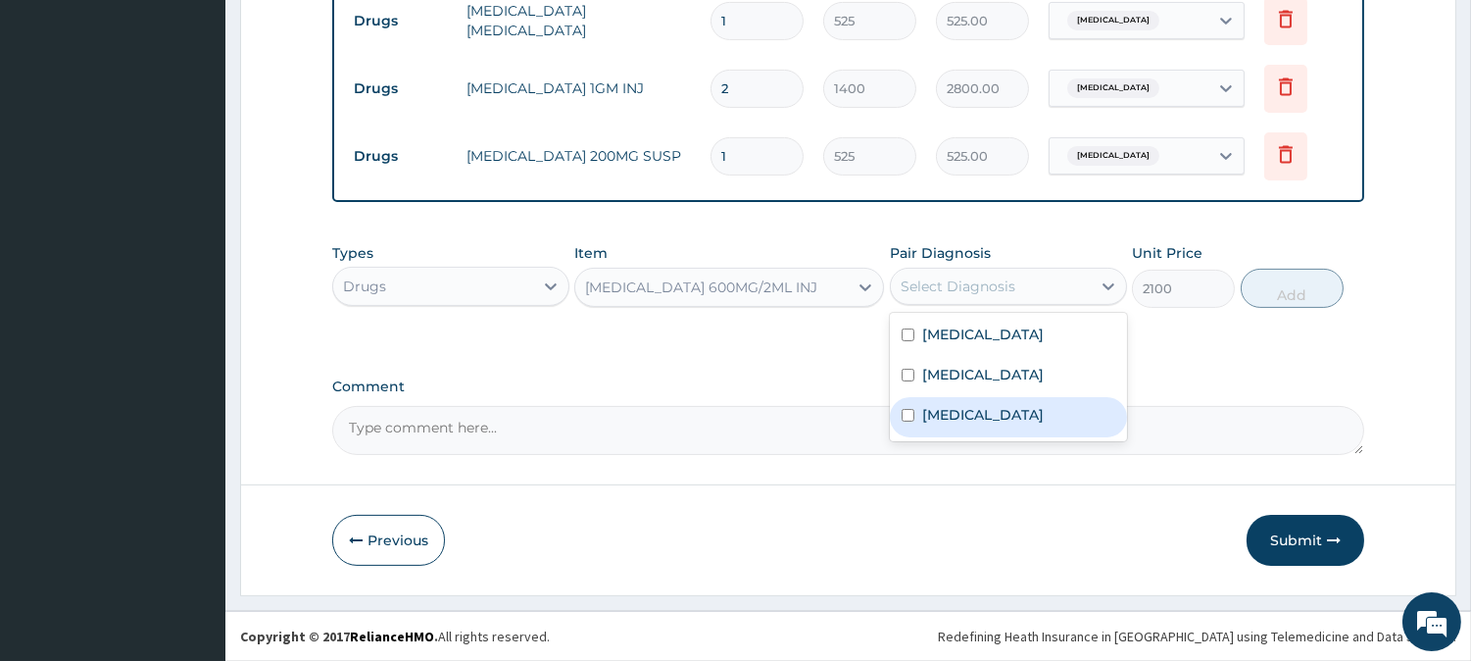
click at [902, 414] on input "checkbox" at bounding box center [908, 415] width 13 height 13
checkbox input "true"
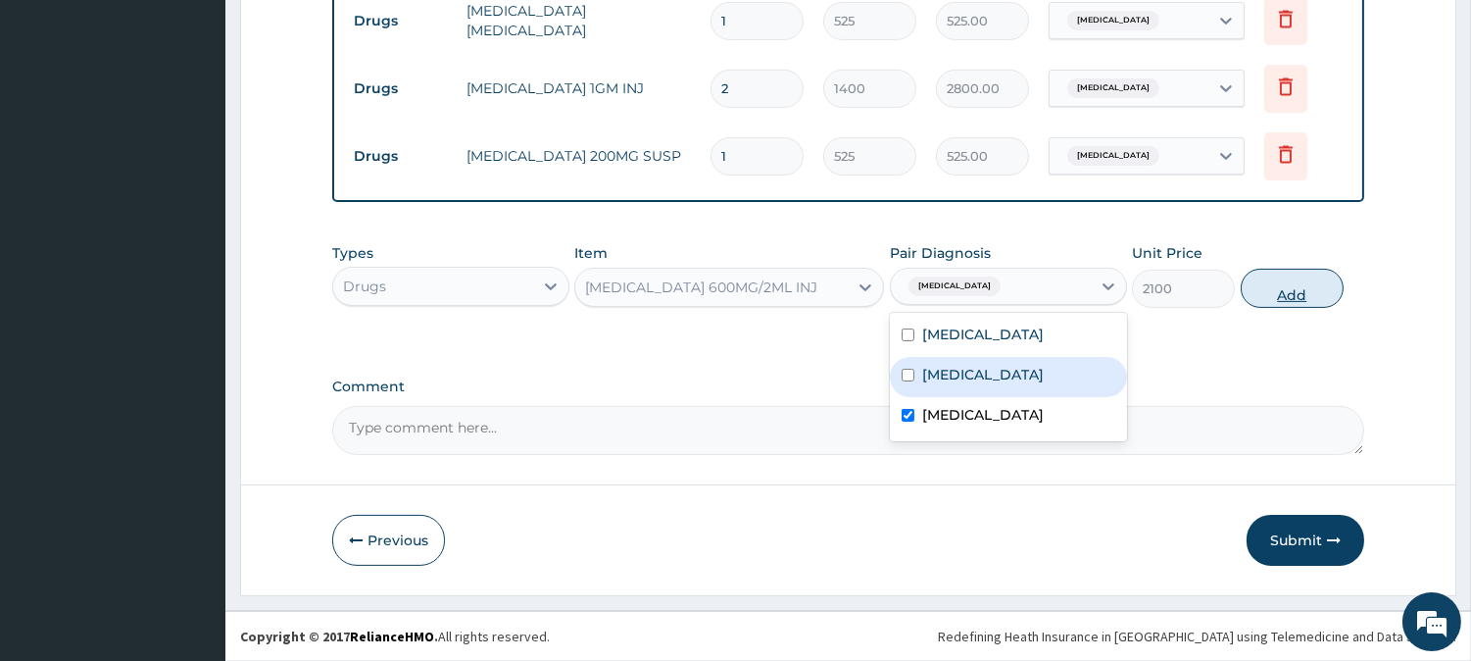
click at [1331, 281] on button "Add" at bounding box center [1292, 288] width 103 height 39
type input "0"
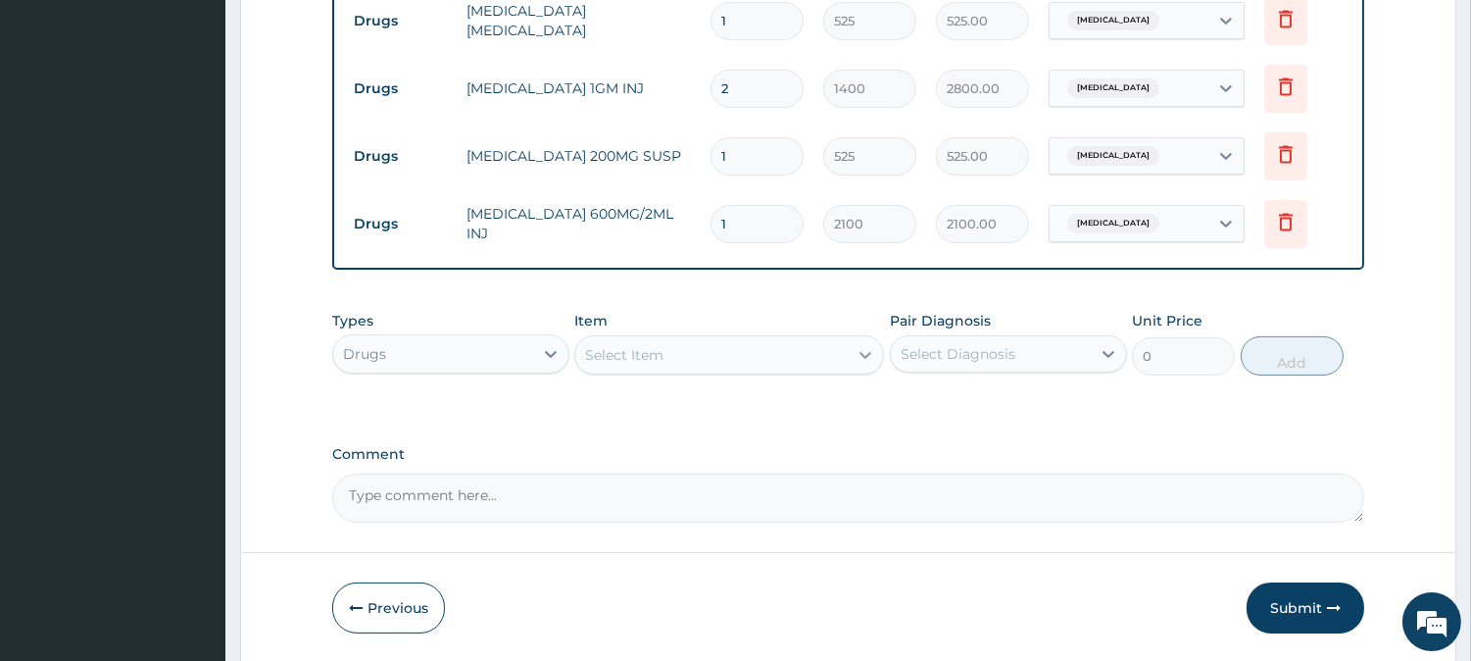
click at [863, 350] on icon at bounding box center [866, 355] width 20 height 20
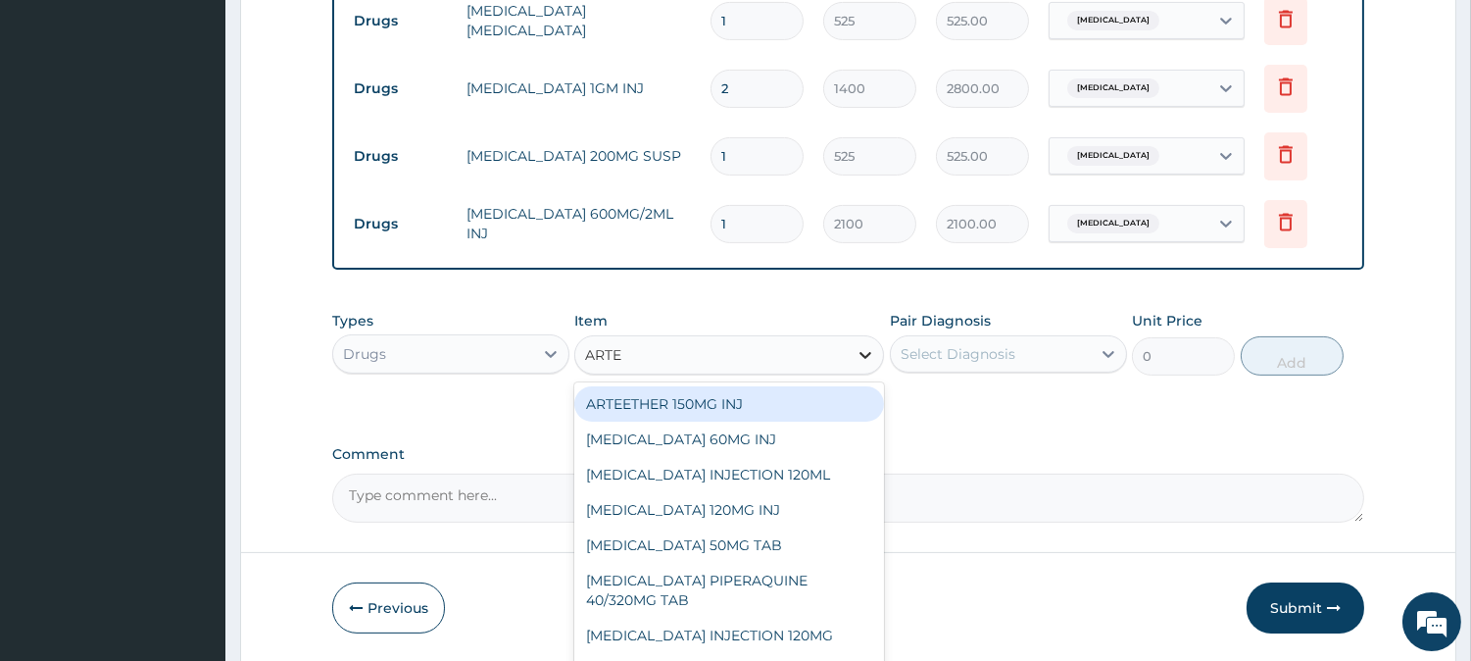
type input "ARTEM"
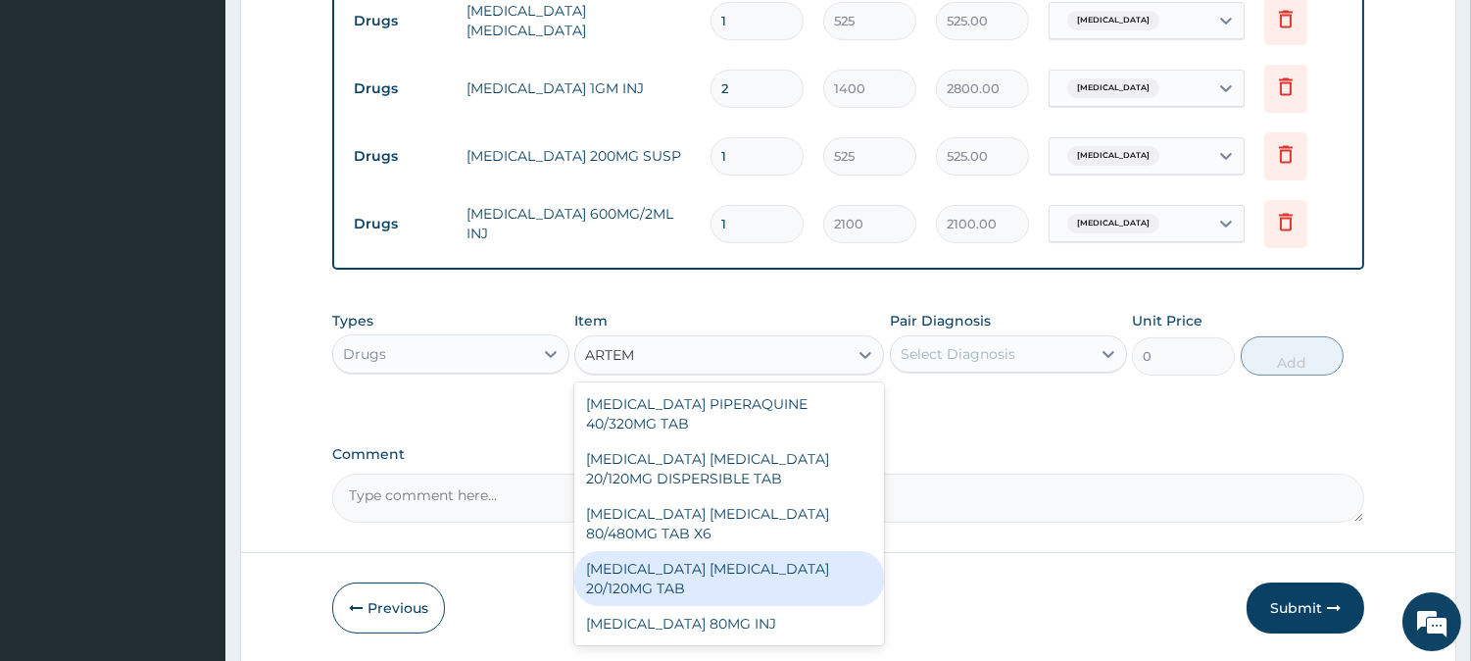
click at [738, 566] on div "[MEDICAL_DATA] [MEDICAL_DATA] 20/120MG TAB" at bounding box center [729, 578] width 310 height 55
type input "84"
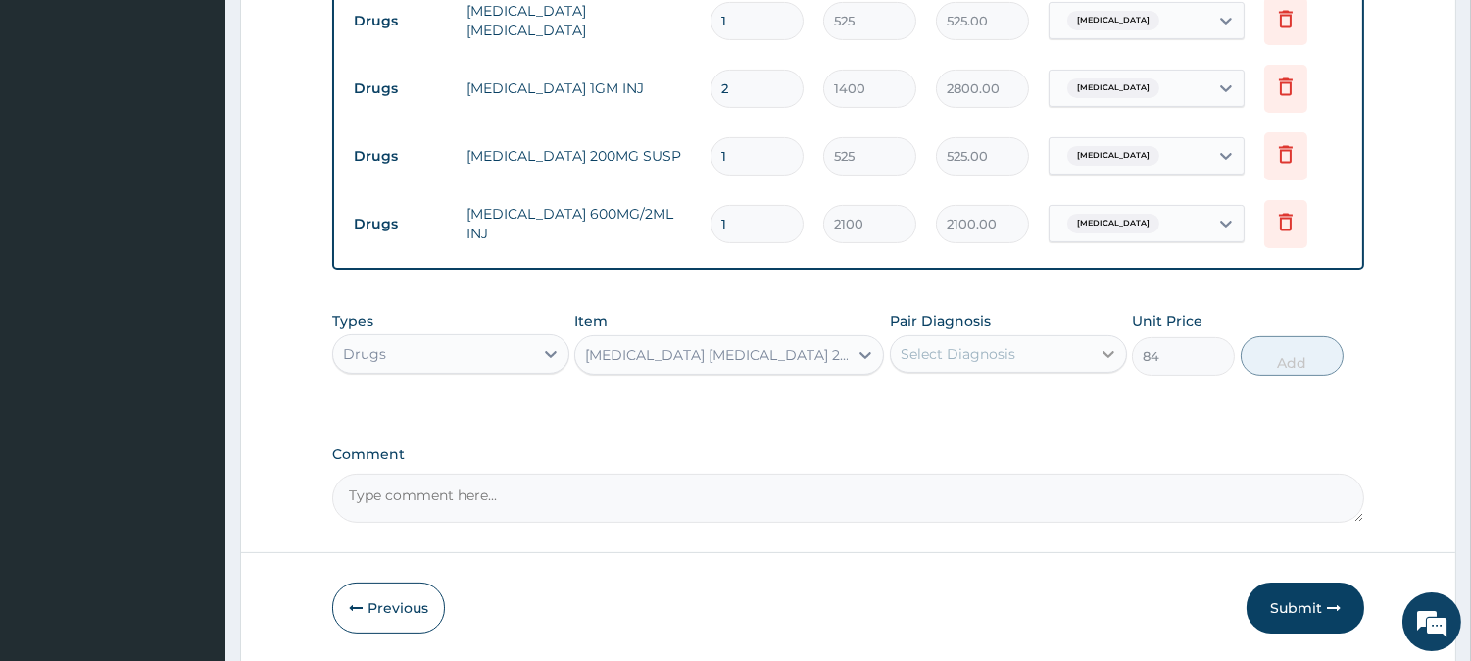
click at [1103, 341] on div at bounding box center [1108, 353] width 35 height 35
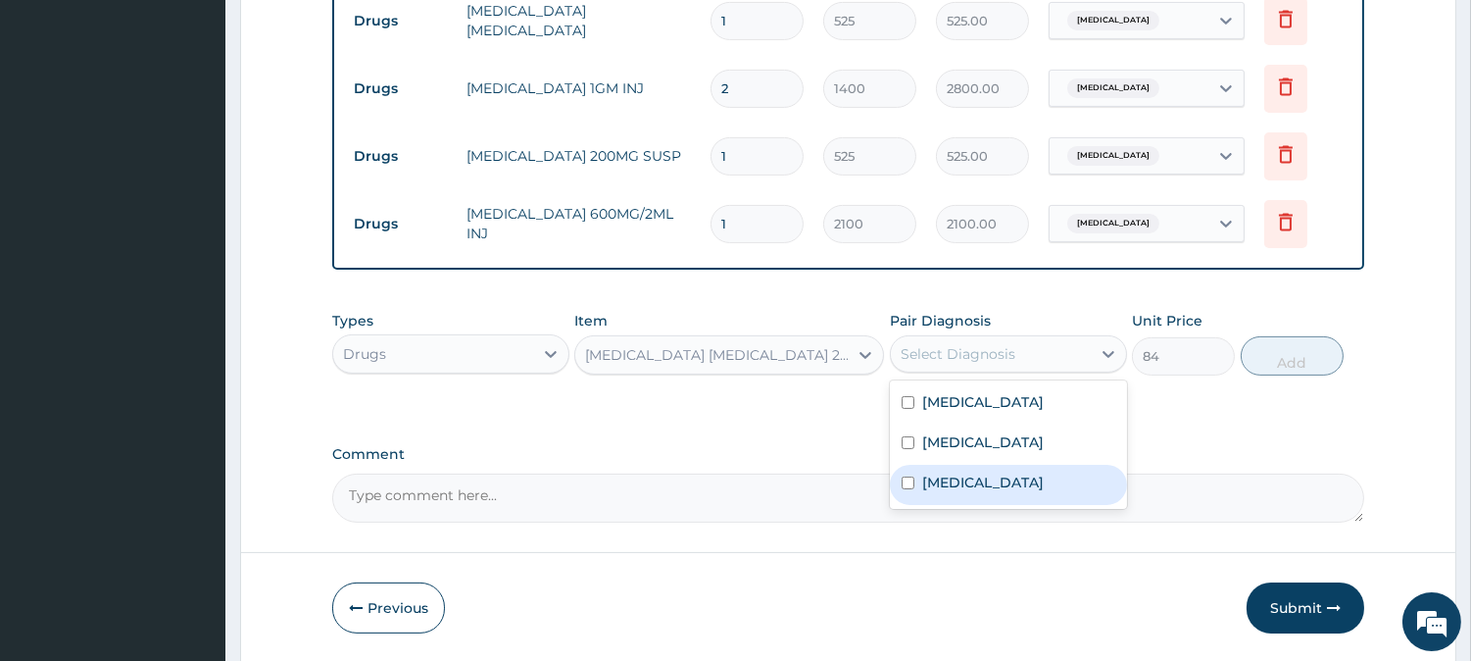
click at [907, 486] on input "checkbox" at bounding box center [908, 482] width 13 height 13
checkbox input "true"
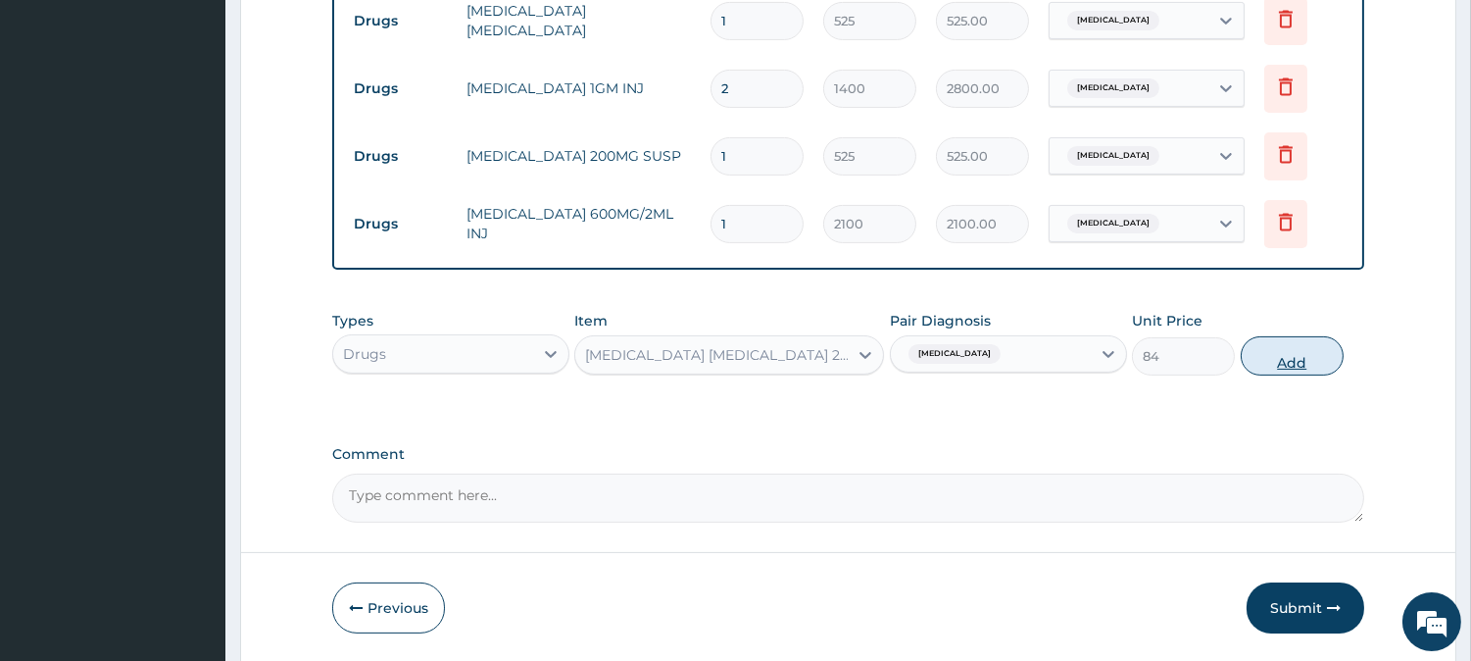
click at [1288, 359] on button "Add" at bounding box center [1292, 355] width 103 height 39
type input "0"
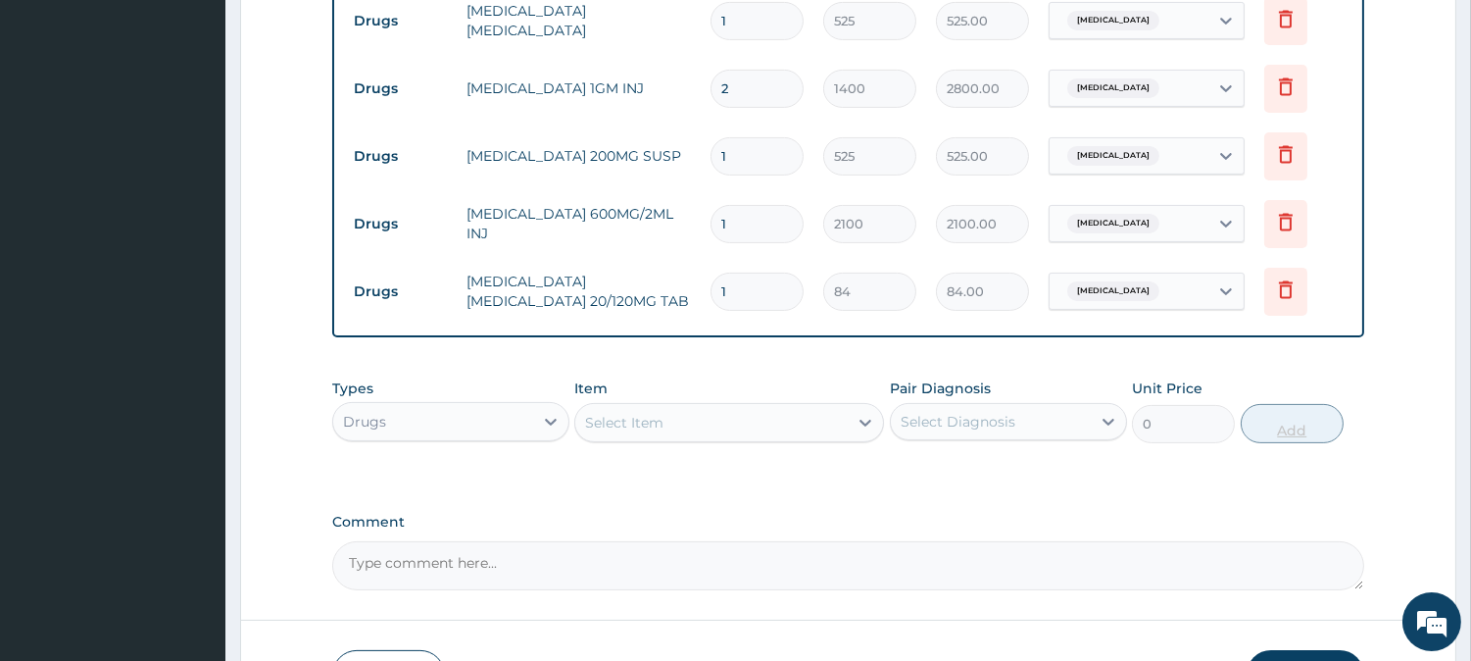
type input "12"
type input "1008.00"
type input "12"
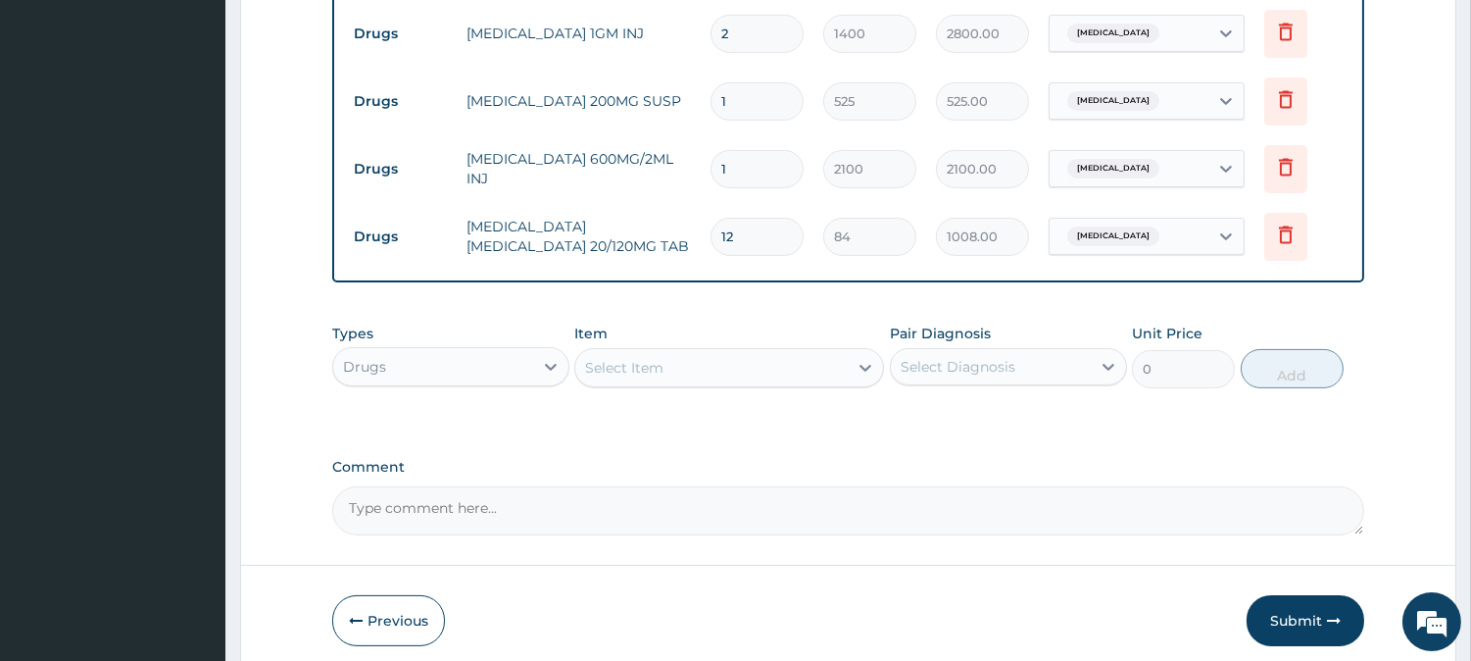
scroll to position [1076, 0]
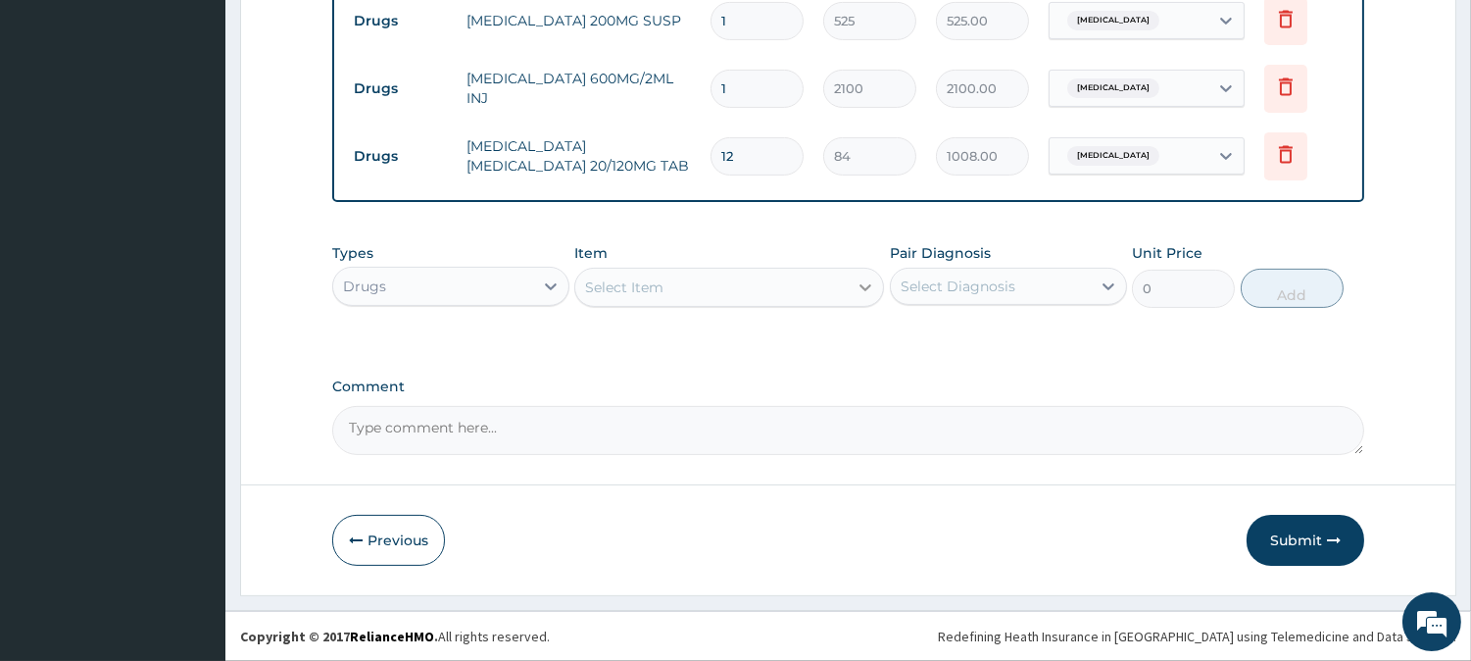
click at [863, 281] on icon at bounding box center [866, 287] width 20 height 20
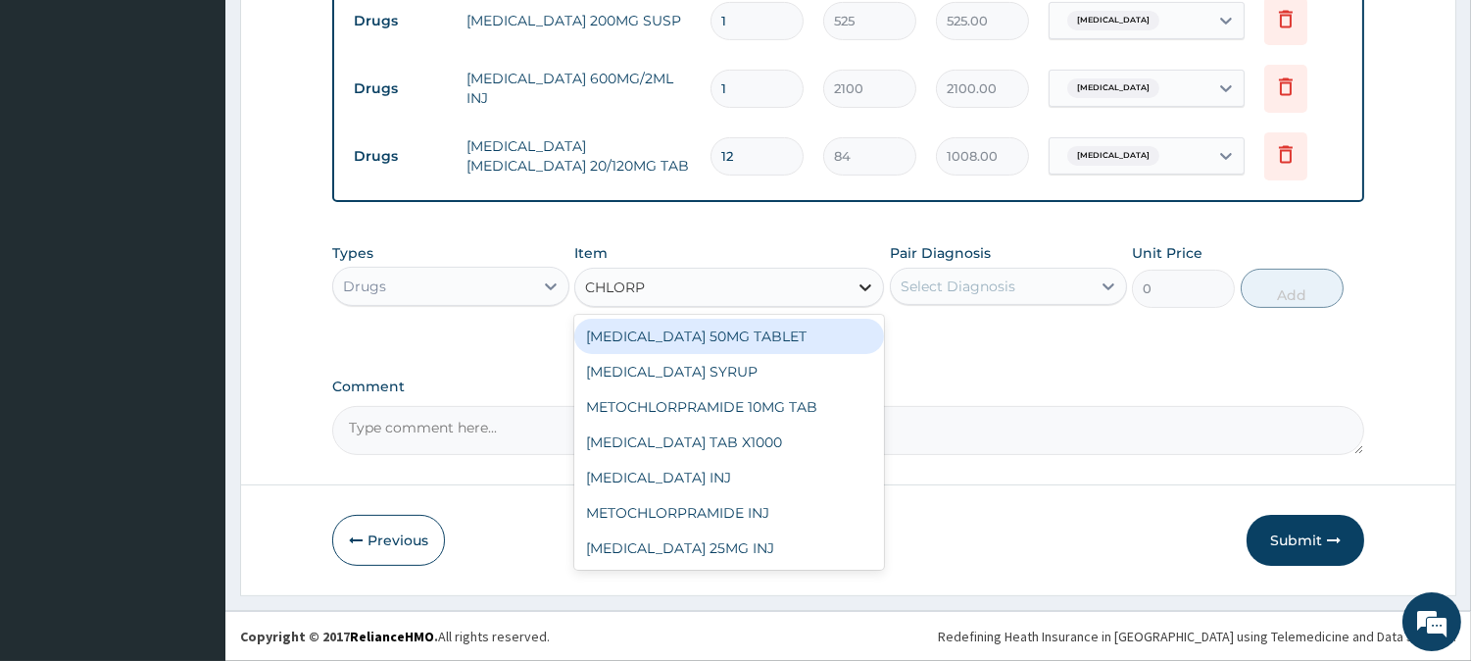
type input "CHLORPH"
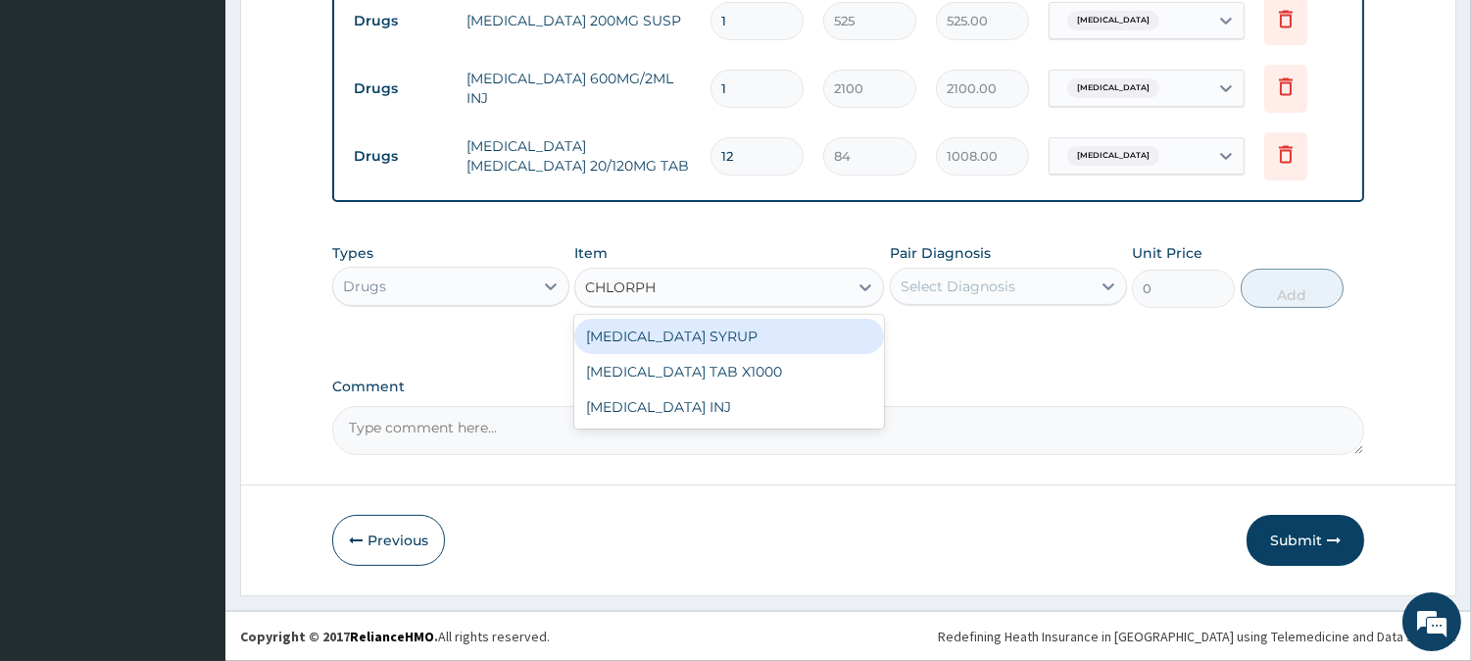
click at [719, 329] on div "[MEDICAL_DATA] SYRUP" at bounding box center [729, 336] width 310 height 35
type input "350"
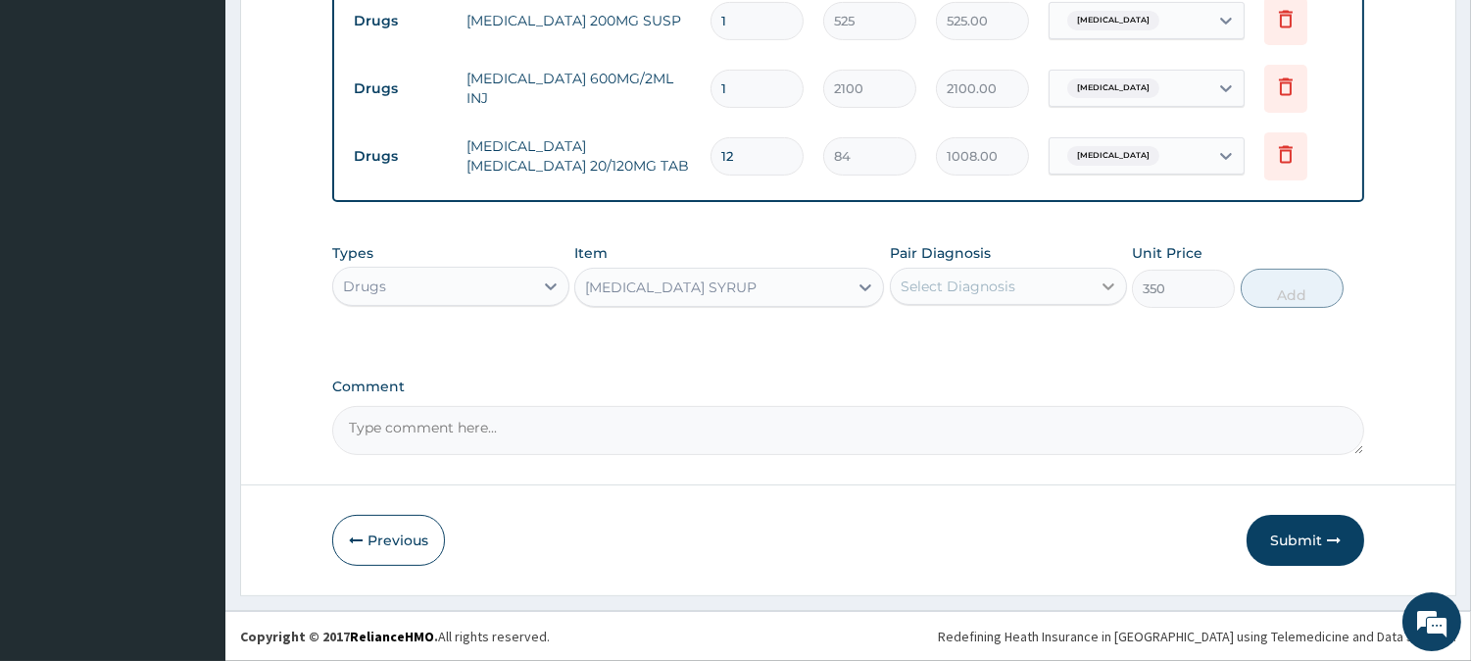
click at [1112, 290] on icon at bounding box center [1109, 286] width 20 height 20
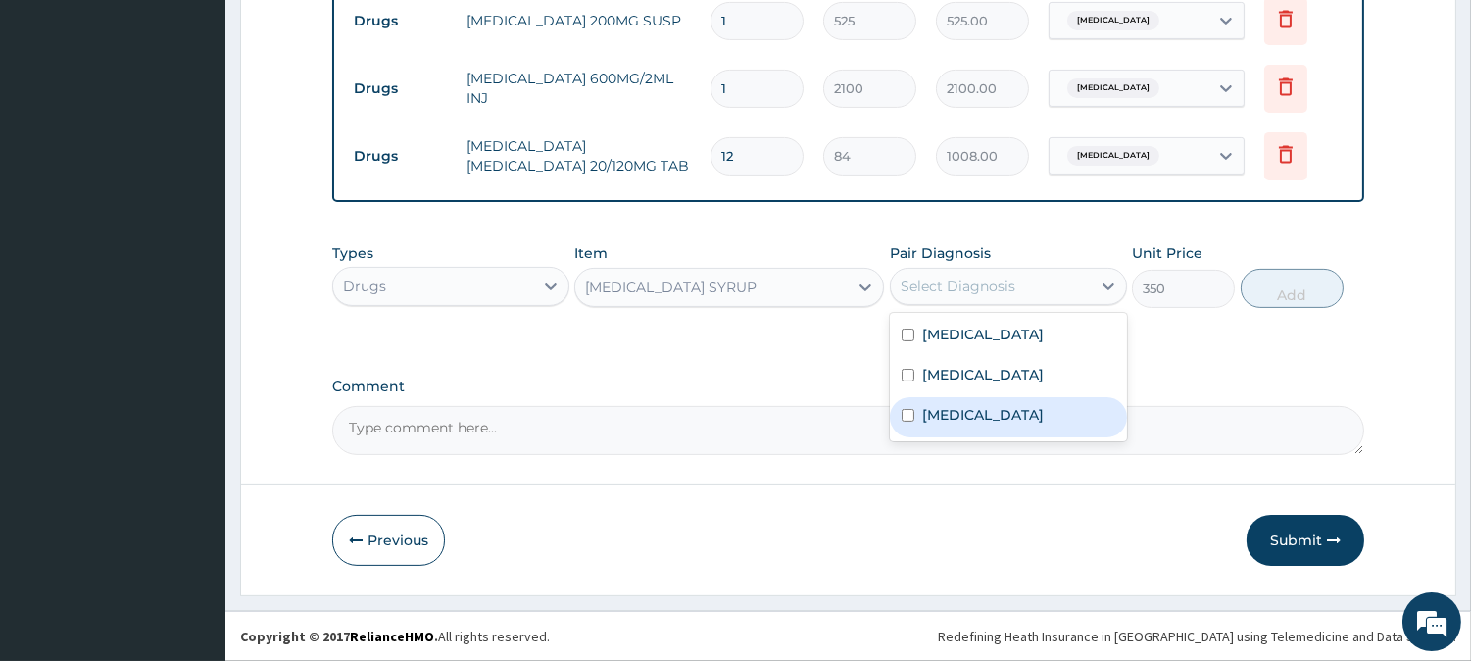
click at [903, 409] on input "checkbox" at bounding box center [908, 415] width 13 height 13
checkbox input "true"
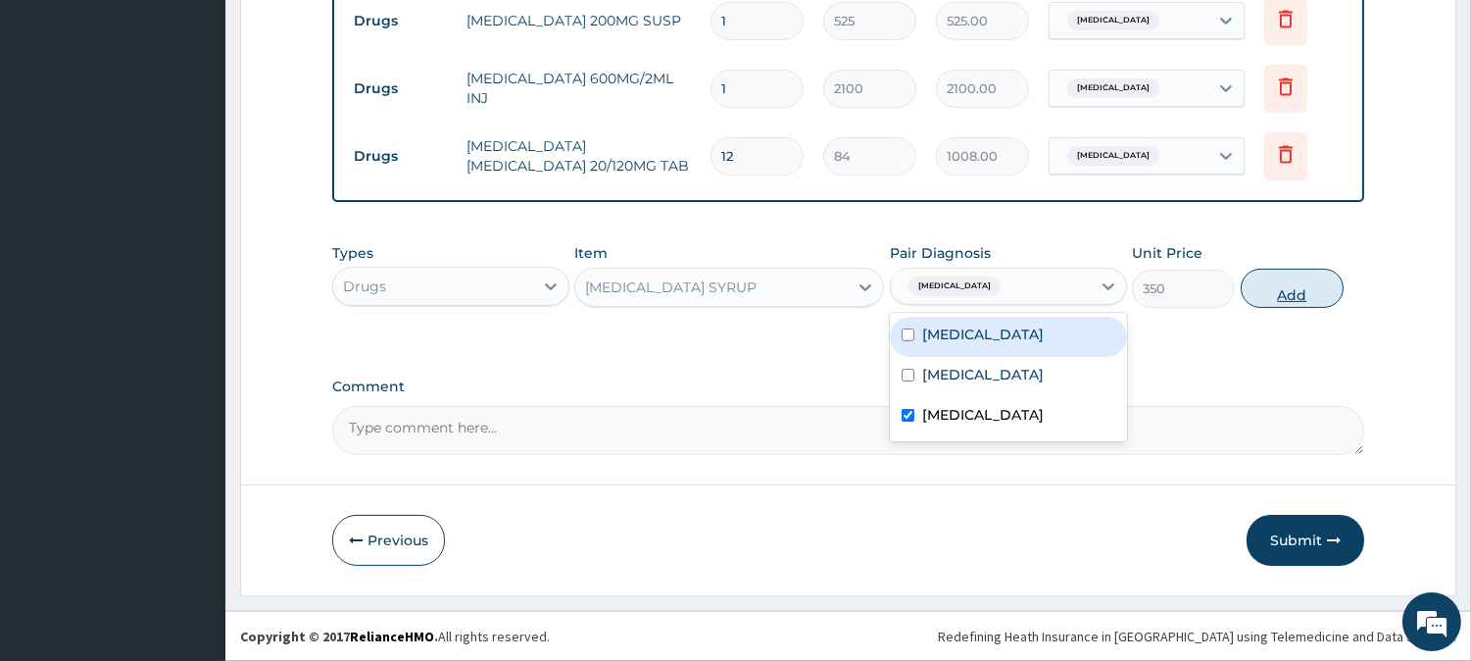
click at [1295, 294] on button "Add" at bounding box center [1292, 288] width 103 height 39
type input "0"
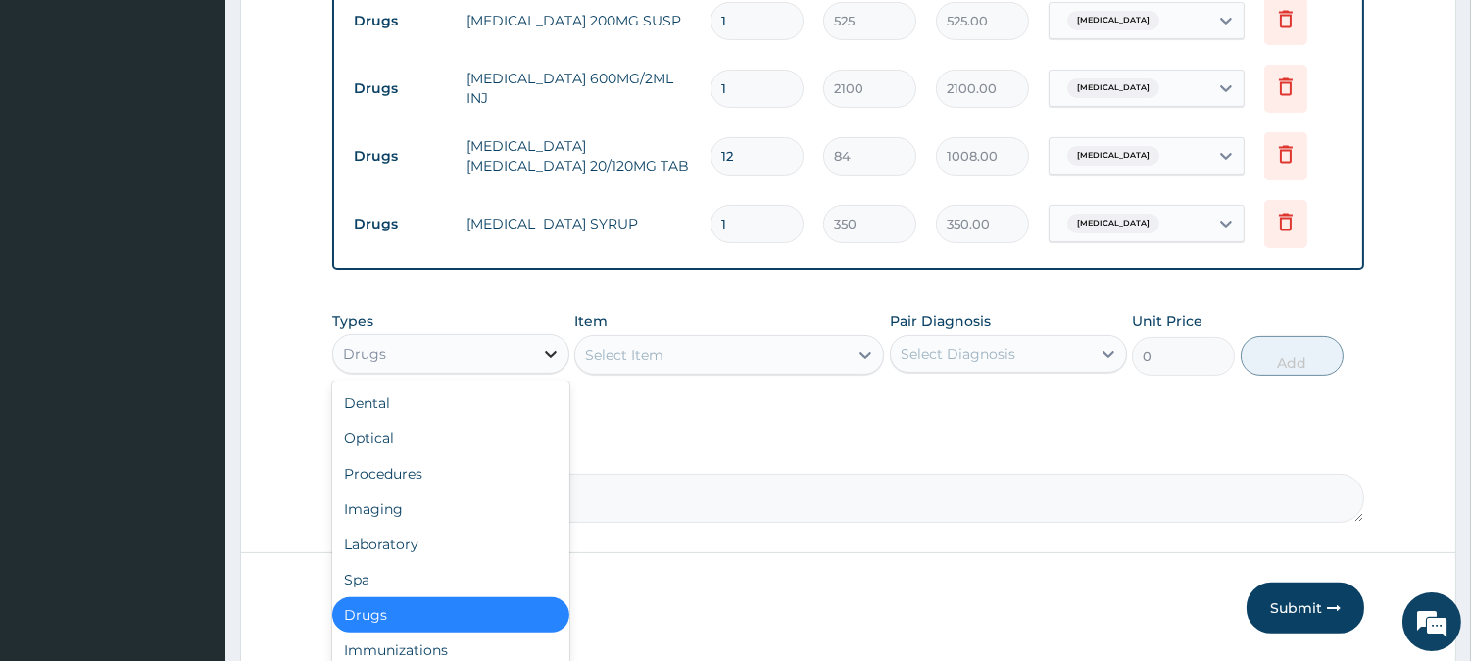
click at [546, 344] on icon at bounding box center [551, 354] width 20 height 20
click at [406, 539] on div "Laboratory" at bounding box center [450, 543] width 237 height 35
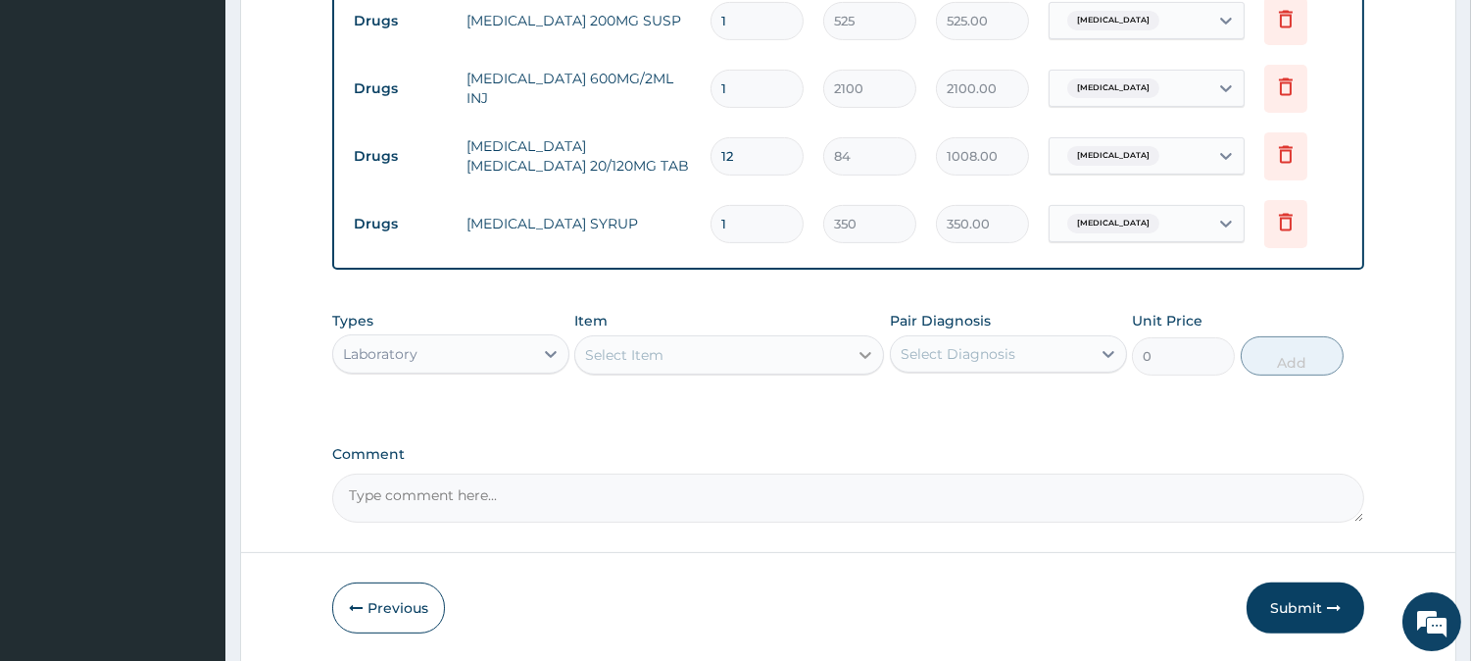
click at [856, 343] on div at bounding box center [865, 354] width 35 height 35
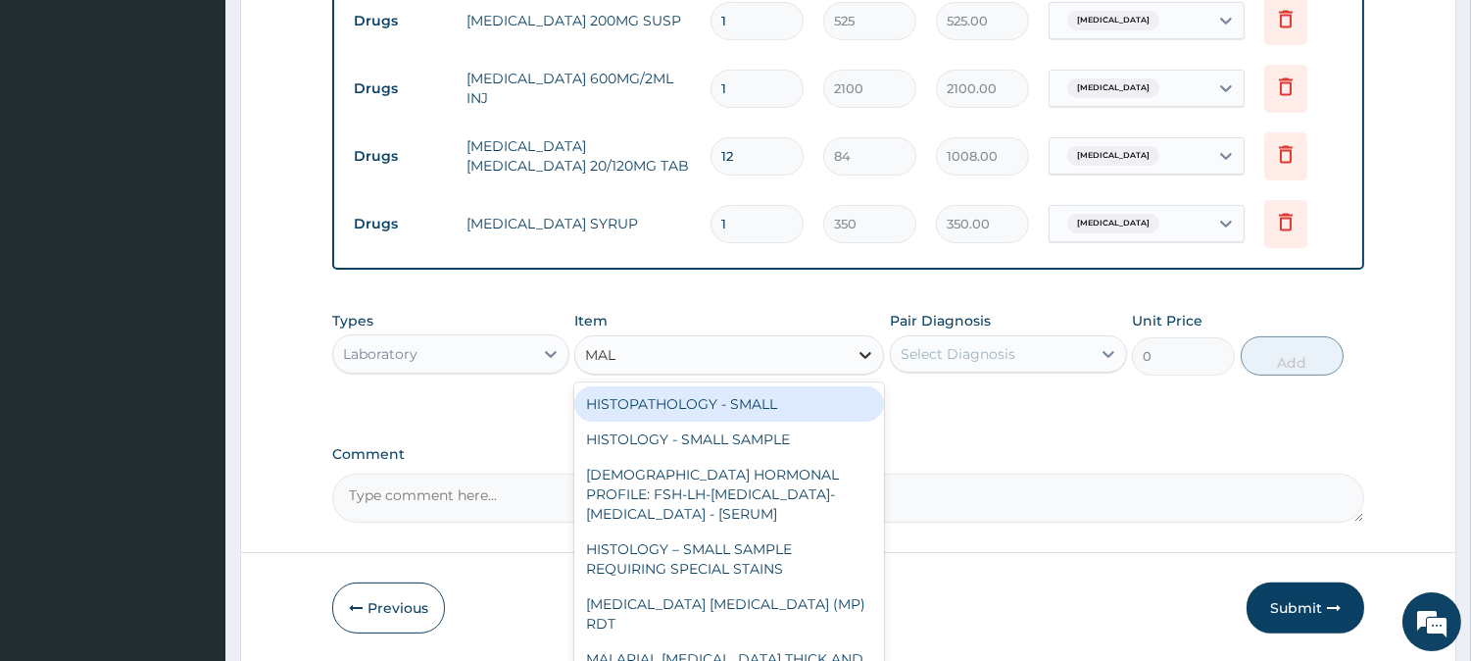
type input "MALA"
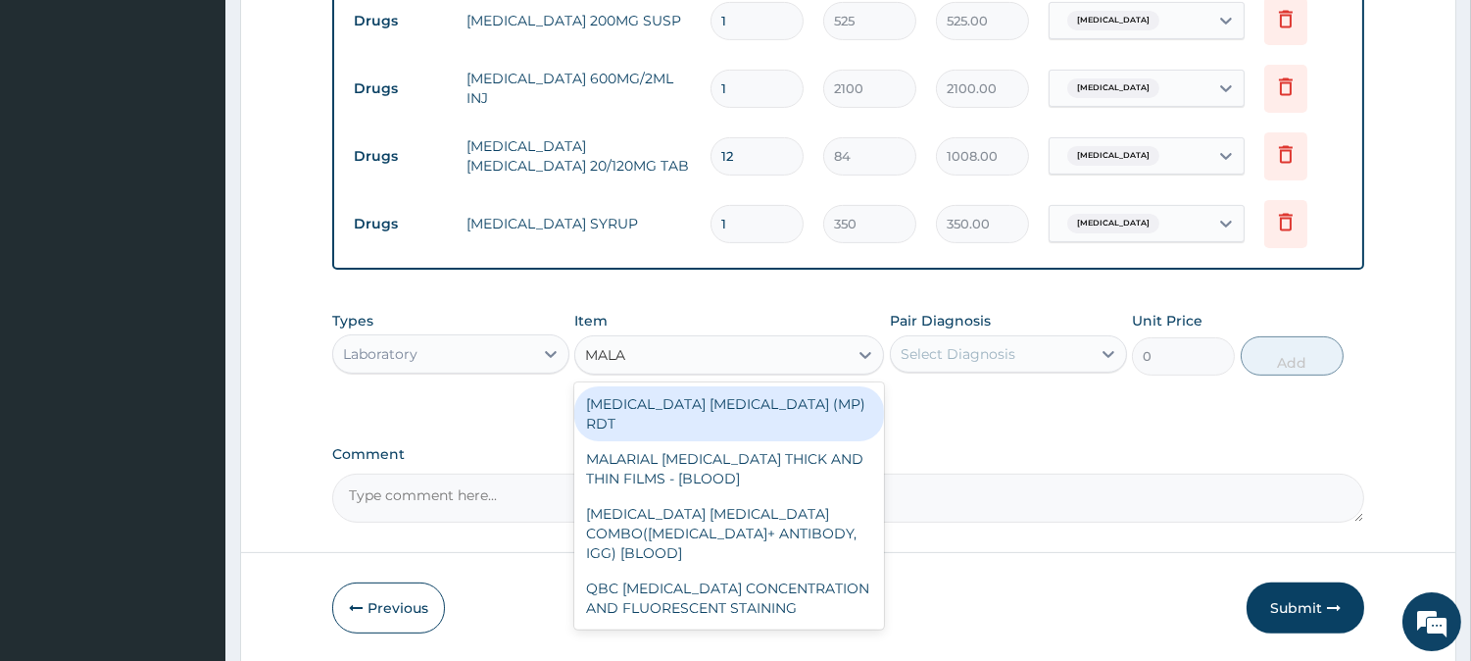
click at [729, 400] on div "[MEDICAL_DATA] [MEDICAL_DATA] (MP) RDT" at bounding box center [729, 413] width 310 height 55
type input "1500"
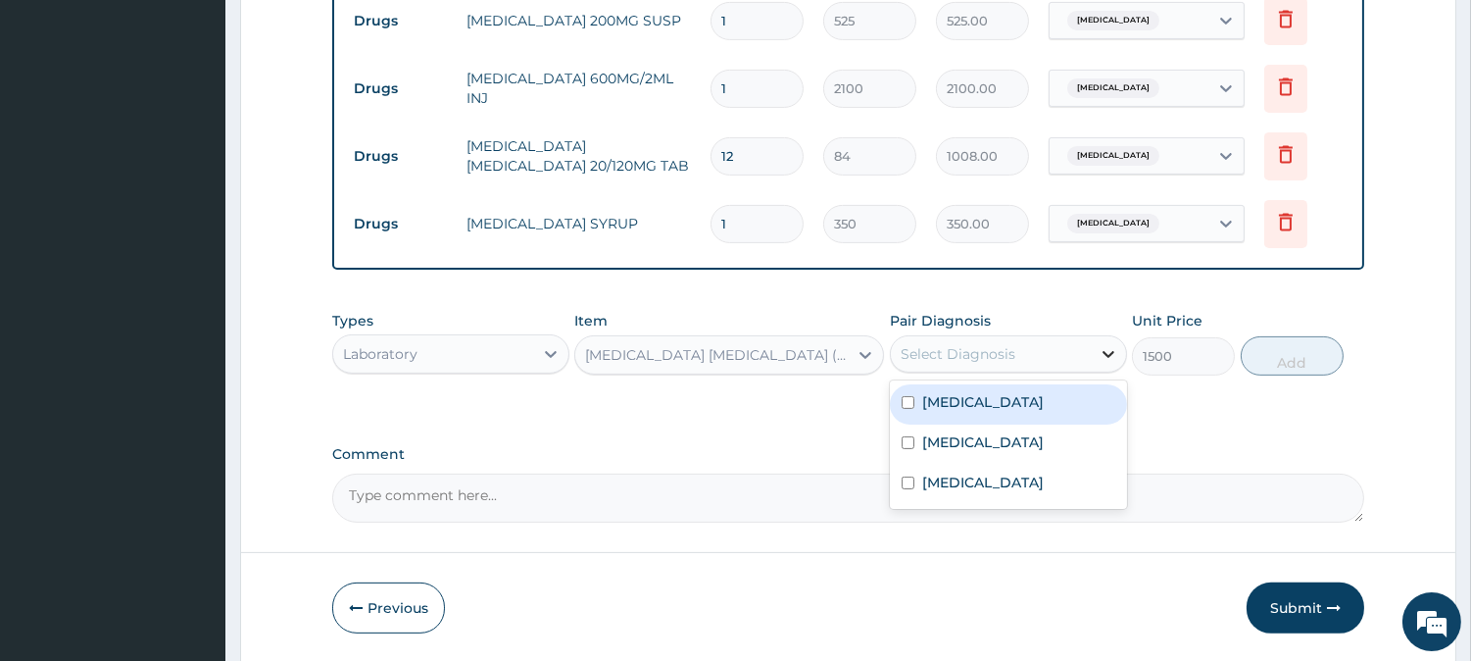
click at [1101, 348] on icon at bounding box center [1109, 354] width 20 height 20
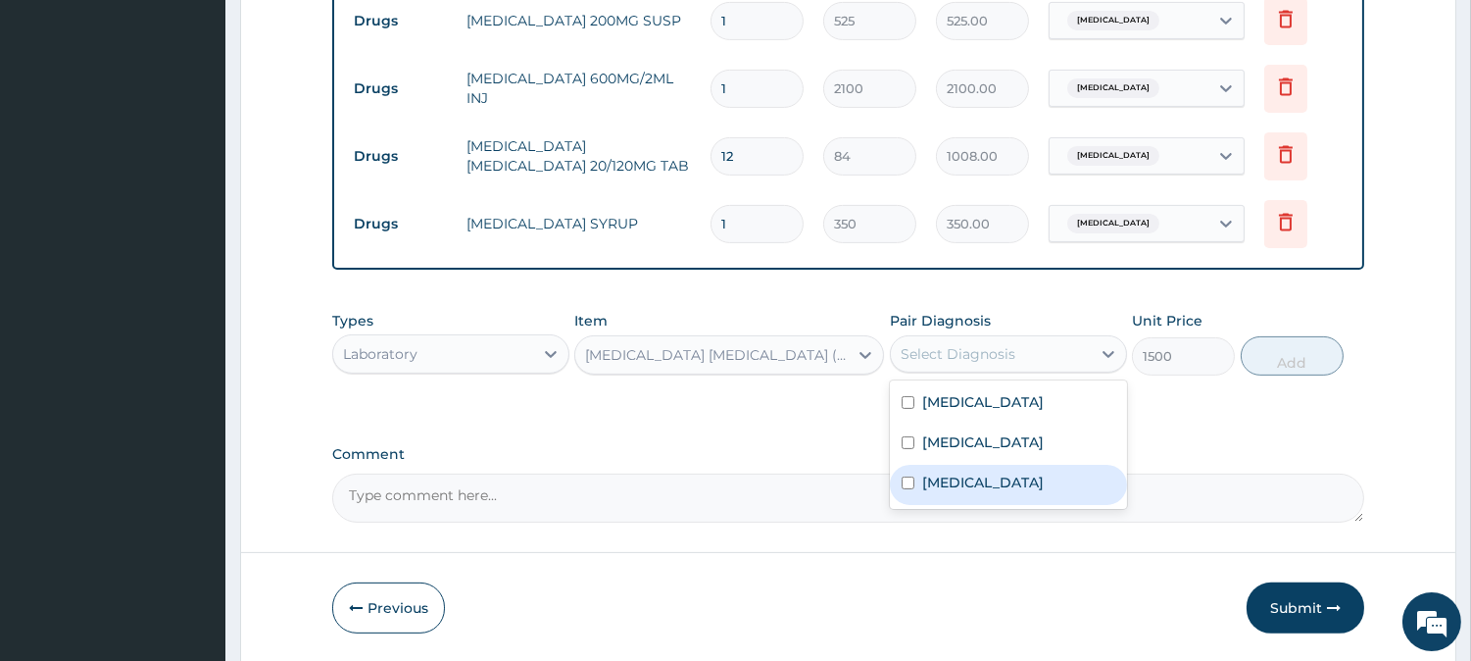
click at [902, 483] on input "checkbox" at bounding box center [908, 482] width 13 height 13
checkbox input "true"
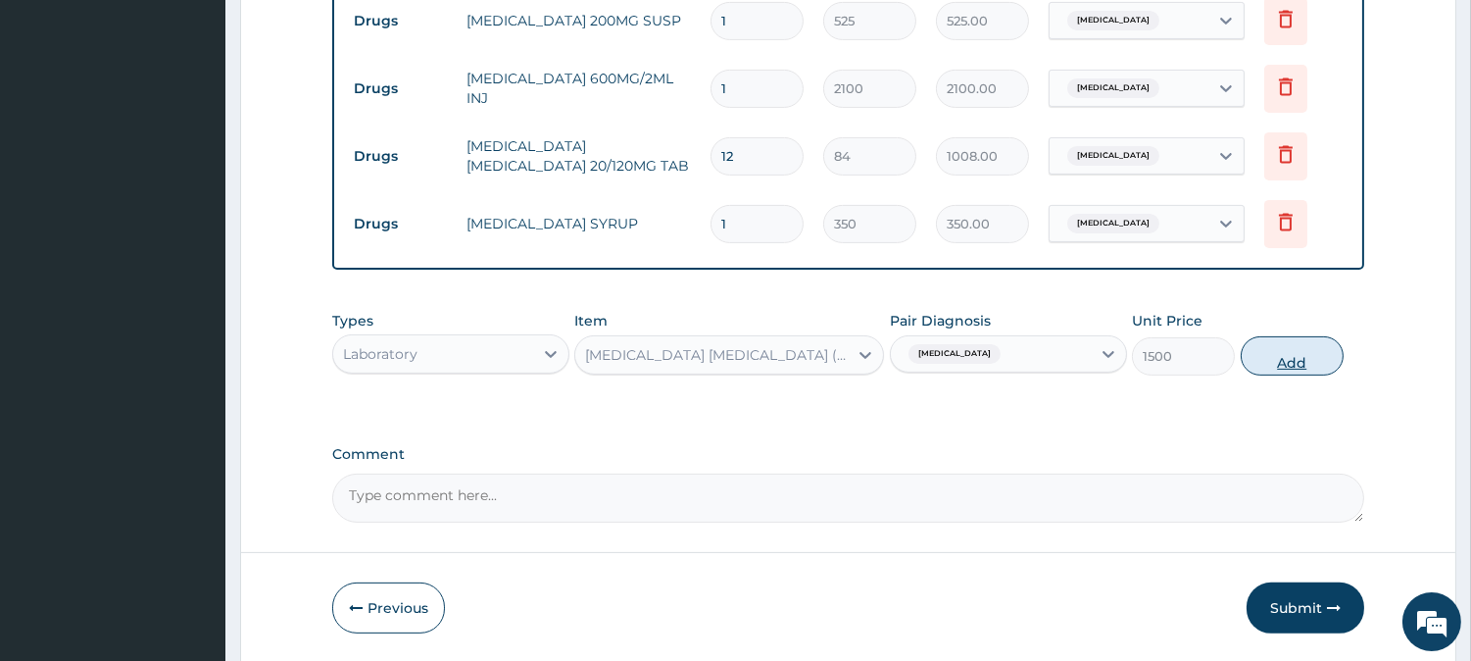
click at [1299, 344] on button "Add" at bounding box center [1292, 355] width 103 height 39
type input "0"
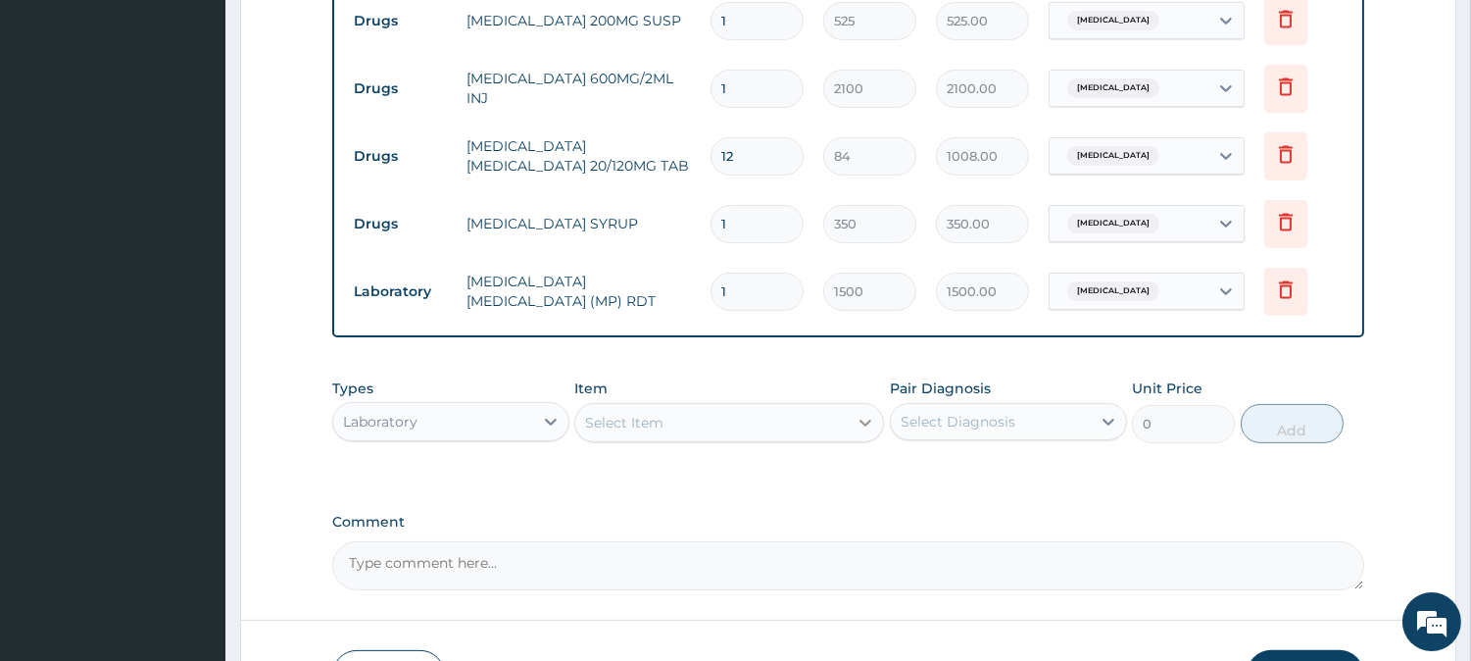
click at [874, 424] on icon at bounding box center [866, 423] width 20 height 20
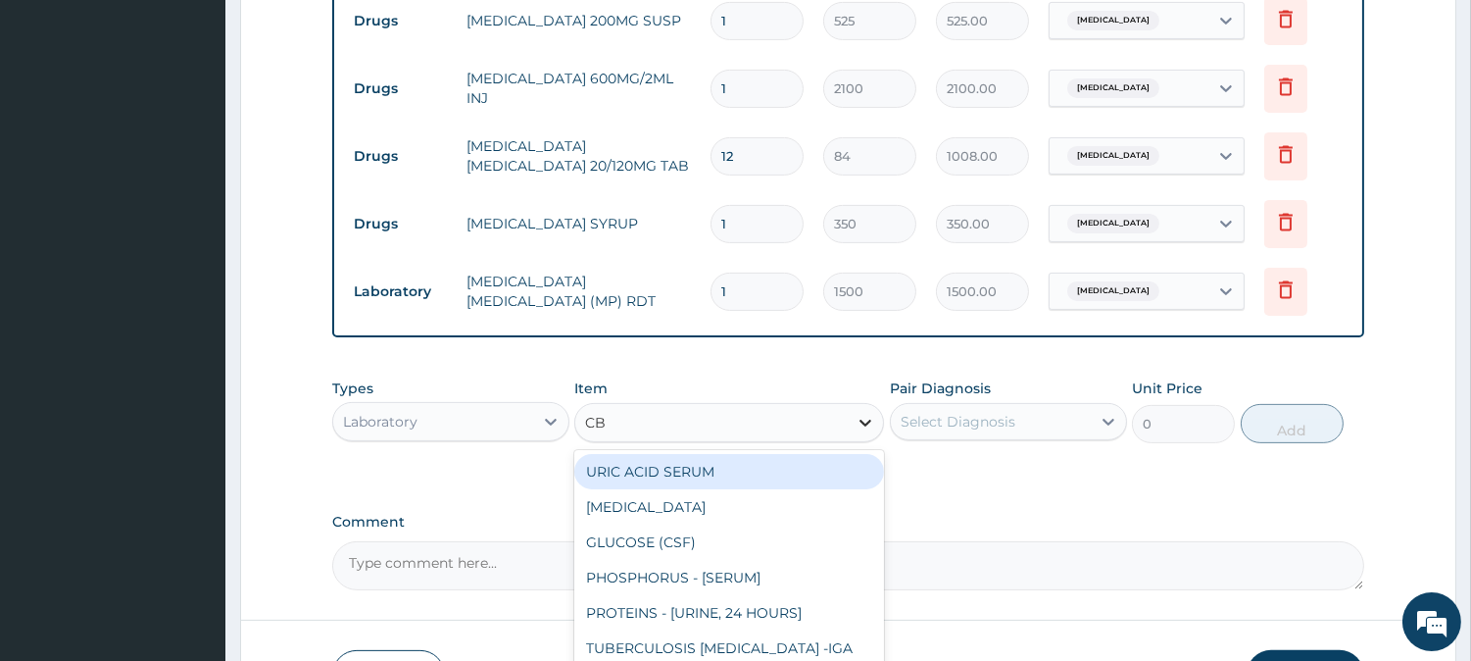
type input "CBC"
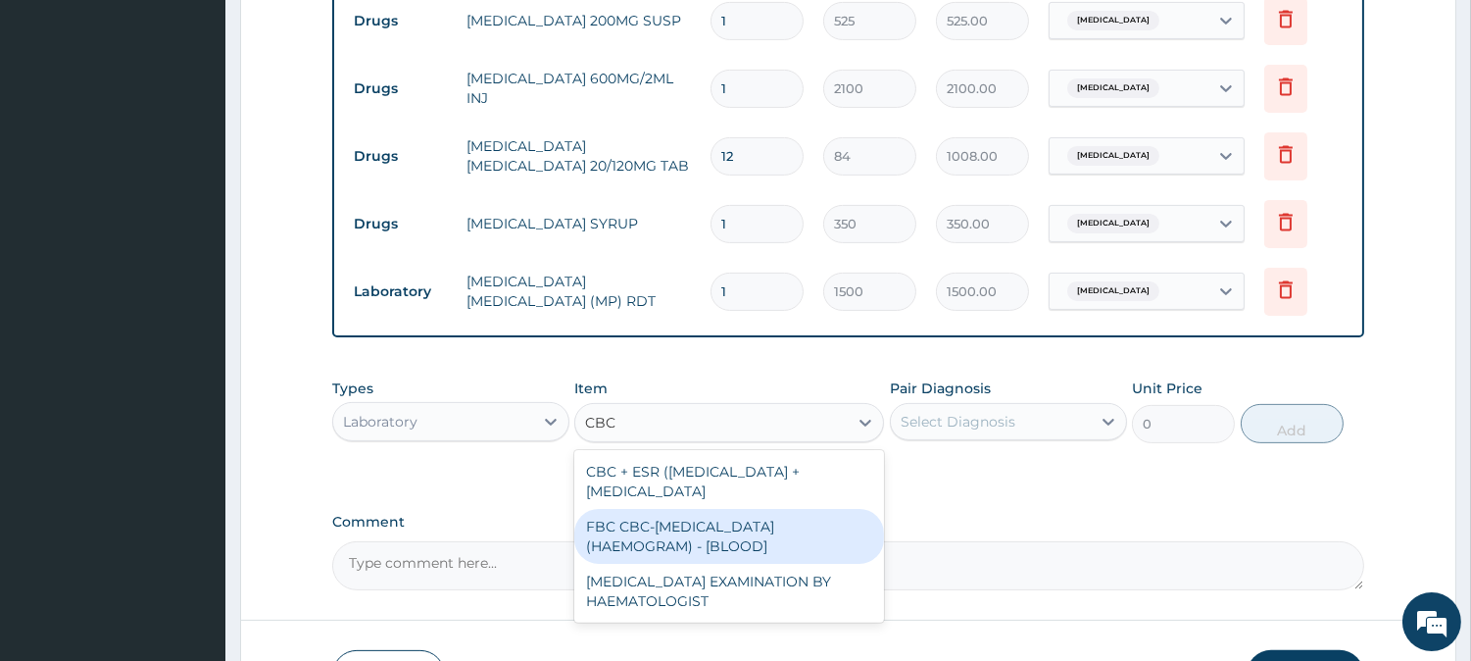
click at [796, 527] on div "FBC CBC-[MEDICAL_DATA] (HAEMOGRAM) - [BLOOD]" at bounding box center [729, 536] width 310 height 55
type input "3000"
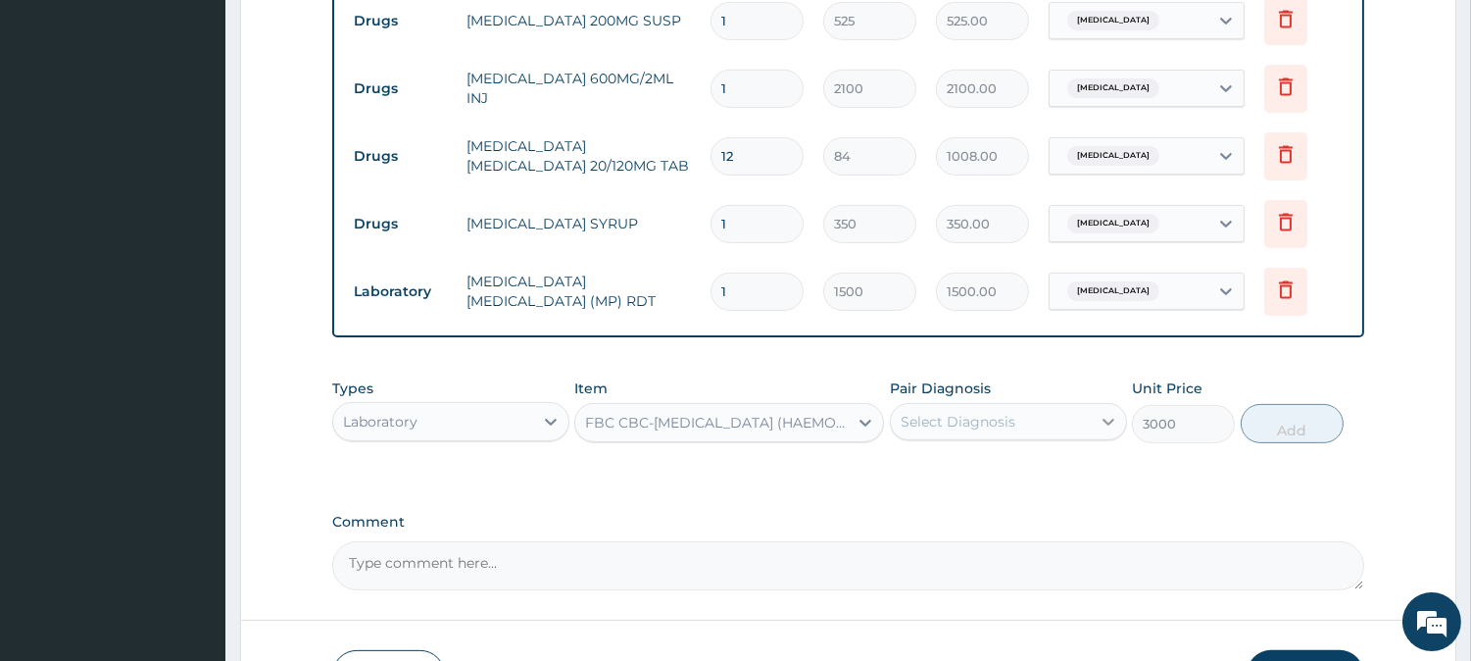
click at [1103, 424] on icon at bounding box center [1109, 422] width 20 height 20
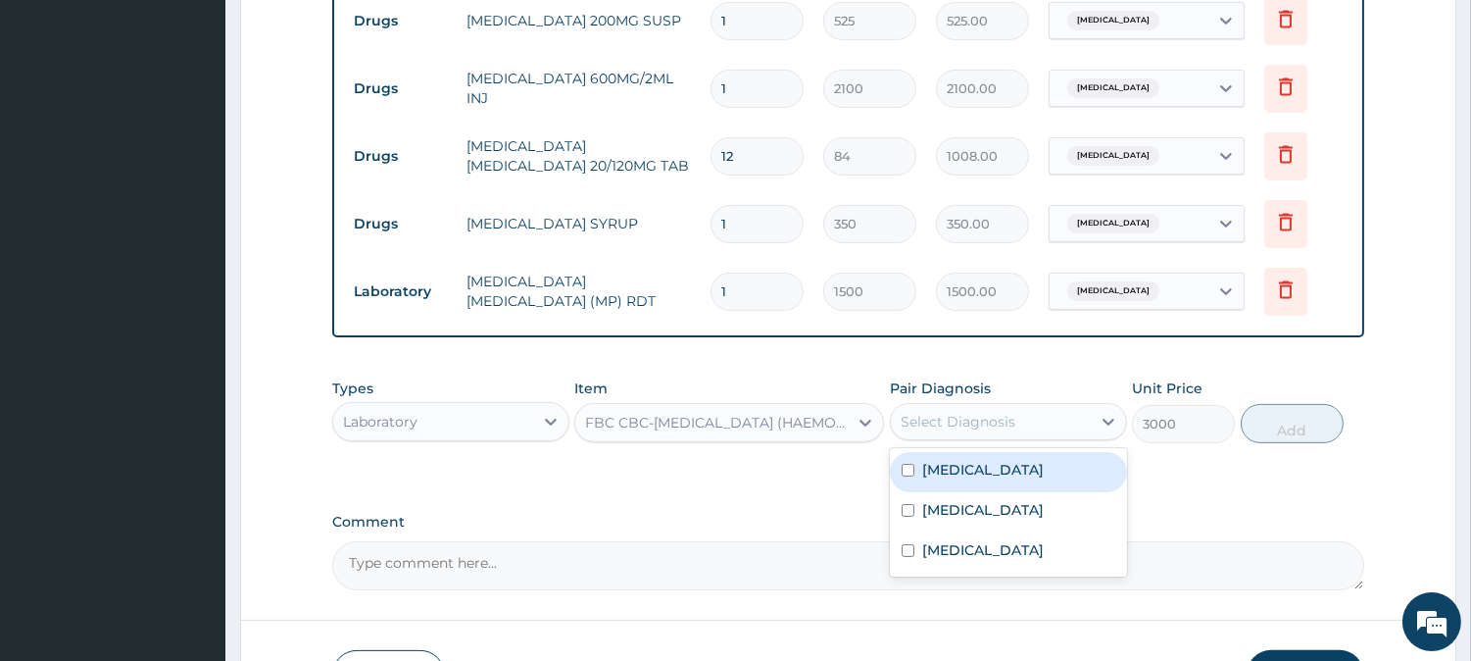
click at [914, 475] on div "[MEDICAL_DATA]" at bounding box center [1008, 472] width 237 height 40
checkbox input "true"
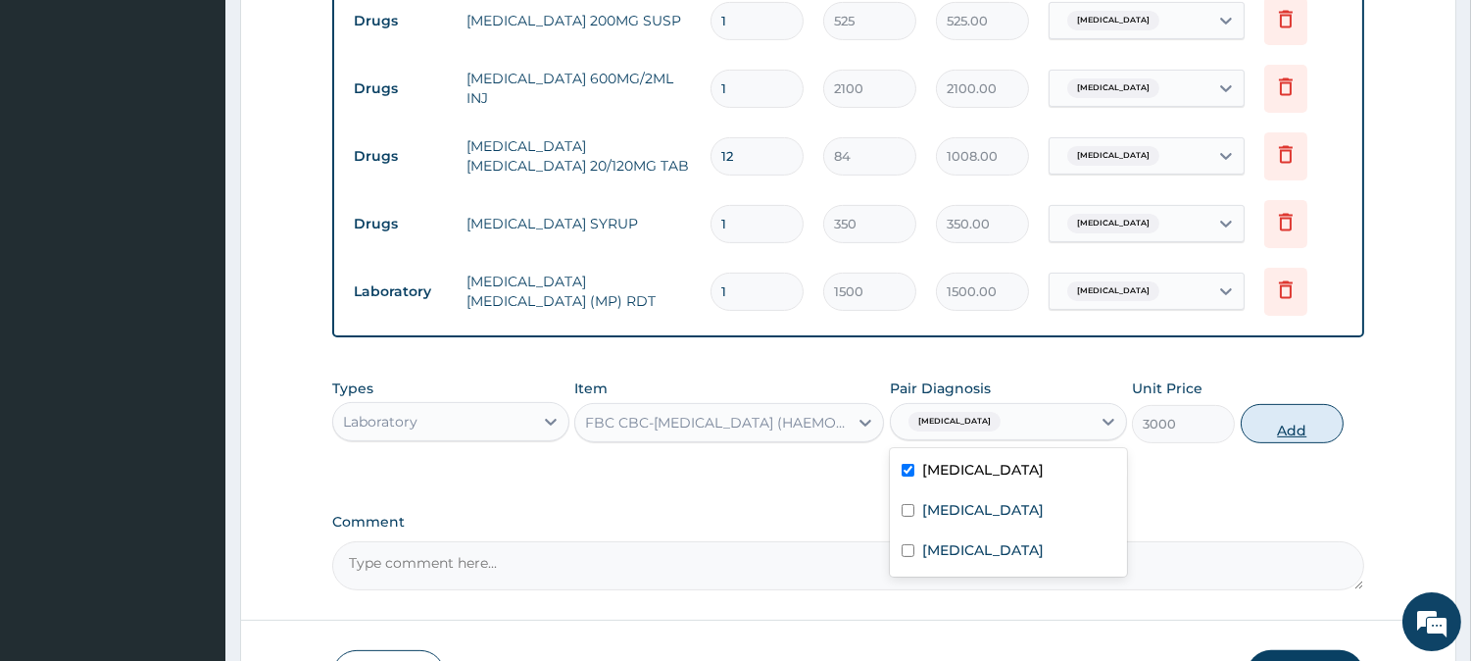
click at [1306, 431] on button "Add" at bounding box center [1292, 423] width 103 height 39
type input "0"
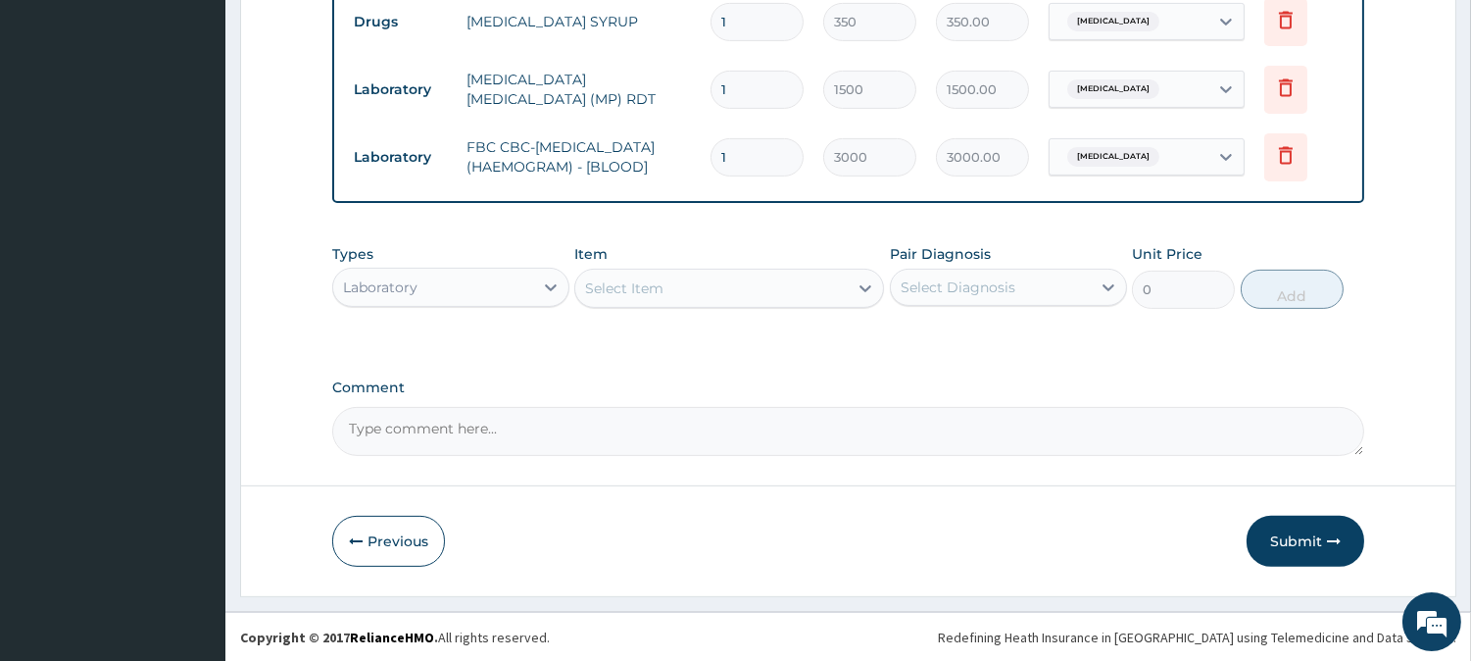
scroll to position [1291, 0]
click at [1289, 540] on button "Submit" at bounding box center [1306, 540] width 118 height 51
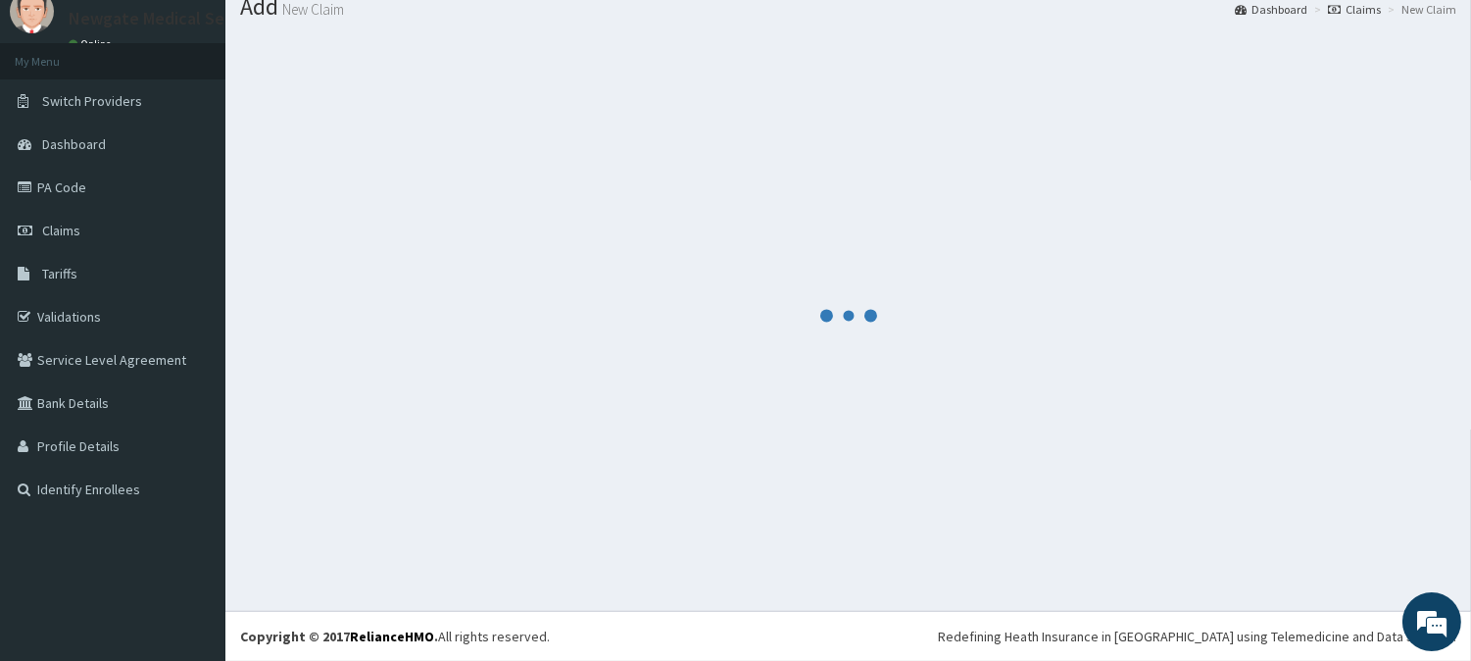
scroll to position [70, 0]
click at [62, 230] on span "Claims" at bounding box center [61, 230] width 38 height 18
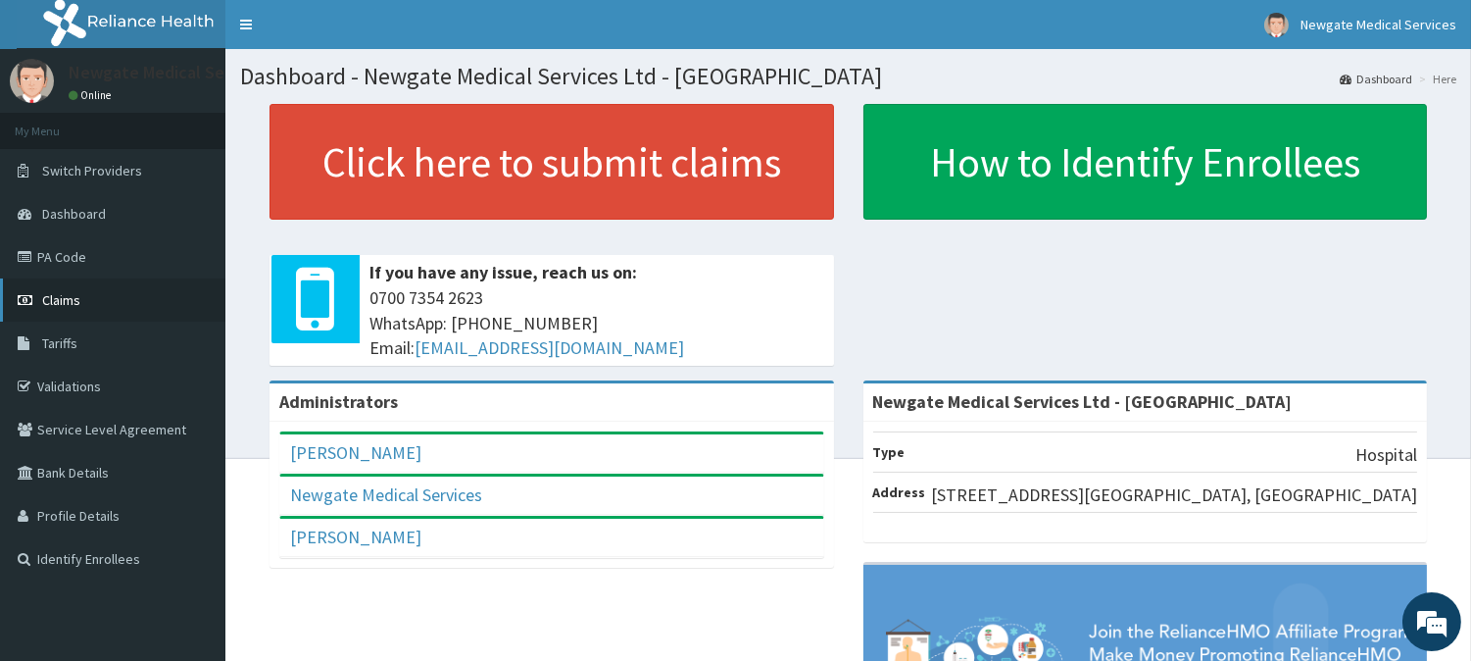
click at [72, 294] on span "Claims" at bounding box center [61, 300] width 38 height 18
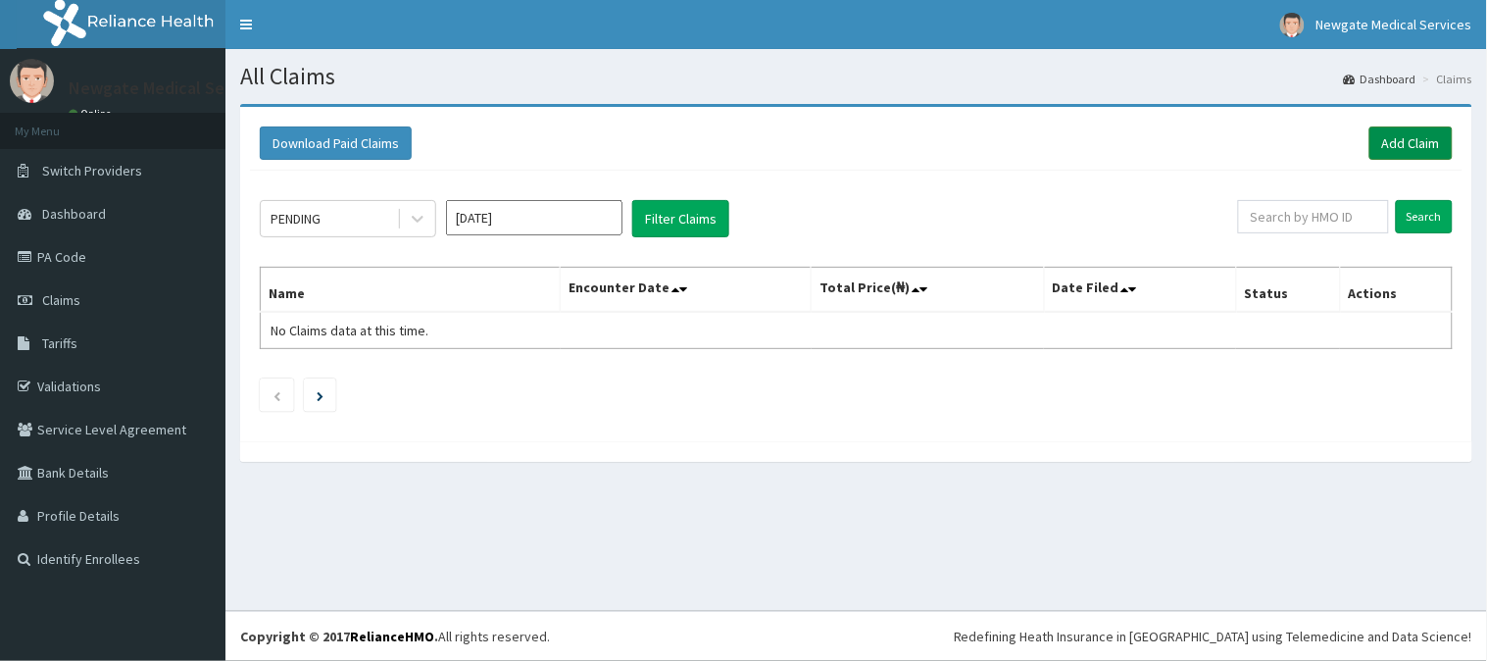
click at [1415, 147] on link "Add Claim" at bounding box center [1410, 142] width 83 height 33
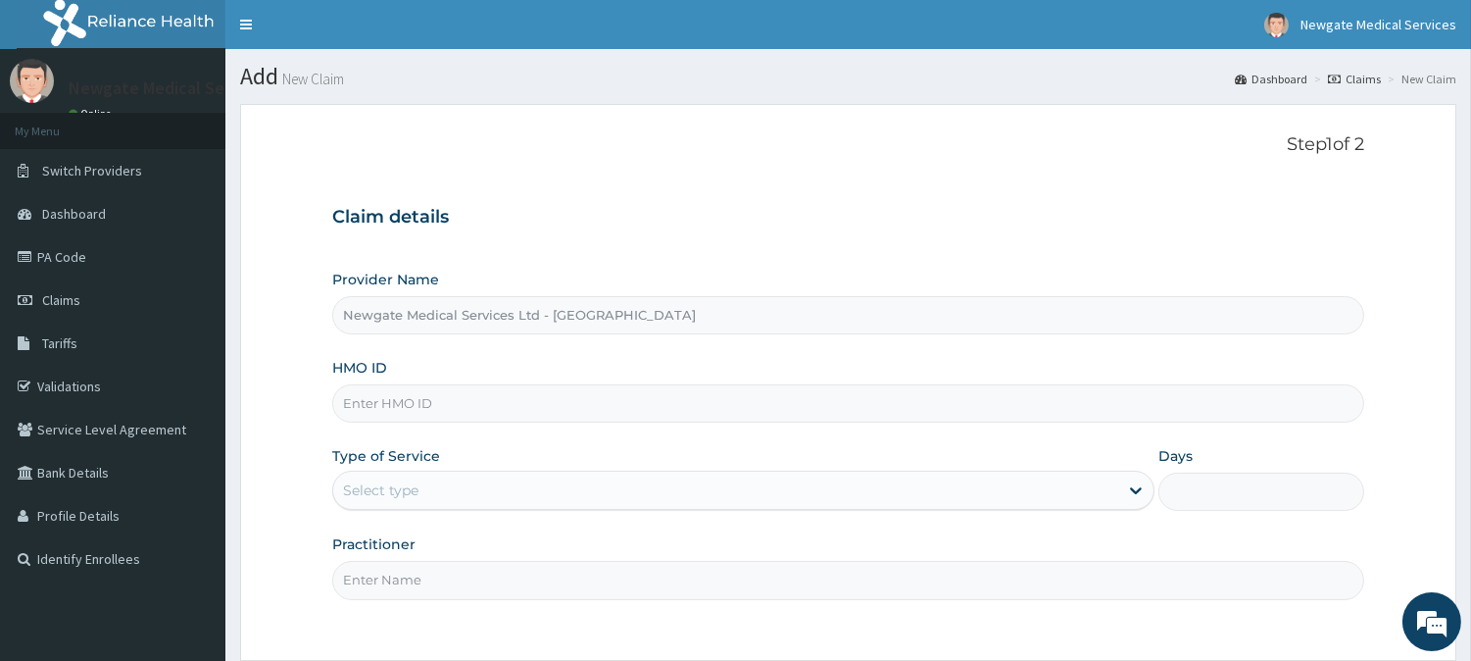
paste input "ALS/10033/A"
type input "ALS/10033/A"
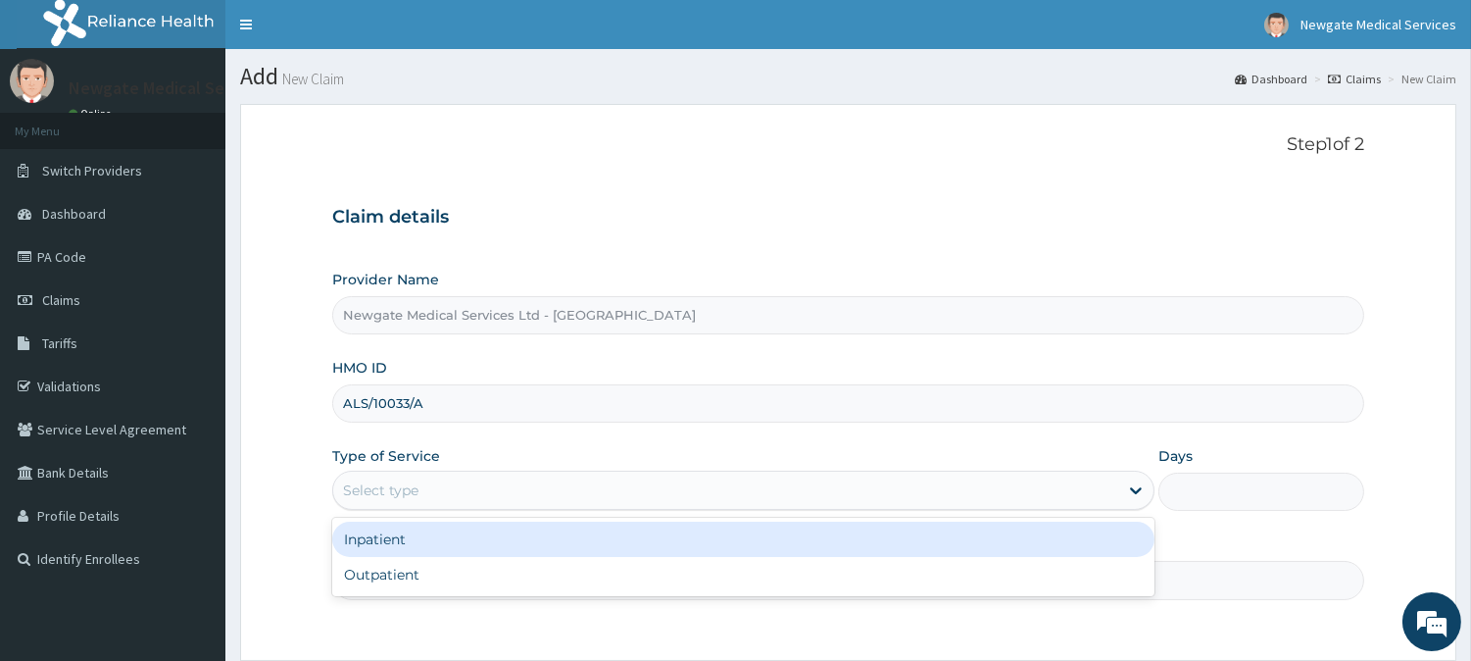
click at [493, 486] on div "Select type" at bounding box center [725, 489] width 785 height 31
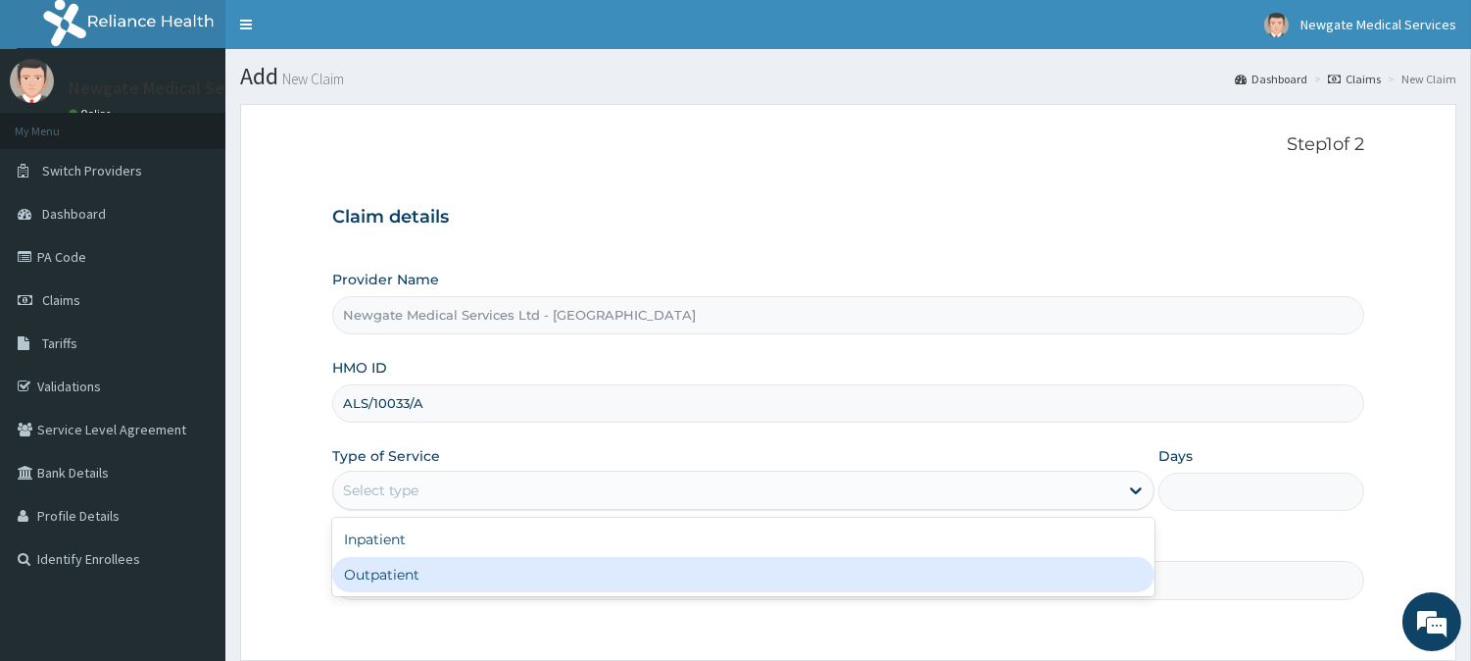
click at [417, 569] on div "Outpatient" at bounding box center [743, 574] width 822 height 35
type input "1"
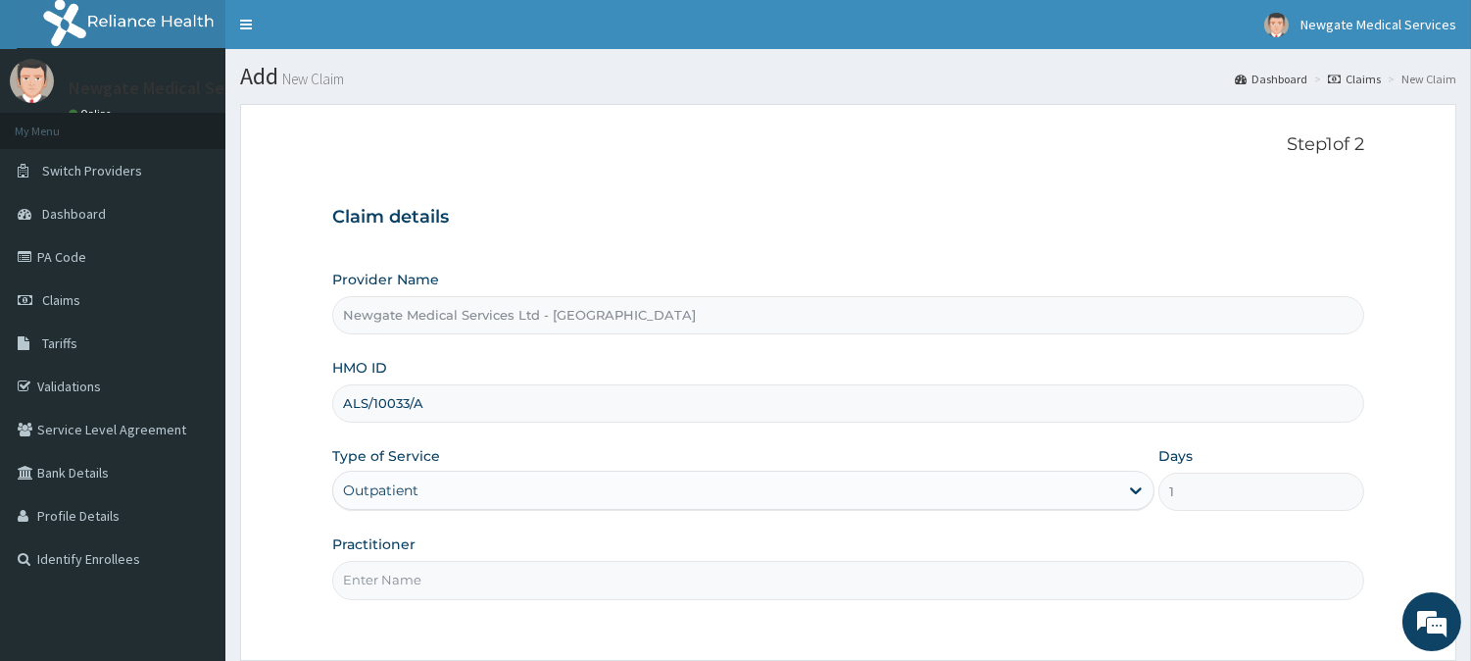
click at [455, 576] on input "Practitioner" at bounding box center [848, 580] width 1032 height 38
type input "[PERSON_NAME]"
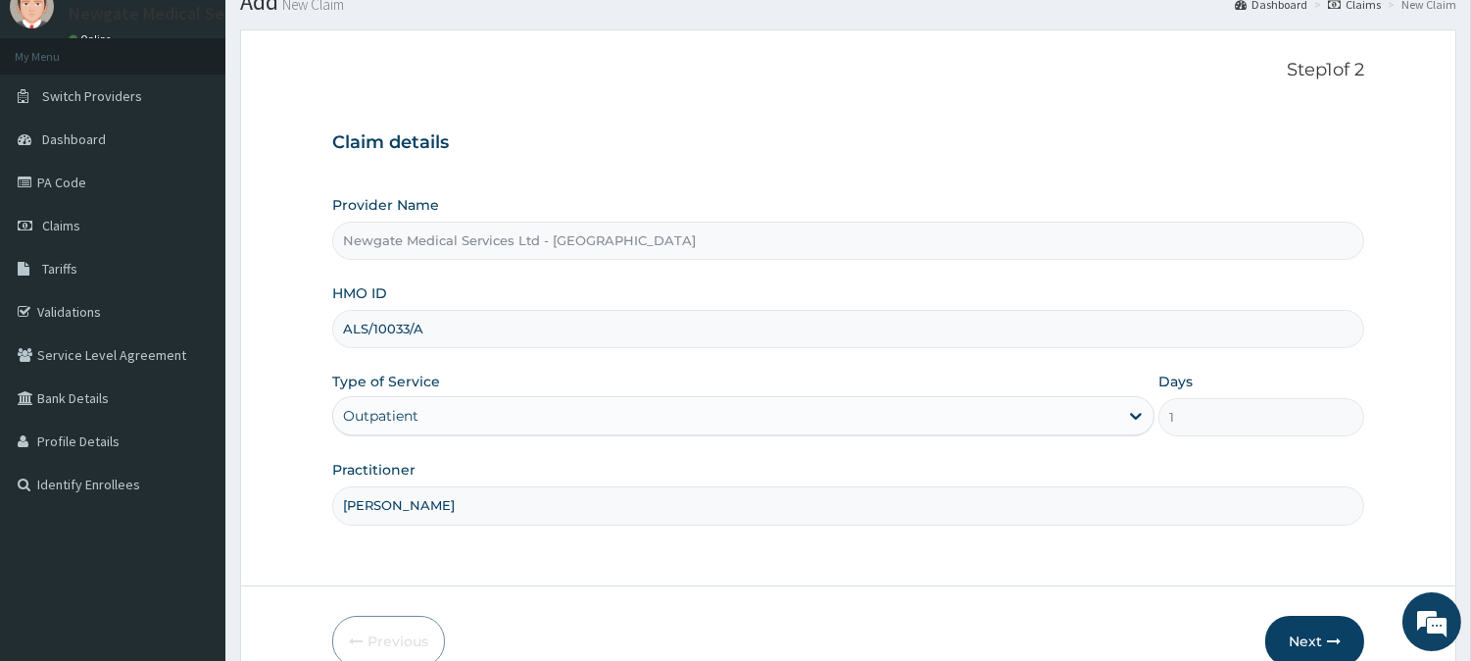
scroll to position [174, 0]
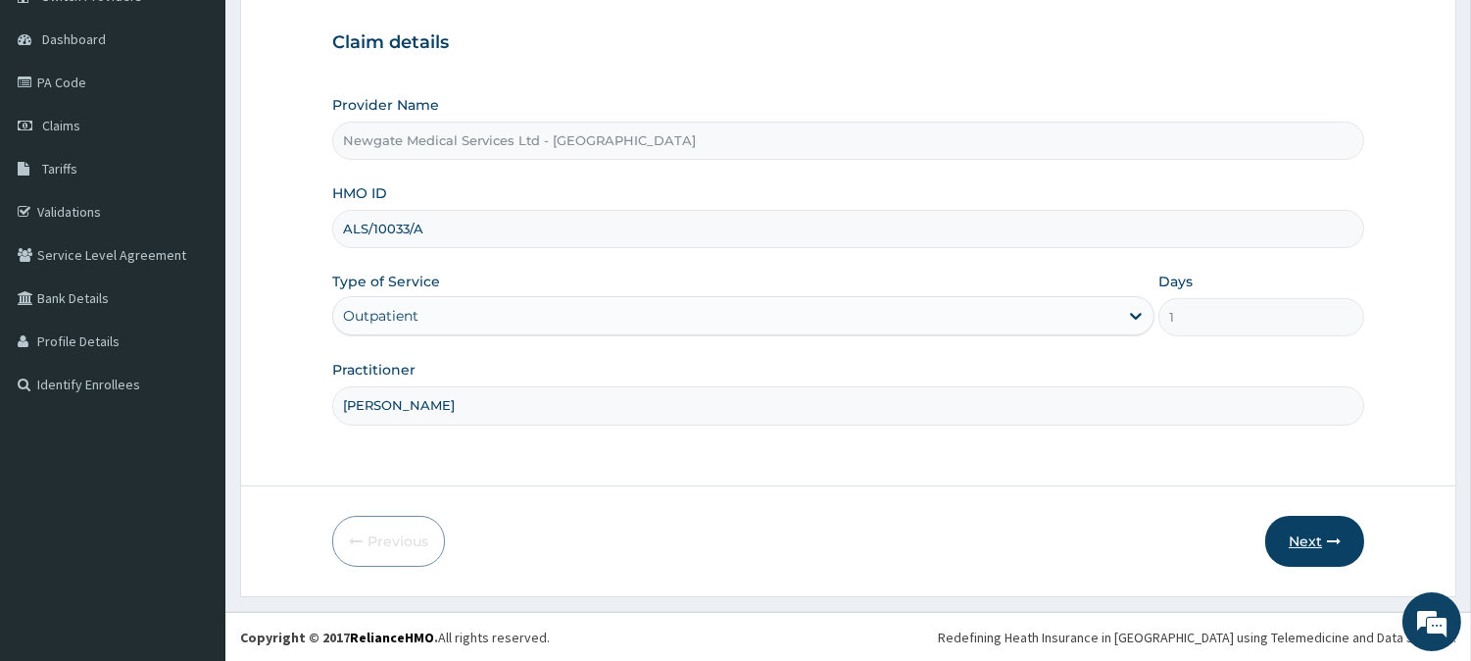
click at [1297, 544] on button "Next" at bounding box center [1314, 540] width 99 height 51
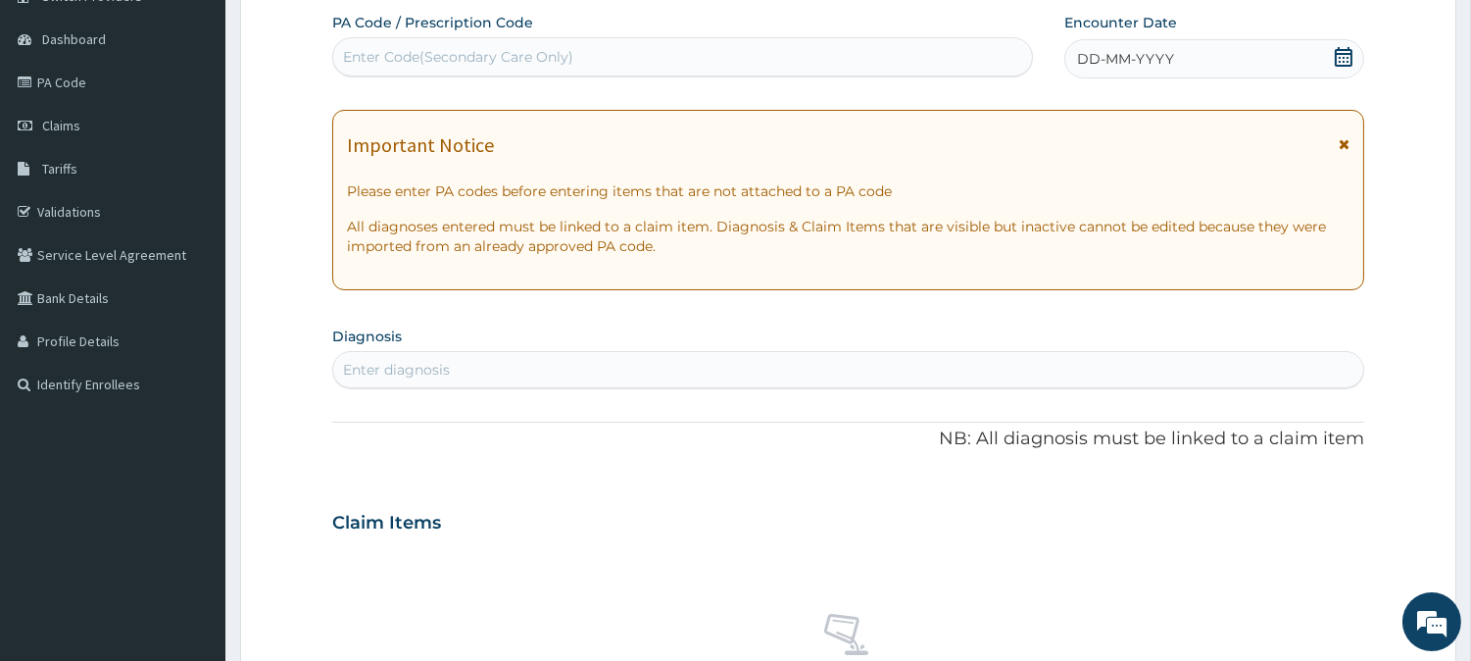
click at [1340, 56] on icon at bounding box center [1344, 57] width 18 height 20
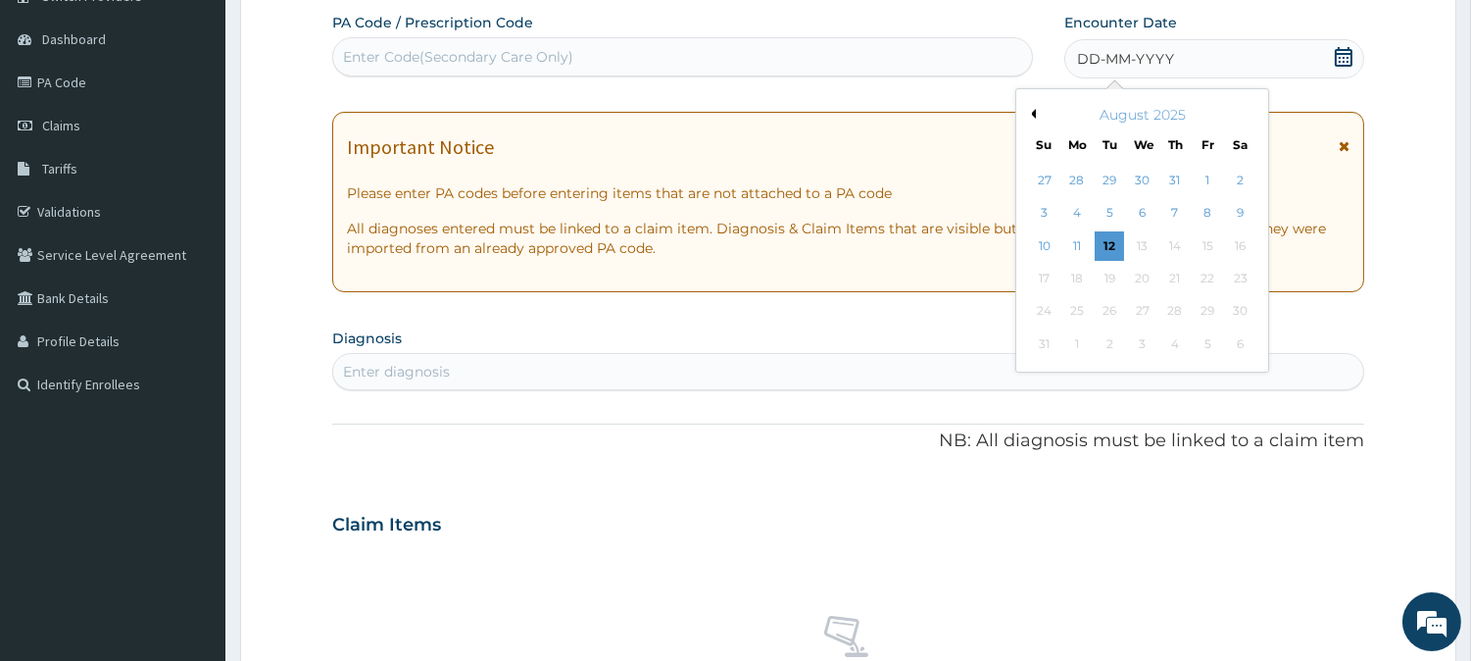
click at [1031, 112] on button "Previous Month" at bounding box center [1031, 114] width 10 height 10
click at [1071, 236] on div "14" at bounding box center [1076, 245] width 29 height 29
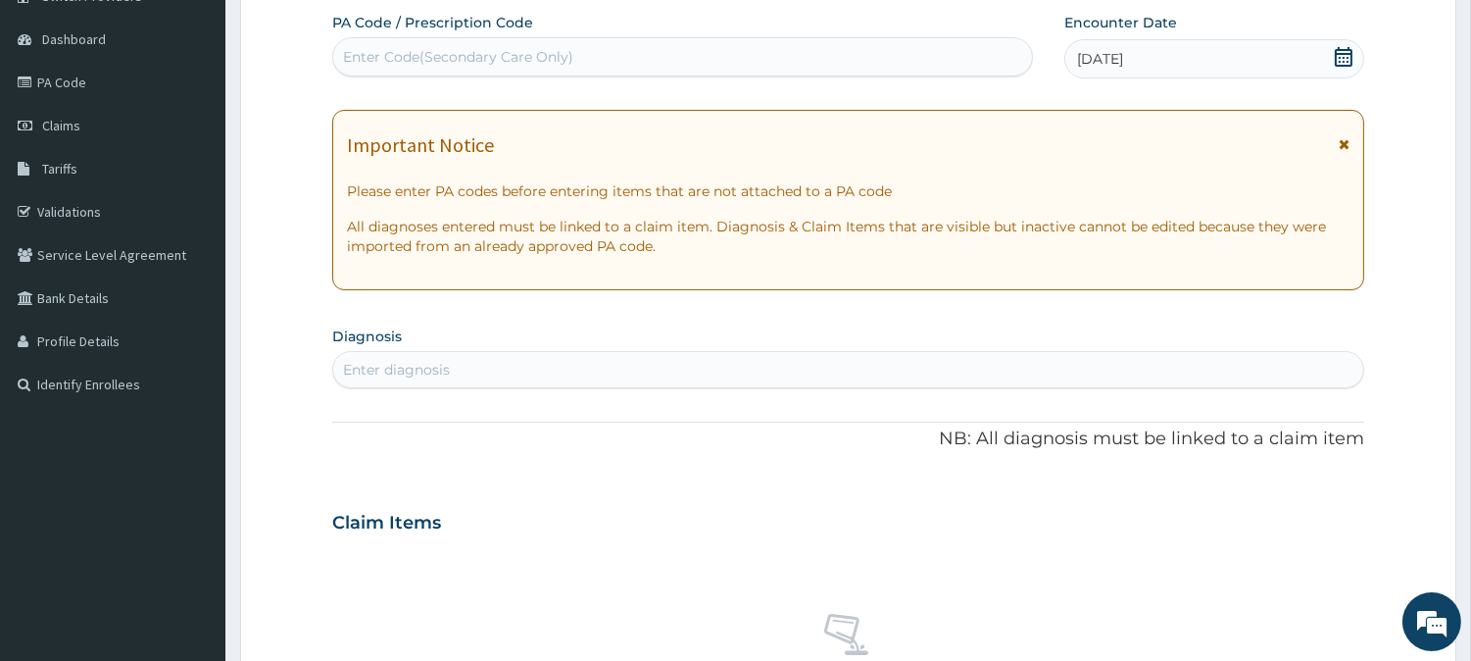
click at [443, 373] on div "Enter diagnosis" at bounding box center [396, 370] width 107 height 20
type input "MALA"
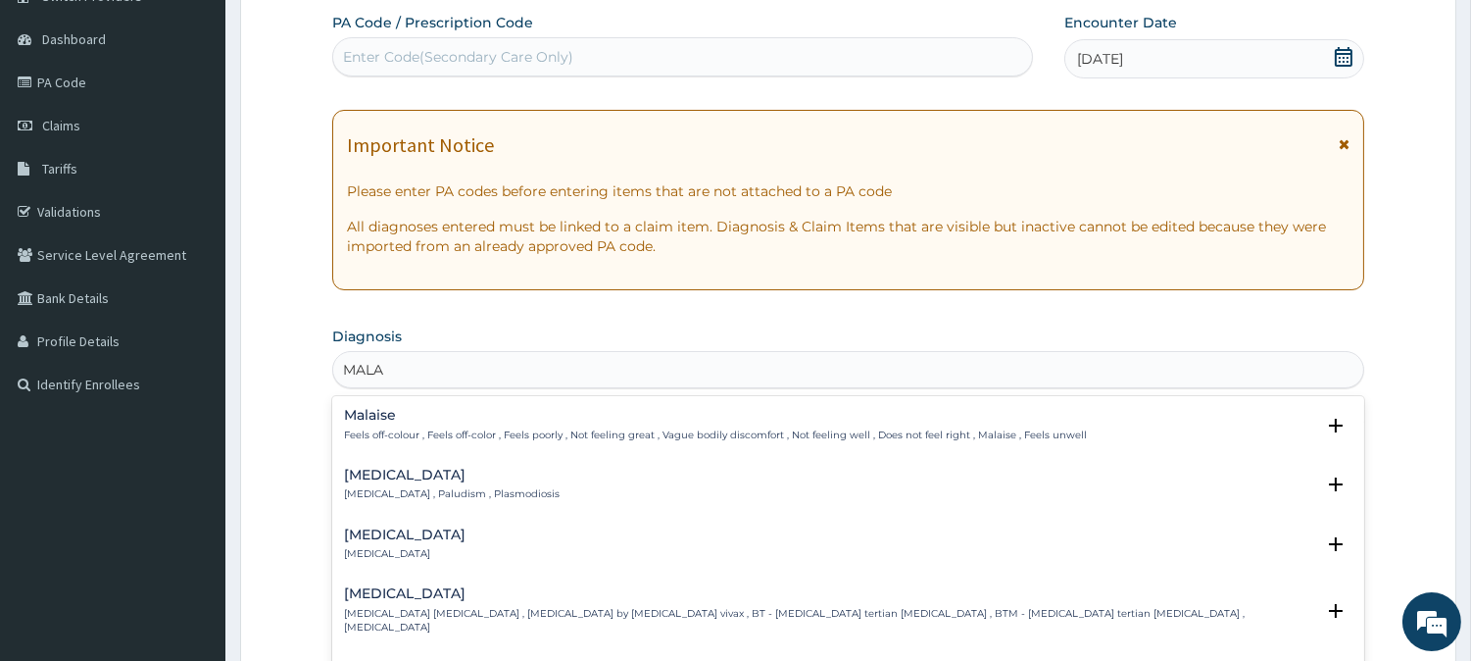
click at [375, 487] on p "[MEDICAL_DATA] , Paludism , Plasmodiosis" at bounding box center [452, 494] width 216 height 14
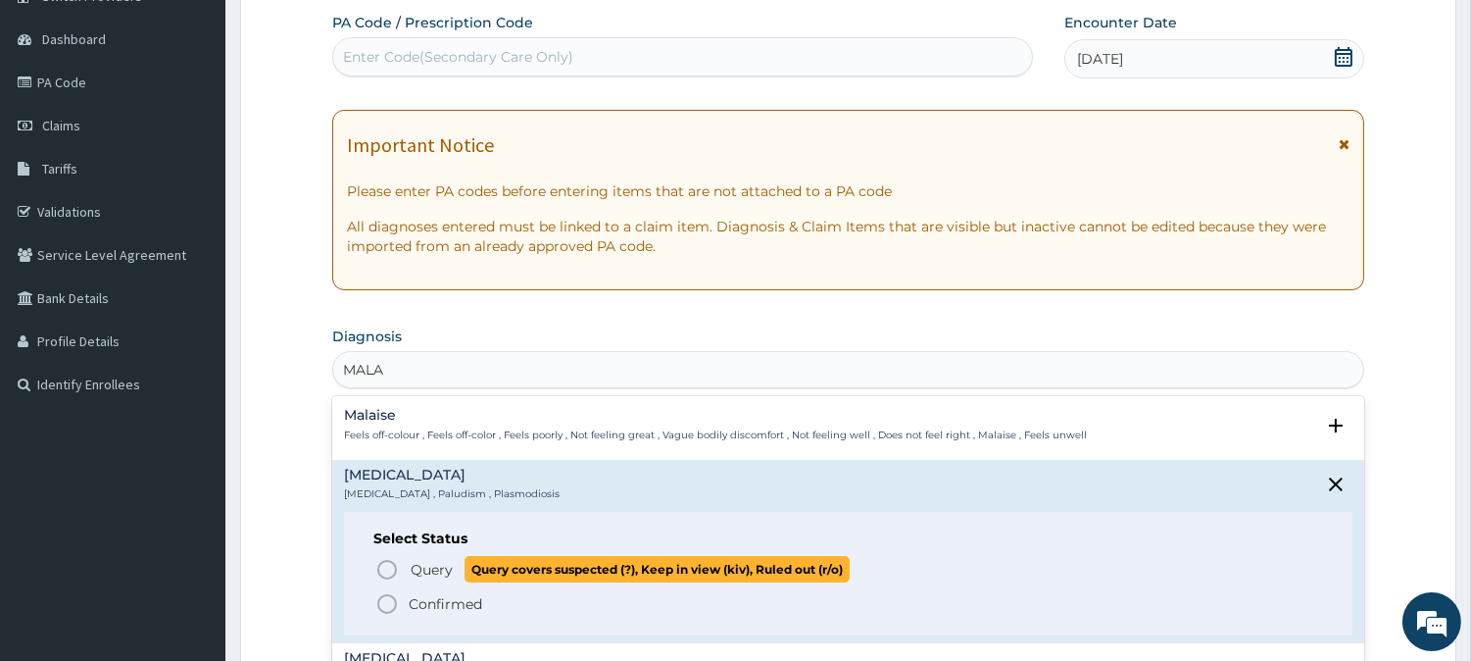
click at [382, 568] on icon "status option query" at bounding box center [387, 570] width 24 height 24
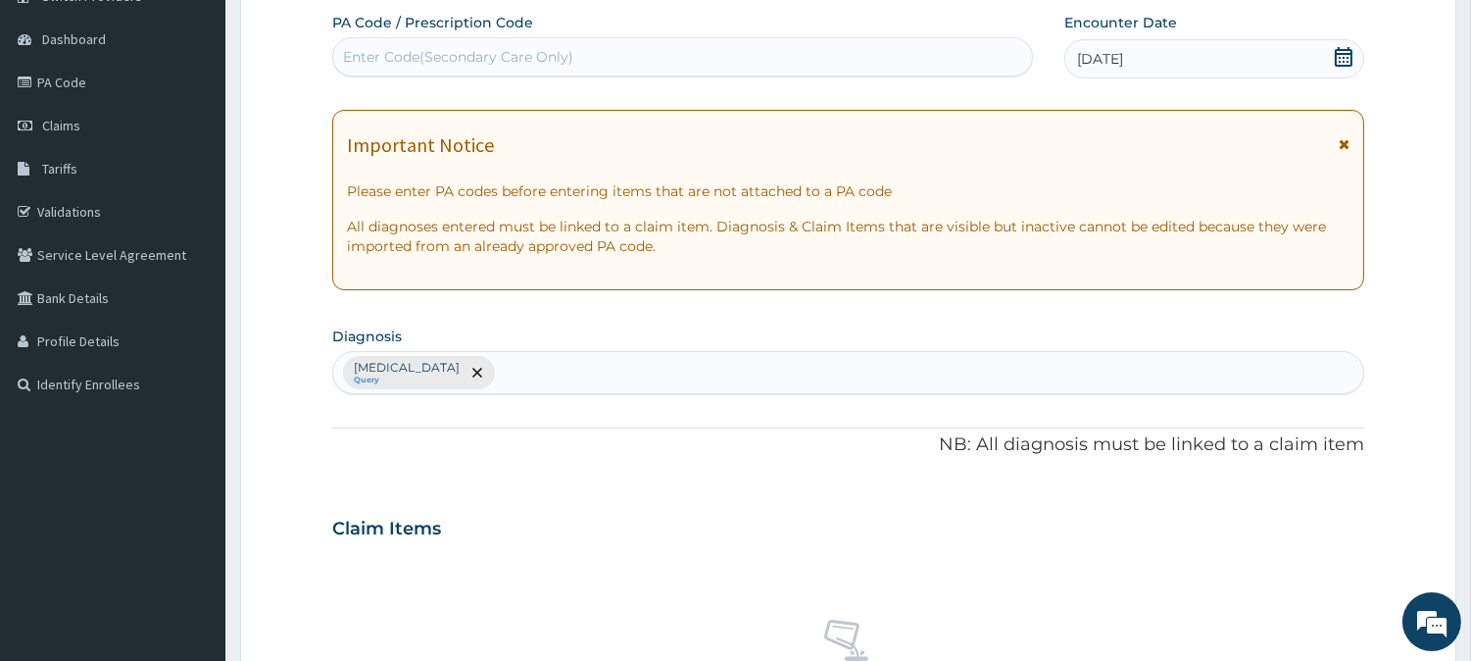
click at [504, 365] on div "[MEDICAL_DATA] Query" at bounding box center [848, 372] width 1030 height 41
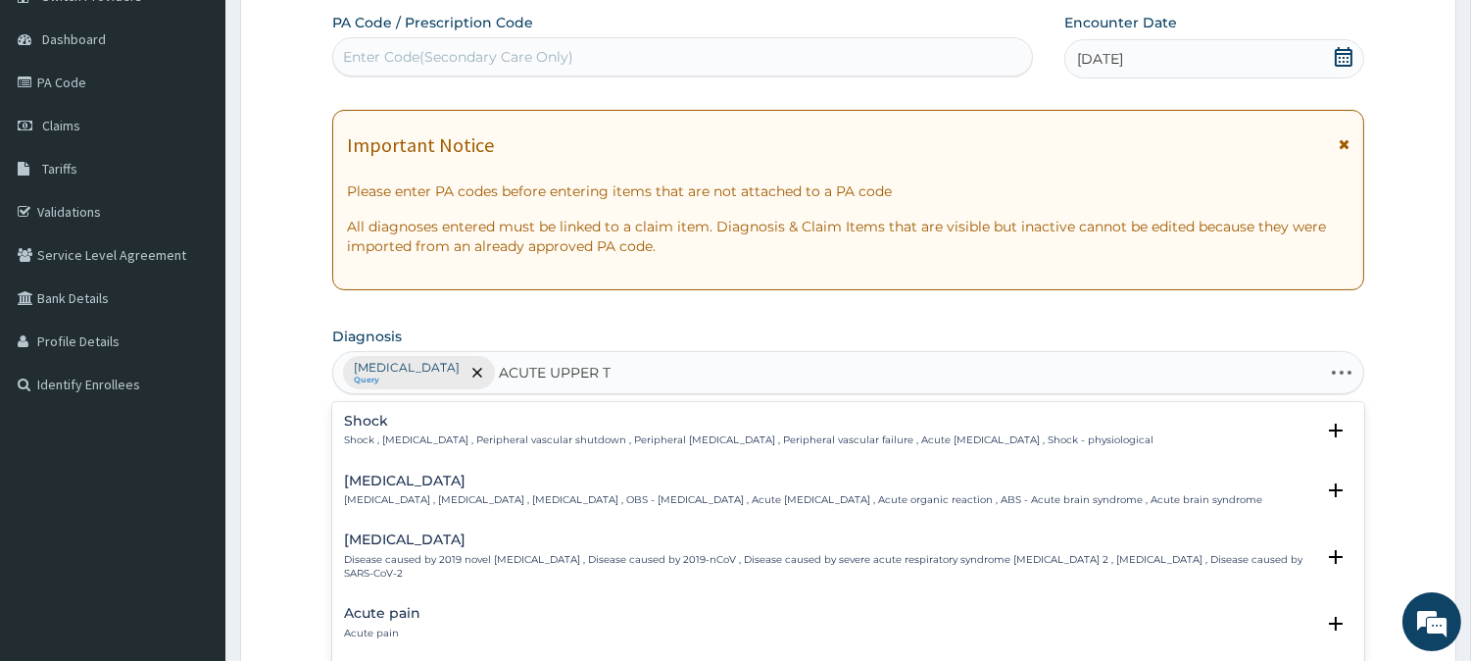
type input "ACUTE UPPER TR"
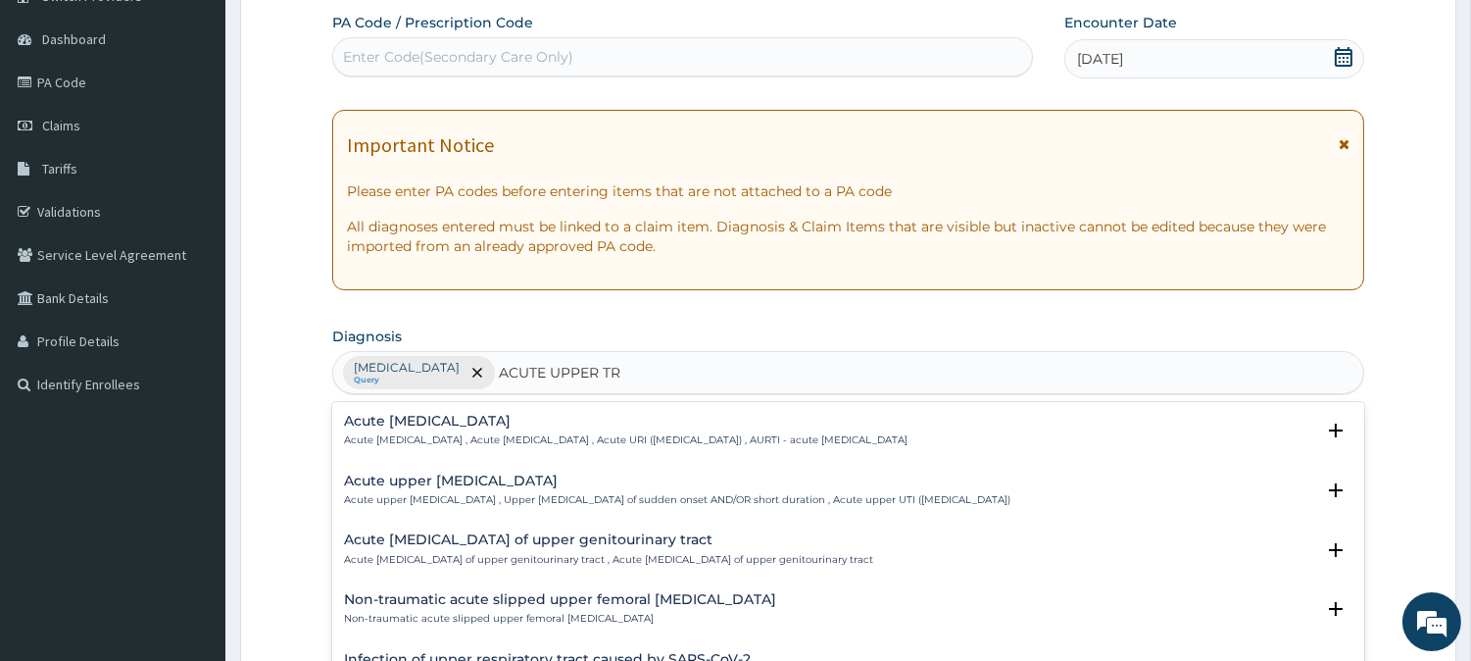
click at [490, 428] on div "Acute [MEDICAL_DATA] Acute [MEDICAL_DATA] , Acute [MEDICAL_DATA] , Acute URI ([…" at bounding box center [626, 431] width 564 height 34
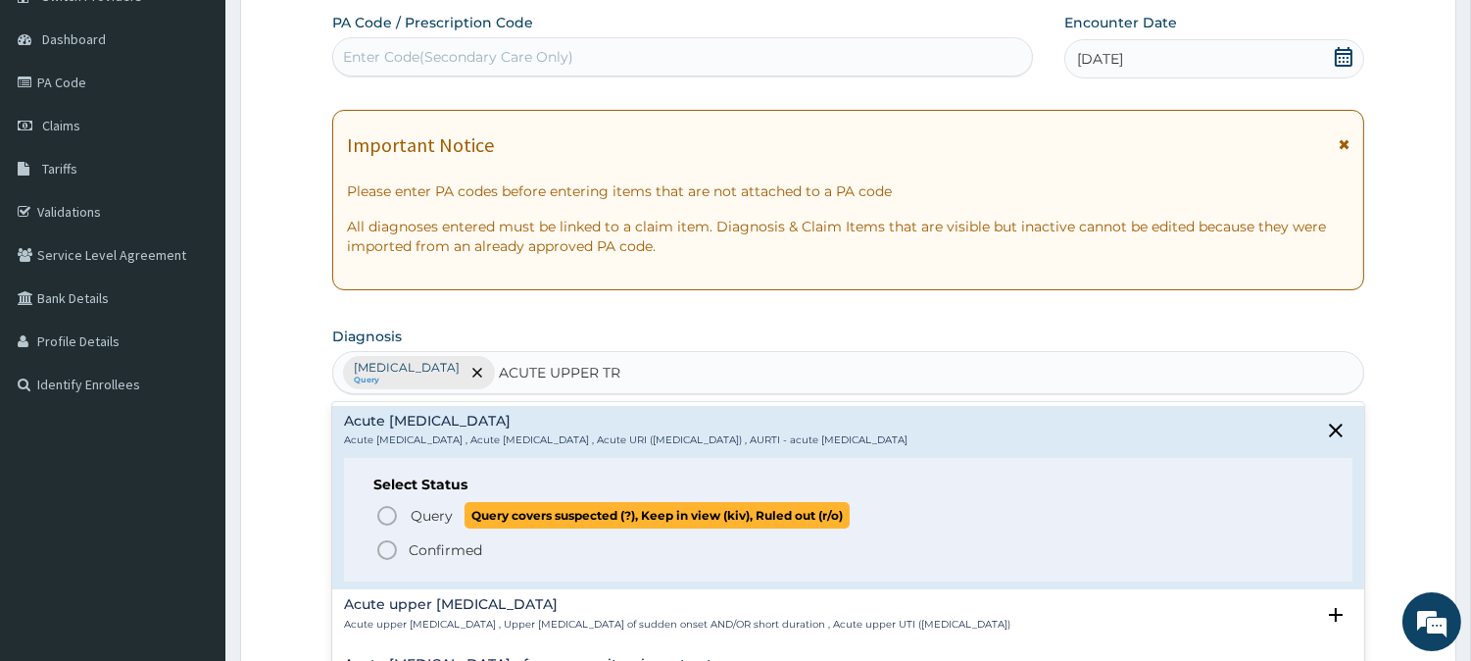
click at [384, 511] on icon "status option query" at bounding box center [387, 516] width 24 height 24
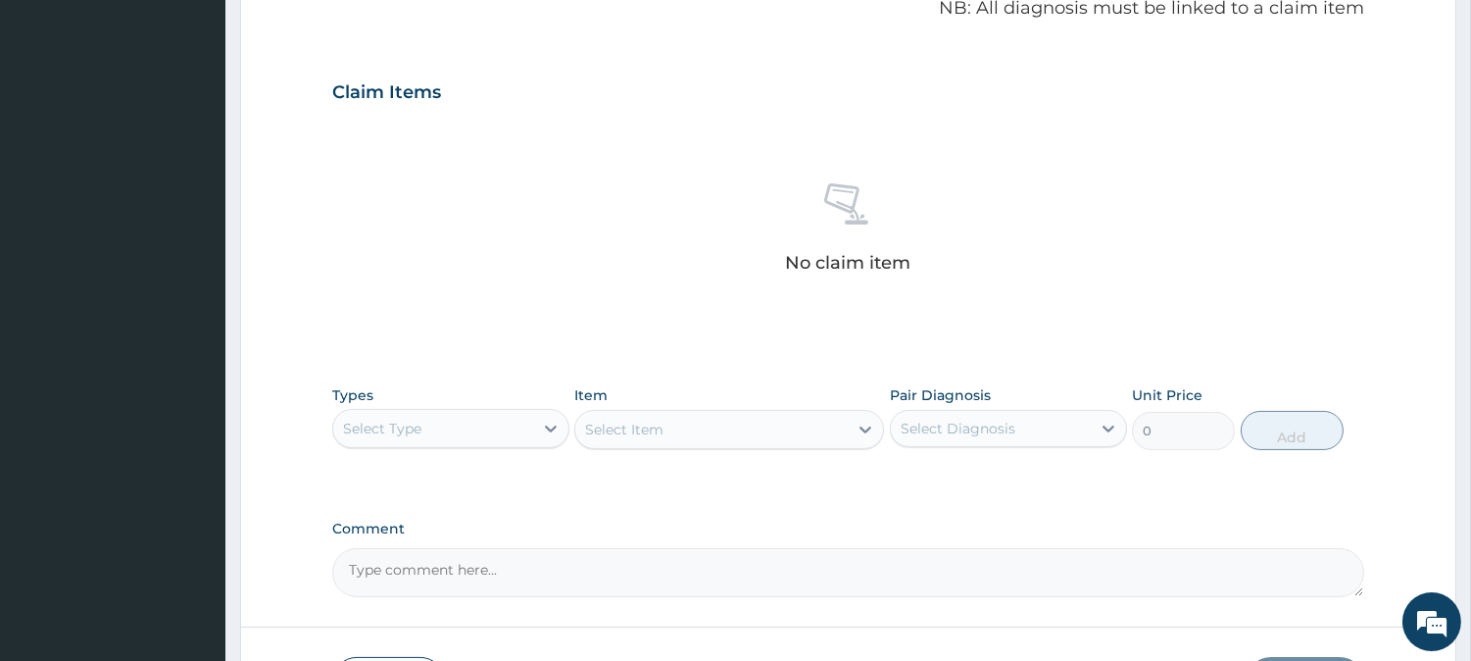
scroll to position [752, 0]
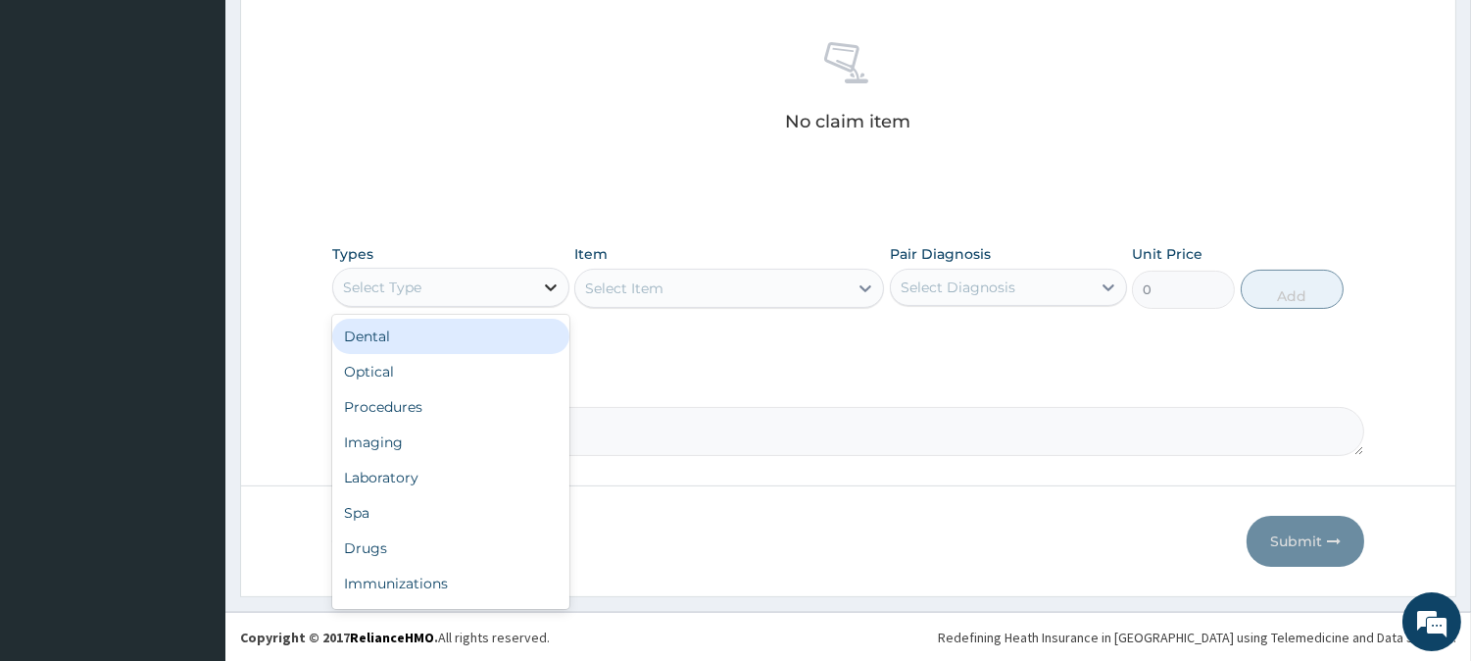
click at [553, 286] on icon at bounding box center [551, 287] width 12 height 7
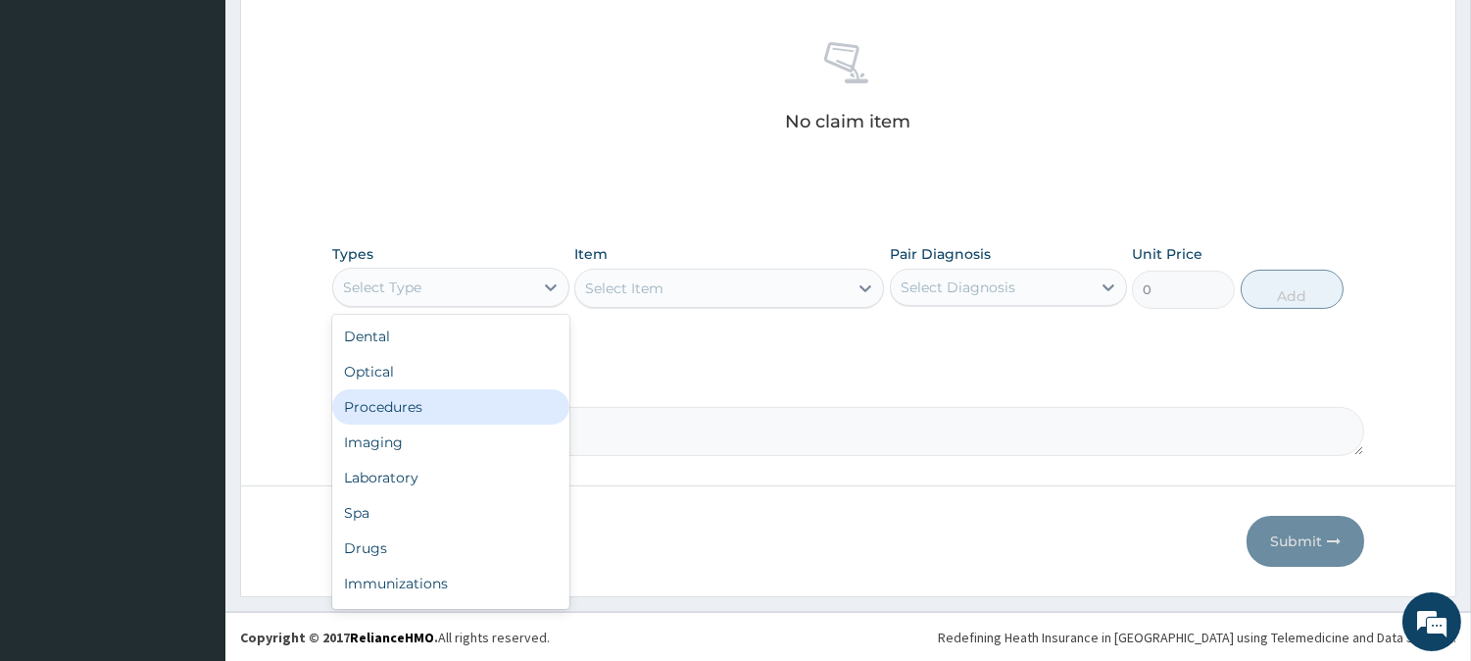
click at [415, 407] on div "Procedures" at bounding box center [450, 406] width 237 height 35
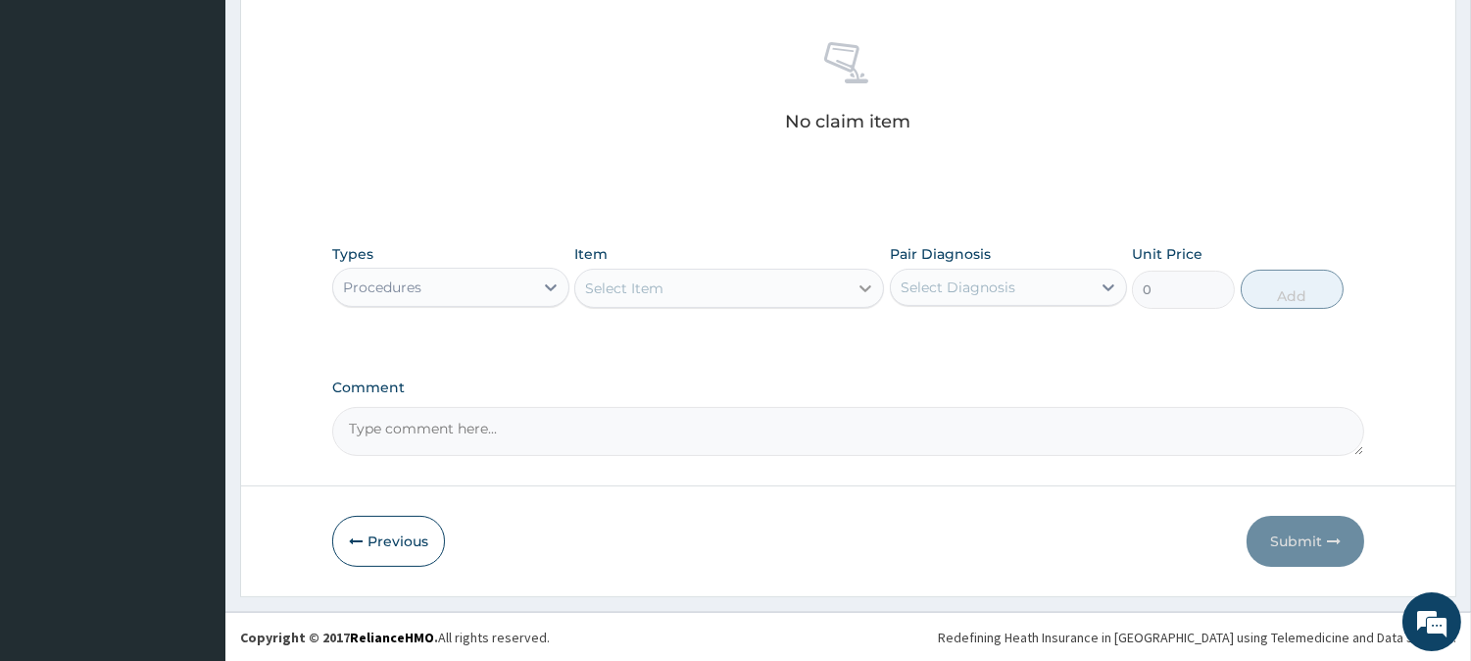
click at [858, 275] on div at bounding box center [865, 287] width 35 height 35
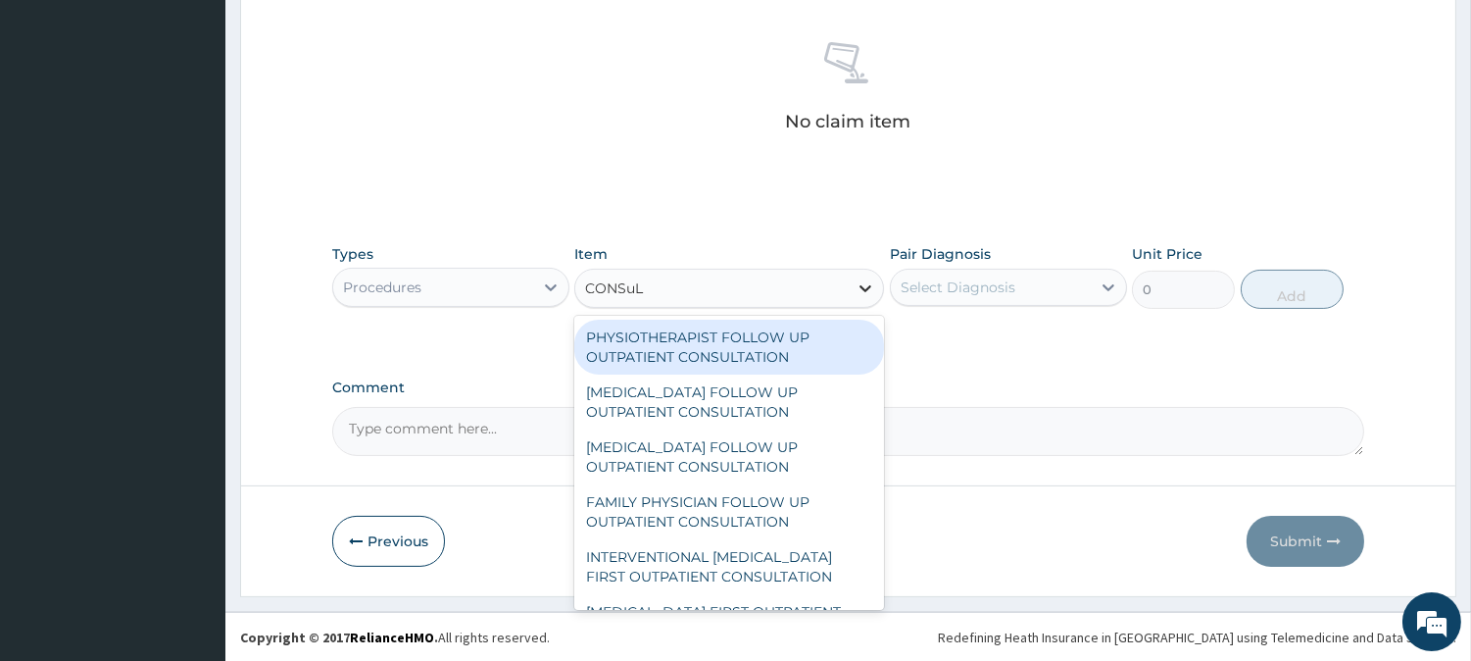
type input "CONSuLT"
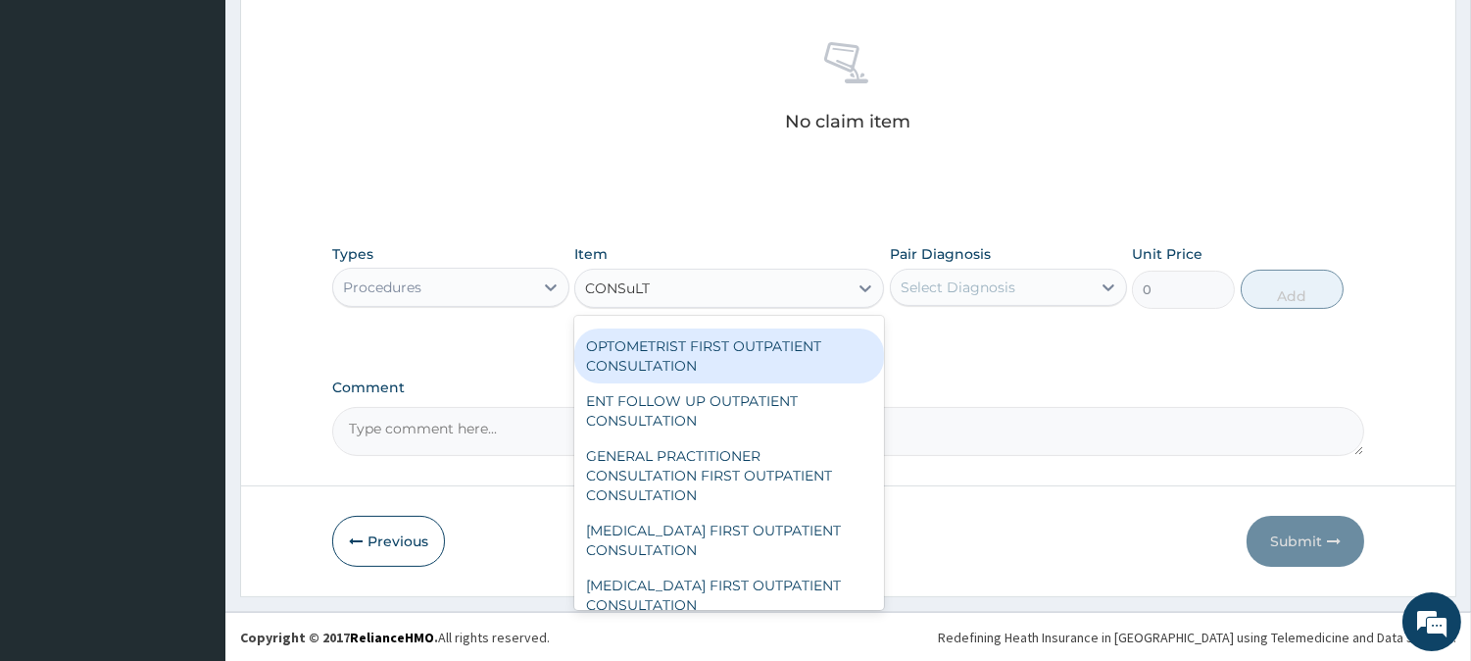
scroll to position [870, 0]
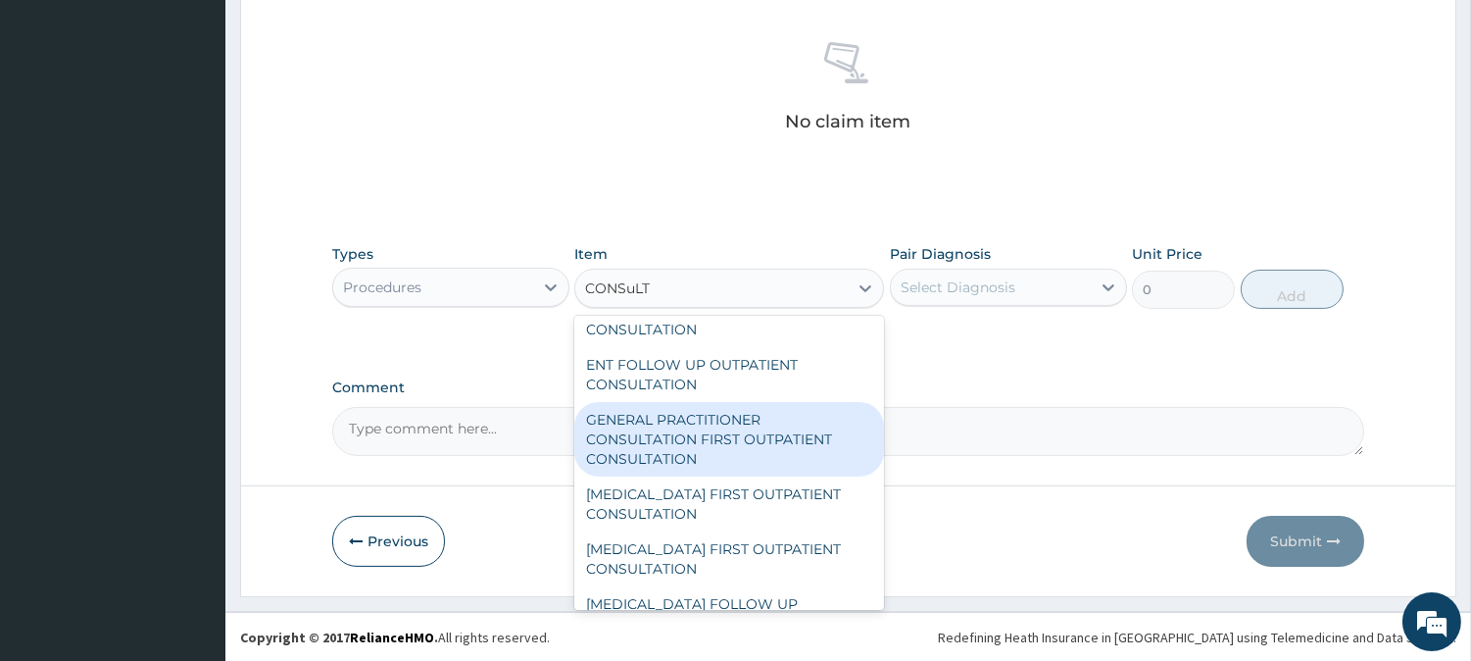
click at [717, 427] on div "GENERAL PRACTITIONER CONSULTATION FIRST OUTPATIENT CONSULTATION" at bounding box center [729, 439] width 310 height 74
type input "3000"
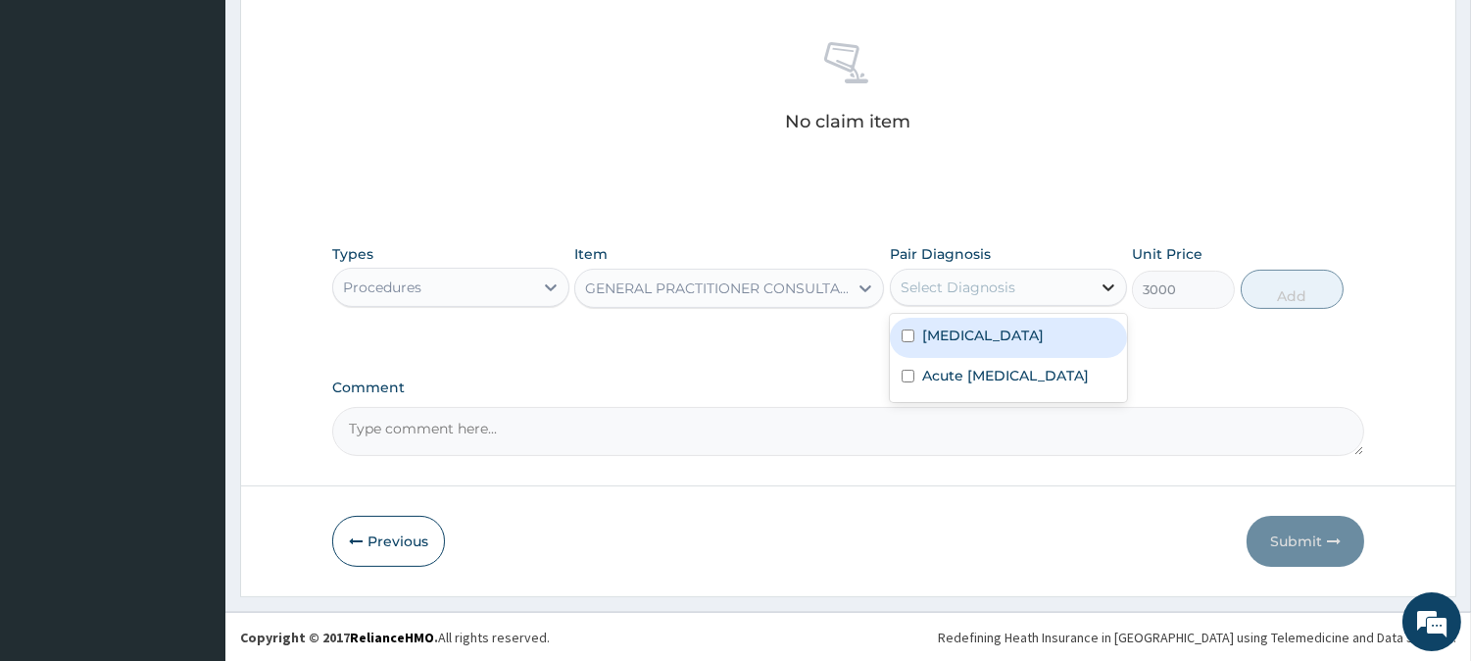
click at [1111, 289] on icon at bounding box center [1109, 287] width 20 height 20
click at [908, 329] on input "checkbox" at bounding box center [908, 335] width 13 height 13
checkbox input "true"
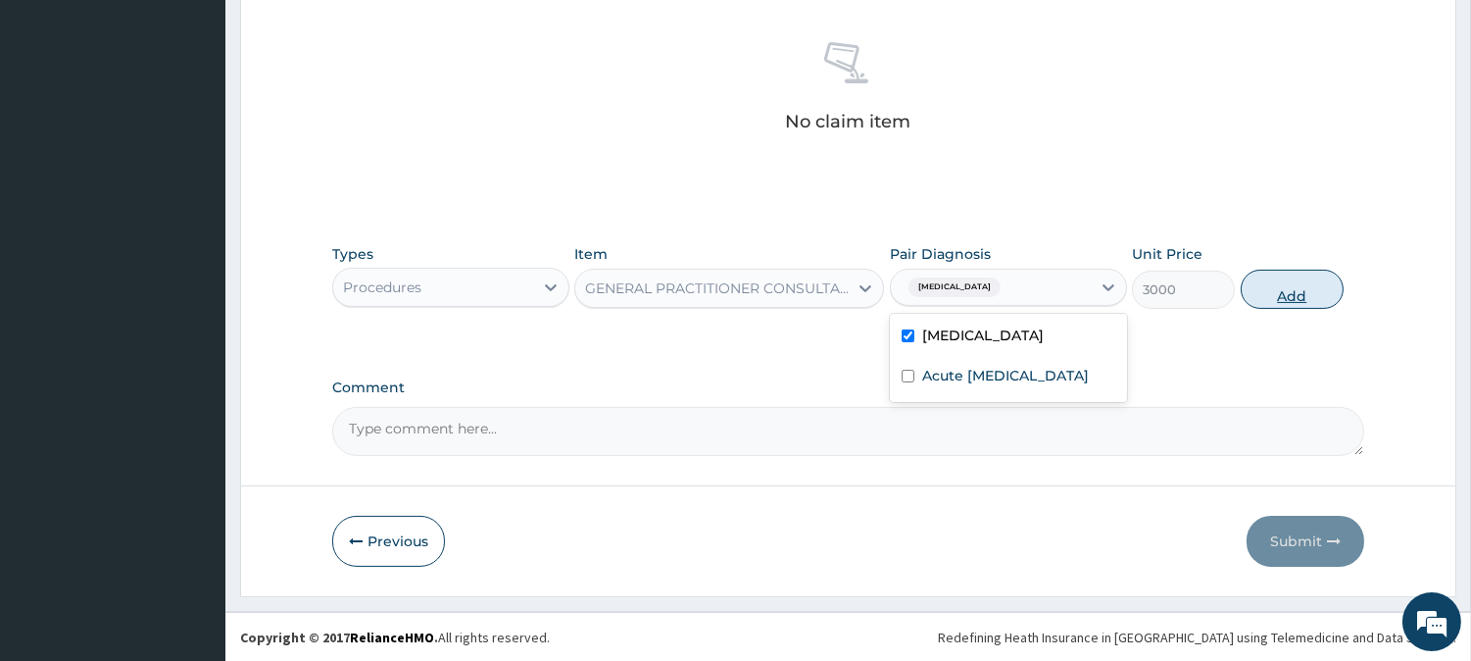
click at [1280, 296] on button "Add" at bounding box center [1292, 289] width 103 height 39
type input "0"
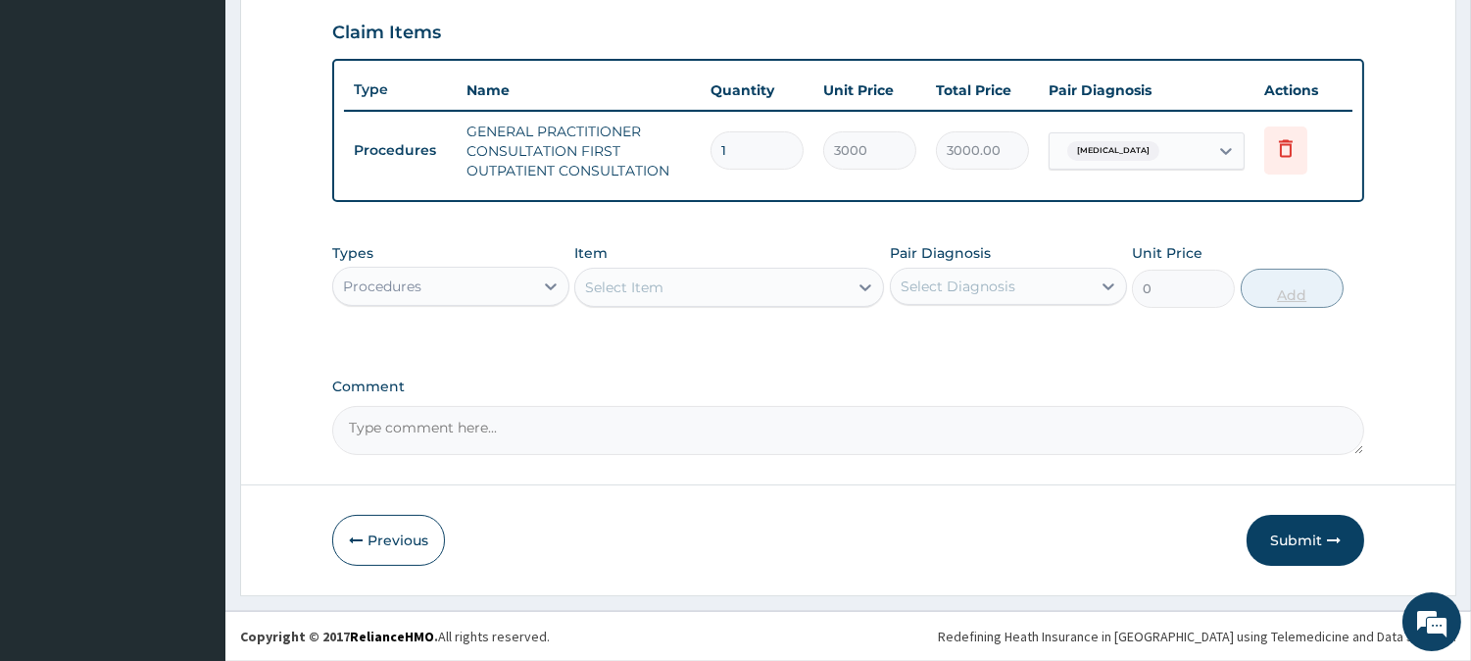
scroll to position [667, 0]
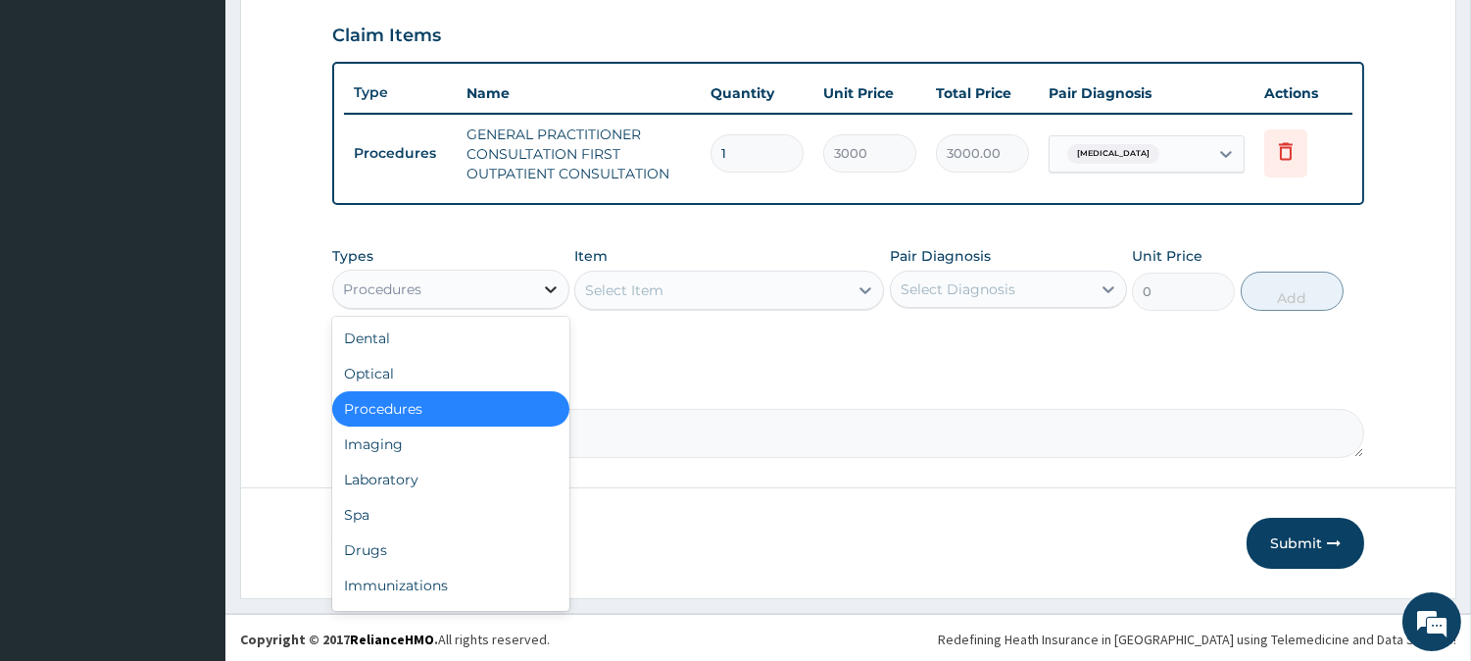
click at [542, 279] on icon at bounding box center [551, 289] width 20 height 20
click at [377, 545] on div "Drugs" at bounding box center [450, 549] width 237 height 35
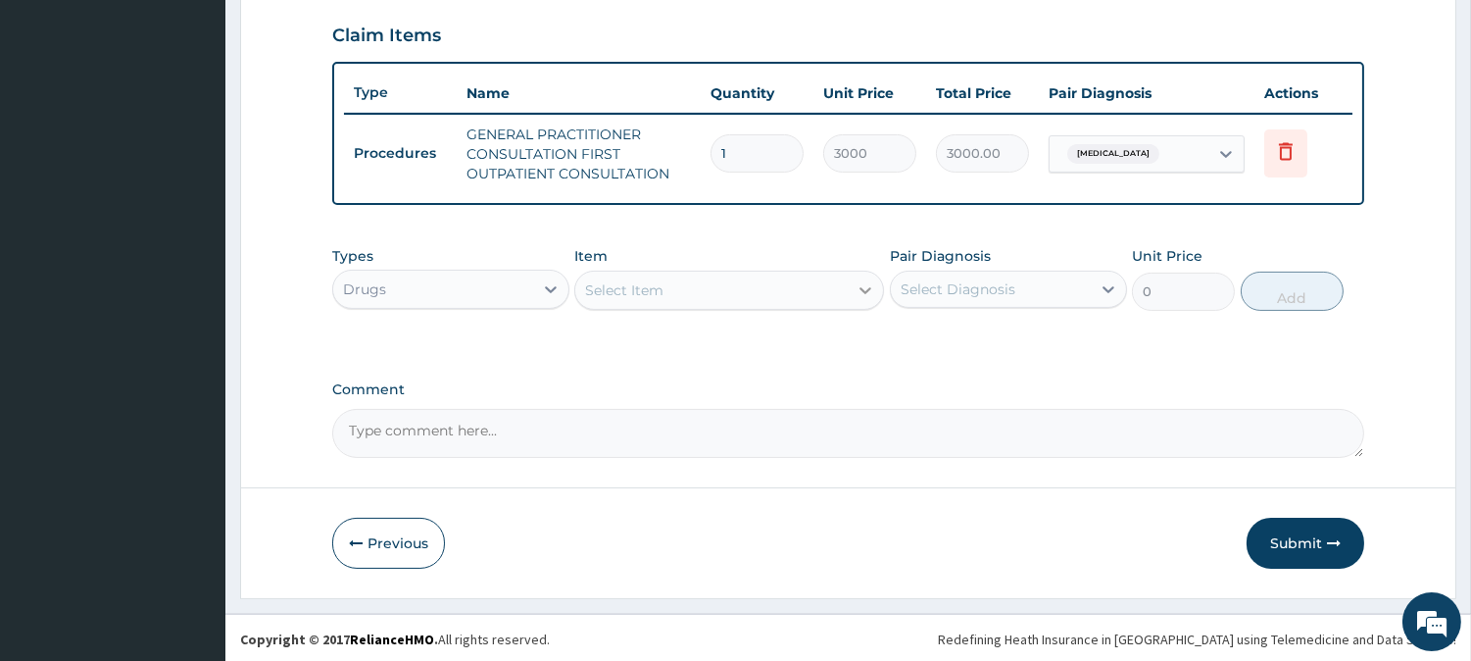
click at [860, 282] on icon at bounding box center [866, 290] width 20 height 20
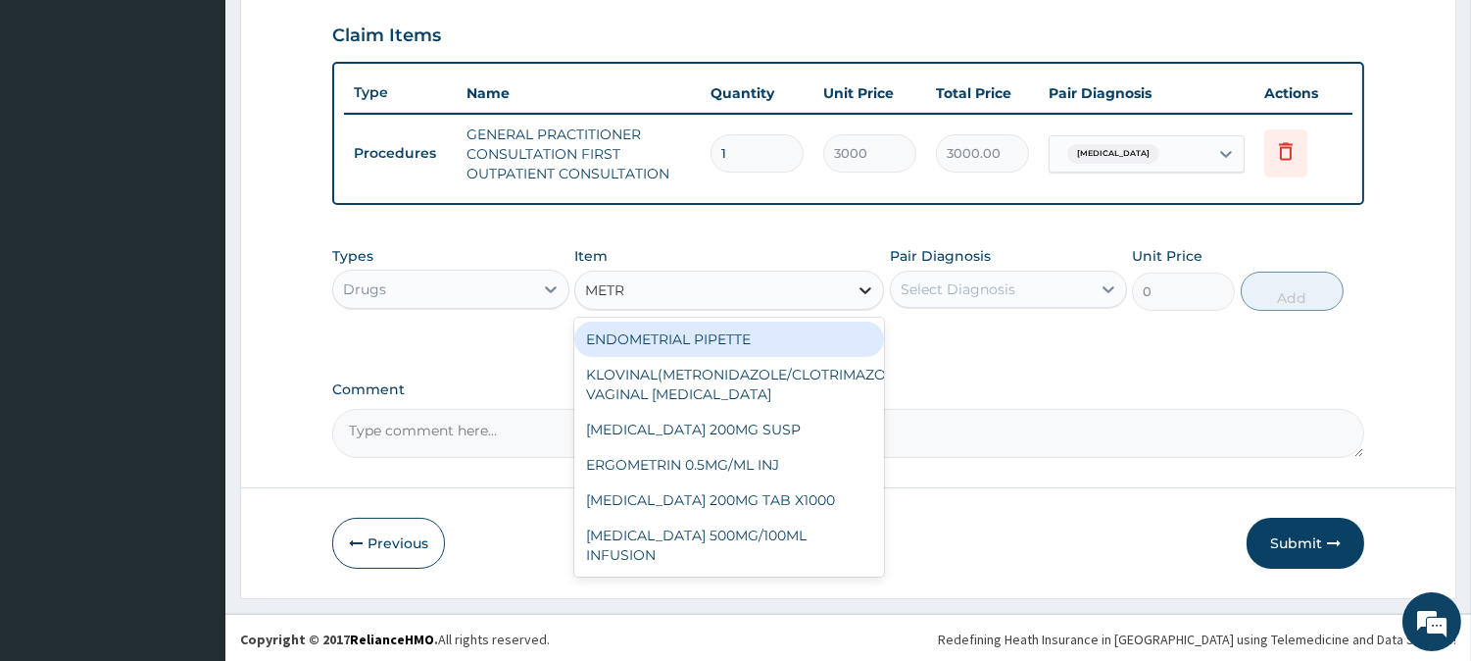
type input "METRO"
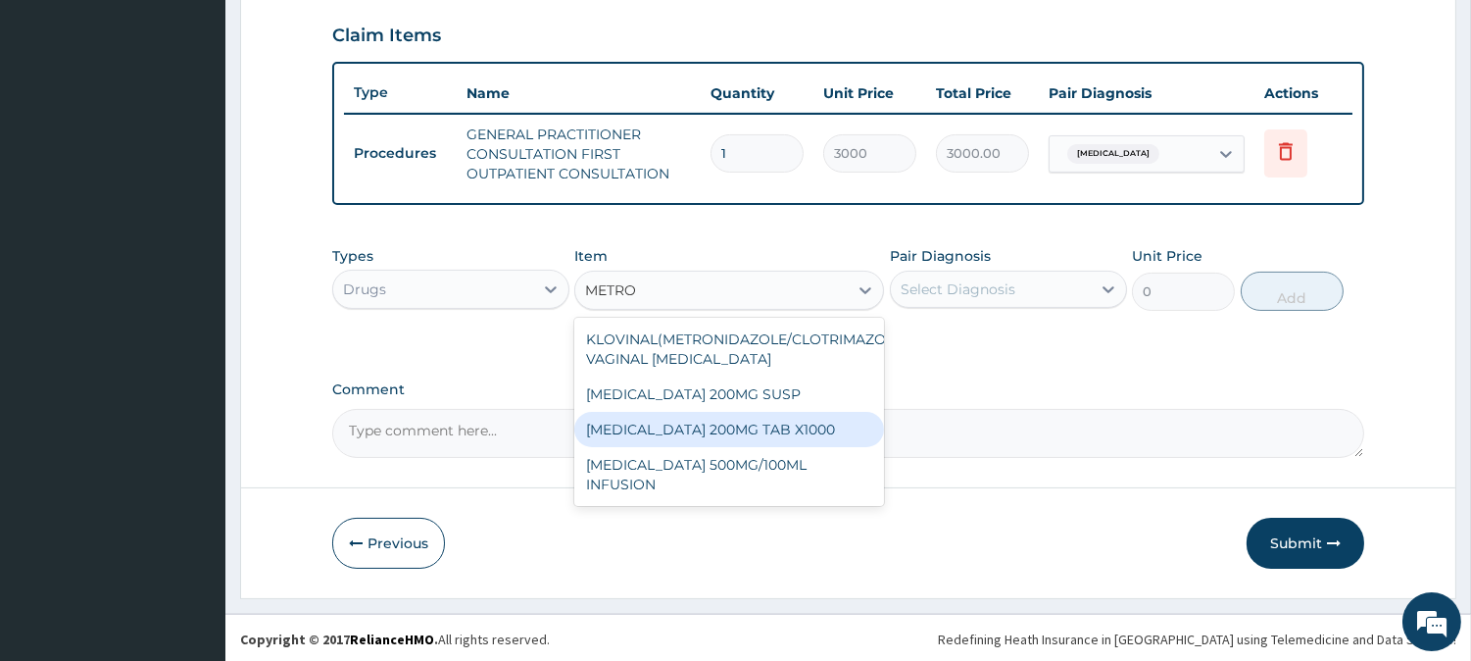
click at [735, 427] on div "[MEDICAL_DATA] 200MG TAB X1000" at bounding box center [729, 429] width 310 height 35
type input "52.5"
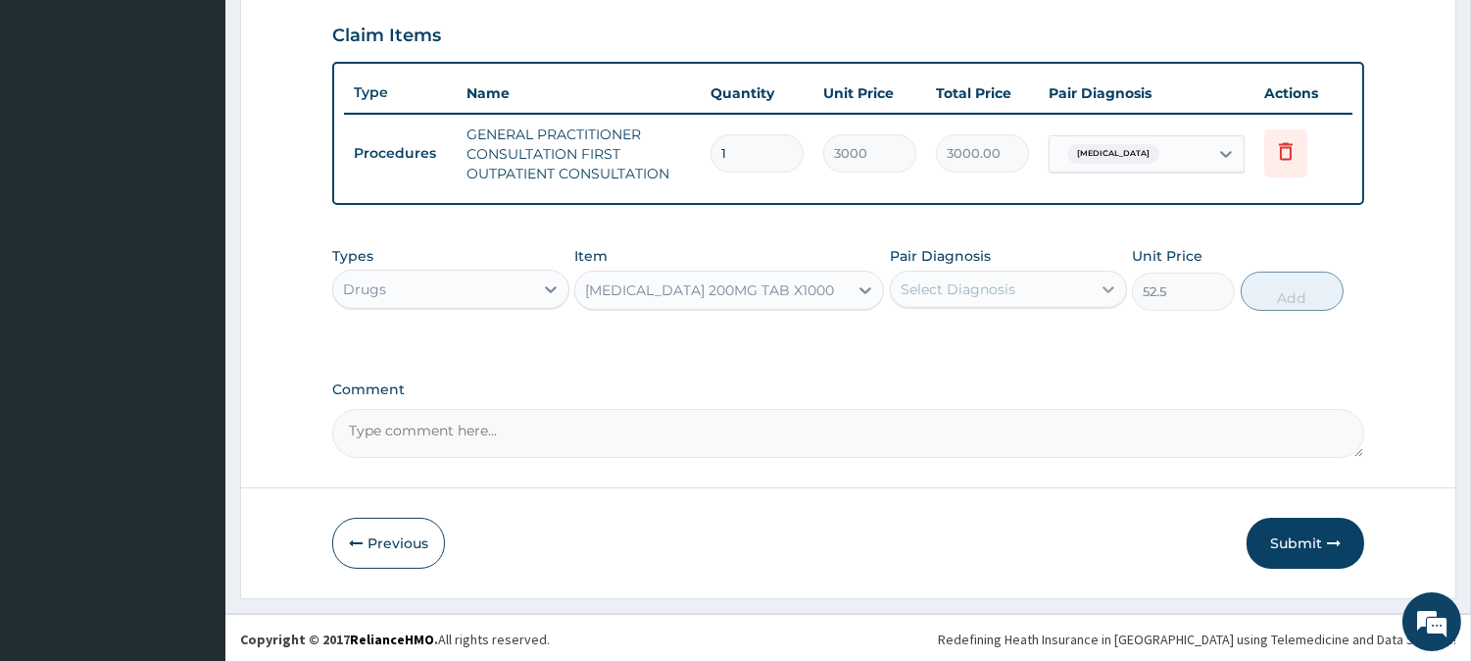
click at [1100, 284] on icon at bounding box center [1109, 289] width 20 height 20
click at [784, 333] on div "Types Drugs Item [MEDICAL_DATA] 200MG TAB X1000 Pair Diagnosis Select Diagnosis…" at bounding box center [848, 293] width 1032 height 114
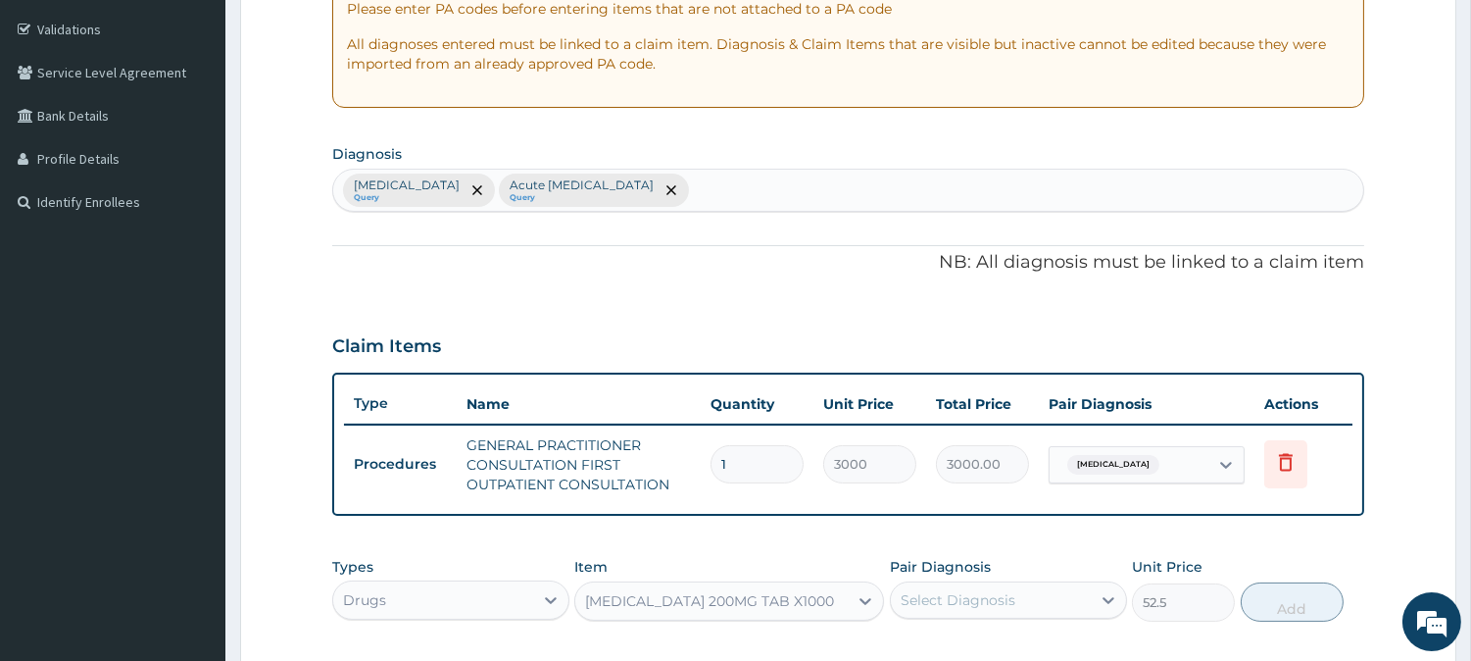
scroll to position [340, 0]
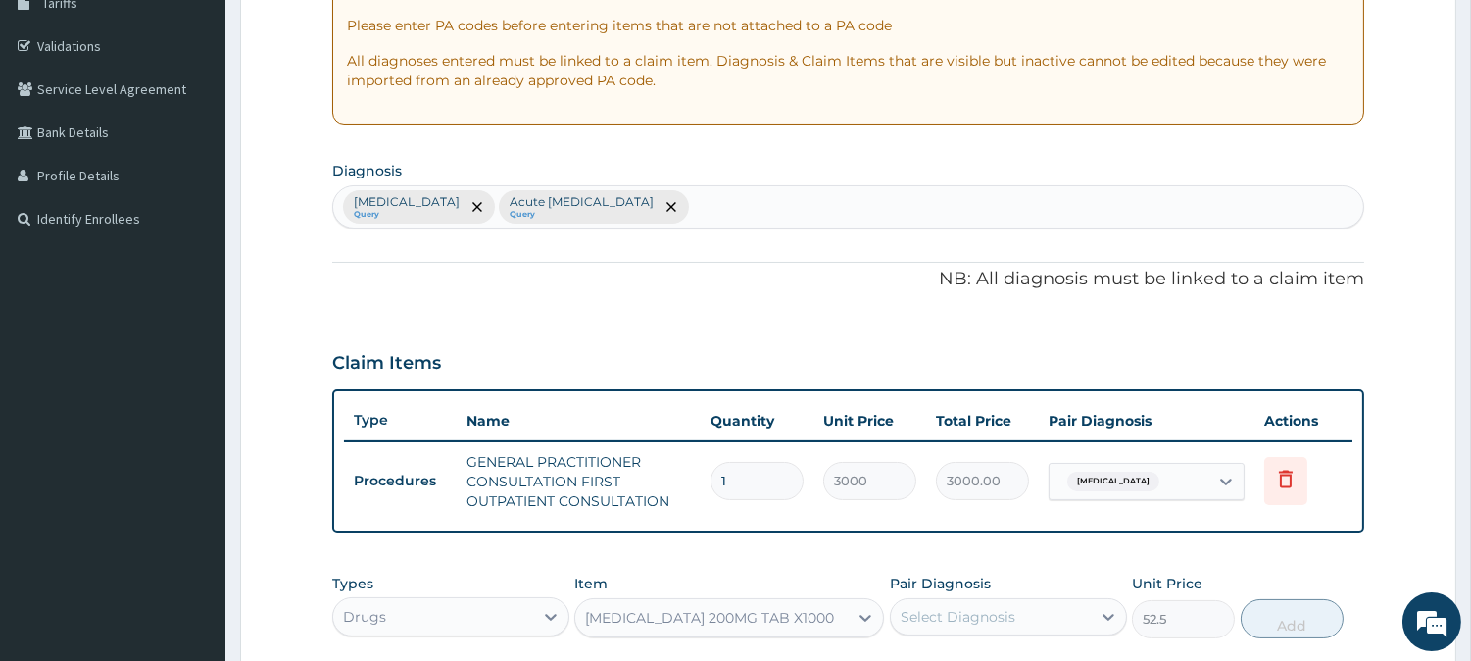
click at [731, 212] on div "[MEDICAL_DATA] Query Acute [MEDICAL_DATA] Query" at bounding box center [848, 206] width 1030 height 41
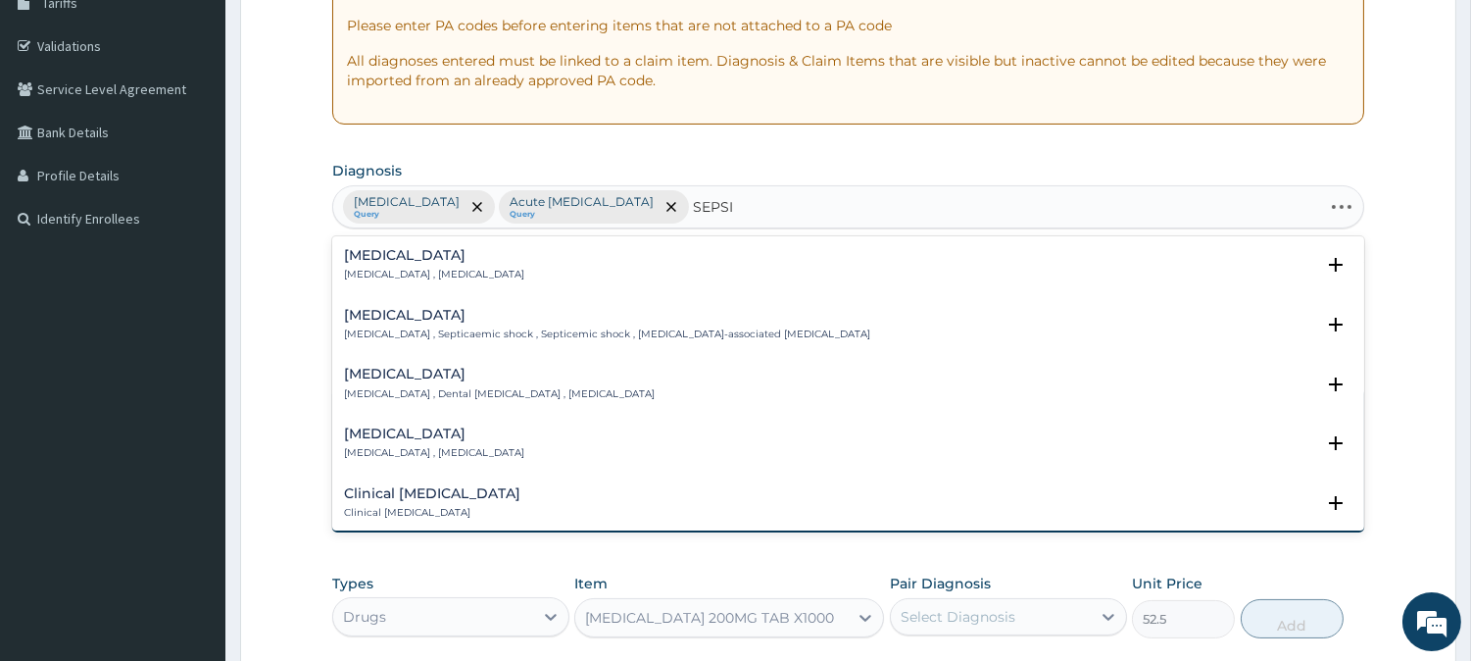
type input "[MEDICAL_DATA]"
click at [372, 258] on h4 "[MEDICAL_DATA]" at bounding box center [434, 255] width 180 height 15
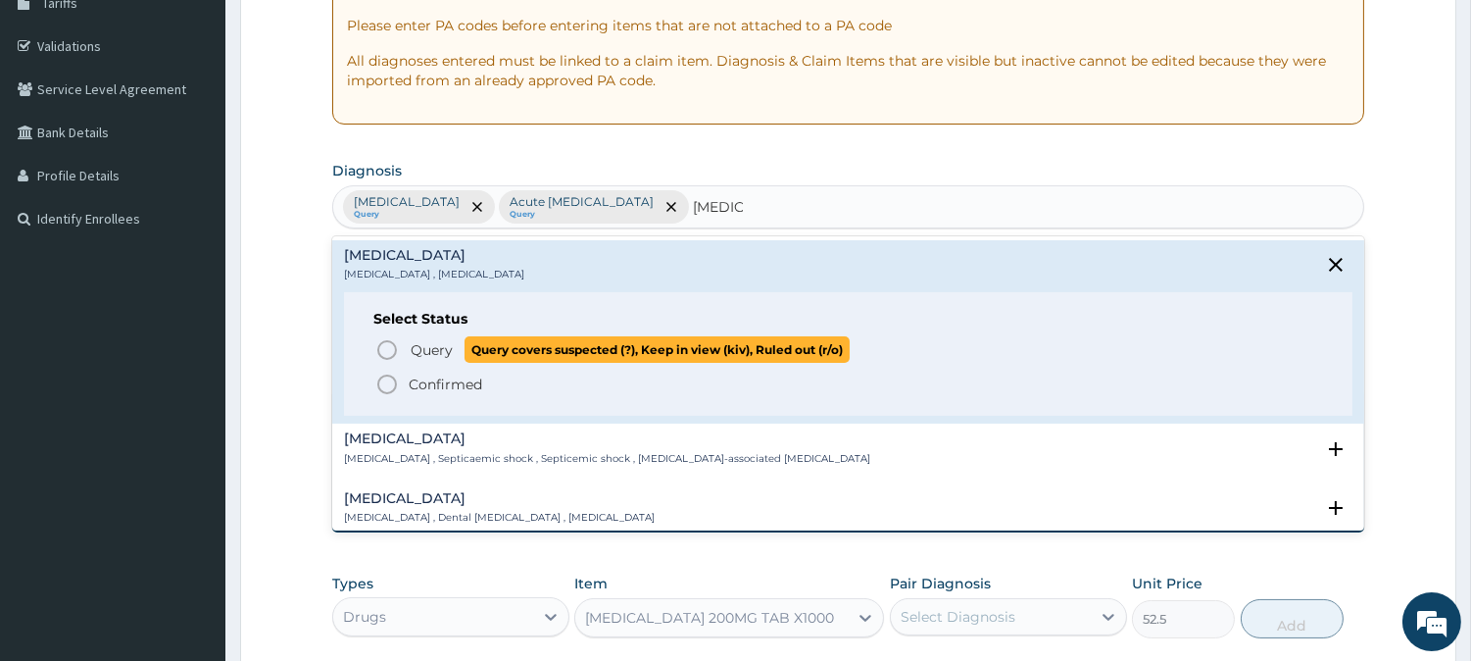
click at [384, 345] on icon "status option query" at bounding box center [387, 350] width 24 height 24
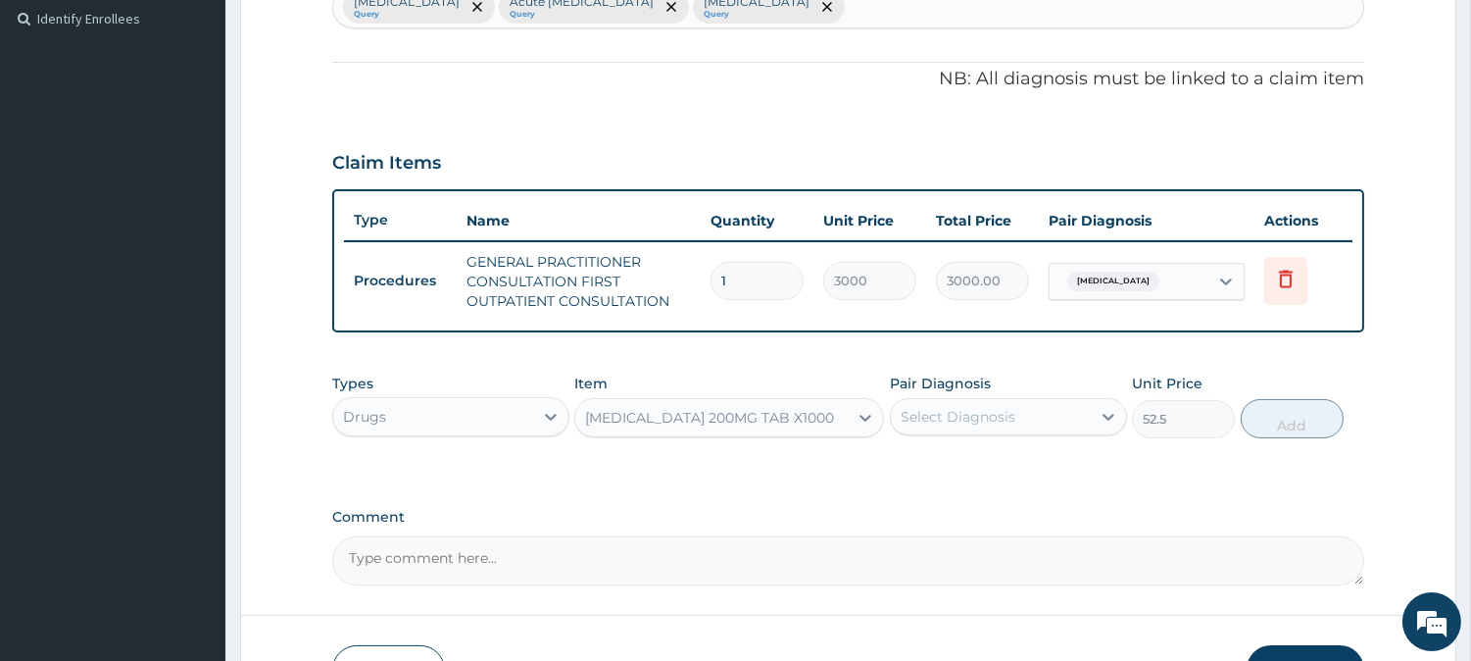
scroll to position [667, 0]
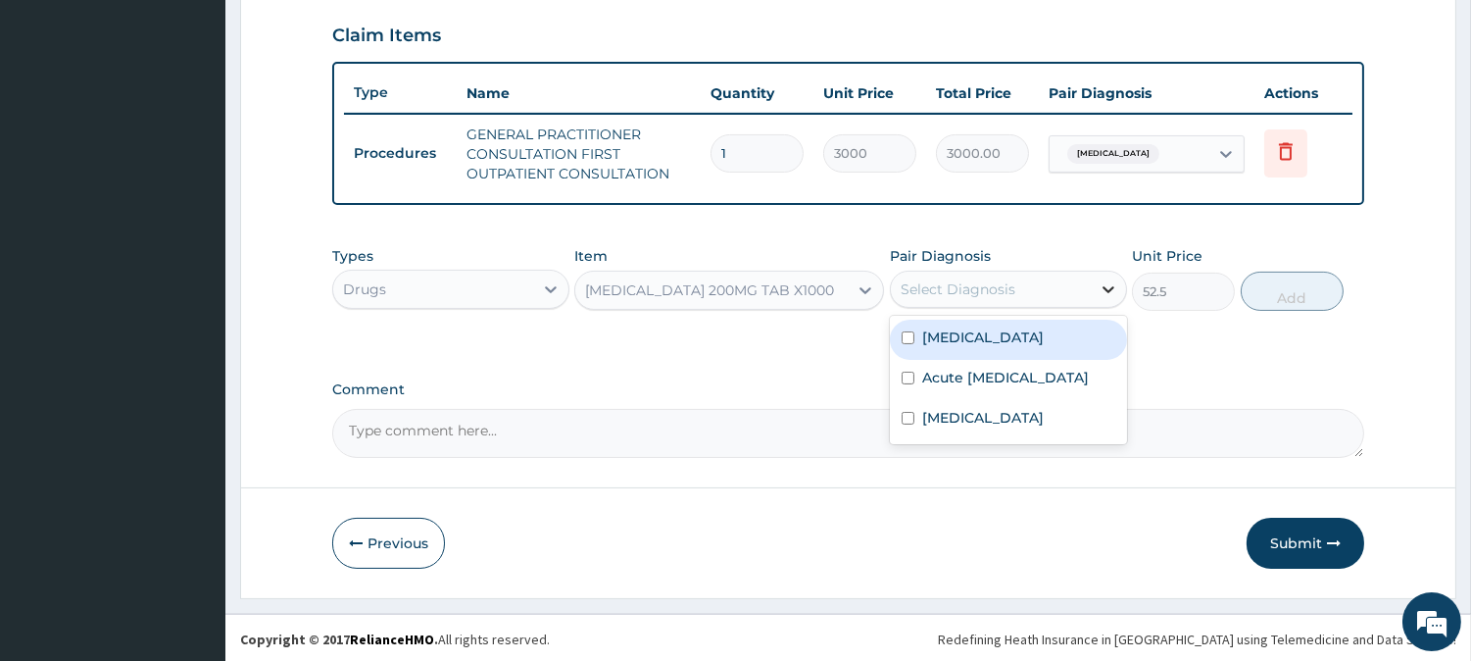
click at [1102, 282] on icon at bounding box center [1109, 289] width 20 height 20
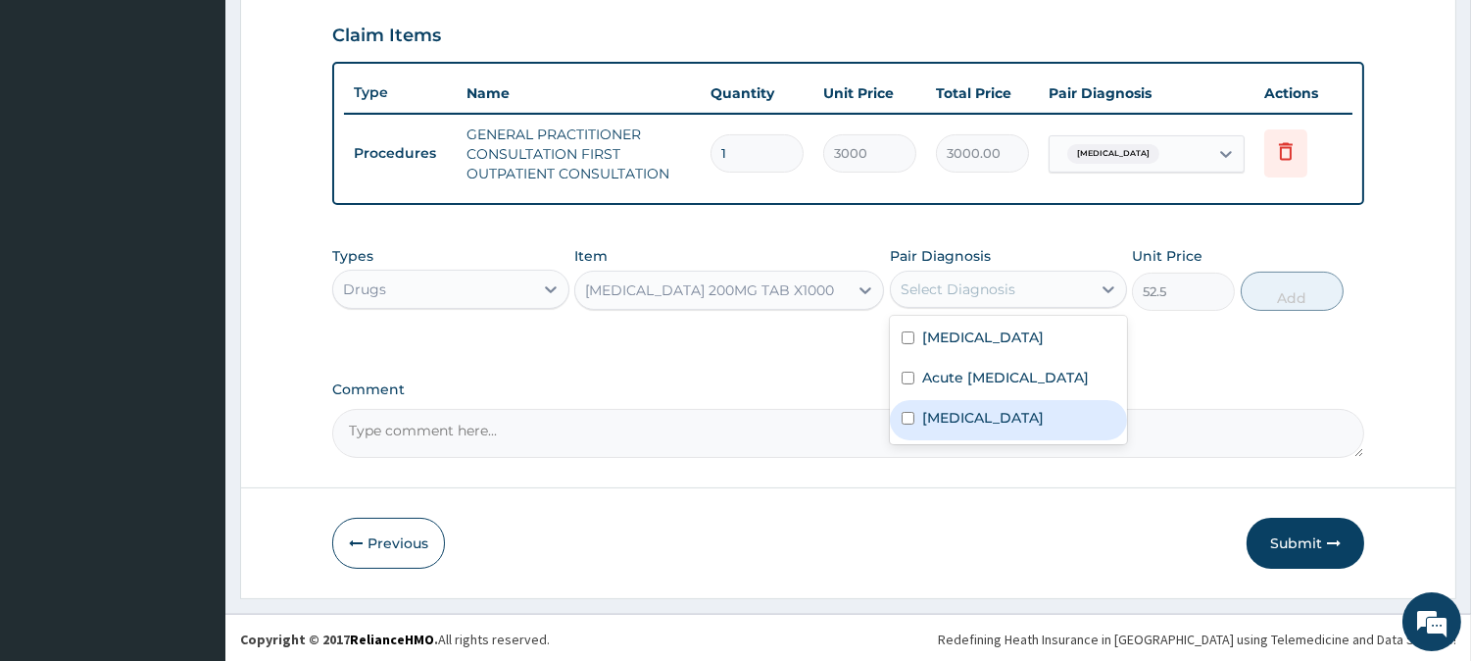
click at [897, 437] on div "[MEDICAL_DATA]" at bounding box center [1008, 420] width 237 height 40
checkbox input "true"
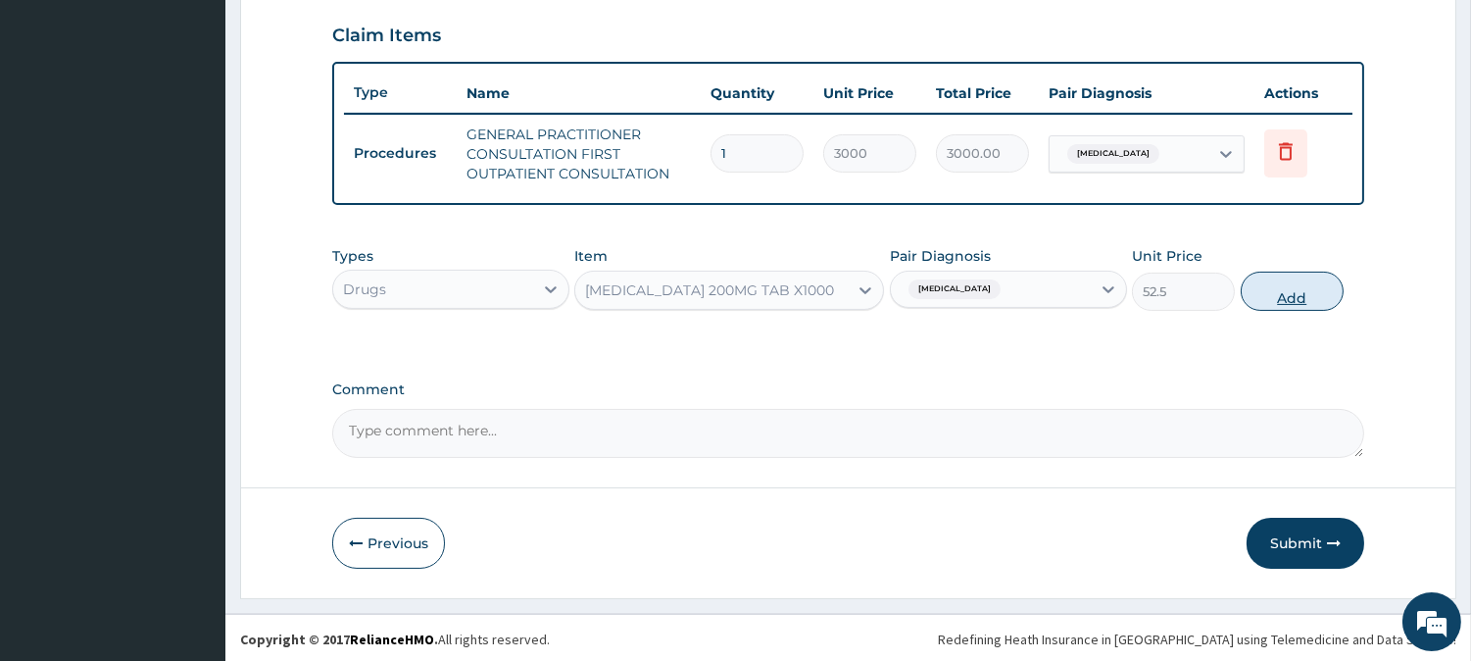
click at [1275, 297] on button "Add" at bounding box center [1292, 290] width 103 height 39
type input "0"
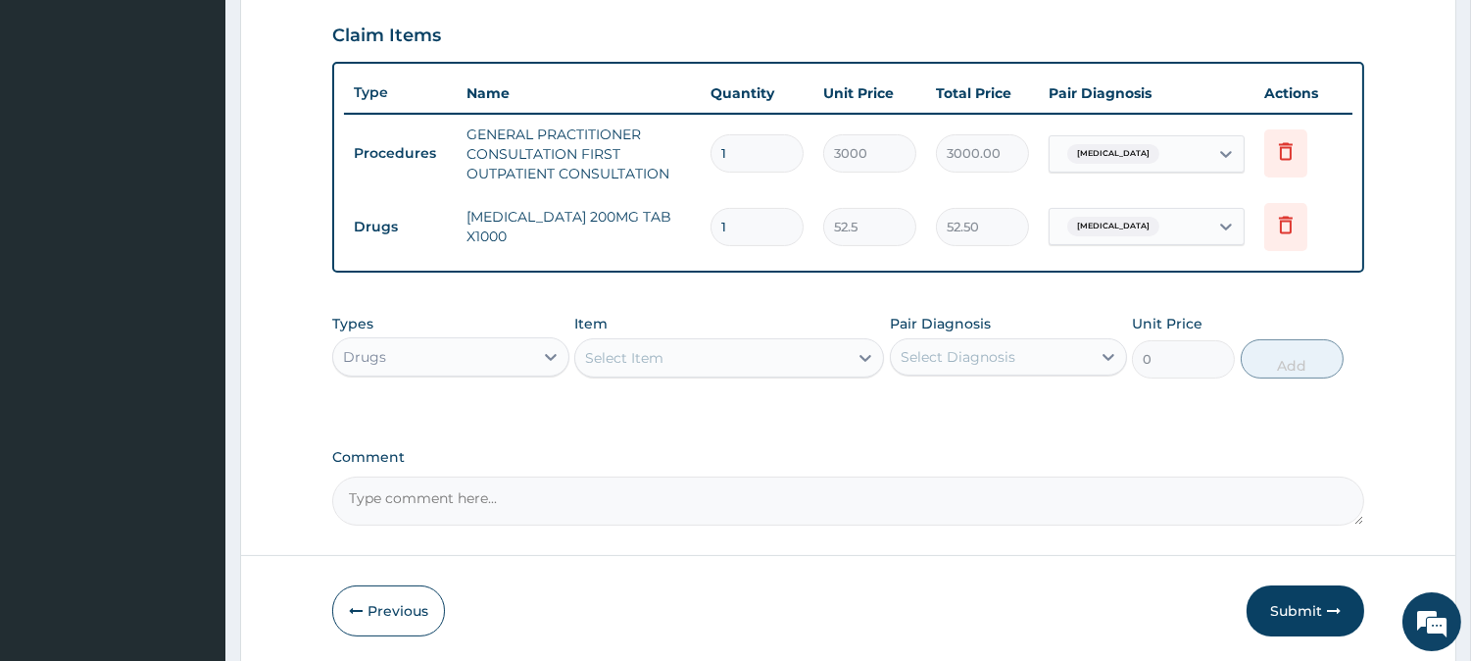
type input "0.00"
type input "0"
type input "2"
type input "105.00"
type input "20"
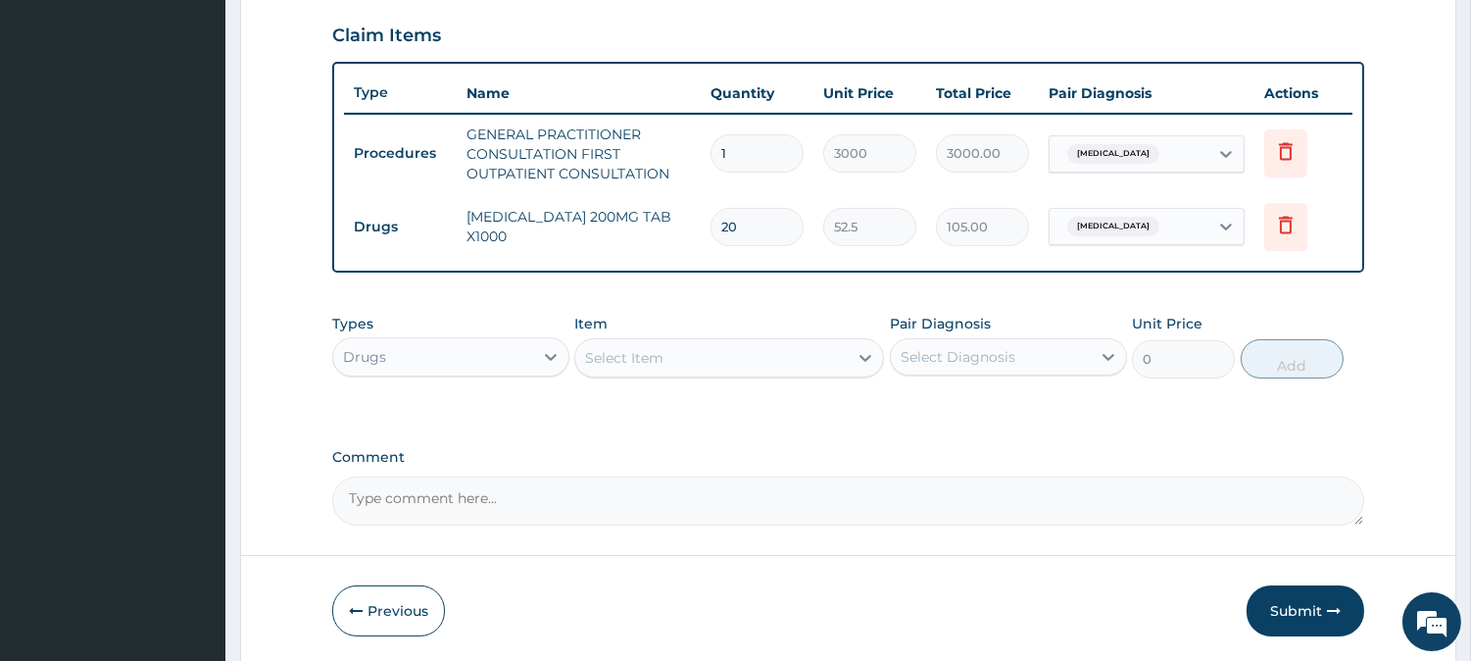
type input "1050.00"
type input "20"
click at [857, 357] on icon at bounding box center [866, 358] width 20 height 20
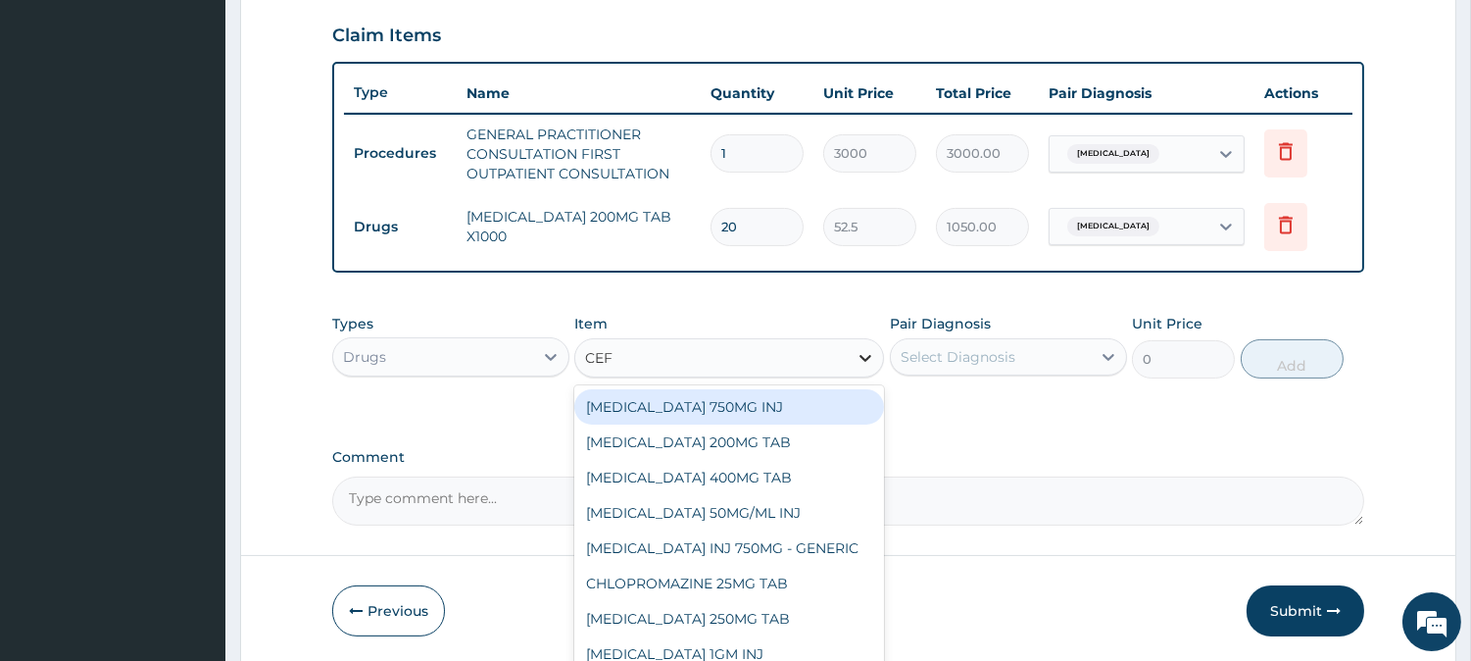
type input "CEFT"
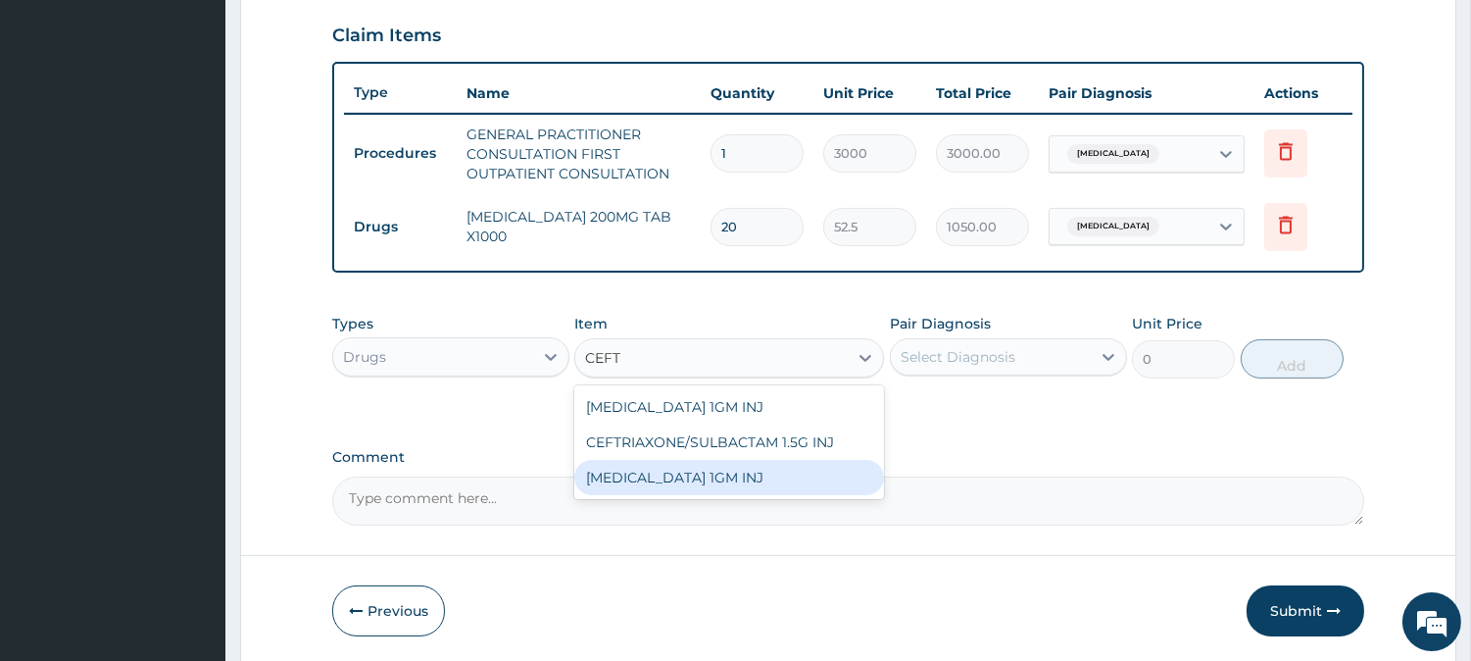
click at [680, 475] on div "[MEDICAL_DATA] 1GM INJ" at bounding box center [729, 477] width 310 height 35
type input "1400"
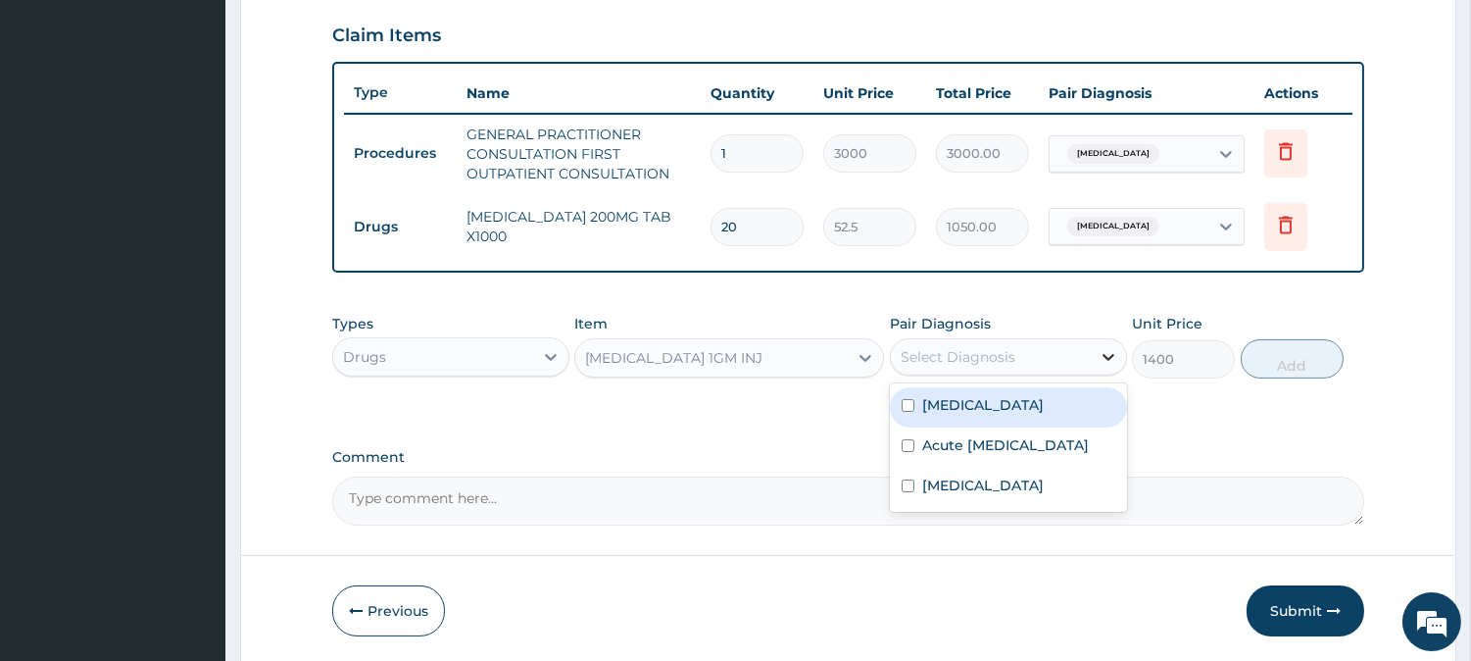
click at [1107, 355] on icon at bounding box center [1109, 357] width 20 height 20
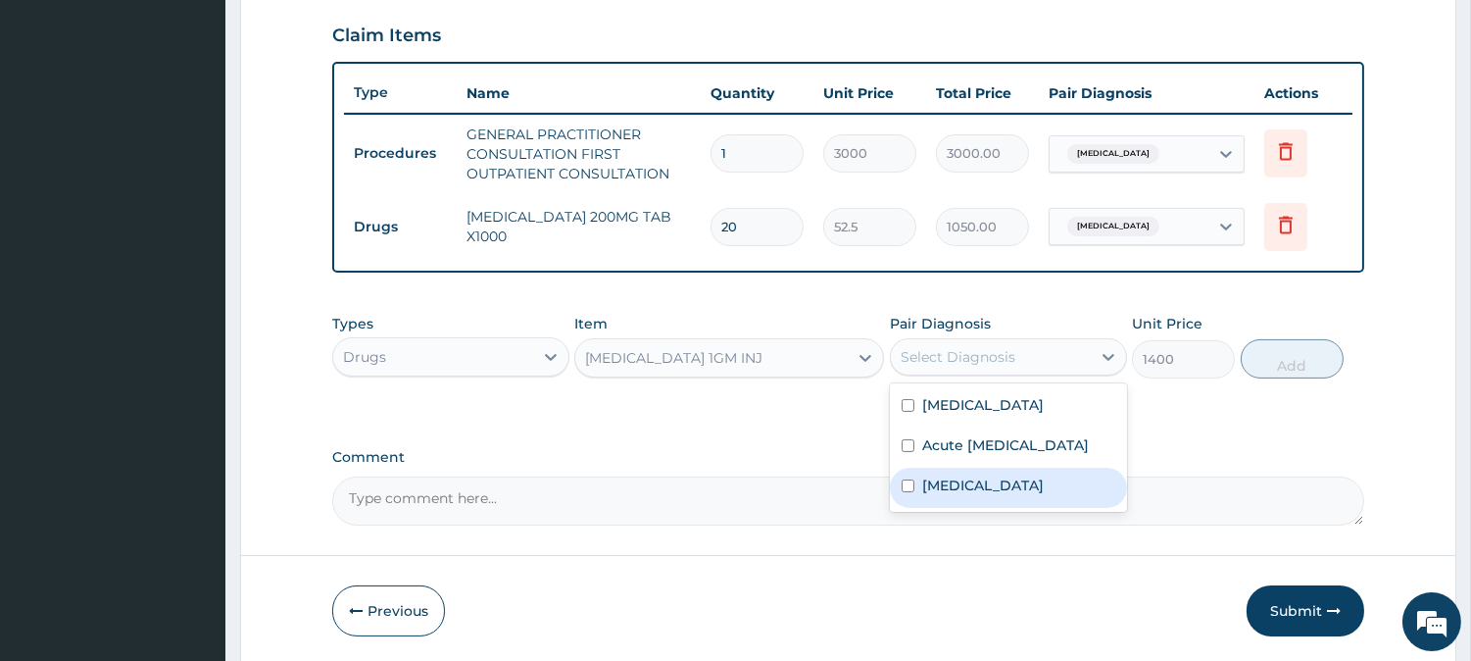
click at [907, 492] on input "checkbox" at bounding box center [908, 485] width 13 height 13
checkbox input "true"
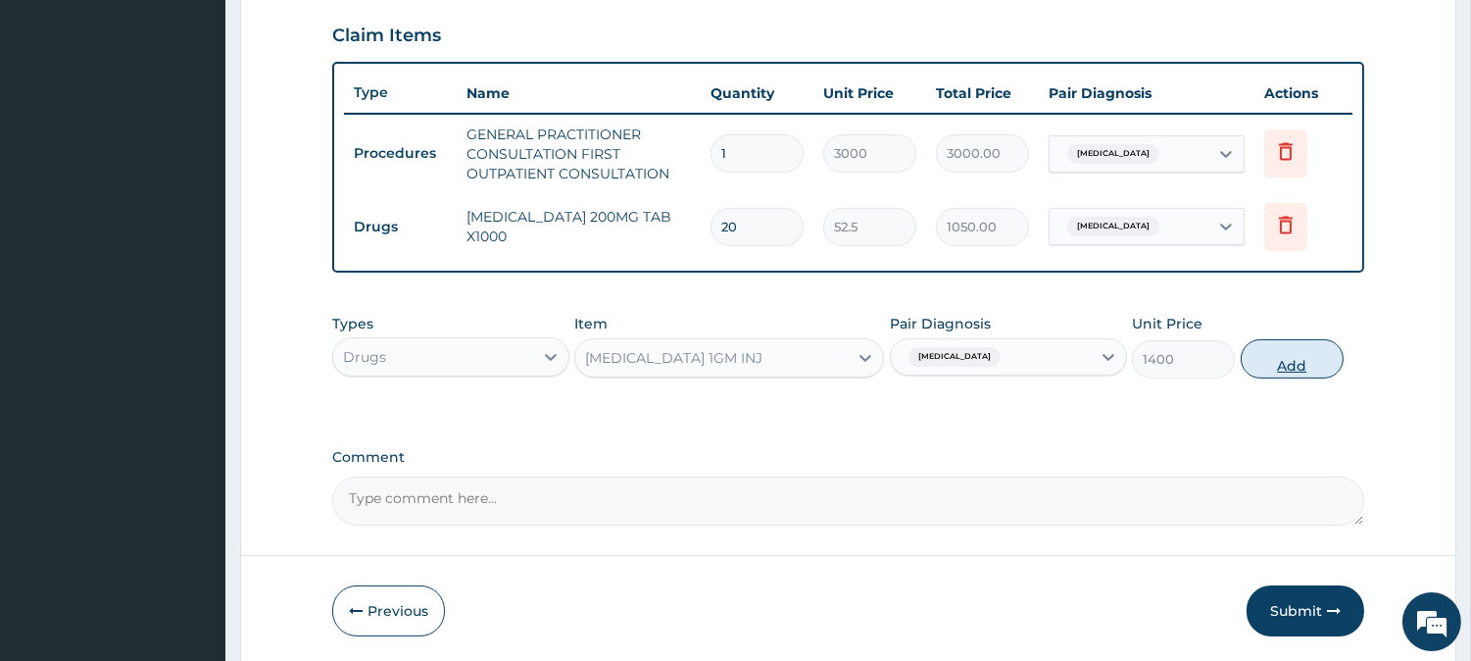
click at [1305, 365] on button "Add" at bounding box center [1292, 358] width 103 height 39
type input "0"
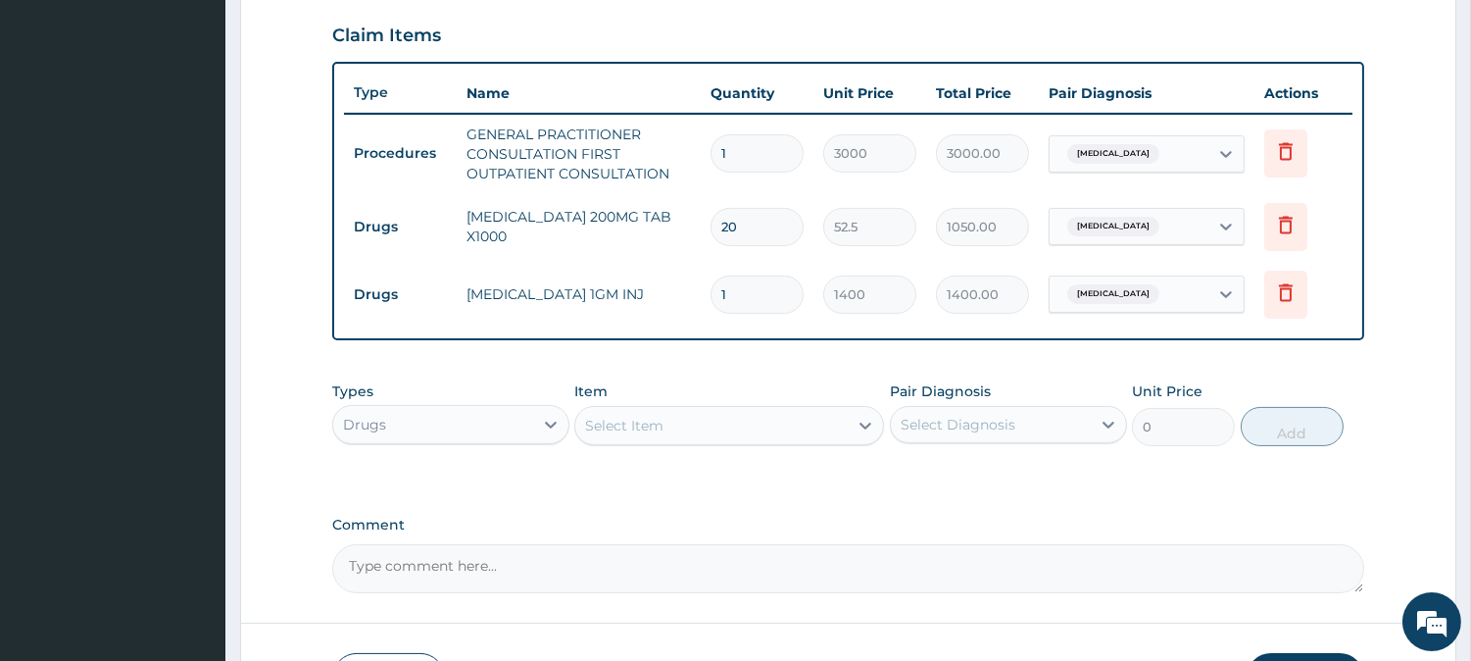
type input "0.00"
type input "3"
type input "4200.00"
type input "3"
click at [866, 419] on icon at bounding box center [866, 426] width 20 height 20
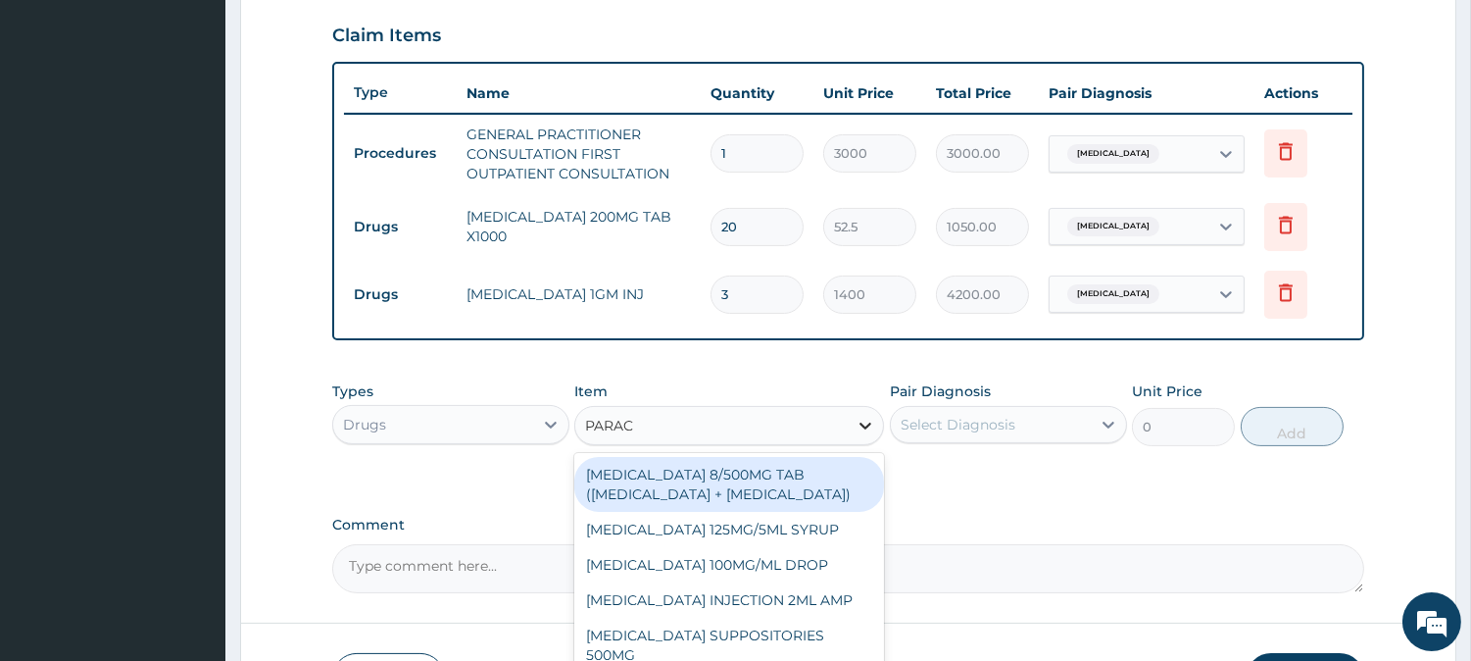
type input "PARACE"
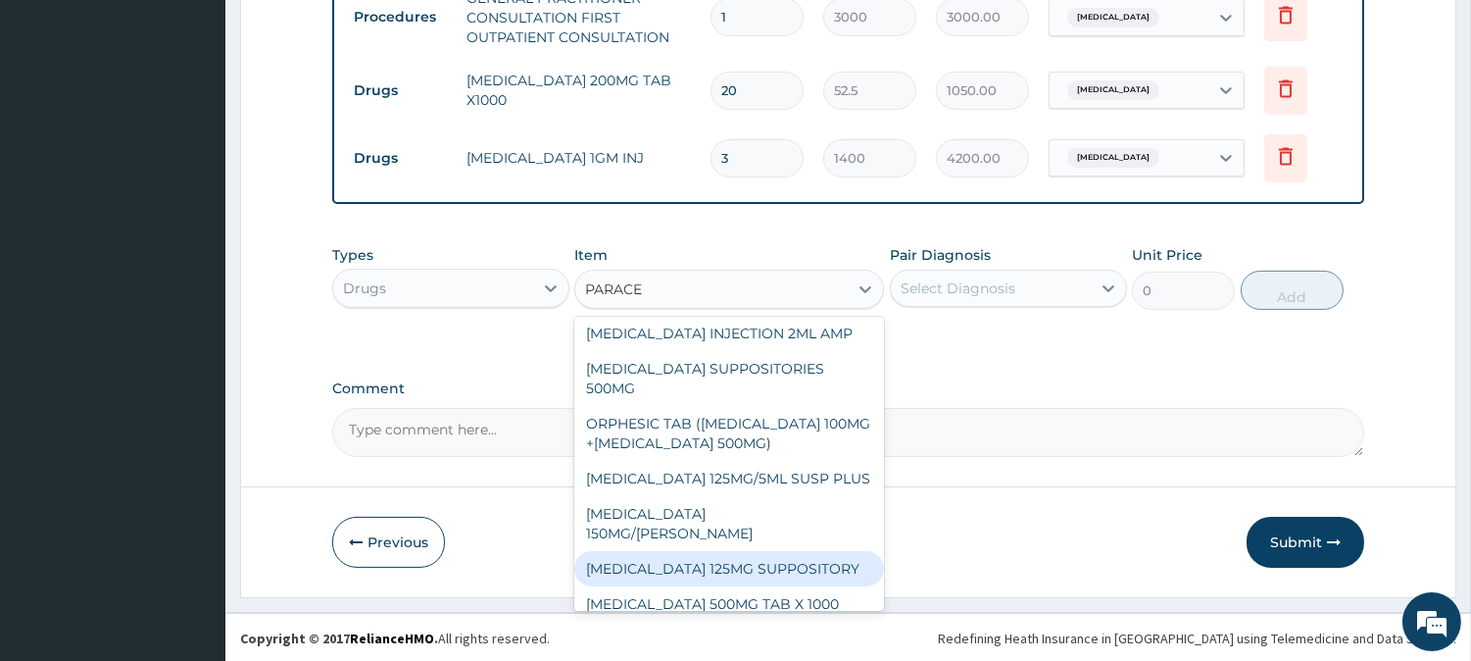
scroll to position [164, 0]
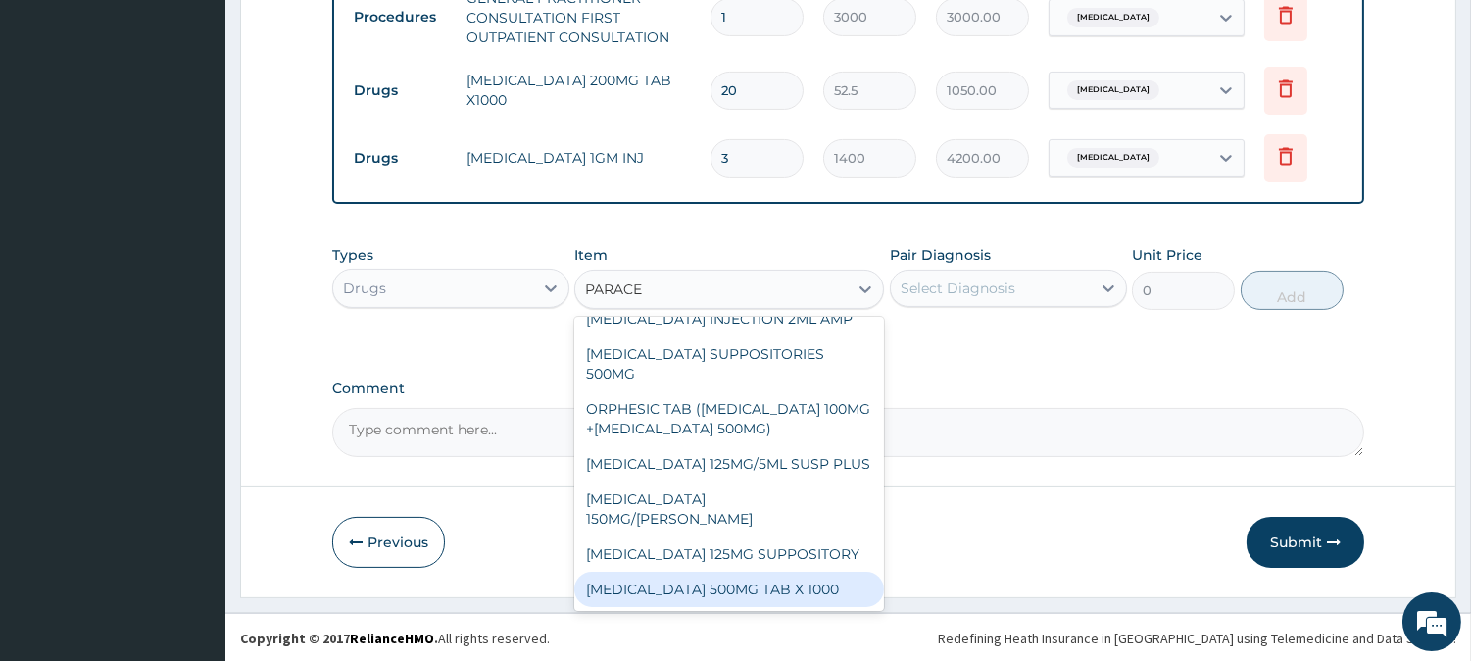
click at [784, 593] on div "[MEDICAL_DATA] 500MG TAB X 1000" at bounding box center [729, 588] width 310 height 35
type input "11.02499961853027"
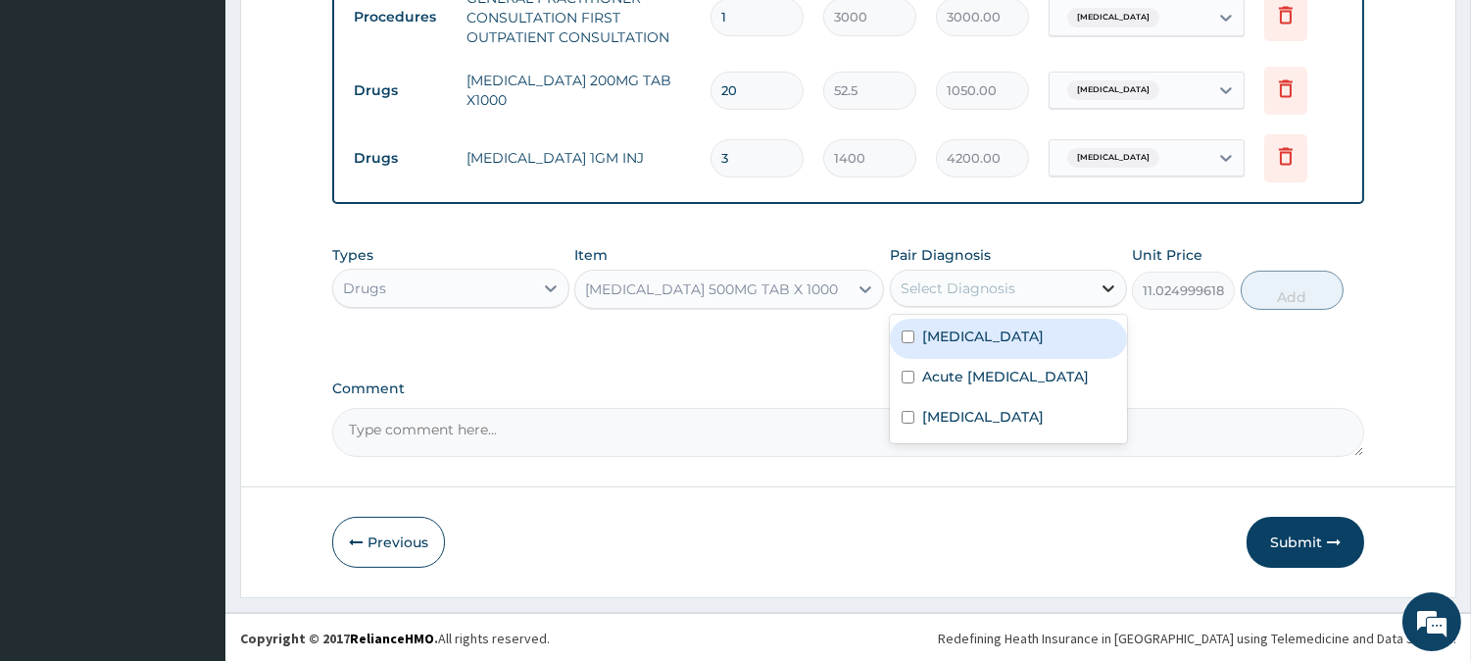
click at [1103, 284] on icon at bounding box center [1109, 288] width 20 height 20
click at [904, 330] on input "checkbox" at bounding box center [908, 336] width 13 height 13
checkbox input "true"
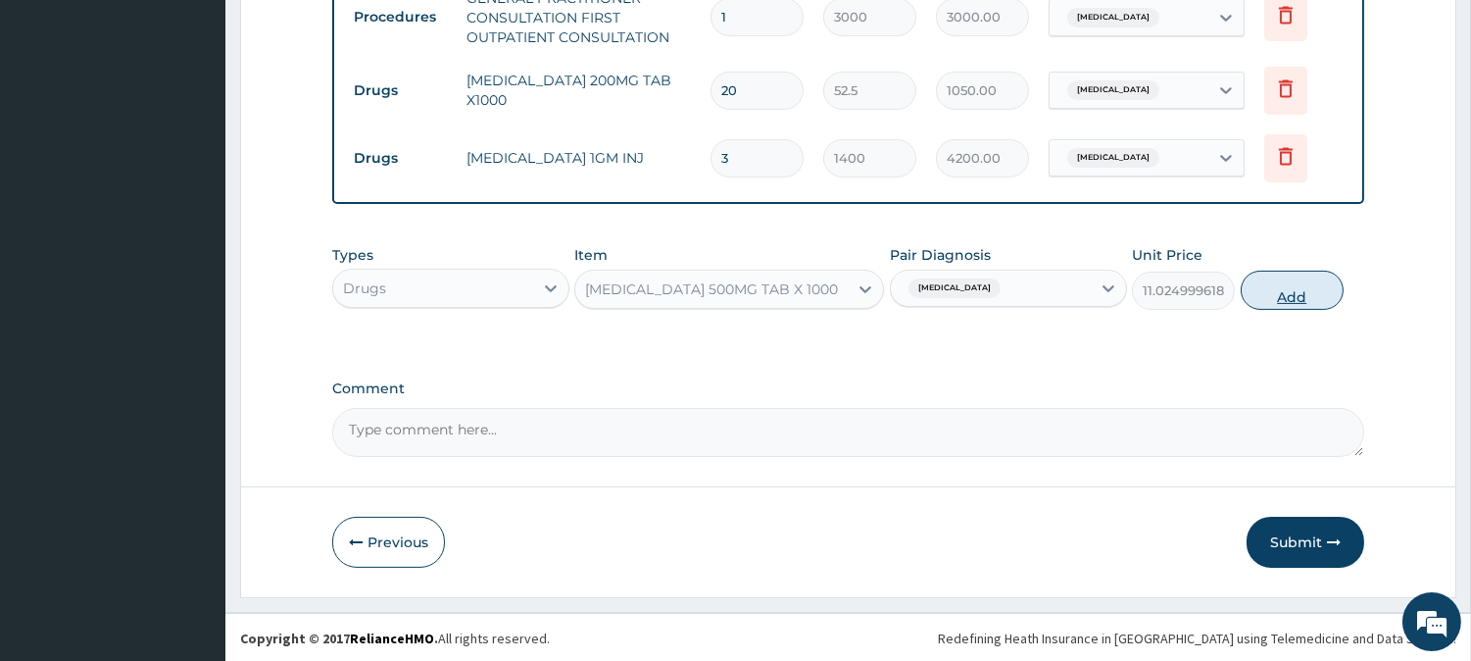
click at [1281, 300] on button "Add" at bounding box center [1292, 289] width 103 height 39
type input "0"
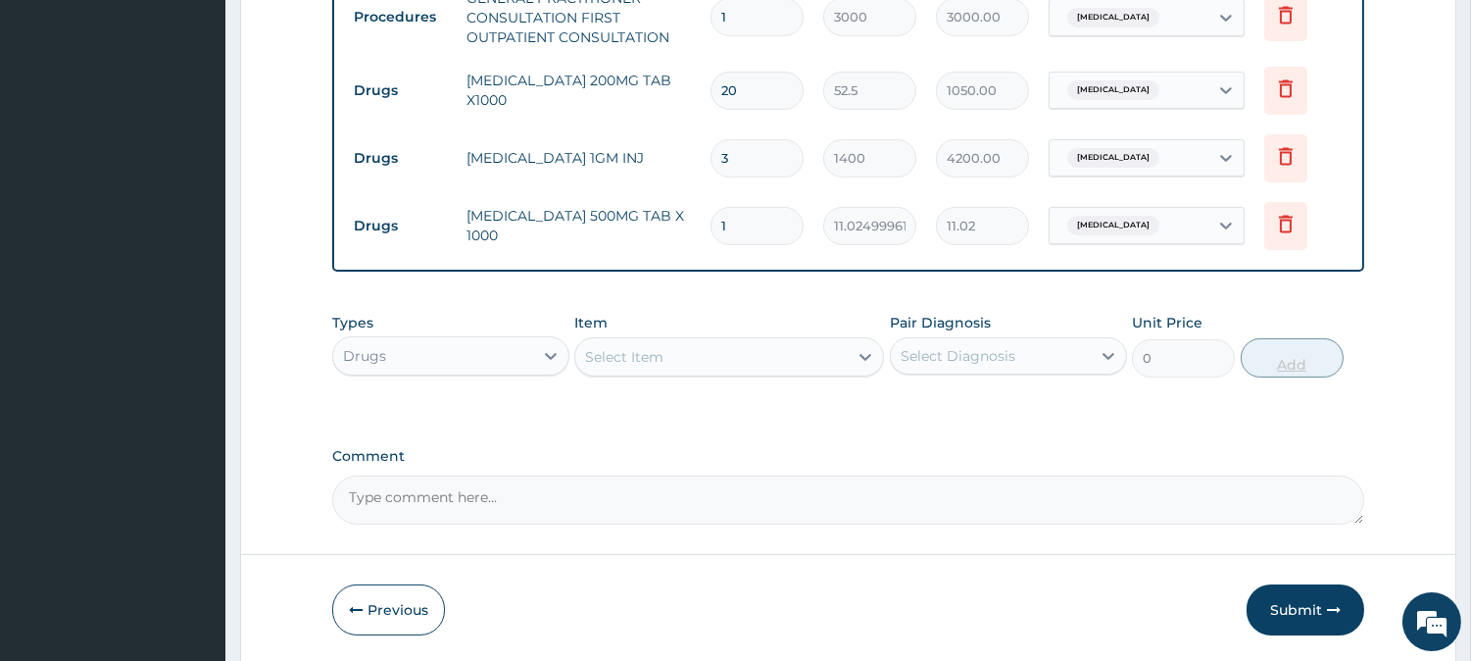
type input "18"
type input "198.45"
type input "18"
click at [869, 358] on icon at bounding box center [866, 357] width 20 height 20
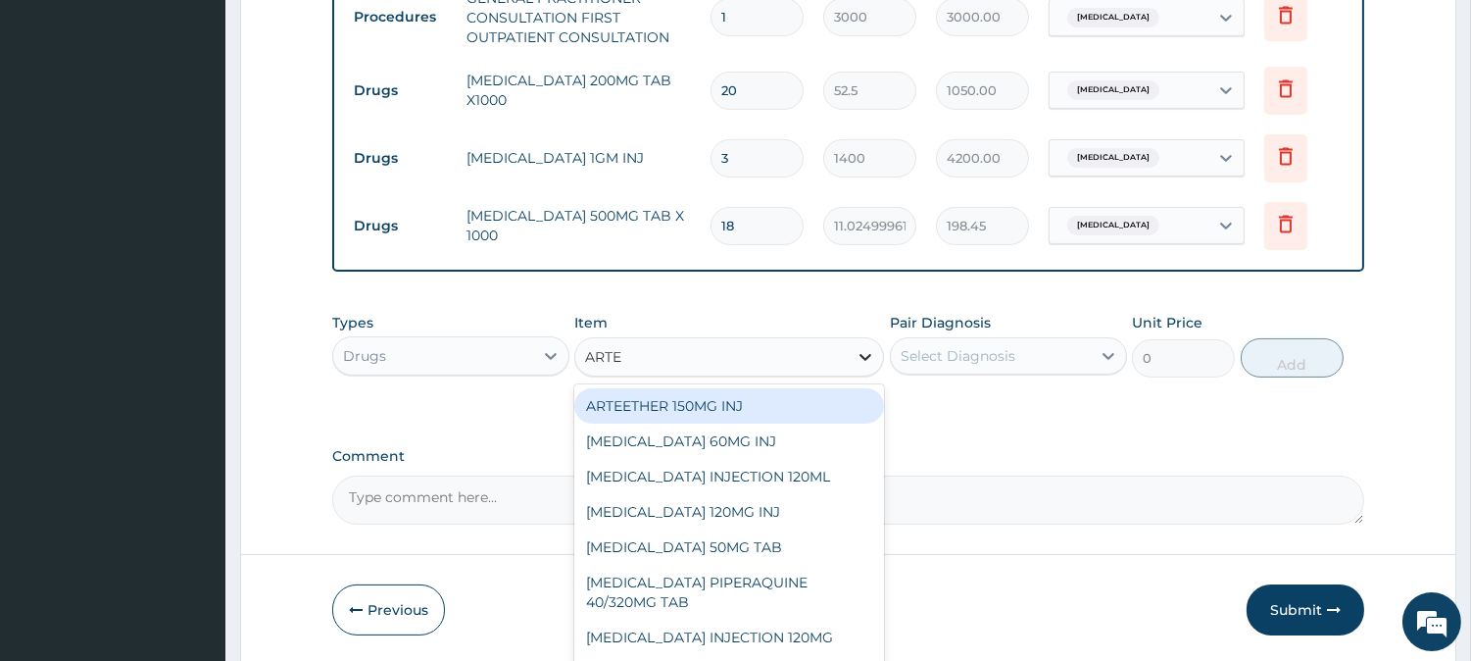
type input "ARTEM"
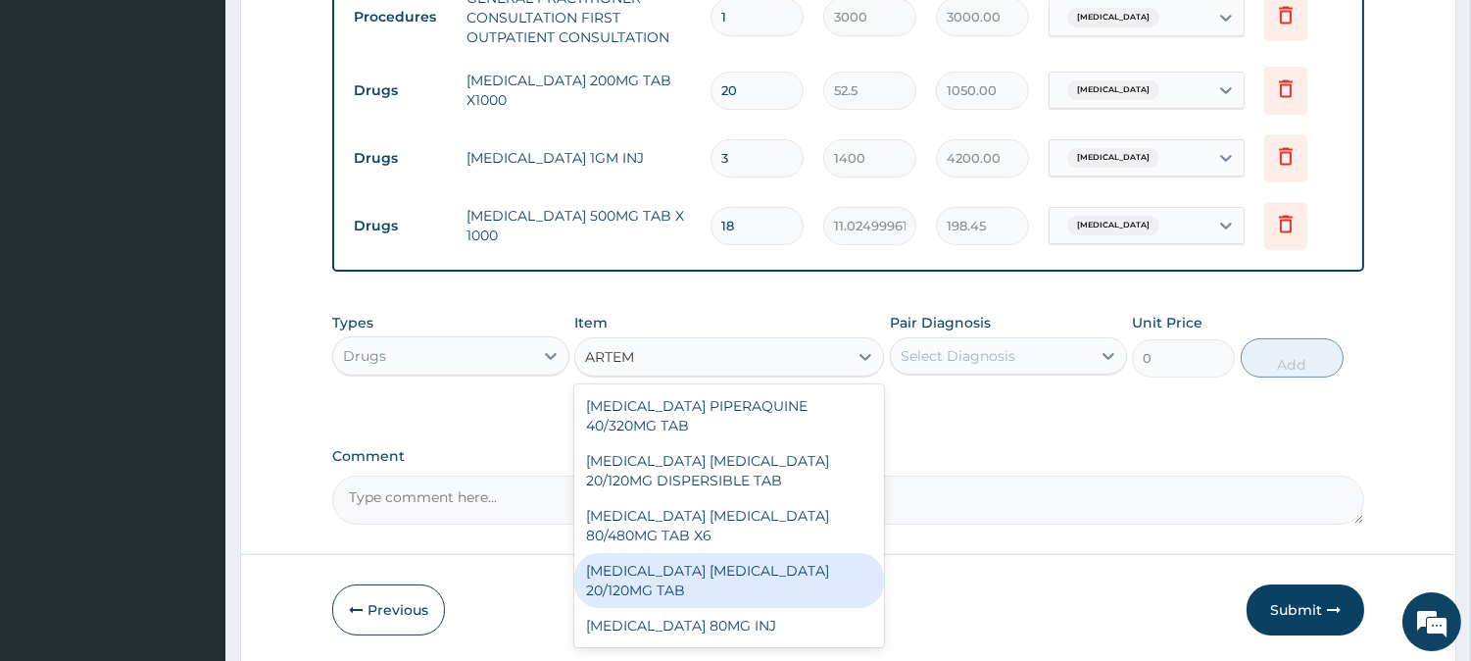
click at [795, 563] on div "[MEDICAL_DATA] [MEDICAL_DATA] 20/120MG TAB" at bounding box center [729, 580] width 310 height 55
type input "84"
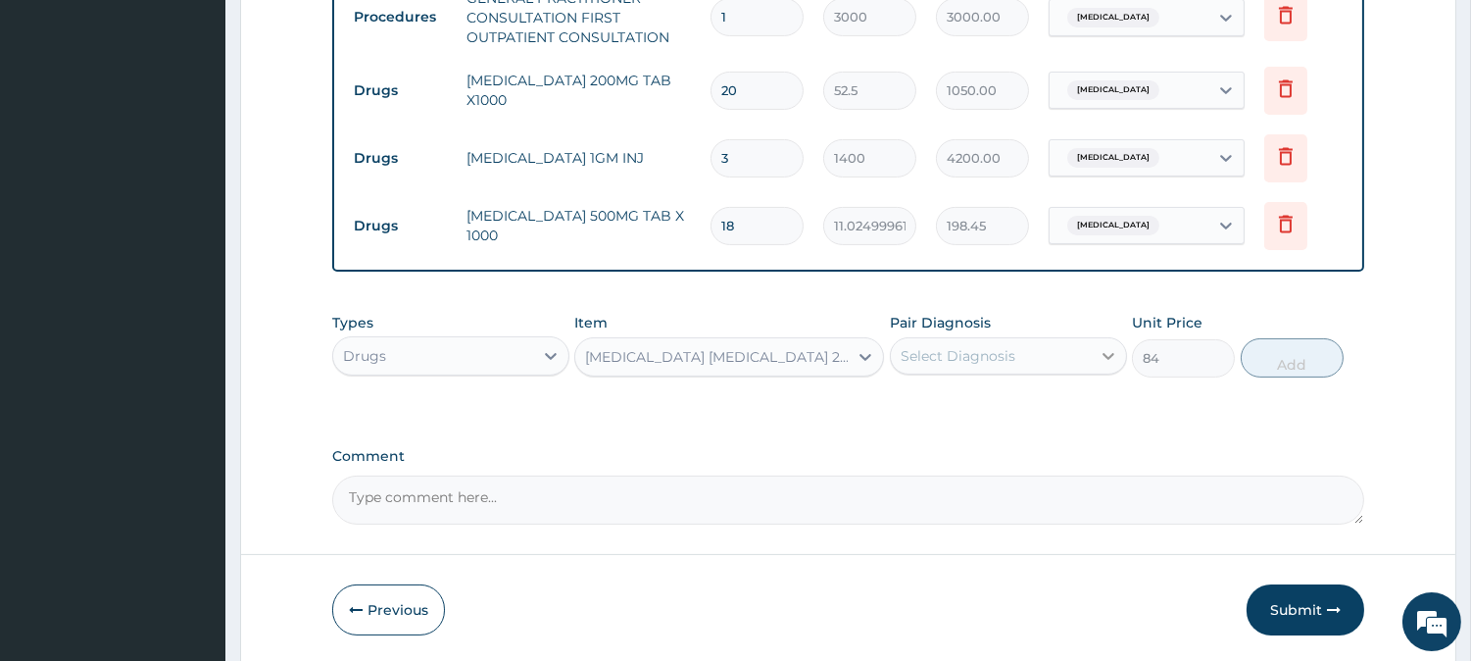
click at [1110, 353] on icon at bounding box center [1109, 356] width 20 height 20
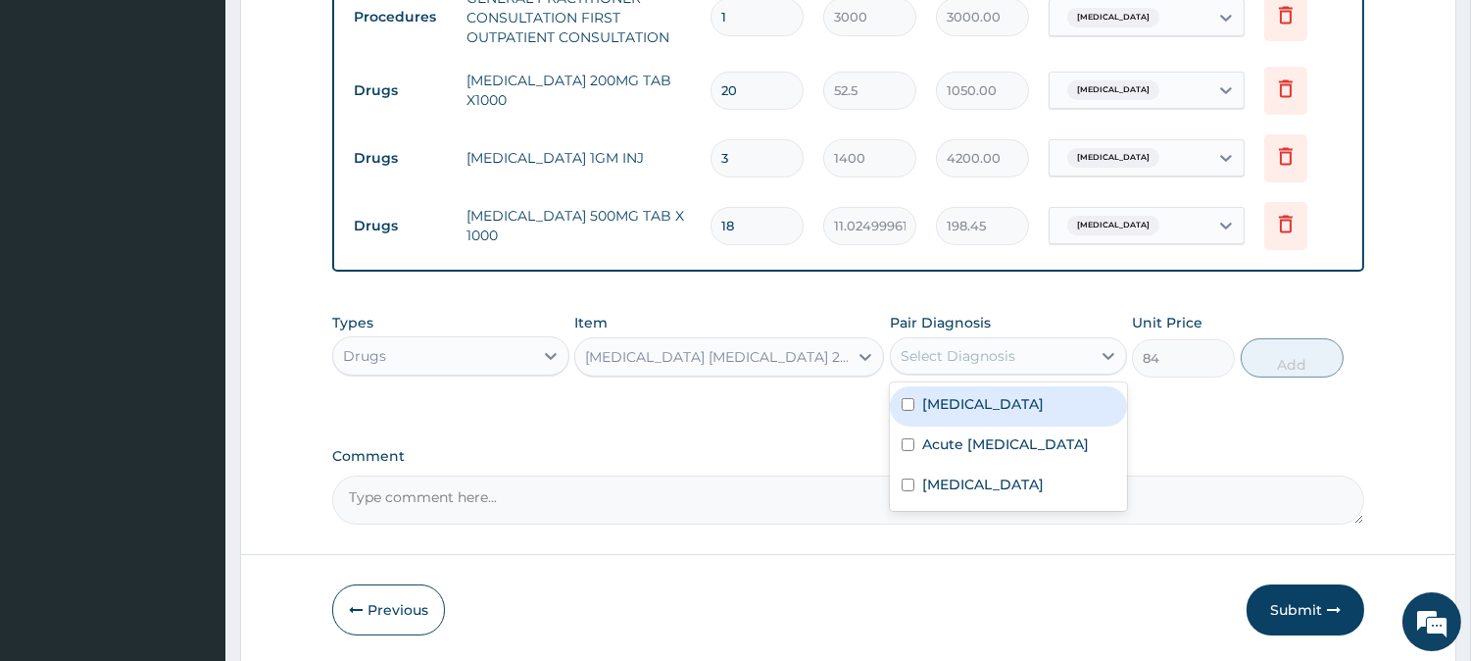
click at [896, 400] on div "[MEDICAL_DATA]" at bounding box center [1008, 406] width 237 height 40
checkbox input "true"
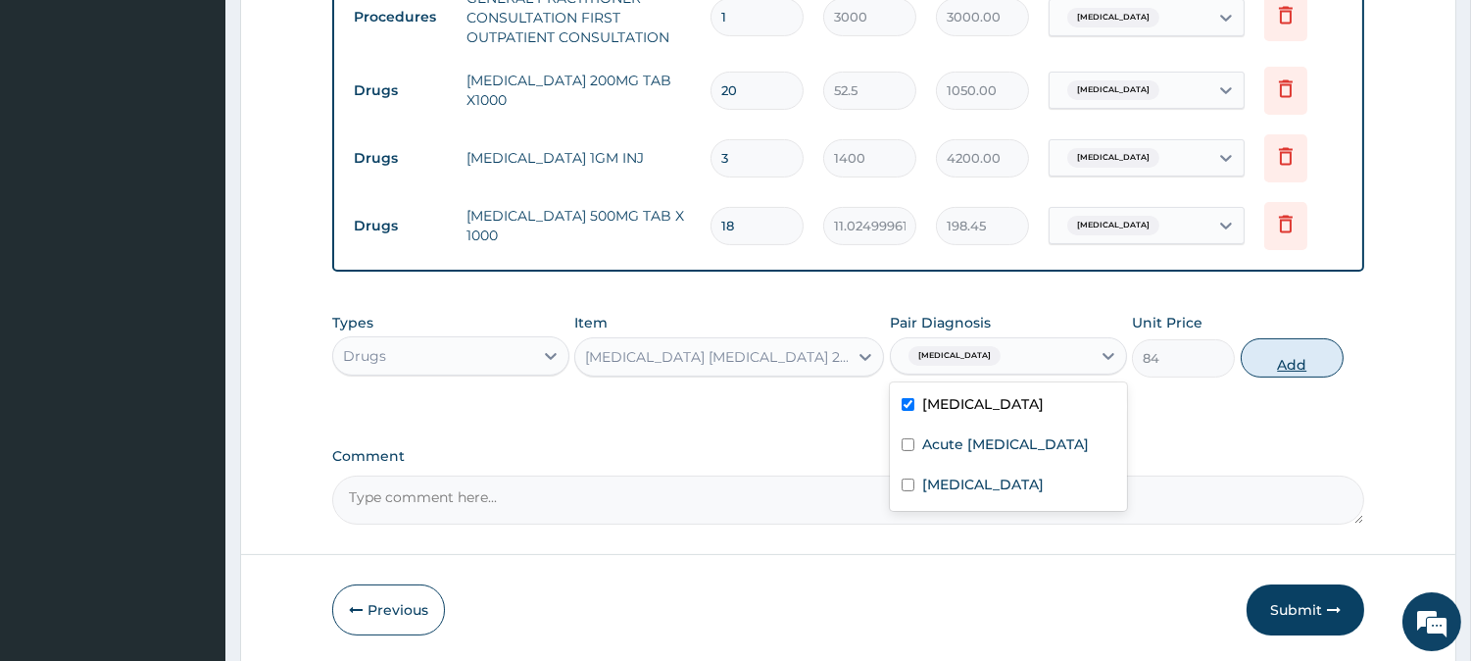
click at [1275, 358] on button "Add" at bounding box center [1292, 357] width 103 height 39
type input "0"
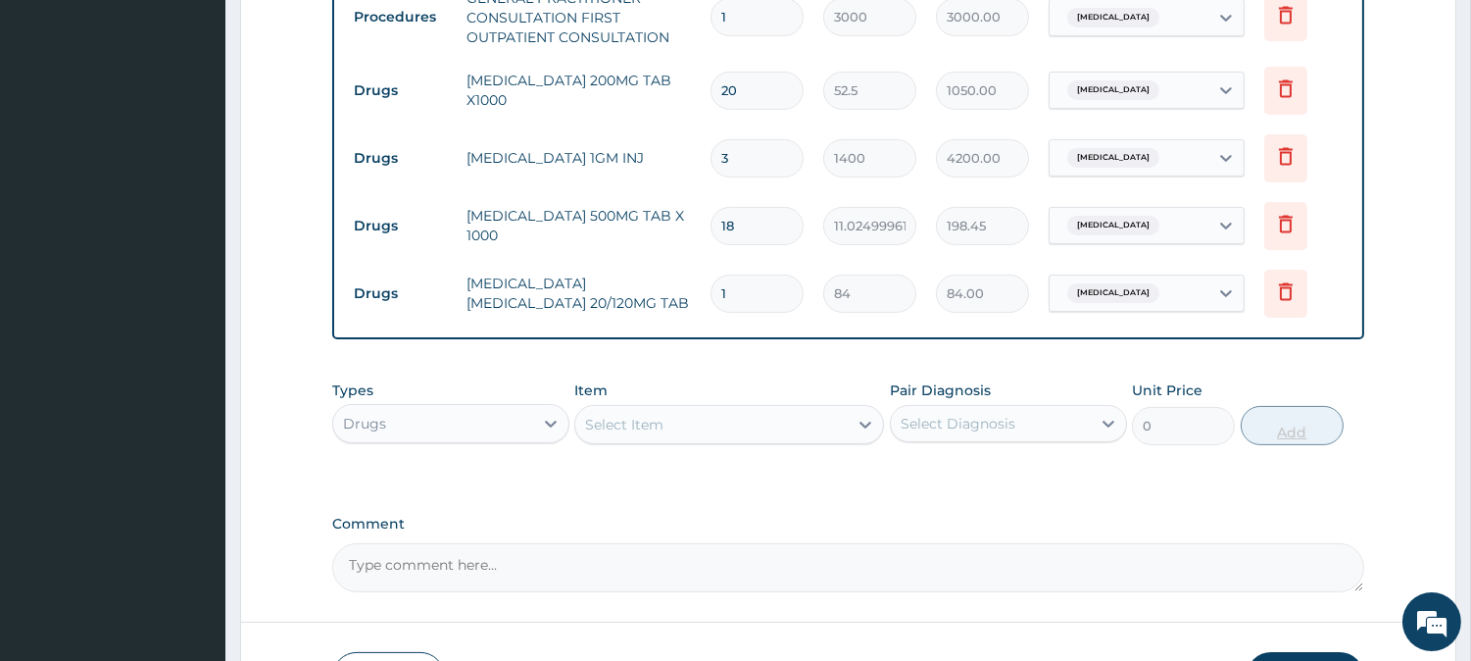
type input "0.00"
type input "2"
type input "168.00"
type input "24"
type input "2016.00"
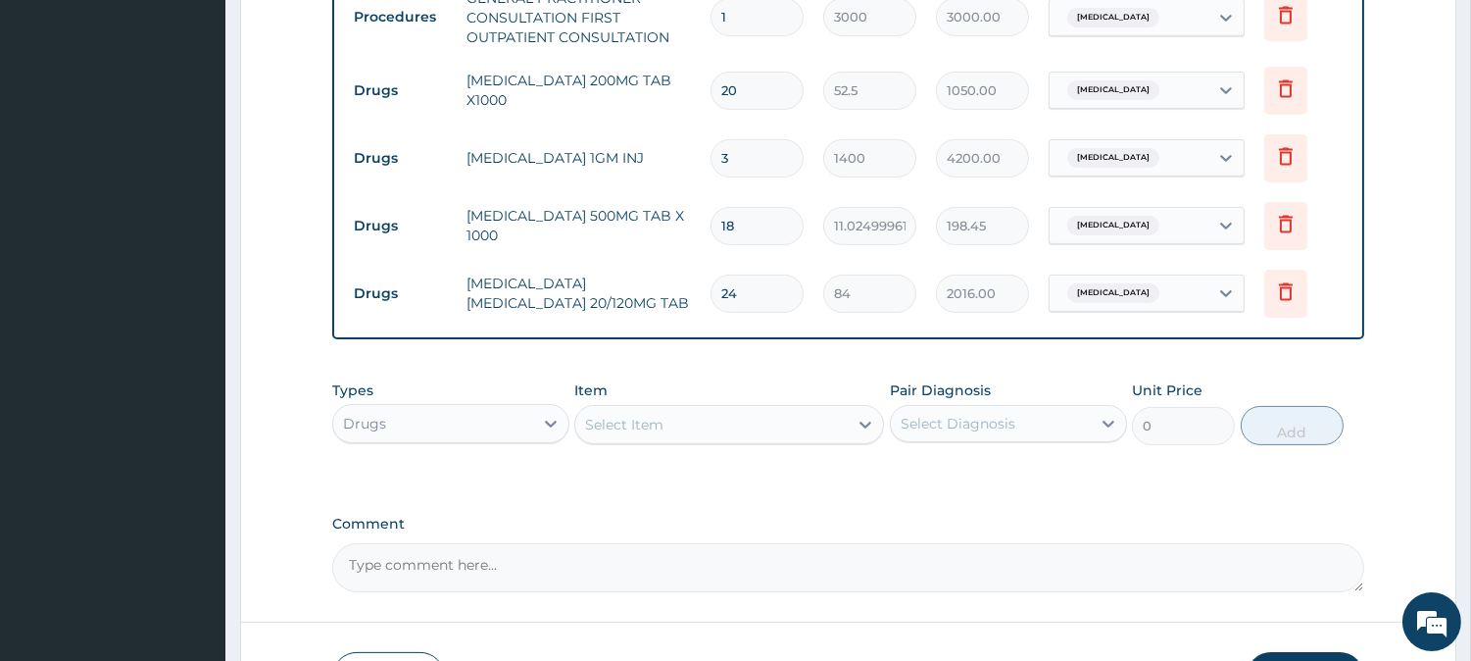
type input "24"
click at [774, 410] on div "Select Item" at bounding box center [711, 424] width 272 height 31
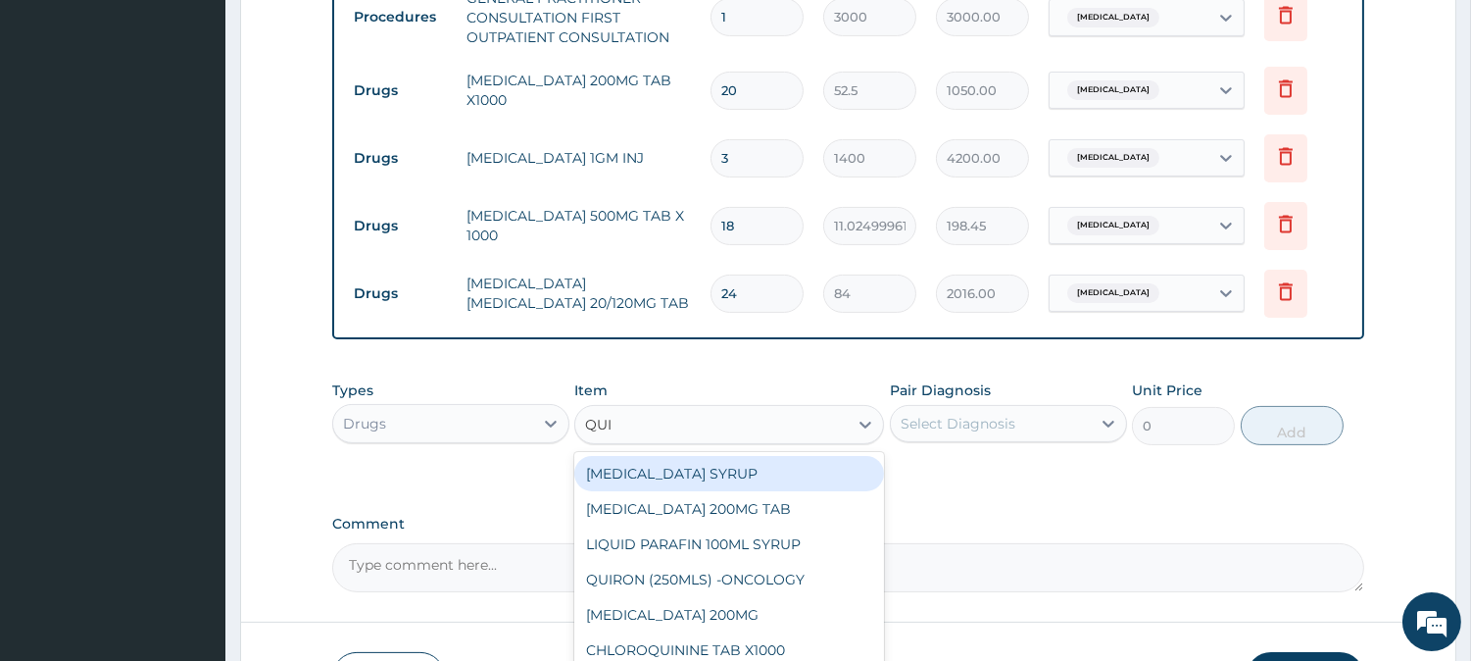
type input "QUIN"
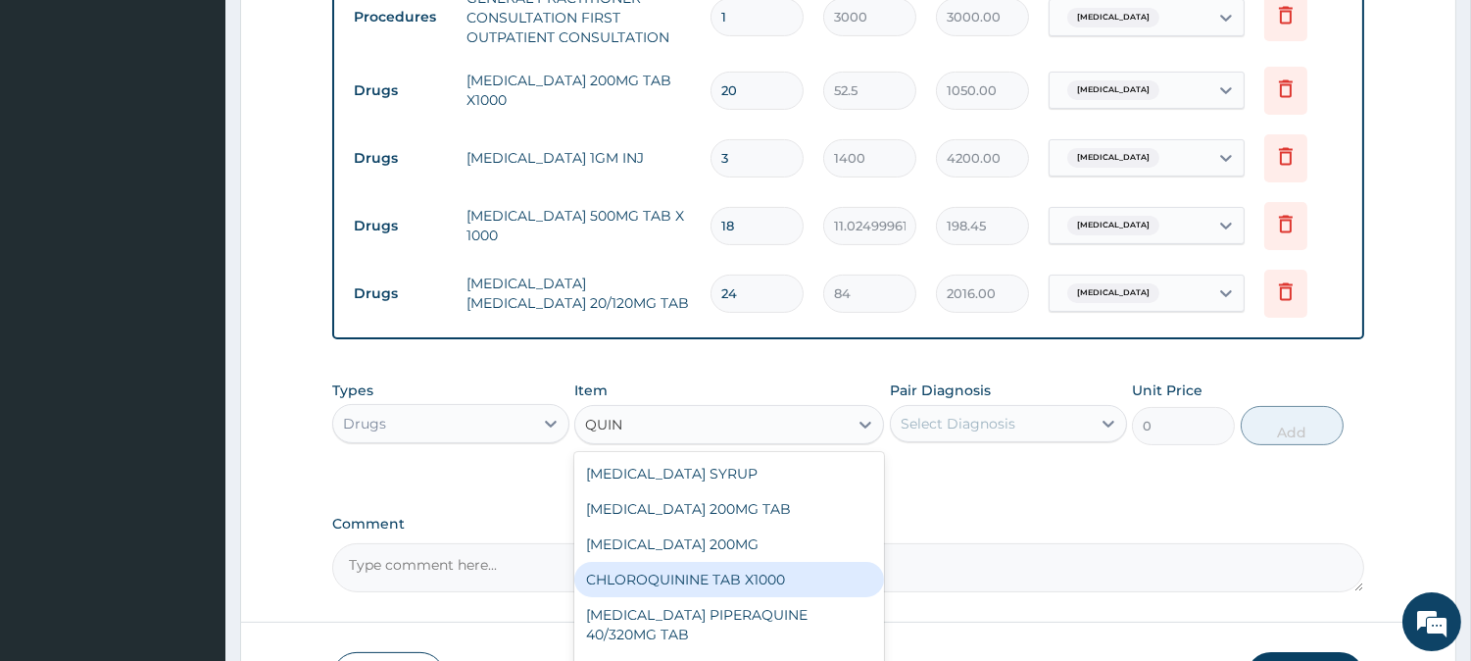
scroll to position [50, 0]
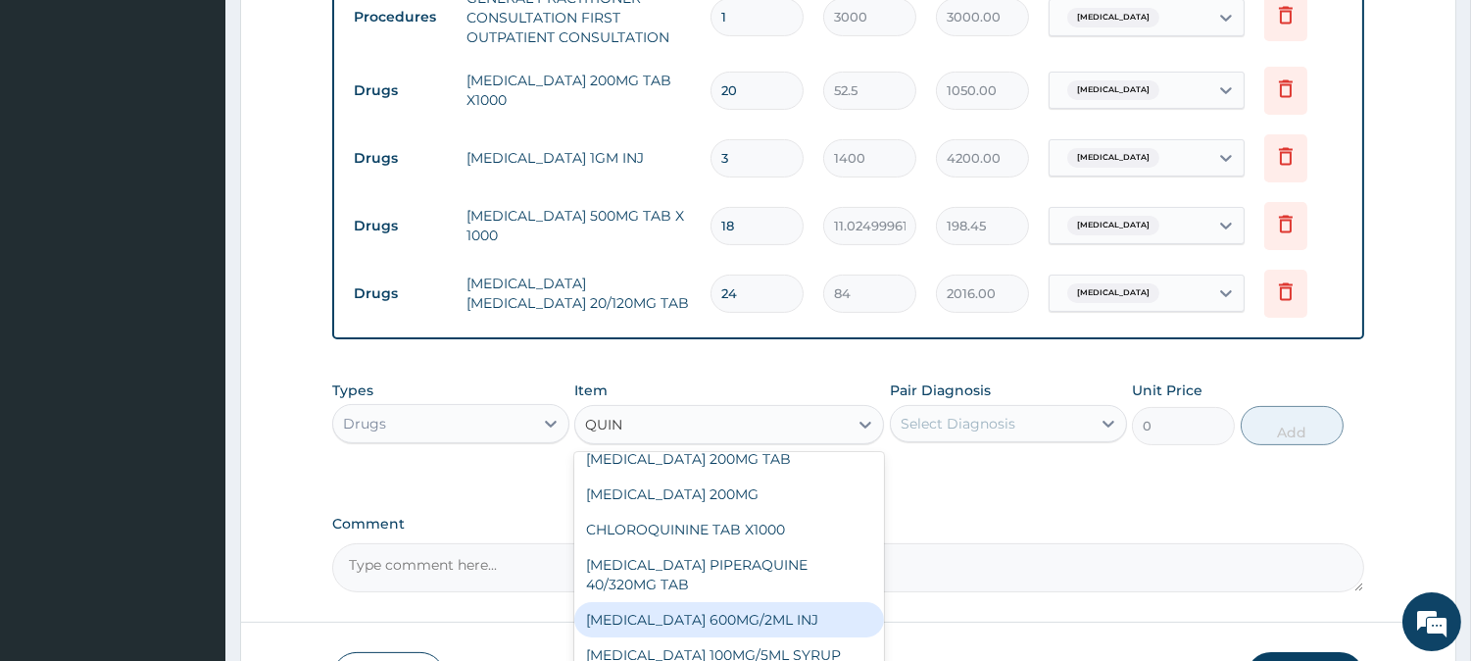
click at [700, 619] on div "QUININE 600MG/2ML INJ" at bounding box center [729, 619] width 310 height 35
type input "2100"
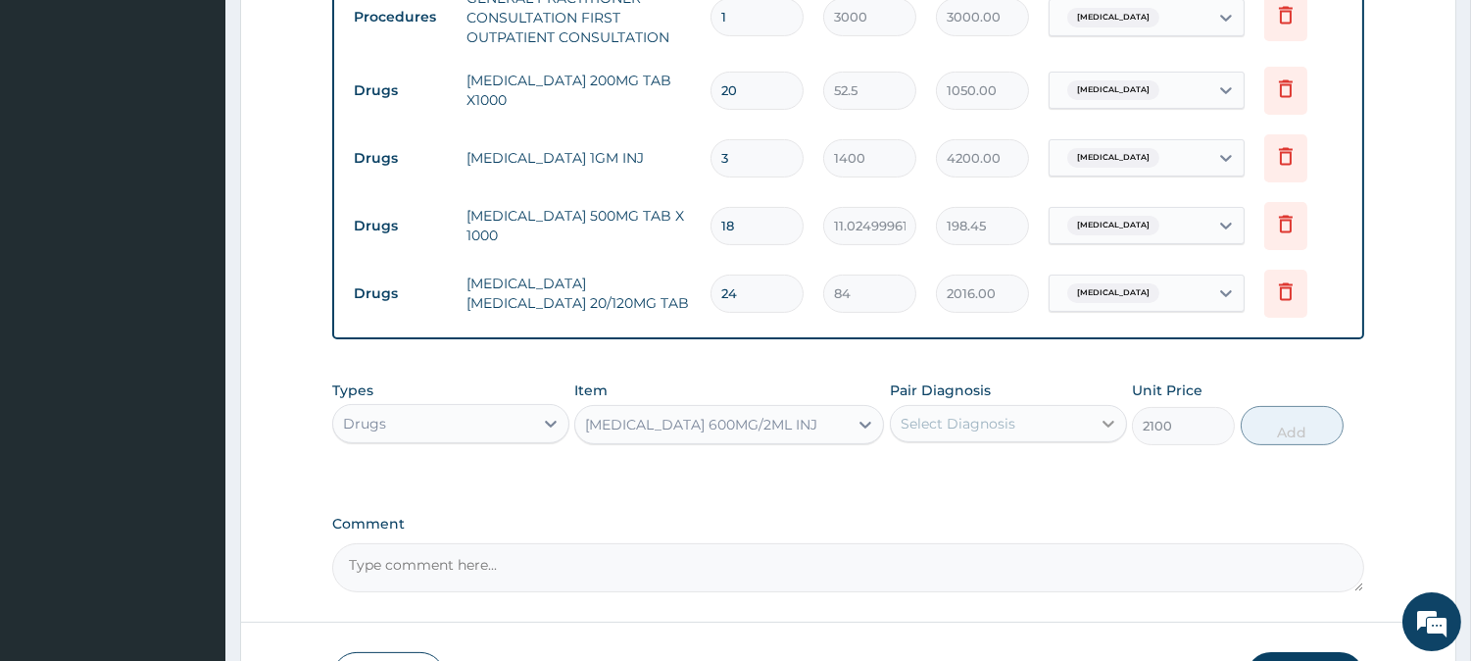
click at [1109, 422] on icon at bounding box center [1109, 424] width 20 height 20
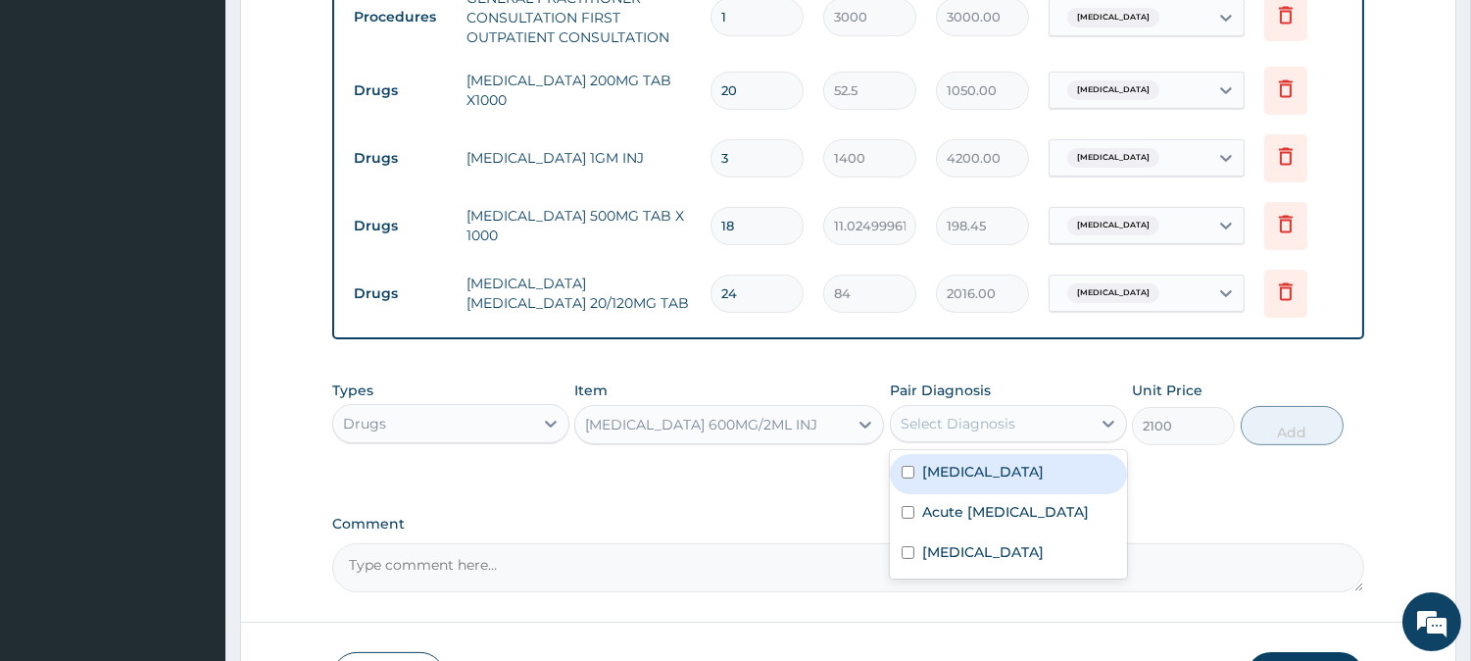
click at [906, 471] on input "checkbox" at bounding box center [908, 472] width 13 height 13
checkbox input "true"
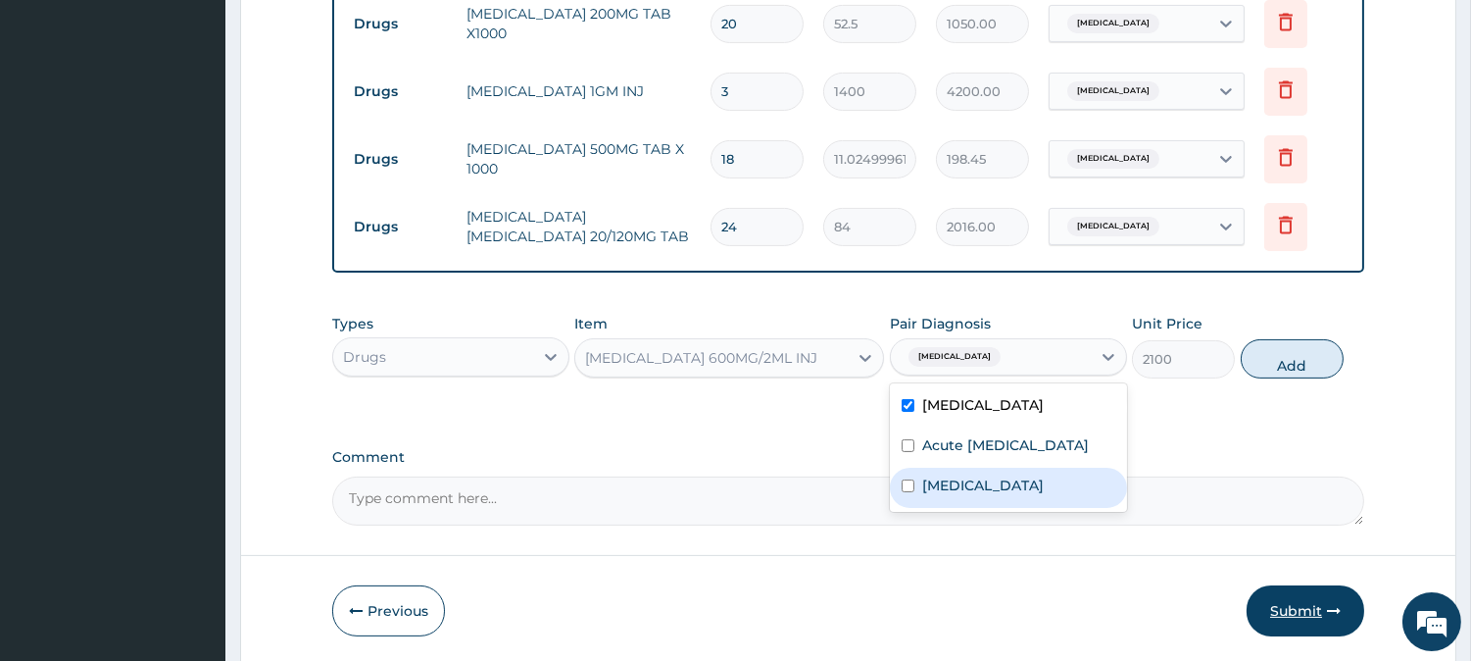
scroll to position [941, 0]
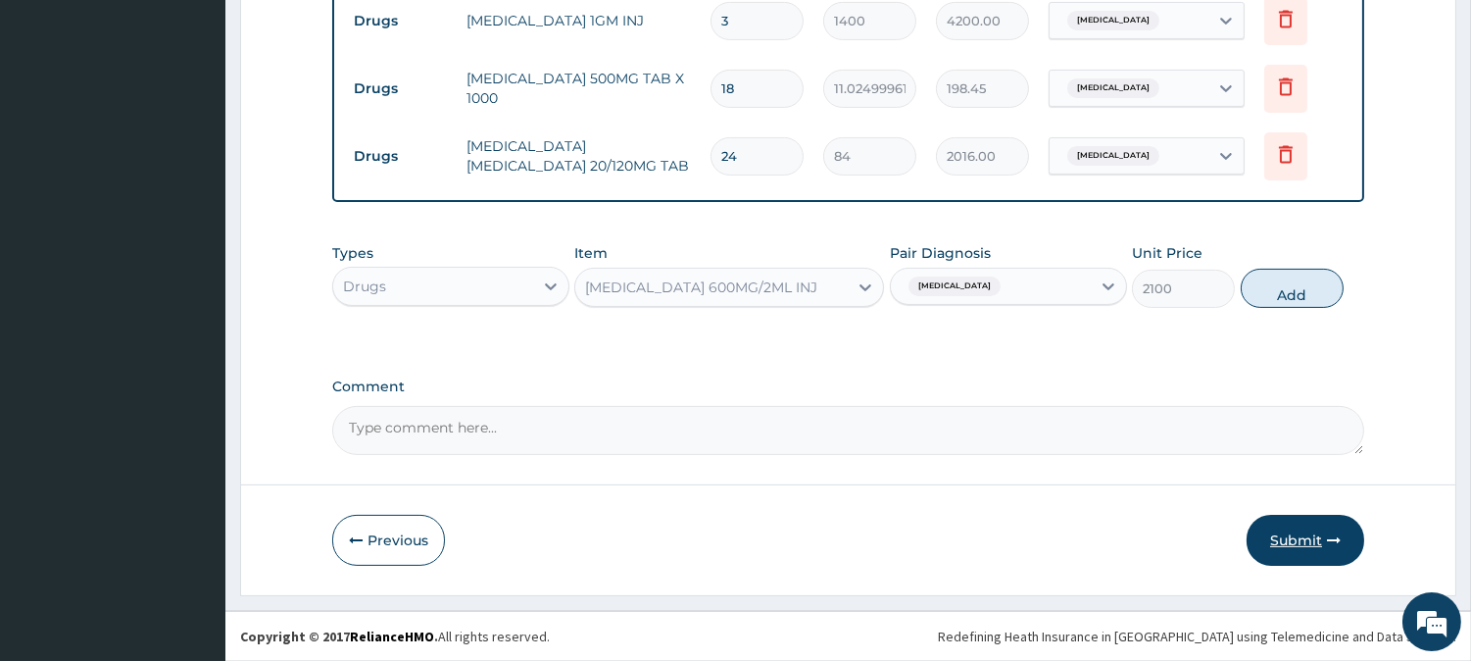
click at [1297, 534] on button "Submit" at bounding box center [1306, 540] width 118 height 51
click at [1274, 524] on button "Submit" at bounding box center [1306, 540] width 118 height 51
click at [1286, 285] on button "Add" at bounding box center [1292, 288] width 103 height 39
type input "0"
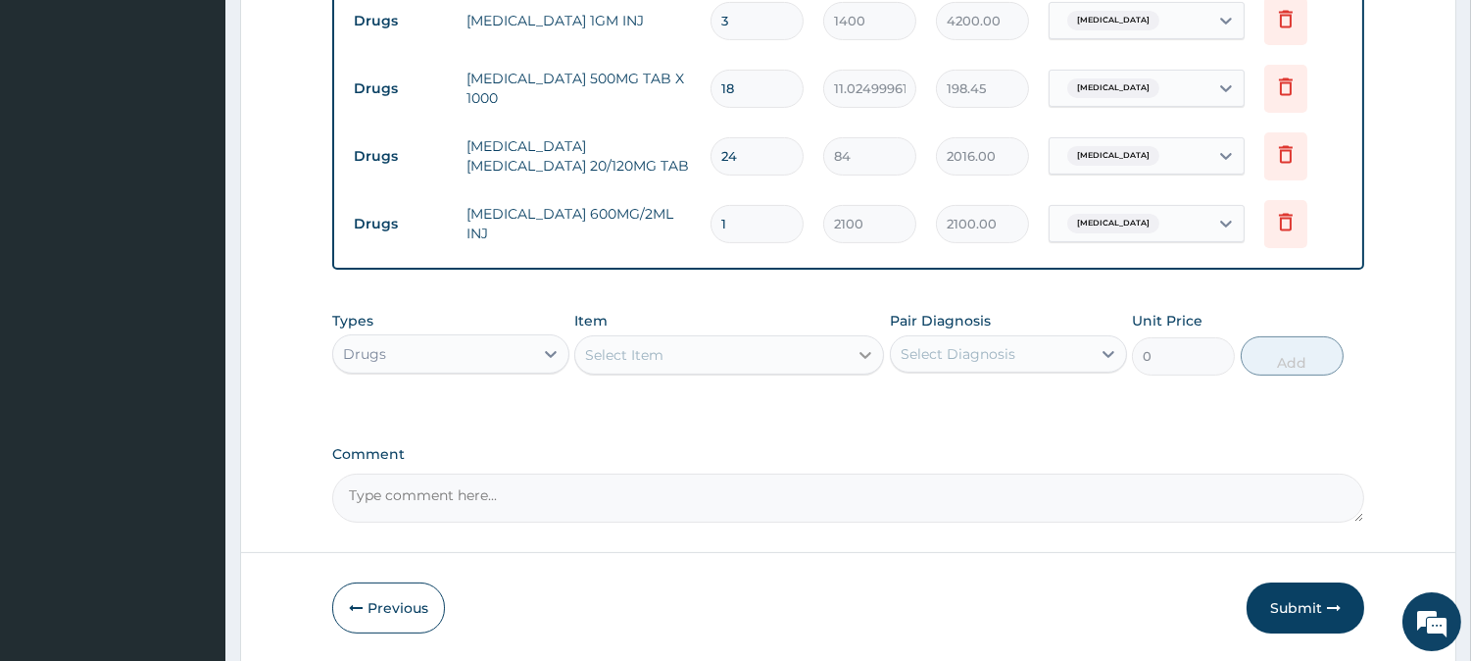
click at [862, 348] on icon at bounding box center [866, 355] width 20 height 20
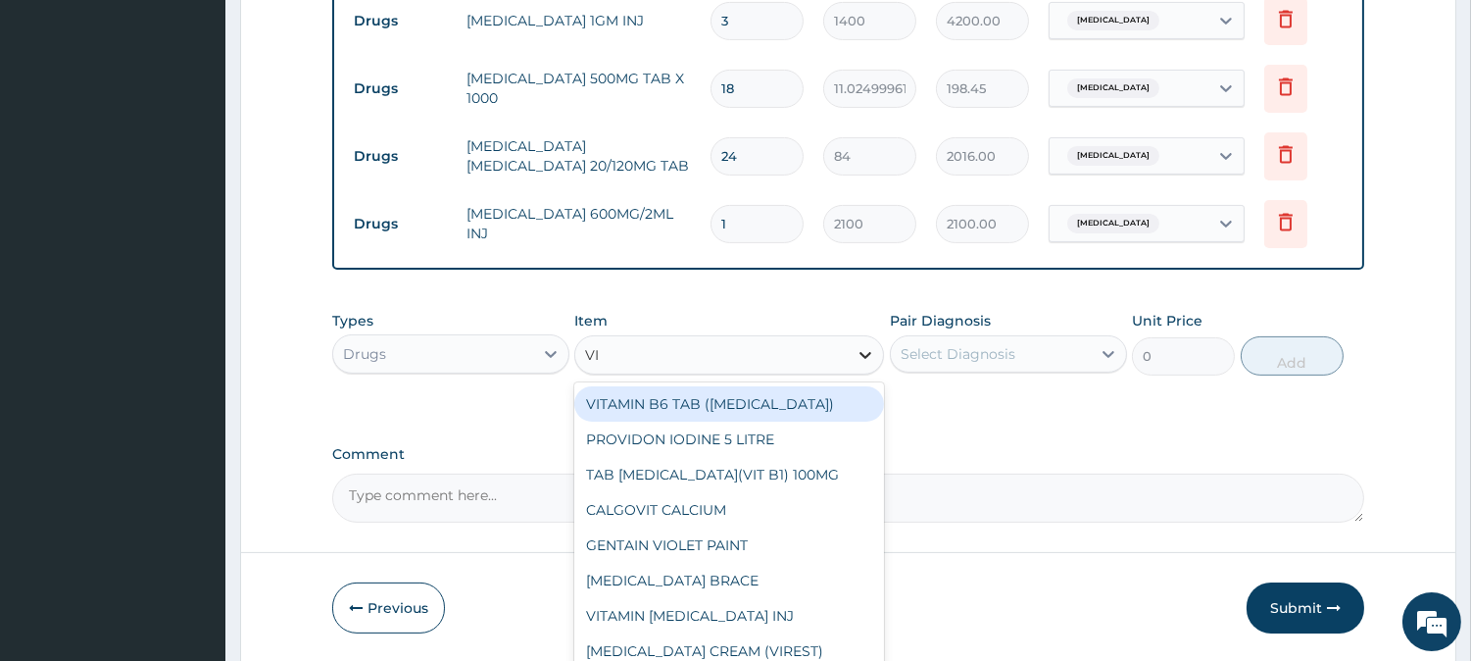
type input "VIT"
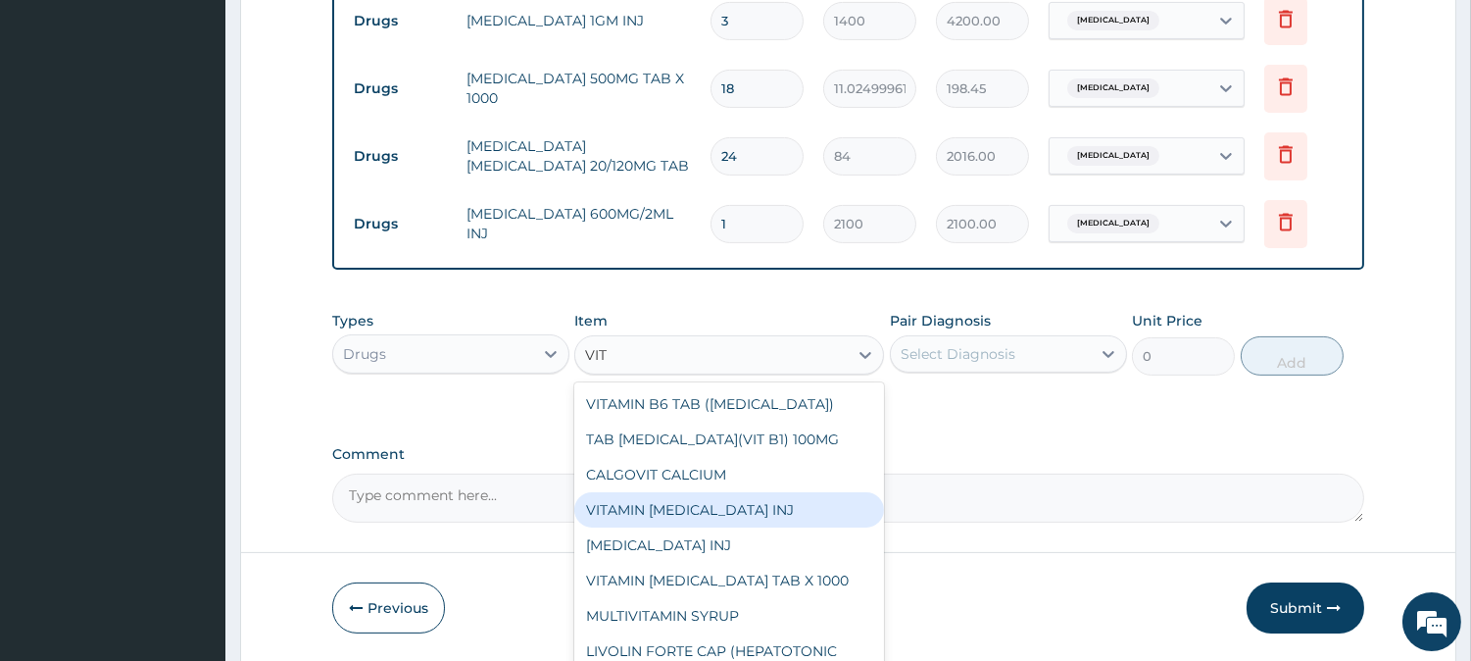
click at [713, 508] on div "VITAMIN [MEDICAL_DATA] INJ" at bounding box center [729, 509] width 310 height 35
type input "700"
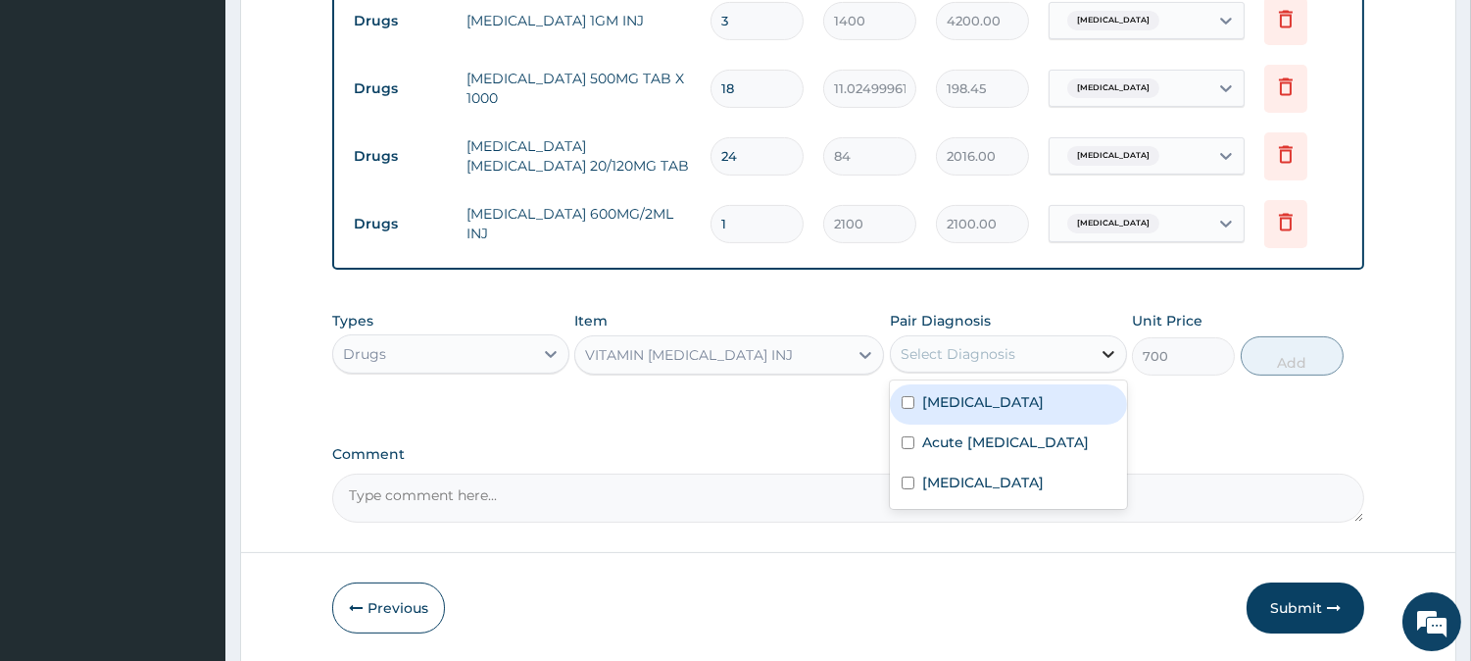
click at [1104, 353] on icon at bounding box center [1109, 354] width 12 height 7
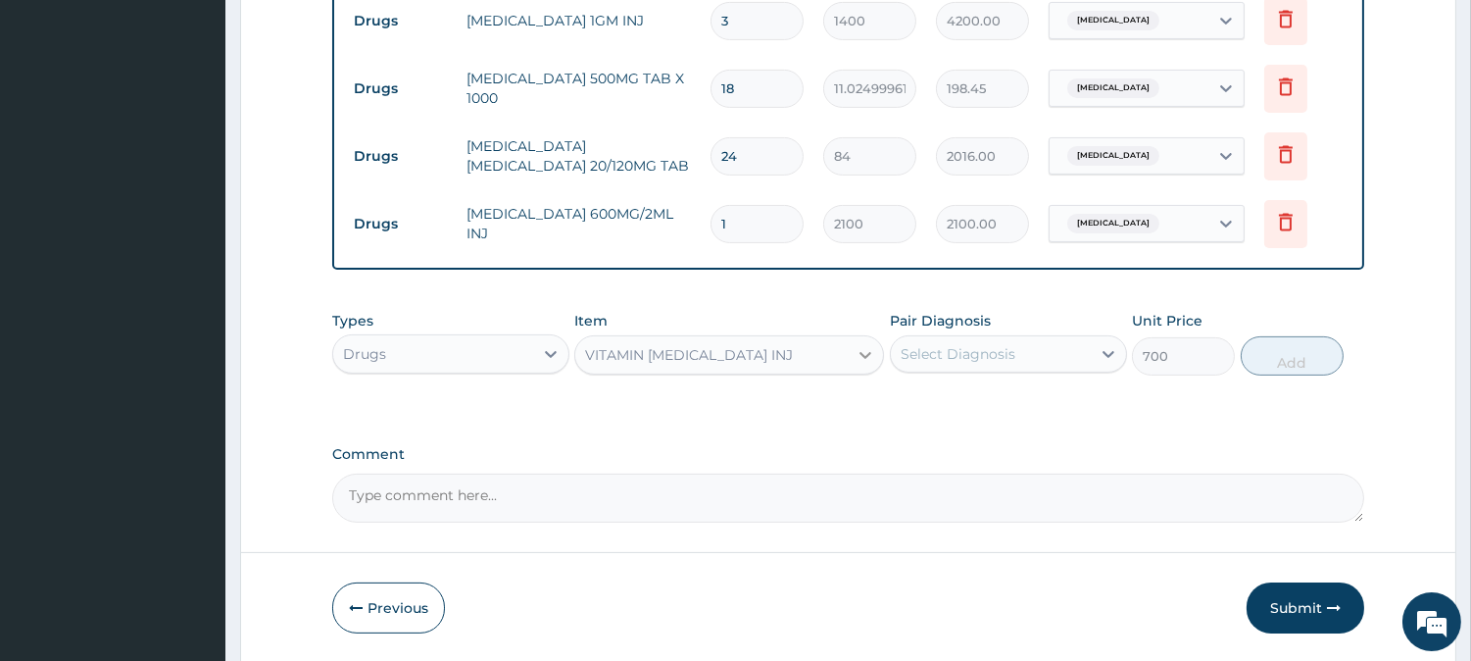
click at [859, 343] on div at bounding box center [865, 354] width 35 height 35
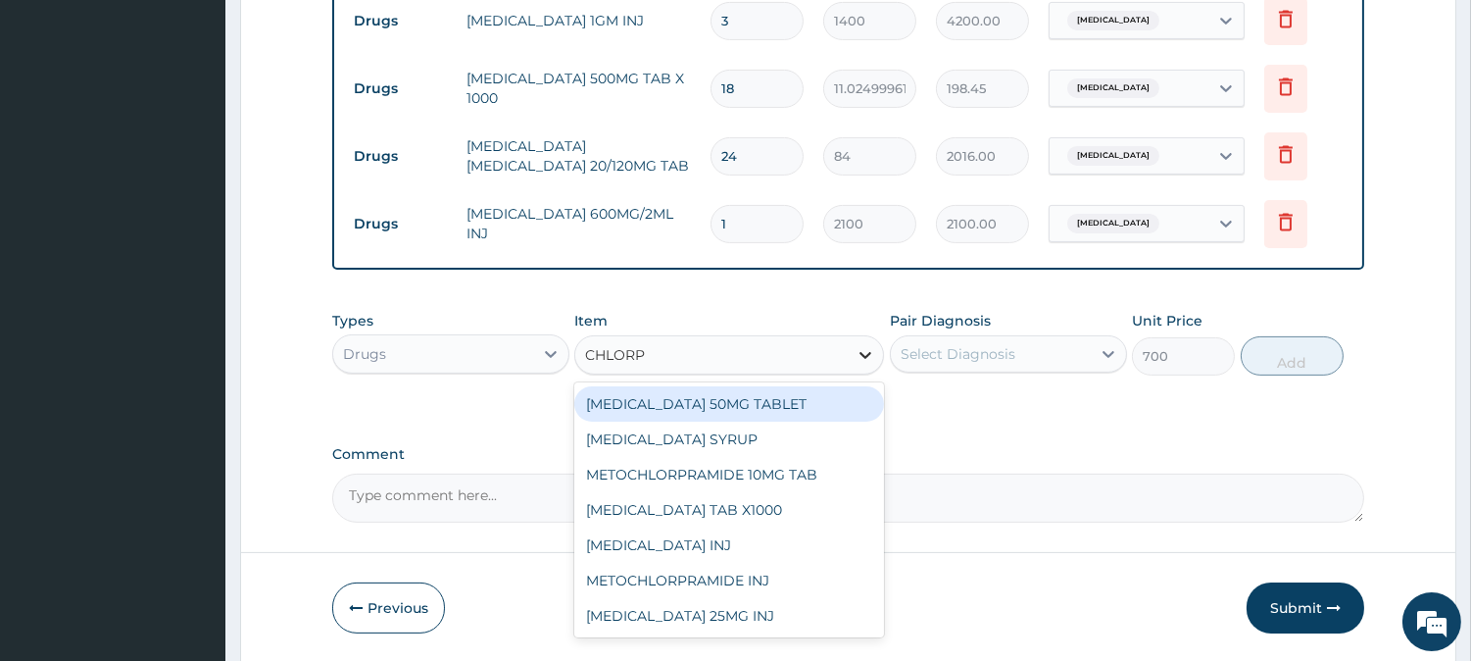
scroll to position [0, 0]
type input "CHLORPH"
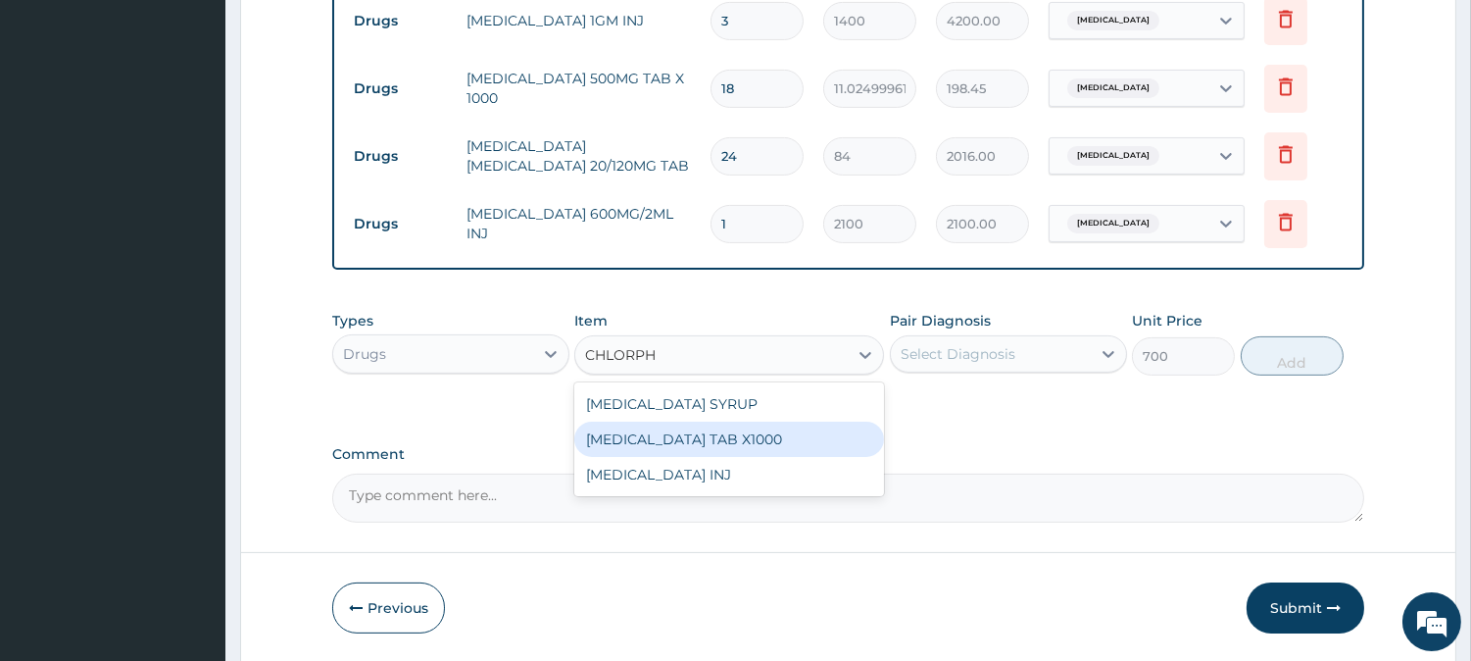
click at [752, 435] on div "CHLORPHENIRAMINE TAB X1000" at bounding box center [729, 438] width 310 height 35
type input "52.5"
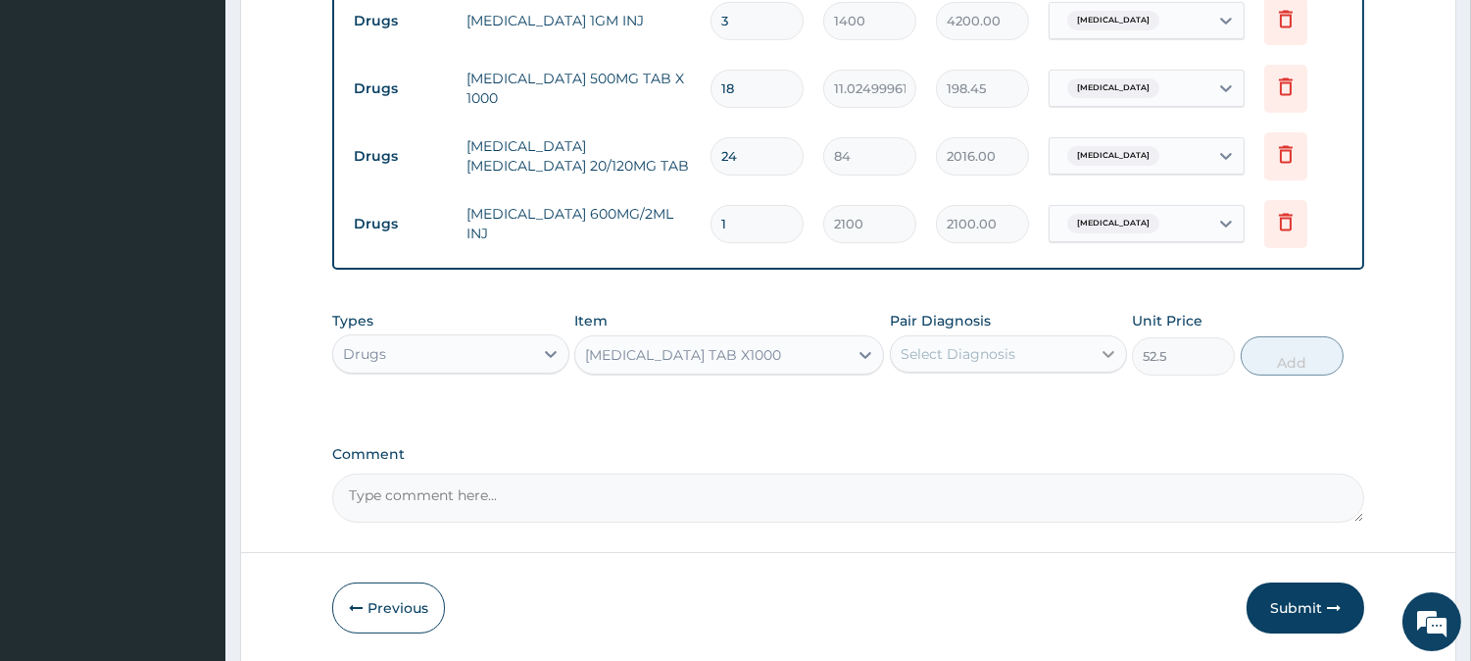
click at [1103, 354] on icon at bounding box center [1109, 354] width 12 height 7
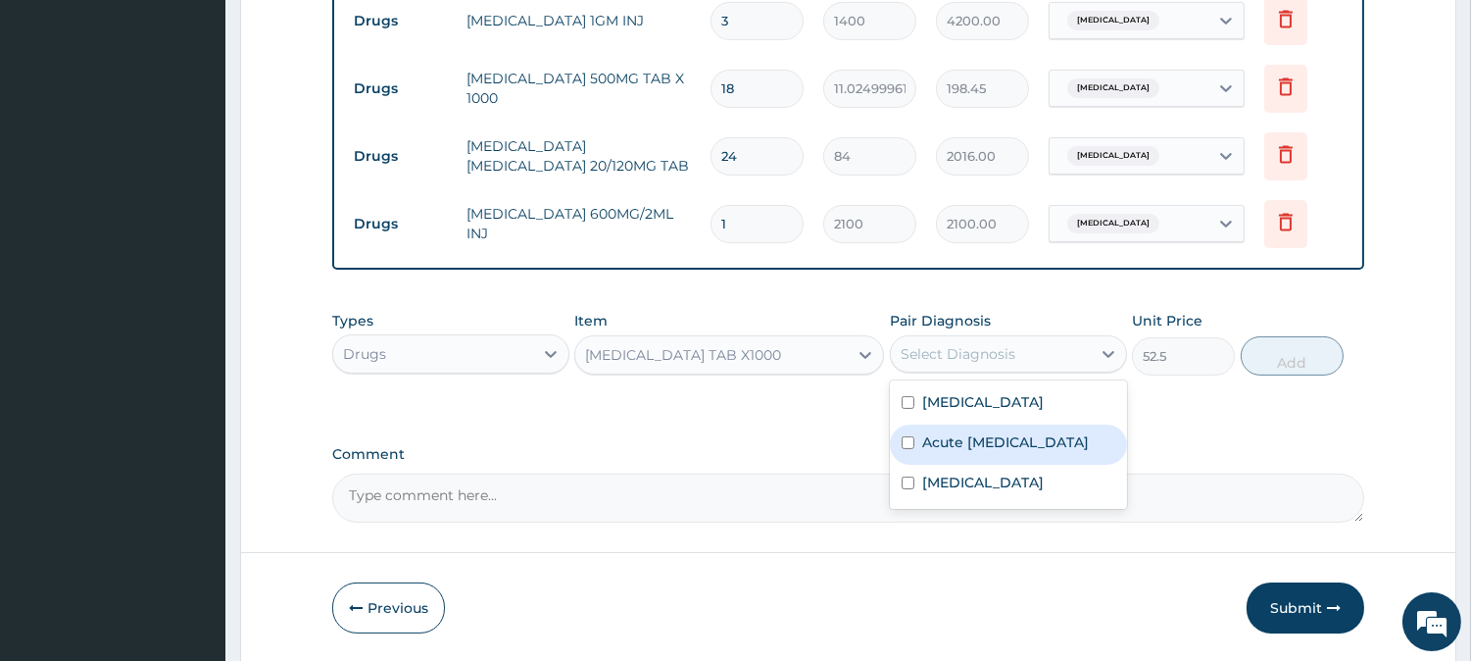
click at [911, 448] on input "checkbox" at bounding box center [908, 442] width 13 height 13
checkbox input "true"
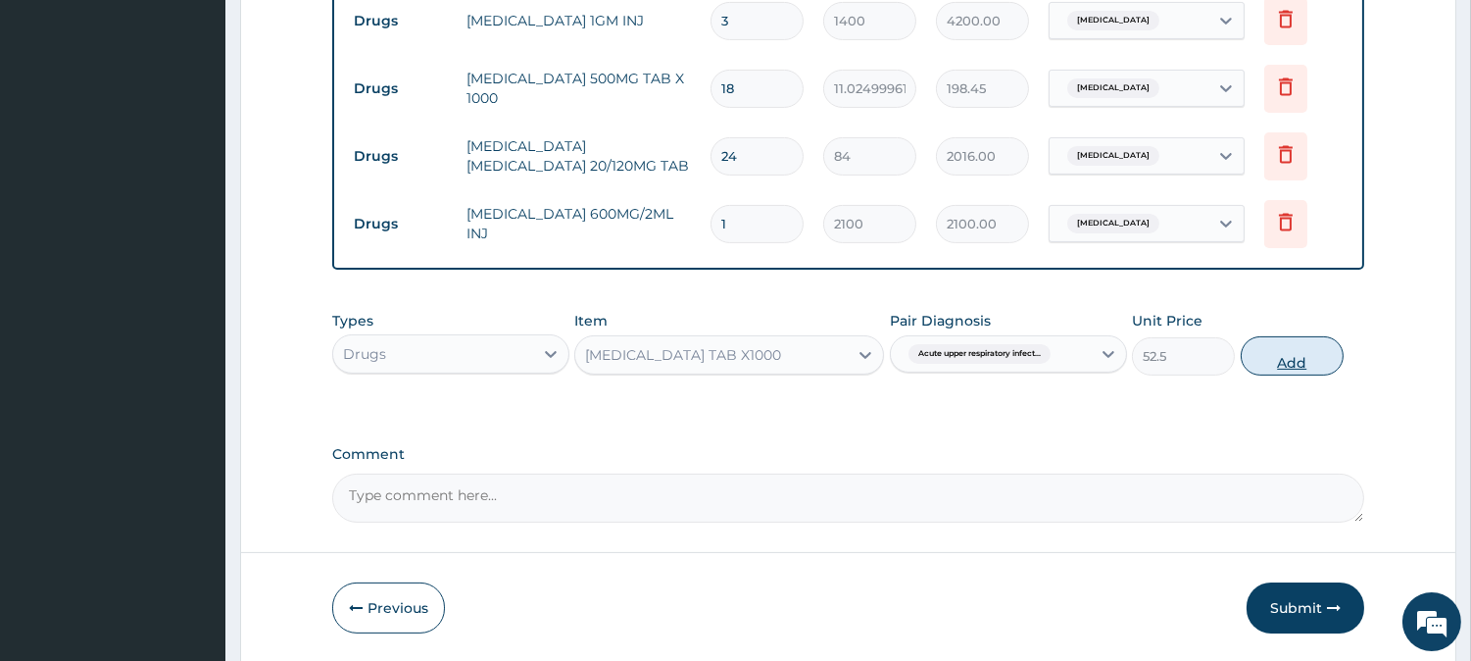
click at [1299, 351] on button "Add" at bounding box center [1292, 355] width 103 height 39
type input "0"
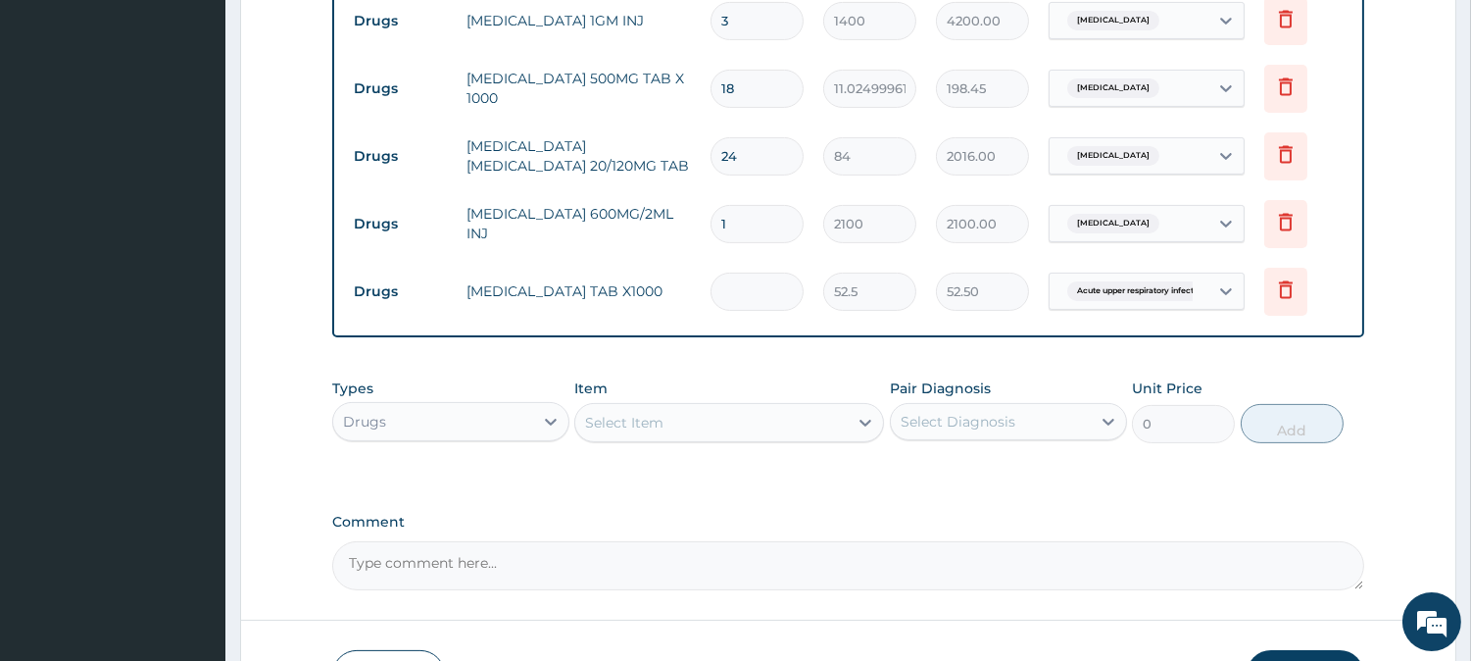
type input "0.00"
type input "3"
type input "157.50"
type input "3"
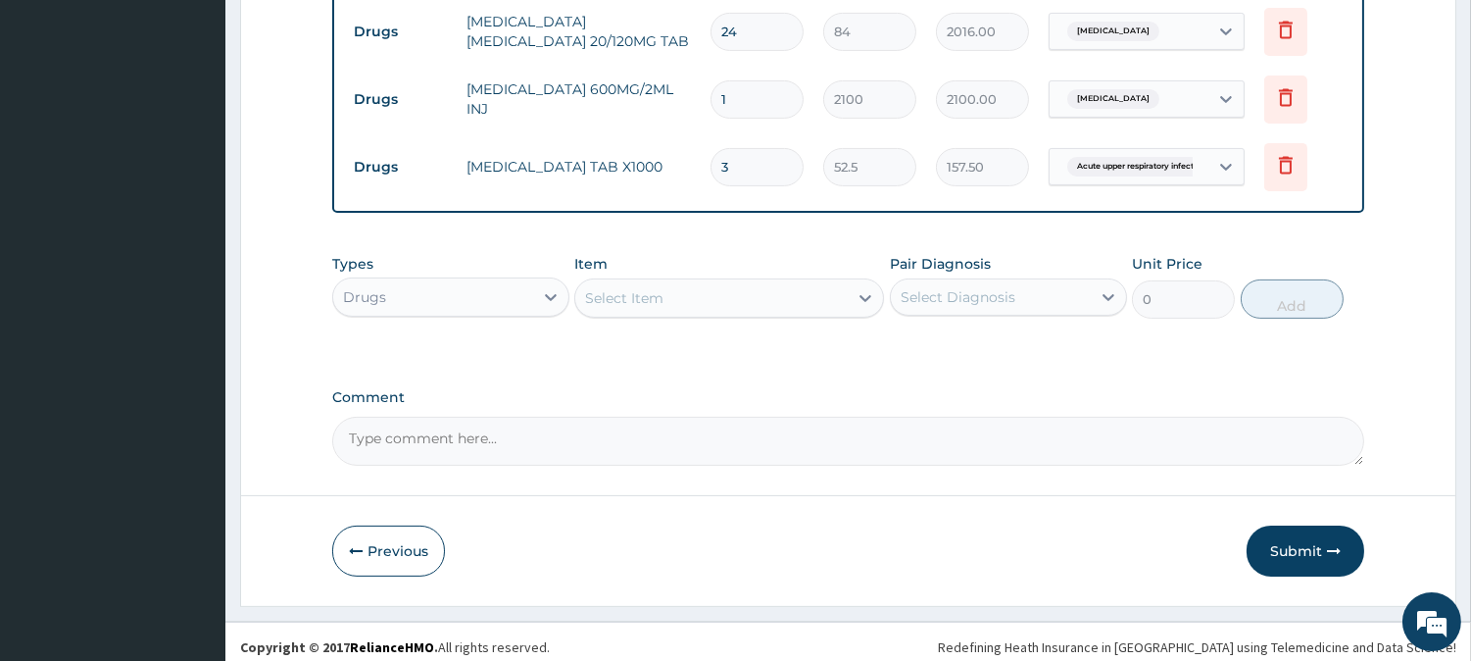
scroll to position [1076, 0]
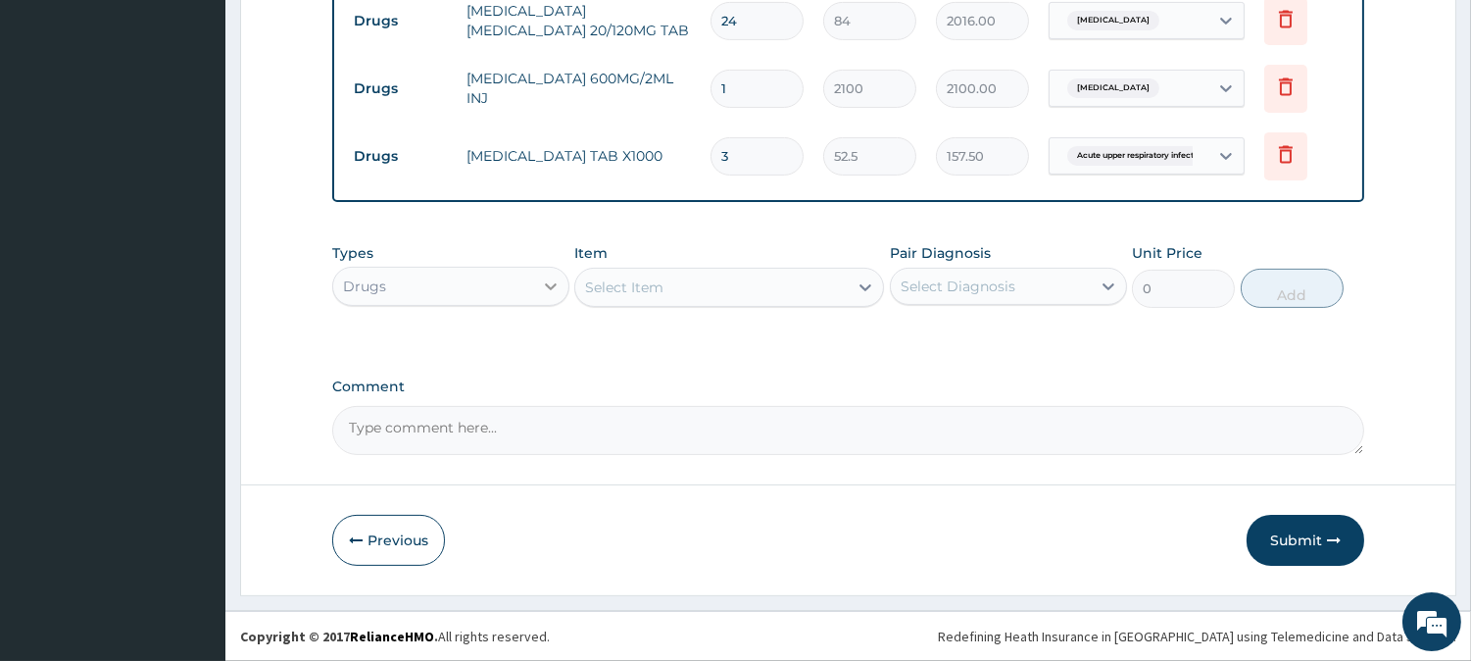
click at [554, 286] on icon at bounding box center [551, 286] width 20 height 20
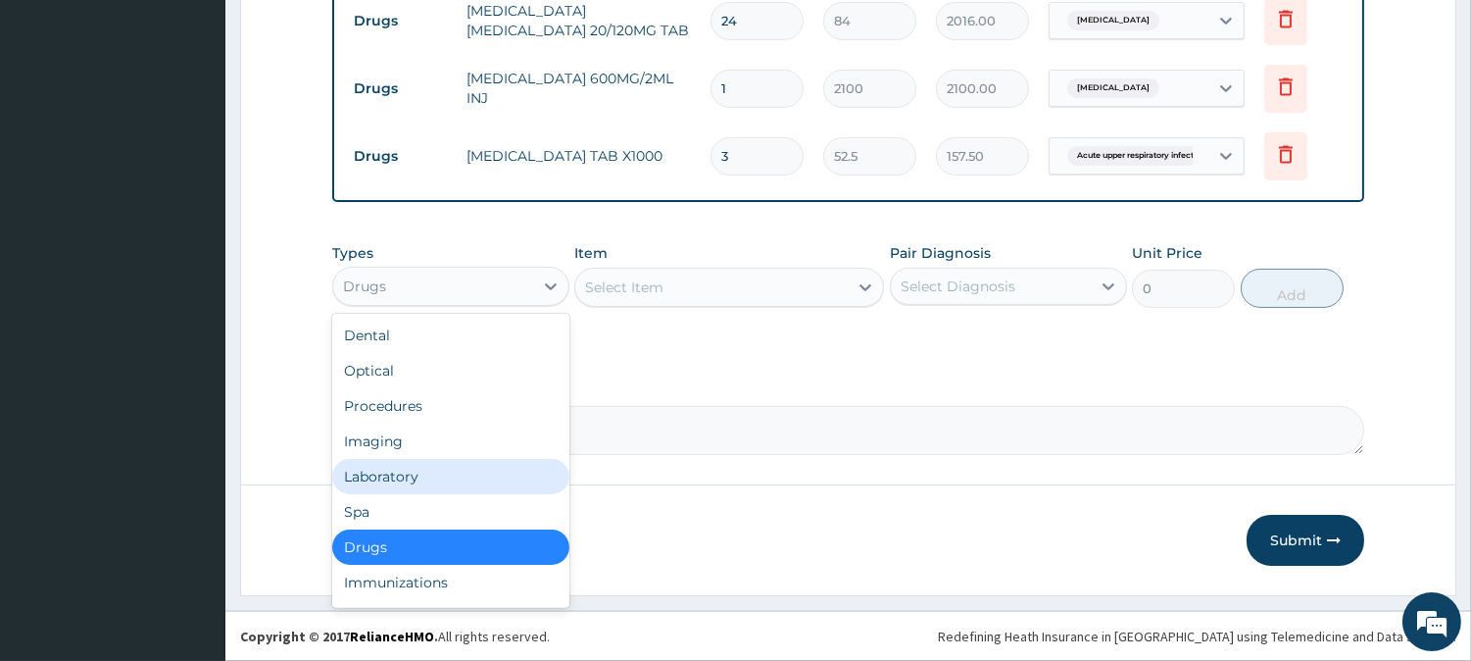
click at [463, 467] on div "Laboratory" at bounding box center [450, 476] width 237 height 35
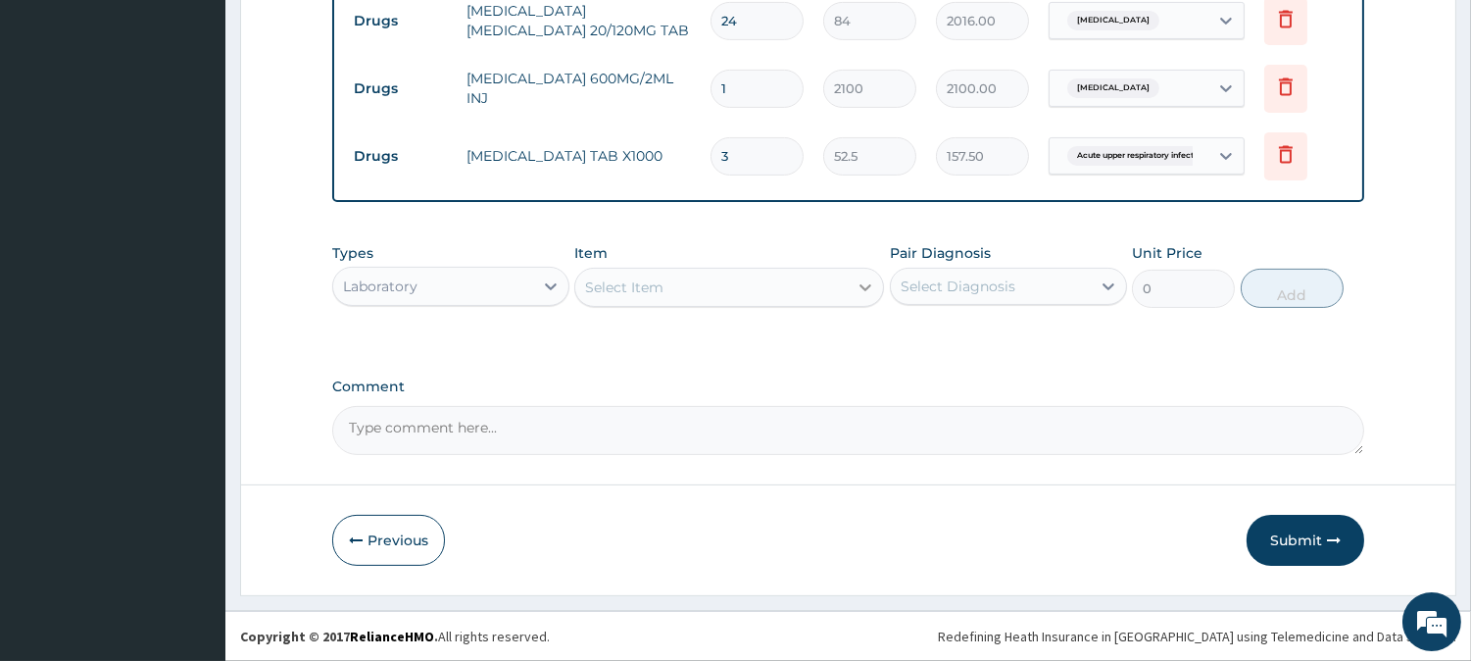
click at [872, 292] on icon at bounding box center [866, 287] width 20 height 20
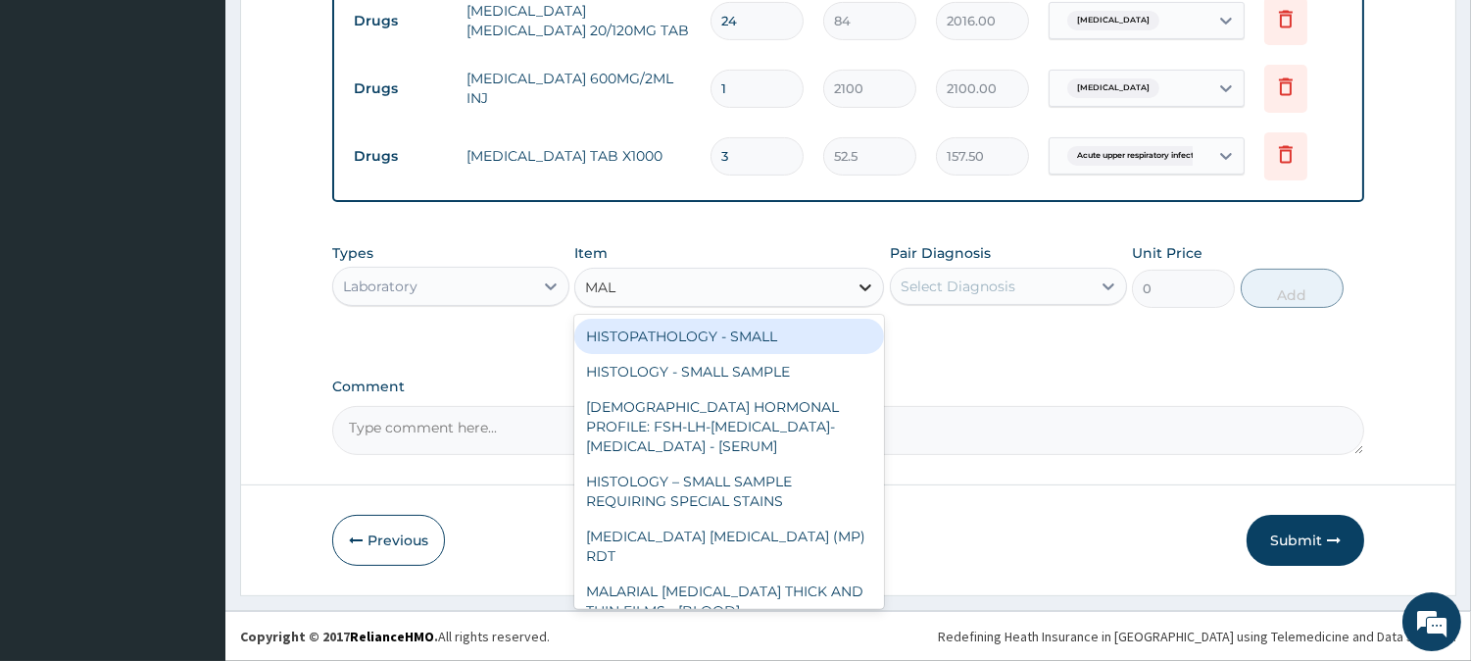
type input "MALA"
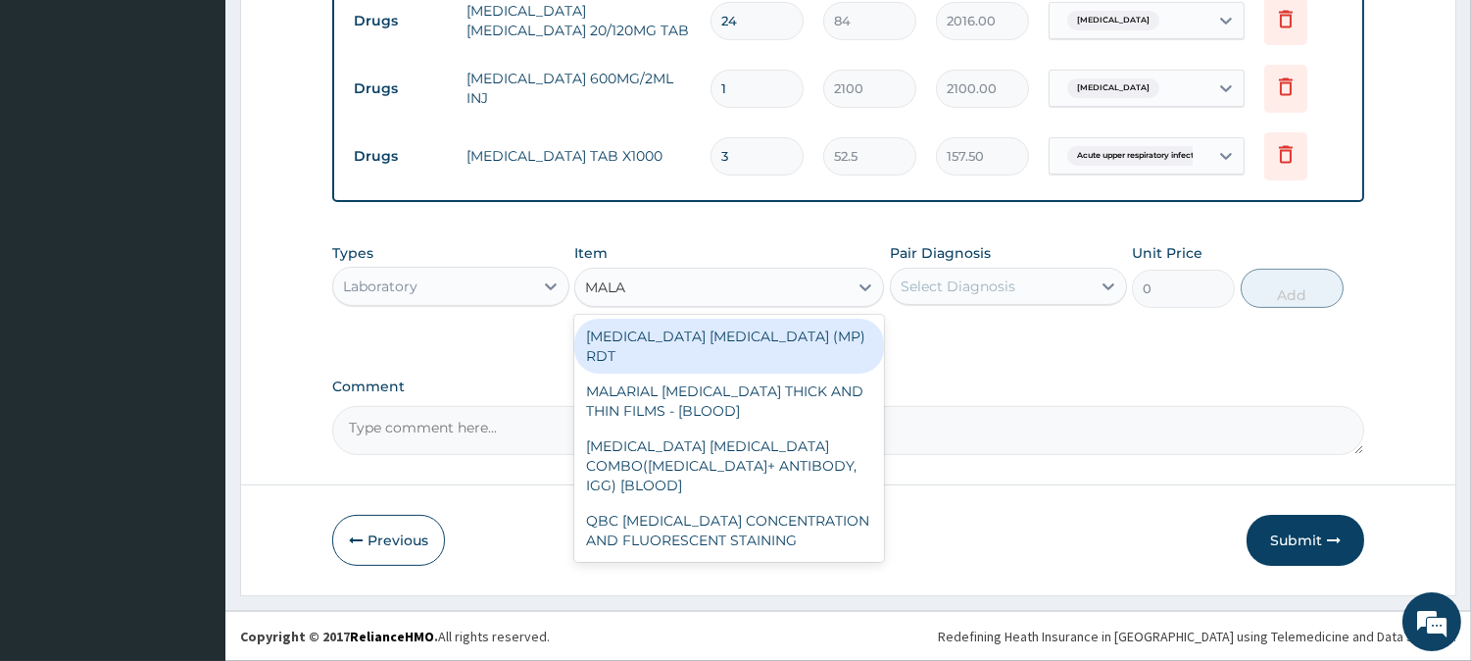
click at [728, 325] on div "[MEDICAL_DATA] [MEDICAL_DATA] (MP) RDT" at bounding box center [729, 346] width 310 height 55
type input "1500"
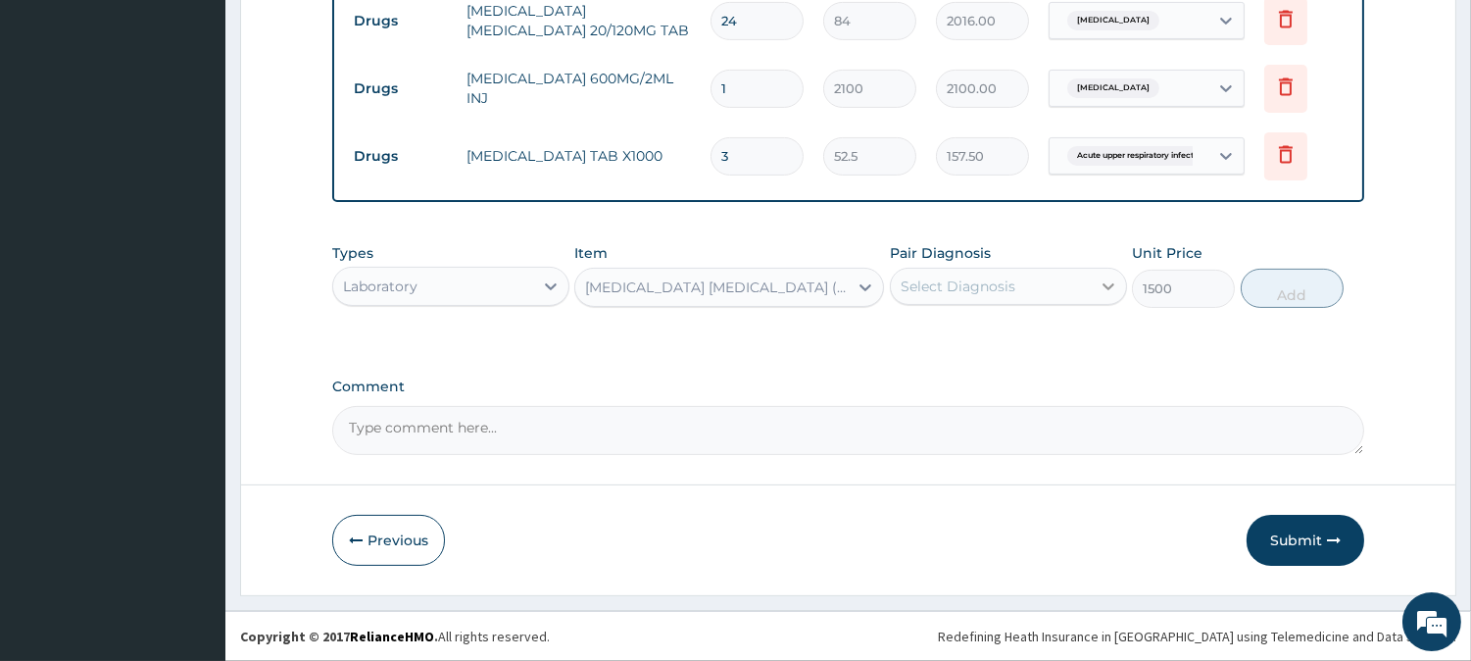
click at [1103, 285] on icon at bounding box center [1109, 286] width 12 height 7
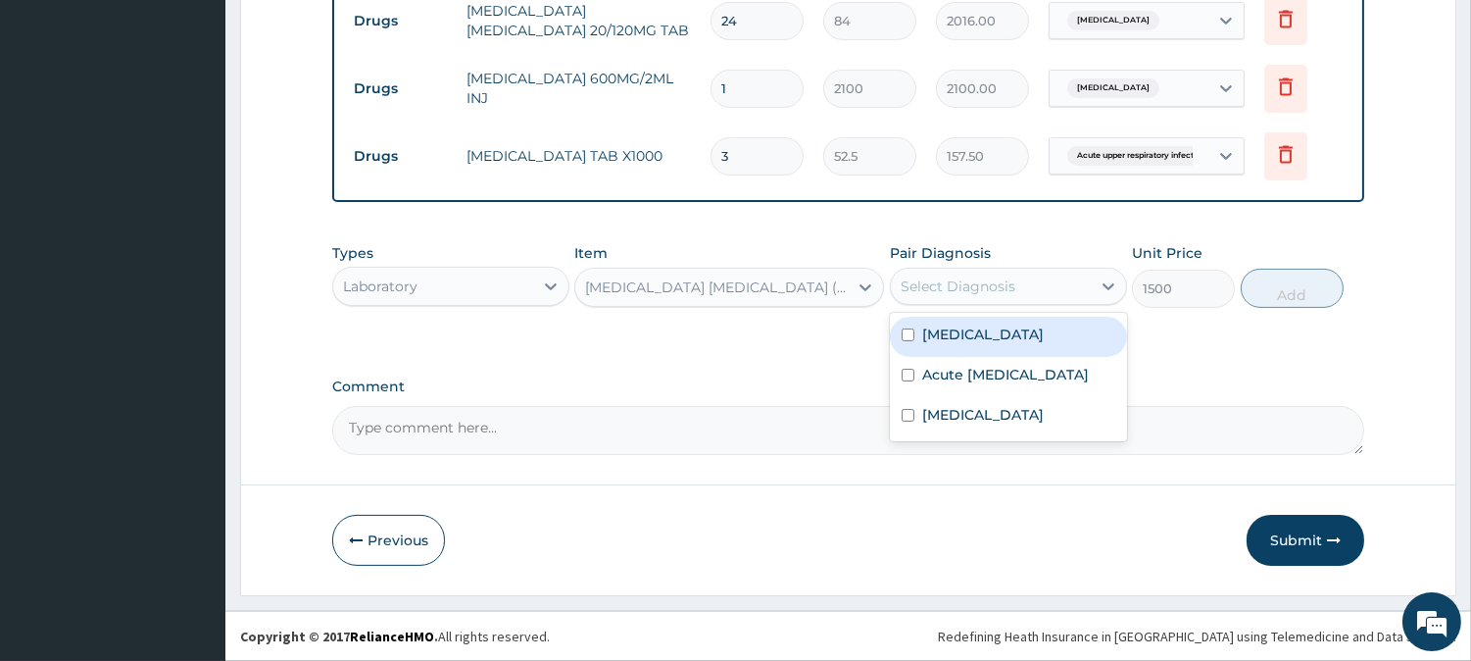
click at [907, 329] on input "checkbox" at bounding box center [908, 334] width 13 height 13
checkbox input "true"
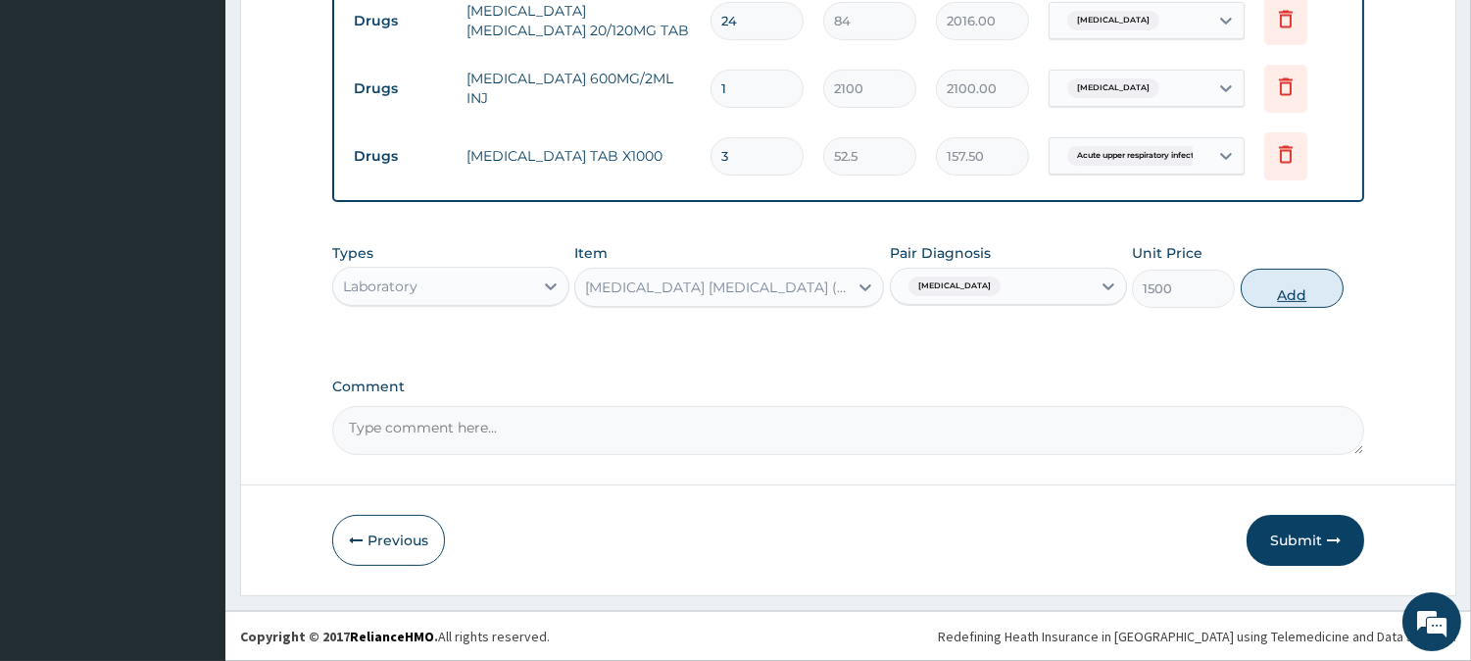
click at [1288, 292] on button "Add" at bounding box center [1292, 288] width 103 height 39
type input "0"
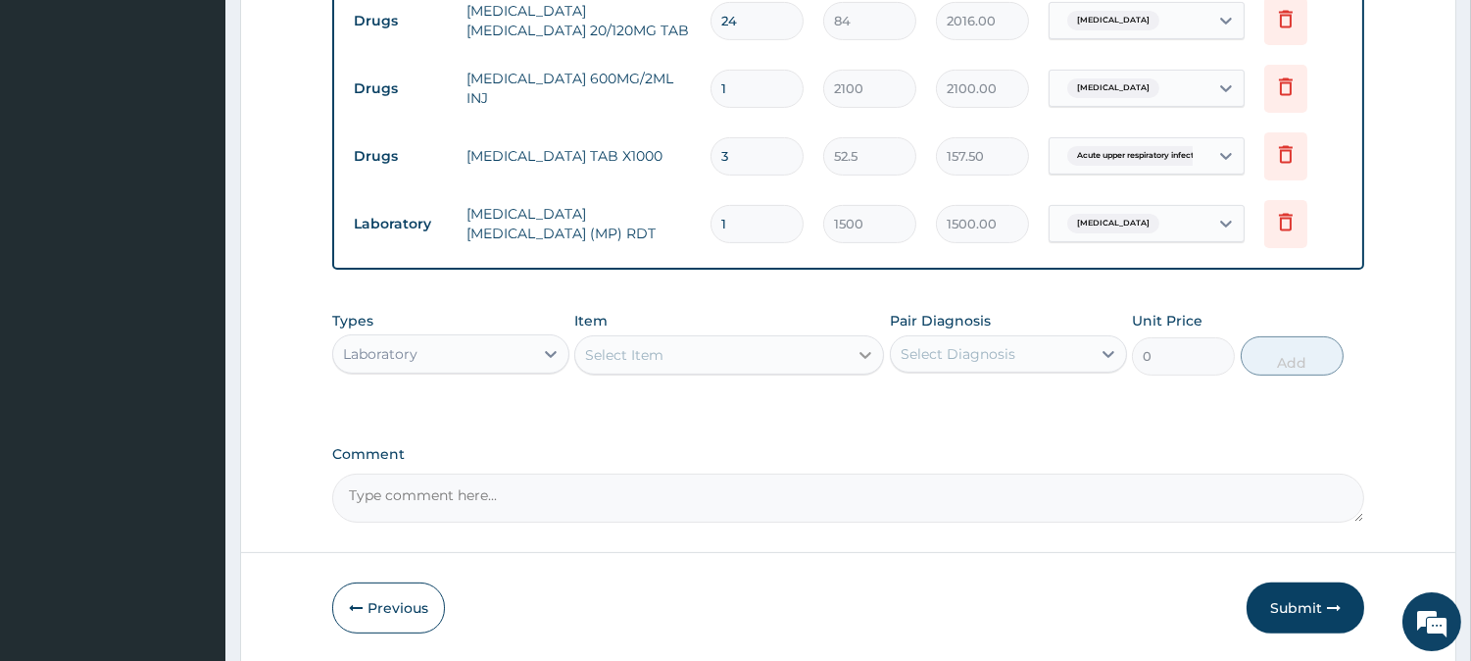
click at [867, 357] on icon at bounding box center [866, 355] width 12 height 7
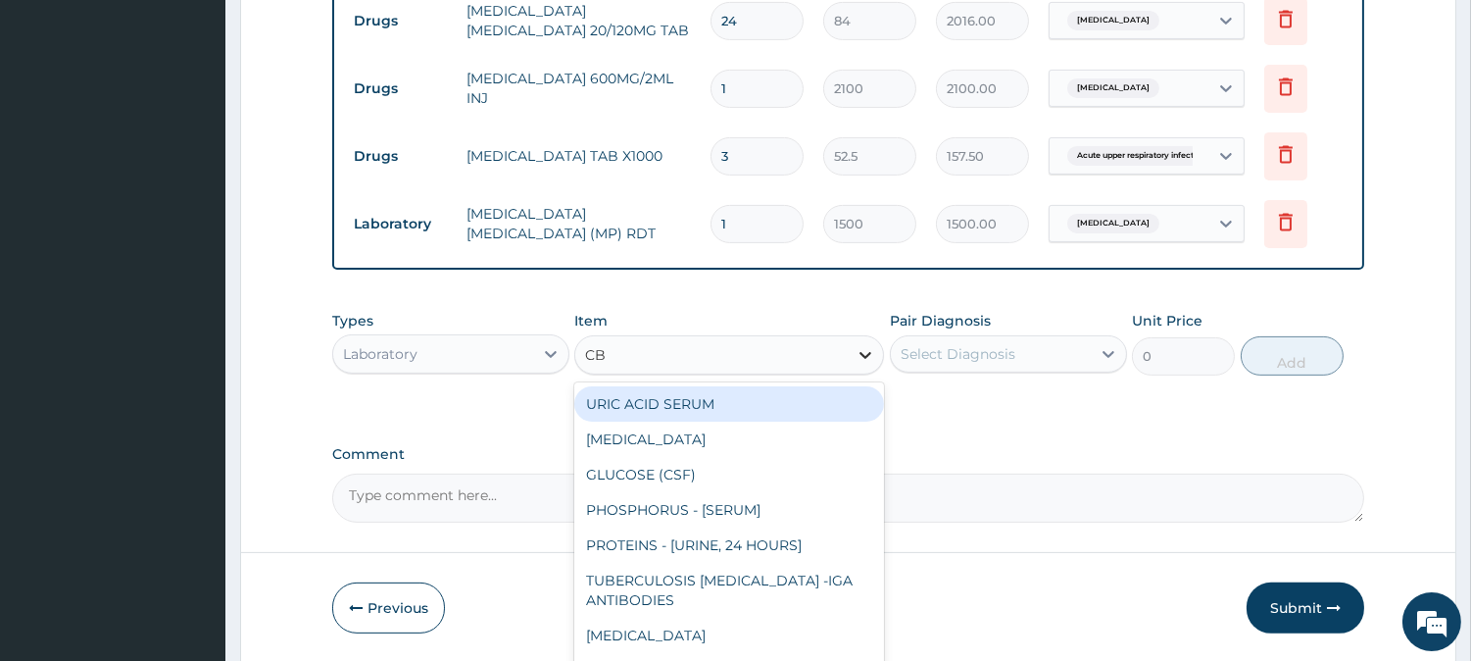
type input "CBC"
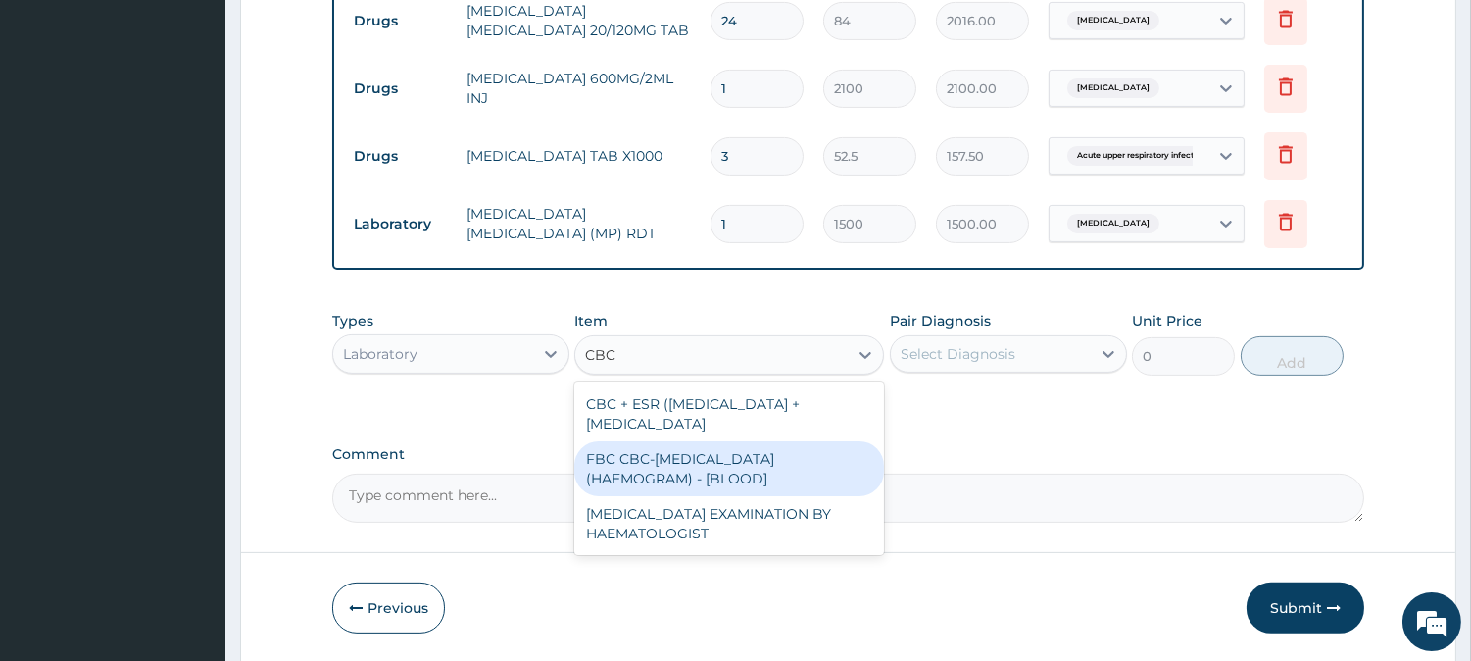
click at [730, 467] on div "FBC CBC-[MEDICAL_DATA] (HAEMOGRAM) - [BLOOD]" at bounding box center [729, 468] width 310 height 55
type input "3000"
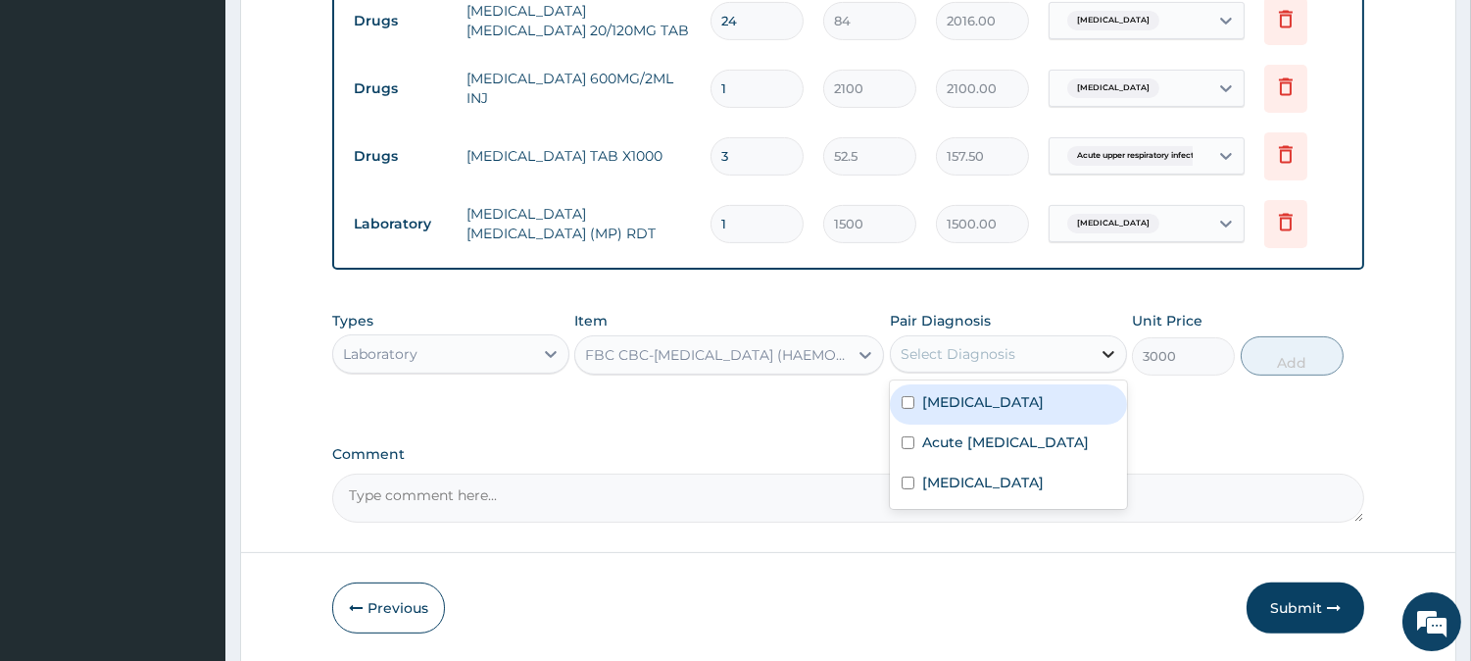
click at [1099, 355] on icon at bounding box center [1109, 354] width 20 height 20
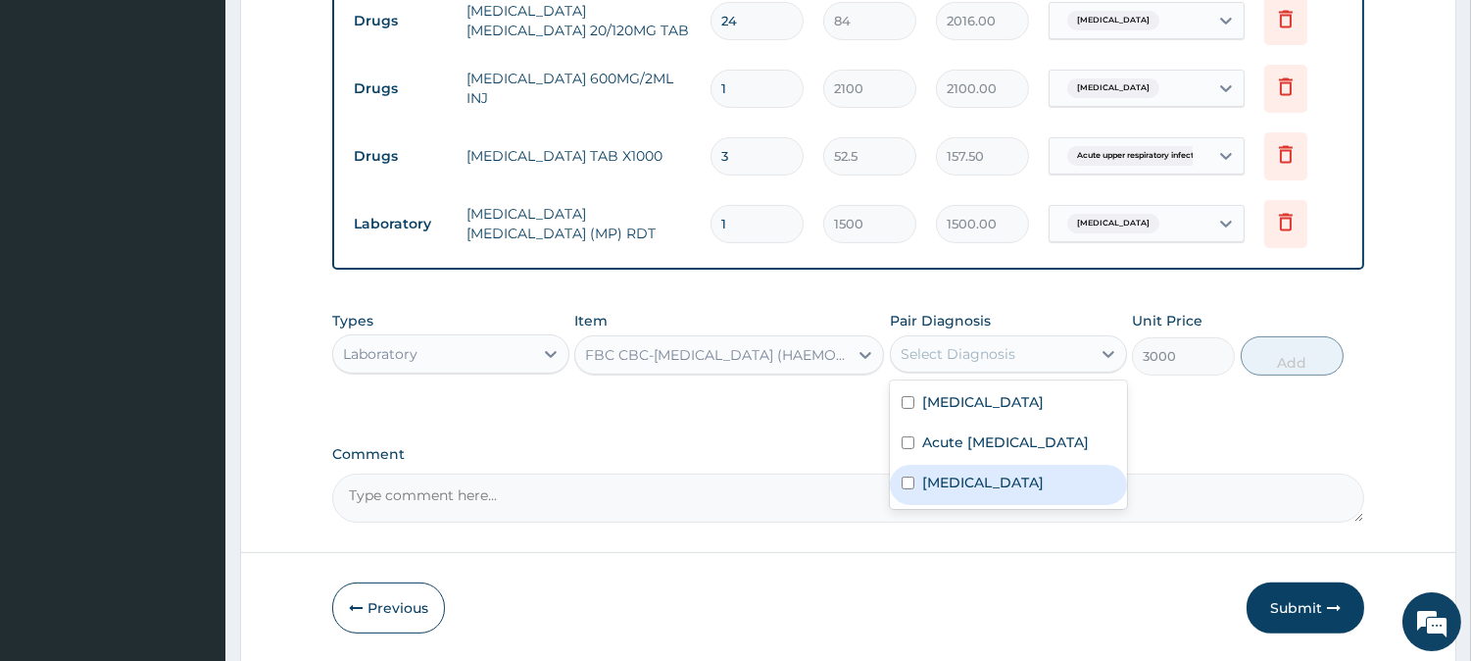
click at [907, 489] on input "checkbox" at bounding box center [908, 482] width 13 height 13
checkbox input "true"
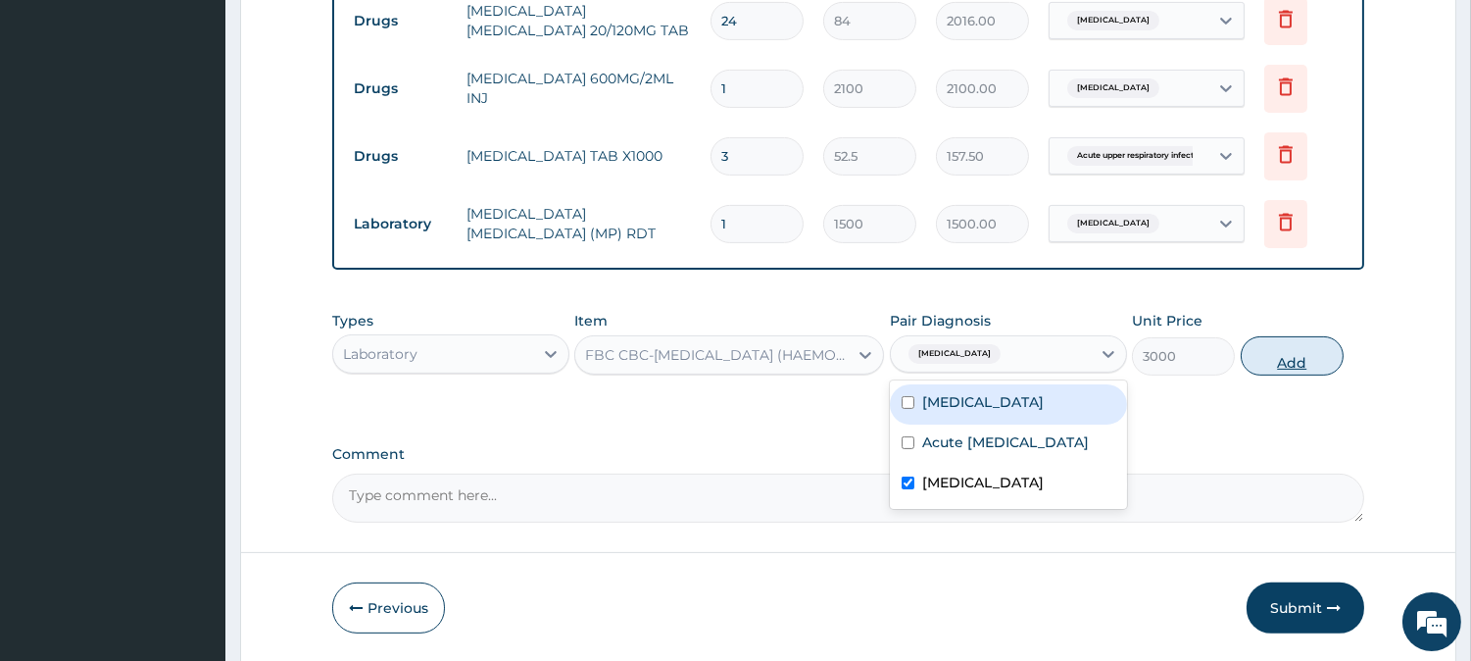
click at [1282, 348] on button "Add" at bounding box center [1292, 355] width 103 height 39
type input "0"
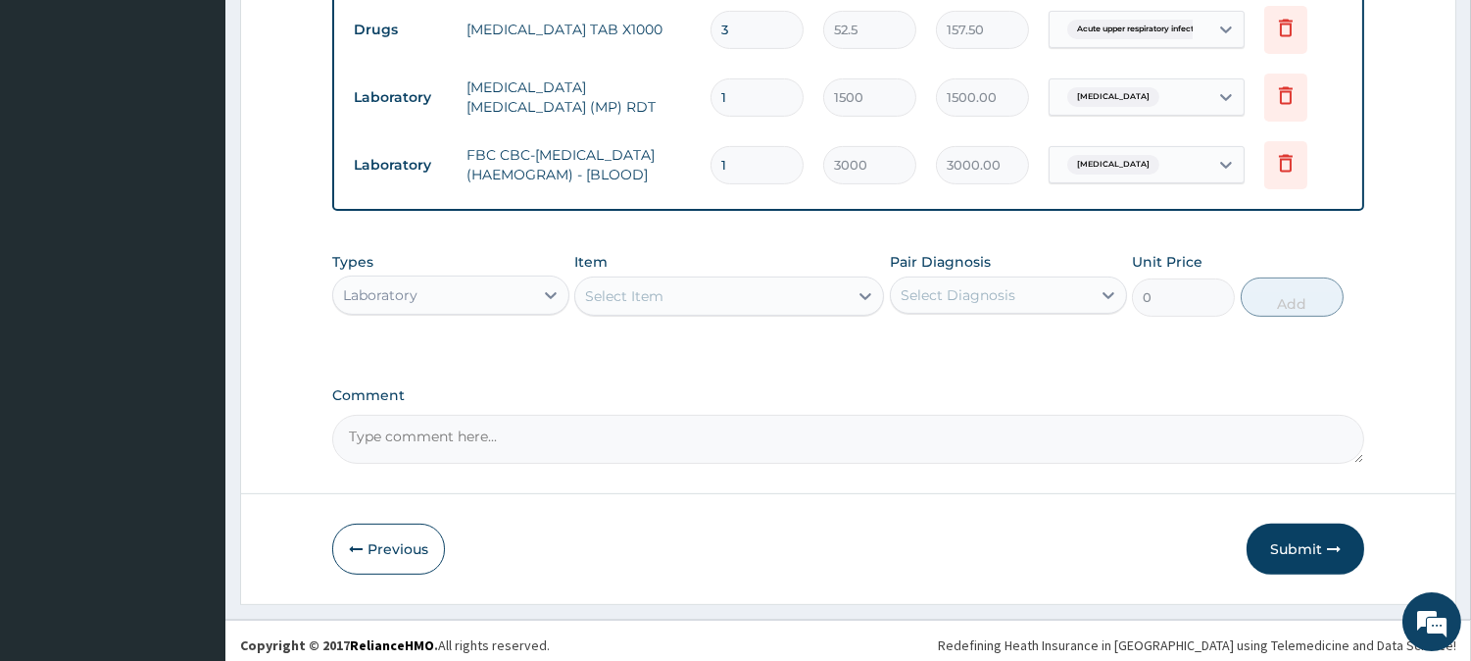
scroll to position [1222, 0]
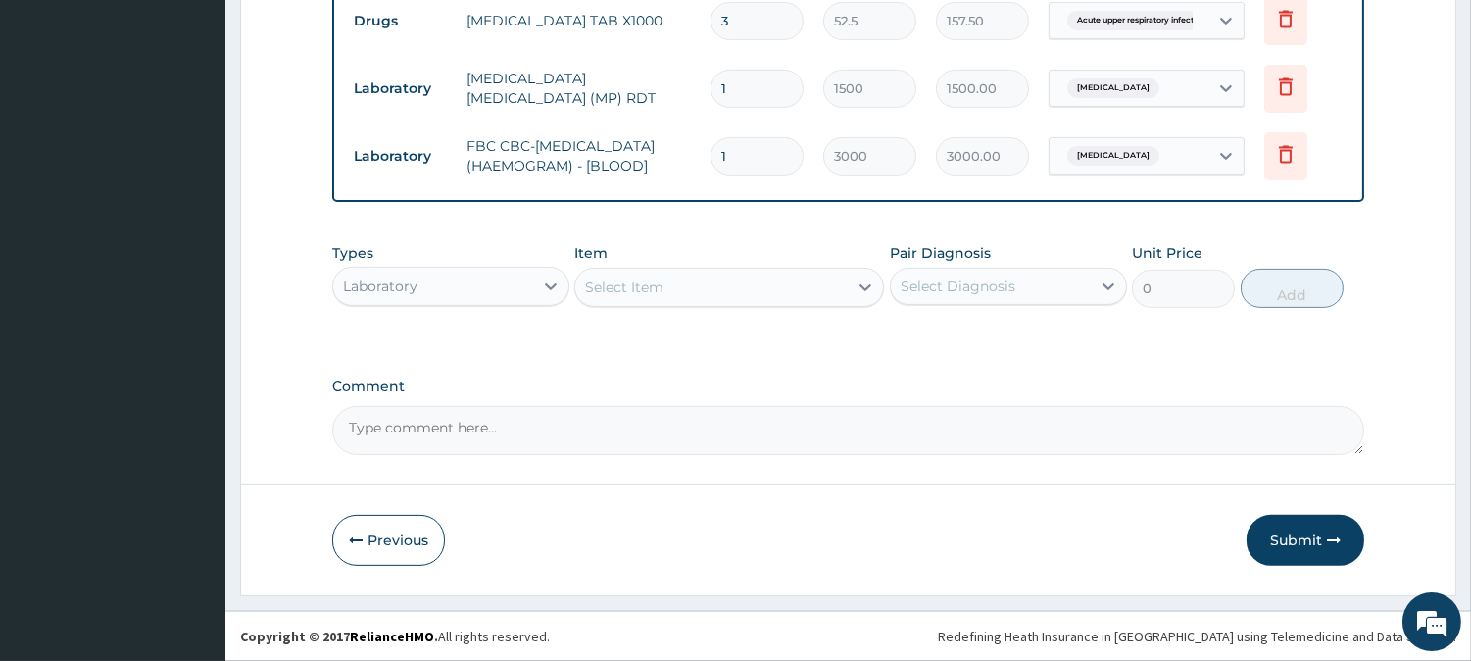
click at [1304, 549] on button "Submit" at bounding box center [1306, 540] width 118 height 51
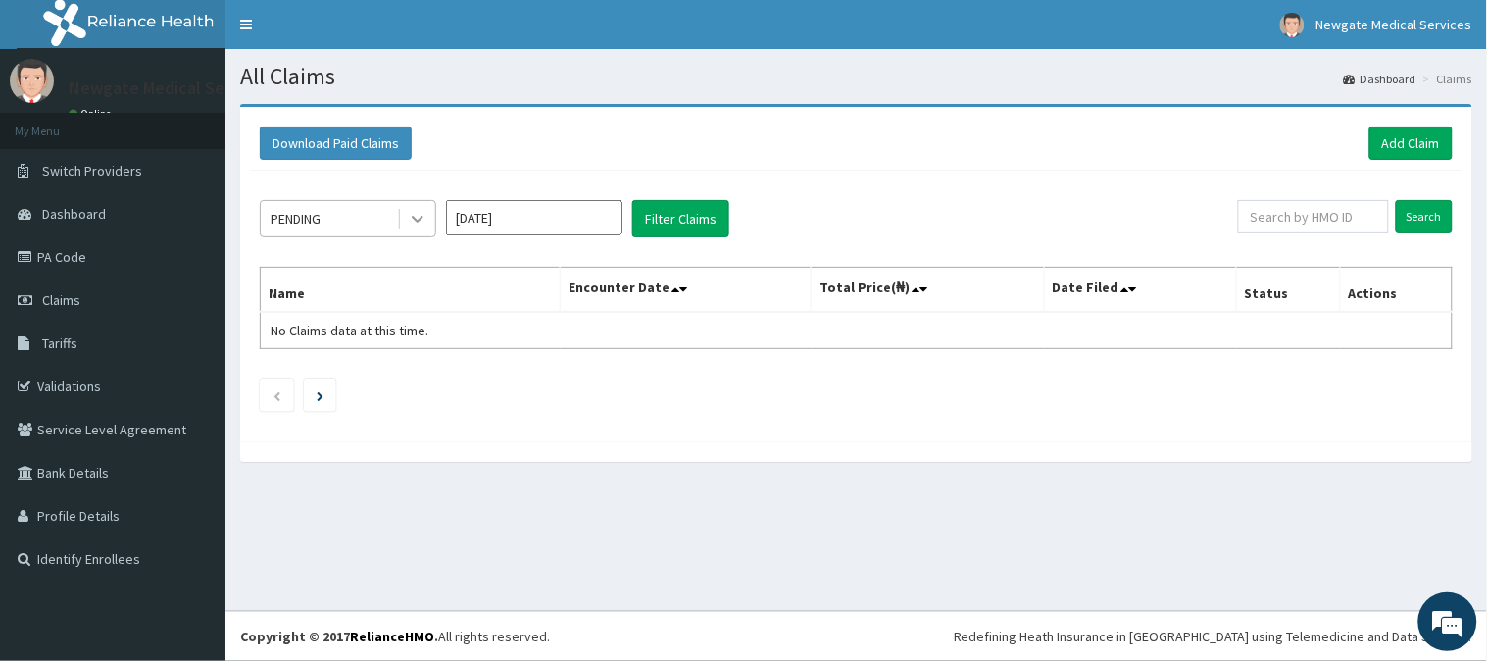
click at [417, 223] on icon at bounding box center [418, 219] width 20 height 20
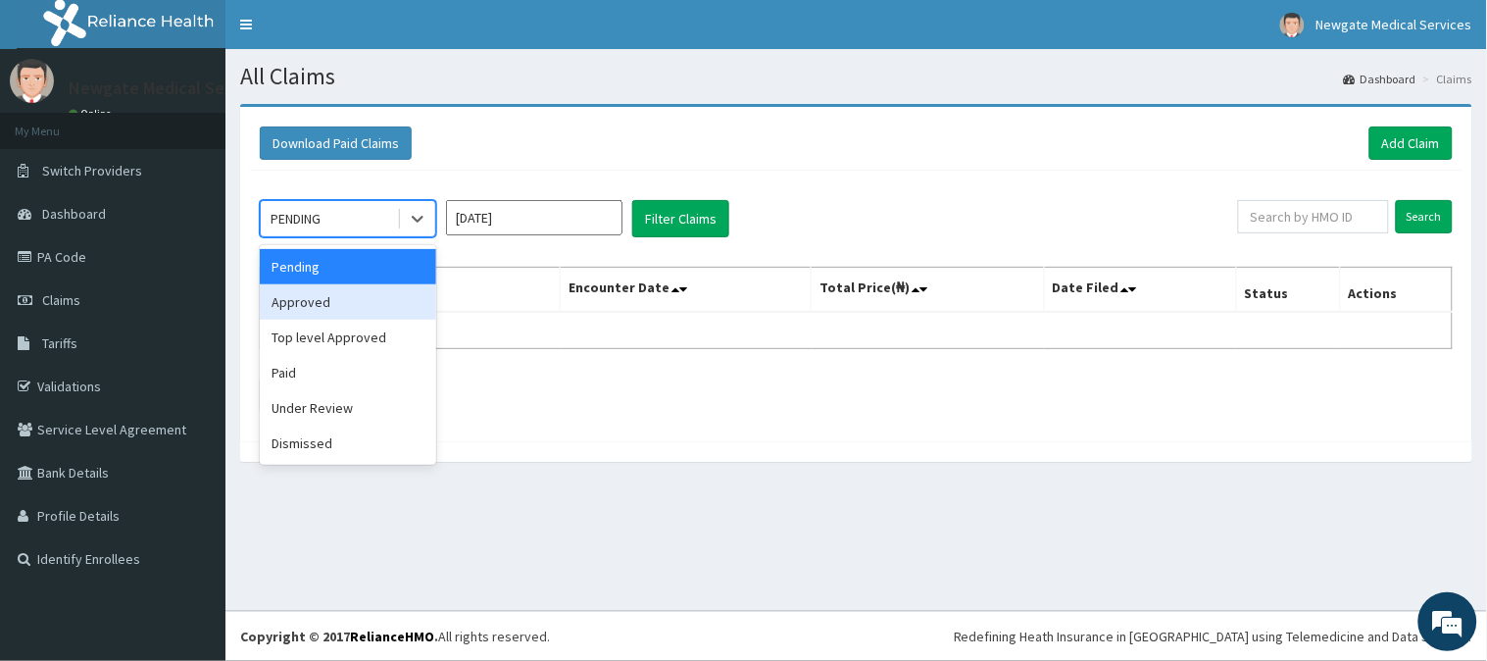
click at [365, 305] on div "Approved" at bounding box center [348, 301] width 176 height 35
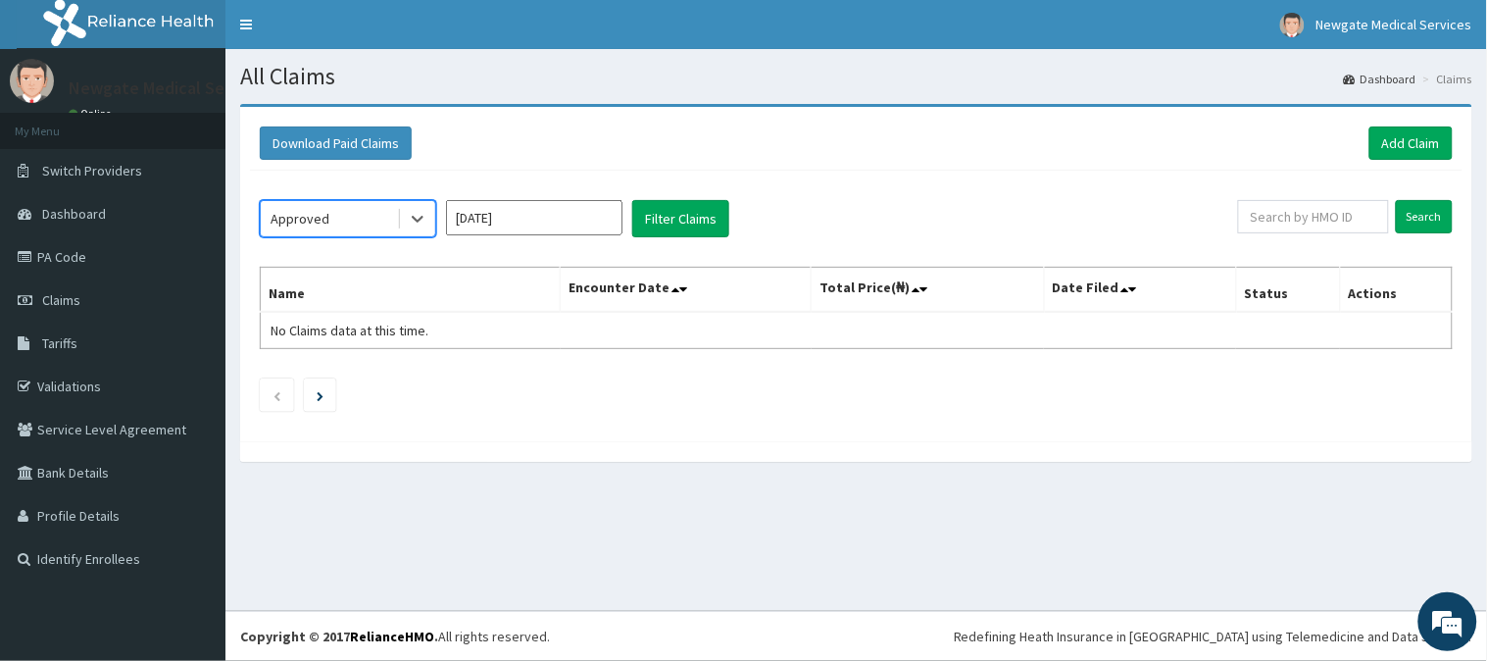
click at [549, 223] on input "[DATE]" at bounding box center [534, 217] width 176 height 35
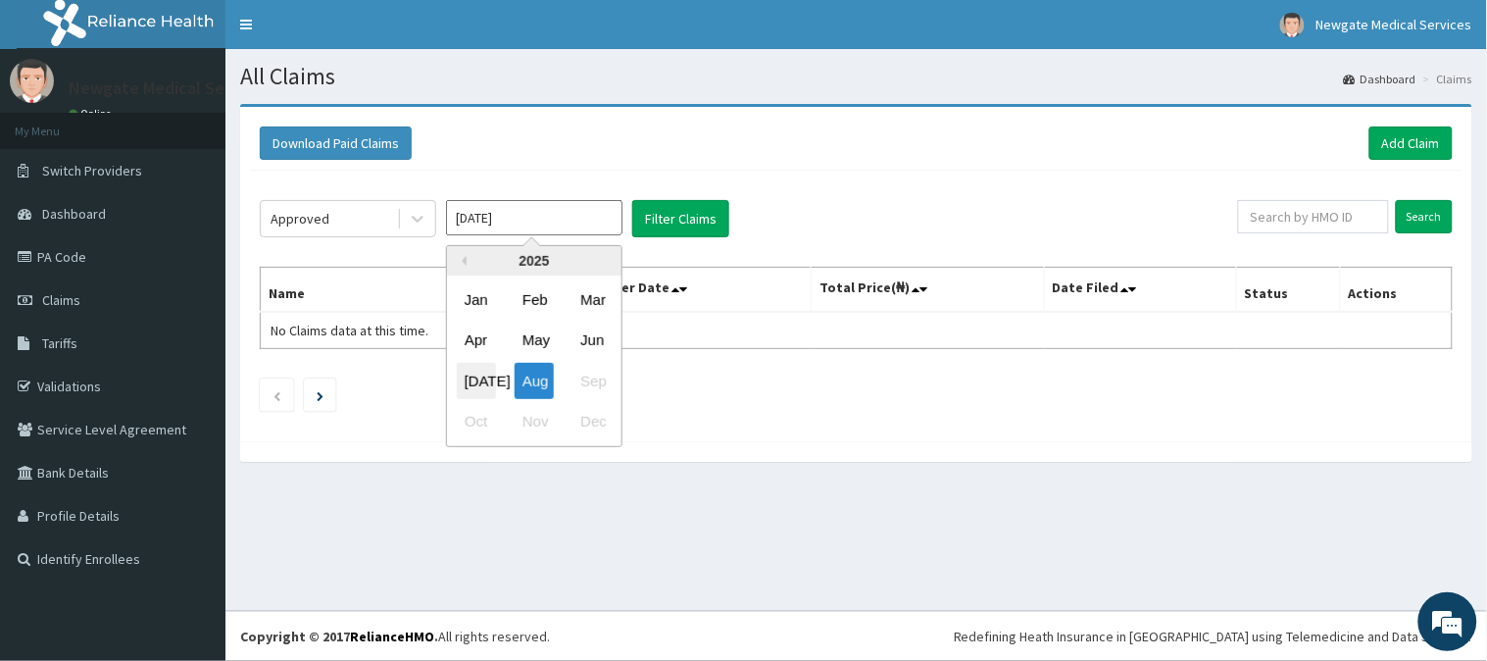
click at [477, 382] on div "[DATE]" at bounding box center [476, 381] width 39 height 36
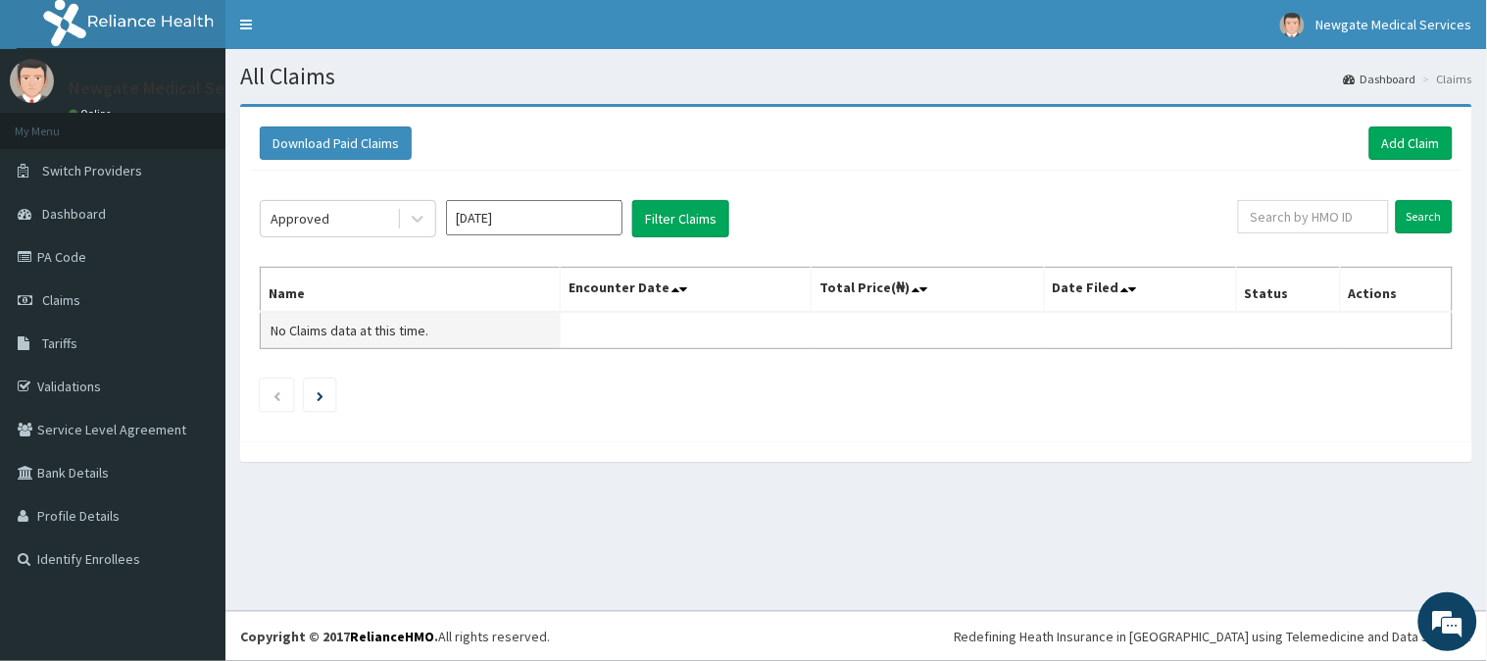
type input "[DATE]"
click at [684, 218] on button "Filter Claims" at bounding box center [680, 218] width 97 height 37
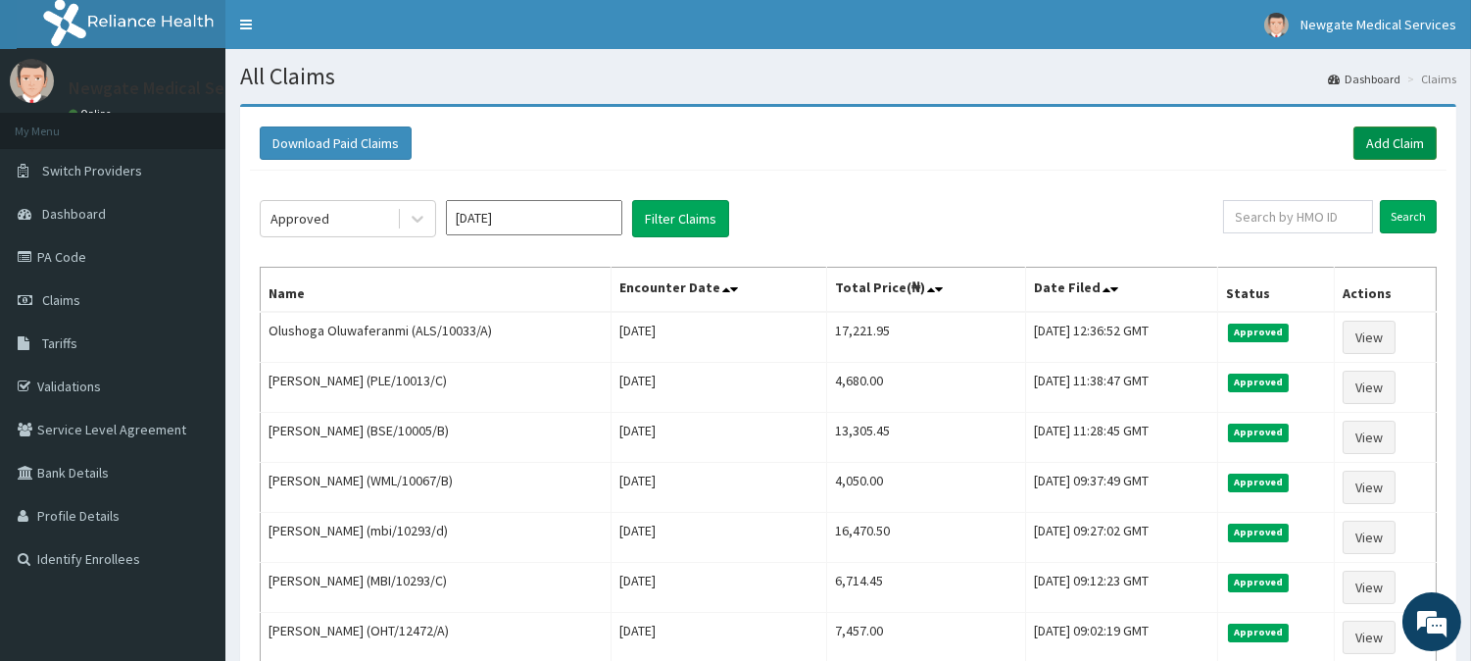
click at [1378, 139] on link "Add Claim" at bounding box center [1394, 142] width 83 height 33
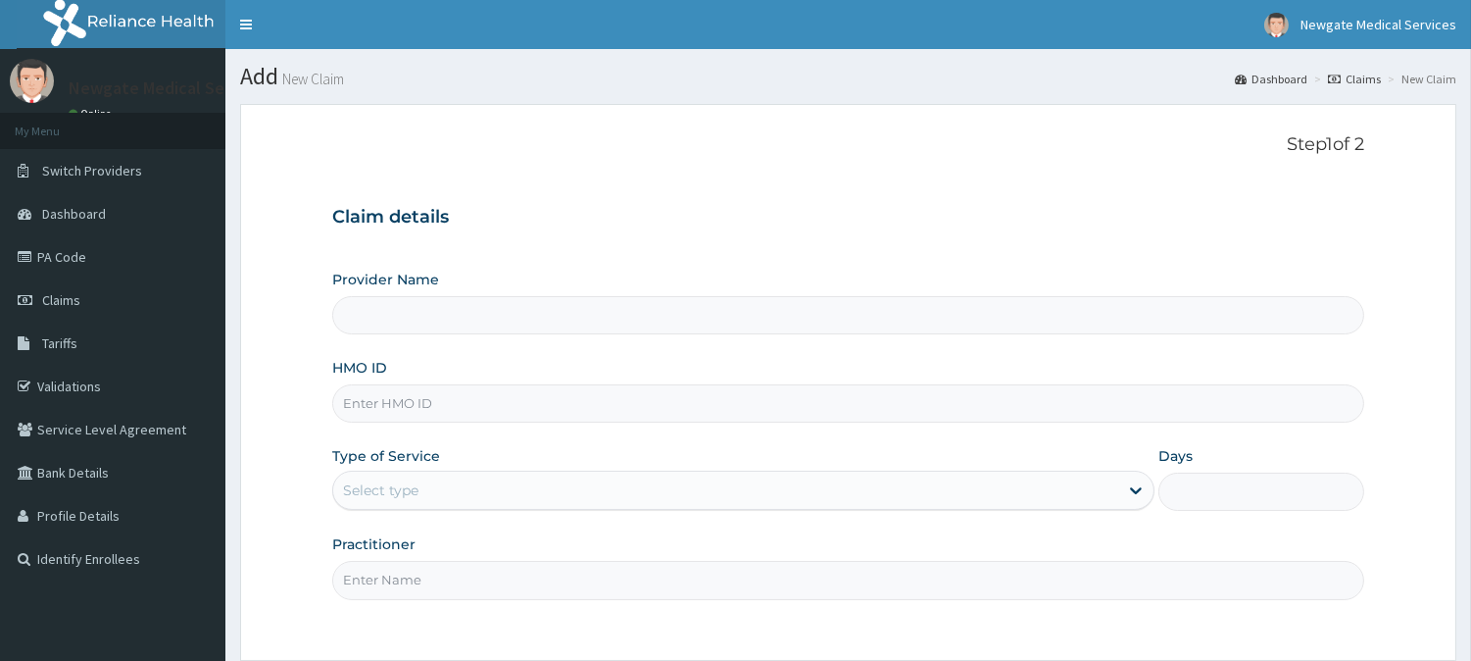
type input "Newgate Medical Services Ltd - [GEOGRAPHIC_DATA]"
paste input "VLA/10275/D"
type input "VLA/10275/D"
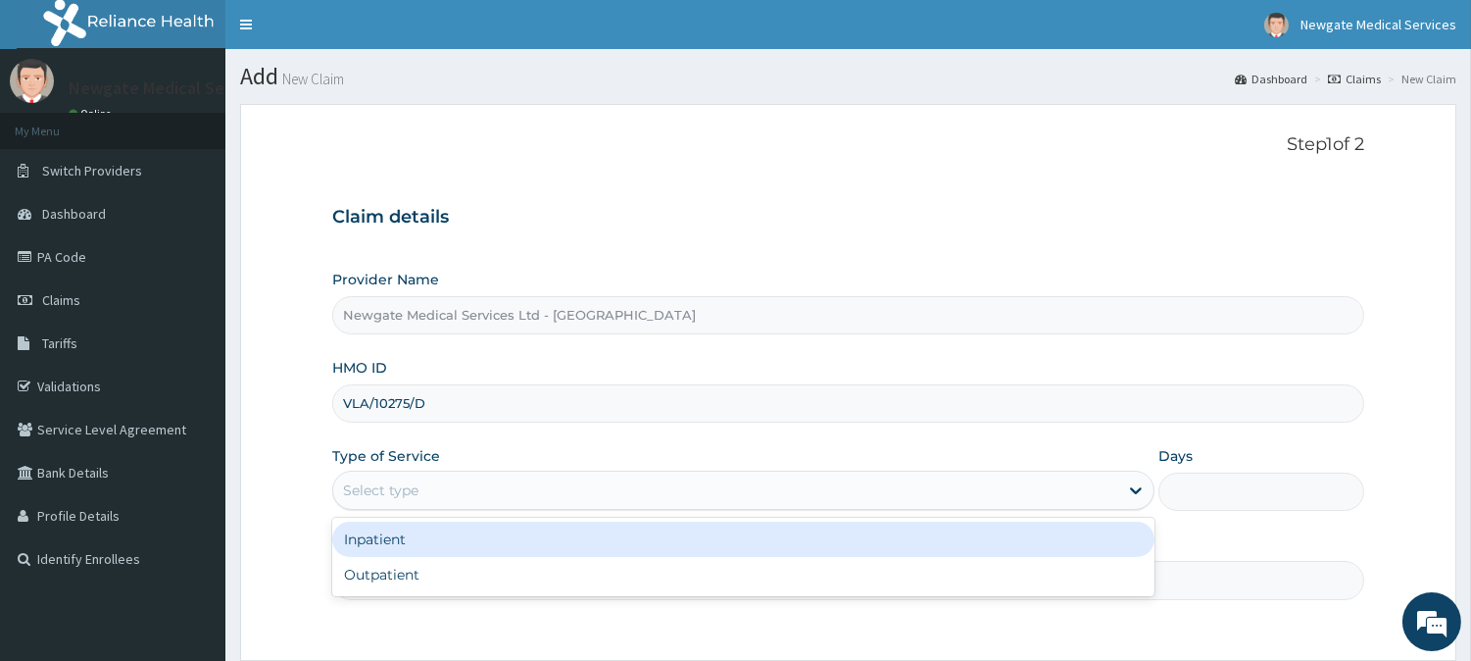
click at [466, 502] on div "Select type" at bounding box center [725, 489] width 785 height 31
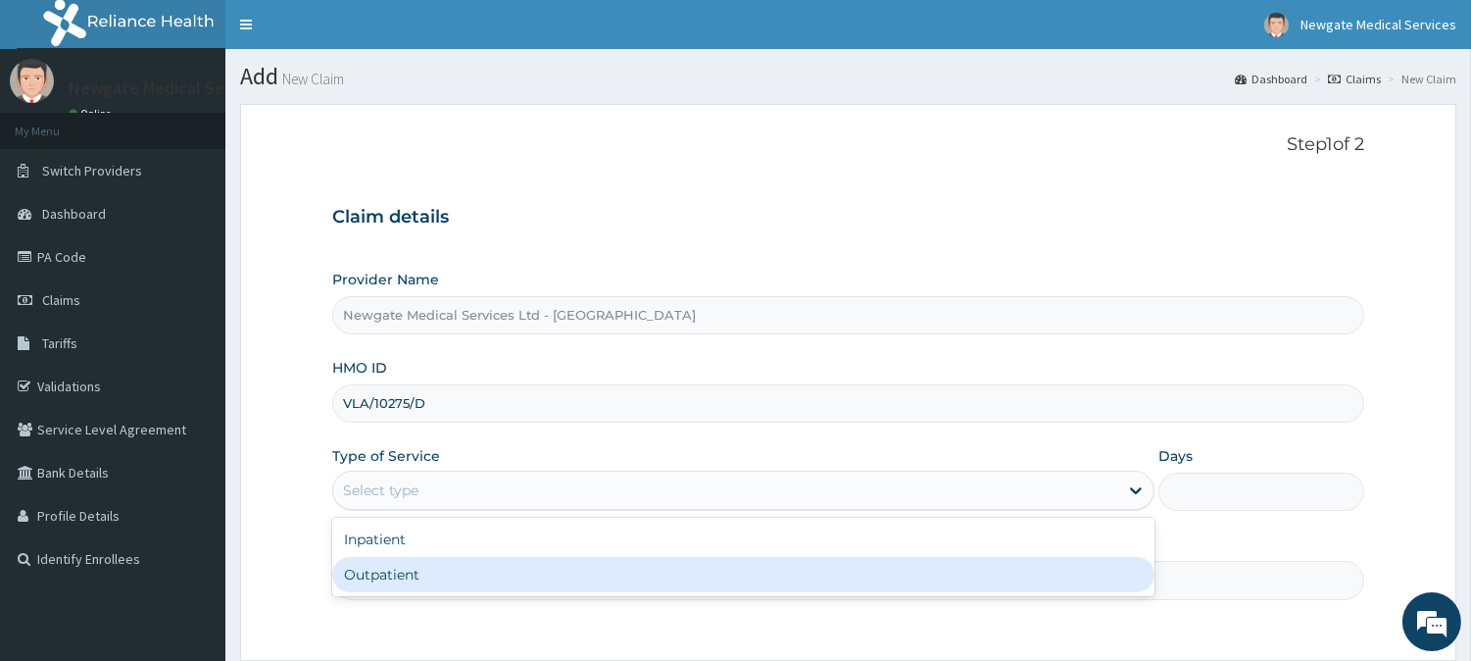
click at [393, 572] on div "Outpatient" at bounding box center [743, 574] width 822 height 35
type input "1"
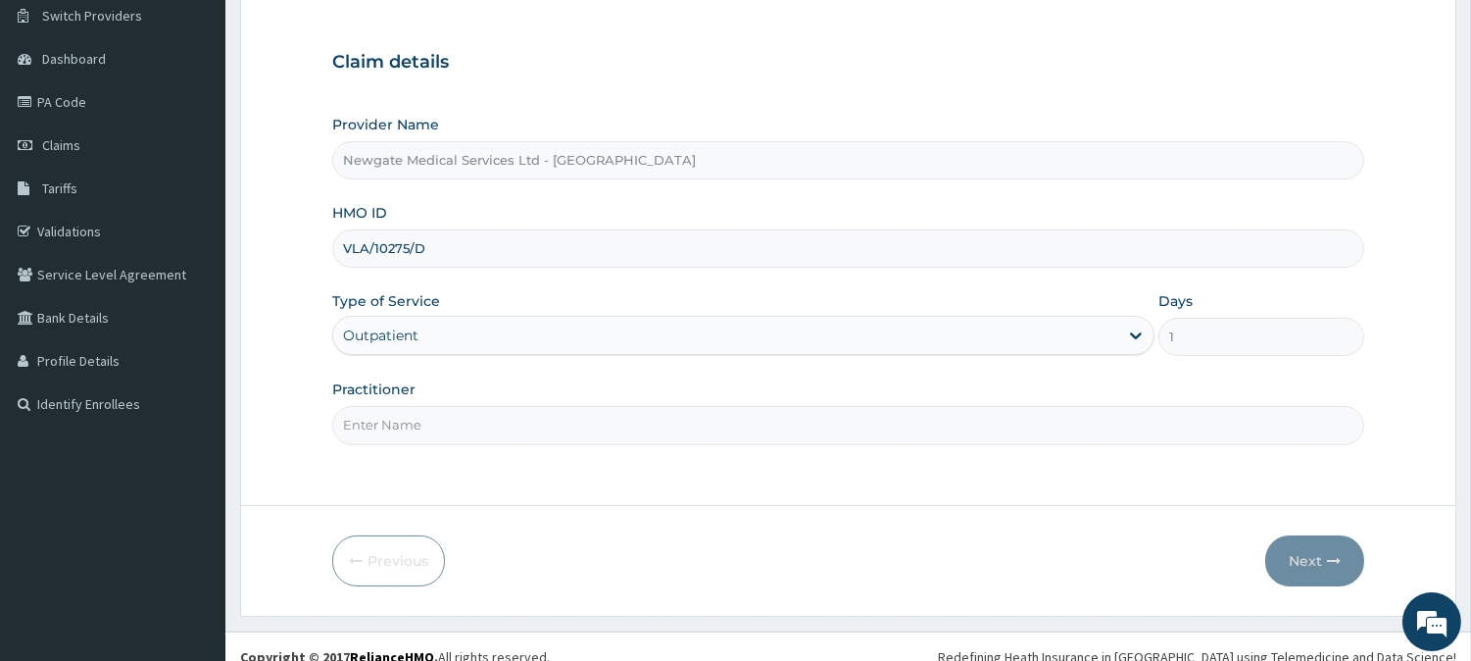
scroll to position [174, 0]
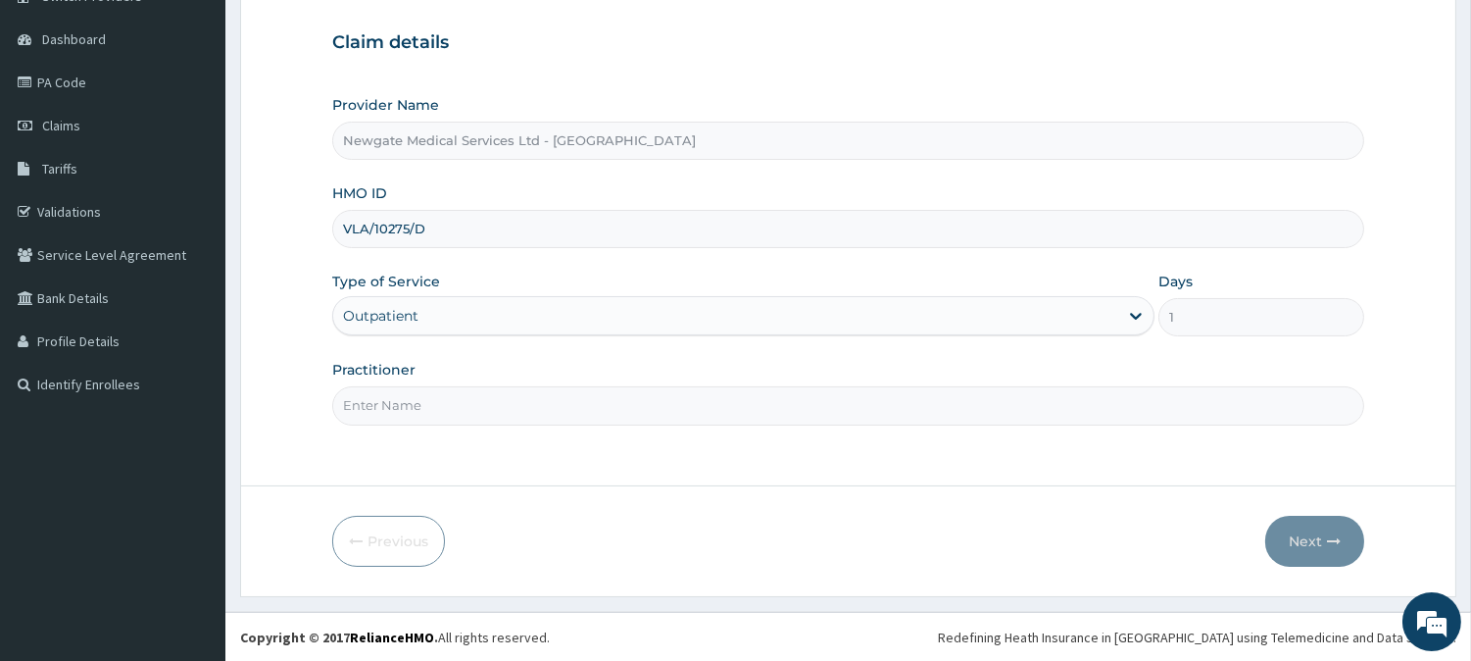
click at [491, 405] on input "Practitioner" at bounding box center [848, 405] width 1032 height 38
type input "DR AKANBI"
click at [1301, 543] on button "Next" at bounding box center [1314, 540] width 99 height 51
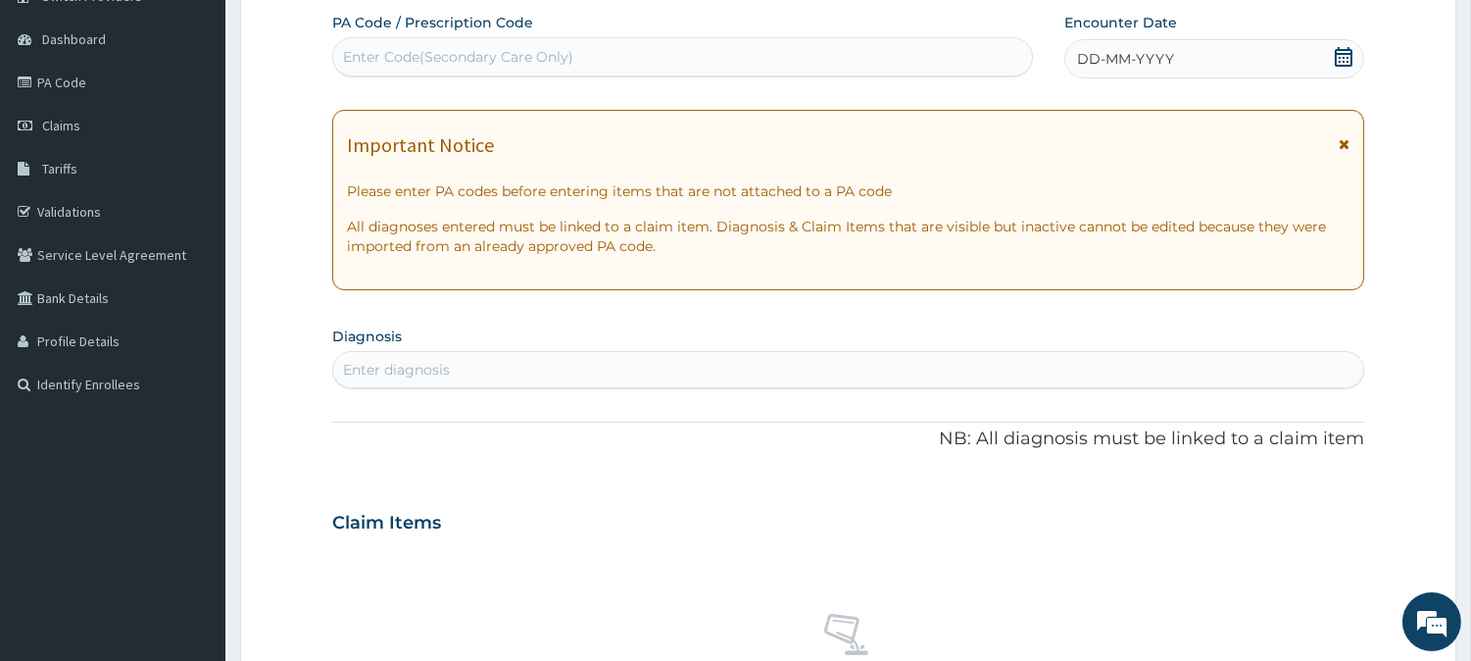
click at [1340, 59] on icon at bounding box center [1344, 57] width 20 height 20
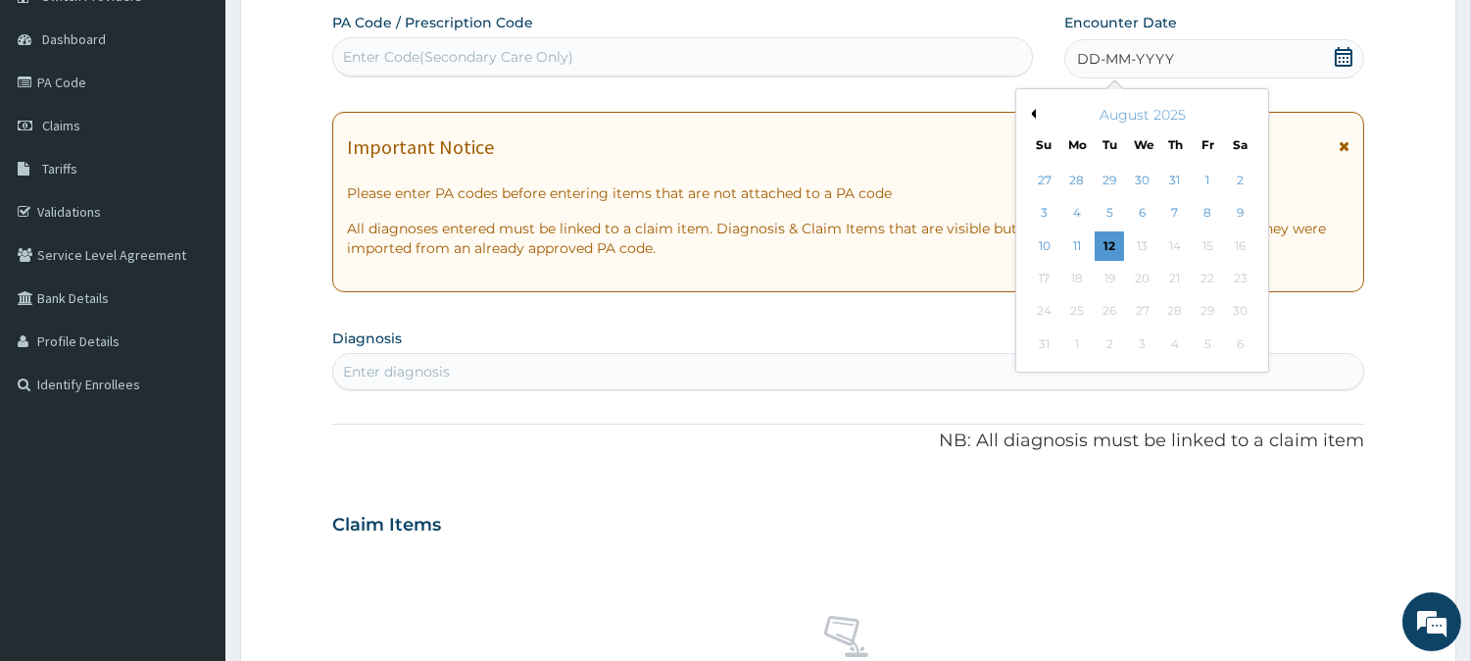
click at [1031, 109] on button "Previous Month" at bounding box center [1031, 114] width 10 height 10
click at [1074, 238] on div "14" at bounding box center [1076, 245] width 29 height 29
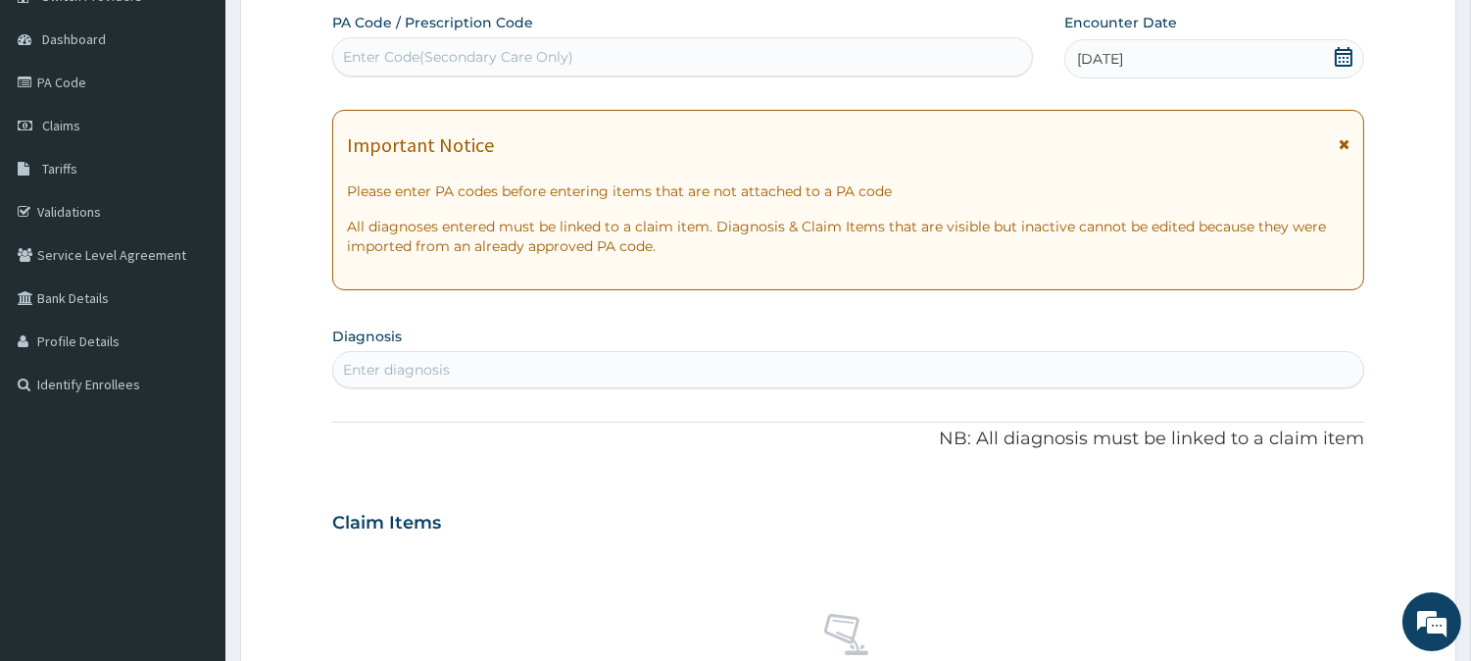
click at [543, 370] on div "Enter diagnosis" at bounding box center [848, 369] width 1030 height 31
type input "MALA"
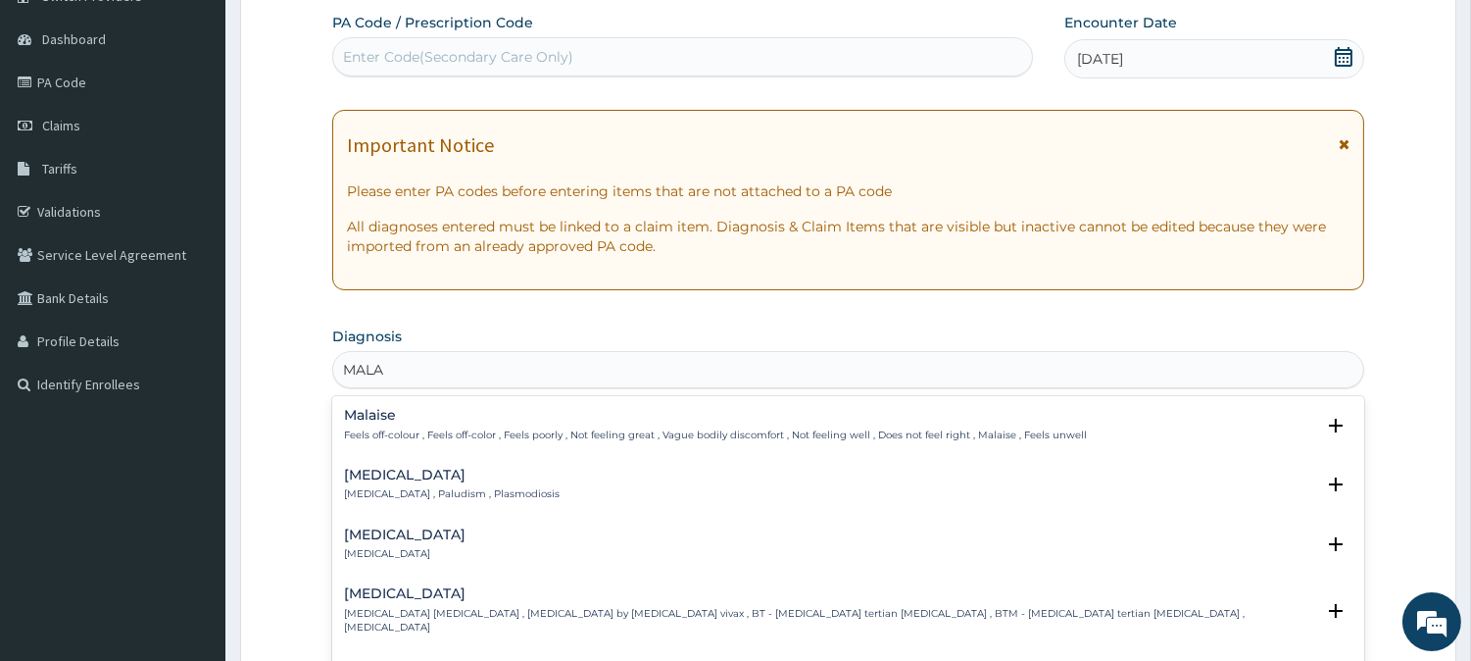
click at [382, 474] on h4 "Malaria" at bounding box center [452, 474] width 216 height 15
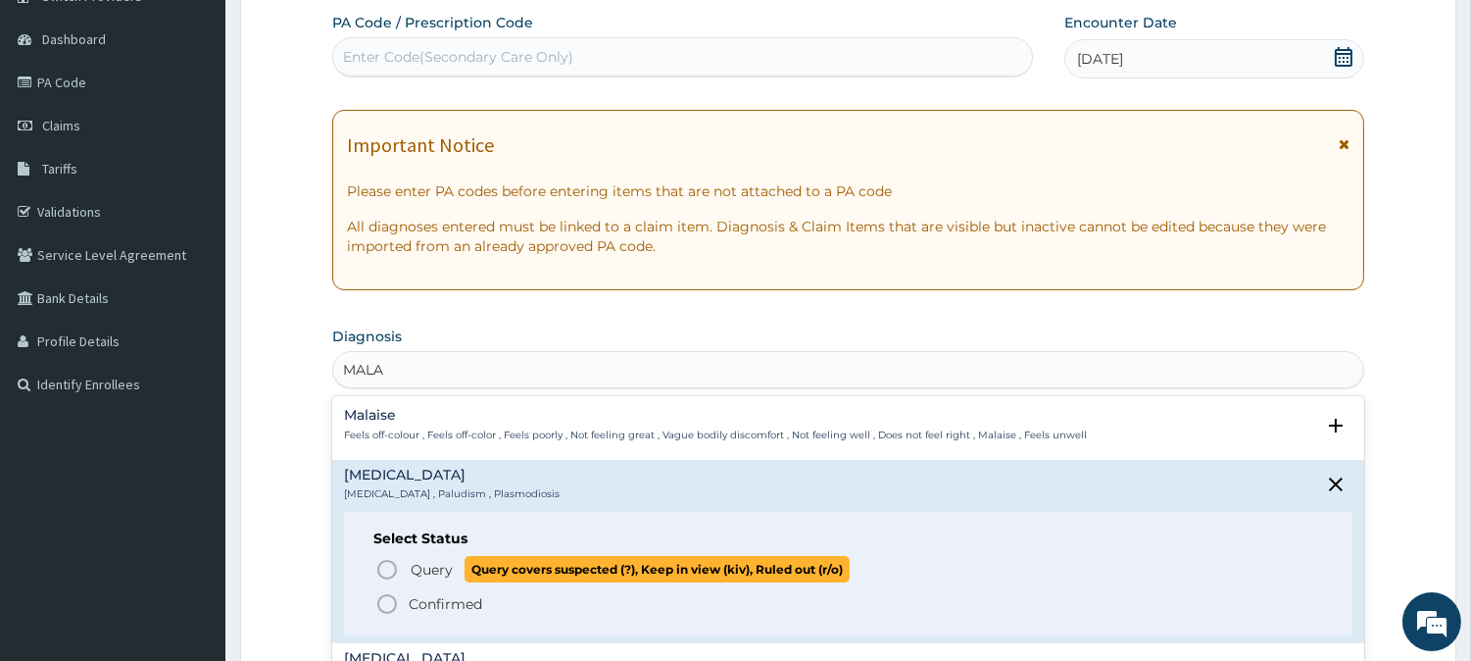
click at [389, 564] on icon "status option query" at bounding box center [387, 570] width 24 height 24
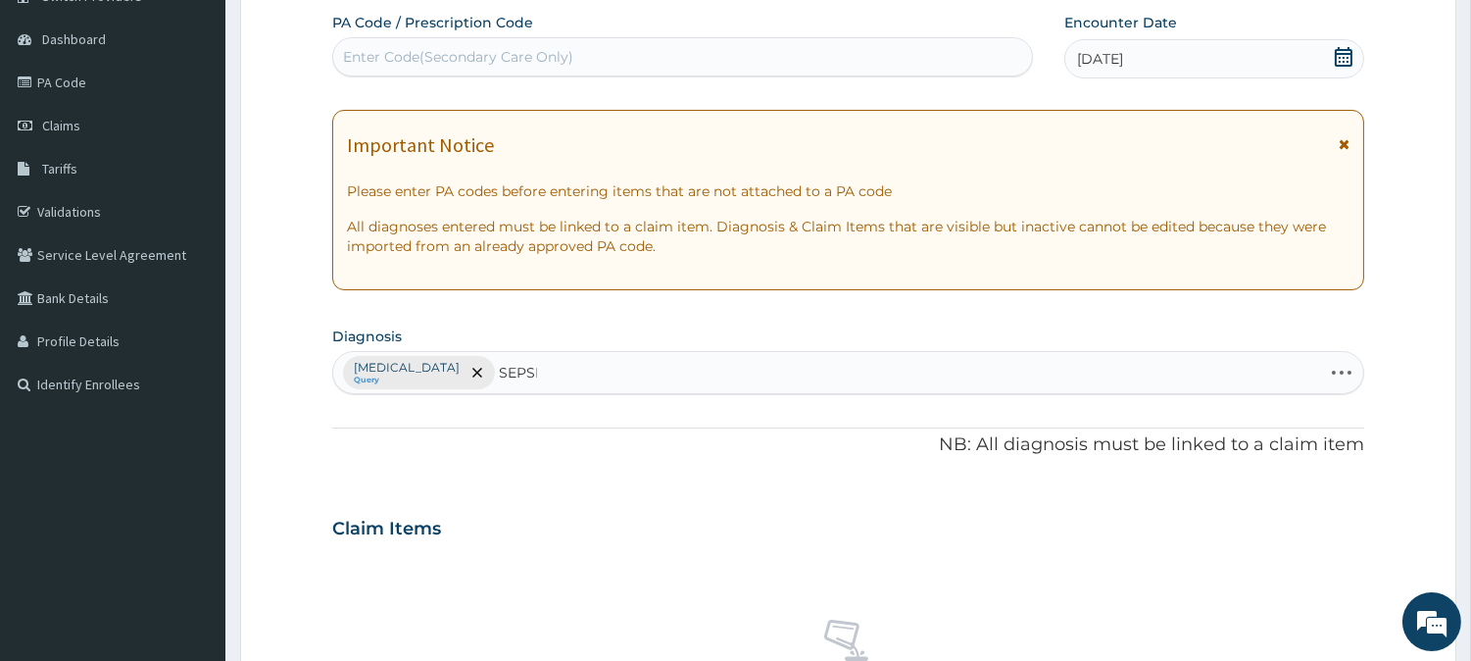
type input "[MEDICAL_DATA]"
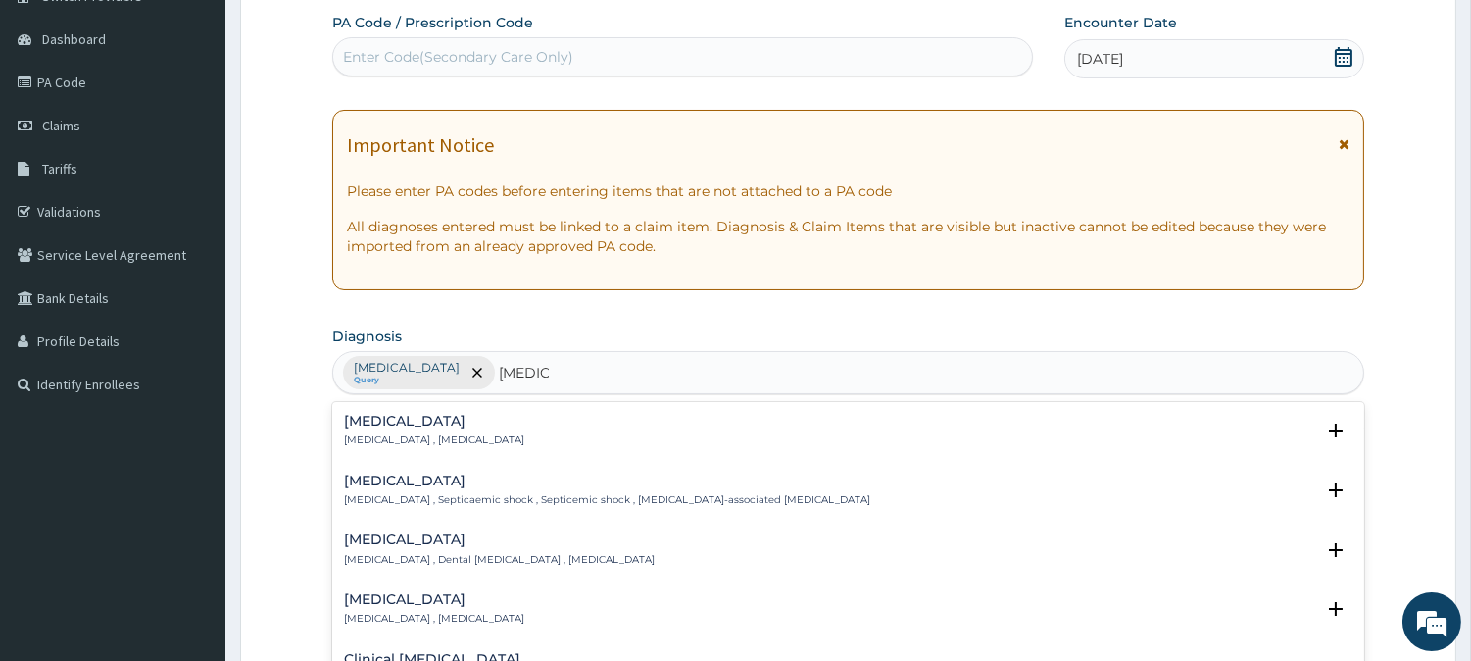
click at [366, 429] on div "Sepsis Systemic infection , Sepsis" at bounding box center [434, 431] width 180 height 34
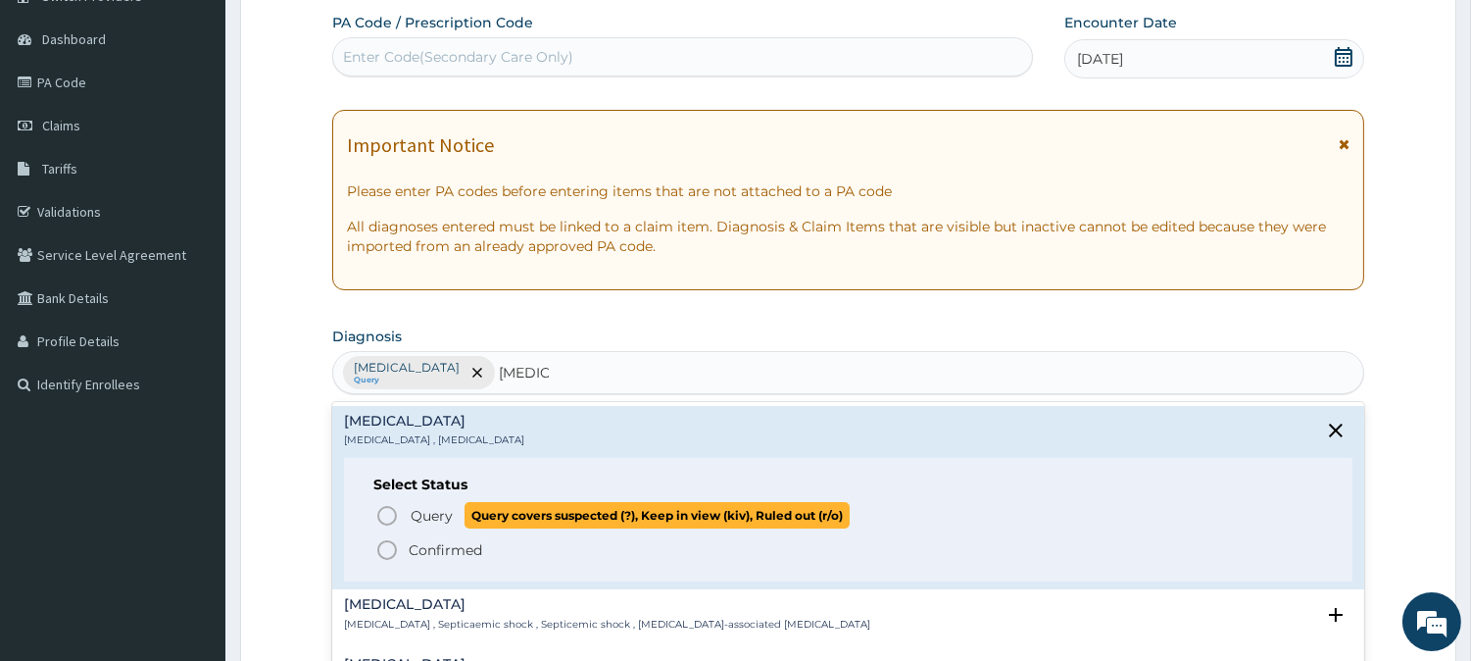
click at [377, 511] on icon "status option query" at bounding box center [387, 516] width 24 height 24
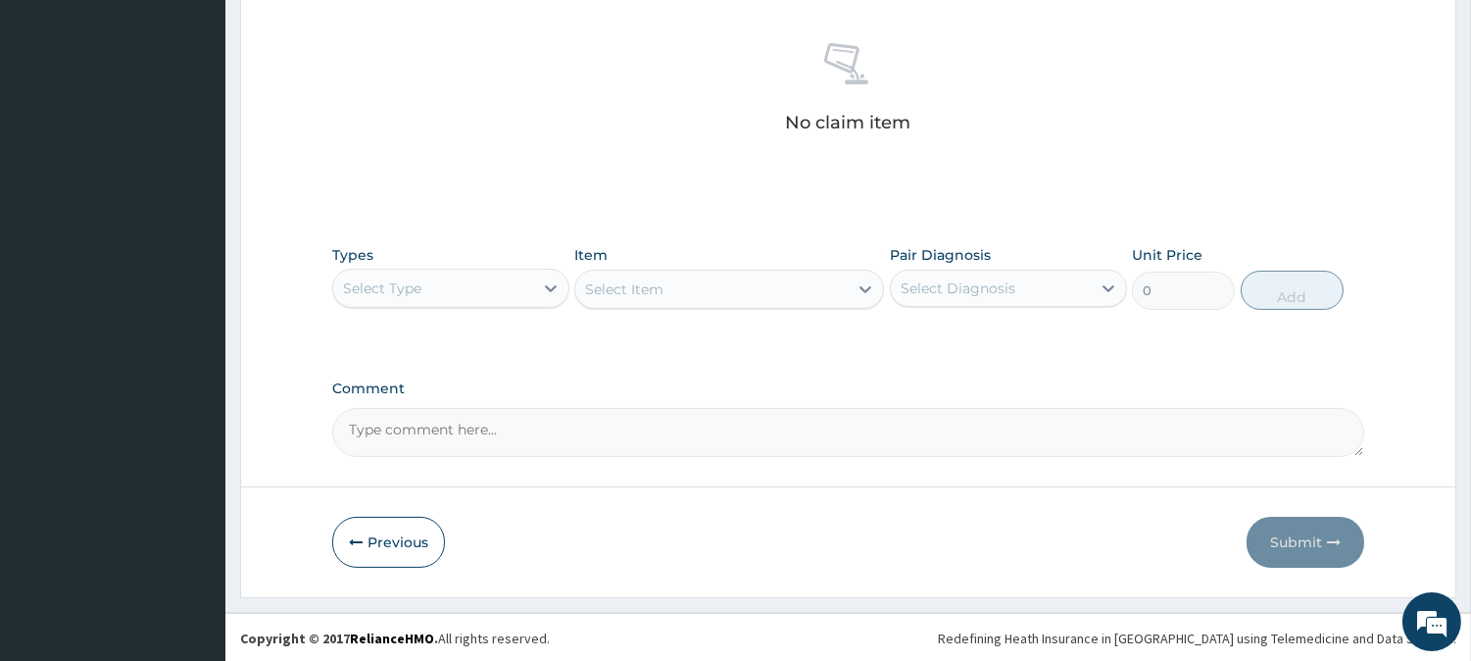
scroll to position [752, 0]
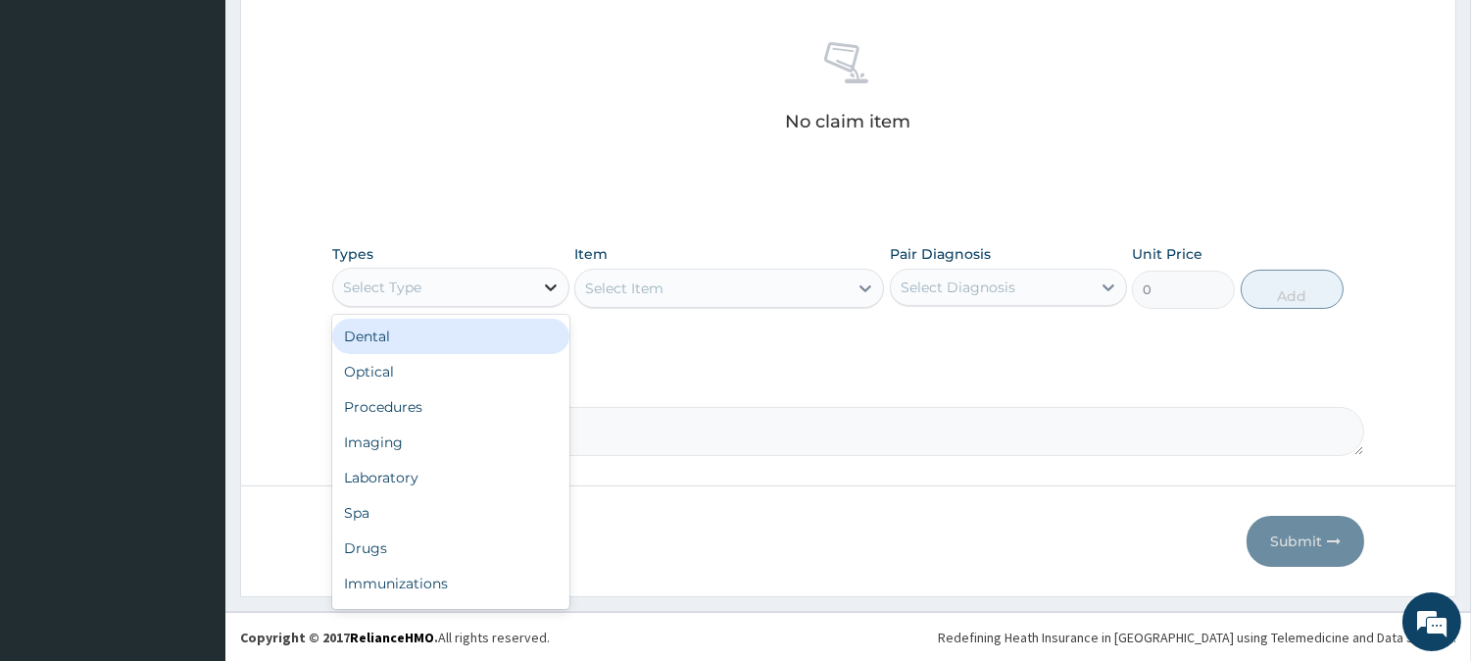
click at [546, 286] on icon at bounding box center [551, 287] width 20 height 20
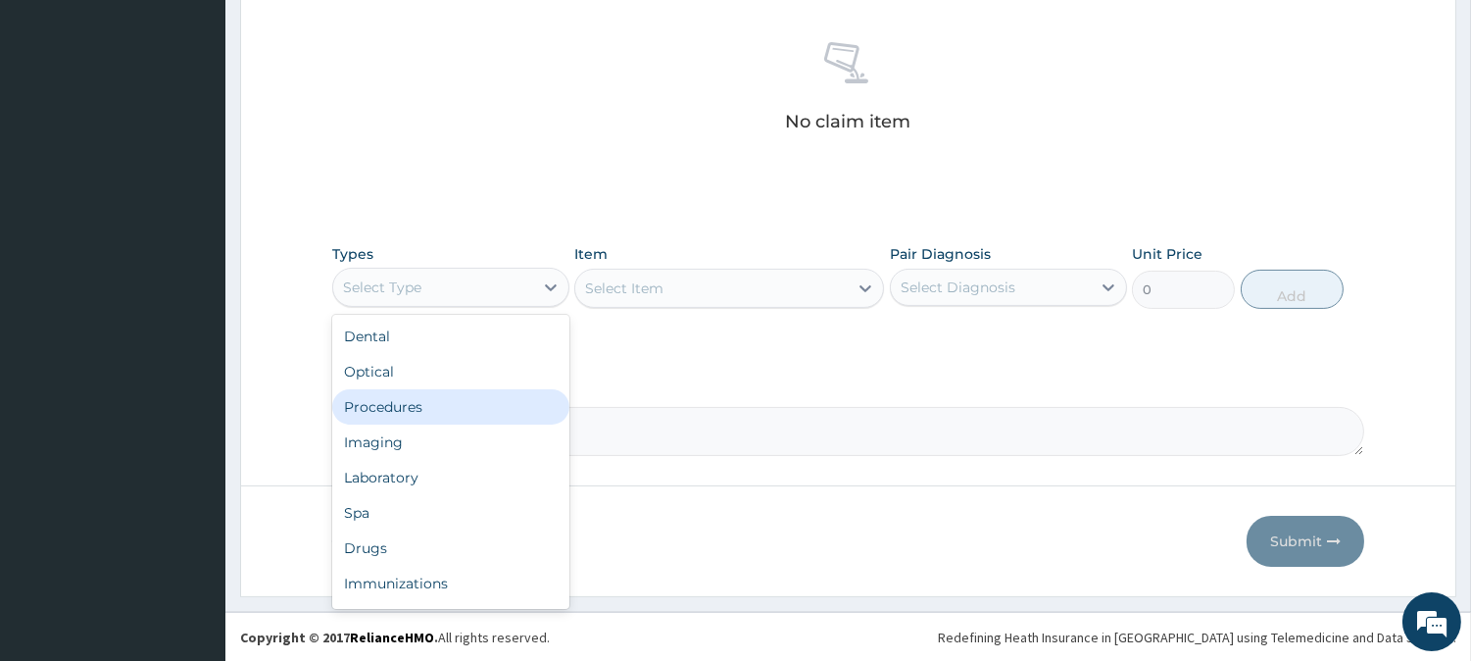
click at [437, 412] on div "Procedures" at bounding box center [450, 406] width 237 height 35
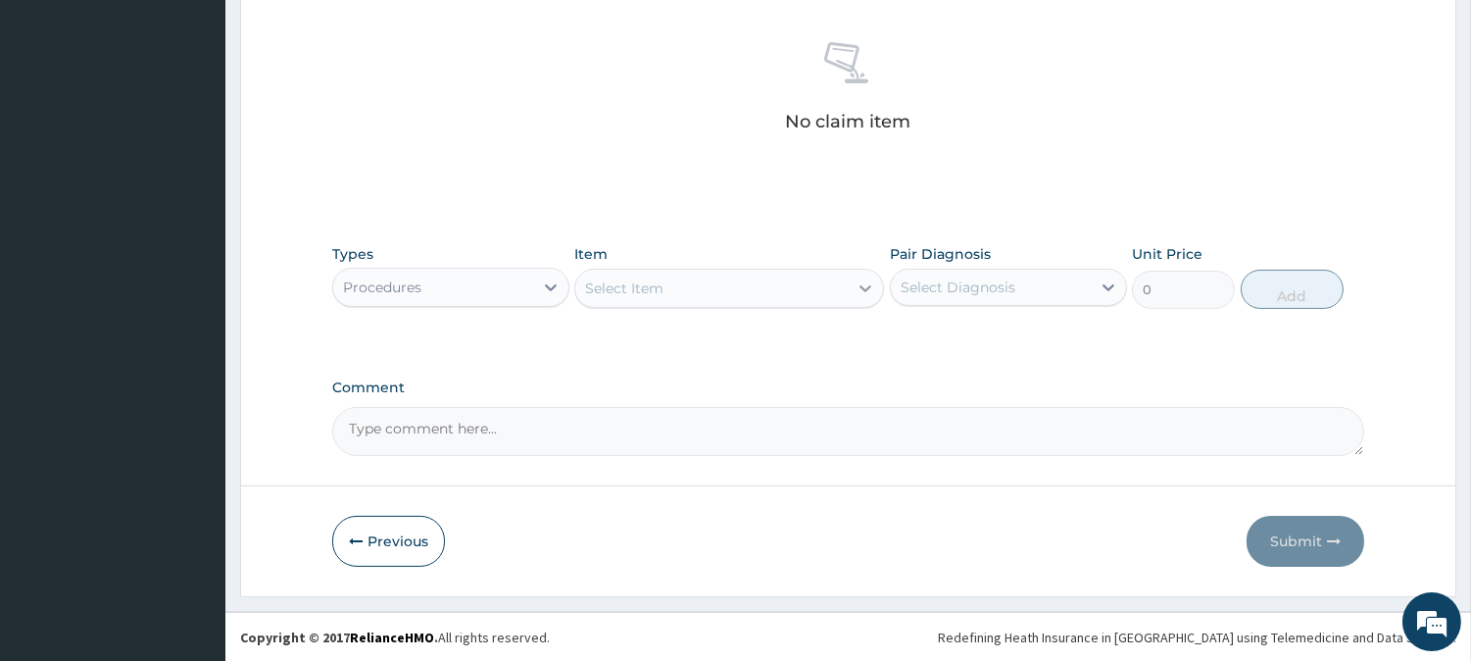
click at [860, 282] on icon at bounding box center [866, 288] width 20 height 20
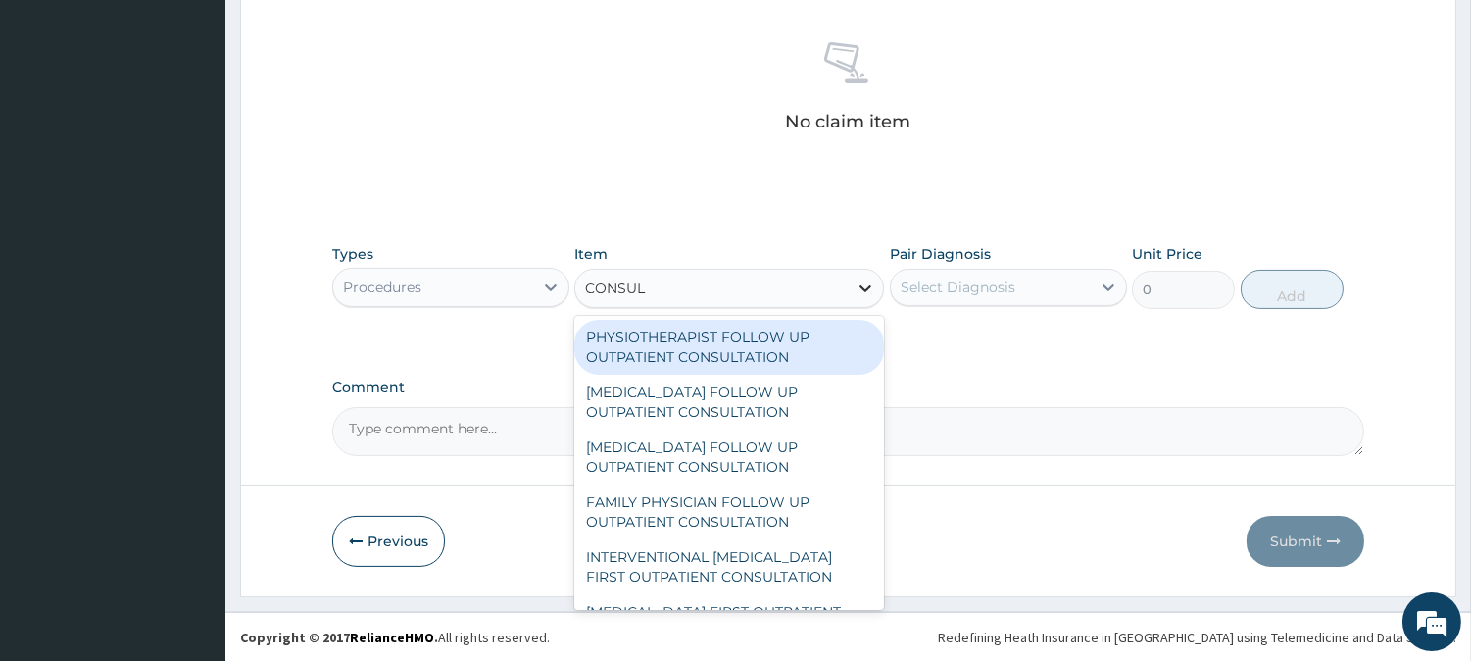
type input "CONSULT"
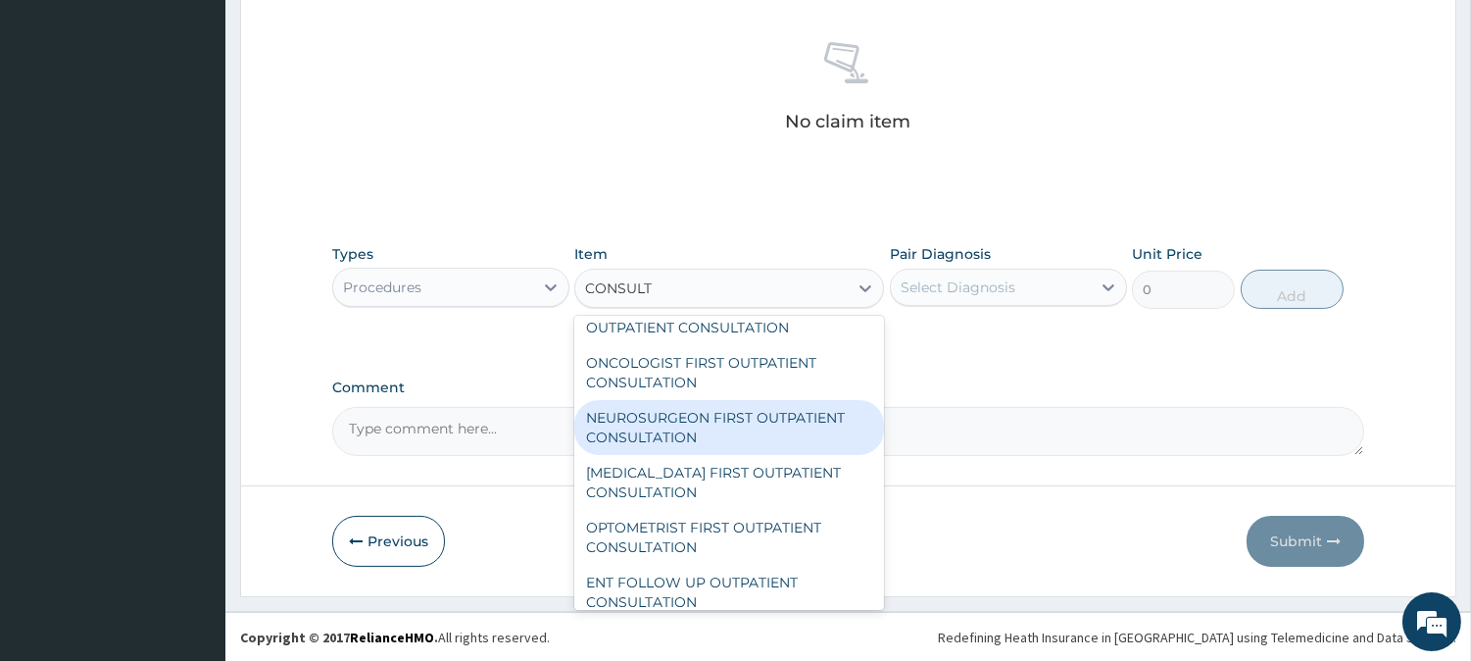
scroll to position [761, 0]
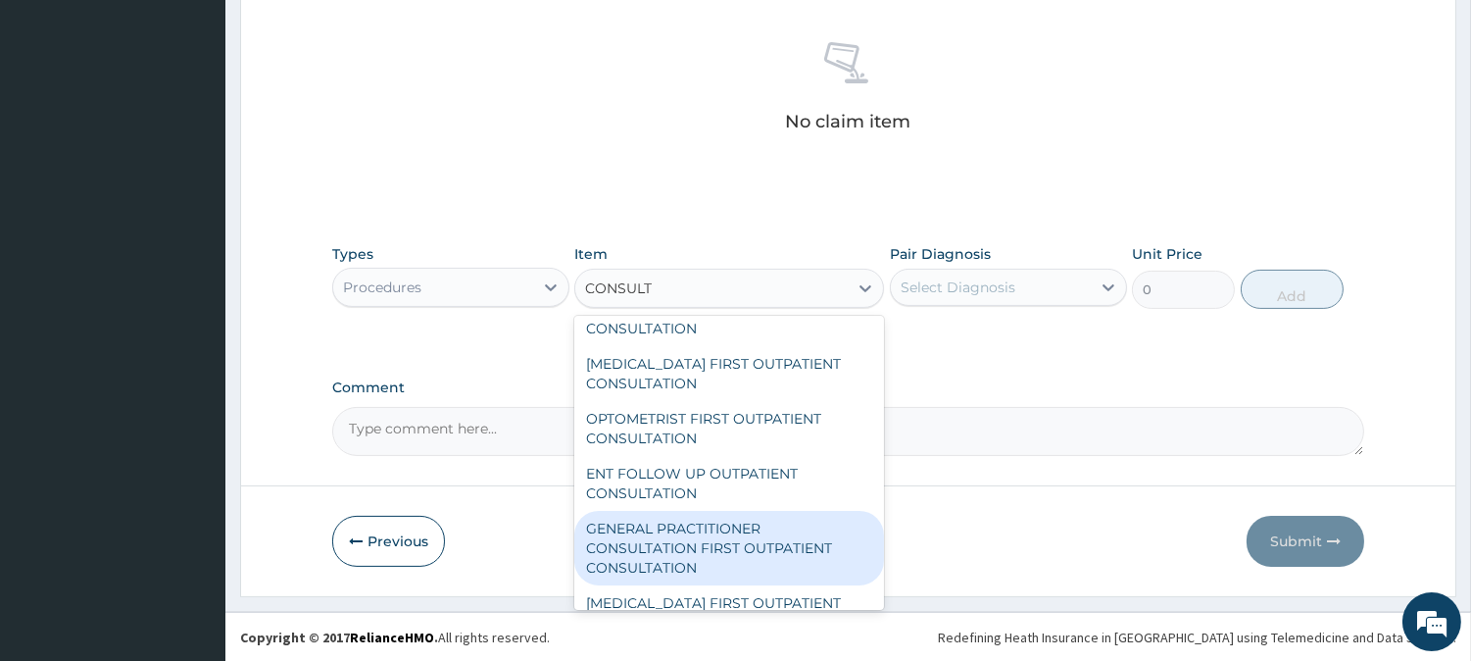
click at [728, 554] on div "GENERAL PRACTITIONER CONSULTATION FIRST OUTPATIENT CONSULTATION" at bounding box center [729, 548] width 310 height 74
type input "3000"
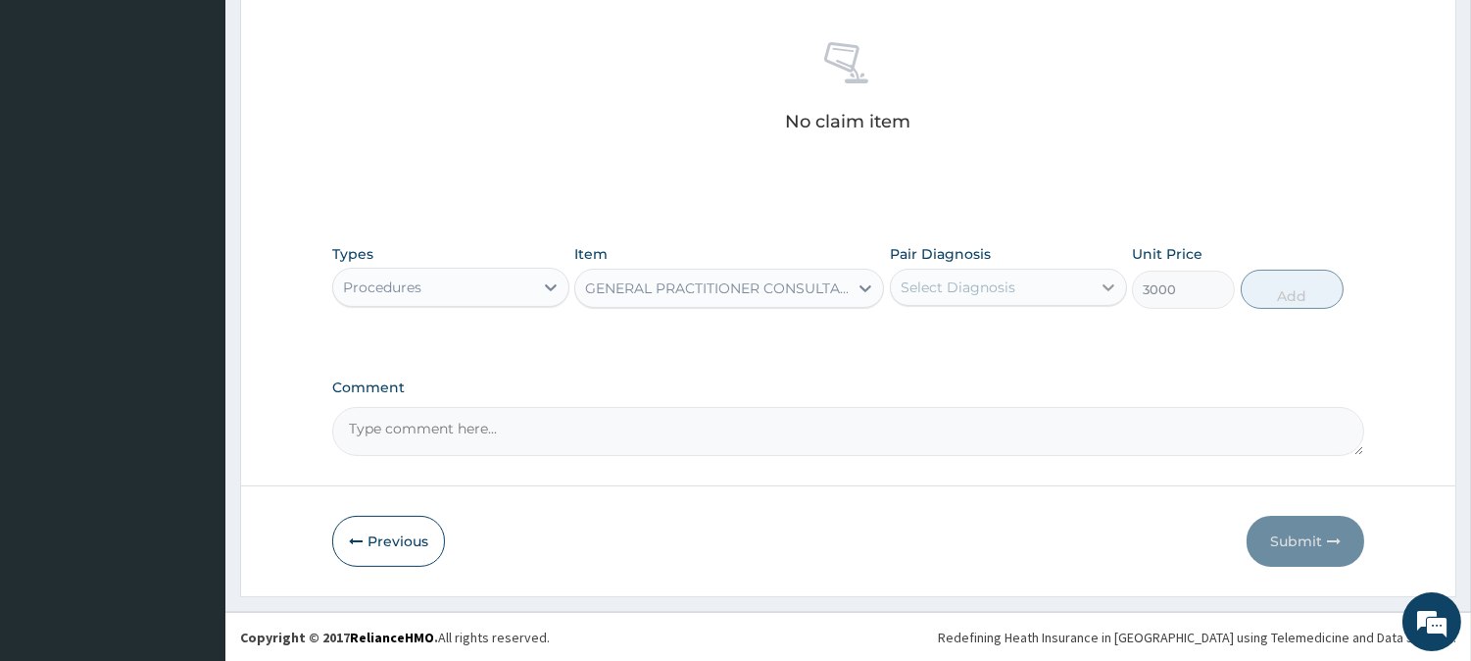
click at [1103, 287] on icon at bounding box center [1109, 287] width 20 height 20
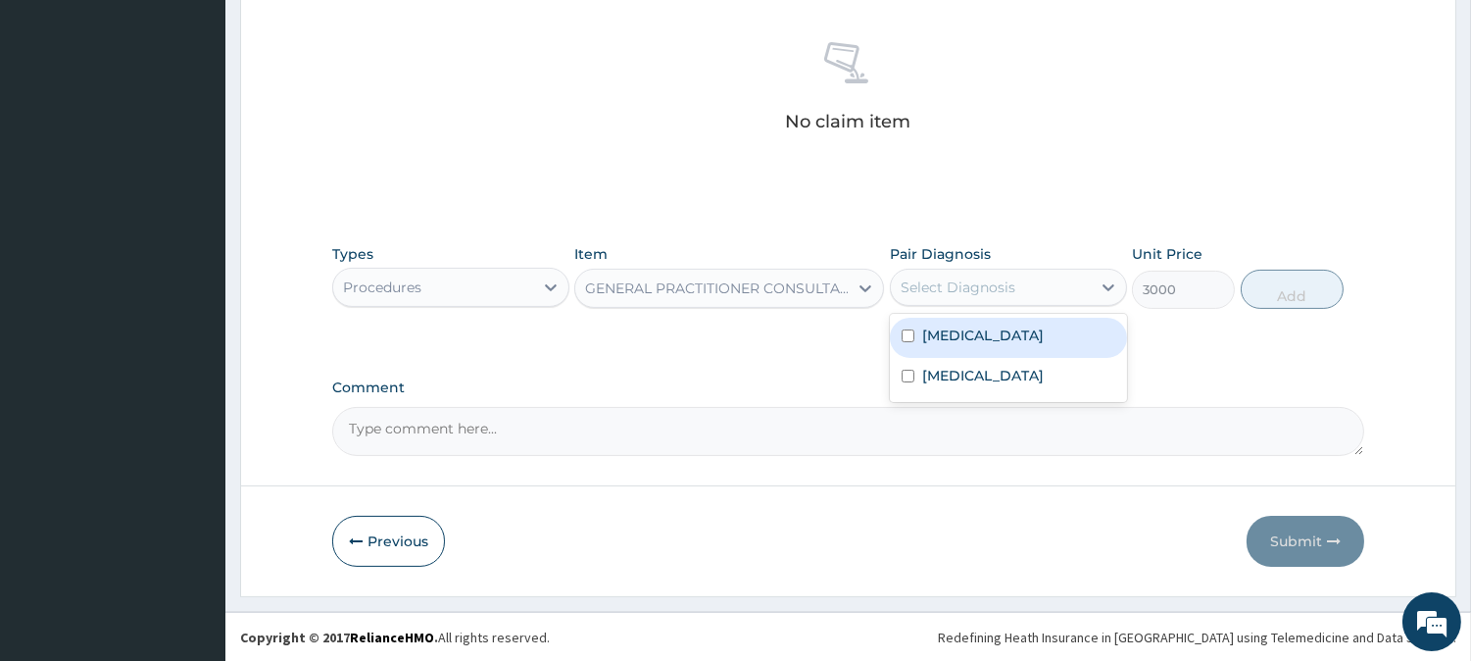
click at [912, 335] on input "checkbox" at bounding box center [908, 335] width 13 height 13
checkbox input "true"
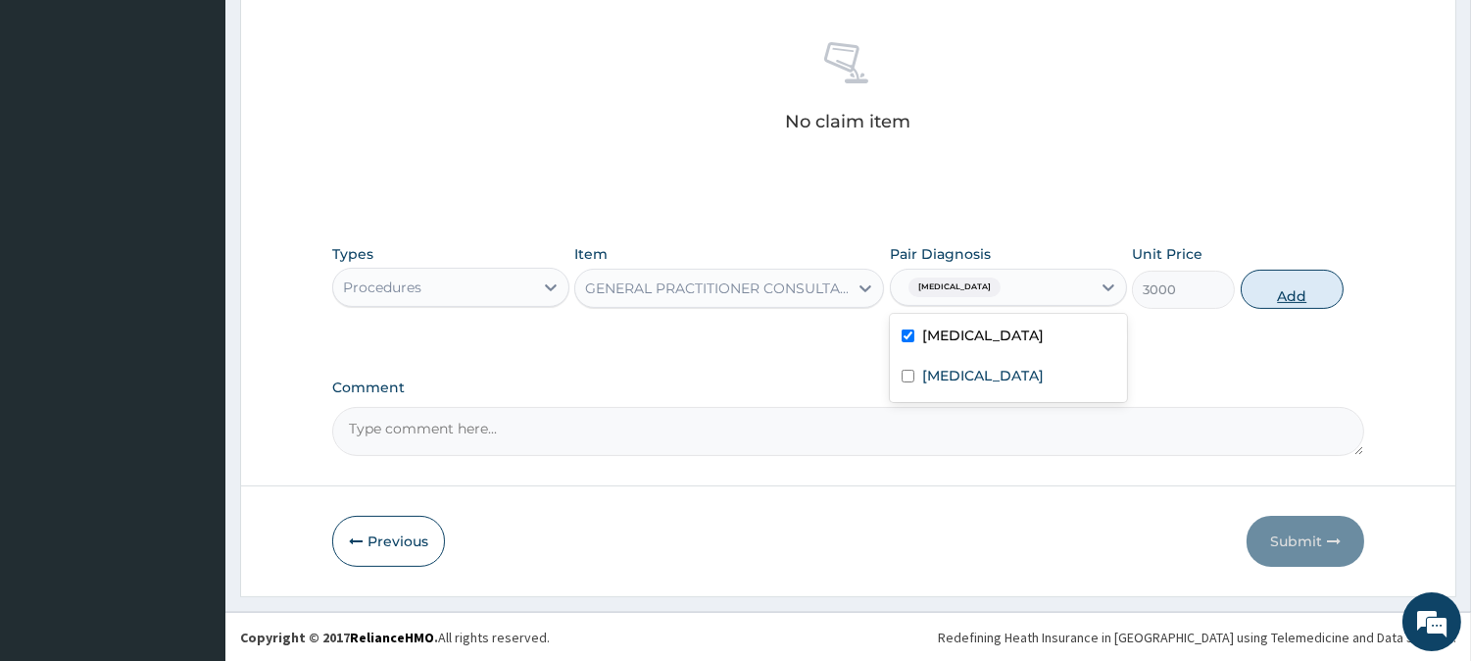
click at [1281, 287] on button "Add" at bounding box center [1292, 289] width 103 height 39
type input "0"
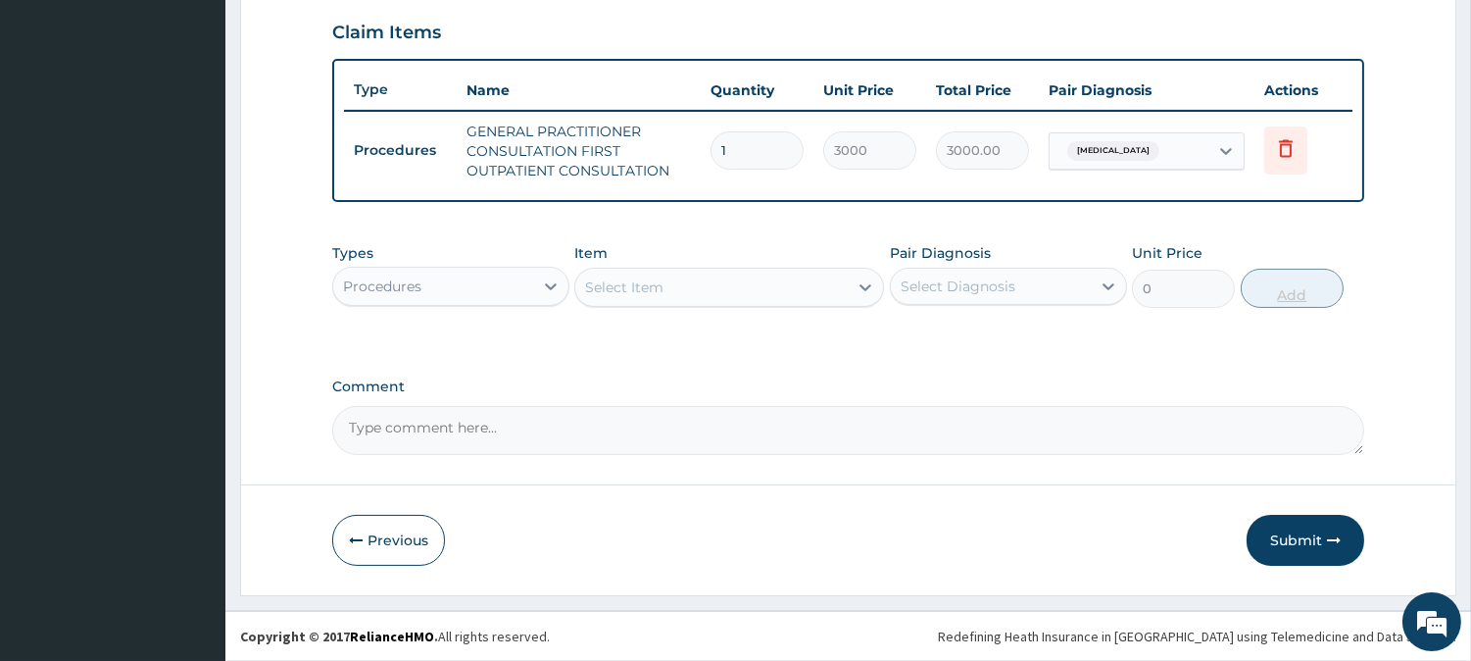
scroll to position [667, 0]
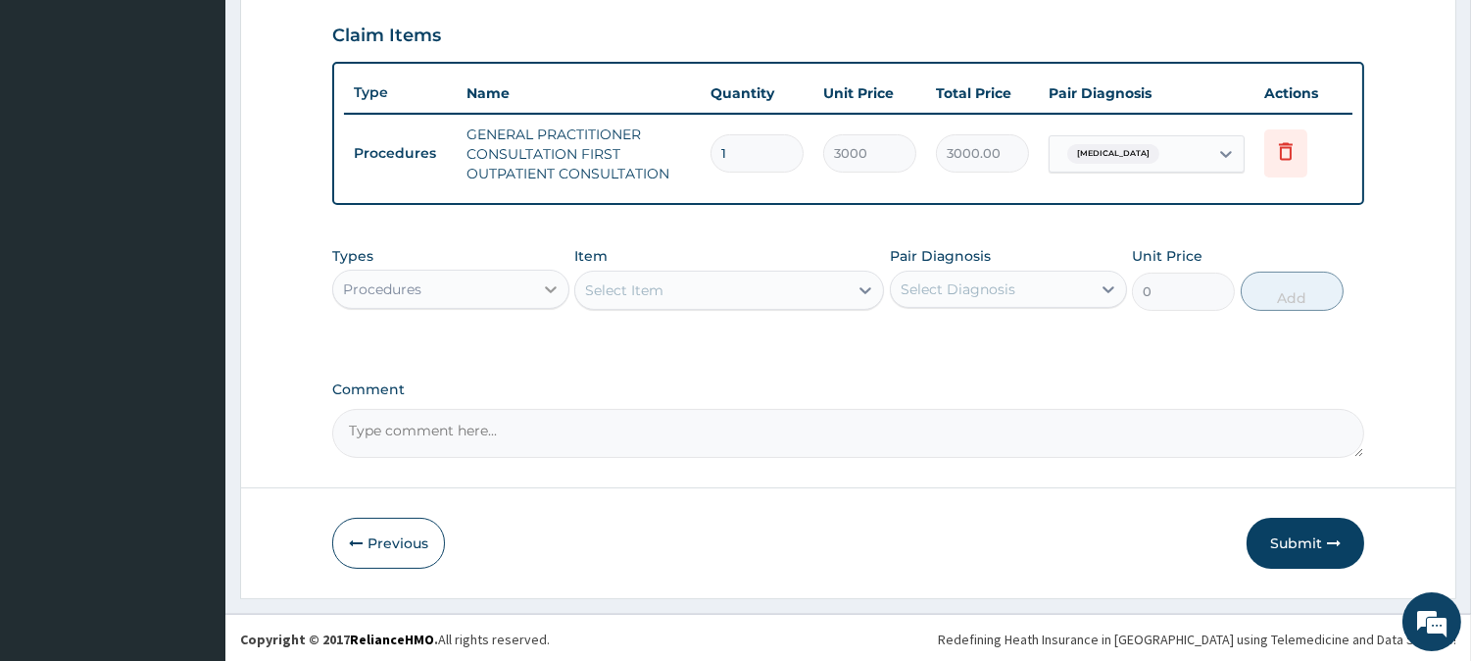
click at [546, 286] on icon at bounding box center [551, 289] width 20 height 20
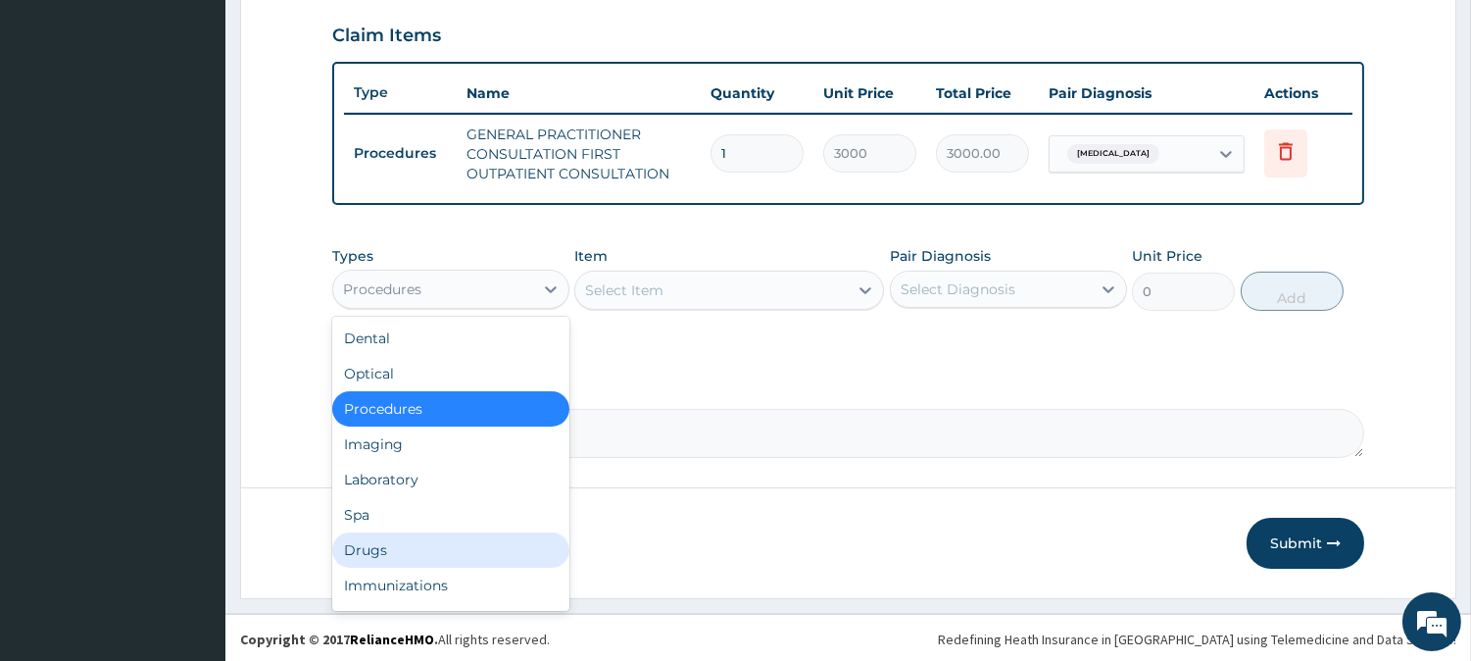
click at [395, 546] on div "Drugs" at bounding box center [450, 549] width 237 height 35
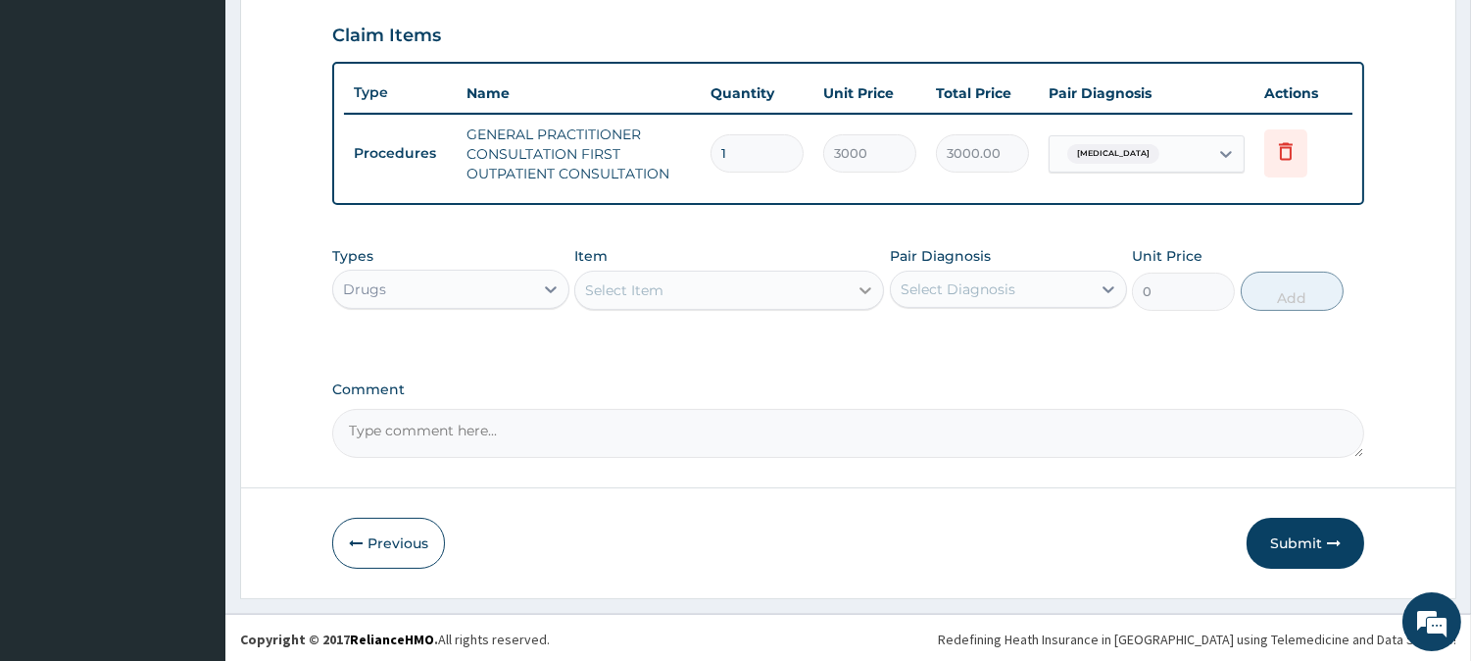
click at [864, 287] on icon at bounding box center [866, 290] width 20 height 20
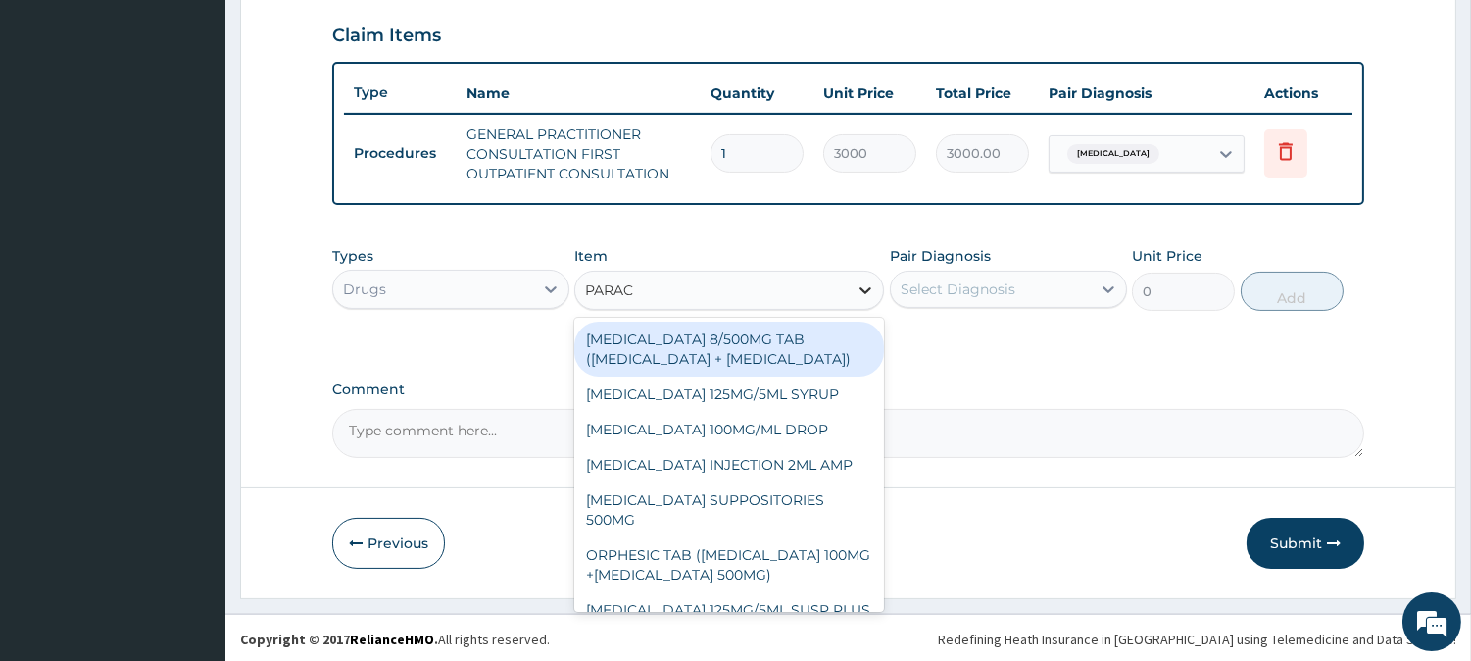
type input "PARACE"
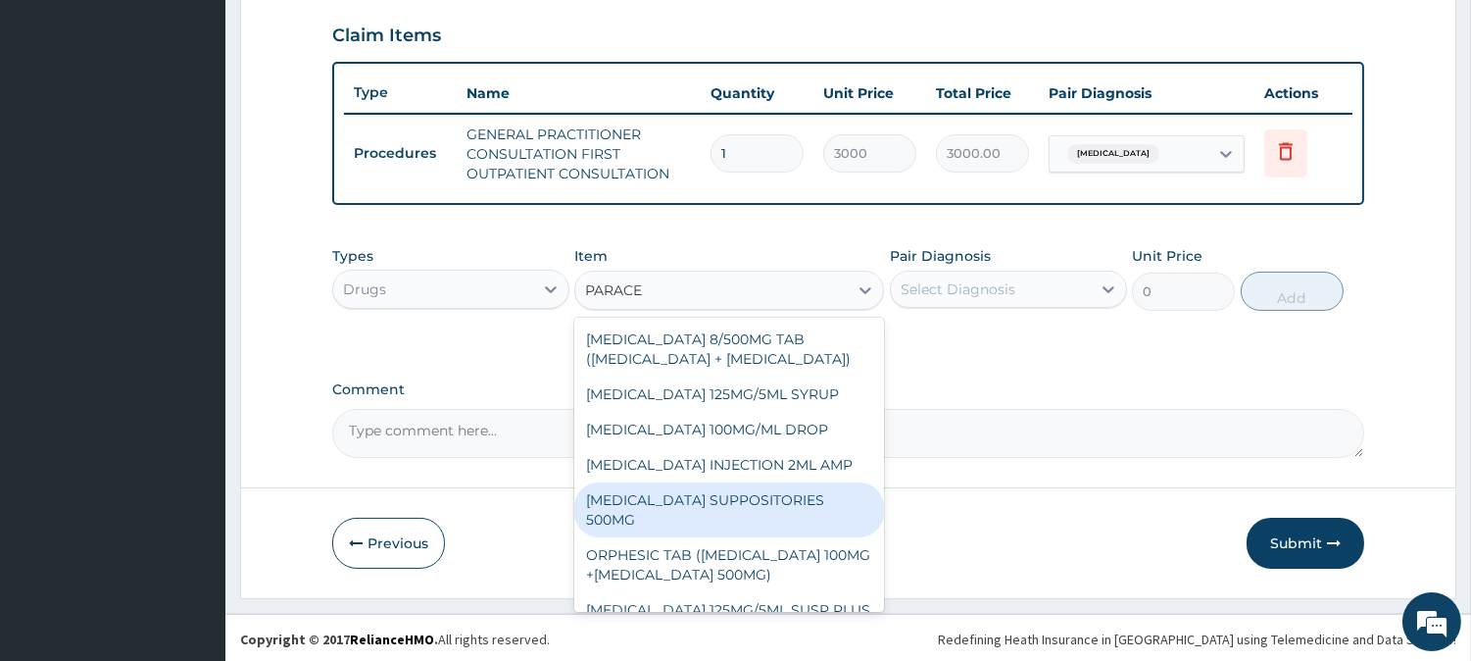
scroll to position [164, 0]
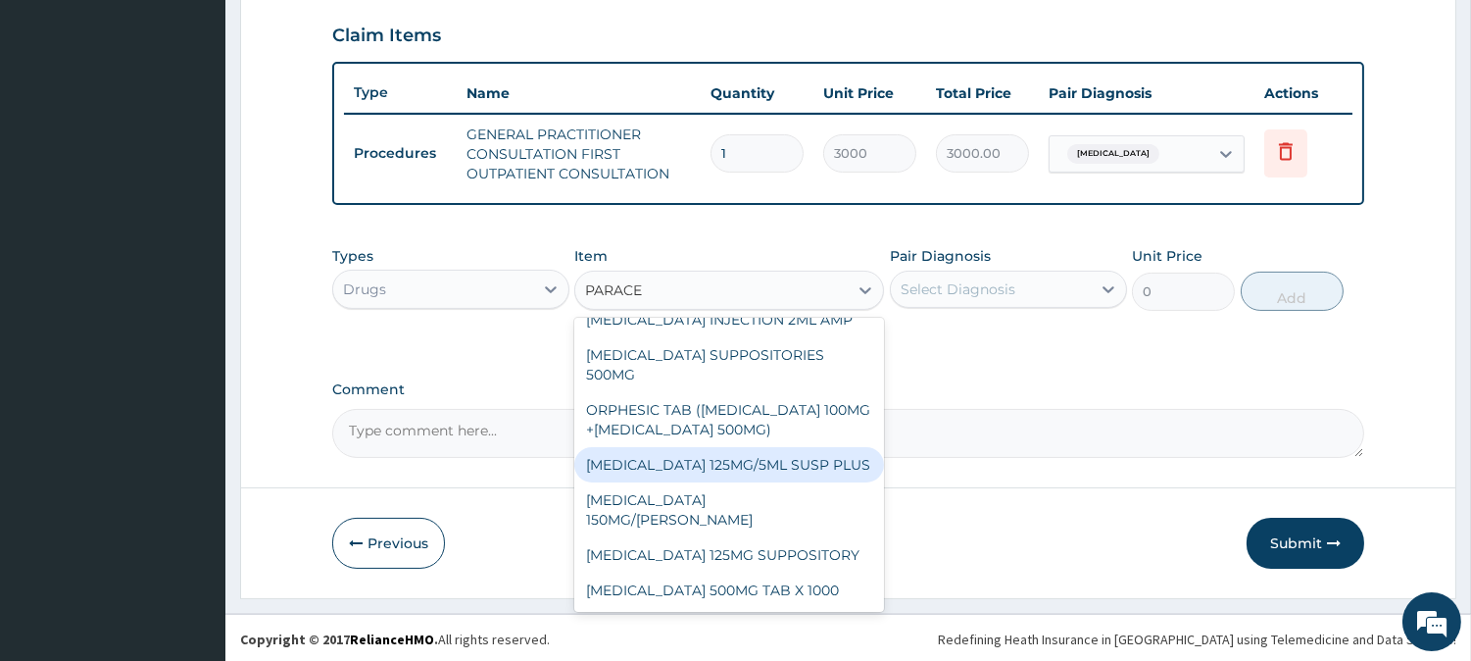
click at [752, 456] on div "[MEDICAL_DATA] 125MG/5ML SUSP PLUS" at bounding box center [729, 464] width 310 height 35
type input "525"
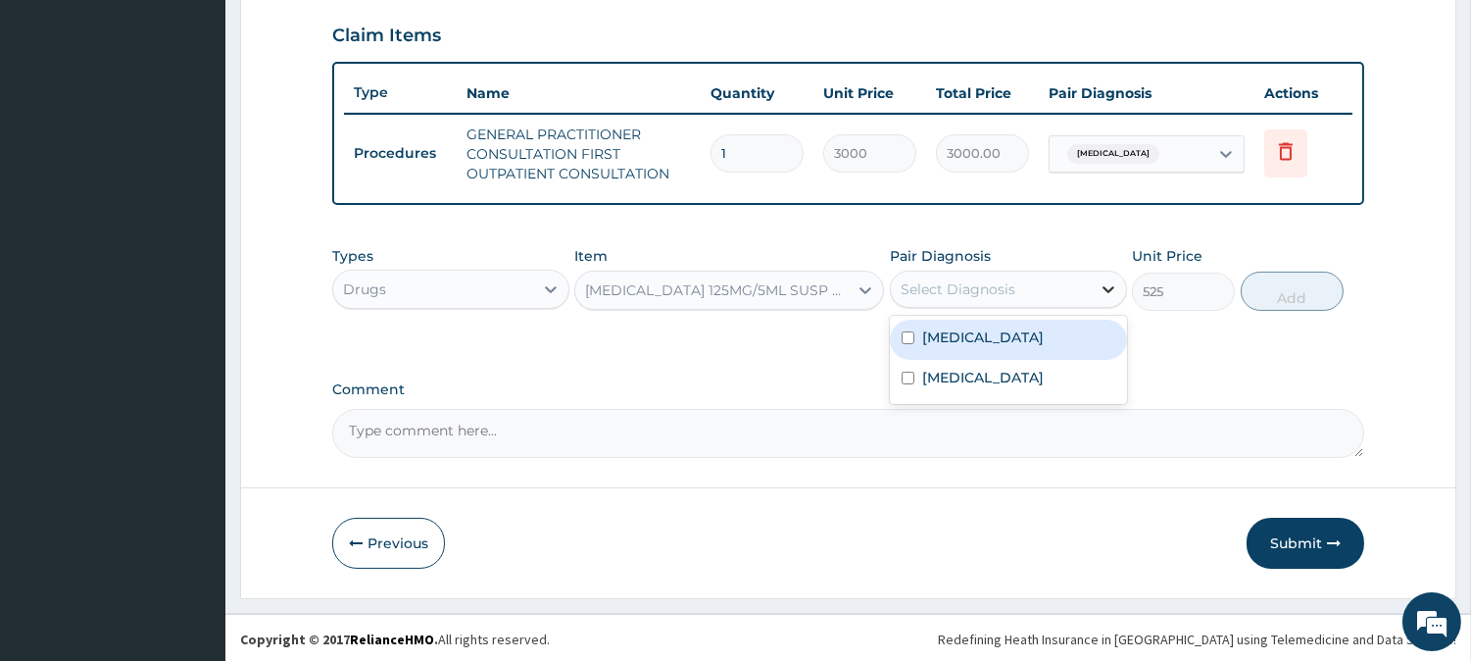
click at [1103, 287] on icon at bounding box center [1109, 289] width 20 height 20
click at [908, 333] on input "checkbox" at bounding box center [908, 337] width 13 height 13
checkbox input "true"
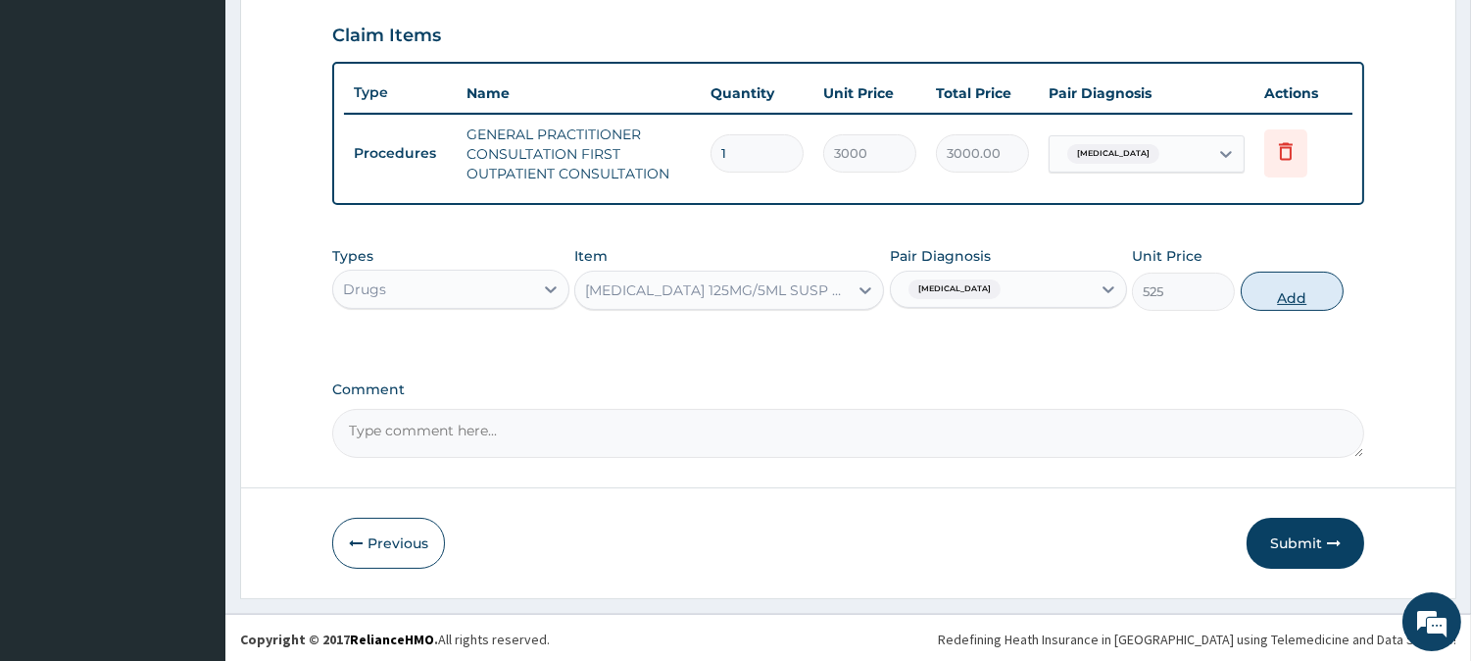
click at [1305, 291] on button "Add" at bounding box center [1292, 290] width 103 height 39
type input "0"
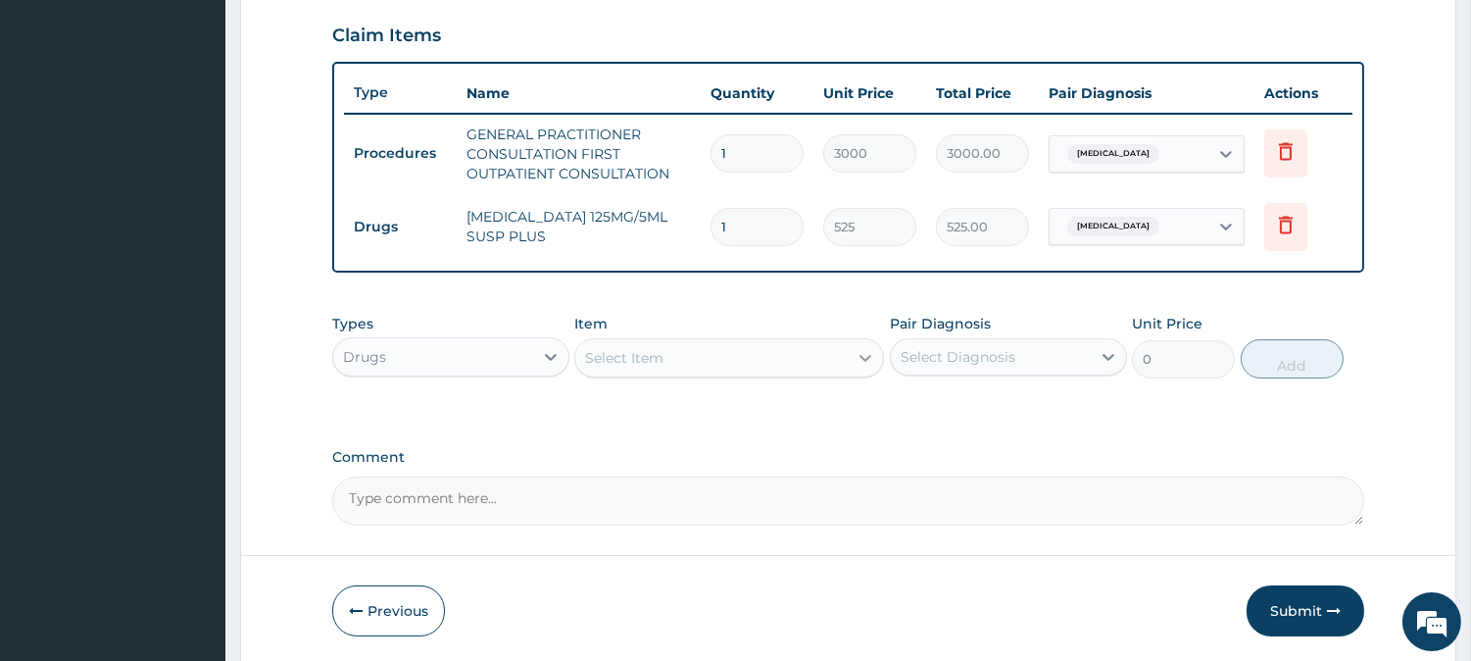
click at [865, 353] on icon at bounding box center [866, 358] width 20 height 20
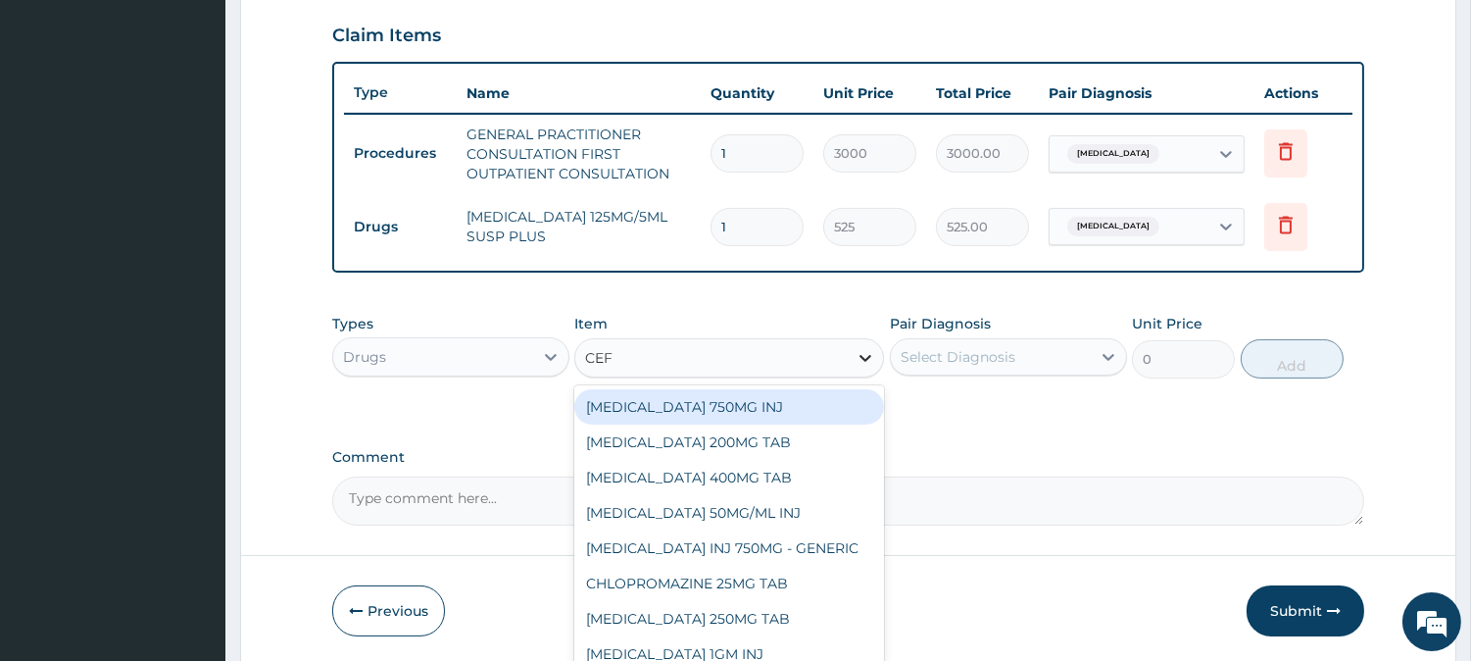
type input "CEFT"
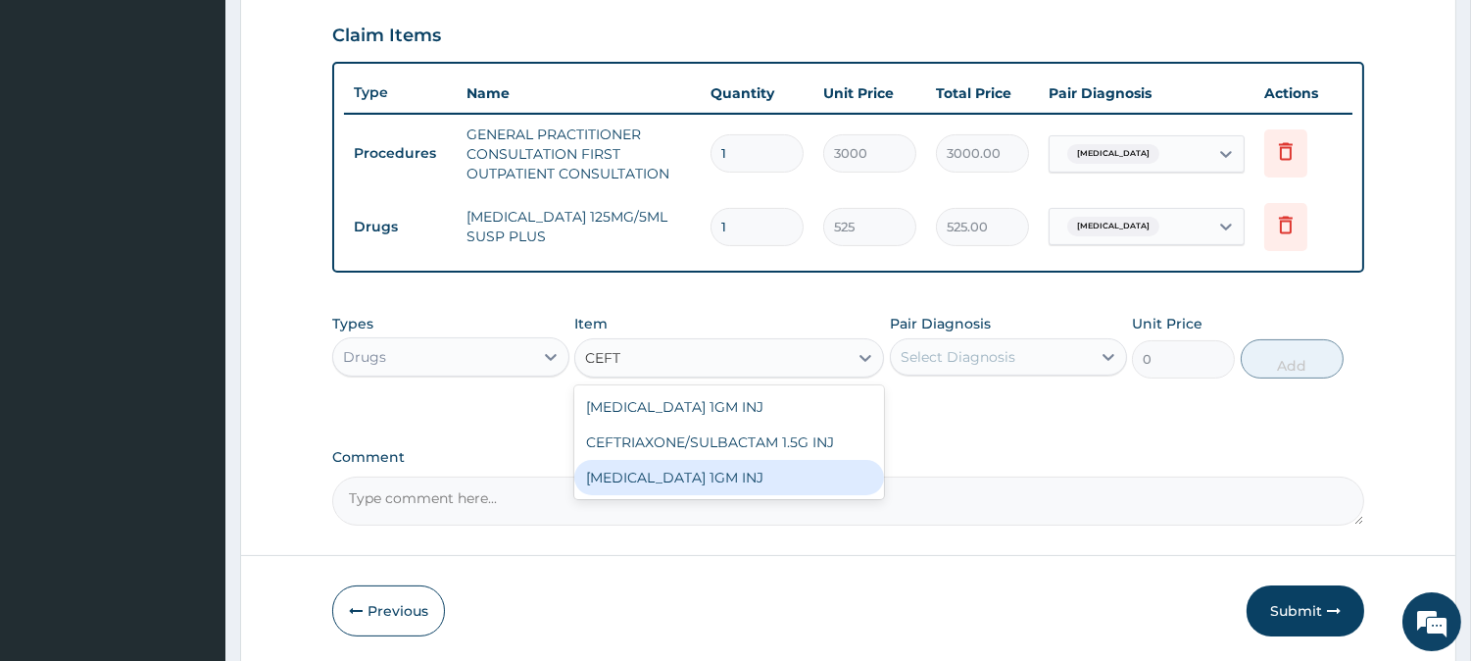
click at [732, 475] on div "[MEDICAL_DATA] 1GM INJ" at bounding box center [729, 477] width 310 height 35
type input "1400"
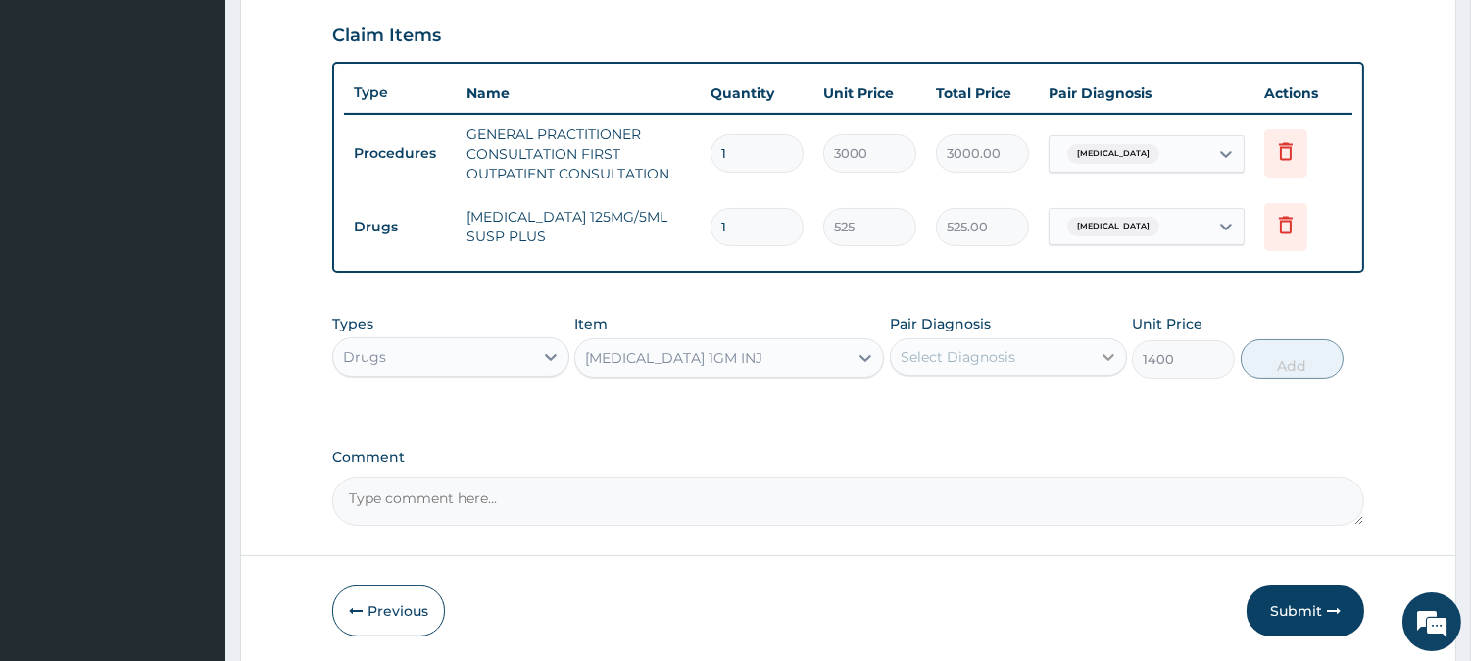
click at [1103, 356] on icon at bounding box center [1109, 357] width 20 height 20
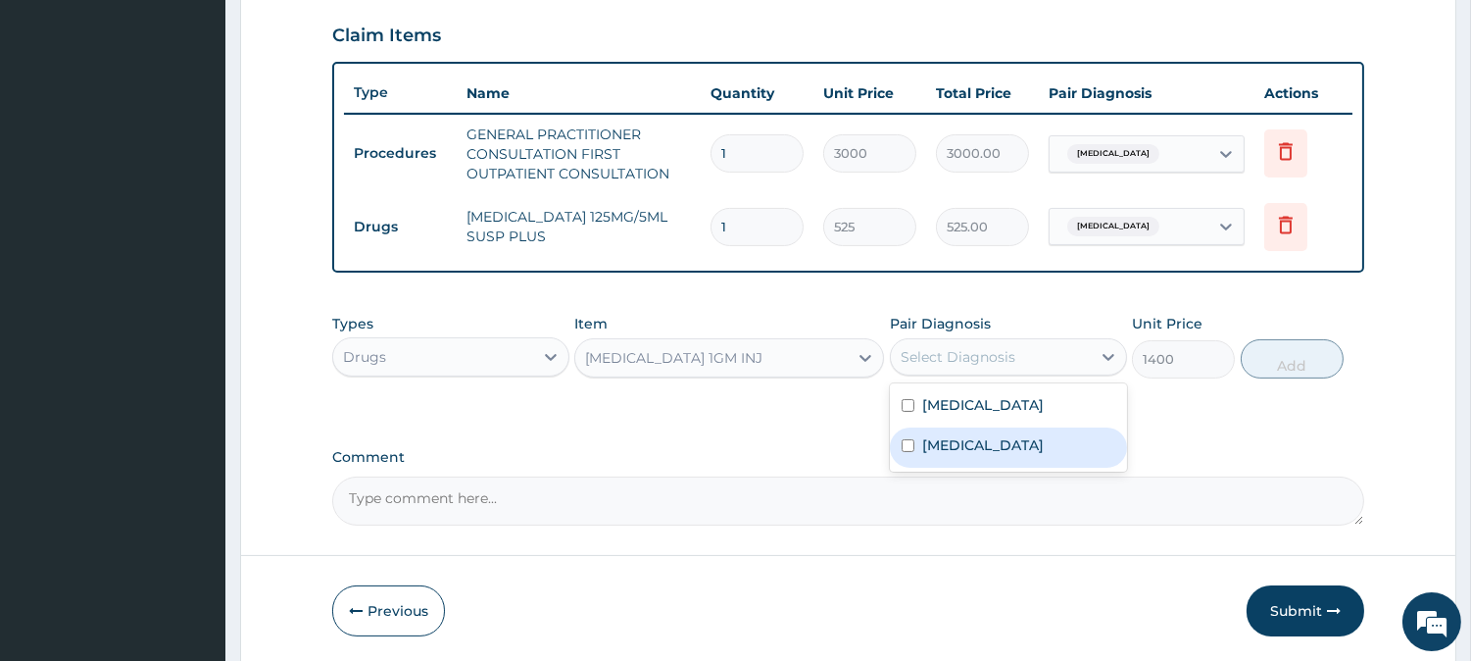
click at [905, 443] on input "checkbox" at bounding box center [908, 445] width 13 height 13
checkbox input "true"
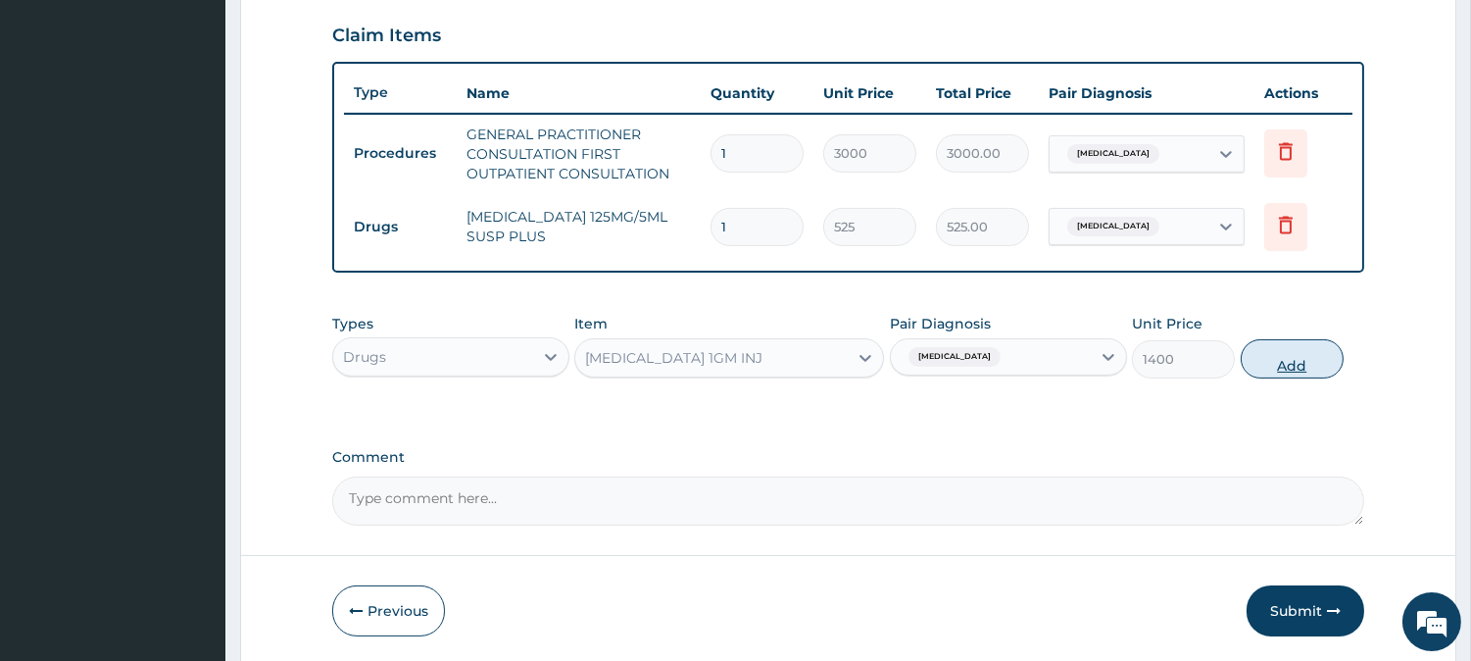
click at [1303, 357] on button "Add" at bounding box center [1292, 358] width 103 height 39
type input "0"
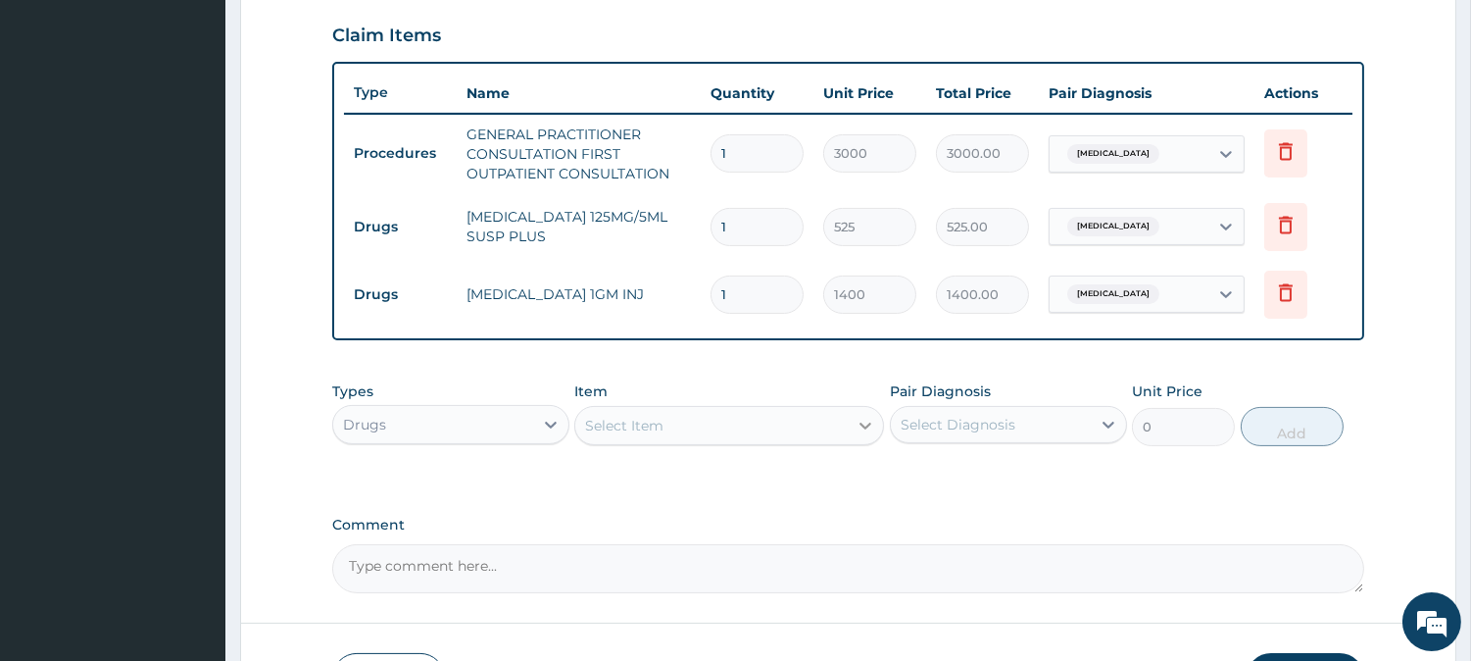
click at [866, 429] on icon at bounding box center [866, 426] width 20 height 20
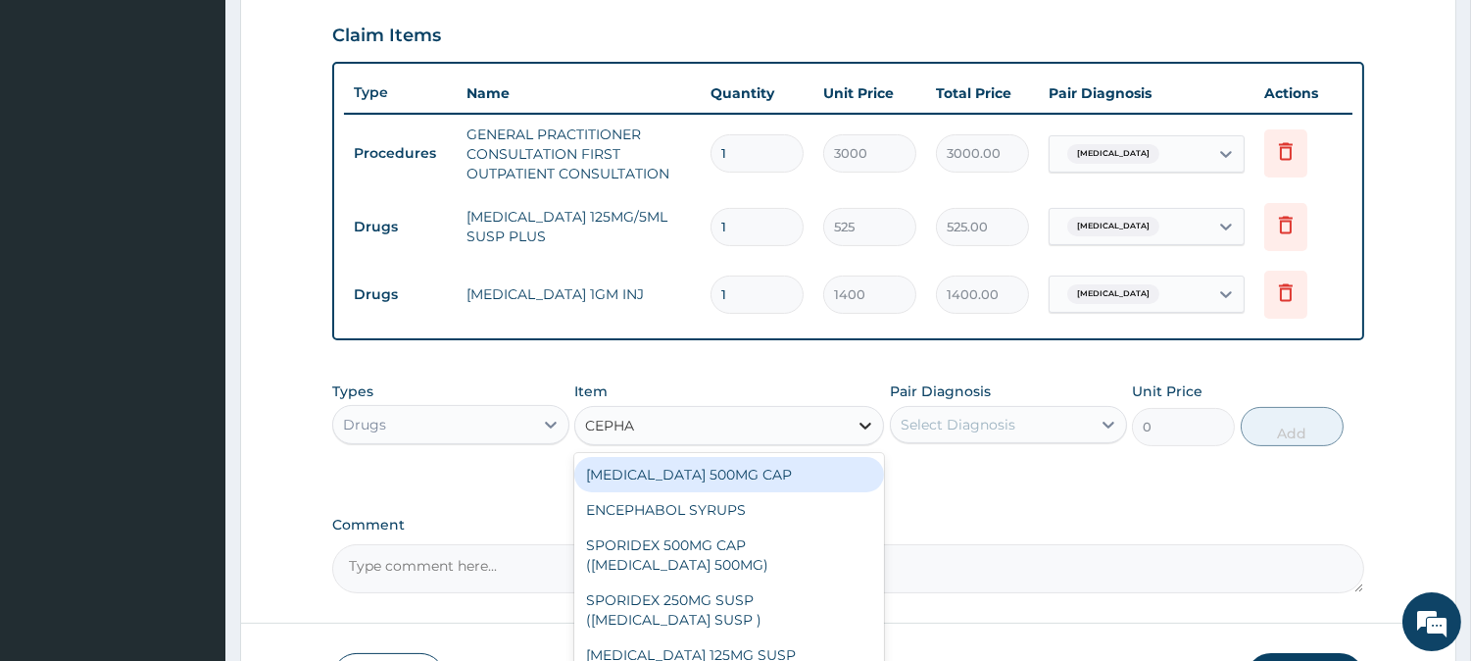
type input "CEPHAL"
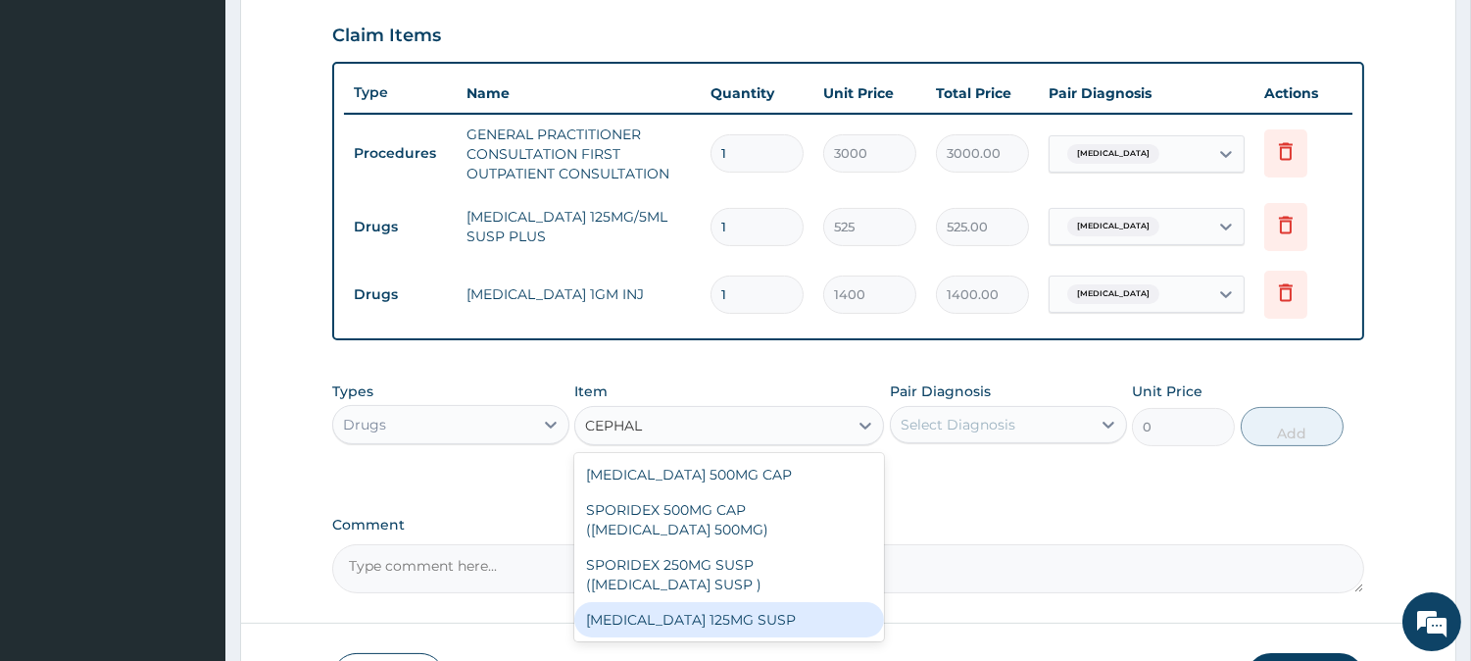
click at [693, 617] on div "[MEDICAL_DATA] 125MG SUSP" at bounding box center [729, 619] width 310 height 35
type input "1023.75"
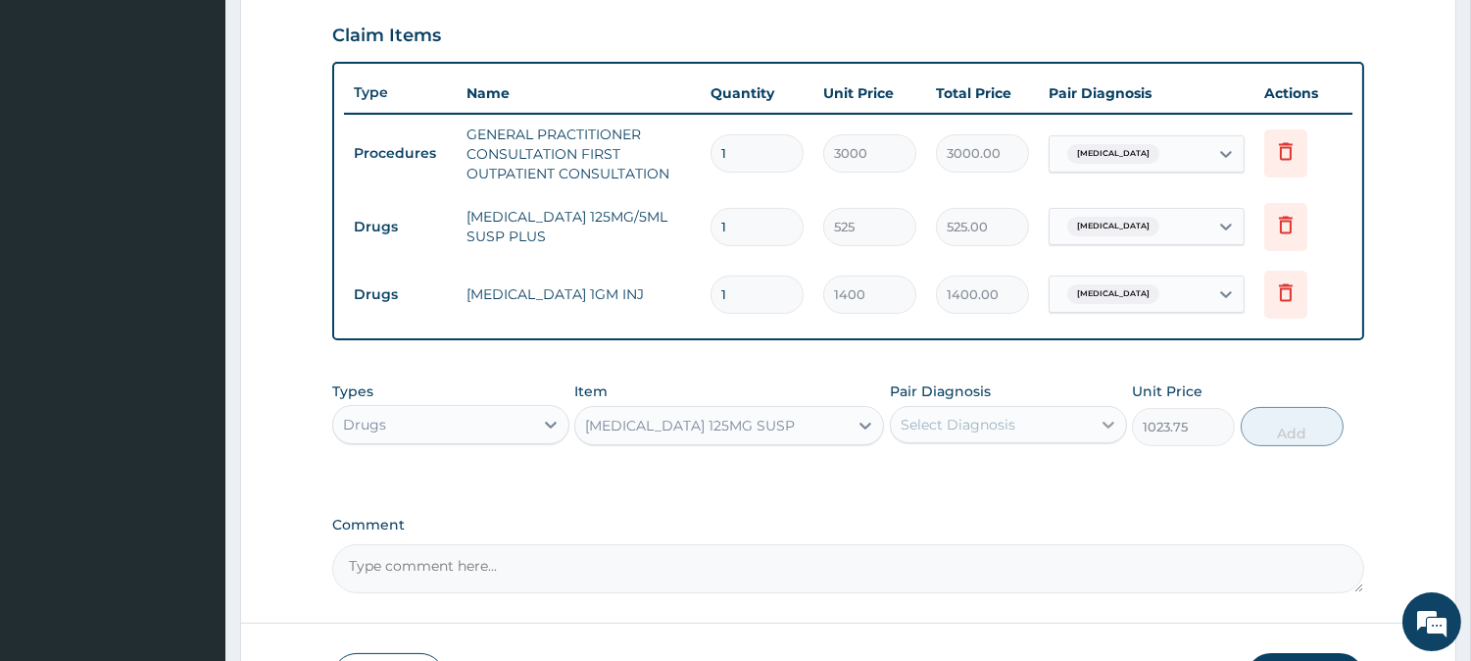
click at [1111, 418] on icon at bounding box center [1109, 425] width 20 height 20
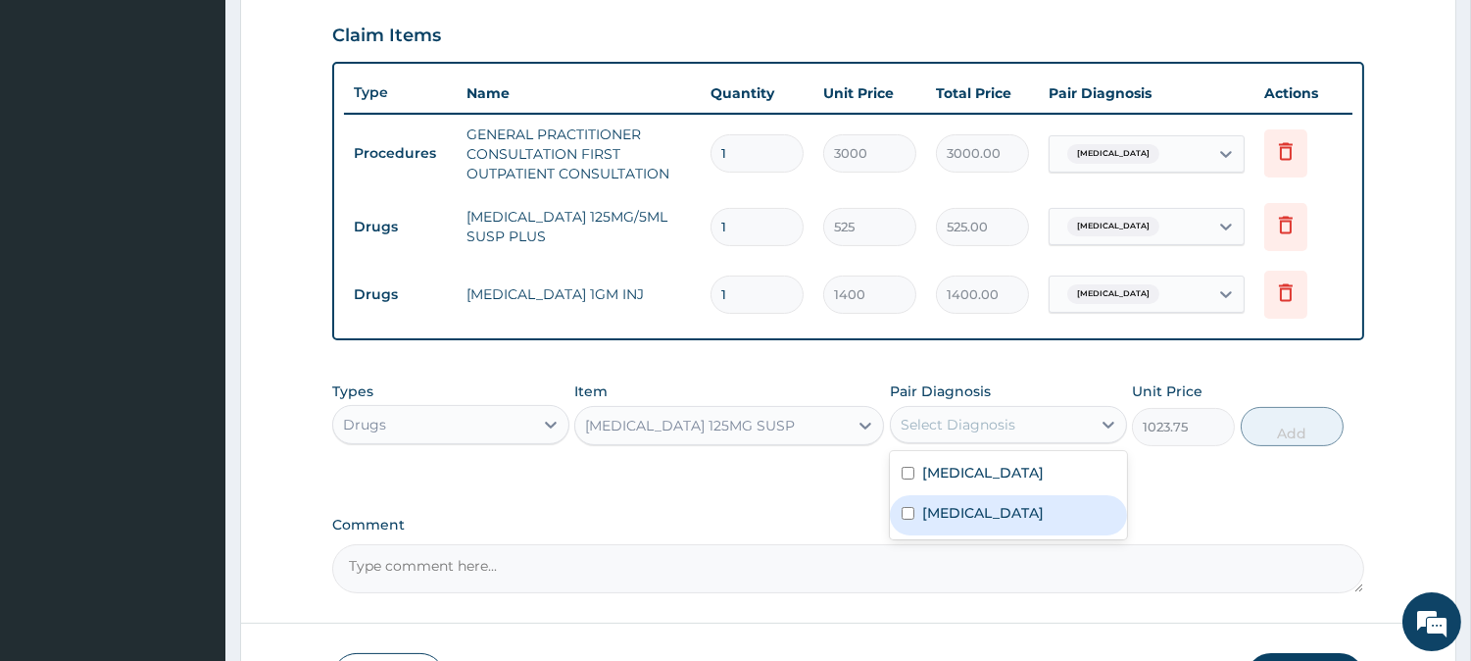
click at [911, 515] on input "checkbox" at bounding box center [908, 513] width 13 height 13
checkbox input "true"
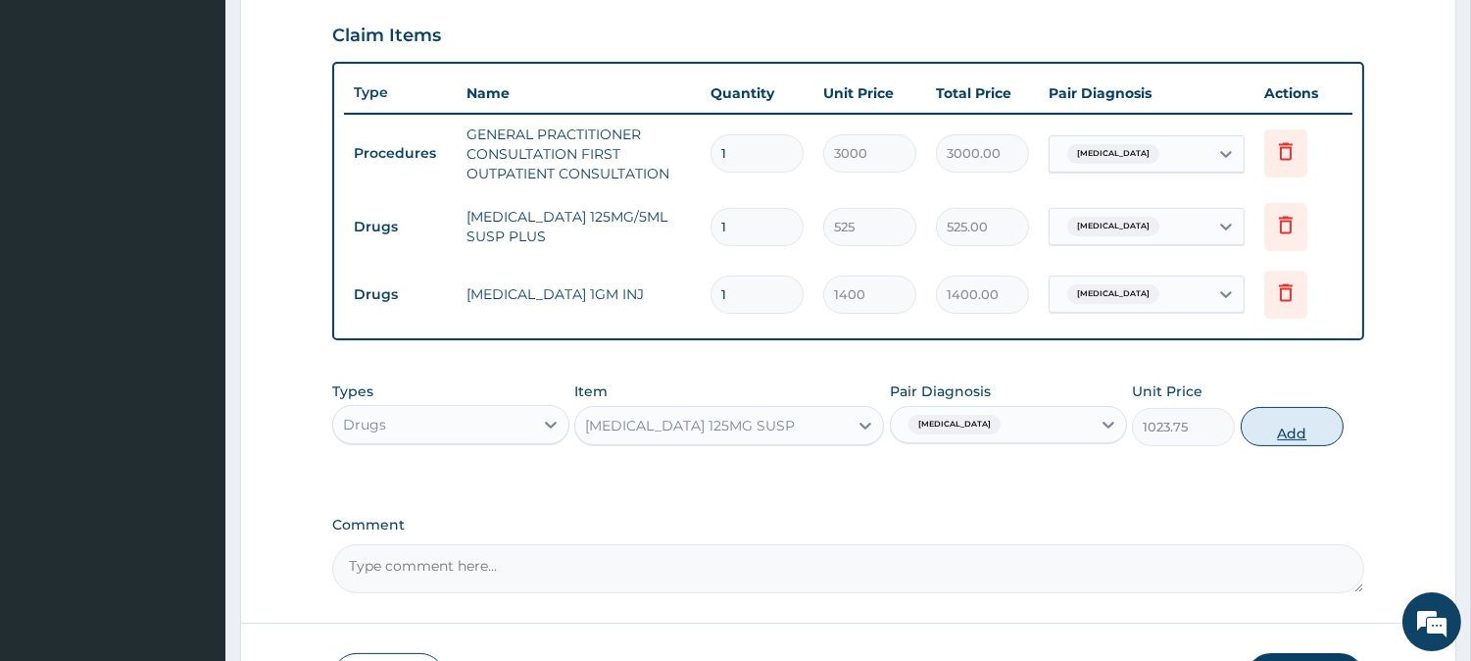
click at [1270, 437] on button "Add" at bounding box center [1292, 426] width 103 height 39
type input "0"
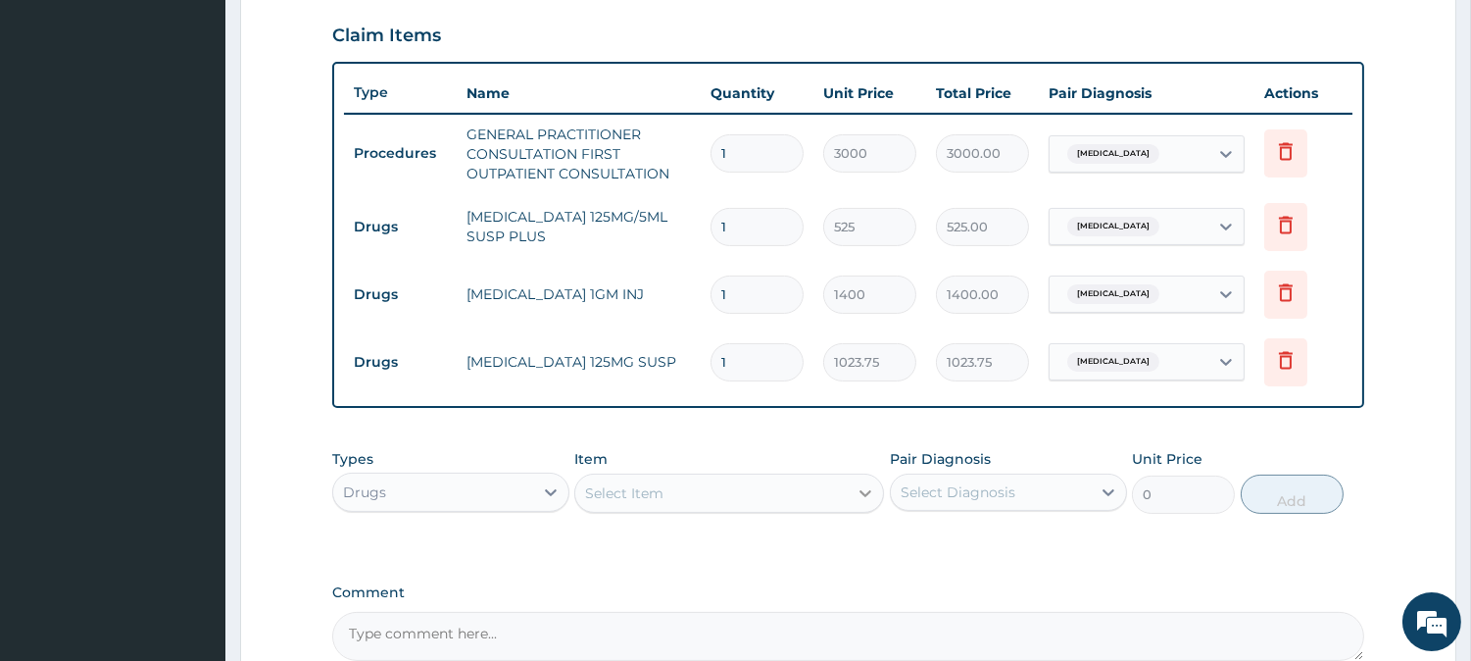
click at [863, 495] on icon at bounding box center [866, 493] width 20 height 20
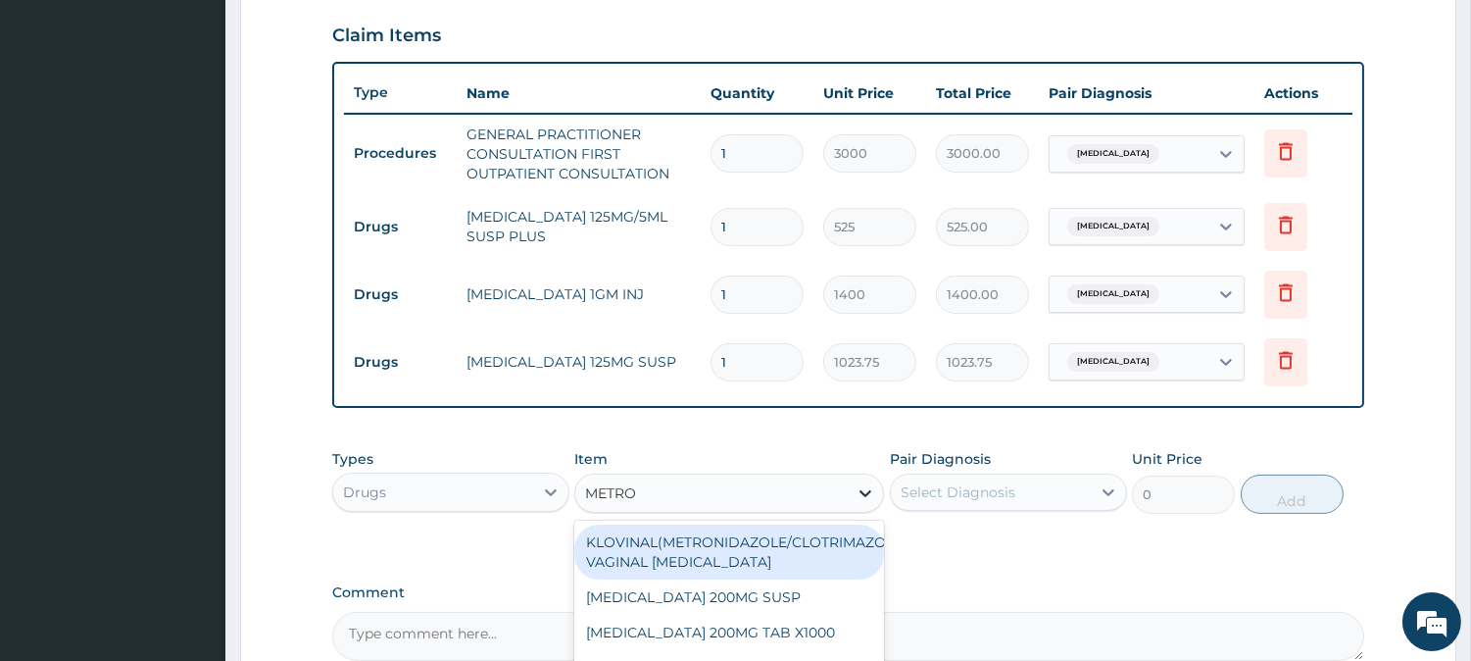
type input "METRON"
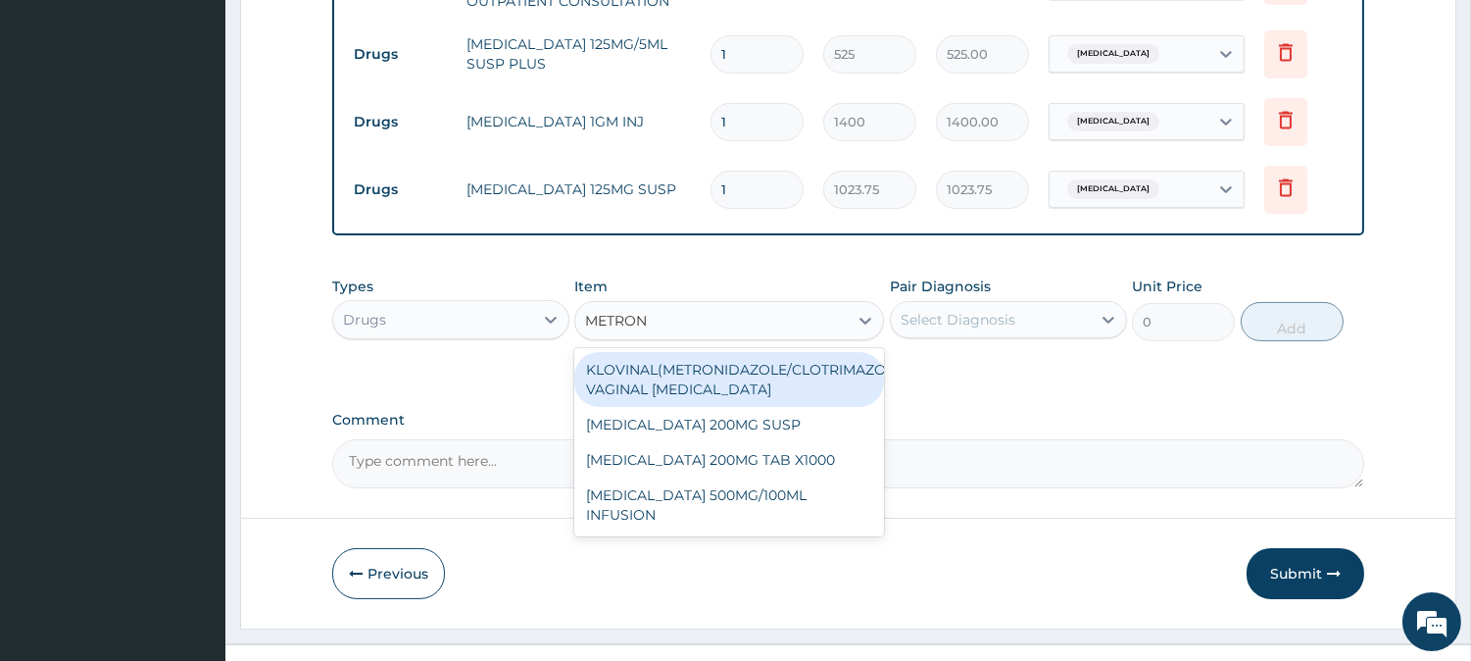
scroll to position [872, 0]
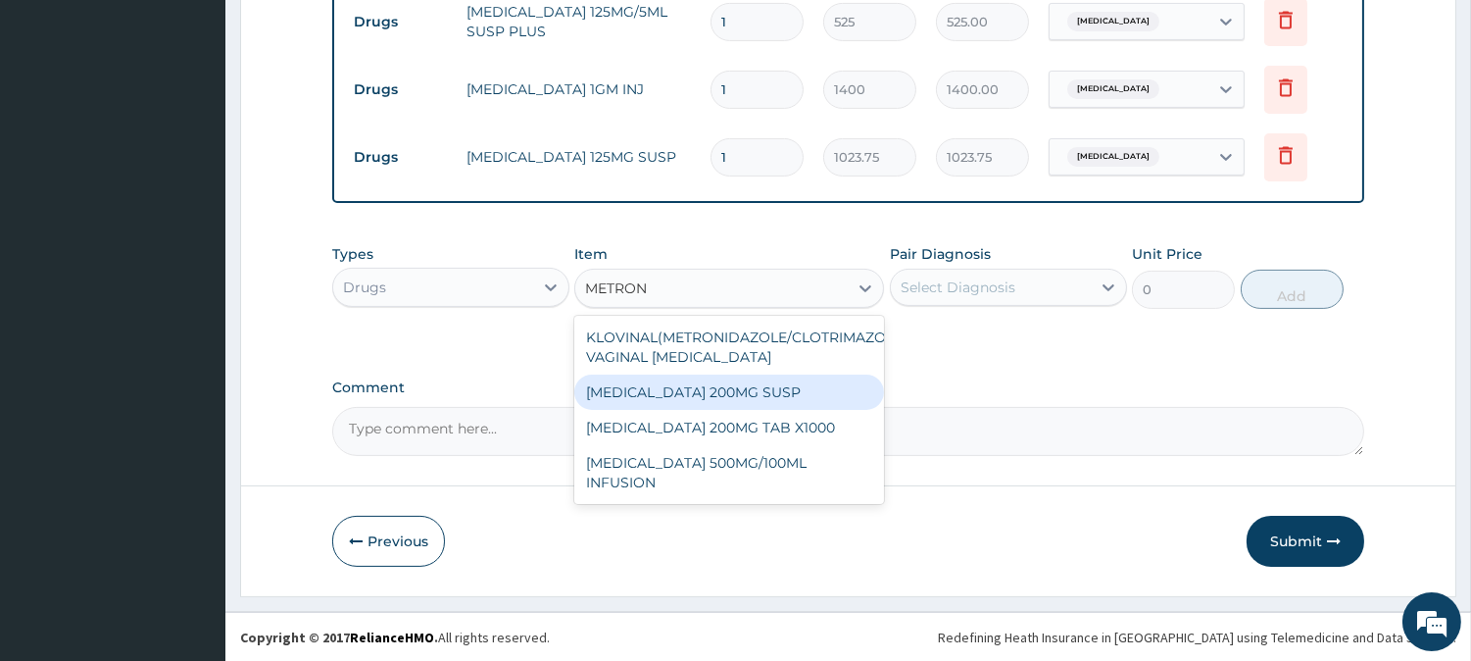
click at [726, 383] on div "METRONIDAZOLE 200MG SUSP" at bounding box center [729, 391] width 310 height 35
type input "525"
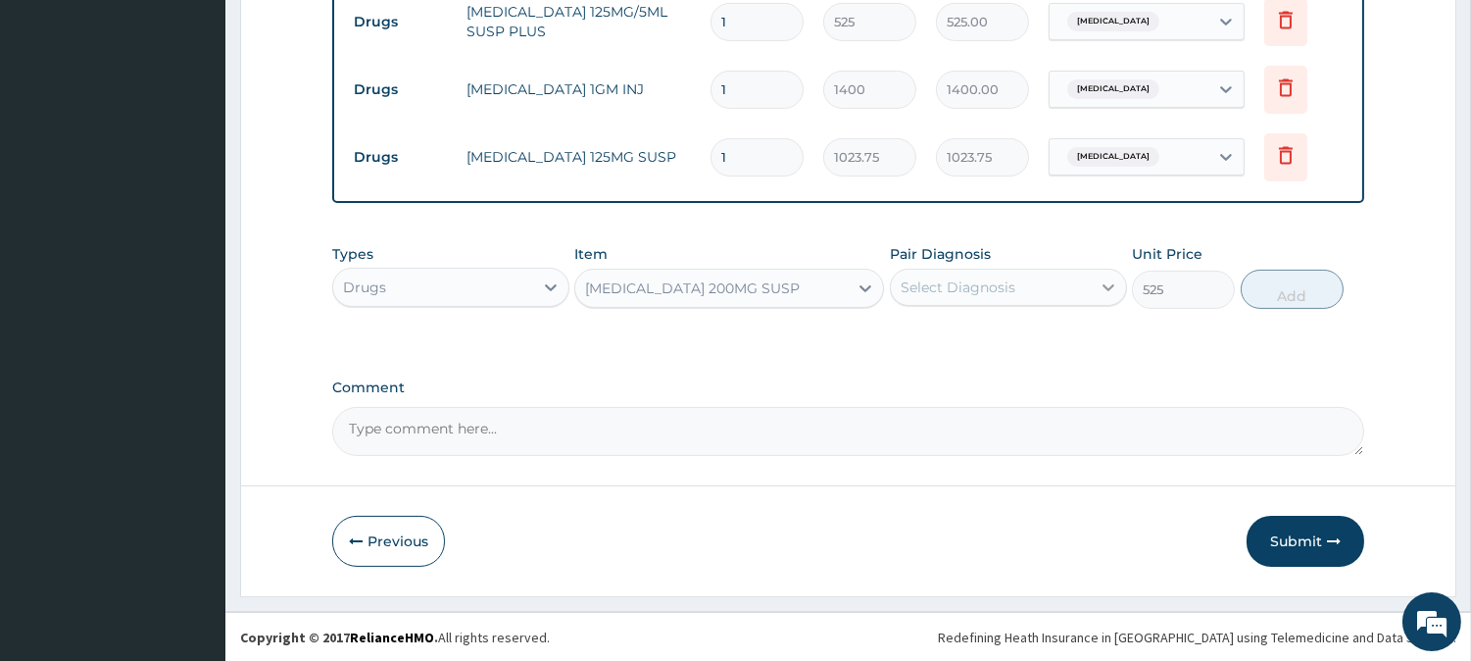
click at [1103, 288] on icon at bounding box center [1109, 287] width 20 height 20
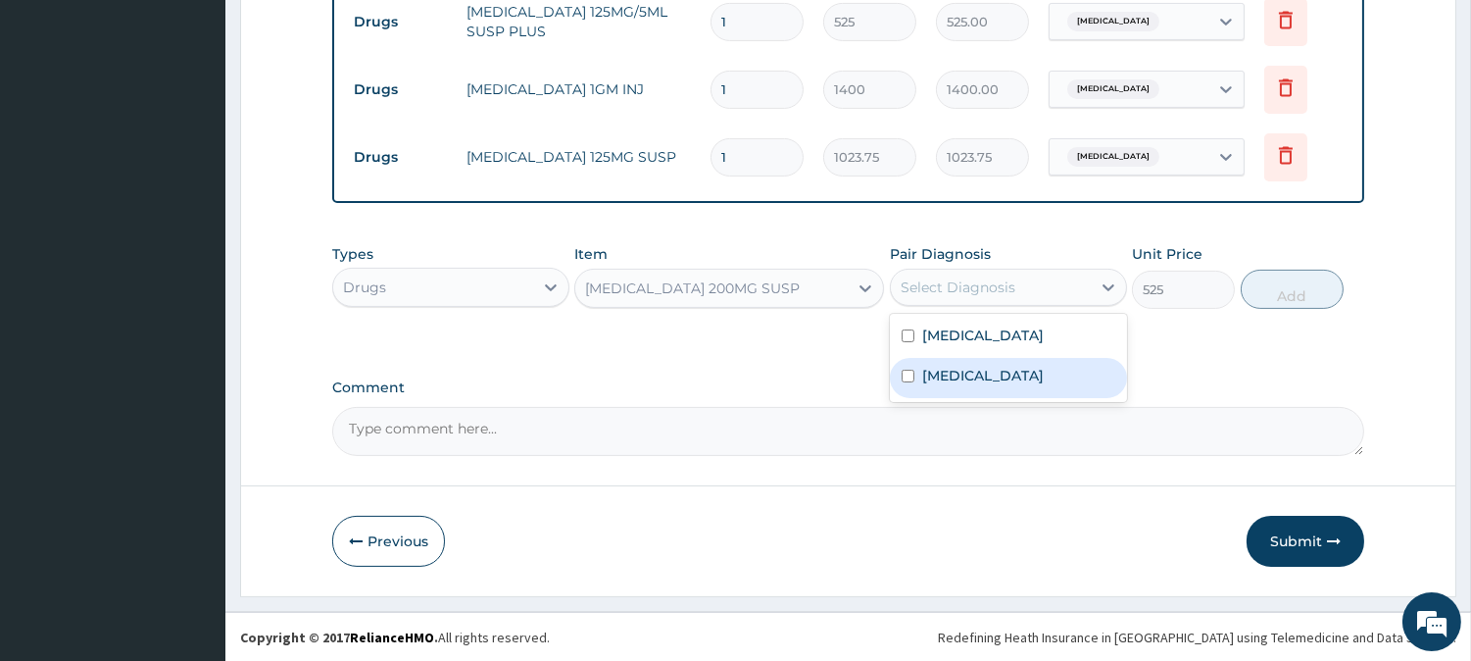
click at [902, 374] on input "checkbox" at bounding box center [908, 375] width 13 height 13
checkbox input "true"
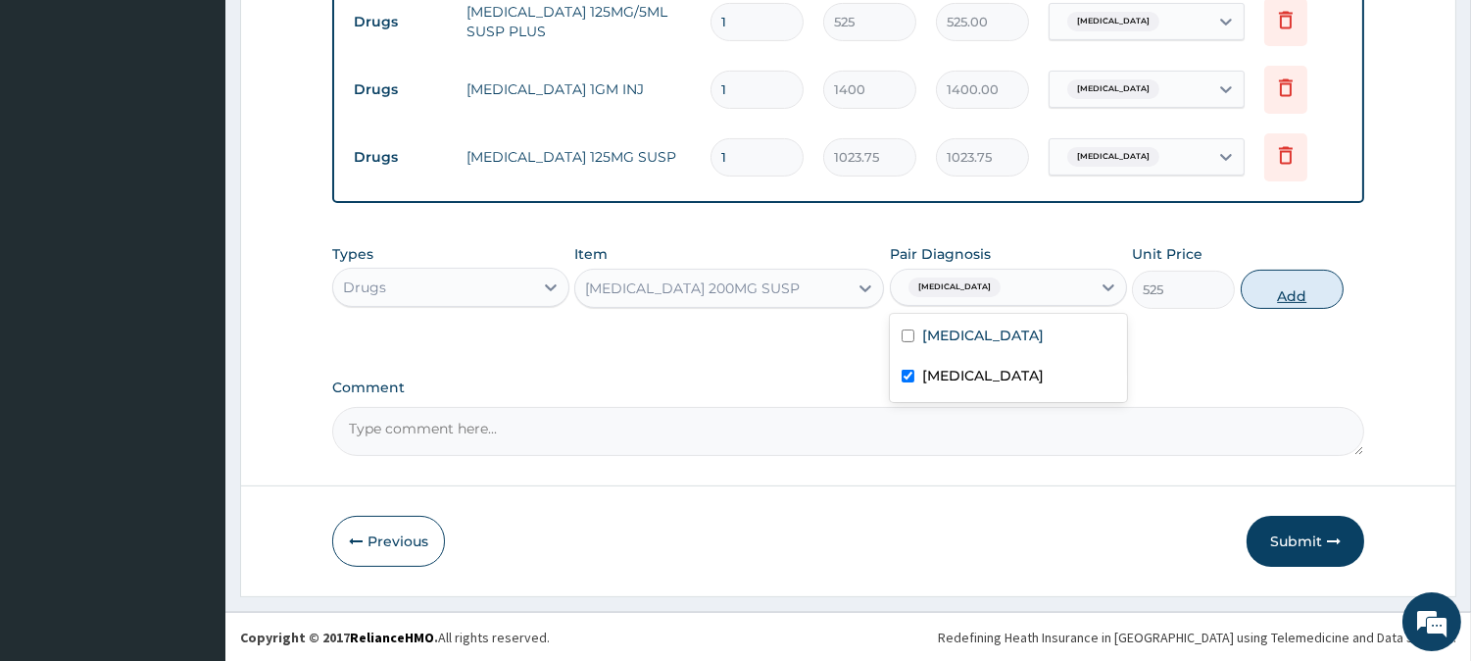
click at [1317, 300] on button "Add" at bounding box center [1292, 289] width 103 height 39
type input "0"
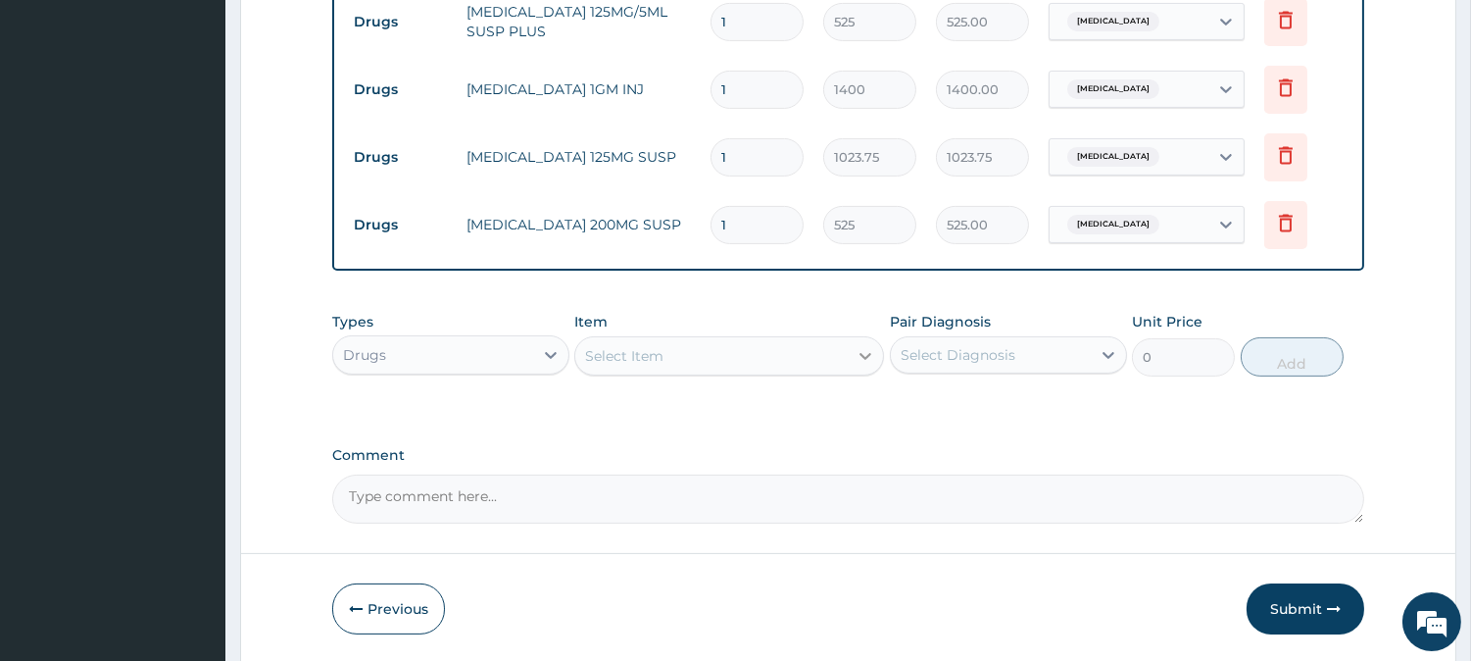
click at [865, 346] on icon at bounding box center [866, 356] width 20 height 20
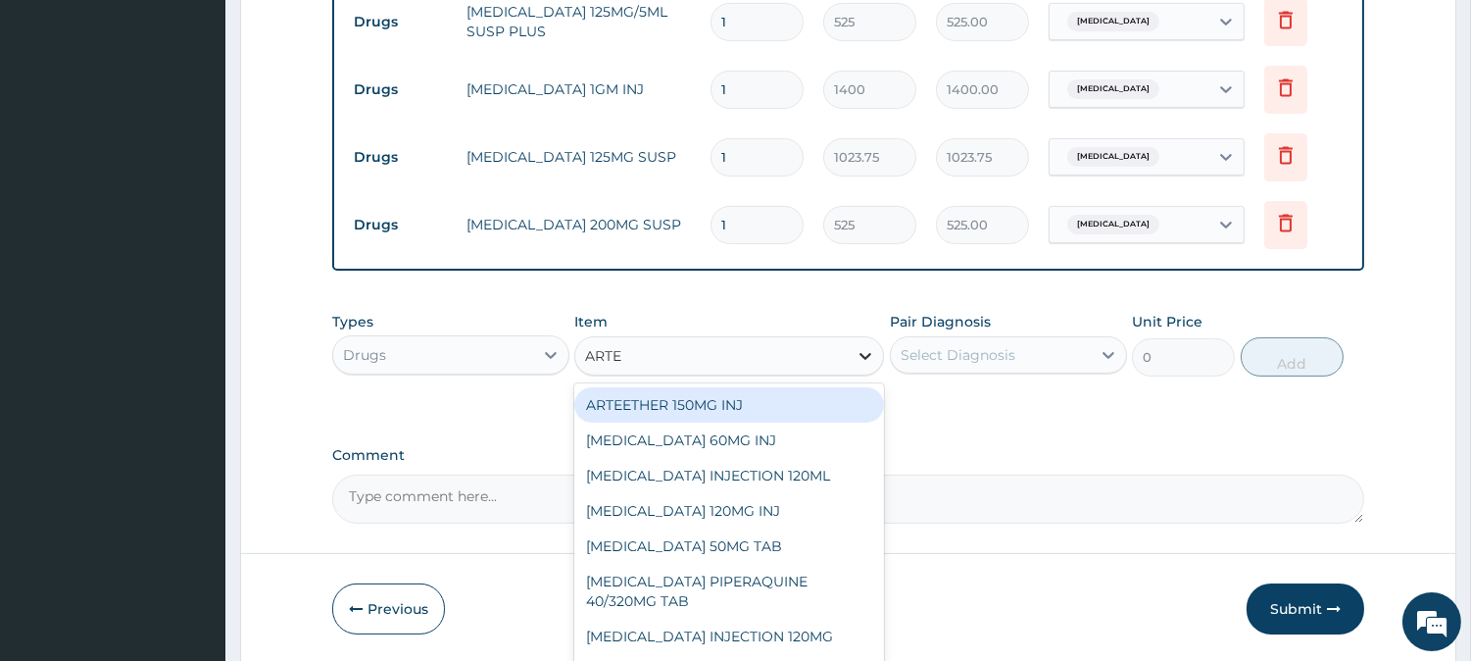
type input "ARTEM"
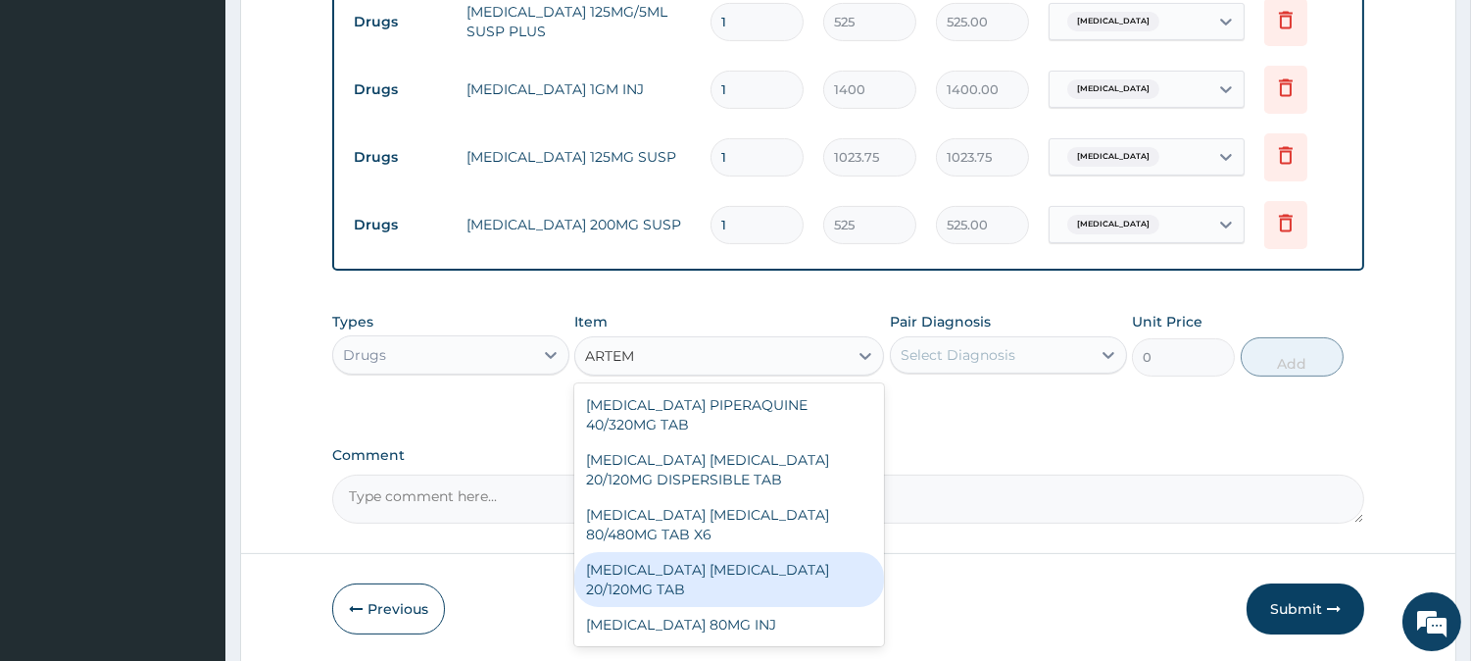
click at [752, 569] on div "ARTEMETHER LUMEFANTRINE 20/120MG TAB" at bounding box center [729, 579] width 310 height 55
type input "84"
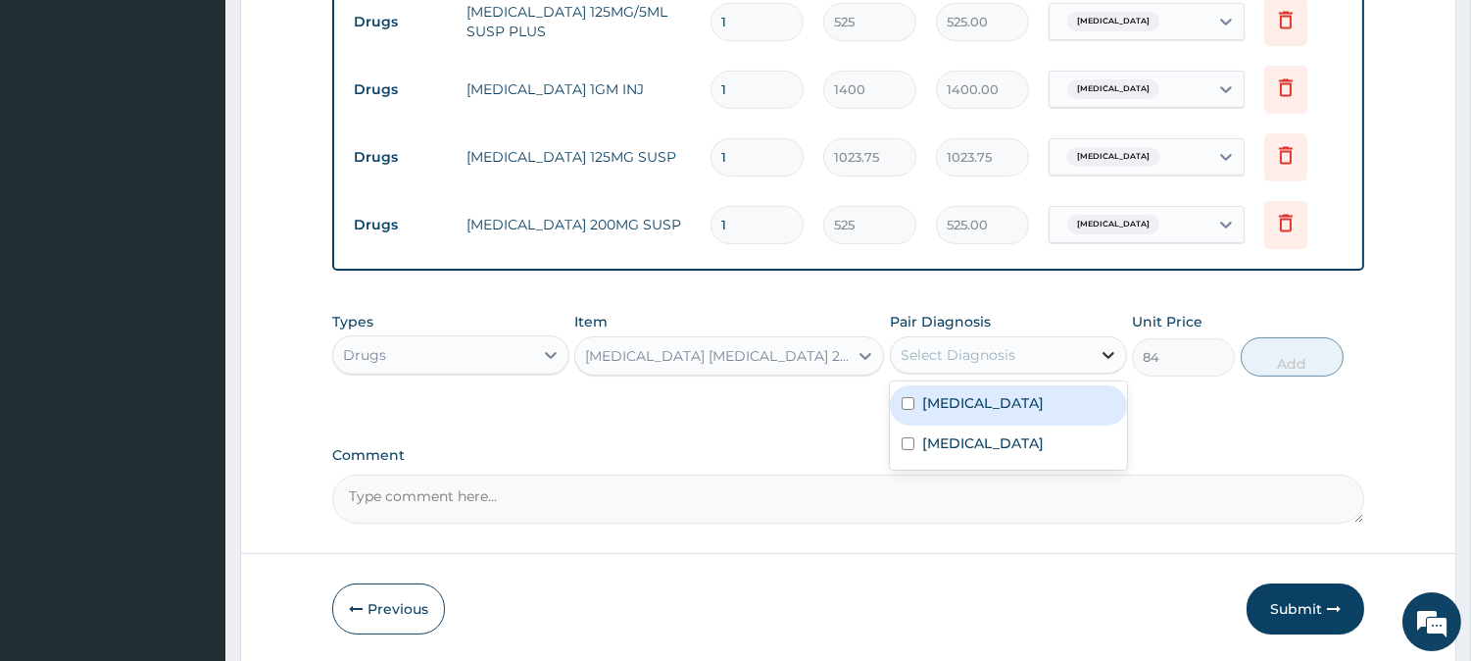
click at [1102, 348] on icon at bounding box center [1109, 355] width 20 height 20
click at [908, 407] on input "checkbox" at bounding box center [908, 403] width 13 height 13
checkbox input "true"
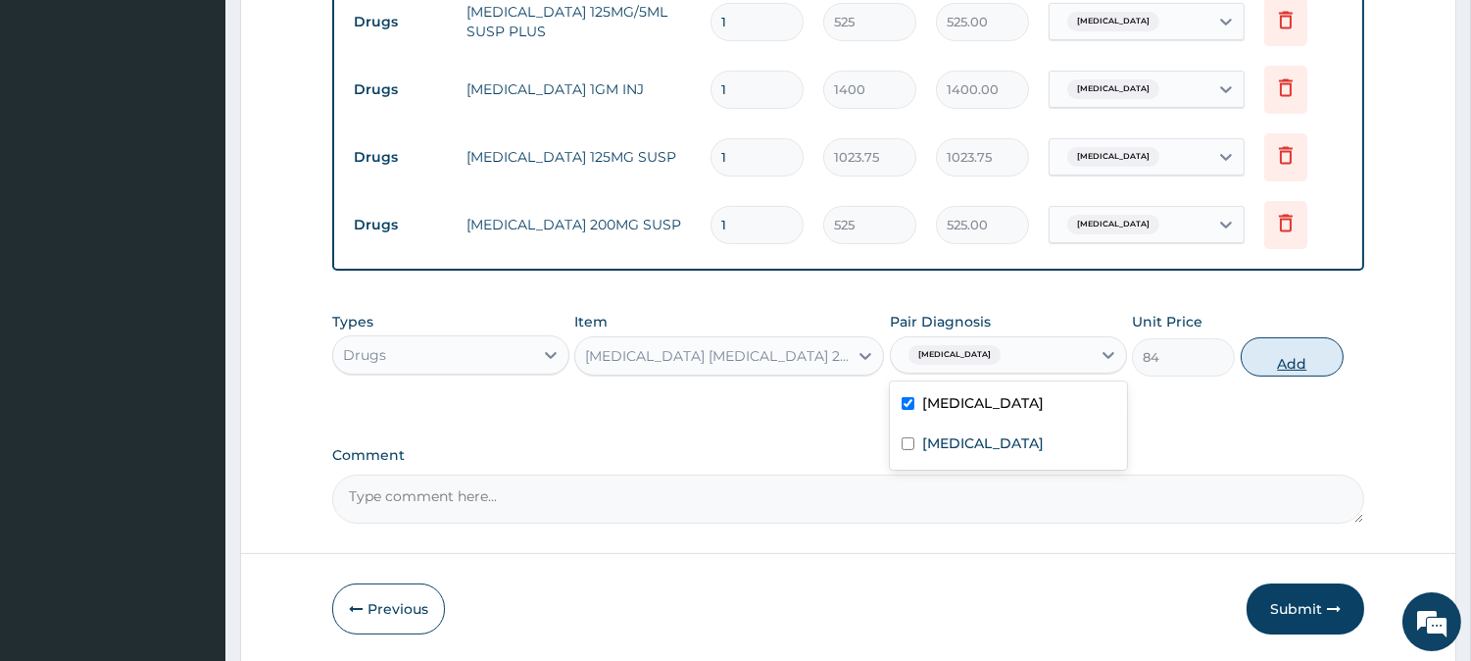
click at [1299, 370] on button "Add" at bounding box center [1292, 356] width 103 height 39
type input "0"
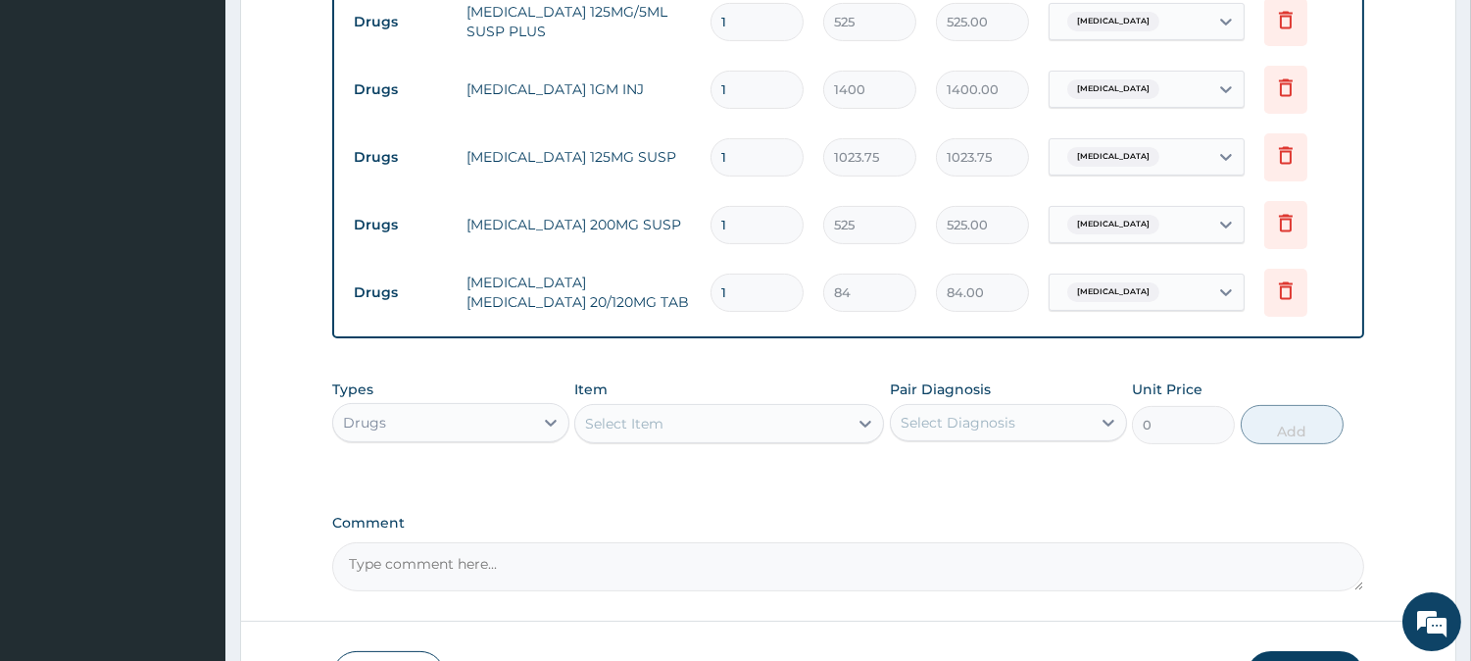
type input "0.00"
type input "6"
type input "504.00"
type input "6"
click at [857, 421] on icon at bounding box center [866, 424] width 20 height 20
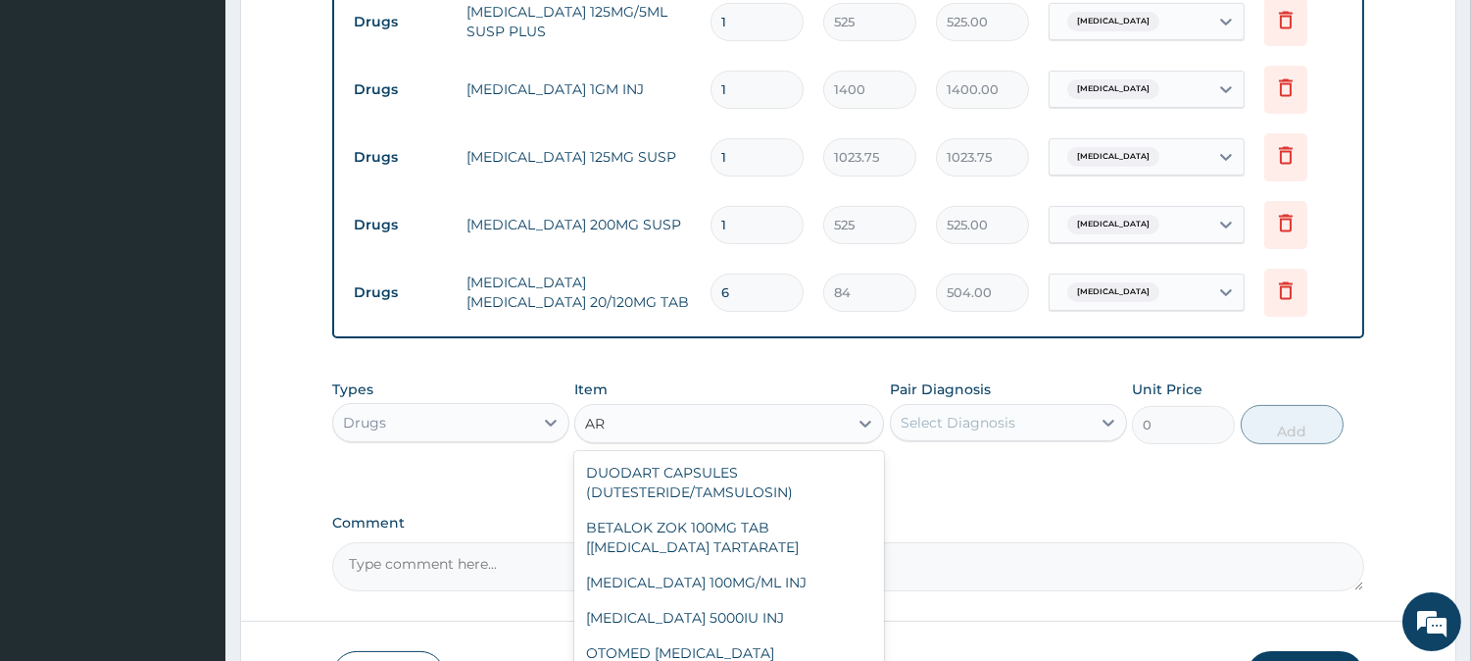
type input "A"
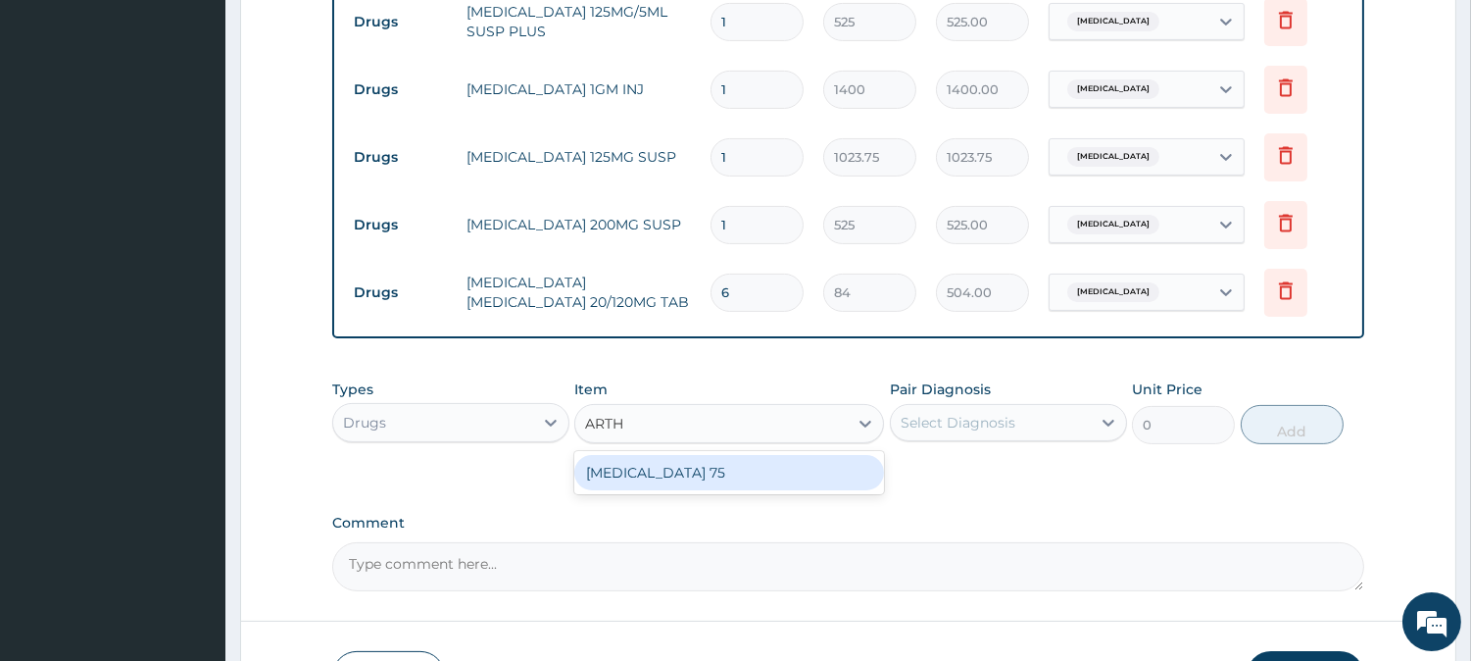
scroll to position [0, 0]
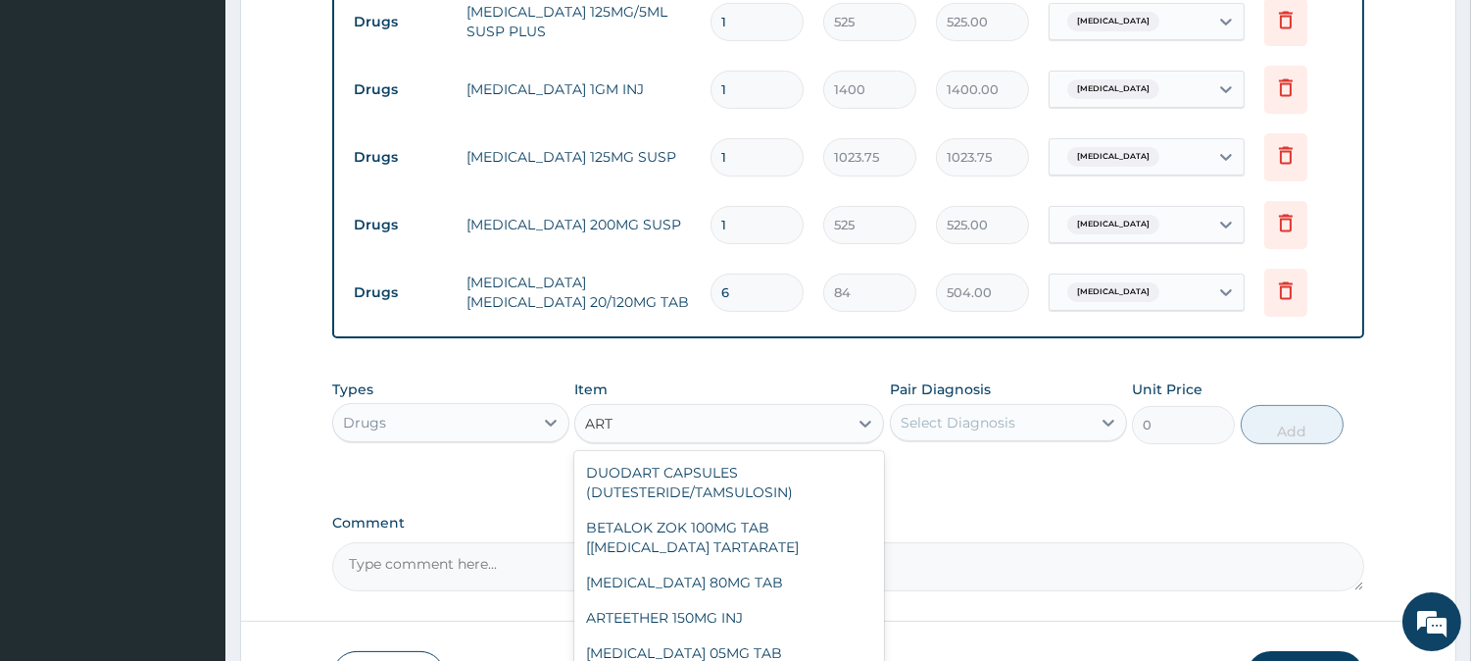
type input "ARTE"
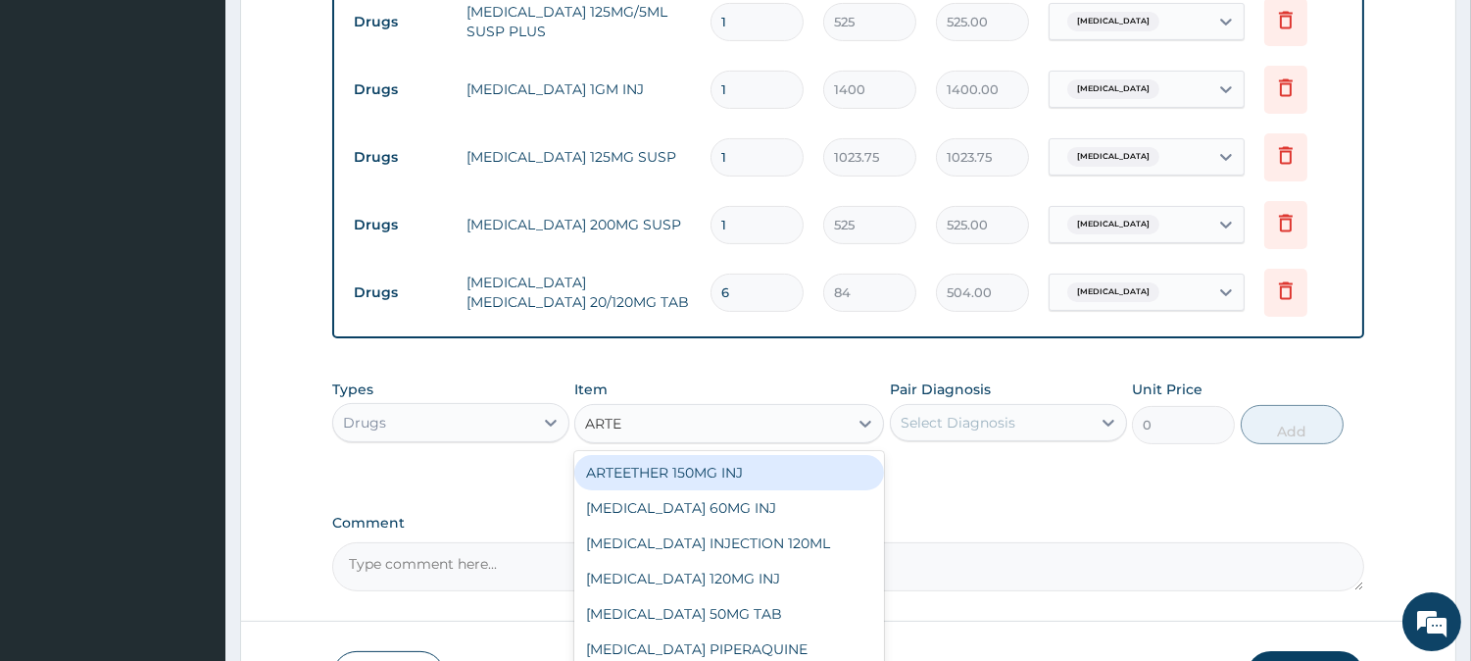
click at [673, 474] on div "ARTEETHER 150MG INJ" at bounding box center [729, 472] width 310 height 35
type input "1400"
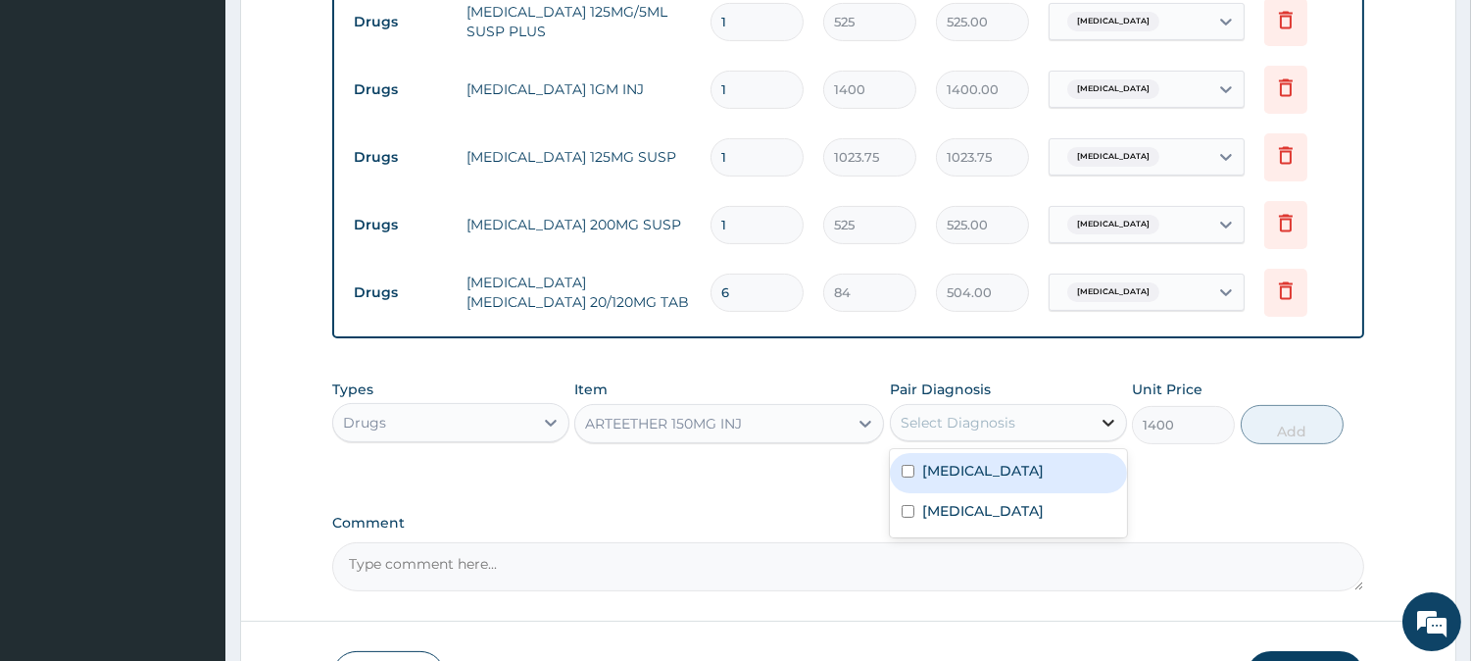
click at [1101, 417] on icon at bounding box center [1109, 423] width 20 height 20
click at [898, 467] on div "Malaria" at bounding box center [1008, 473] width 237 height 40
checkbox input "true"
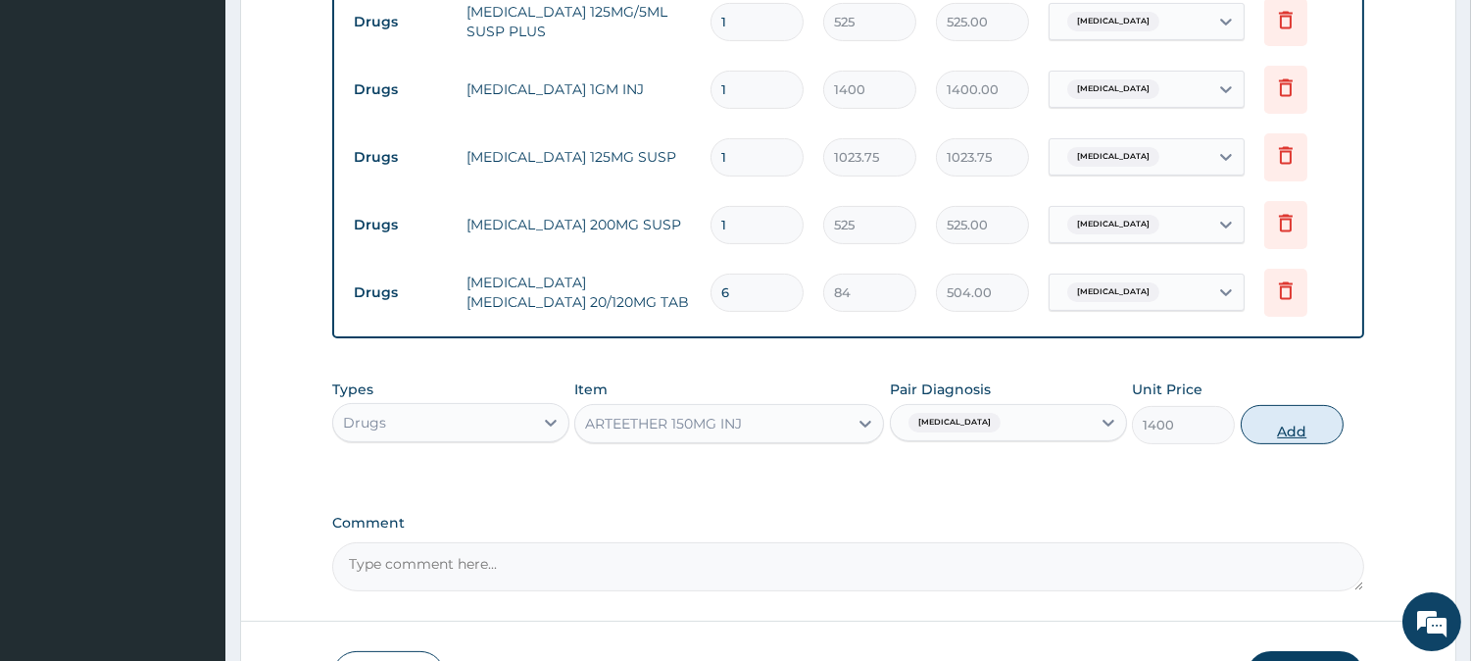
click at [1277, 429] on button "Add" at bounding box center [1292, 424] width 103 height 39
type input "0"
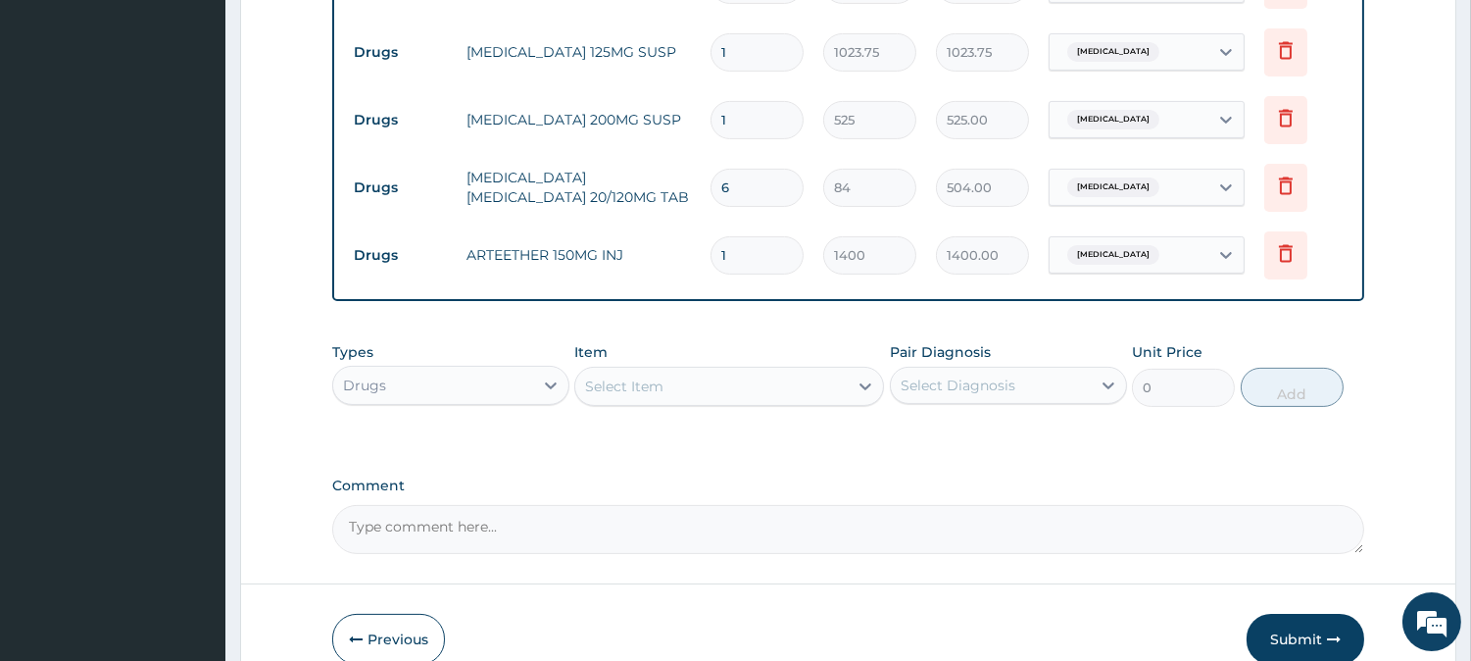
scroll to position [1076, 0]
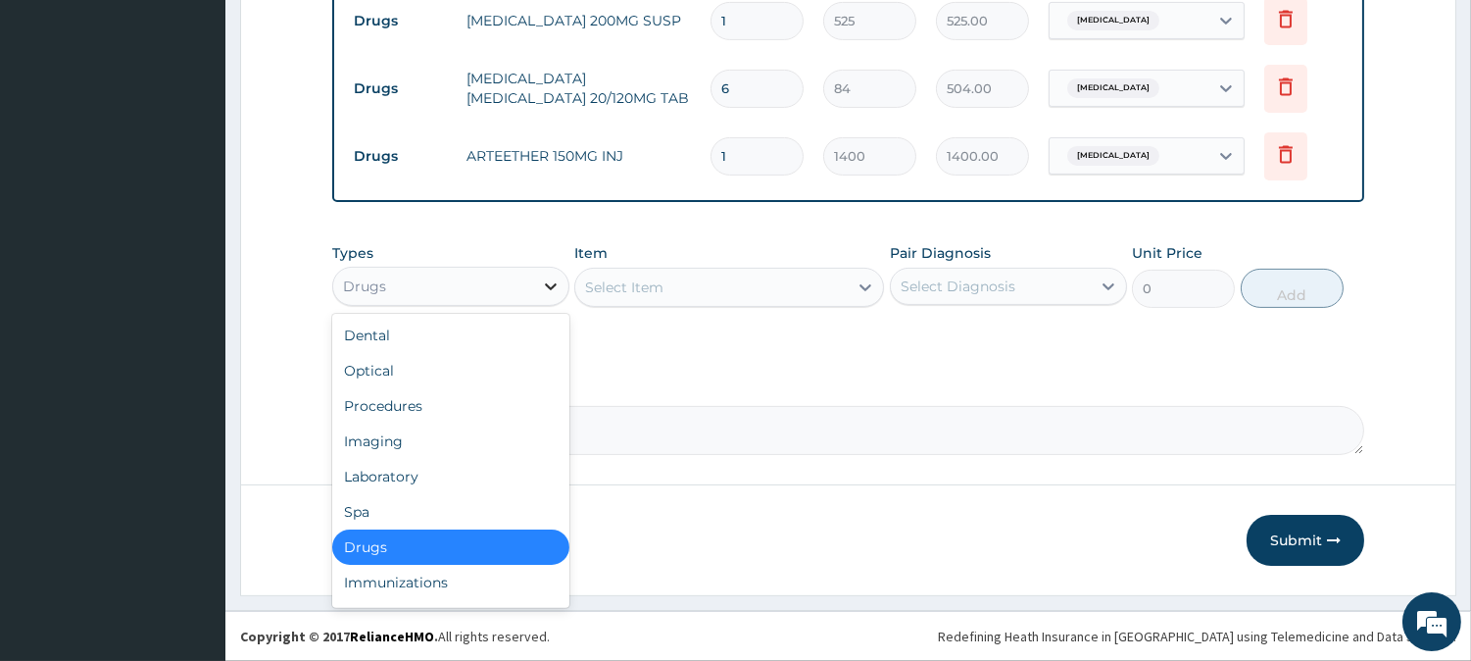
click at [557, 284] on icon at bounding box center [551, 286] width 20 height 20
click at [482, 466] on div "Laboratory" at bounding box center [450, 476] width 237 height 35
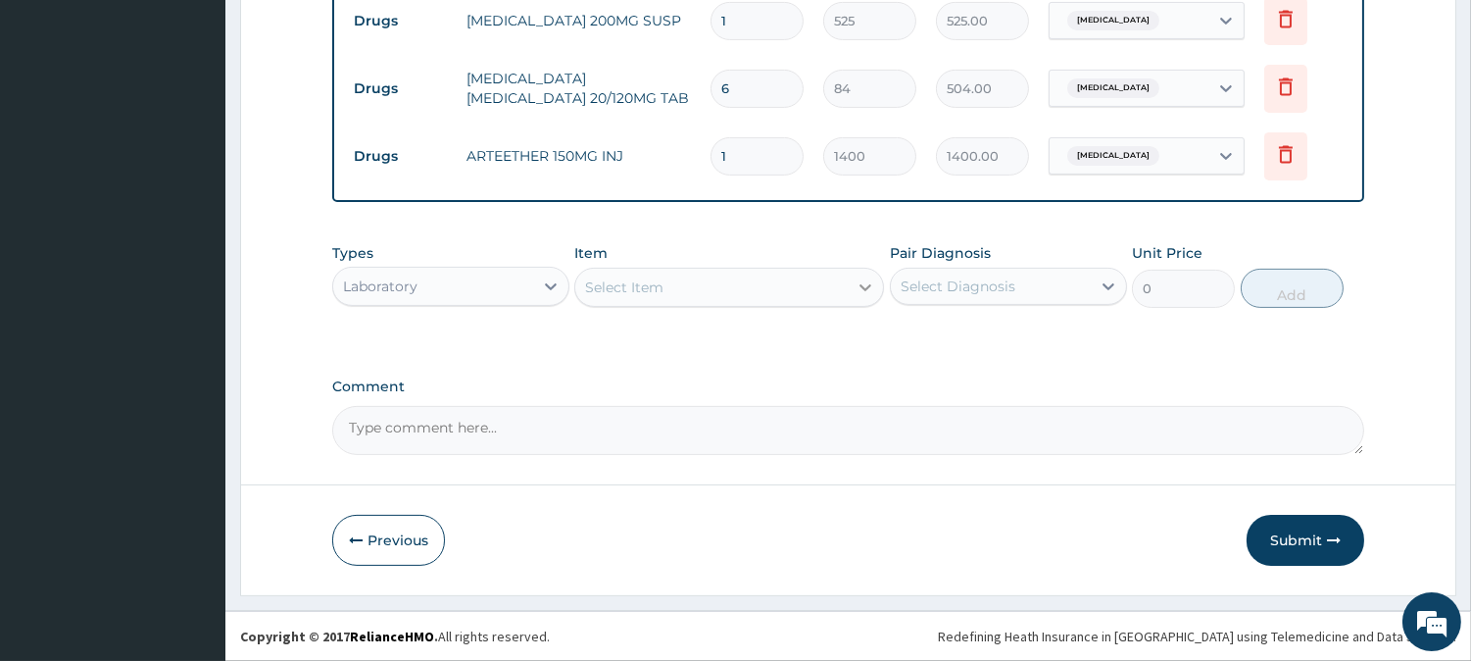
click at [864, 280] on icon at bounding box center [866, 287] width 20 height 20
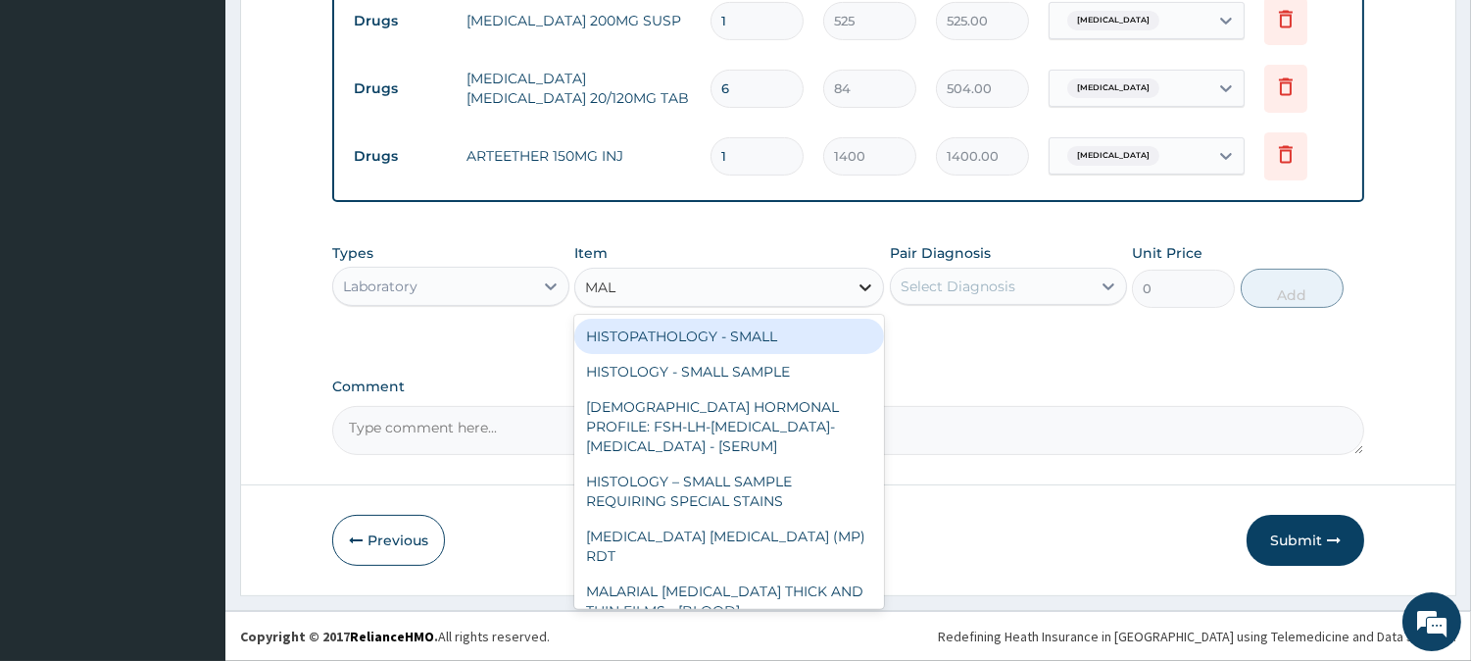
type input "MALA"
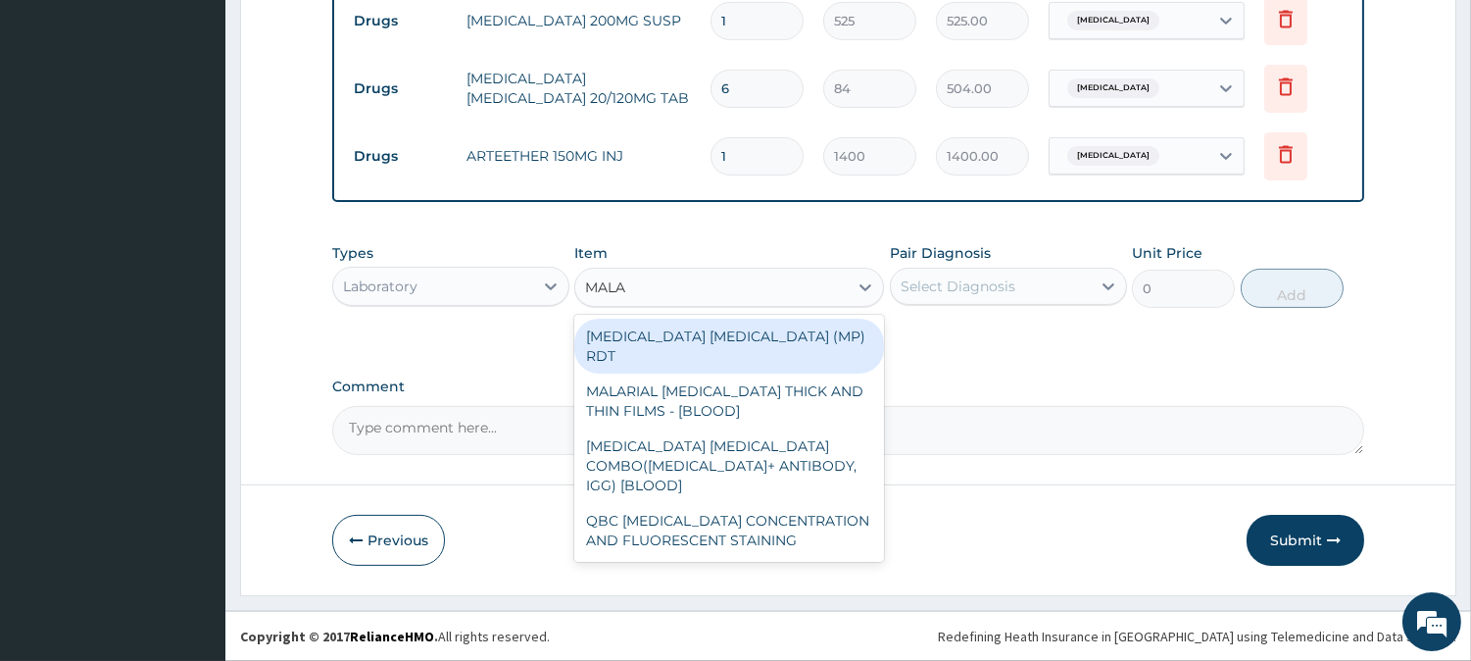
click at [728, 339] on div "[MEDICAL_DATA] [MEDICAL_DATA] (MP) RDT" at bounding box center [729, 346] width 310 height 55
type input "1500"
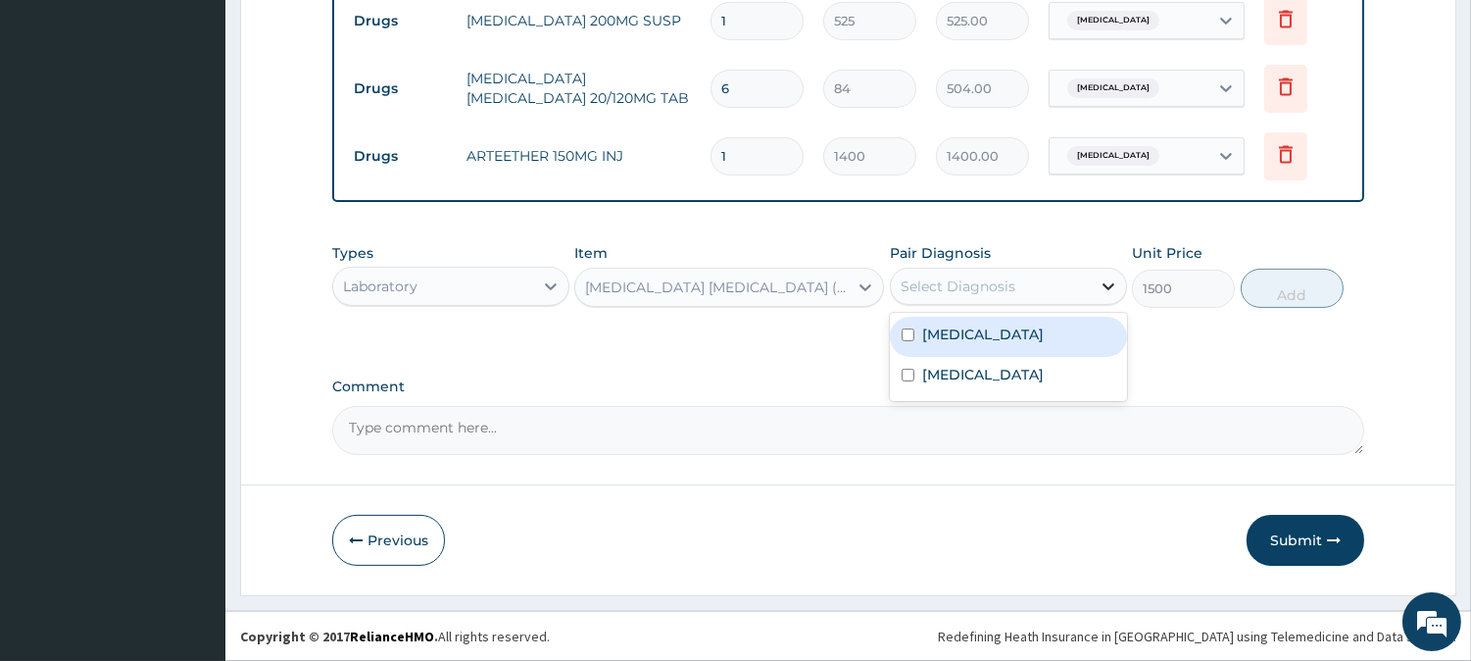
click at [1109, 281] on icon at bounding box center [1109, 286] width 20 height 20
click at [904, 331] on input "checkbox" at bounding box center [908, 334] width 13 height 13
checkbox input "true"
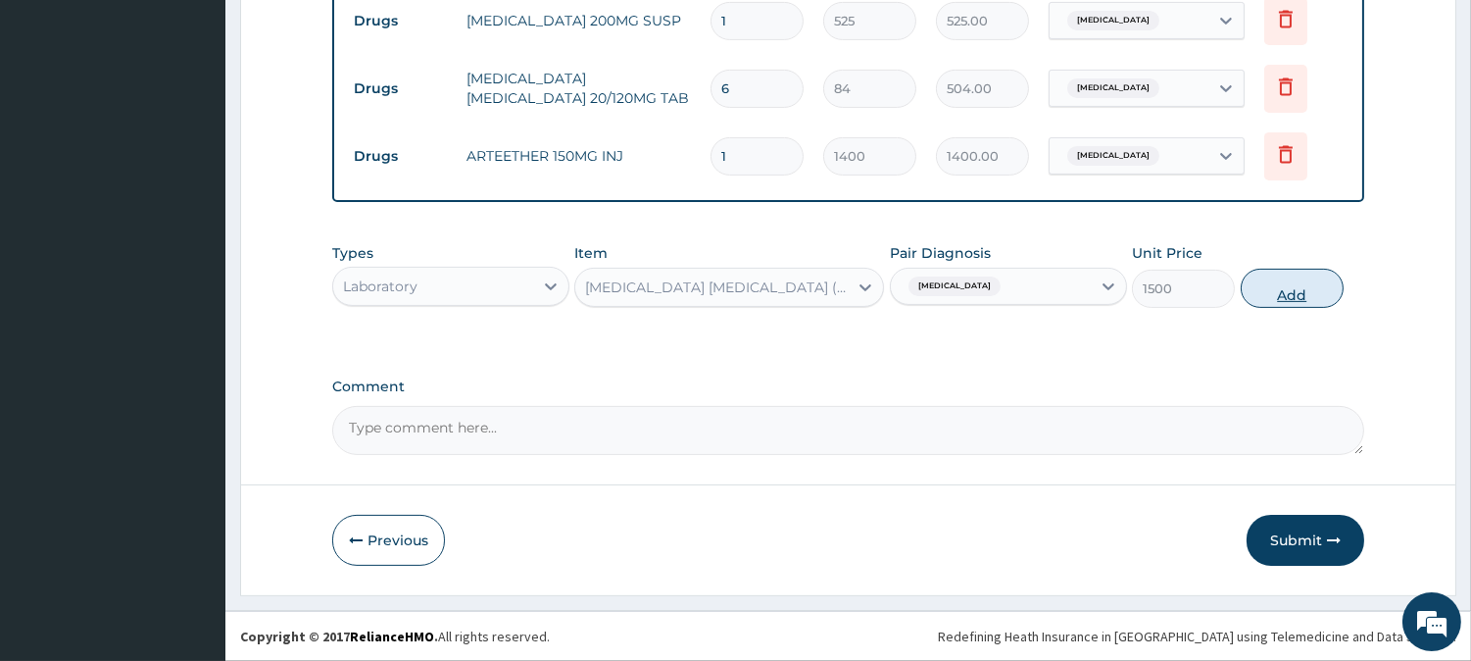
click at [1290, 289] on button "Add" at bounding box center [1292, 288] width 103 height 39
type input "0"
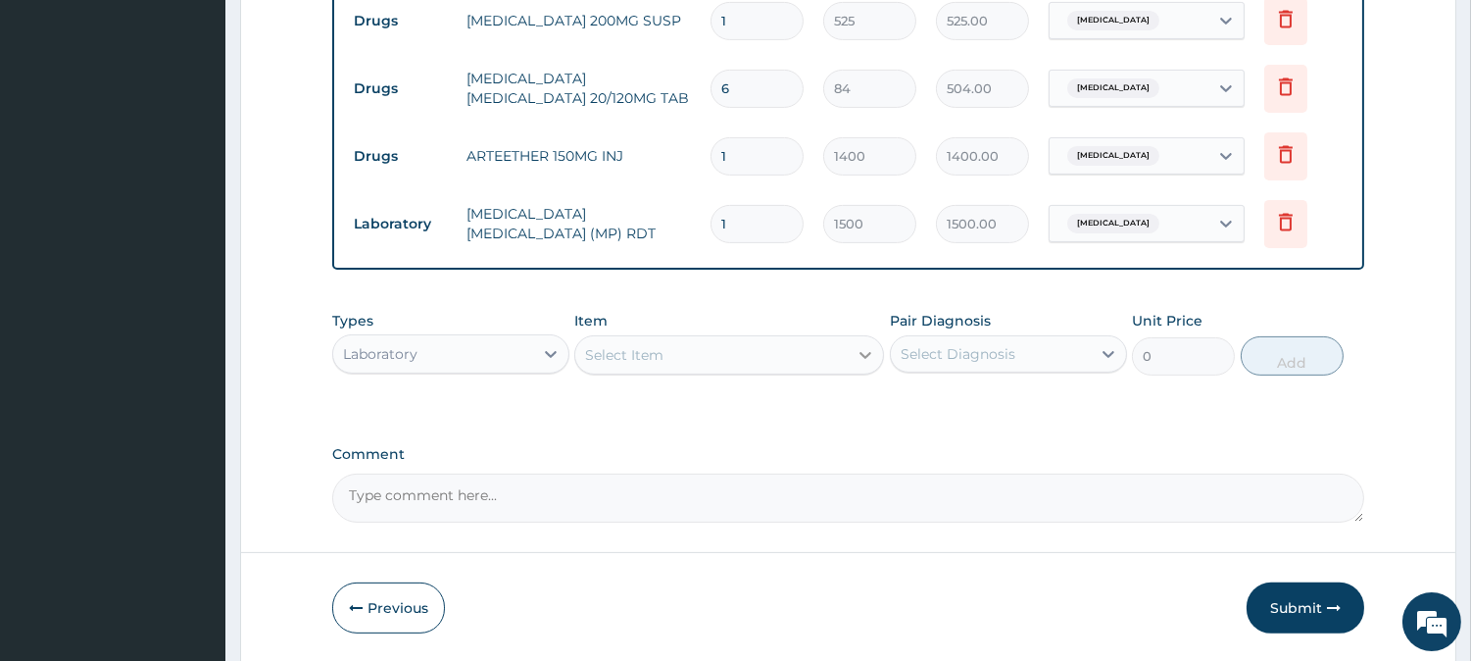
click at [857, 349] on icon at bounding box center [866, 355] width 20 height 20
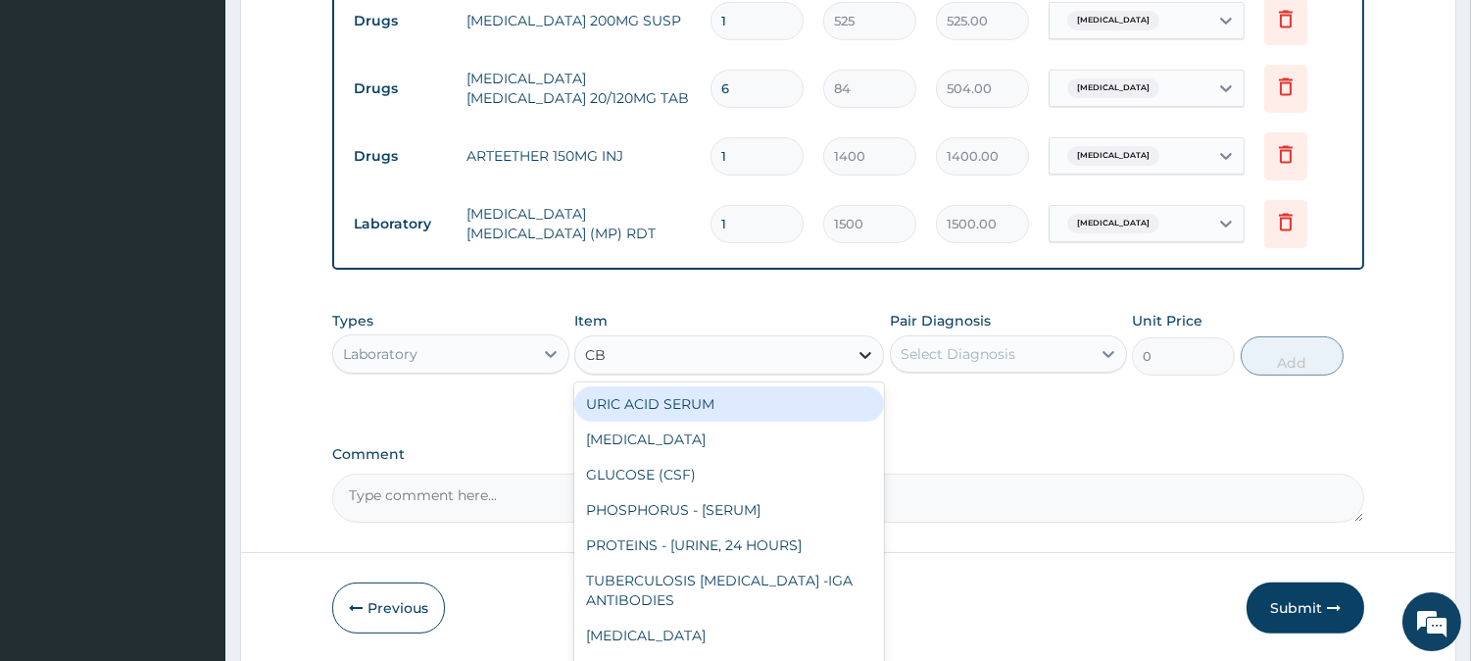
type input "CBC"
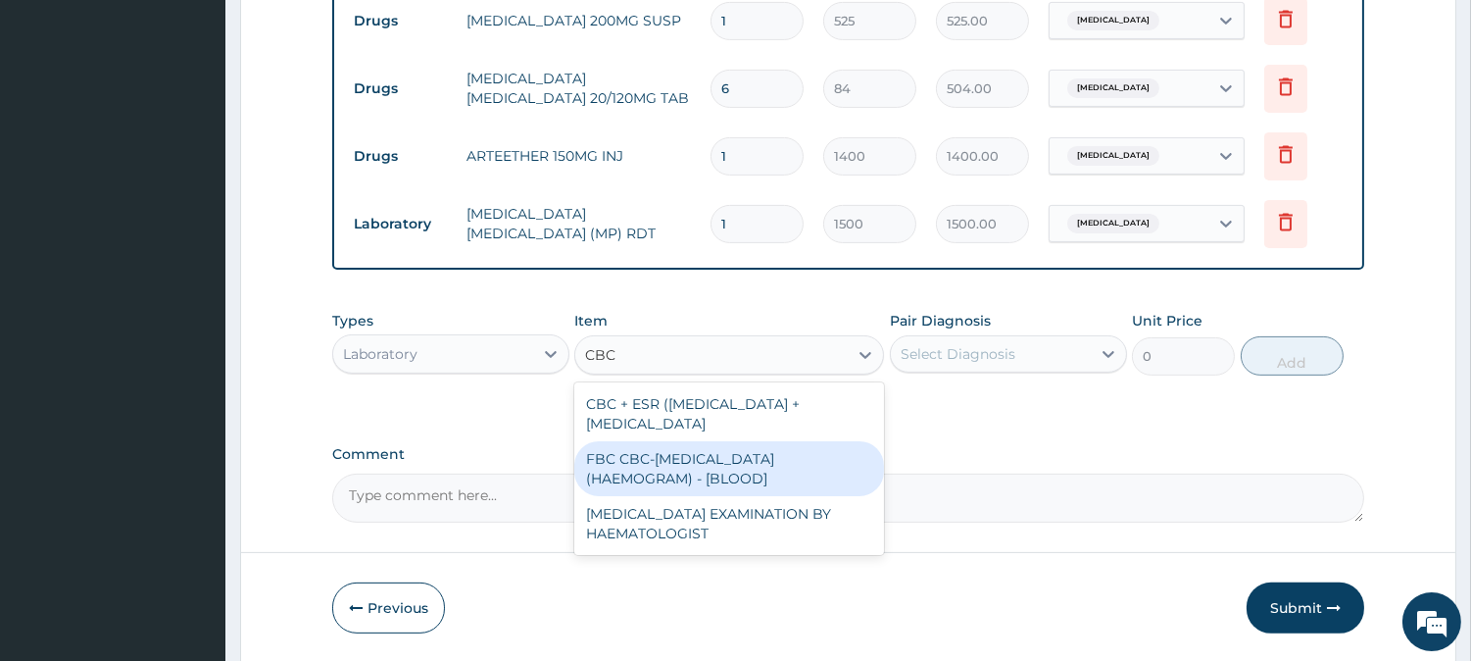
click at [787, 462] on div "FBC CBC-[MEDICAL_DATA] (HAEMOGRAM) - [BLOOD]" at bounding box center [729, 468] width 310 height 55
type input "3000"
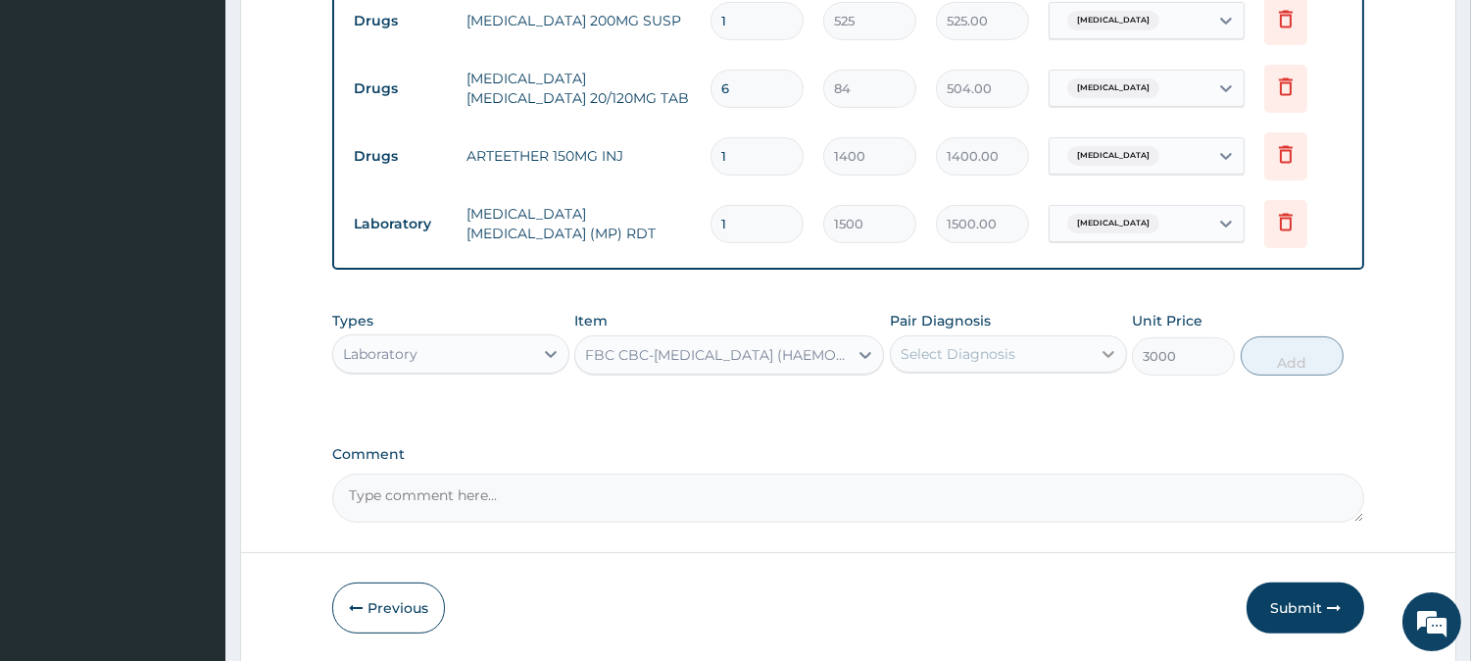
click at [1109, 359] on icon at bounding box center [1109, 354] width 20 height 20
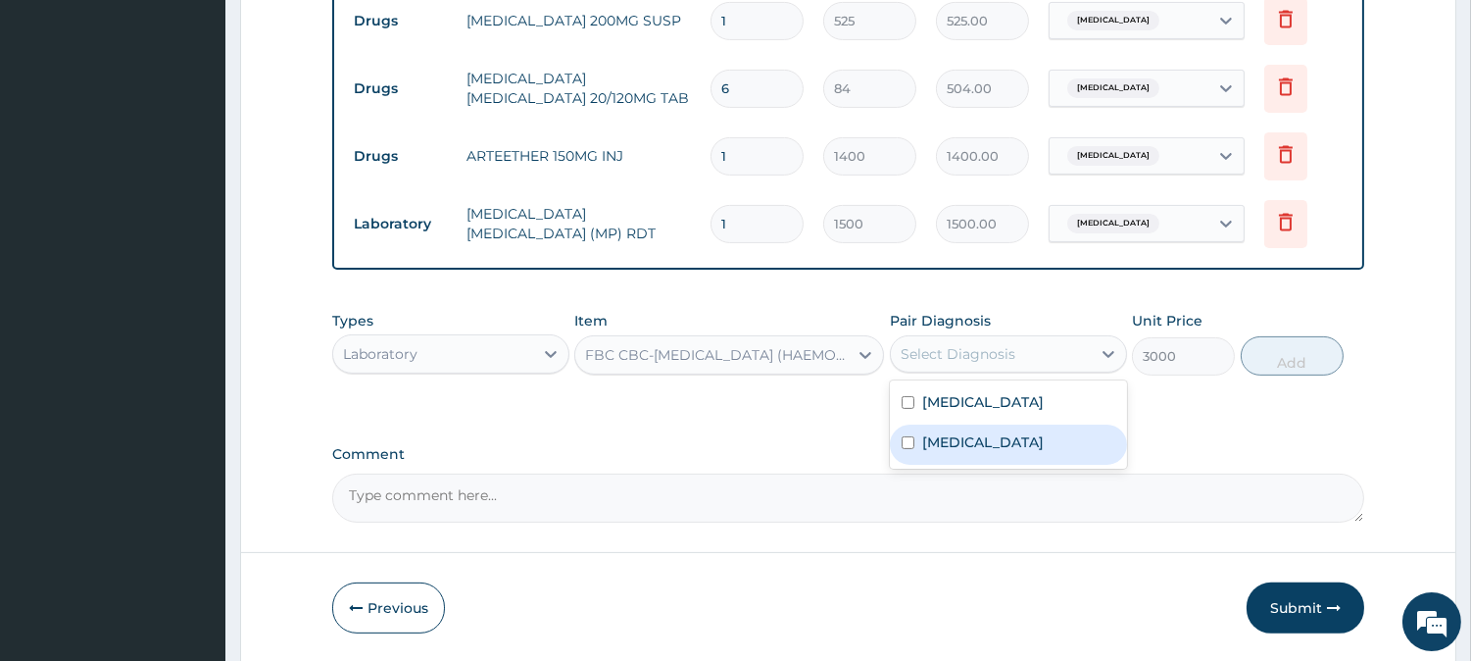
click at [906, 441] on input "checkbox" at bounding box center [908, 442] width 13 height 13
checkbox input "true"
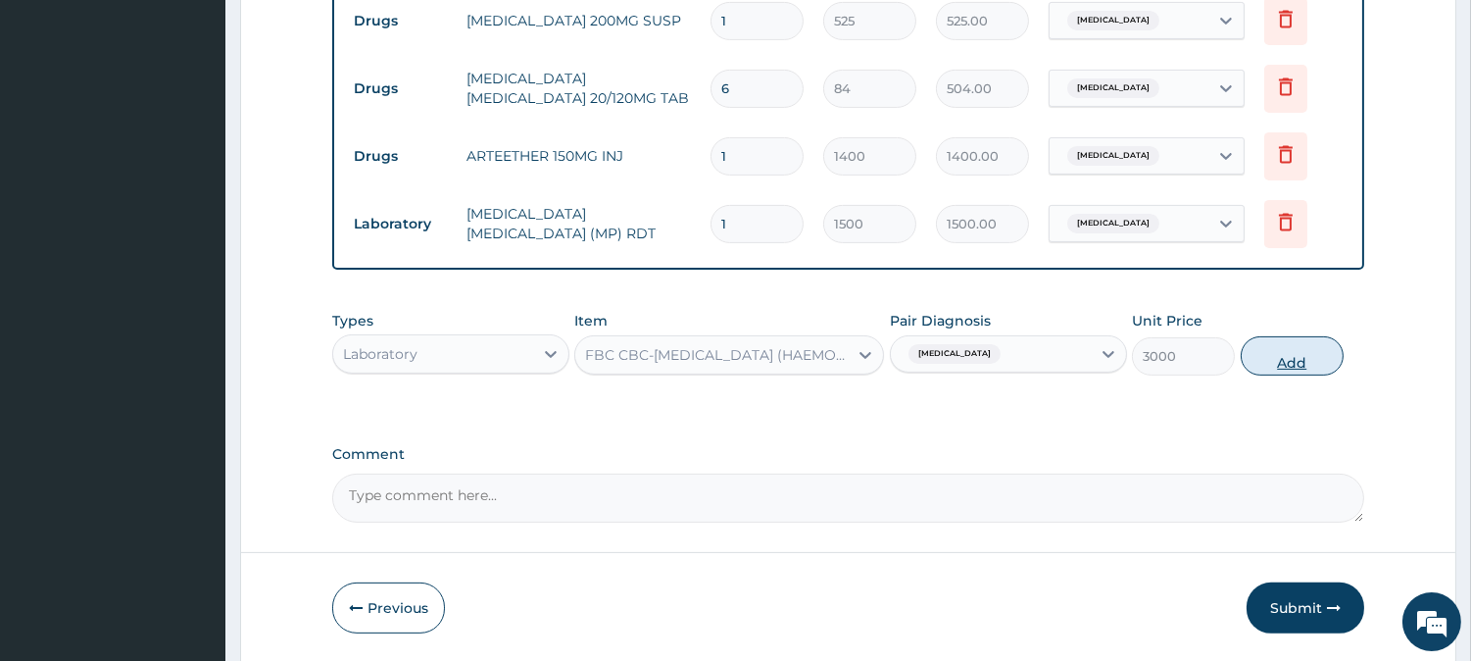
click at [1309, 355] on button "Add" at bounding box center [1292, 355] width 103 height 39
type input "0"
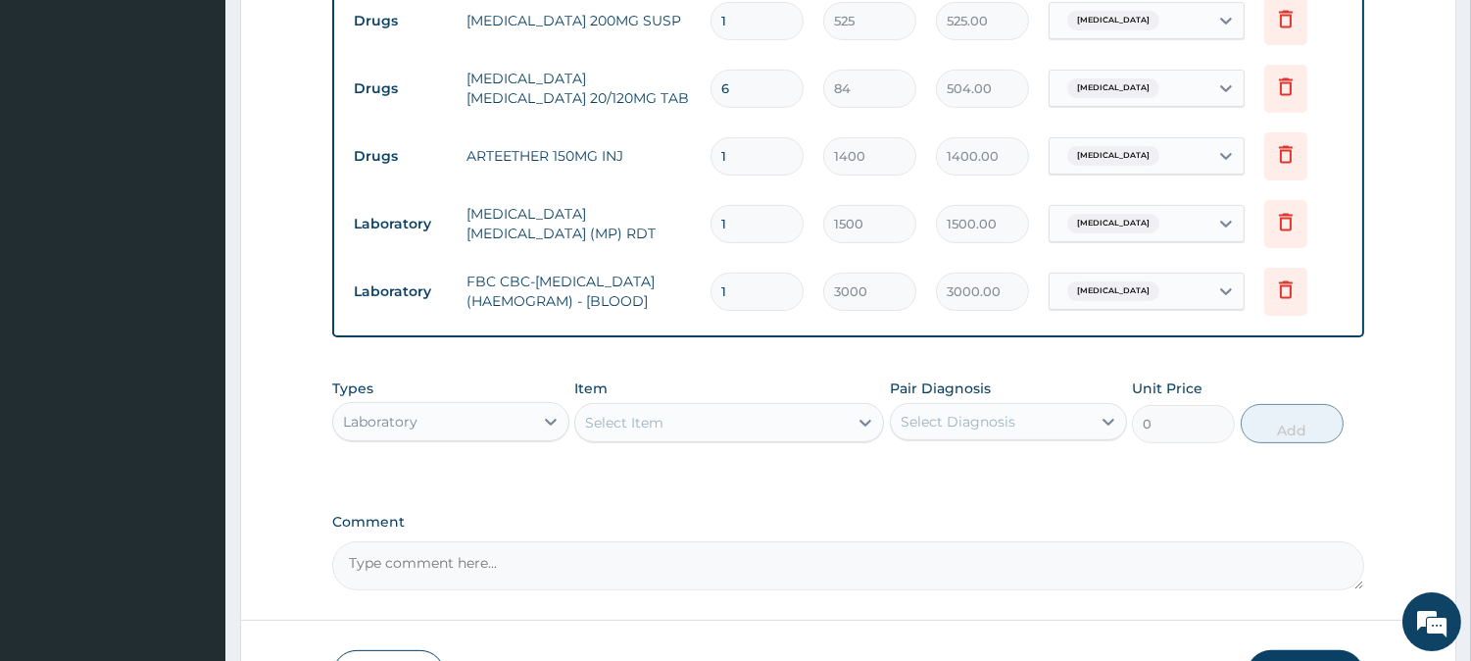
scroll to position [967, 0]
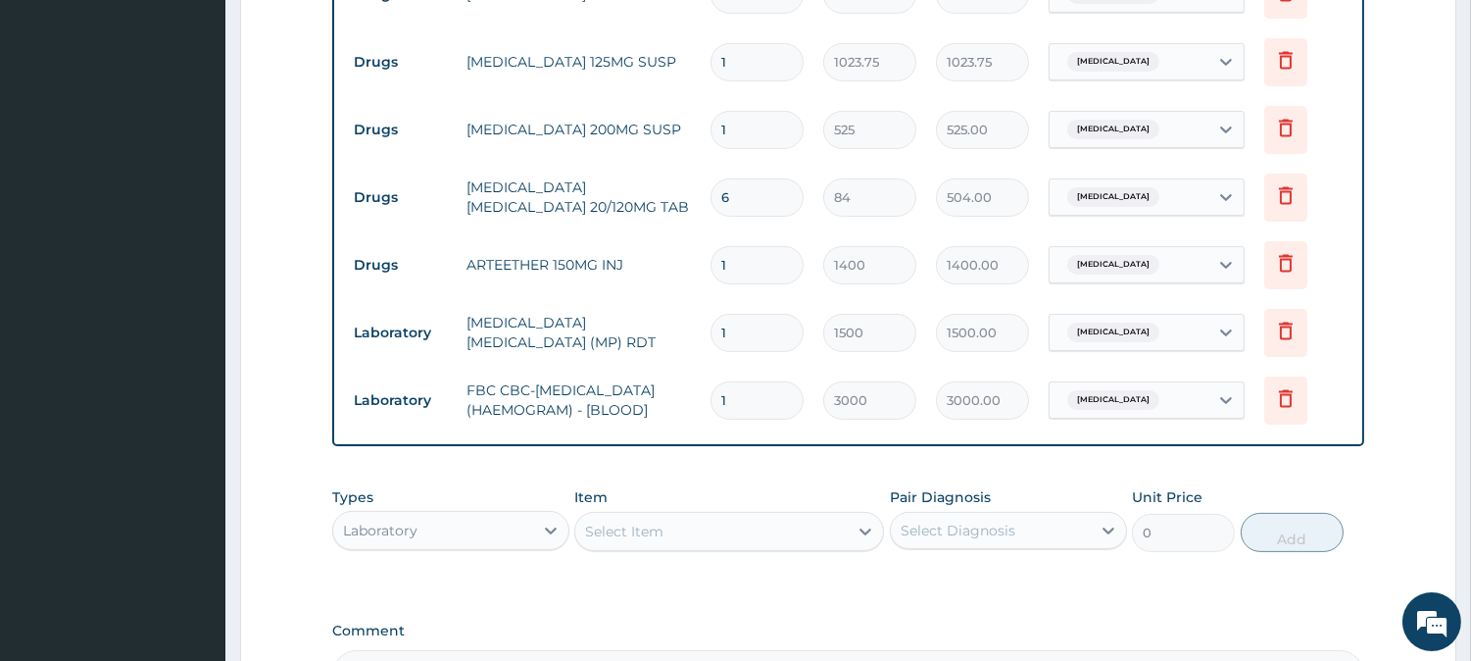
type input "0"
type input "0.00"
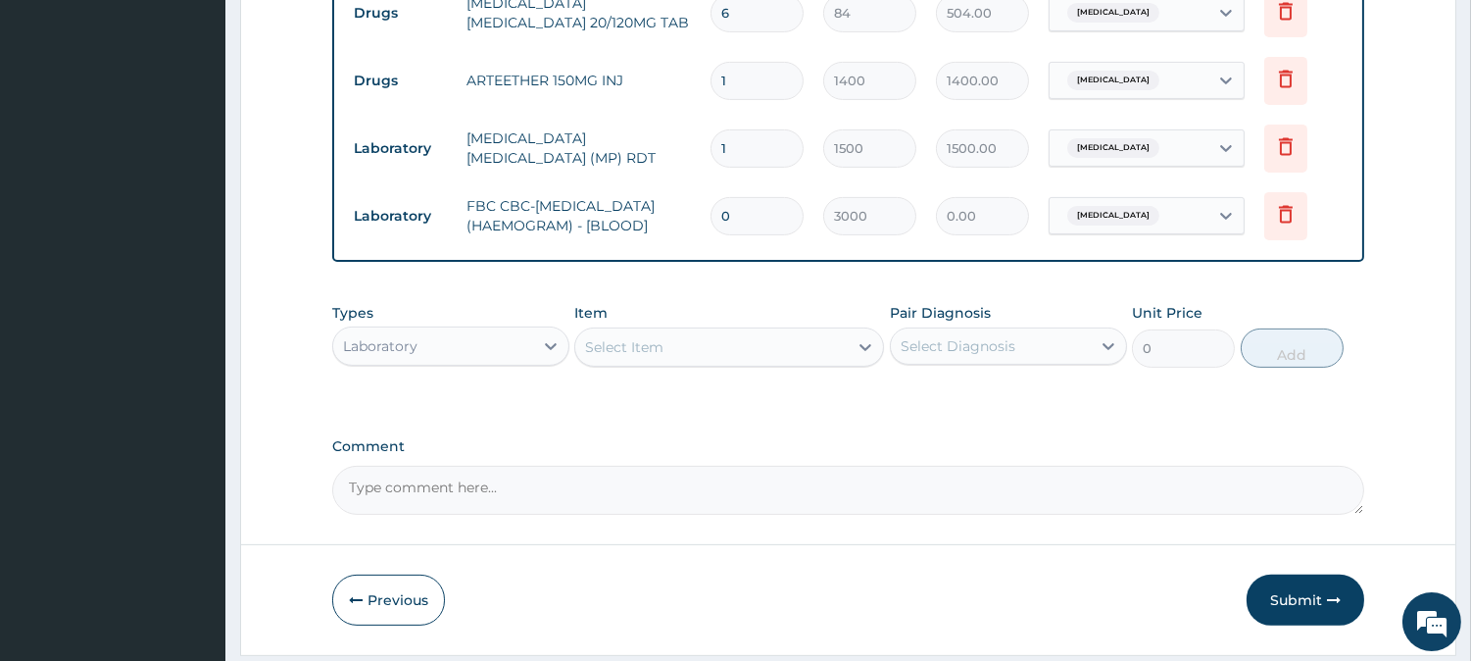
scroll to position [1186, 0]
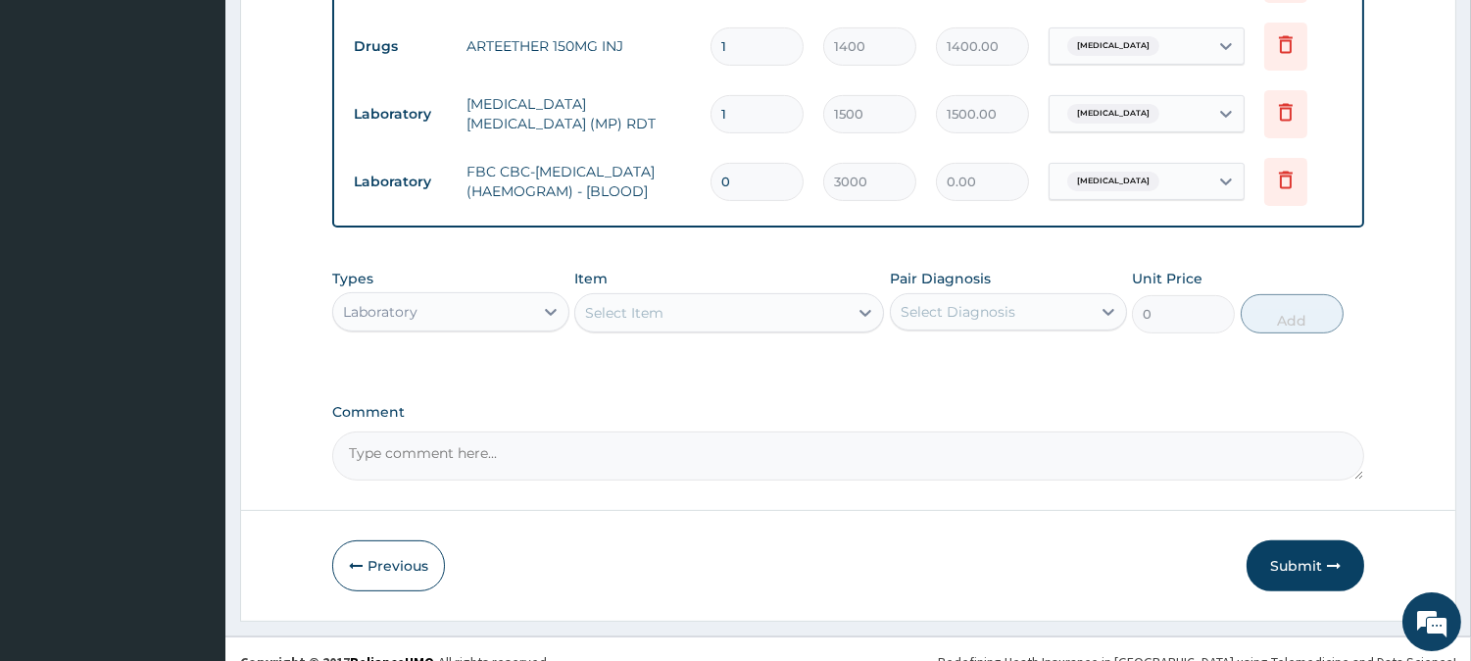
type input "0"
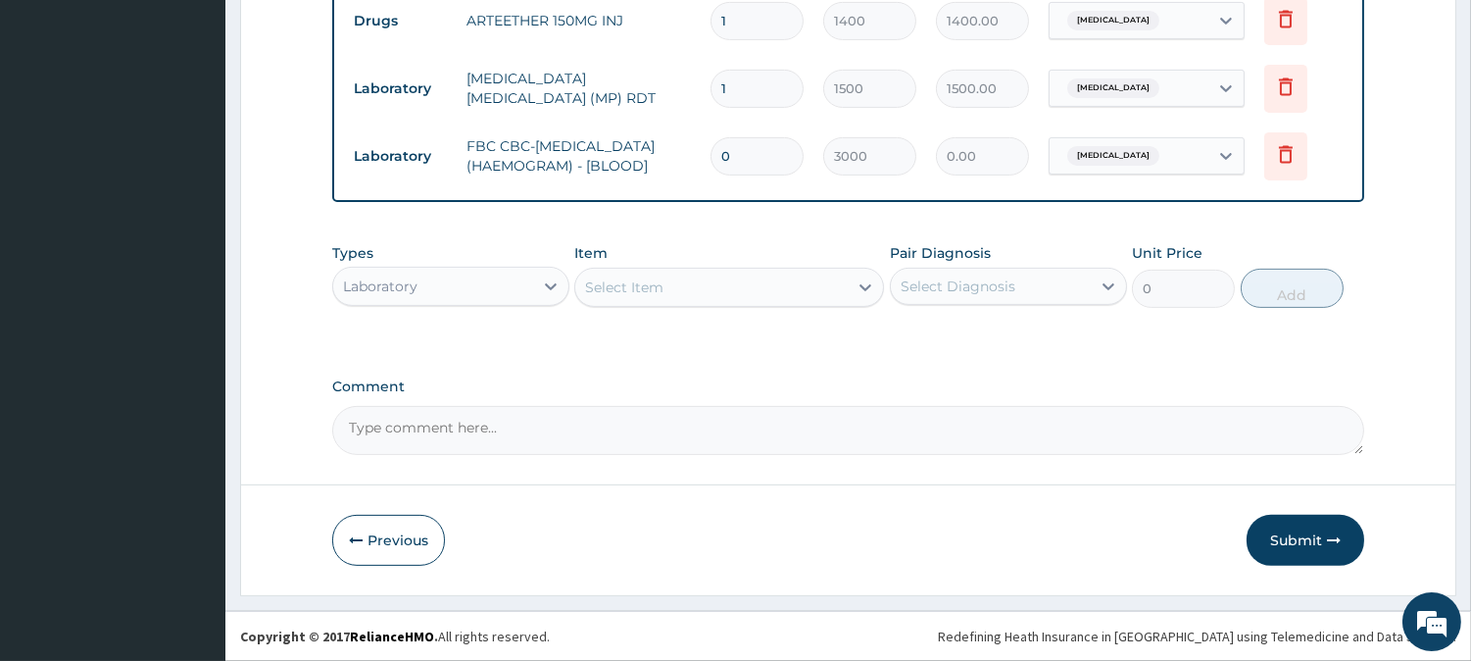
scroll to position [1222, 0]
click at [1294, 545] on button "Submit" at bounding box center [1306, 540] width 118 height 51
click at [766, 150] on input "0" at bounding box center [757, 156] width 93 height 38
type input "1"
type input "3000.00"
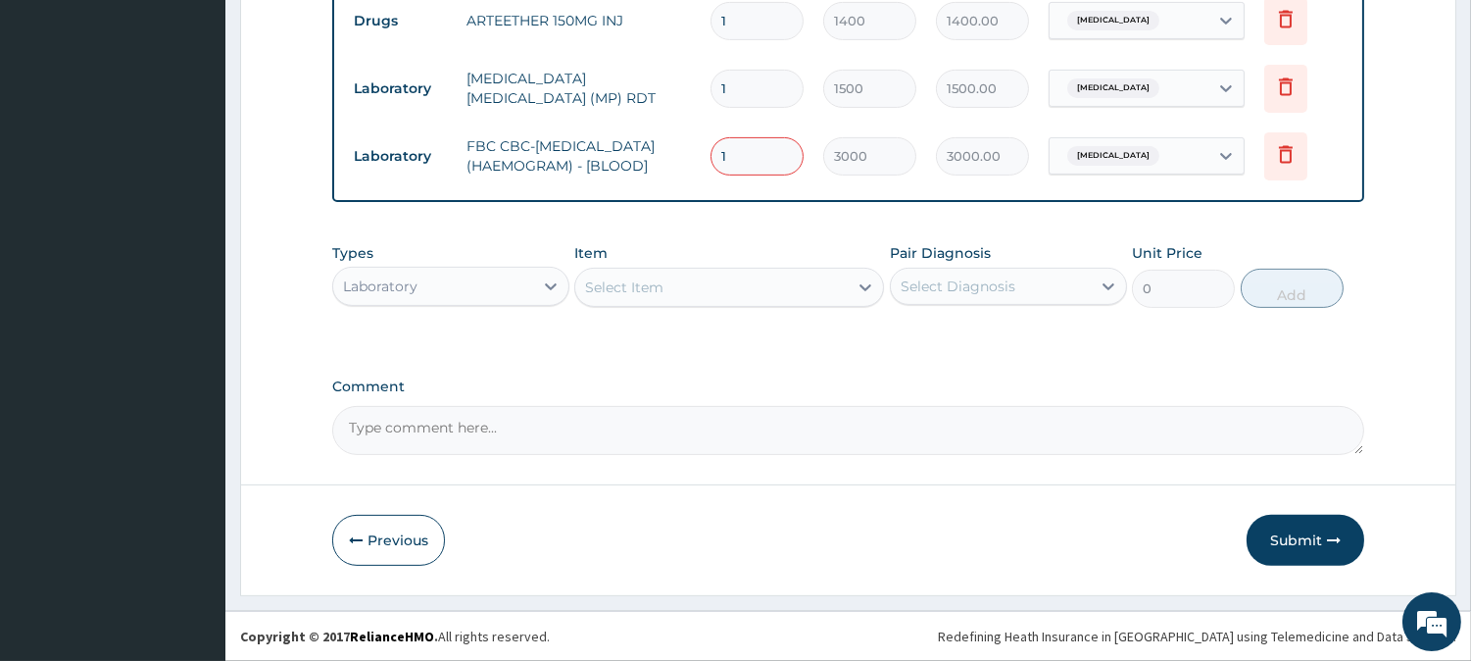
type input "1"
click at [1247, 419] on textarea "Comment" at bounding box center [848, 430] width 1032 height 49
click at [1314, 537] on button "Submit" at bounding box center [1306, 540] width 118 height 51
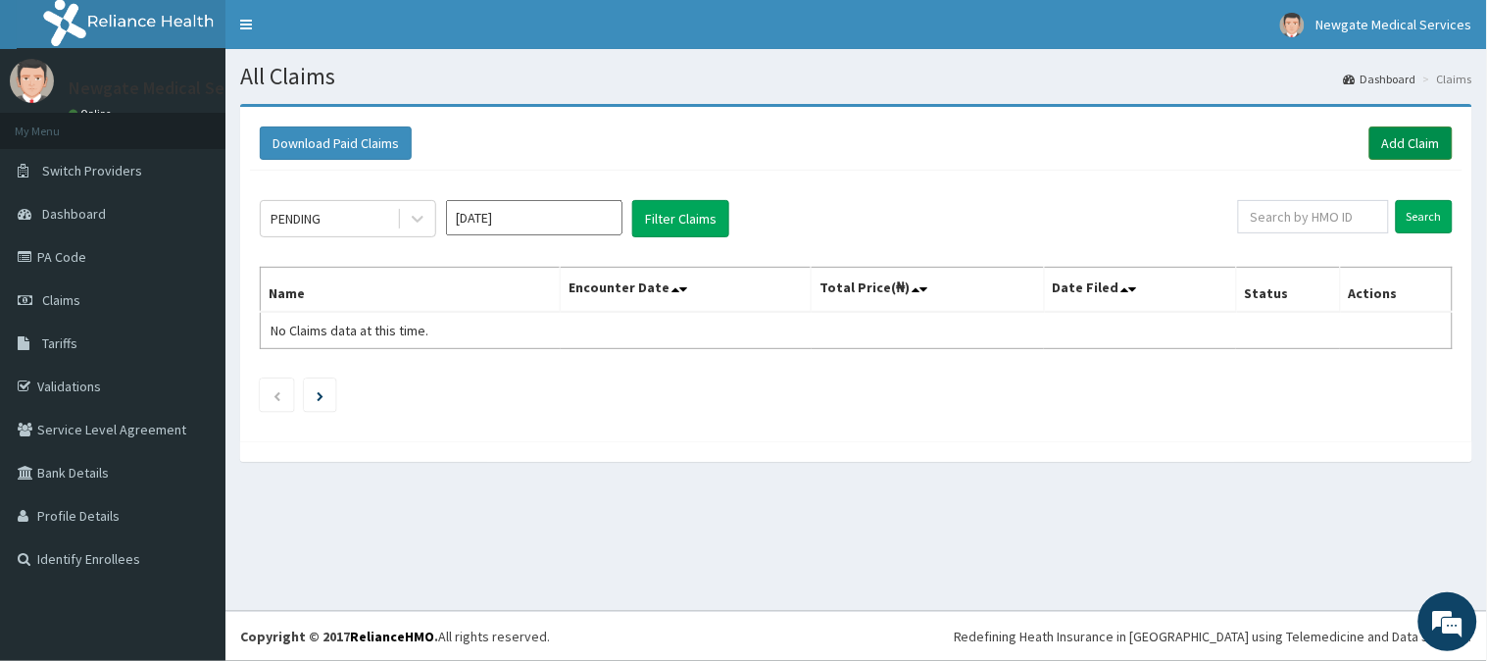
click at [1397, 148] on link "Add Claim" at bounding box center [1410, 142] width 83 height 33
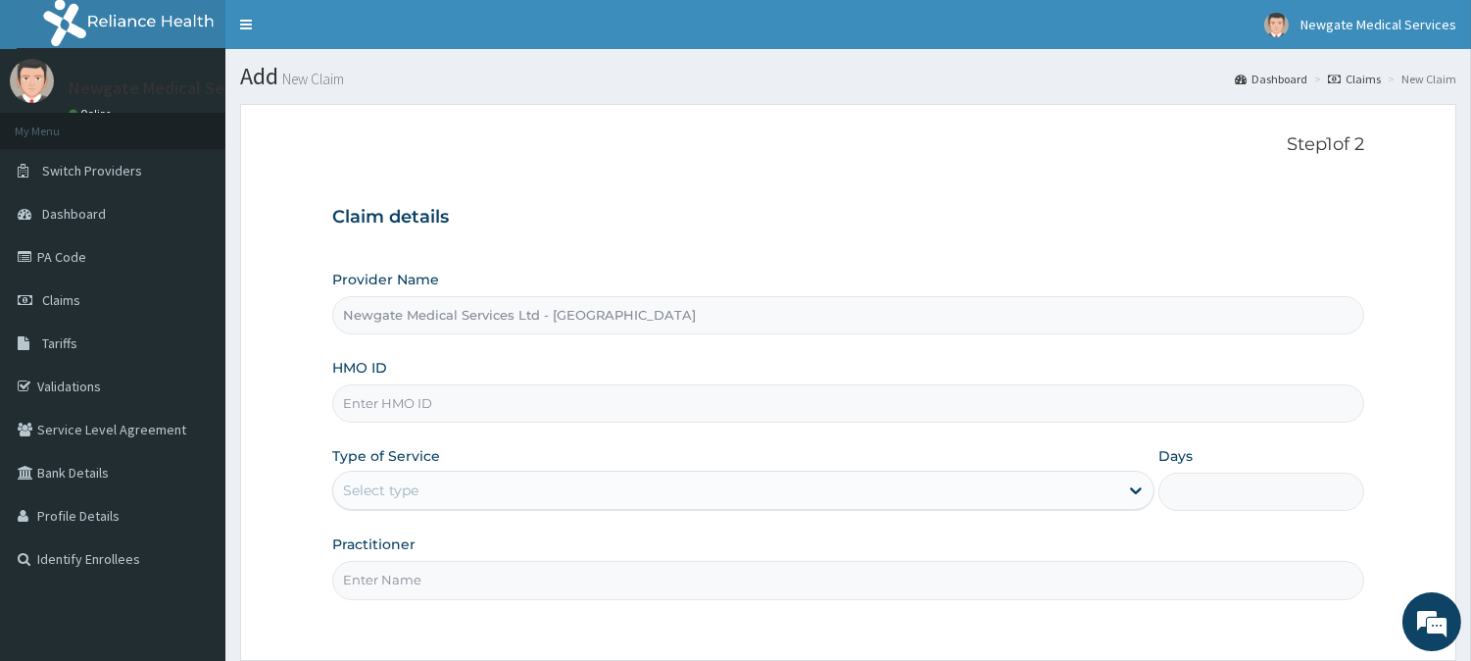
paste input "FCC/10199/C"
type input "FCC/10199/C"
click at [501, 500] on div "Select type" at bounding box center [725, 489] width 785 height 31
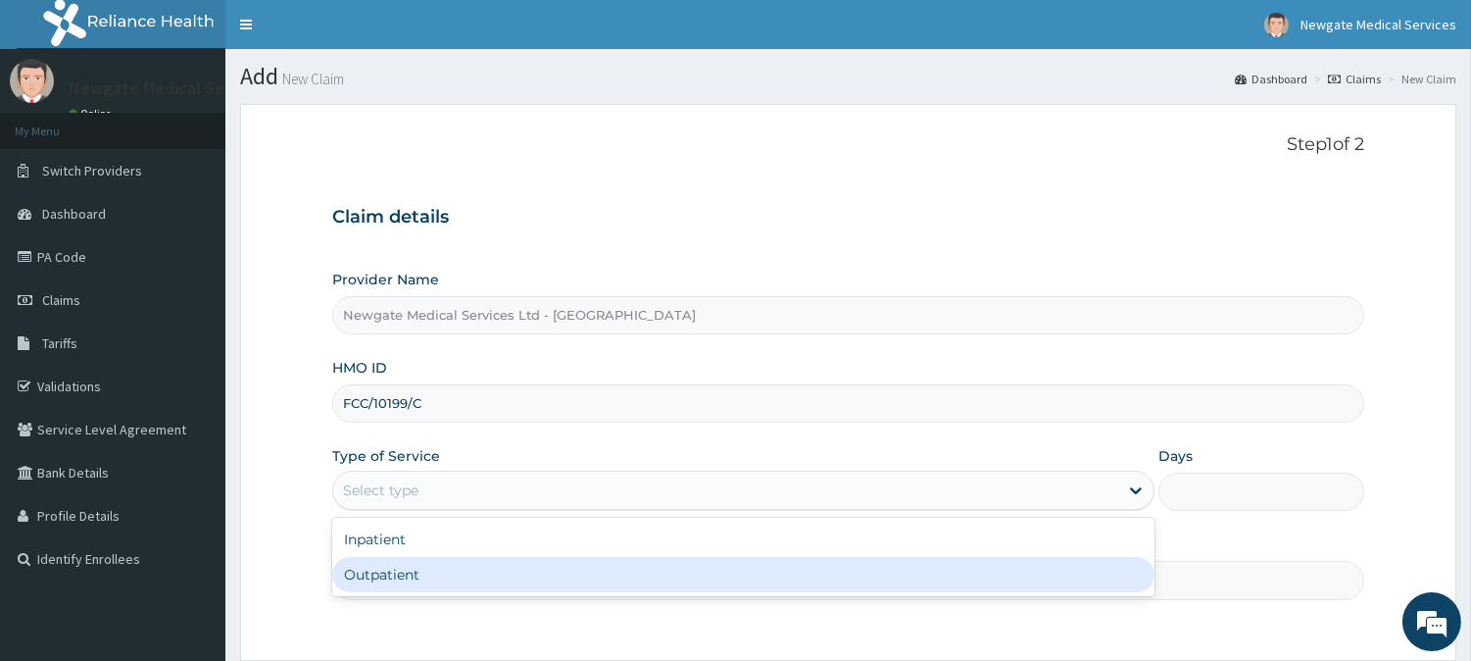
click at [402, 579] on div "Outpatient" at bounding box center [743, 574] width 822 height 35
type input "1"
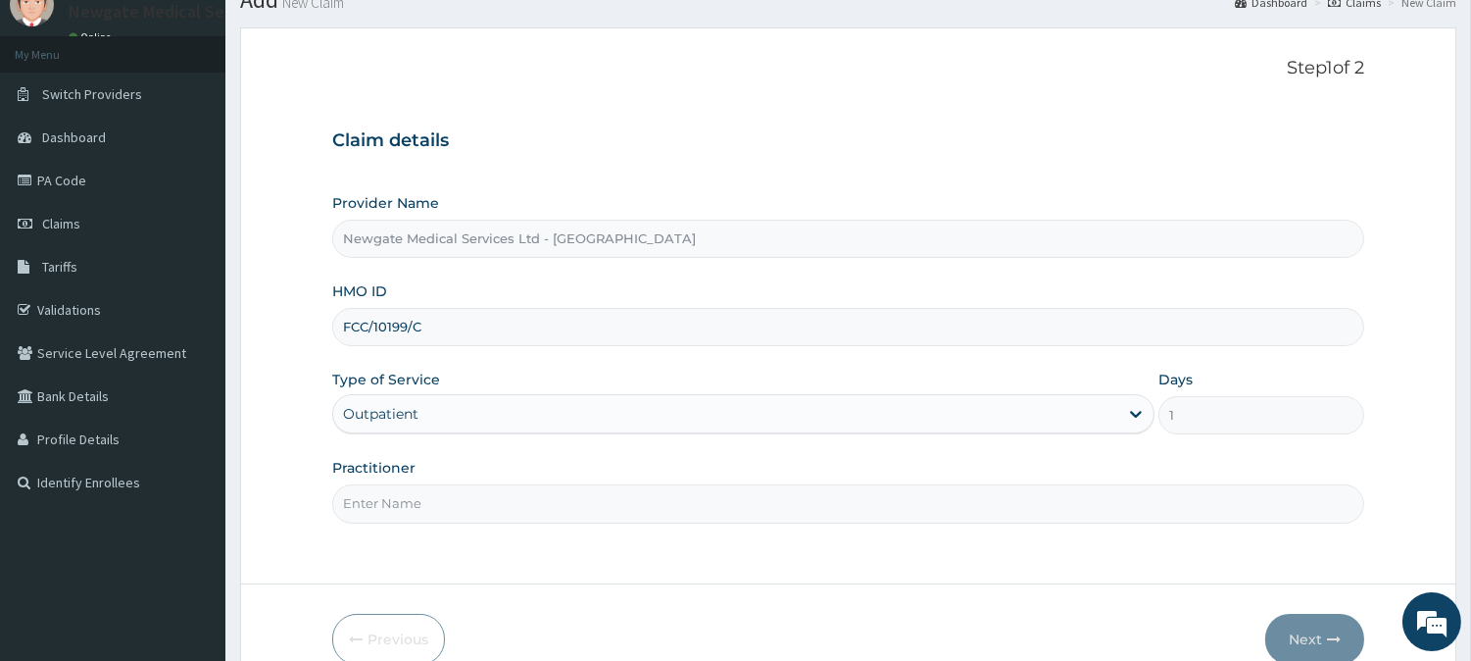
scroll to position [174, 0]
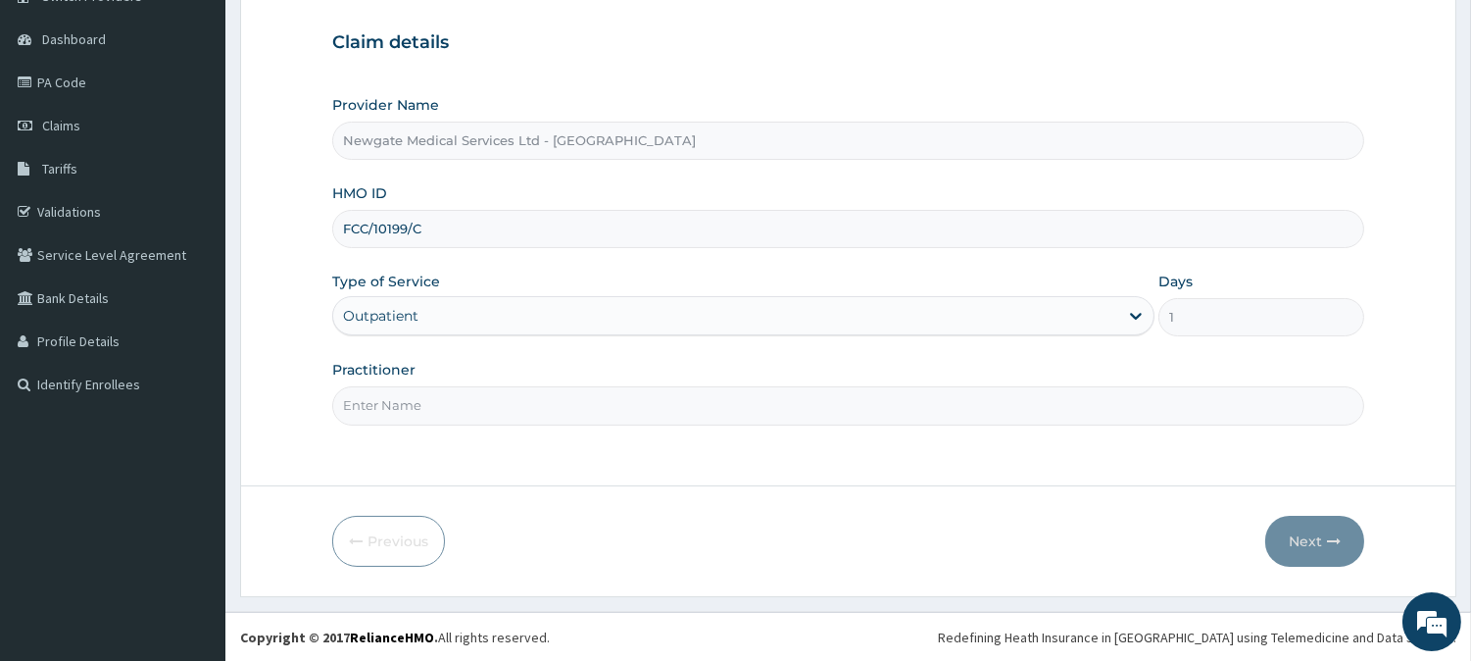
click at [443, 402] on input "Practitioner" at bounding box center [848, 405] width 1032 height 38
type input "[PERSON_NAME]"
click at [1308, 550] on button "Next" at bounding box center [1314, 540] width 99 height 51
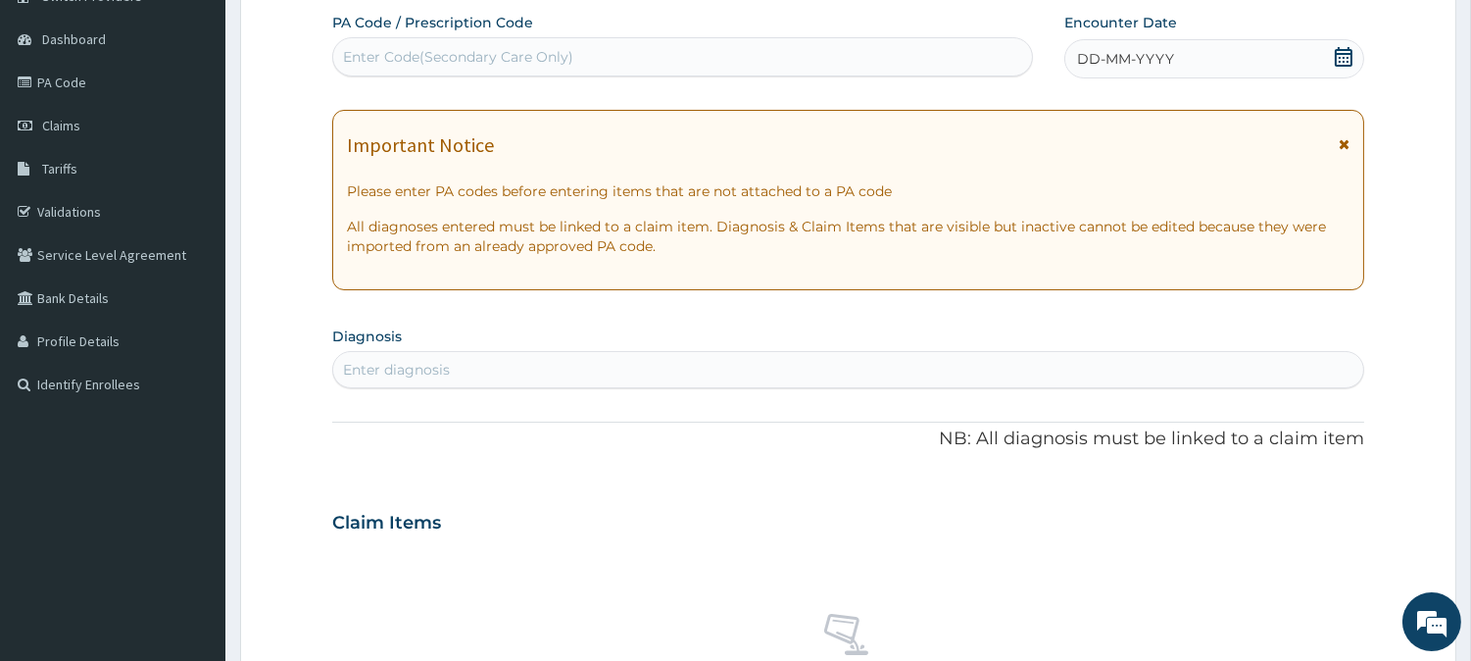
click at [1339, 59] on icon at bounding box center [1344, 57] width 20 height 20
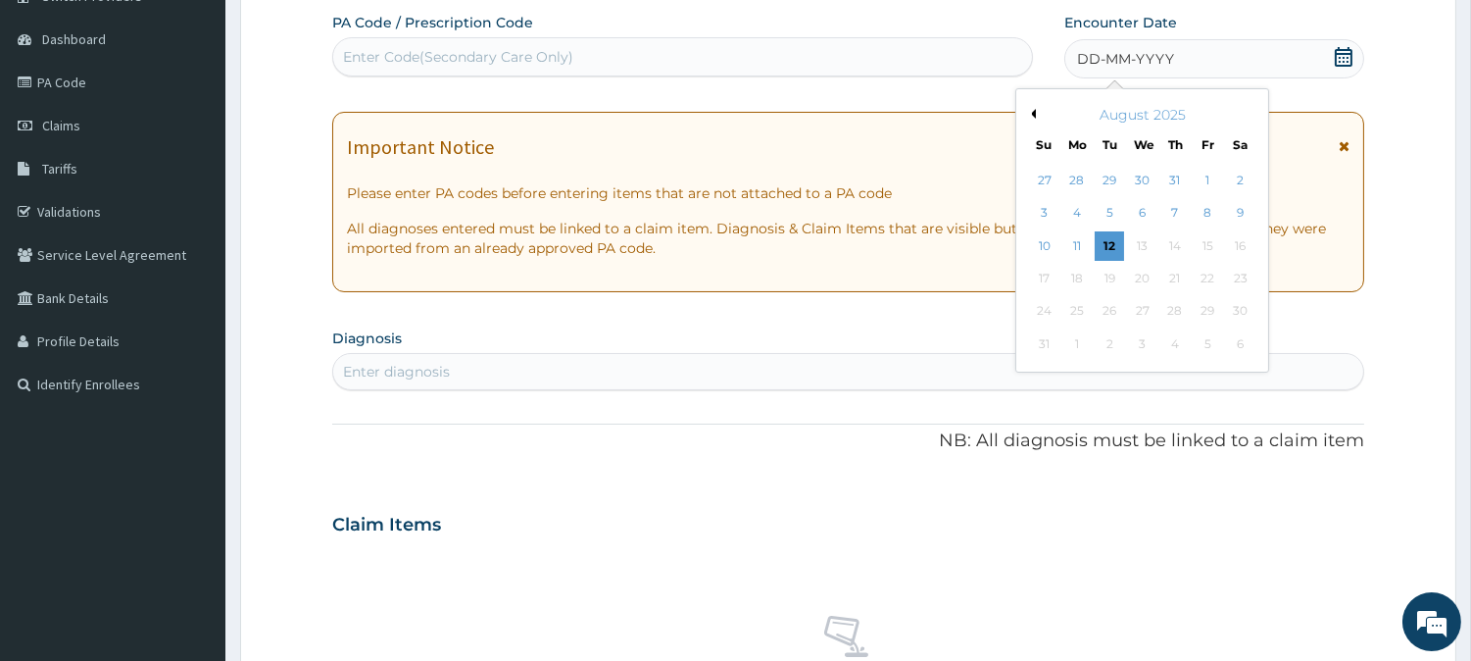
click at [1034, 113] on button "Previous Month" at bounding box center [1031, 114] width 10 height 10
click at [1073, 243] on div "14" at bounding box center [1076, 245] width 29 height 29
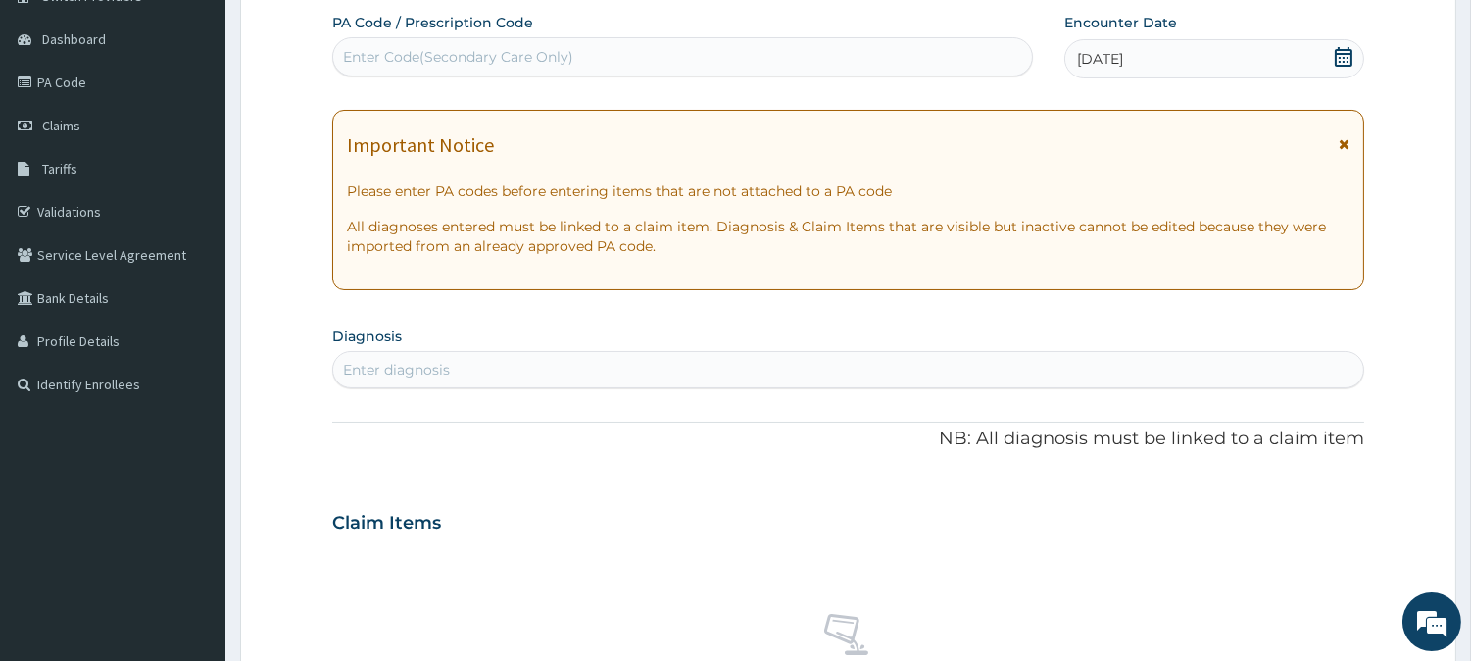
click at [464, 360] on div "Enter diagnosis" at bounding box center [848, 369] width 1030 height 31
type input "MALA"
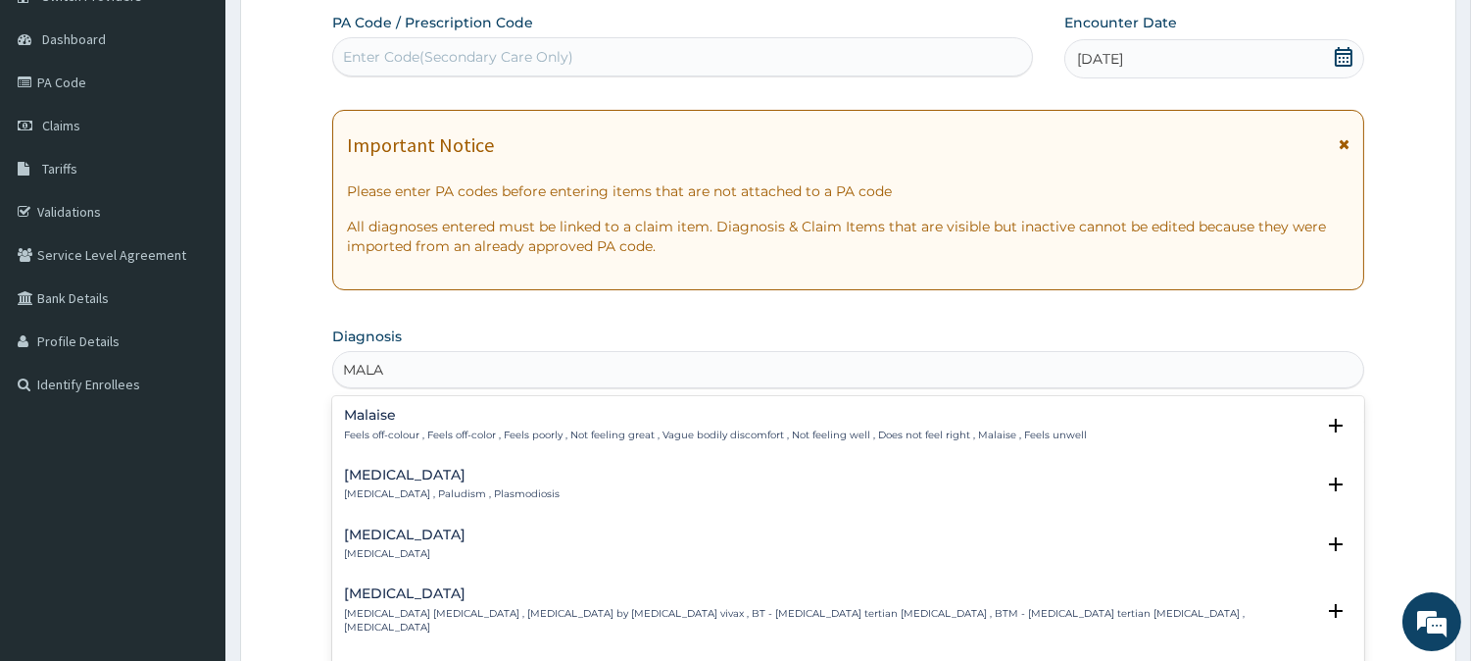
click at [358, 471] on h4 "[MEDICAL_DATA]" at bounding box center [452, 474] width 216 height 15
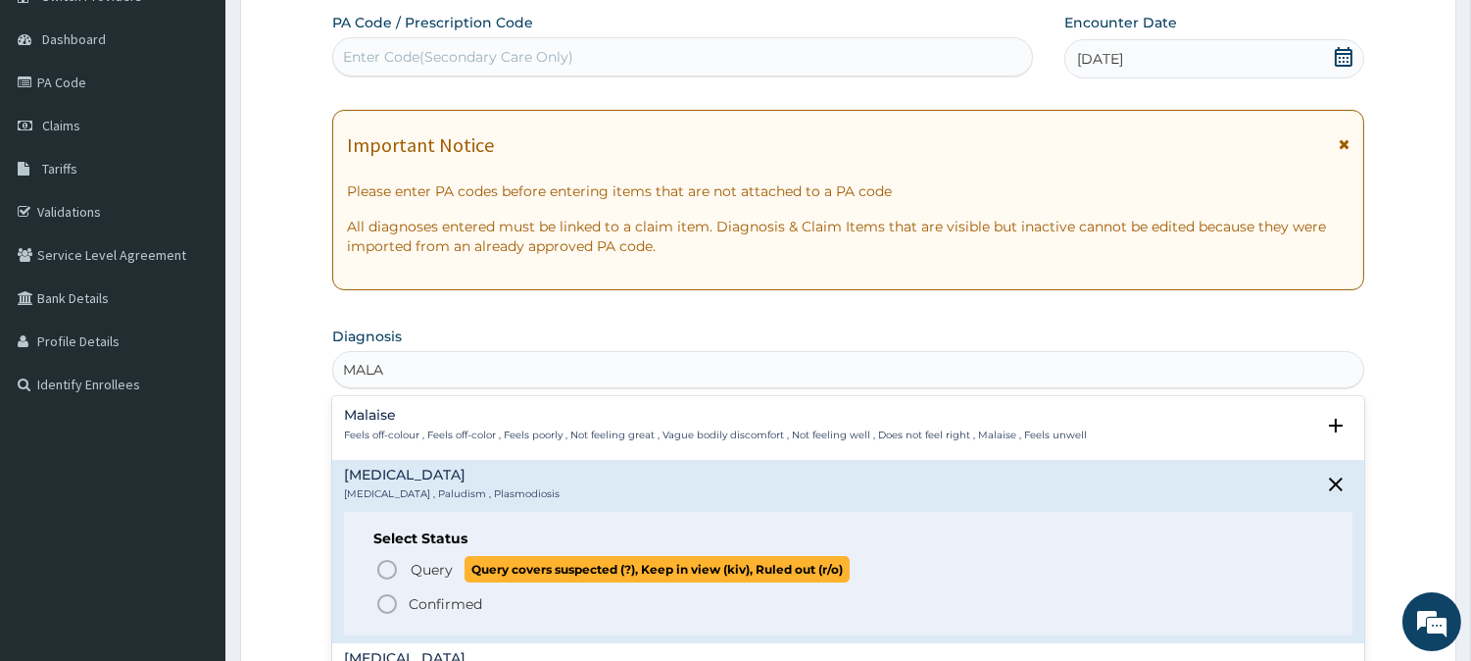
click at [385, 569] on icon "status option query" at bounding box center [387, 570] width 24 height 24
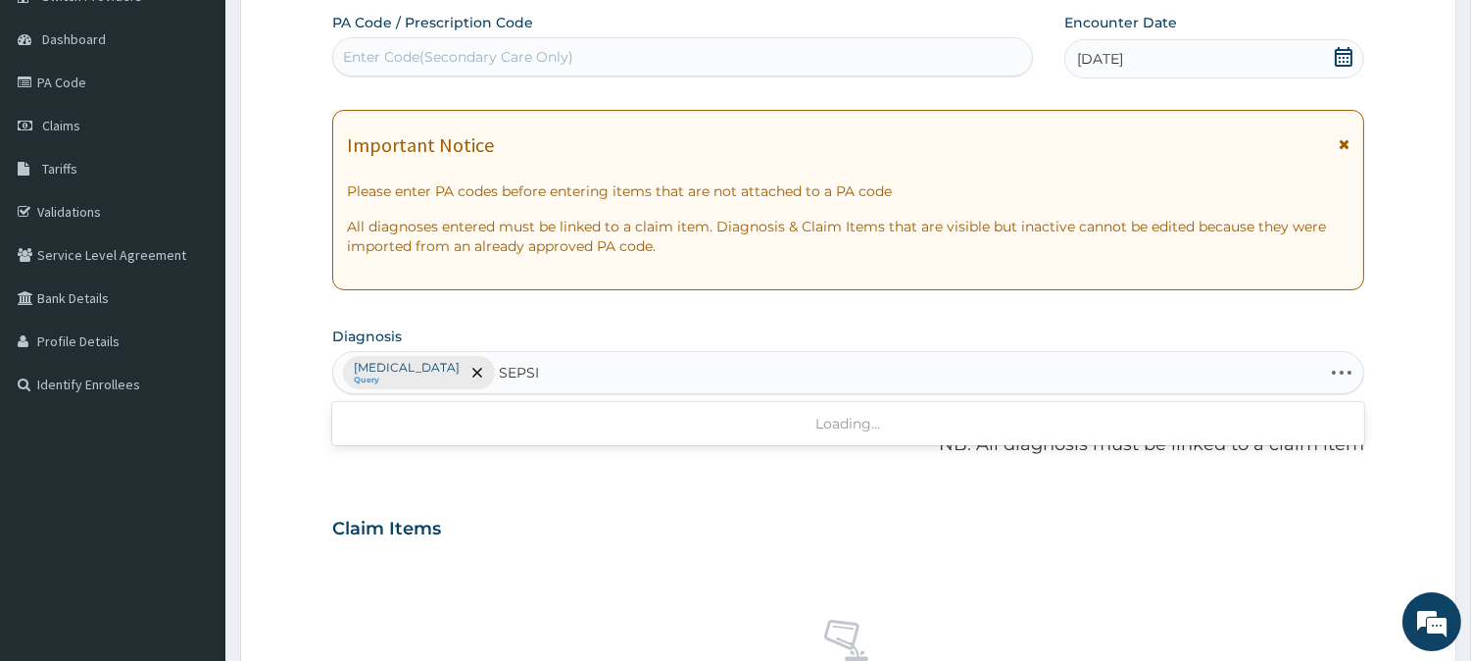
type input "[MEDICAL_DATA]"
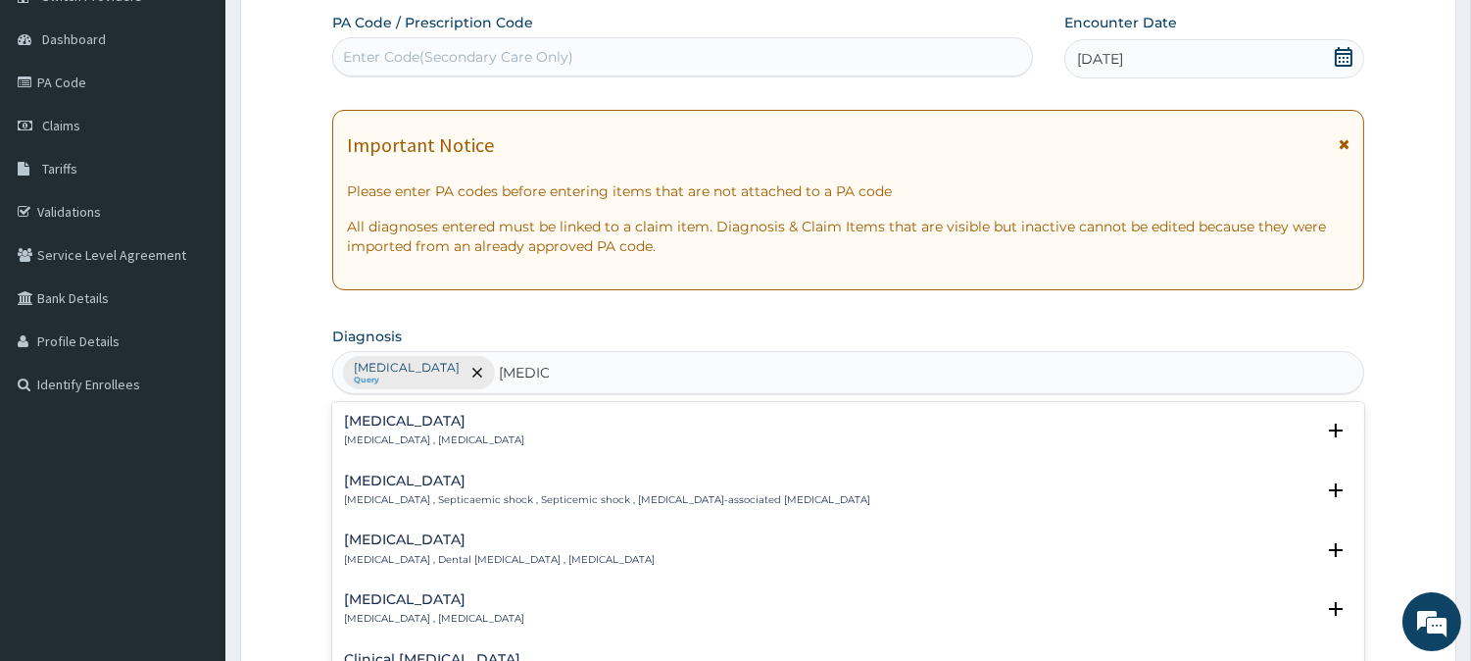
click at [366, 424] on h4 "[MEDICAL_DATA]" at bounding box center [434, 421] width 180 height 15
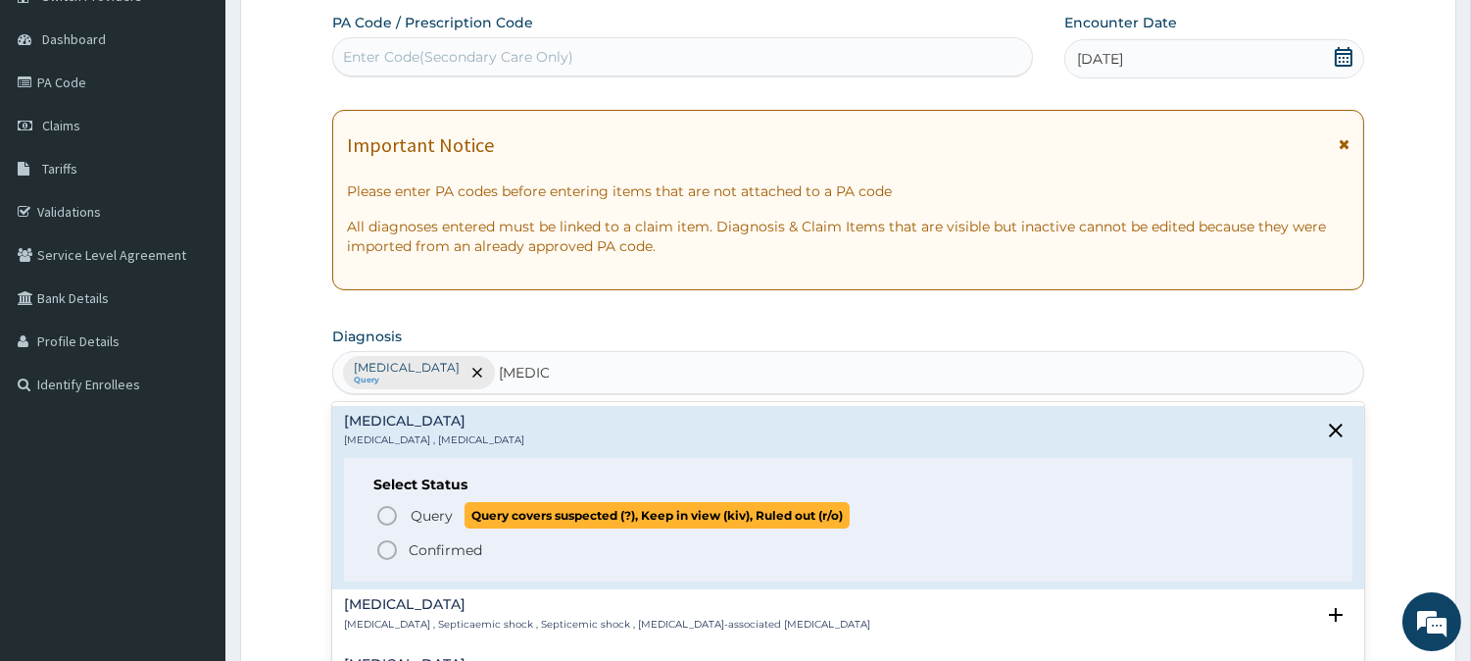
click at [390, 515] on icon "status option query" at bounding box center [387, 516] width 24 height 24
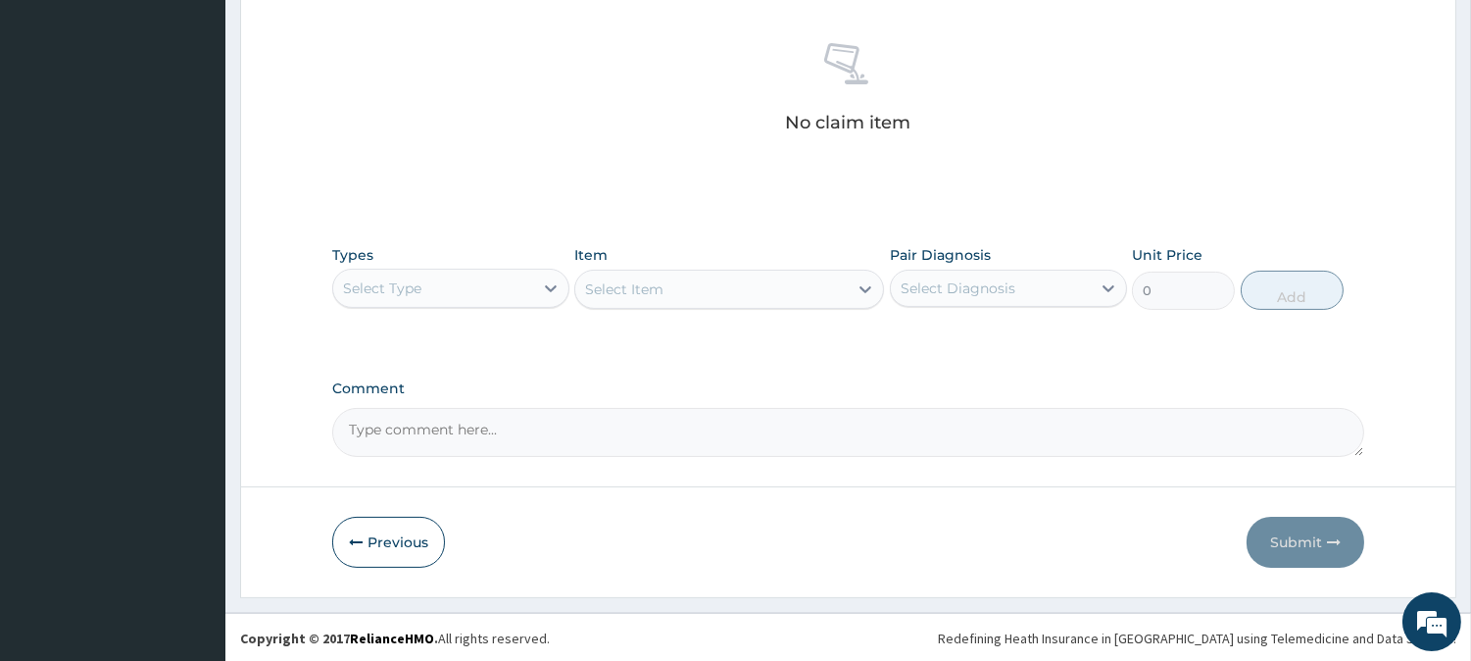
scroll to position [752, 0]
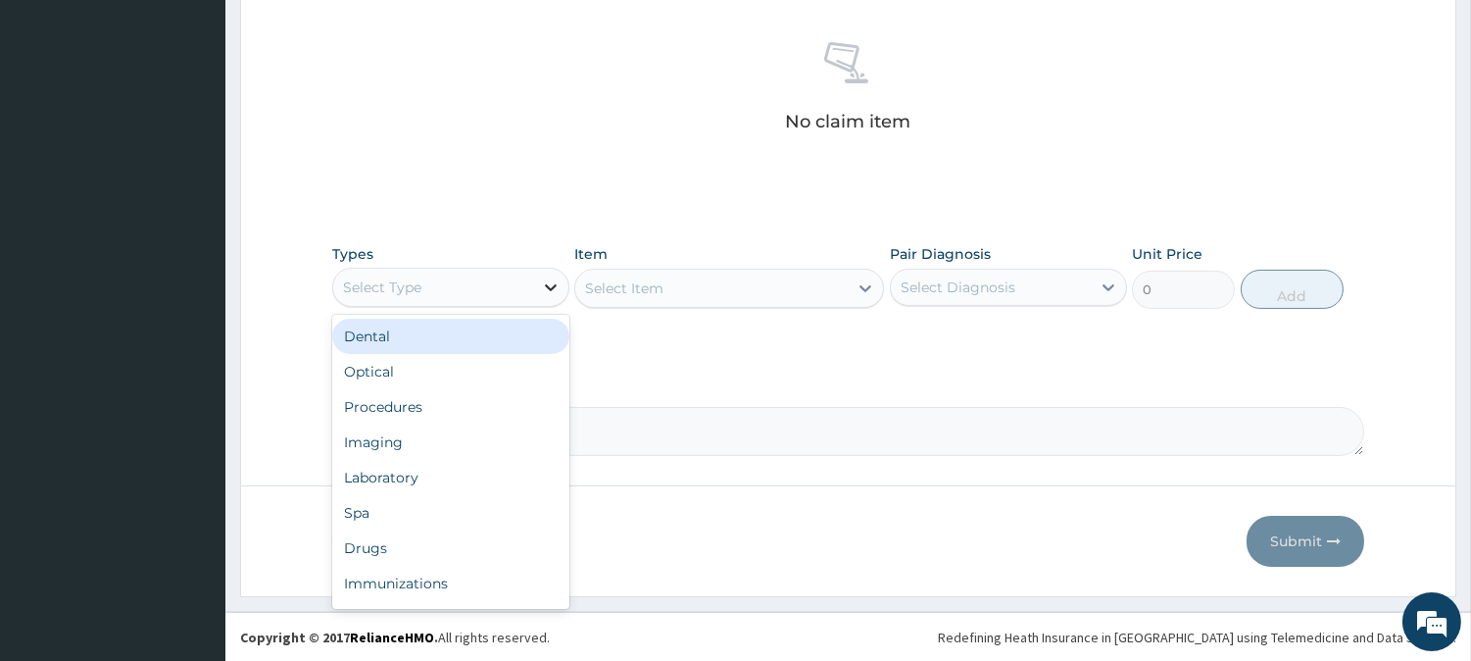
click at [551, 277] on icon at bounding box center [551, 287] width 20 height 20
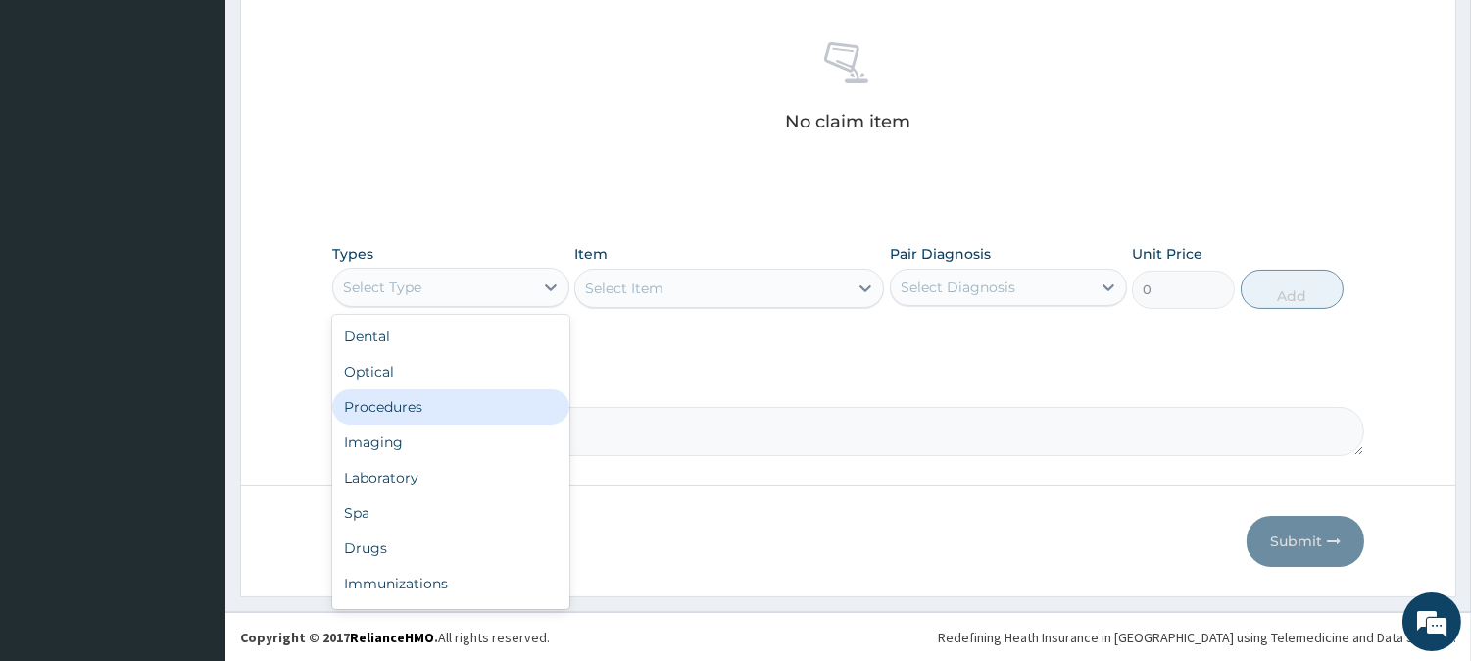
click at [415, 397] on div "Procedures" at bounding box center [450, 406] width 237 height 35
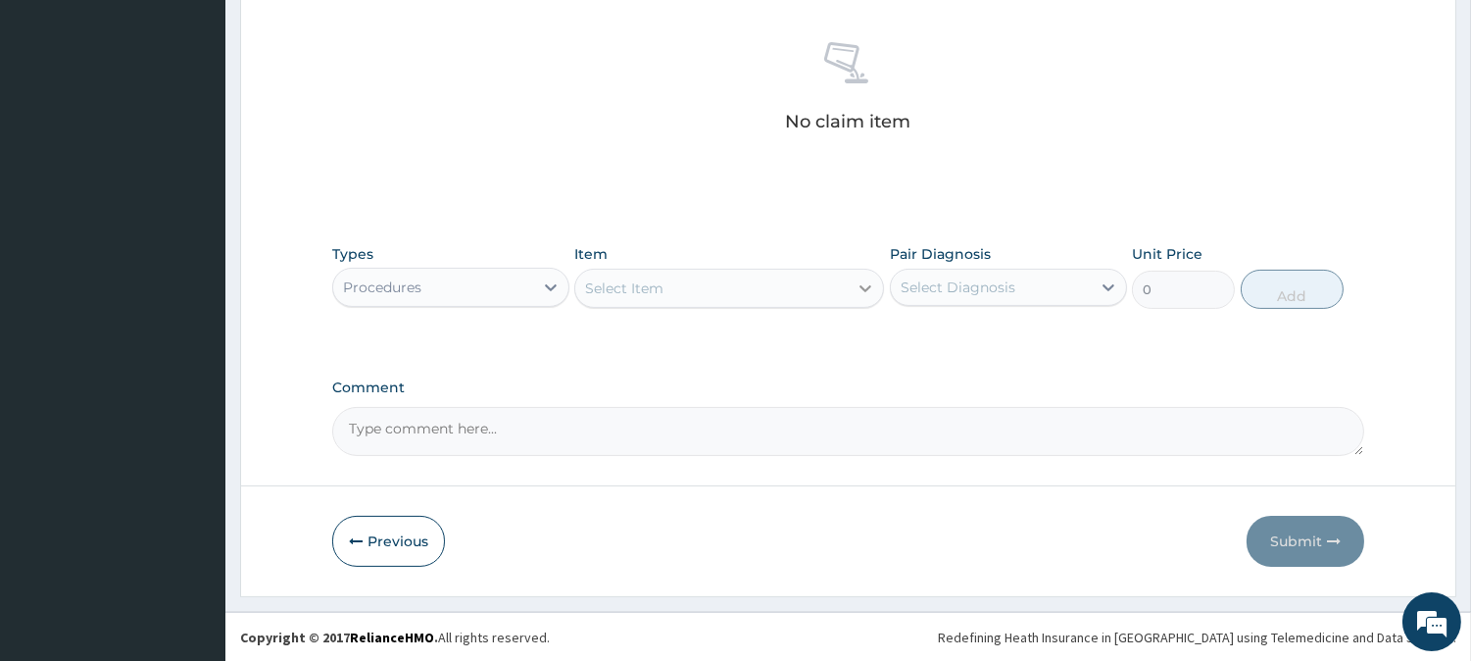
click at [857, 287] on icon at bounding box center [866, 288] width 20 height 20
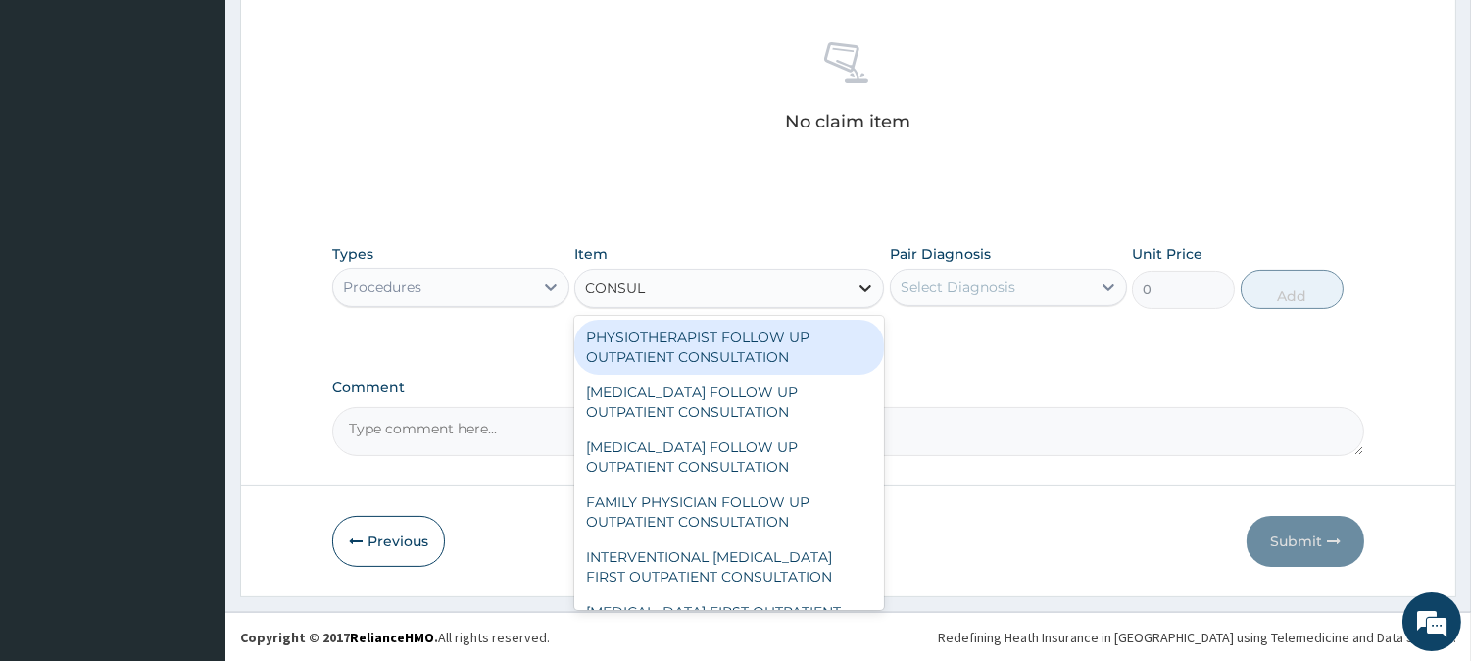
type input "CONSULT"
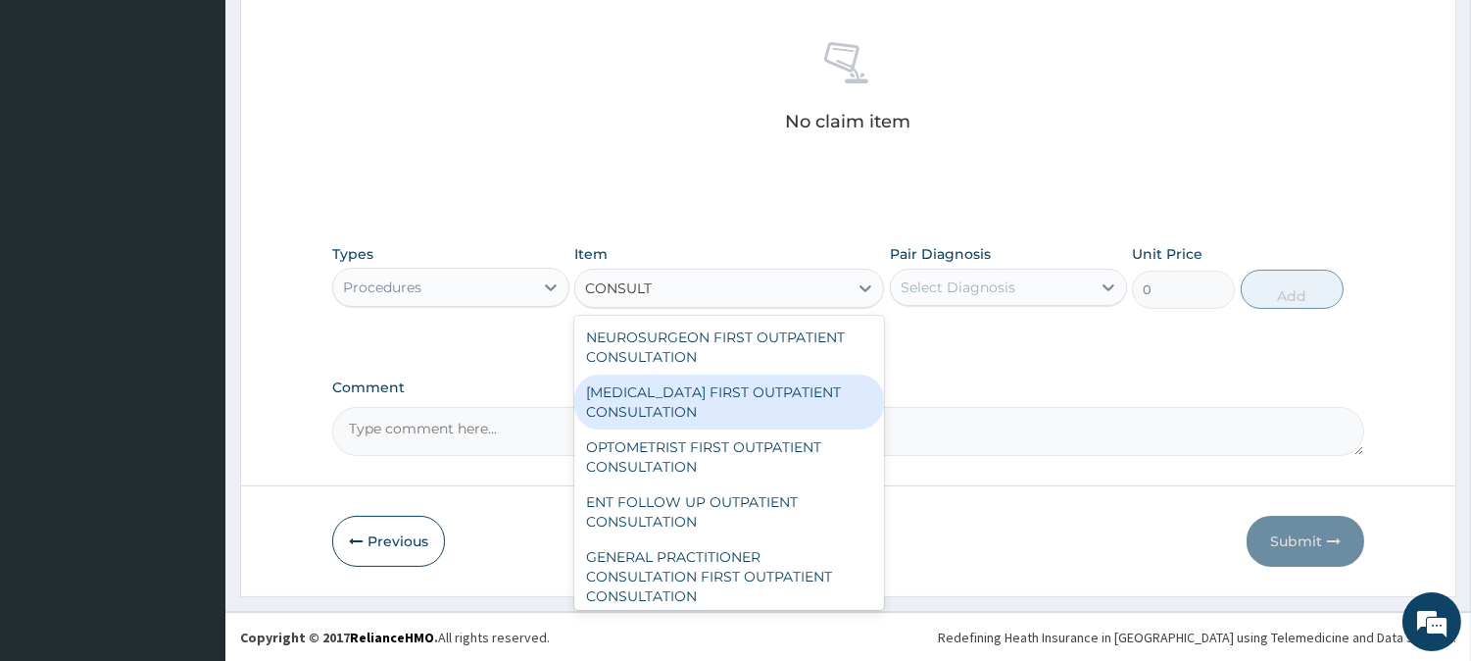
scroll to position [761, 0]
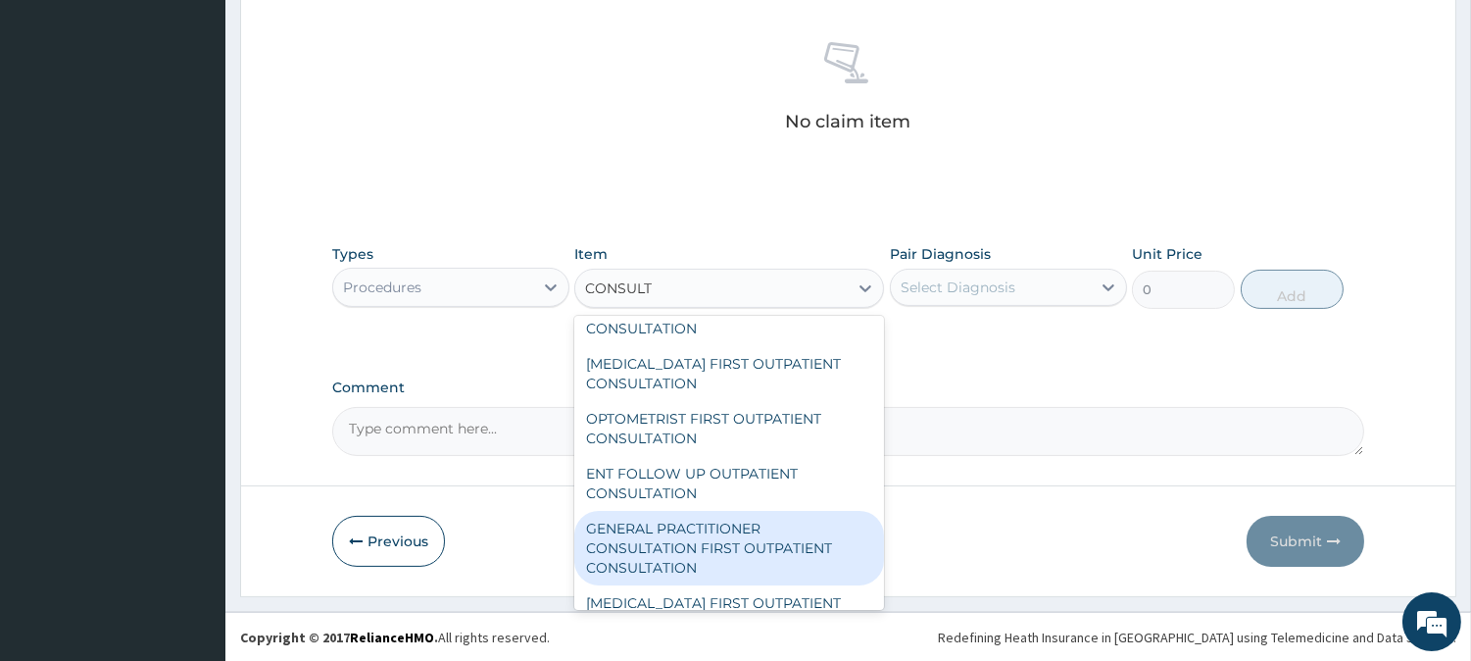
click at [699, 531] on div "GENERAL PRACTITIONER CONSULTATION FIRST OUTPATIENT CONSULTATION" at bounding box center [729, 548] width 310 height 74
type input "3000"
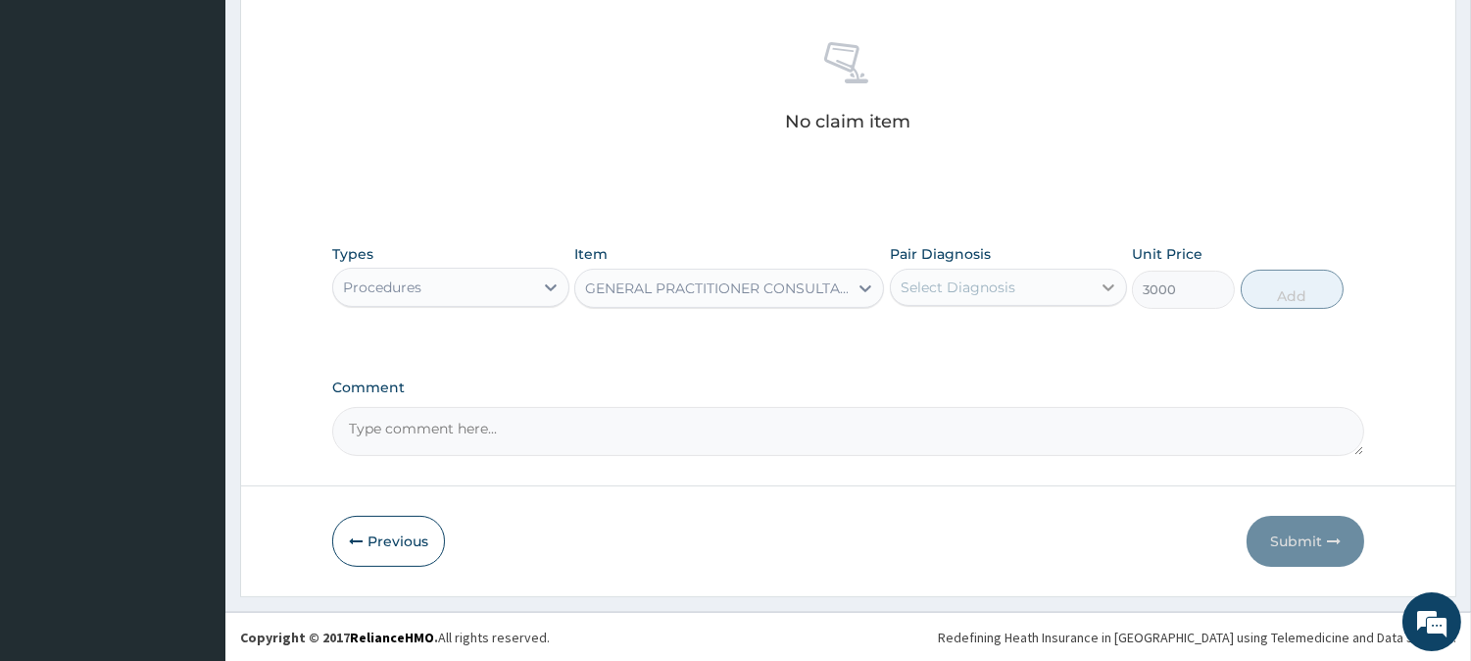
click at [1105, 275] on div at bounding box center [1108, 287] width 35 height 35
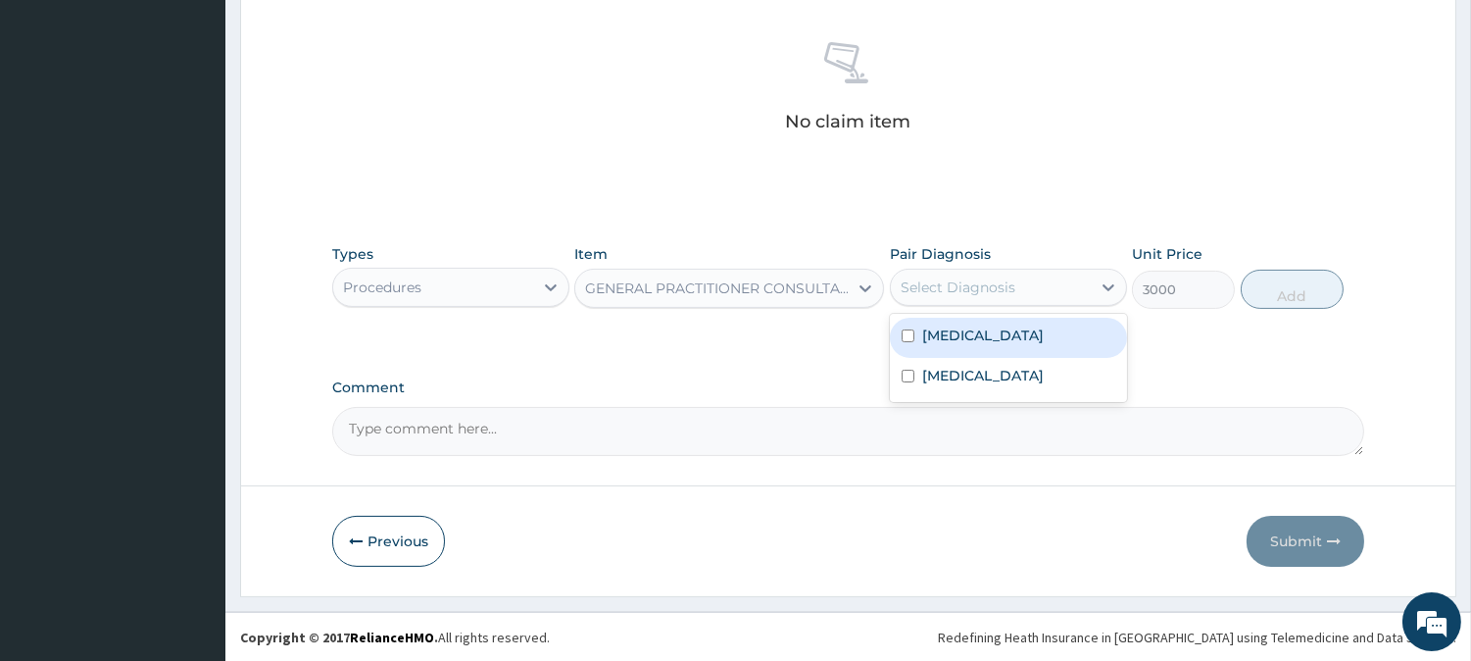
click at [895, 331] on div "[MEDICAL_DATA]" at bounding box center [1008, 338] width 237 height 40
checkbox input "true"
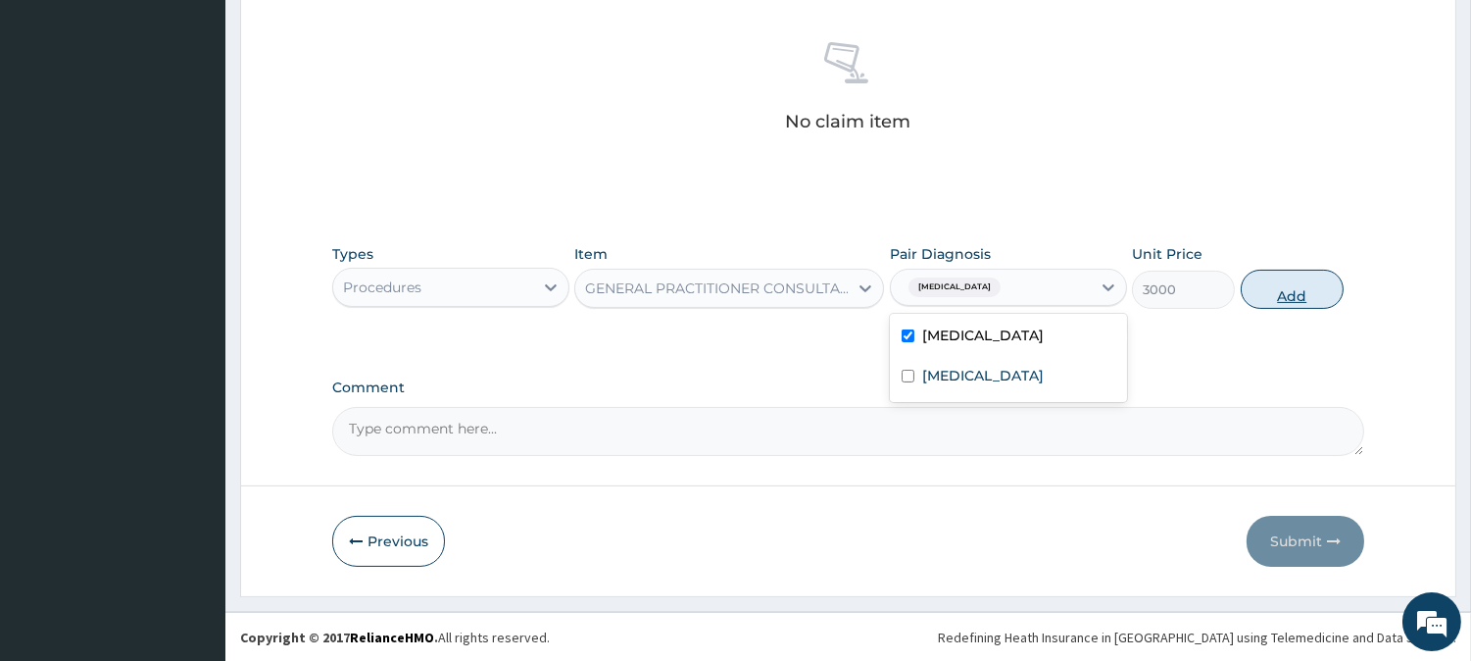
click at [1275, 286] on button "Add" at bounding box center [1292, 289] width 103 height 39
type input "0"
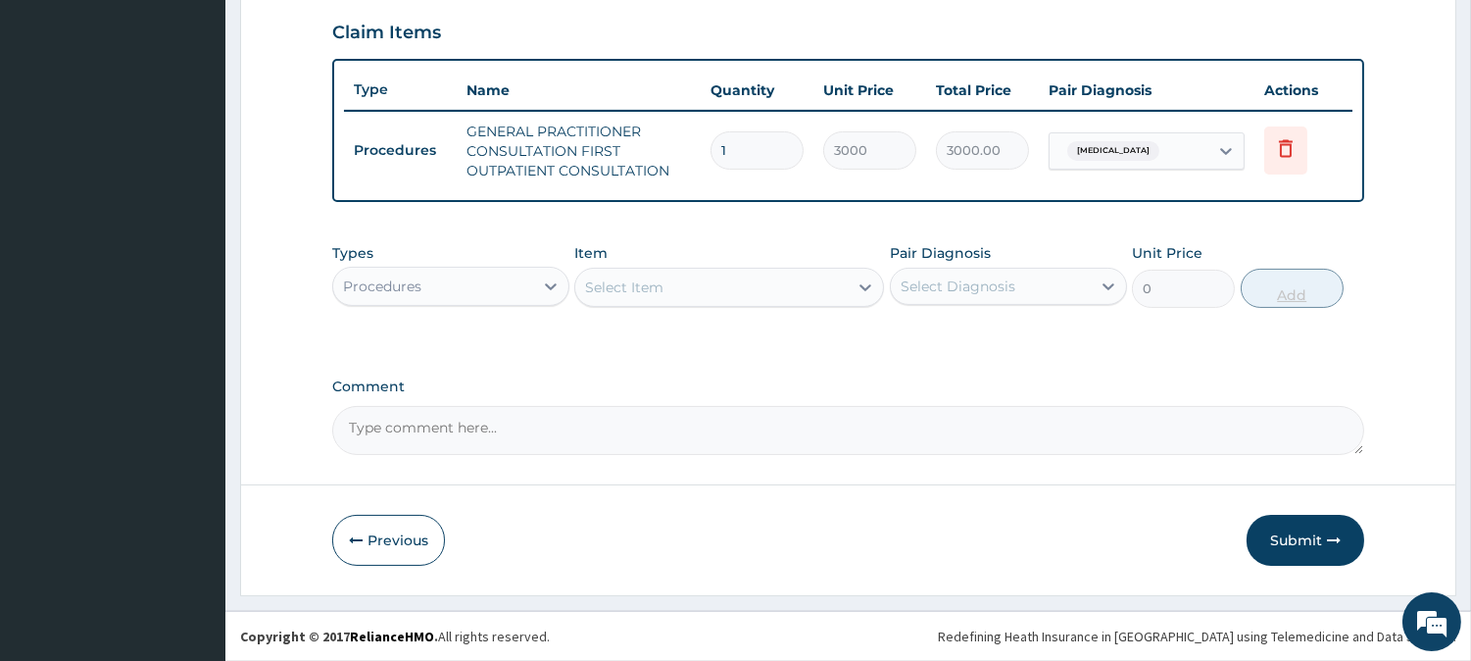
scroll to position [667, 0]
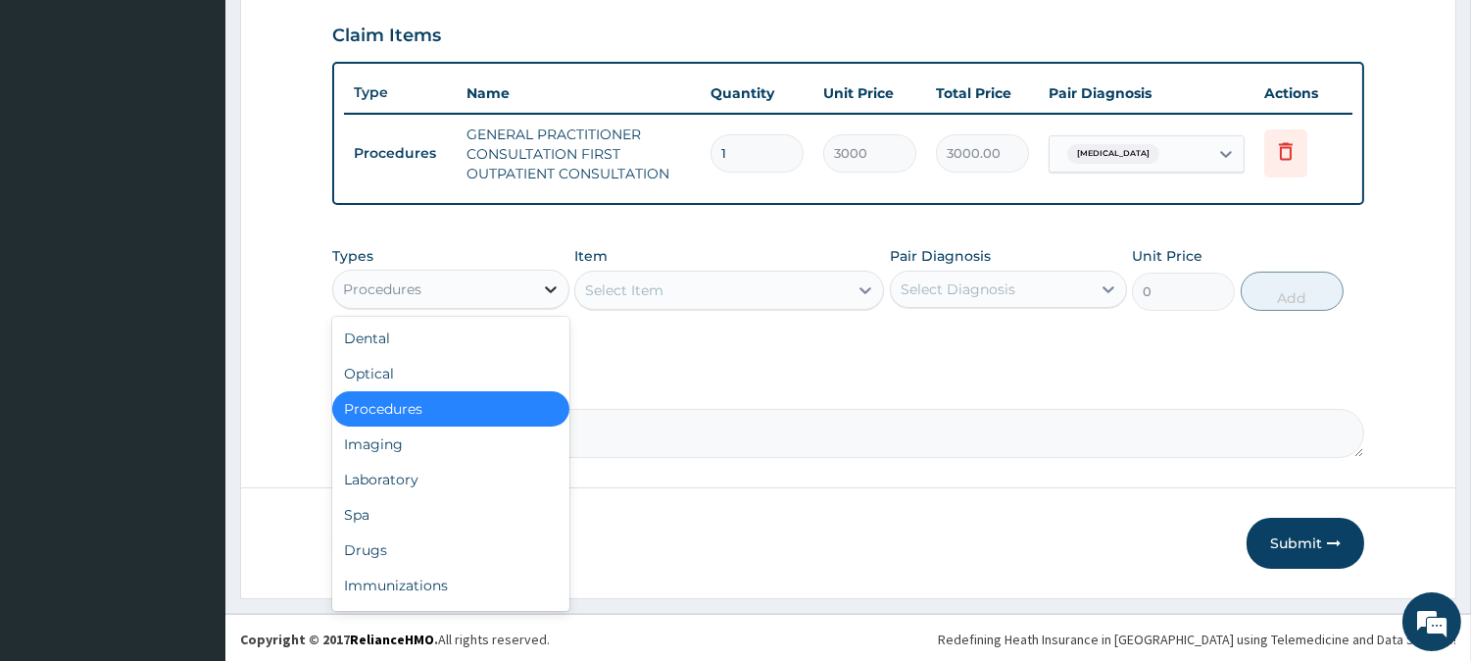
click at [549, 286] on icon at bounding box center [551, 289] width 12 height 7
click at [432, 554] on div "Drugs" at bounding box center [450, 549] width 237 height 35
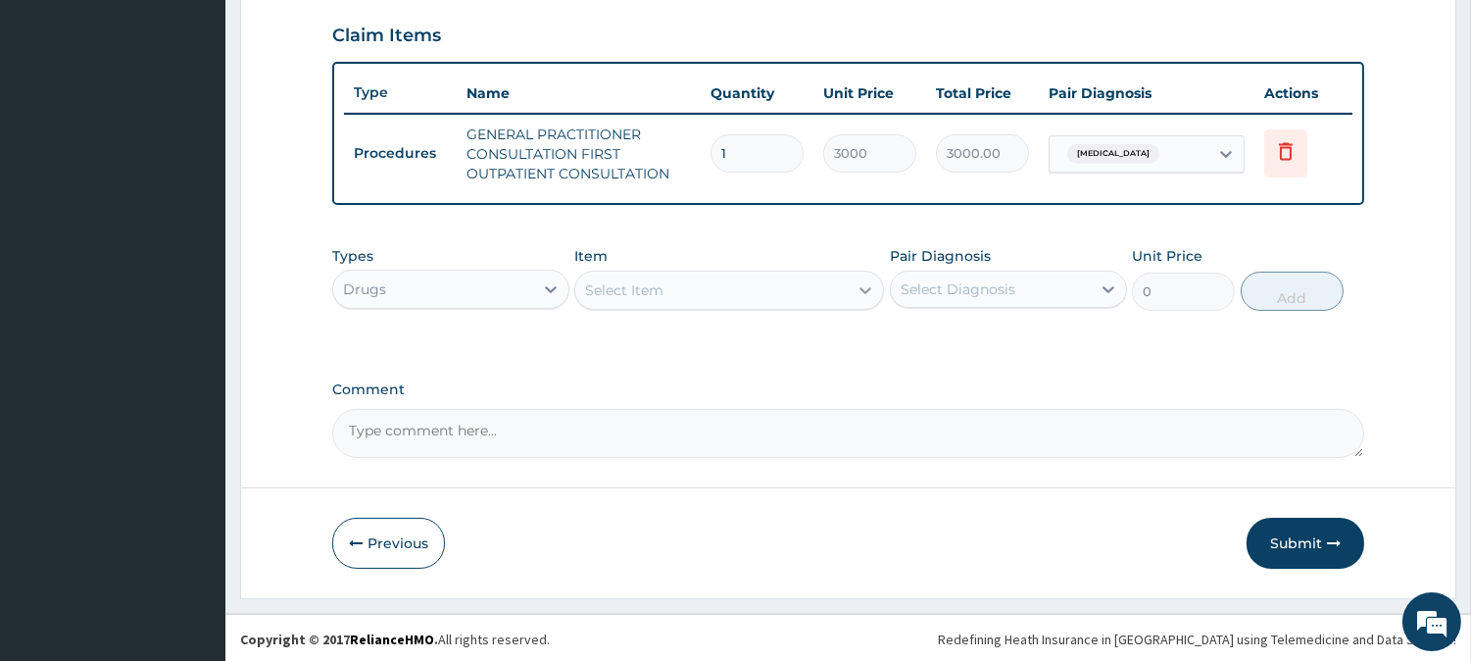
click at [872, 287] on icon at bounding box center [866, 290] width 20 height 20
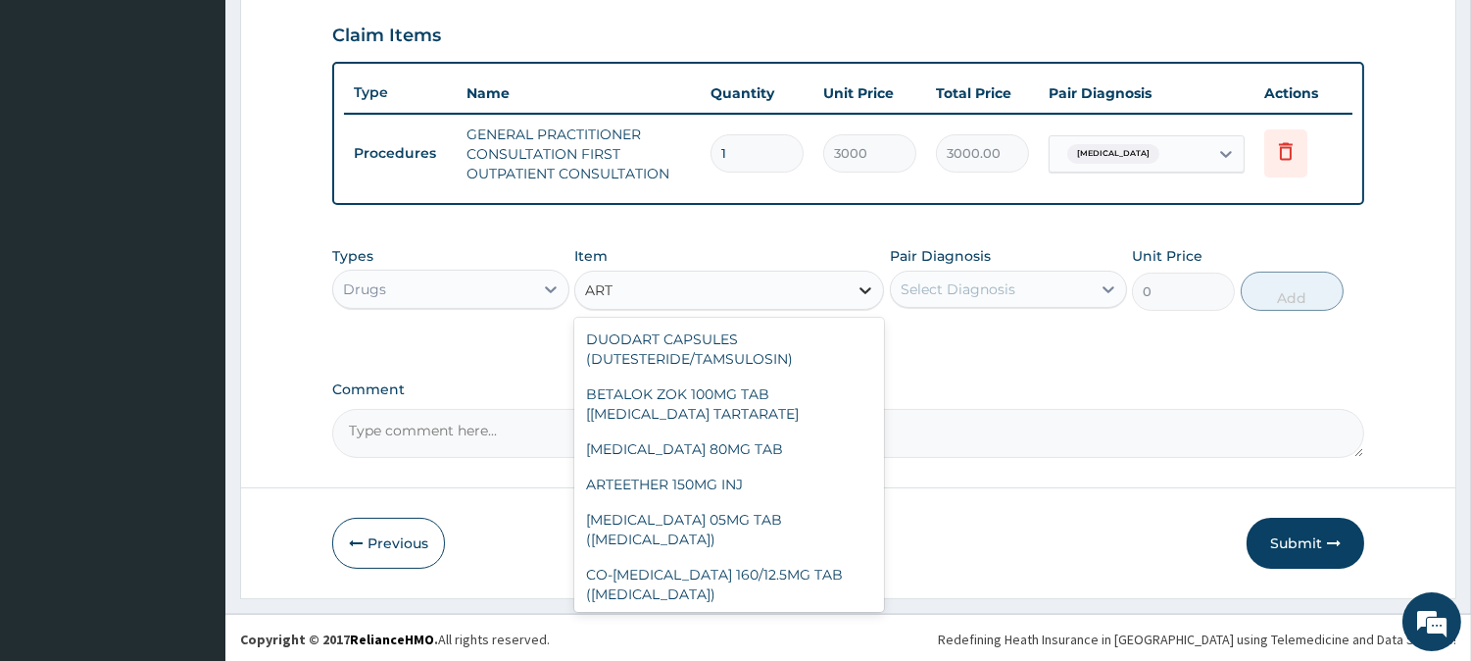
type input "ARTE"
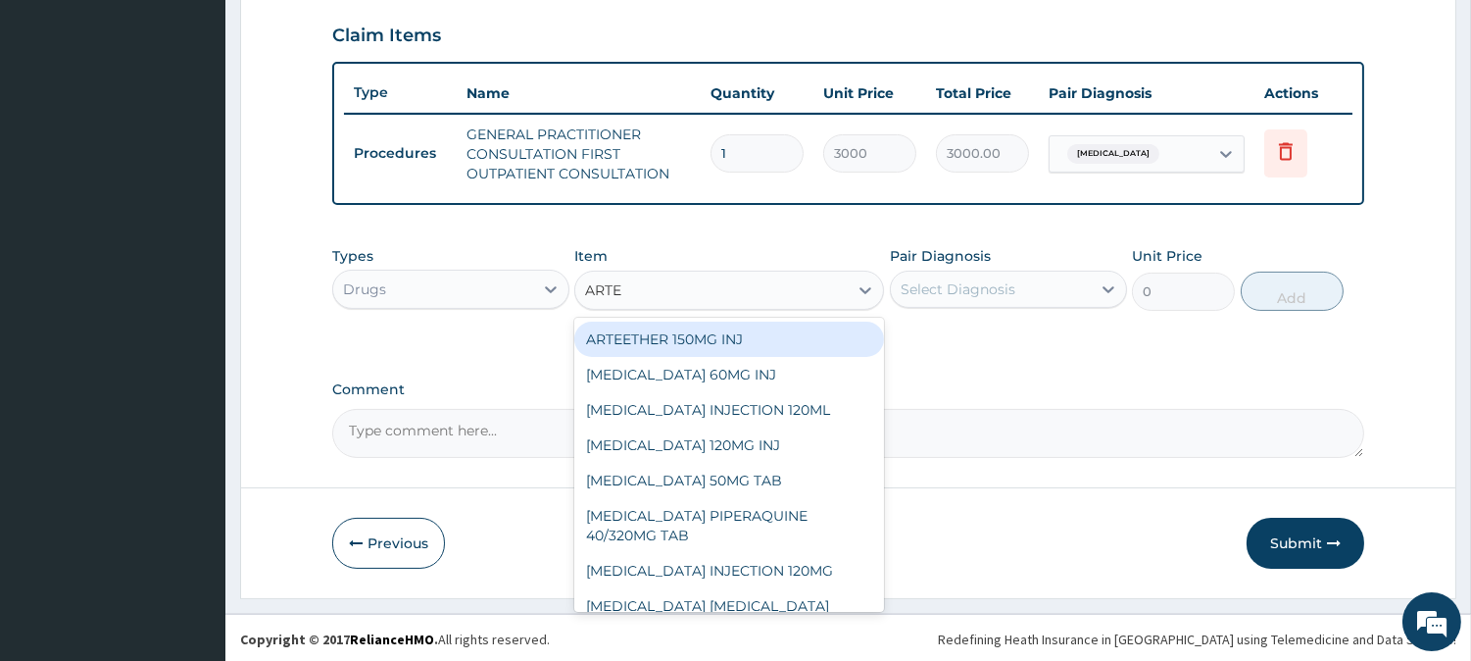
click at [726, 337] on div "ARTEETHER 150MG INJ" at bounding box center [729, 338] width 310 height 35
type input "1400"
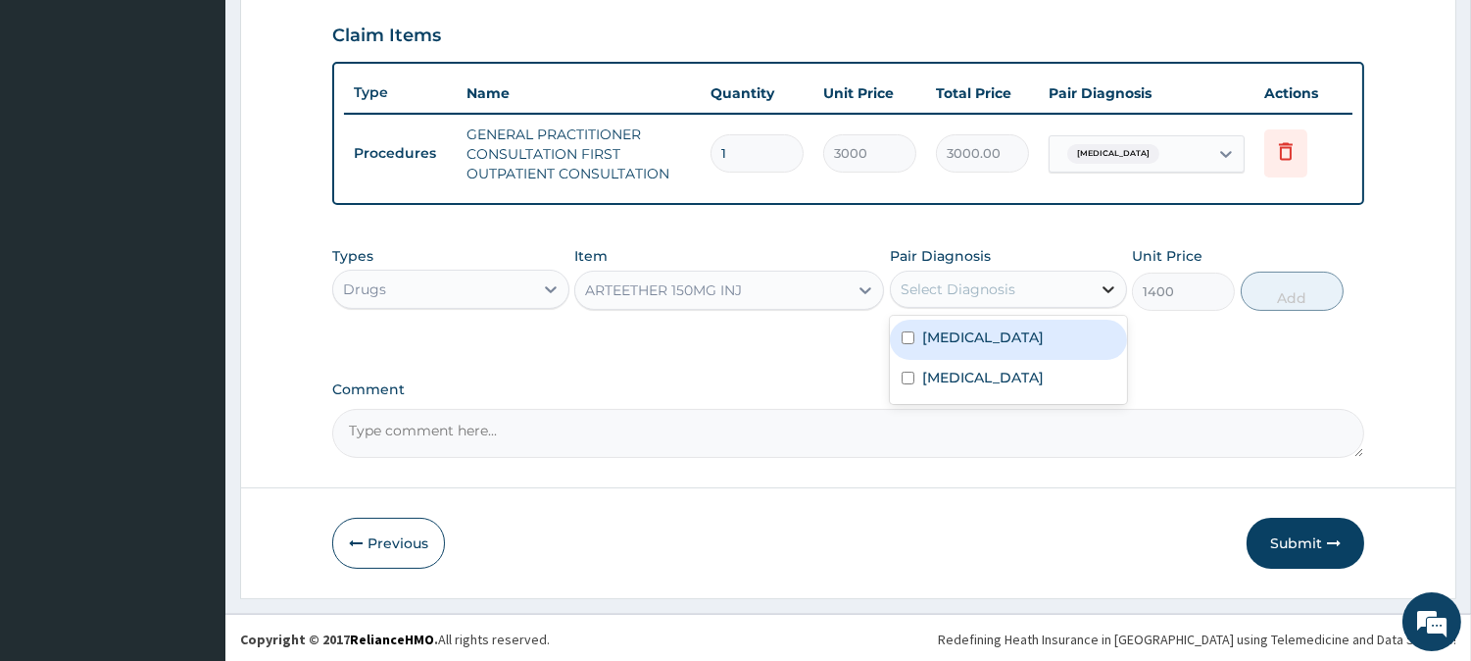
click at [1108, 282] on icon at bounding box center [1109, 289] width 20 height 20
click at [902, 336] on input "checkbox" at bounding box center [908, 337] width 13 height 13
checkbox input "true"
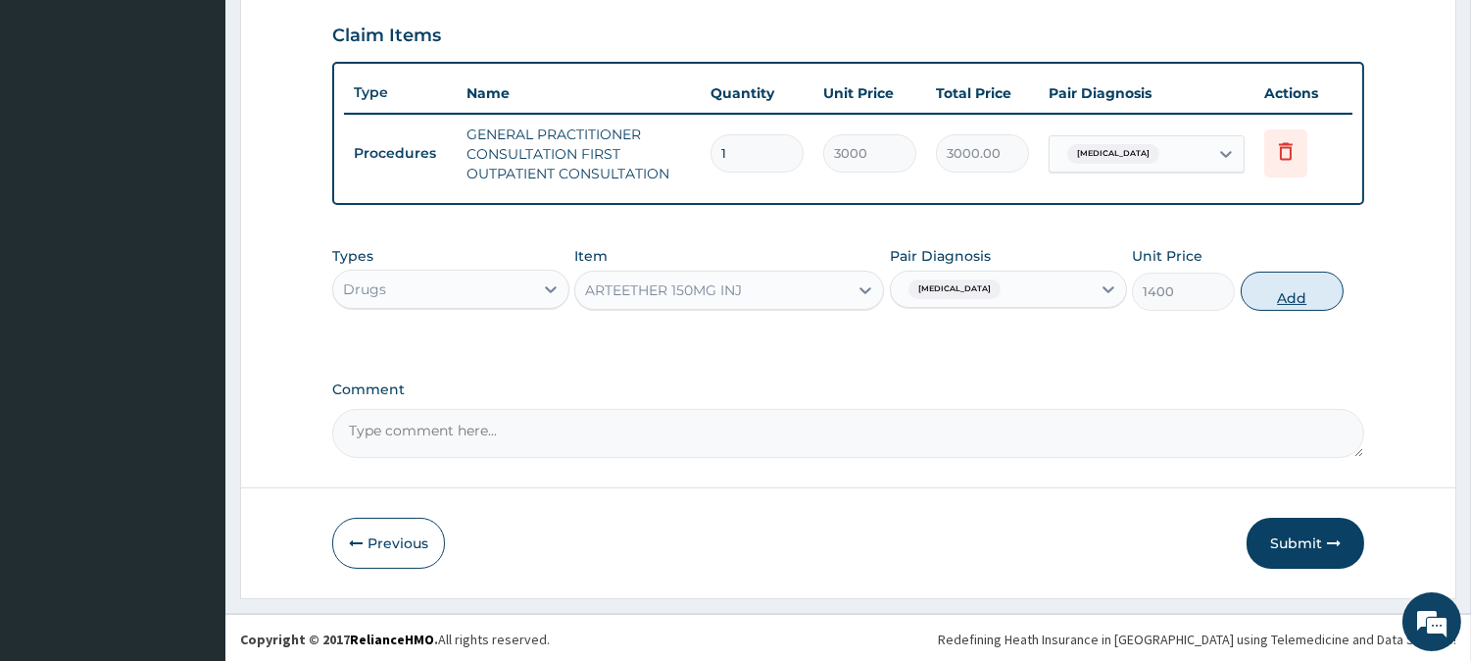
click at [1282, 291] on button "Add" at bounding box center [1292, 290] width 103 height 39
type input "0"
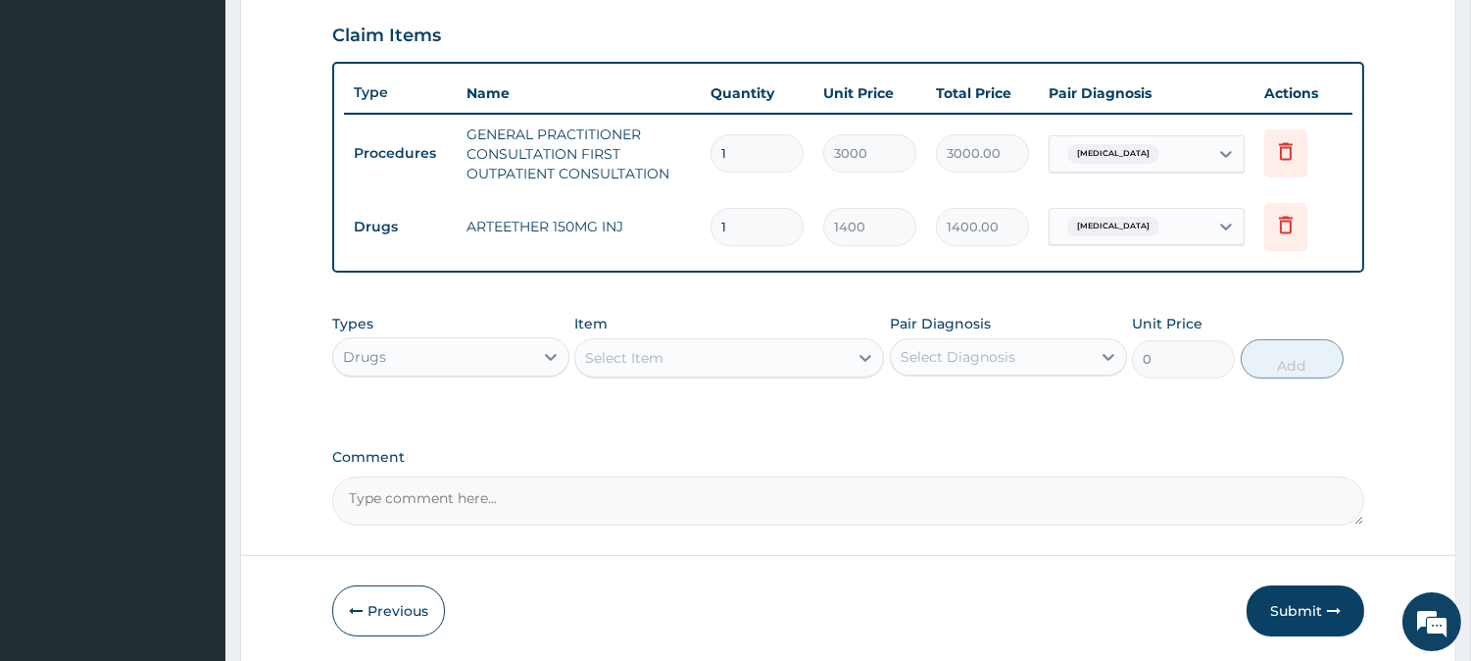
type input "0.00"
type input "2"
type input "2800.00"
type input "2"
click at [849, 351] on div at bounding box center [865, 357] width 35 height 35
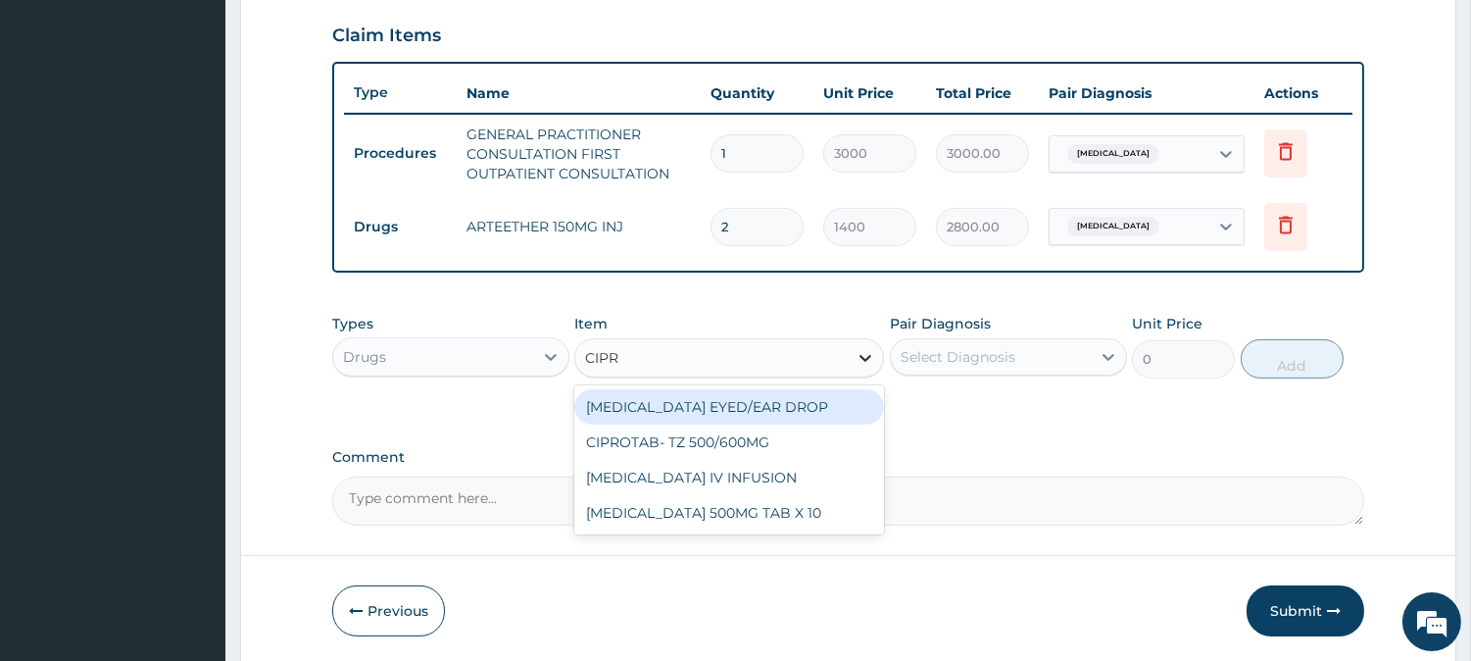
type input "CIPRO"
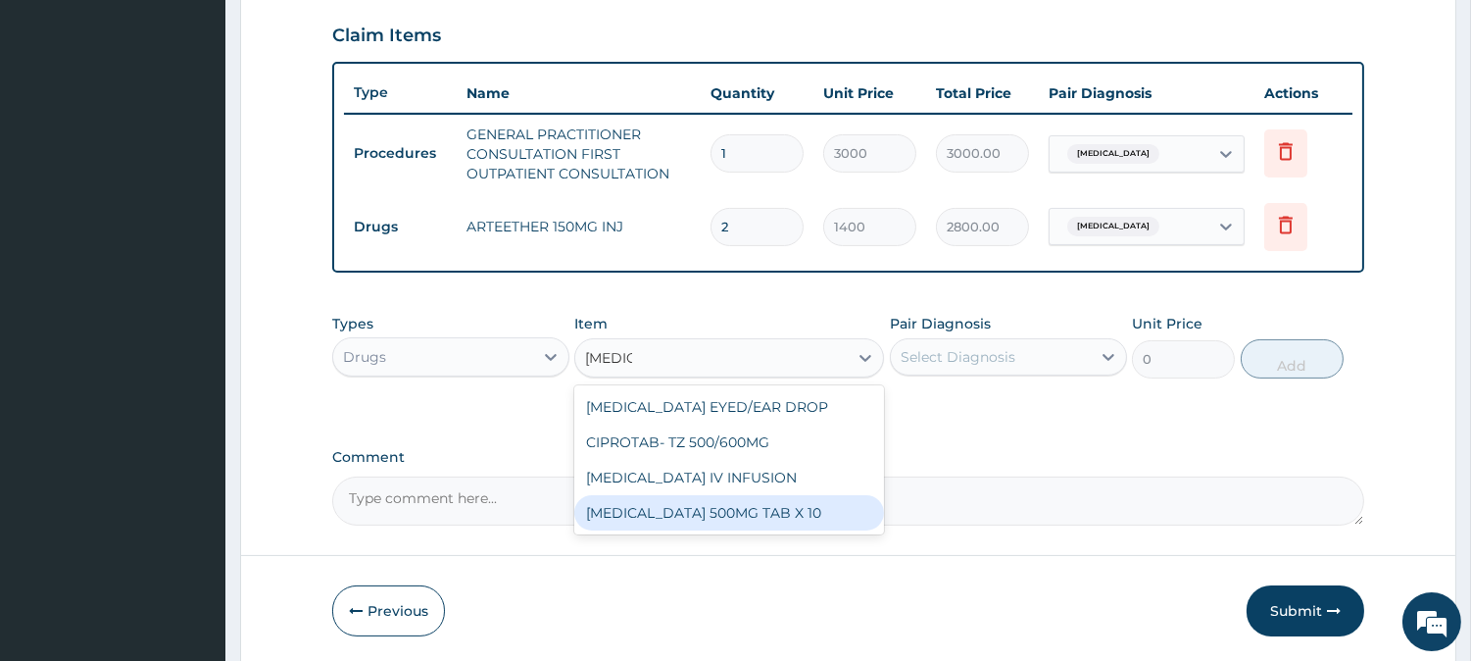
click at [741, 506] on div "CIPROFLOXACIN 500MG TAB X 10" at bounding box center [729, 512] width 310 height 35
type input "63"
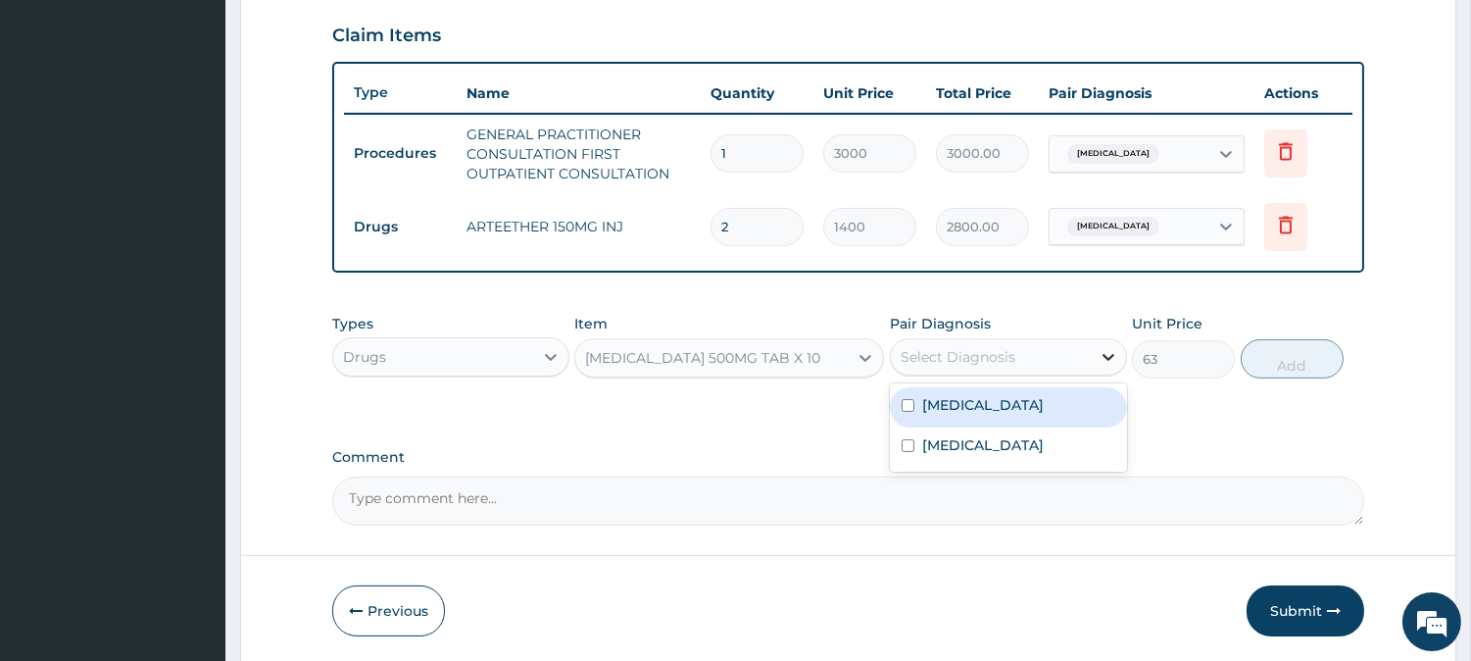
click at [1095, 351] on div at bounding box center [1108, 356] width 35 height 35
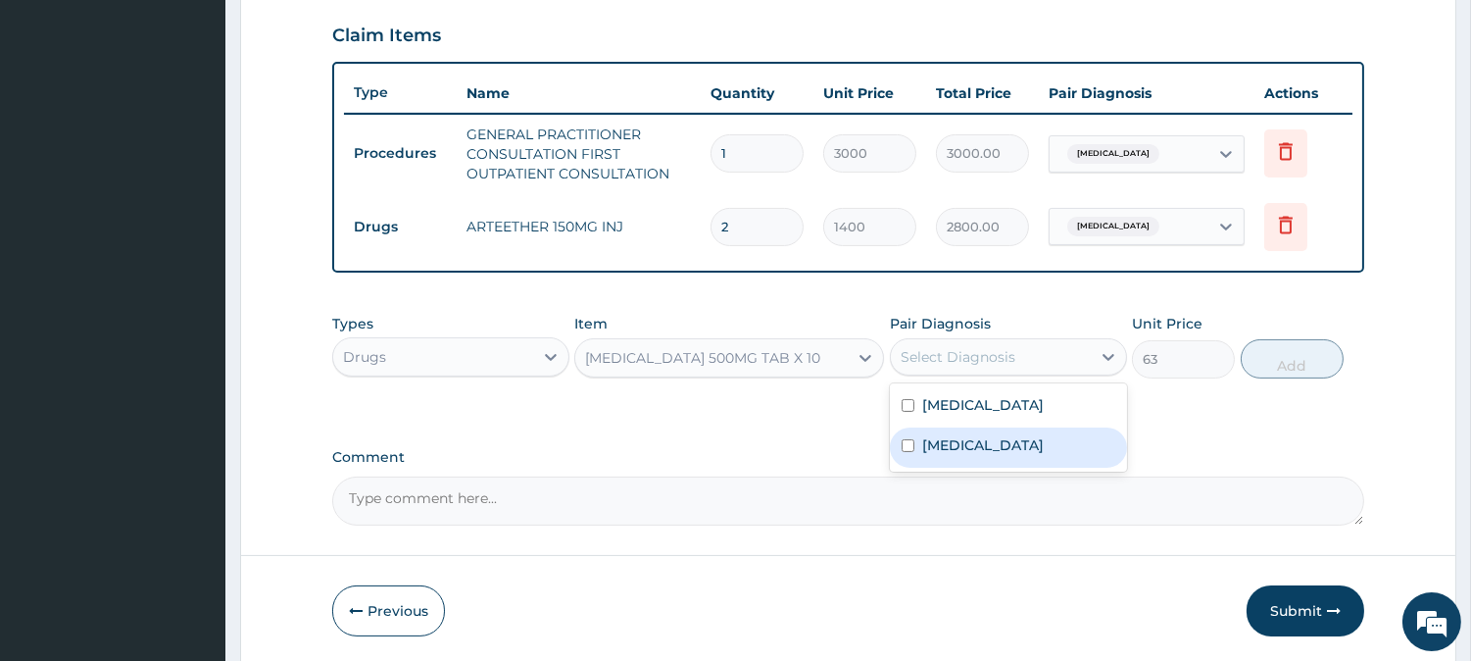
click at [902, 439] on input "checkbox" at bounding box center [908, 445] width 13 height 13
checkbox input "true"
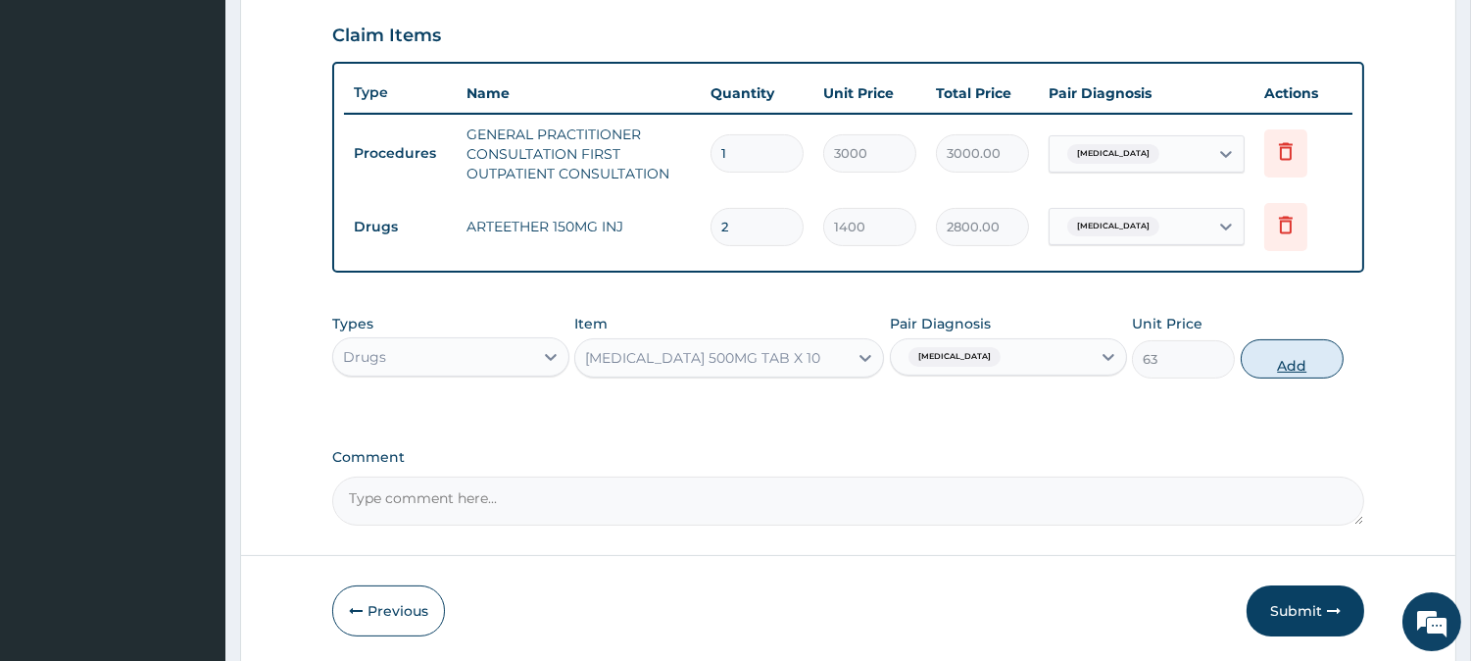
click at [1279, 361] on button "Add" at bounding box center [1292, 358] width 103 height 39
type input "0"
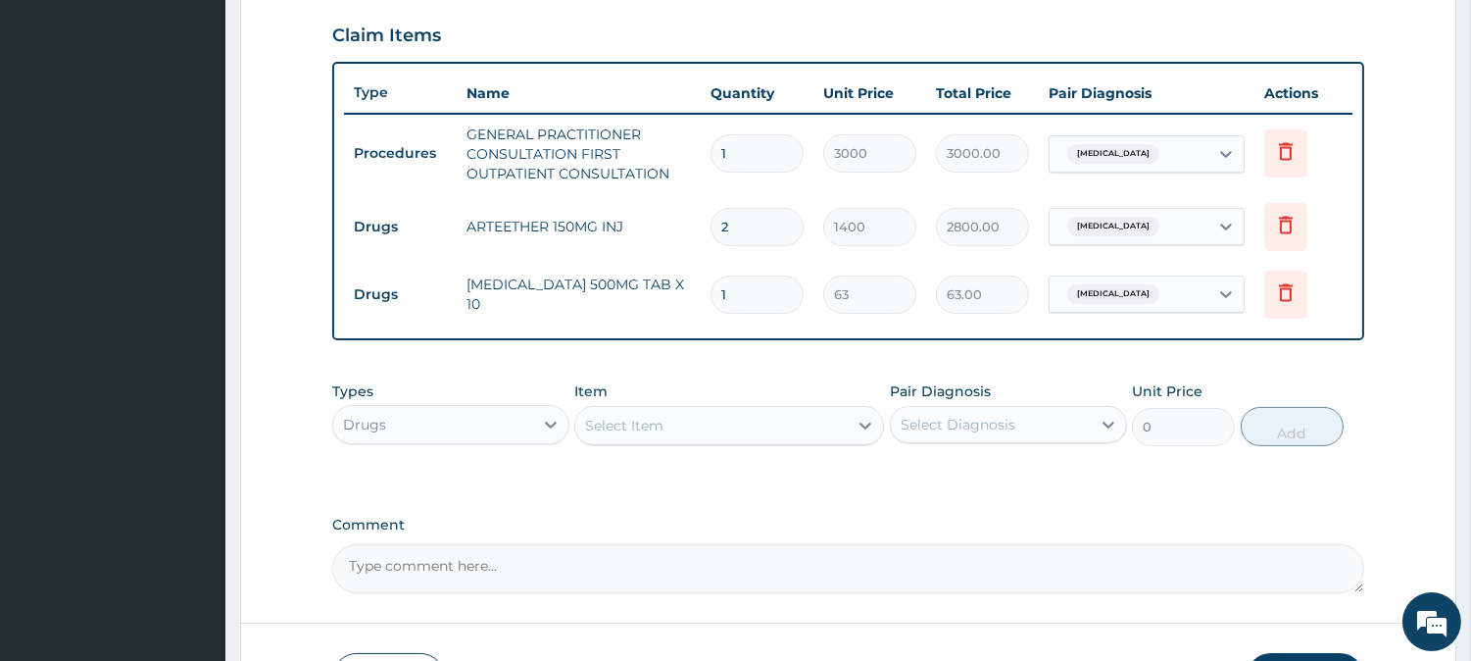
type input "10"
type input "630.00"
type input "10"
click at [858, 418] on icon at bounding box center [866, 426] width 20 height 20
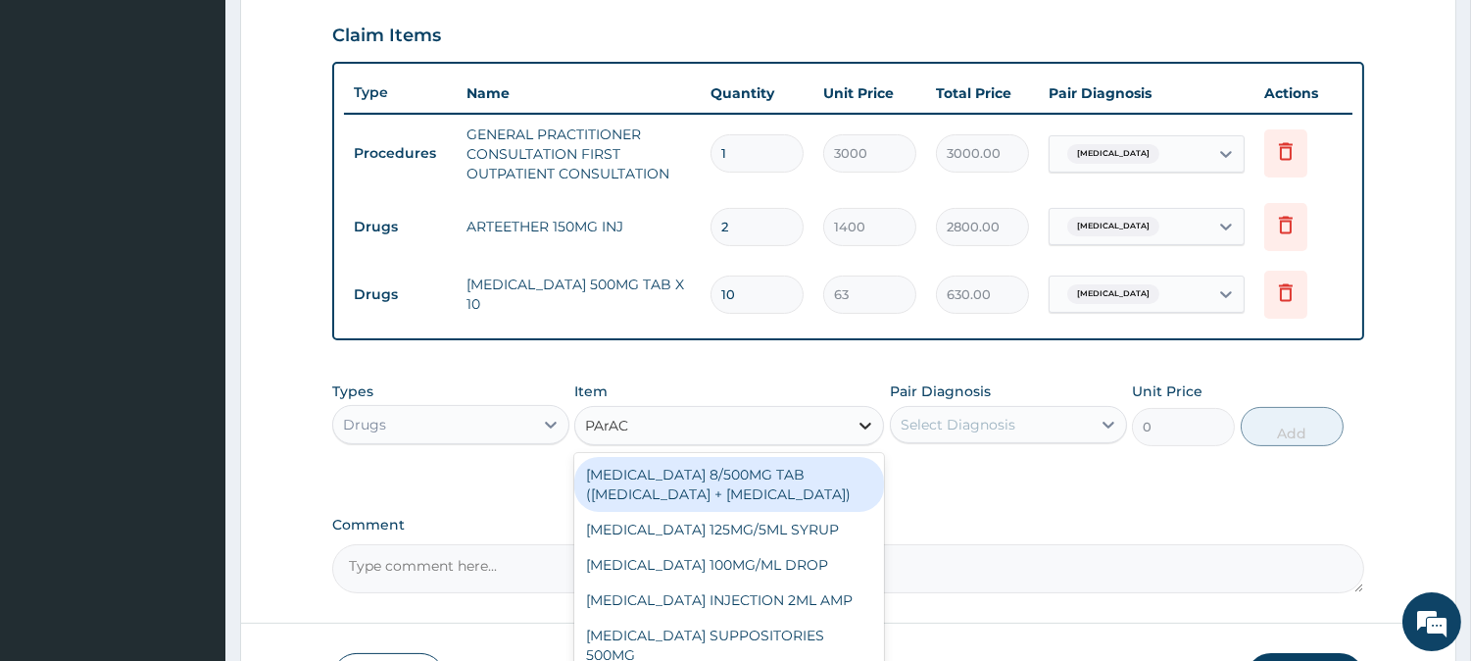
type input "PArACE"
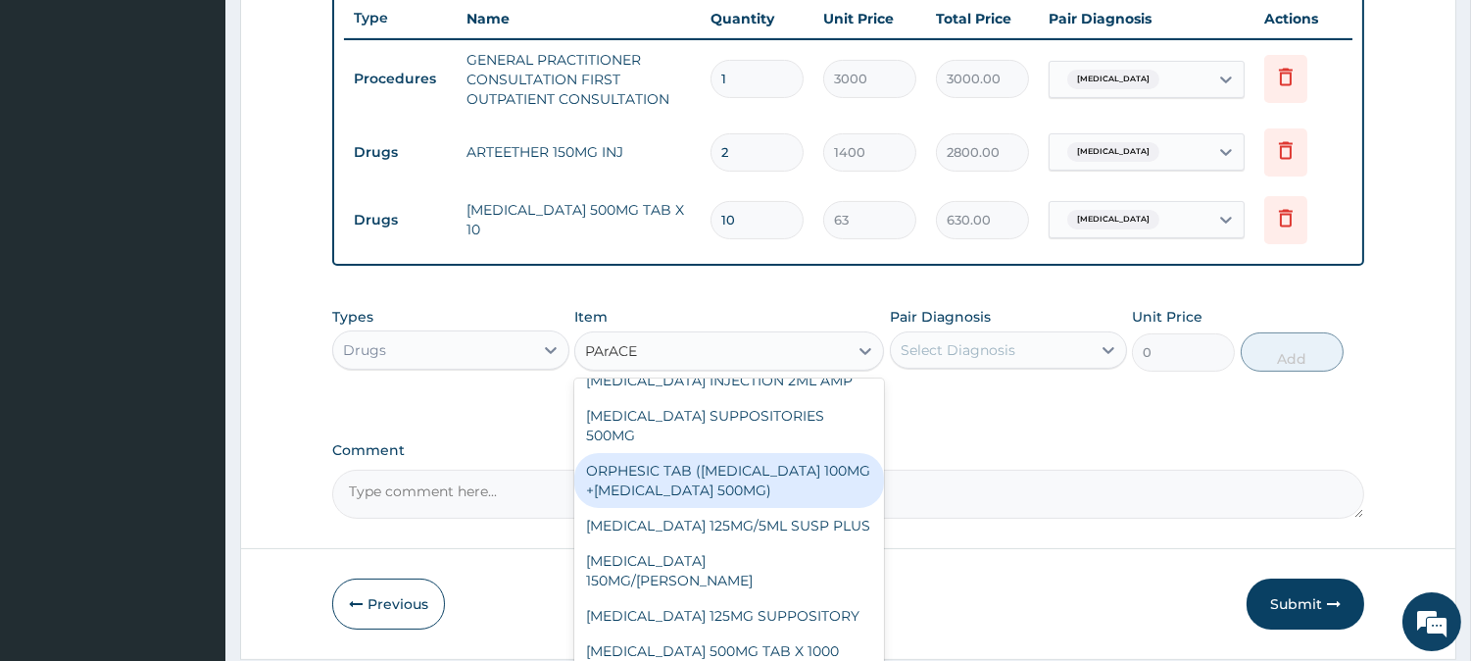
scroll to position [755, 0]
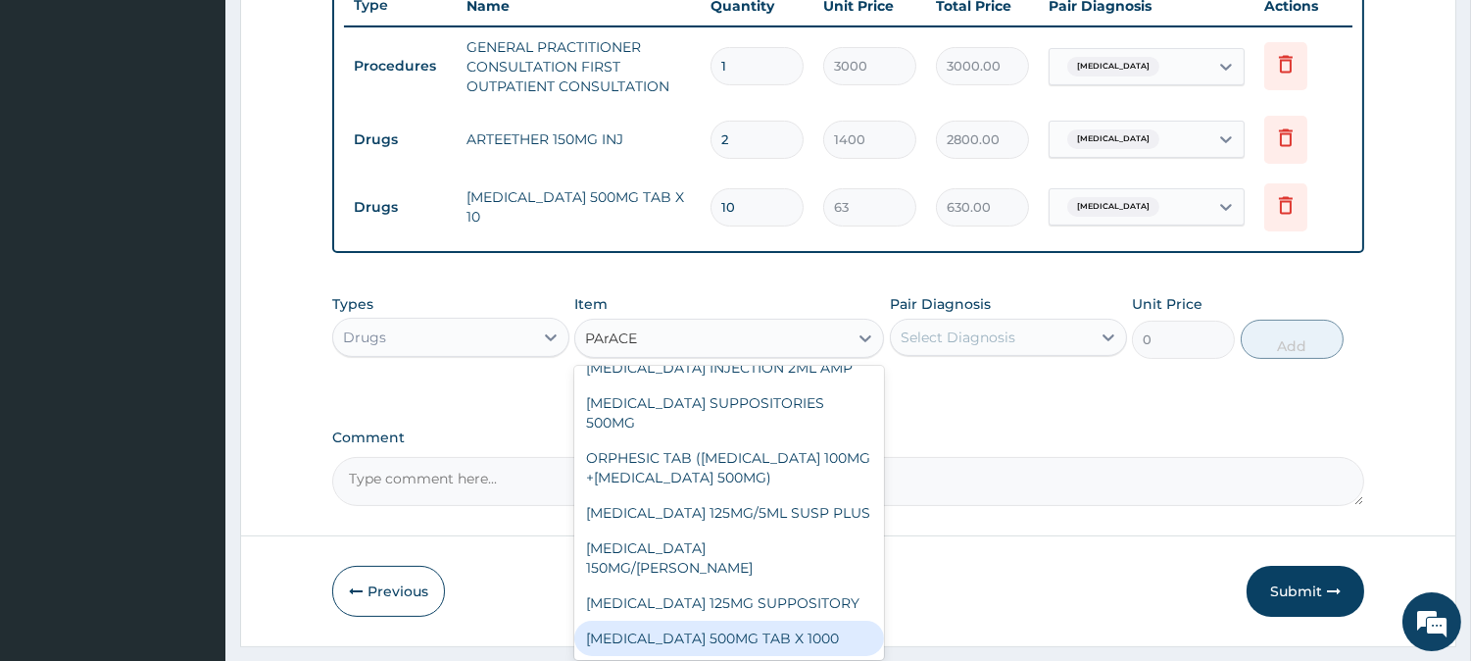
click at [709, 630] on div "PARACETAMOL 500MG TAB X 1000" at bounding box center [729, 637] width 310 height 35
type input "11.02499961853027"
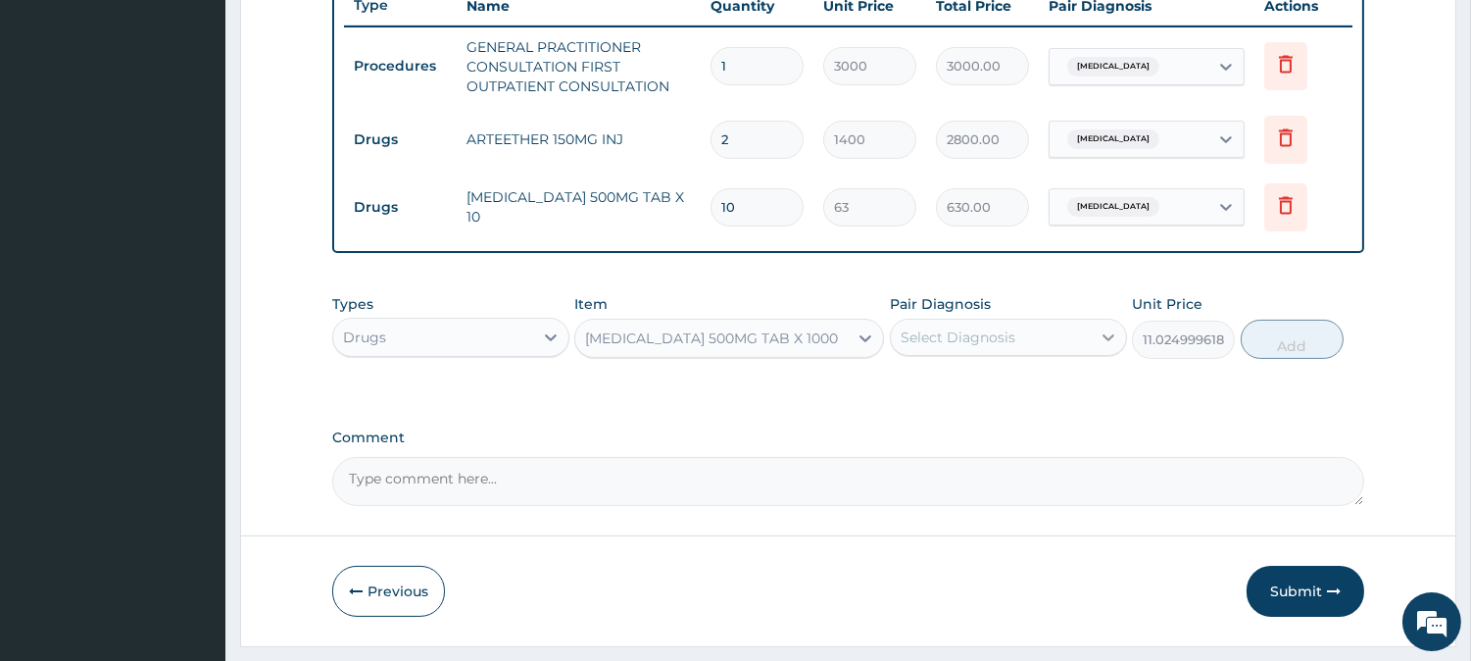
click at [1109, 330] on icon at bounding box center [1109, 337] width 20 height 20
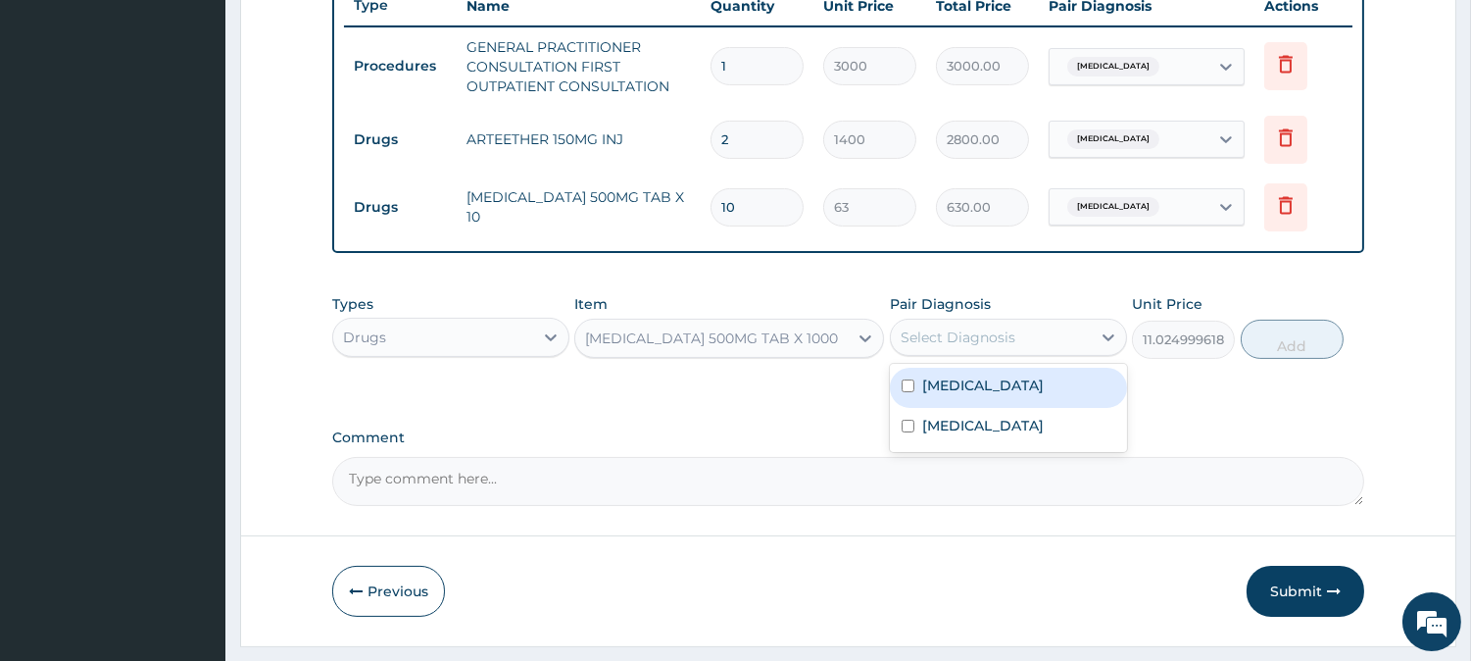
click at [905, 385] on input "checkbox" at bounding box center [908, 385] width 13 height 13
checkbox input "true"
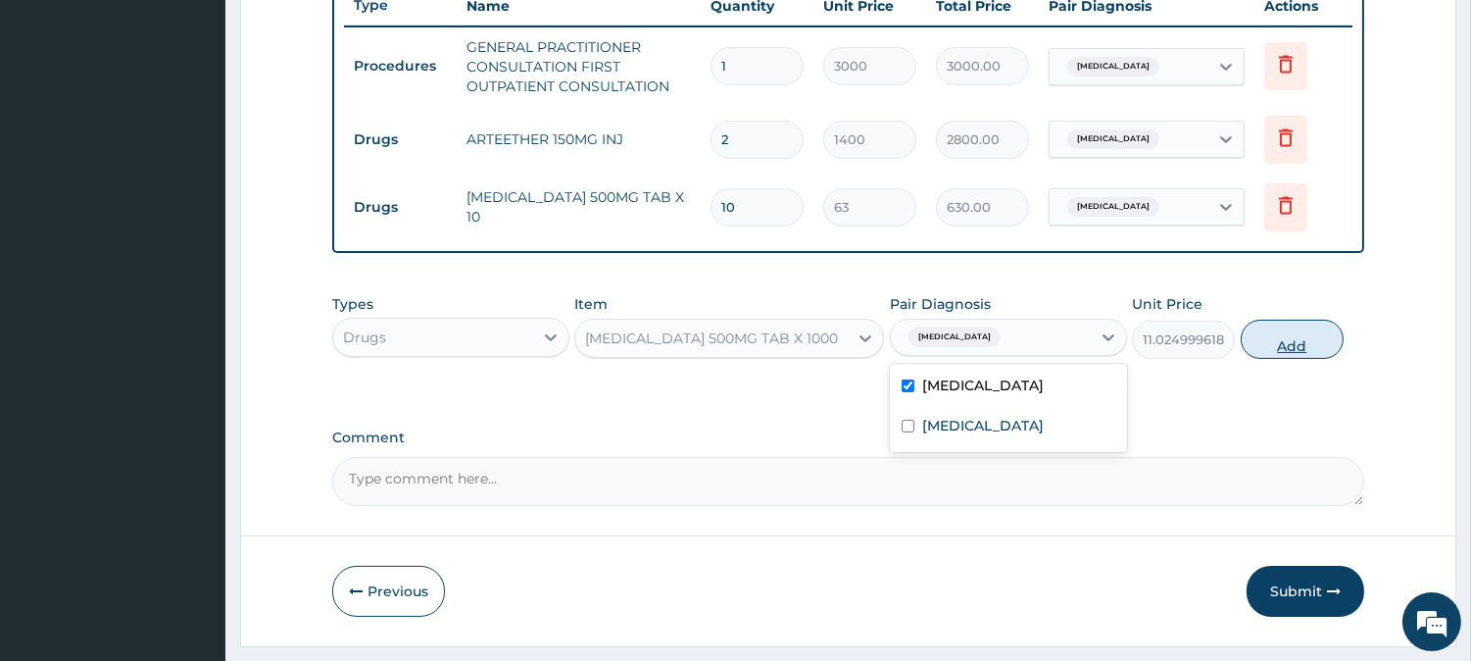
click at [1269, 336] on button "Add" at bounding box center [1292, 338] width 103 height 39
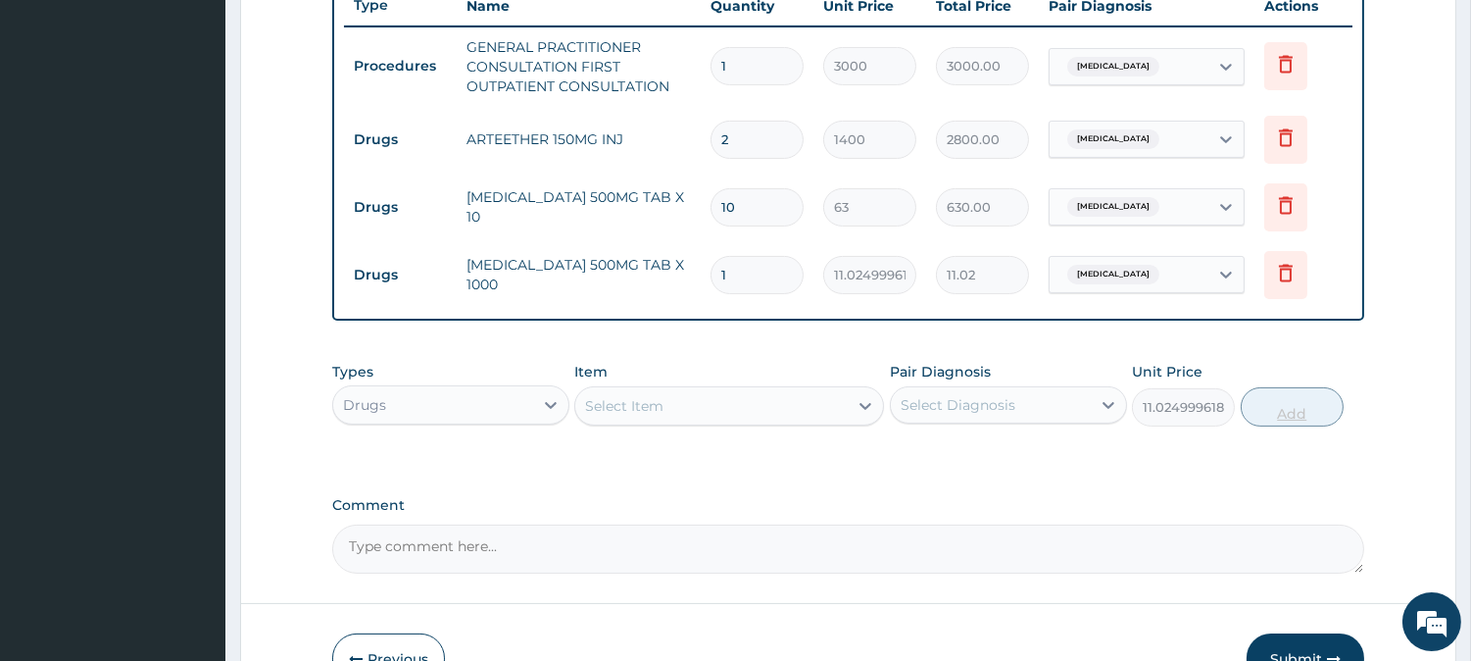
type input "0"
type input "18"
type input "198.45"
type input "18"
click at [867, 405] on icon at bounding box center [866, 406] width 12 height 7
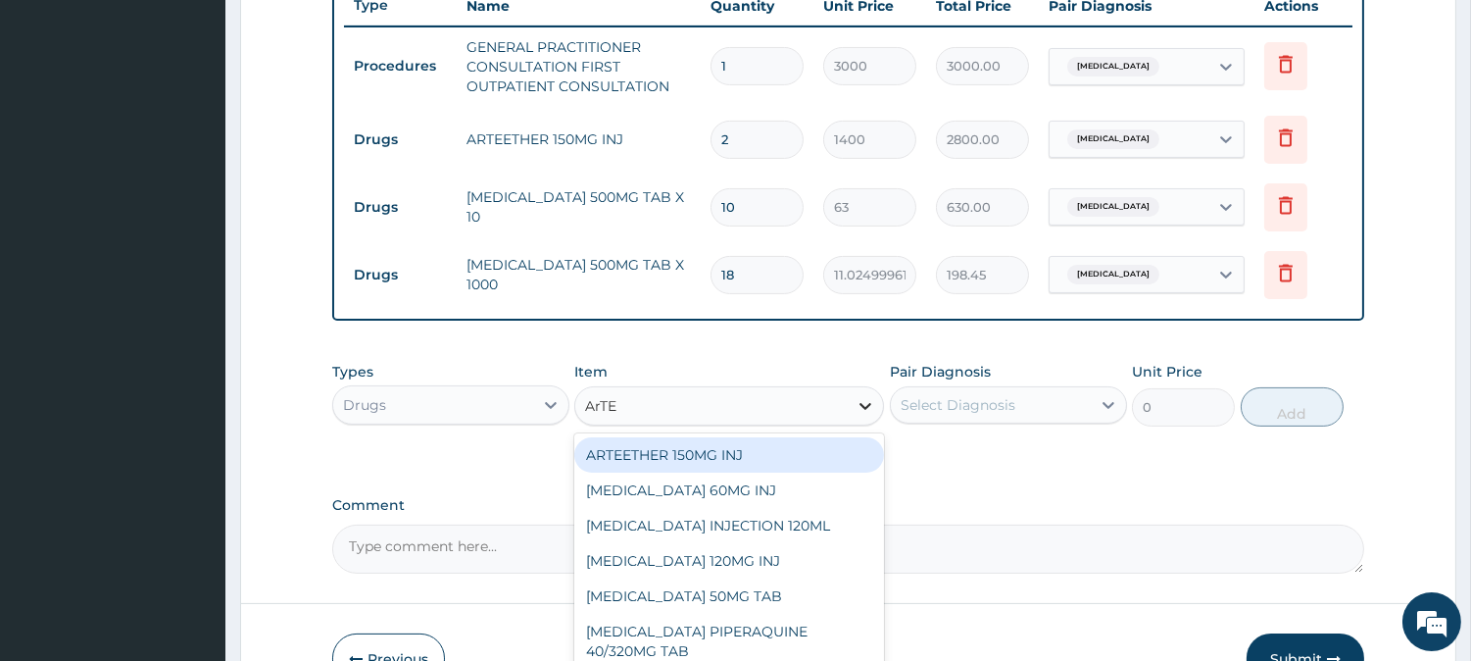
type input "ArTEM"
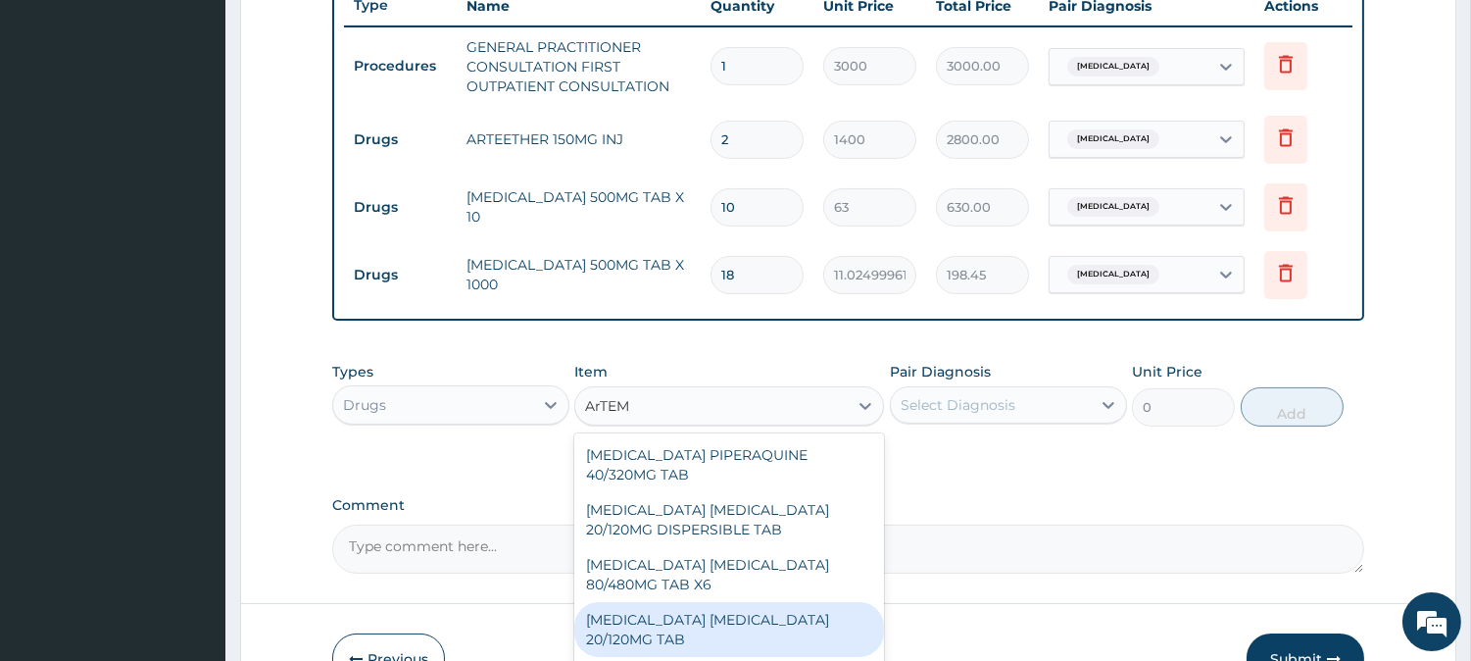
click at [758, 609] on div "ARTEMETHER LUMEFANTRINE 20/120MG TAB" at bounding box center [729, 629] width 310 height 55
type input "84"
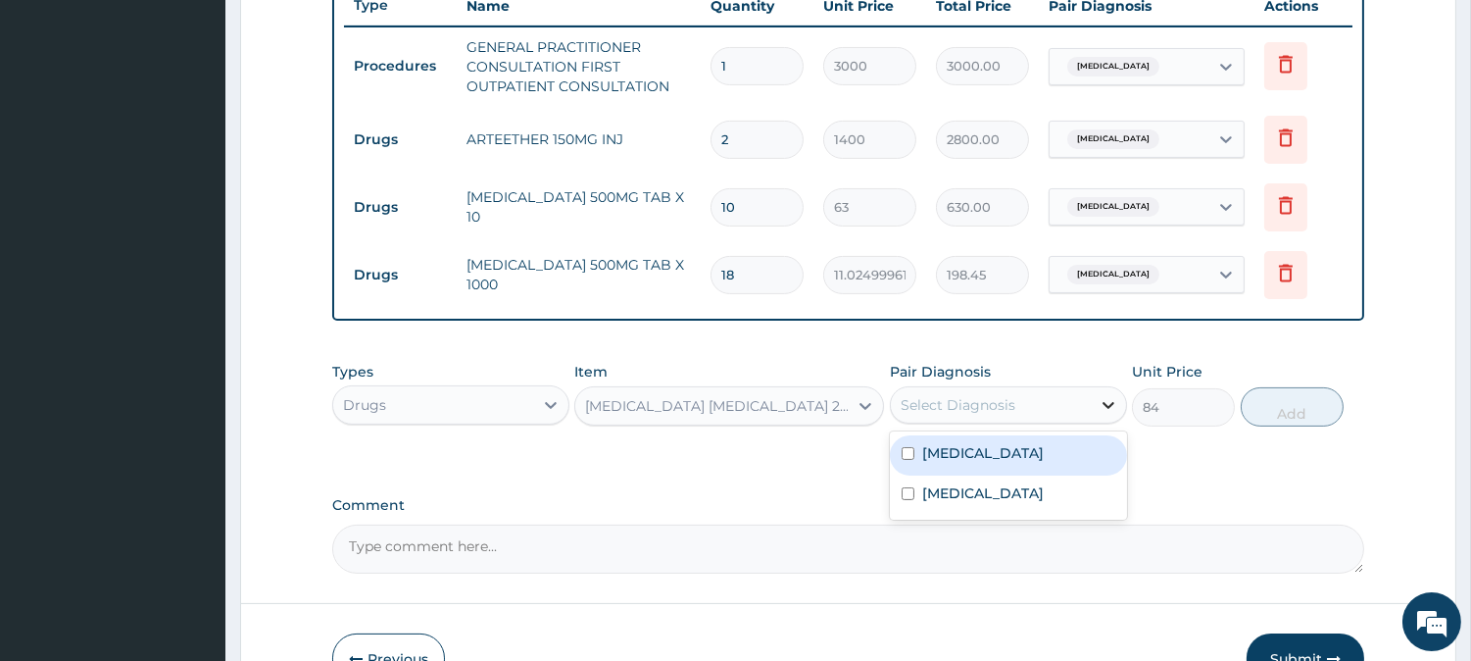
click at [1112, 406] on icon at bounding box center [1109, 405] width 20 height 20
click at [902, 451] on input "checkbox" at bounding box center [908, 453] width 13 height 13
checkbox input "true"
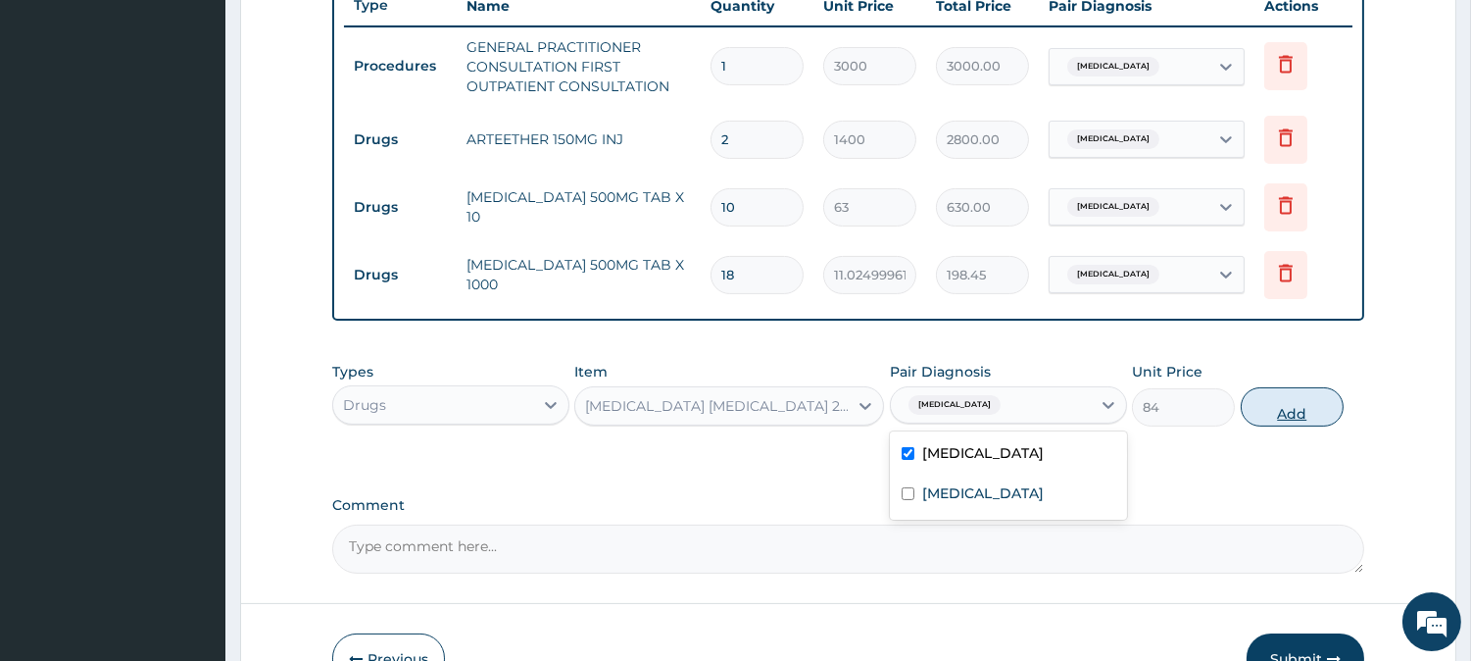
click at [1296, 409] on button "Add" at bounding box center [1292, 406] width 103 height 39
type input "0"
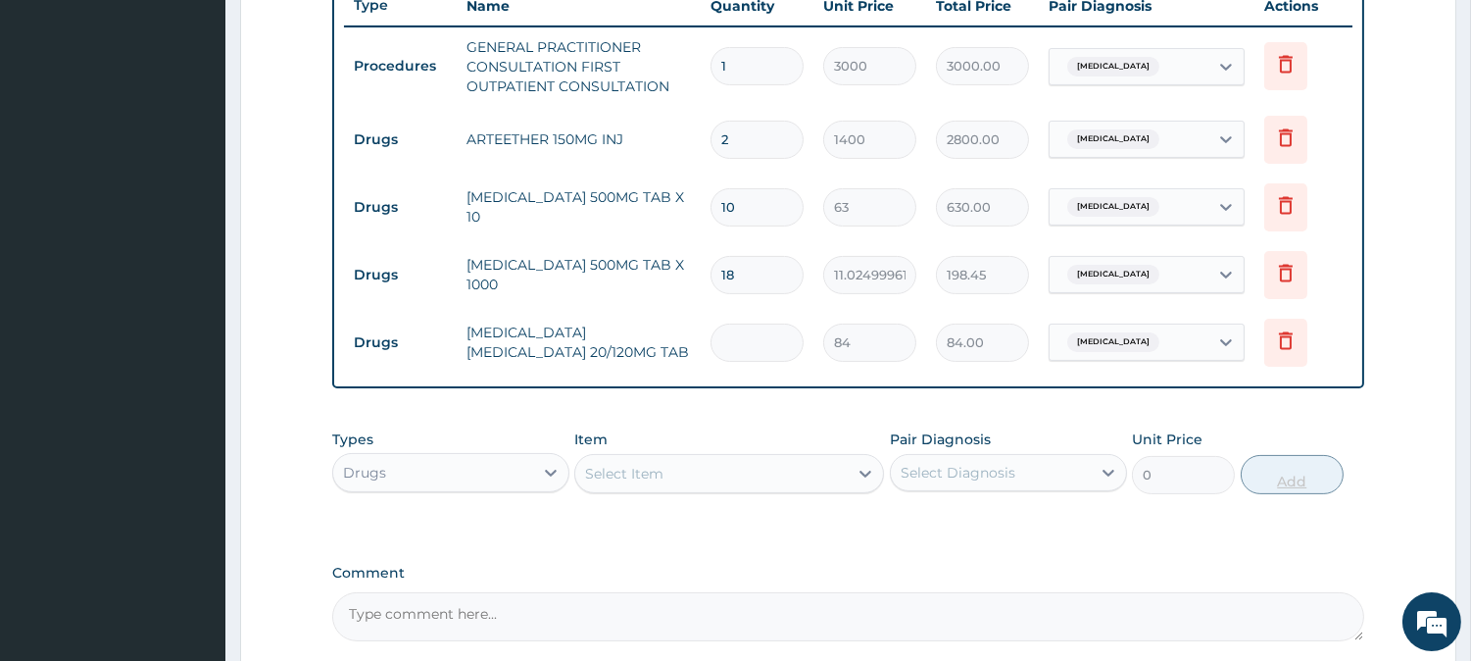
type input "0.00"
type input "2"
type input "168.00"
type input "24"
type input "2016.00"
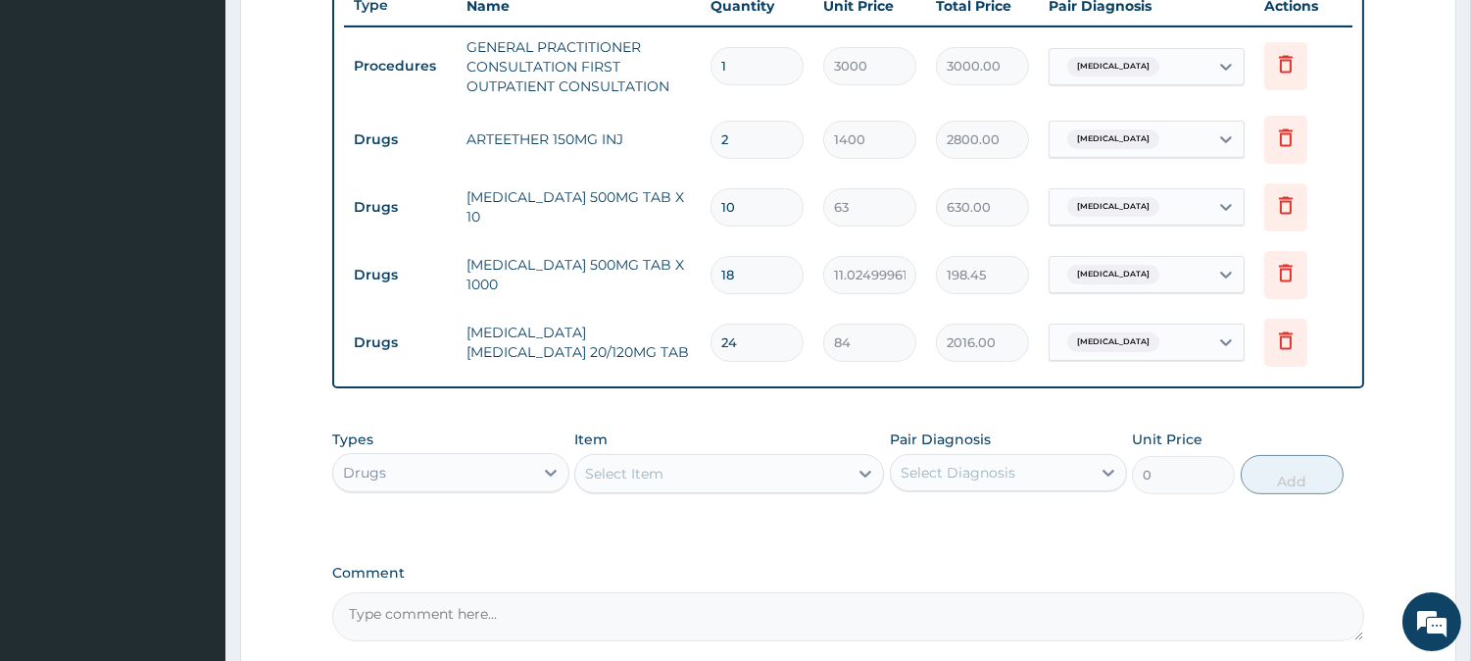
type input "24"
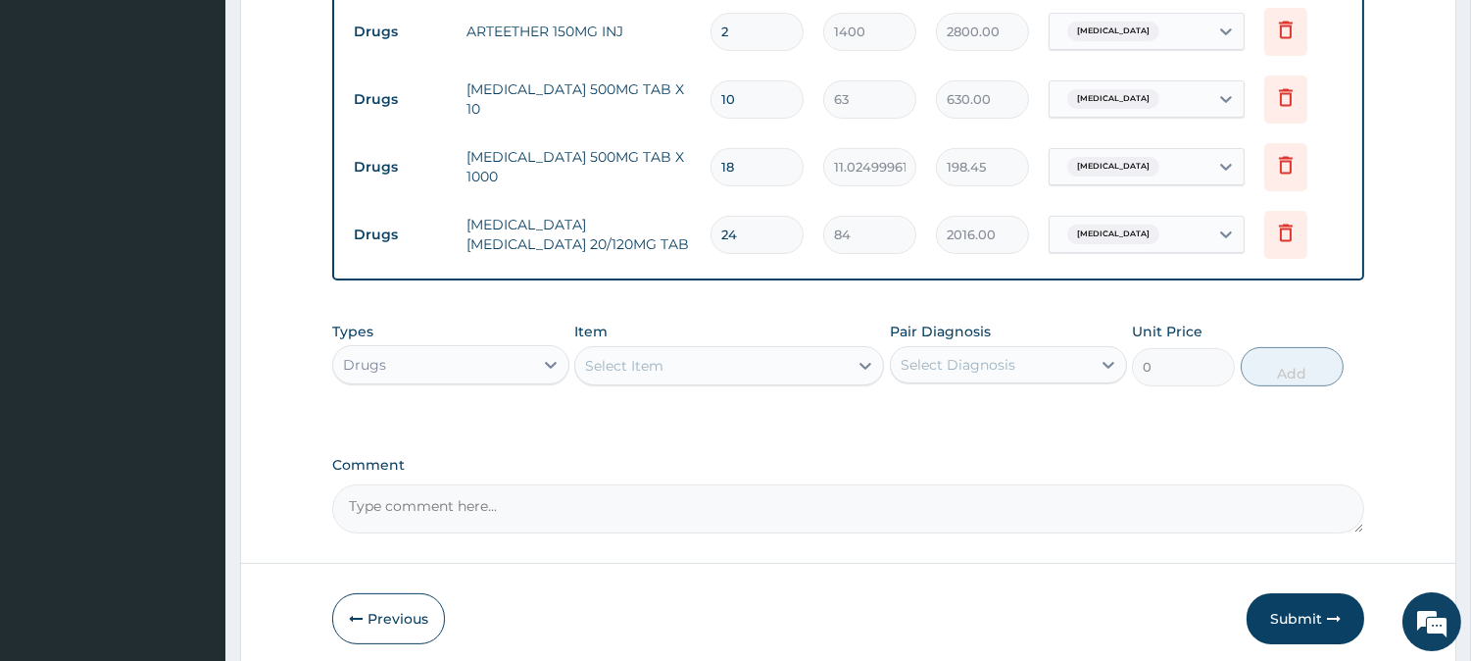
scroll to position [941, 0]
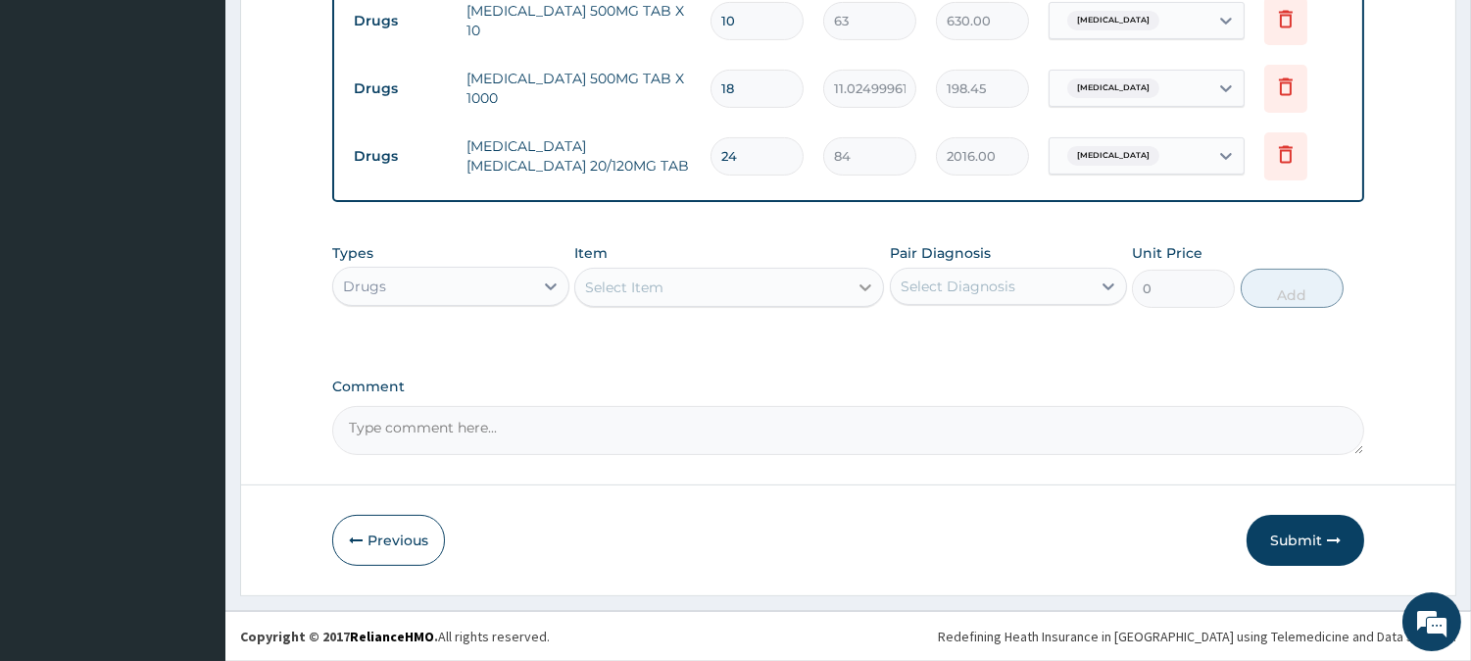
click at [860, 284] on icon at bounding box center [866, 287] width 12 height 7
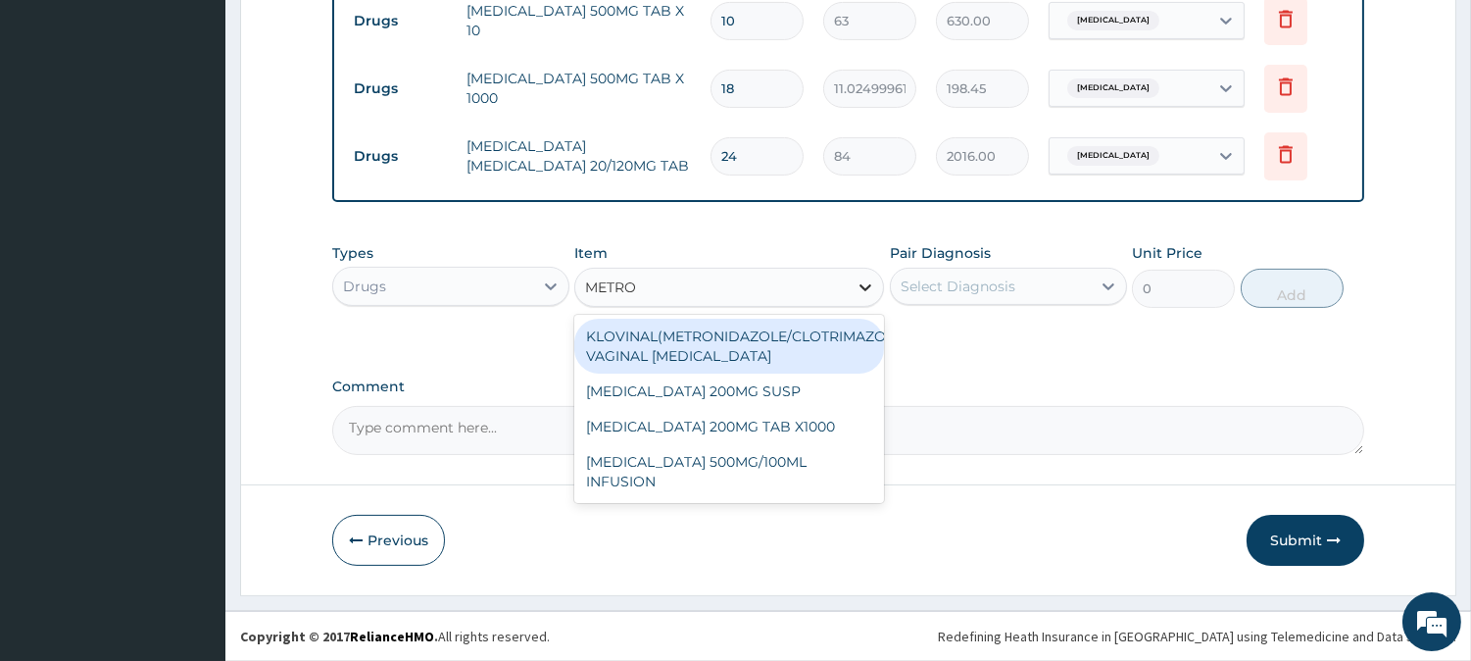
type input "METRON"
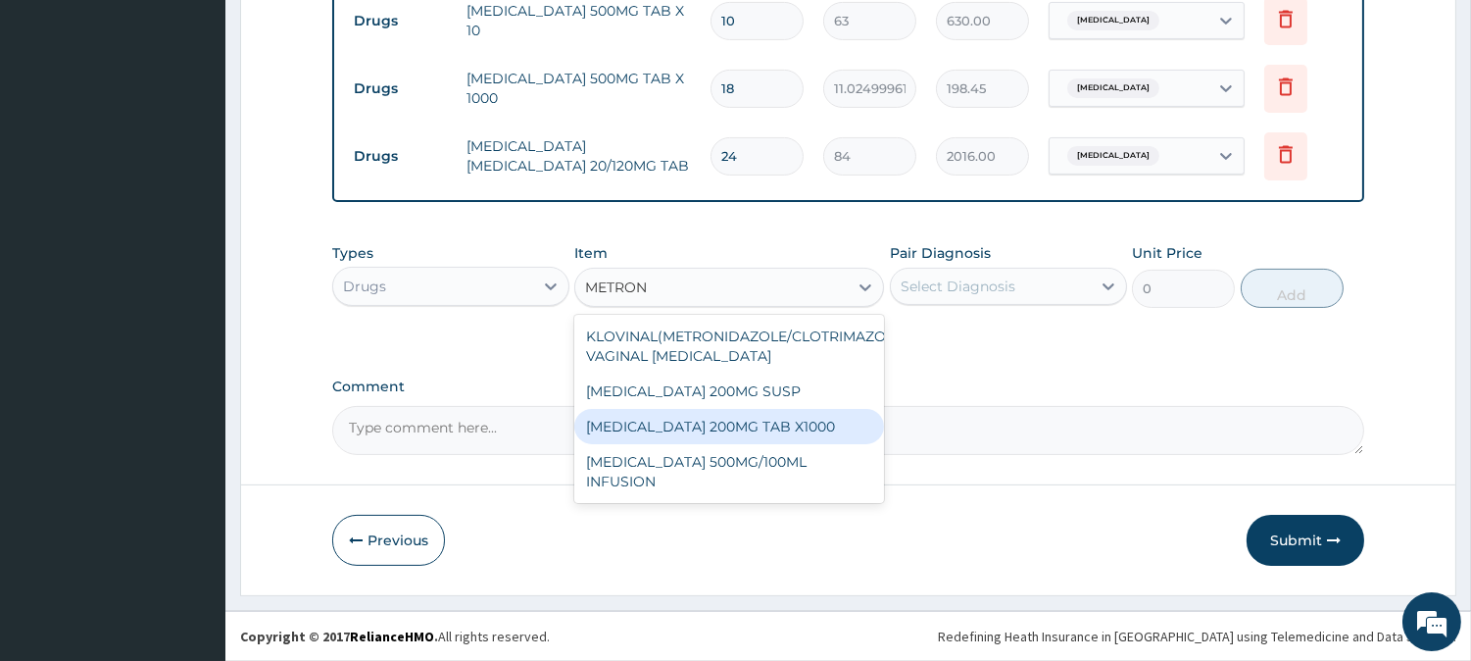
click at [826, 418] on div "METRONIDAZOLE 200MG TAB X1000" at bounding box center [729, 426] width 310 height 35
type input "52.5"
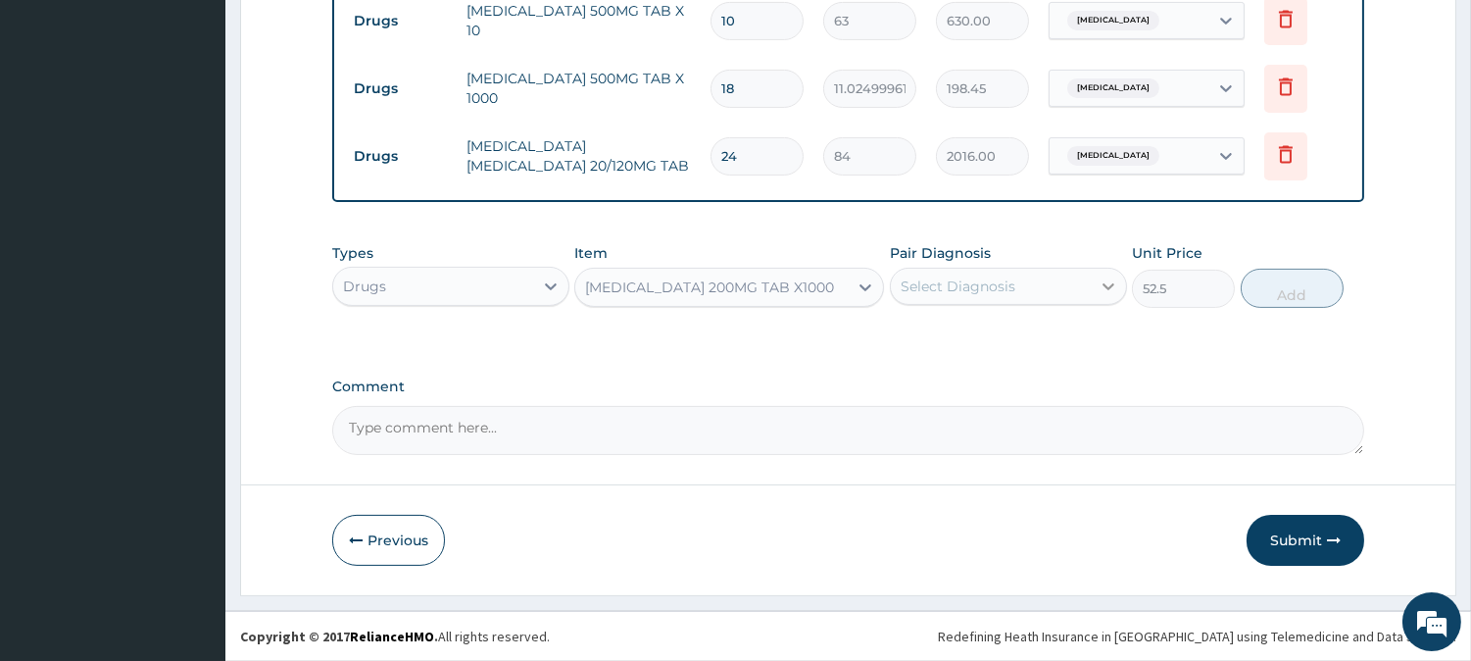
click at [1110, 282] on icon at bounding box center [1109, 286] width 20 height 20
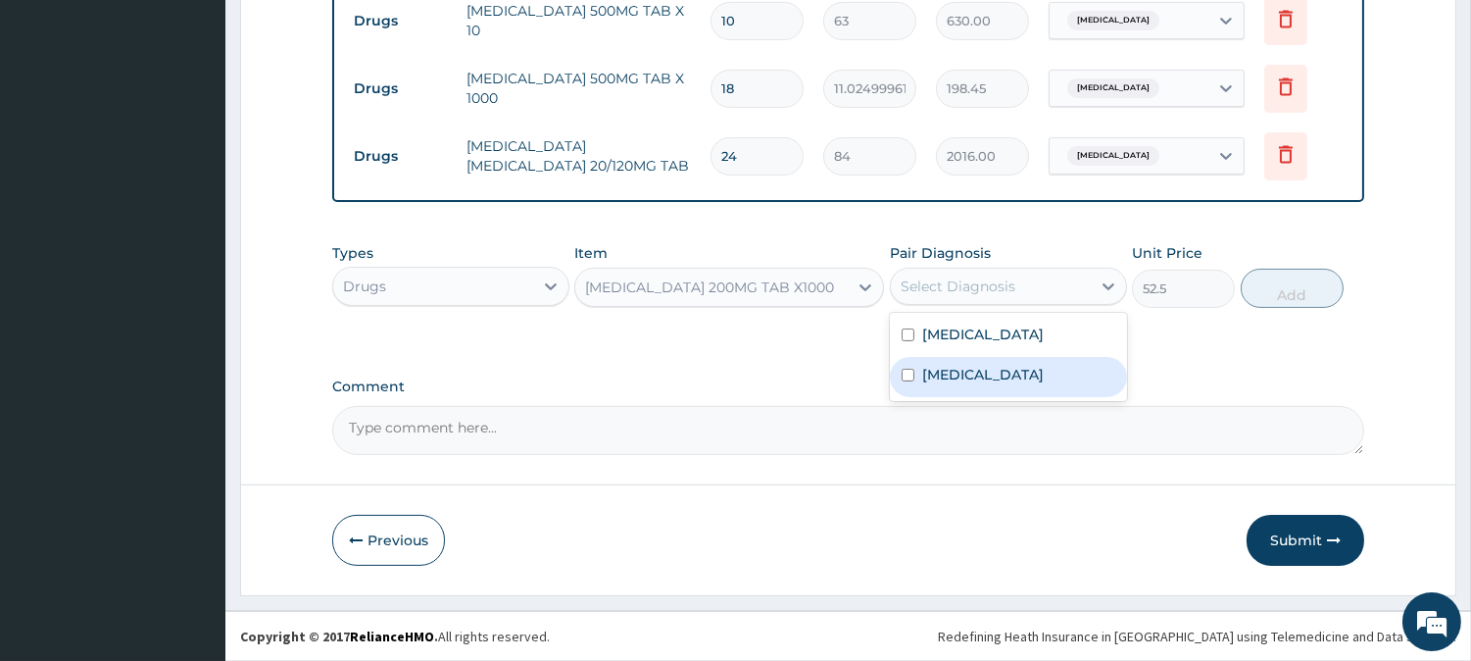
click at [907, 376] on input "checkbox" at bounding box center [908, 374] width 13 height 13
checkbox input "true"
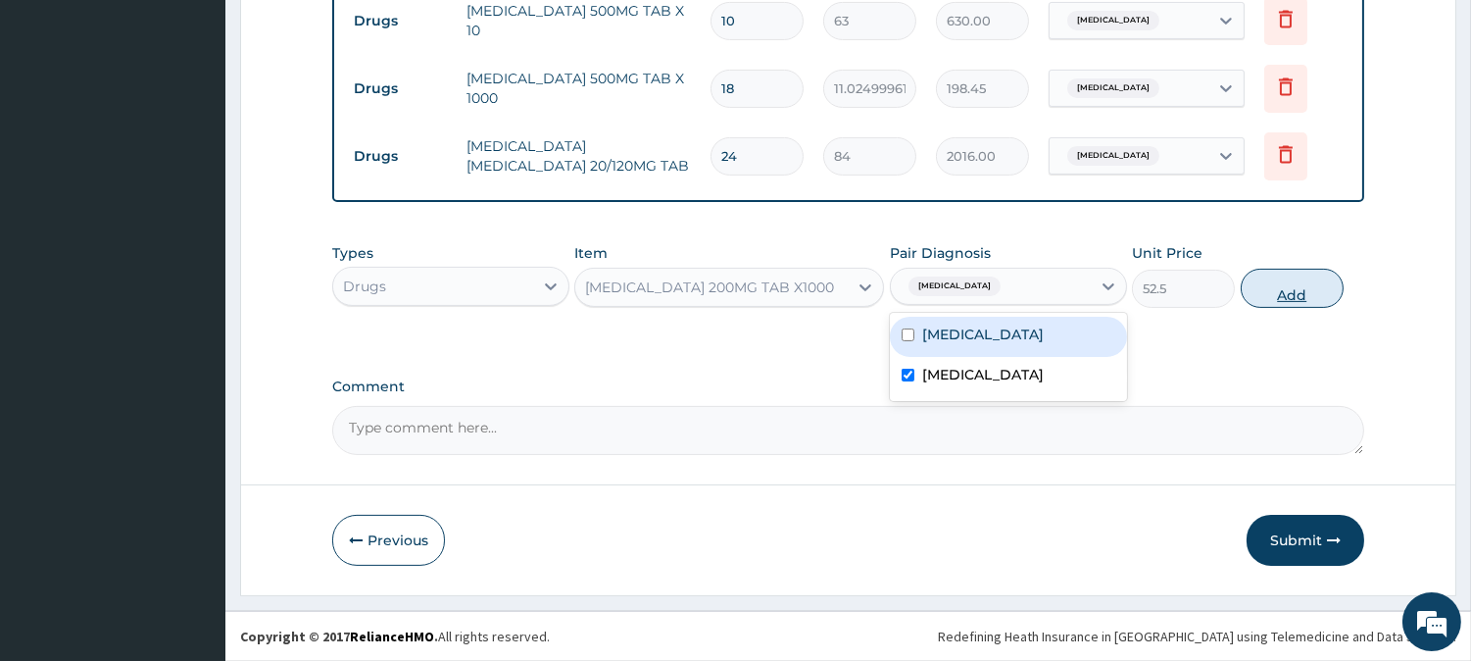
click at [1287, 299] on button "Add" at bounding box center [1292, 288] width 103 height 39
type input "0"
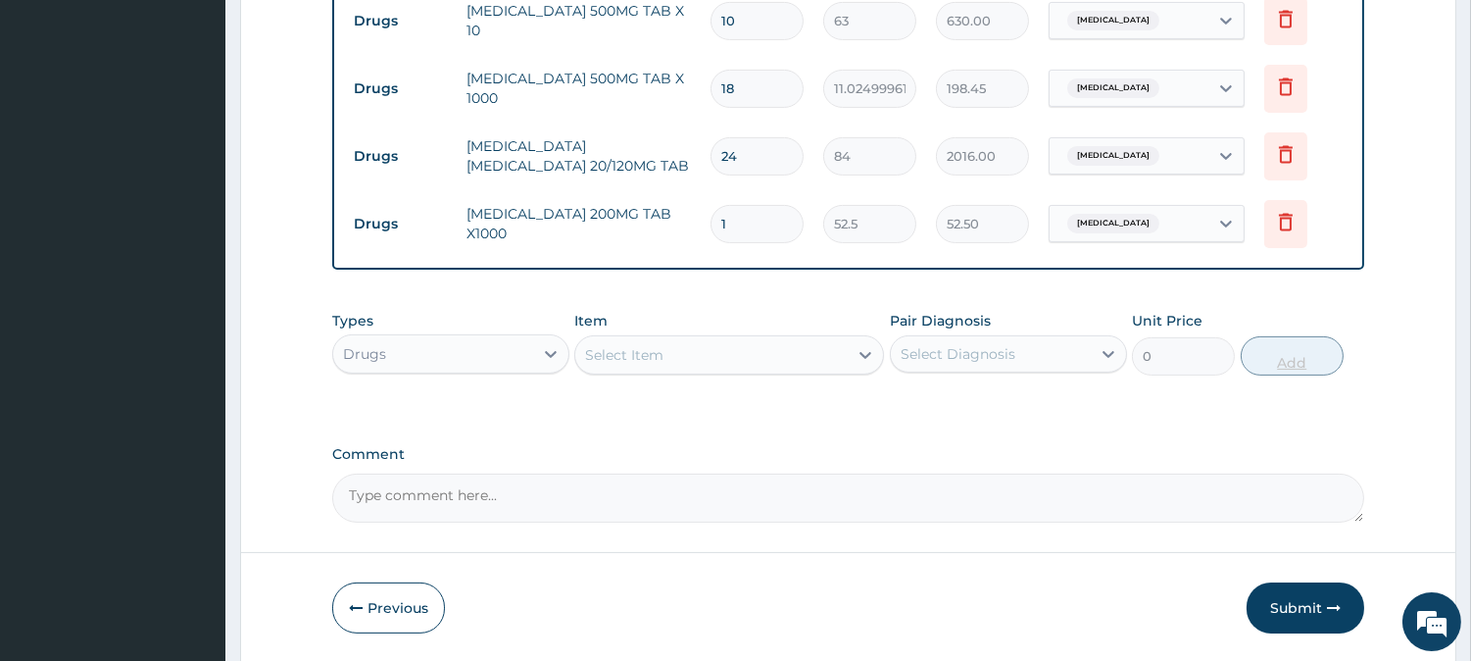
type input "0.00"
type input "2"
type input "105.00"
type input "20"
type input "1050.00"
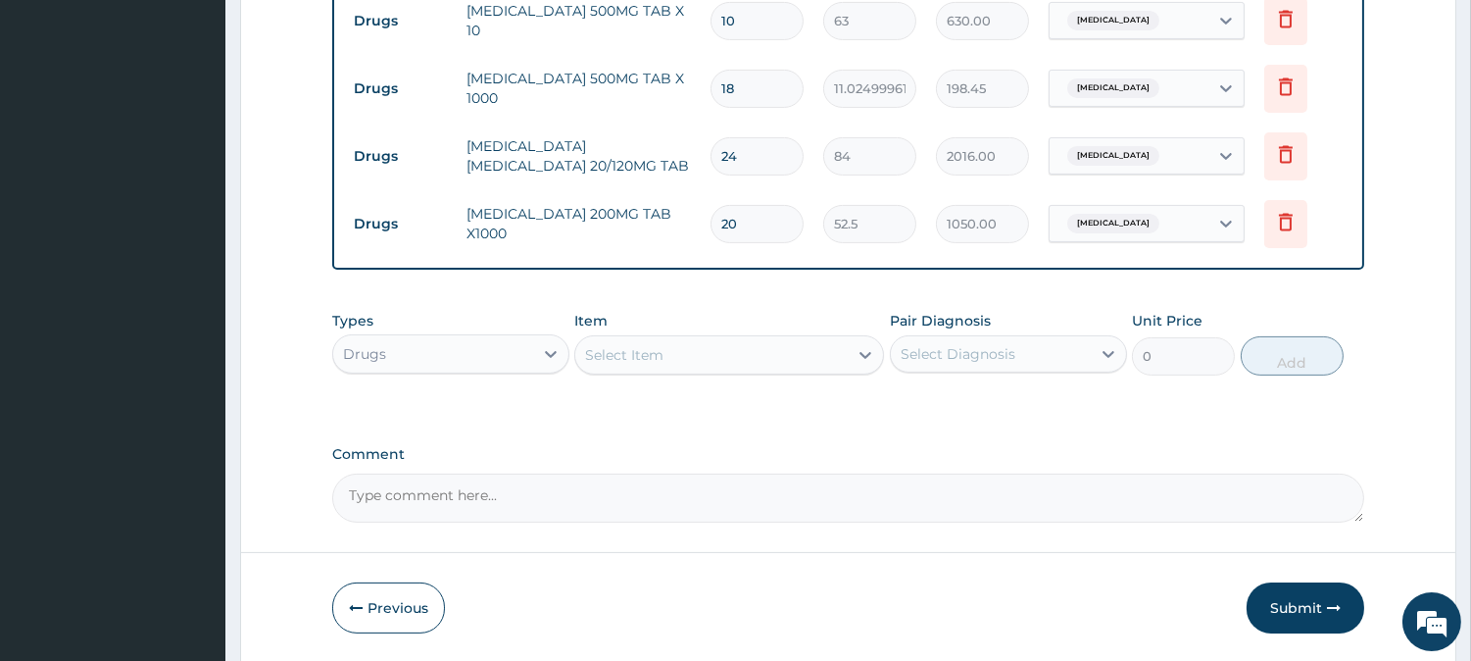
type input "20"
click at [846, 345] on div "Select Item" at bounding box center [711, 354] width 272 height 31
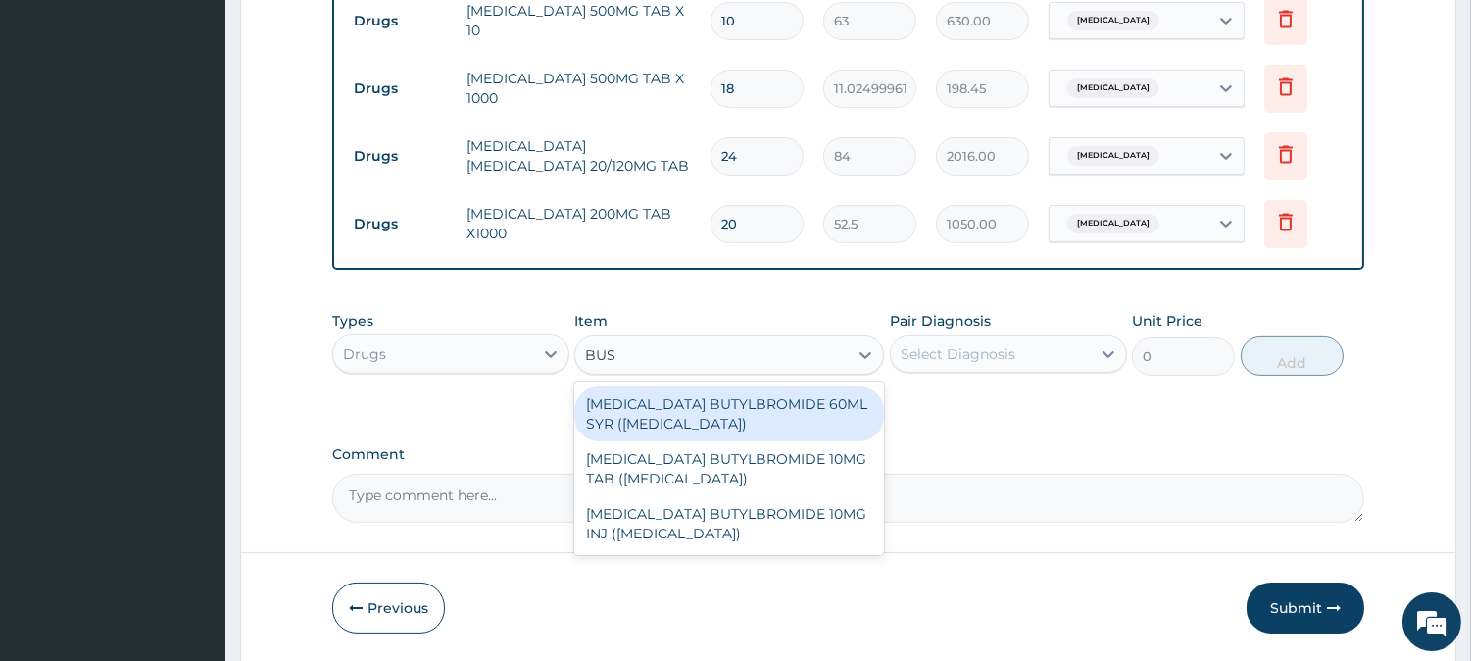
type input "BUSC"
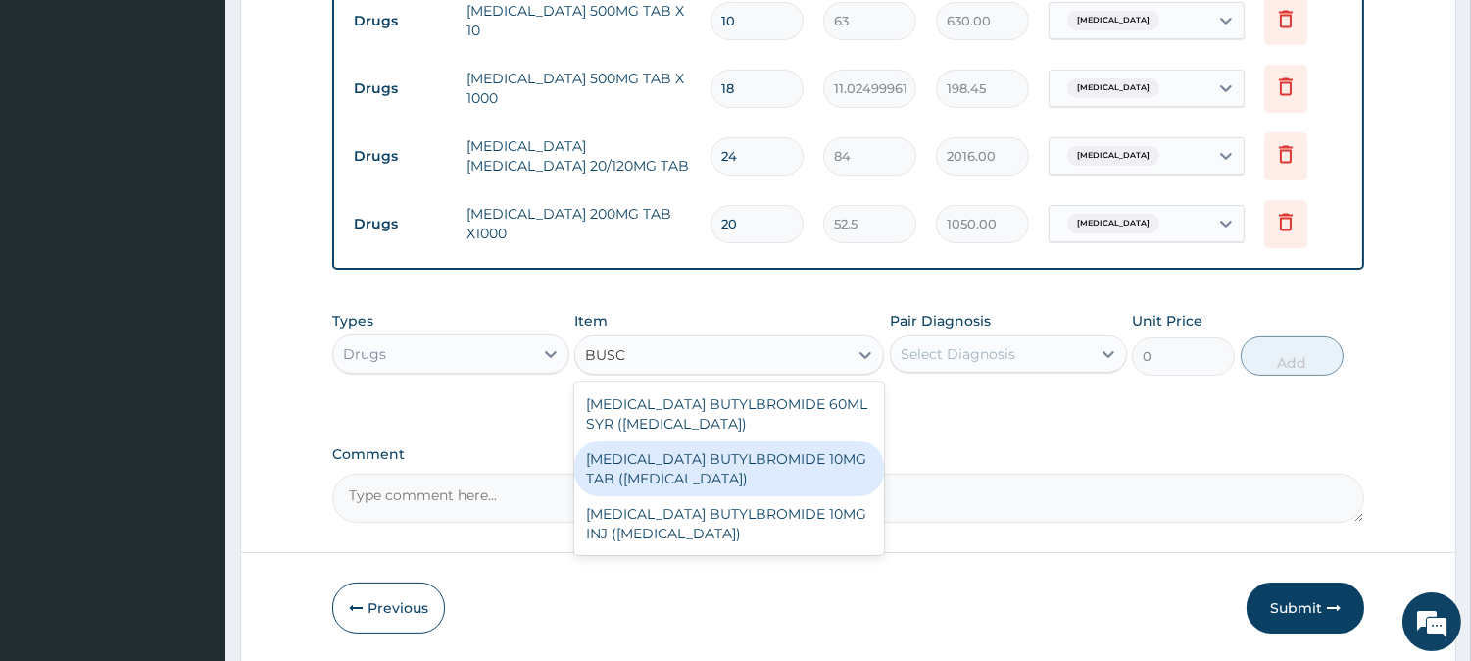
click at [804, 444] on div "HYOSCINE BUTYLBROMIDE 10MG TAB (BUSCOPAN)" at bounding box center [729, 468] width 310 height 55
type input "52.5"
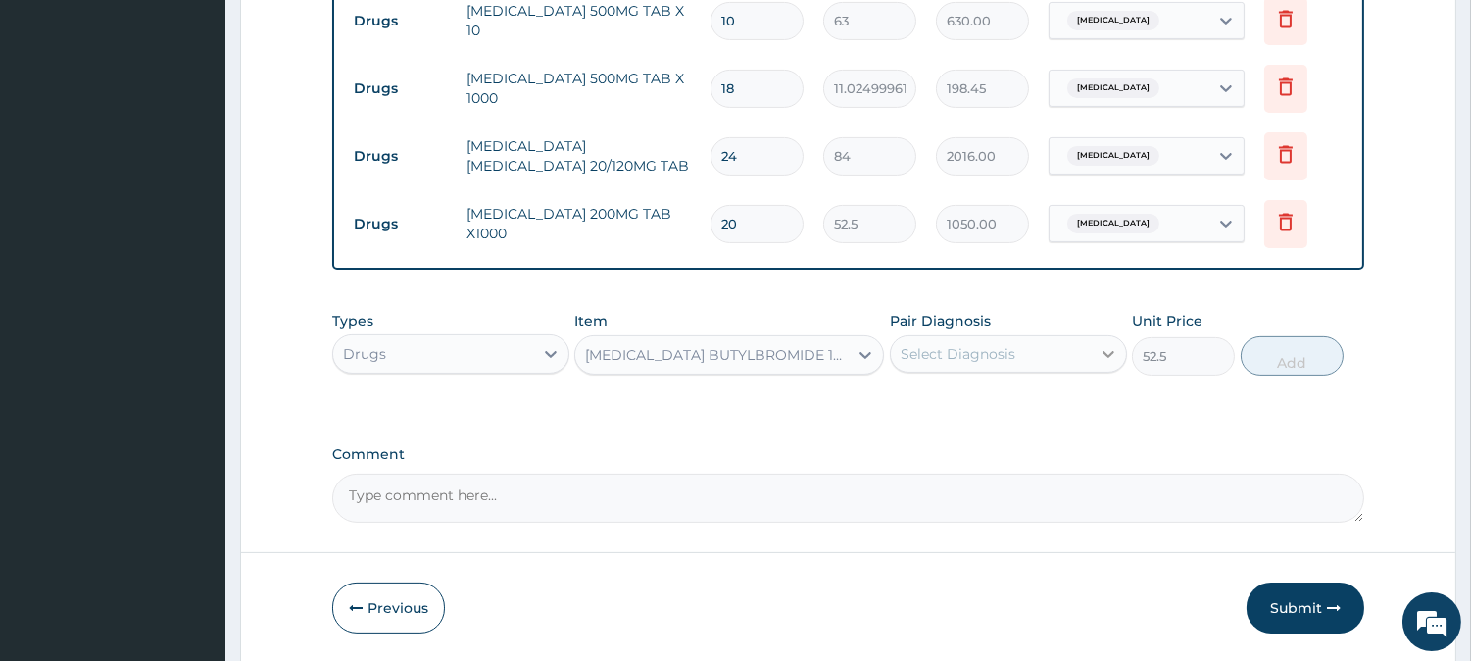
click at [1104, 351] on icon at bounding box center [1109, 354] width 20 height 20
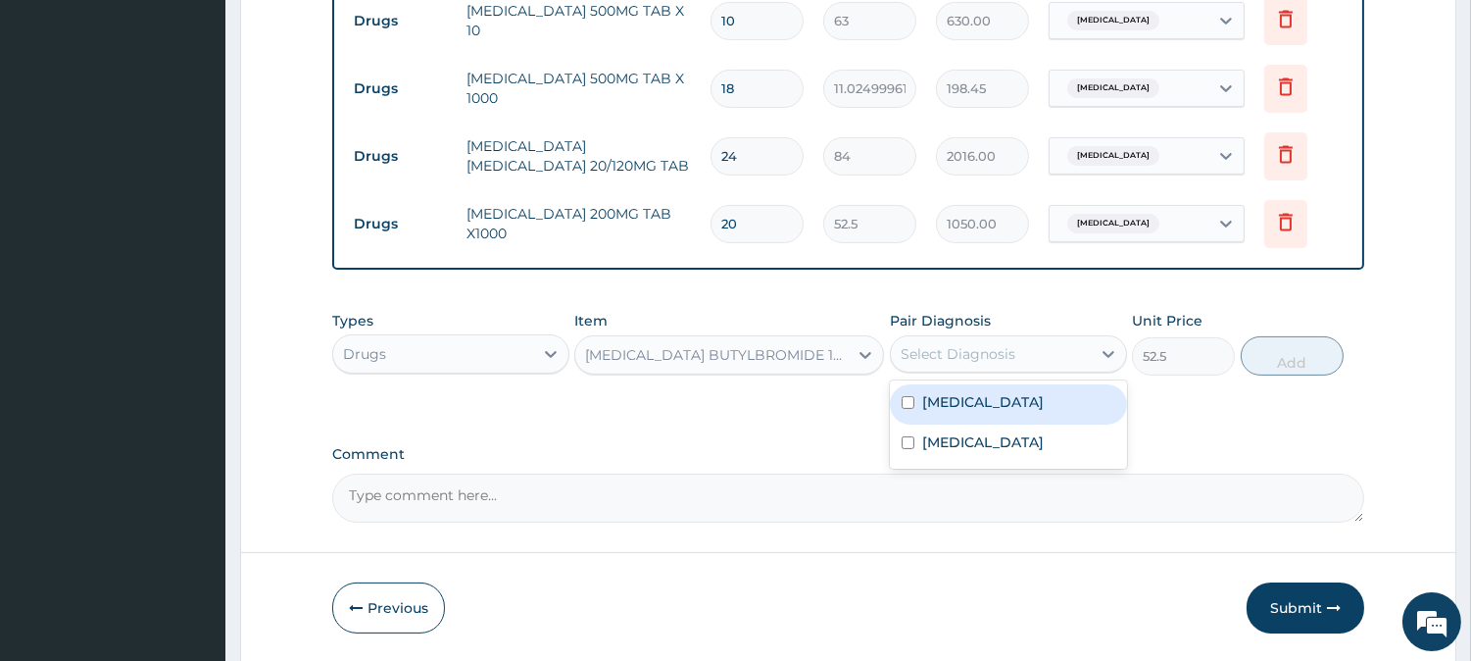
click at [907, 403] on input "checkbox" at bounding box center [908, 402] width 13 height 13
checkbox input "true"
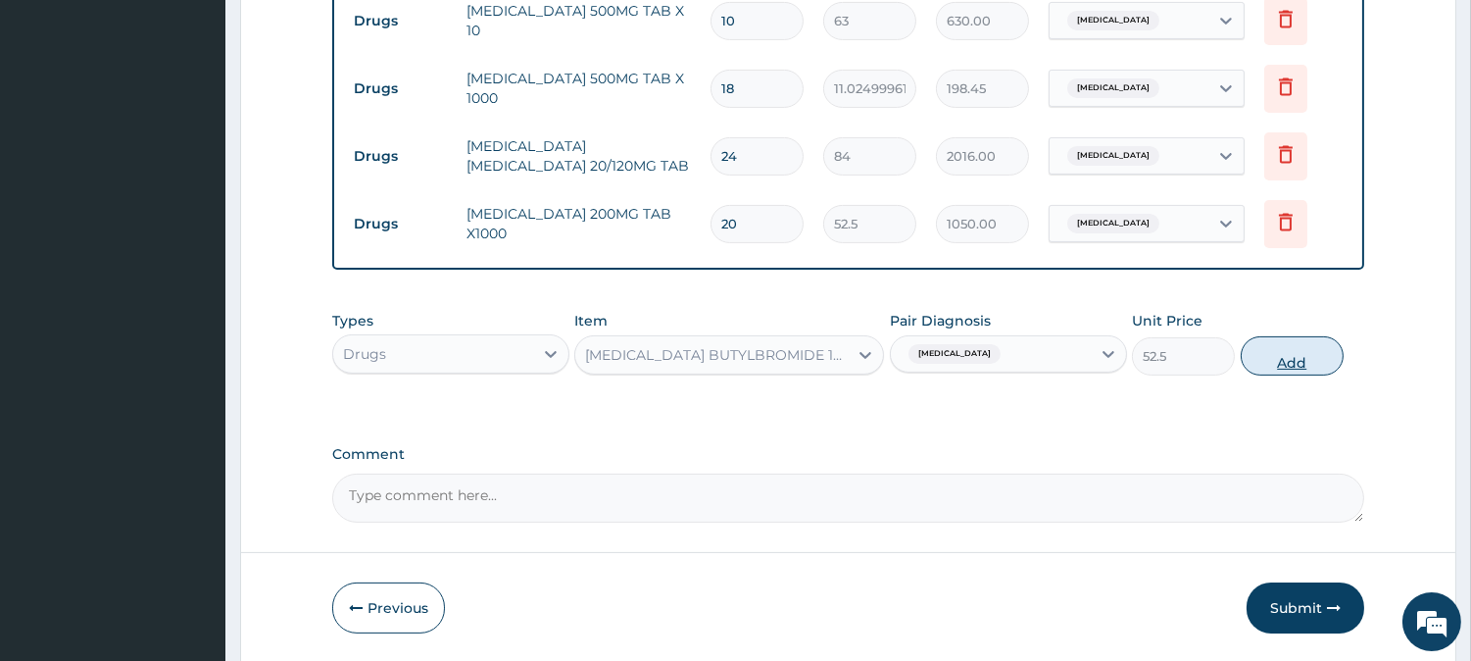
click at [1301, 363] on button "Add" at bounding box center [1292, 355] width 103 height 39
type input "0"
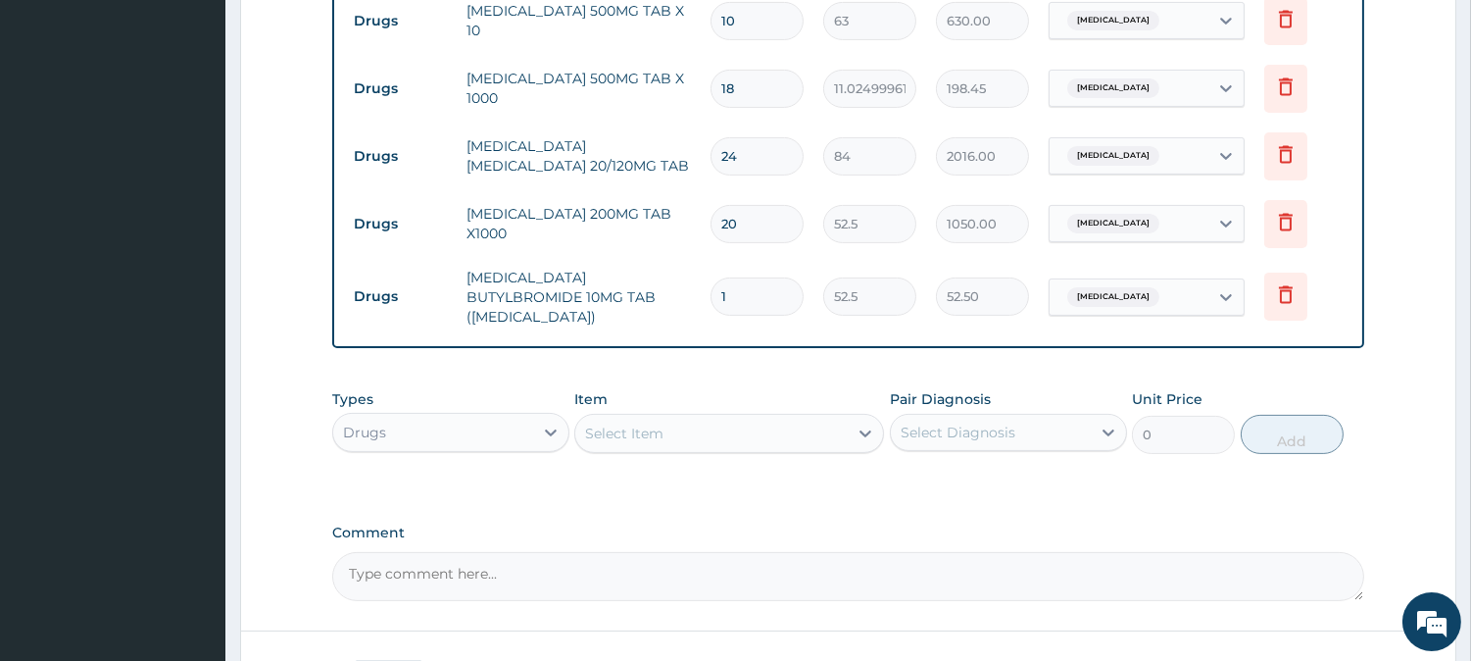
type input "10"
type input "525.00"
type input "1"
type input "52.50"
type input "0.00"
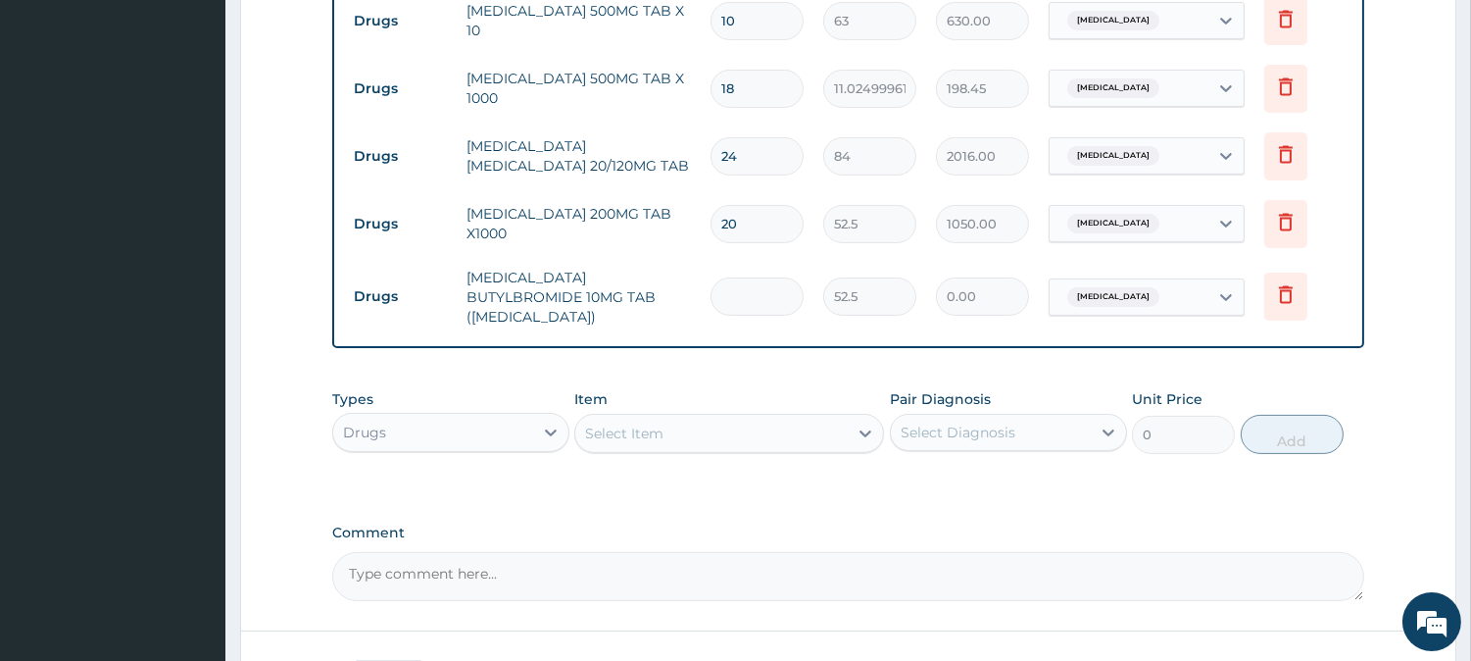
type input "5"
type input "262.50"
type input "5"
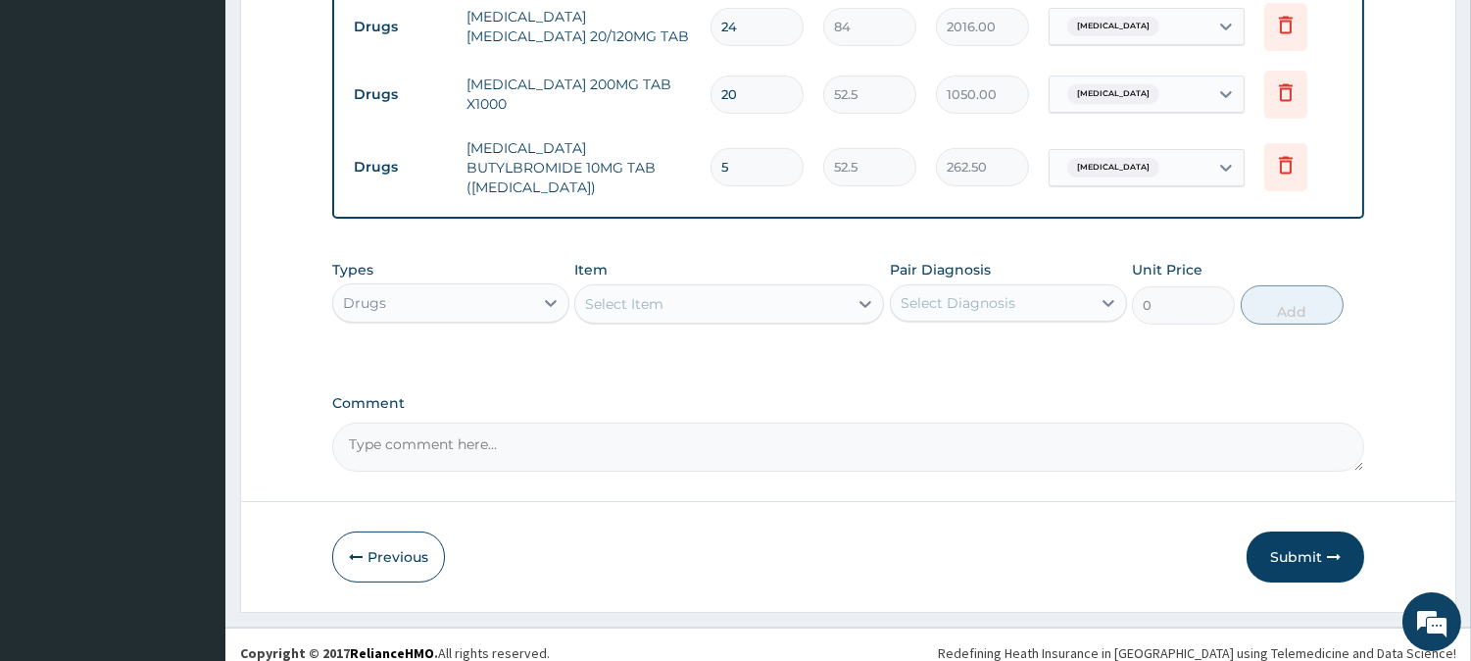
scroll to position [1076, 0]
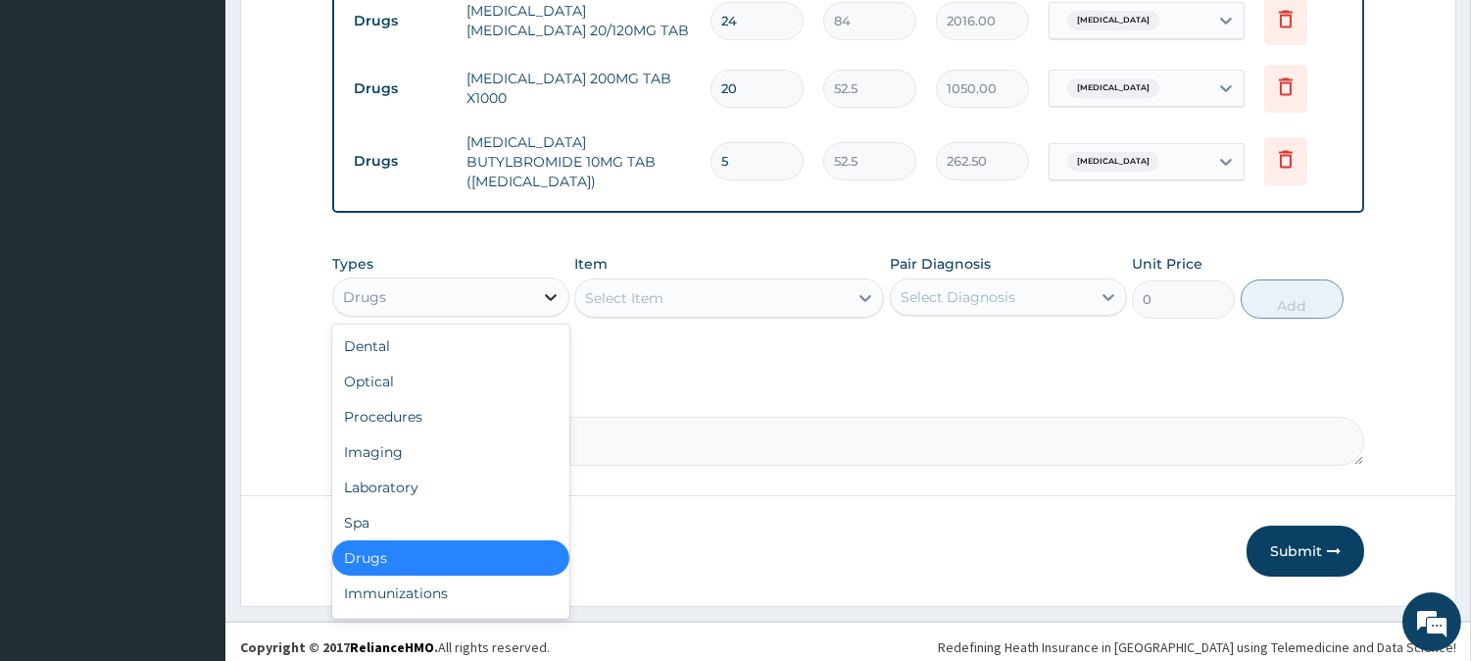
click at [553, 287] on icon at bounding box center [551, 297] width 20 height 20
click at [409, 470] on div "Laboratory" at bounding box center [450, 486] width 237 height 35
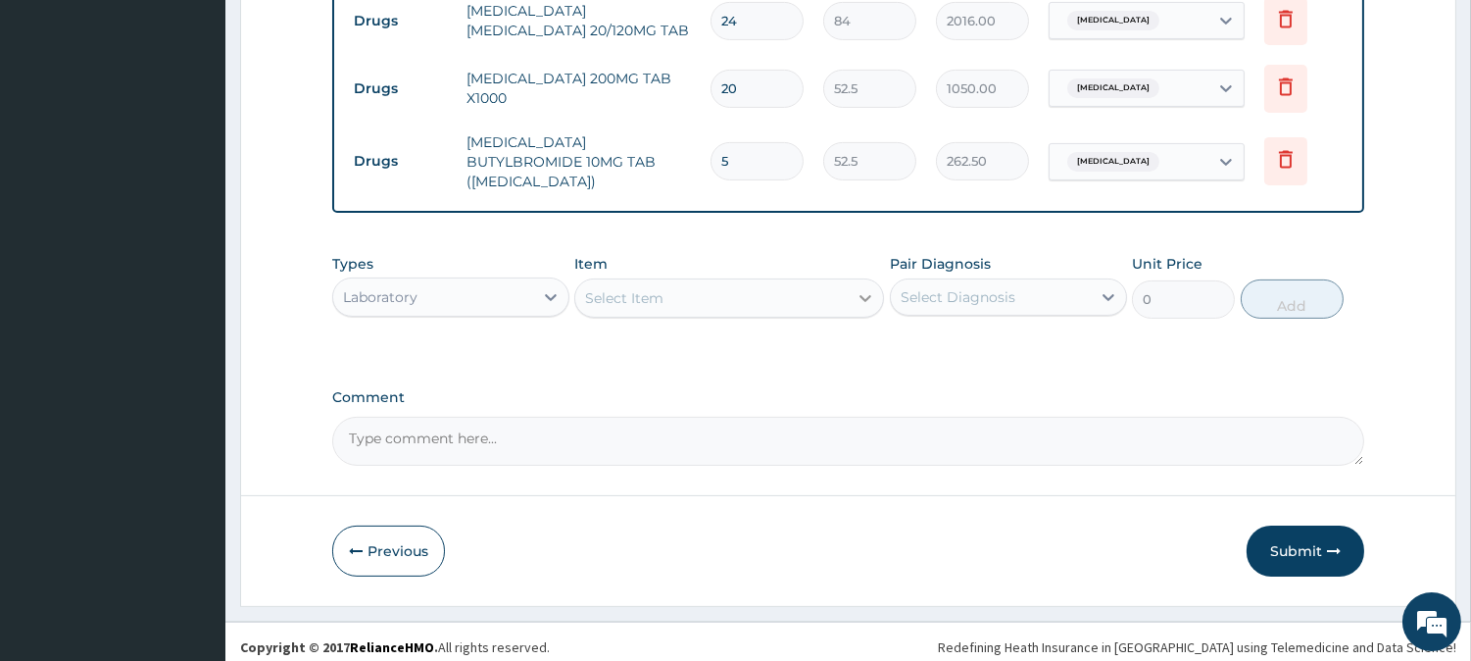
click at [863, 288] on icon at bounding box center [866, 298] width 20 height 20
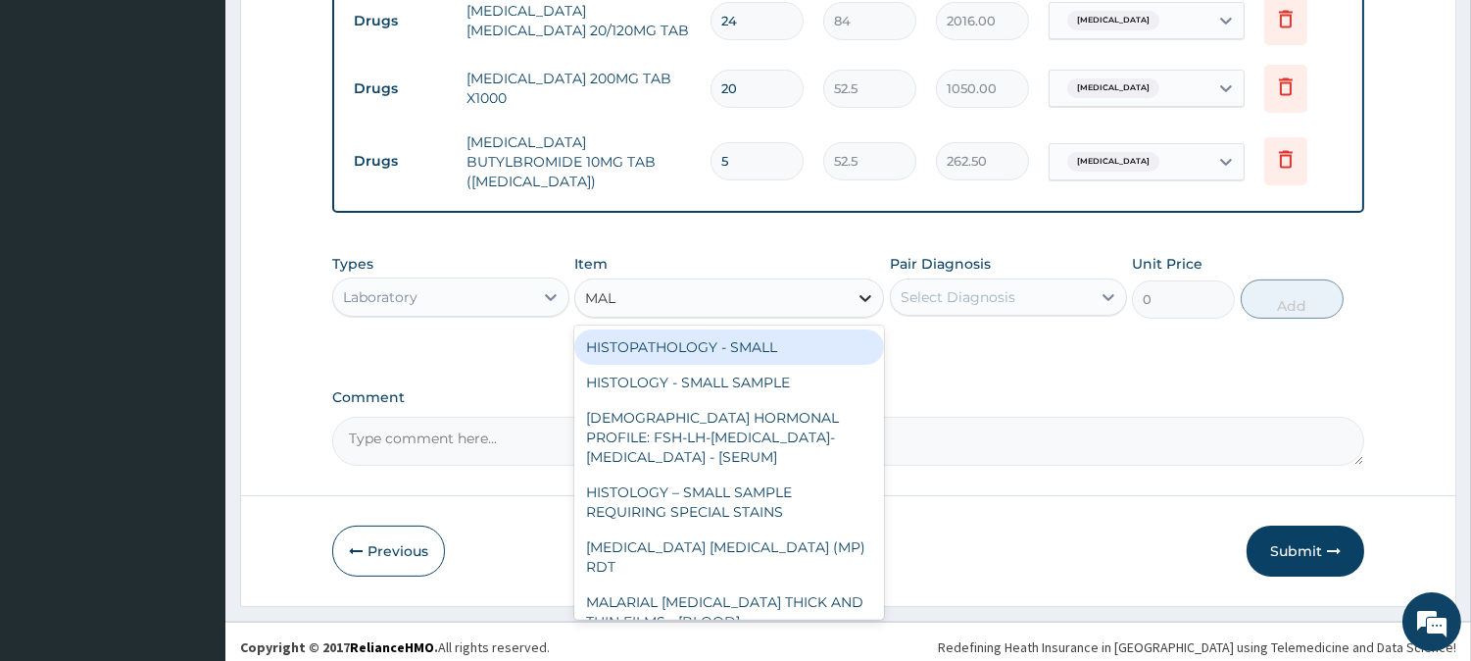
type input "MALA"
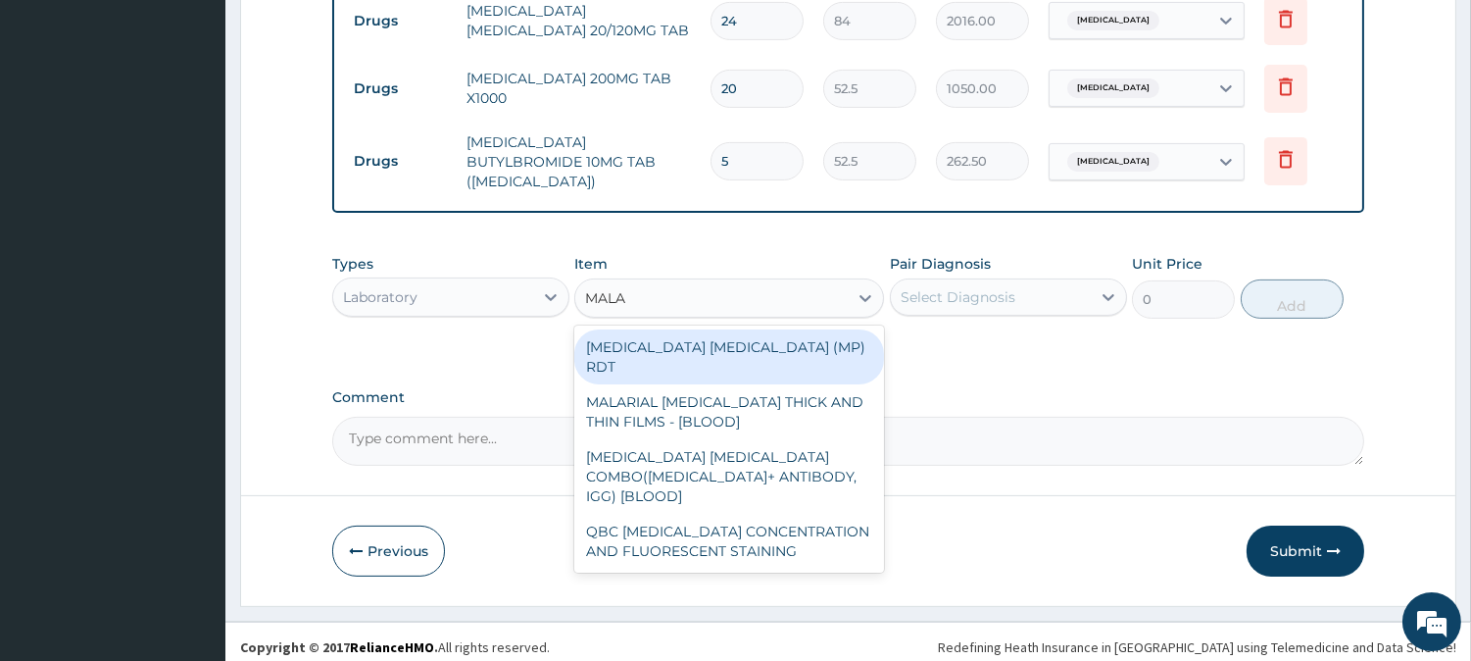
click at [711, 340] on div "MALARIA PARASITE (MP) RDT" at bounding box center [729, 356] width 310 height 55
type input "1500"
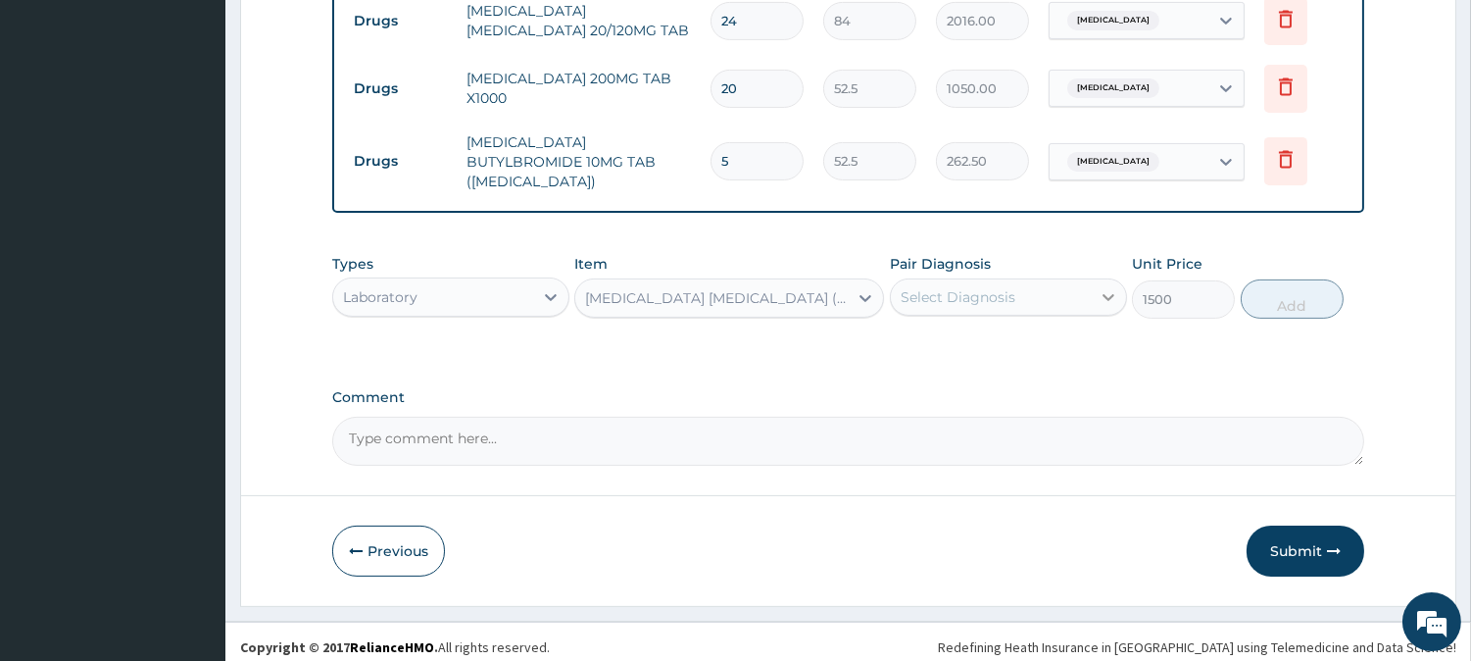
click at [1111, 294] on icon at bounding box center [1109, 297] width 12 height 7
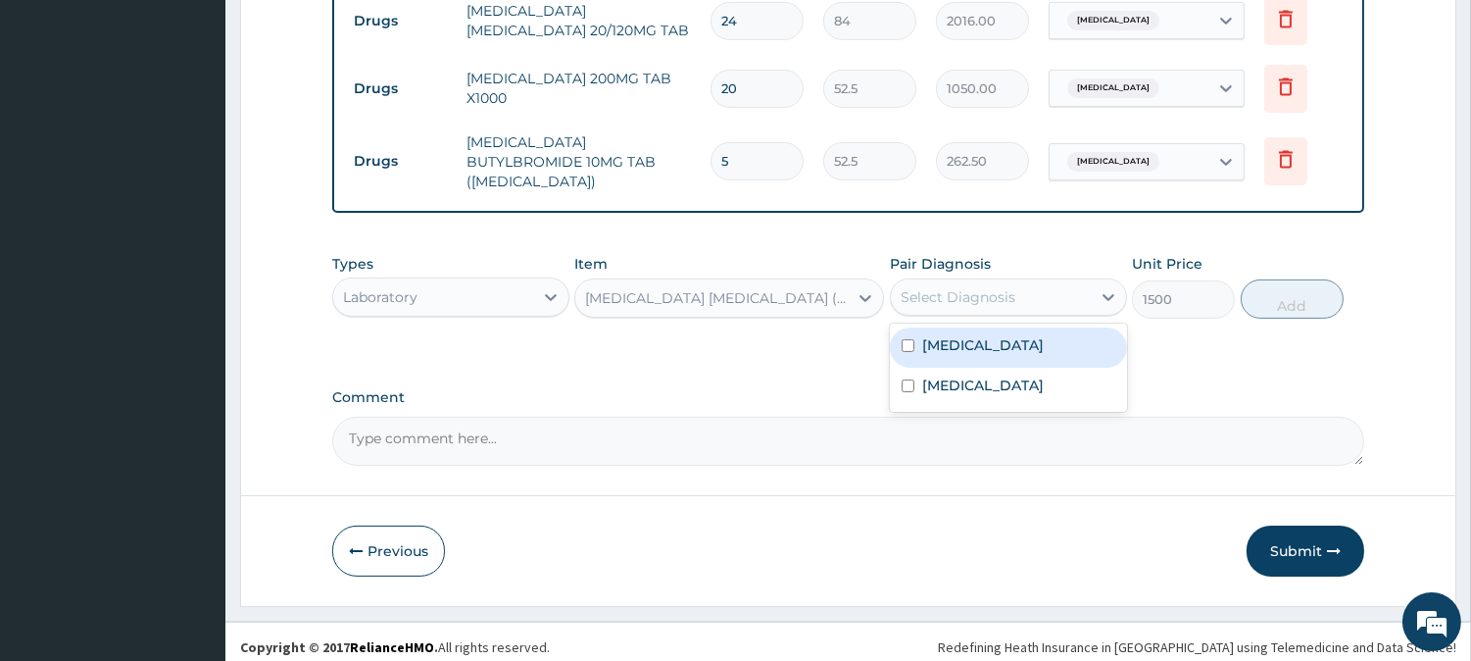
click at [898, 335] on div "Malaria" at bounding box center [1008, 347] width 237 height 40
checkbox input "true"
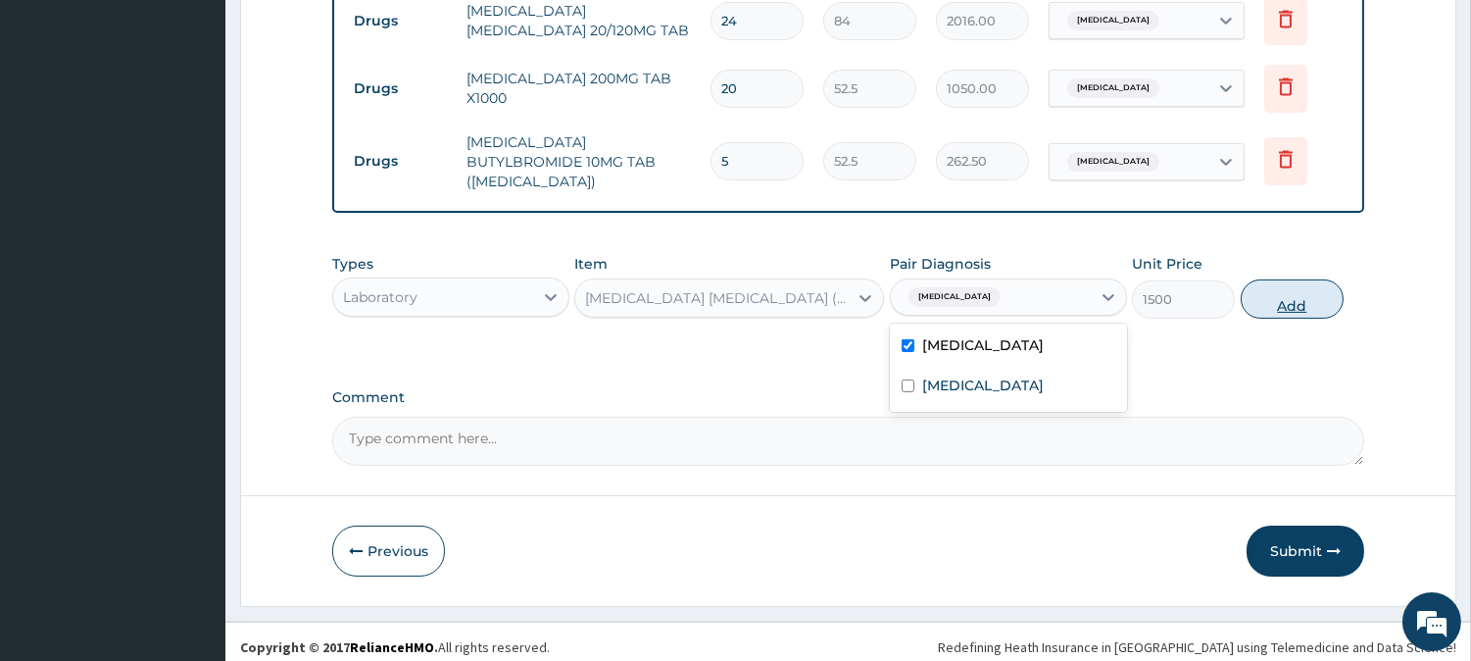
click at [1281, 290] on button "Add" at bounding box center [1292, 298] width 103 height 39
type input "0"
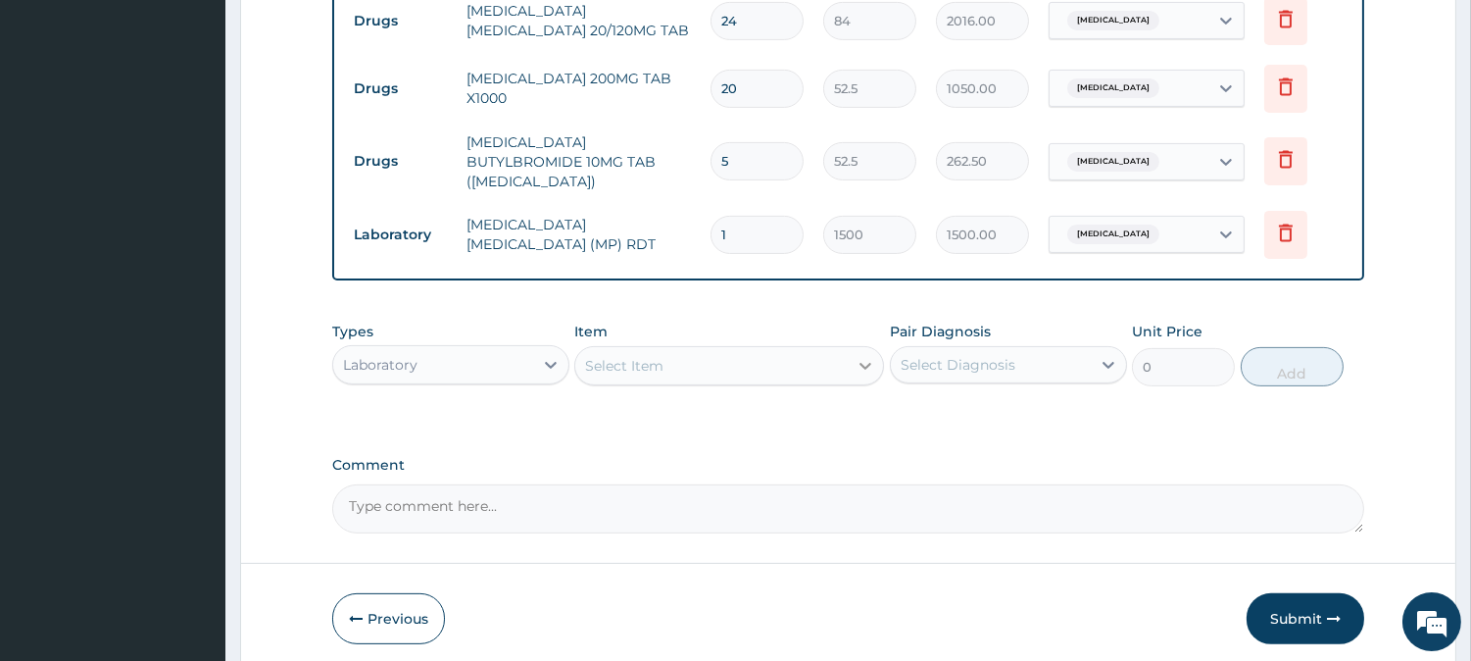
click at [860, 358] on icon at bounding box center [866, 366] width 20 height 20
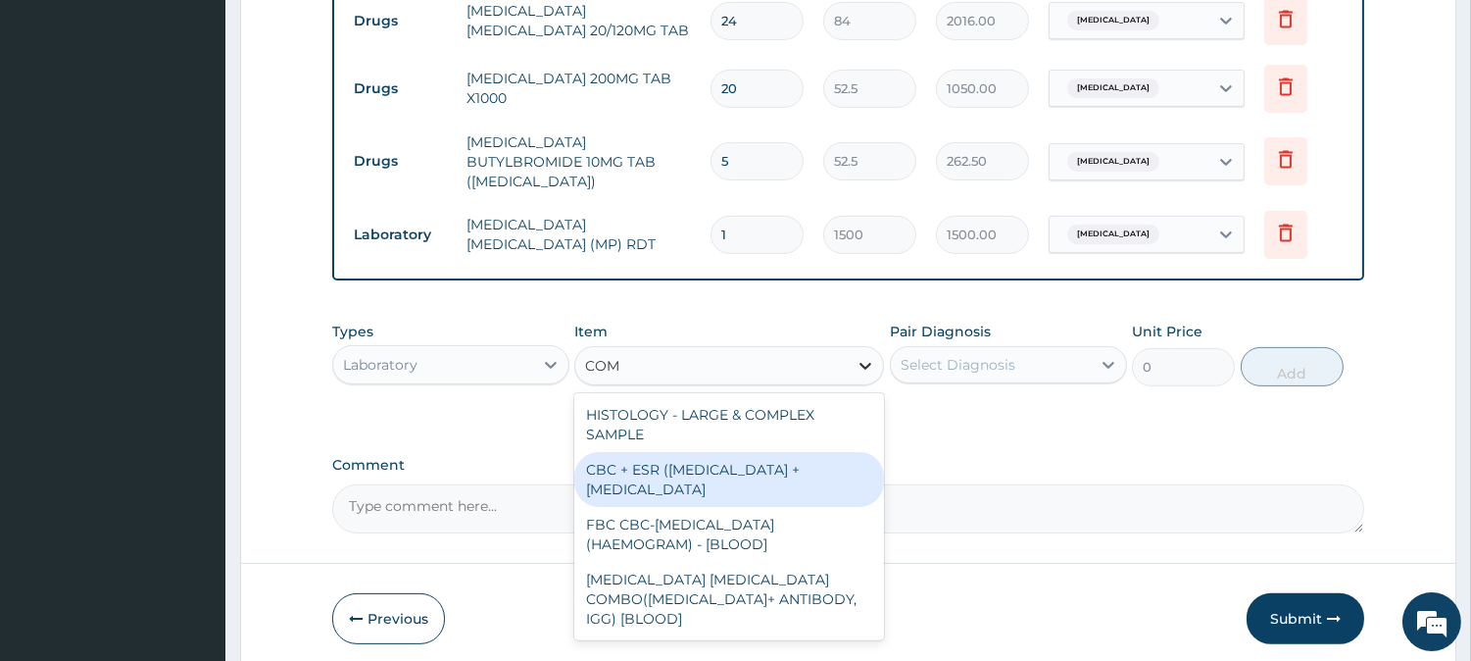
type input "COMP"
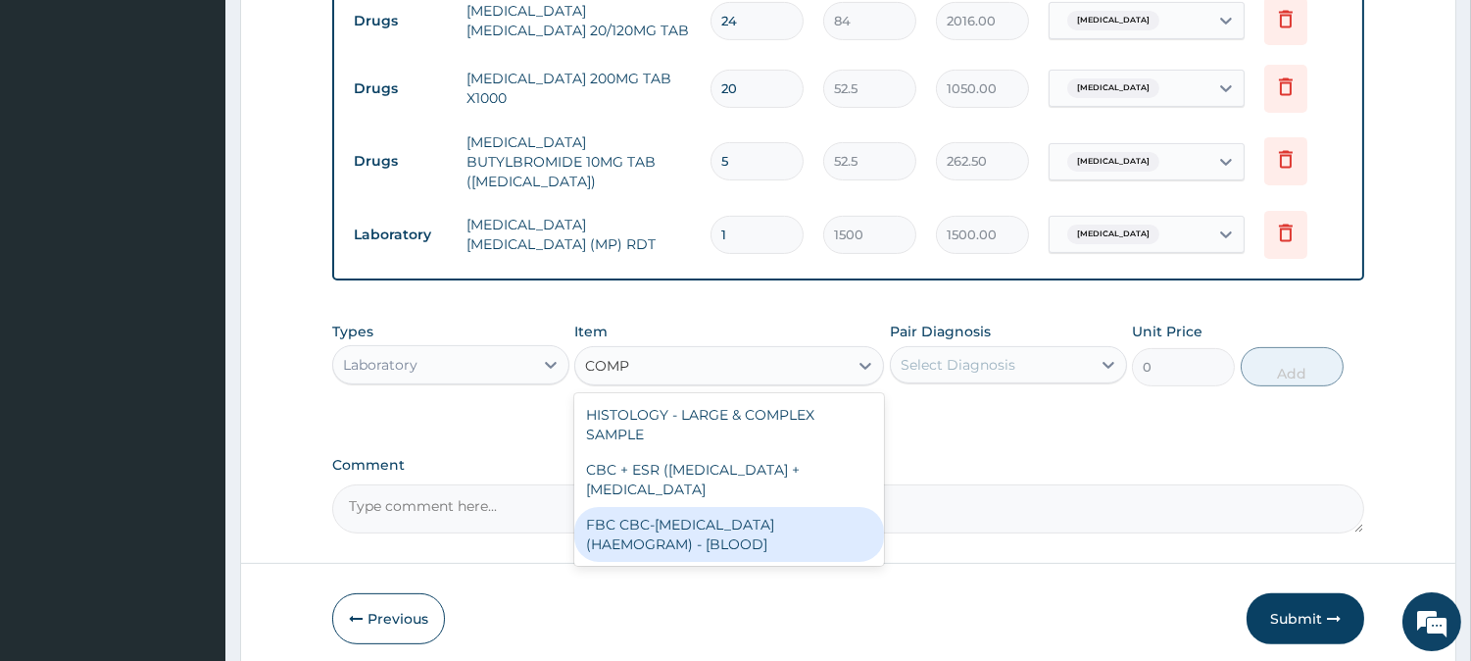
click at [766, 517] on div "FBC CBC-COMPLETE BLOOD COUNT (HAEMOGRAM) - [BLOOD]" at bounding box center [729, 534] width 310 height 55
type input "3000"
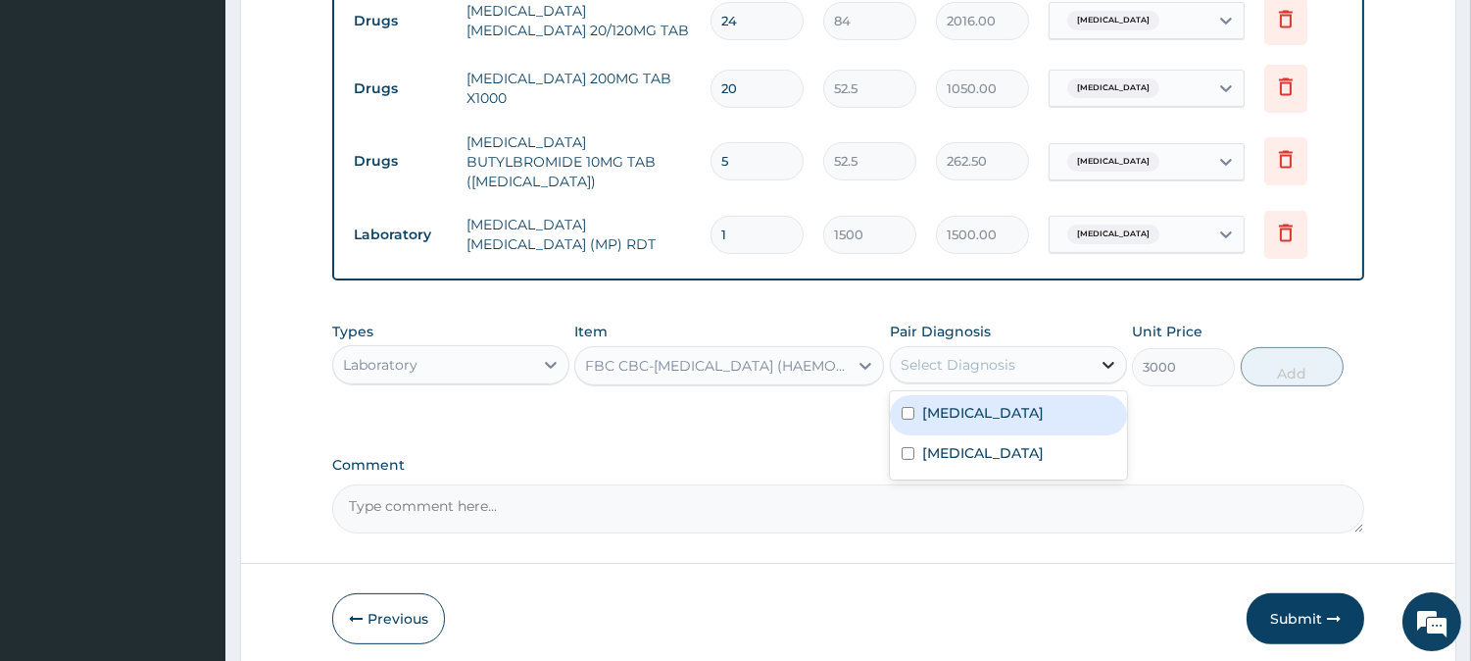
click at [1115, 355] on icon at bounding box center [1109, 365] width 20 height 20
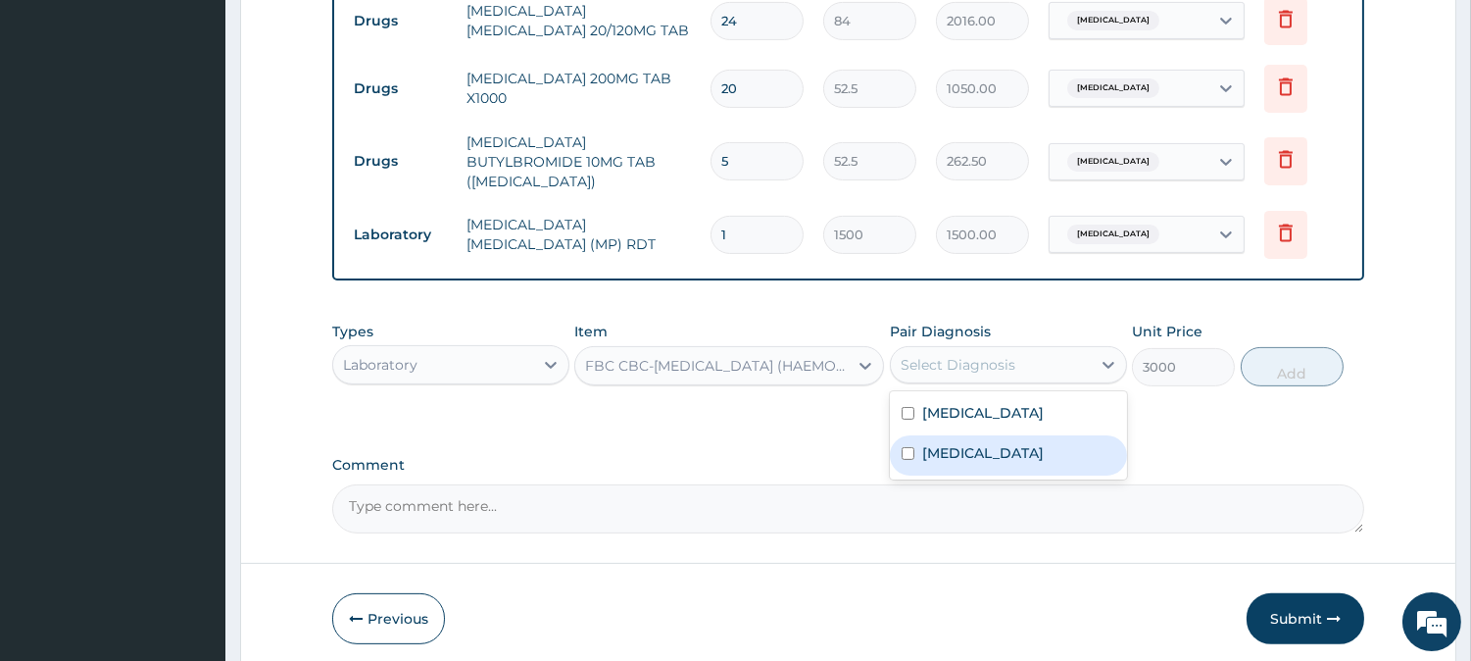
click at [907, 452] on div "Sepsis" at bounding box center [1008, 455] width 237 height 40
checkbox input "true"
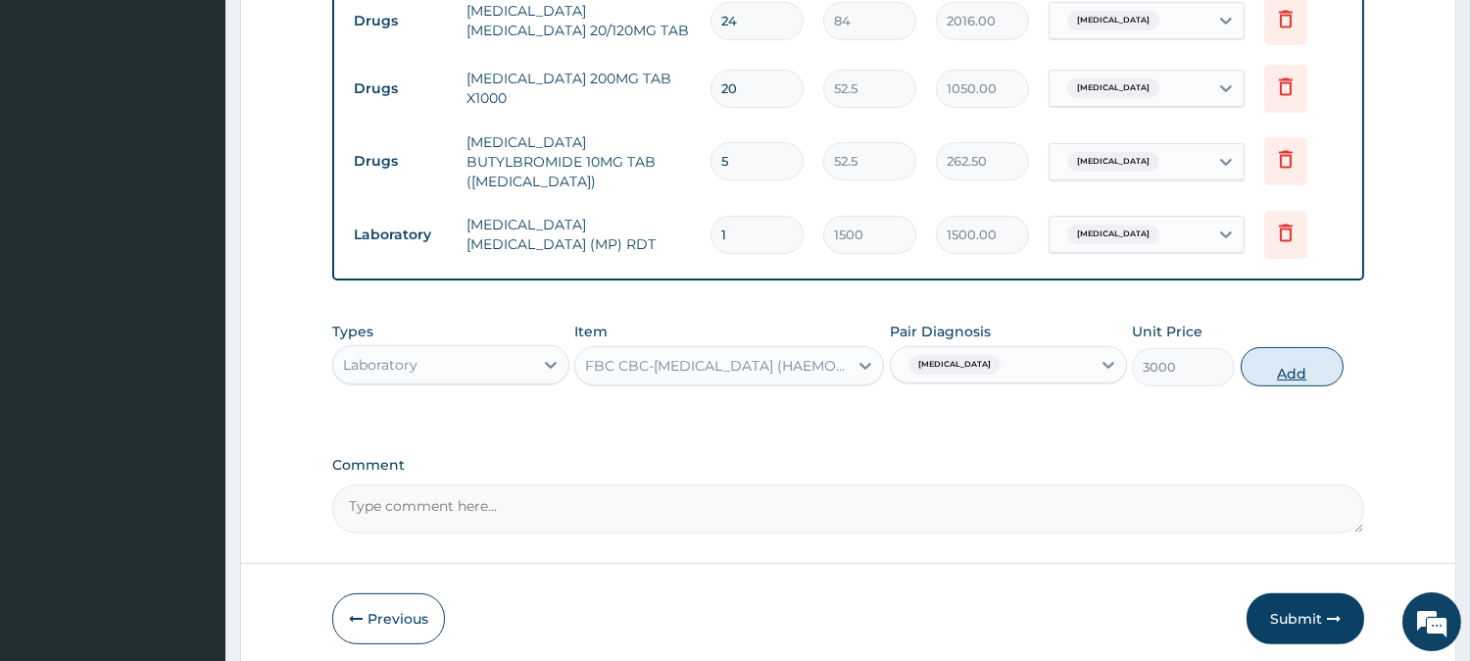
click at [1301, 358] on button "Add" at bounding box center [1292, 366] width 103 height 39
type input "0"
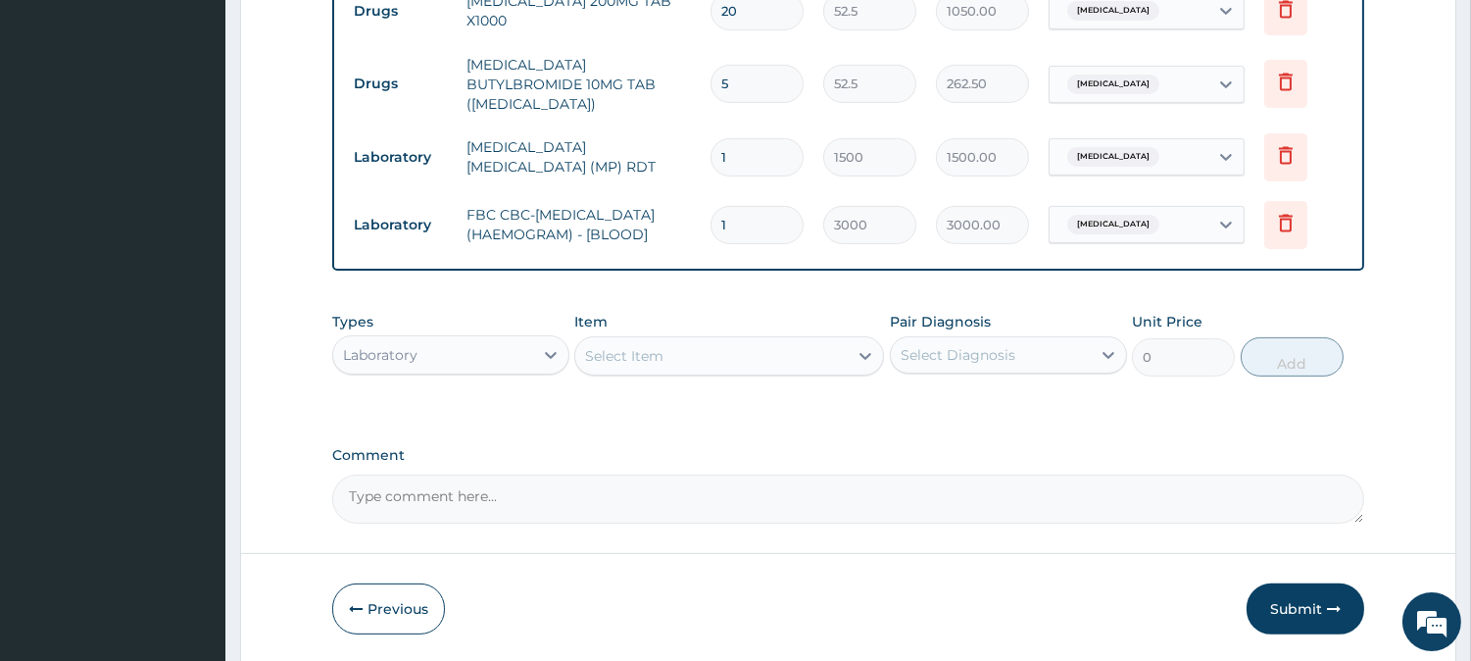
scroll to position [1222, 0]
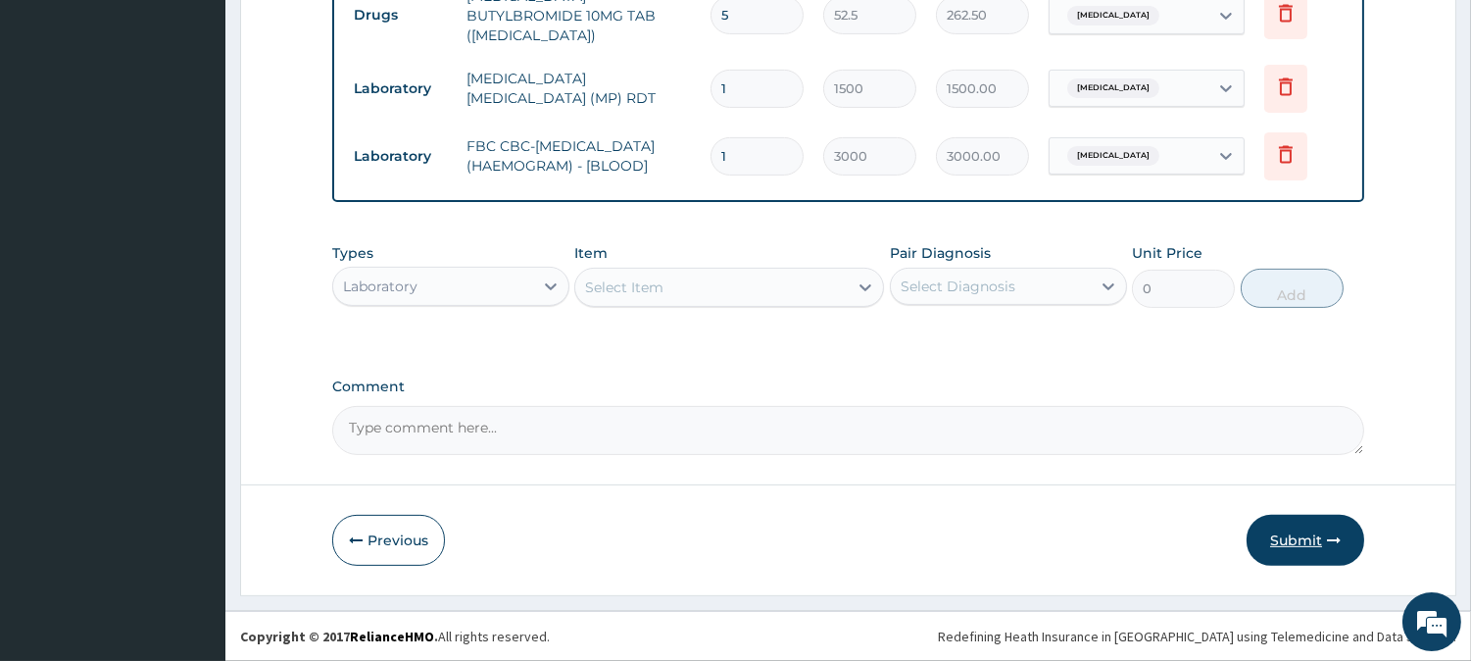
click at [1281, 537] on button "Submit" at bounding box center [1306, 540] width 118 height 51
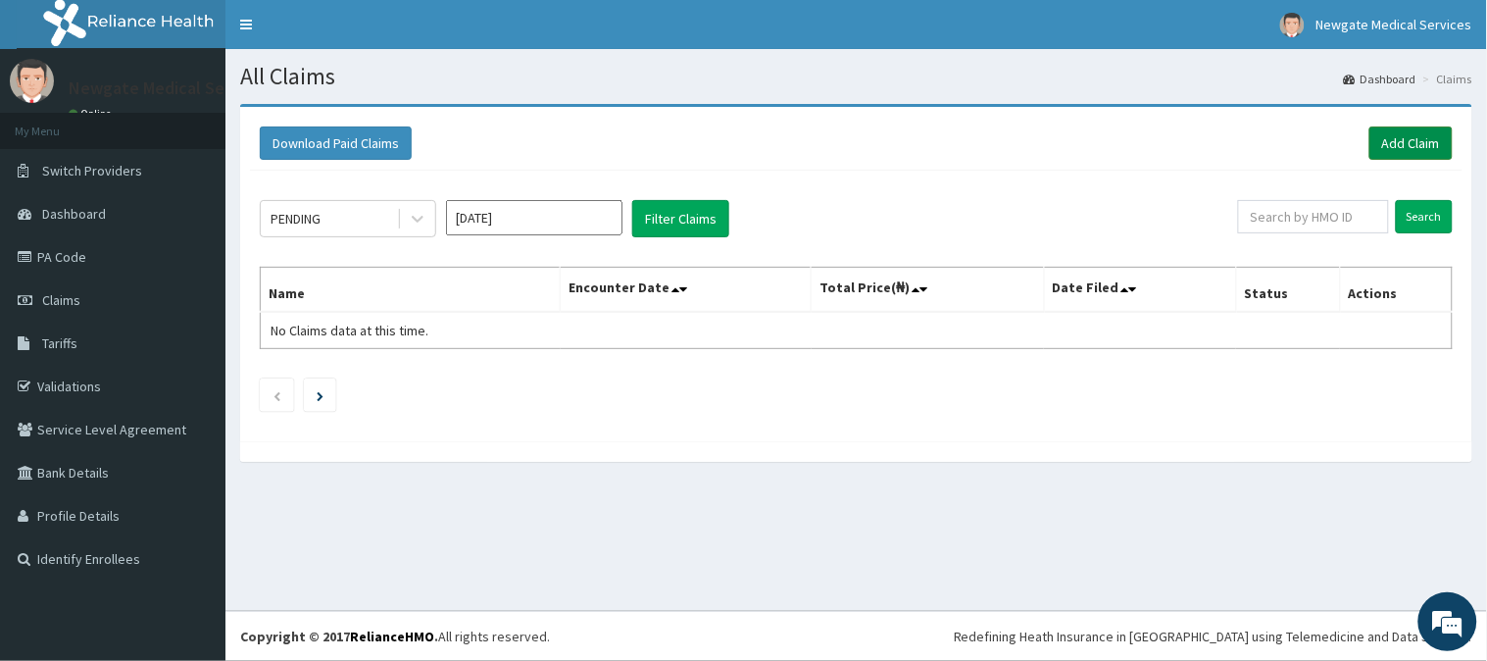
click at [1403, 144] on link "Add Claim" at bounding box center [1410, 142] width 83 height 33
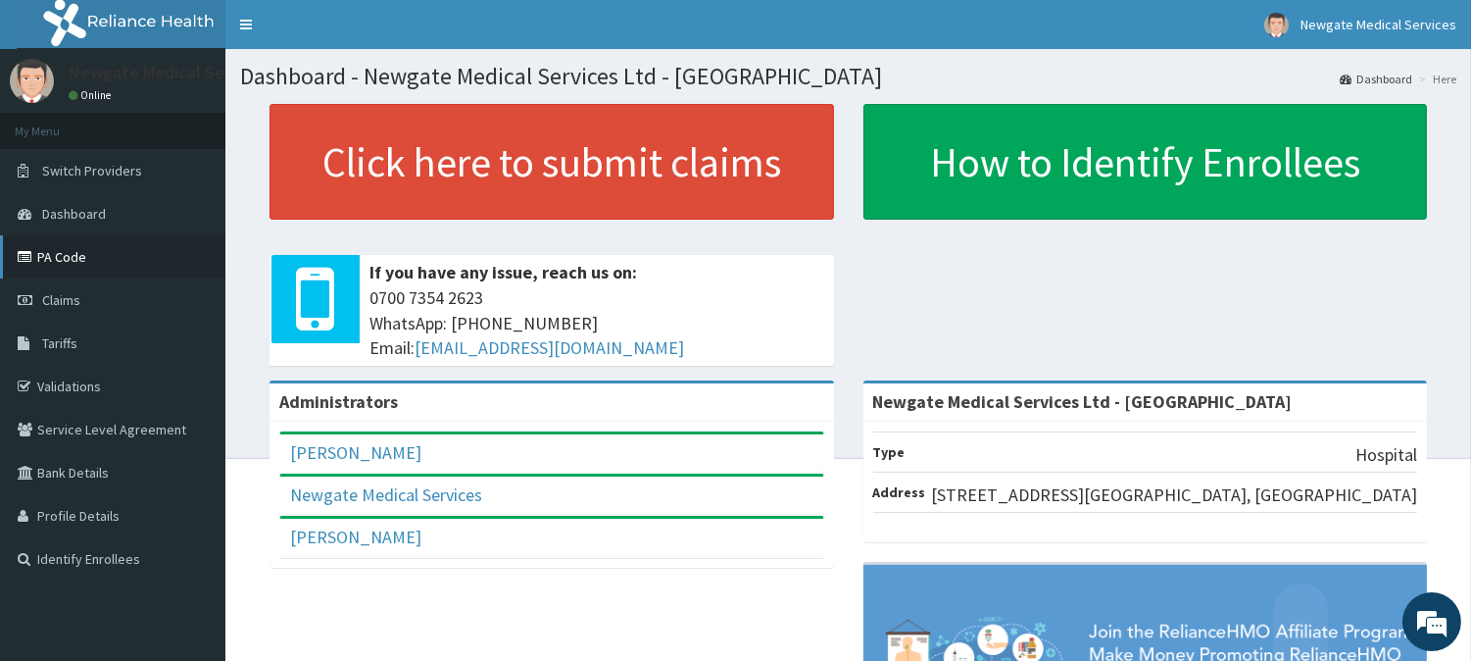
click at [57, 255] on link "PA Code" at bounding box center [112, 256] width 225 height 43
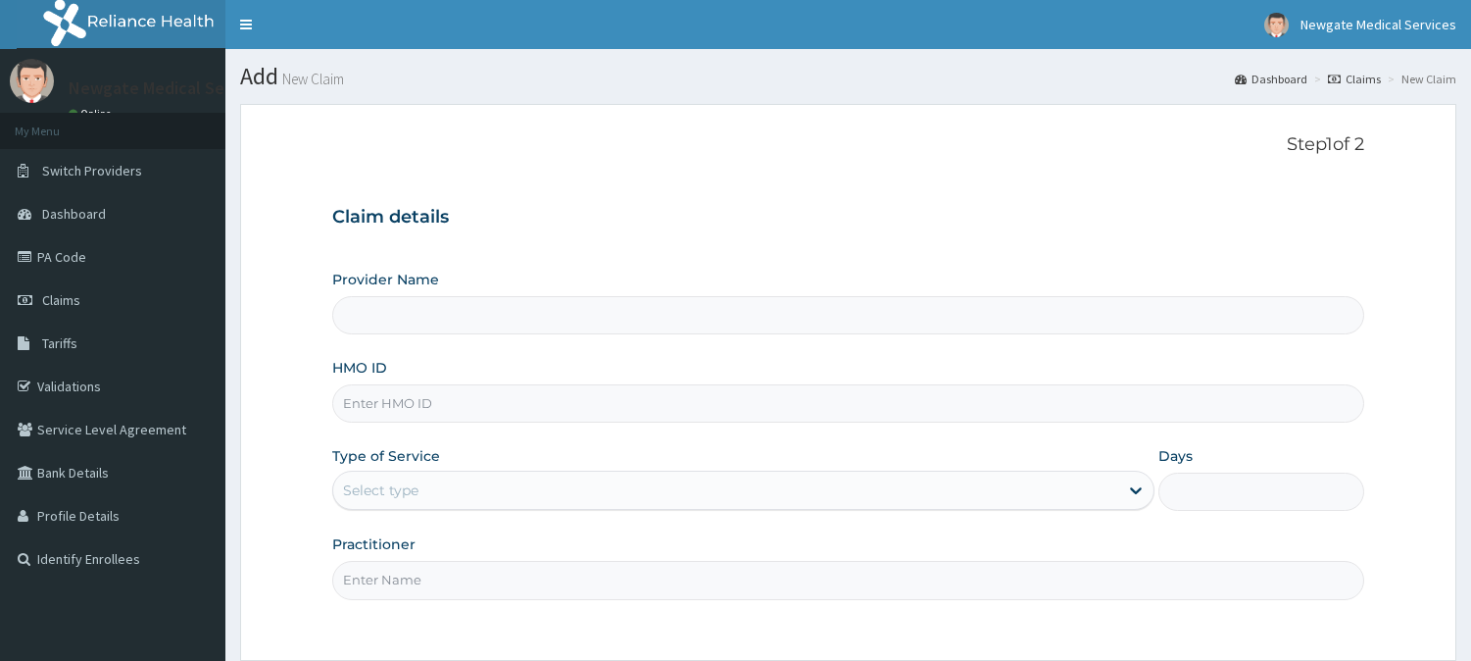
type input "Newgate Medical Services Ltd - [GEOGRAPHIC_DATA]"
paste input "ICN/10094/B"
type input "ICN/10094/B"
click at [476, 491] on div "Select type" at bounding box center [725, 489] width 785 height 31
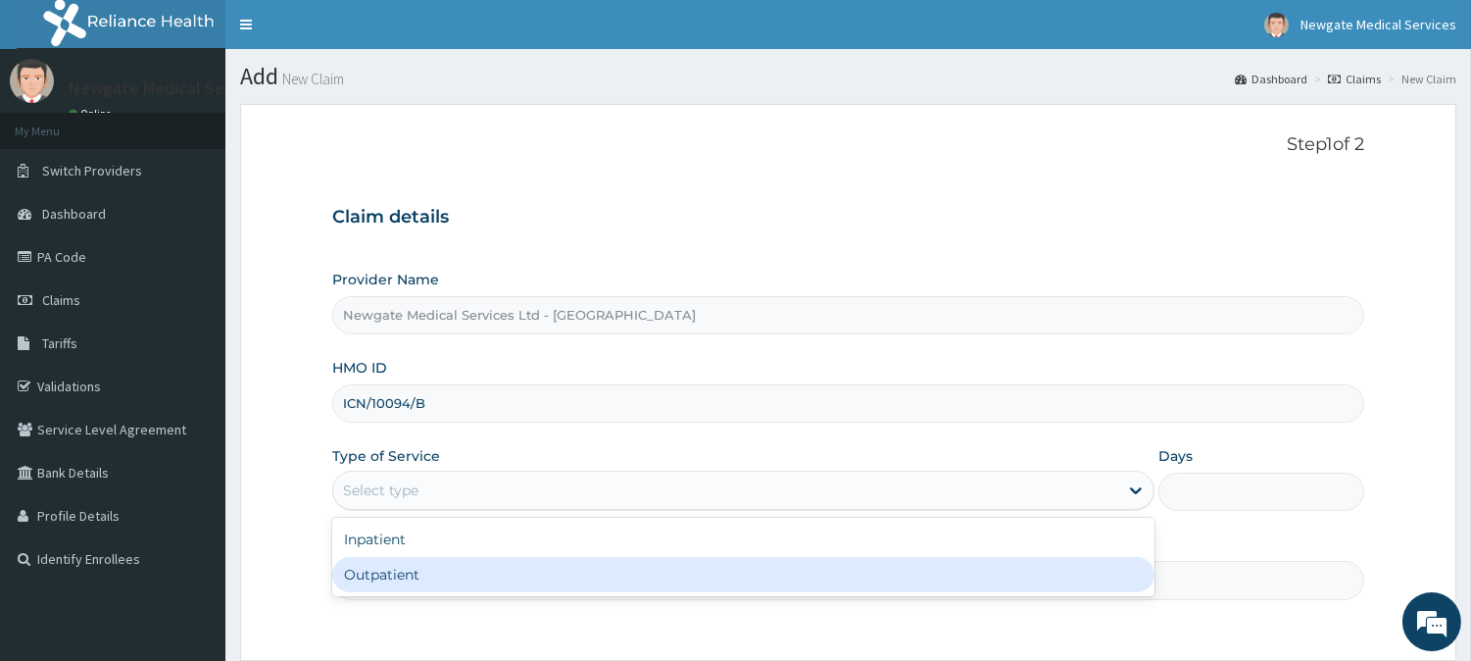
click at [398, 579] on div "Outpatient" at bounding box center [743, 574] width 822 height 35
type input "1"
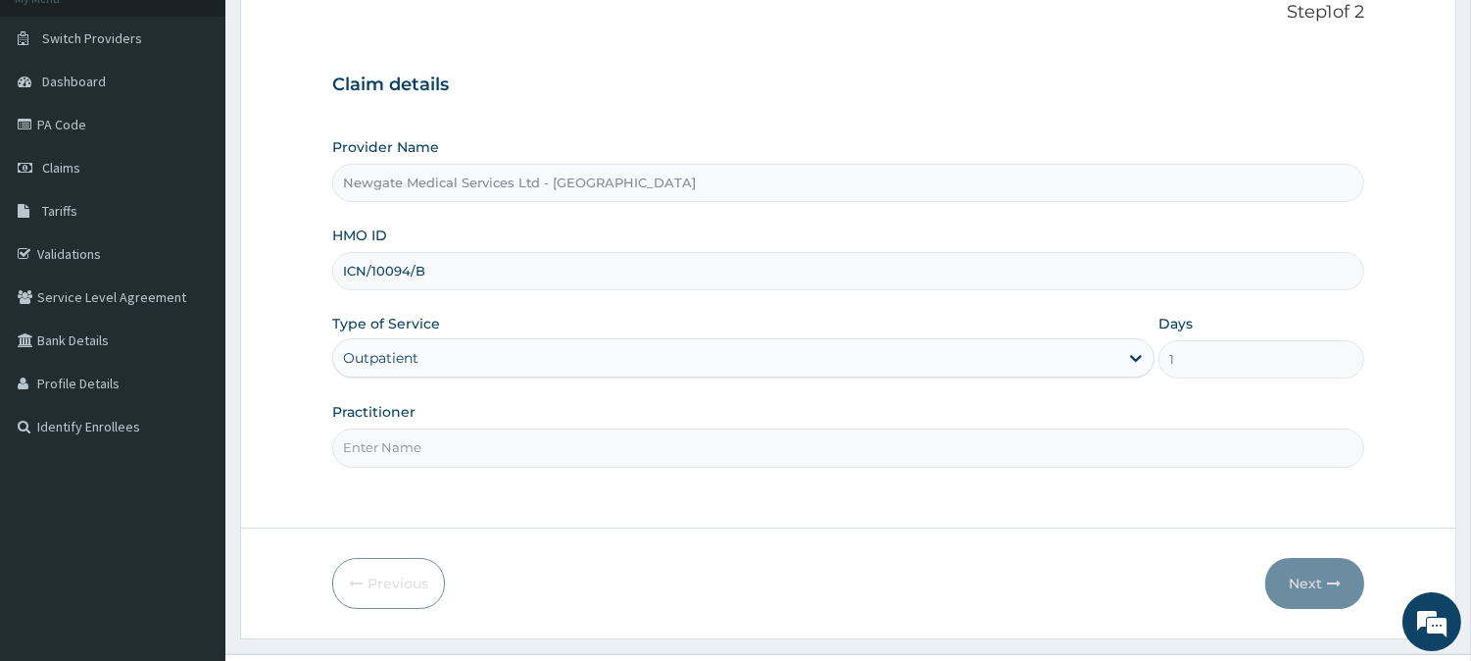
scroll to position [174, 0]
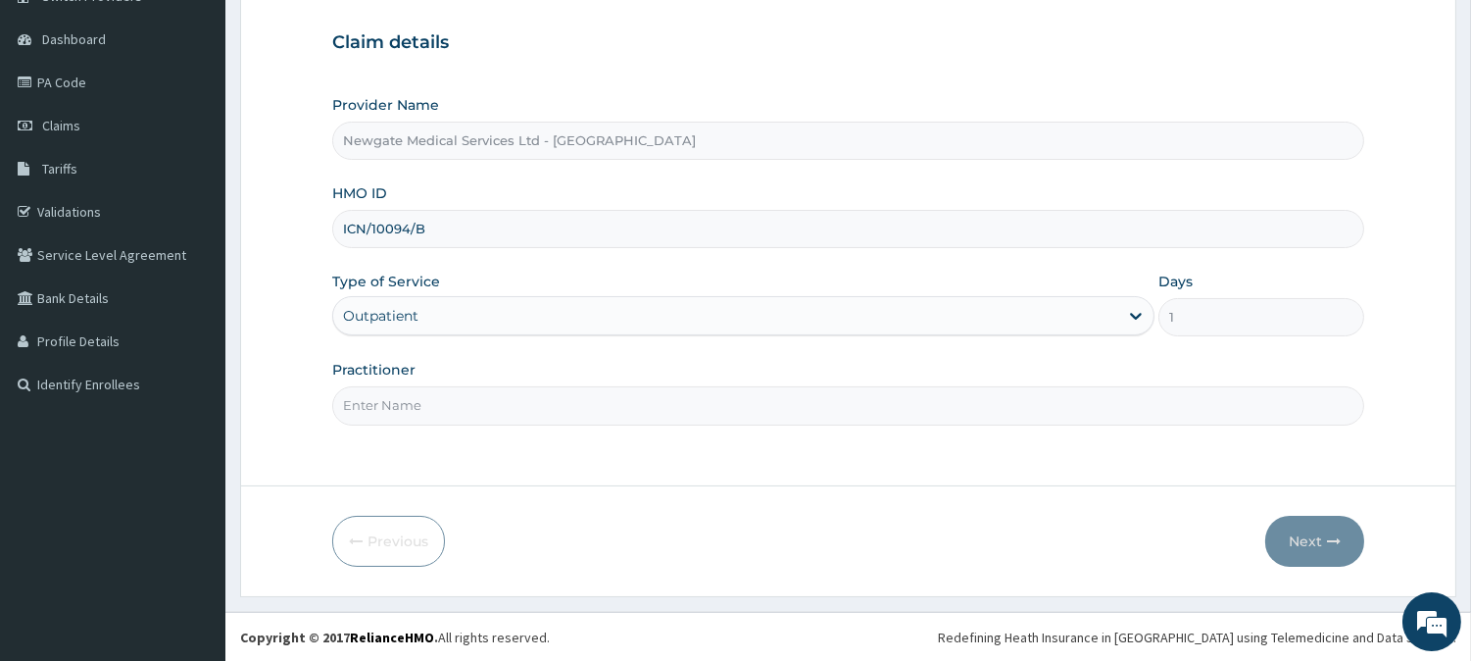
click at [511, 405] on input "Practitioner" at bounding box center [848, 405] width 1032 height 38
type input "[PERSON_NAME]"
click at [1299, 537] on button "Next" at bounding box center [1314, 540] width 99 height 51
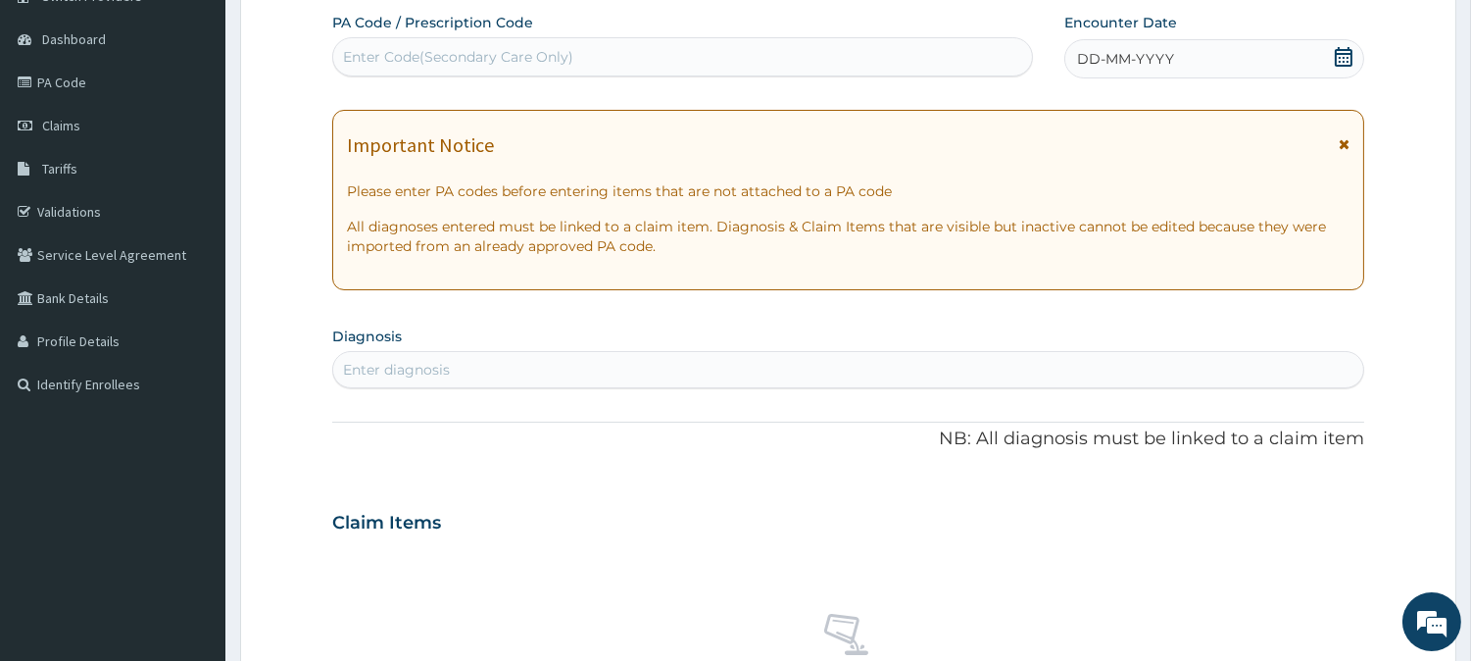
click at [1343, 56] on icon at bounding box center [1344, 57] width 18 height 20
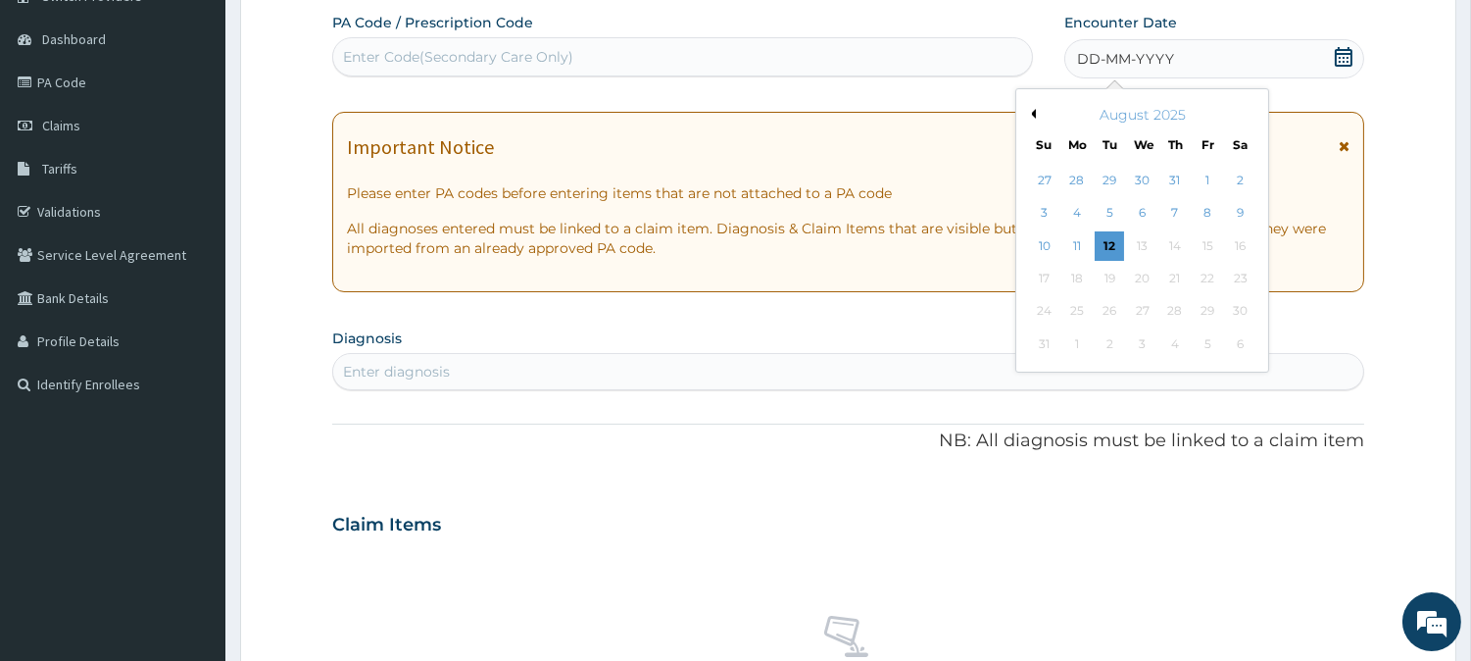
click at [1030, 111] on button "Previous Month" at bounding box center [1031, 114] width 10 height 10
click at [1074, 248] on div "14" at bounding box center [1076, 245] width 29 height 29
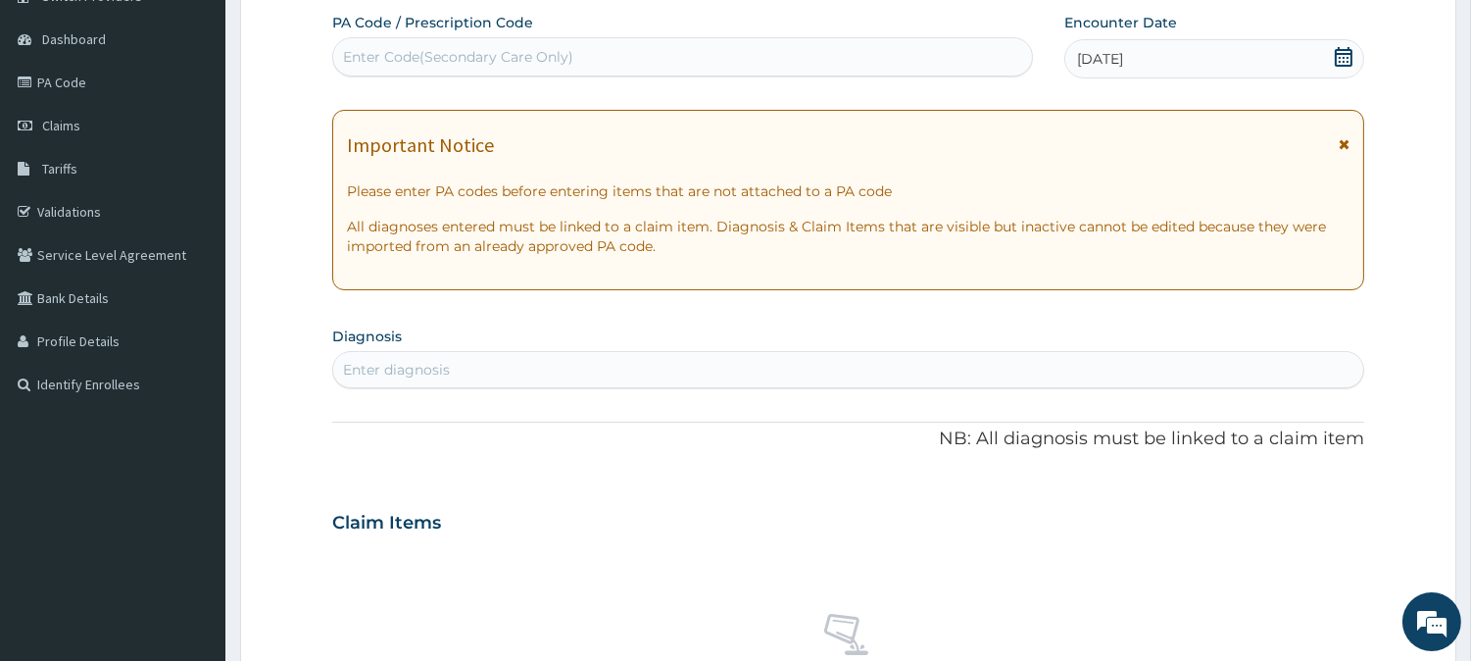
click at [531, 370] on div "Enter diagnosis" at bounding box center [848, 369] width 1030 height 31
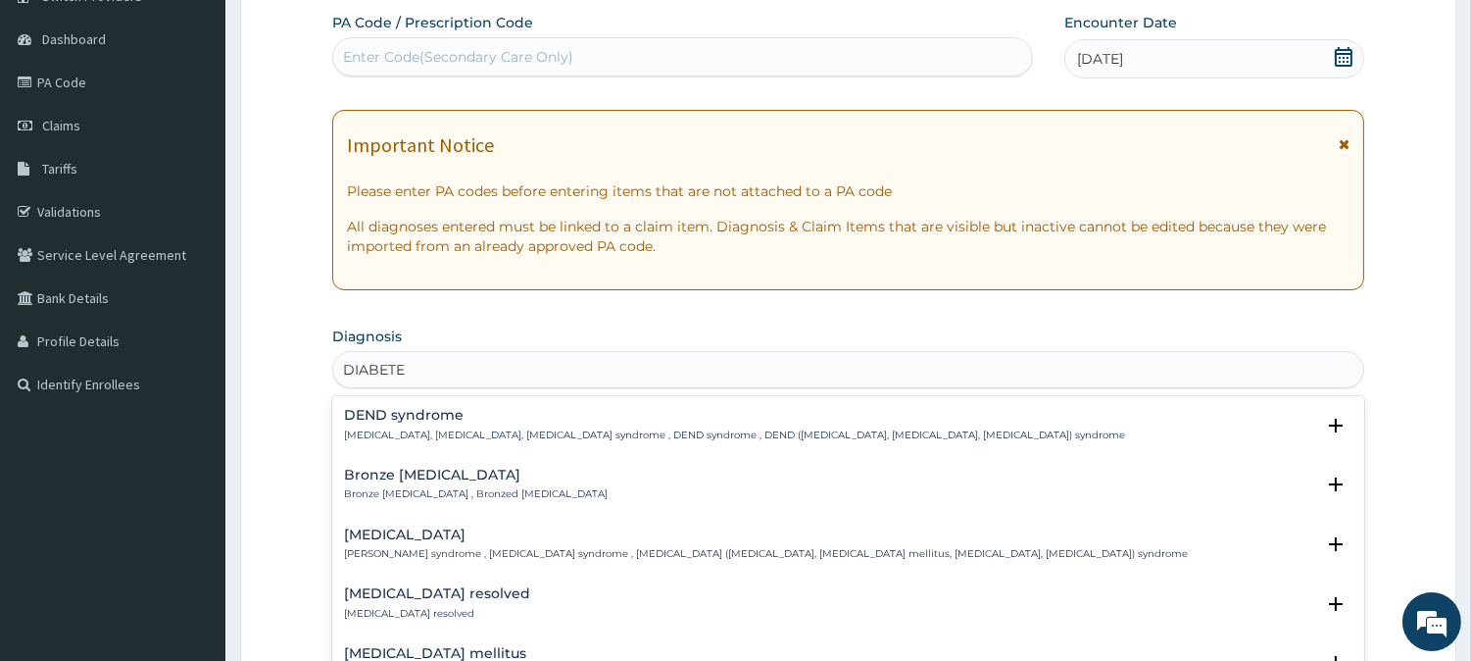
type input "[MEDICAL_DATA]"
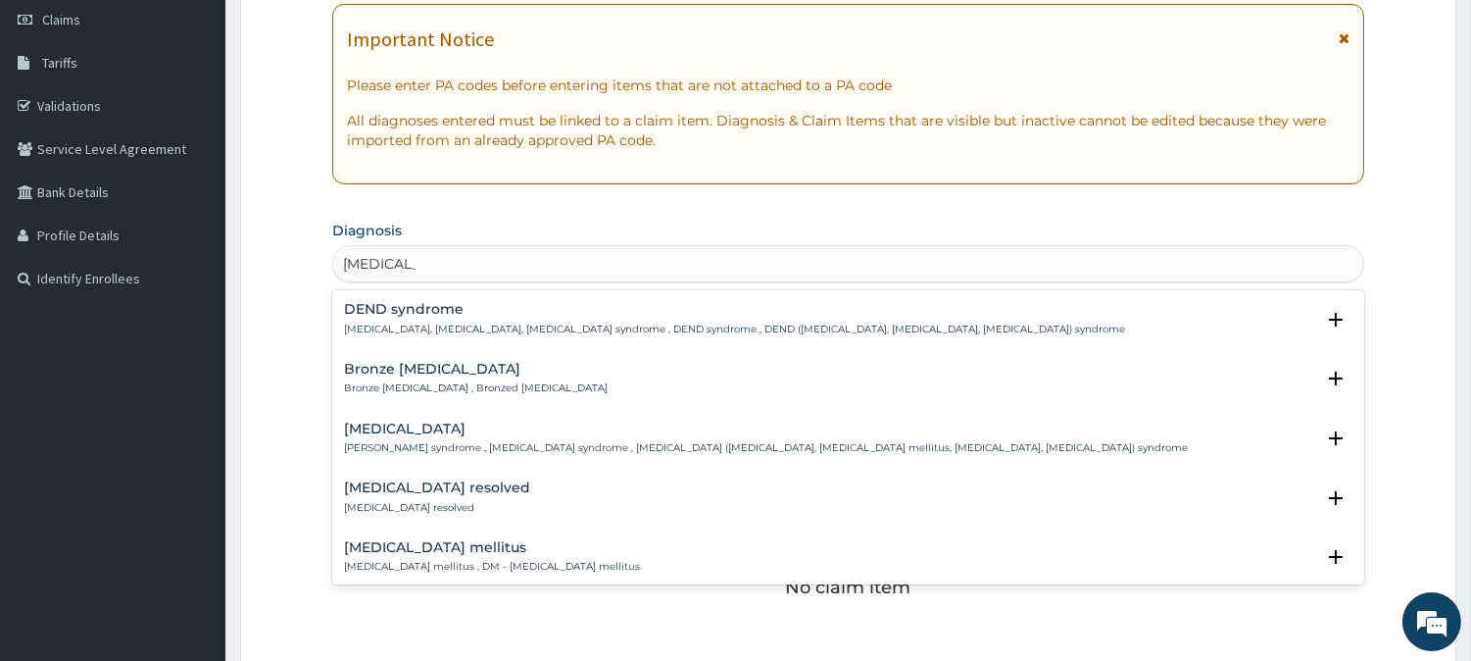
scroll to position [284, 0]
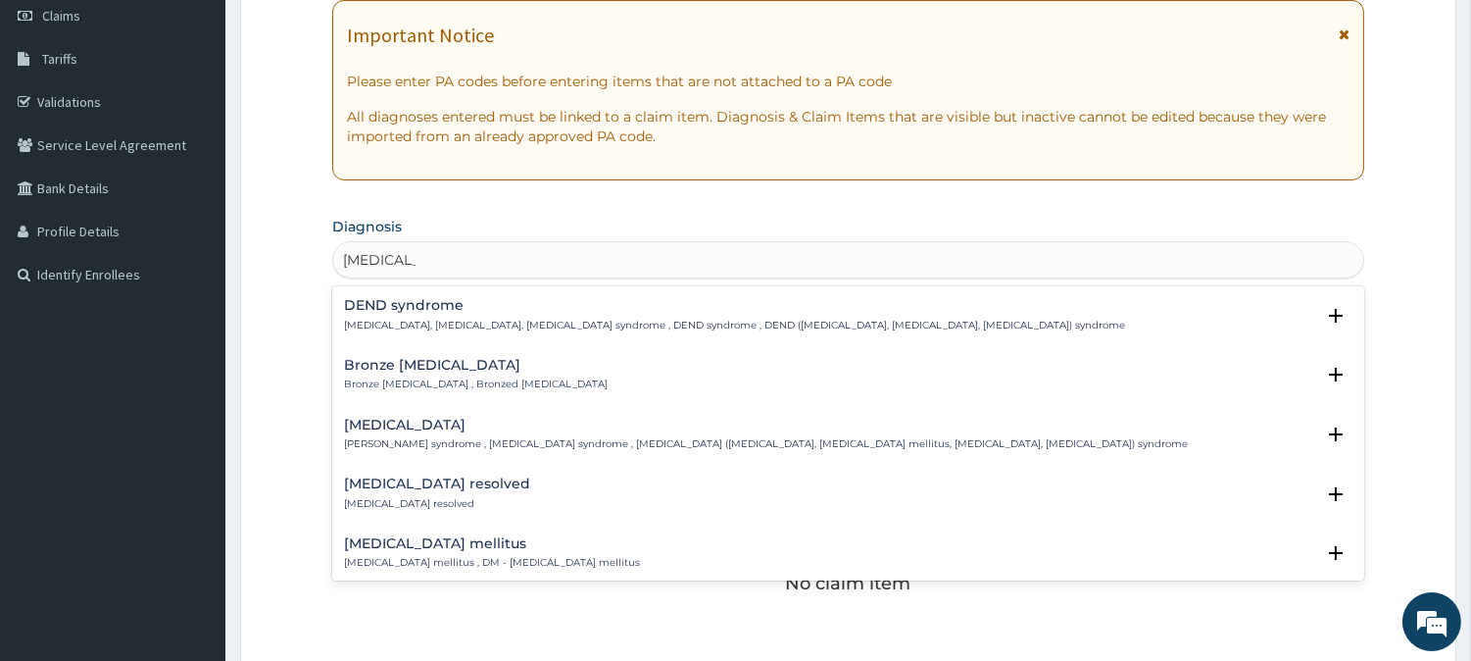
click at [403, 550] on h4 "[MEDICAL_DATA] mellitus" at bounding box center [492, 543] width 296 height 15
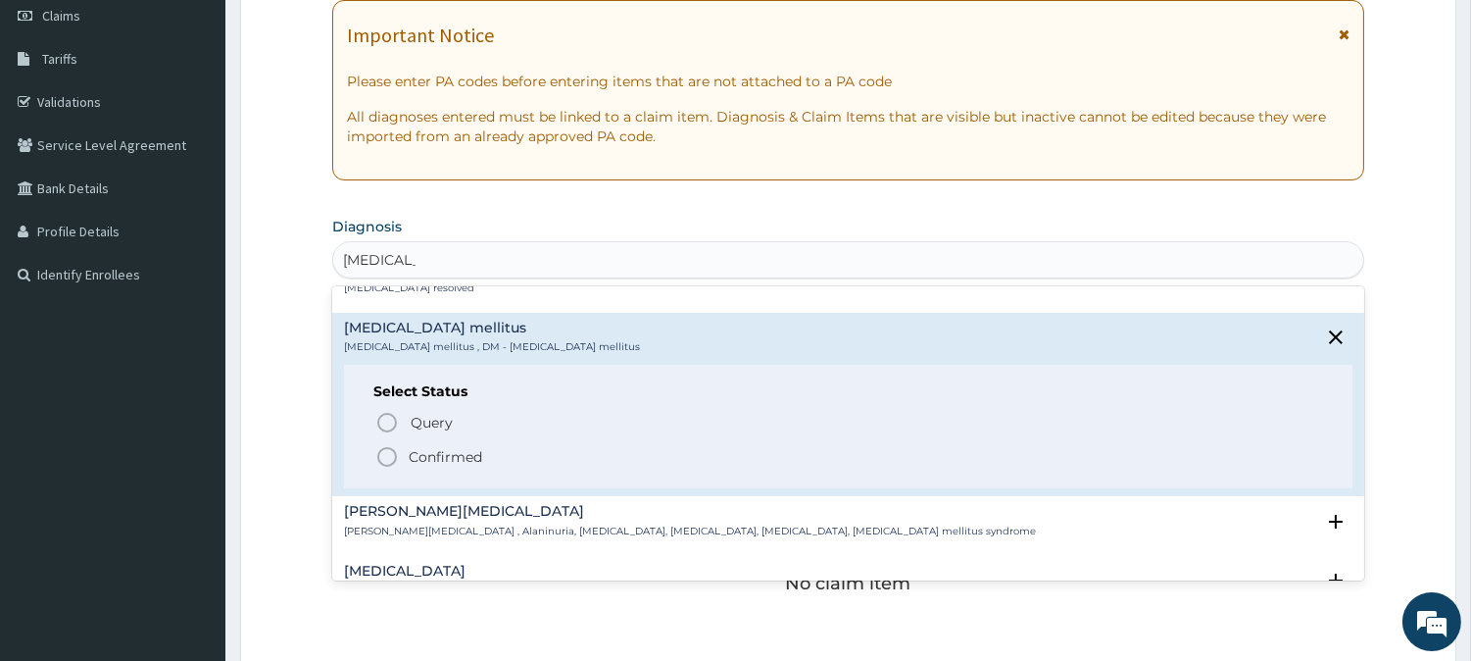
scroll to position [218, 0]
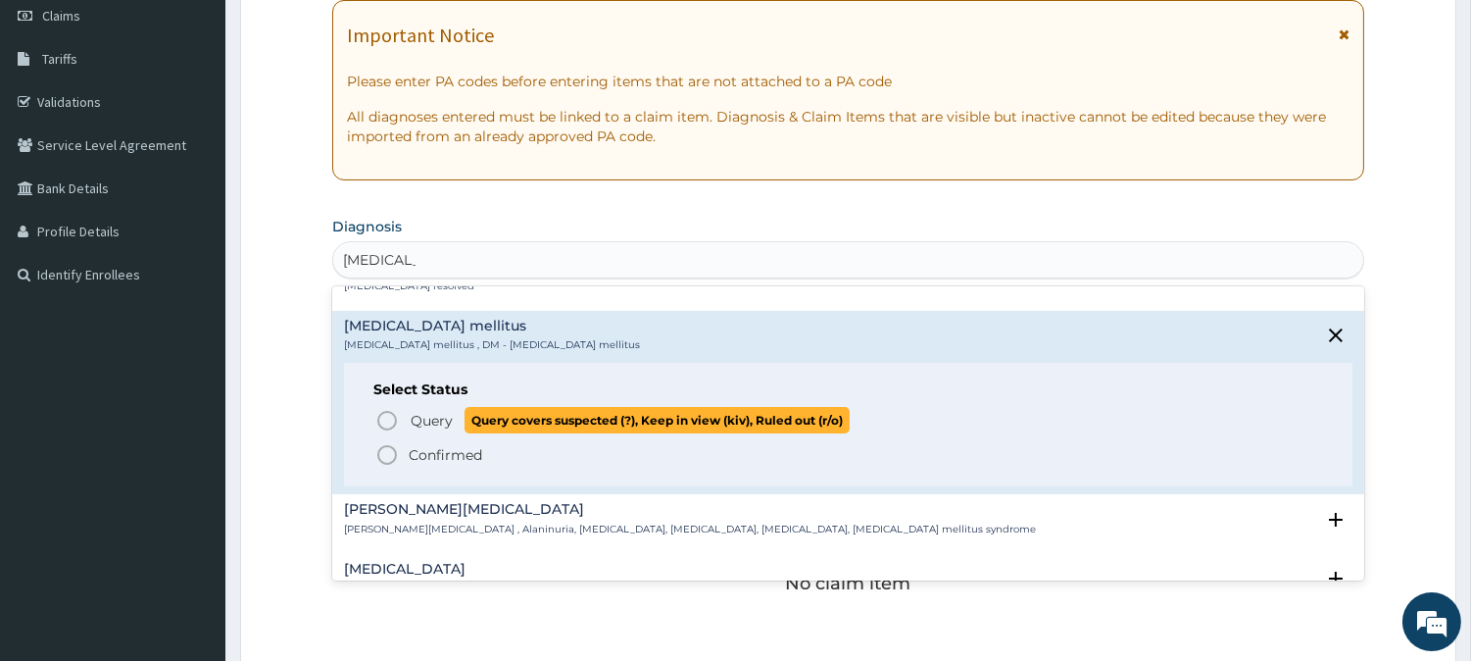
click at [385, 417] on icon "status option query" at bounding box center [387, 421] width 24 height 24
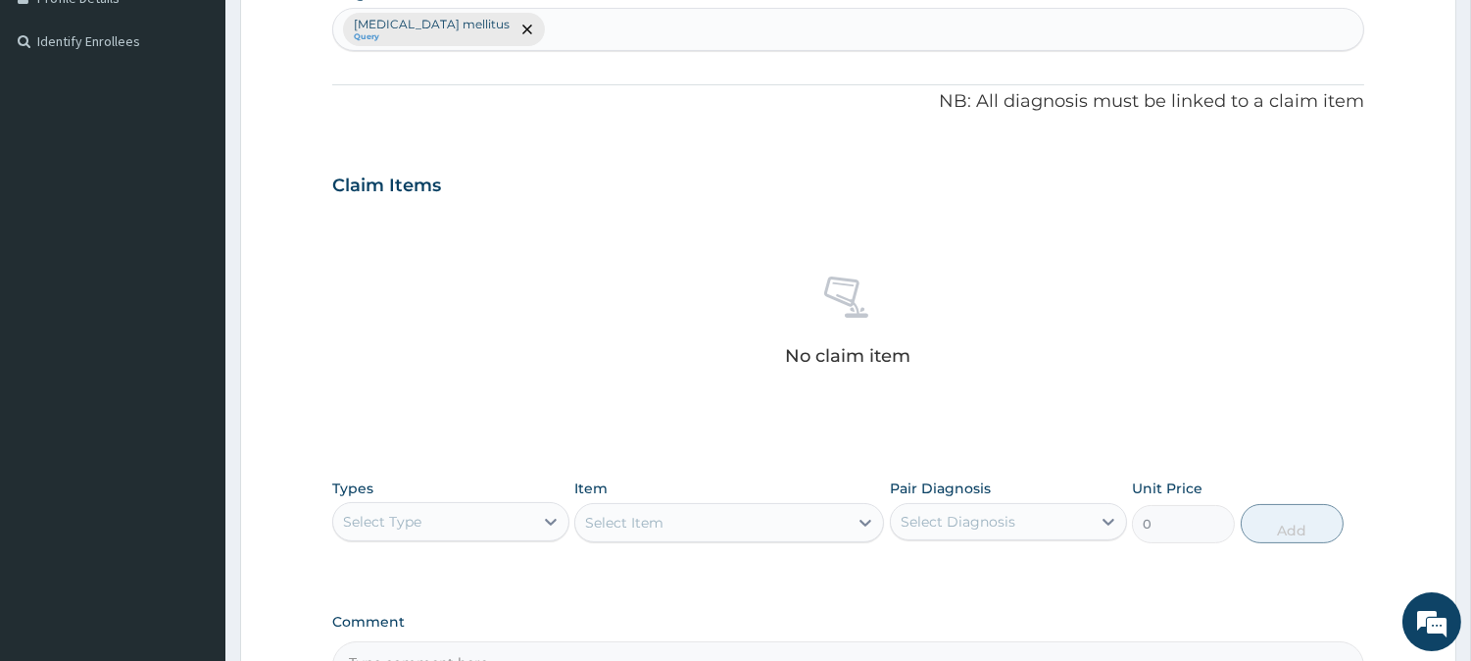
scroll to position [752, 0]
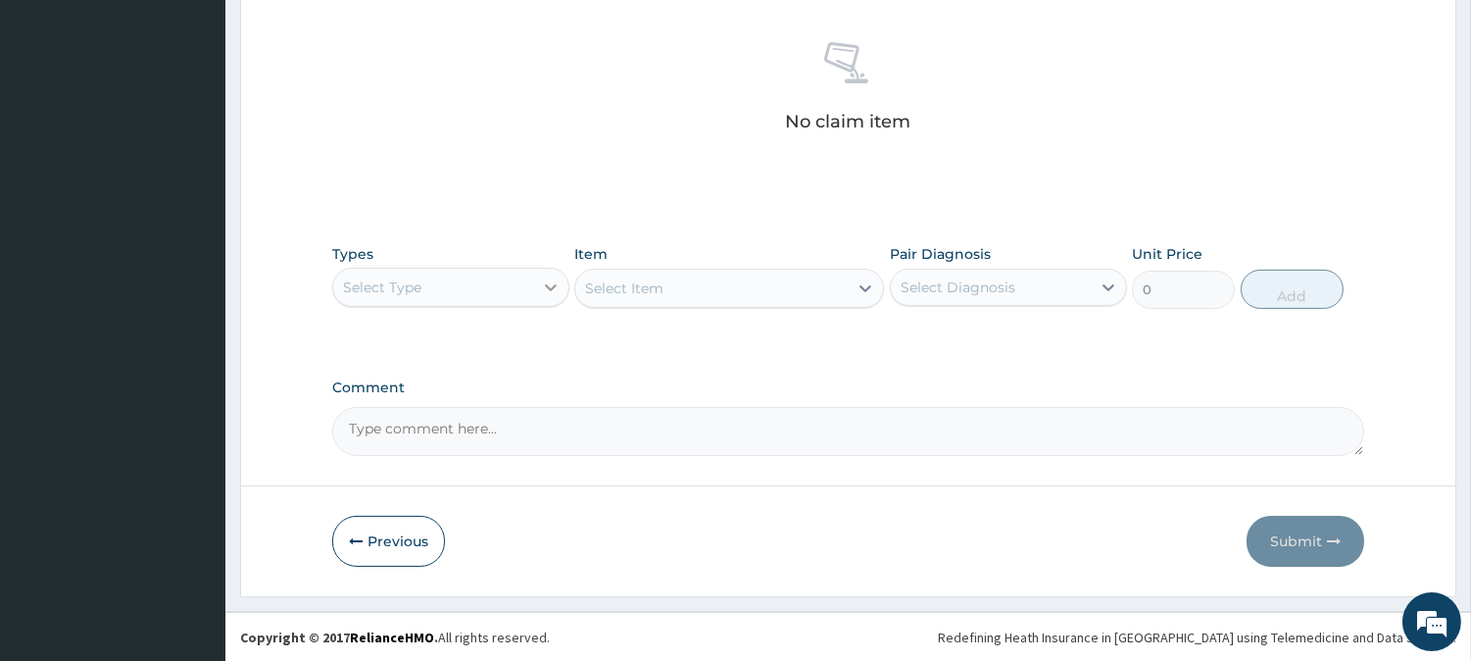
click at [552, 281] on icon at bounding box center [551, 287] width 20 height 20
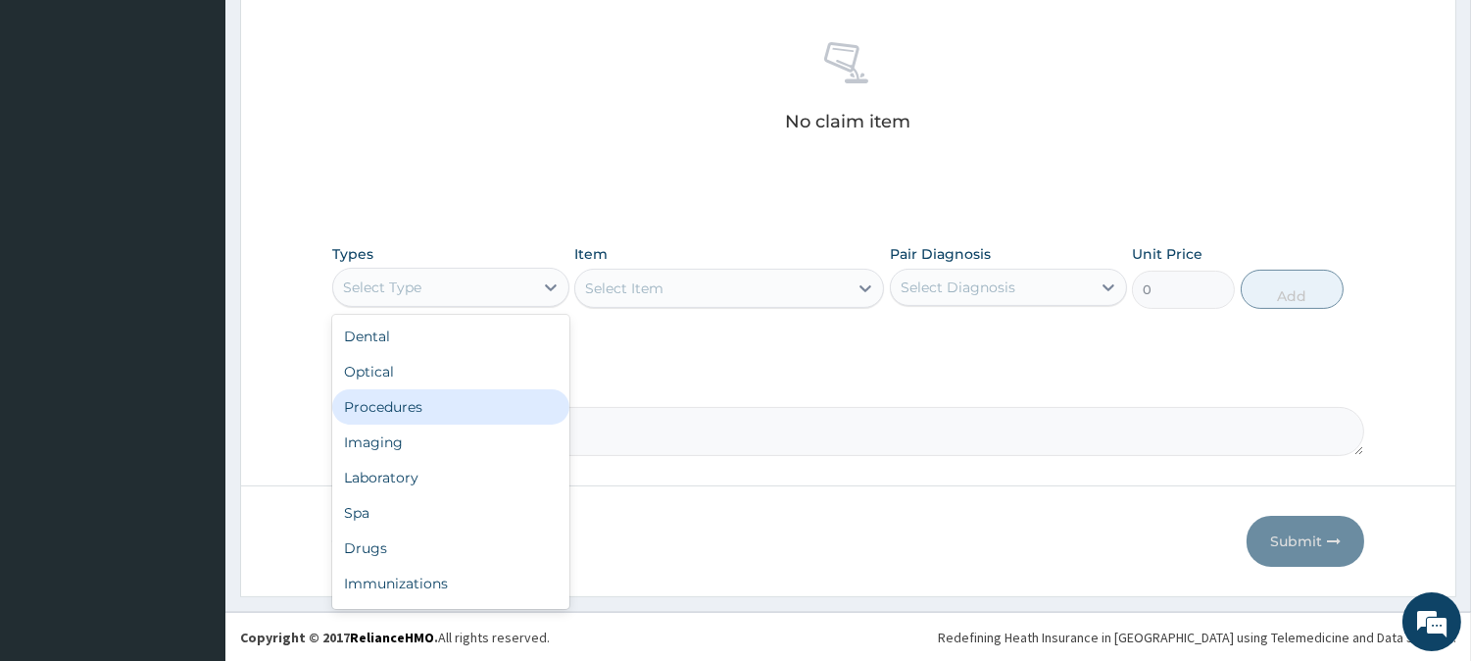
click at [408, 404] on div "Procedures" at bounding box center [450, 406] width 237 height 35
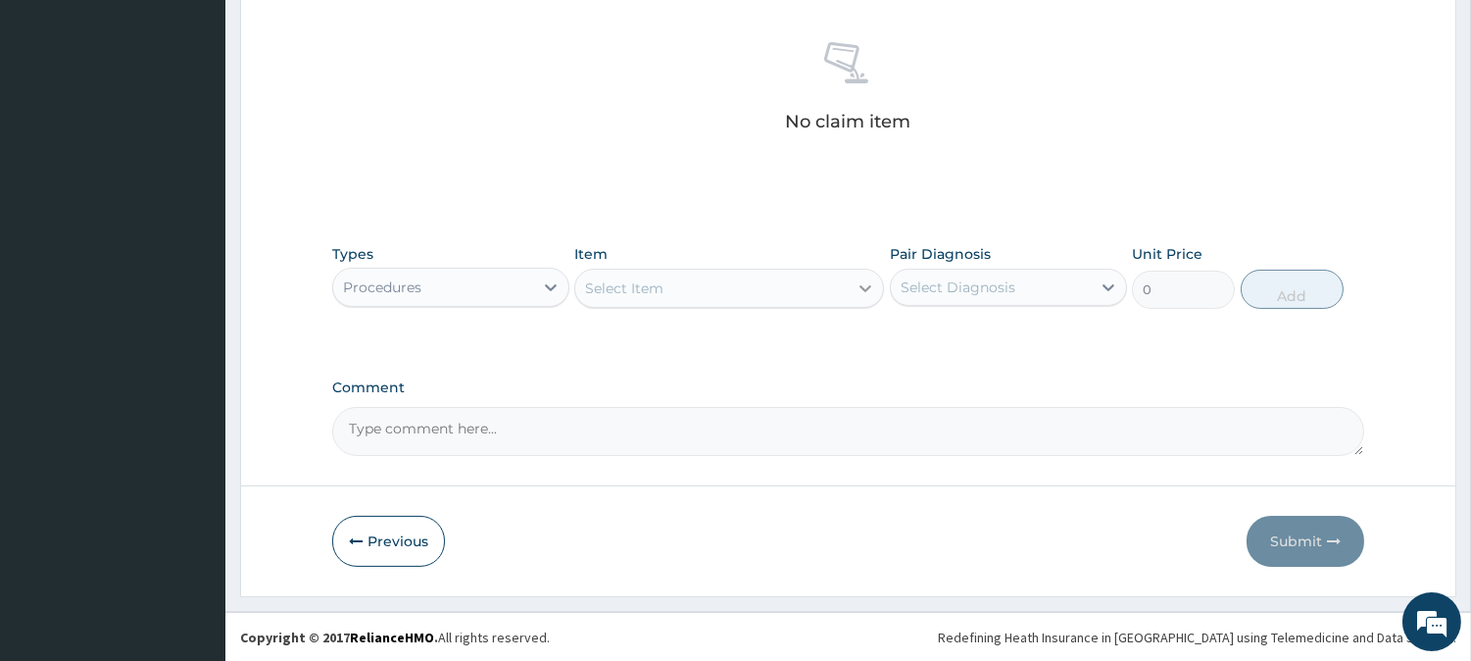
click at [862, 284] on icon at bounding box center [866, 288] width 20 height 20
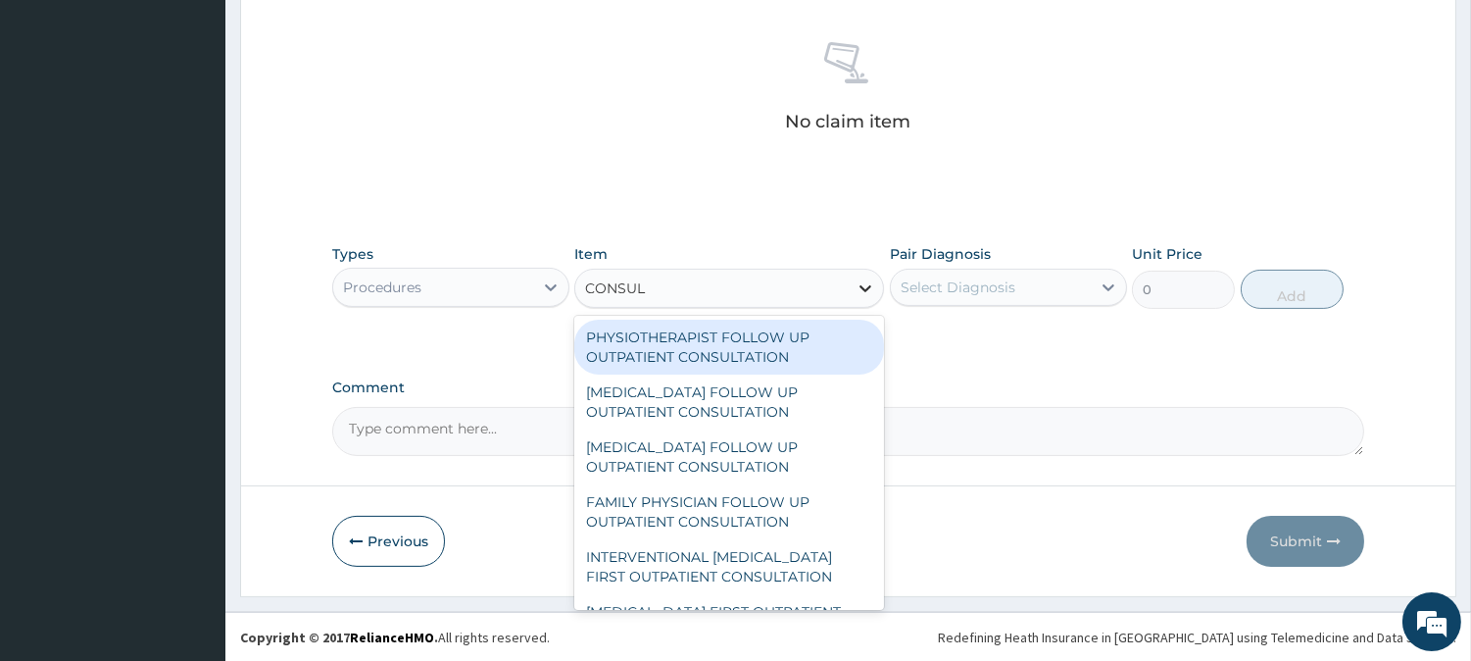
type input "CONSULT"
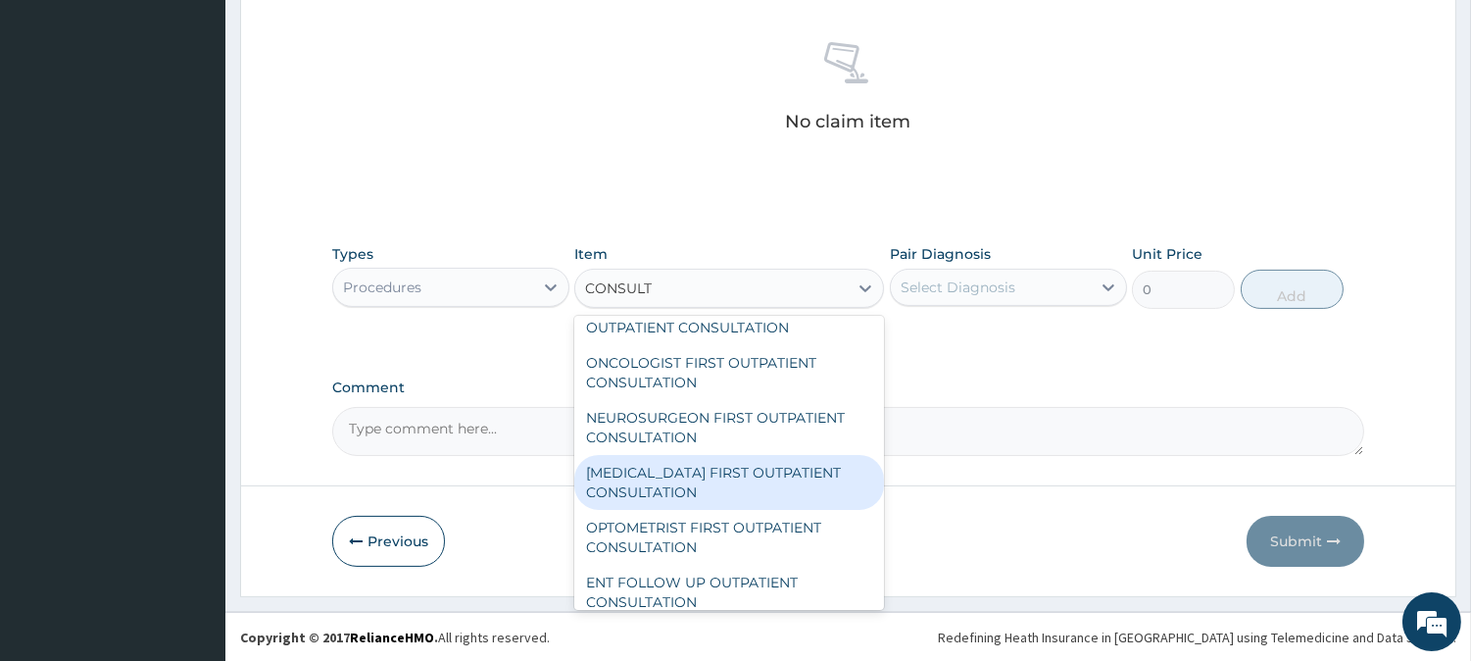
scroll to position [761, 0]
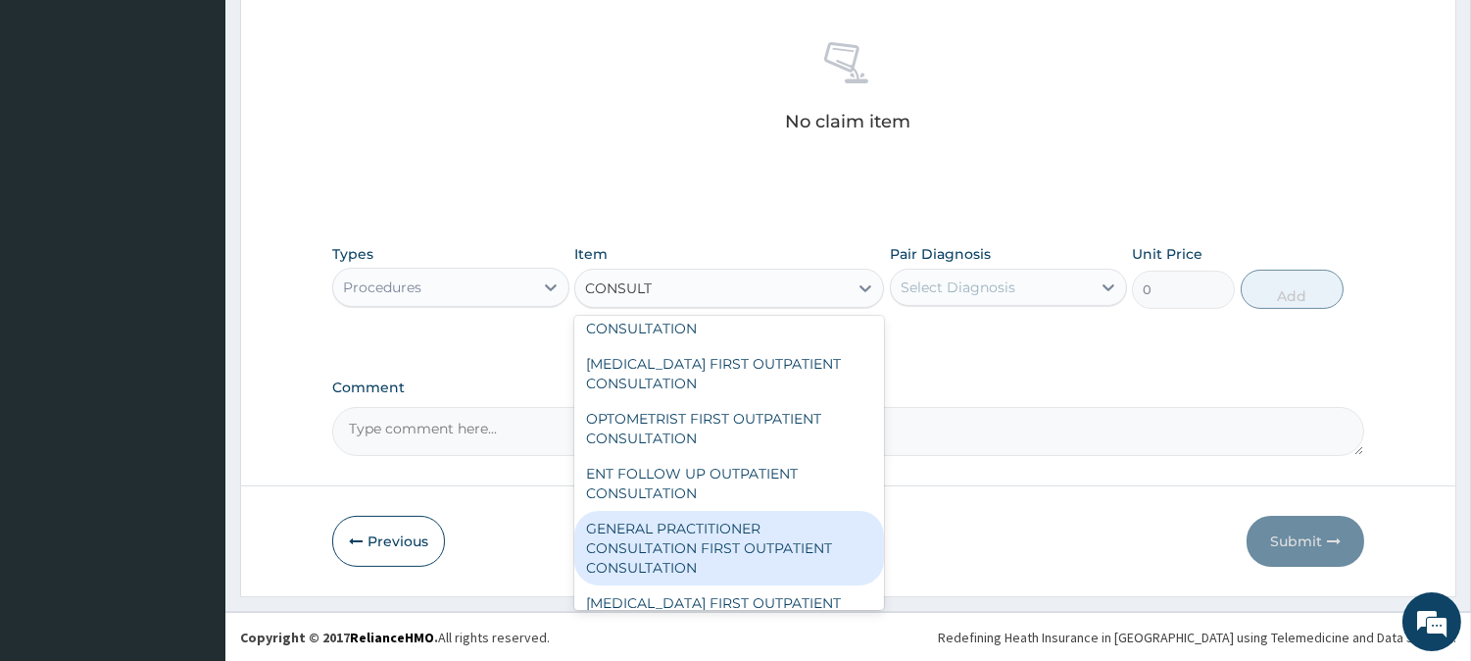
click at [697, 527] on div "GENERAL PRACTITIONER CONSULTATION FIRST OUTPATIENT CONSULTATION" at bounding box center [729, 548] width 310 height 74
type input "3000"
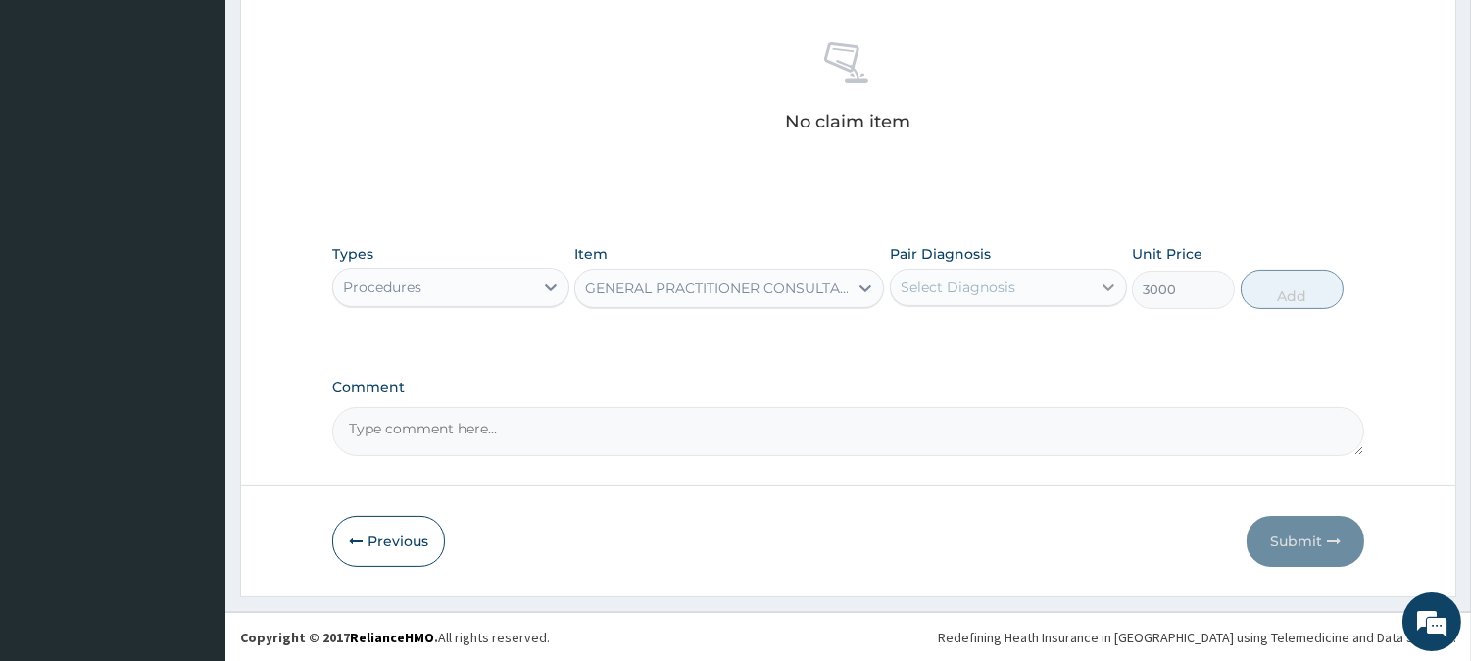
click at [1104, 290] on icon at bounding box center [1109, 287] width 20 height 20
click at [904, 335] on input "checkbox" at bounding box center [908, 335] width 13 height 13
checkbox input "true"
click at [1264, 282] on button "Add" at bounding box center [1292, 289] width 103 height 39
type input "0"
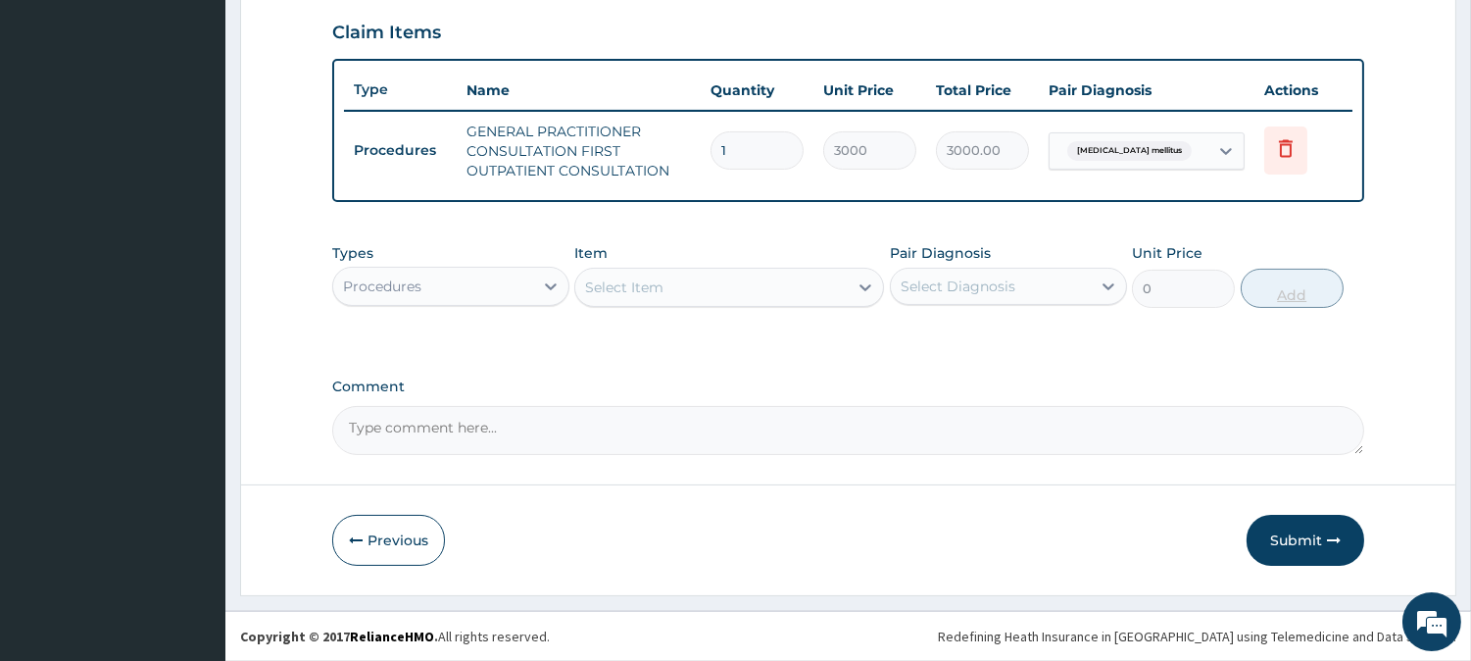
scroll to position [667, 0]
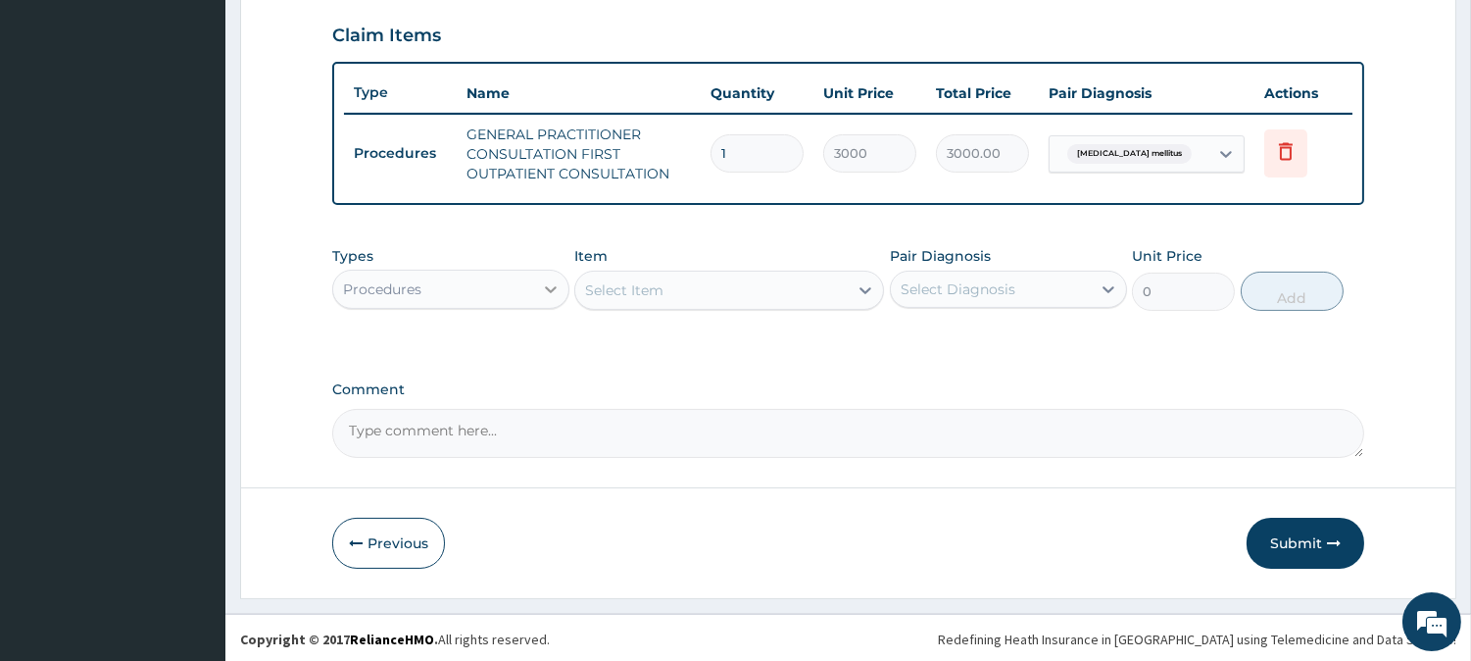
click at [552, 286] on icon at bounding box center [551, 289] width 12 height 7
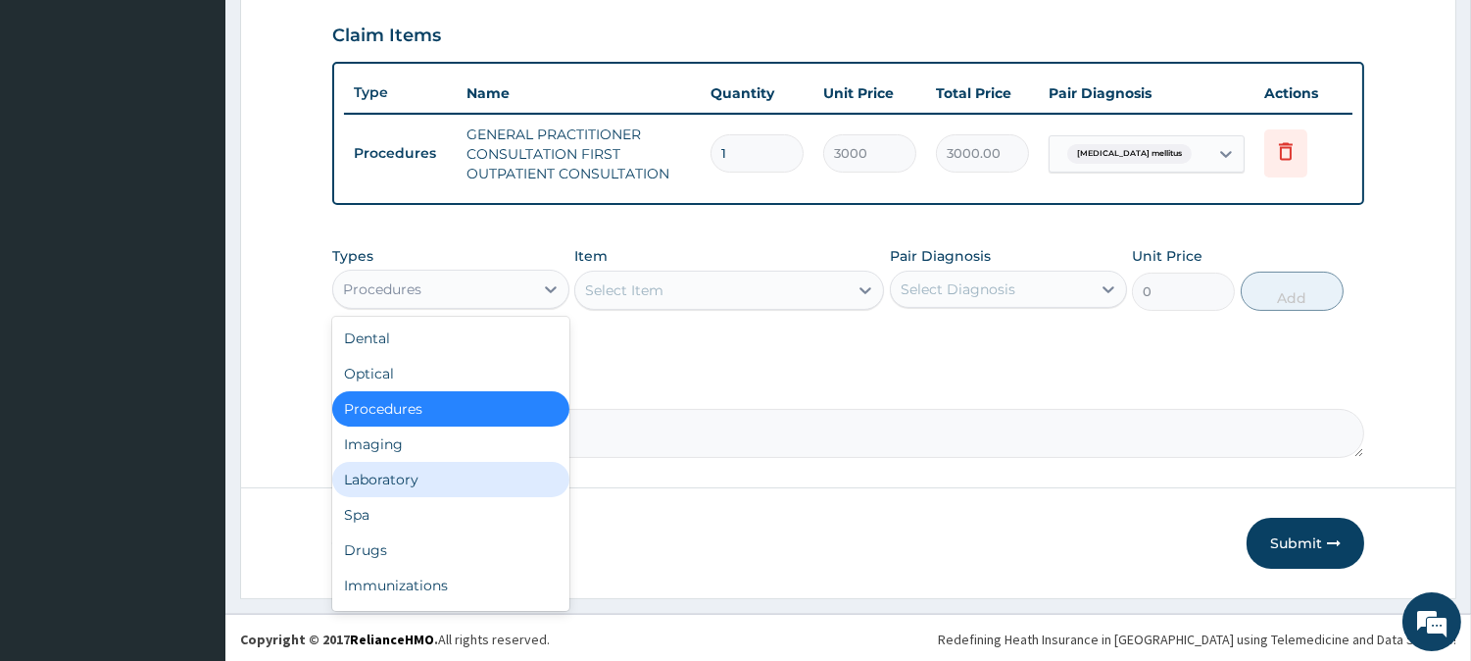
click at [456, 470] on div "Laboratory" at bounding box center [450, 479] width 237 height 35
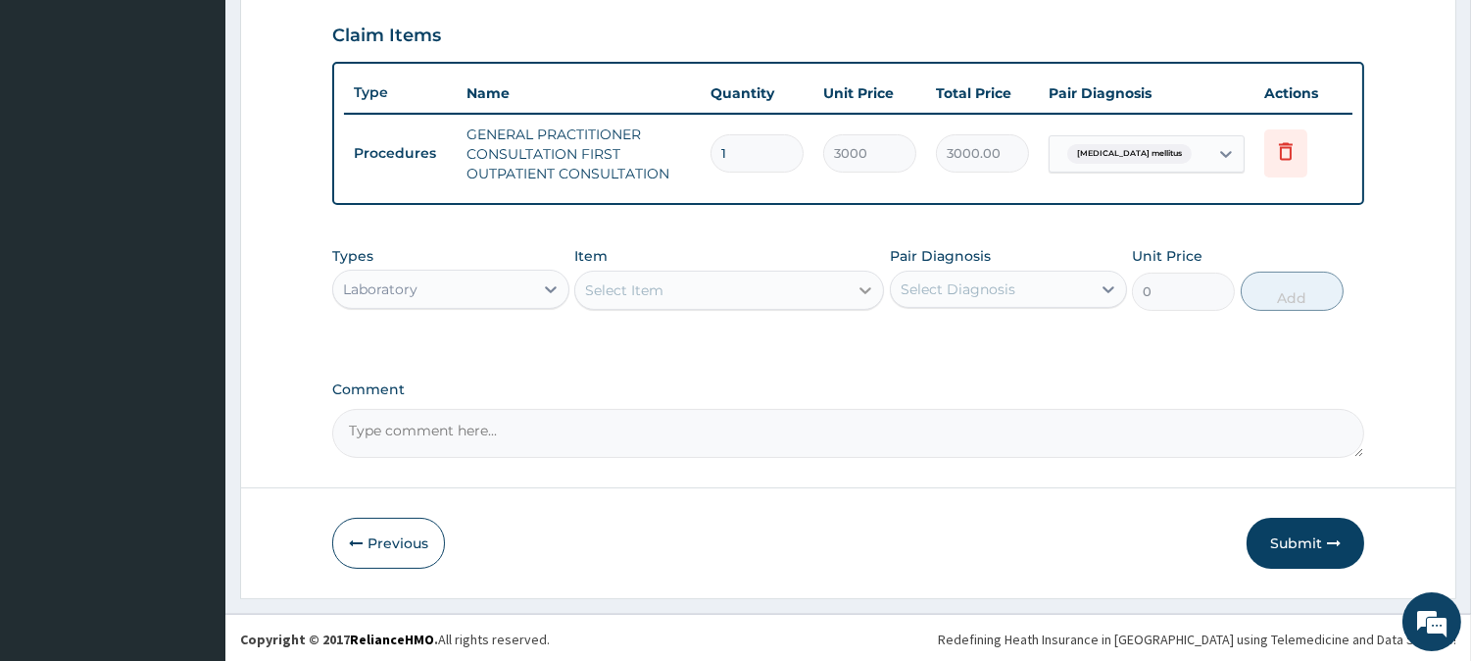
click at [875, 287] on div at bounding box center [865, 289] width 35 height 35
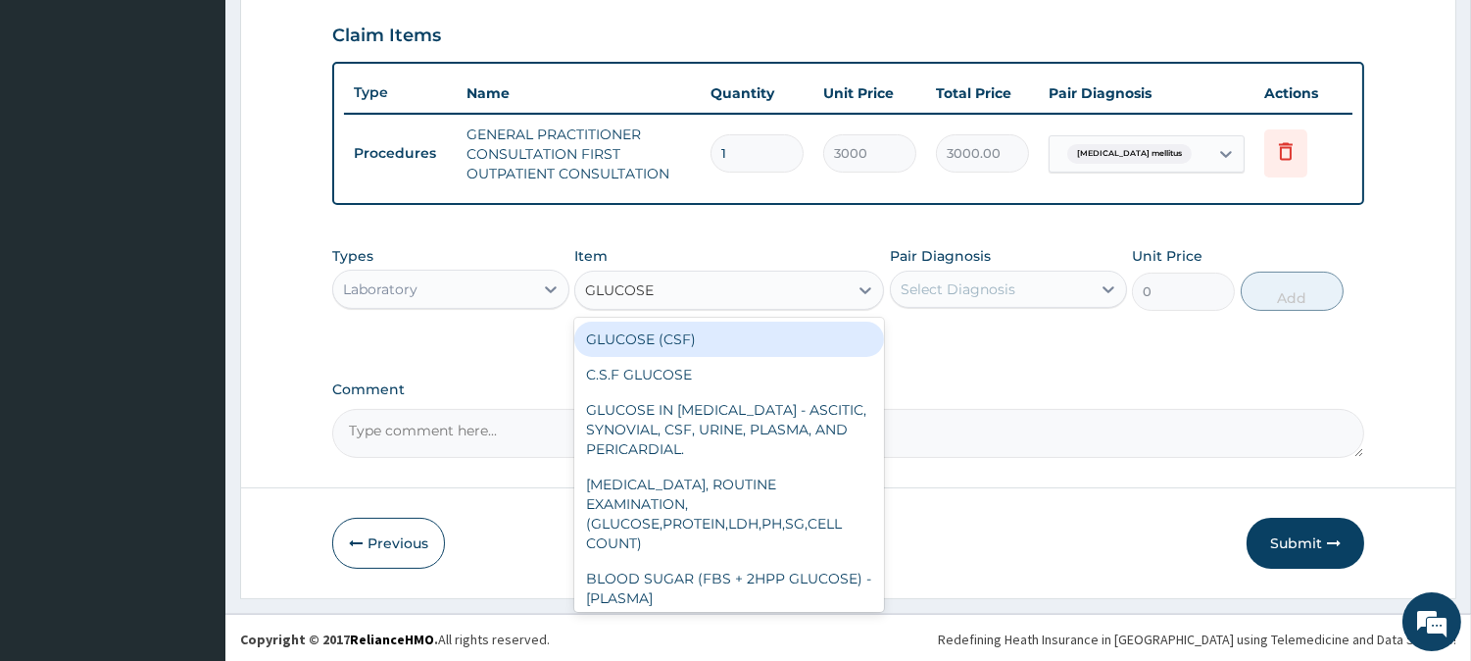
type input "GLUCOSE"
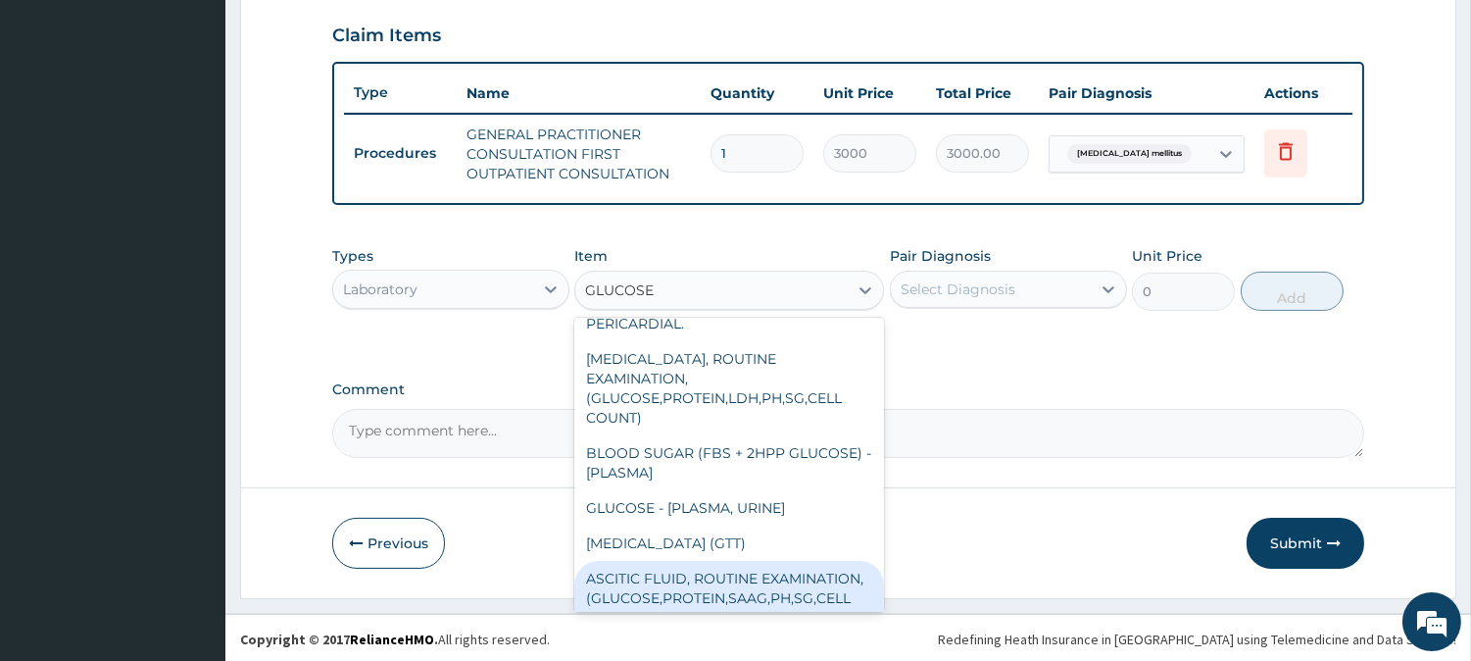
scroll to position [98, 0]
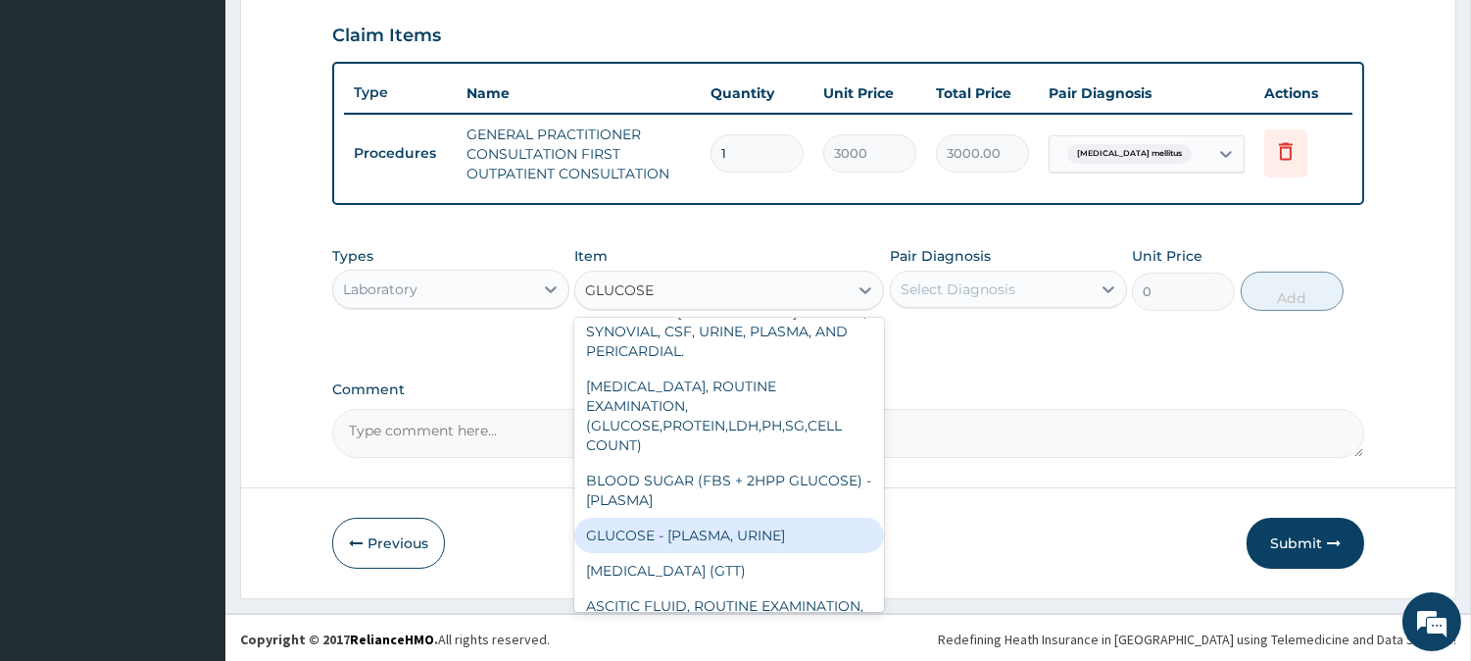
click at [747, 534] on div "GLUCOSE - [PLASMA, URINE]" at bounding box center [729, 534] width 310 height 35
type input "2000"
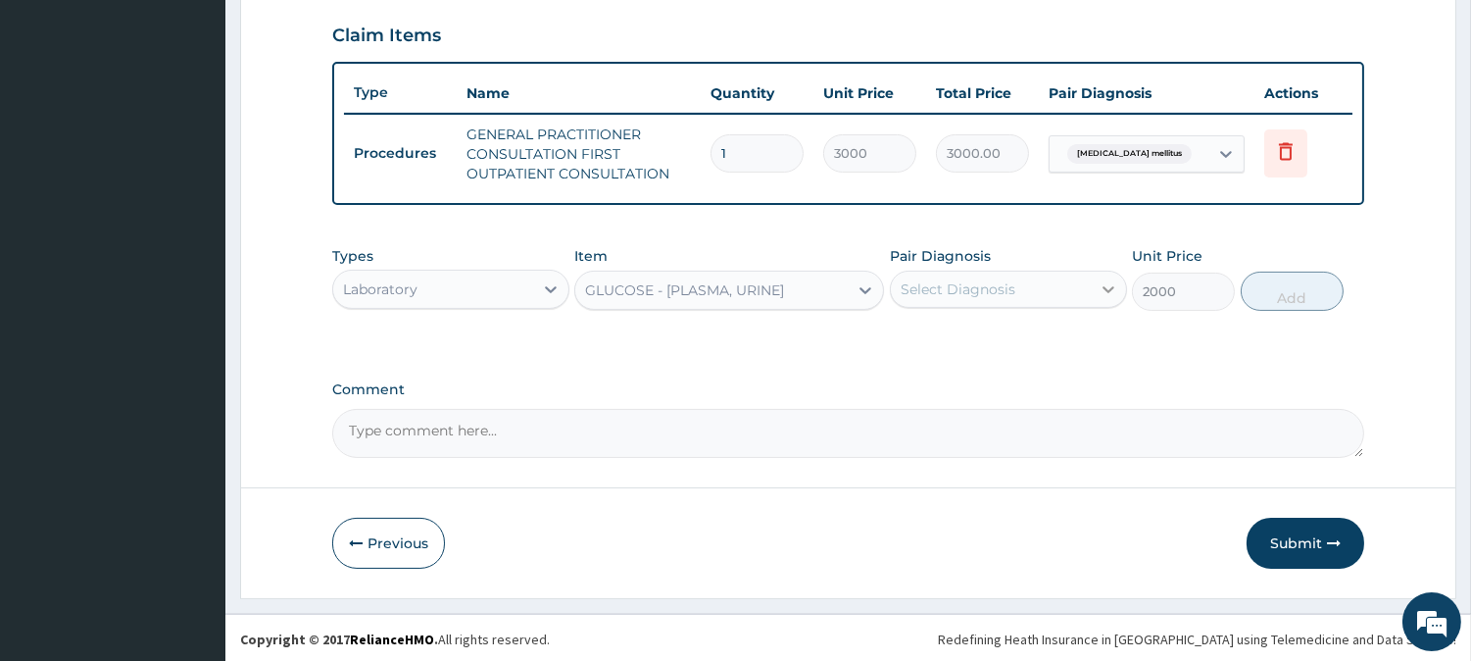
click at [1099, 281] on icon at bounding box center [1109, 289] width 20 height 20
click at [904, 336] on input "checkbox" at bounding box center [908, 337] width 13 height 13
checkbox input "true"
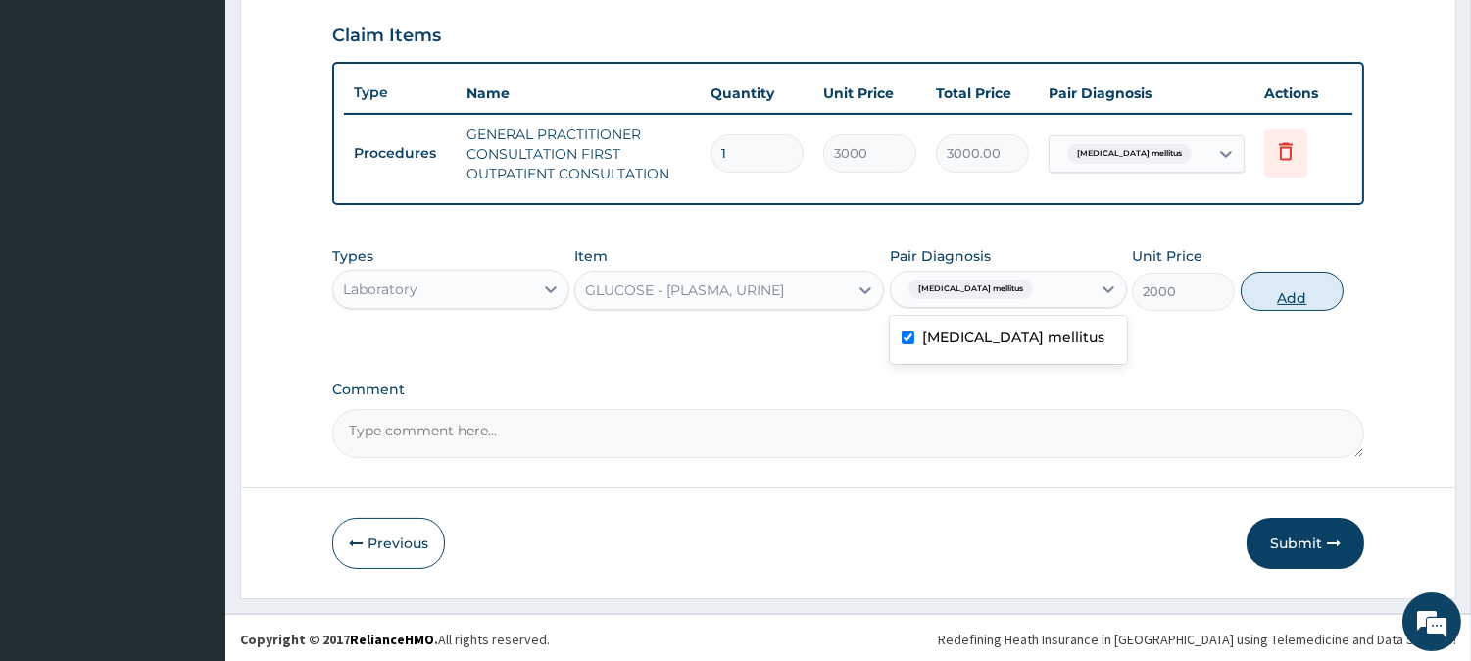
click at [1289, 287] on button "Add" at bounding box center [1292, 290] width 103 height 39
type input "0"
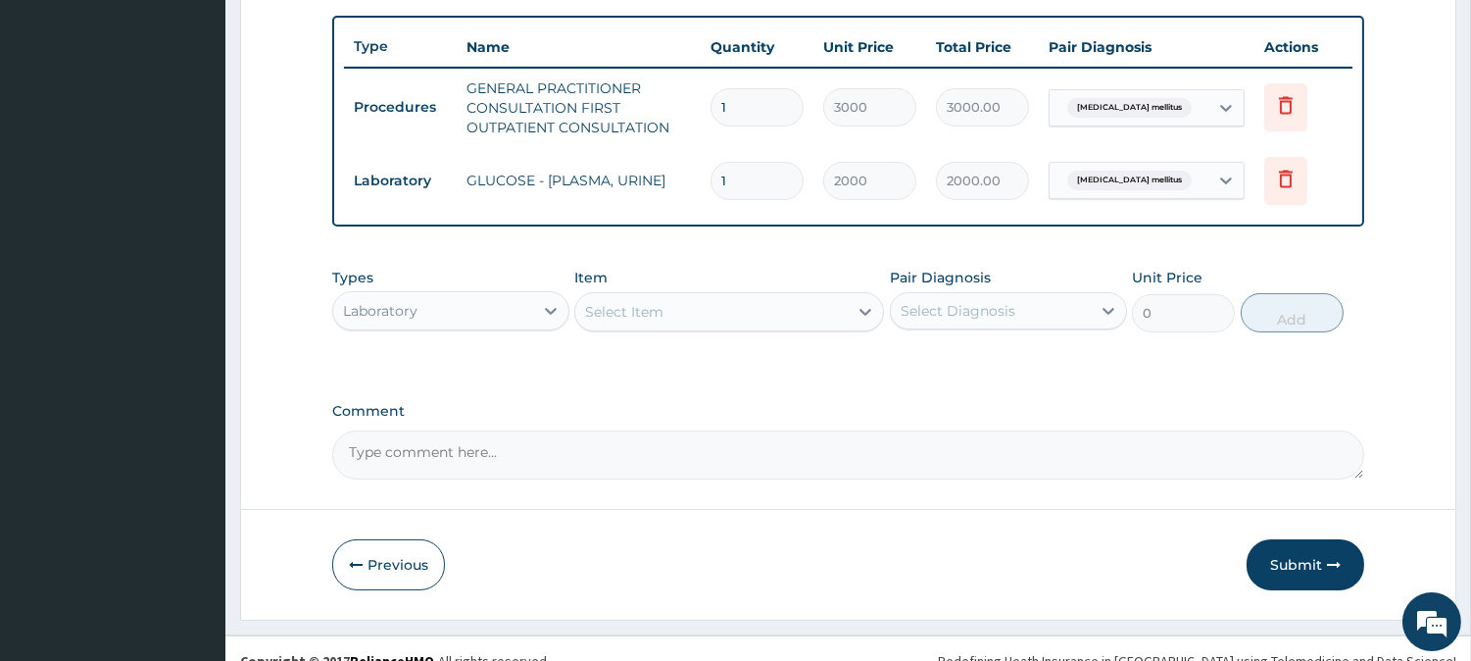
scroll to position [736, 0]
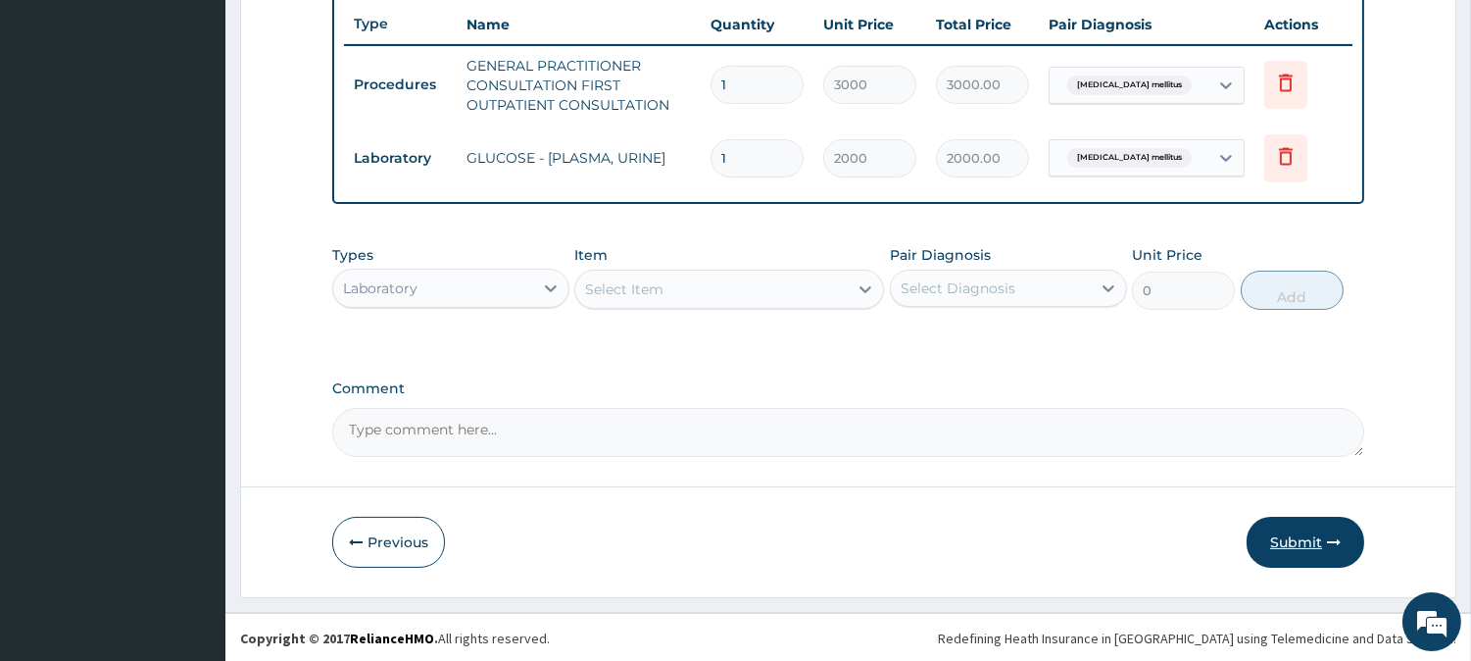
click at [1297, 527] on button "Submit" at bounding box center [1306, 541] width 118 height 51
